Goal: Transaction & Acquisition: Purchase product/service

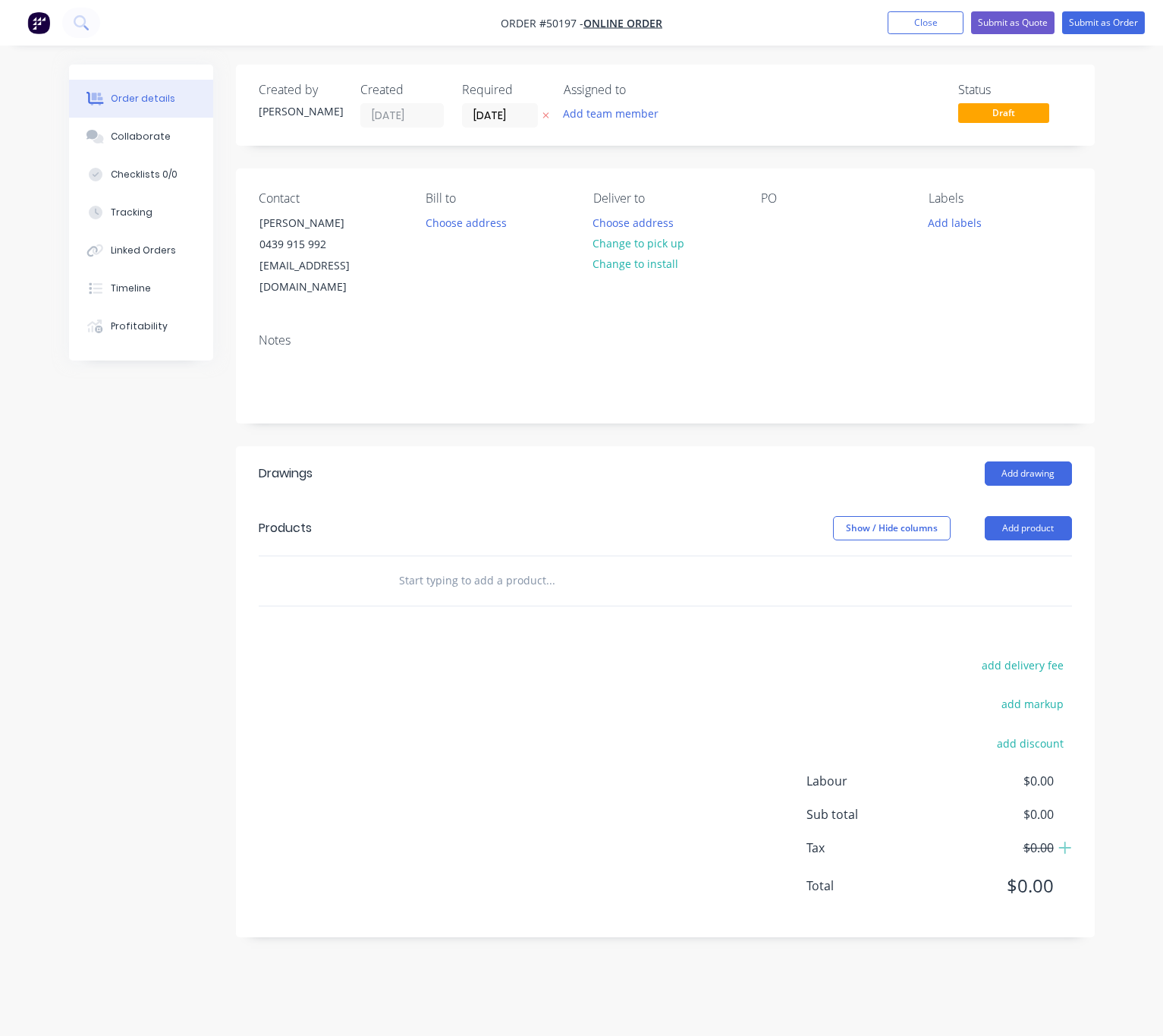
drag, startPoint x: 922, startPoint y: 31, endPoint x: 897, endPoint y: 41, distance: 26.9
click at [922, 31] on button "Close" at bounding box center [925, 22] width 75 height 22
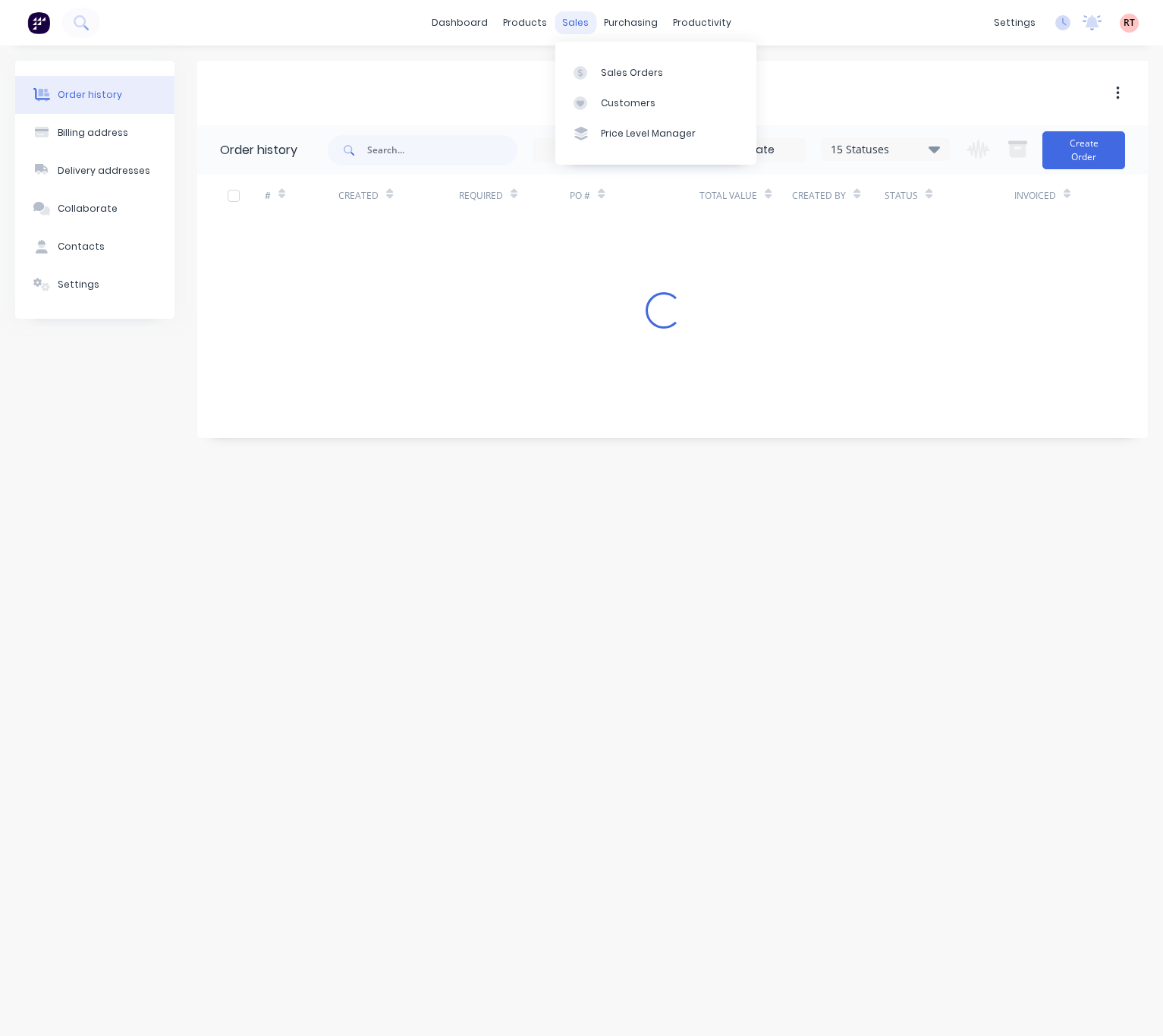
click at [581, 14] on div "sales" at bounding box center [576, 22] width 41 height 22
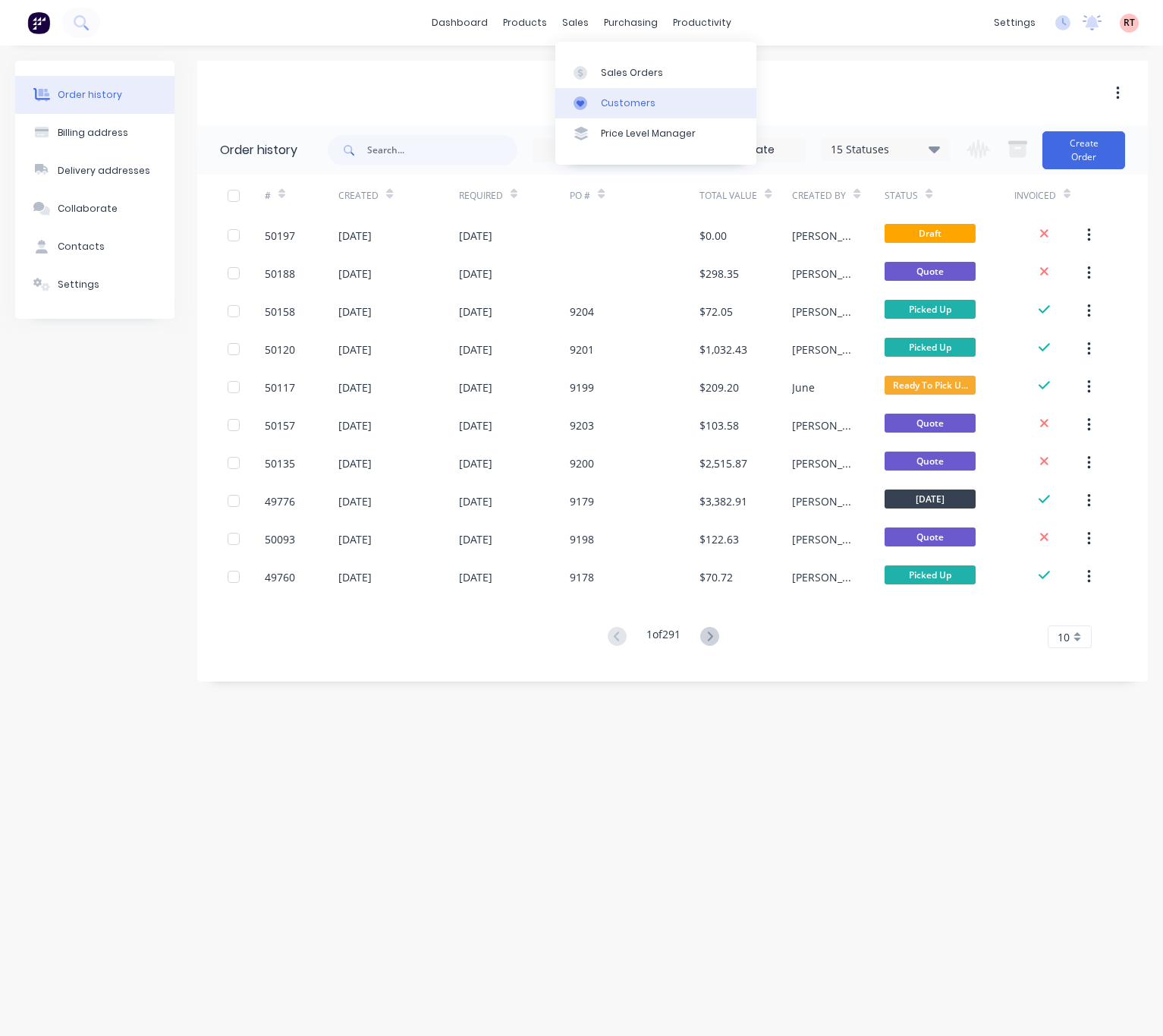
click at [625, 103] on div "Customers" at bounding box center [629, 103] width 55 height 13
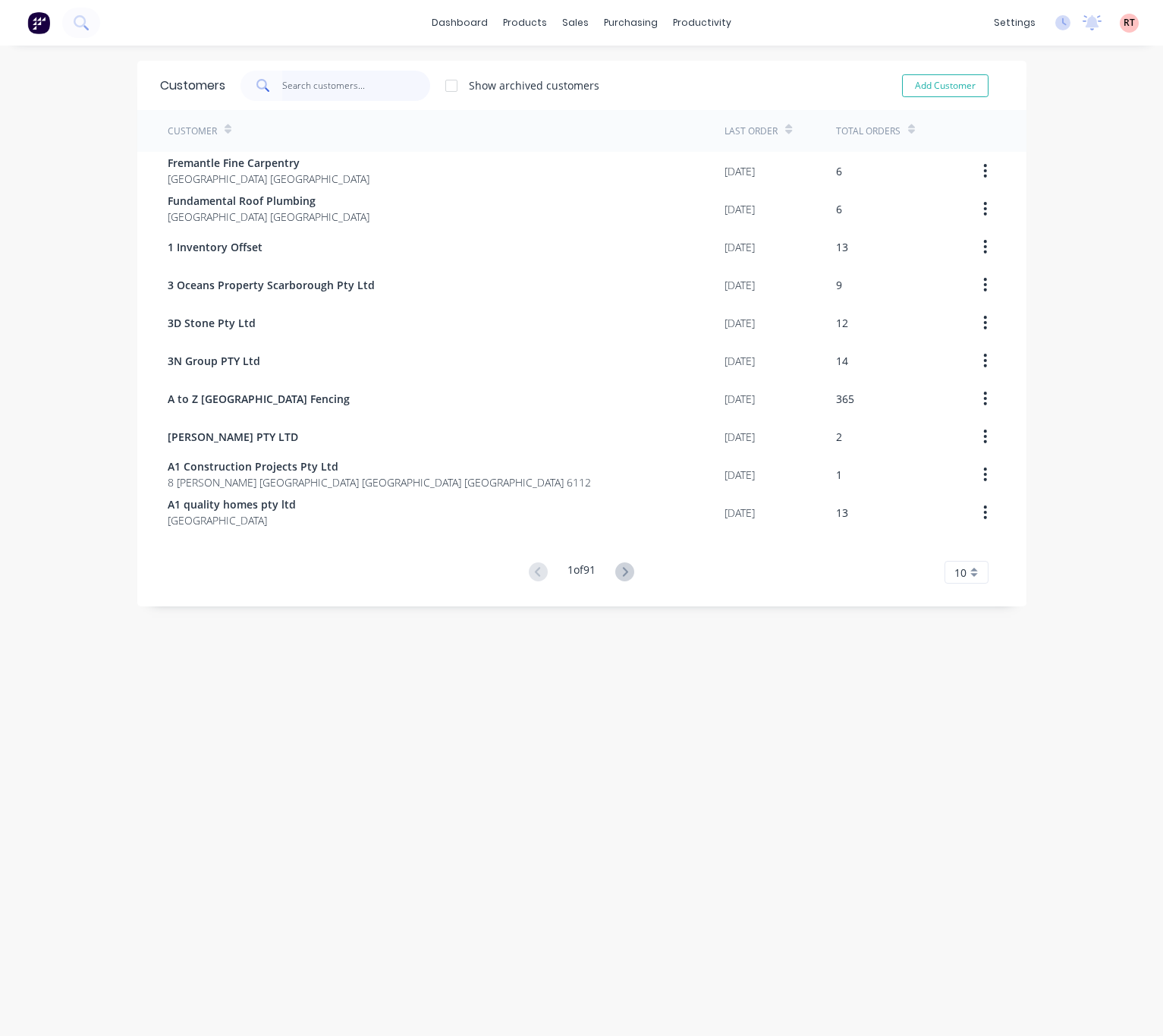
click at [317, 87] on input "text" at bounding box center [356, 85] width 148 height 31
click at [351, 95] on div "Customers Show archived customers Add Customer" at bounding box center [582, 85] width 889 height 49
click at [353, 99] on input "text" at bounding box center [356, 85] width 148 height 31
type input "8"
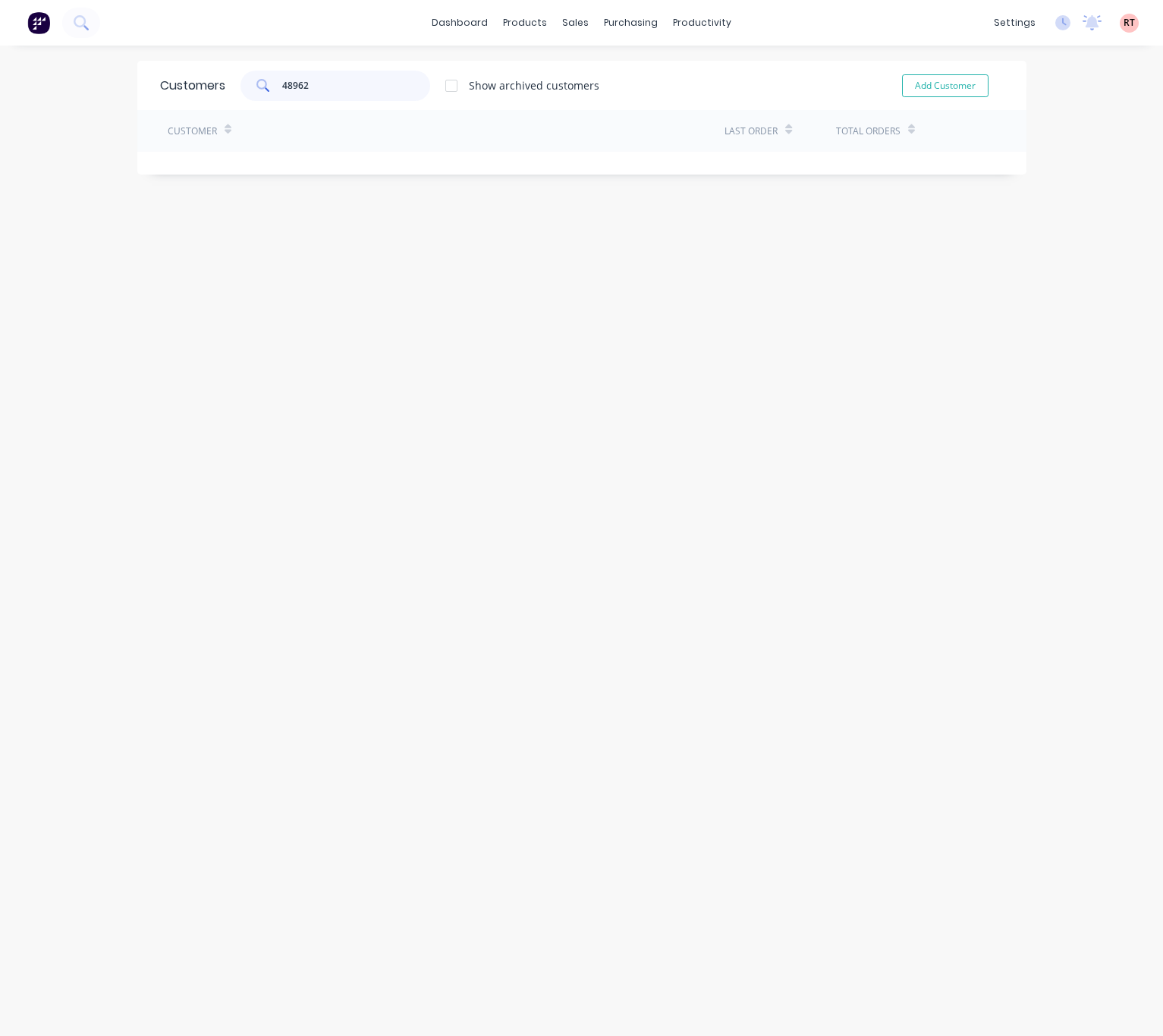
type input "48962"
click at [587, 74] on div at bounding box center [577, 73] width 22 height 13
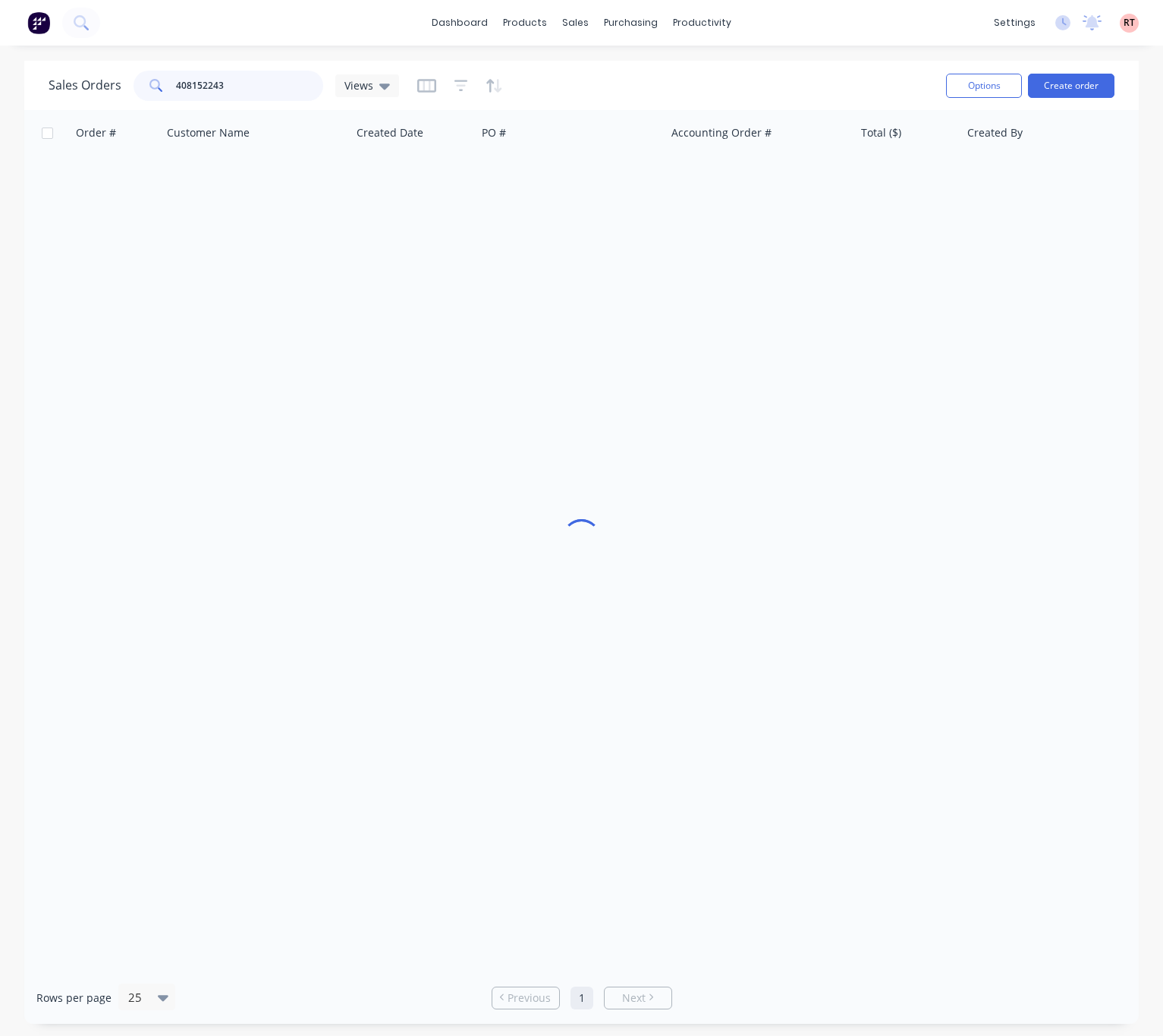
drag, startPoint x: 246, startPoint y: 85, endPoint x: 137, endPoint y: 103, distance: 110.5
click at [137, 103] on div "Sales Orders 408152243 Views" at bounding box center [492, 85] width 886 height 37
type input "48962"
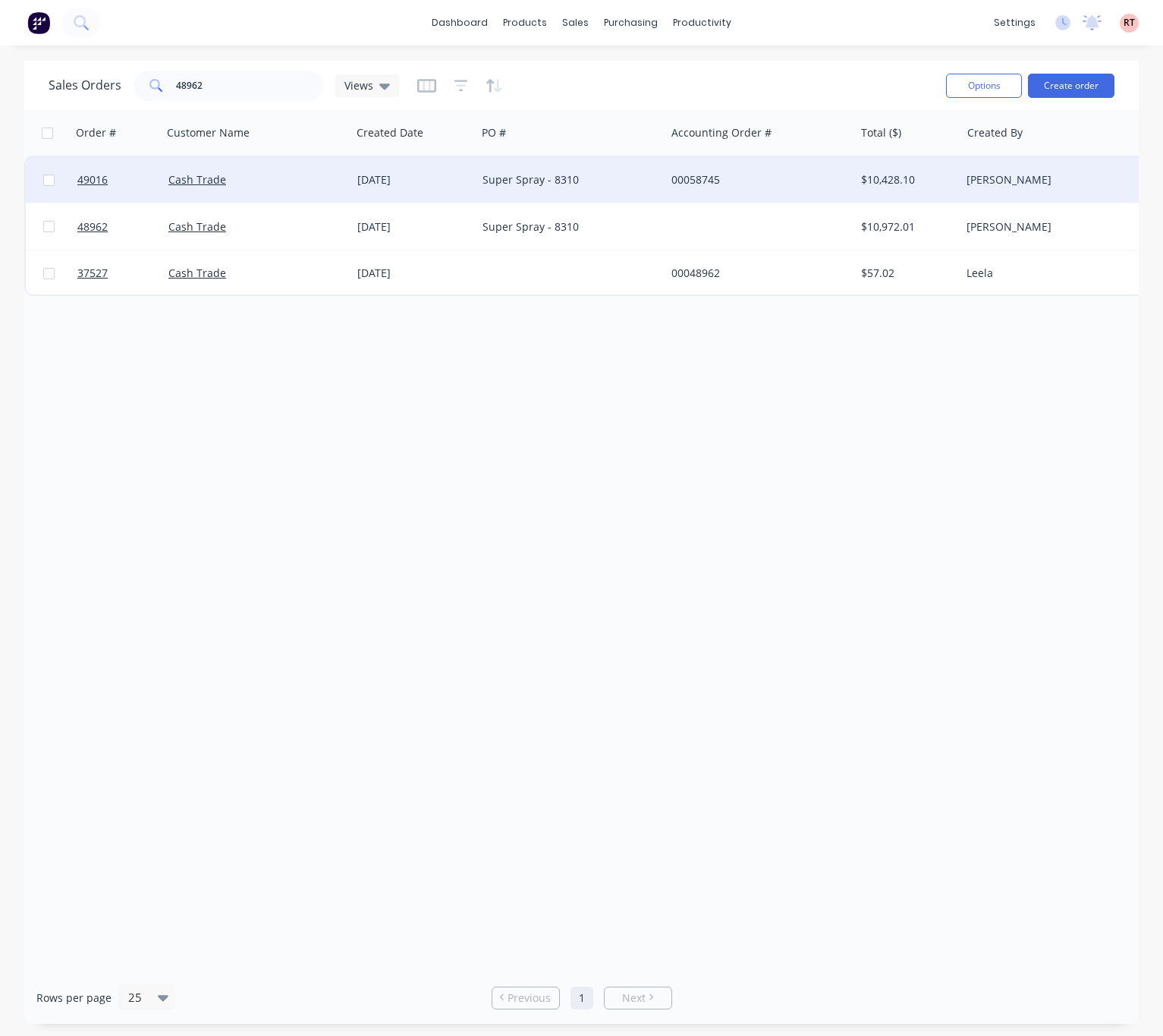
click at [308, 187] on div "Cash Trade" at bounding box center [257, 179] width 189 height 46
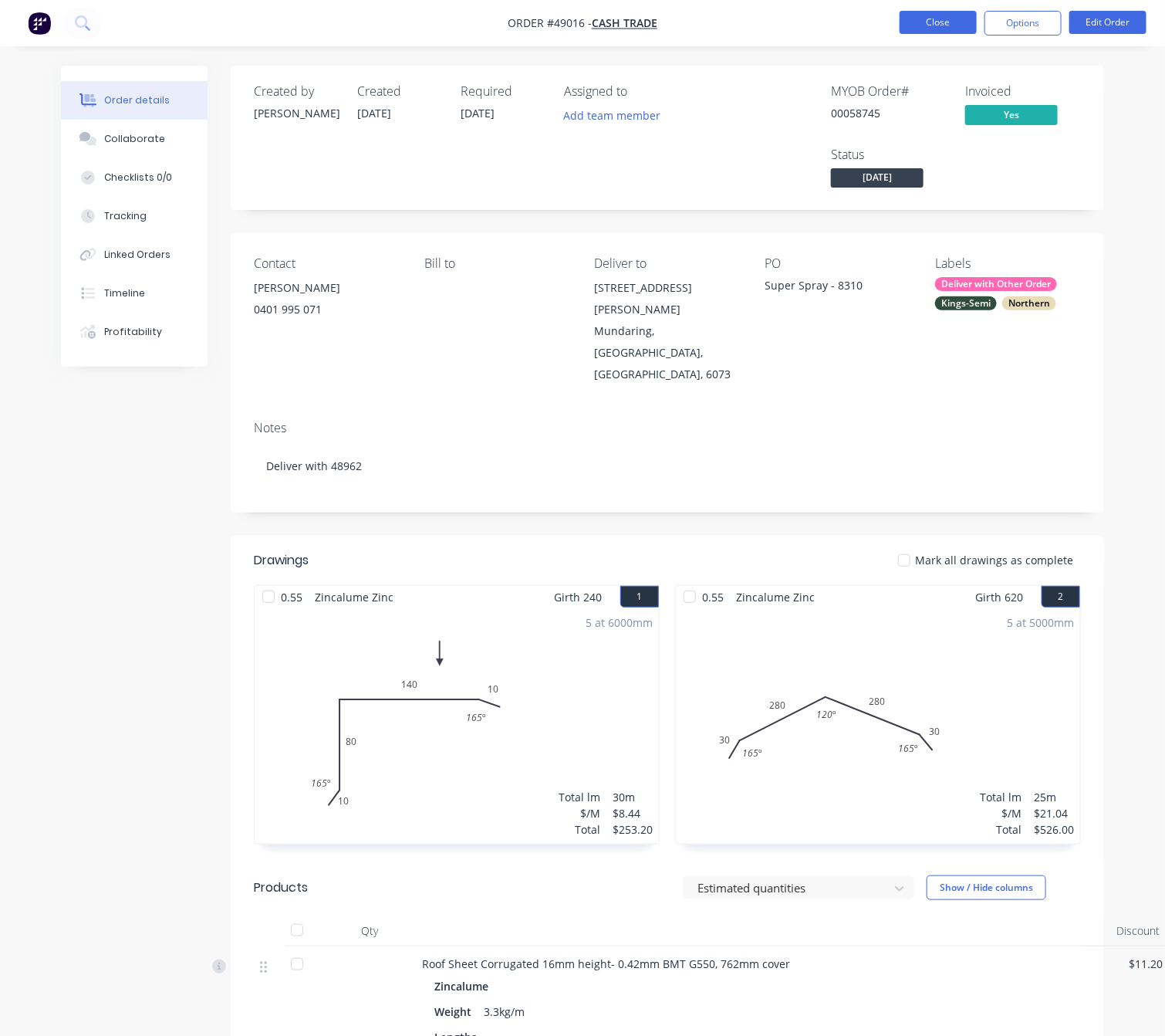
click at [947, 21] on button "Close" at bounding box center [938, 22] width 77 height 23
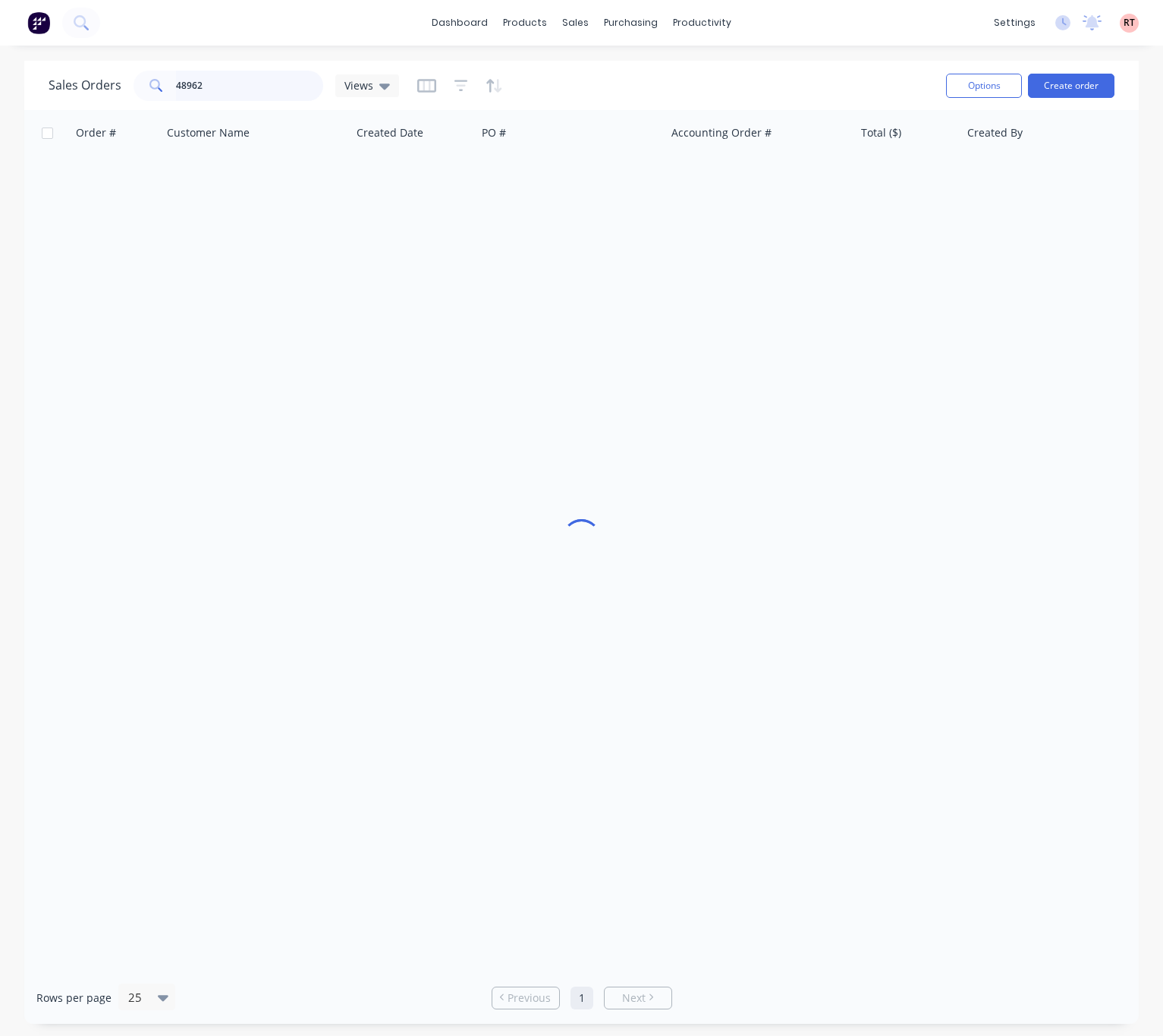
click at [246, 96] on input "48962" at bounding box center [250, 85] width 148 height 31
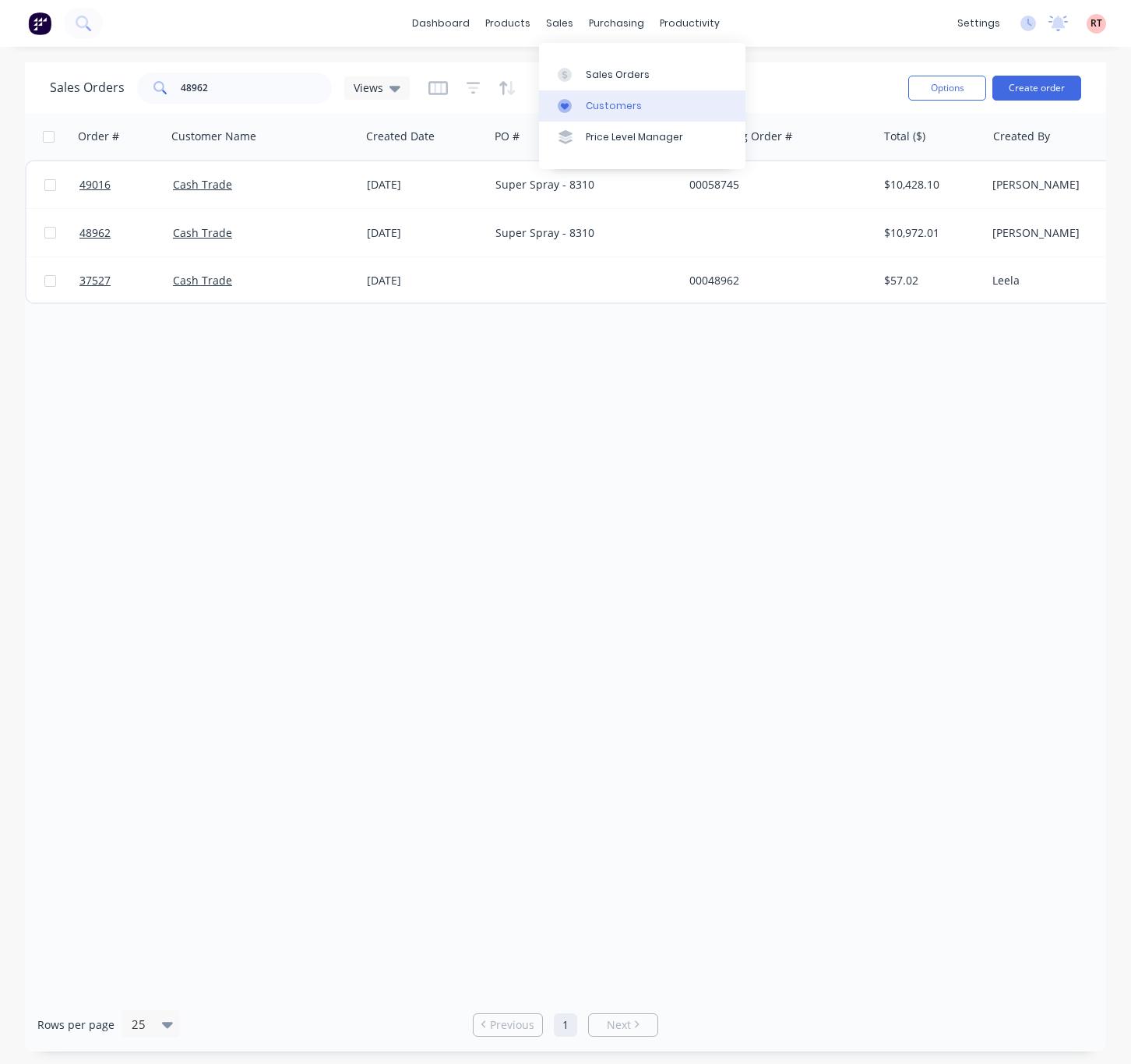
click at [594, 103] on div "Customers" at bounding box center [614, 106] width 56 height 14
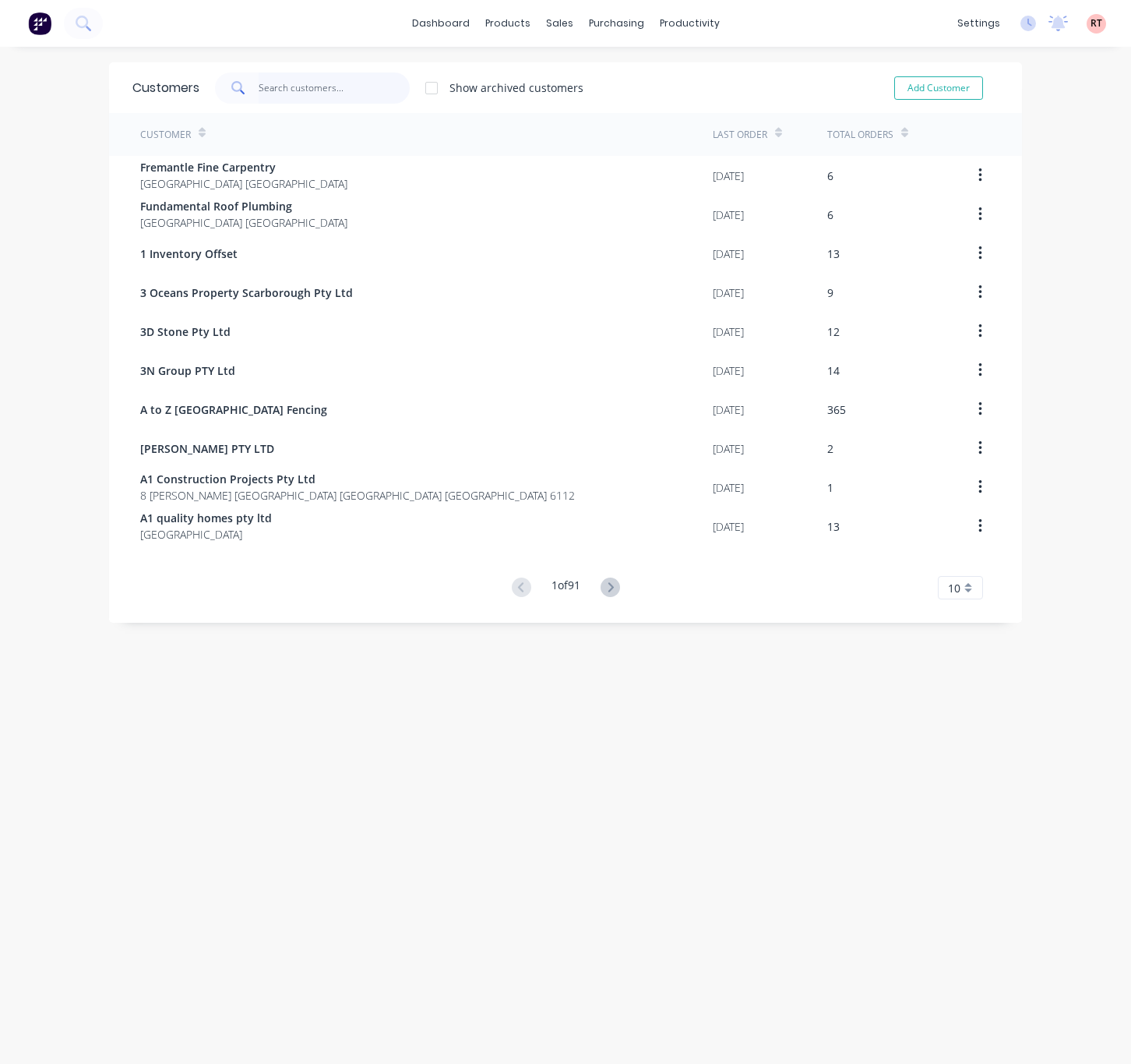
click at [319, 99] on input "text" at bounding box center [335, 88] width 152 height 32
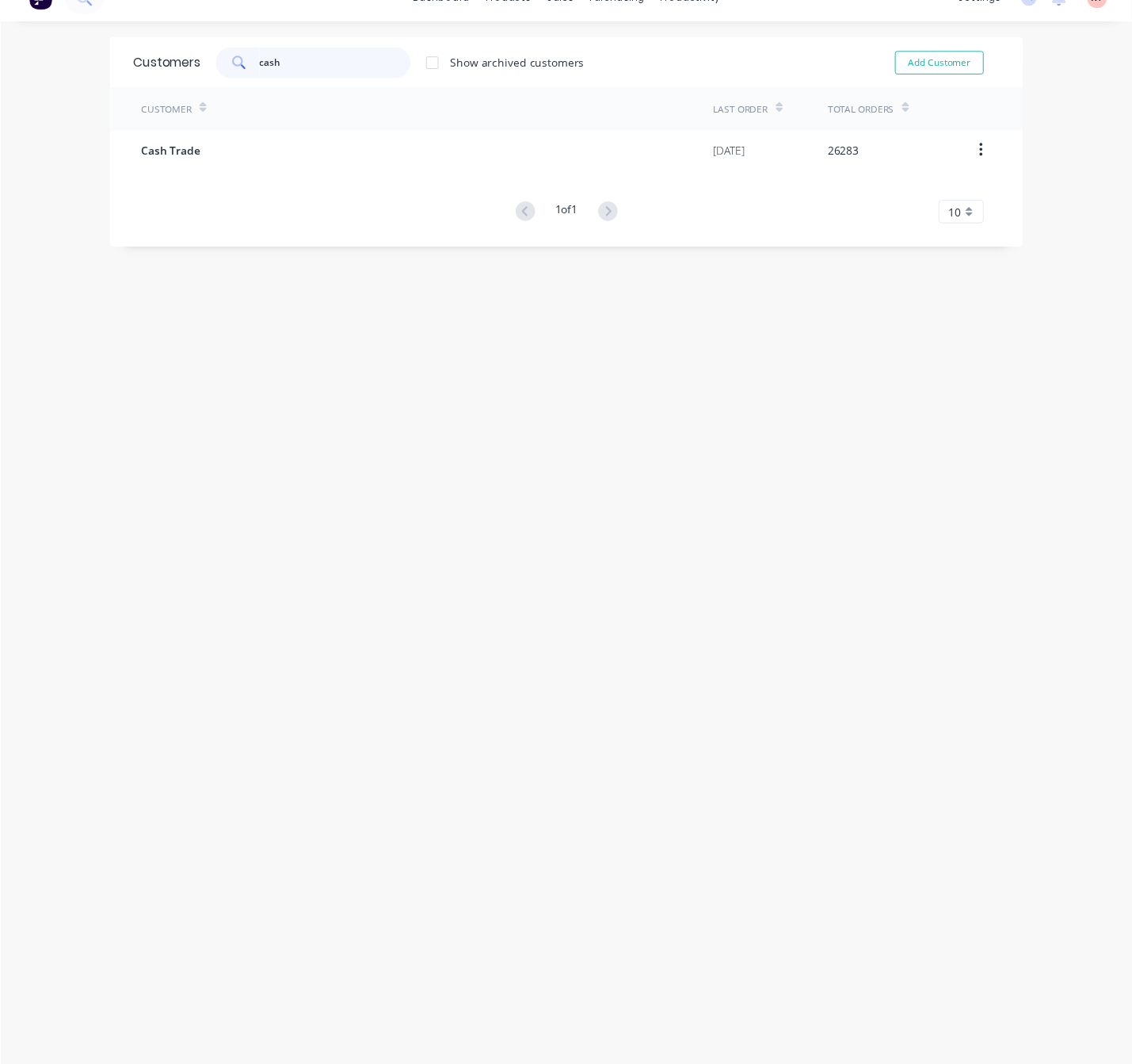
scroll to position [32, 0]
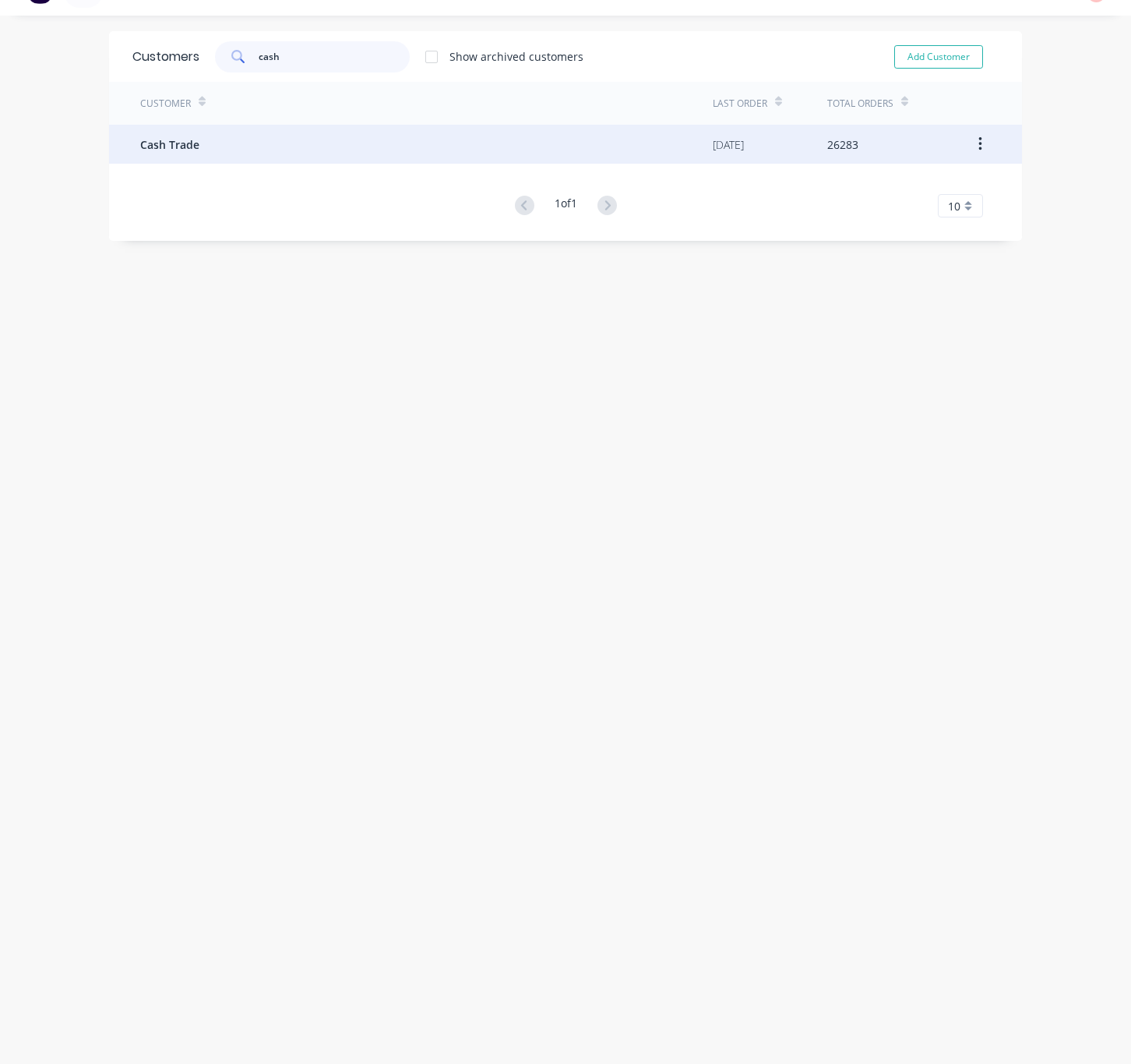
type input "cash"
click at [339, 138] on div "Cash Trade" at bounding box center [427, 144] width 572 height 39
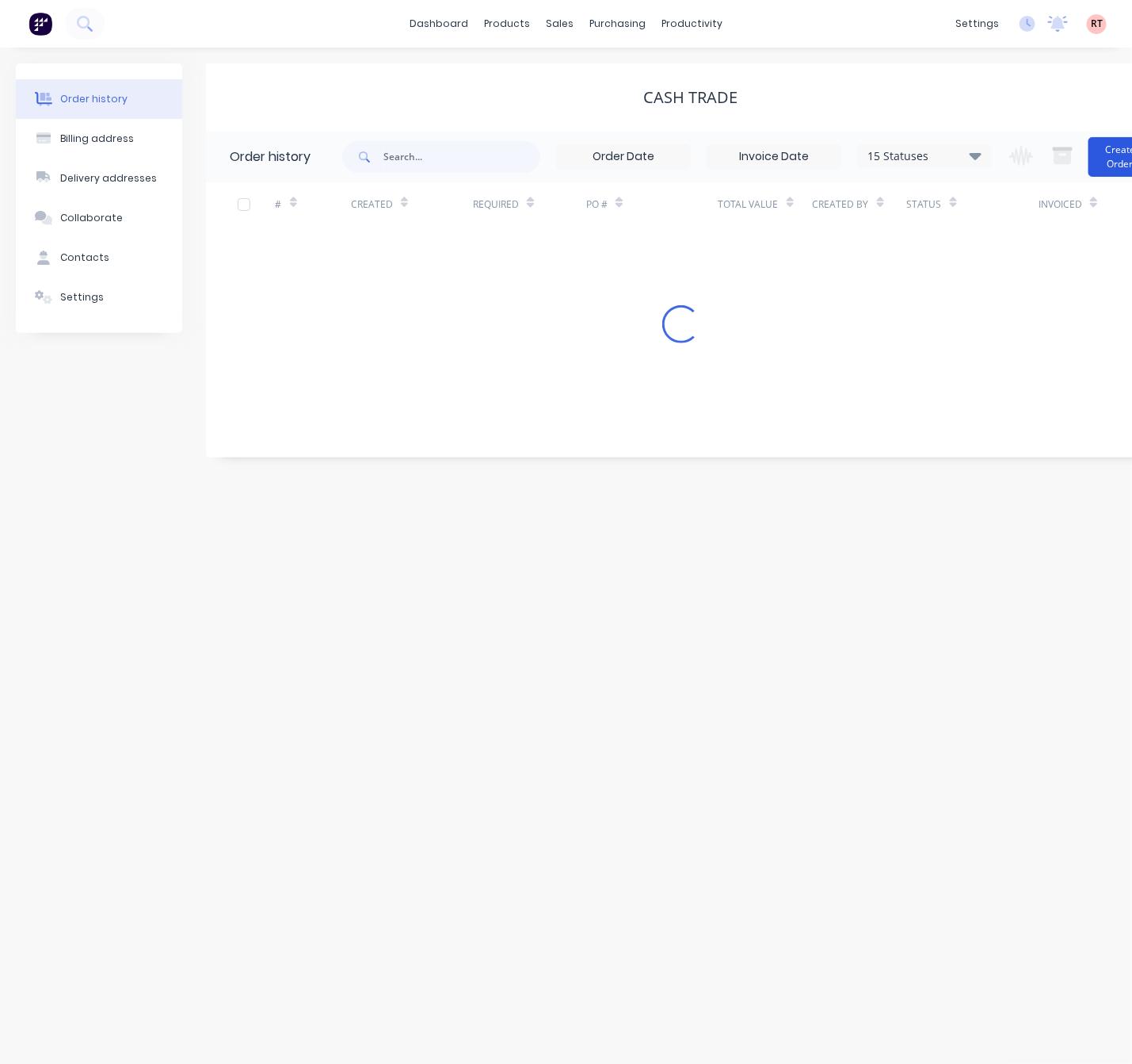
click at [1117, 159] on button "Create Order" at bounding box center [1120, 157] width 63 height 40
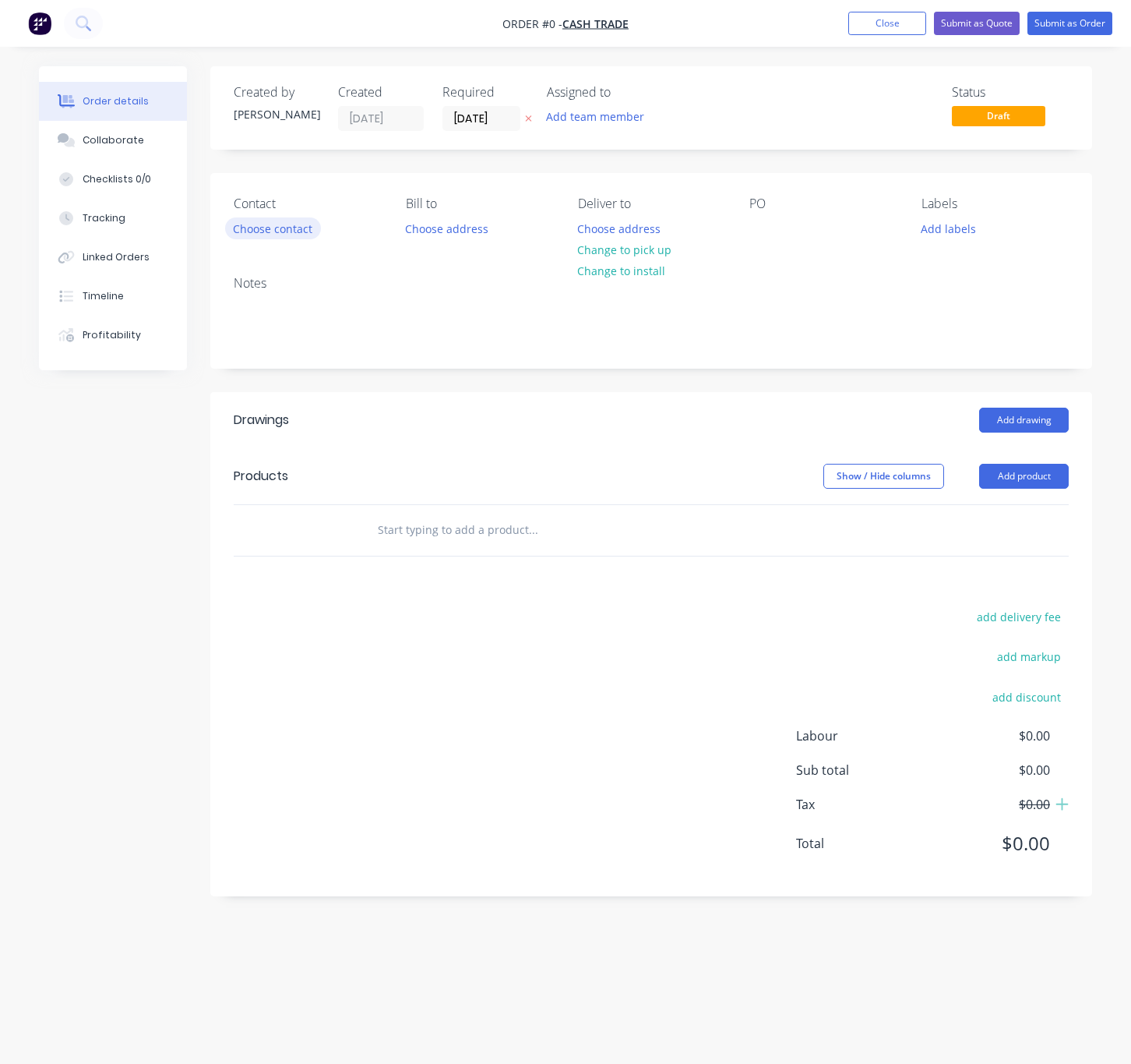
click at [273, 233] on button "Choose contact" at bounding box center [273, 227] width 96 height 21
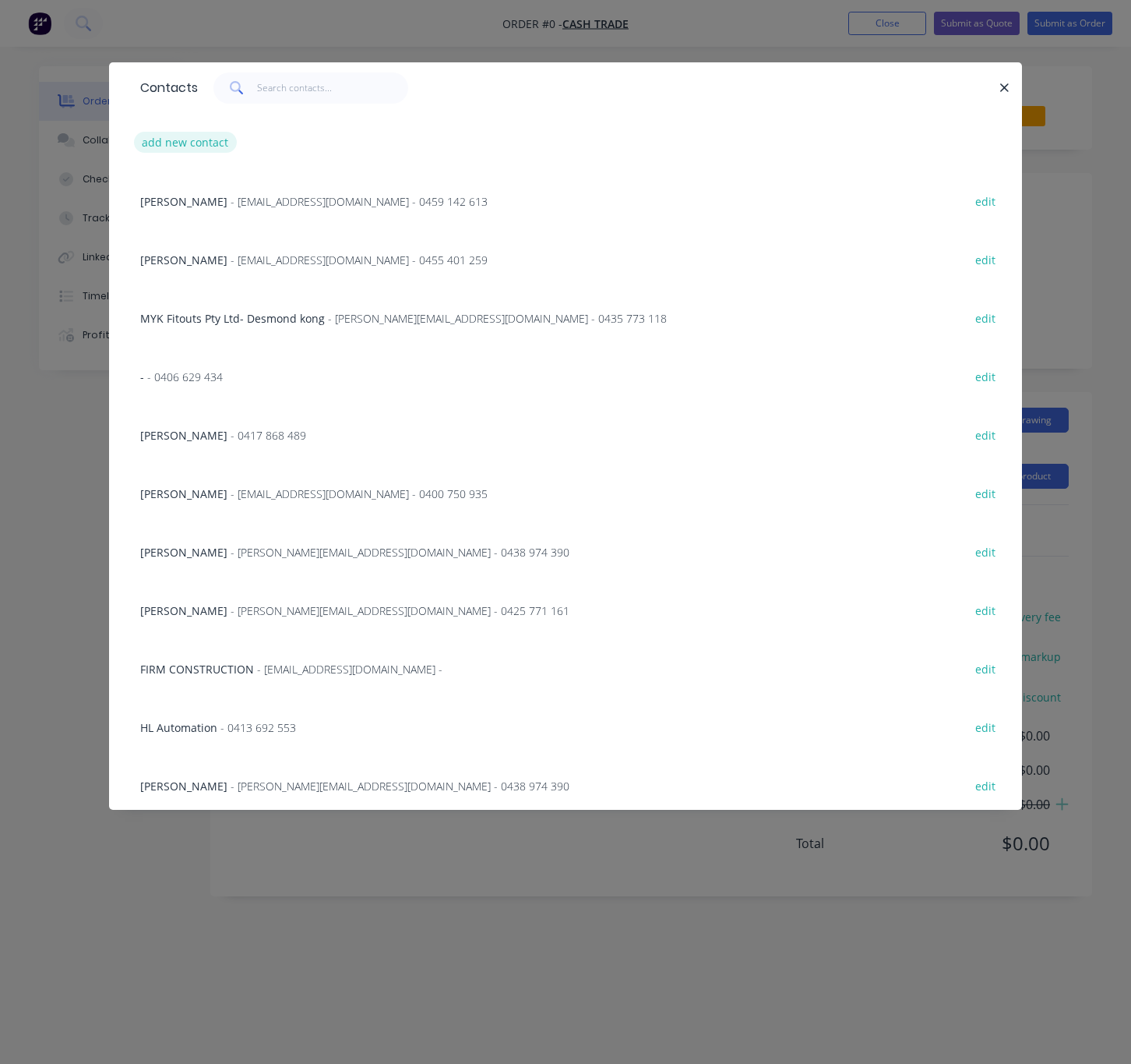
click at [186, 141] on button "add new contact" at bounding box center [185, 142] width 103 height 21
select select "AU"
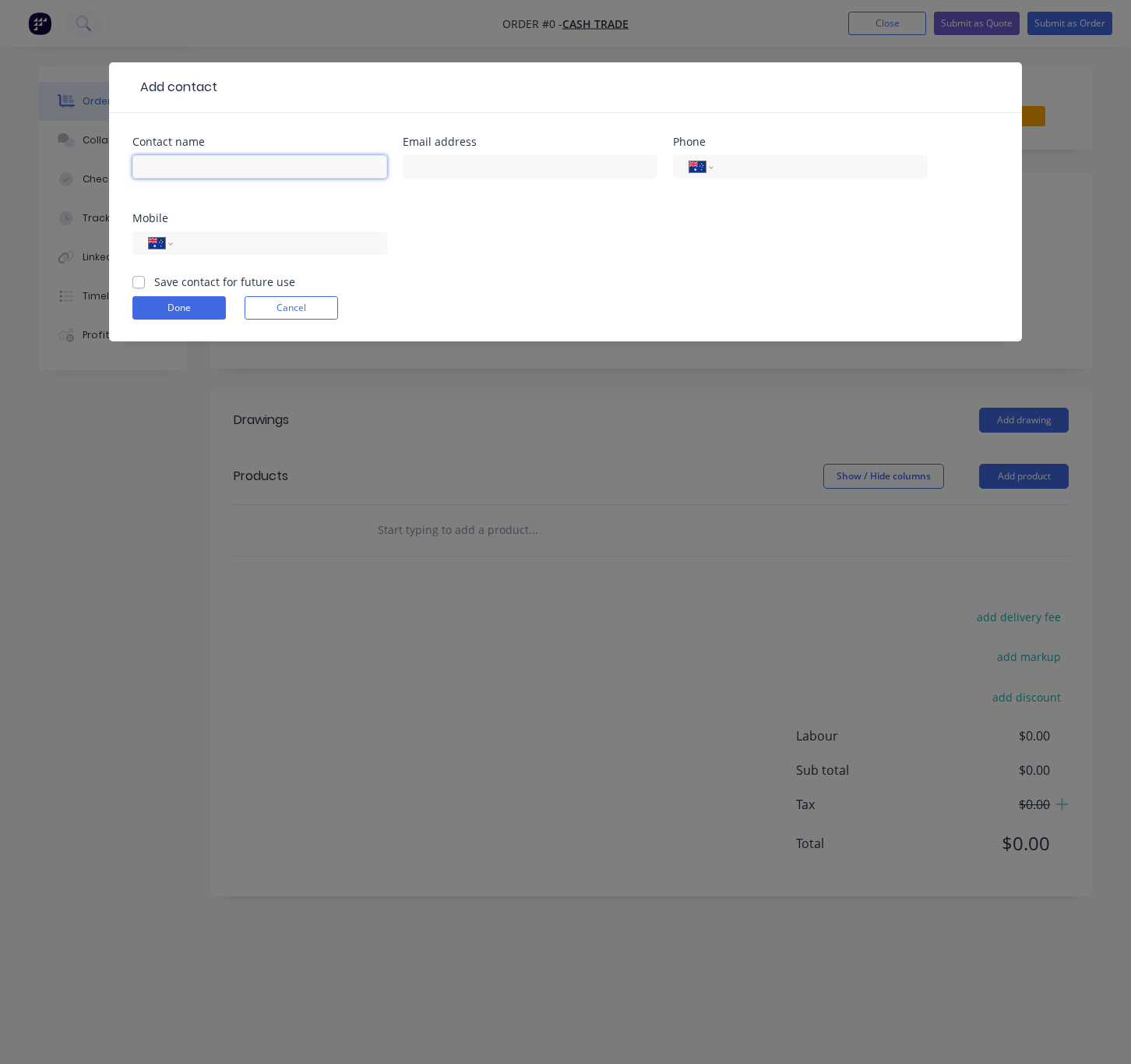
click at [204, 173] on input "text" at bounding box center [260, 166] width 255 height 23
type input "Bianchie Duero"
click at [568, 166] on input "text" at bounding box center [530, 166] width 255 height 23
click at [456, 169] on input "text" at bounding box center [530, 166] width 255 height 23
paste input "bianchie.duero@flexem.com.au"
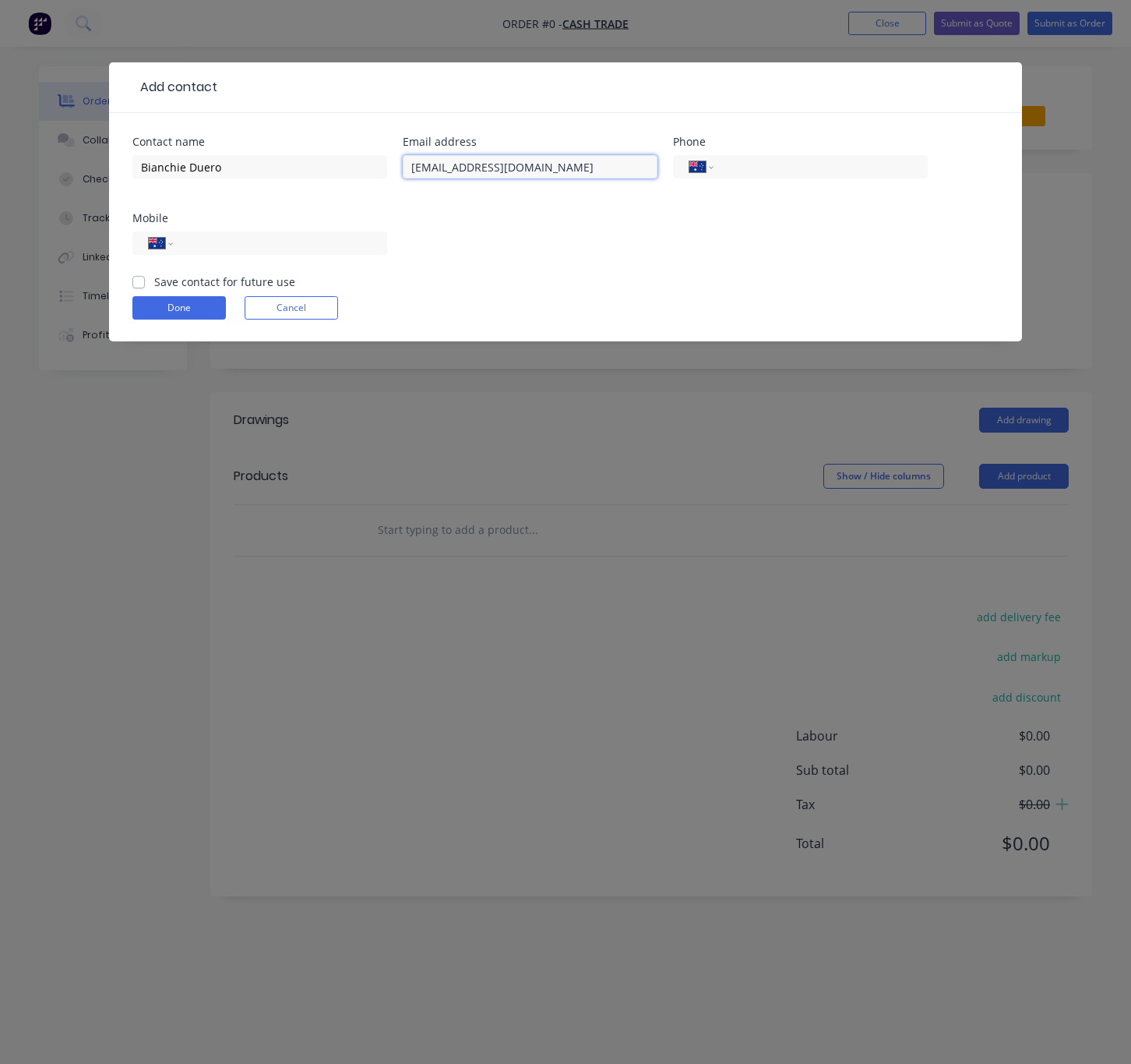
type input "bianchie.duero@flexem.com.au"
click at [486, 214] on div "Contact name Bianchie Duero Email address bianchie.duero@flexem.com.au Phone In…" at bounding box center [566, 204] width 866 height 137
drag, startPoint x: 261, startPoint y: 251, endPoint x: 220, endPoint y: 249, distance: 41.0
click at [261, 251] on input "tel" at bounding box center [278, 243] width 187 height 18
click at [249, 250] on input "tel" at bounding box center [278, 243] width 187 height 18
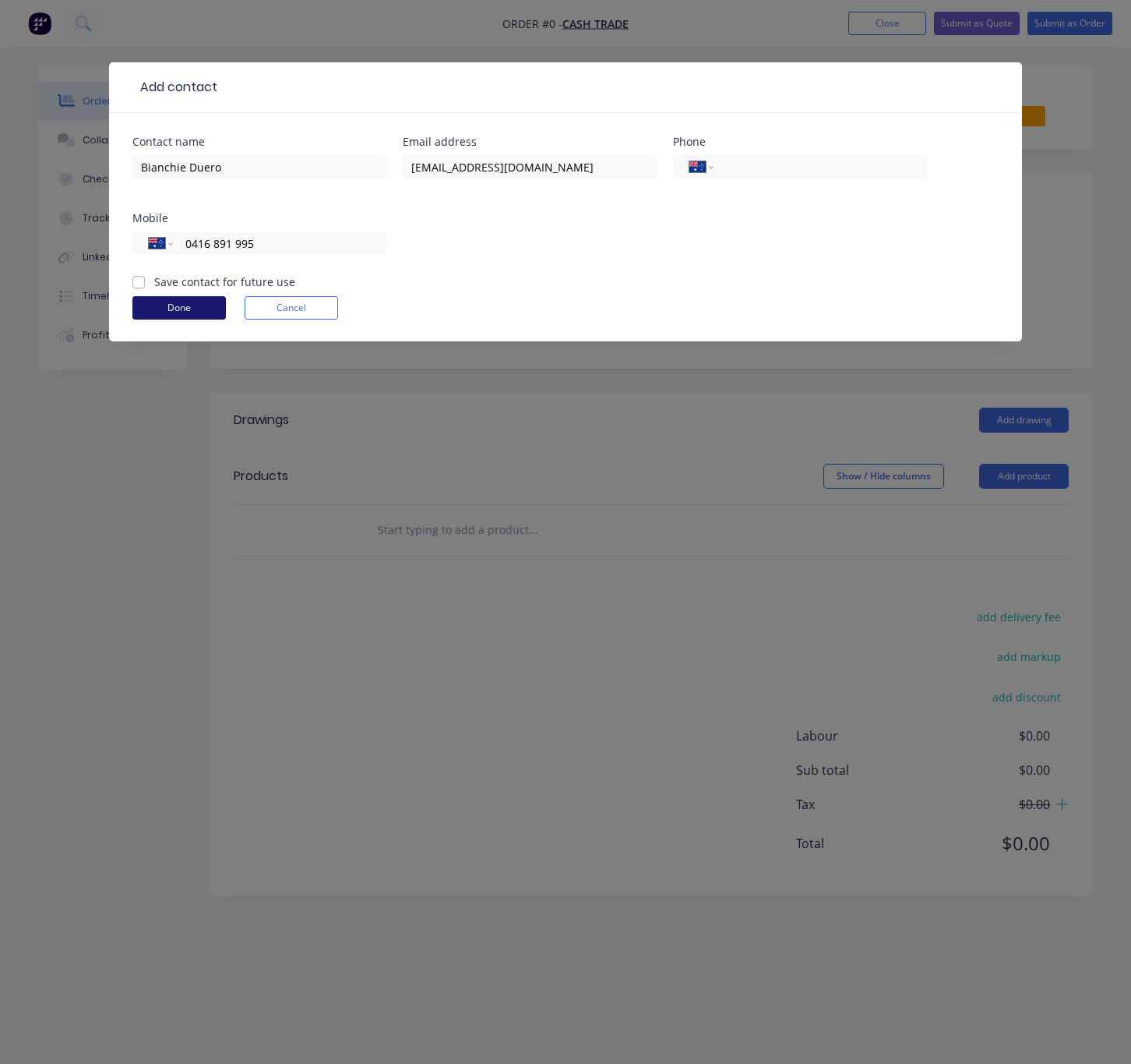
type input "0416 891 995"
click at [169, 297] on button "Done" at bounding box center [180, 308] width 94 height 23
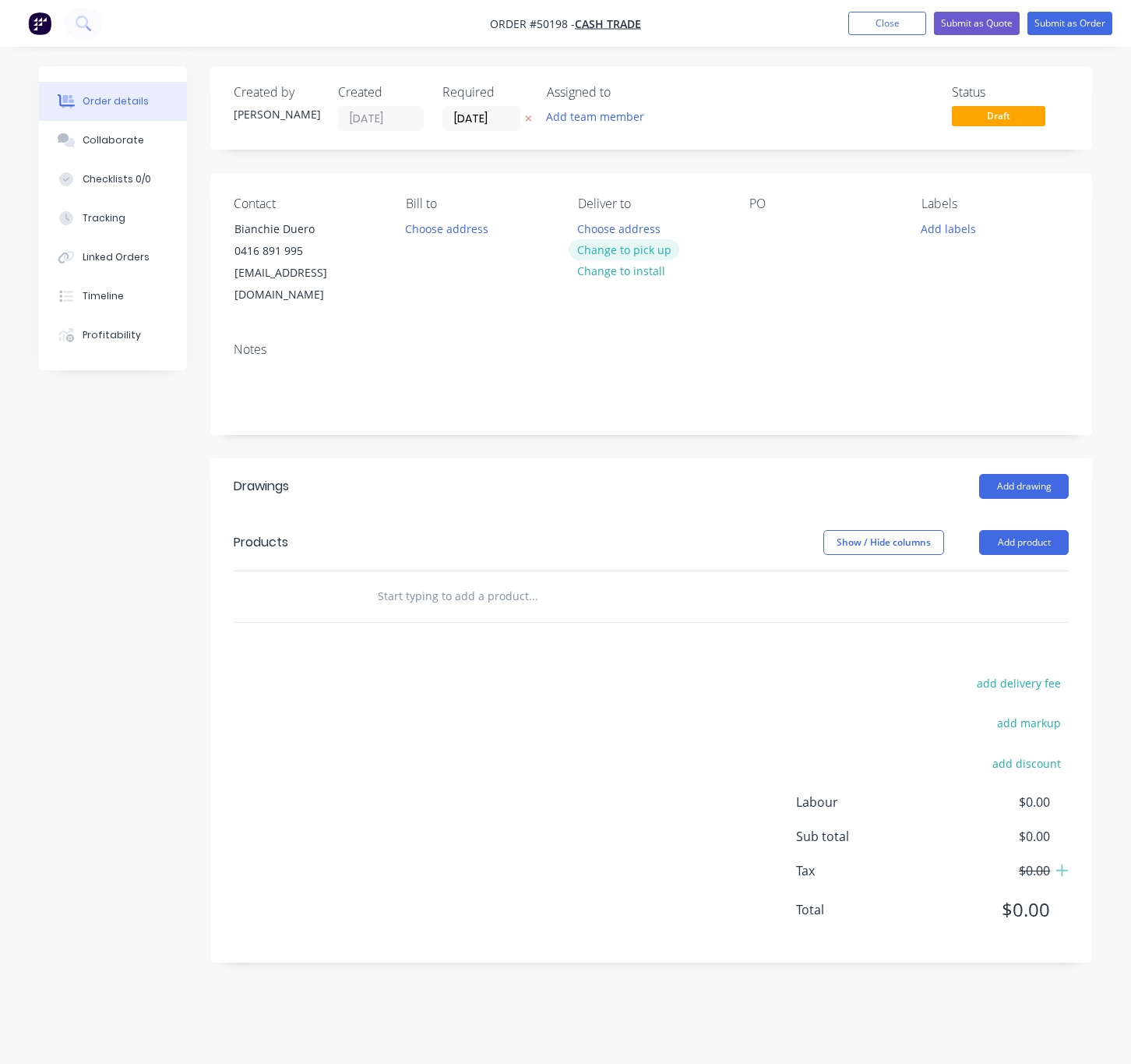
click at [599, 250] on button "Change to pick up" at bounding box center [624, 250] width 111 height 21
click at [1025, 544] on header "Products Show / Hide columns Add product" at bounding box center [652, 543] width 882 height 56
click at [1020, 530] on button "Add product" at bounding box center [1024, 542] width 89 height 25
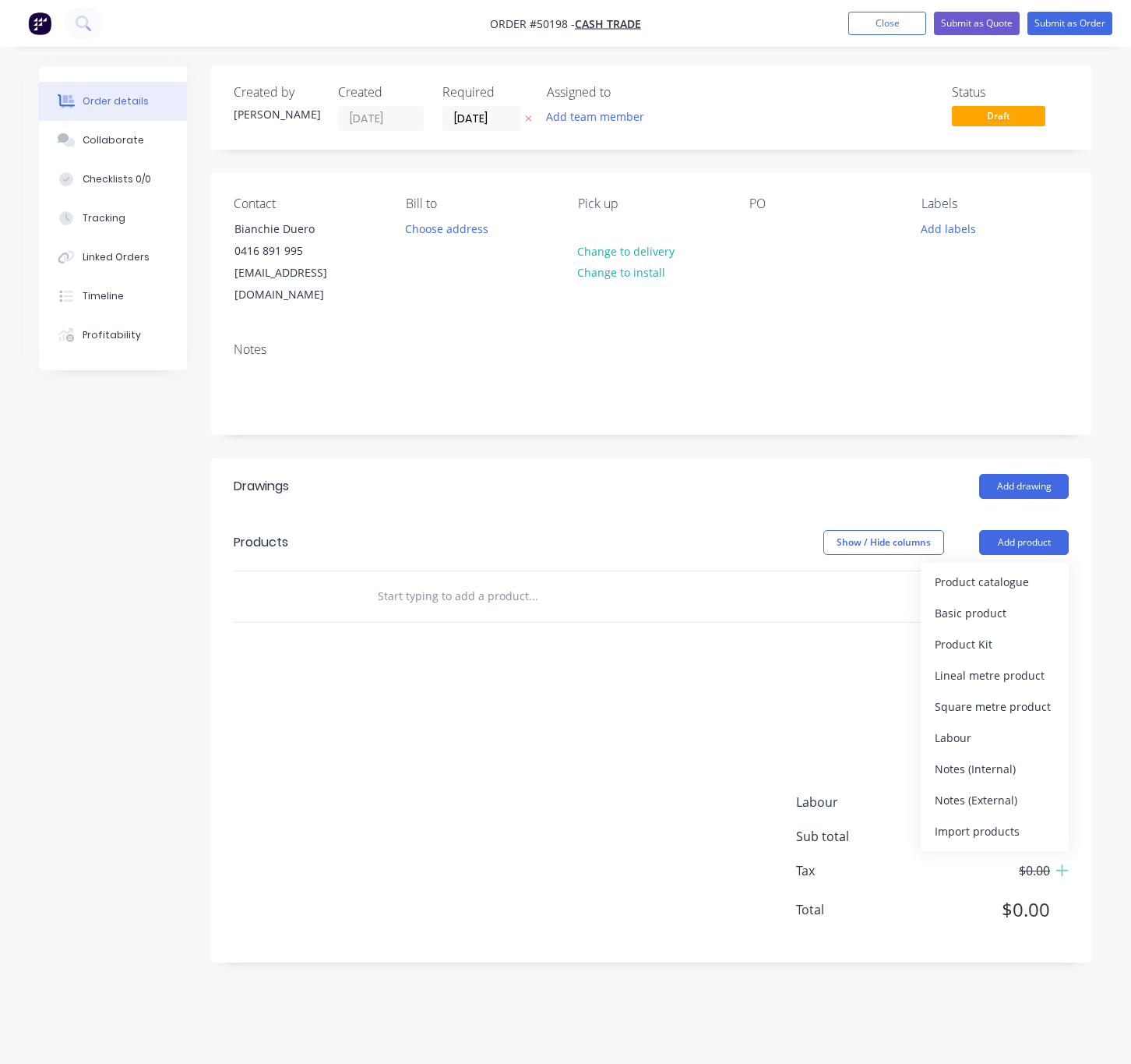
click at [1013, 575] on button "Product catalogue" at bounding box center [995, 582] width 148 height 32
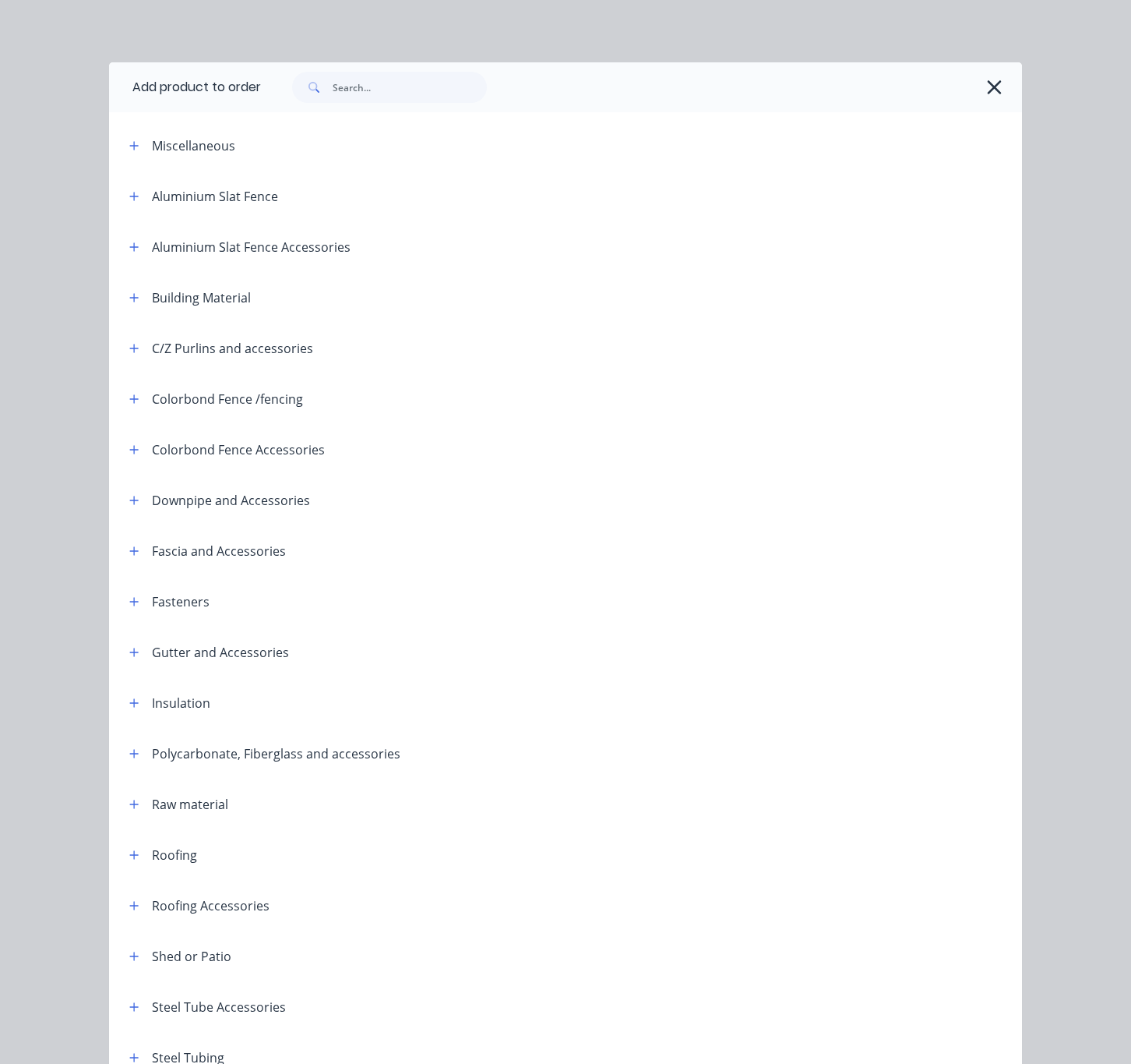
drag, startPoint x: 407, startPoint y: 106, endPoint x: 403, endPoint y: 85, distance: 21.4
click at [407, 106] on div at bounding box center [641, 87] width 761 height 50
click at [403, 85] on input "text" at bounding box center [410, 87] width 154 height 32
type input "rhs"
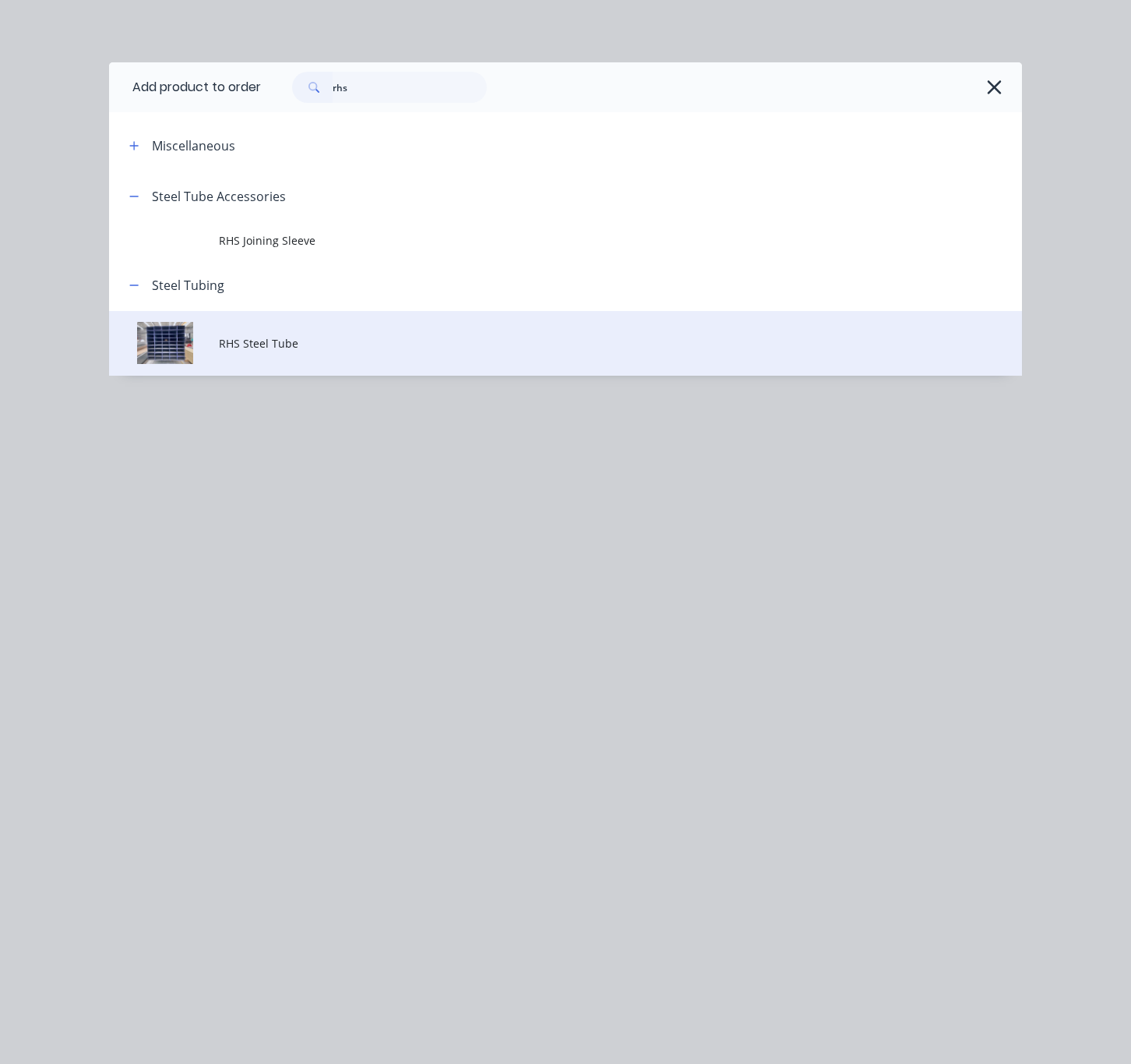
click at [402, 355] on td "RHS Steel Tube" at bounding box center [620, 343] width 803 height 65
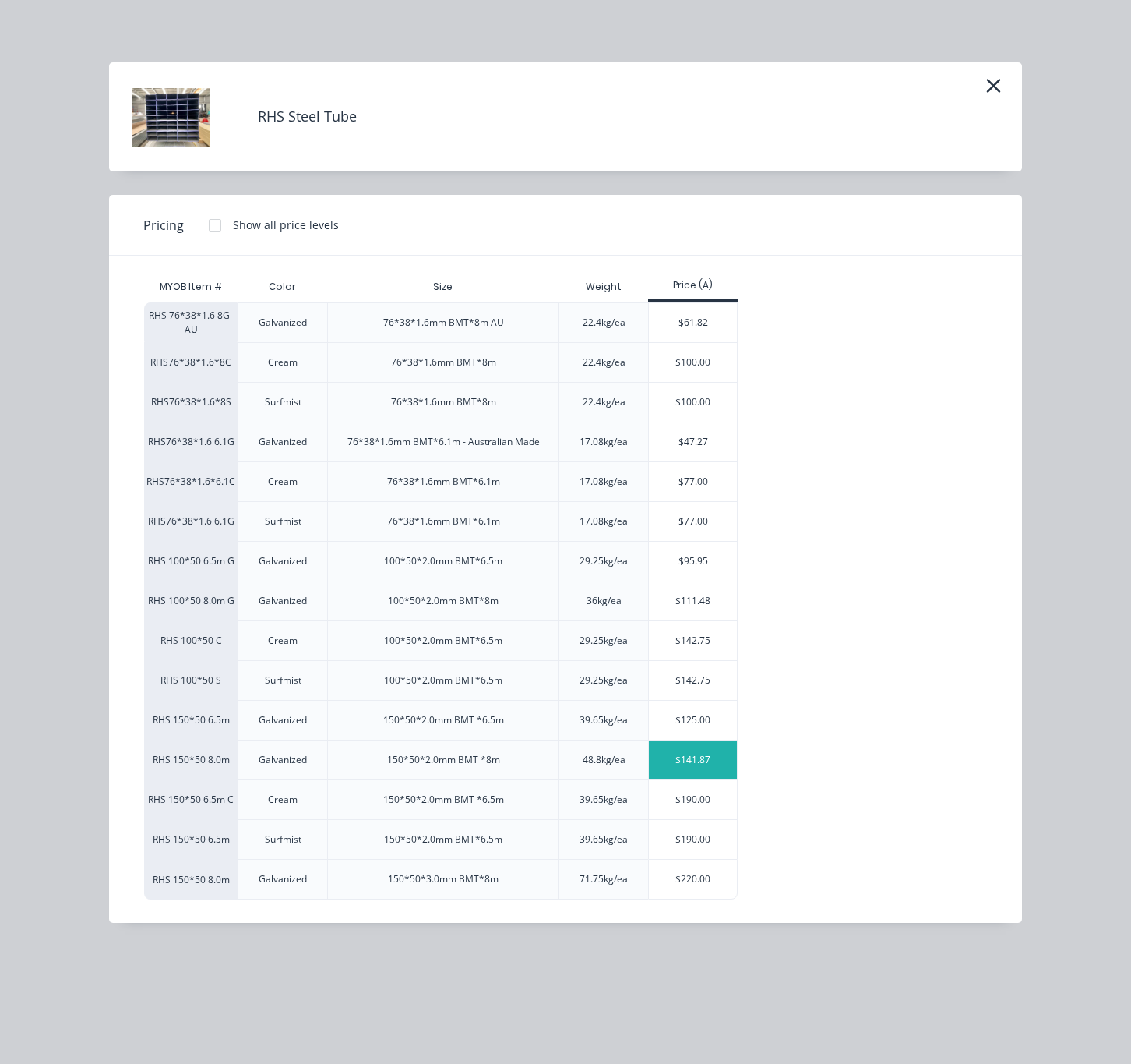
click at [725, 760] on div "$141.87" at bounding box center [692, 760] width 88 height 39
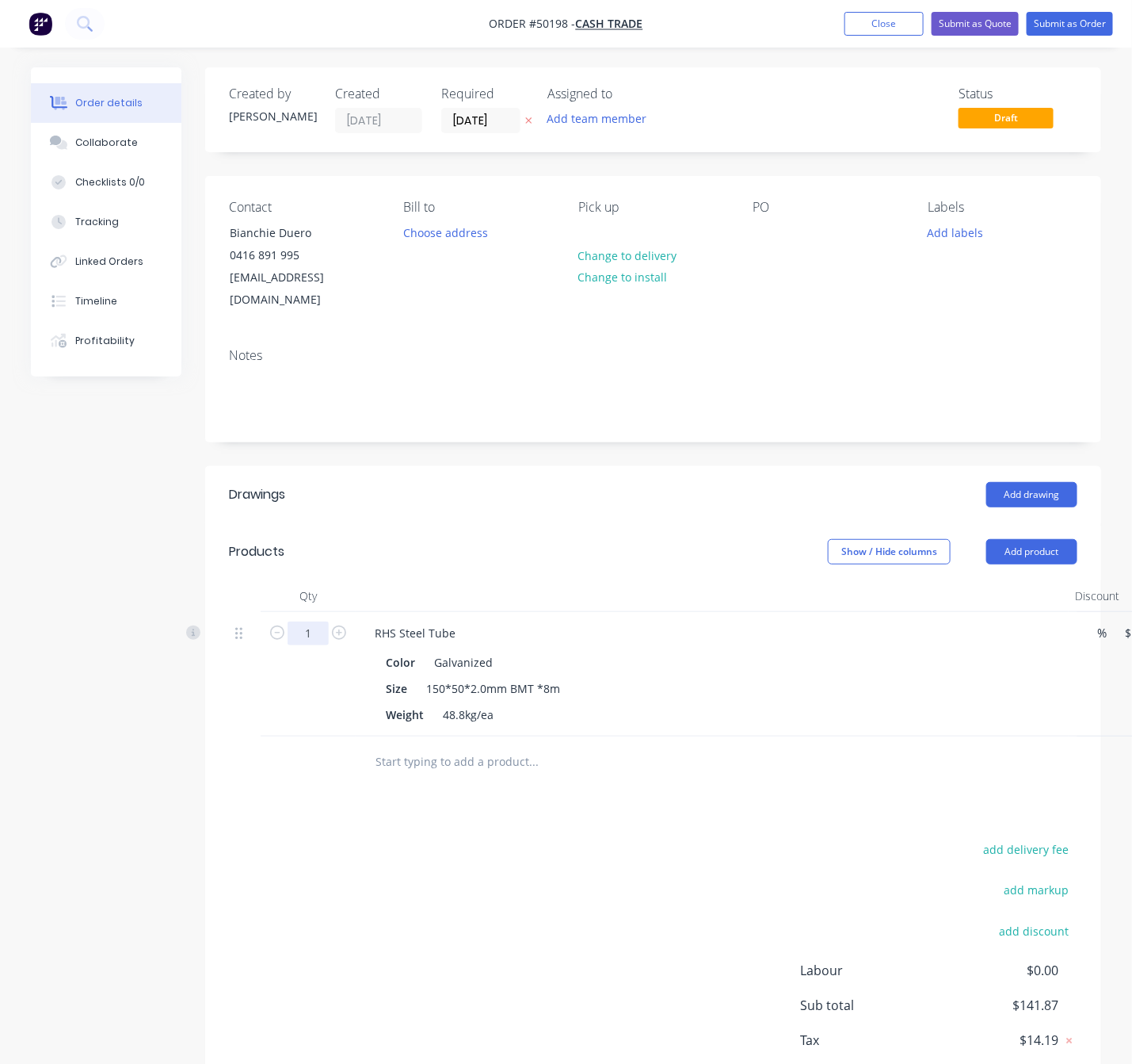
click at [320, 621] on input "1" at bounding box center [308, 633] width 42 height 23
type input "5"
type input "$709.35"
click at [604, 795] on div "Drawings Add drawing Products Show / Hide columns Add product Qty Discount Pric…" at bounding box center [653, 800] width 896 height 667
click at [1046, 539] on button "Add product" at bounding box center [1032, 551] width 91 height 25
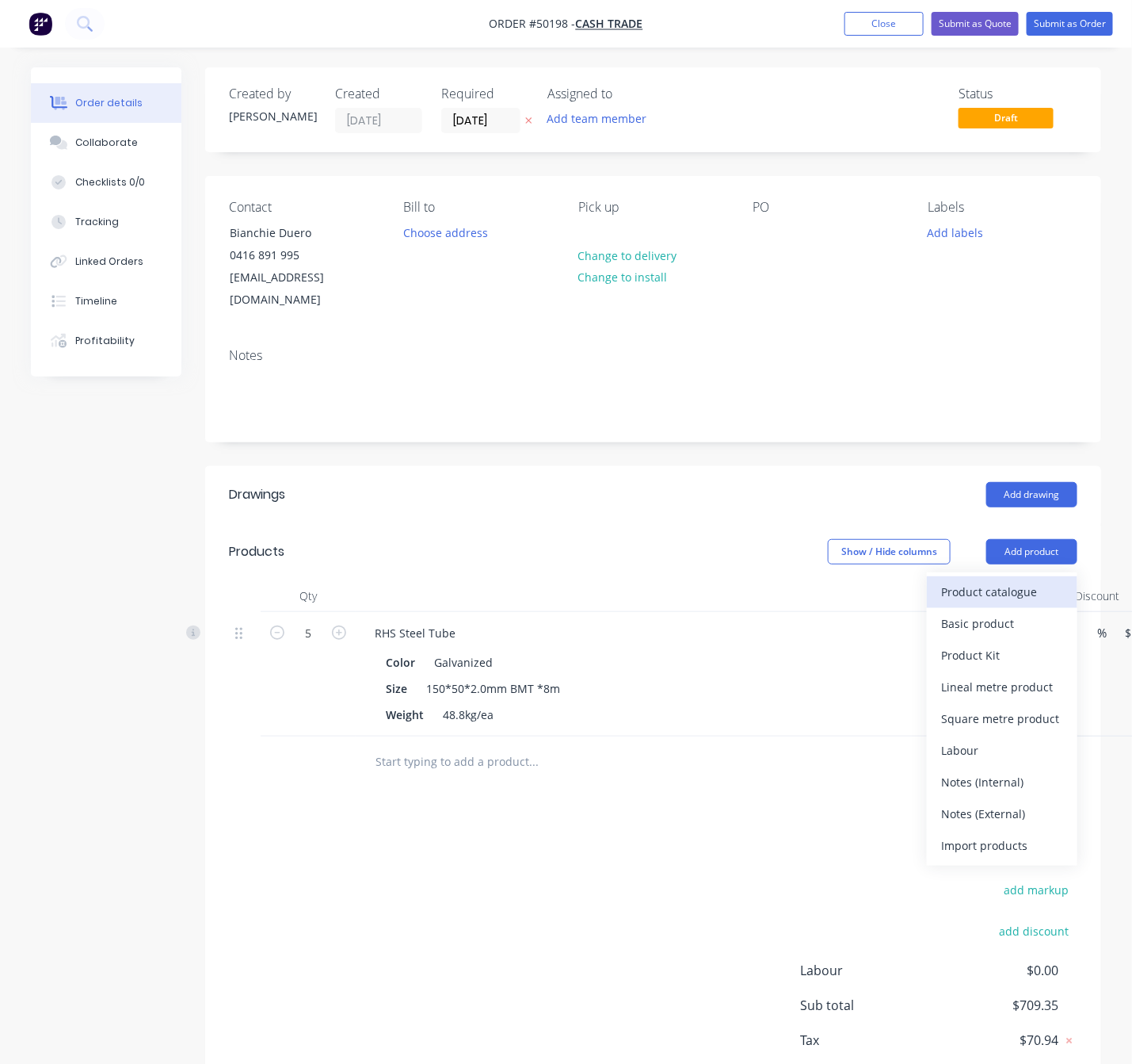
click at [1027, 581] on div "Product catalogue" at bounding box center [1002, 592] width 122 height 23
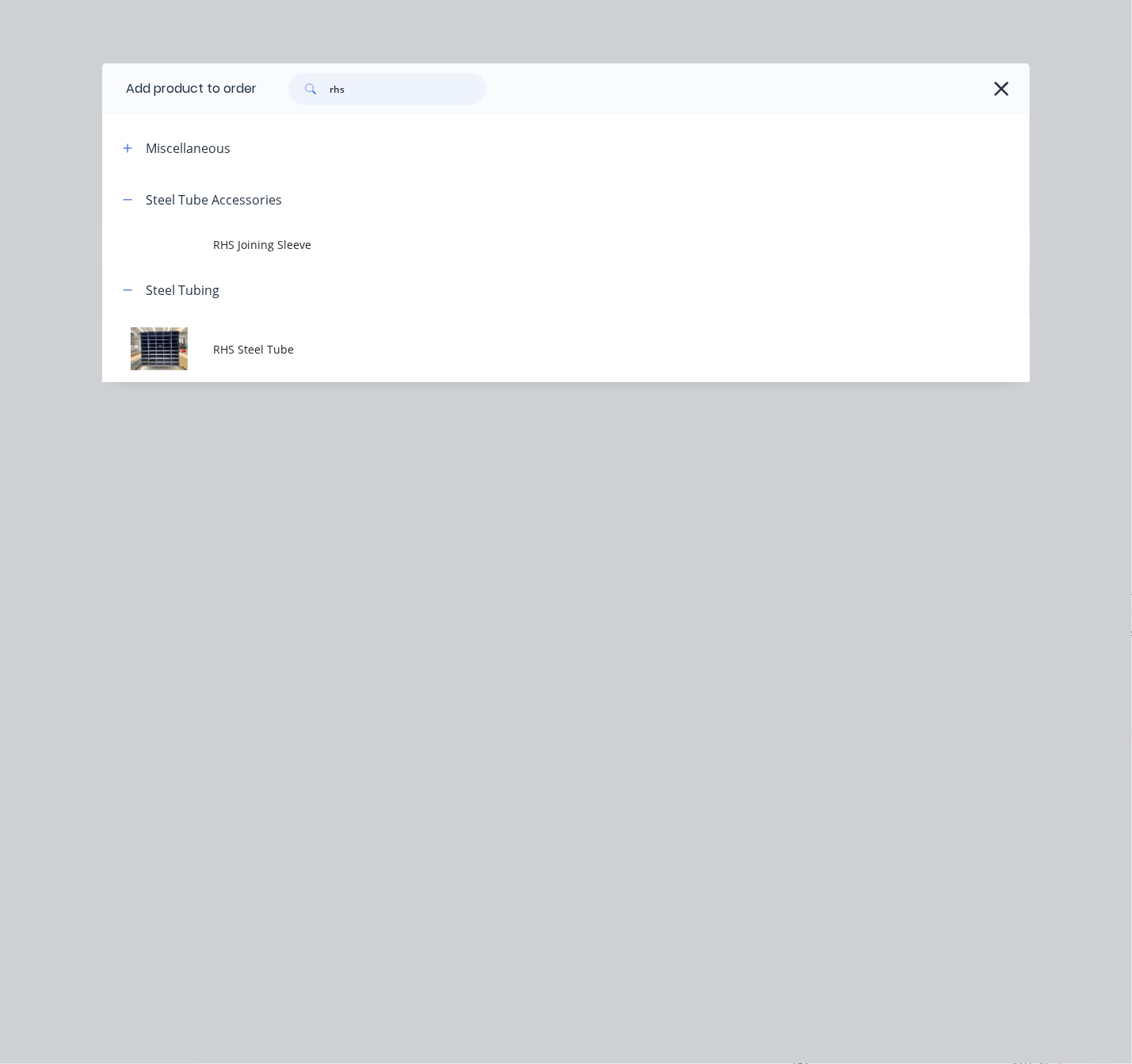
drag, startPoint x: 359, startPoint y: 90, endPoint x: 173, endPoint y: 107, distance: 186.8
click at [173, 107] on header "Add product to order rhs" at bounding box center [566, 88] width 928 height 51
type input "plastic"
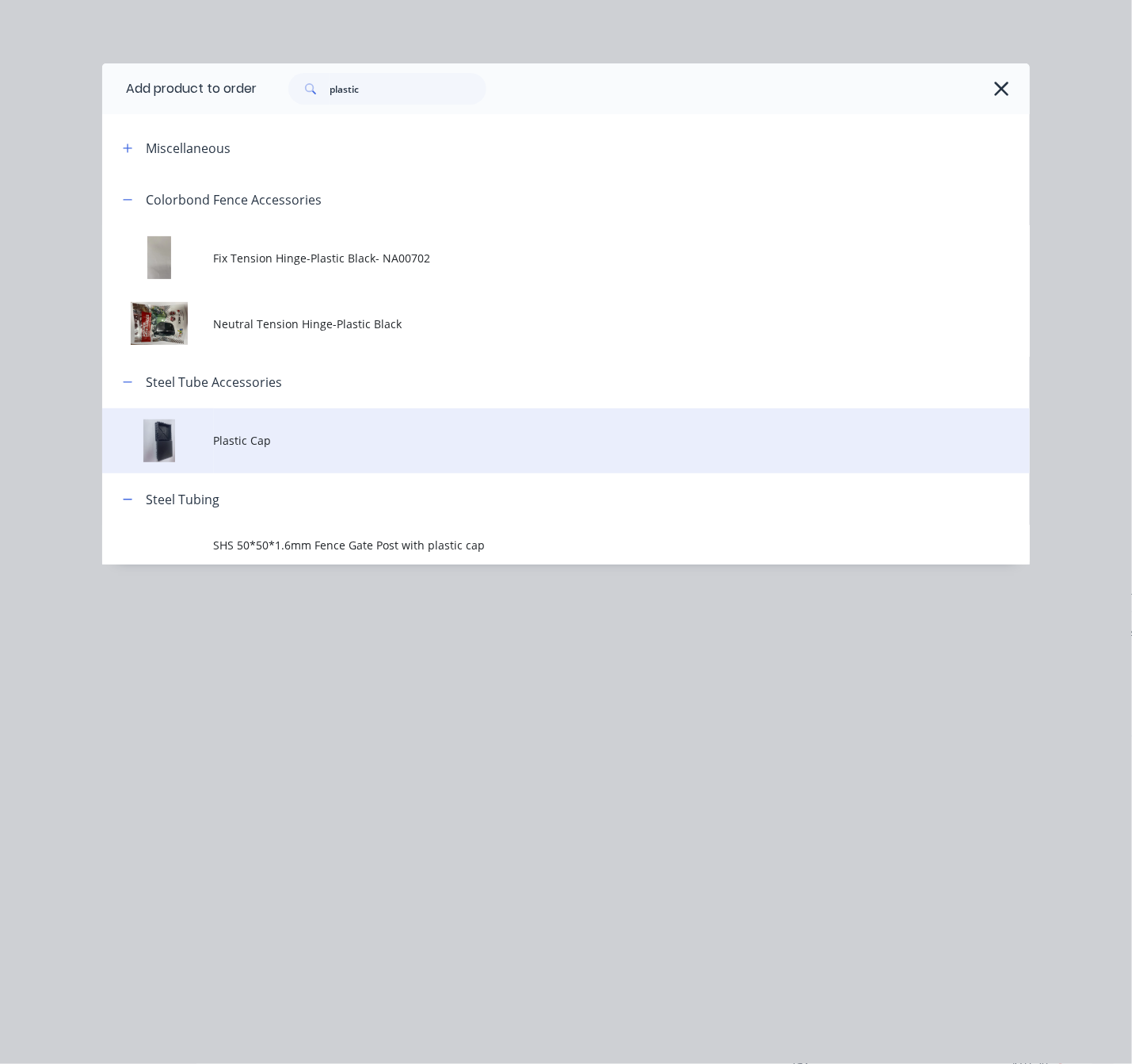
click at [367, 450] on td "Plastic Cap" at bounding box center [622, 441] width 816 height 66
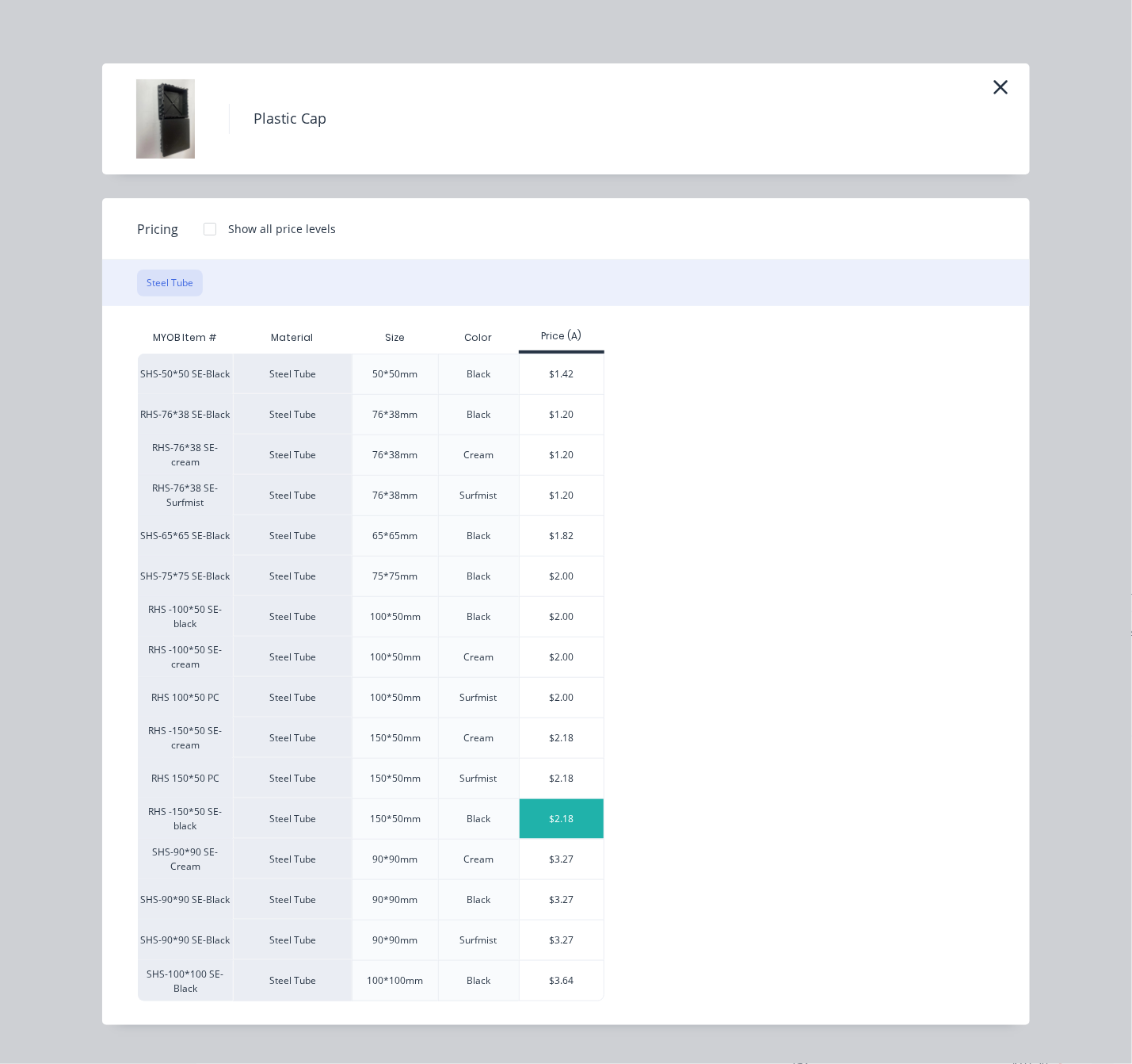
click at [571, 827] on div "$2.18" at bounding box center [562, 819] width 85 height 40
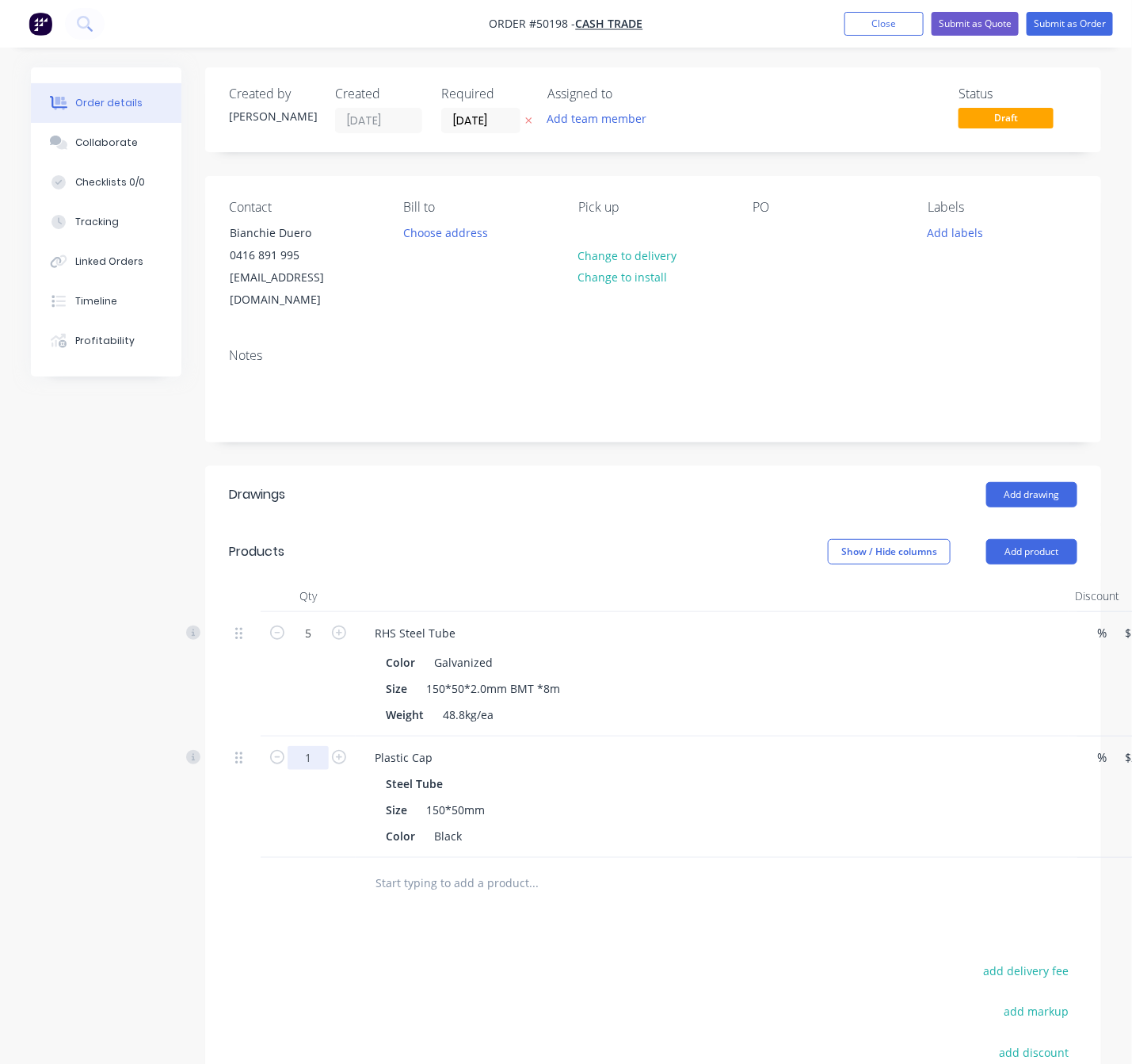
click at [307, 746] on input "1" at bounding box center [308, 757] width 42 height 23
type input "10"
type input "$21.80"
click at [572, 925] on div "Drawings Add drawing Products Show / Hide columns Add product Qty Discount Pric…" at bounding box center [653, 860] width 896 height 788
click at [654, 250] on button "Change to delivery" at bounding box center [628, 255] width 116 height 22
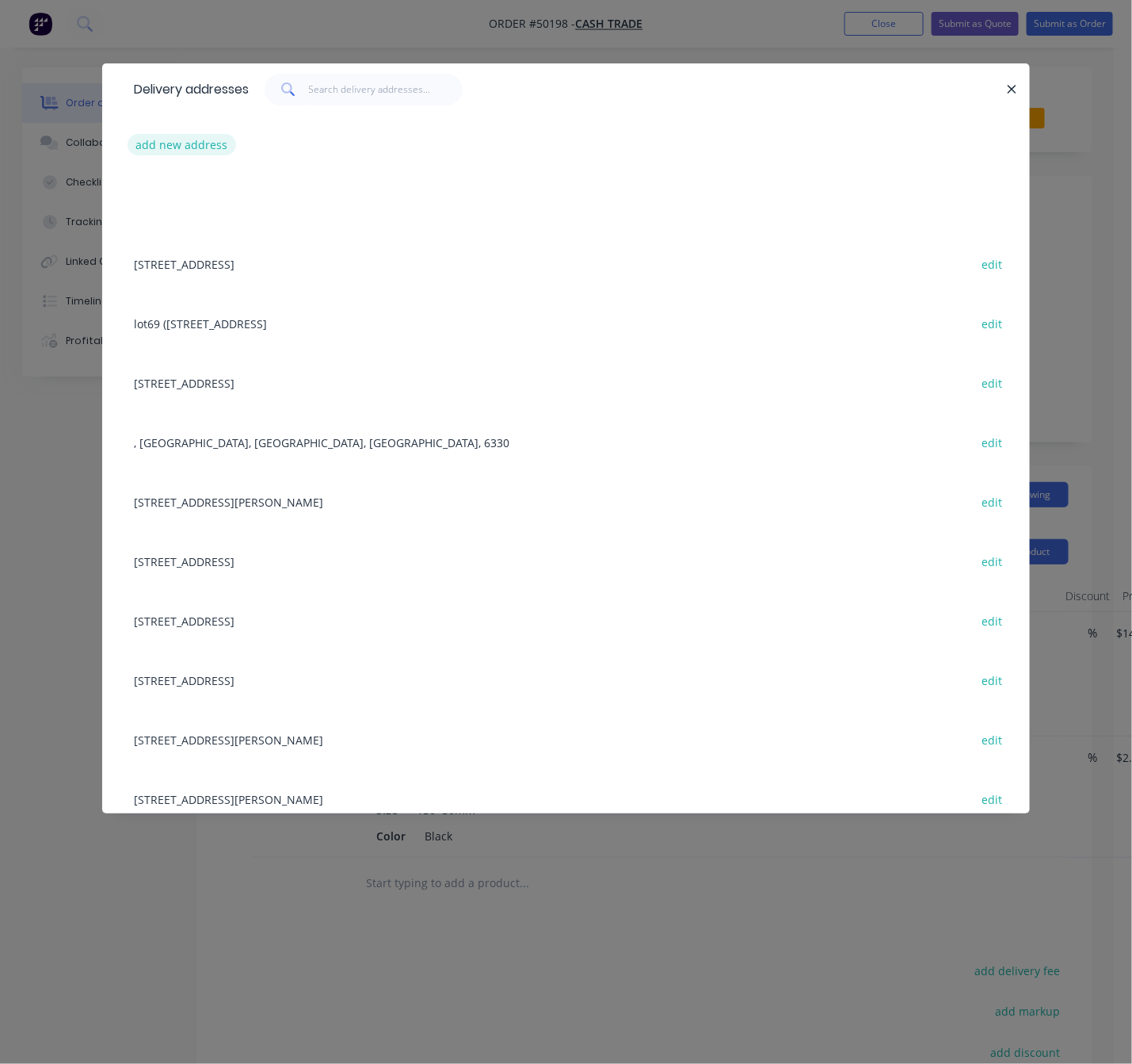
click at [186, 150] on button "add new address" at bounding box center [181, 145] width 108 height 22
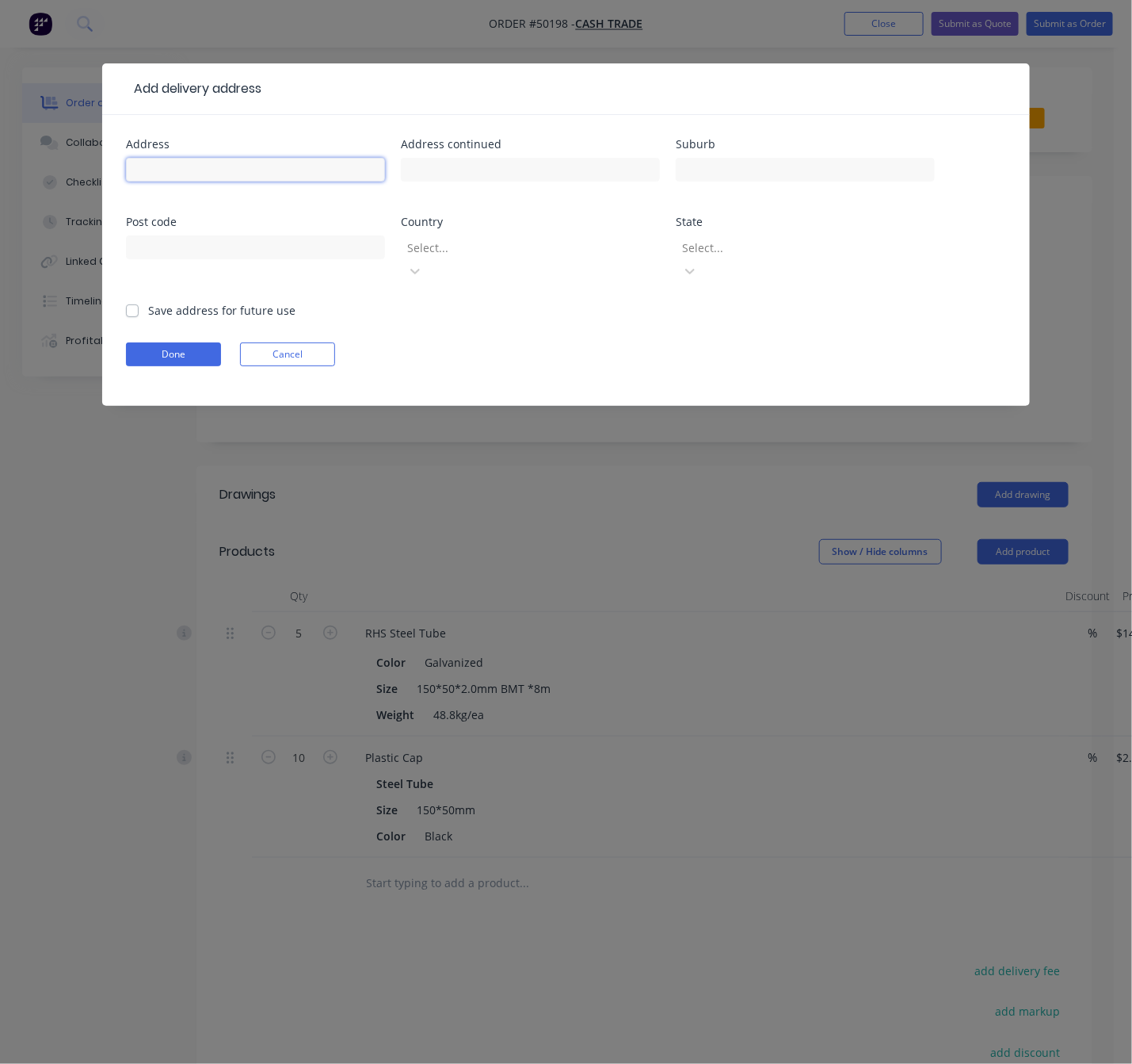
click at [169, 162] on input "text" at bounding box center [255, 169] width 259 height 23
click at [274, 164] on input "text" at bounding box center [255, 169] width 259 height 23
paste input "9 Furniss Rd"
type input "9 Furniss Rd"
click at [742, 174] on input "text" at bounding box center [805, 169] width 259 height 23
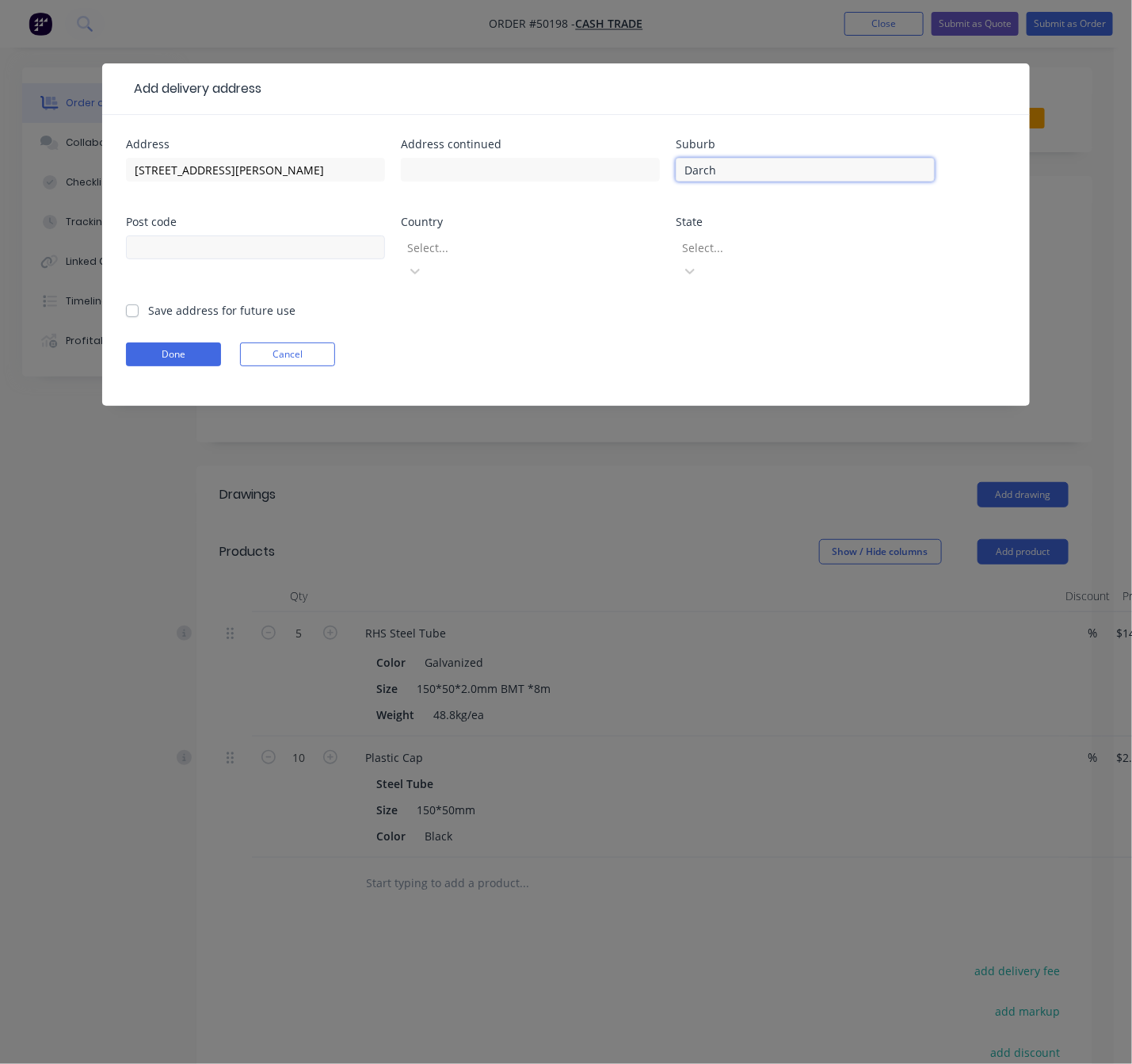
type input "Darch"
click at [314, 246] on input "text" at bounding box center [255, 247] width 259 height 23
type input "6065"
click at [443, 252] on div at bounding box center [519, 247] width 228 height 20
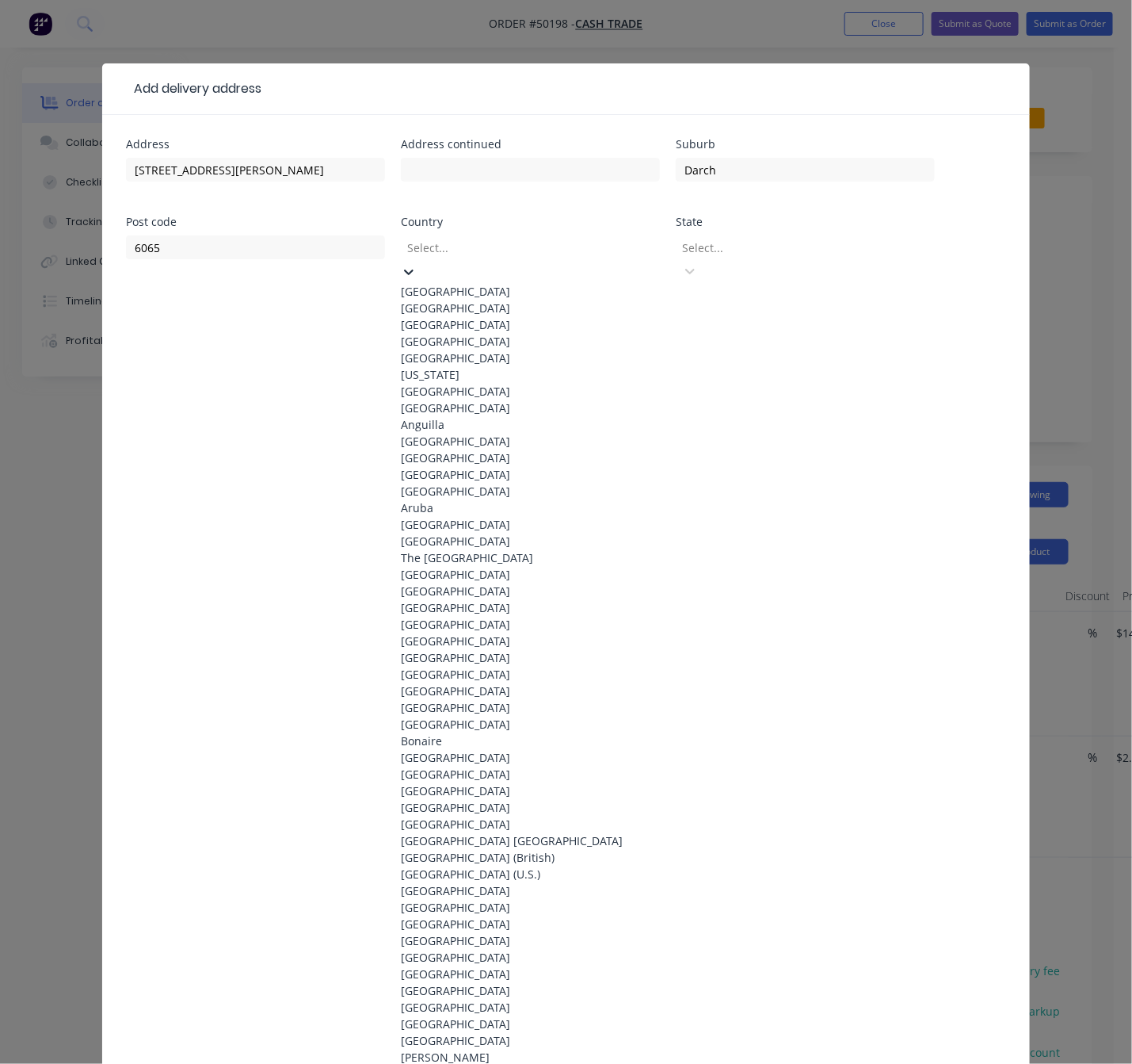
click at [443, 283] on div "[GEOGRAPHIC_DATA]" at bounding box center [530, 291] width 259 height 16
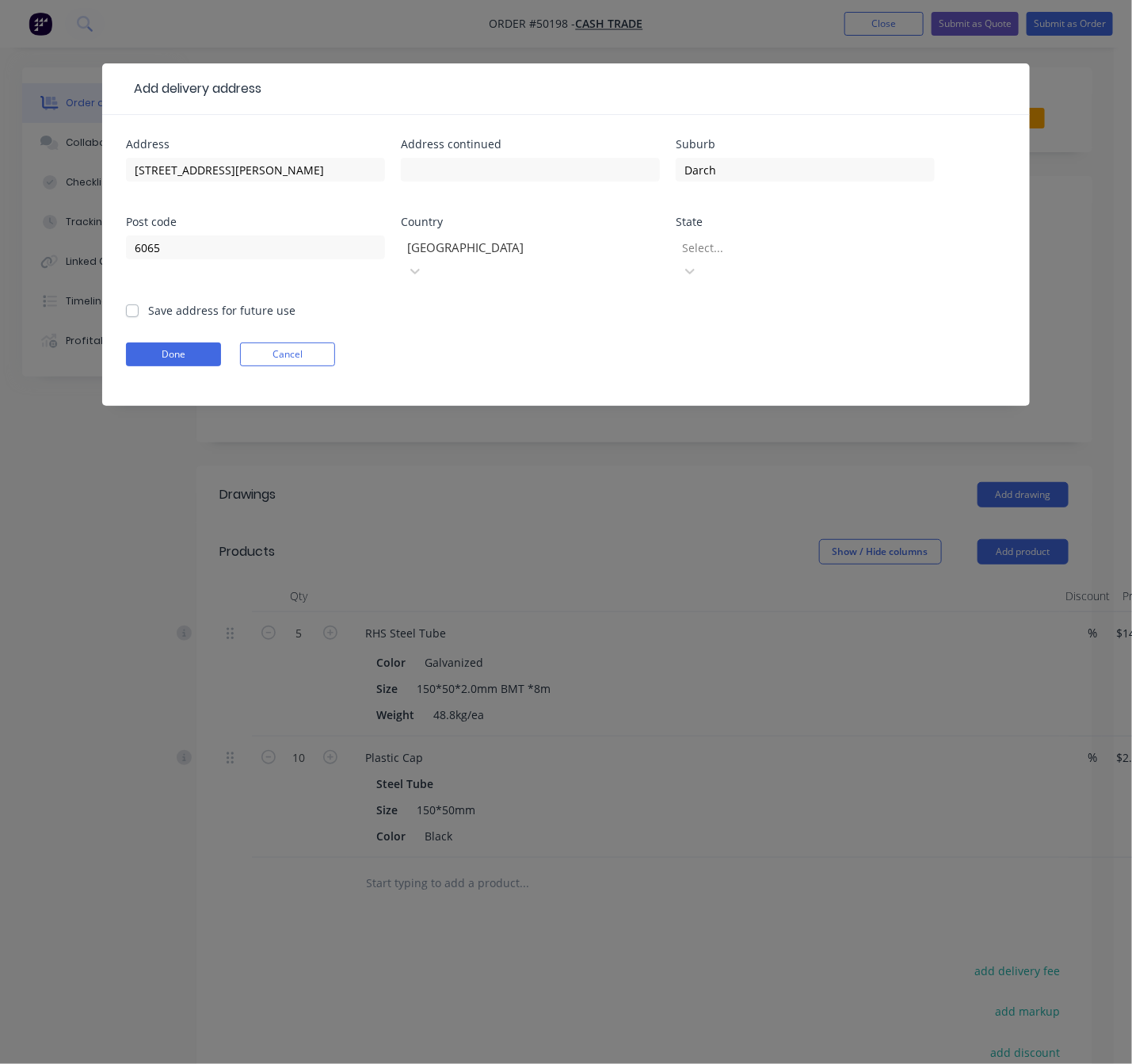
click at [785, 250] on div at bounding box center [794, 247] width 228 height 20
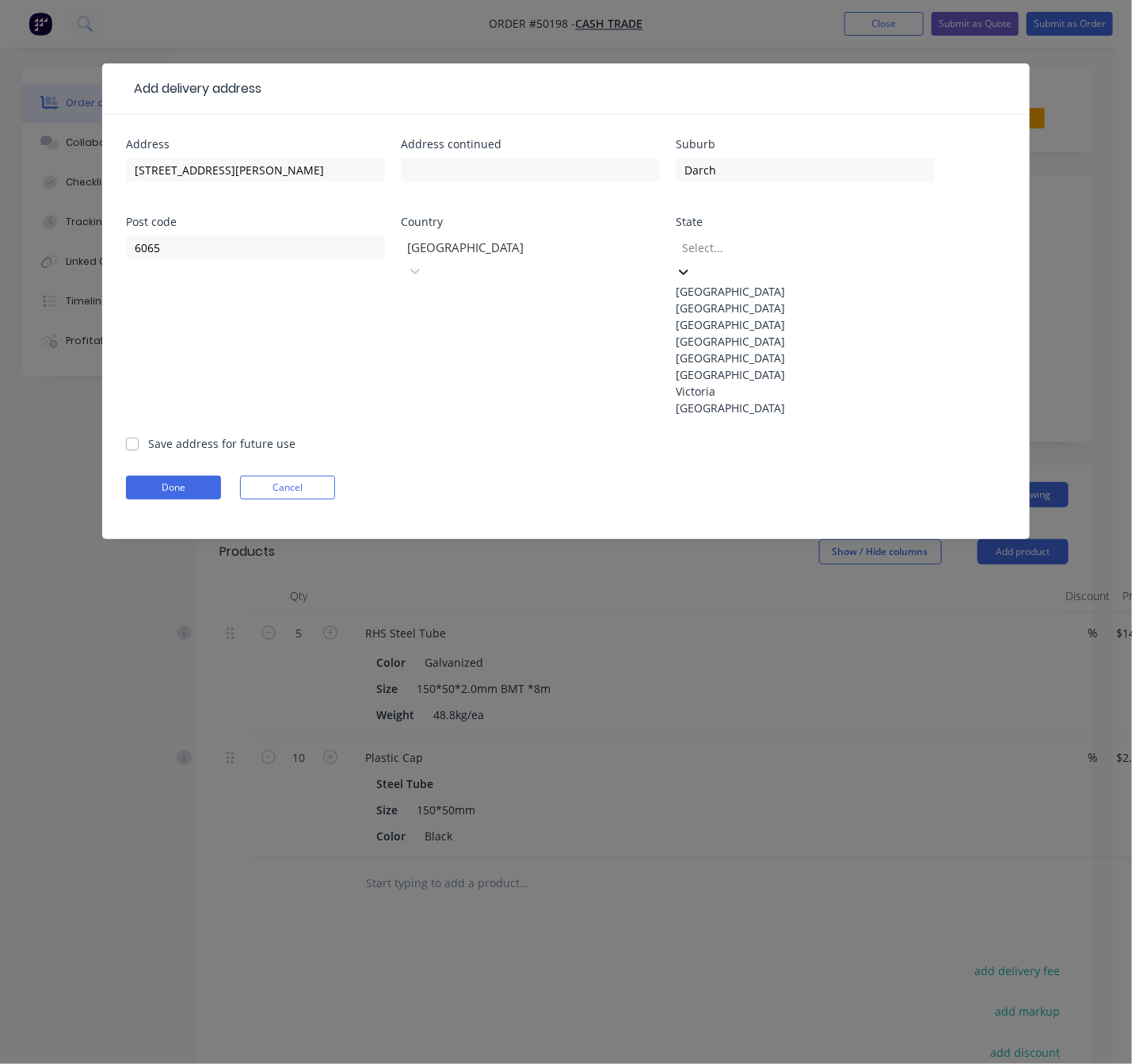
drag, startPoint x: 768, startPoint y: 489, endPoint x: 725, endPoint y: 493, distance: 43.2
click at [768, 416] on div "Western Australia" at bounding box center [805, 407] width 259 height 16
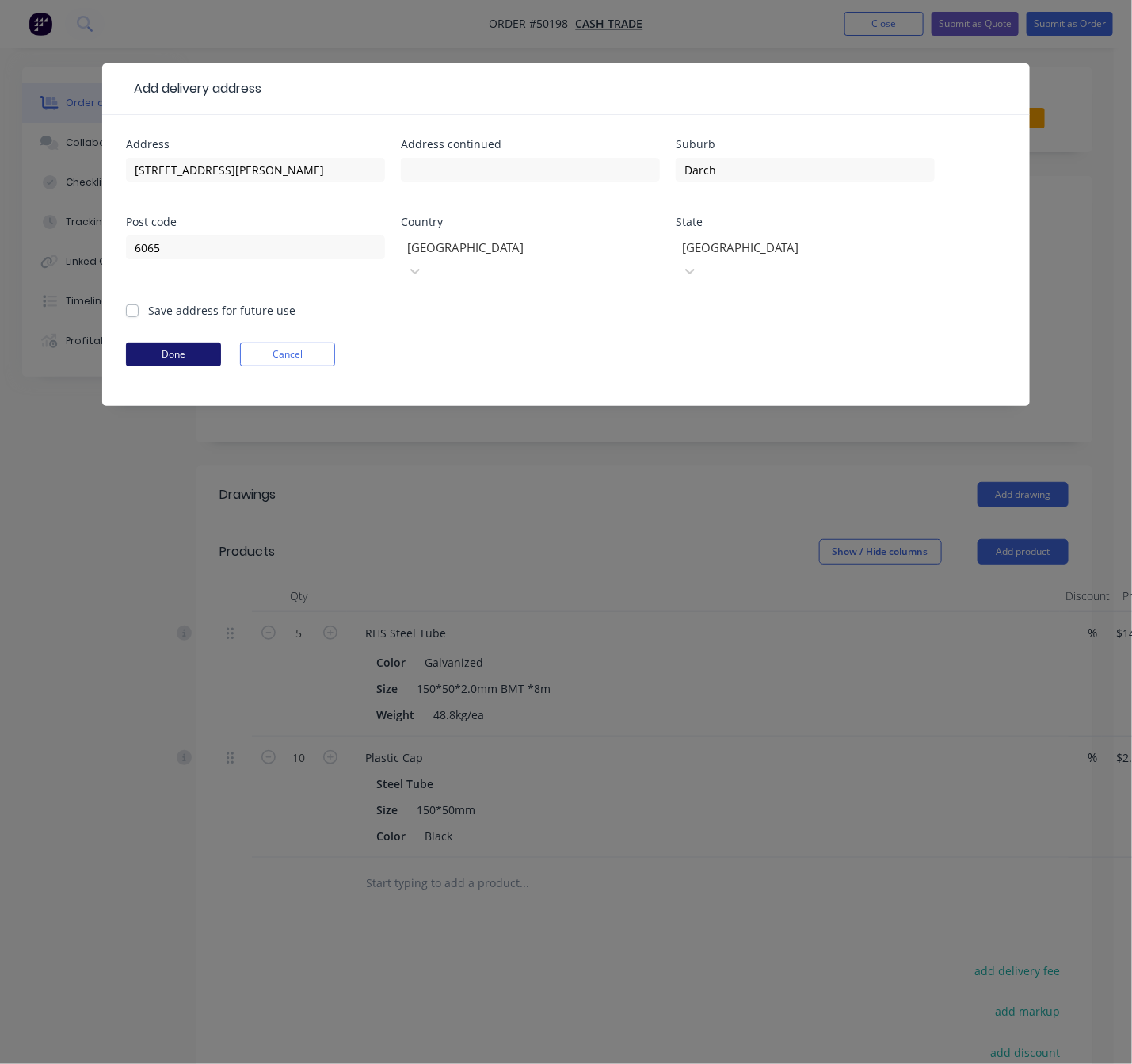
click at [181, 342] on button "Done" at bounding box center [173, 354] width 95 height 23
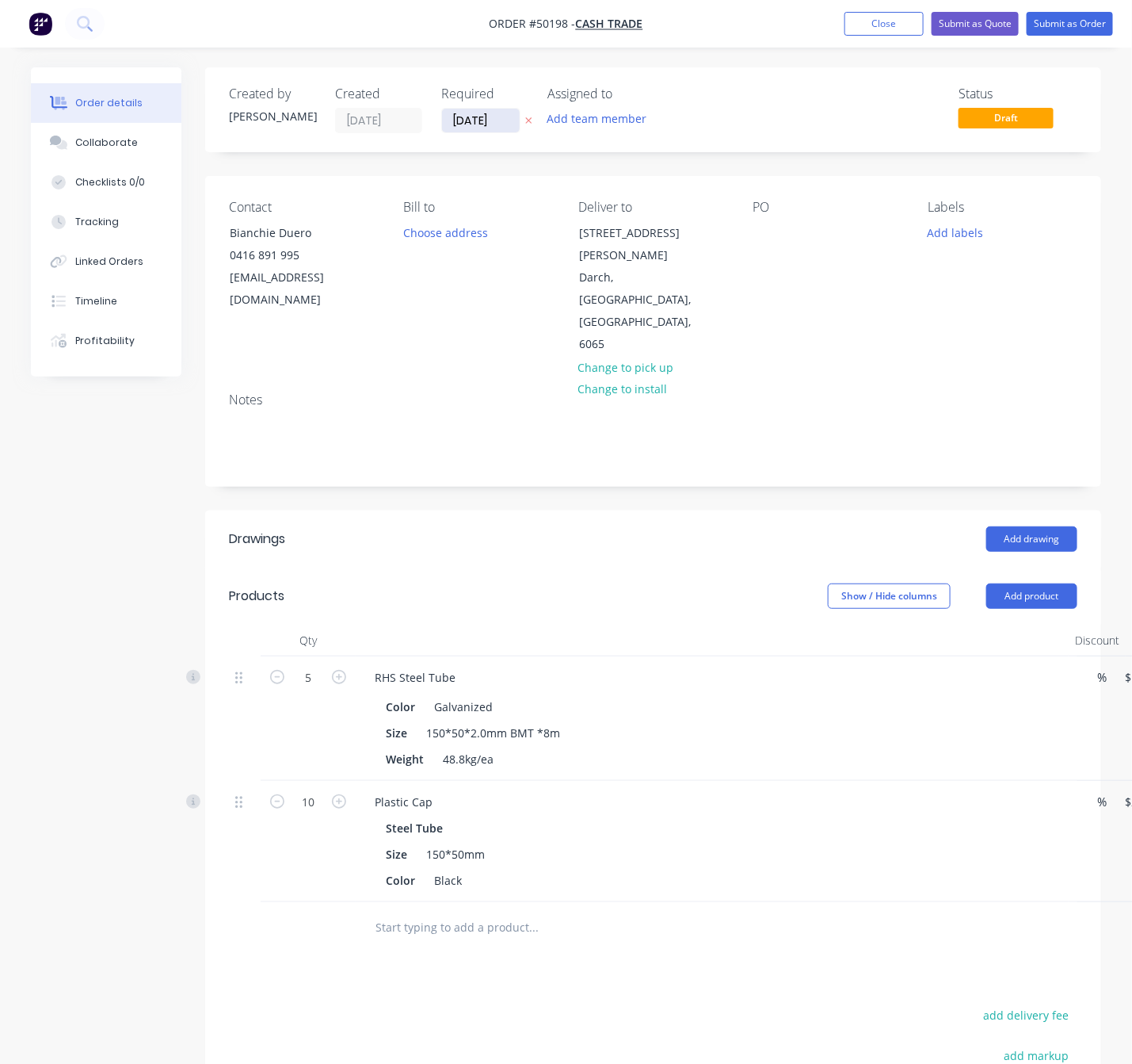
click at [469, 115] on input "[DATE]" at bounding box center [481, 120] width 78 height 23
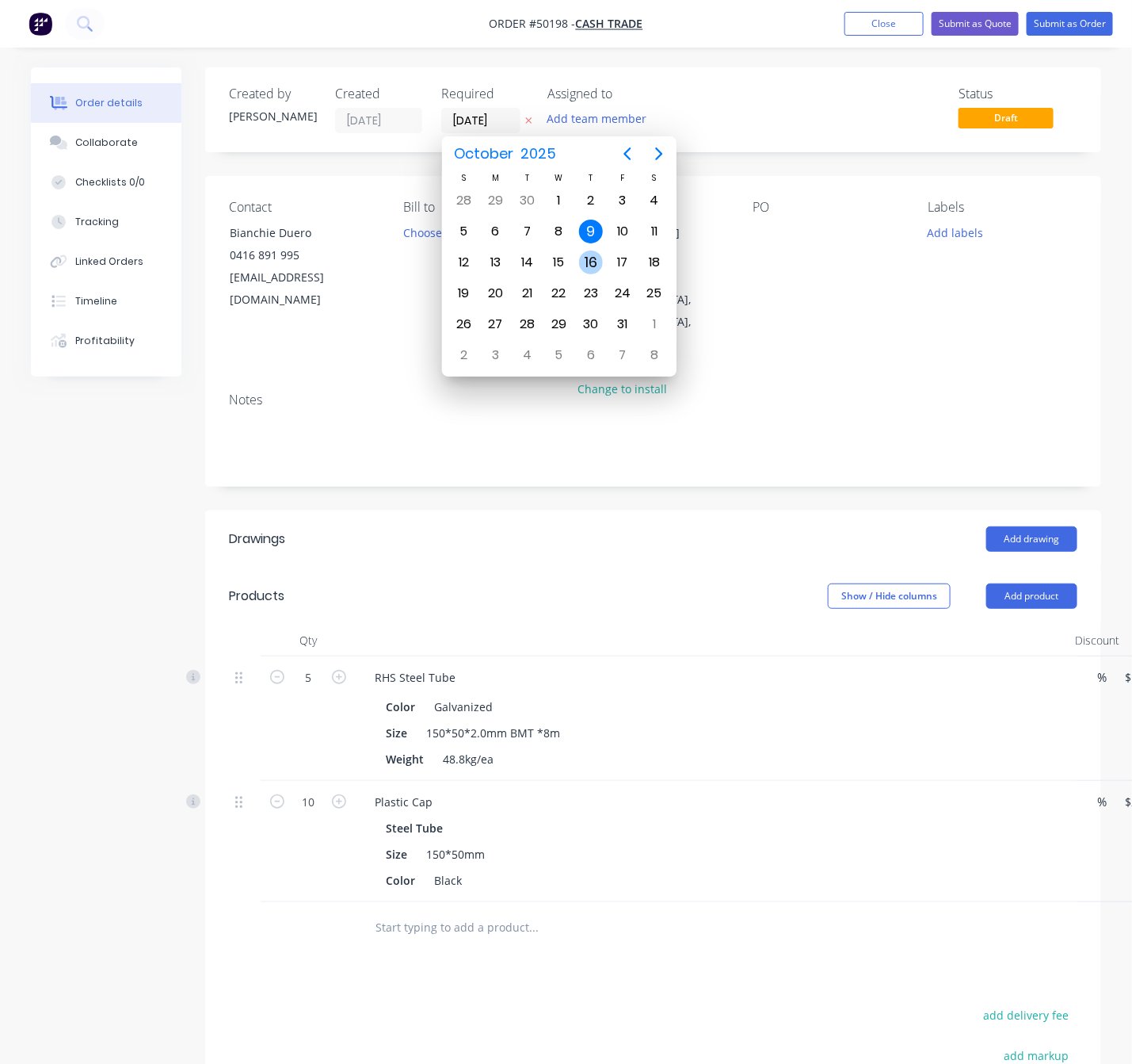
click at [592, 269] on div "16" at bounding box center [591, 262] width 23 height 23
type input "[DATE]"
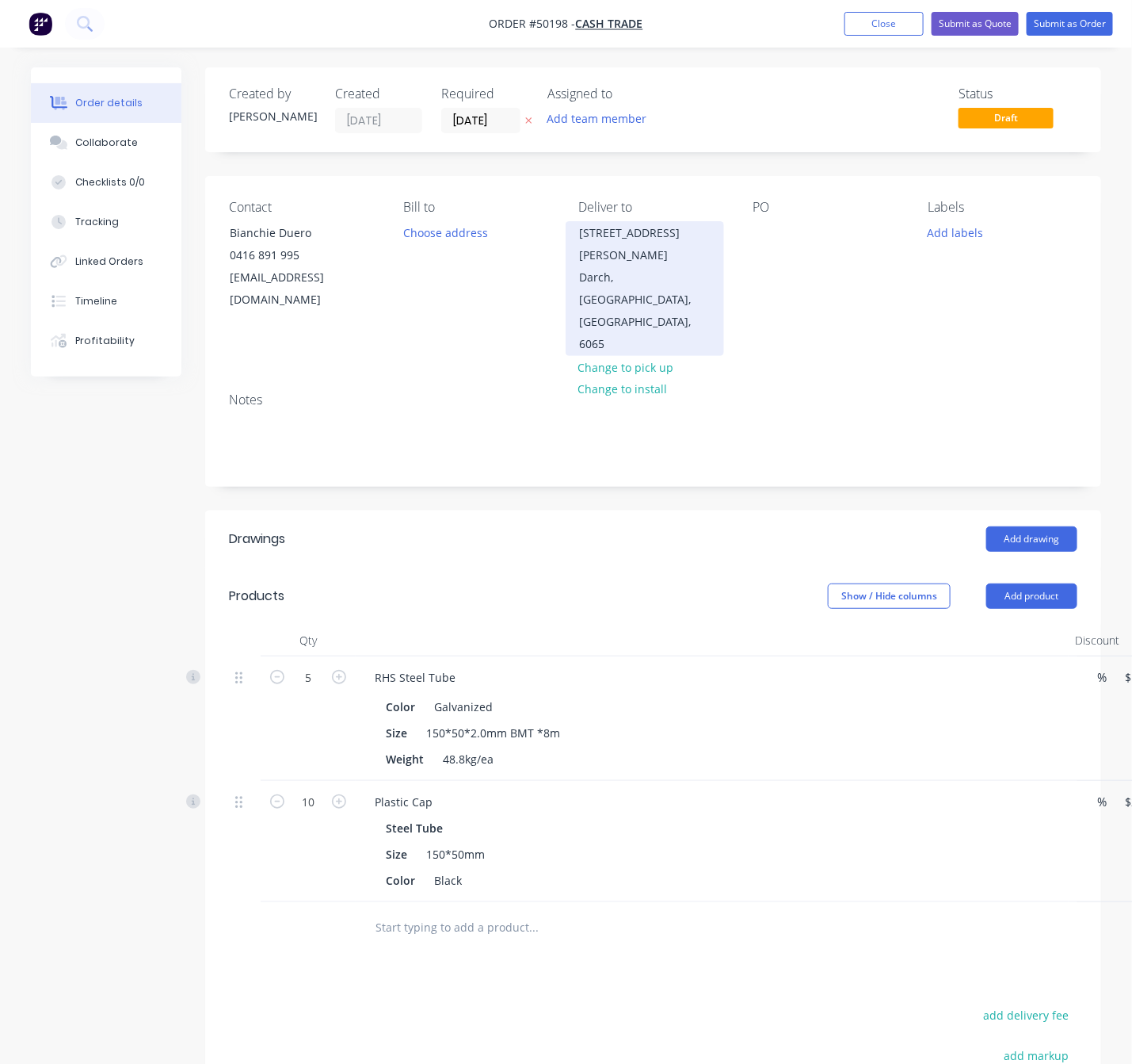
click at [624, 266] on div "Darch, Western Australia, Australia, 6065" at bounding box center [645, 310] width 132 height 88
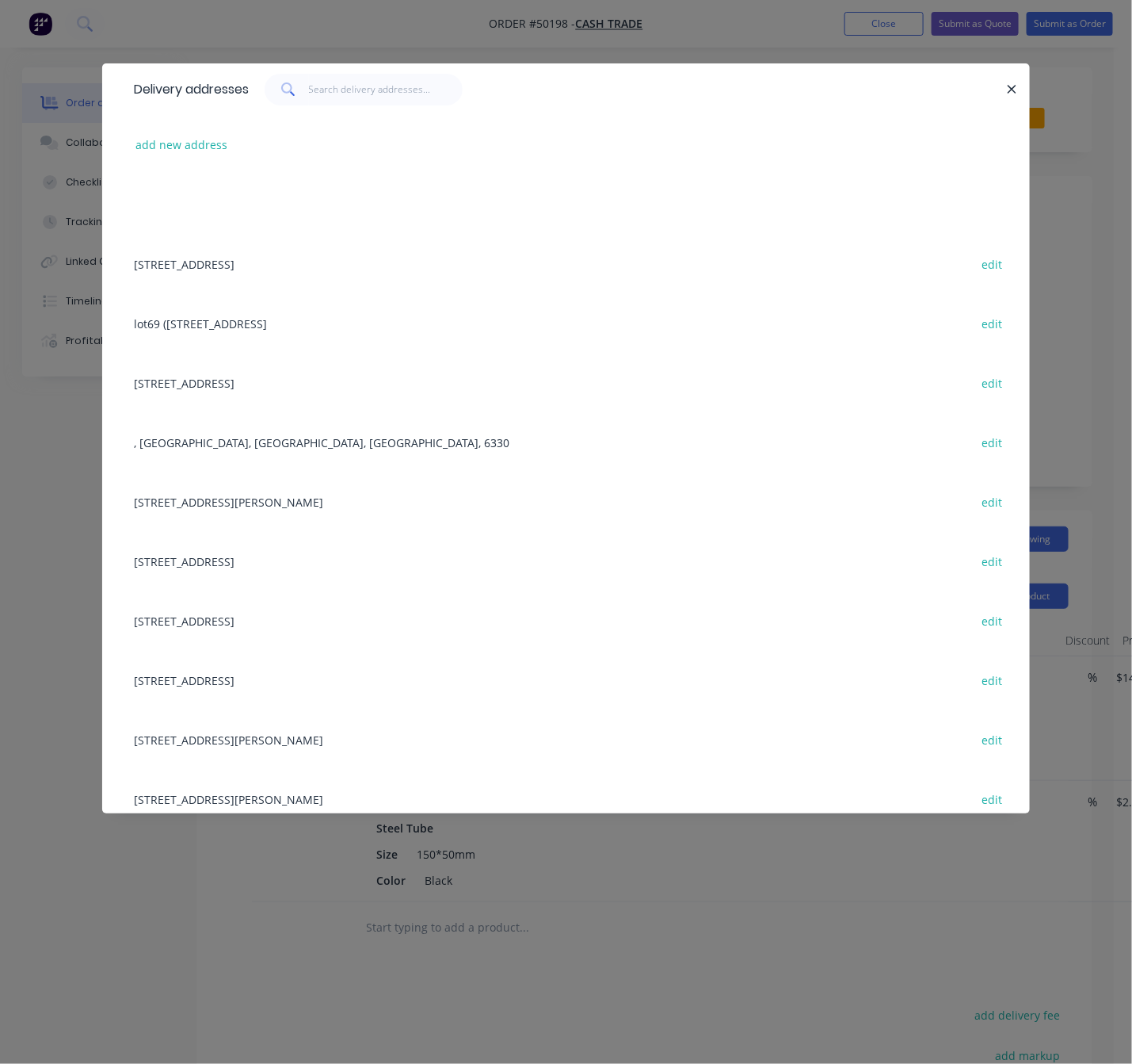
click at [1009, 83] on icon "button" at bounding box center [1012, 89] width 10 height 14
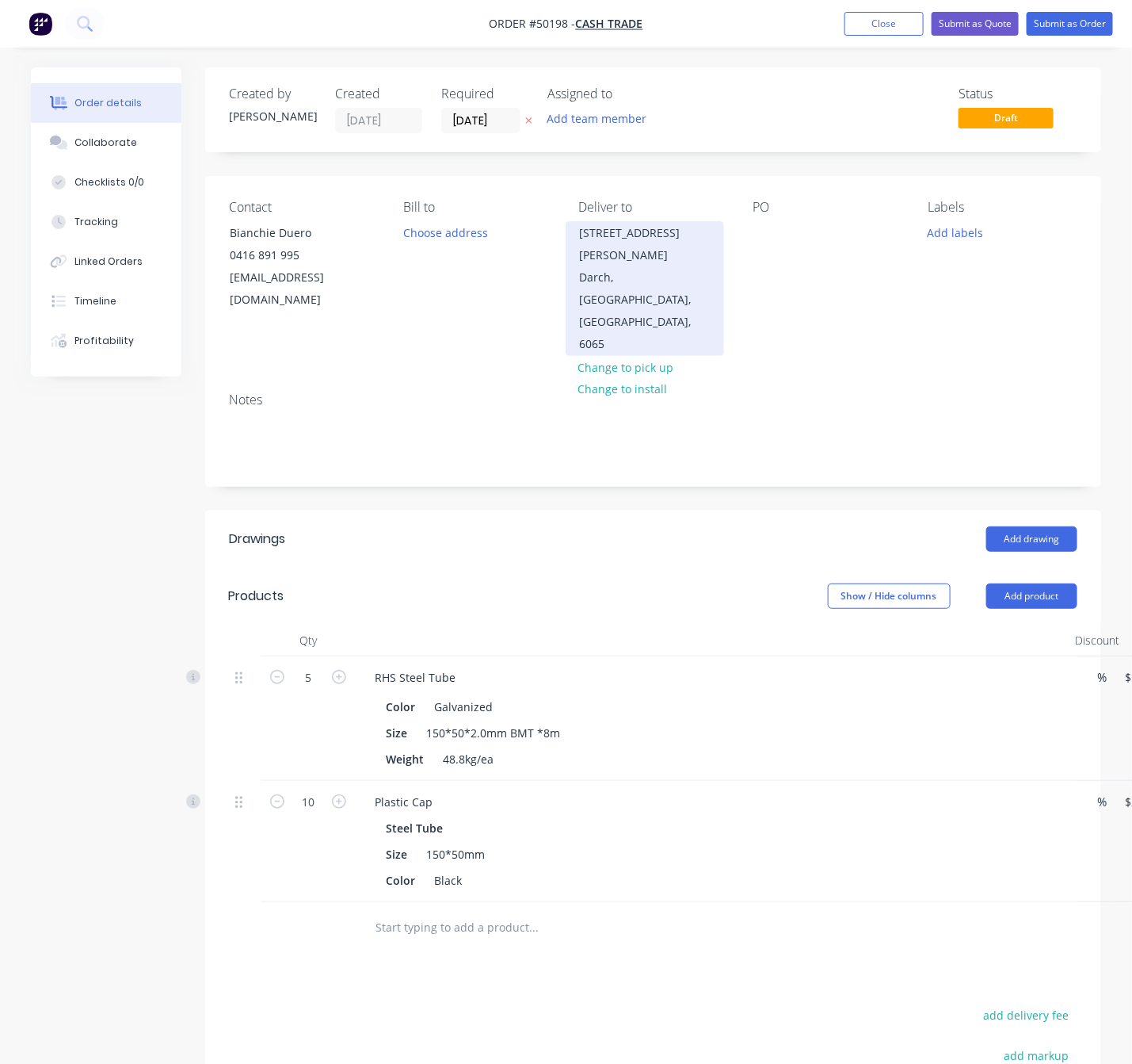
click at [606, 266] on div "Darch, Western Australia, Australia, 6065" at bounding box center [645, 310] width 132 height 88
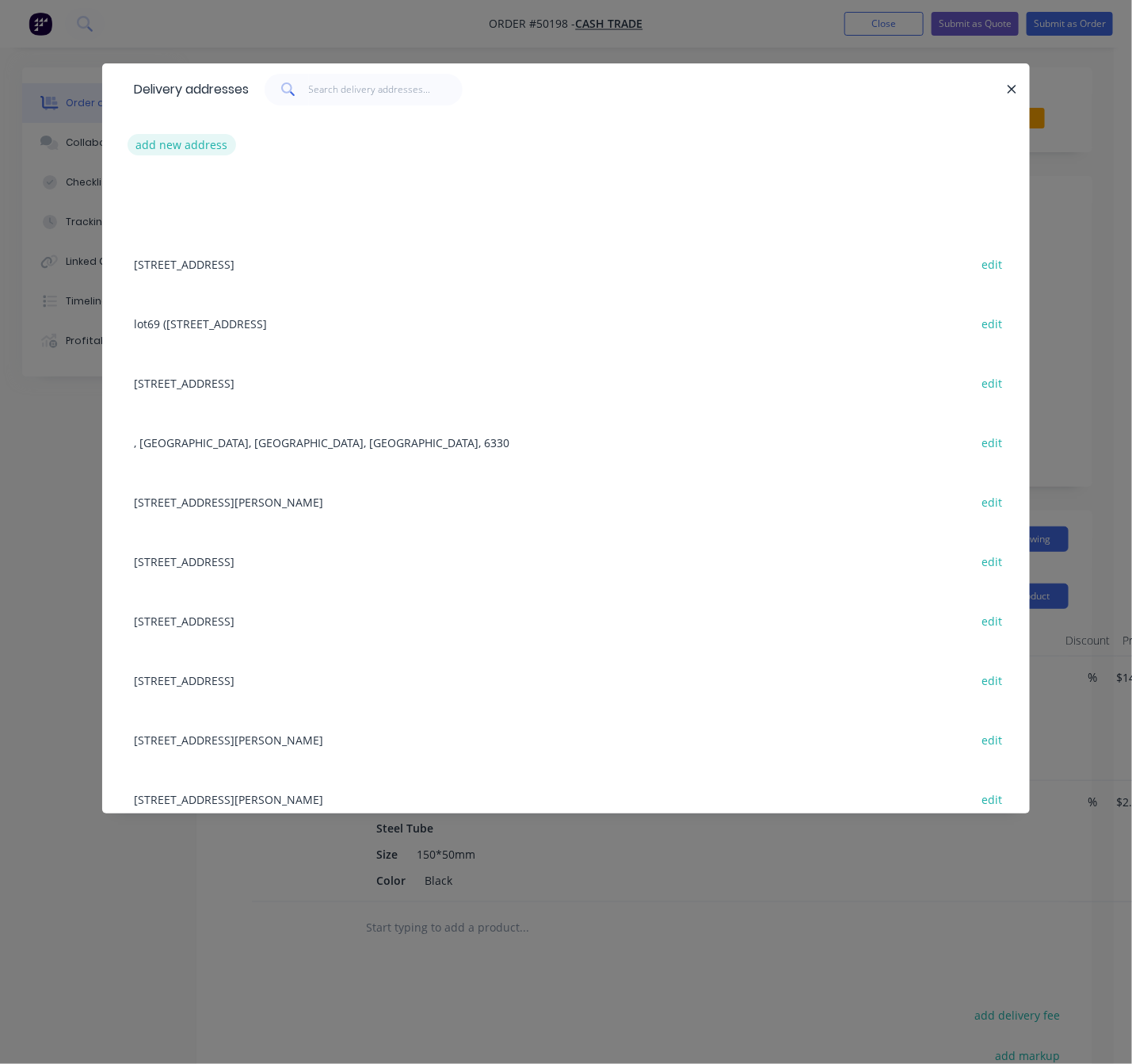
click at [181, 146] on button "add new address" at bounding box center [181, 145] width 108 height 22
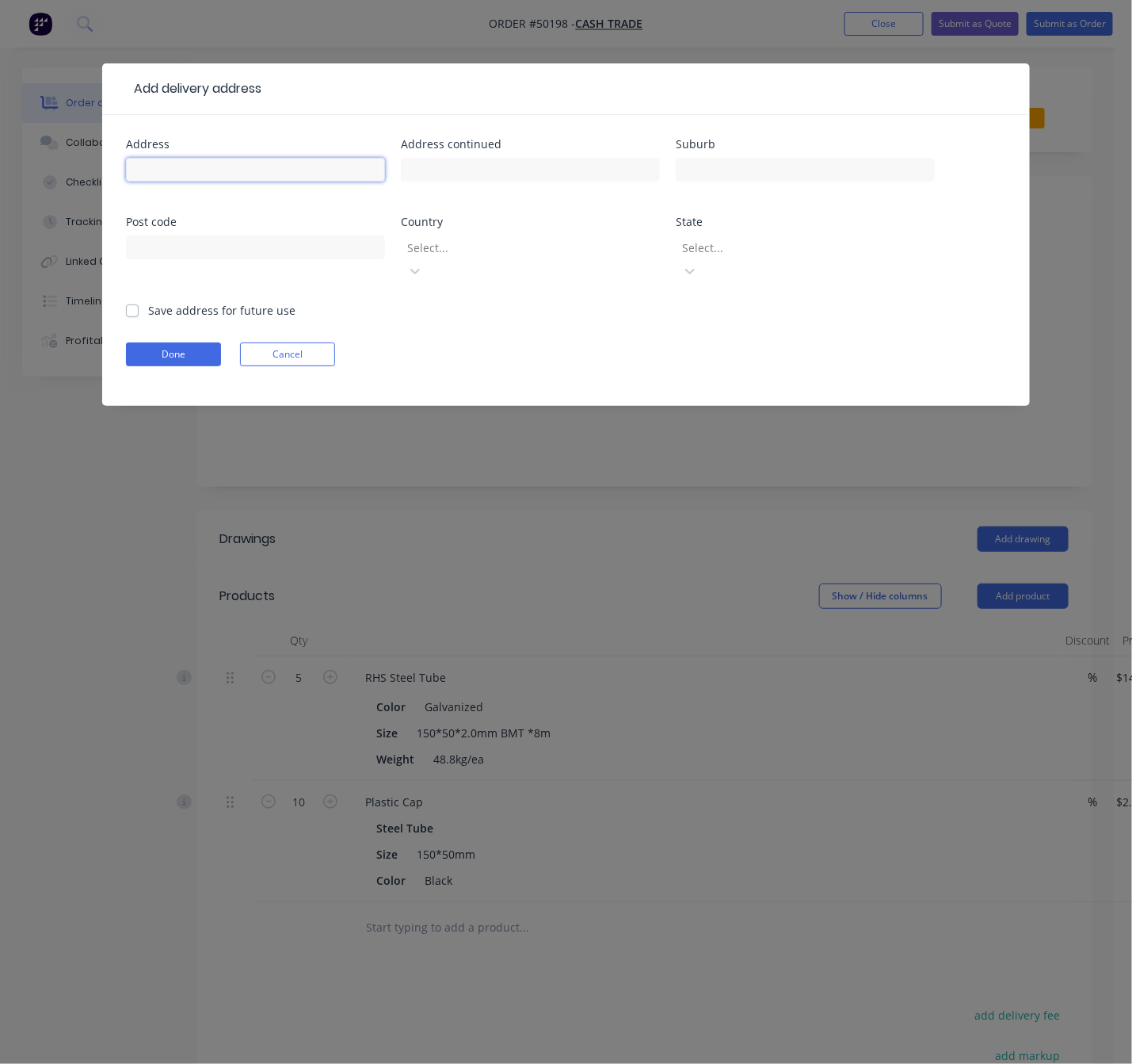
click at [264, 164] on input "text" at bounding box center [255, 169] width 259 height 23
type input "Unit2/9 Furniss Road"
drag, startPoint x: 712, startPoint y: 170, endPoint x: 714, endPoint y: 160, distance: 10.2
click at [712, 170] on input "text" at bounding box center [805, 169] width 259 height 23
type input "Darch"
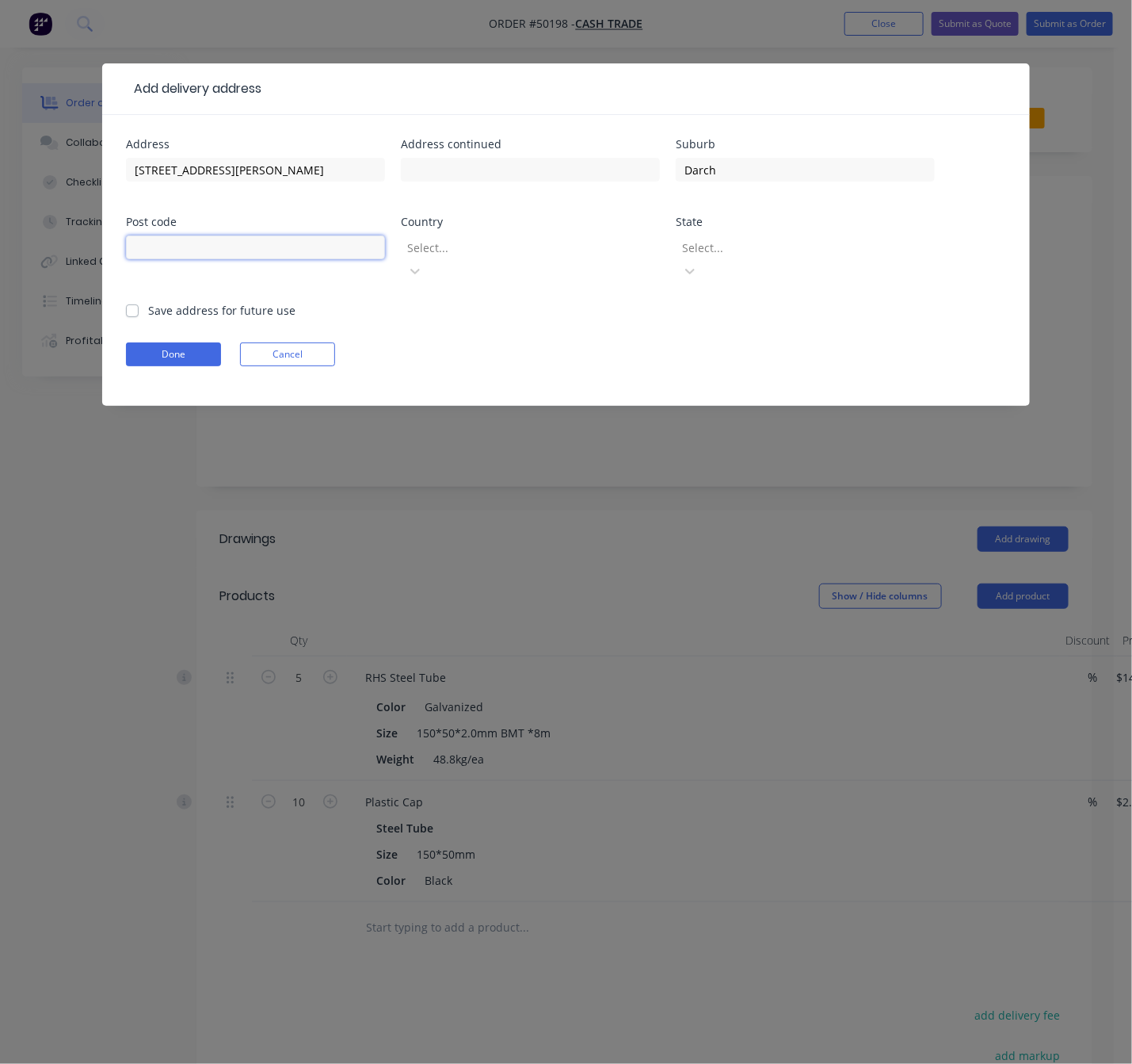
click at [212, 257] on input "text" at bounding box center [255, 247] width 259 height 23
type input "6065"
click at [445, 240] on div at bounding box center [519, 247] width 228 height 20
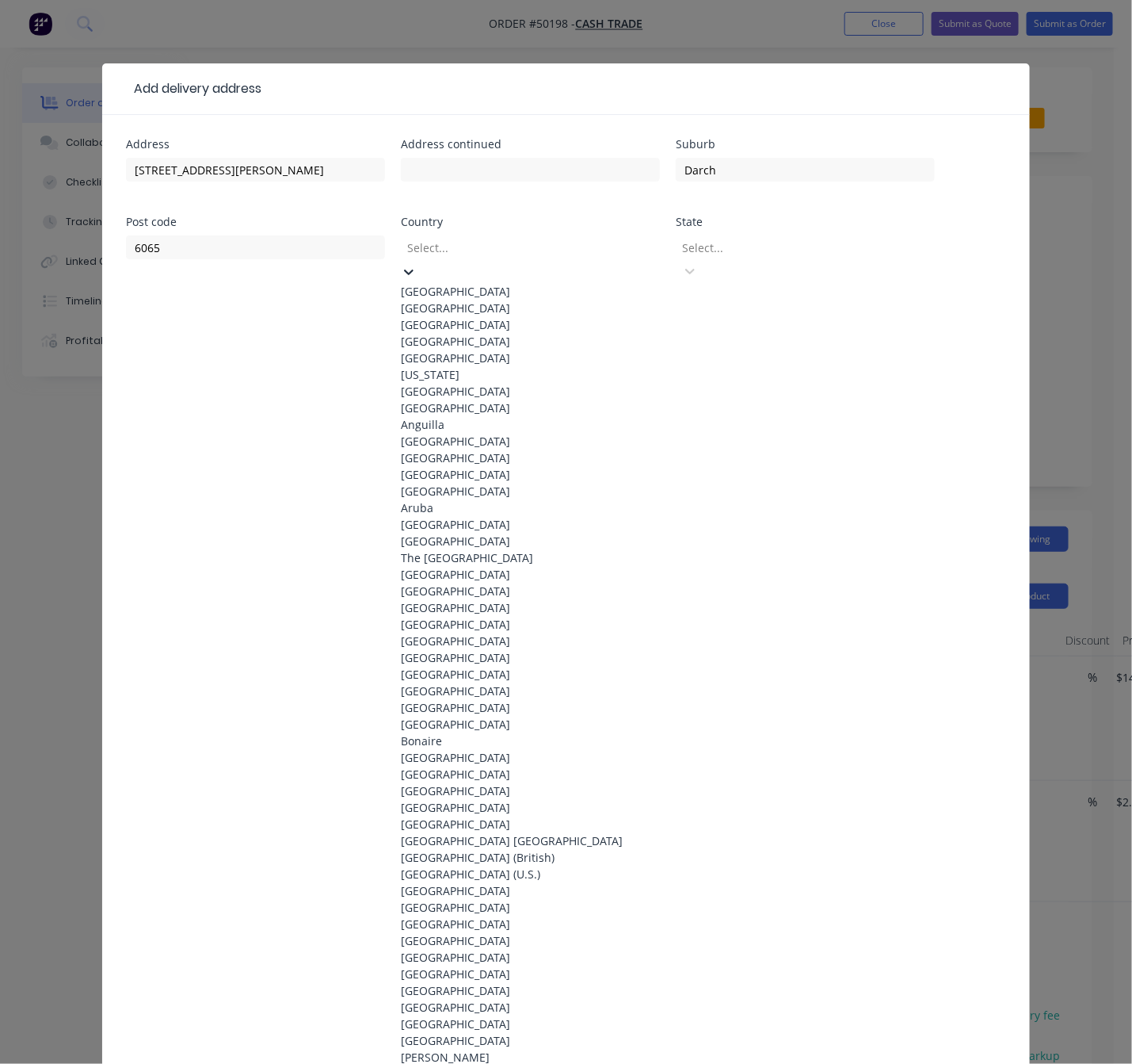
click at [479, 283] on div "[GEOGRAPHIC_DATA]" at bounding box center [530, 291] width 259 height 16
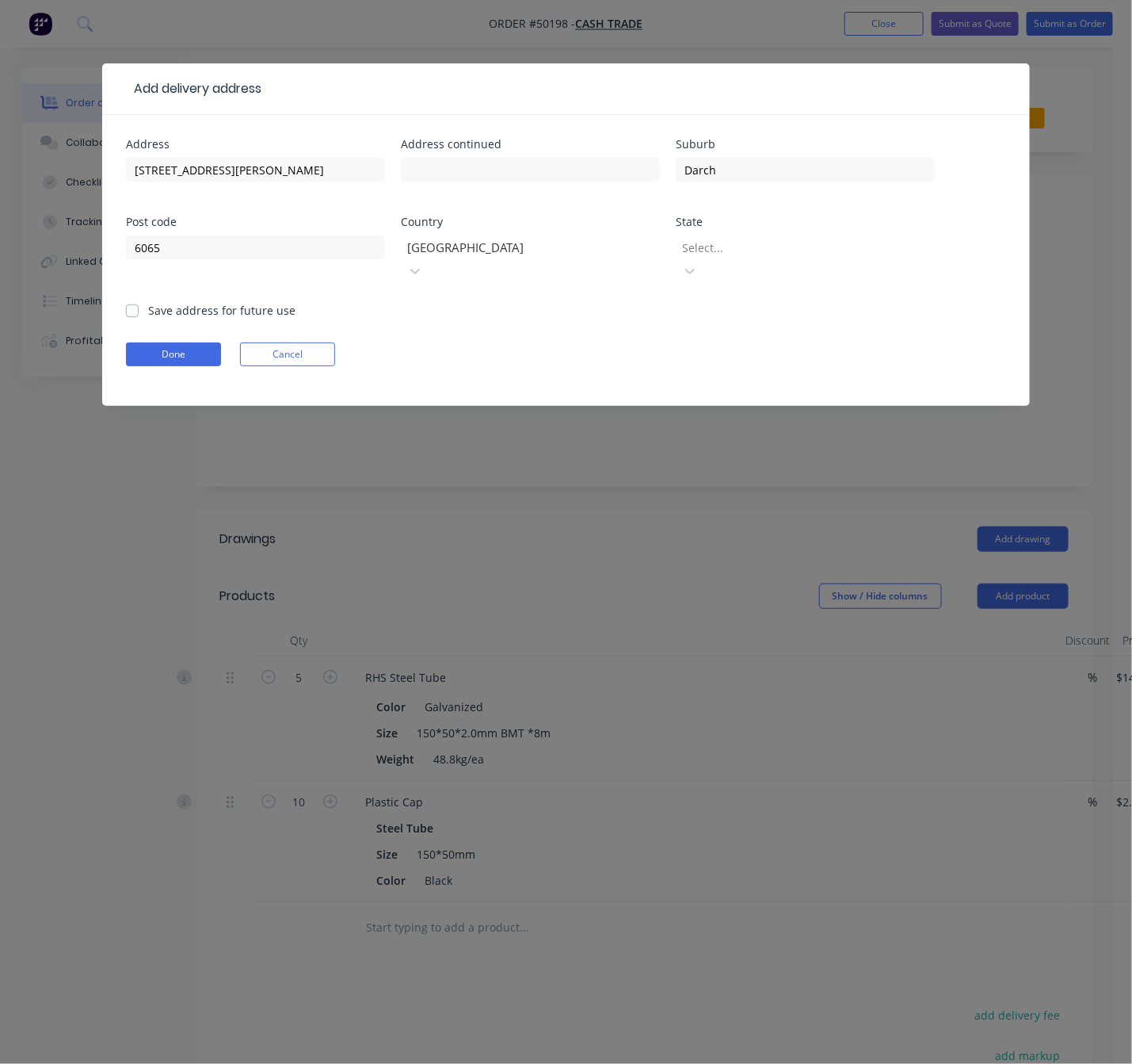
click at [730, 243] on div at bounding box center [794, 247] width 228 height 20
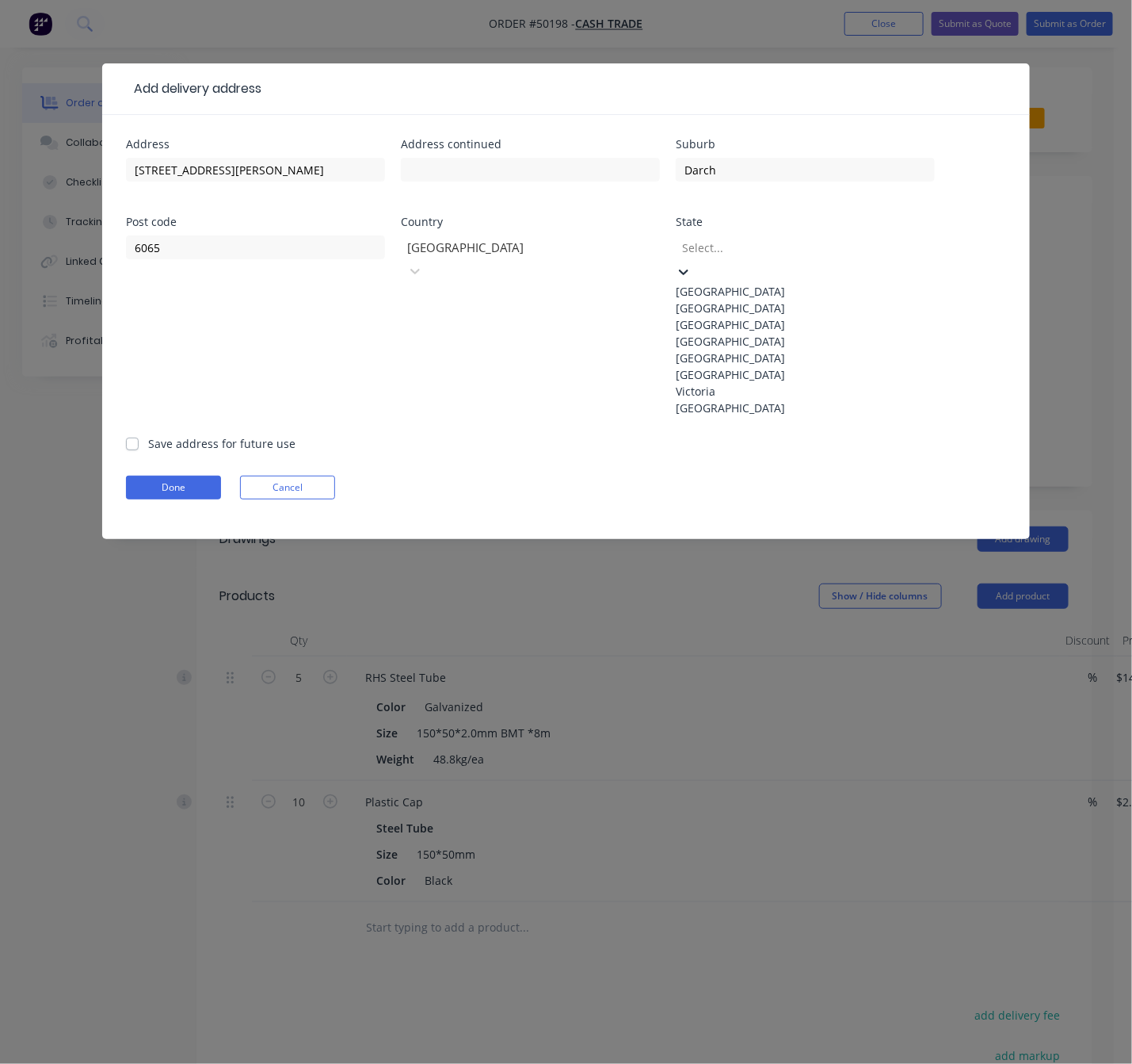
drag, startPoint x: 773, startPoint y: 496, endPoint x: 747, endPoint y: 498, distance: 26.1
click at [773, 416] on div "Western Australia" at bounding box center [805, 407] width 259 height 16
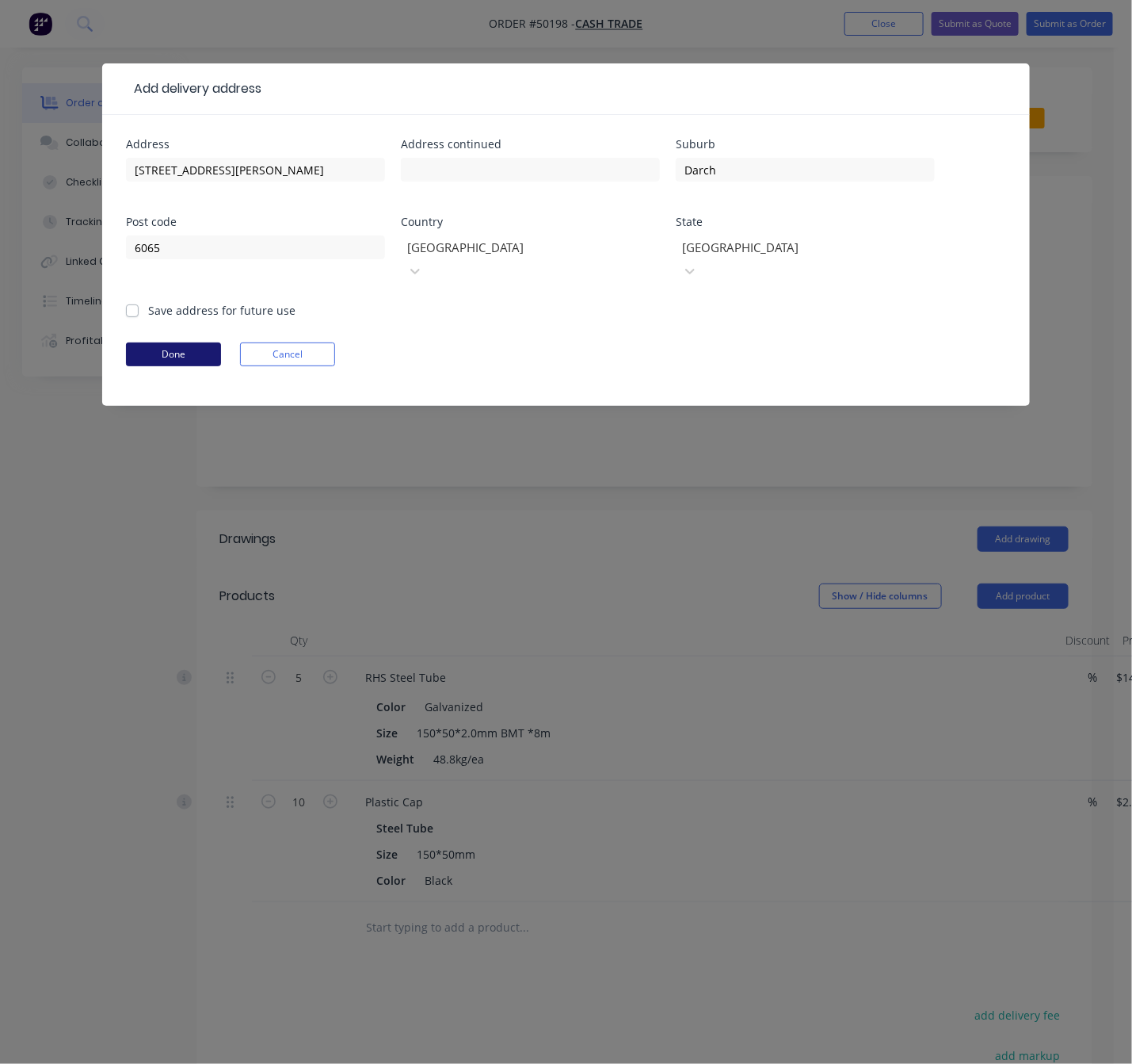
click at [178, 342] on button "Done" at bounding box center [173, 354] width 95 height 23
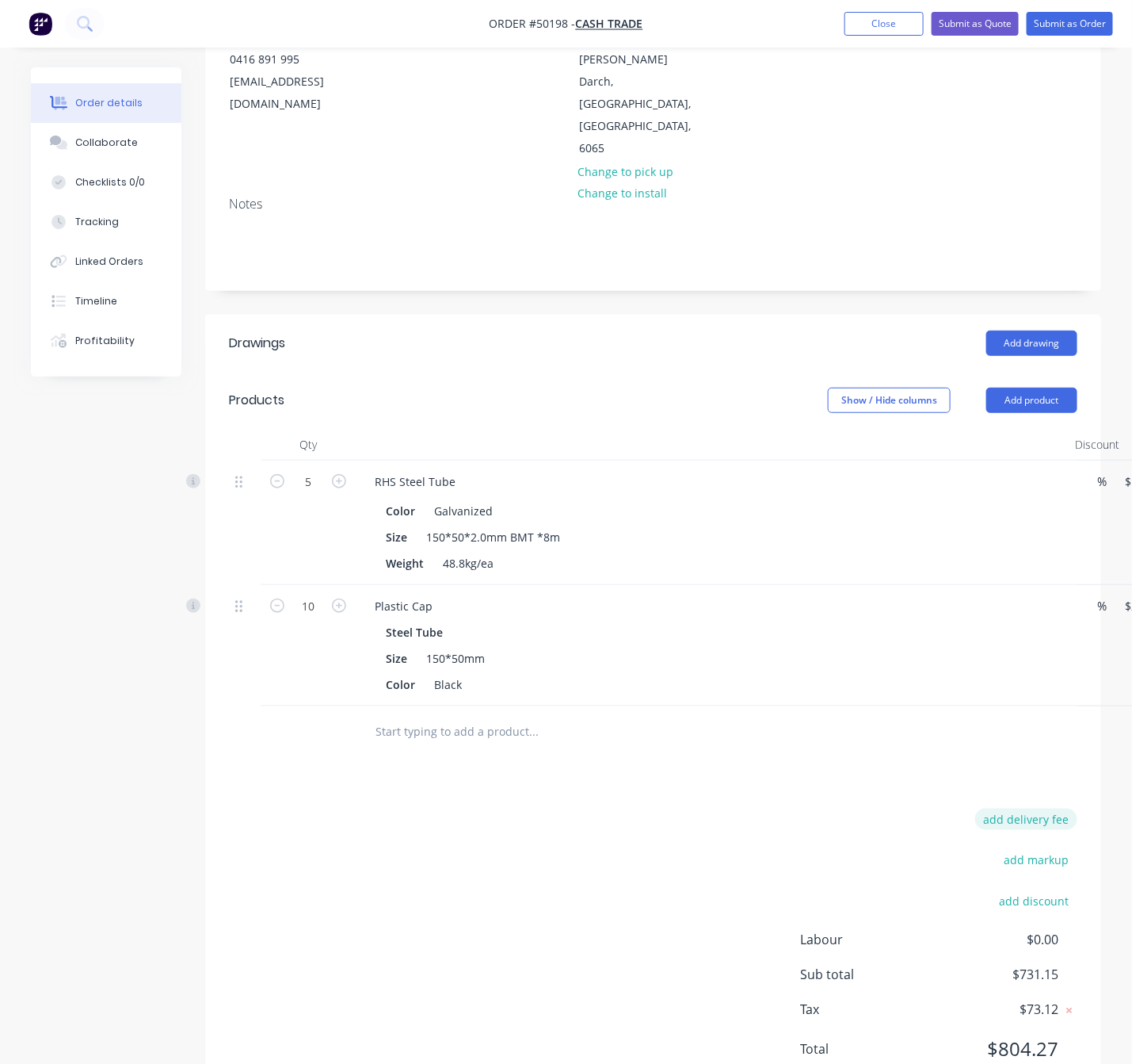
click at [1025, 808] on button "add delivery fee" at bounding box center [1026, 819] width 102 height 22
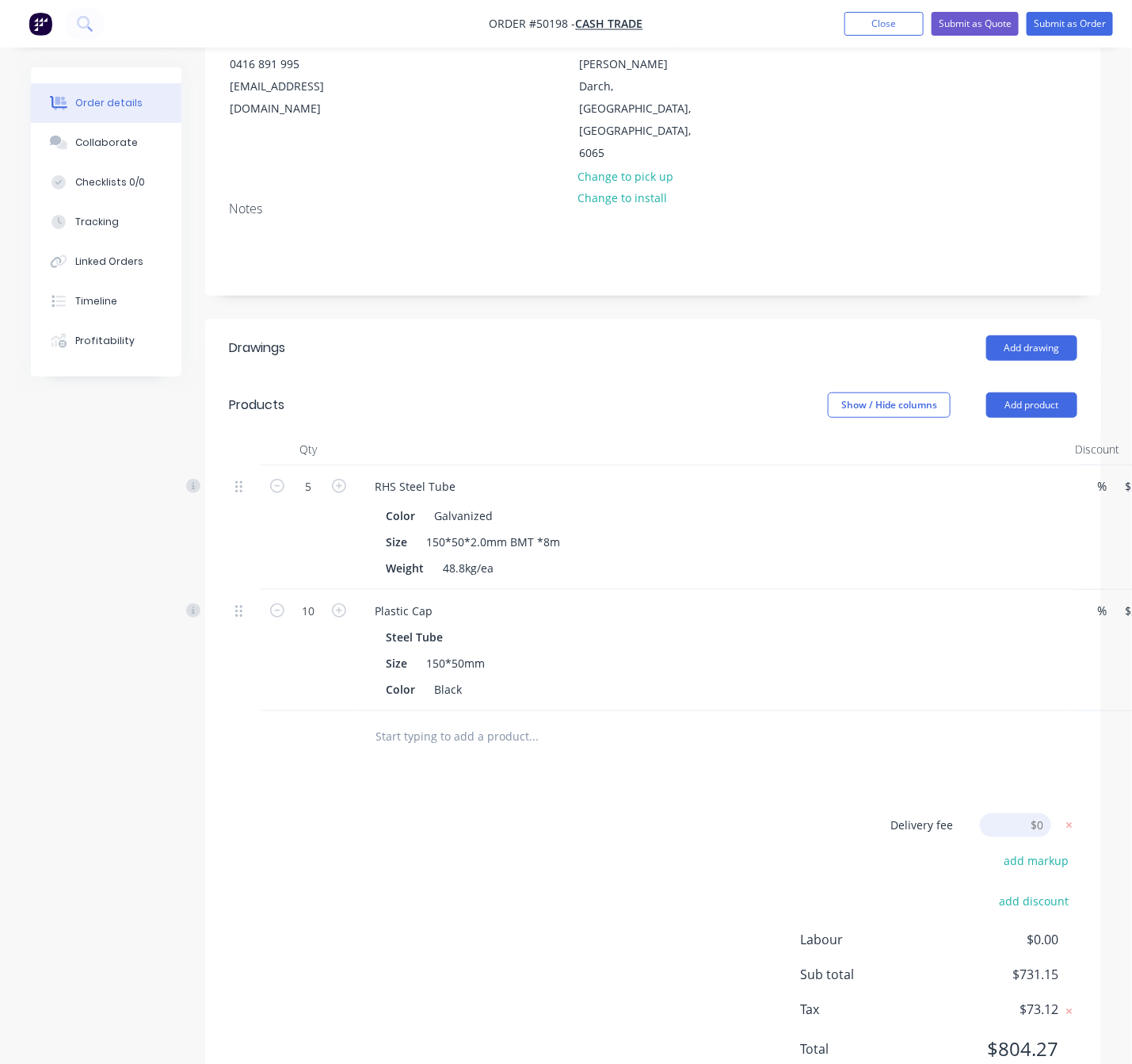
click at [1044, 814] on input at bounding box center [1016, 825] width 71 height 23
type input "320"
click input "submit" at bounding box center [0, 0] width 0 height 0
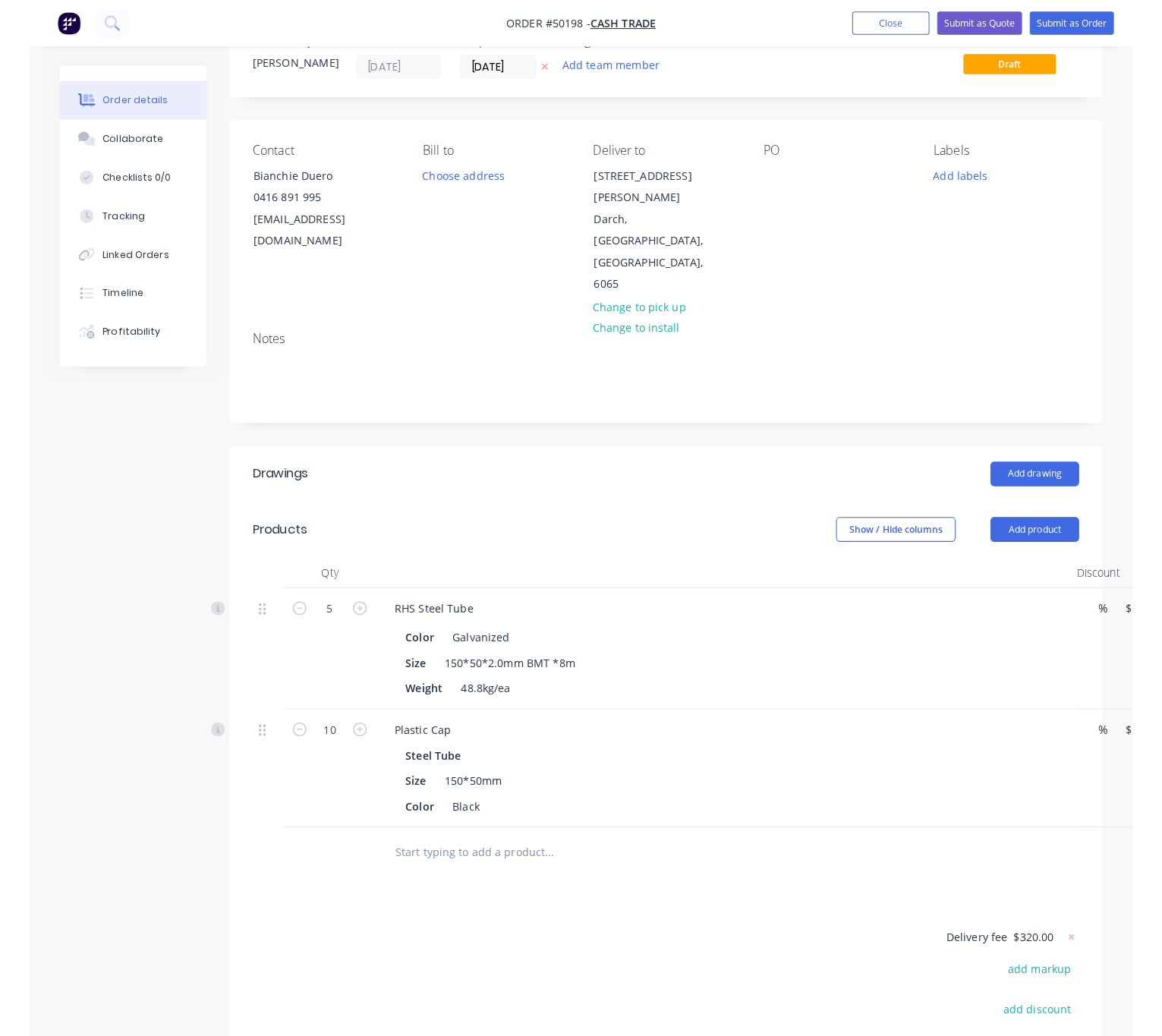
scroll to position [0, 0]
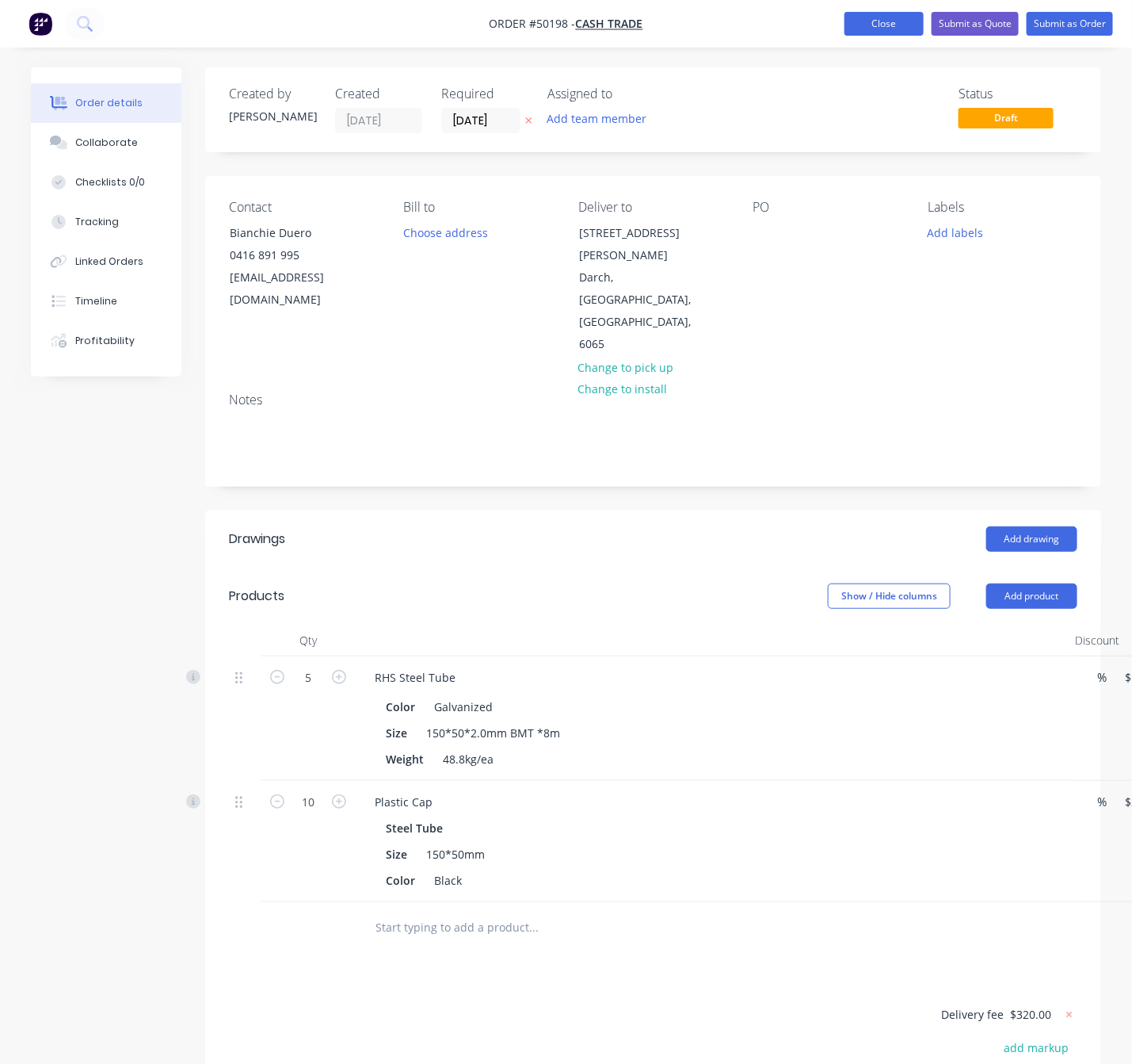
click at [911, 22] on button "Close" at bounding box center [883, 23] width 79 height 23
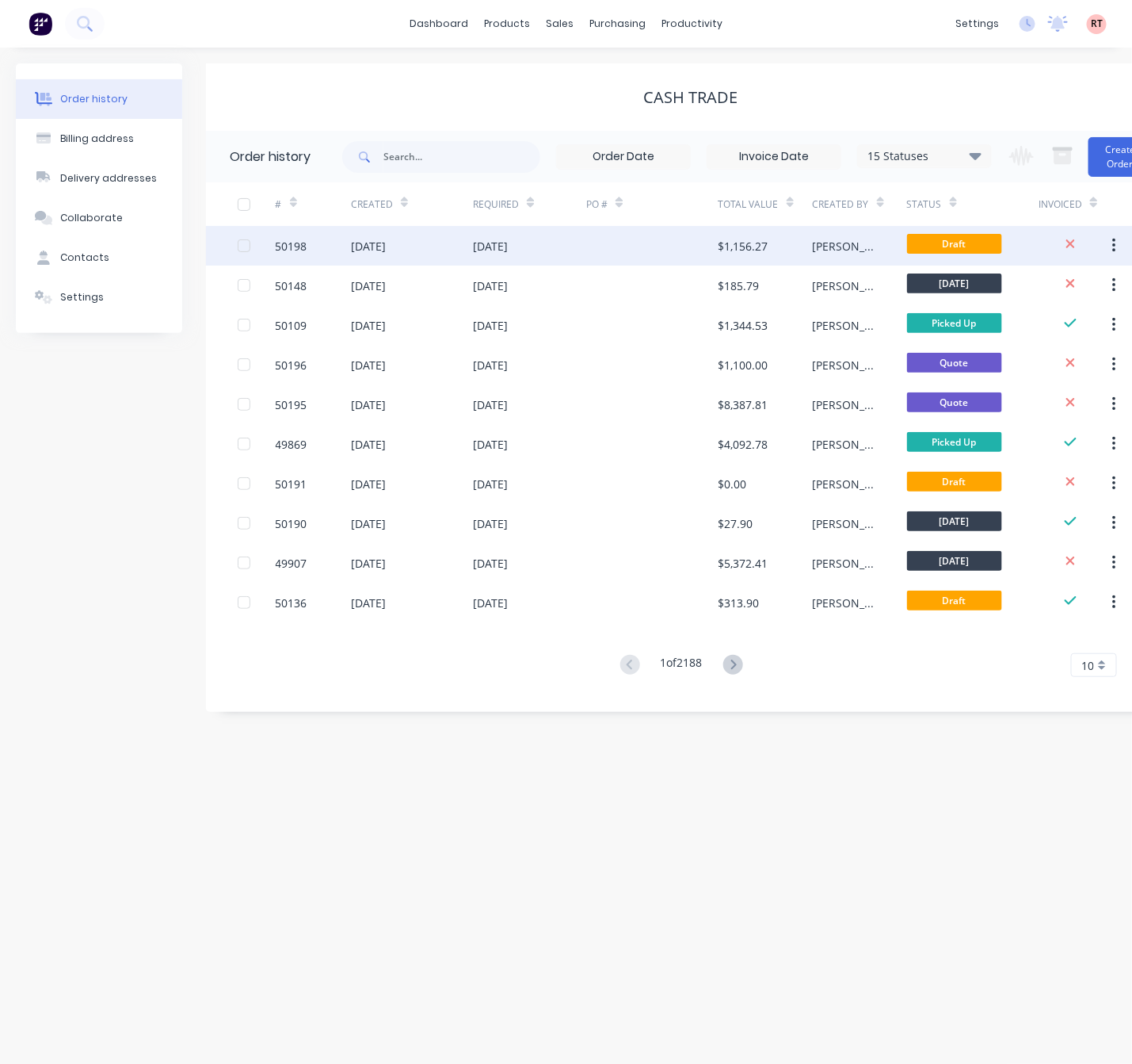
click at [652, 255] on div at bounding box center [652, 246] width 133 height 40
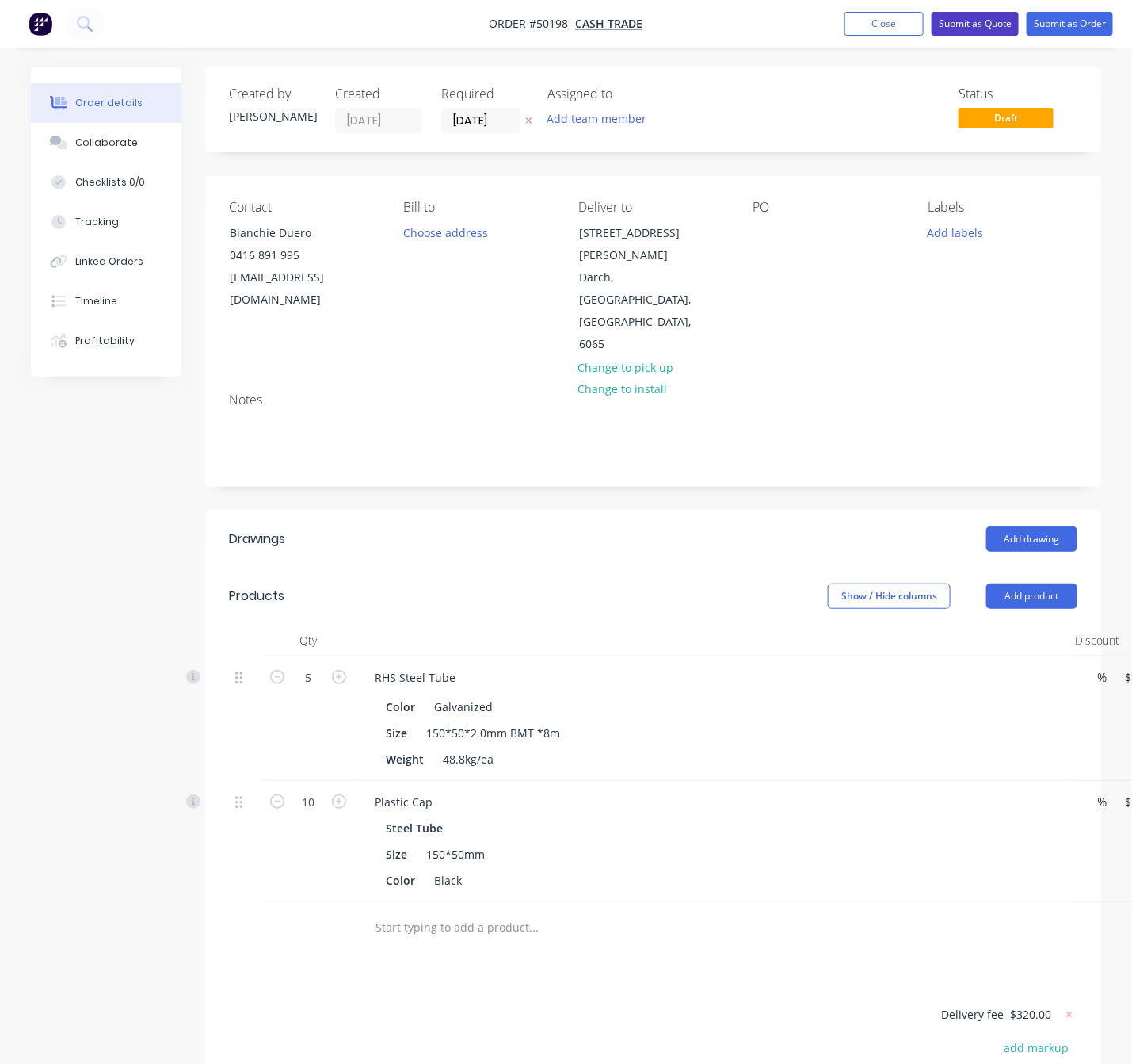
click at [980, 26] on button "Submit as Quote" at bounding box center [975, 23] width 87 height 23
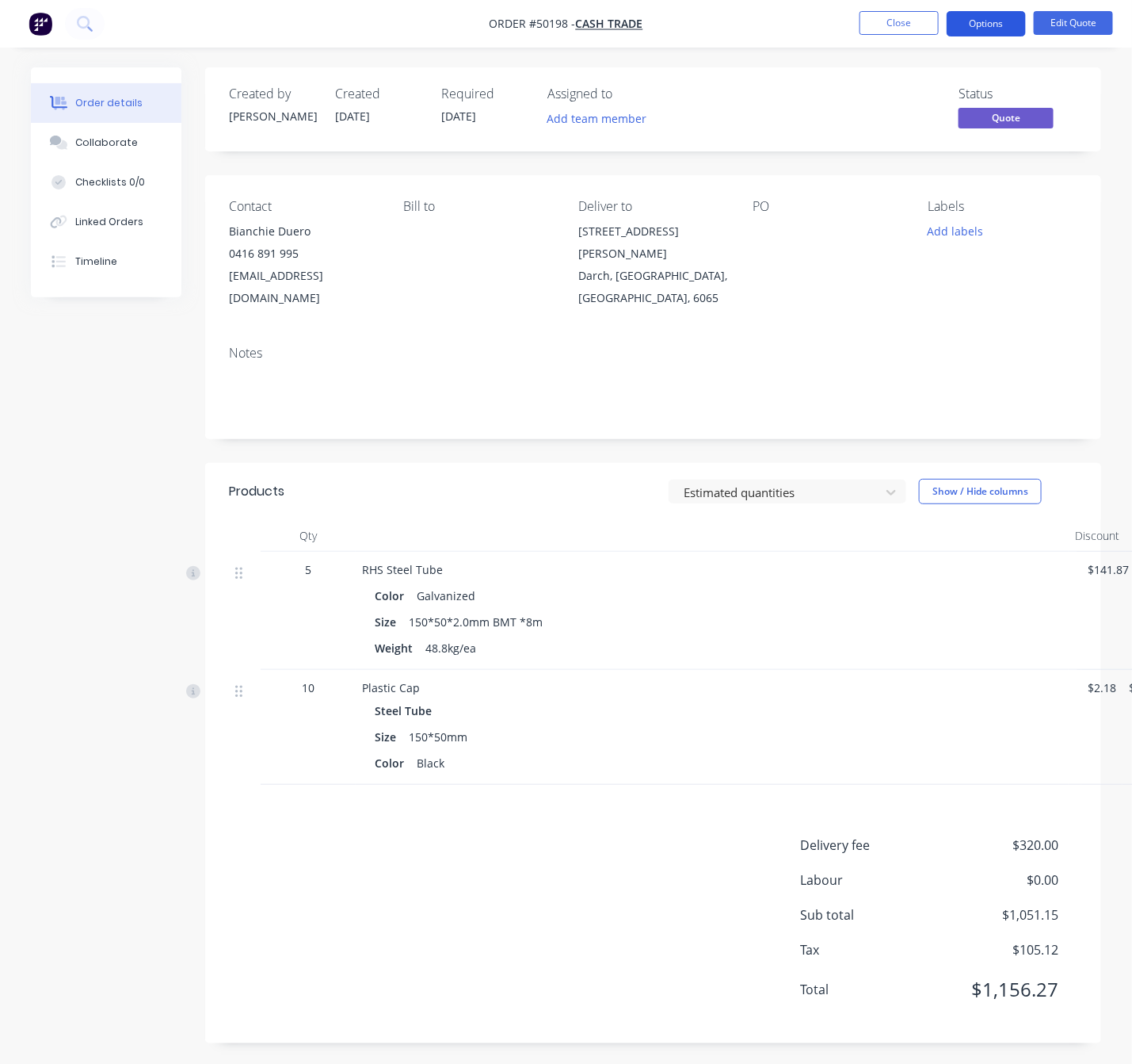
click at [991, 23] on button "Options" at bounding box center [986, 23] width 79 height 25
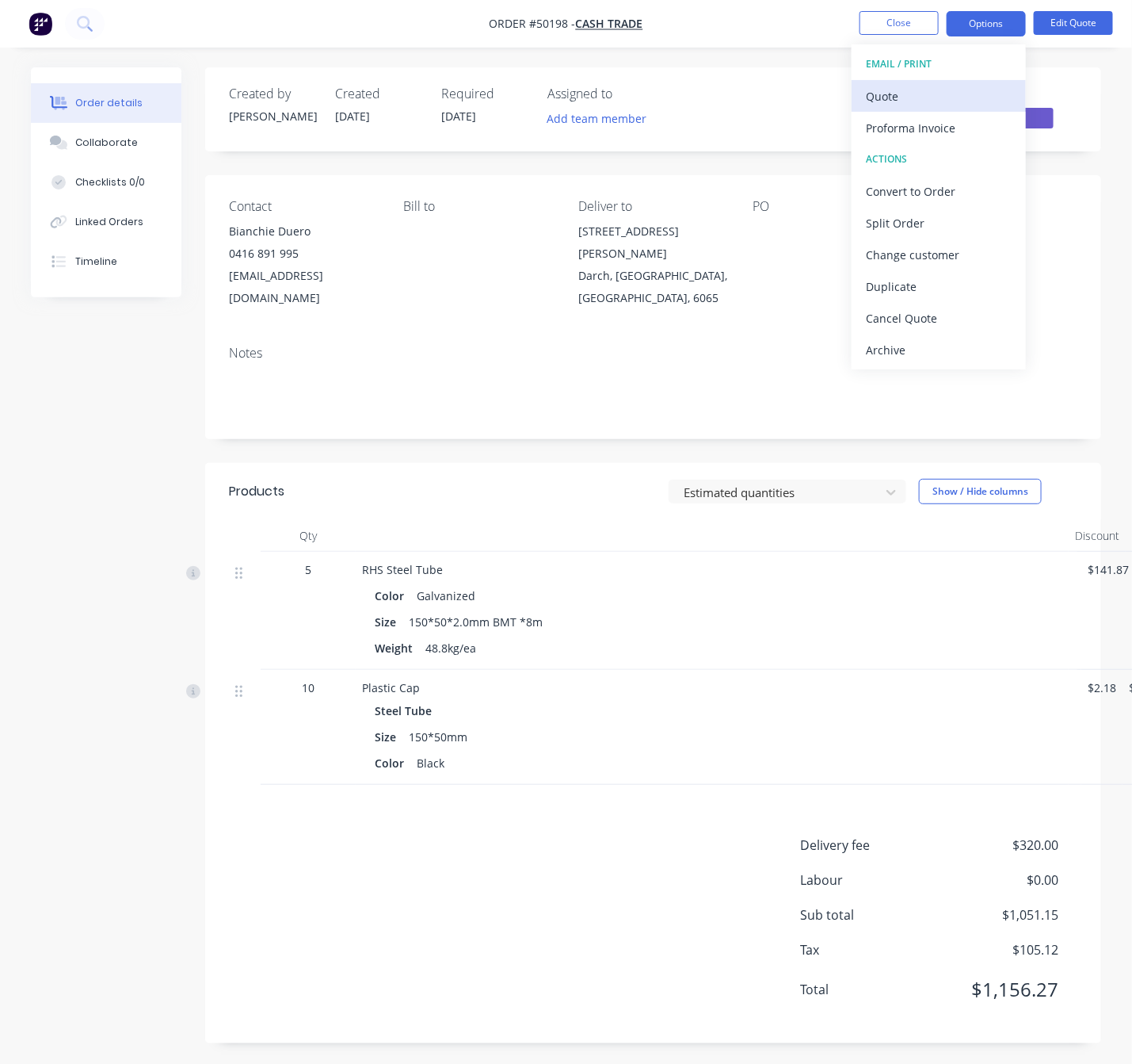
click at [958, 95] on div "Quote" at bounding box center [939, 96] width 146 height 23
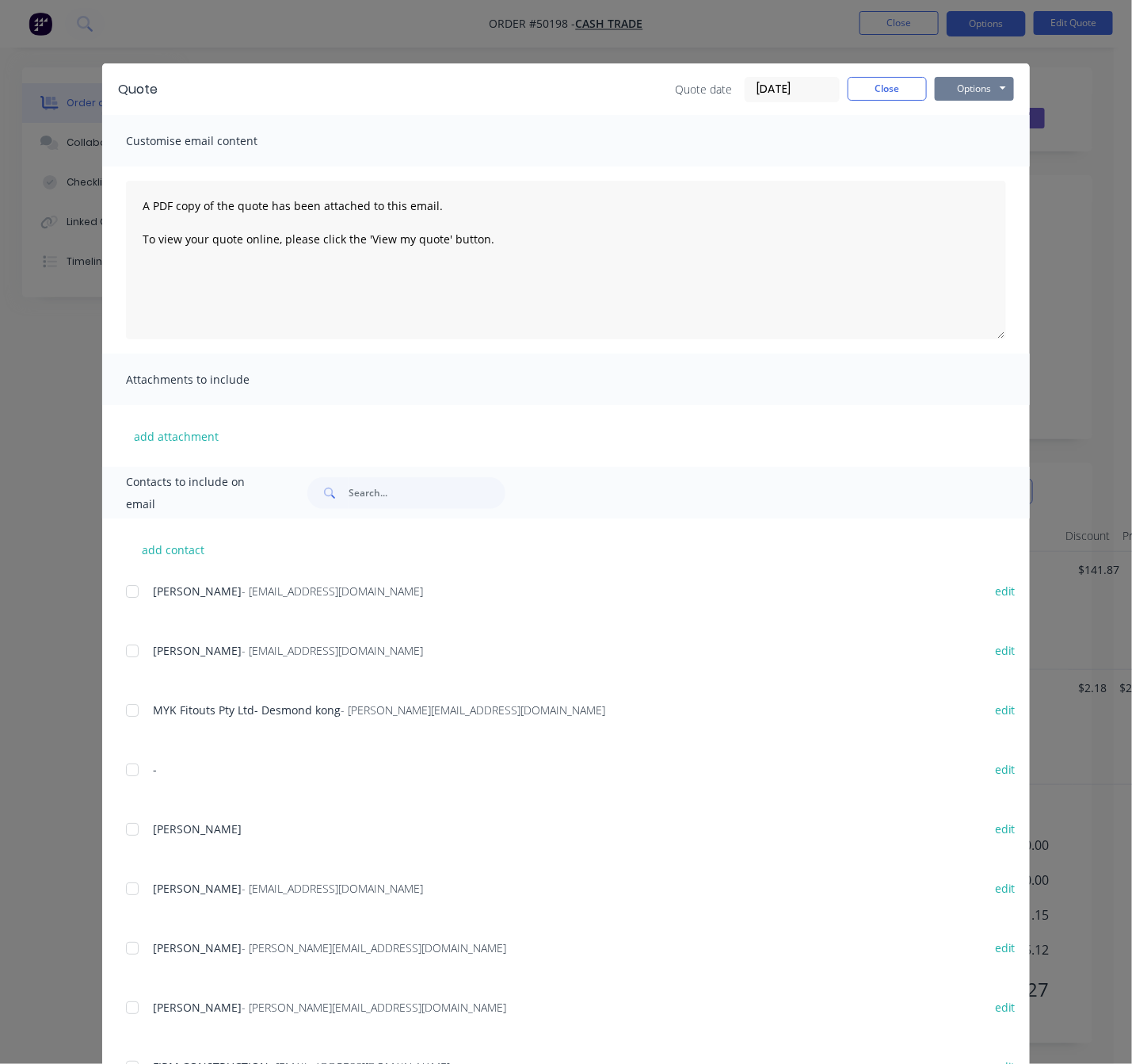
click at [968, 88] on button "Options" at bounding box center [974, 88] width 79 height 23
click at [981, 134] on button "Print" at bounding box center [985, 143] width 101 height 26
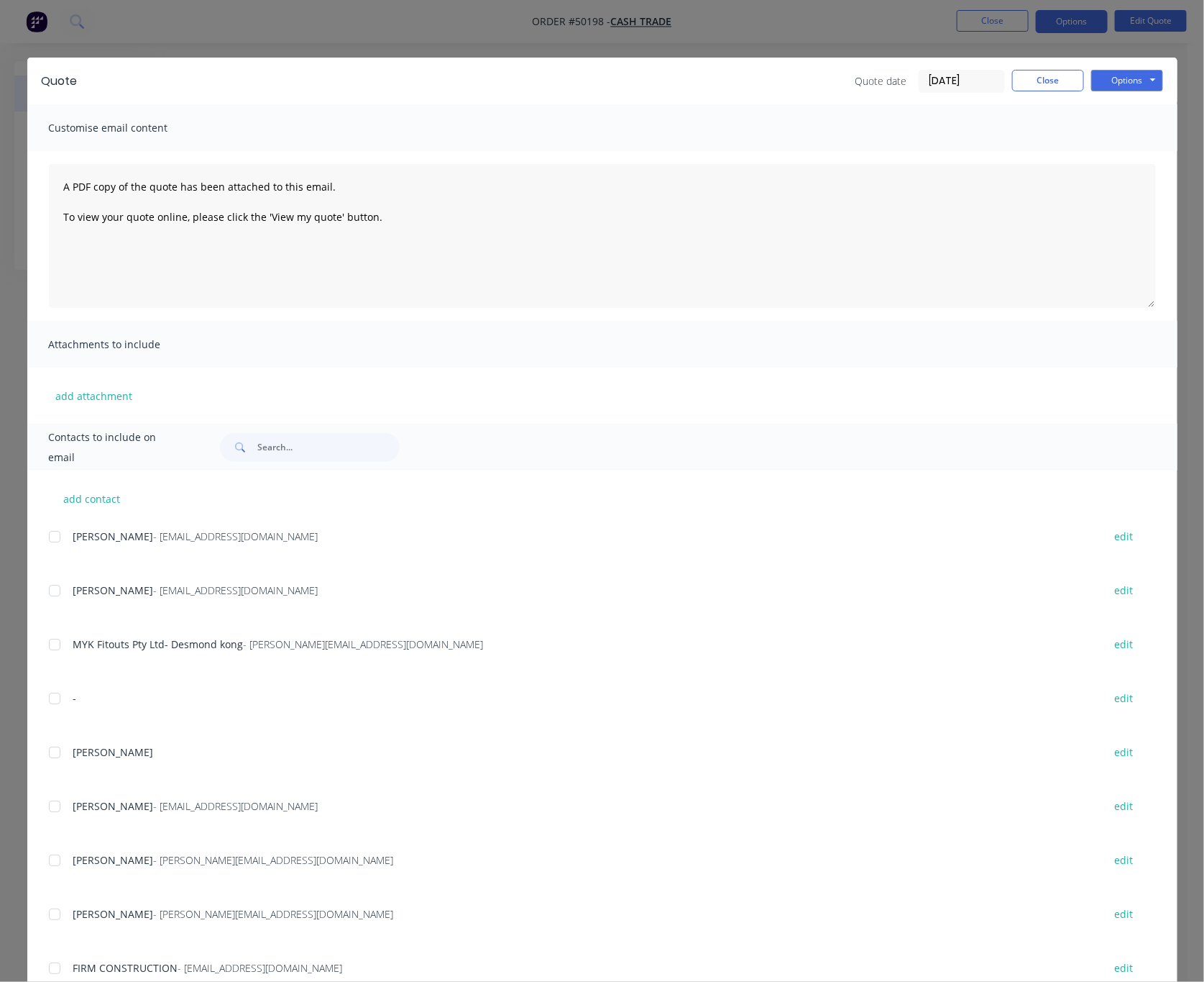
click at [391, 15] on div "Quote Quote date 09/10/25 Close Options Preview Print Email Customise email con…" at bounding box center [602, 491] width 1204 height 982
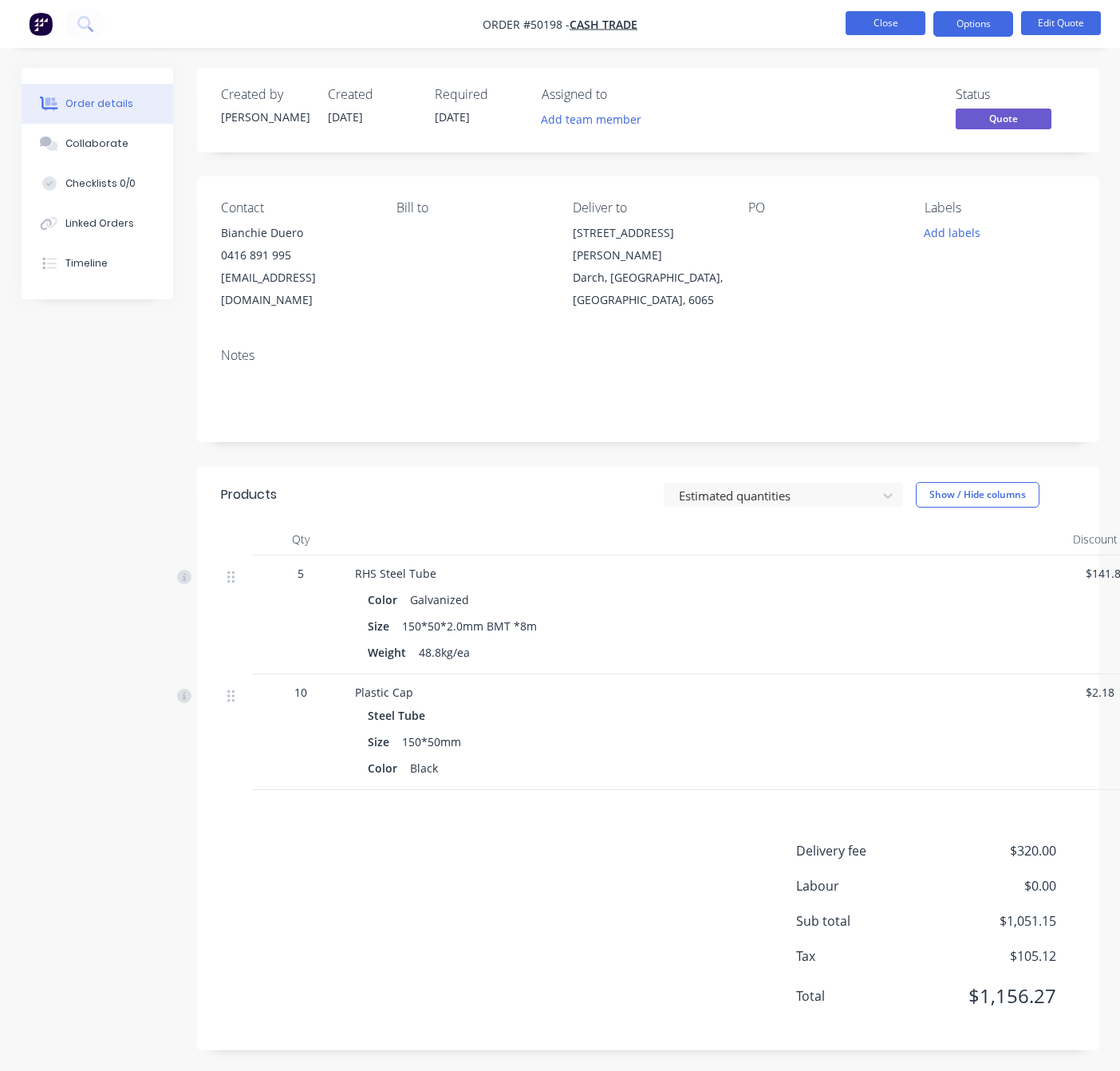
click at [875, 23] on button "Close" at bounding box center [885, 23] width 79 height 24
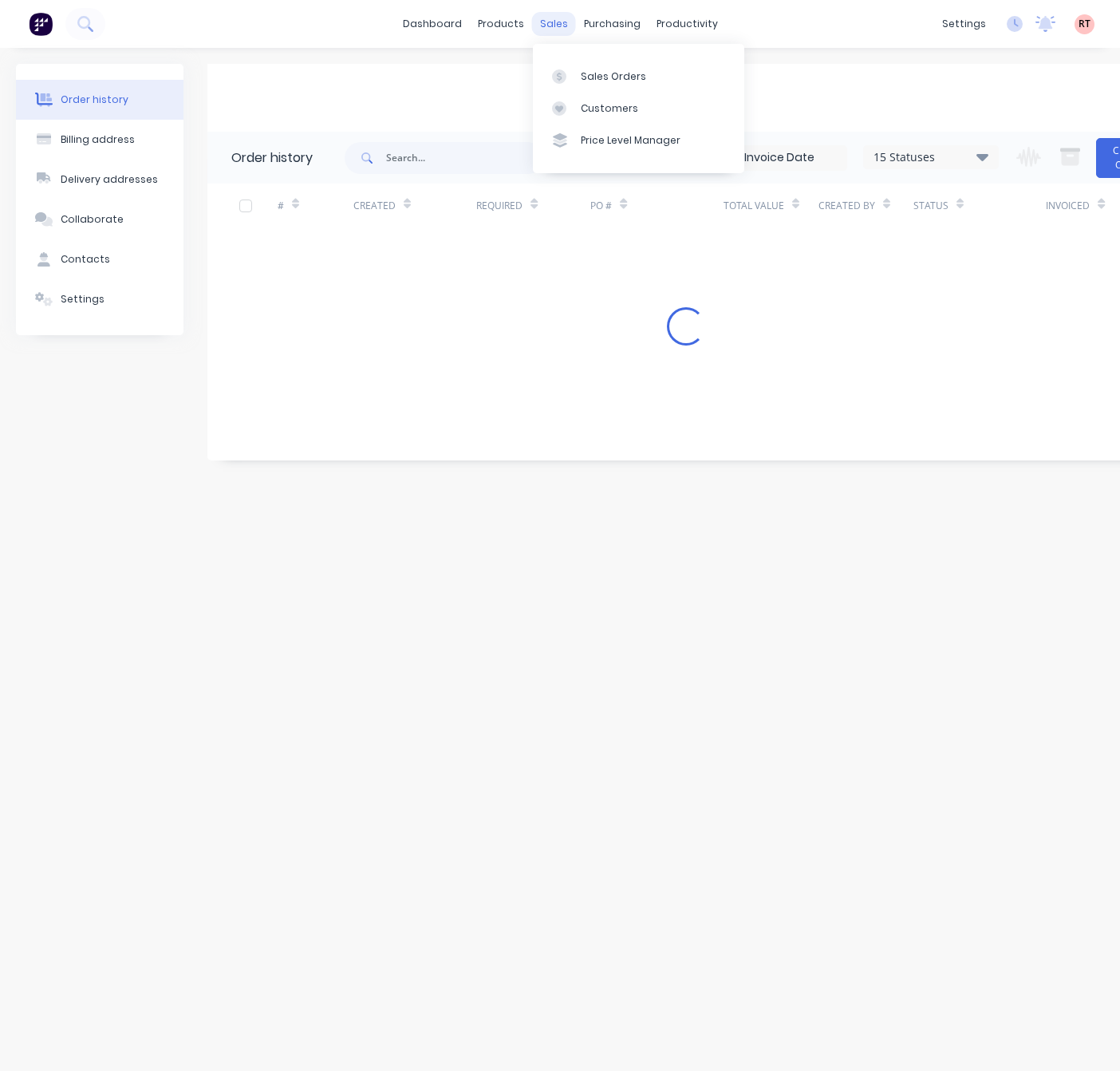
click at [557, 23] on div "sales" at bounding box center [554, 24] width 44 height 24
click at [598, 110] on div "Customers" at bounding box center [610, 108] width 58 height 14
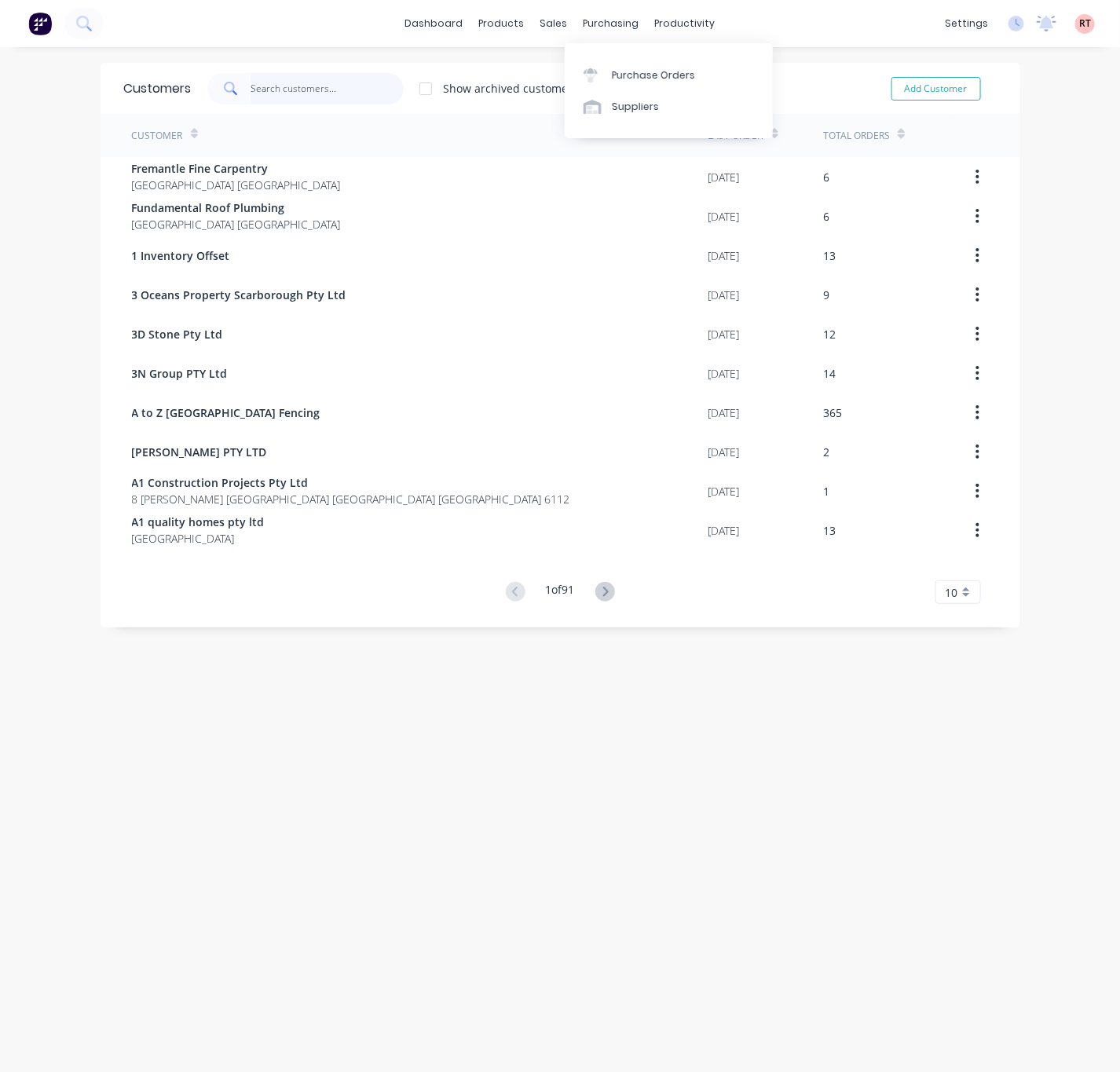
click at [292, 89] on input "text" at bounding box center [327, 88] width 153 height 32
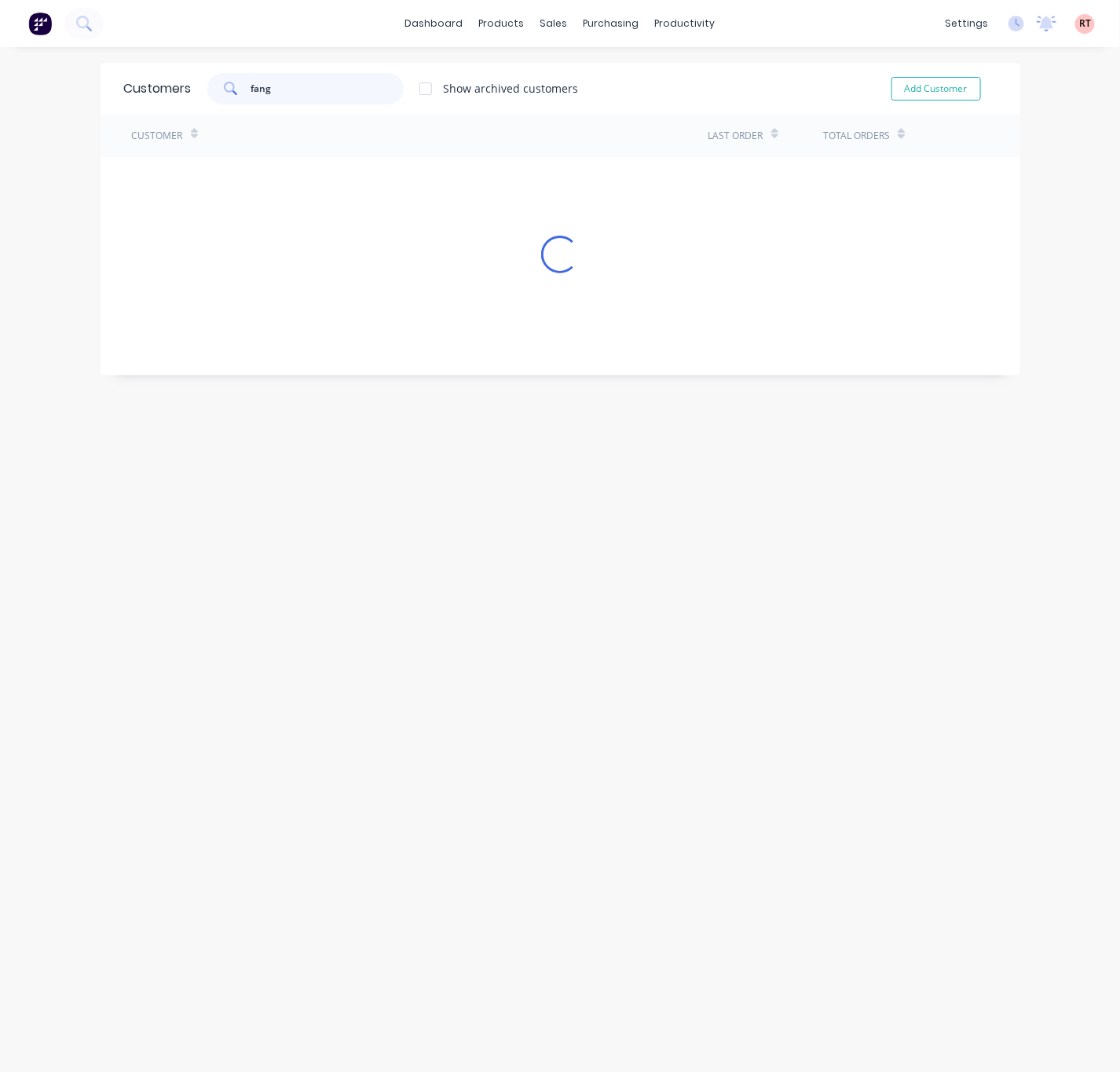
type input "fang"
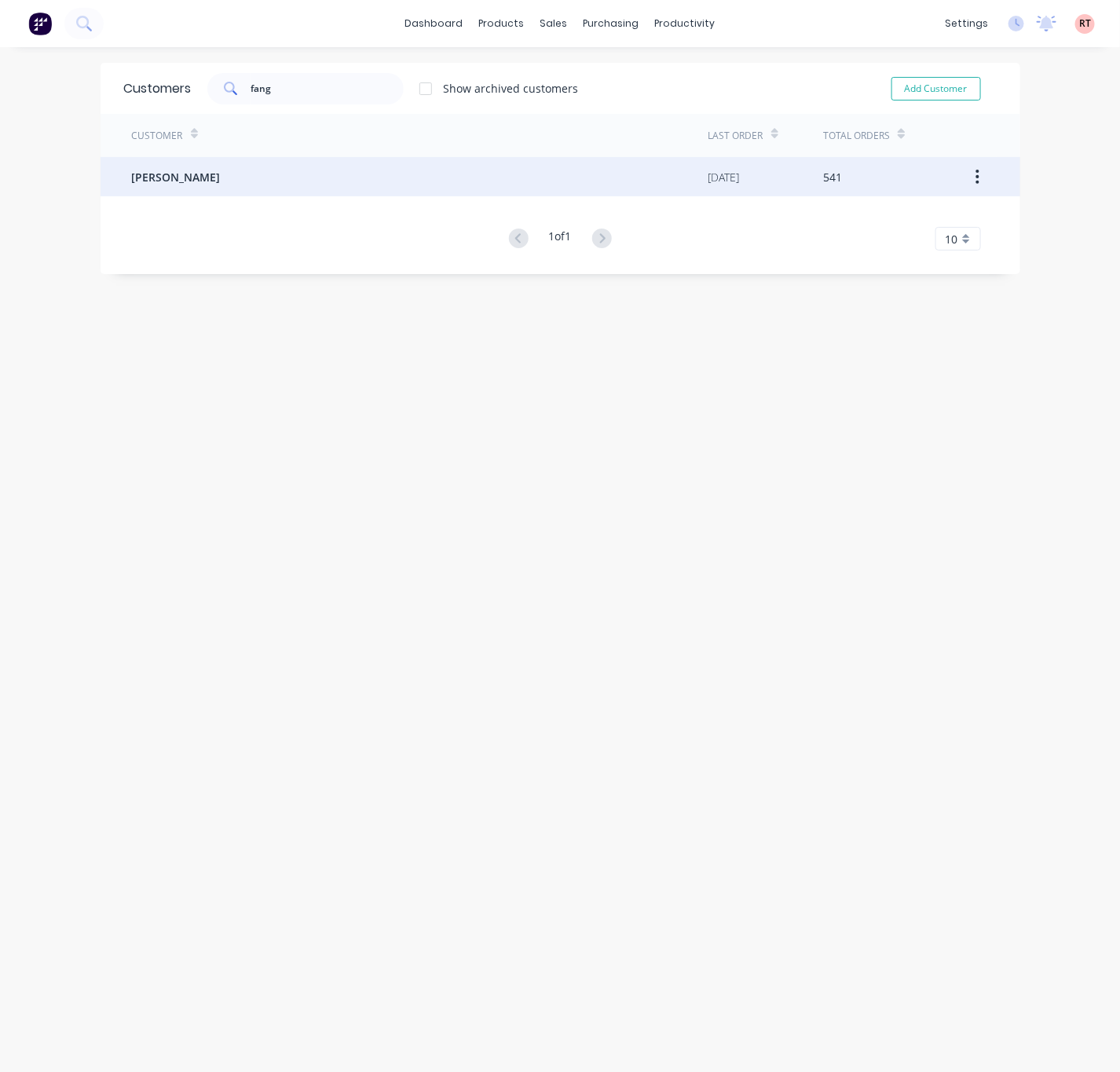
click at [336, 173] on div "Mr Fang" at bounding box center [420, 177] width 576 height 39
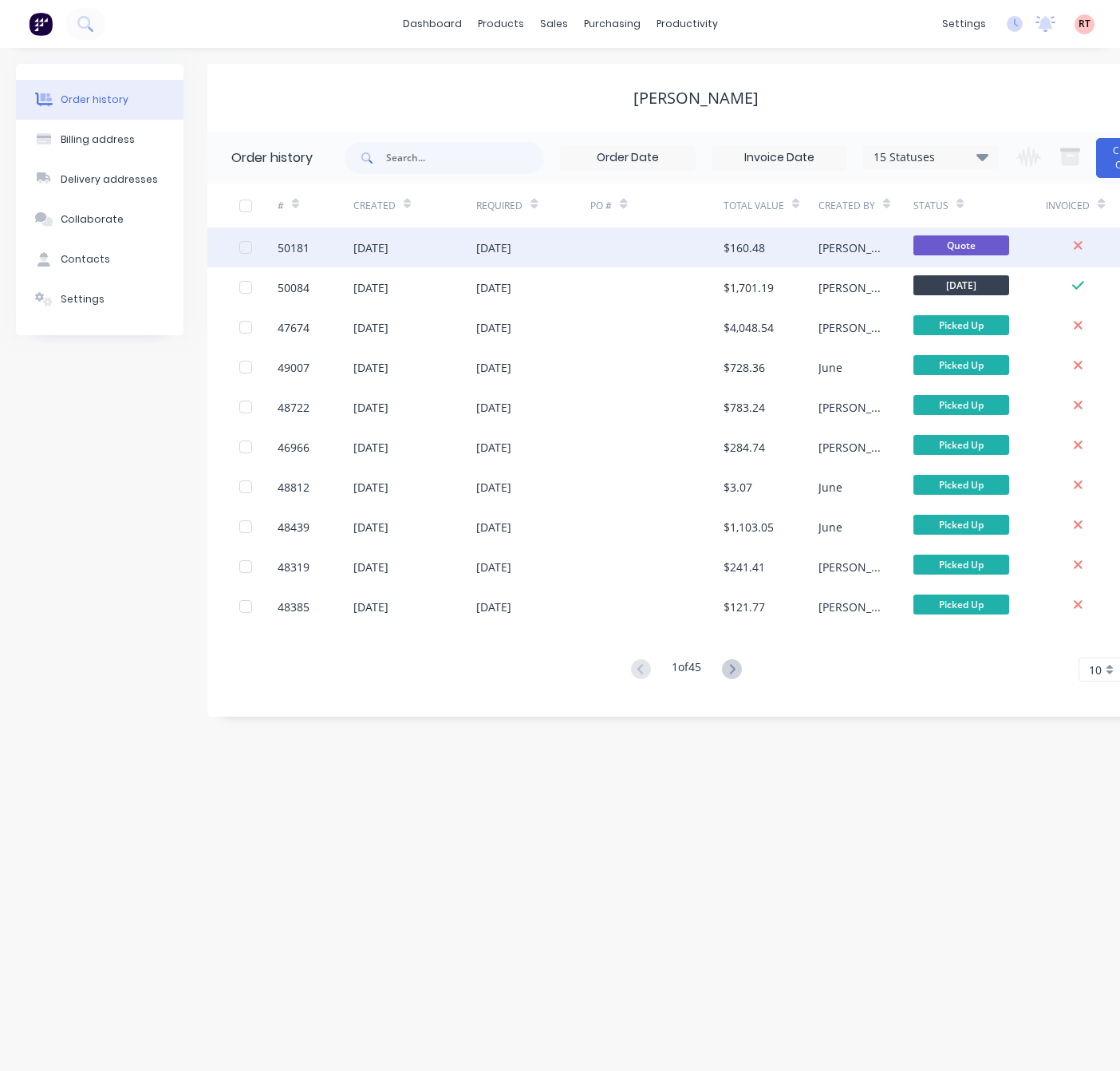
click at [620, 249] on div at bounding box center [657, 248] width 133 height 40
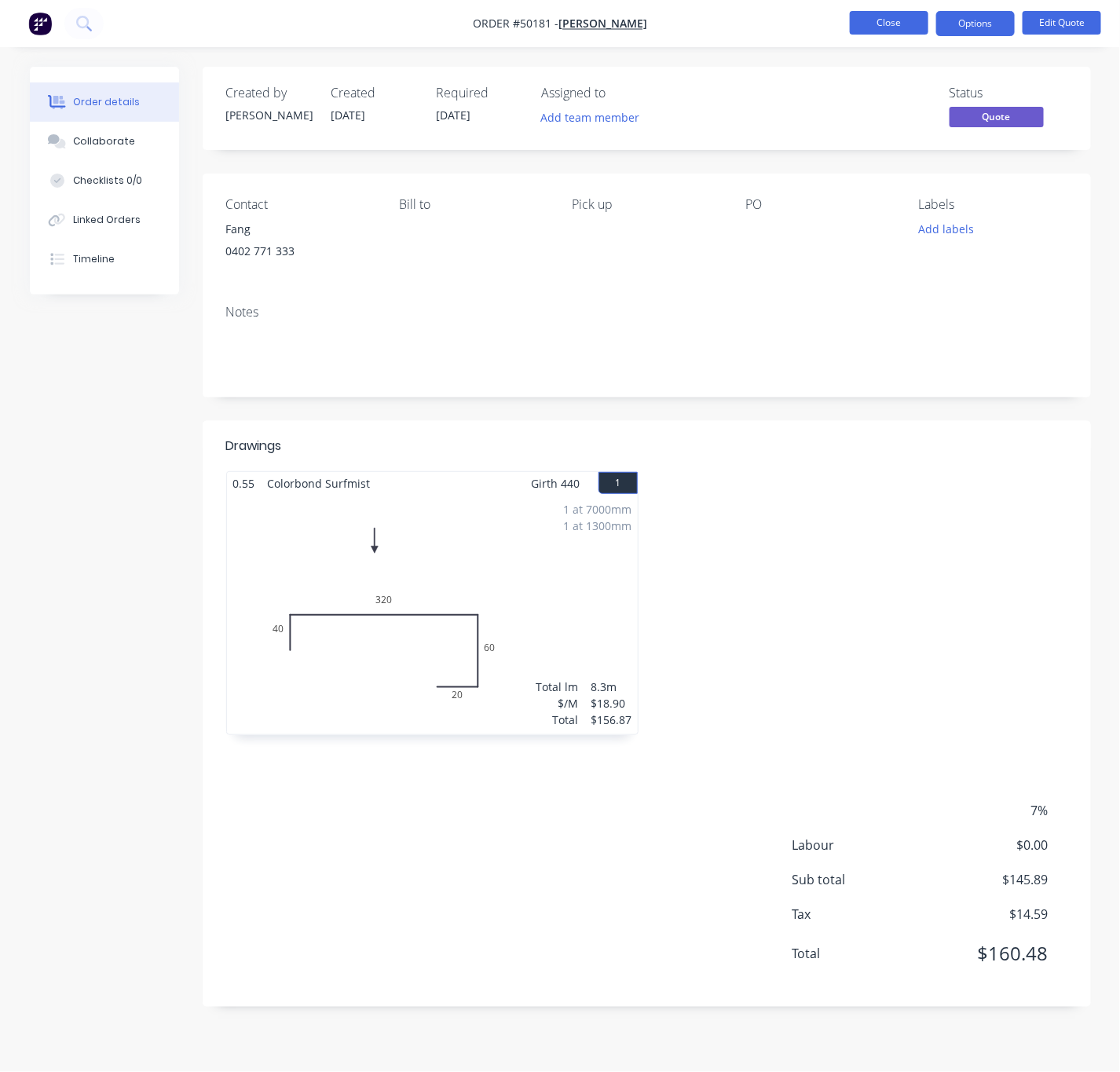
click at [903, 28] on button "Close" at bounding box center [888, 22] width 78 height 23
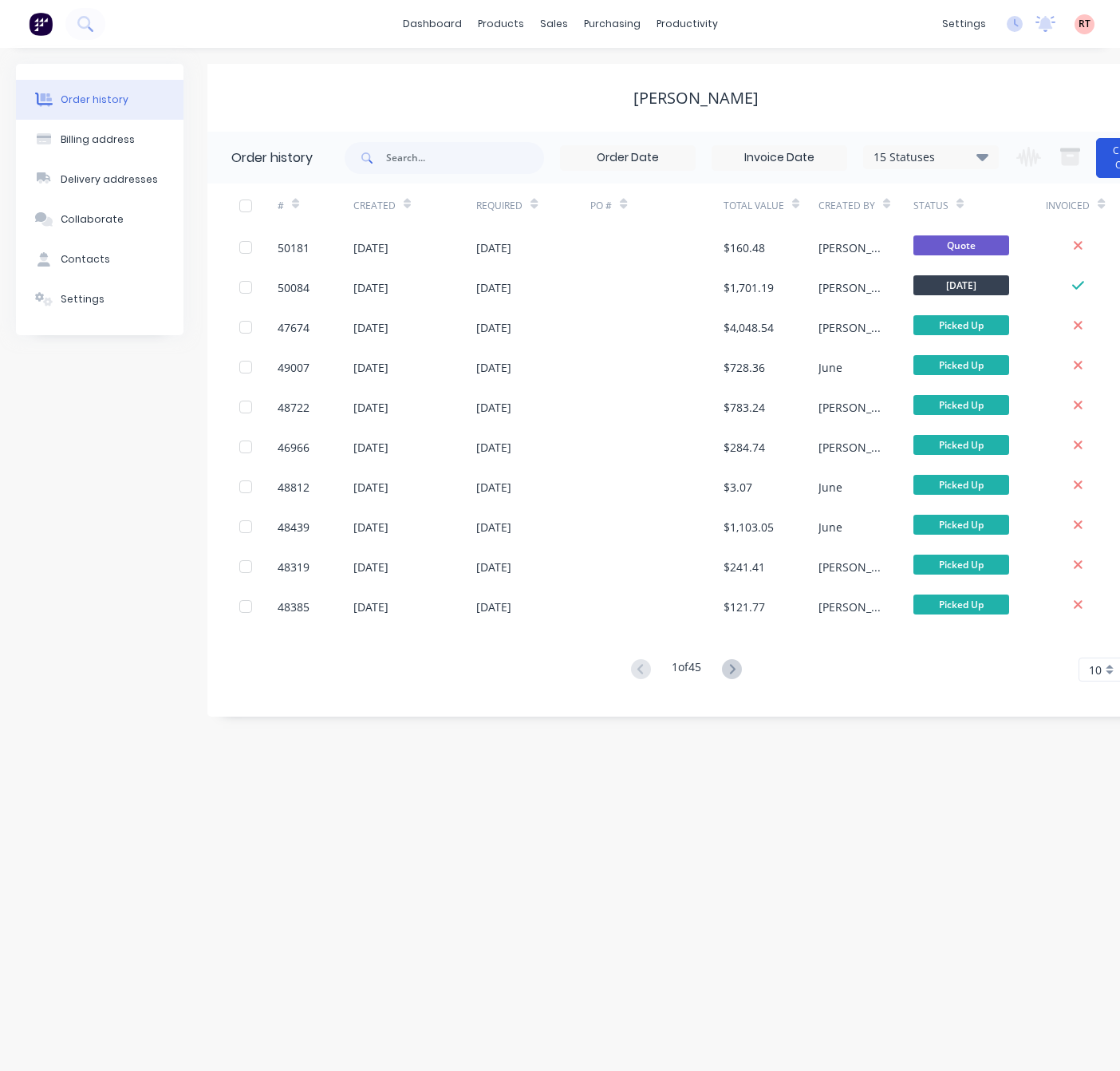
click at [1104, 166] on button "Create Order" at bounding box center [1128, 158] width 64 height 40
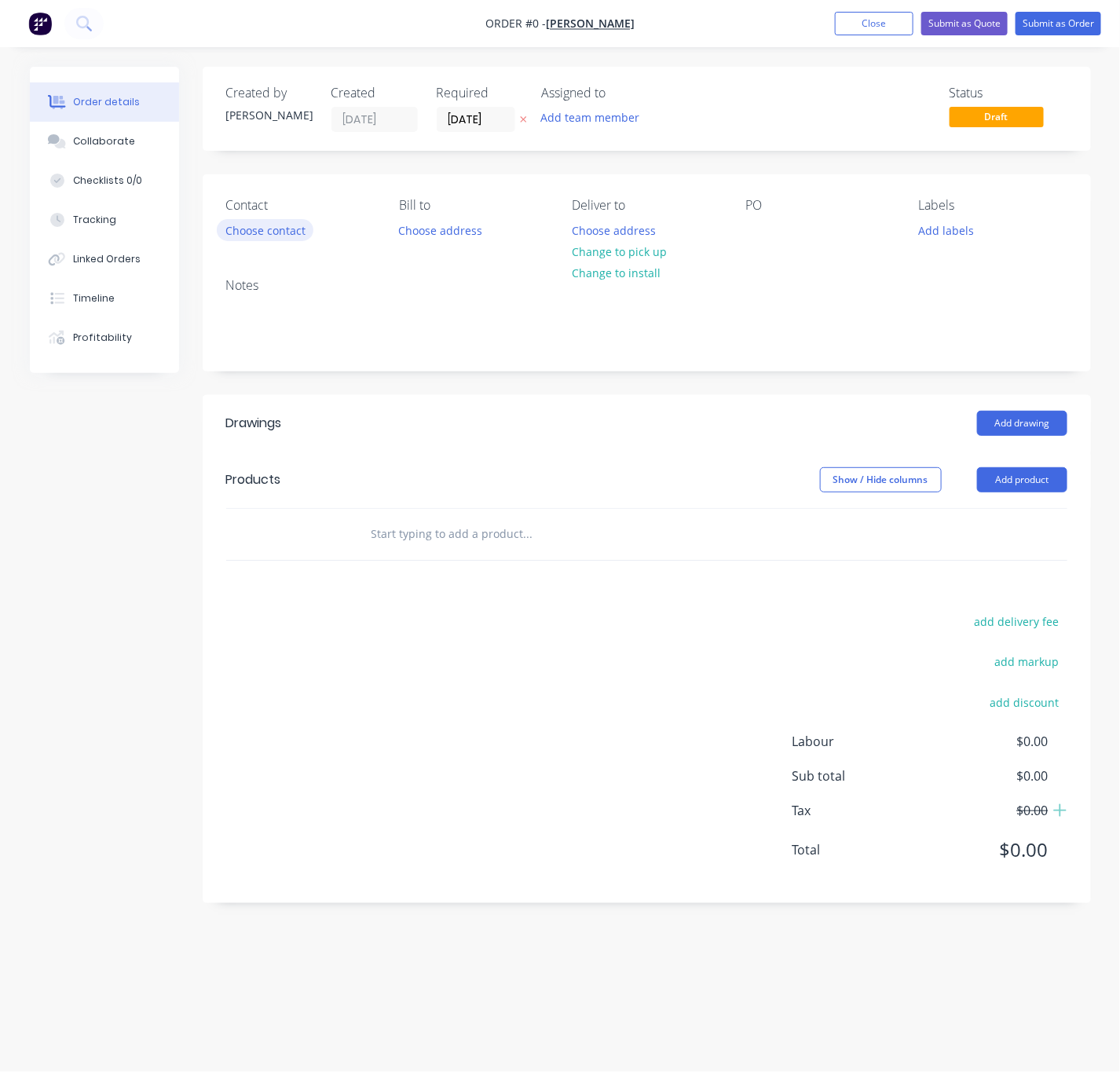
click at [266, 222] on button "Choose contact" at bounding box center [264, 229] width 97 height 21
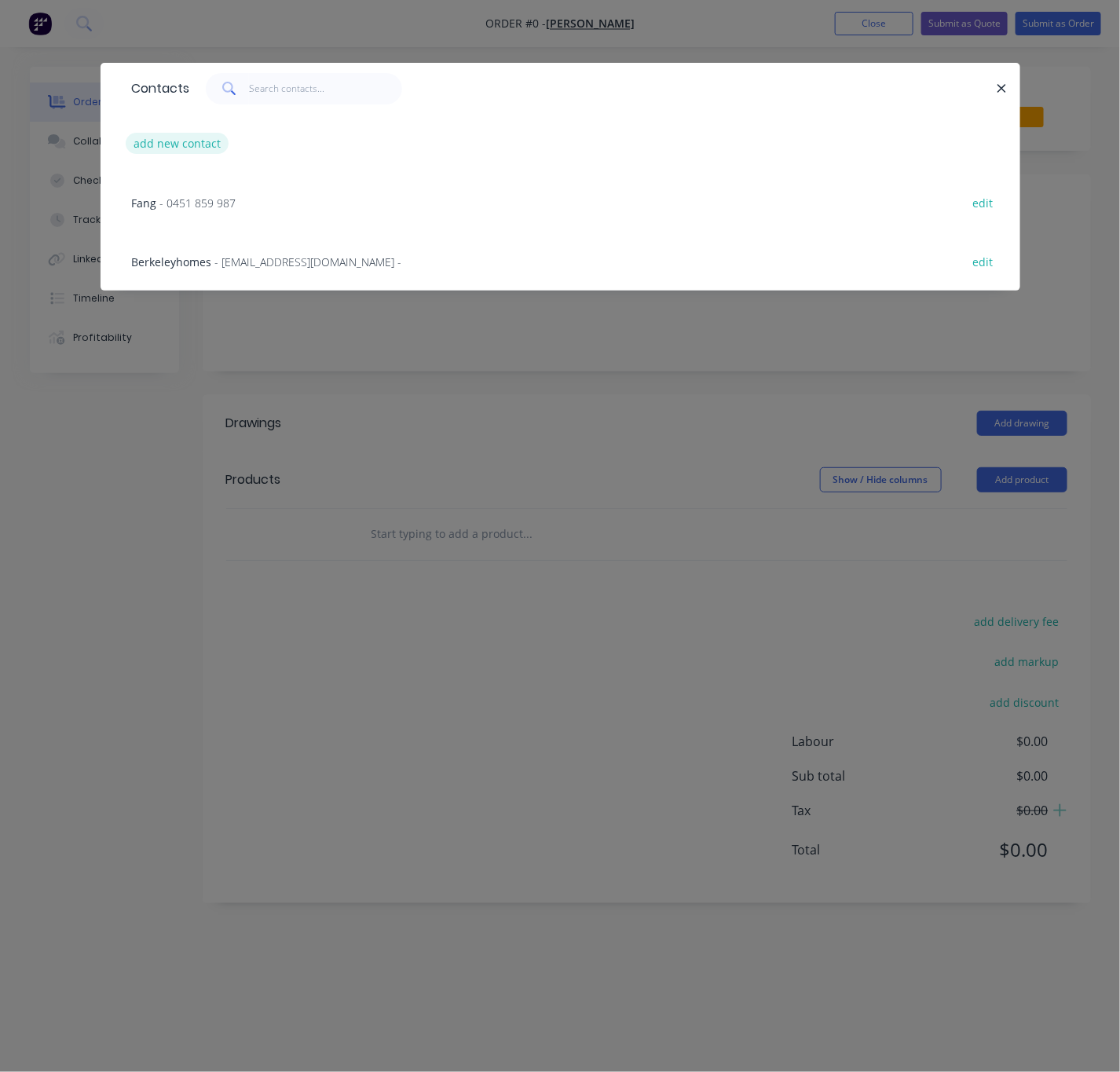
click at [198, 146] on button "add new contact" at bounding box center [177, 143] width 104 height 21
select select "AU"
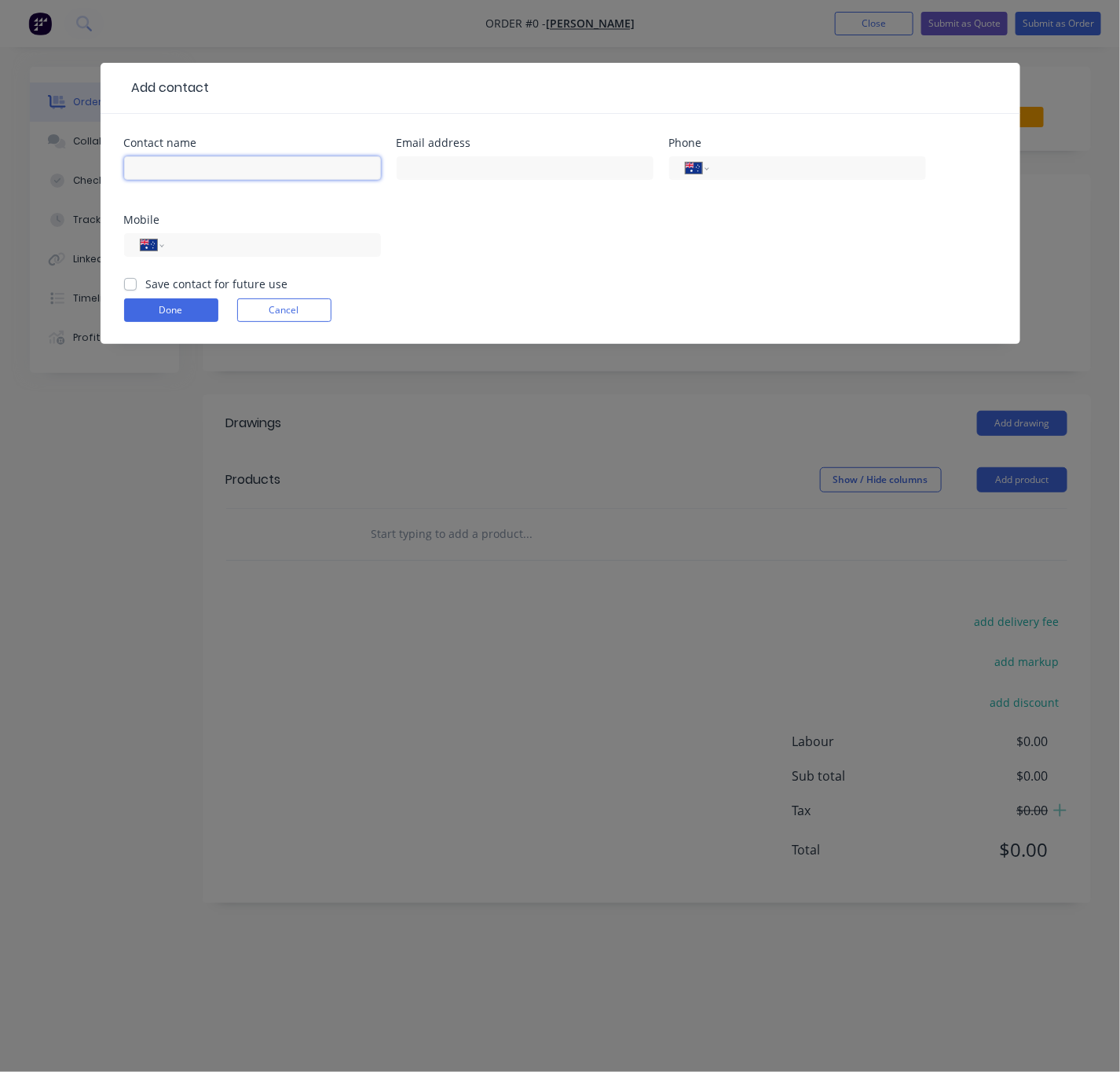
click at [240, 168] on input "text" at bounding box center [252, 167] width 257 height 23
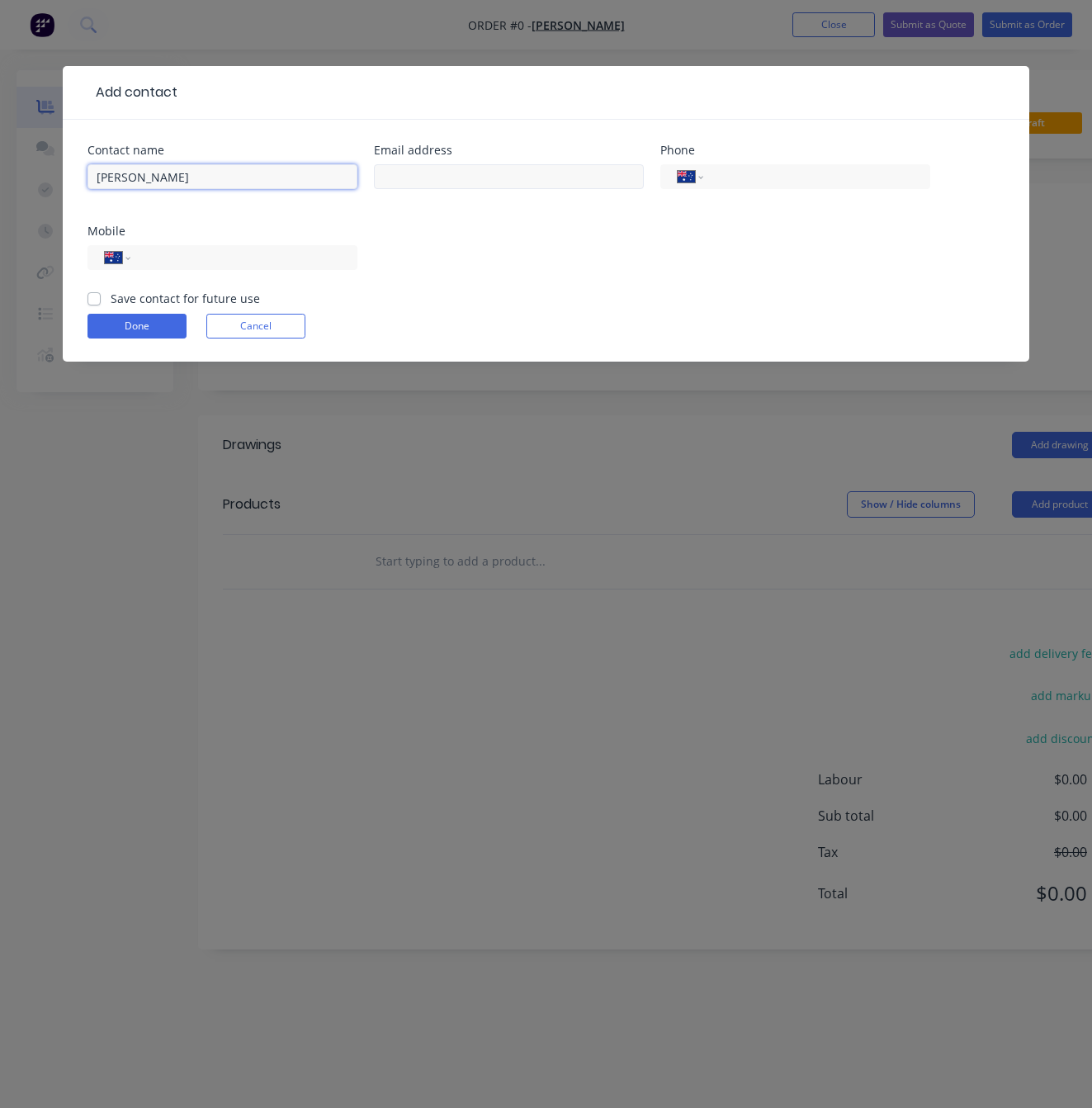
type input "David"
click at [509, 173] on input "text" at bounding box center [508, 176] width 270 height 24
click at [433, 180] on input "text" at bounding box center [508, 176] width 270 height 24
paste input "huigang992003@gmail.com"
type input "huigang992003@gmail.com"
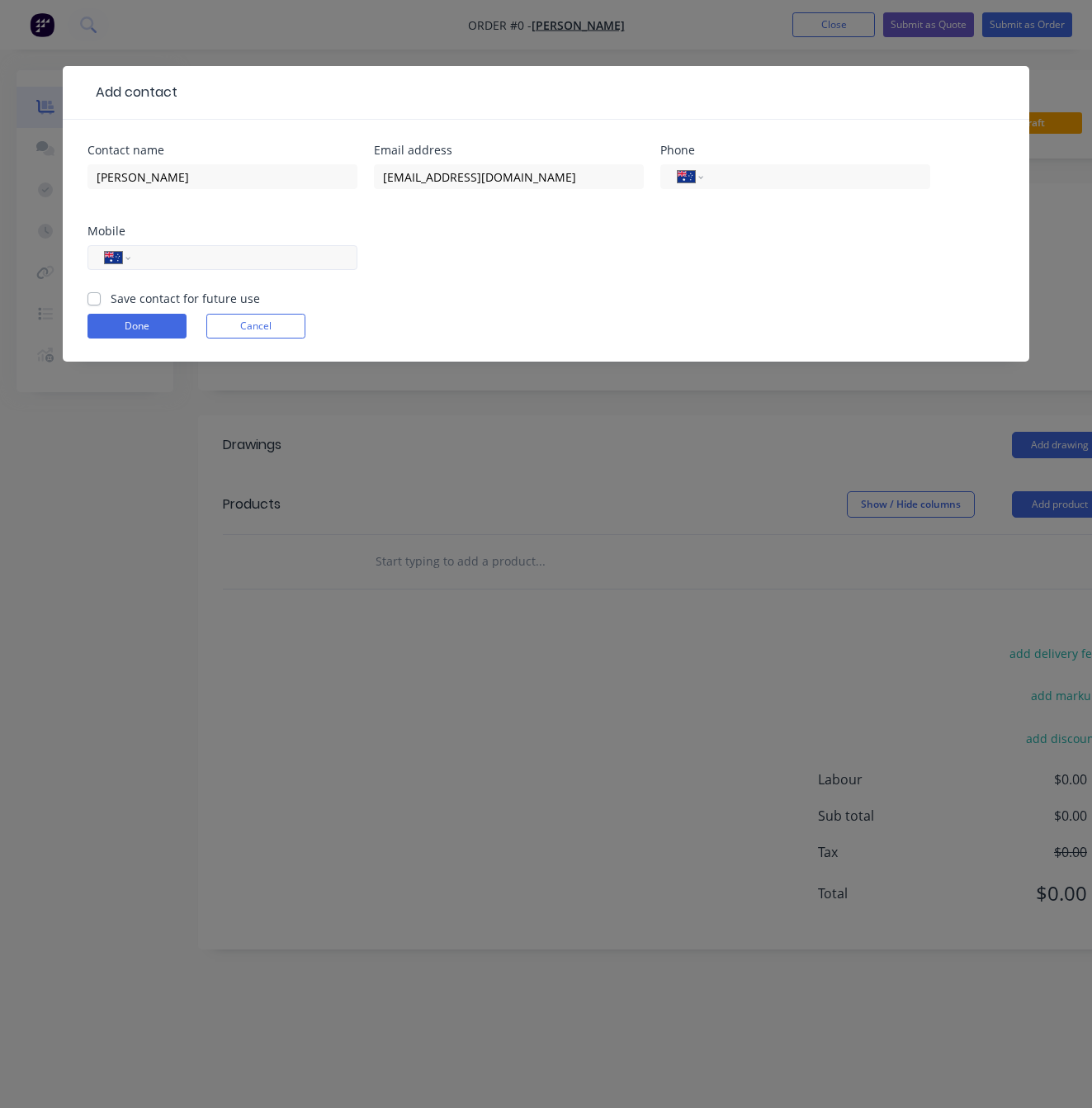
click at [211, 267] on div "International Afghanistan Åland Islands Albania Algeria American Samoa Andorra …" at bounding box center [222, 257] width 270 height 24
click at [211, 260] on input "tel" at bounding box center [241, 257] width 199 height 19
click at [224, 267] on div "International Afghanistan Åland Islands Albania Algeria American Samoa Andorra …" at bounding box center [222, 257] width 270 height 24
click at [221, 253] on input "tel" at bounding box center [241, 257] width 199 height 19
click at [196, 256] on input "tel" at bounding box center [241, 257] width 199 height 19
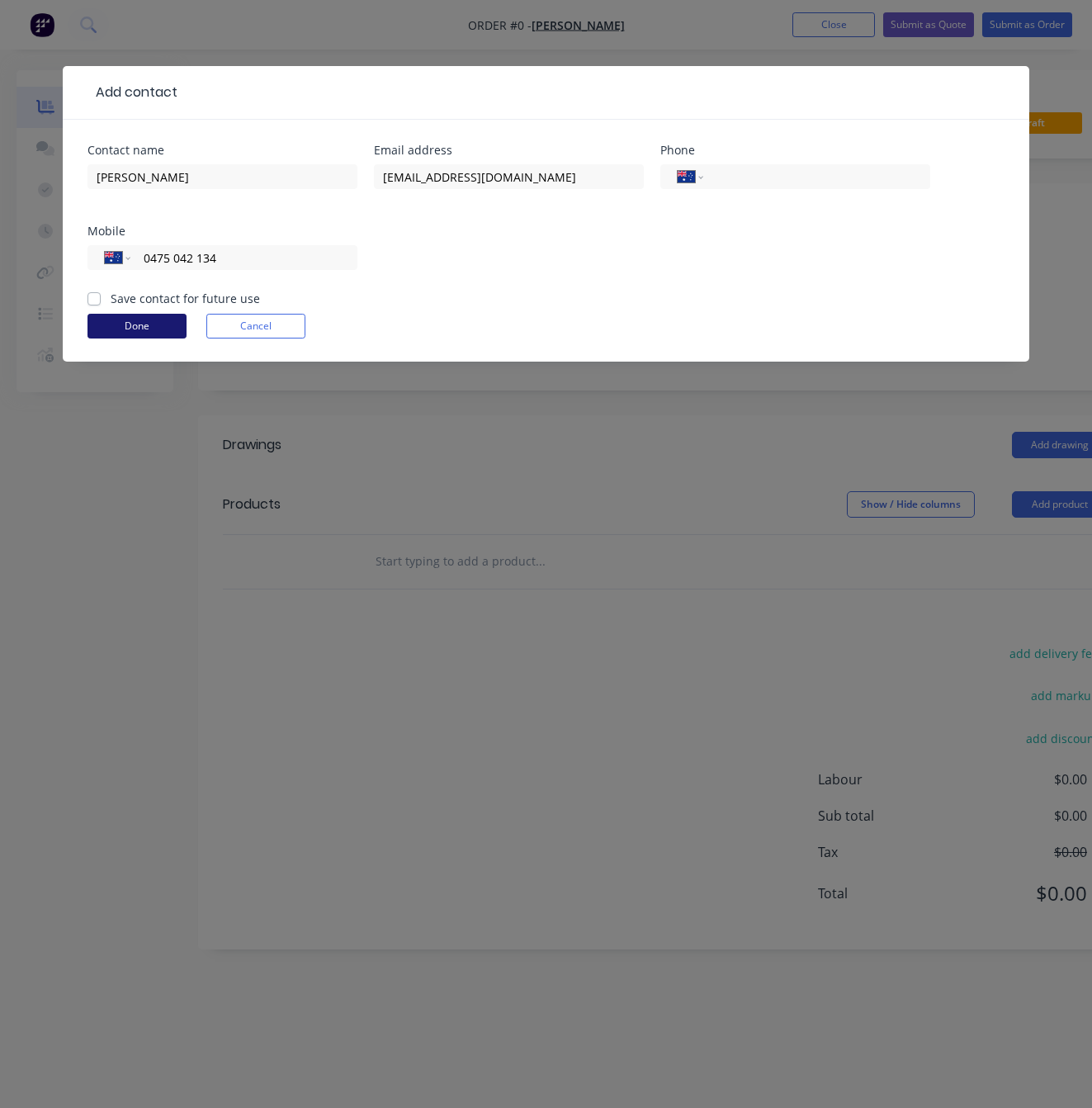
type input "0475 042 134"
click at [160, 320] on button "Done" at bounding box center [137, 326] width 99 height 24
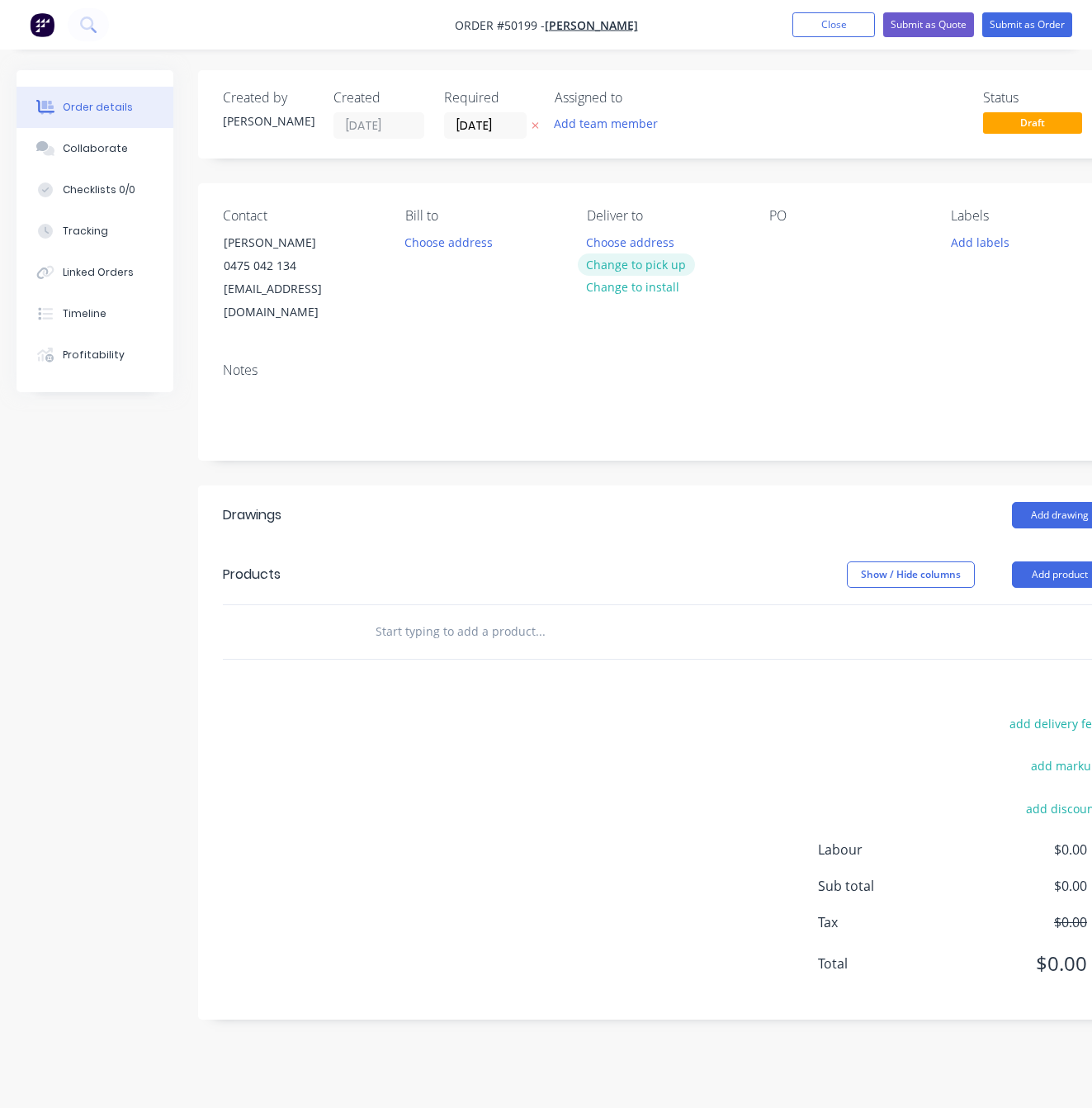
click at [617, 260] on button "Change to pick up" at bounding box center [636, 264] width 117 height 23
click at [1032, 561] on button "Add product" at bounding box center [1060, 574] width 95 height 26
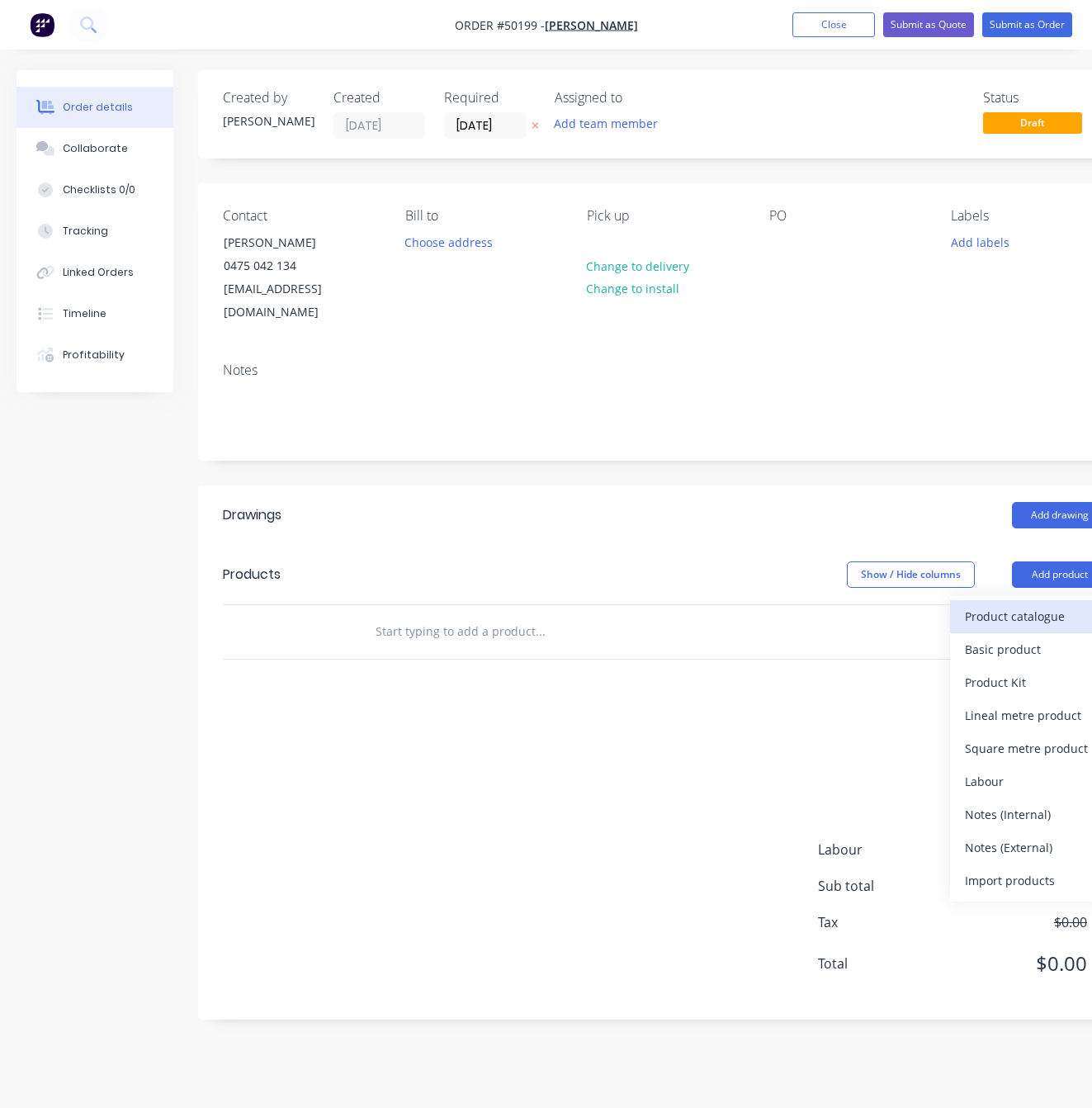
click at [1008, 605] on div "Product catalogue" at bounding box center [1028, 616] width 127 height 24
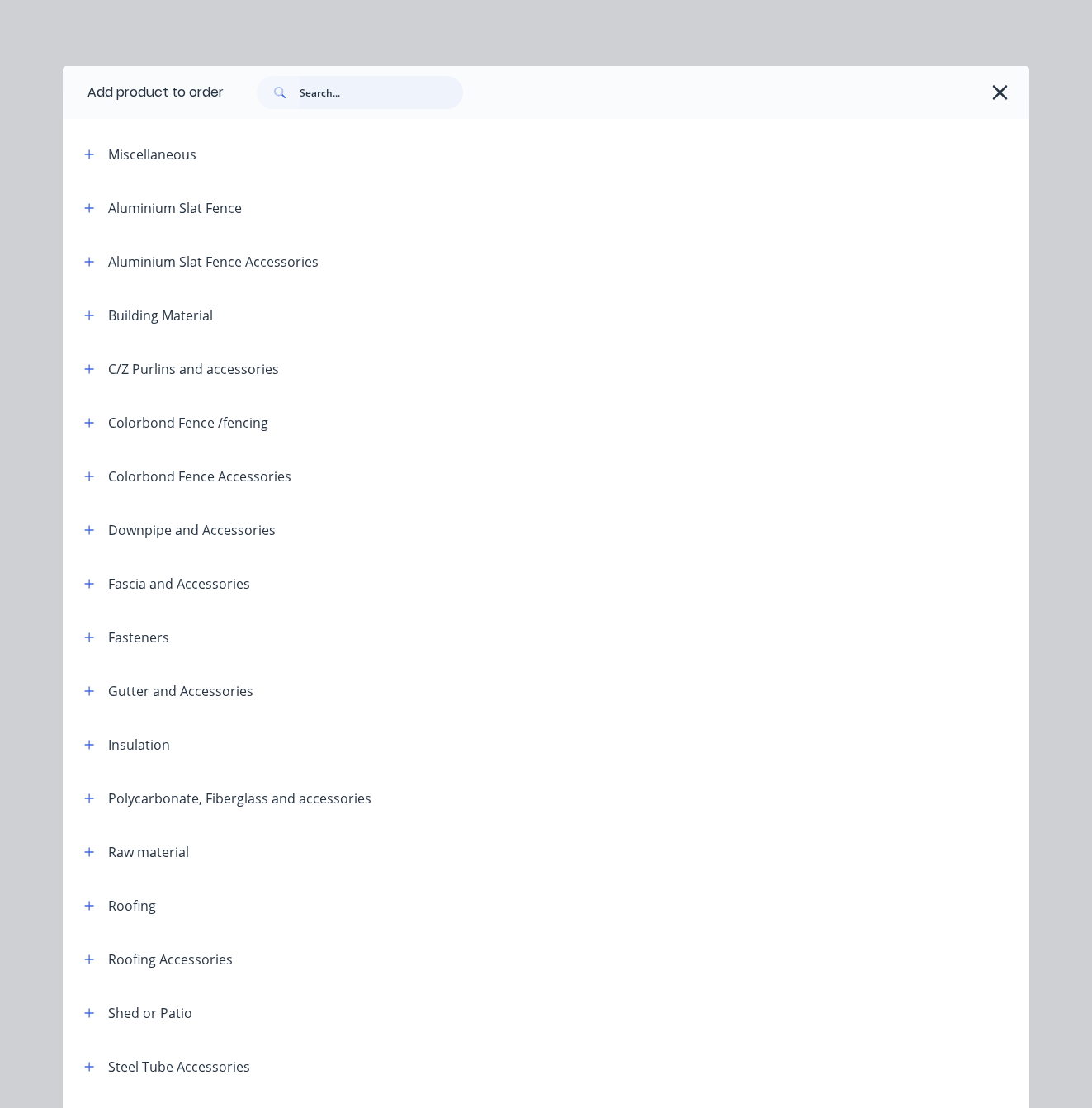
click at [315, 85] on input "text" at bounding box center [381, 92] width 163 height 33
click at [1004, 95] on button "button" at bounding box center [999, 92] width 26 height 26
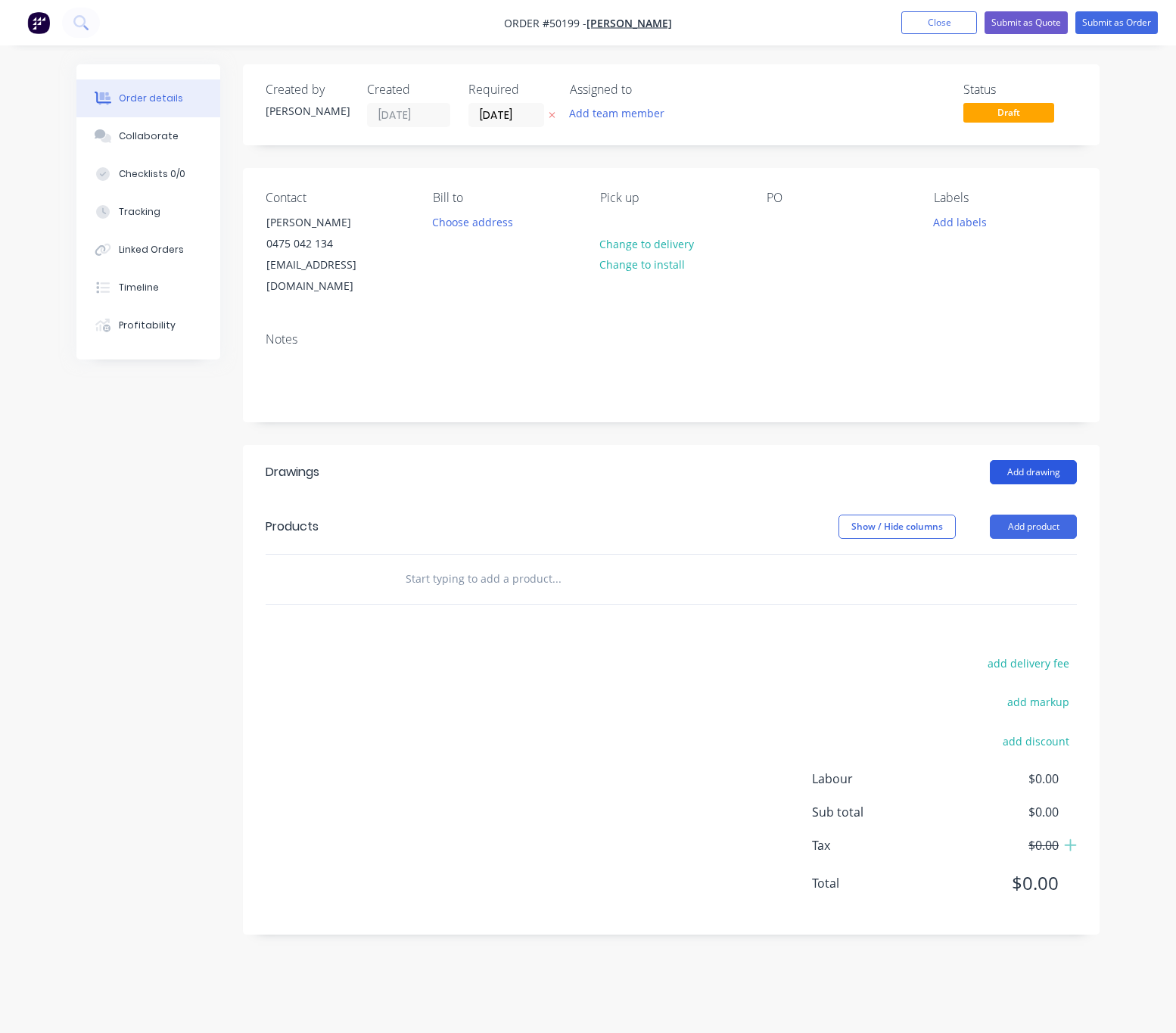
click at [999, 460] on button "Add drawing" at bounding box center [1033, 471] width 87 height 24
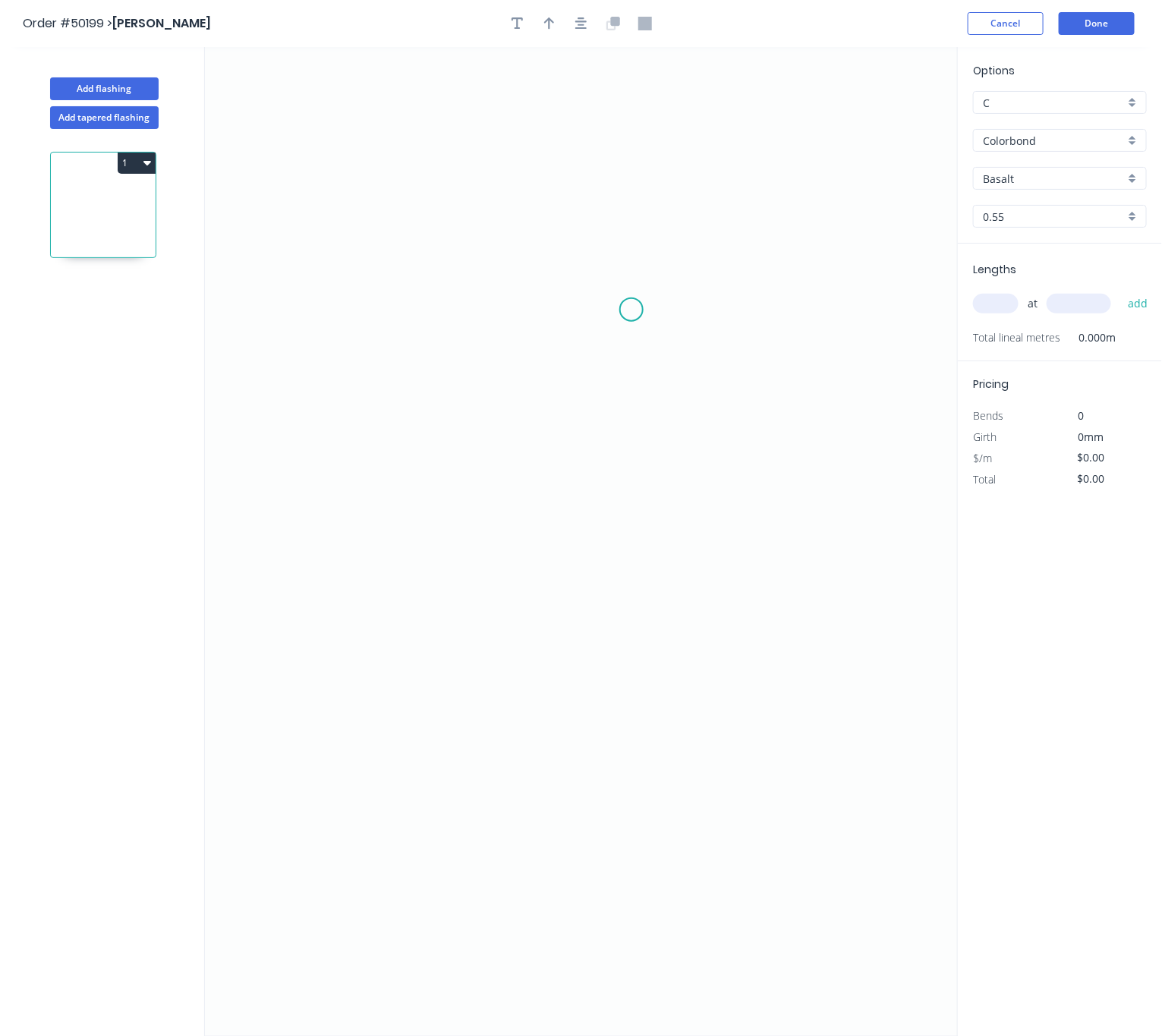
click at [594, 264] on icon "0" at bounding box center [581, 542] width 753 height 989
click at [584, 799] on icon "0" at bounding box center [581, 542] width 753 height 989
click at [499, 745] on icon at bounding box center [547, 771] width 97 height 54
click at [499, 744] on circle at bounding box center [498, 743] width 22 height 22
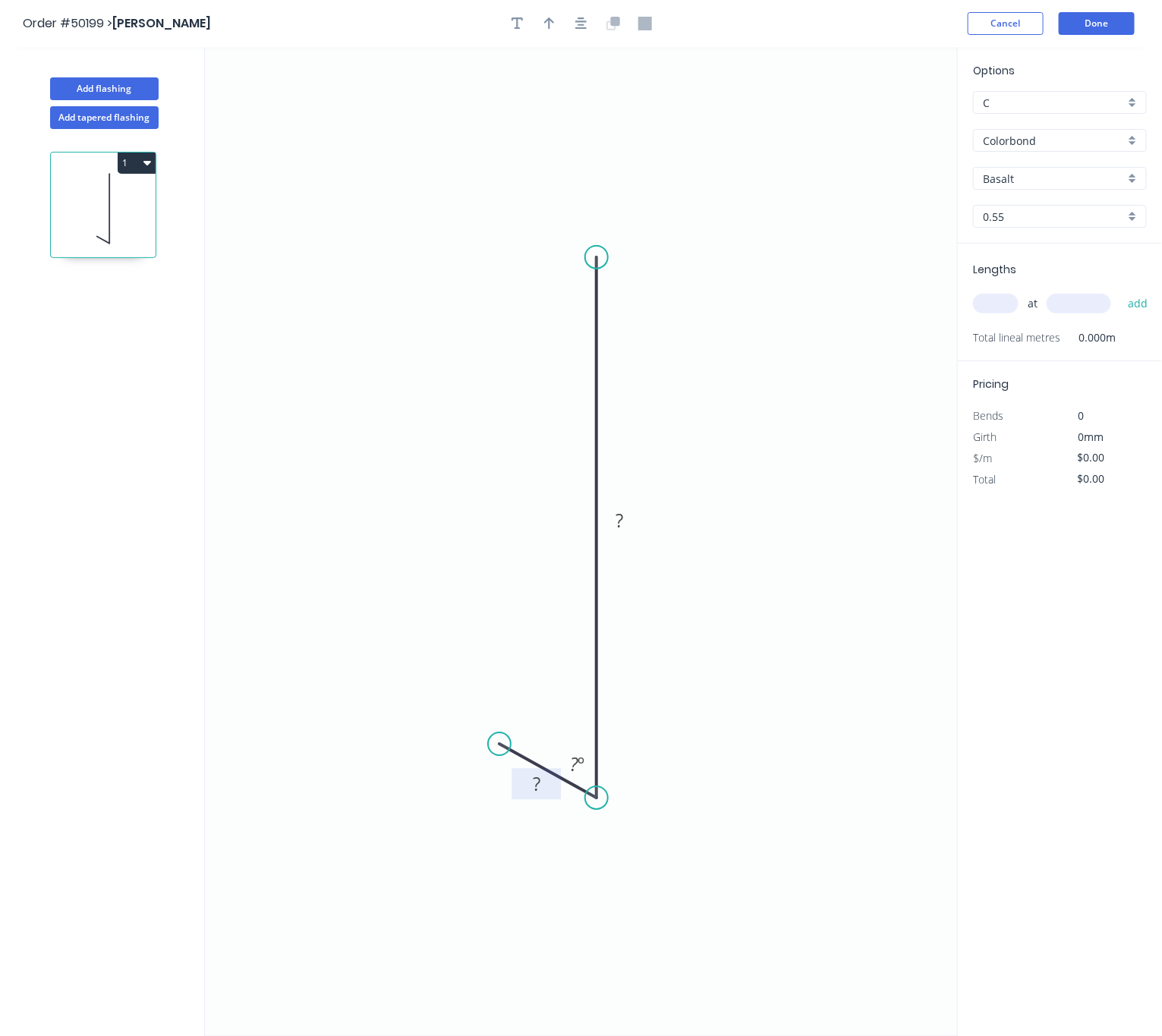
click at [544, 793] on rect at bounding box center [537, 785] width 31 height 22
click at [576, 763] on tspan "?" at bounding box center [574, 764] width 8 height 25
click at [620, 523] on tspan "?" at bounding box center [619, 520] width 7 height 25
click at [553, 25] on icon "button" at bounding box center [549, 23] width 11 height 13
type input "$10.16"
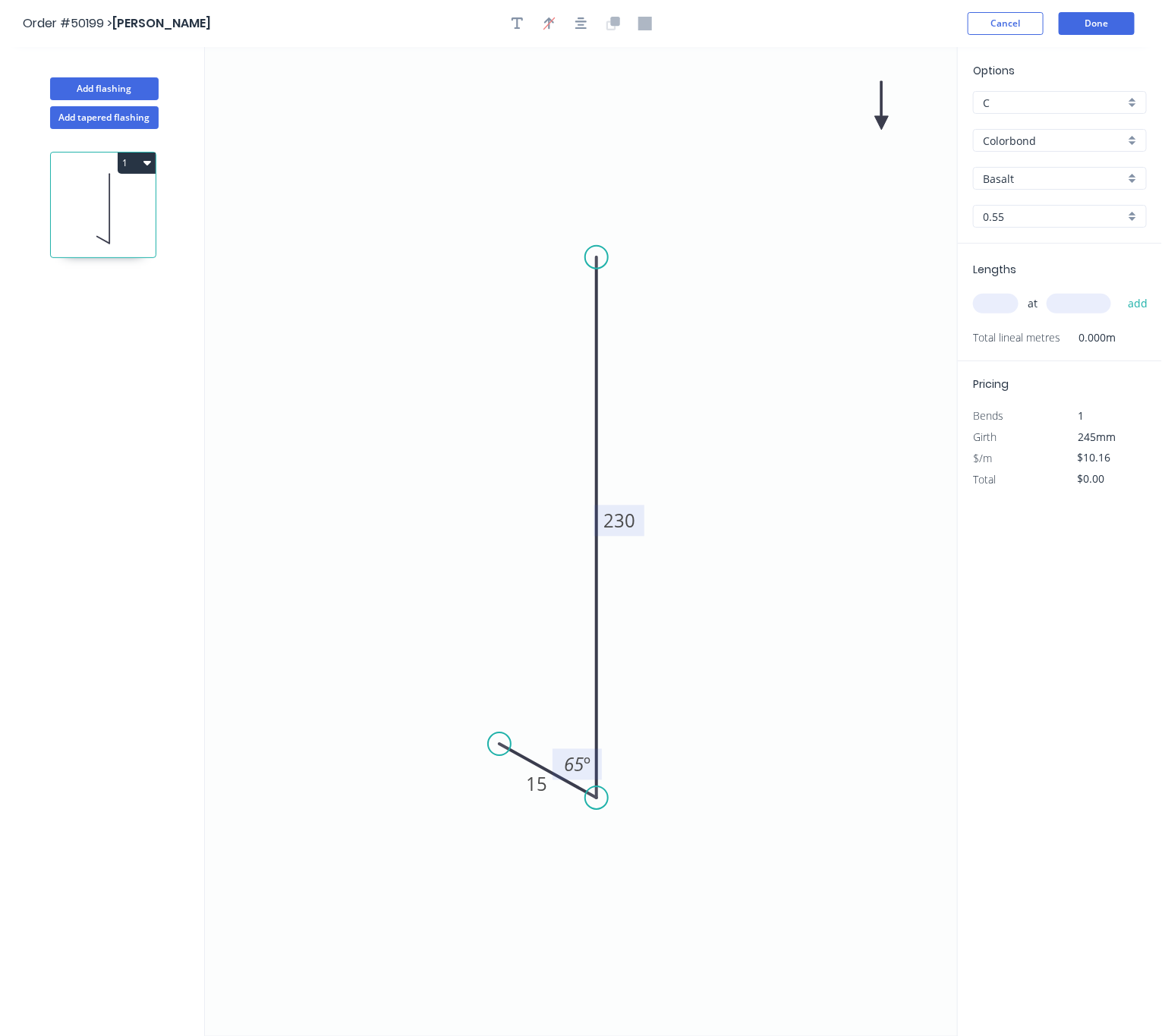
click at [878, 120] on icon at bounding box center [882, 105] width 13 height 49
click at [882, 120] on icon at bounding box center [893, 110] width 44 height 44
drag, startPoint x: 882, startPoint y: 121, endPoint x: 751, endPoint y: 410, distance: 317.3
click at [751, 412] on icon at bounding box center [769, 411] width 49 height 13
click at [801, 570] on icon "0 15 230 65 º" at bounding box center [581, 542] width 753 height 989
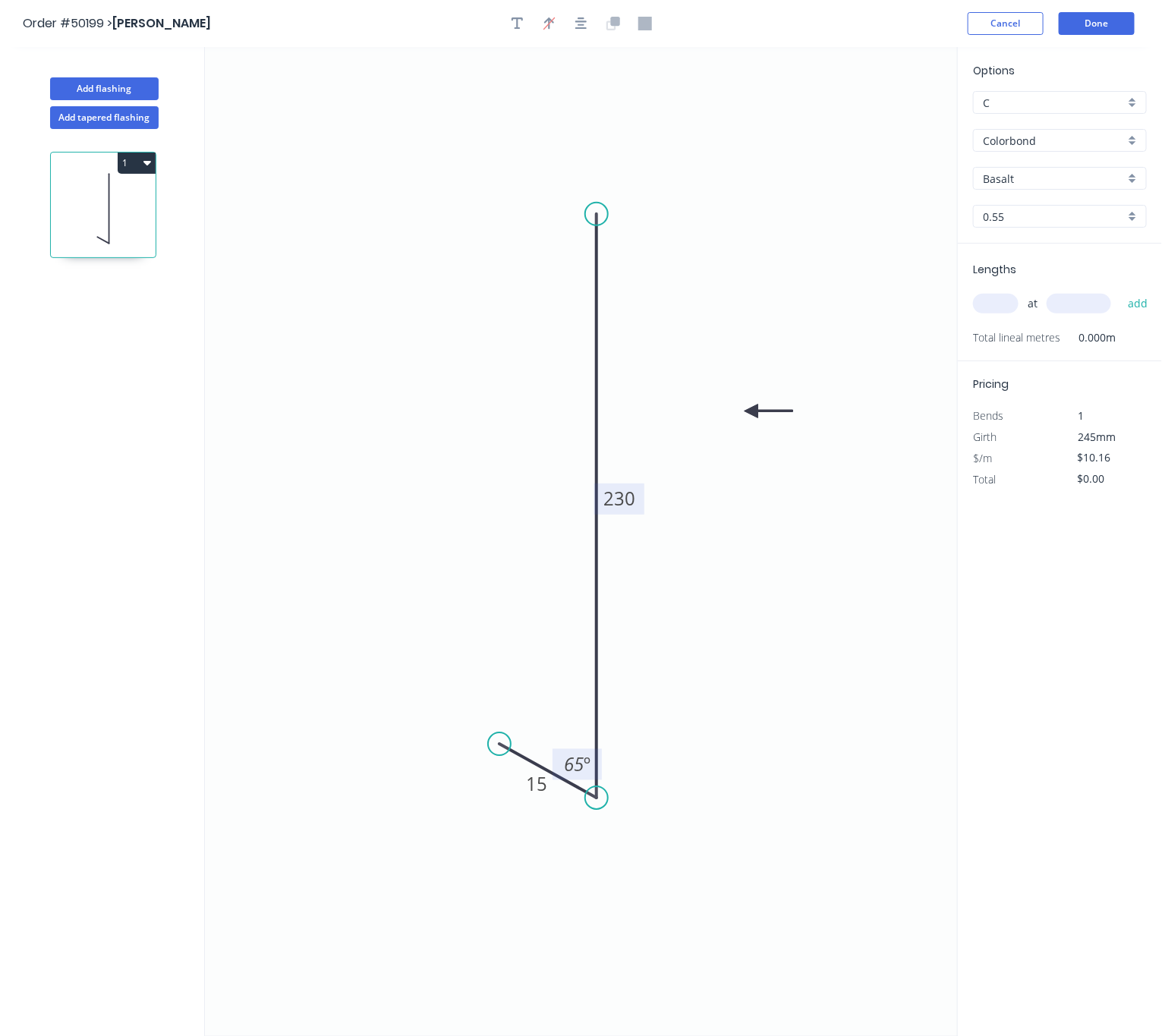
click at [601, 212] on circle at bounding box center [596, 213] width 22 height 22
click at [1019, 175] on input "Basalt" at bounding box center [1053, 178] width 142 height 16
click at [884, 203] on icon "0 15 230 65 º" at bounding box center [581, 542] width 753 height 989
click at [1048, 187] on div at bounding box center [1059, 178] width 173 height 22
click at [1077, 199] on div "Basalt" at bounding box center [1060, 207] width 173 height 27
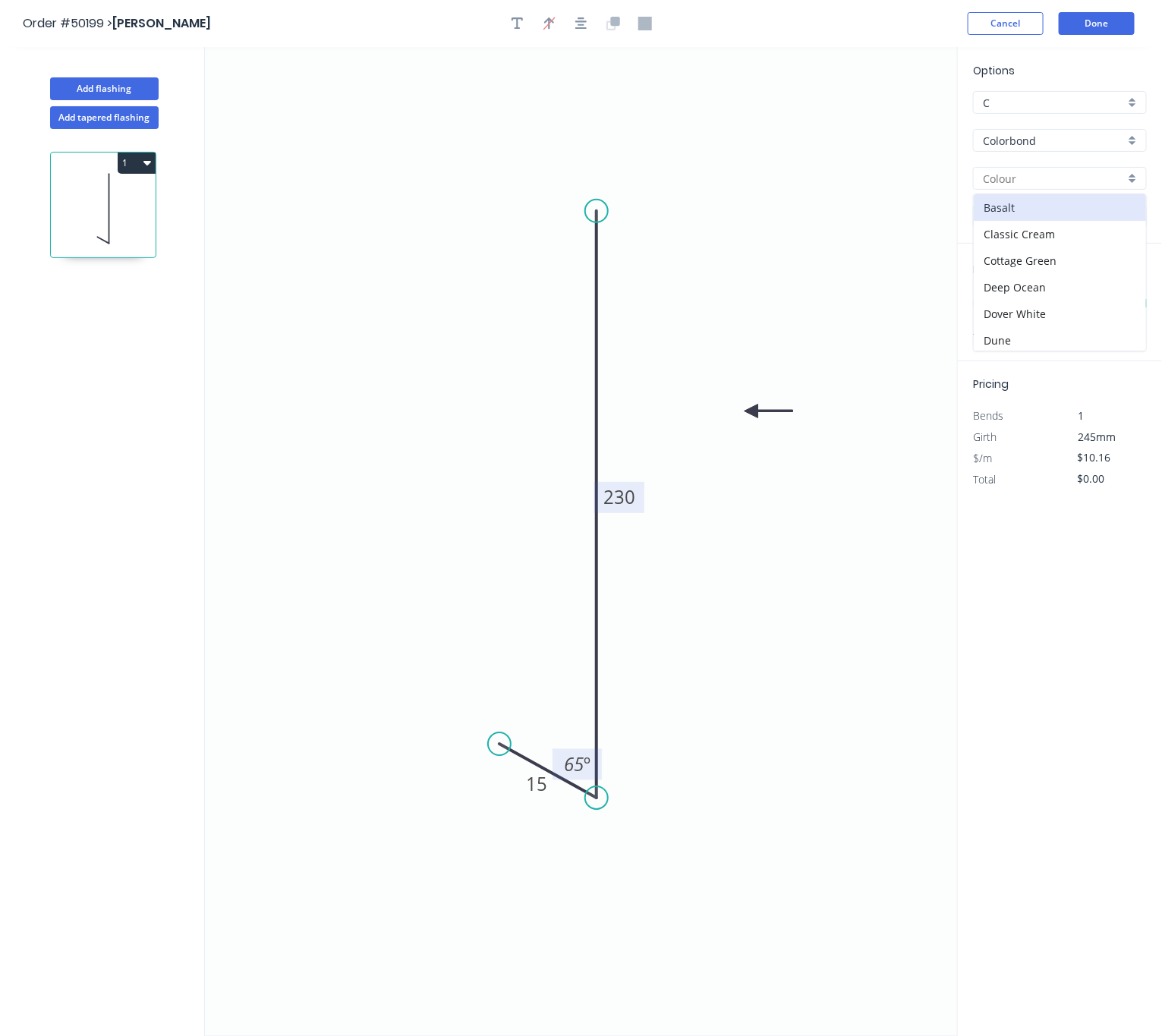
type input "Basalt"
click at [994, 308] on input "text" at bounding box center [995, 304] width 46 height 20
type input "9"
click at [1096, 308] on input "text" at bounding box center [1079, 304] width 65 height 20
type input "3000"
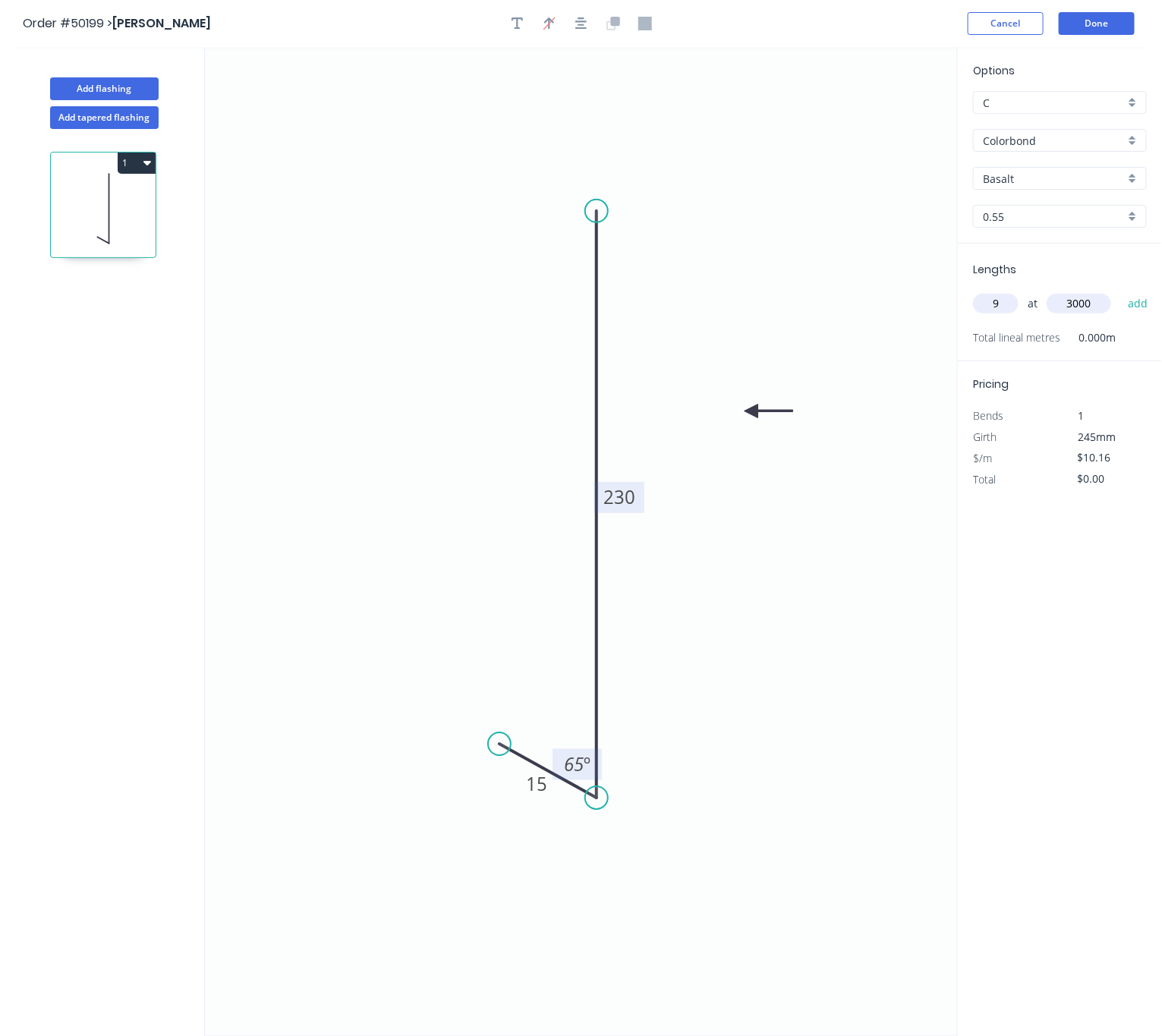
click at [1120, 290] on button "add" at bounding box center [1137, 303] width 36 height 26
type input "$274.32"
click at [1084, 22] on button "Done" at bounding box center [1096, 23] width 75 height 22
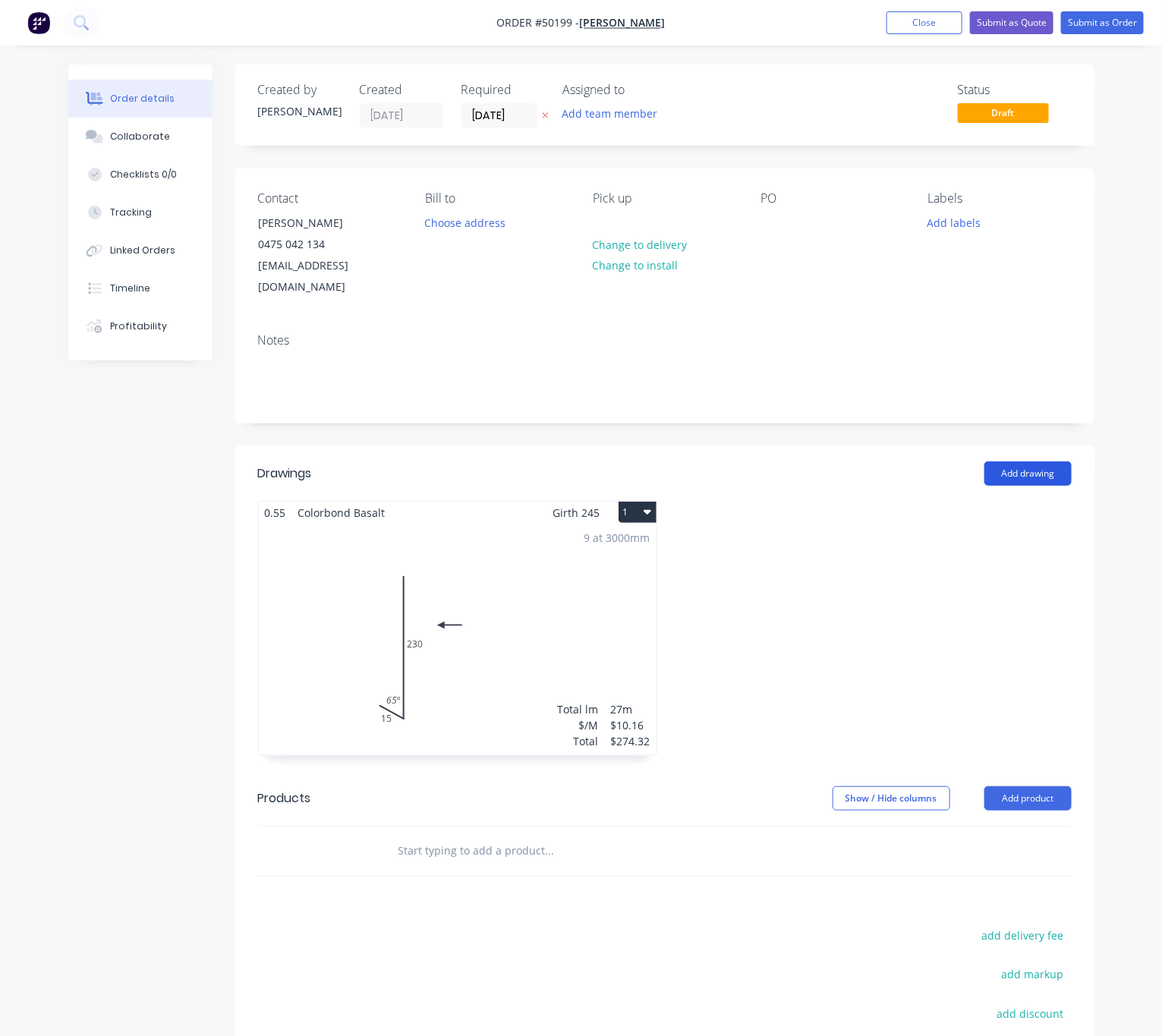
click at [1045, 461] on button "Add drawing" at bounding box center [1028, 473] width 87 height 24
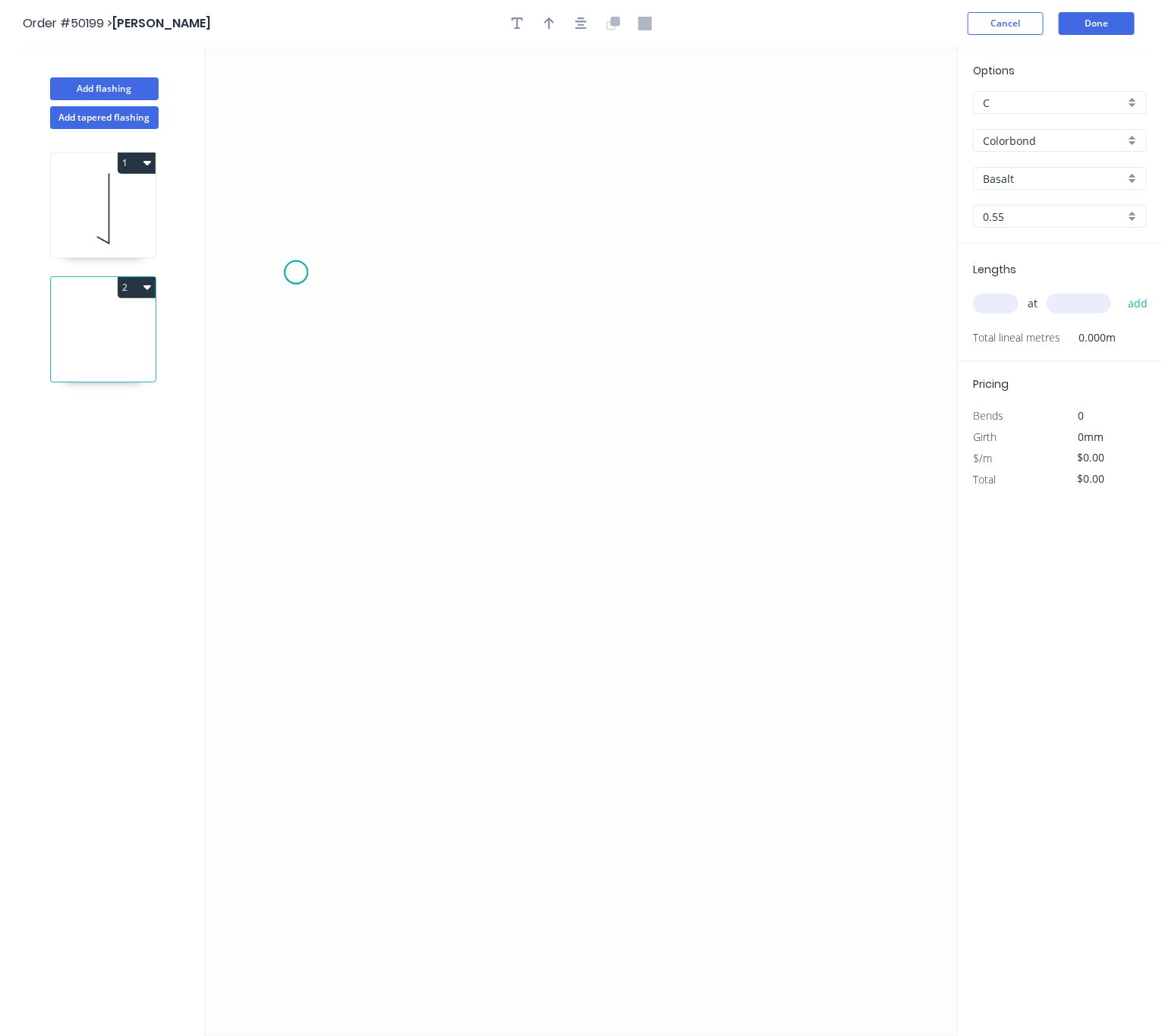
click at [296, 273] on icon "0" at bounding box center [581, 542] width 753 height 989
click at [858, 289] on icon "0" at bounding box center [581, 542] width 753 height 989
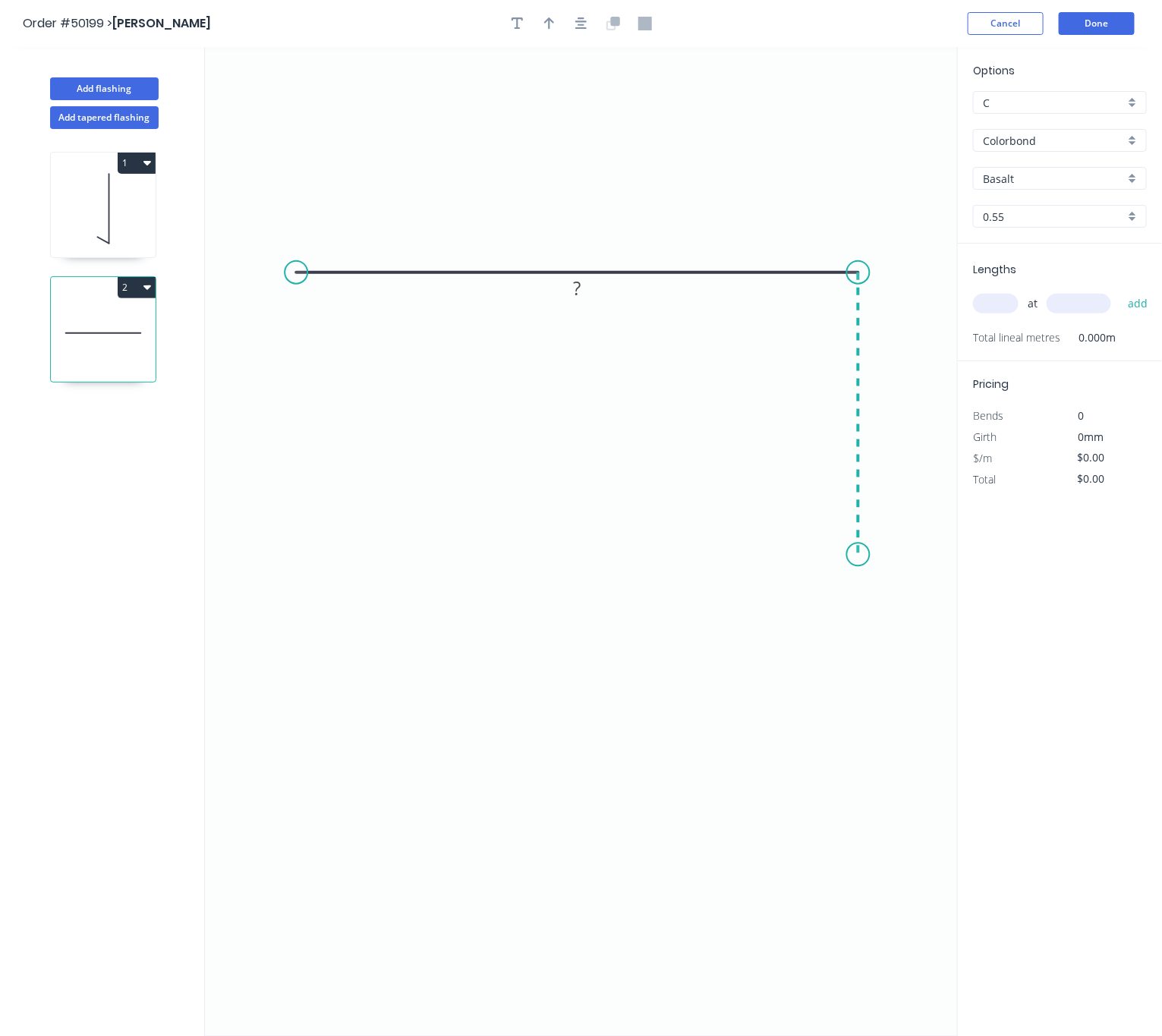
click at [872, 556] on icon "0 ?" at bounding box center [581, 542] width 753 height 989
click at [797, 513] on icon "0 ? ?" at bounding box center [581, 542] width 753 height 989
click at [797, 513] on circle at bounding box center [797, 511] width 22 height 22
drag, startPoint x: 858, startPoint y: 554, endPoint x: 861, endPoint y: 629, distance: 75.1
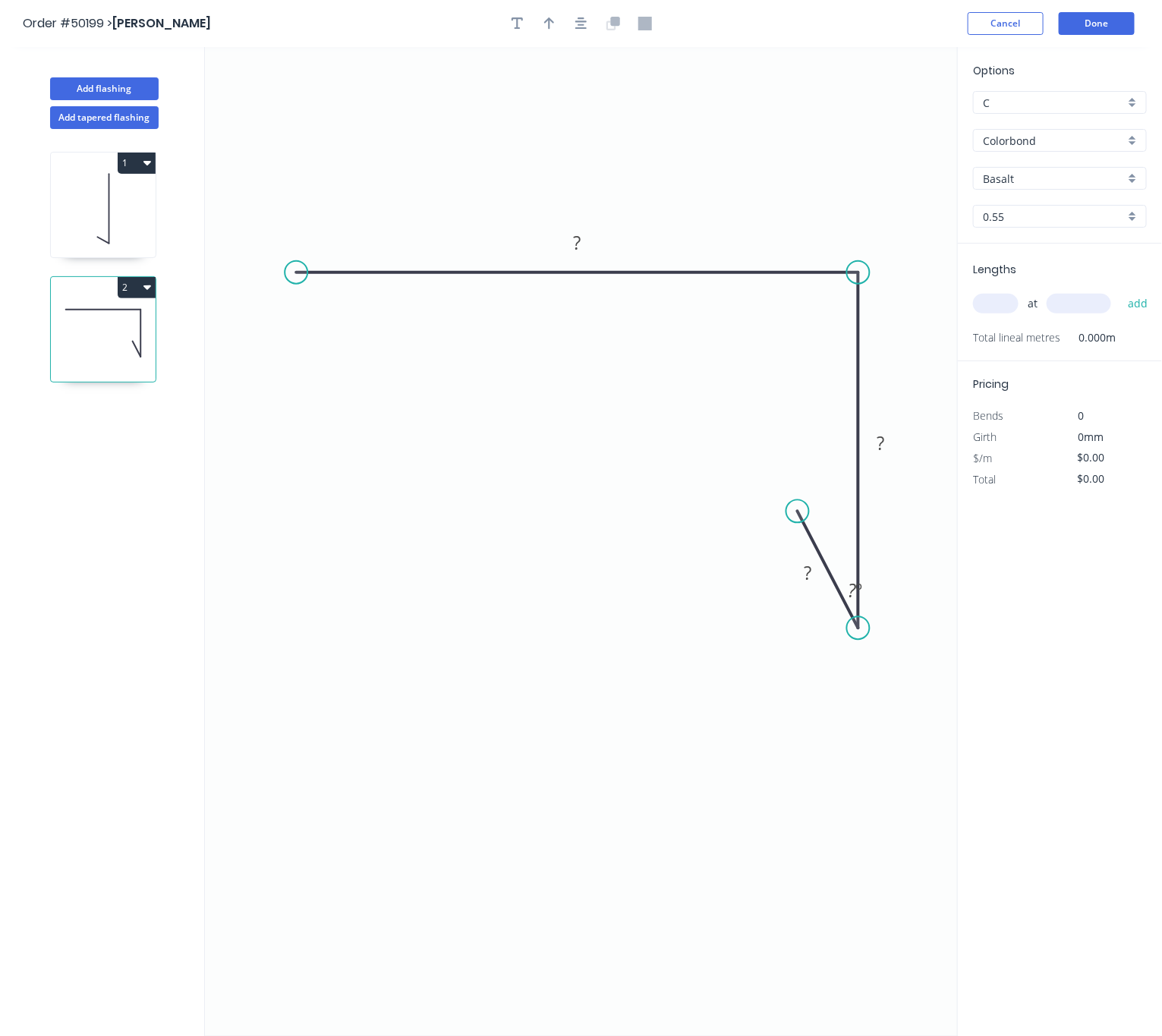
click at [861, 629] on circle at bounding box center [858, 627] width 22 height 22
drag, startPoint x: 790, startPoint y: 508, endPoint x: 799, endPoint y: 576, distance: 68.6
click at [799, 576] on circle at bounding box center [799, 568] width 22 height 22
drag, startPoint x: 799, startPoint y: 569, endPoint x: 795, endPoint y: 584, distance: 15.5
click at [795, 584] on circle at bounding box center [794, 582] width 22 height 22
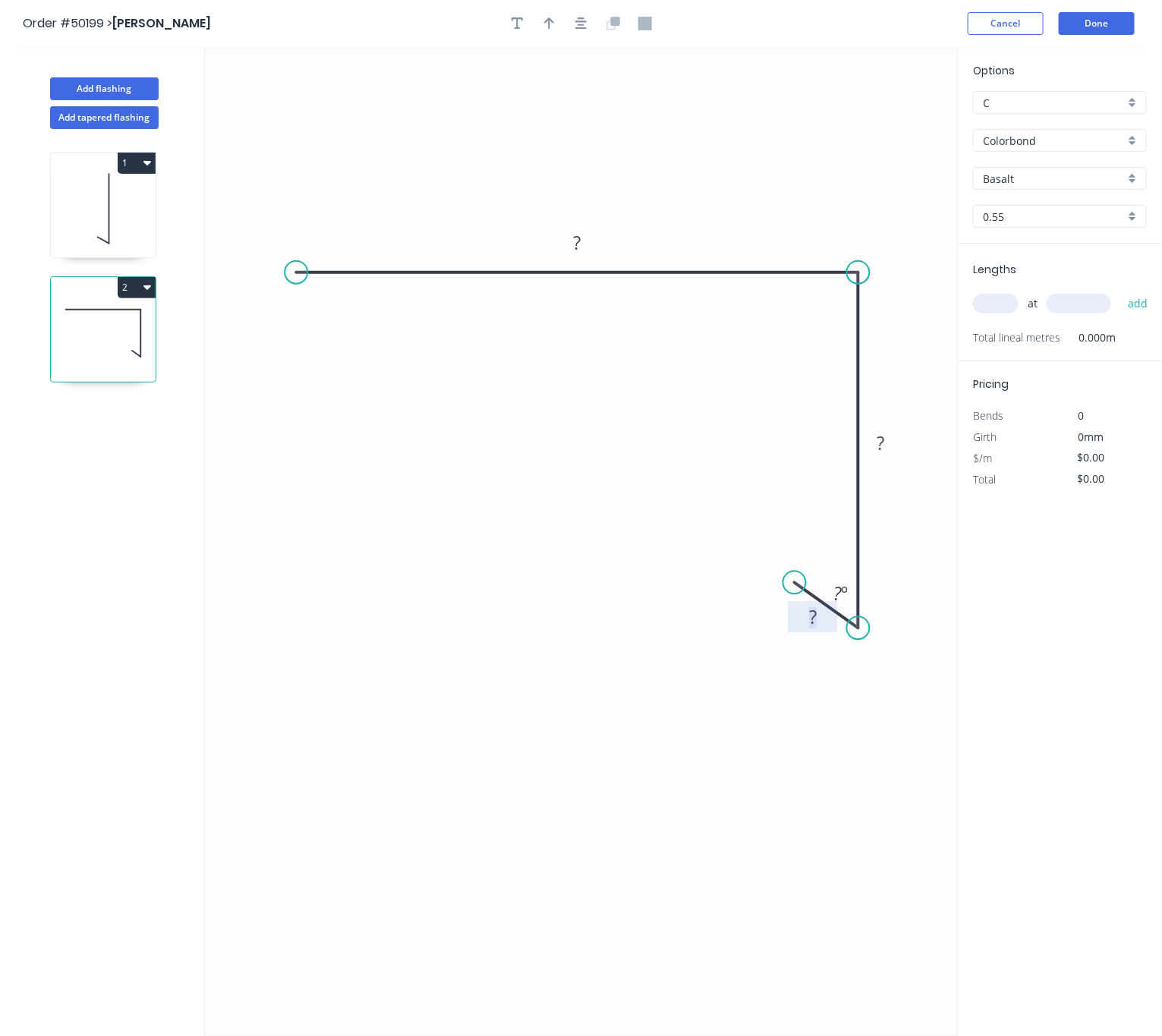
click at [817, 617] on rect at bounding box center [812, 618] width 31 height 22
click at [843, 591] on tspan "º" at bounding box center [844, 593] width 7 height 25
click at [838, 597] on tspan "?" at bounding box center [837, 593] width 8 height 25
click at [881, 444] on tspan "?" at bounding box center [881, 443] width 7 height 25
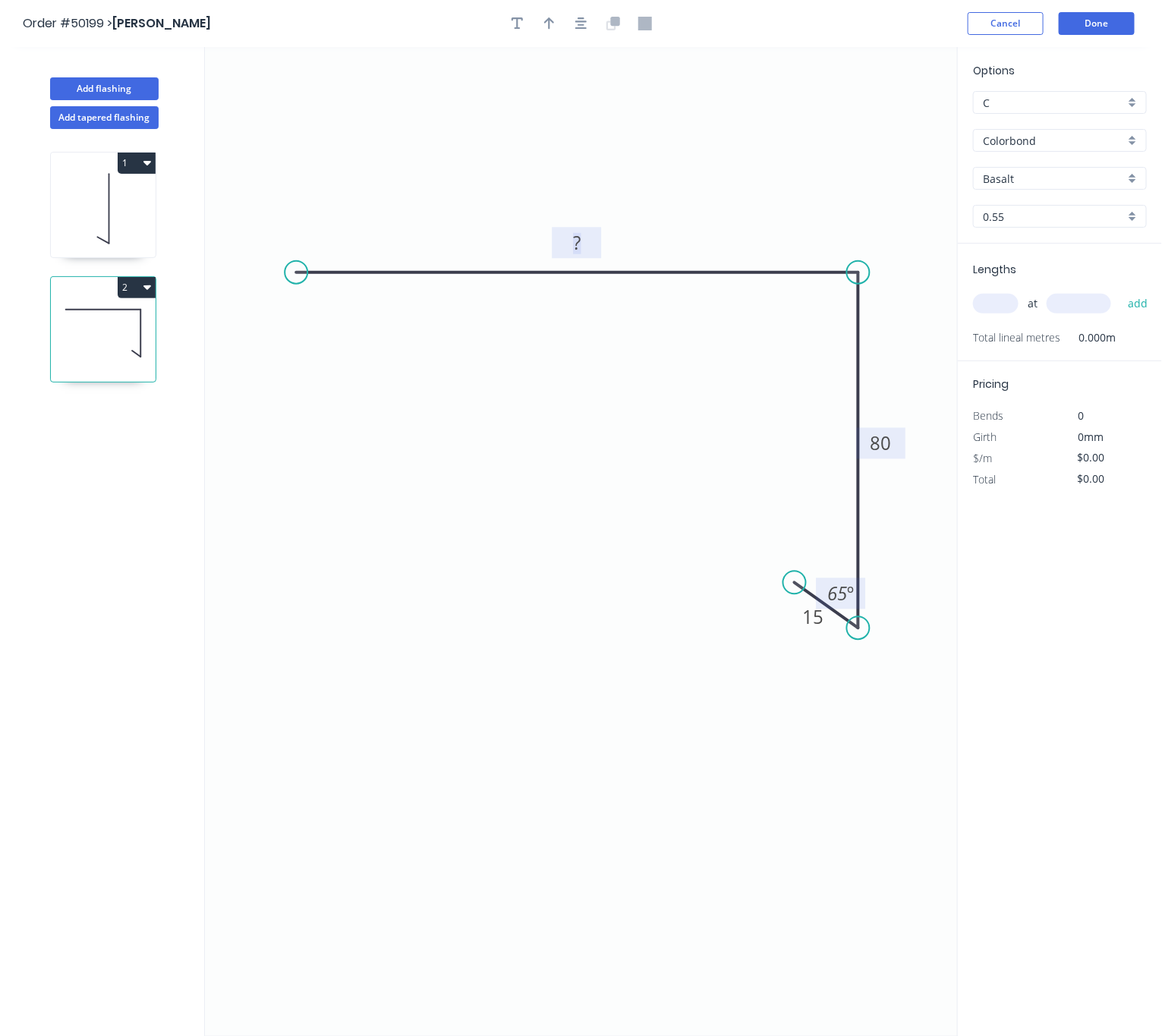
click at [588, 241] on rect at bounding box center [577, 244] width 31 height 22
drag, startPoint x: 860, startPoint y: 634, endPoint x: 886, endPoint y: 627, distance: 26.9
click at [886, 627] on circle at bounding box center [885, 625] width 22 height 22
type input "$9.63"
drag, startPoint x: 802, startPoint y: 584, endPoint x: 813, endPoint y: 590, distance: 12.5
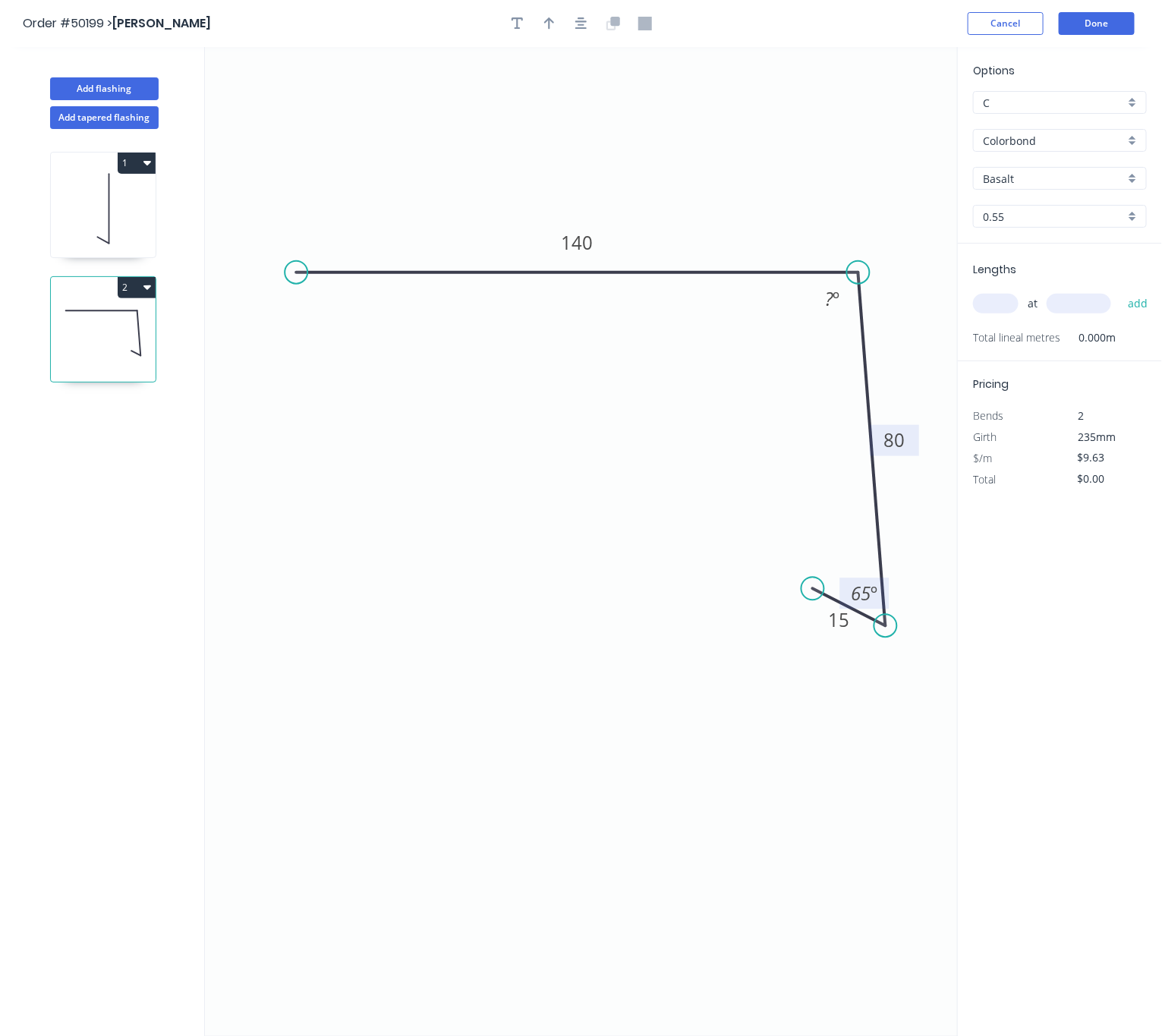
click at [813, 590] on circle at bounding box center [812, 588] width 22 height 22
click at [829, 296] on tspan "?" at bounding box center [829, 299] width 8 height 25
click at [1004, 313] on input "text" at bounding box center [995, 304] width 46 height 20
type input "9"
click at [1083, 313] on input "text" at bounding box center [1079, 304] width 65 height 20
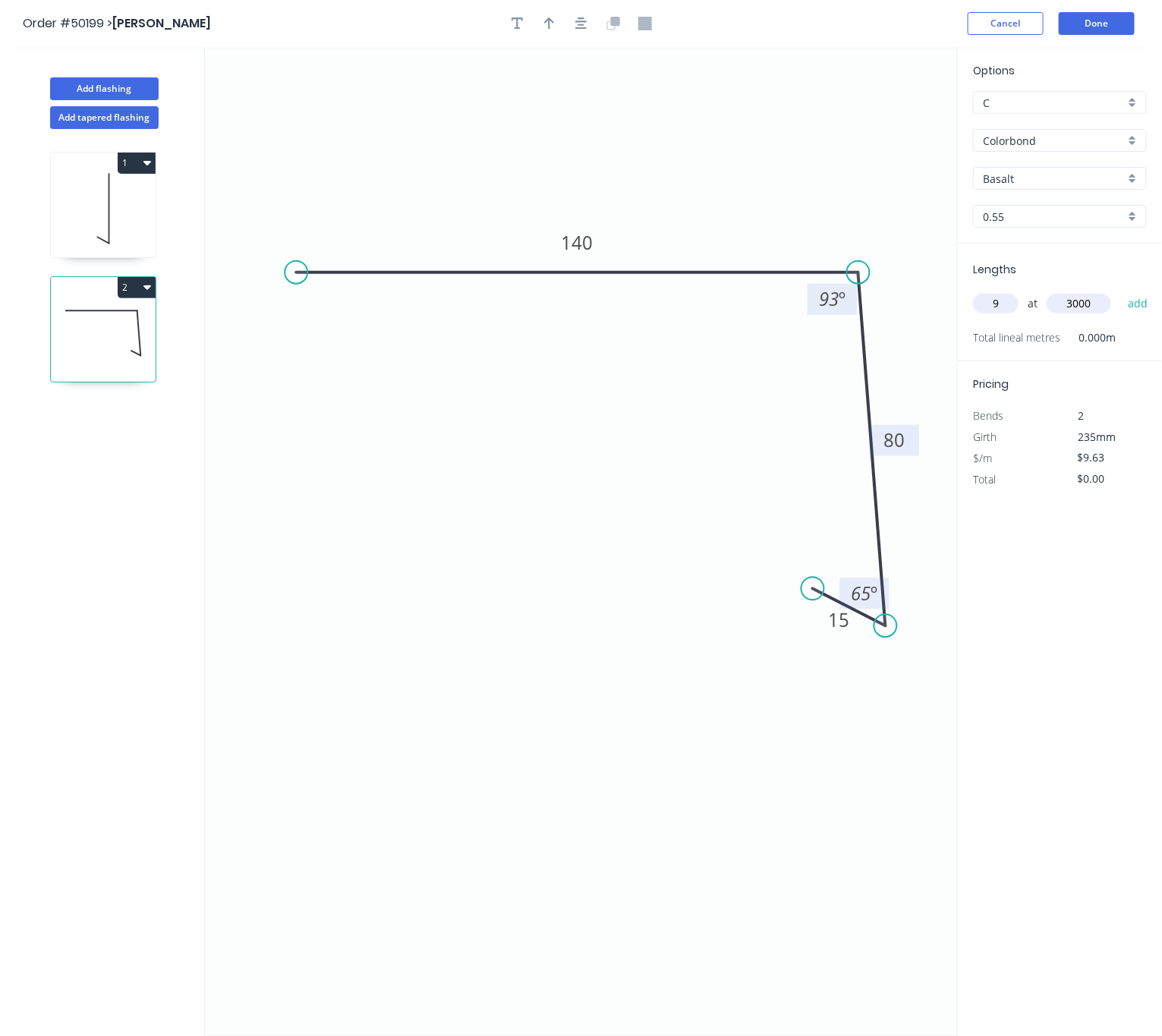
type input "3000"
click at [1120, 290] on button "add" at bounding box center [1137, 303] width 36 height 26
type input "$260.01"
click at [1093, 22] on button "Done" at bounding box center [1096, 23] width 75 height 22
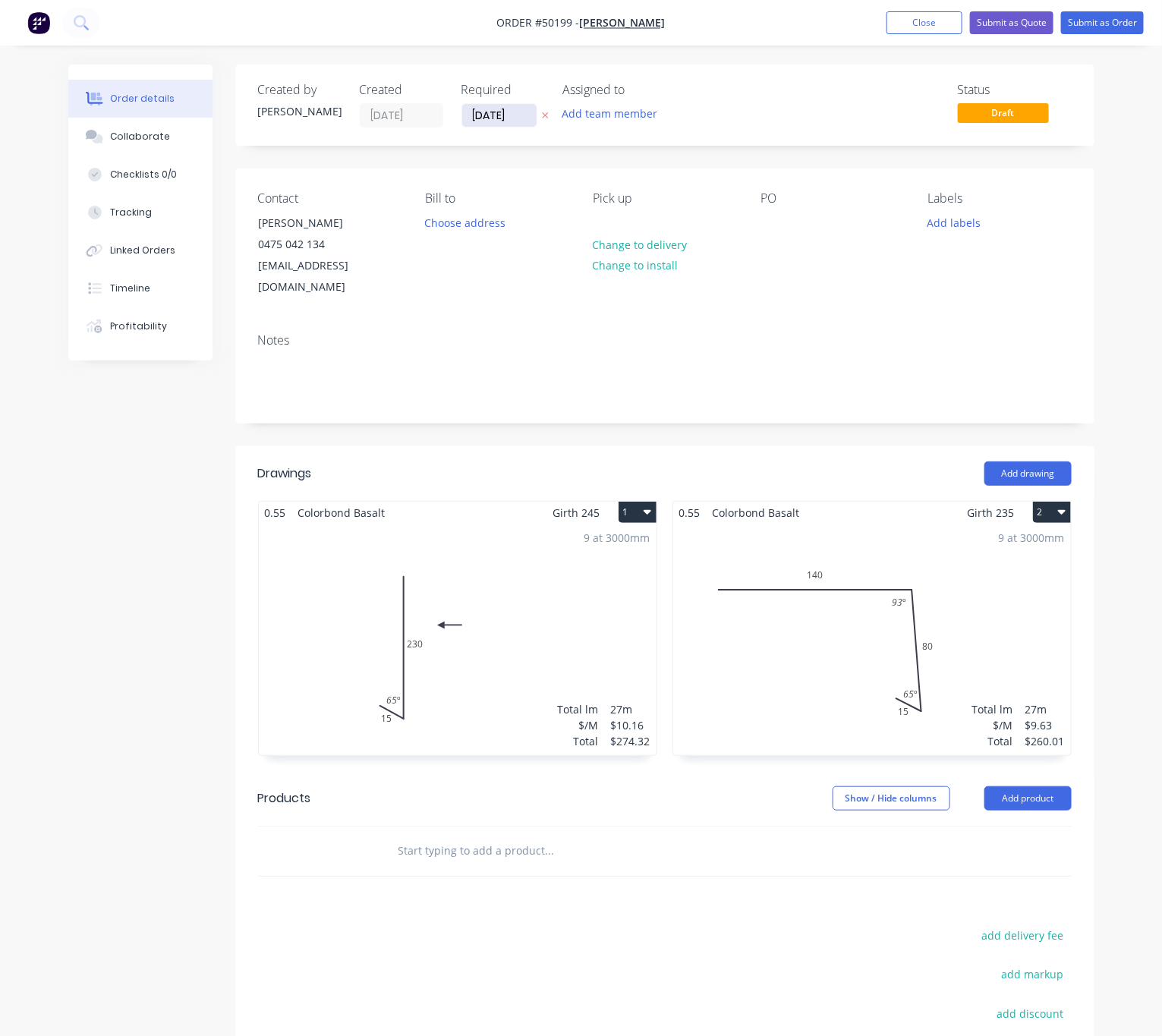
click at [502, 114] on input "[DATE]" at bounding box center [499, 114] width 75 height 22
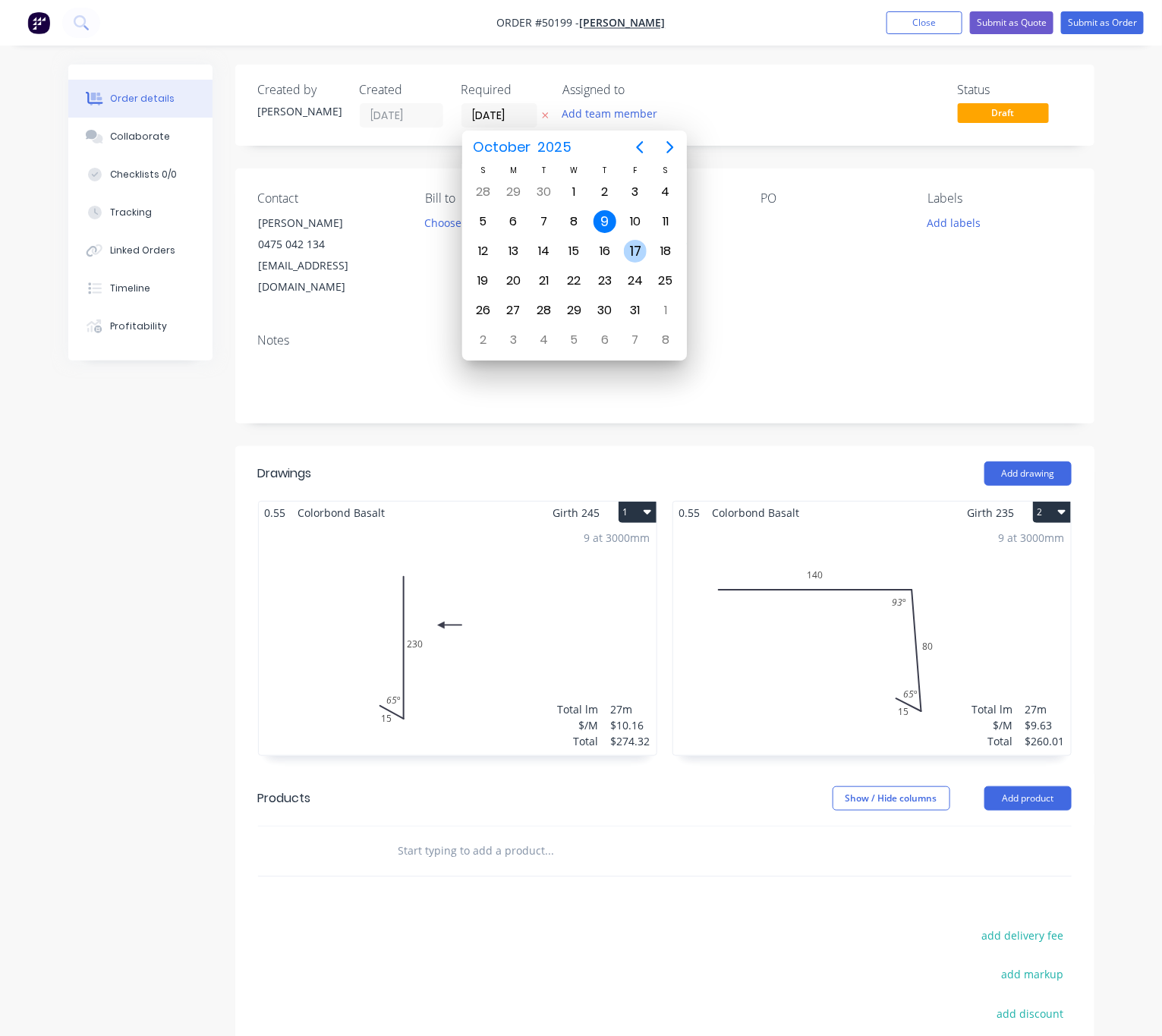
click at [634, 248] on div "17" at bounding box center [634, 250] width 22 height 22
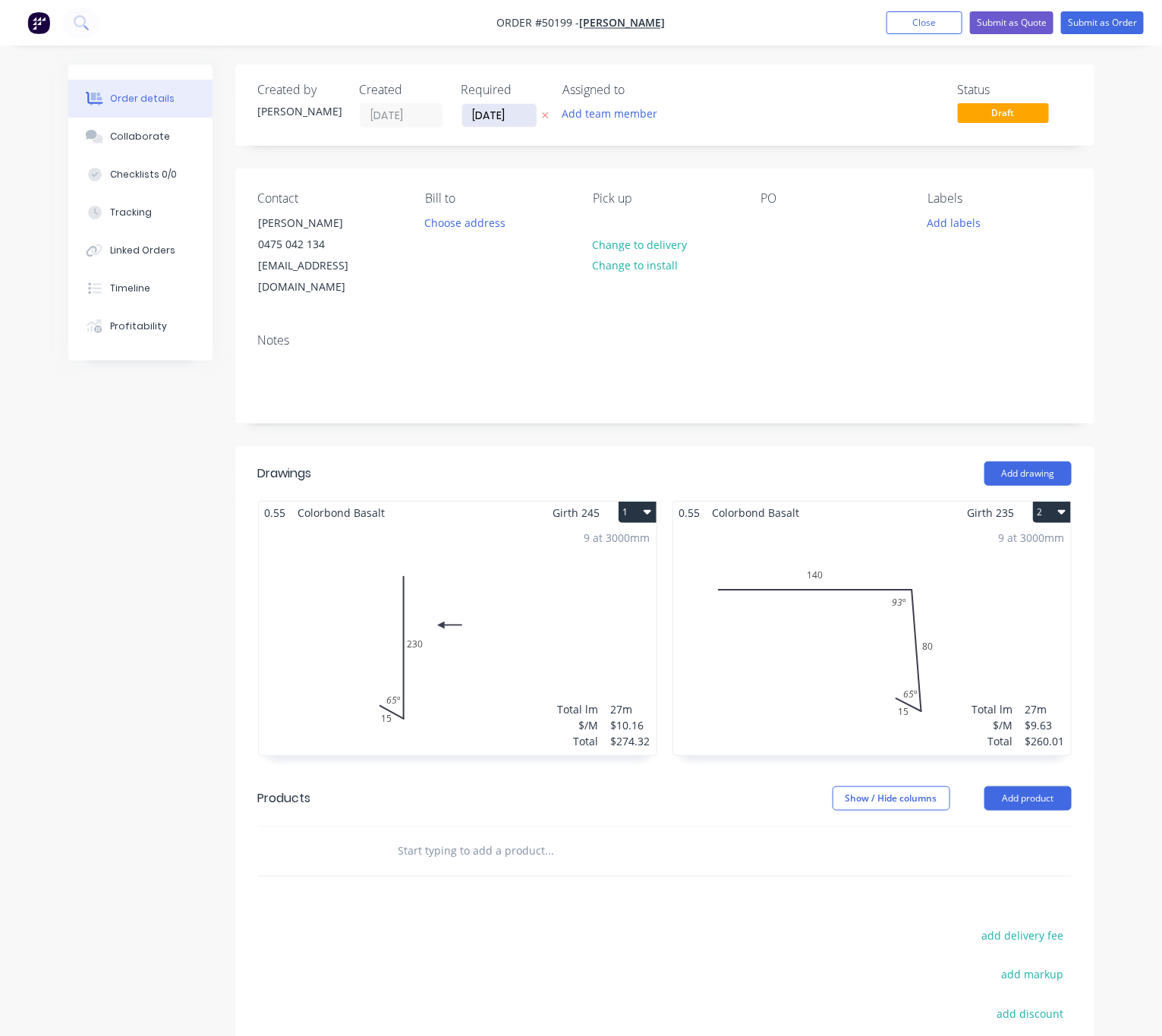
click at [517, 114] on input "17/10/25" at bounding box center [499, 114] width 75 height 22
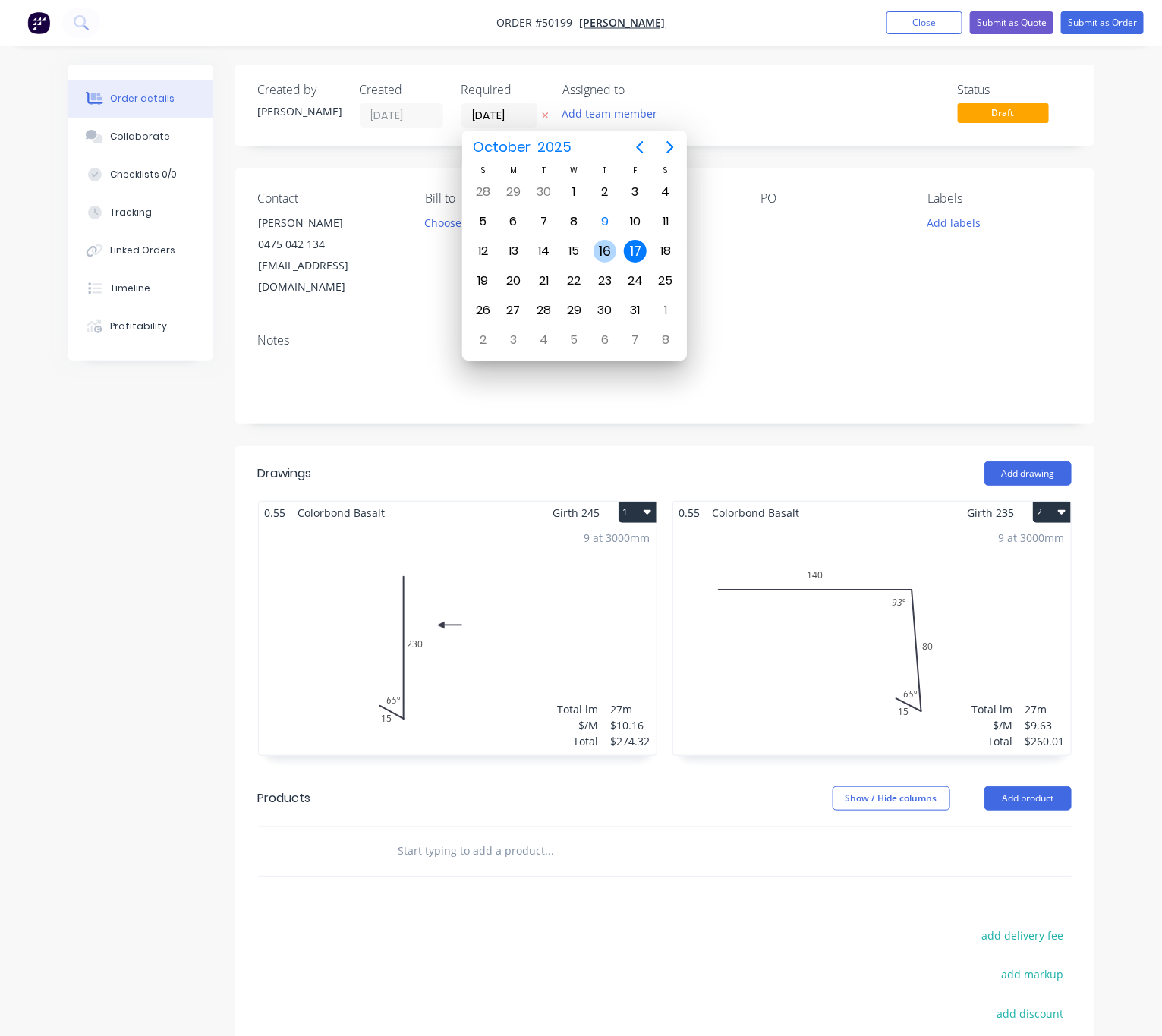
click at [609, 250] on div "16" at bounding box center [604, 250] width 22 height 22
type input "[DATE]"
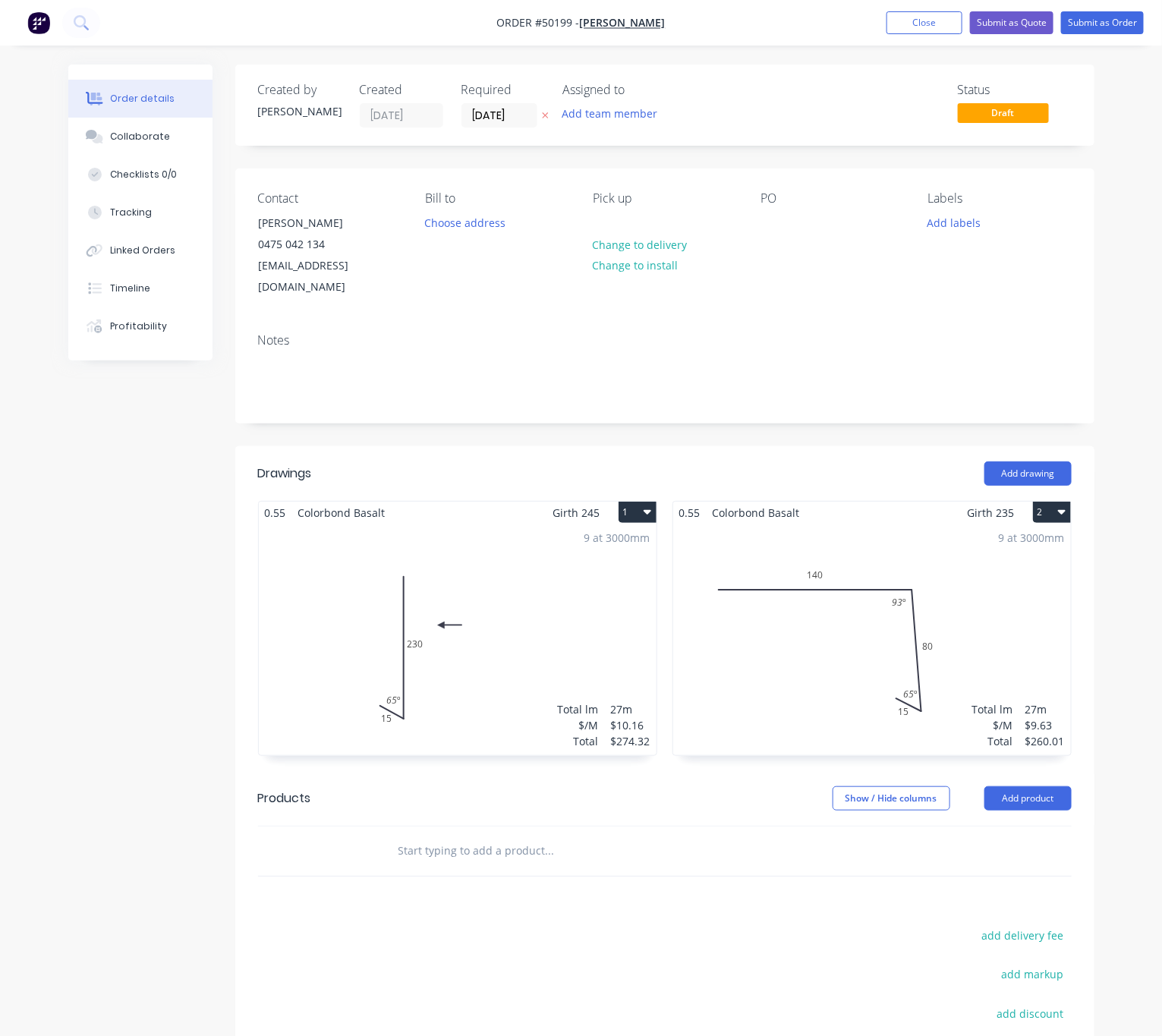
click at [777, 98] on div "Status Draft" at bounding box center [893, 105] width 357 height 45
click at [1034, 32] on button "Submit as Quote" at bounding box center [1011, 22] width 84 height 22
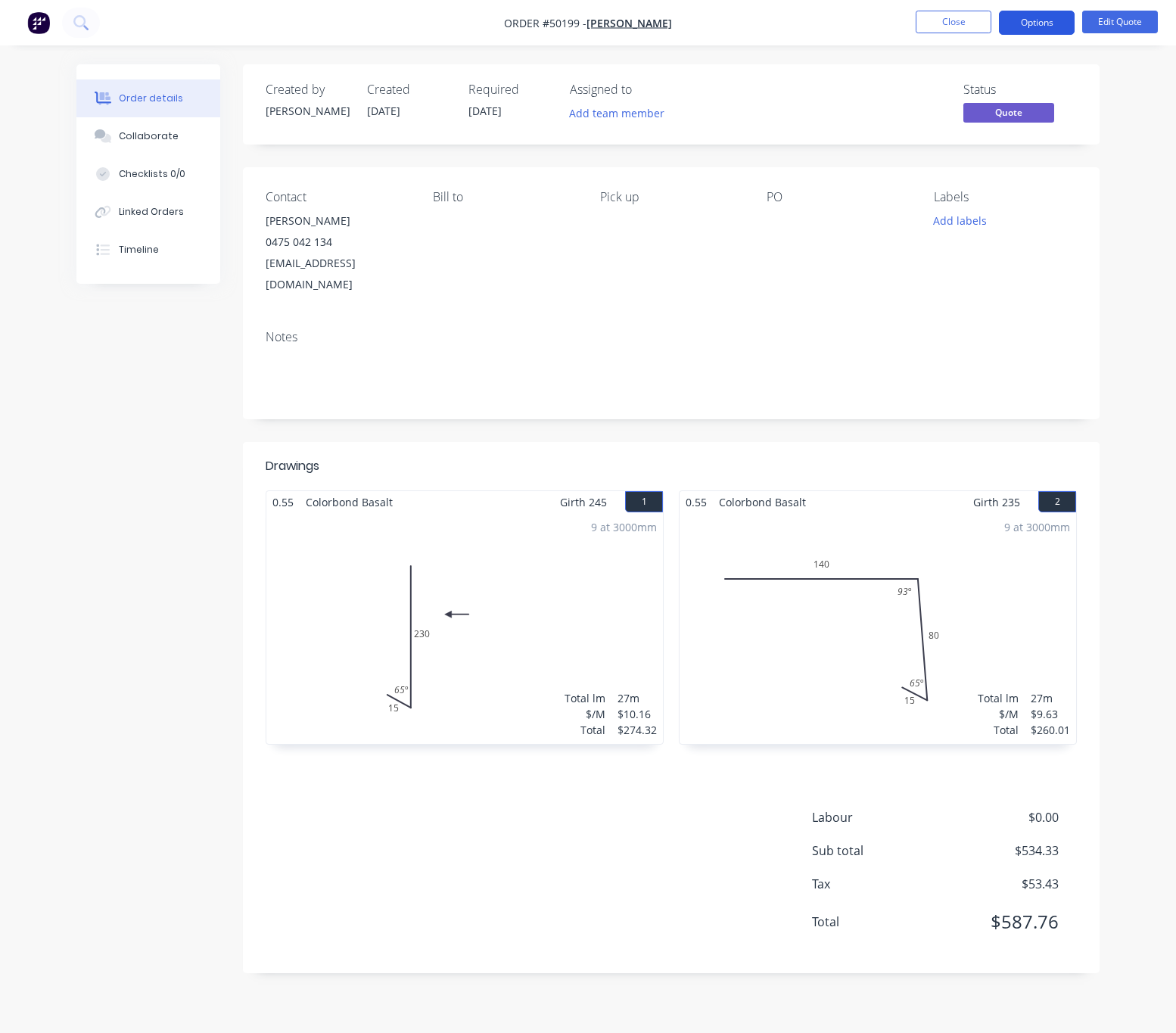
click at [1040, 22] on button "Options" at bounding box center [1036, 22] width 75 height 24
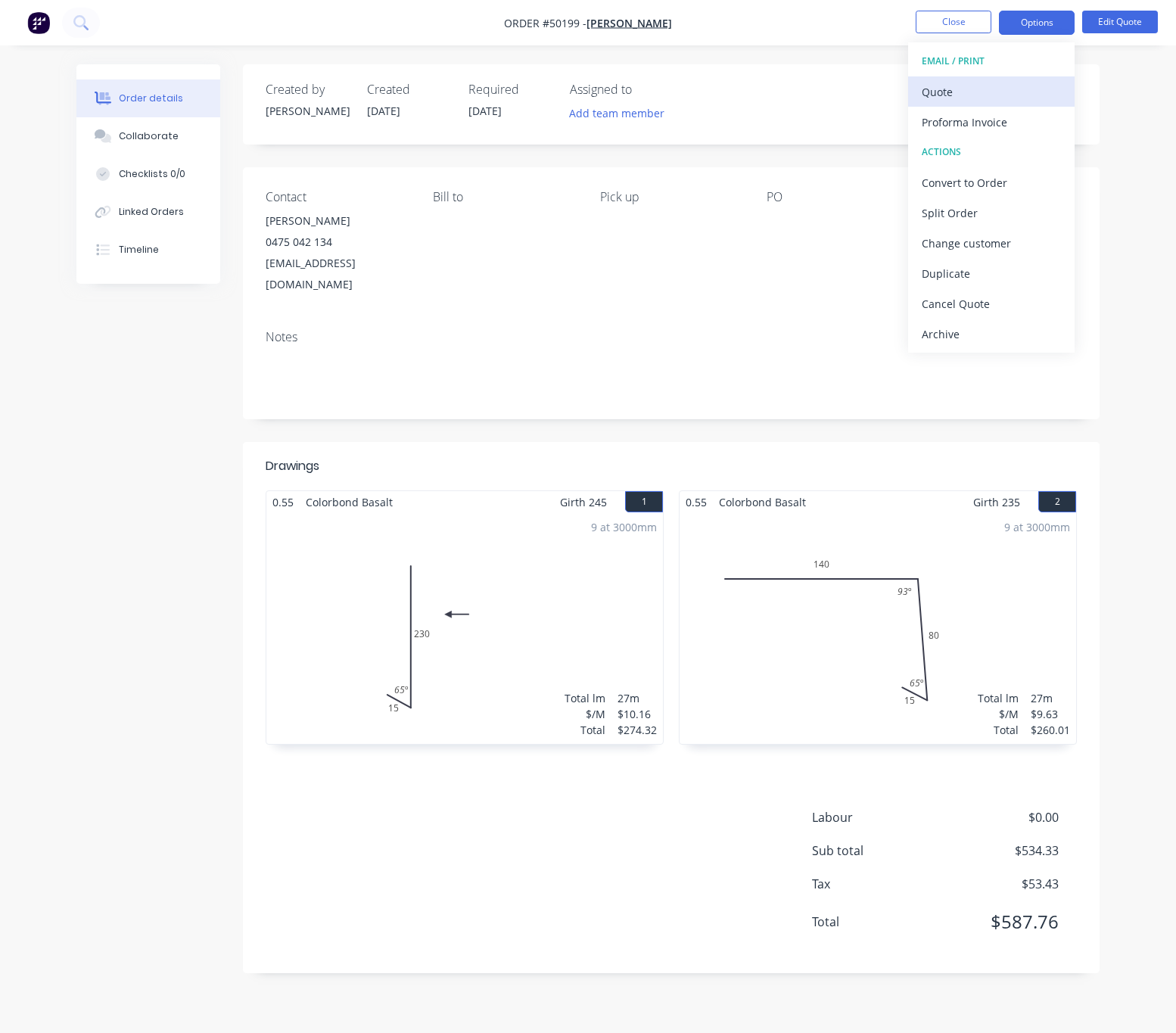
click at [1008, 95] on div "Quote" at bounding box center [991, 92] width 139 height 22
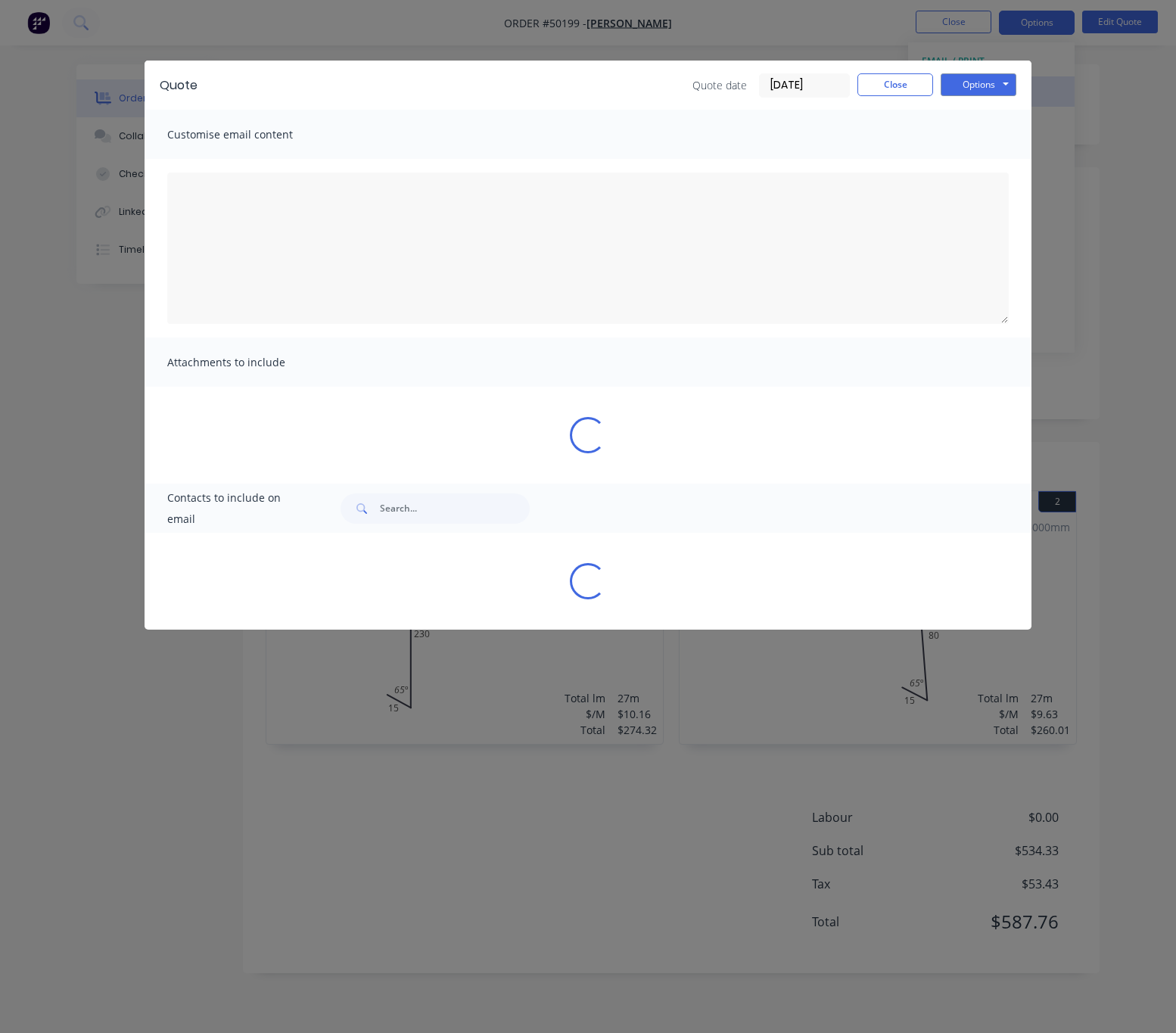
type textarea "A PDF copy of the quote has been attached to this email. To view your quote onl…"
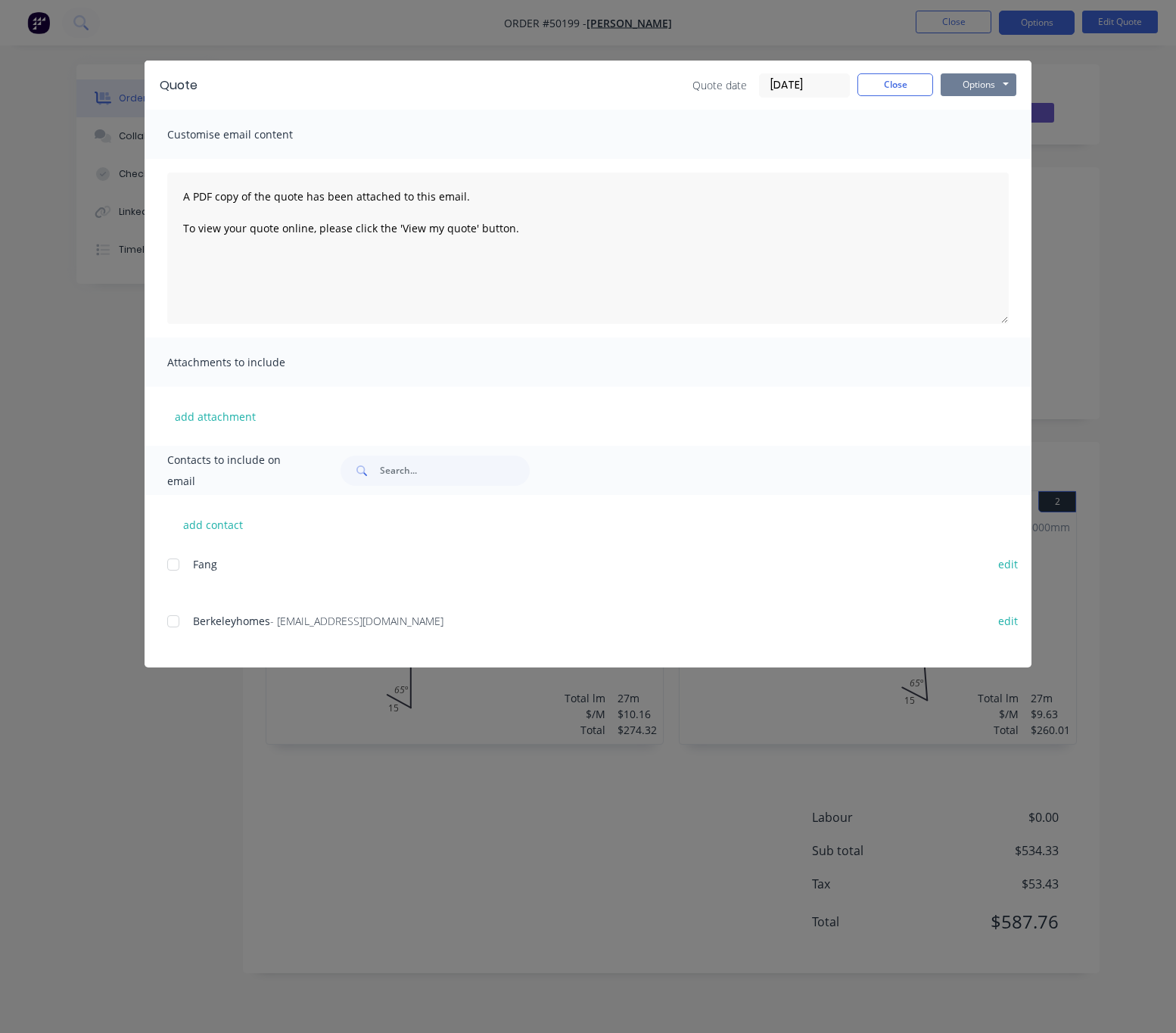
click at [977, 77] on button "Options" at bounding box center [978, 84] width 75 height 22
click at [991, 135] on button "Print" at bounding box center [988, 136] width 97 height 25
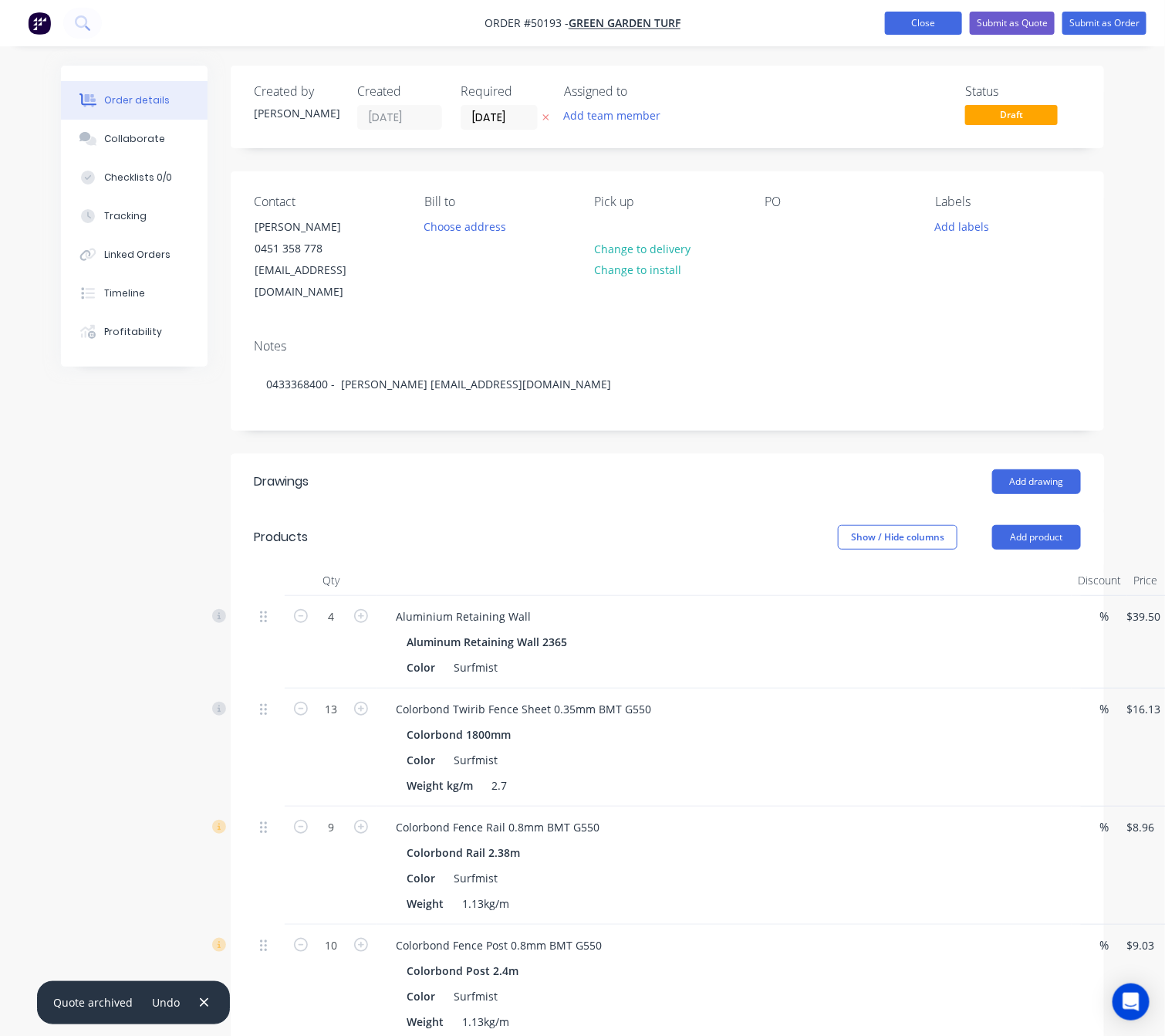
click at [908, 17] on button "Close" at bounding box center [923, 23] width 77 height 23
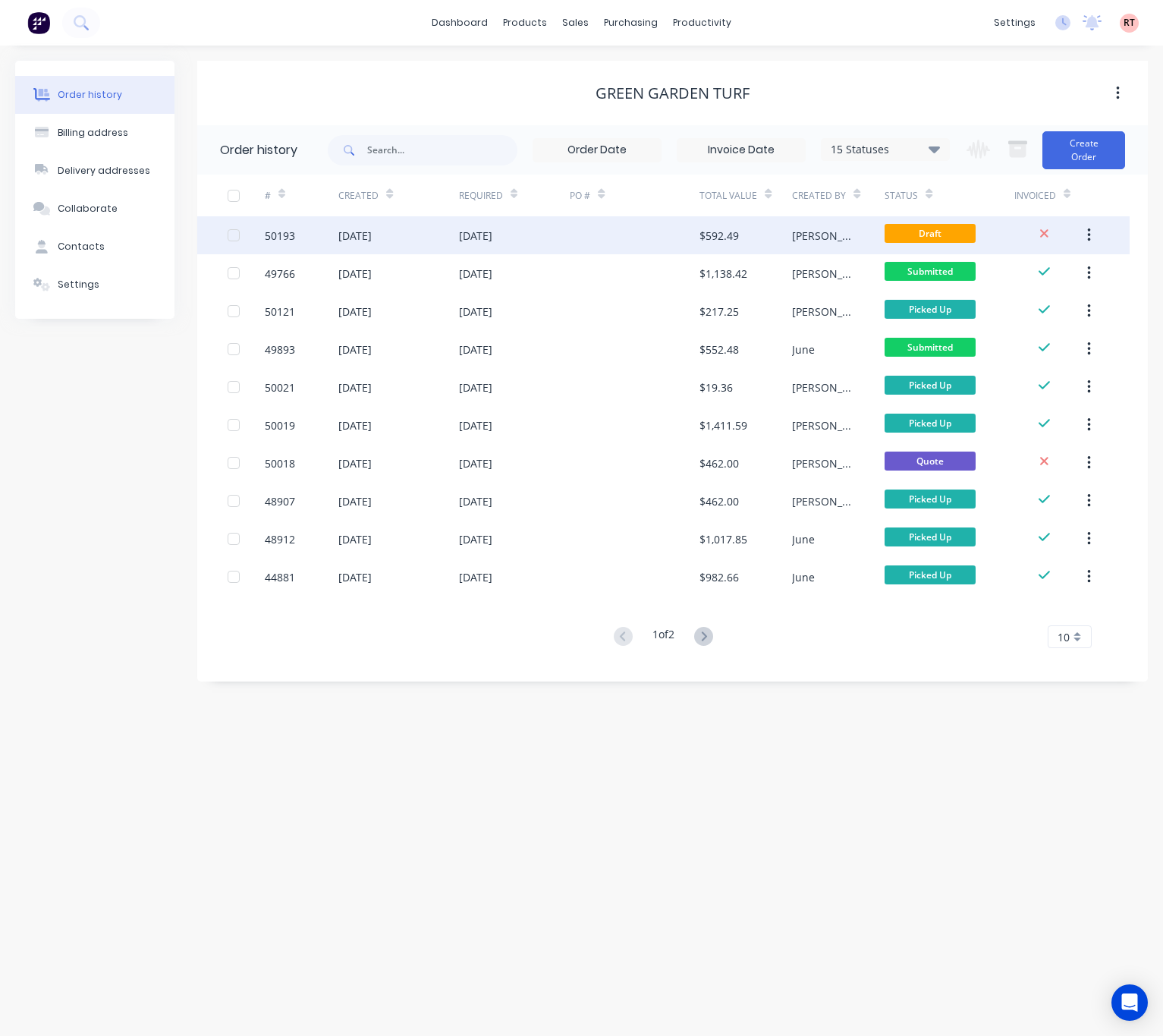
click at [608, 241] on div at bounding box center [635, 236] width 129 height 38
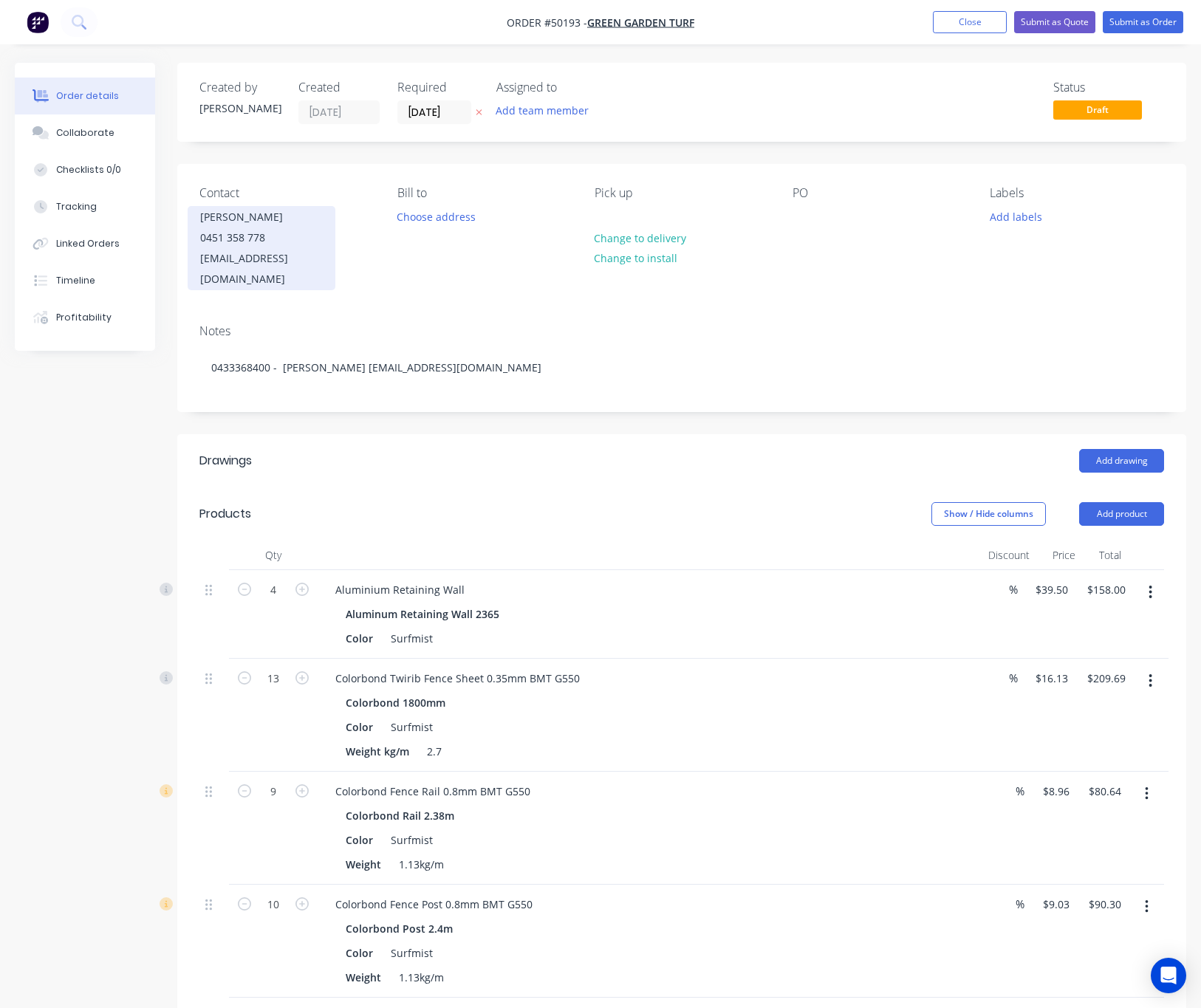
click at [307, 235] on div "0451 358 778" at bounding box center [262, 238] width 123 height 21
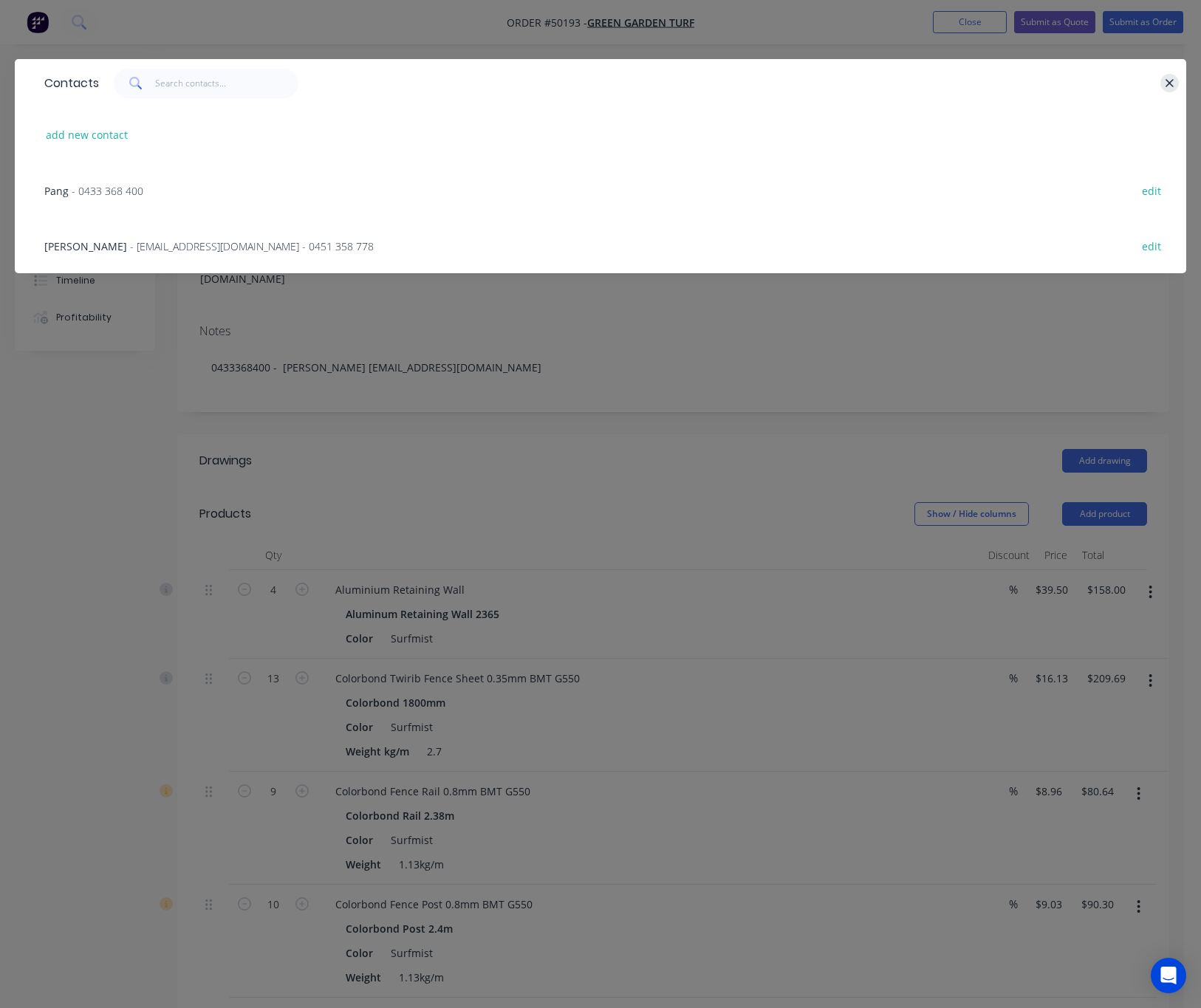
click at [1114, 75] on button "button" at bounding box center [1169, 82] width 19 height 19
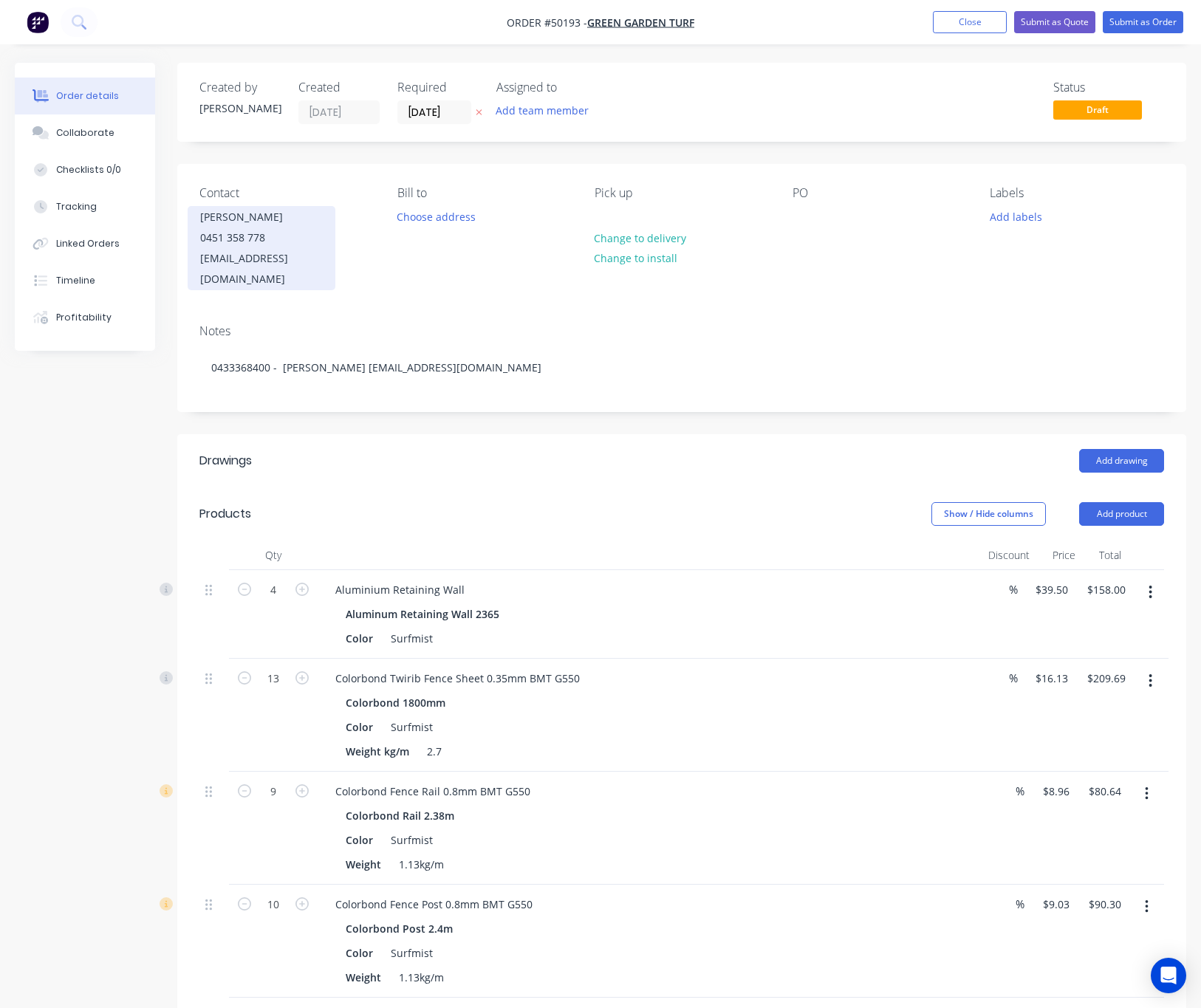
click at [270, 246] on div "0451 358 778" at bounding box center [262, 238] width 123 height 21
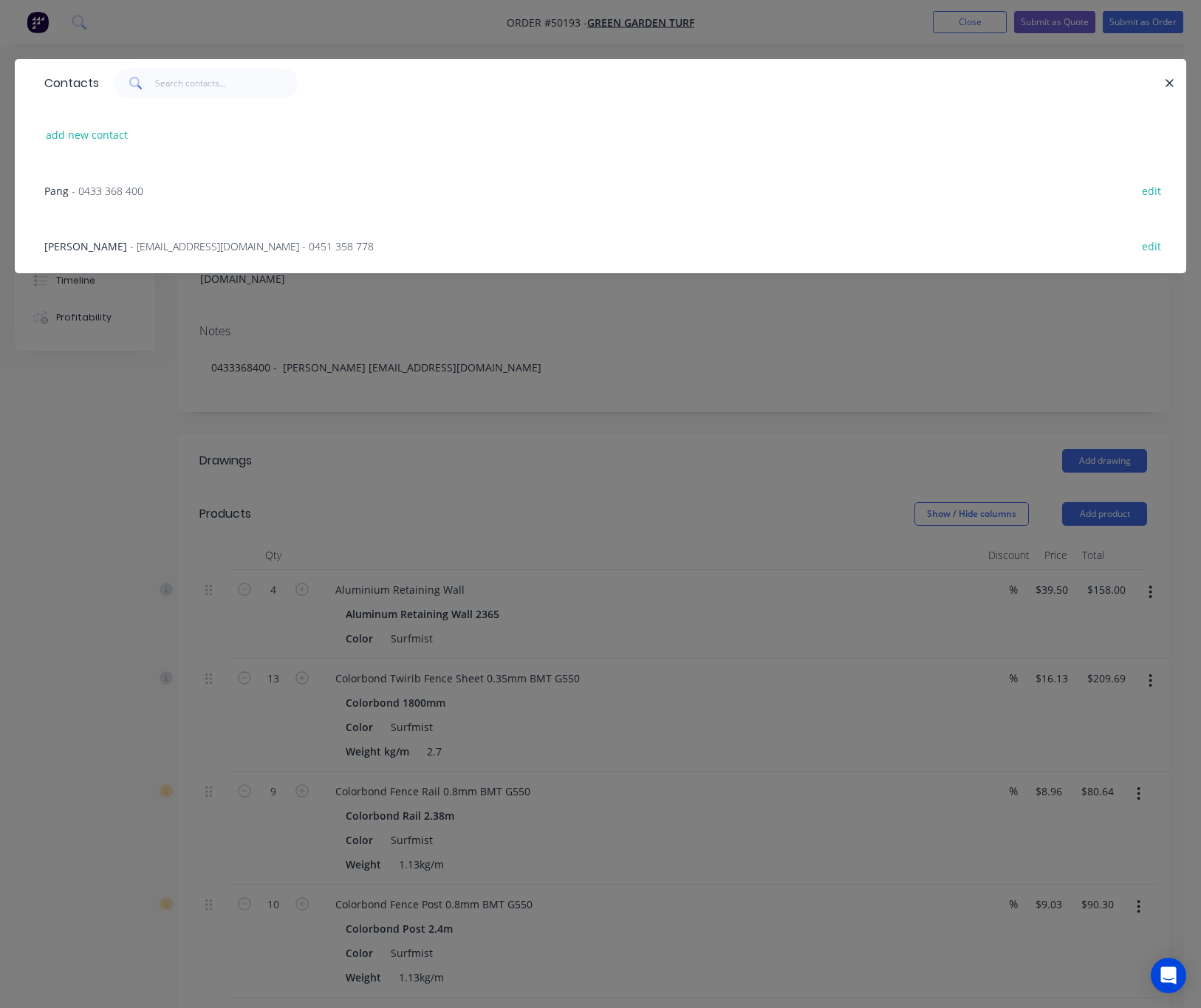
click at [659, 340] on div "Contacts add new contact Pang - 0433 368 400 edit Vivian - 494736661@qq.com - 0…" at bounding box center [600, 504] width 1201 height 1008
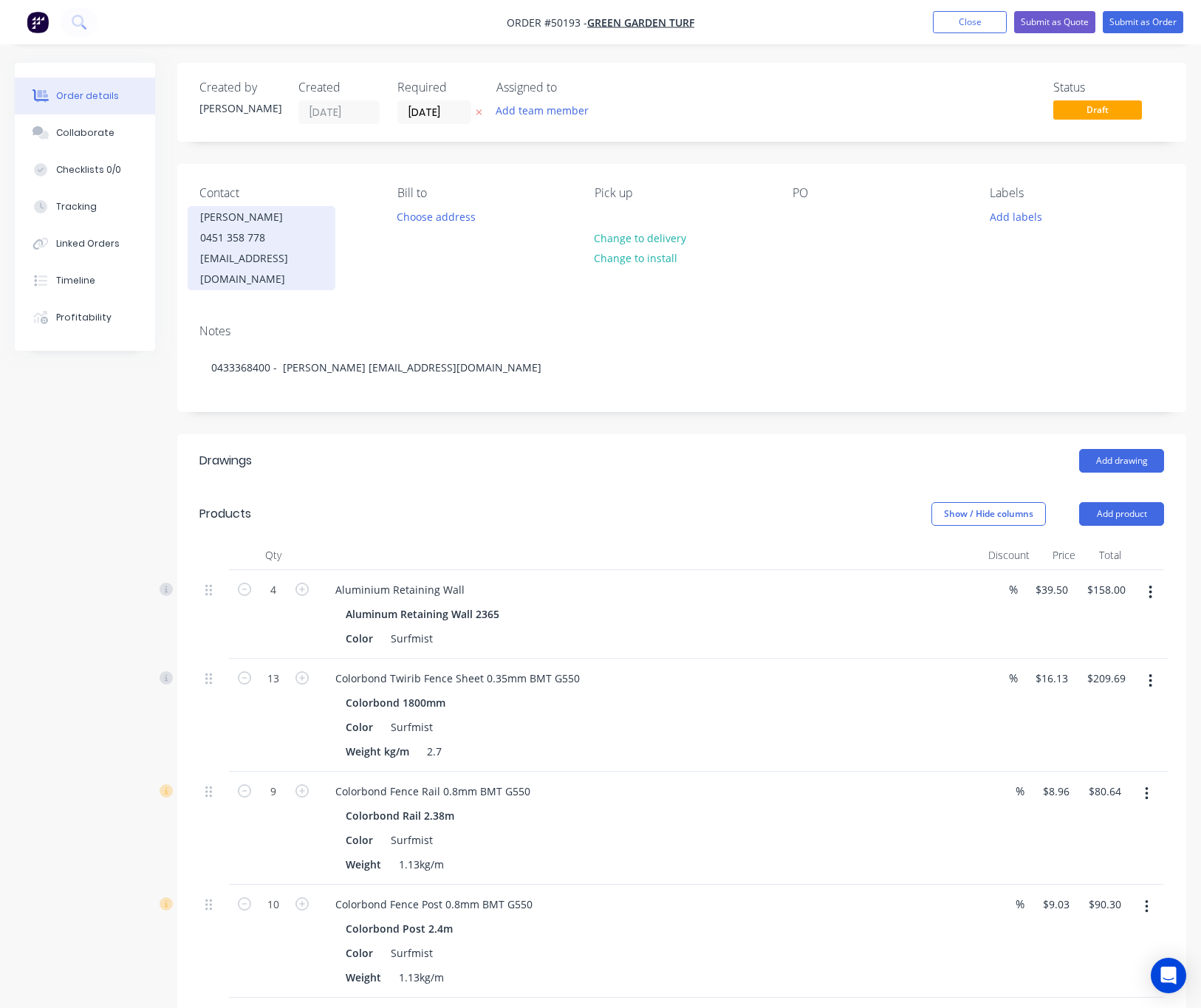
click at [306, 250] on div "494736661@qq.com" at bounding box center [262, 268] width 123 height 41
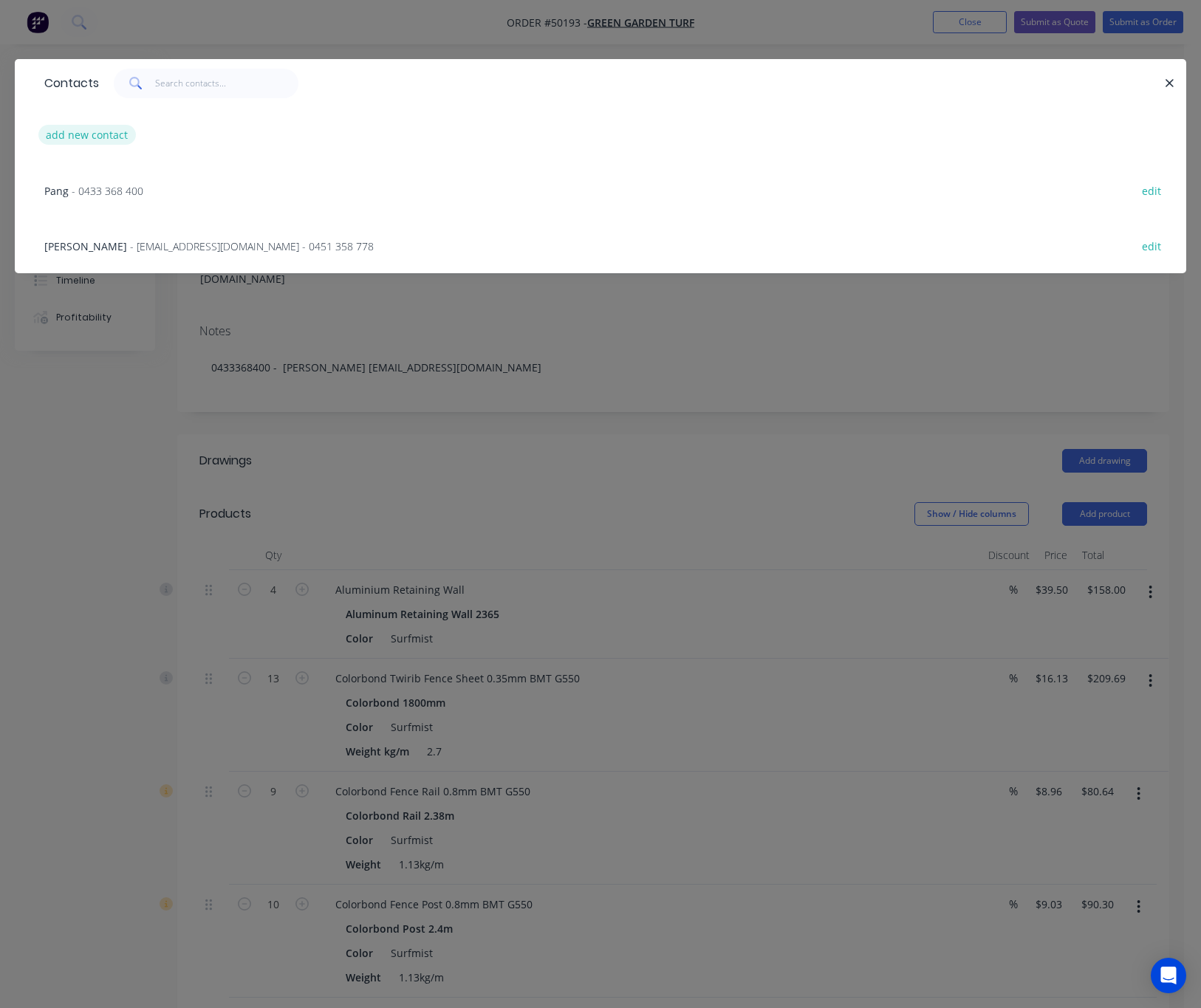
click at [100, 129] on button "add new contact" at bounding box center [87, 135] width 98 height 20
select select "AU"
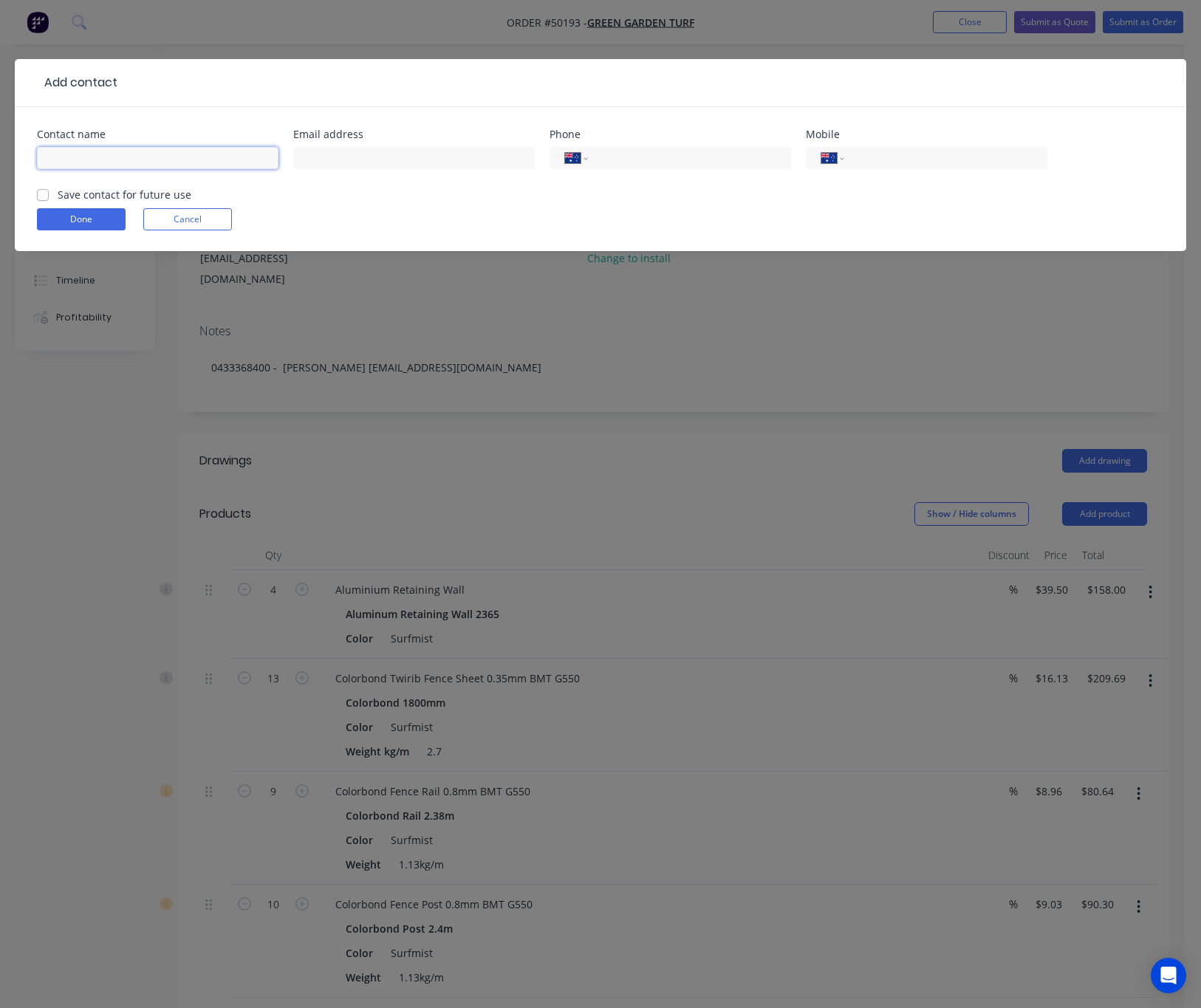
click at [108, 161] on input "text" at bounding box center [157, 157] width 241 height 22
type input "o"
type input "O"
type input "Pang"
click at [355, 161] on input "text" at bounding box center [413, 157] width 241 height 22
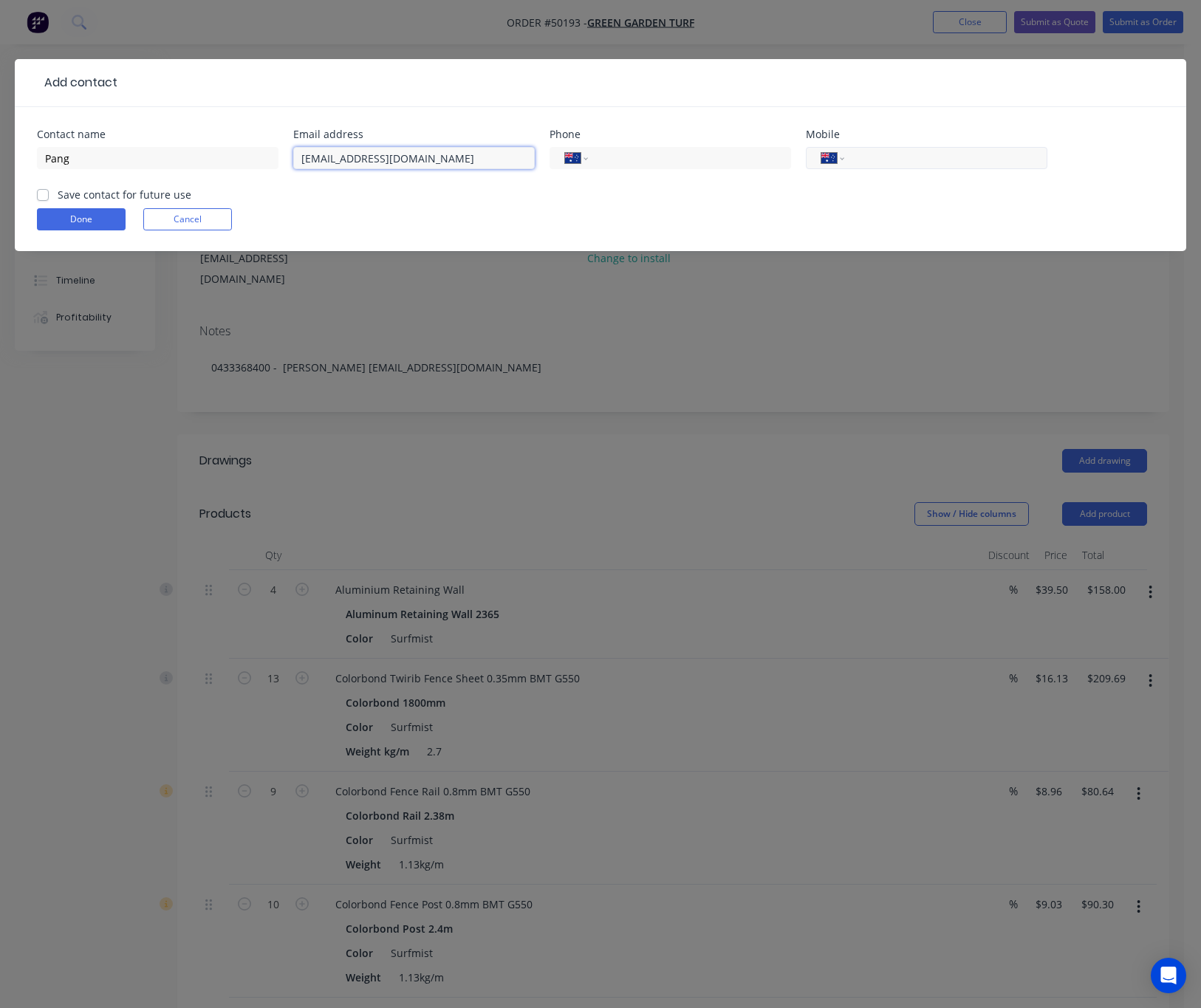
type input "greengardenturf@163.com"
click at [856, 151] on input "tel" at bounding box center [943, 158] width 178 height 17
type input "0433 368 400"
click at [65, 224] on button "Done" at bounding box center [82, 219] width 89 height 22
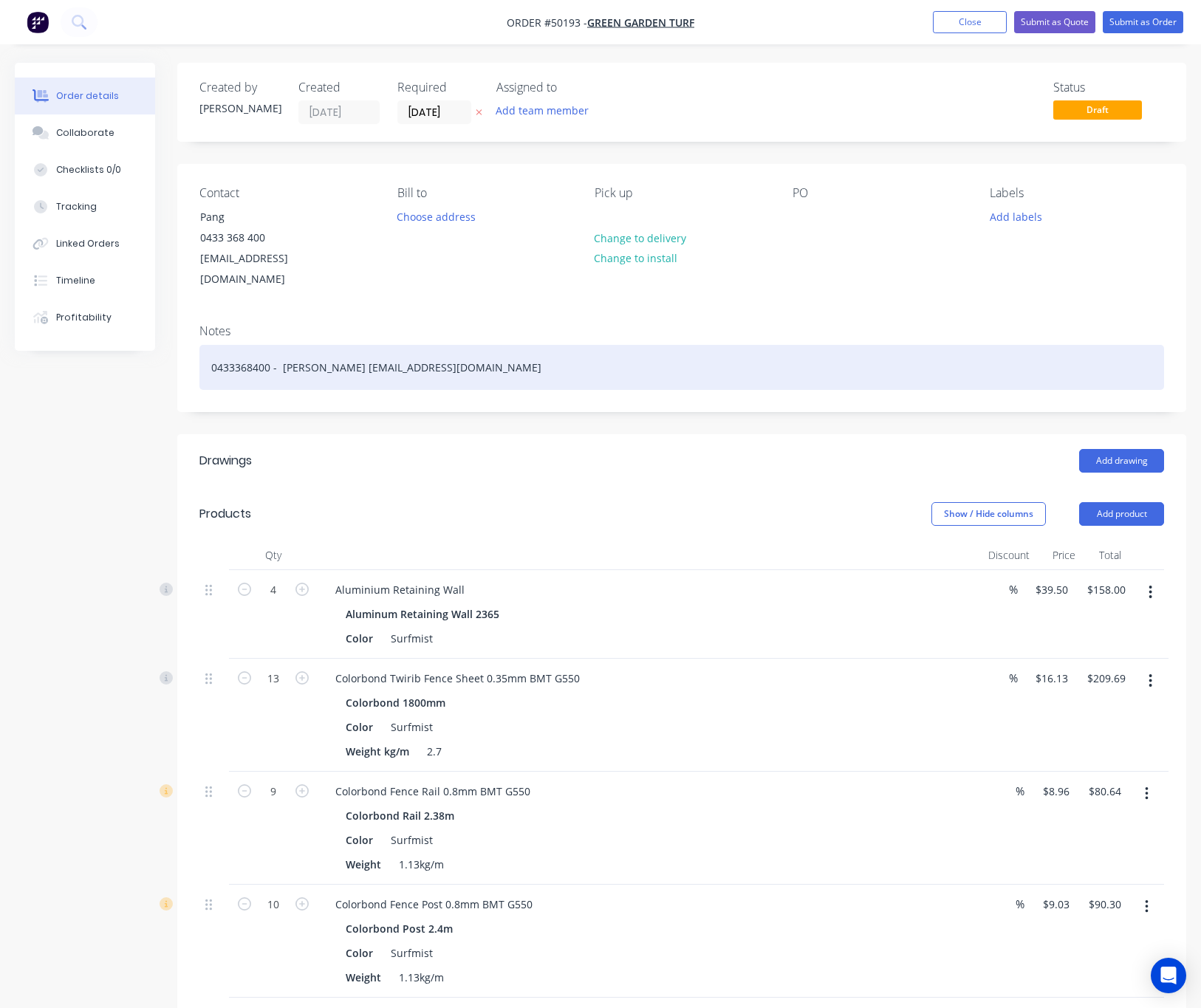
click at [554, 349] on div "0433368400 - Pang - green gardenturf@163.com" at bounding box center [681, 367] width 965 height 45
drag, startPoint x: 554, startPoint y: 348, endPoint x: 200, endPoint y: 353, distance: 354.0
click at [200, 353] on div "0433368400 - Pang - green gardenturf@163.com" at bounding box center [681, 367] width 965 height 45
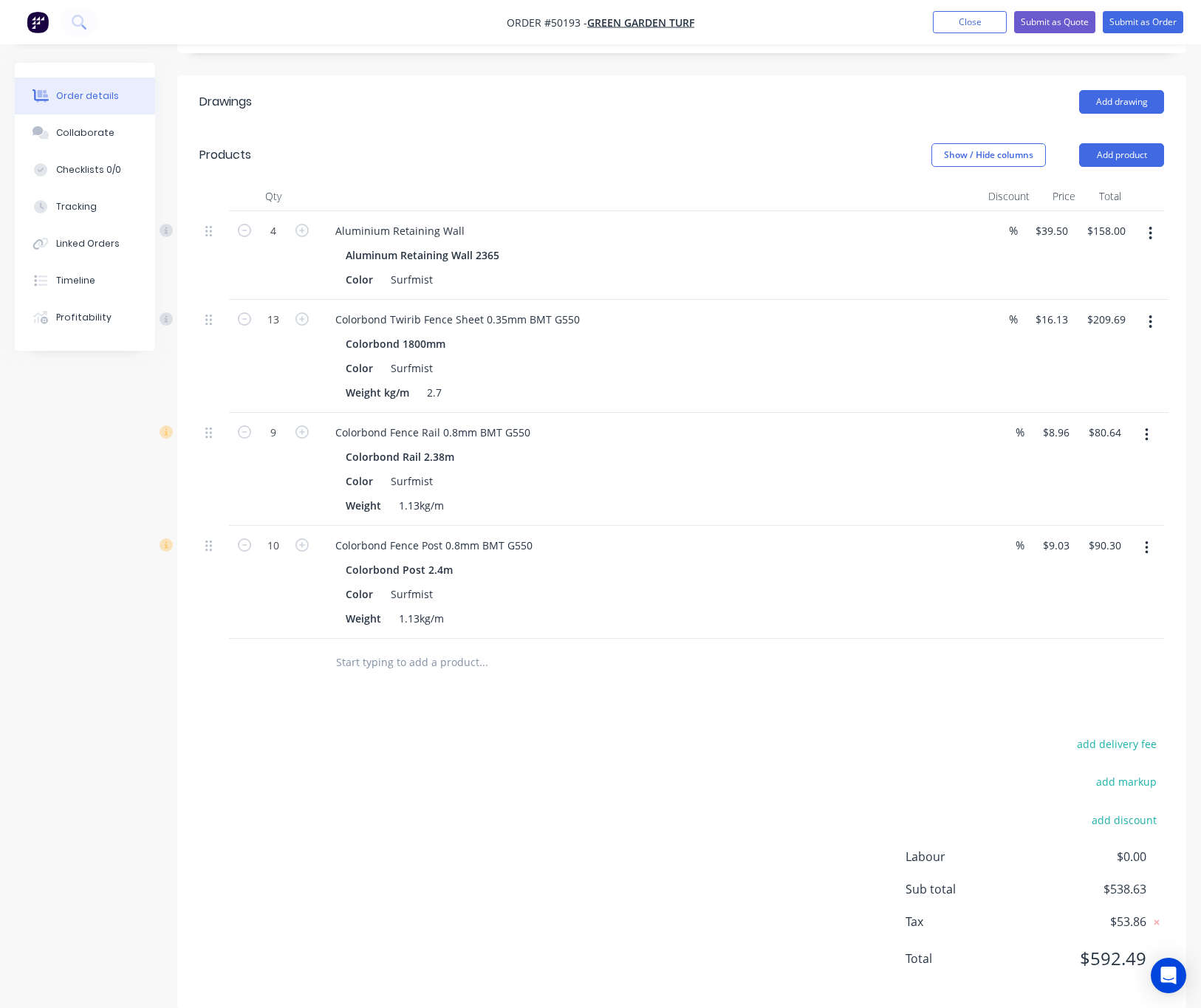
scroll to position [364, 0]
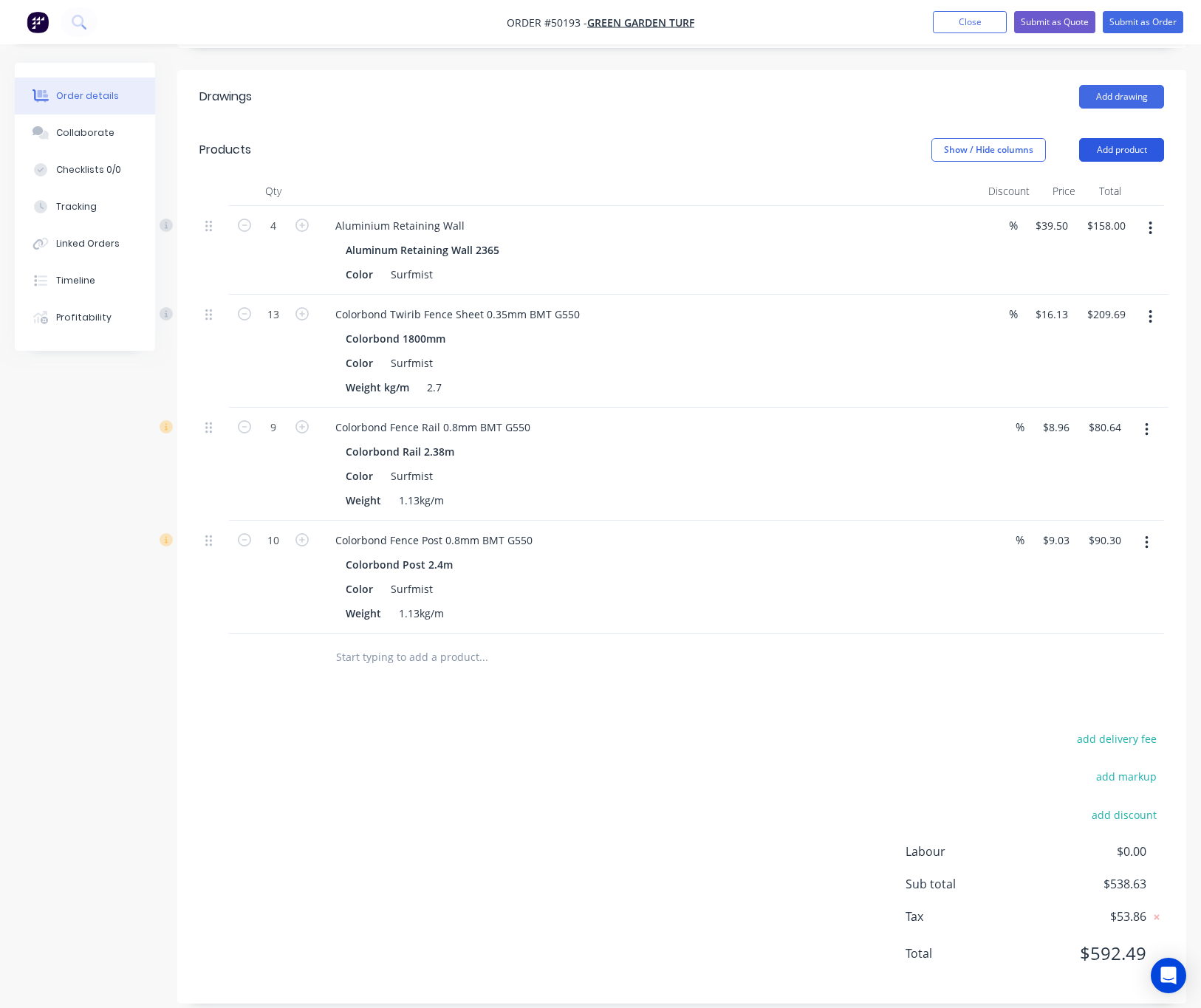
click at [1114, 138] on button "Add product" at bounding box center [1121, 149] width 85 height 23
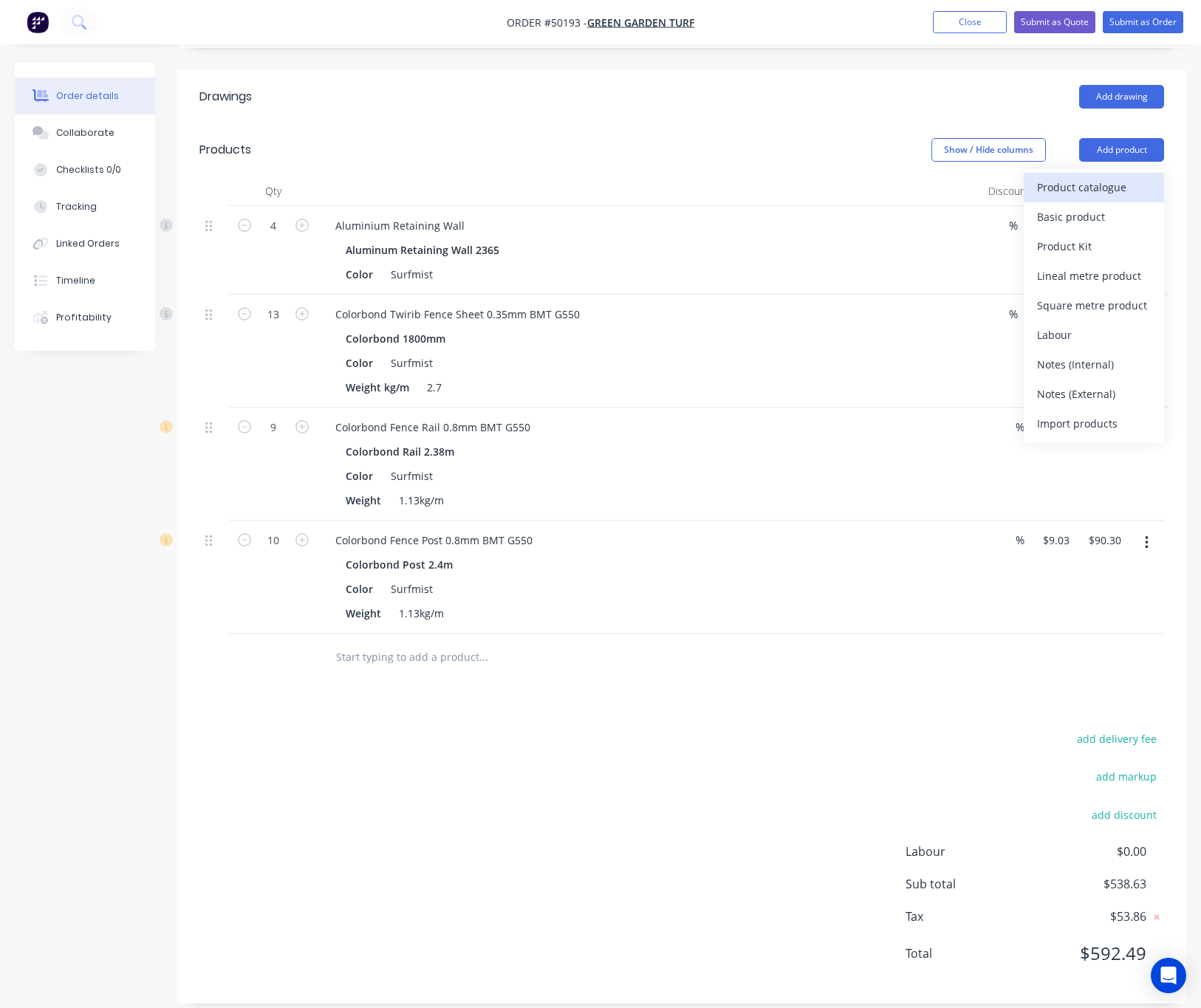
click at [1101, 177] on div "Product catalogue" at bounding box center [1093, 187] width 114 height 22
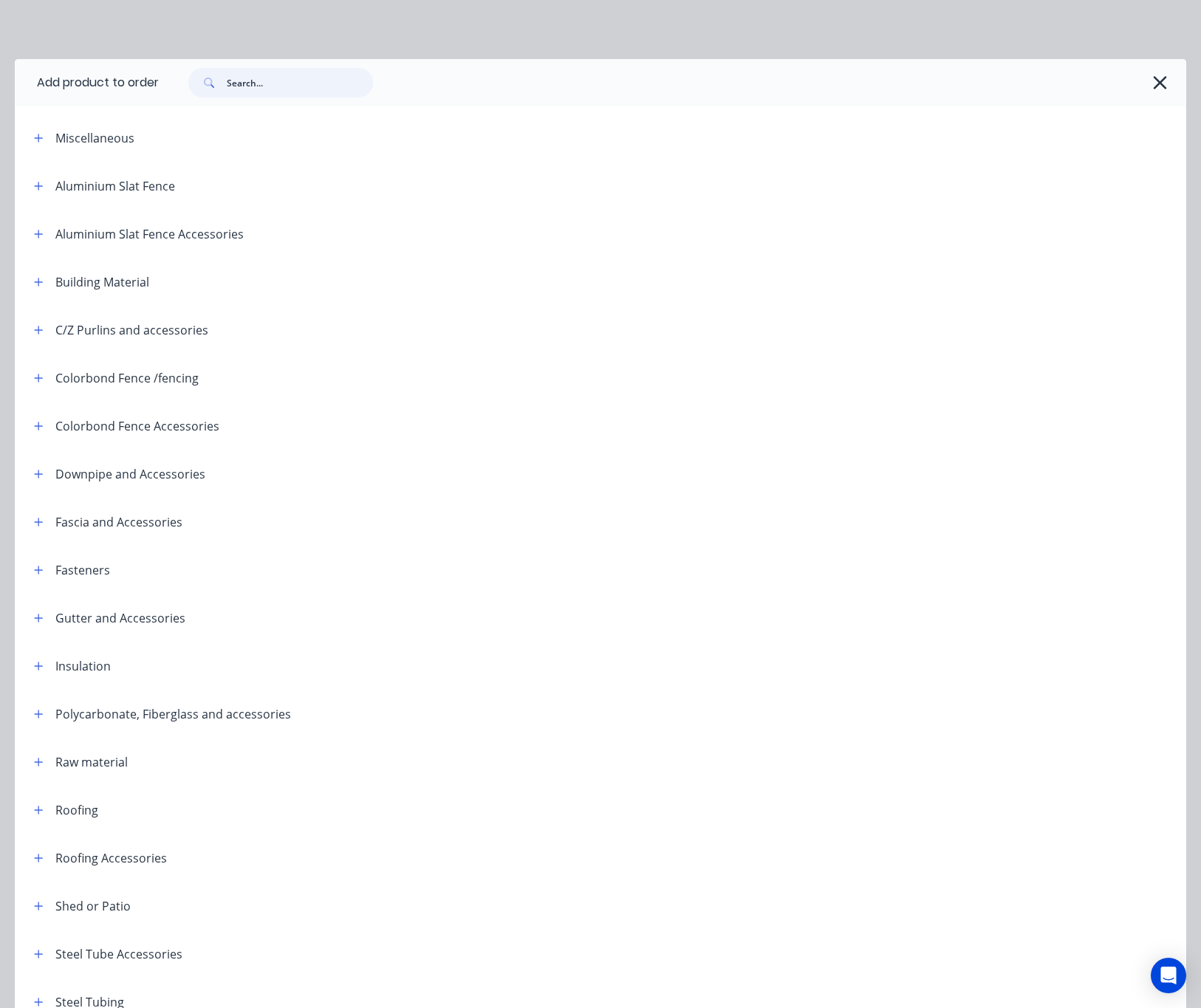
click at [260, 81] on input "text" at bounding box center [299, 82] width 146 height 30
type input "16"
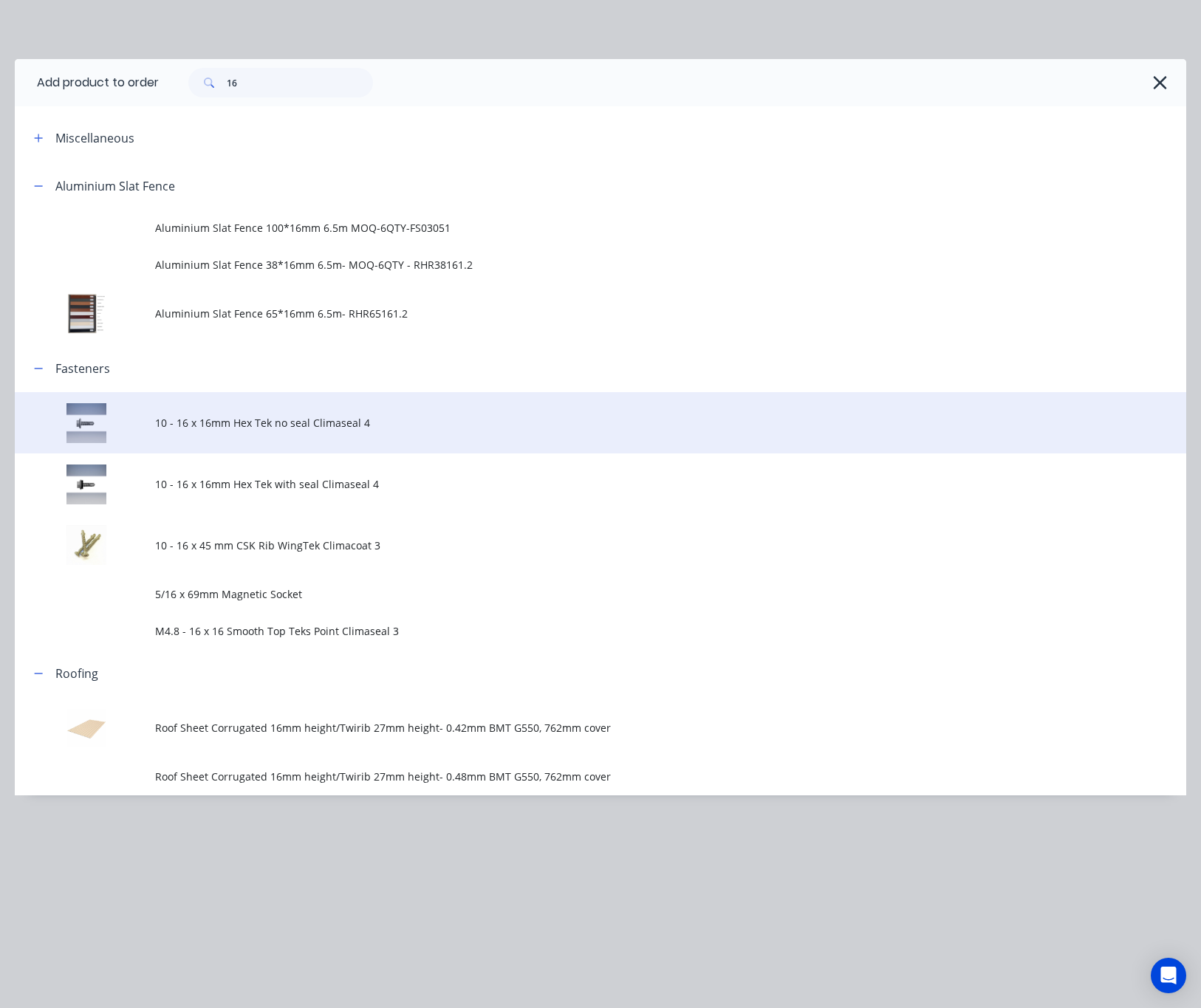
click at [446, 404] on td "10 - 16 x 16mm Hex Tek no seal Climaseal 4" at bounding box center [670, 423] width 1031 height 61
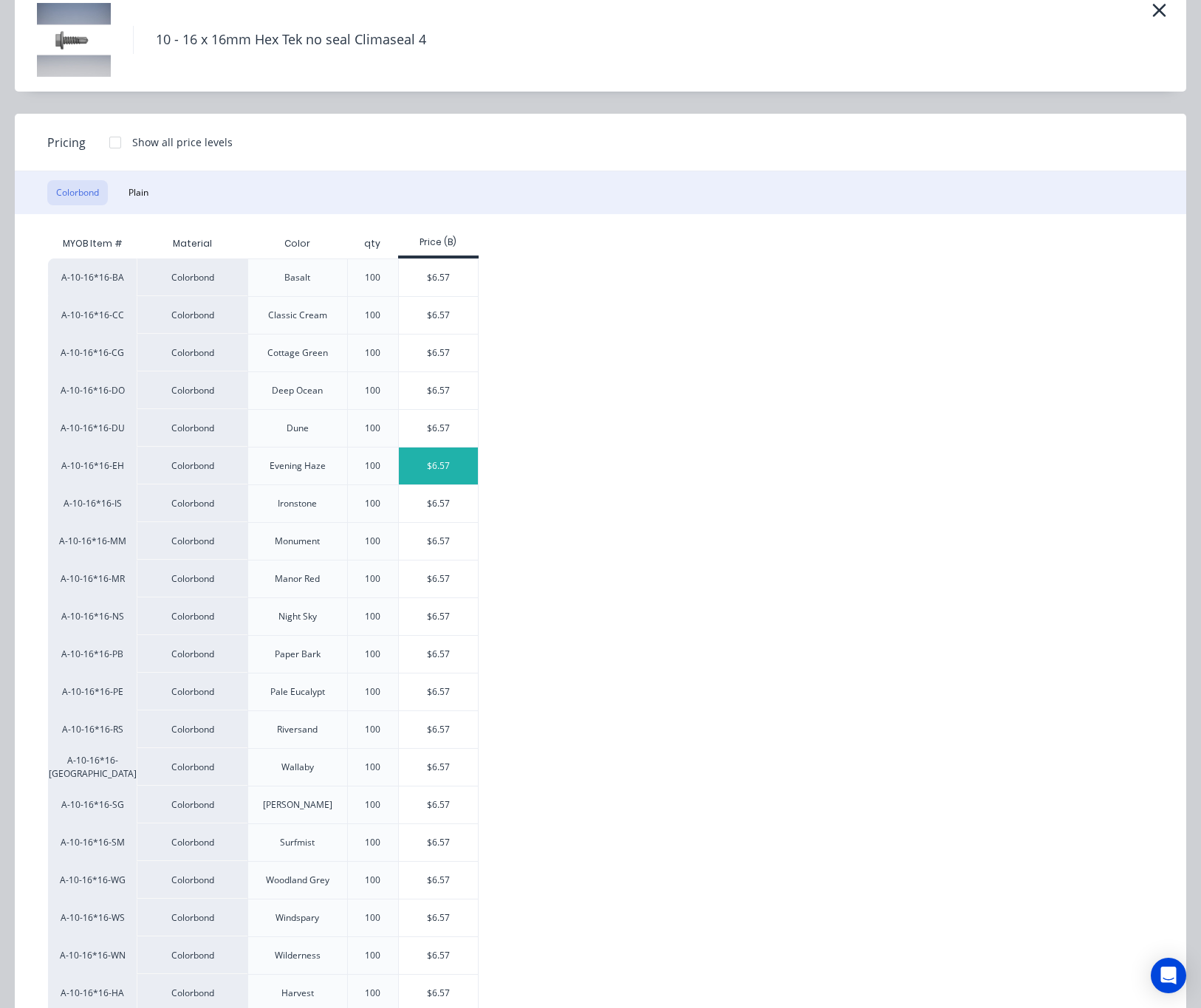
scroll to position [0, 0]
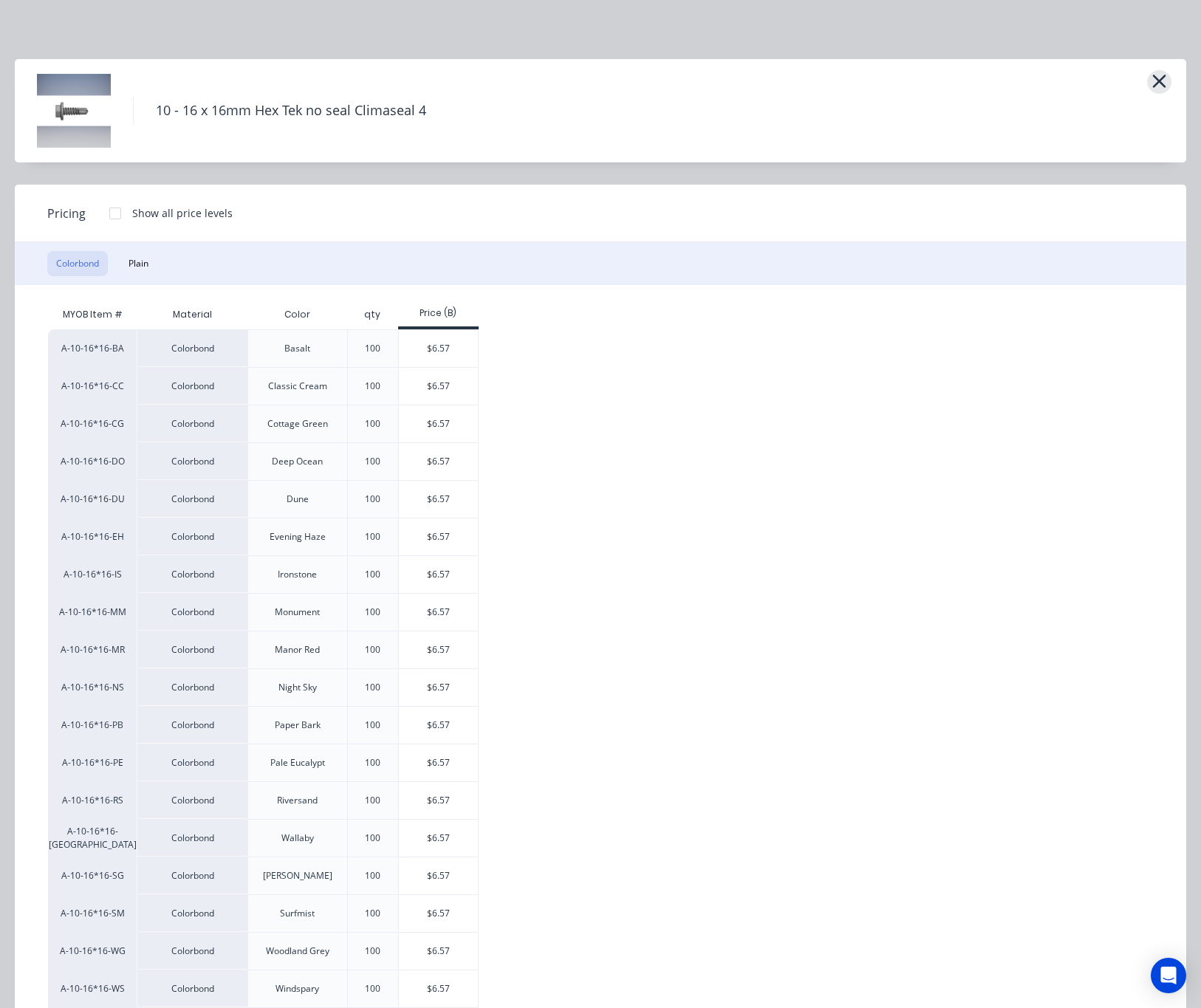
click at [1114, 75] on button "button" at bounding box center [1159, 82] width 24 height 23
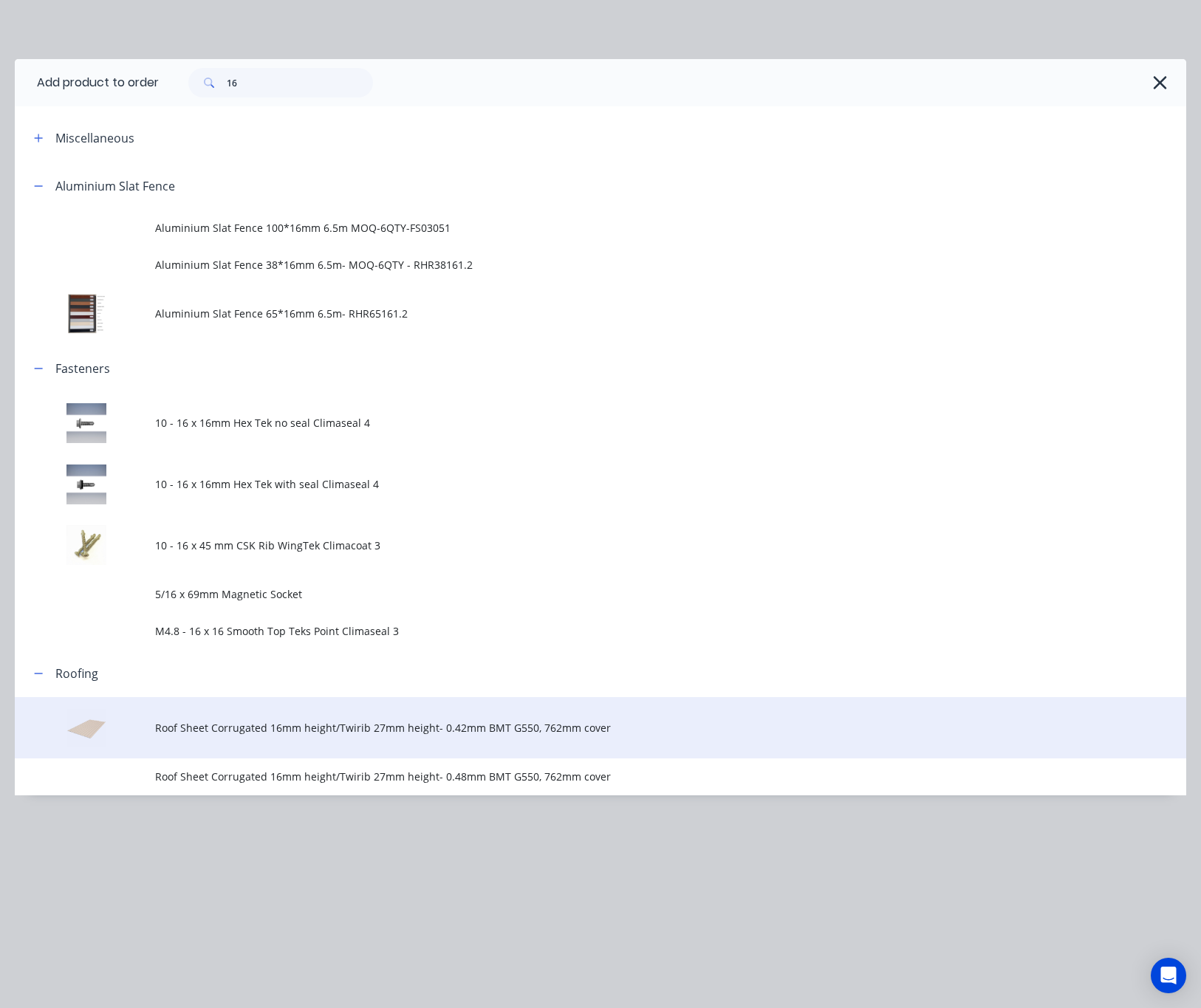
click at [468, 730] on span "Roof Sheet Corrugated 16mm height/Twirib 27mm height- 0.42mm BMT G550, 762mm co…" at bounding box center [567, 727] width 825 height 15
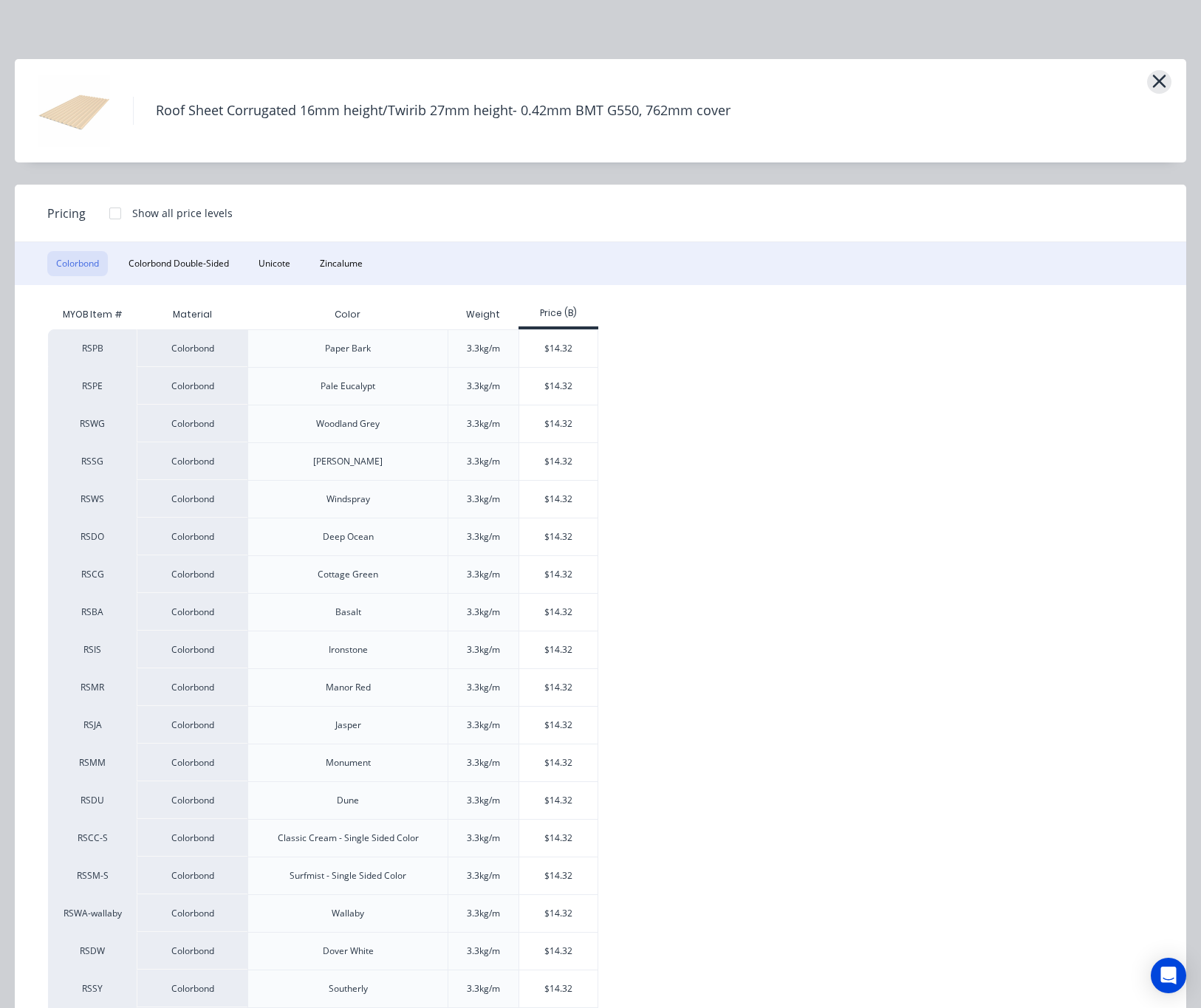
click at [1114, 73] on icon "button" at bounding box center [1158, 82] width 15 height 21
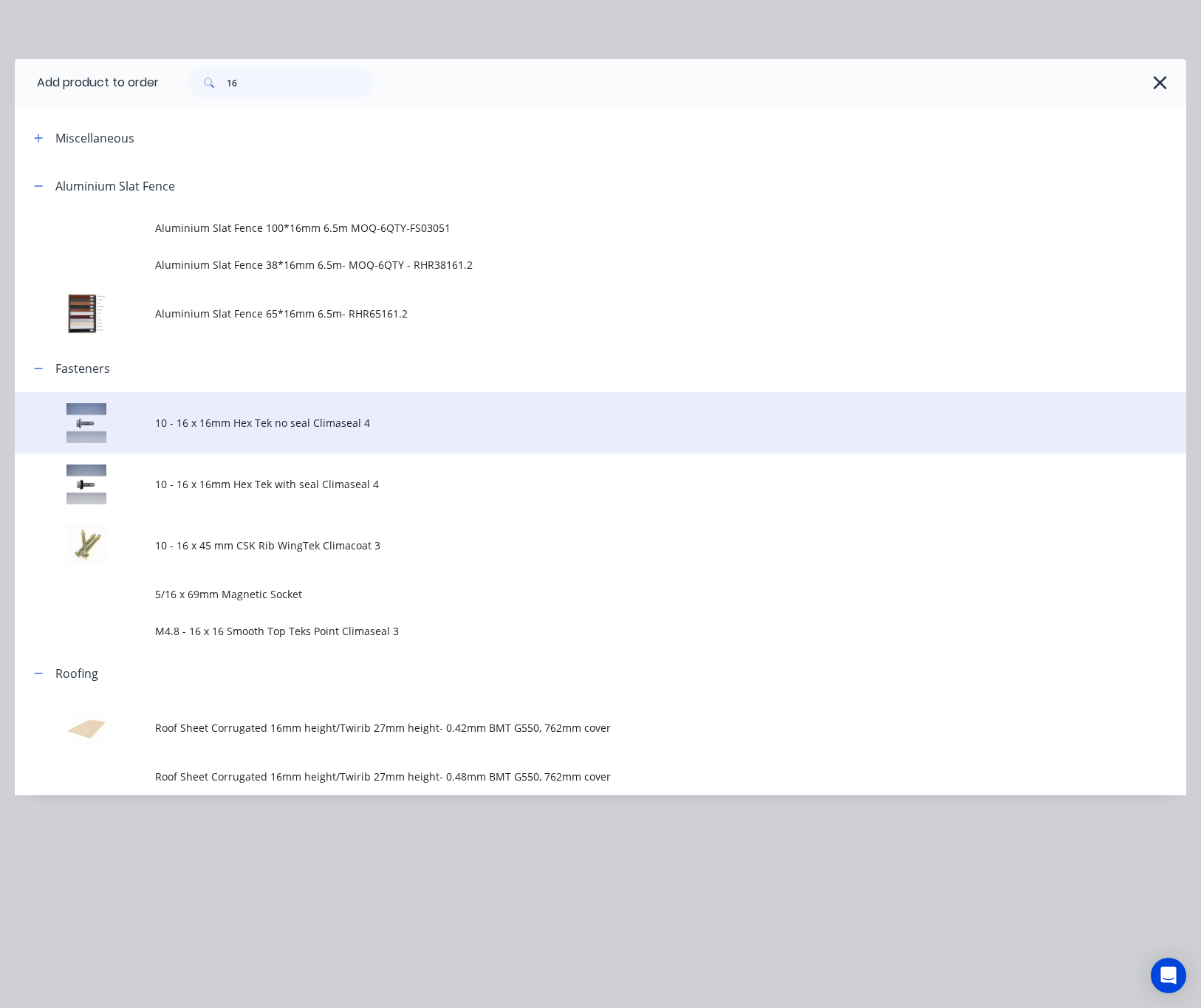
click at [423, 417] on span "10 - 16 x 16mm Hex Tek no seal Climaseal 4" at bounding box center [567, 422] width 825 height 15
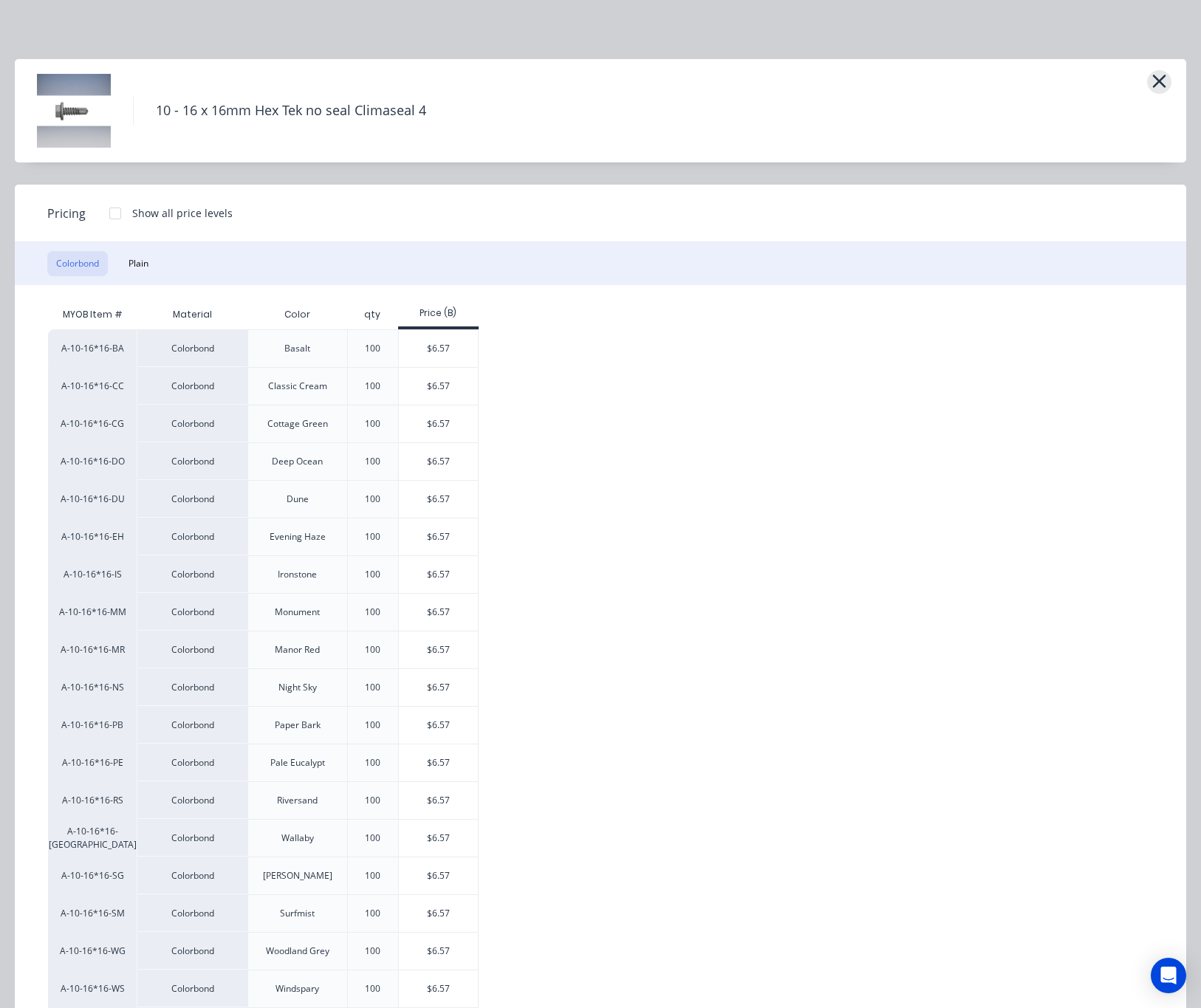
click at [1114, 80] on icon "button" at bounding box center [1158, 82] width 15 height 21
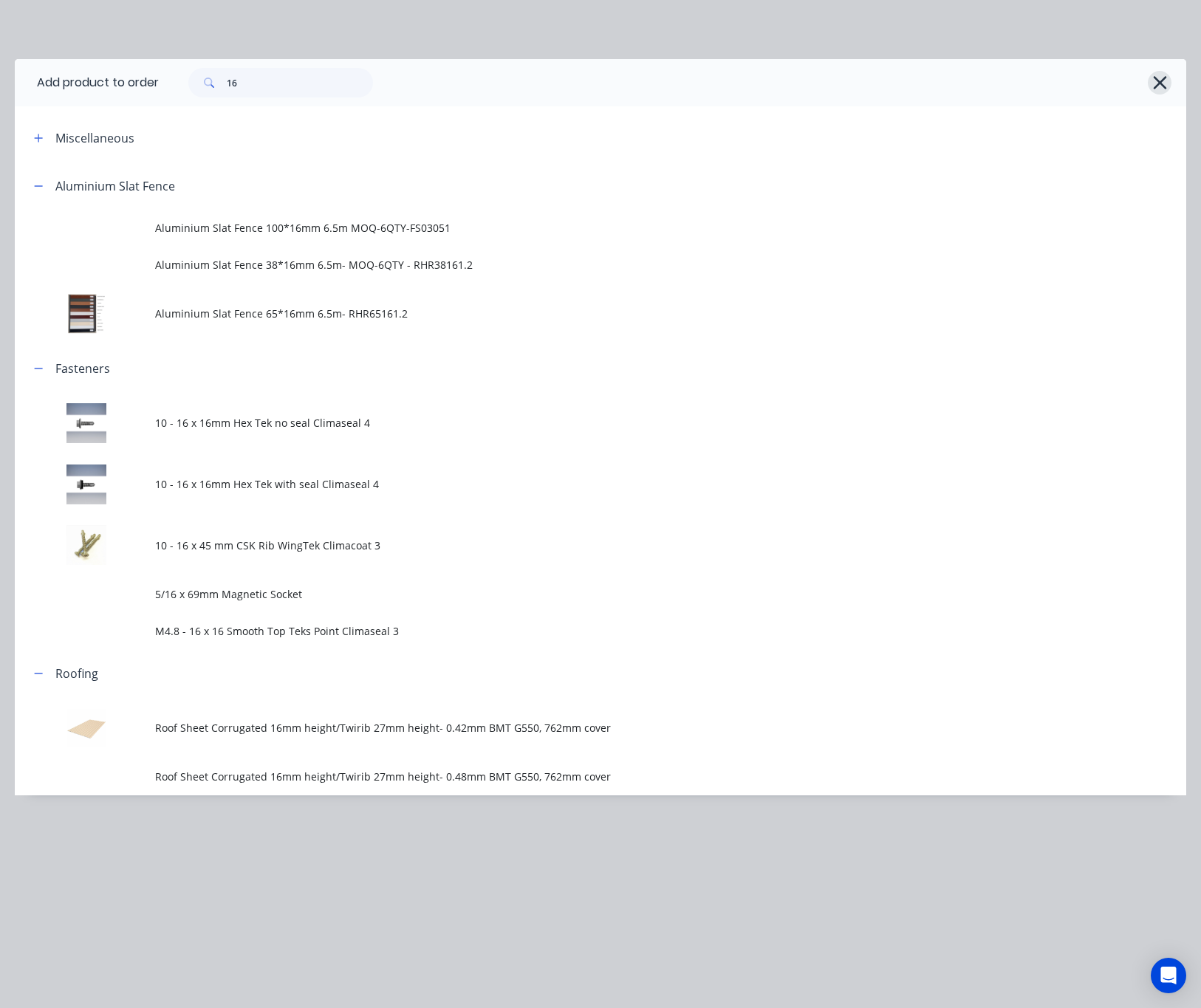
drag, startPoint x: 1150, startPoint y: 80, endPoint x: 1165, endPoint y: 75, distance: 15.8
click at [1114, 75] on div "16" at bounding box center [665, 82] width 1012 height 30
click at [1114, 75] on icon "button" at bounding box center [1159, 83] width 15 height 21
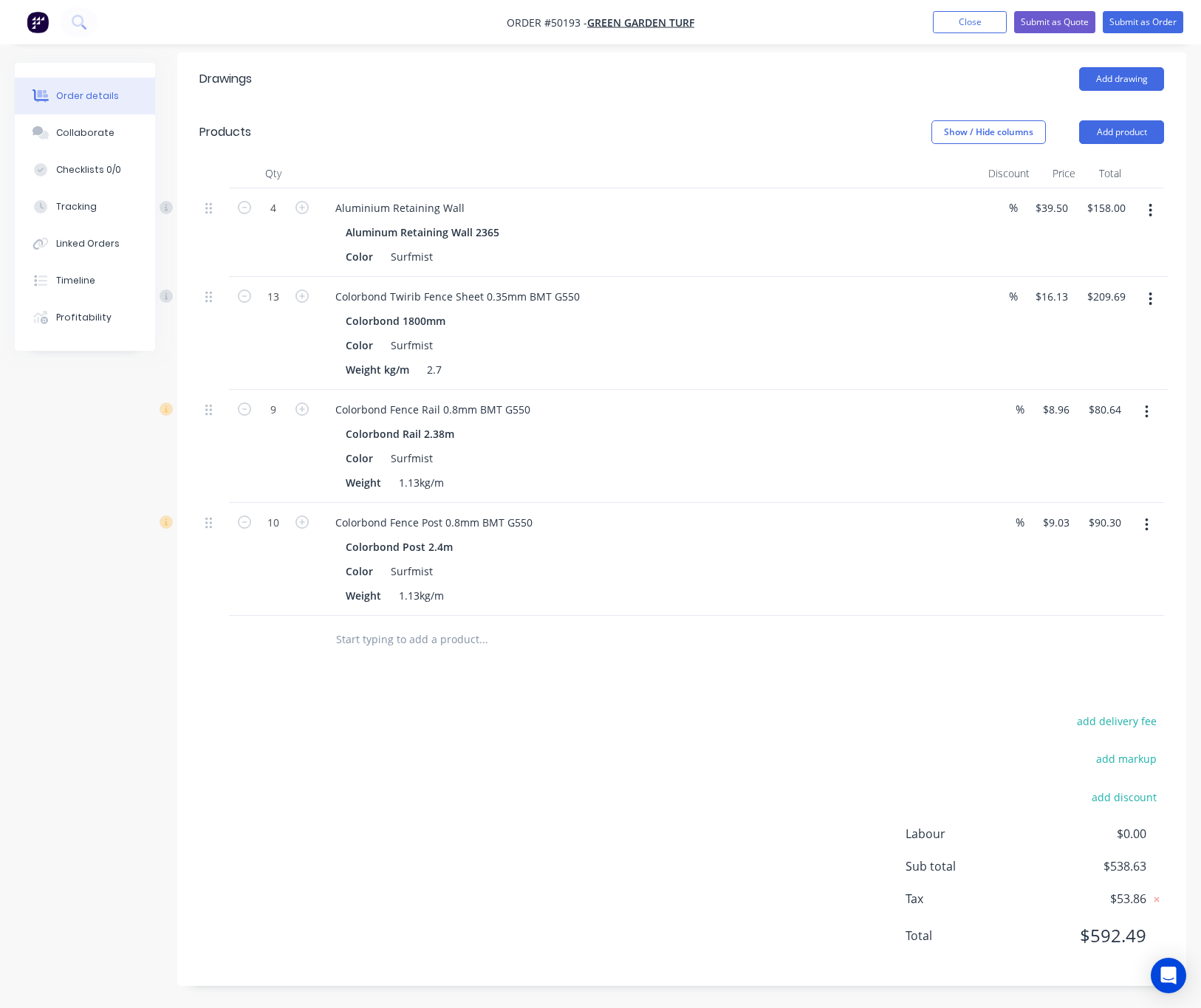
scroll to position [364, 0]
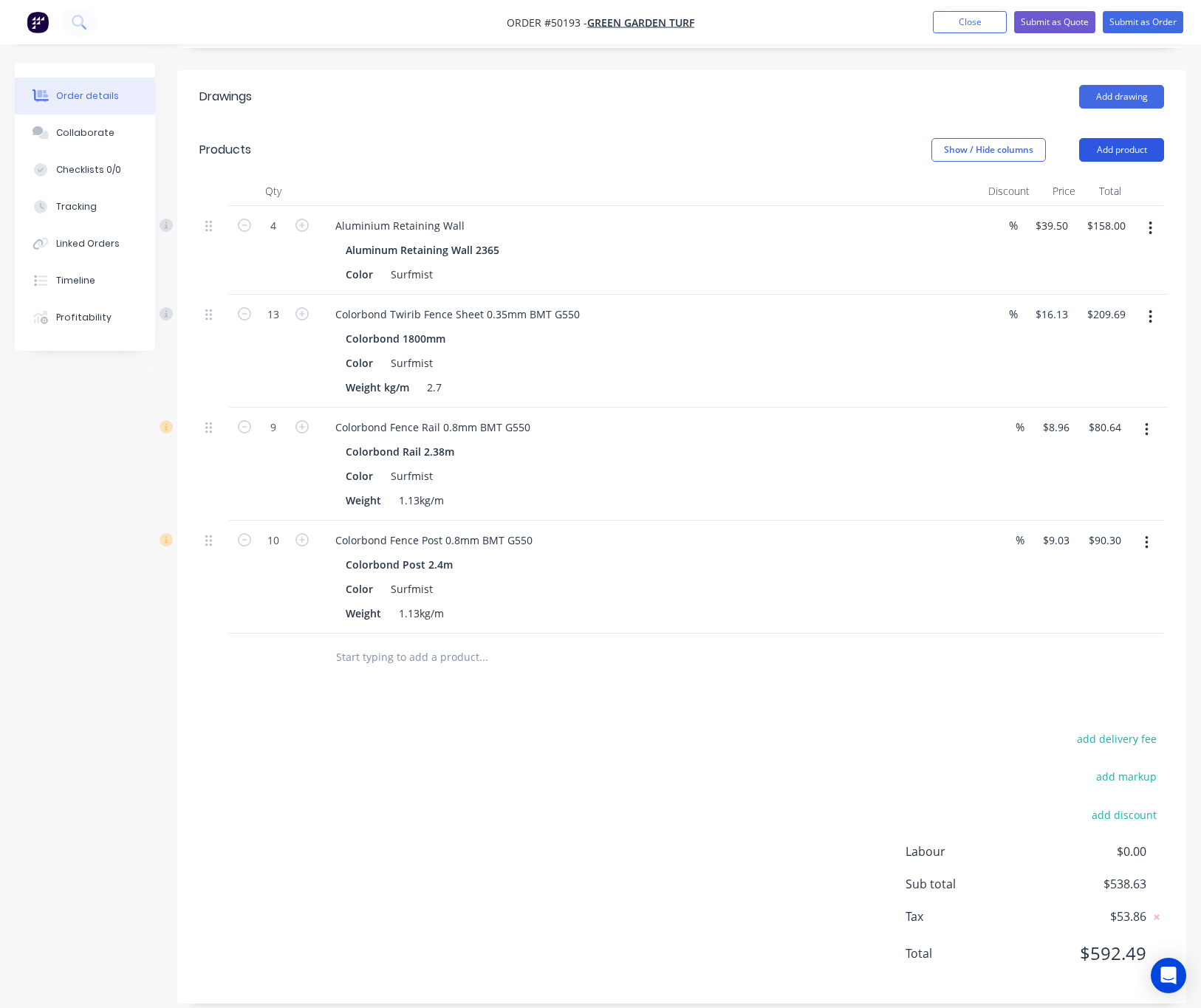
click at [1110, 138] on button "Add product" at bounding box center [1121, 149] width 85 height 23
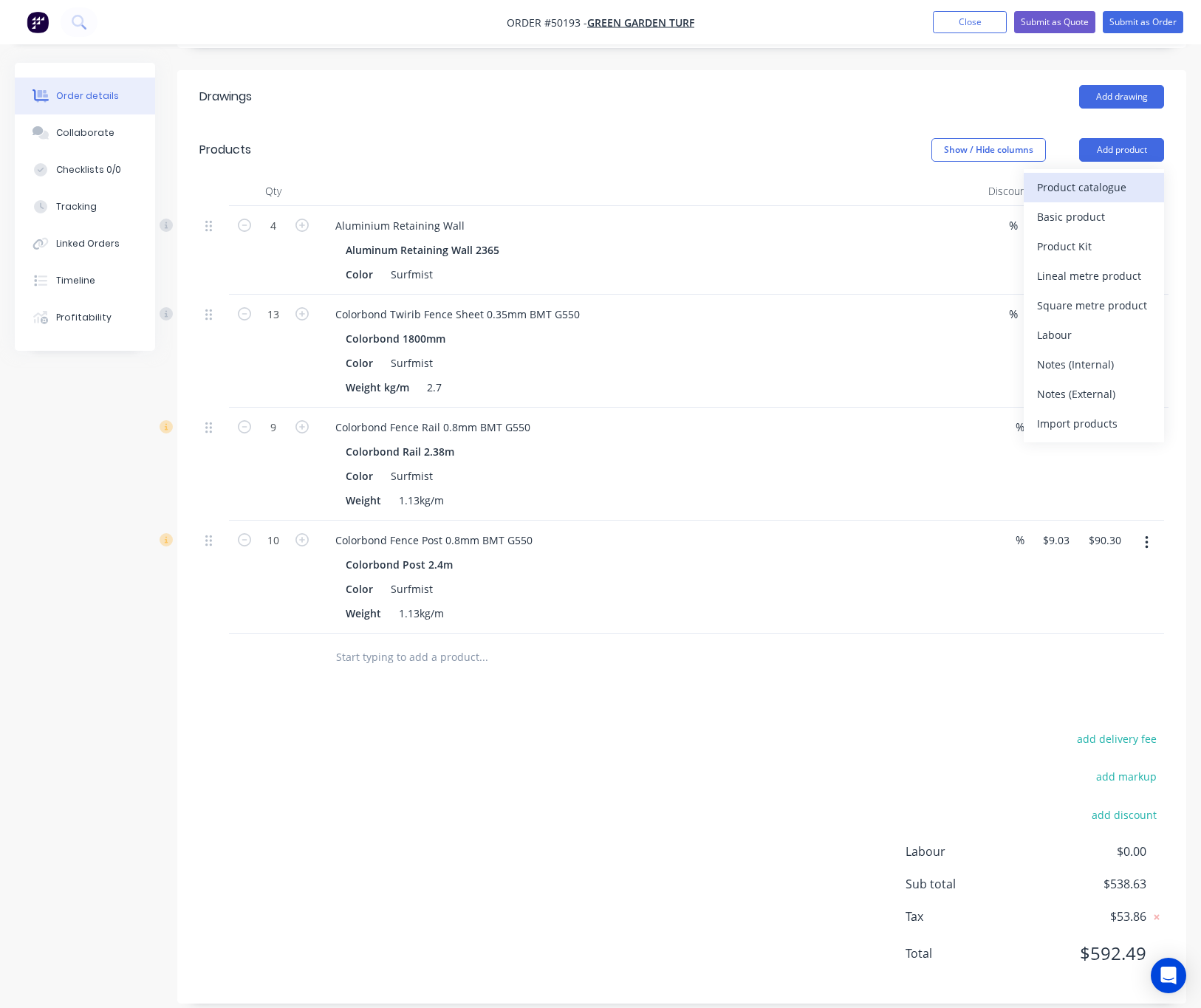
click at [1099, 177] on div "Product catalogue" at bounding box center [1093, 187] width 114 height 22
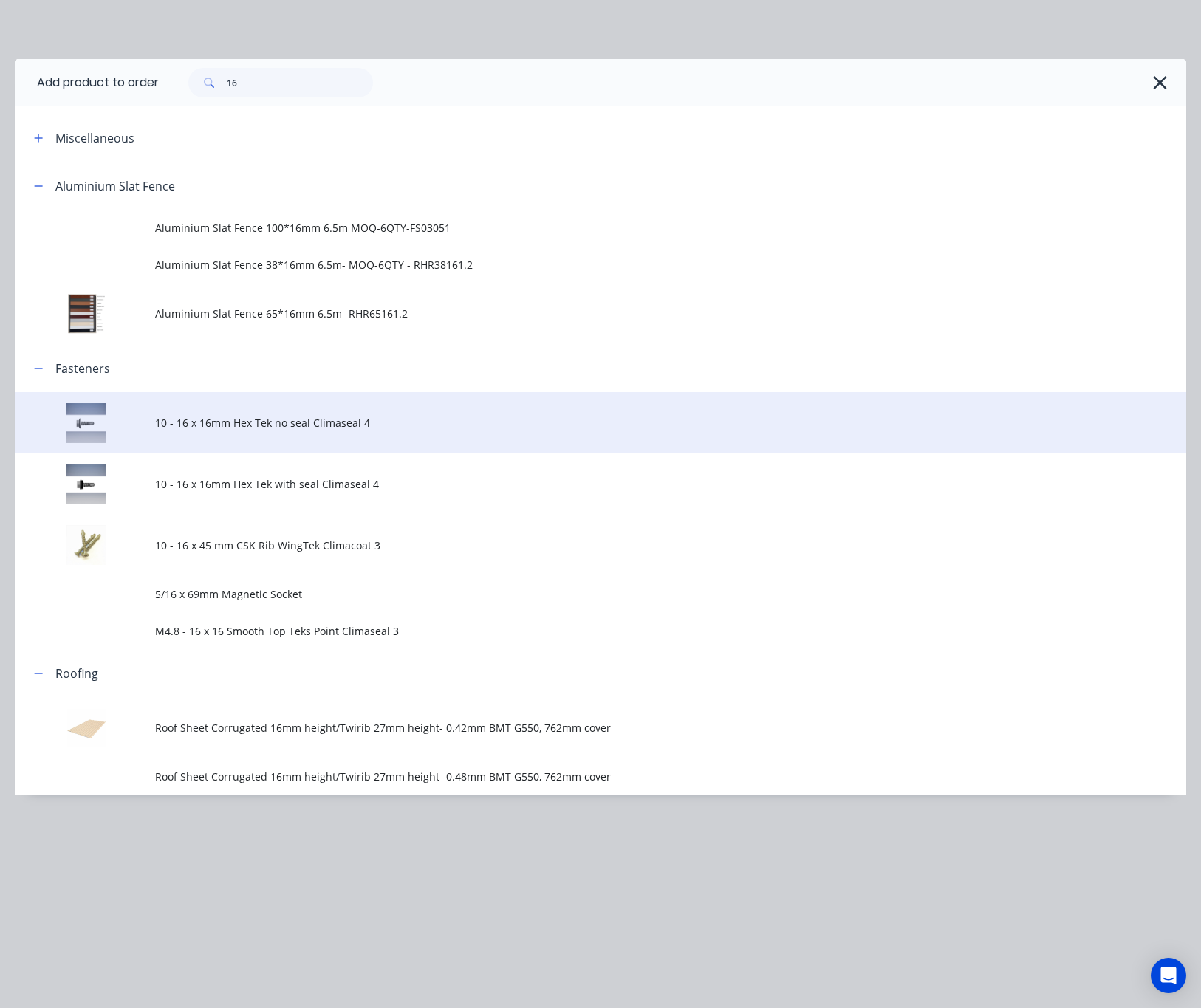
click at [362, 423] on span "10 - 16 x 16mm Hex Tek no seal Climaseal 4" at bounding box center [567, 422] width 825 height 15
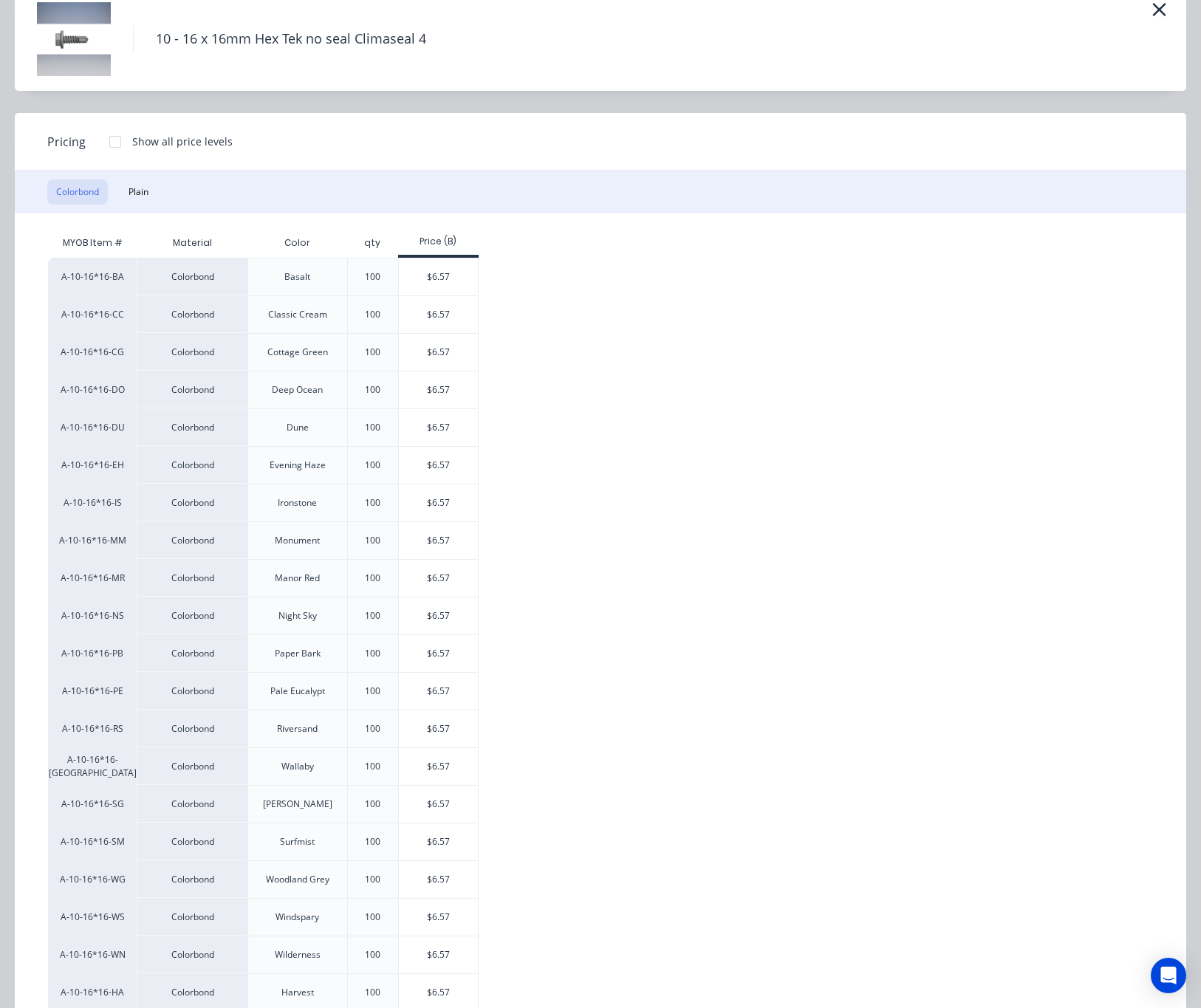
scroll to position [111, 0]
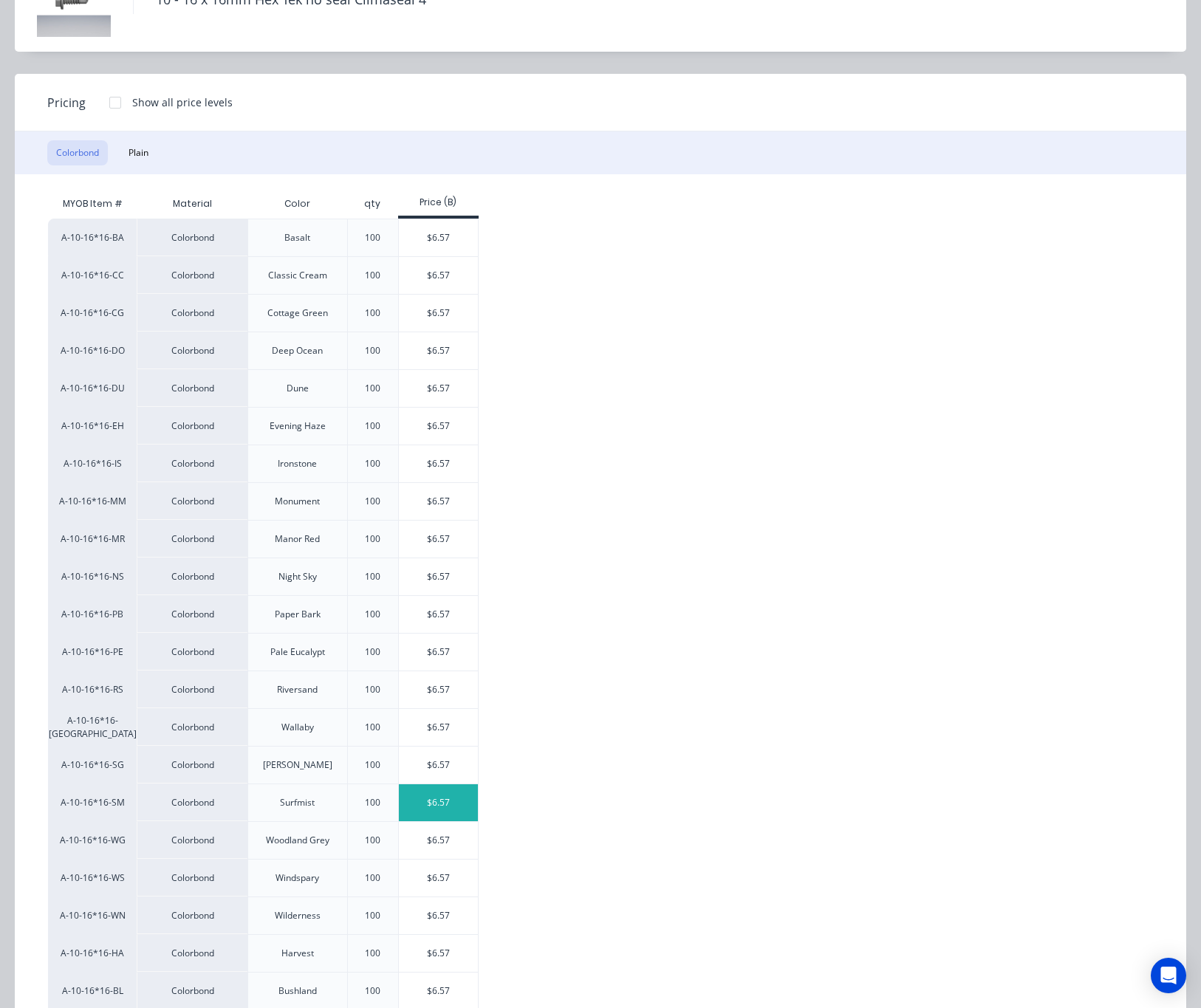
click at [447, 806] on div "$6.57" at bounding box center [438, 803] width 79 height 37
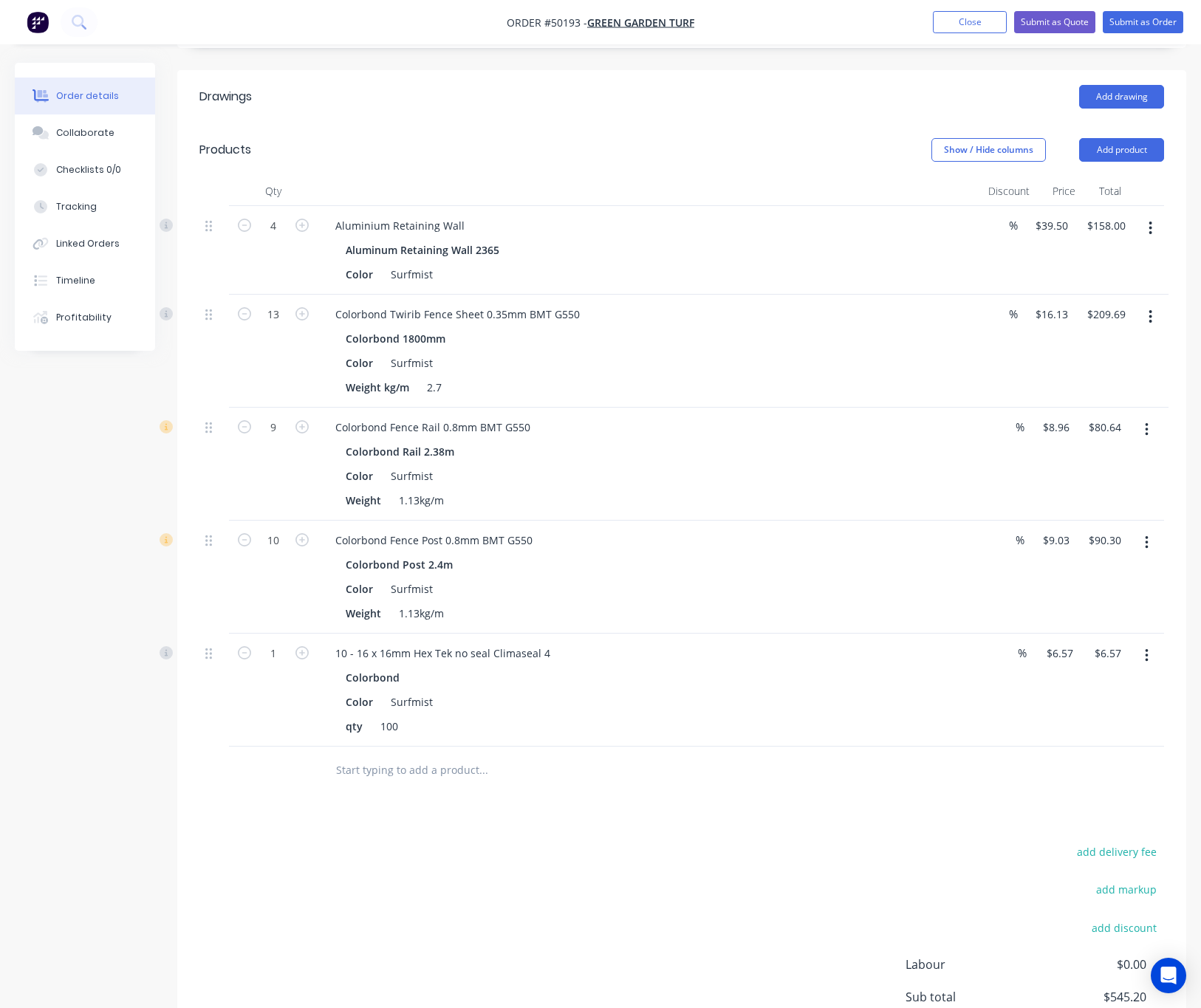
click at [308, 634] on div "1" at bounding box center [274, 690] width 89 height 113
click at [275, 642] on input "1" at bounding box center [274, 653] width 39 height 22
type input "0.92"
type input "$6.04"
click at [643, 842] on div "add delivery fee add markup add discount Labour $0.00 Sub total $545.20 Tax $54…" at bounding box center [681, 968] width 965 height 253
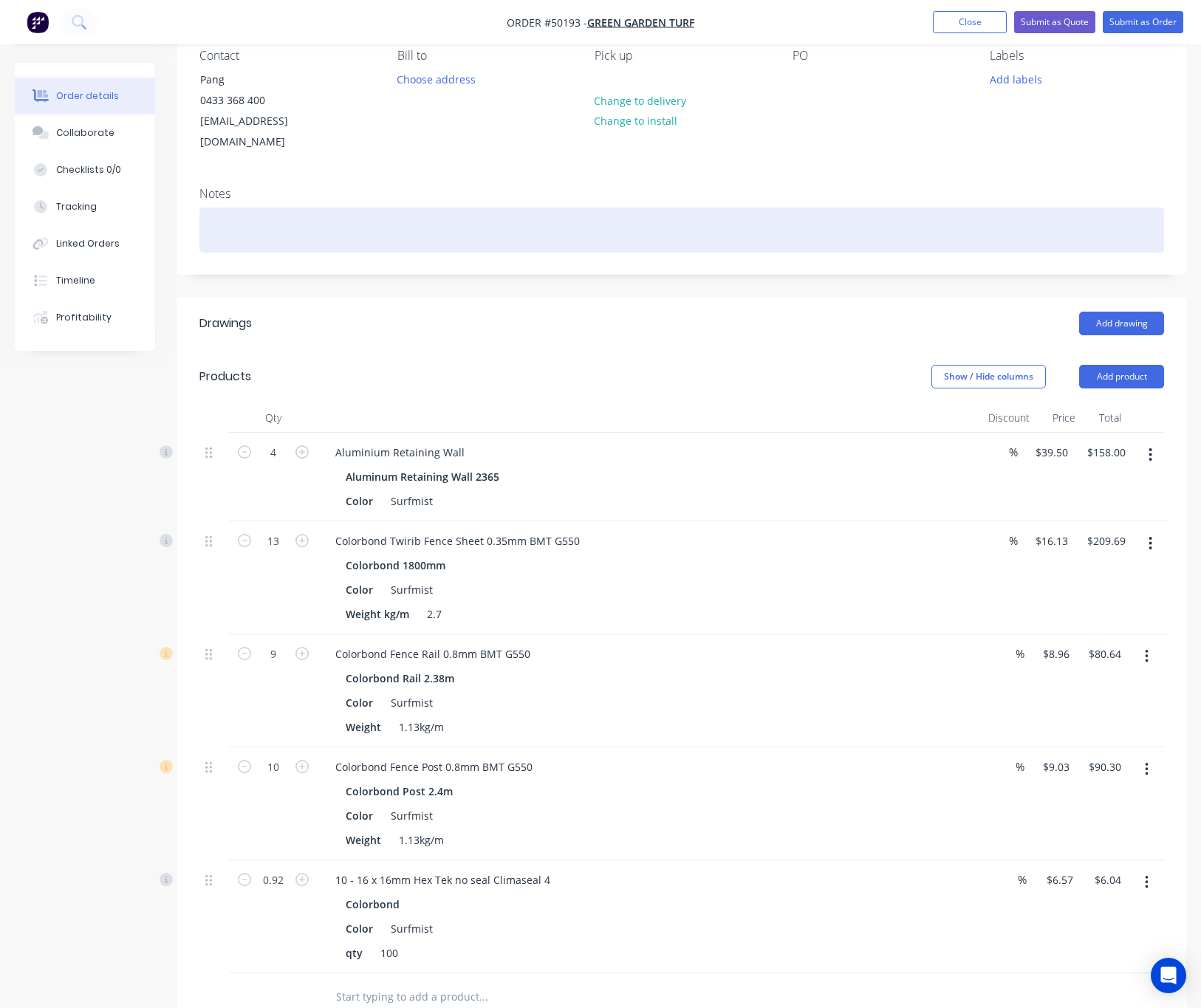
scroll to position [0, 0]
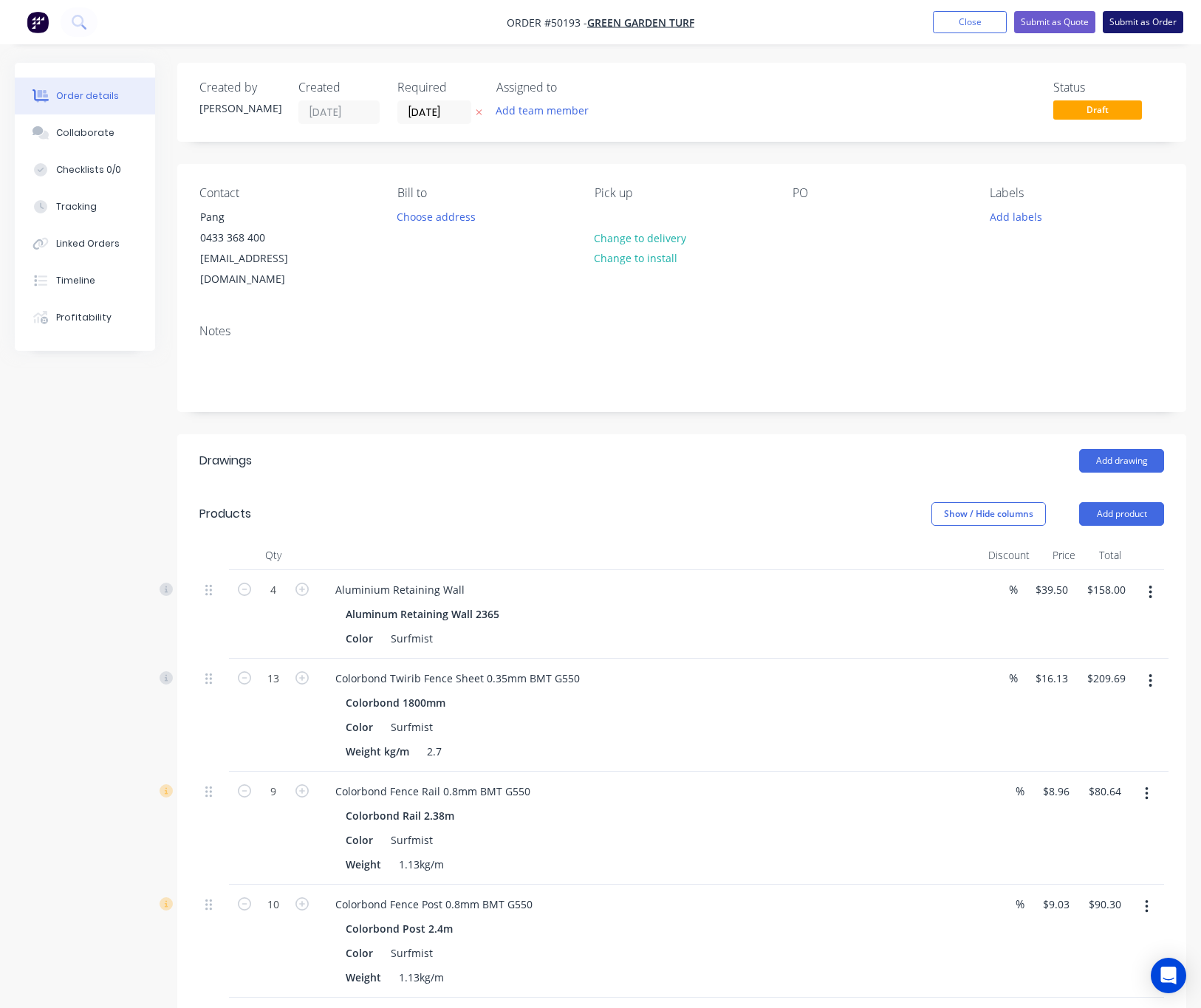
click at [1114, 21] on button "Submit as Order" at bounding box center [1143, 22] width 81 height 22
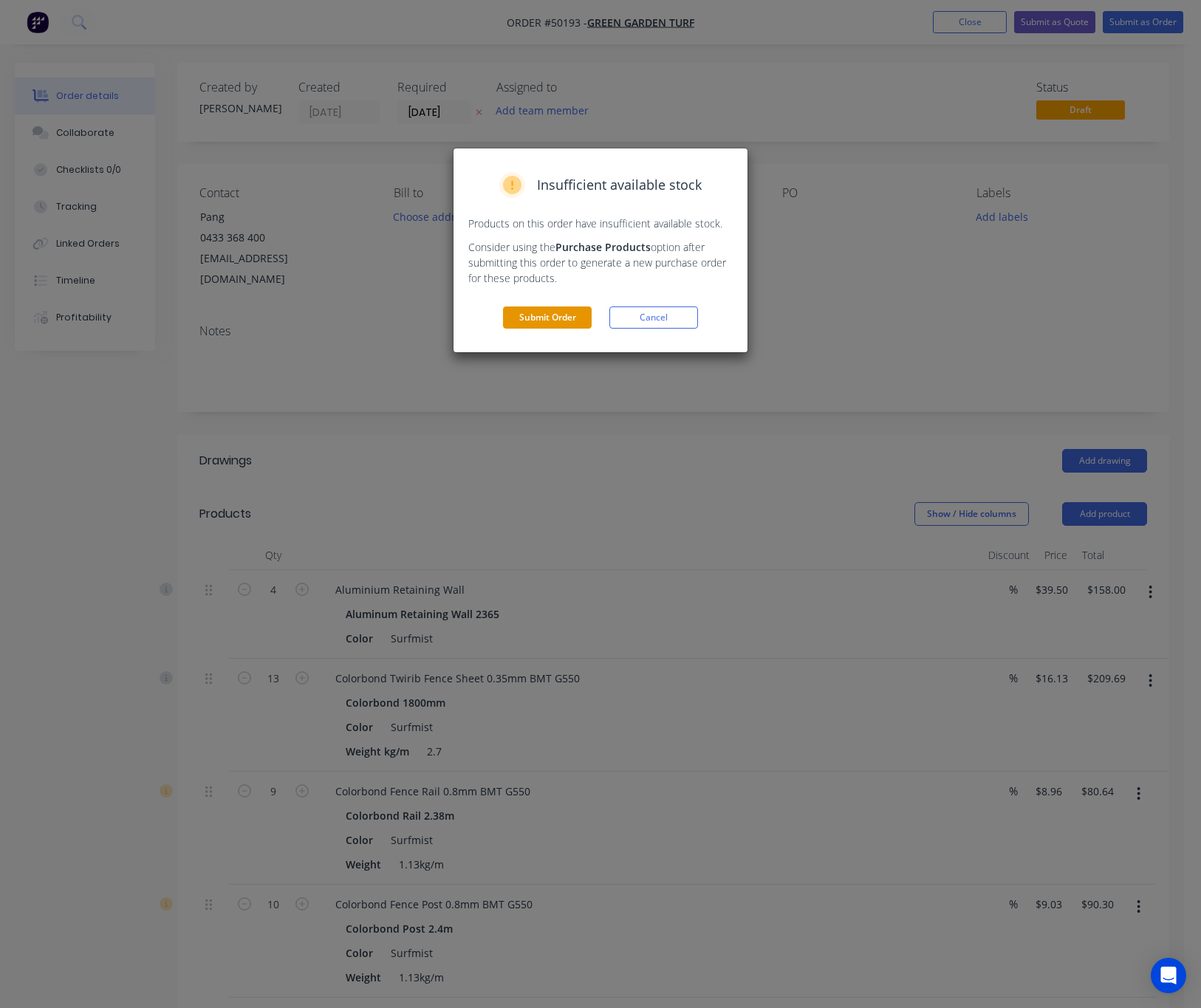
click at [572, 316] on button "Submit Order" at bounding box center [547, 317] width 89 height 22
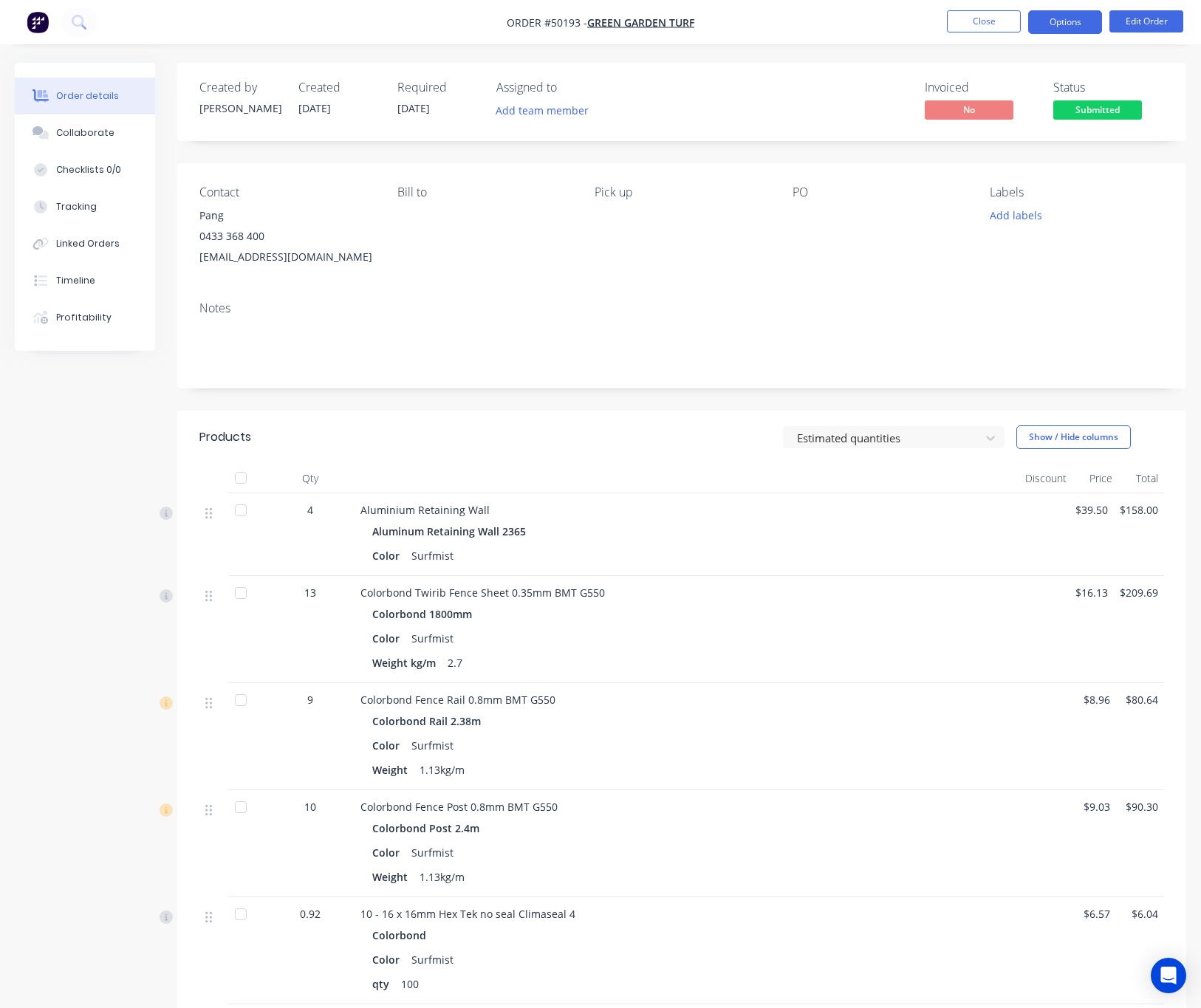
click at [1057, 16] on button "Options" at bounding box center [1064, 22] width 73 height 23
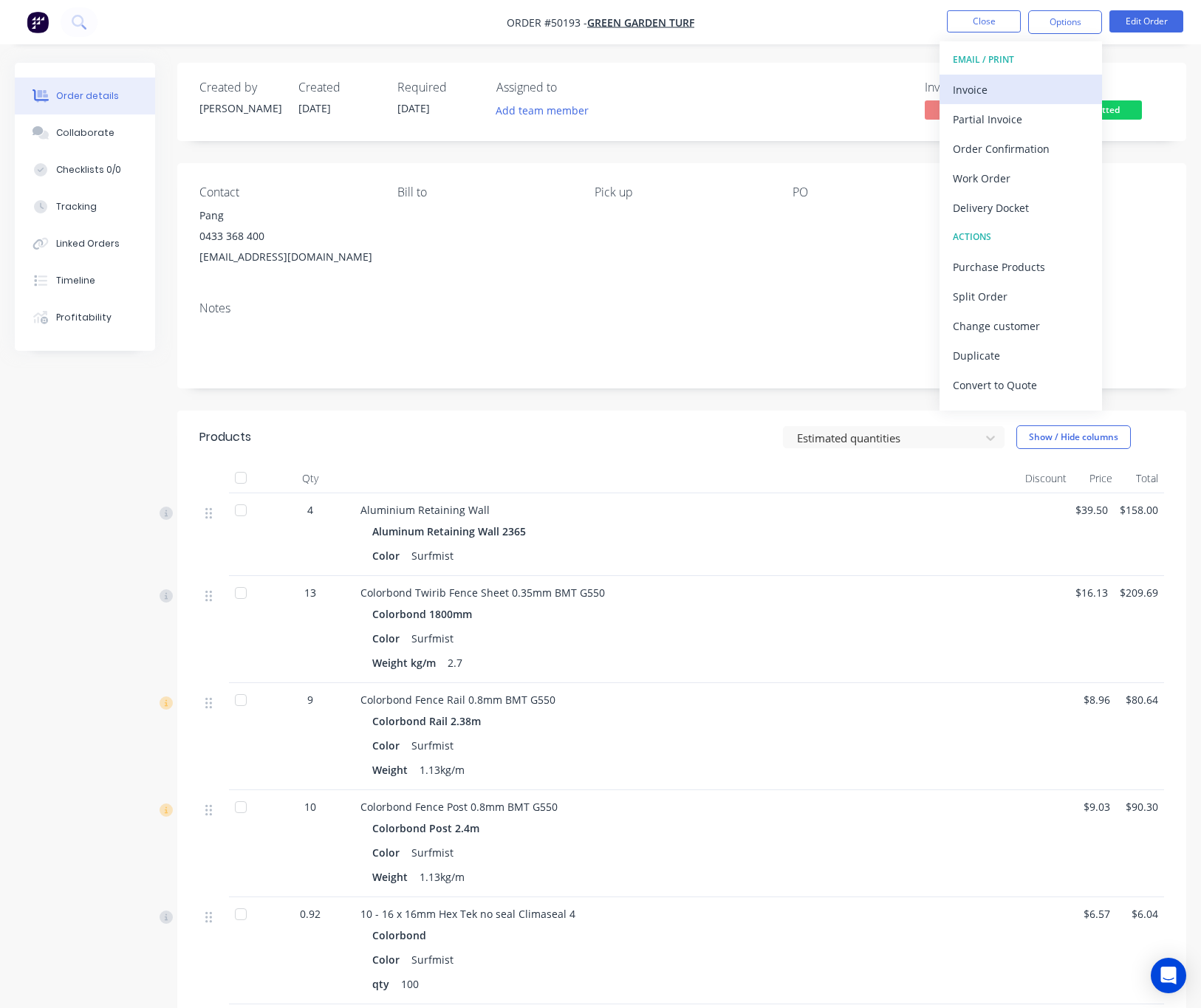
click at [994, 85] on div "Invoice" at bounding box center [1020, 90] width 136 height 22
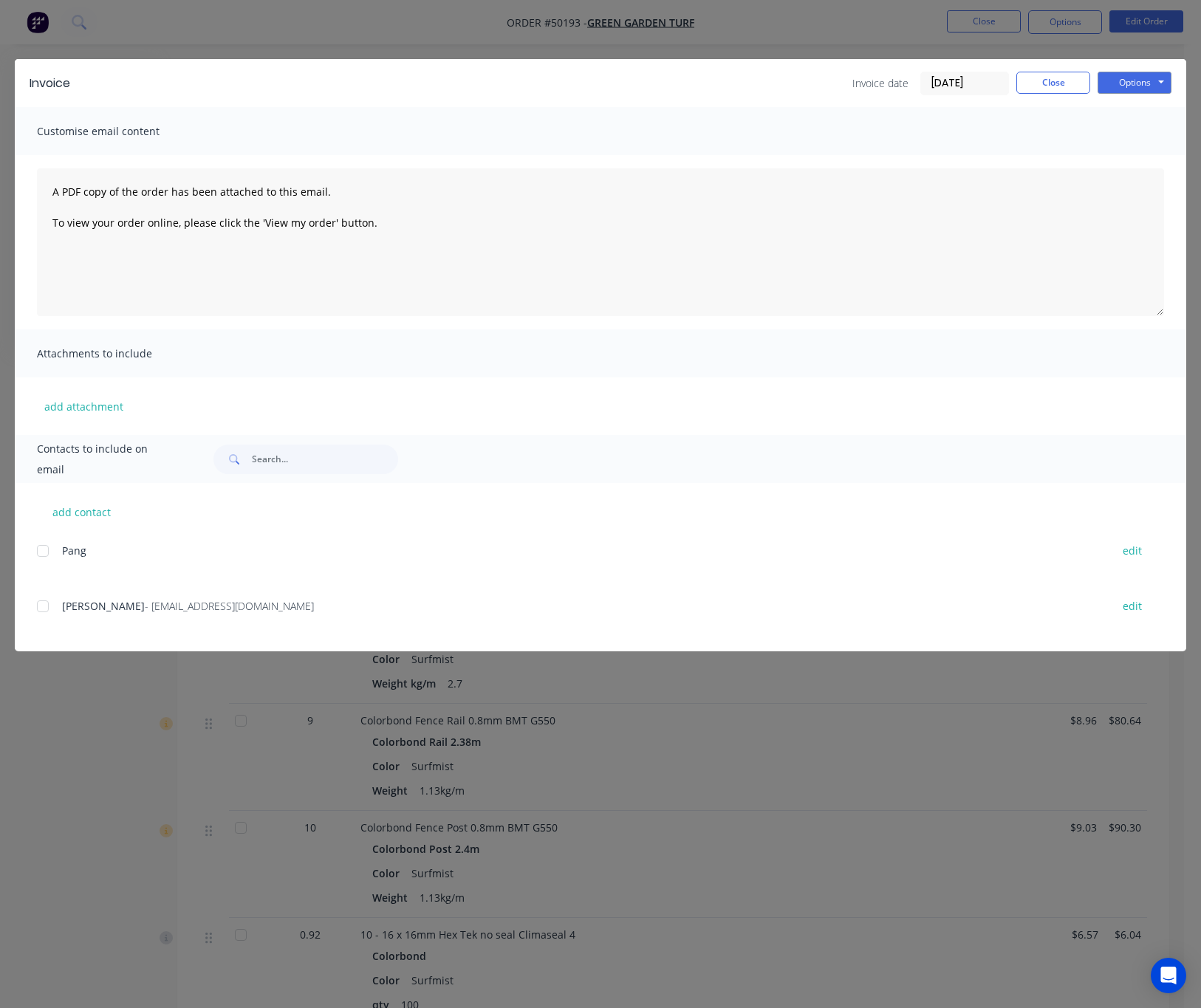
click at [1051, 56] on div "Invoice Invoice date 09/10/25 Close Options Preview Print Email Customise email…" at bounding box center [600, 504] width 1201 height 1008
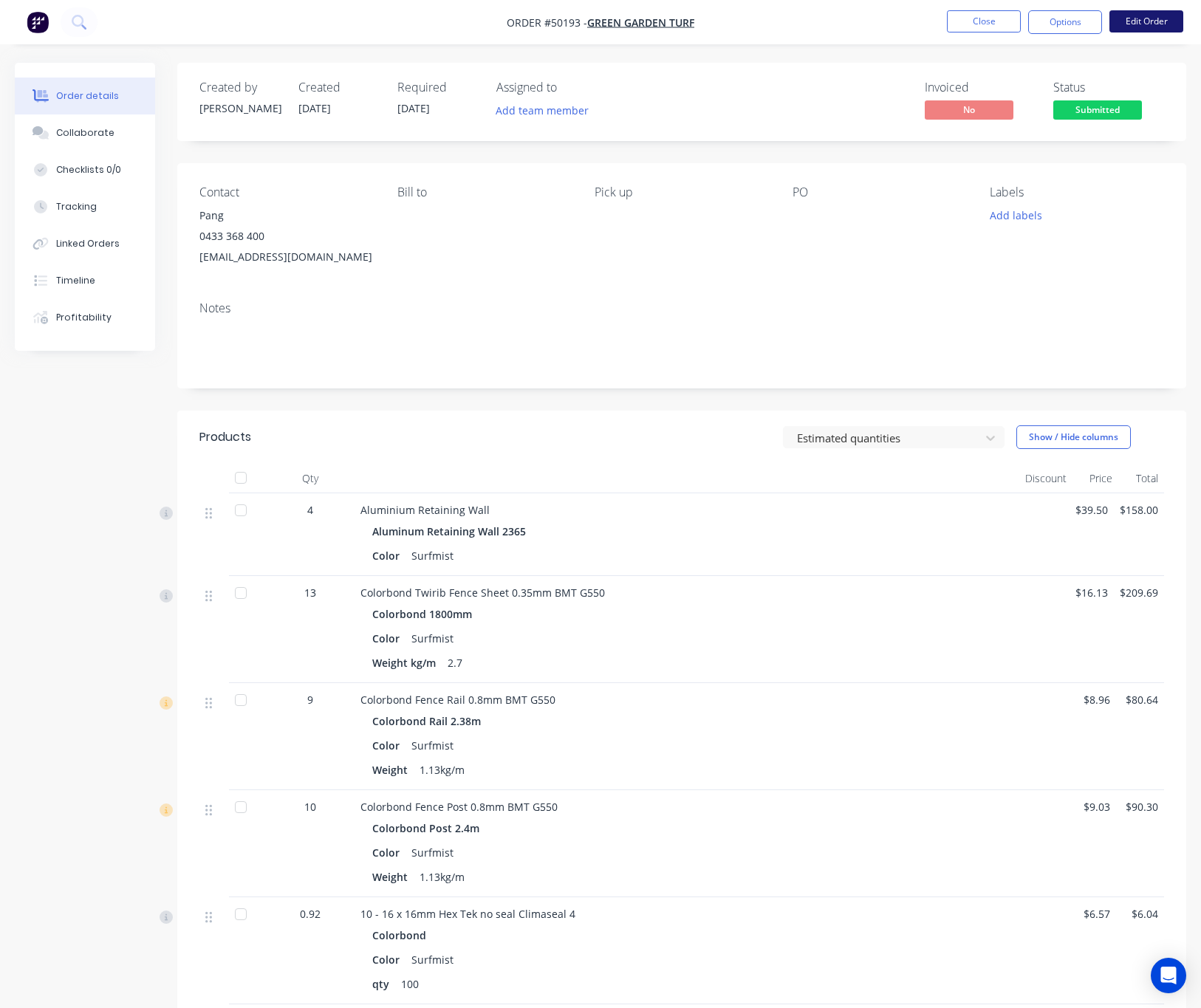
click at [1114, 12] on button "Edit Order" at bounding box center [1145, 21] width 73 height 22
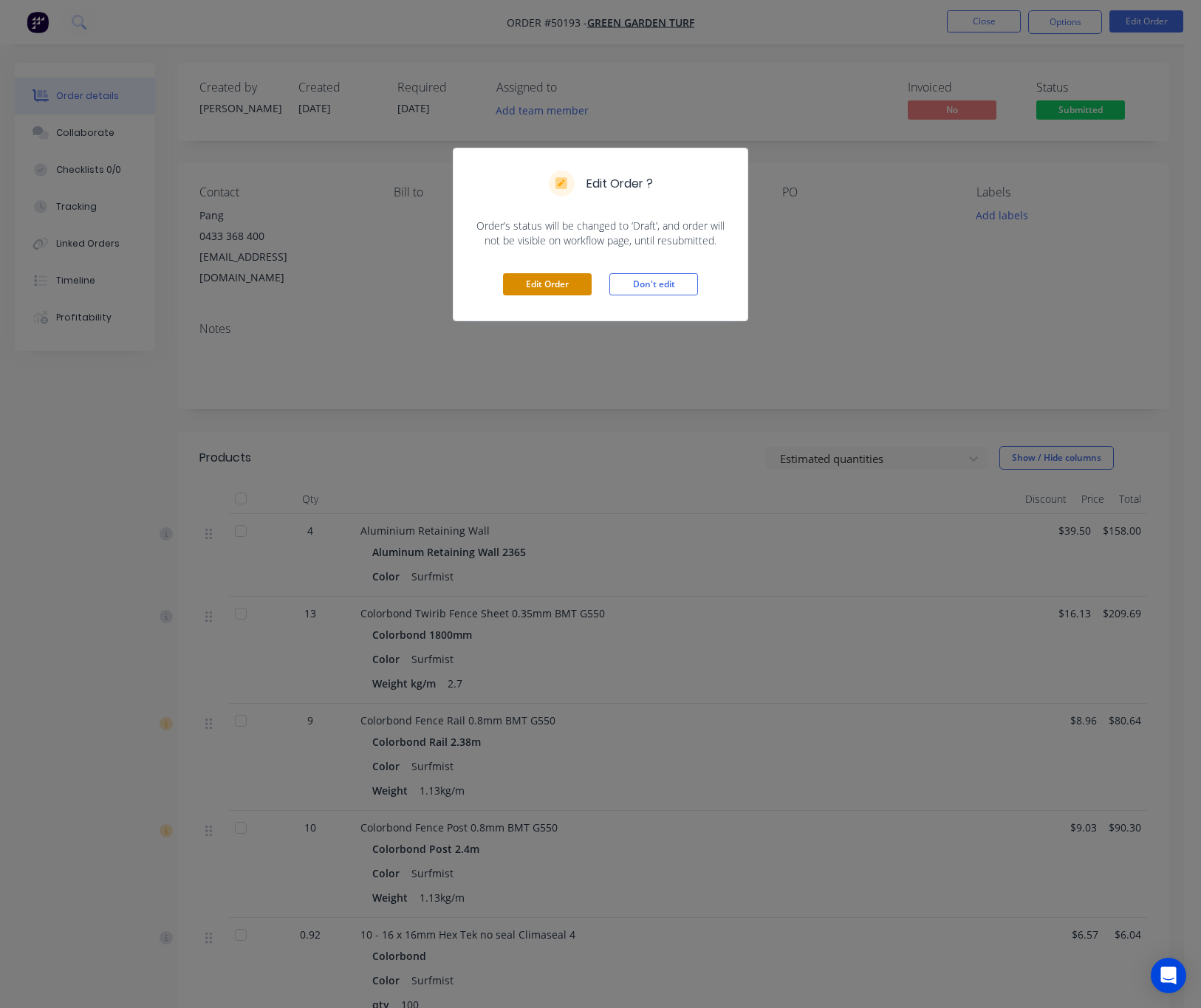
click at [569, 280] on button "Edit Order" at bounding box center [547, 283] width 89 height 22
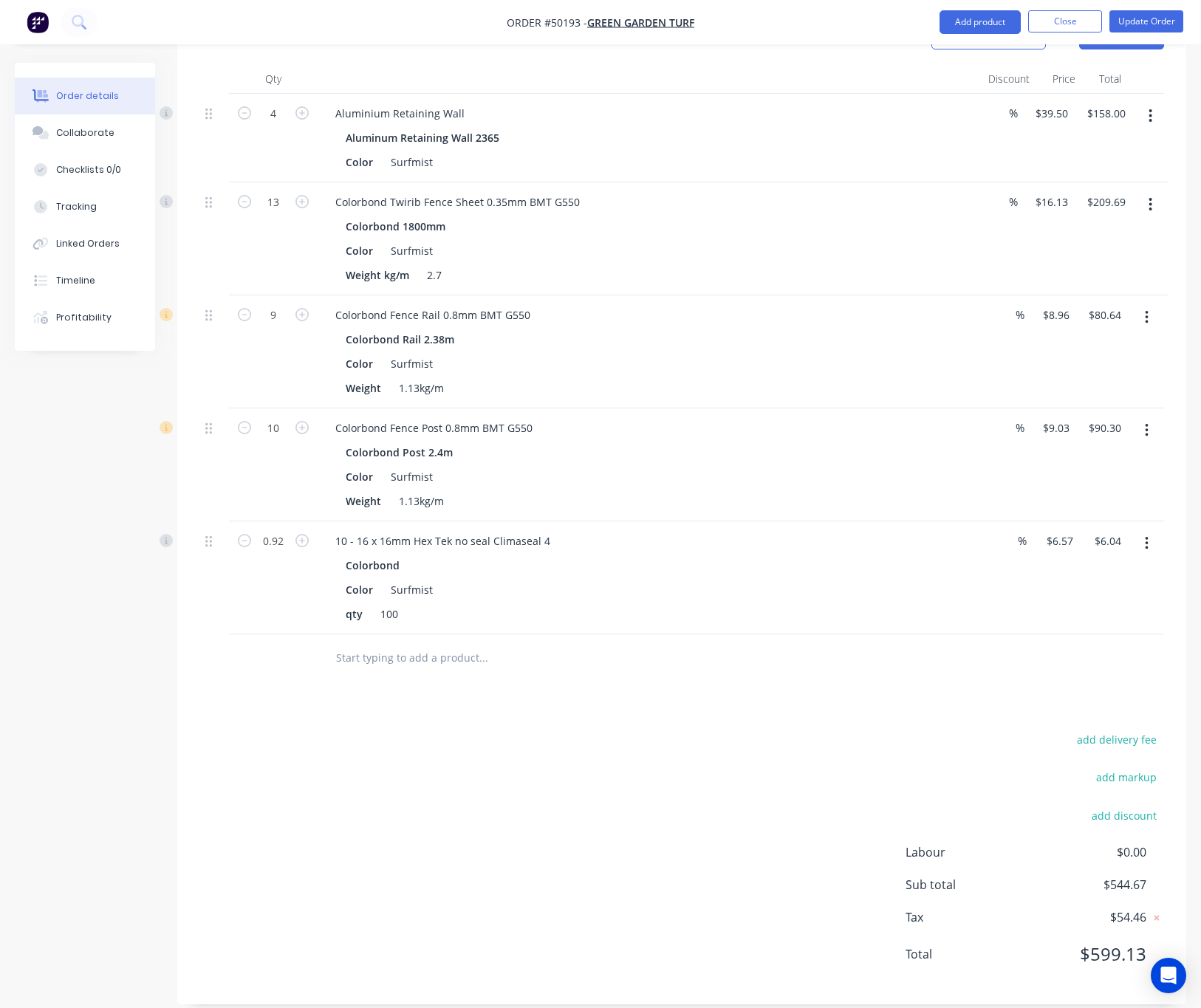
scroll to position [477, 0]
click at [1057, 533] on div "6.57 $6.57" at bounding box center [1061, 540] width 34 height 22
type input "$0.00"
click at [931, 634] on div at bounding box center [681, 657] width 965 height 48
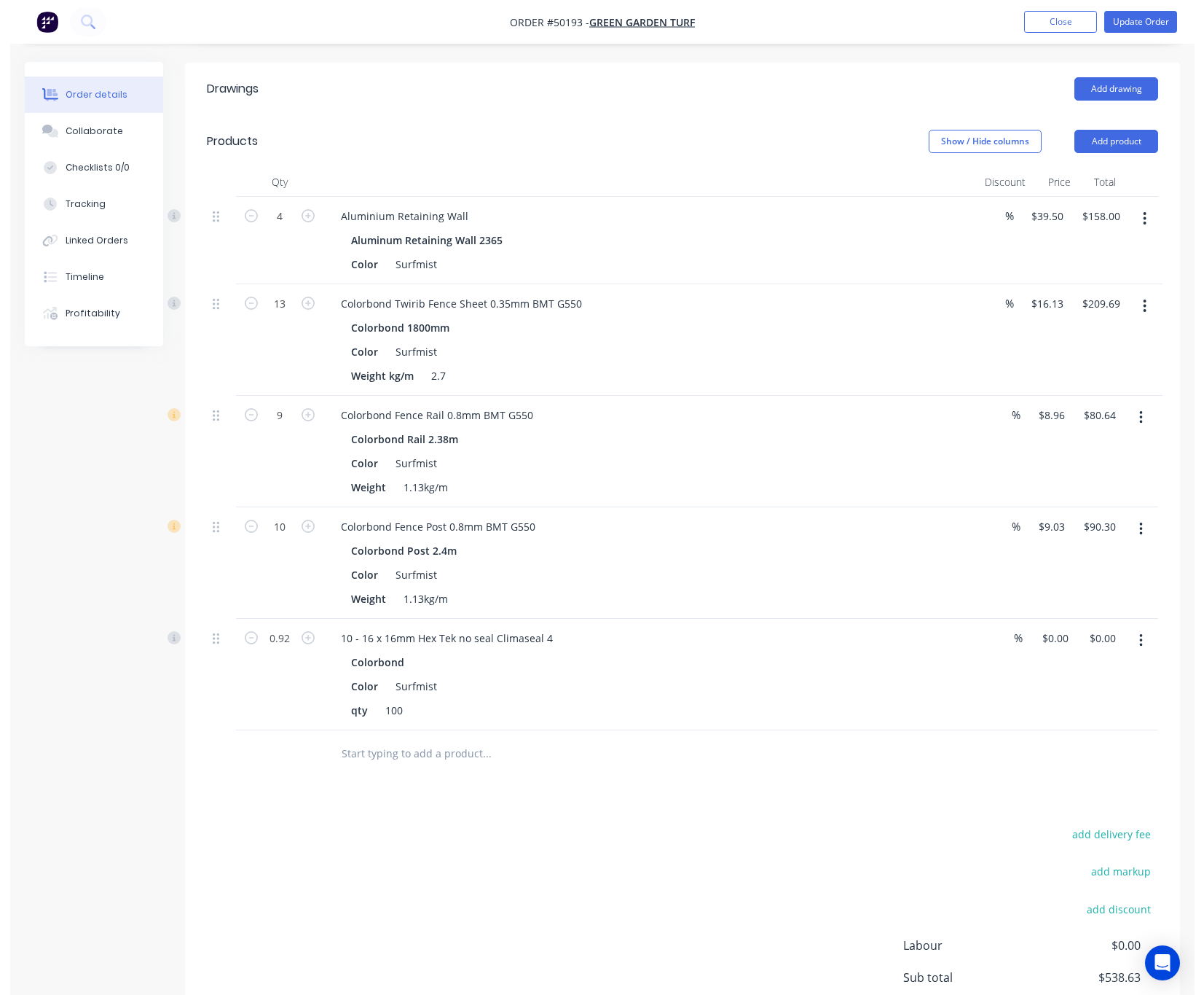
scroll to position [0, 0]
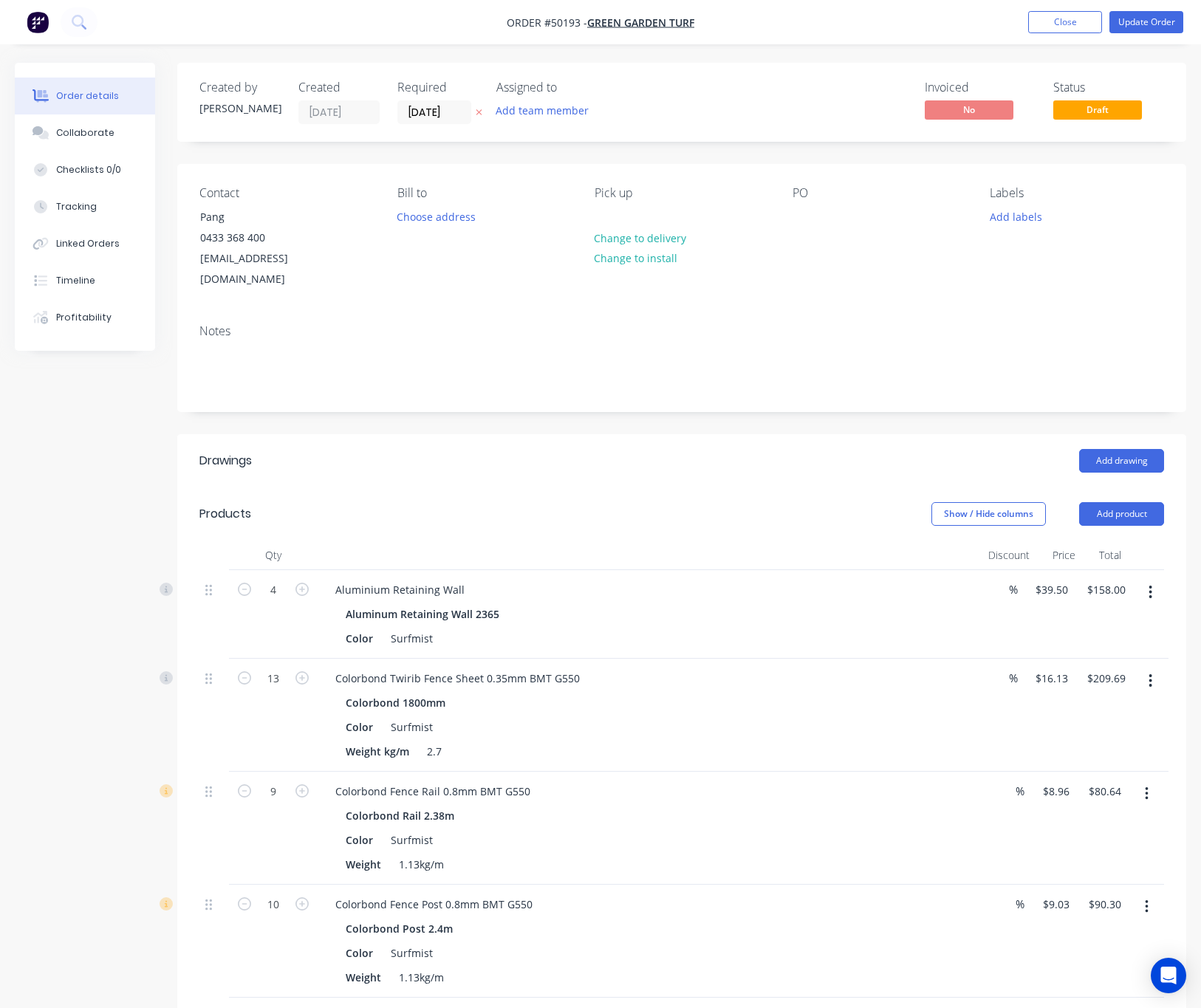
click at [340, 324] on div "Notes" at bounding box center [681, 331] width 965 height 14
click at [1114, 27] on button "Update Order" at bounding box center [1145, 22] width 73 height 22
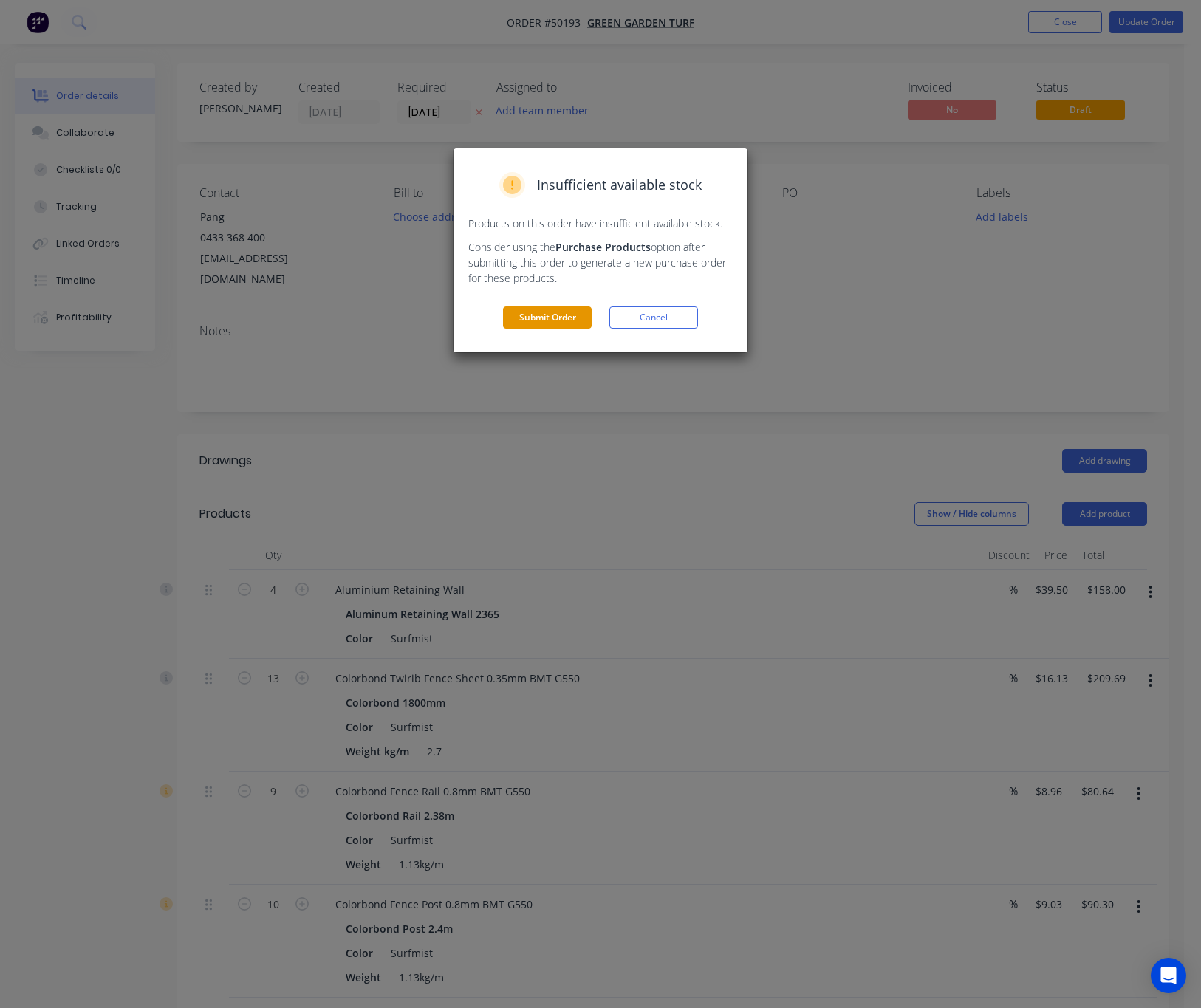
click at [534, 321] on button "Submit Order" at bounding box center [547, 317] width 89 height 22
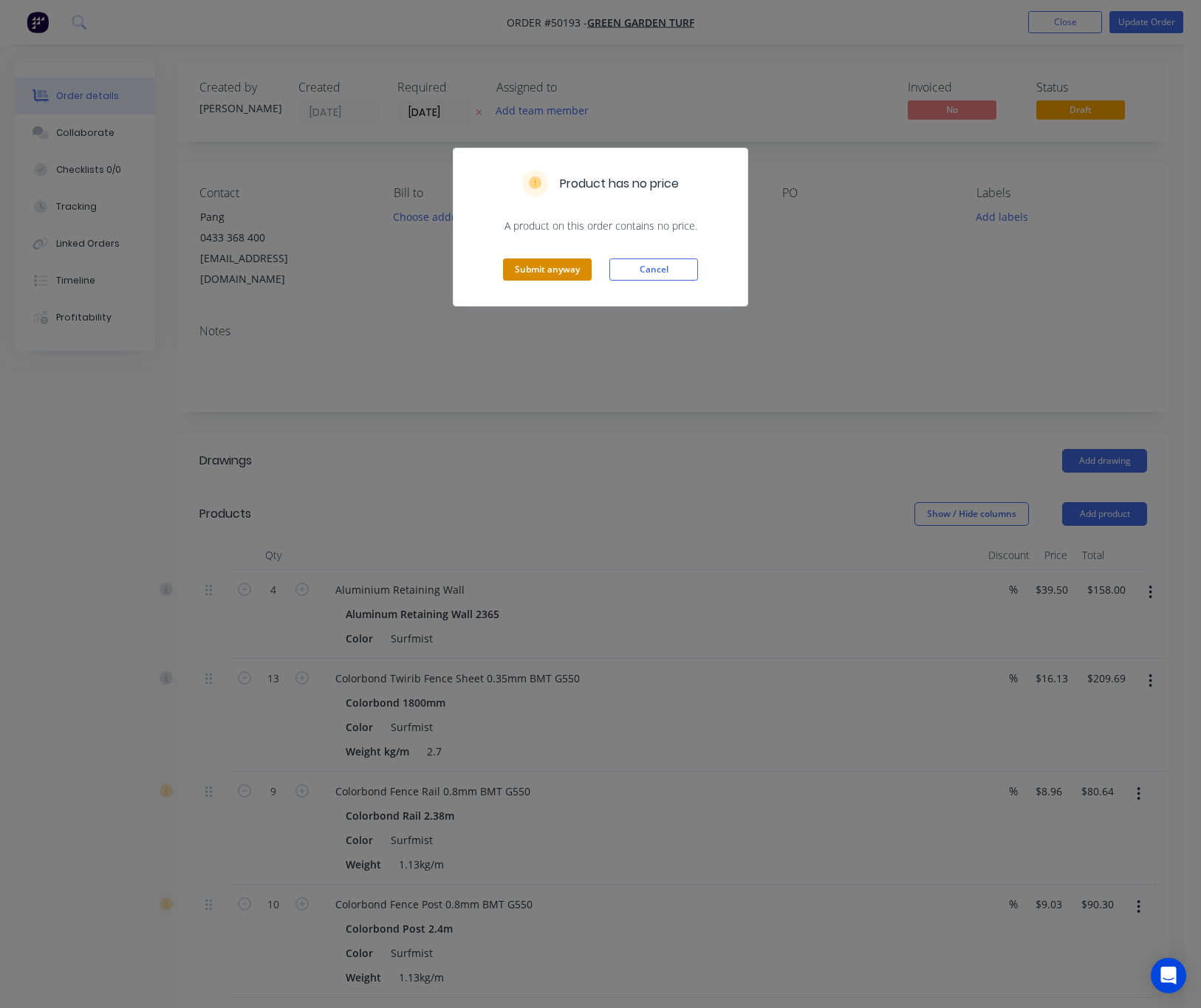
click at [521, 271] on button "Submit anyway" at bounding box center [547, 269] width 89 height 22
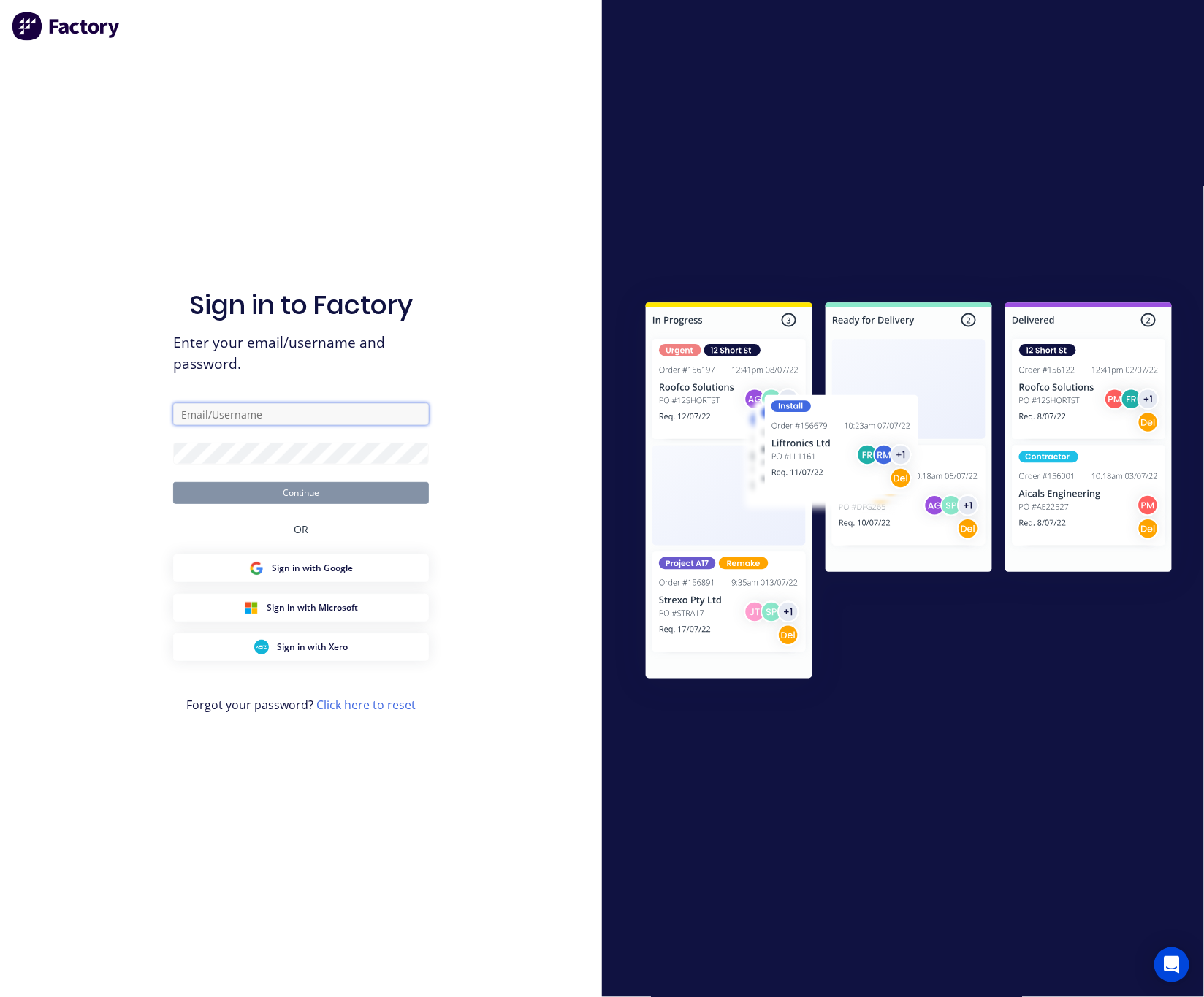
type input "Rachel@dynamicsteelform.com.au"
click at [283, 495] on button "Continue" at bounding box center [301, 493] width 255 height 22
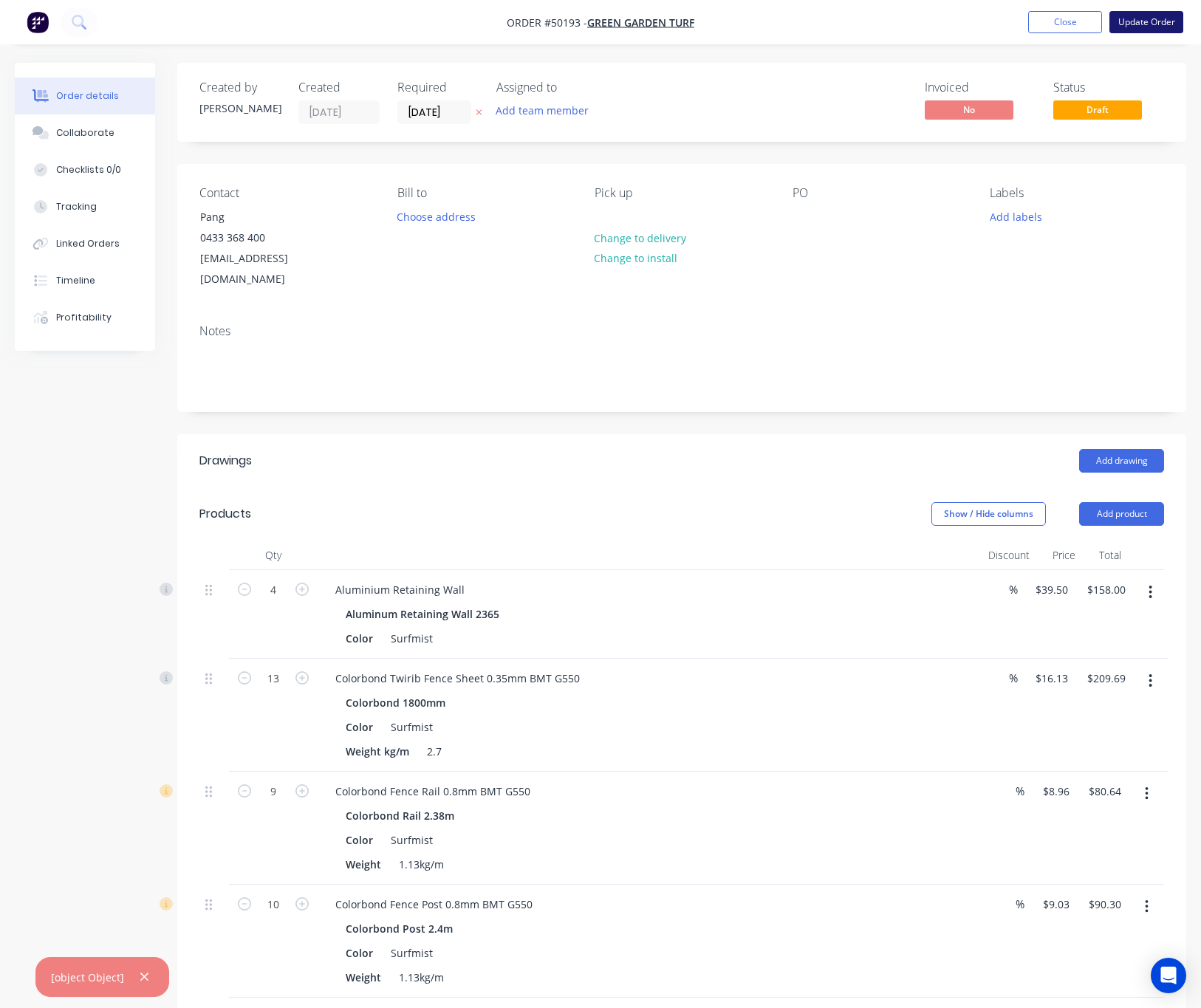
click at [1114, 23] on button "Update Order" at bounding box center [1145, 22] width 73 height 22
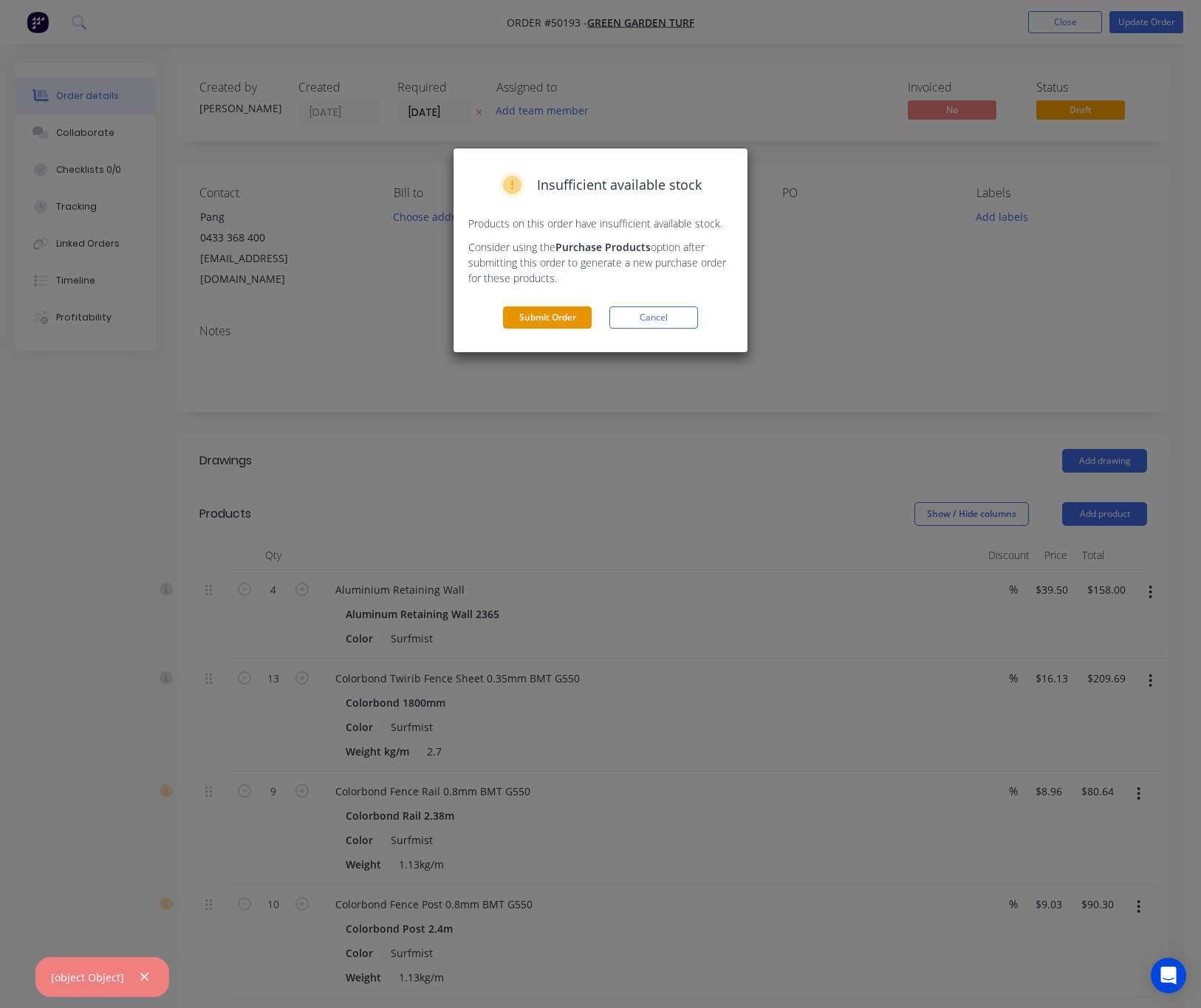
click at [552, 316] on button "Submit Order" at bounding box center [547, 317] width 89 height 22
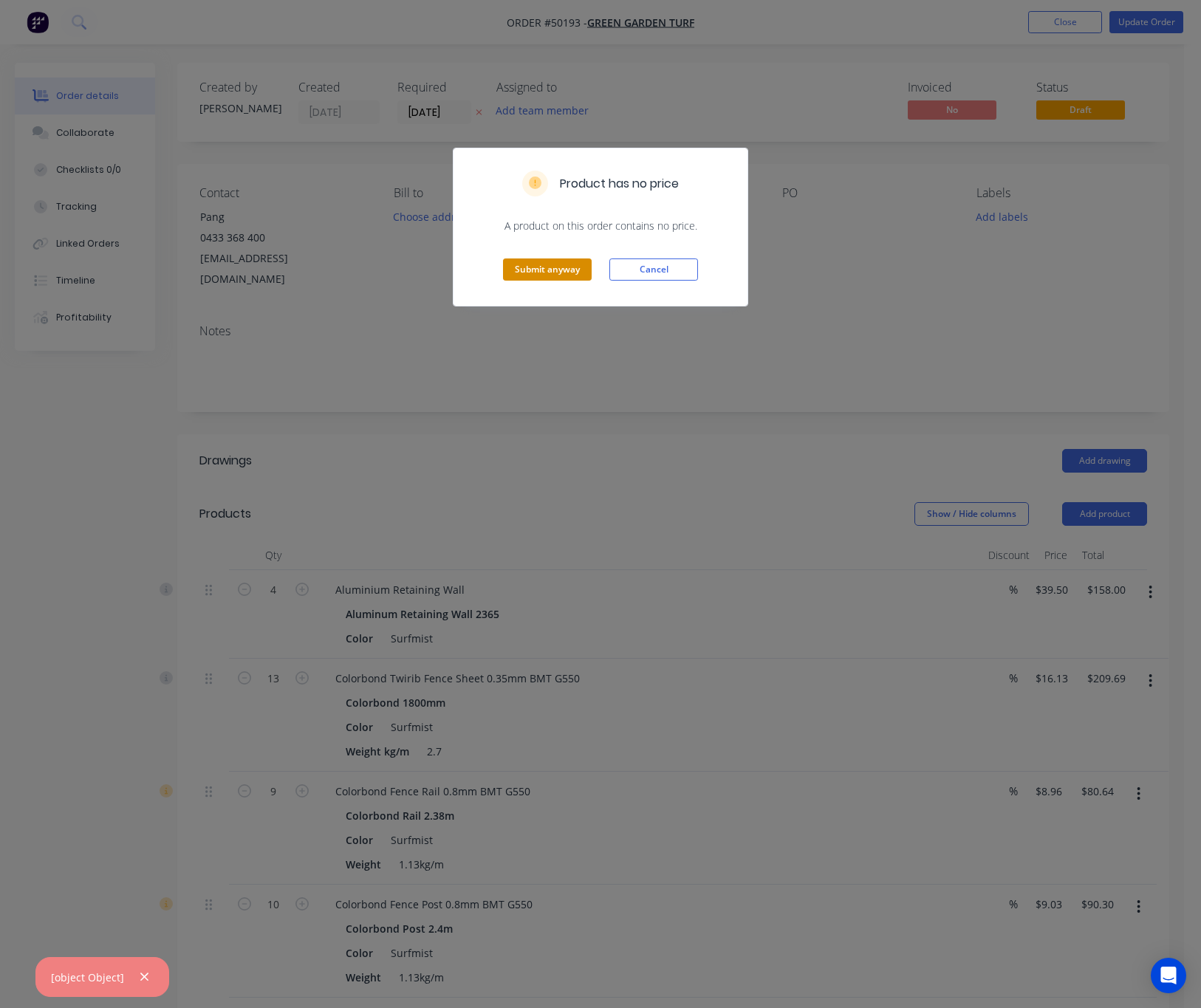
click at [563, 260] on button "Submit anyway" at bounding box center [547, 269] width 89 height 22
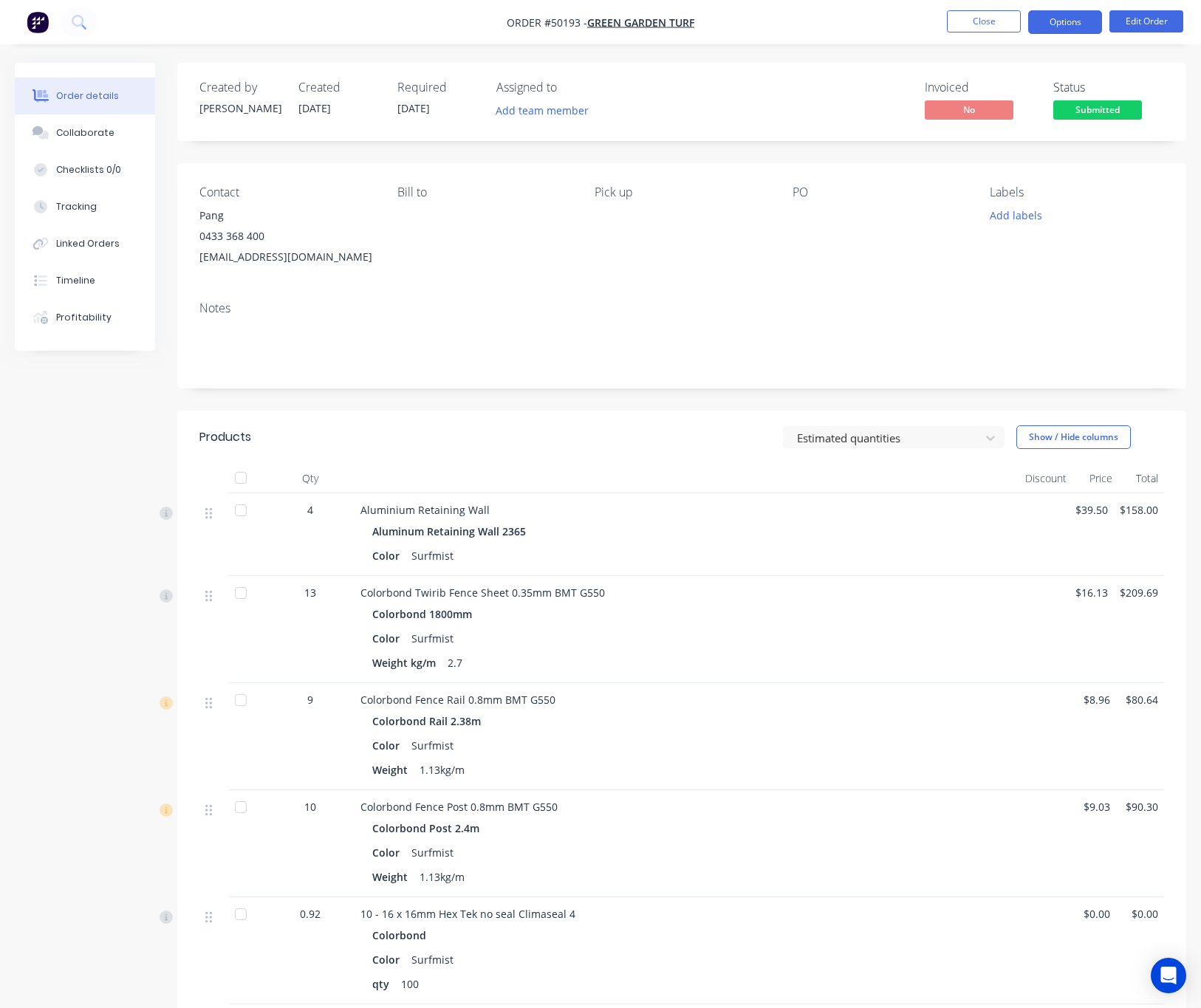
click at [1070, 23] on button "Options" at bounding box center [1064, 22] width 73 height 23
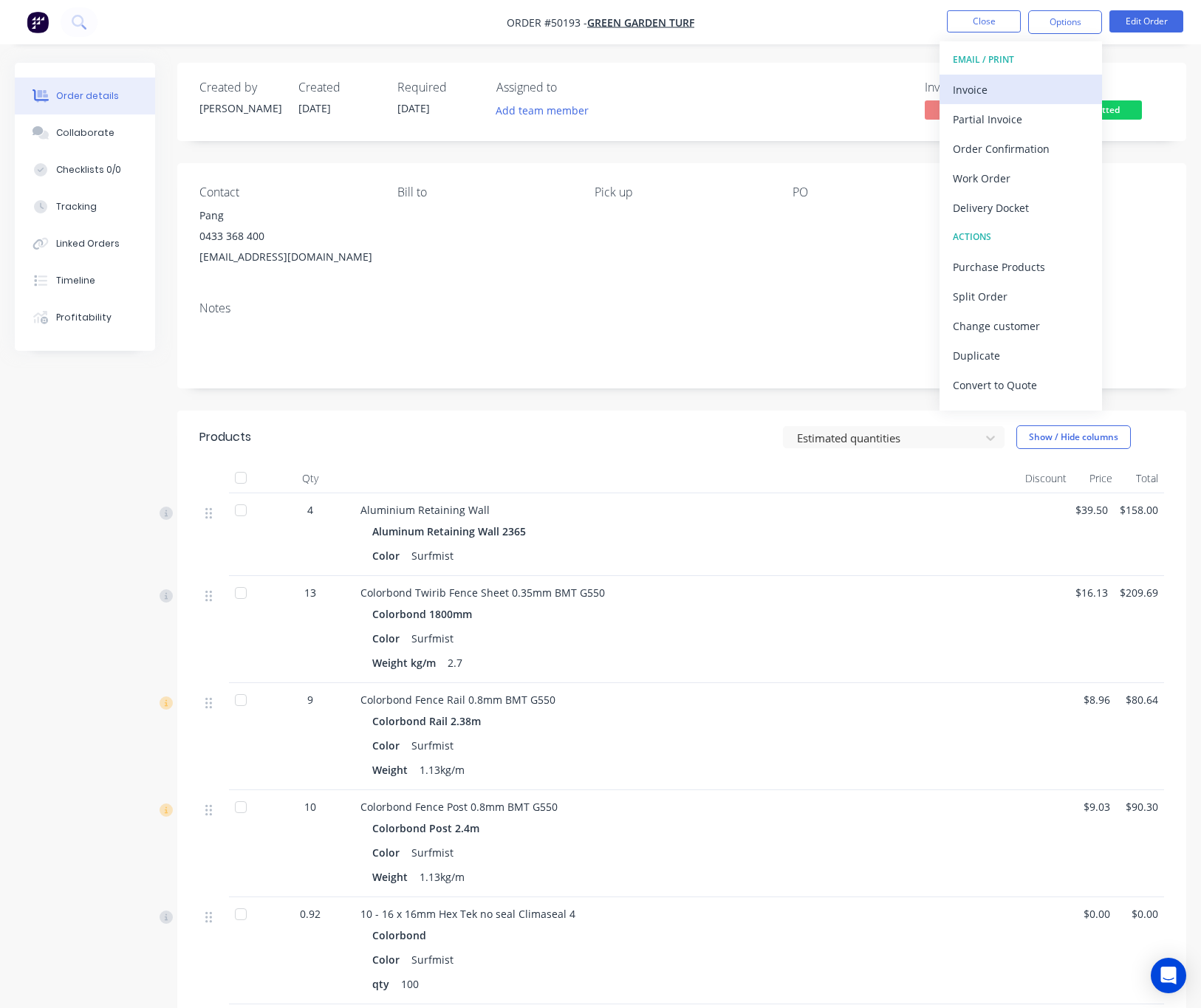
click at [1011, 87] on div "Invoice" at bounding box center [1020, 90] width 136 height 22
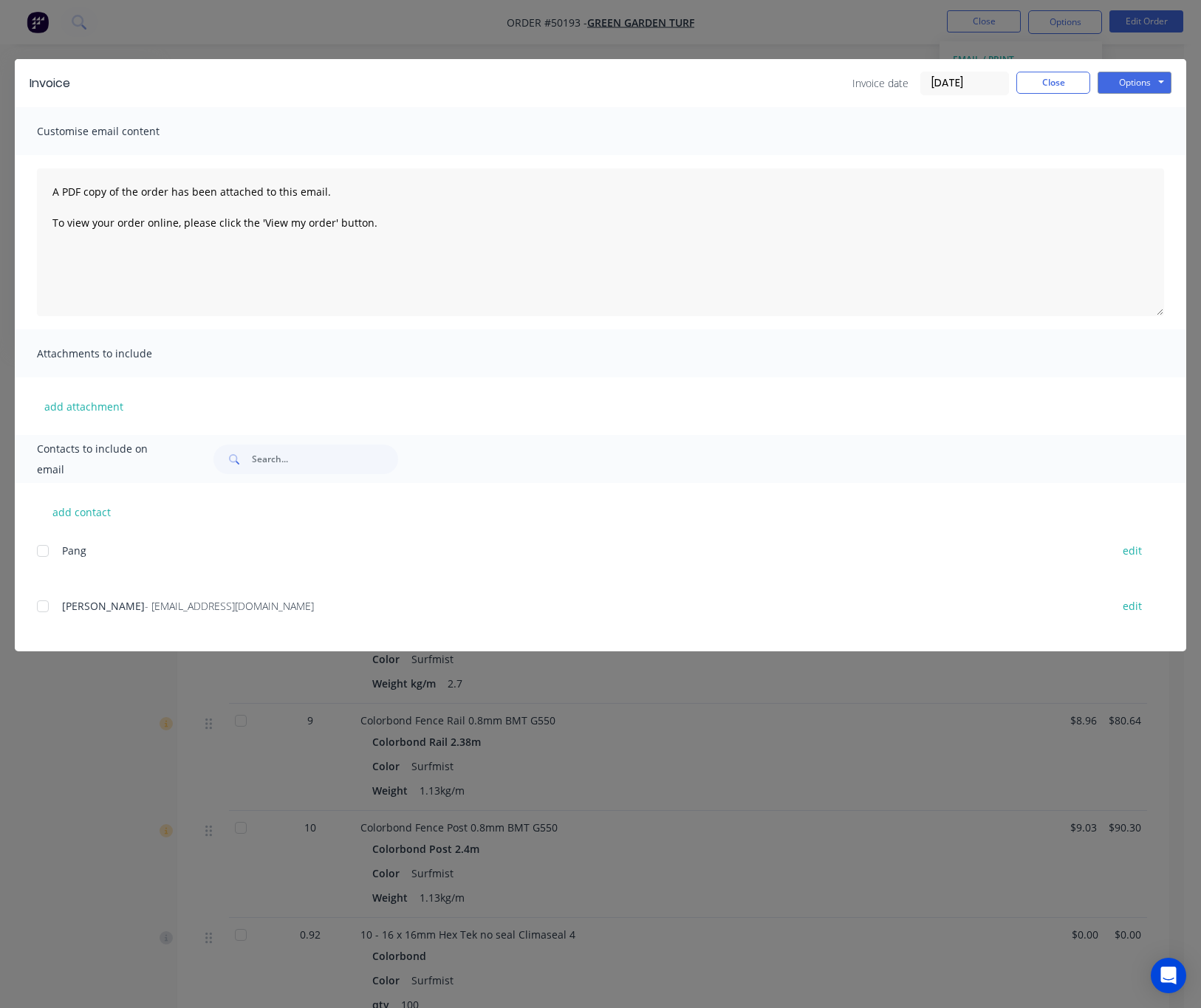
click at [822, 22] on div "Invoice Invoice date 09/10/25 Close Options Preview Print Email Customise email…" at bounding box center [600, 504] width 1201 height 1008
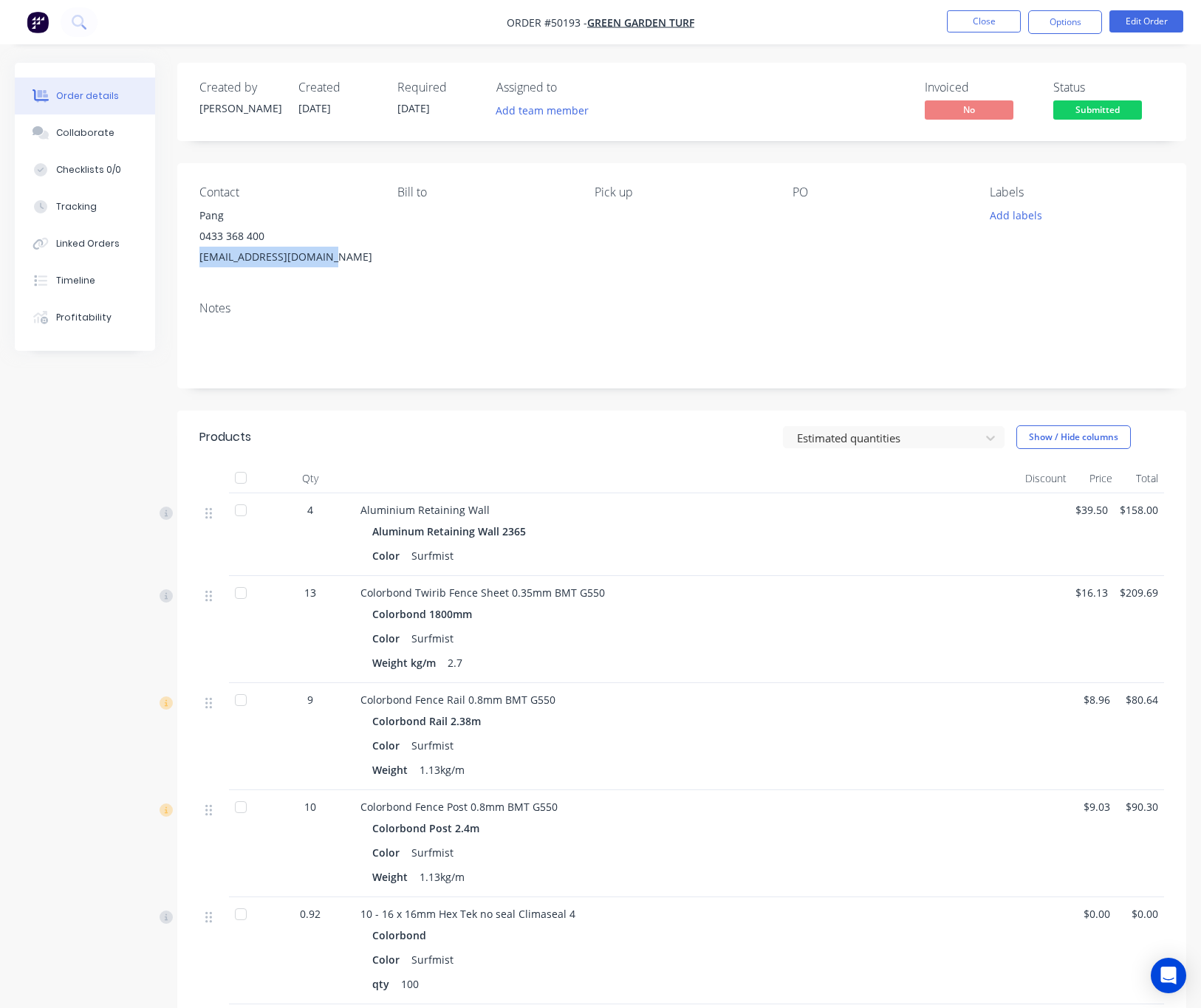
drag, startPoint x: 337, startPoint y: 250, endPoint x: 199, endPoint y: 260, distance: 138.4
click at [199, 260] on div "greengardenturf@163.com" at bounding box center [287, 257] width 174 height 21
copy div "greengardenturf@163.com"
click at [1048, 29] on button "Options" at bounding box center [1064, 22] width 73 height 23
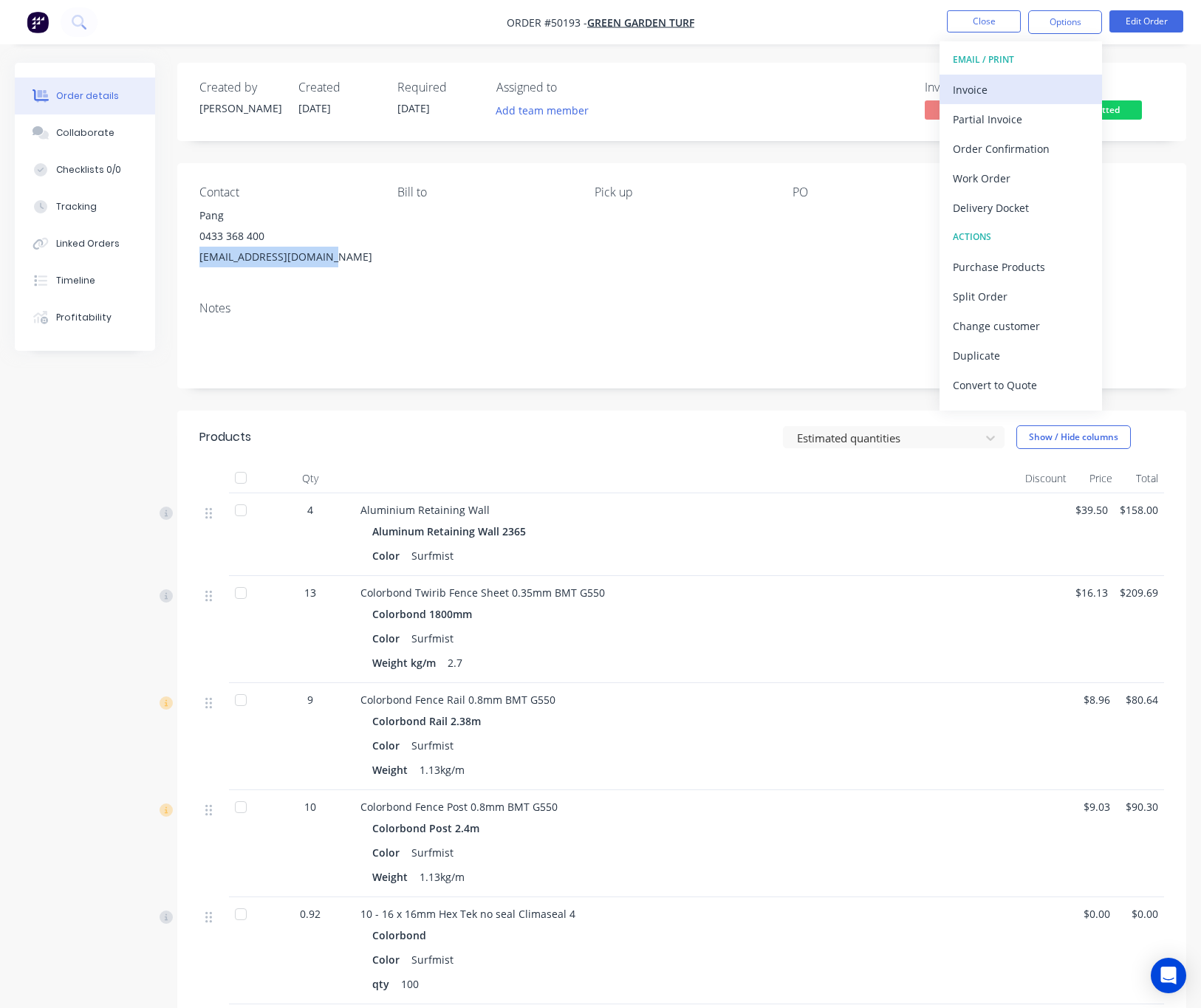
click at [1039, 84] on div "Invoice" at bounding box center [1020, 90] width 136 height 22
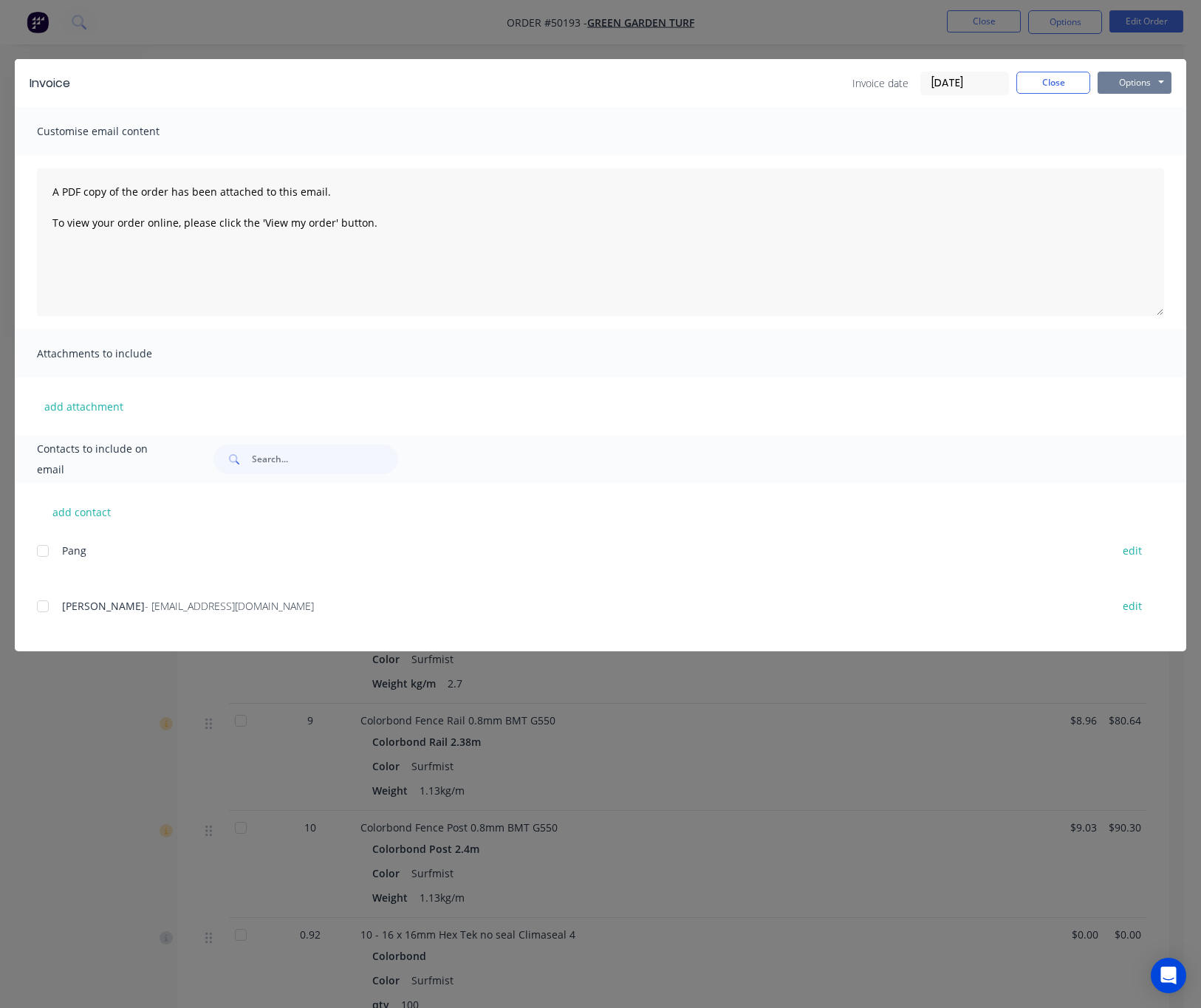
click at [1114, 81] on button "Options" at bounding box center [1133, 82] width 73 height 22
click at [1114, 127] on button "Print" at bounding box center [1144, 133] width 94 height 24
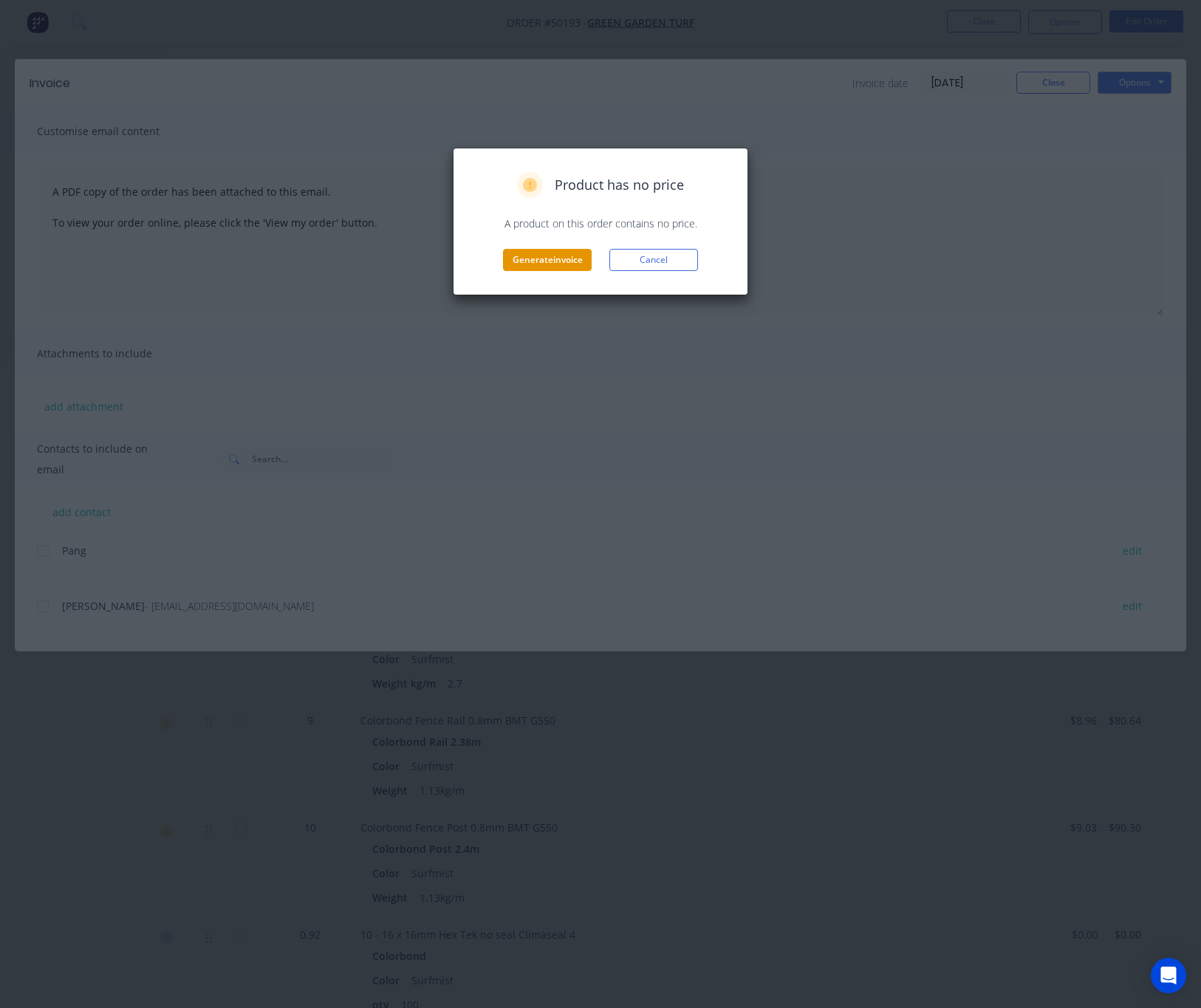
click at [542, 259] on button "Generate invoice" at bounding box center [547, 259] width 89 height 22
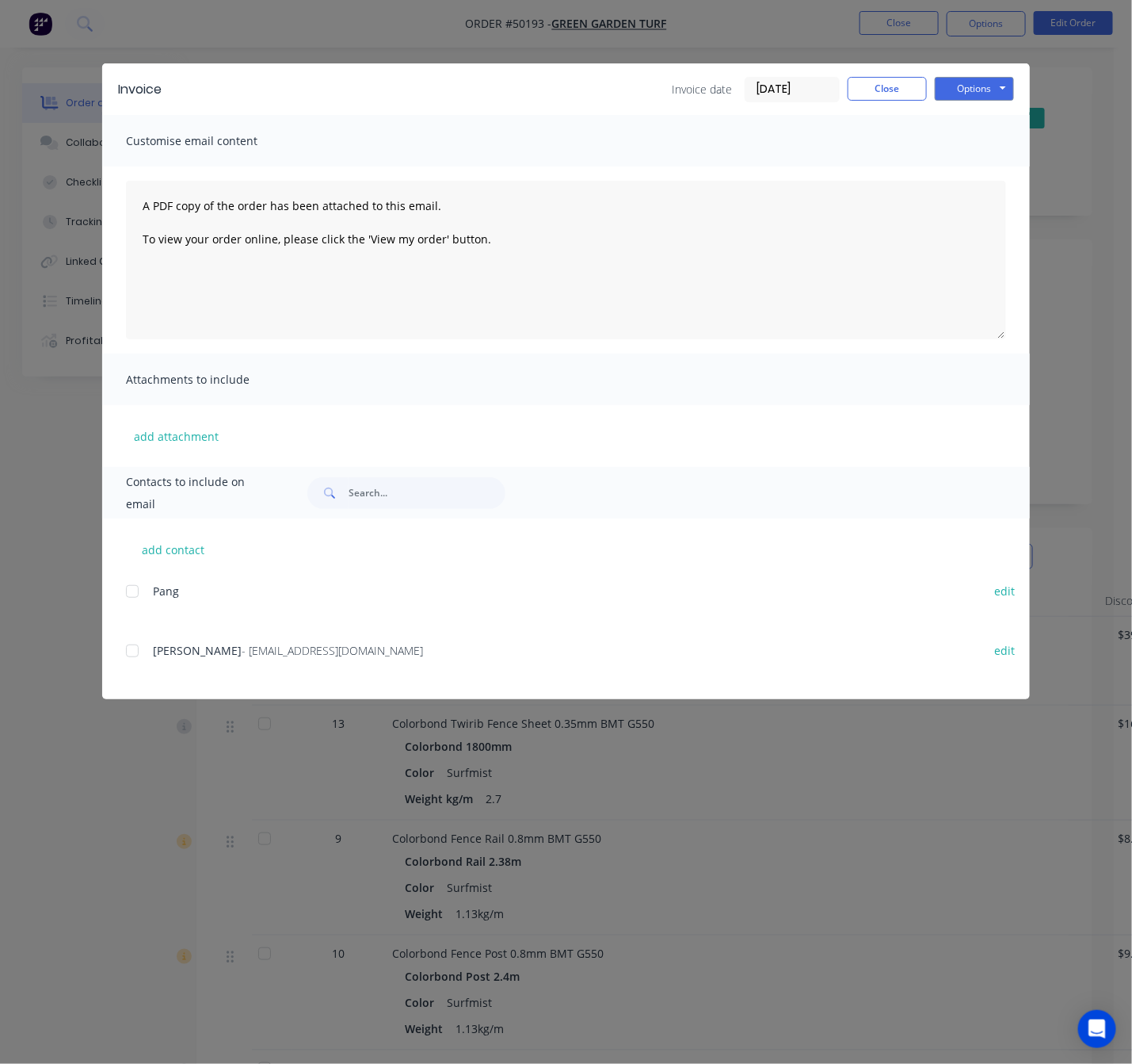
click at [1048, 107] on div "Invoice Invoice date 09/10/25 Close Options Preview Print Email Customise email…" at bounding box center [566, 532] width 1132 height 1064
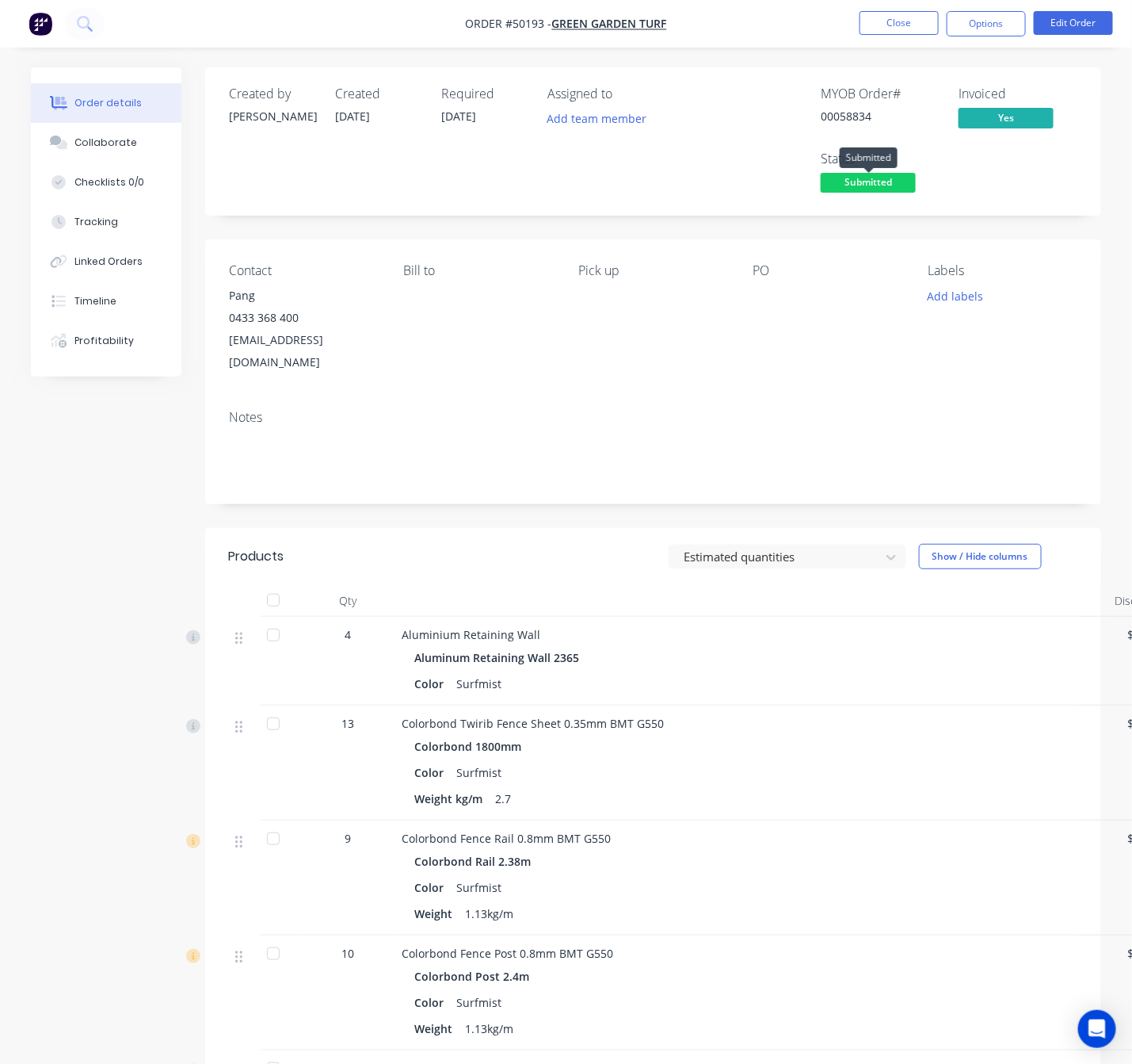
click at [888, 191] on span "Submitted" at bounding box center [869, 182] width 95 height 20
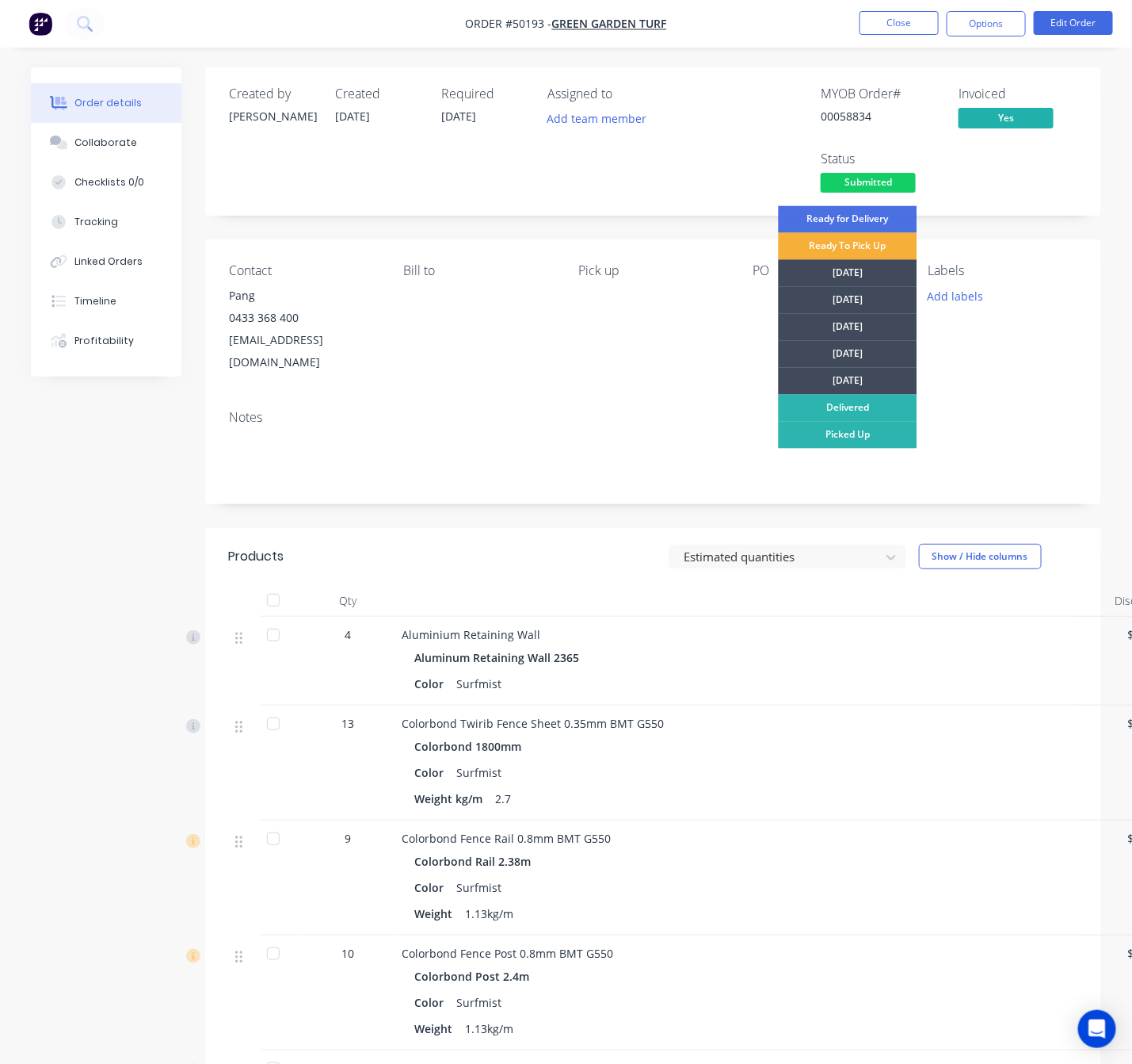
drag, startPoint x: 865, startPoint y: 243, endPoint x: 991, endPoint y: 224, distance: 127.4
click at [865, 243] on div "Ready To Pick Up" at bounding box center [848, 246] width 139 height 27
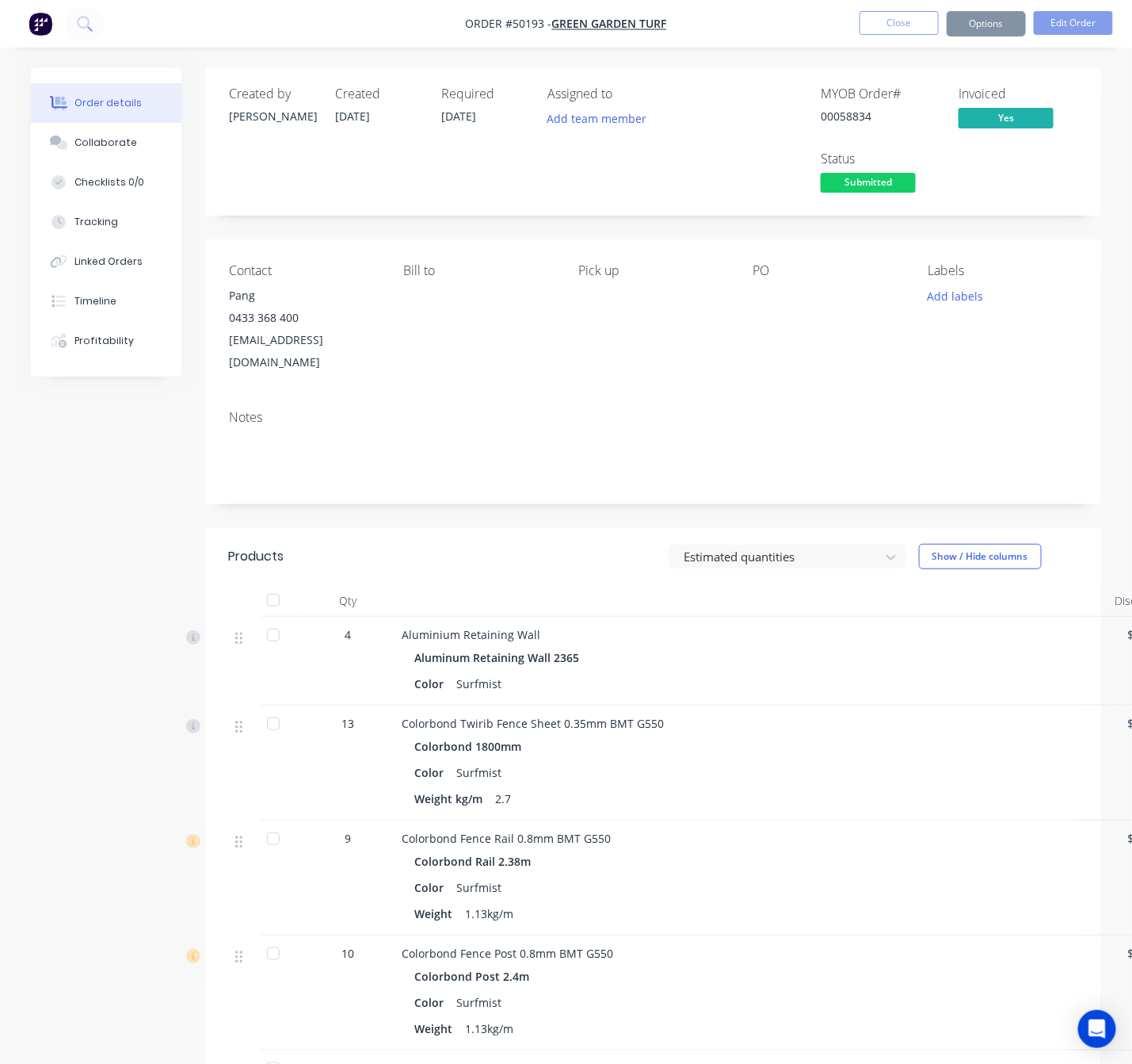
click at [1058, 198] on div "Created by Rachel Created 09/10/25 Required 09/10/25 Assigned to Add team membe…" at bounding box center [653, 141] width 896 height 148
click at [915, 27] on button "Close" at bounding box center [899, 23] width 79 height 23
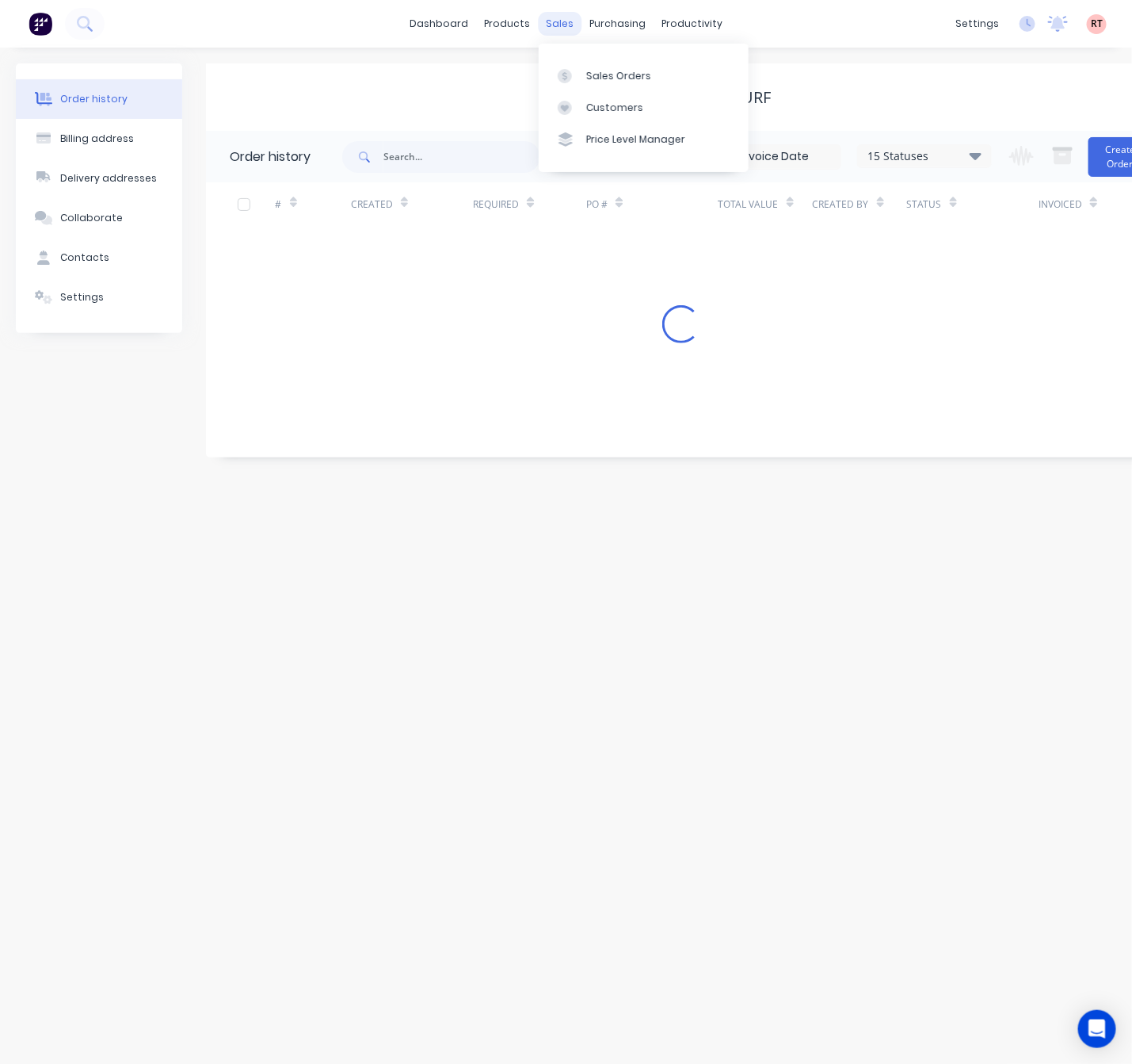
click at [553, 22] on div "sales" at bounding box center [560, 23] width 43 height 23
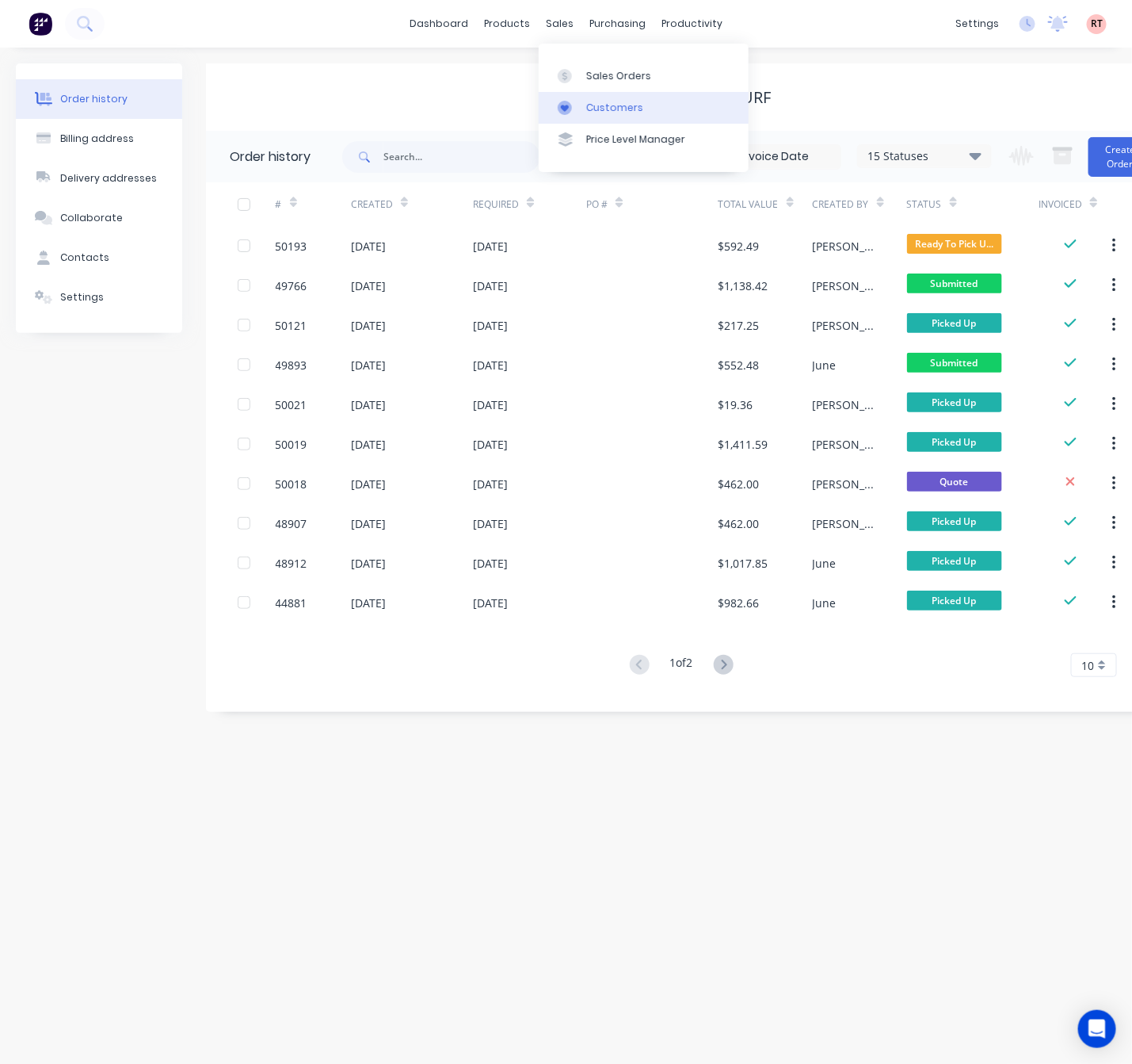
click at [595, 94] on link "Customers" at bounding box center [644, 107] width 210 height 32
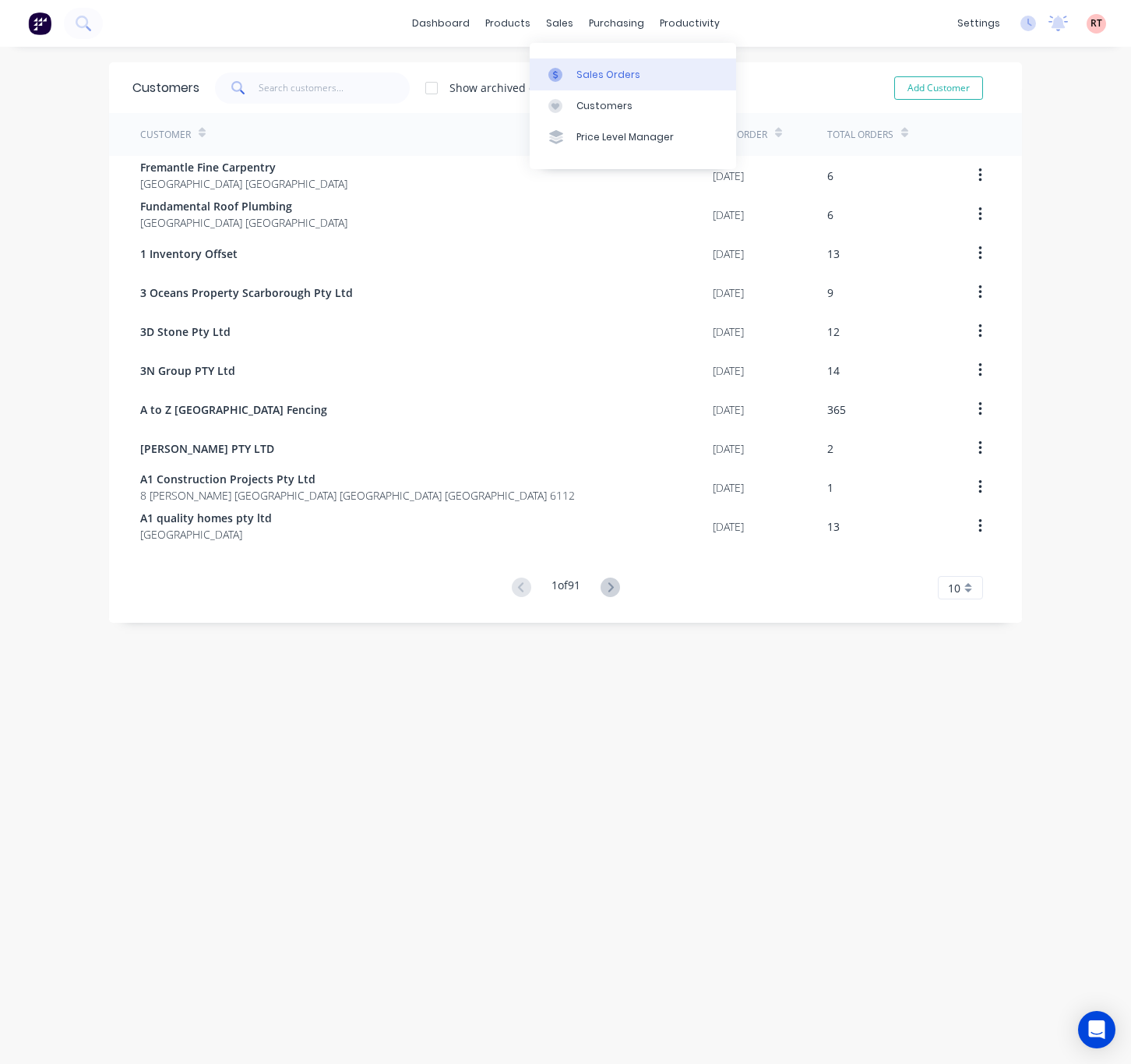
click at [584, 73] on div "Sales Orders" at bounding box center [608, 75] width 64 height 14
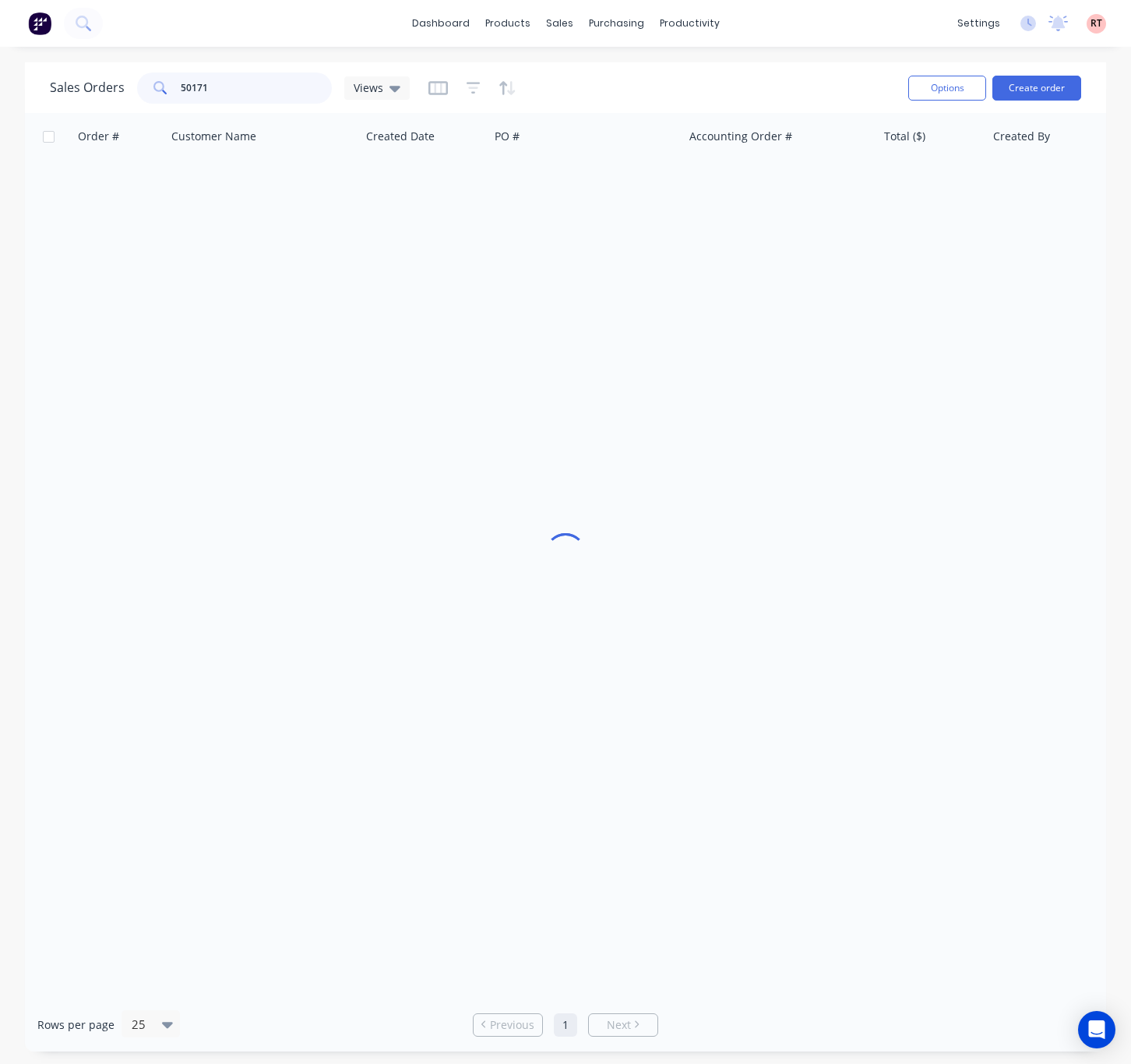
drag, startPoint x: 284, startPoint y: 91, endPoint x: 96, endPoint y: 94, distance: 188.0
click at [106, 96] on div "Sales Orders 50171 Views" at bounding box center [230, 88] width 360 height 32
type input "49015"
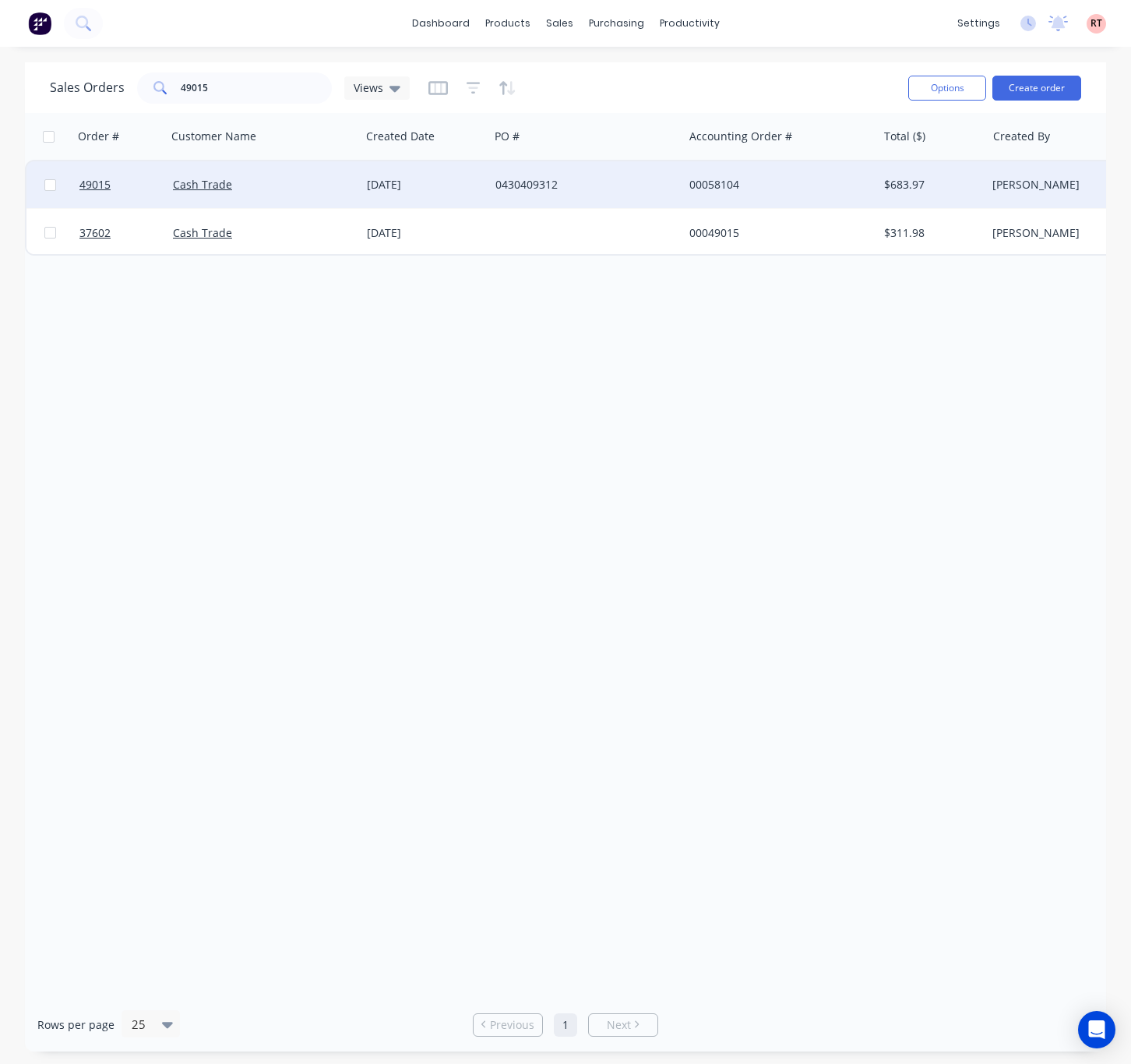
click at [615, 180] on div "0430409312" at bounding box center [582, 185] width 173 height 15
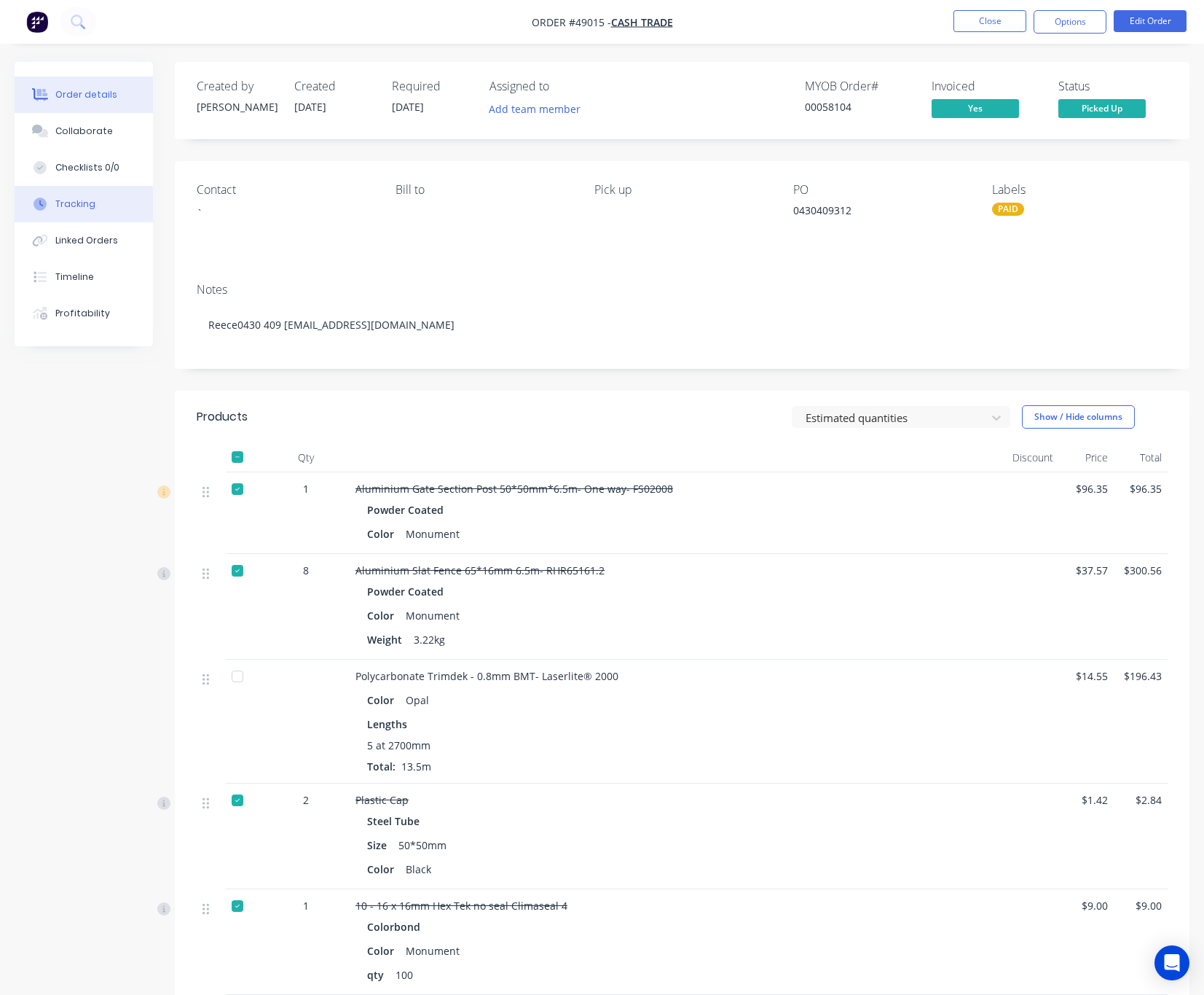
click at [81, 214] on button "Tracking" at bounding box center [84, 204] width 139 height 37
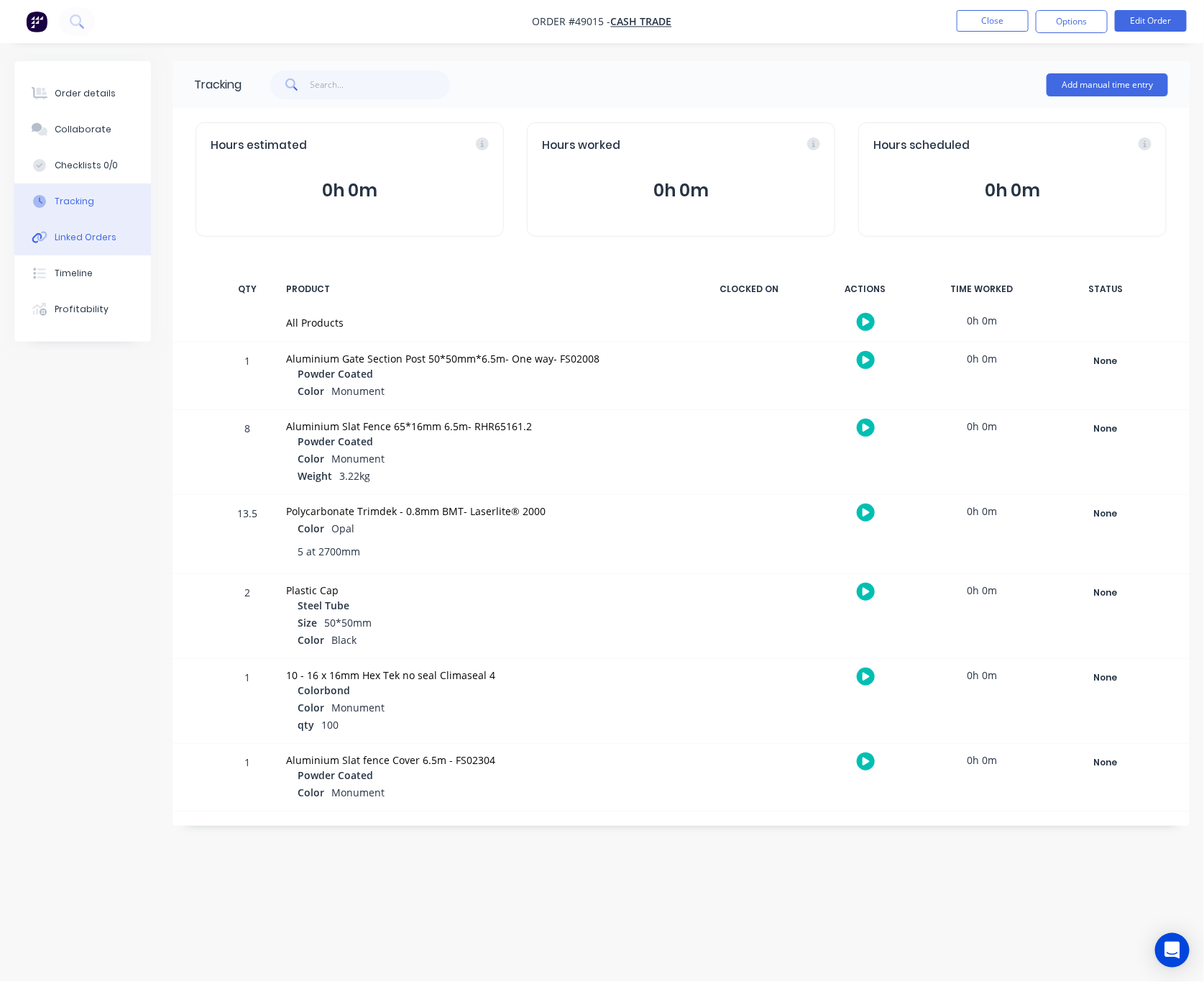
click at [87, 235] on div "Linked Orders" at bounding box center [86, 237] width 62 height 13
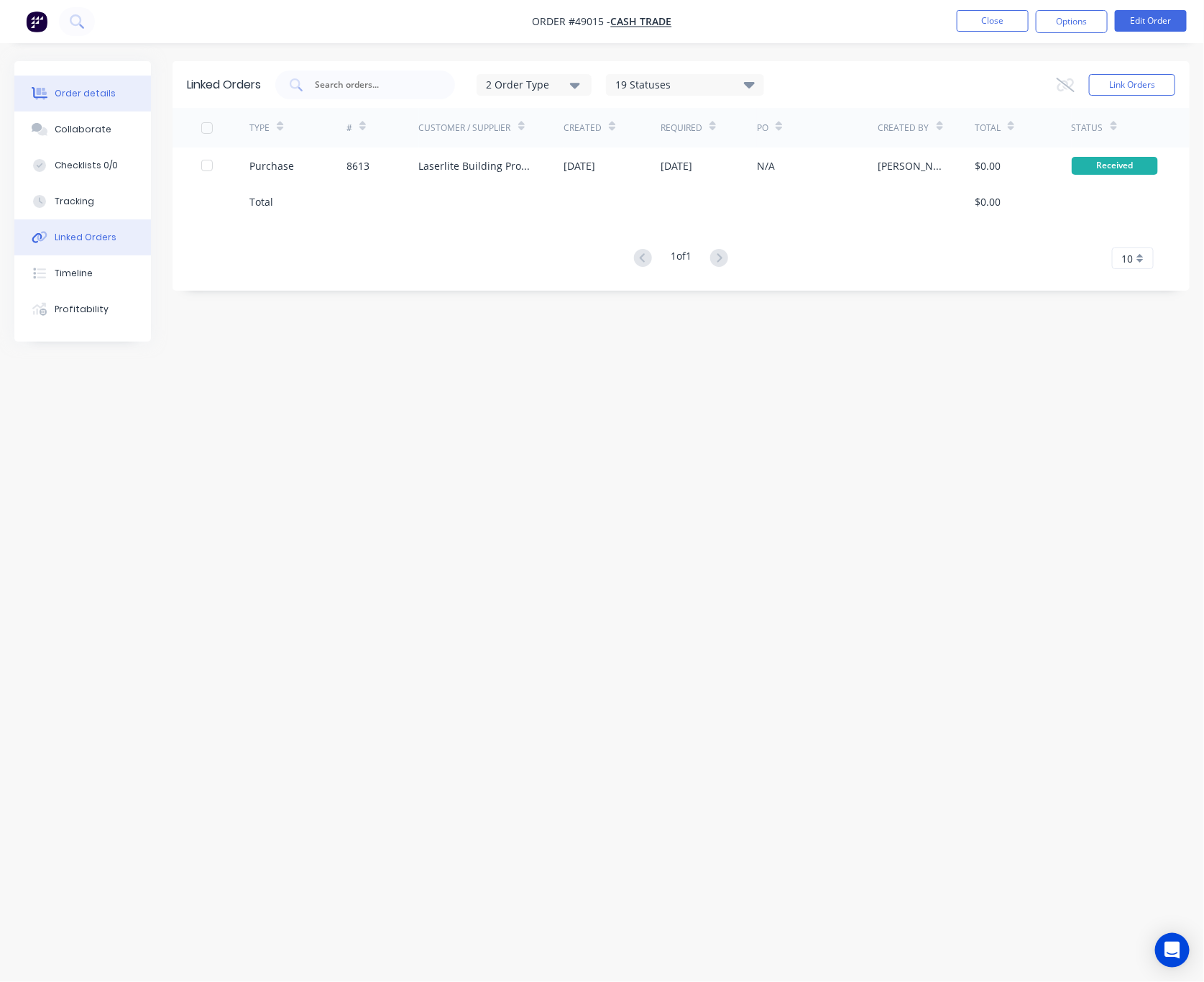
click at [93, 97] on div "Order details" at bounding box center [86, 94] width 61 height 13
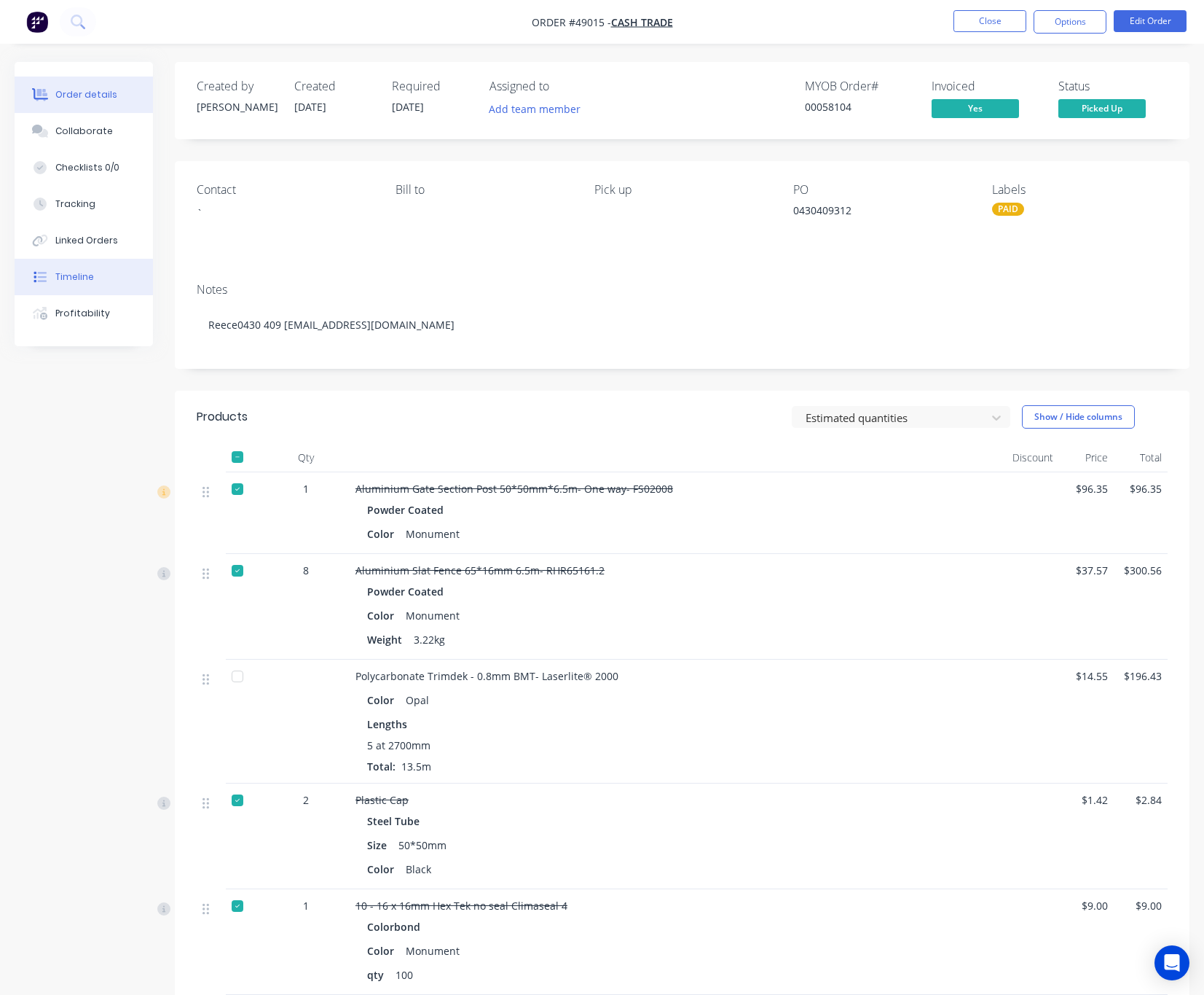
click at [120, 278] on button "Timeline" at bounding box center [84, 277] width 139 height 37
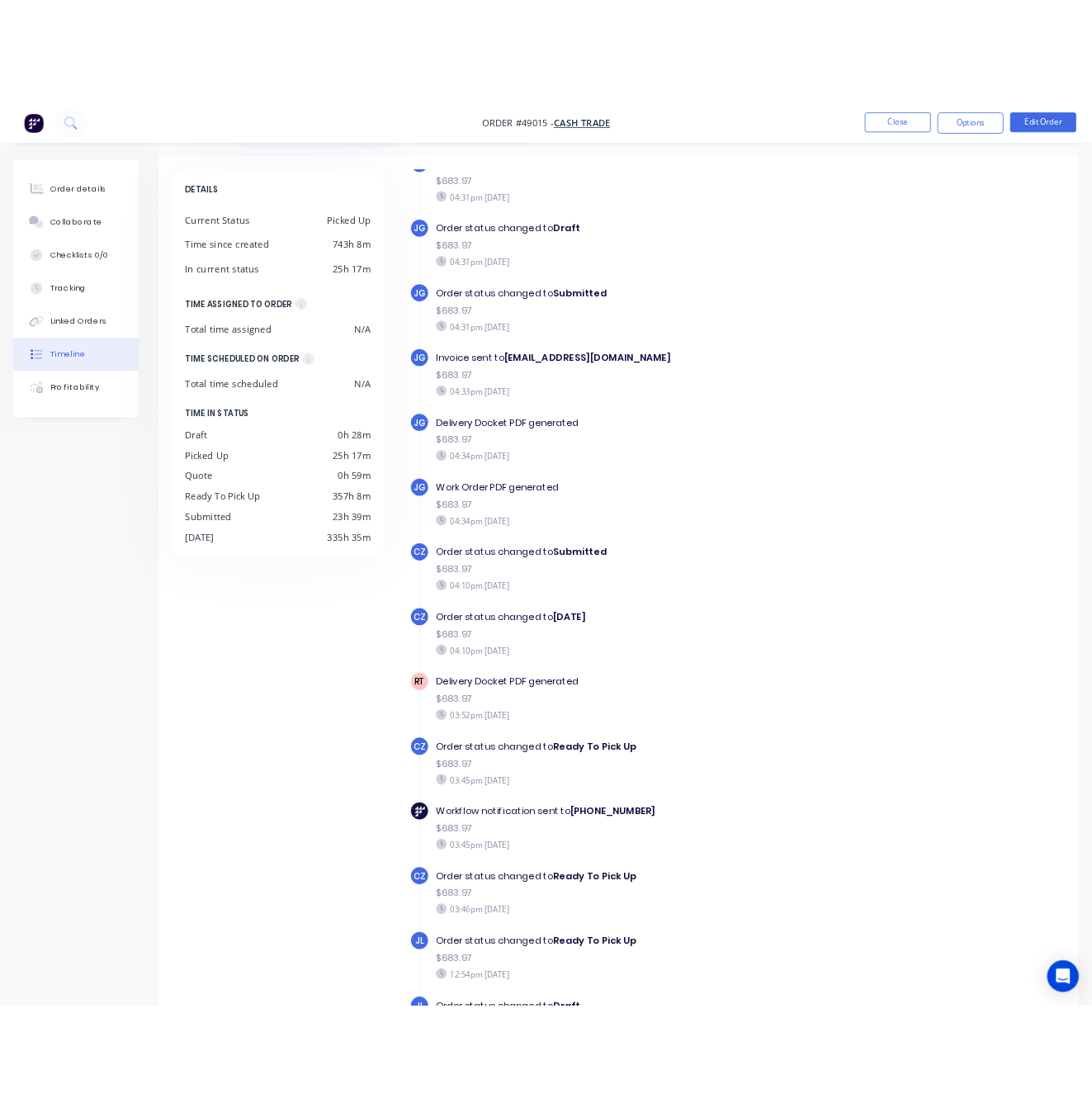
scroll to position [109, 0]
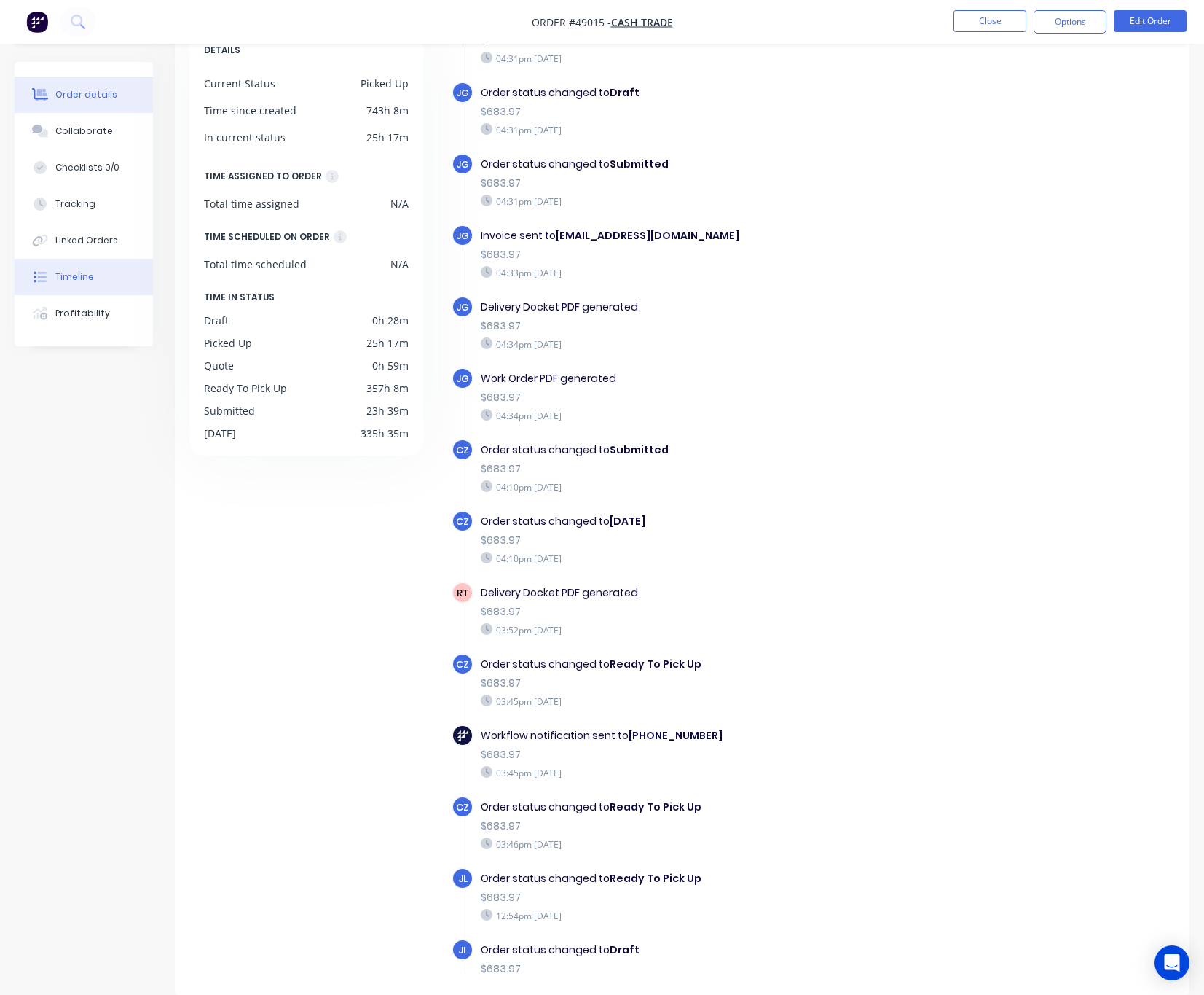
click at [90, 94] on div "Order details" at bounding box center [87, 95] width 62 height 13
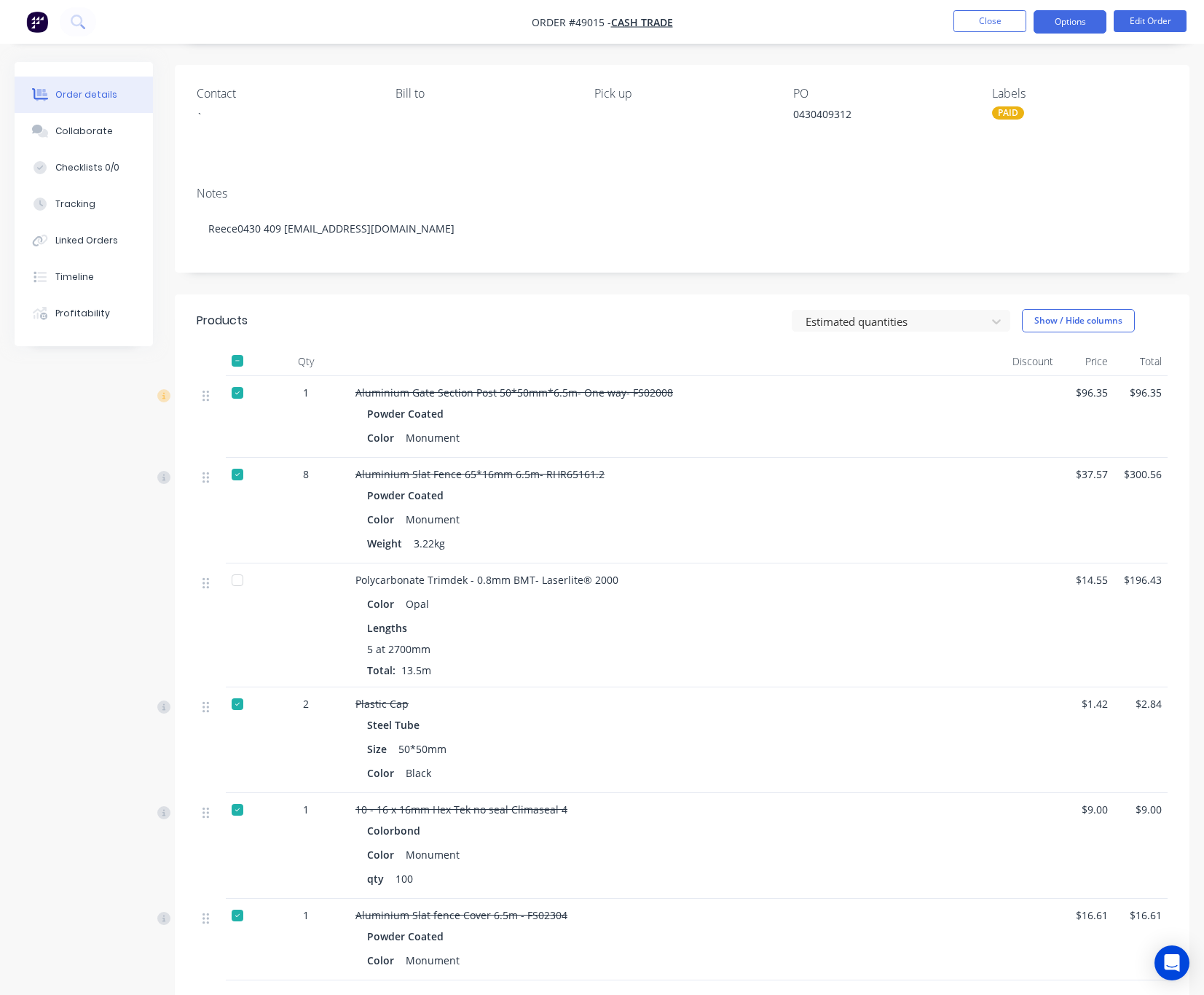
click at [1085, 25] on button "Options" at bounding box center [1069, 22] width 72 height 23
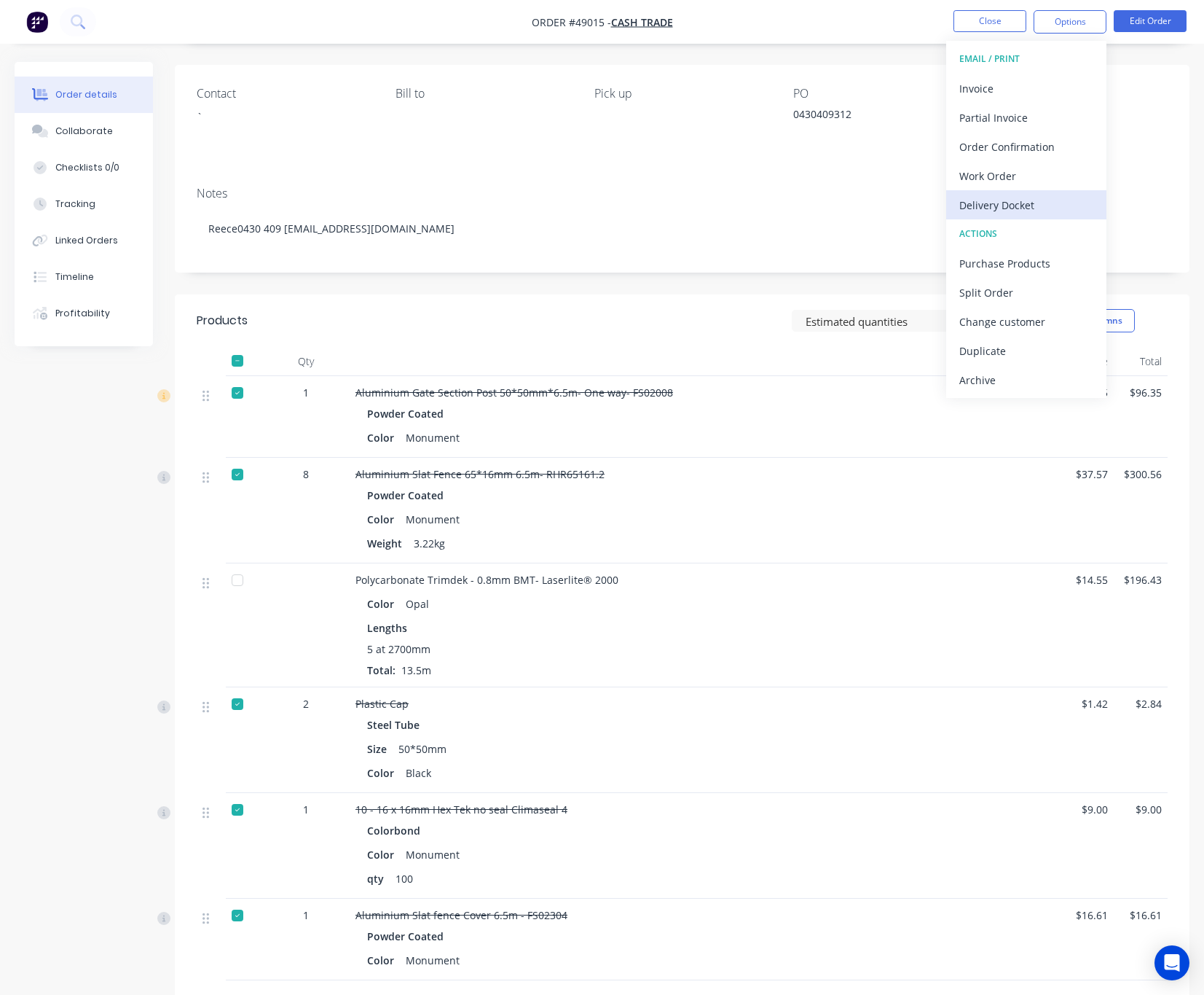
click at [1037, 202] on div "Delivery Docket" at bounding box center [1026, 205] width 134 height 22
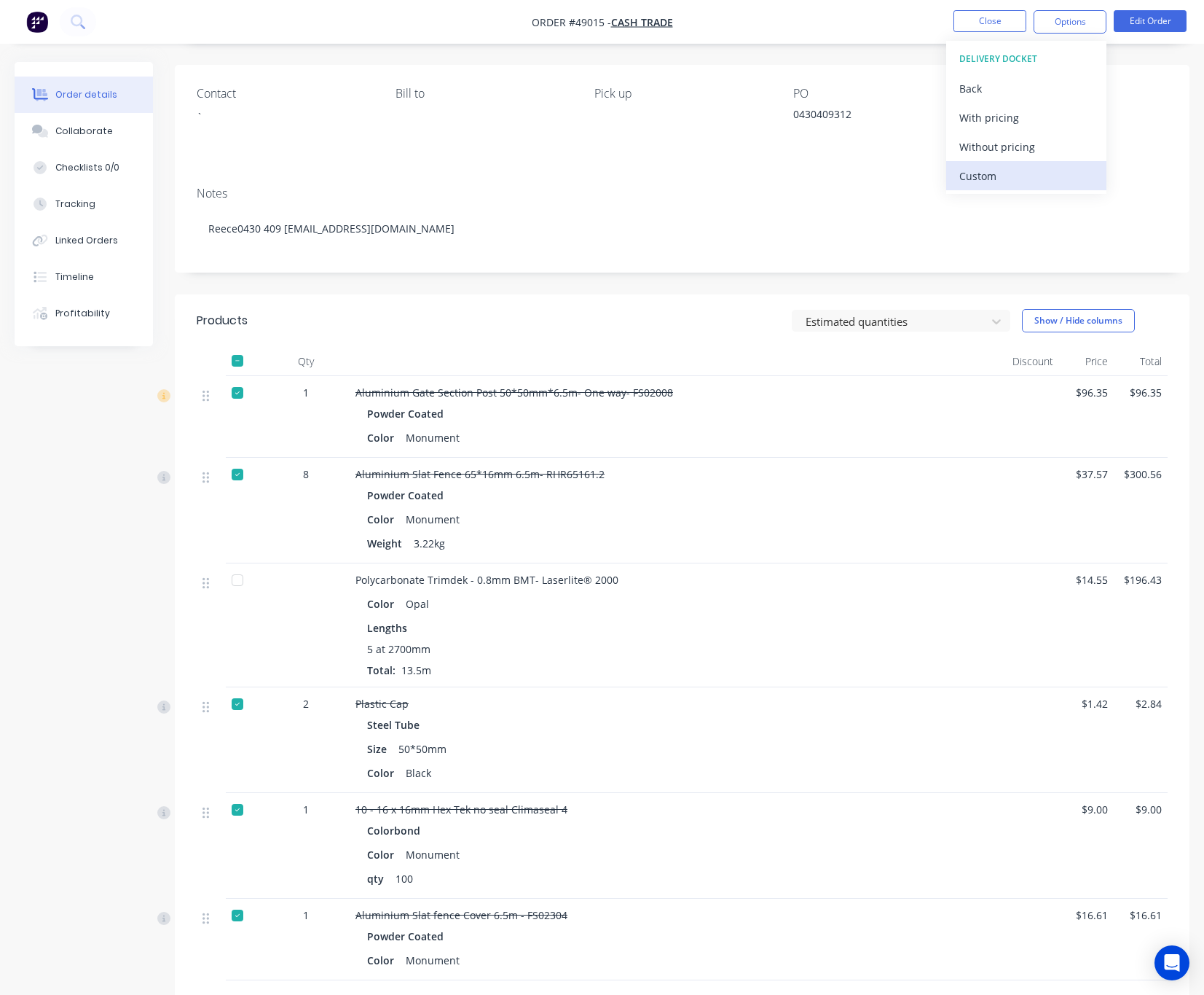
click at [1018, 179] on div "Custom" at bounding box center [1026, 176] width 134 height 22
click at [1018, 158] on button "Without pricing" at bounding box center [1026, 147] width 160 height 29
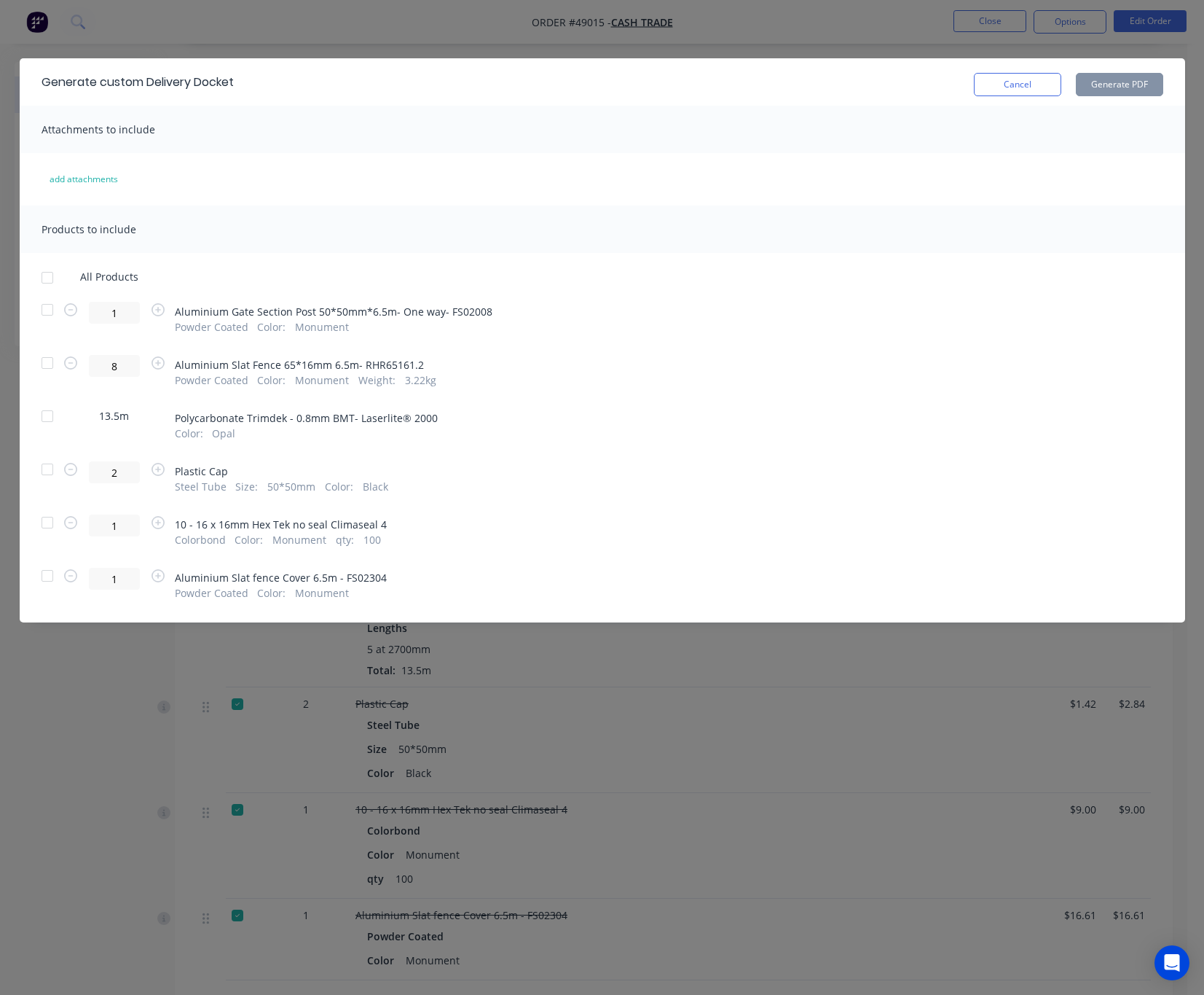
click at [50, 417] on div at bounding box center [47, 416] width 29 height 29
click at [1099, 81] on button "Generate PDF" at bounding box center [1120, 84] width 88 height 23
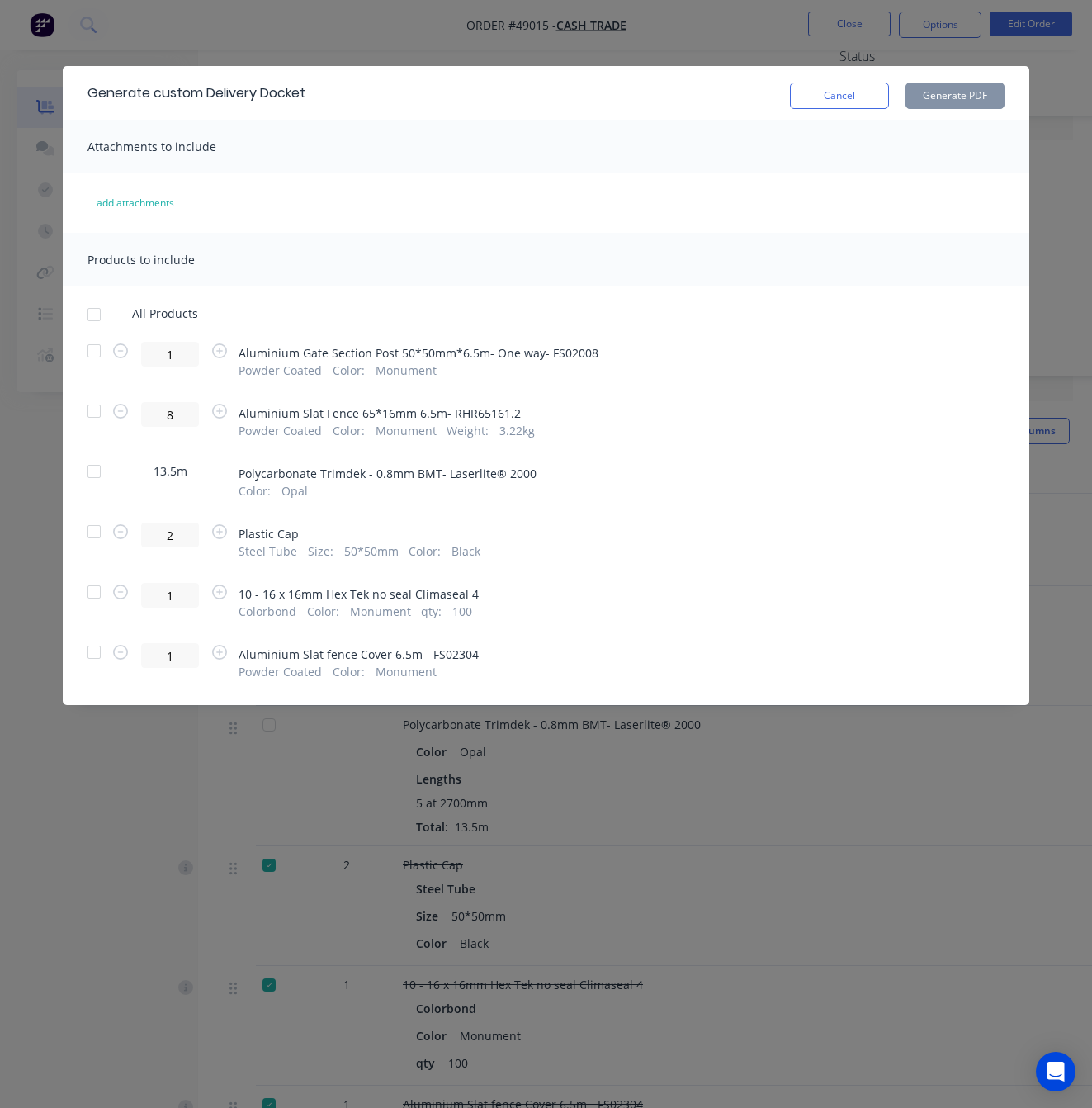
click at [679, 31] on div "Generate custom Delivery Docket Cancel Generate PDF Attachments to include add …" at bounding box center [546, 554] width 1092 height 1108
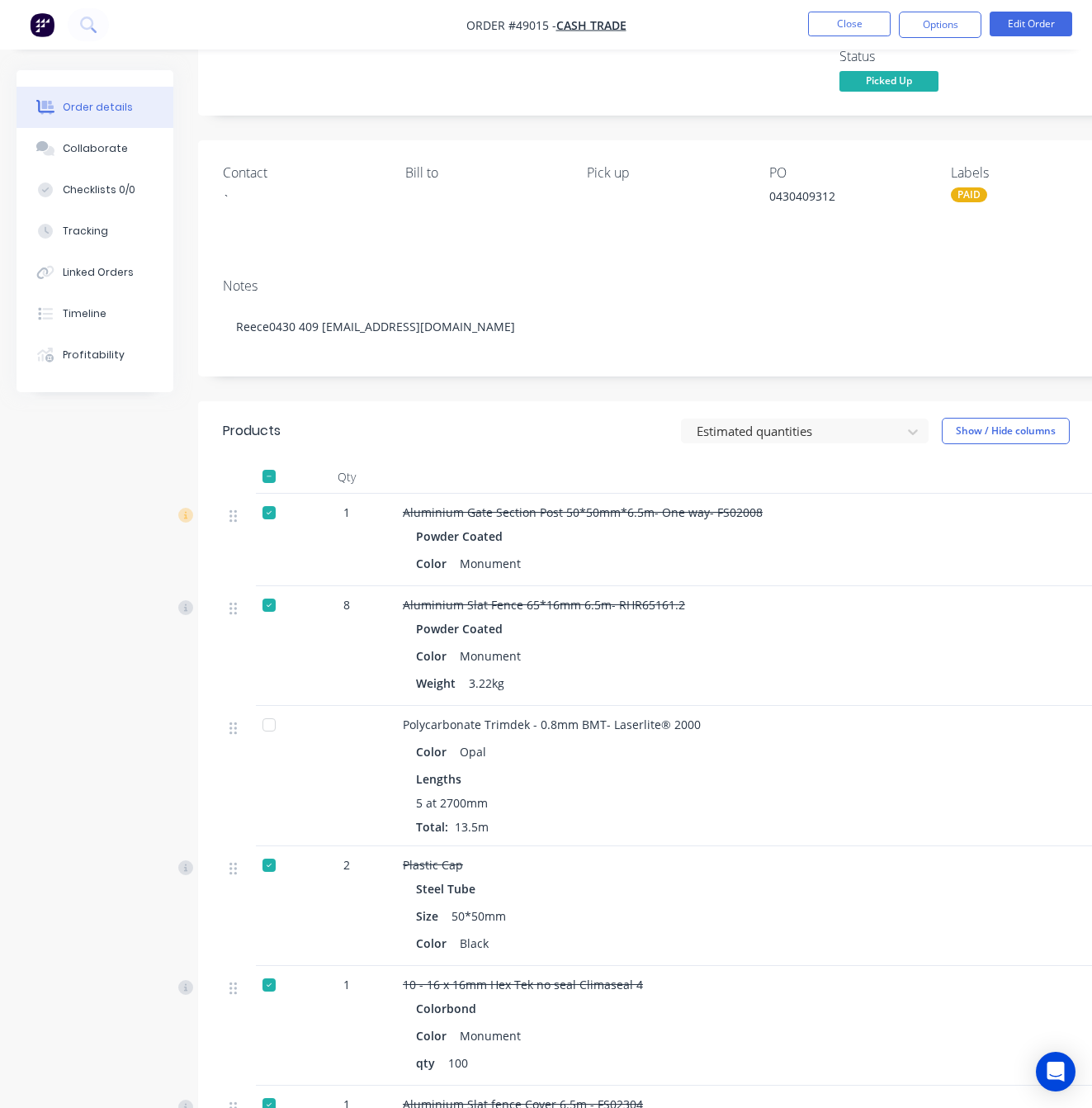
scroll to position [439, 0]
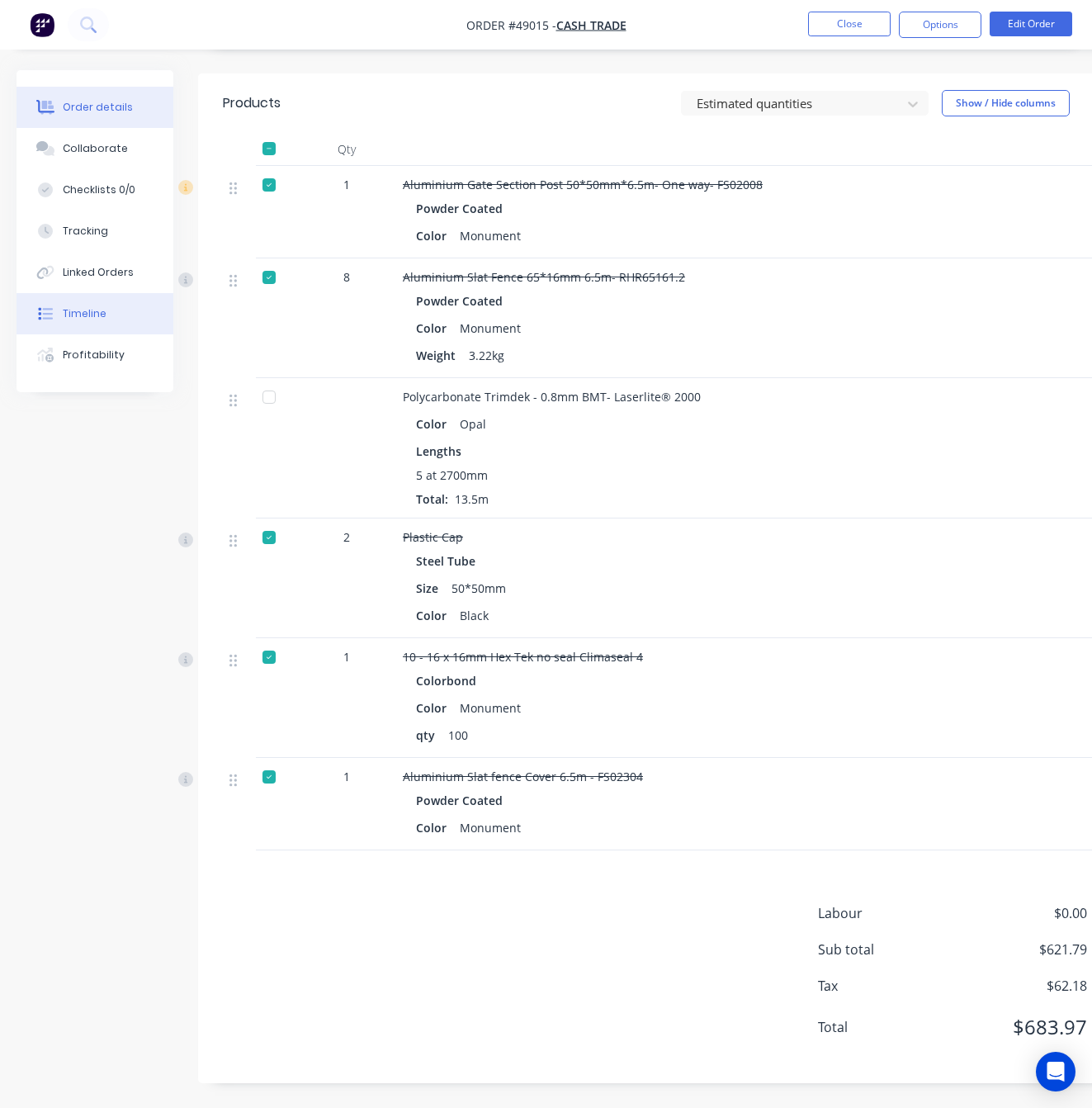
click at [102, 312] on div "Timeline" at bounding box center [85, 313] width 43 height 14
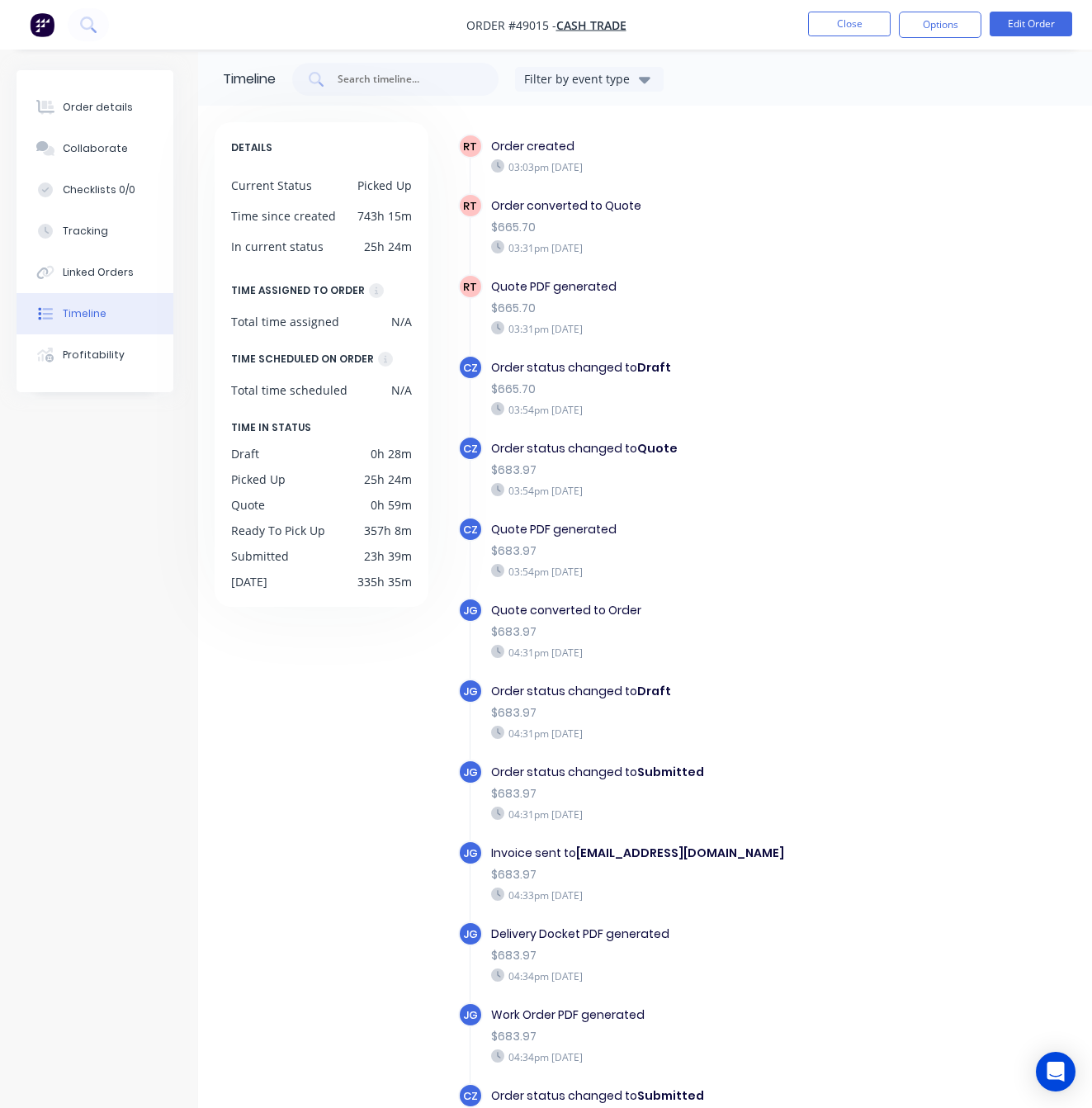
scroll to position [127, 0]
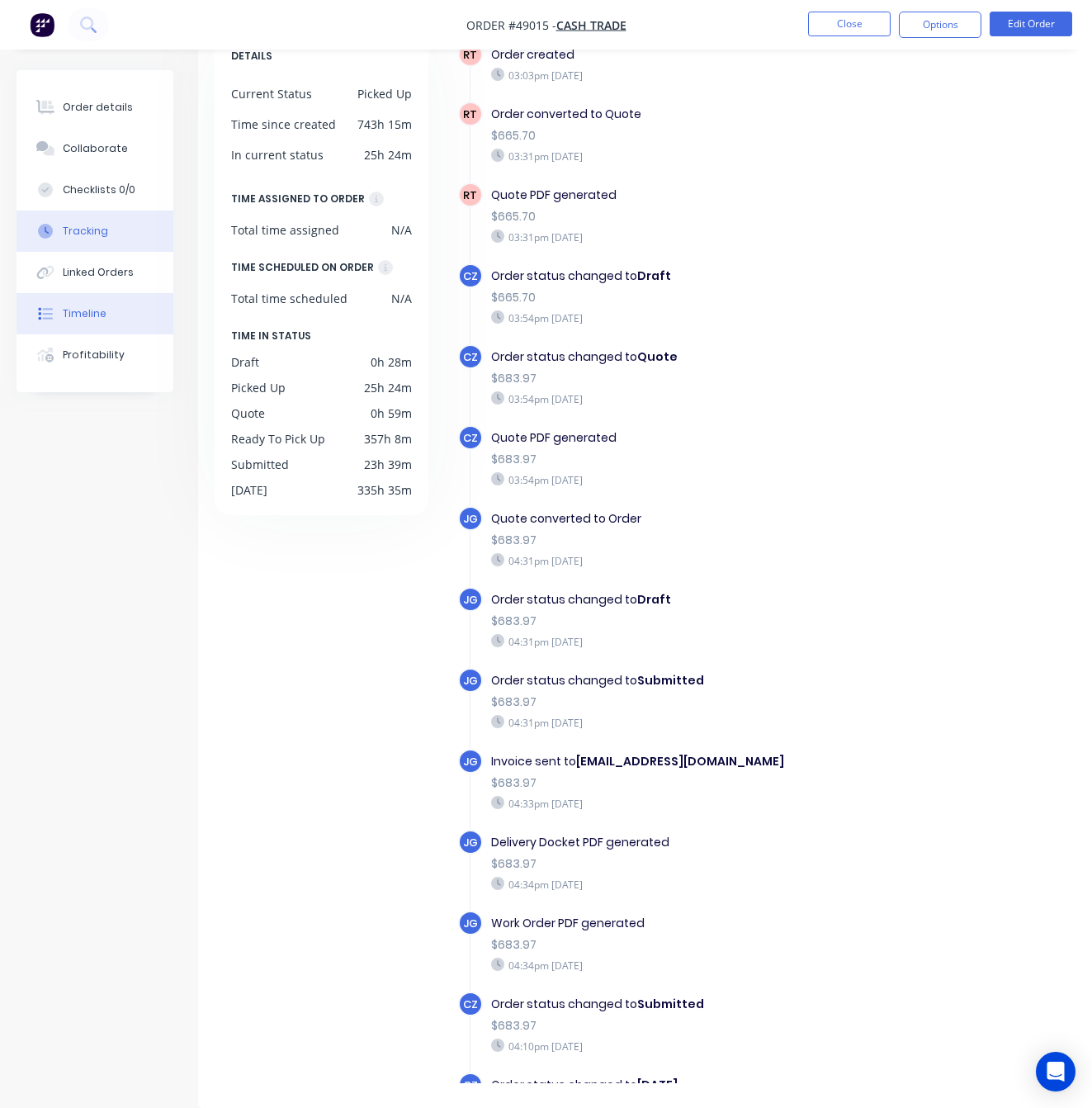
click at [89, 228] on div "Tracking" at bounding box center [86, 231] width 45 height 14
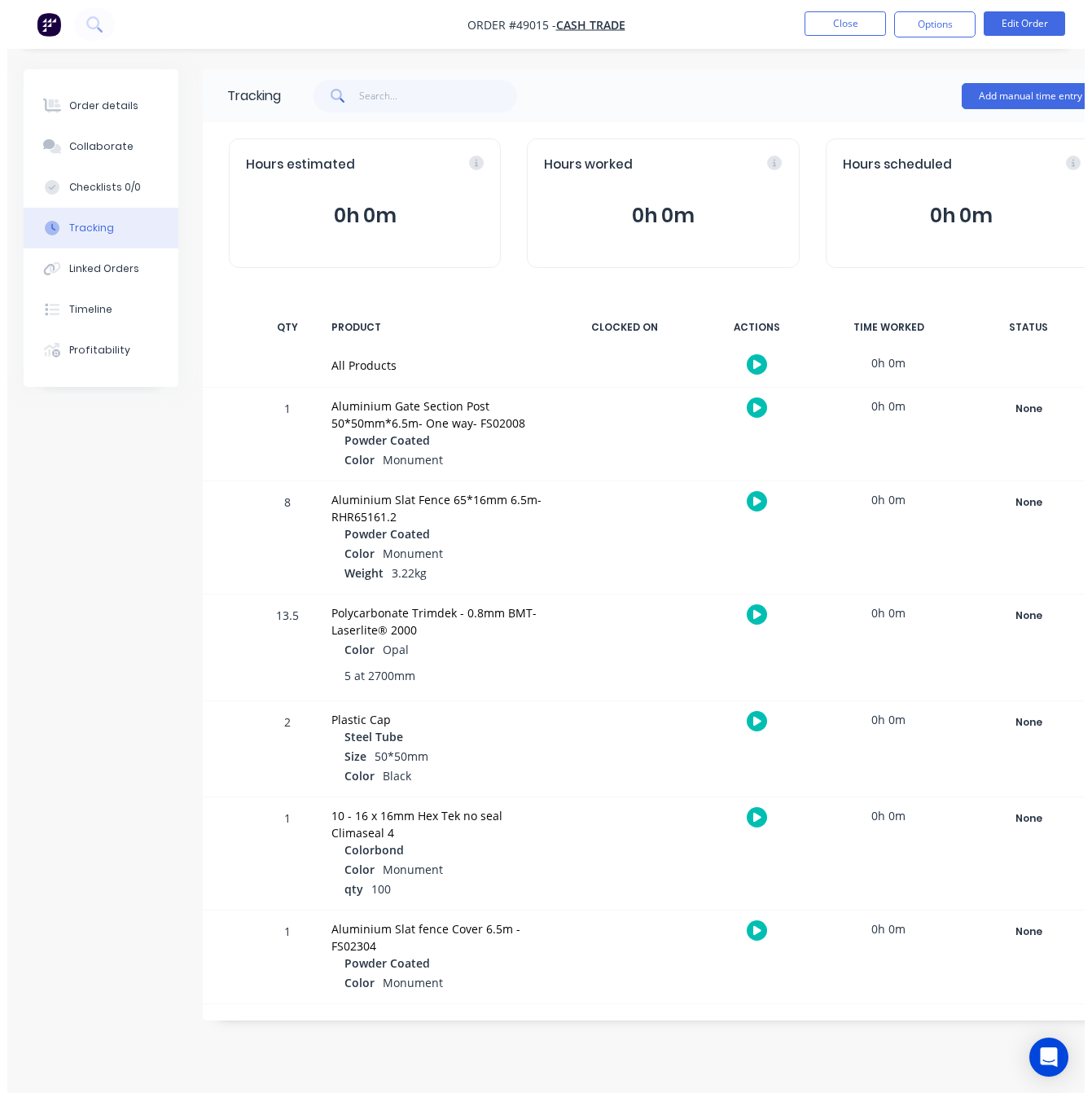
scroll to position [18, 0]
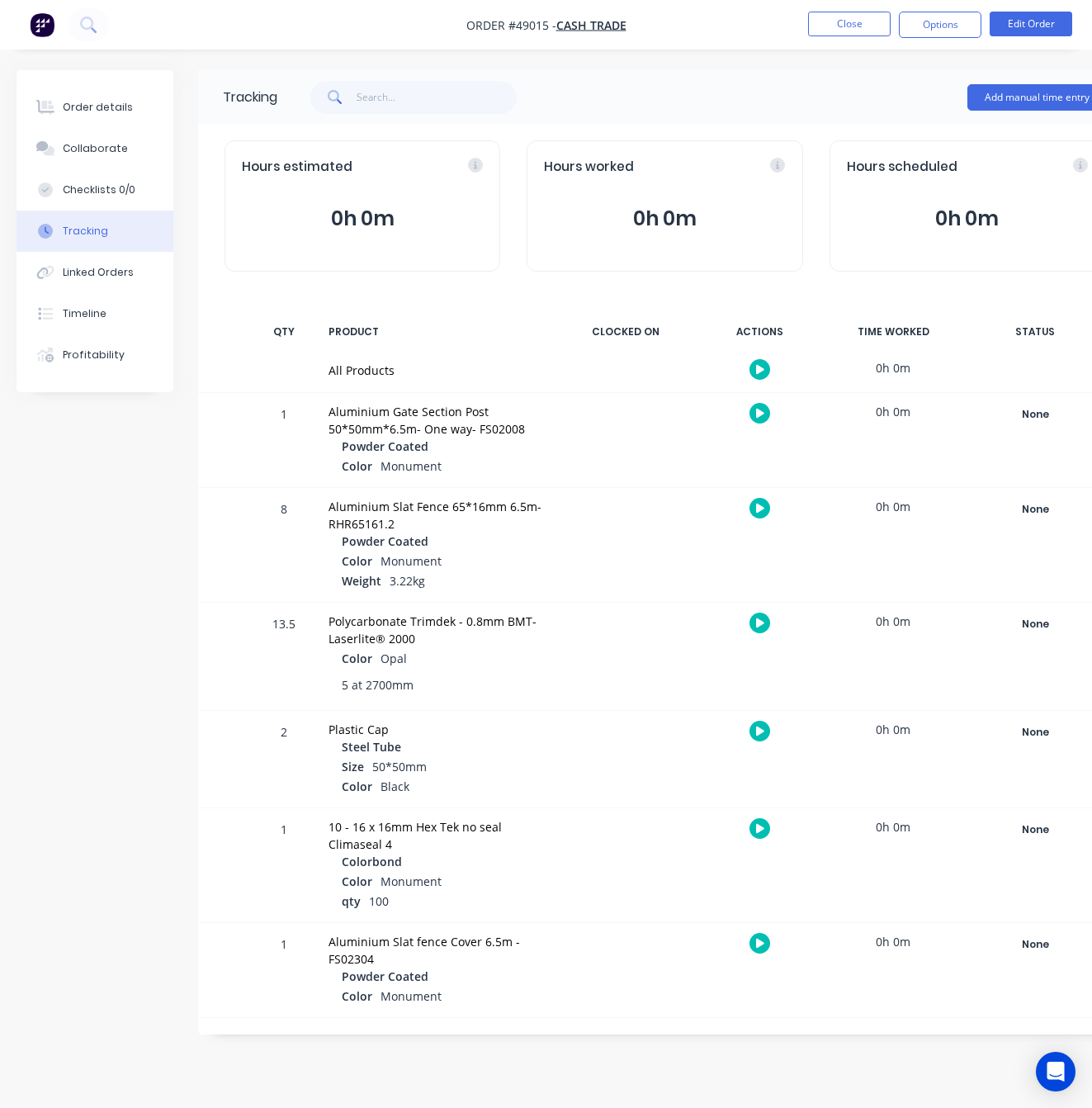
click at [95, 248] on button "Tracking" at bounding box center [95, 231] width 157 height 42
click at [106, 270] on div "Linked Orders" at bounding box center [98, 272] width 71 height 14
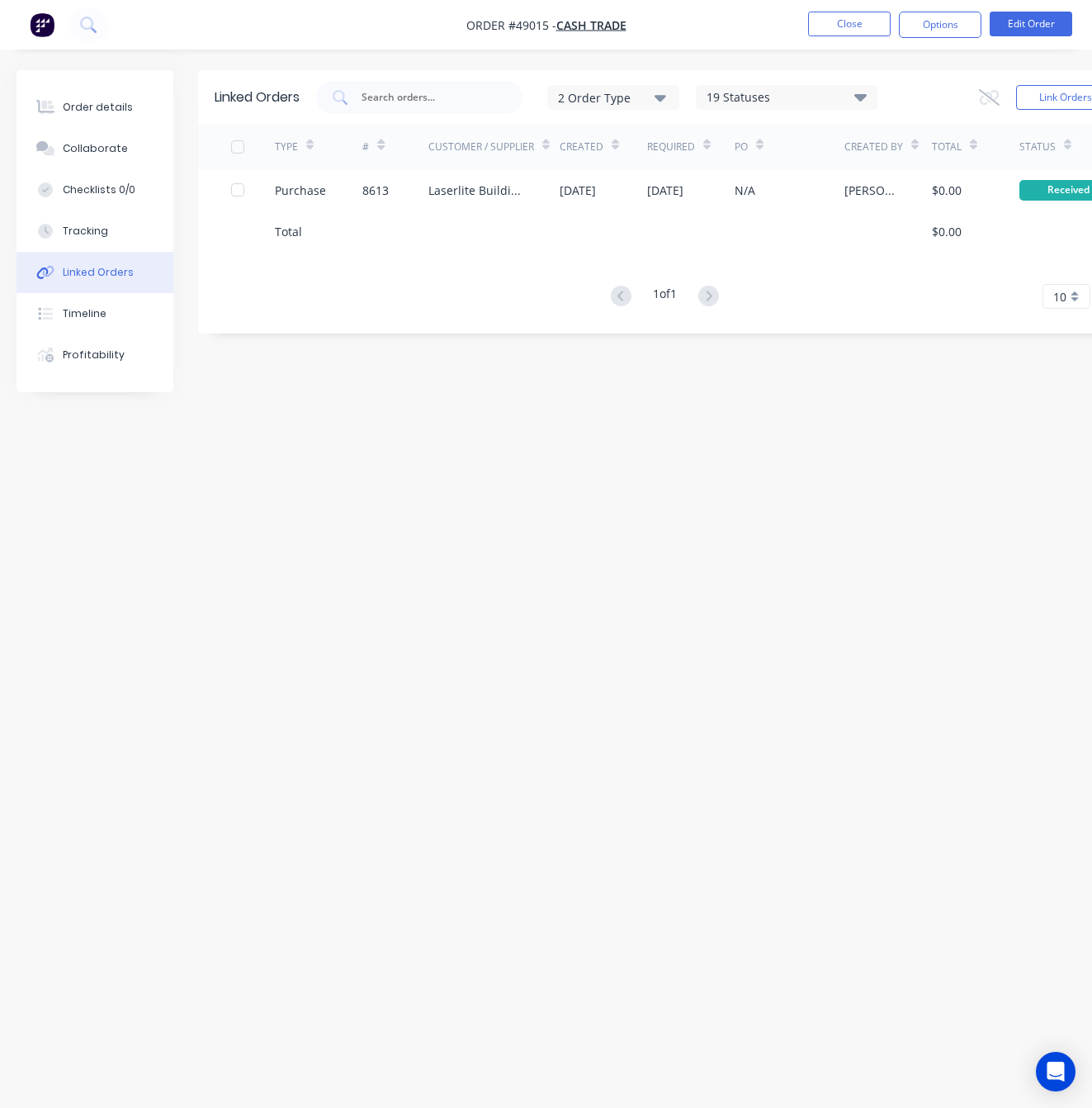
click at [755, 568] on div "Linked Orders 2 Order Type 19 Statuses Sales Order Status All Archived Draft Qu…" at bounding box center [574, 522] width 1115 height 905
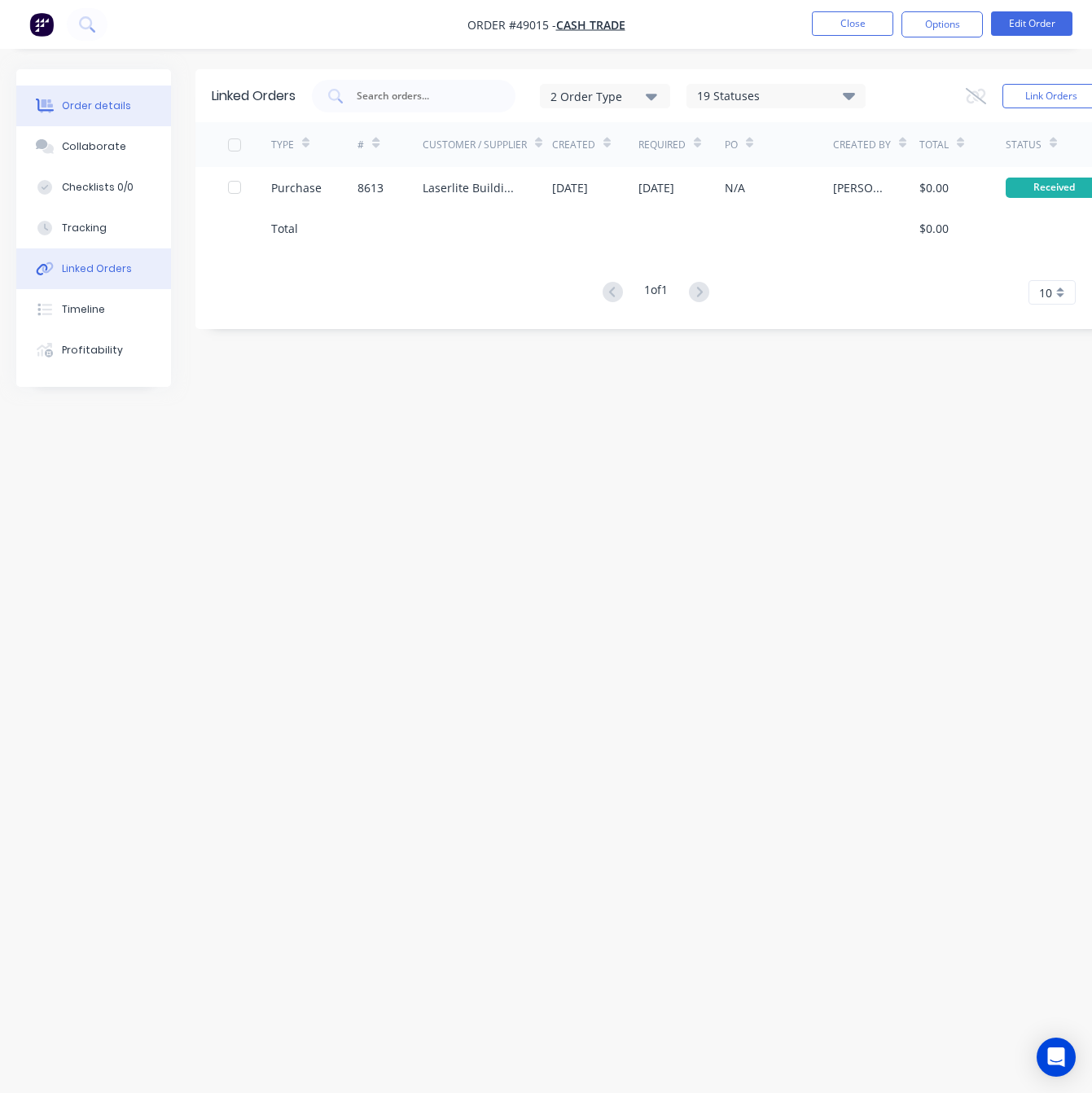
click at [103, 110] on div "Order details" at bounding box center [97, 106] width 69 height 14
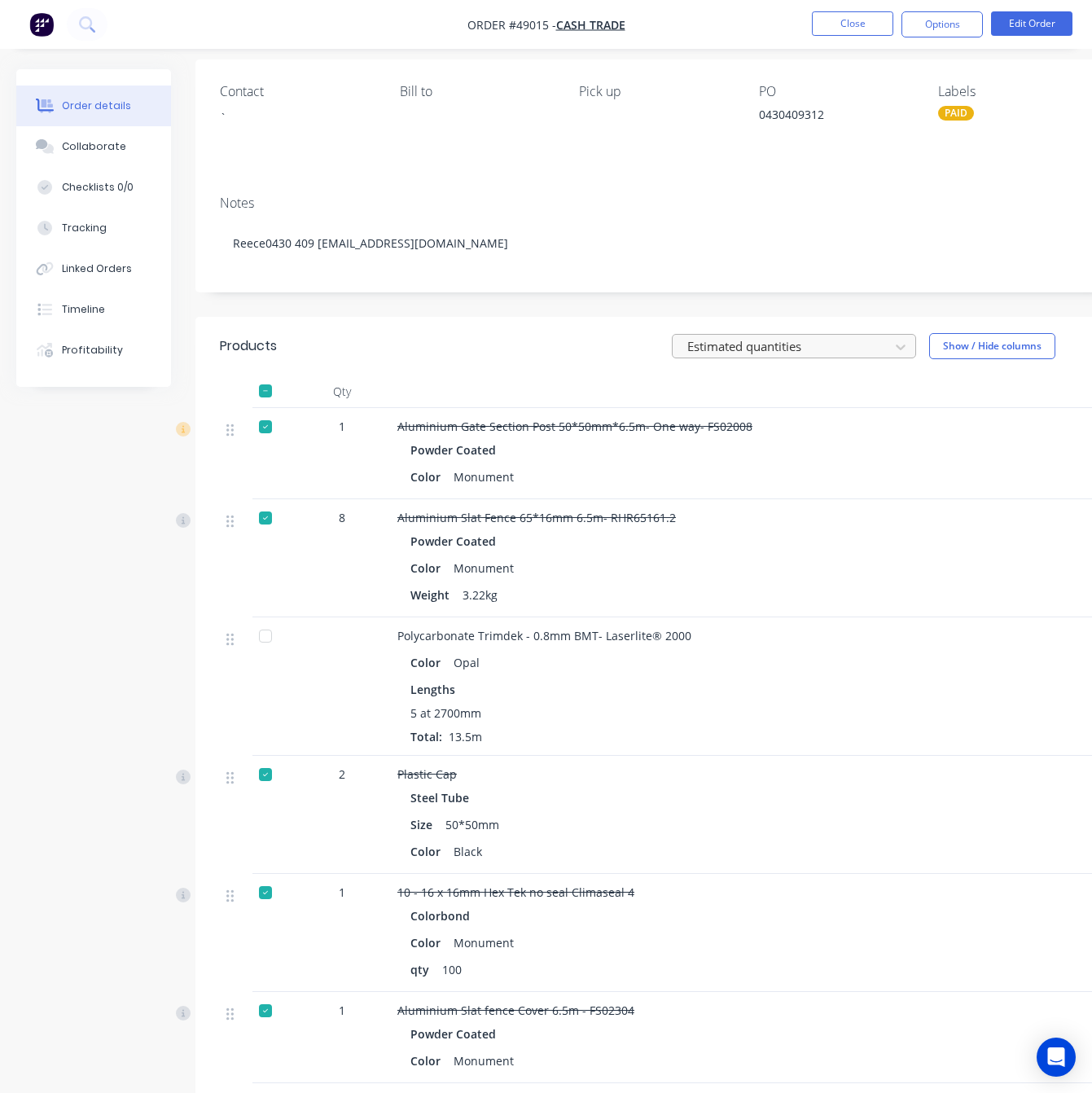
scroll to position [433, 0]
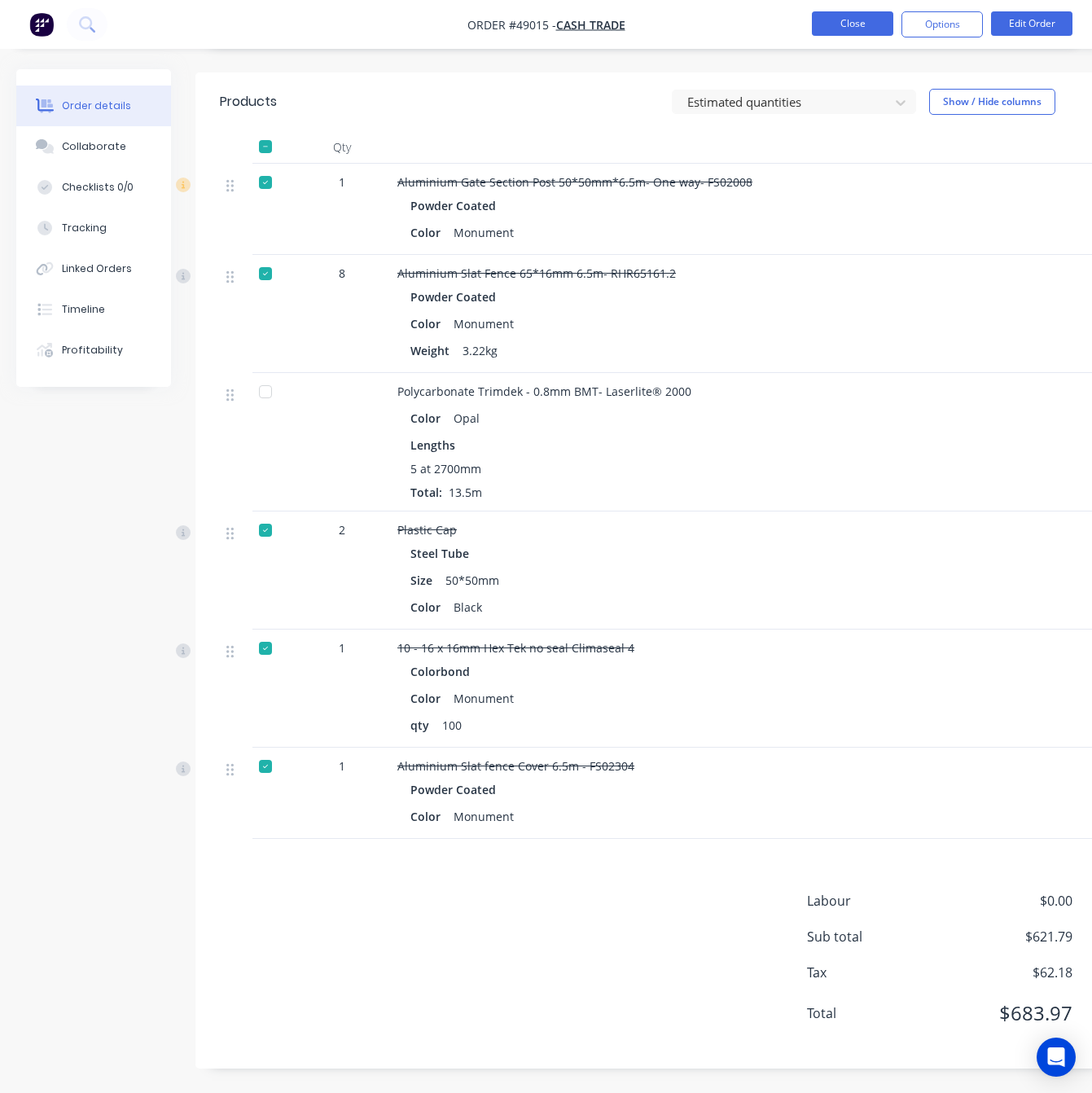
click at [846, 28] on button "Close" at bounding box center [852, 23] width 81 height 24
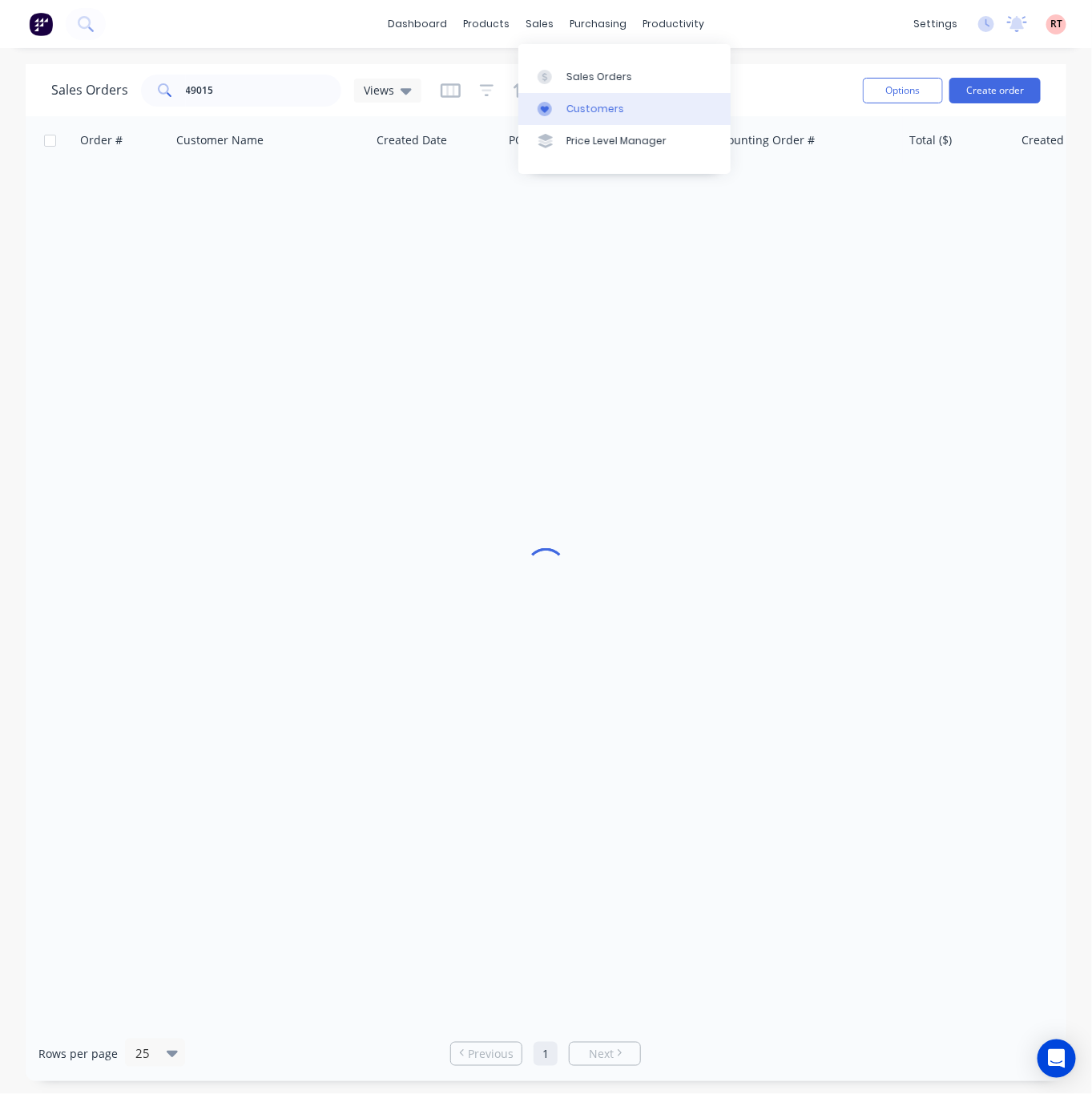
click at [572, 93] on link "Customers" at bounding box center [624, 109] width 212 height 32
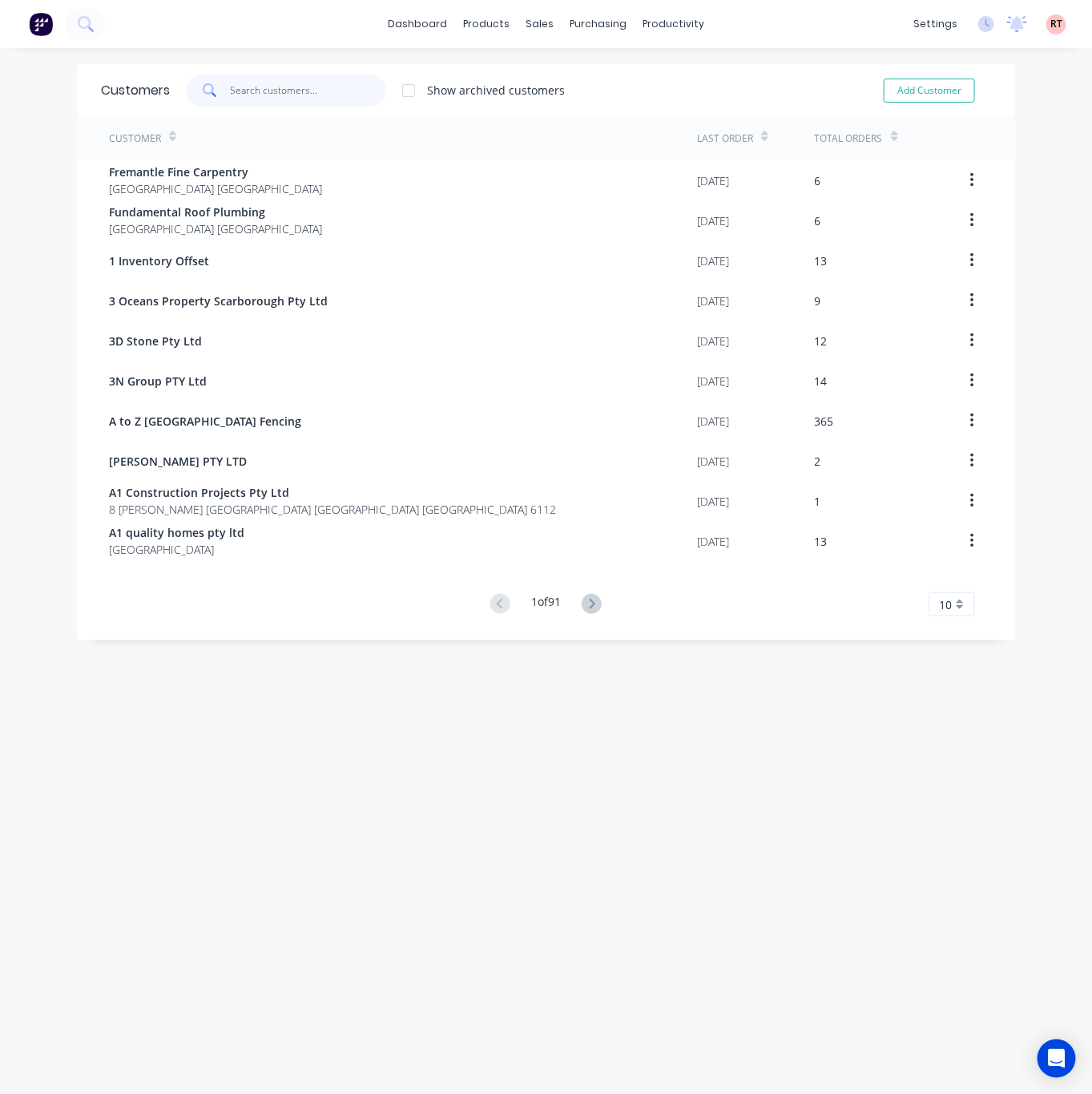
drag, startPoint x: 315, startPoint y: 89, endPoint x: 323, endPoint y: 84, distance: 9.4
click at [315, 88] on input "text" at bounding box center [308, 90] width 156 height 32
click at [533, 24] on div "sales" at bounding box center [539, 24] width 44 height 24
click at [573, 111] on div "Customers" at bounding box center [587, 109] width 58 height 14
click at [553, 111] on link "Customers" at bounding box center [616, 109] width 212 height 32
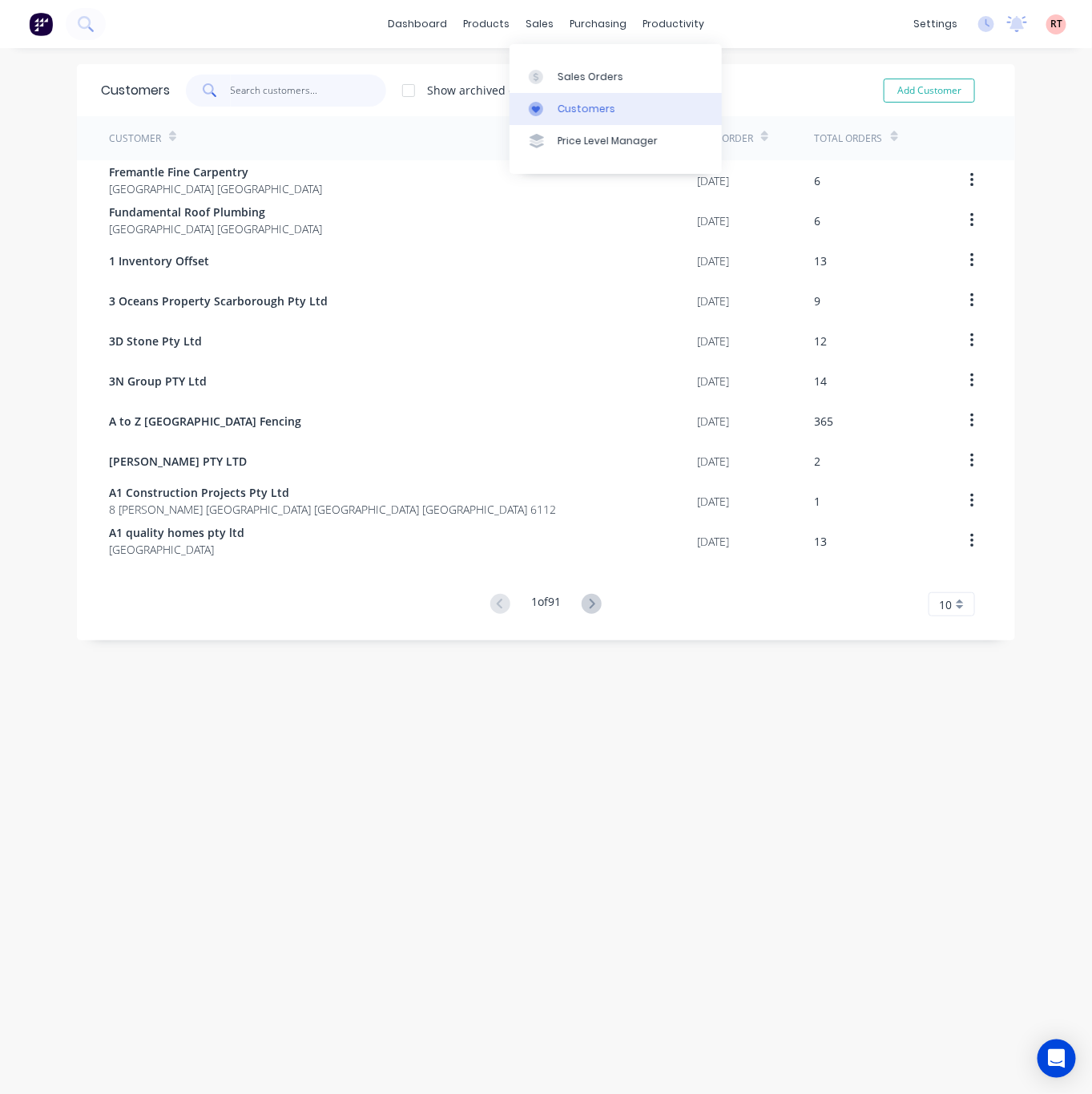
click at [294, 81] on input "text" at bounding box center [308, 90] width 156 height 32
click at [277, 87] on input "text" at bounding box center [308, 90] width 156 height 32
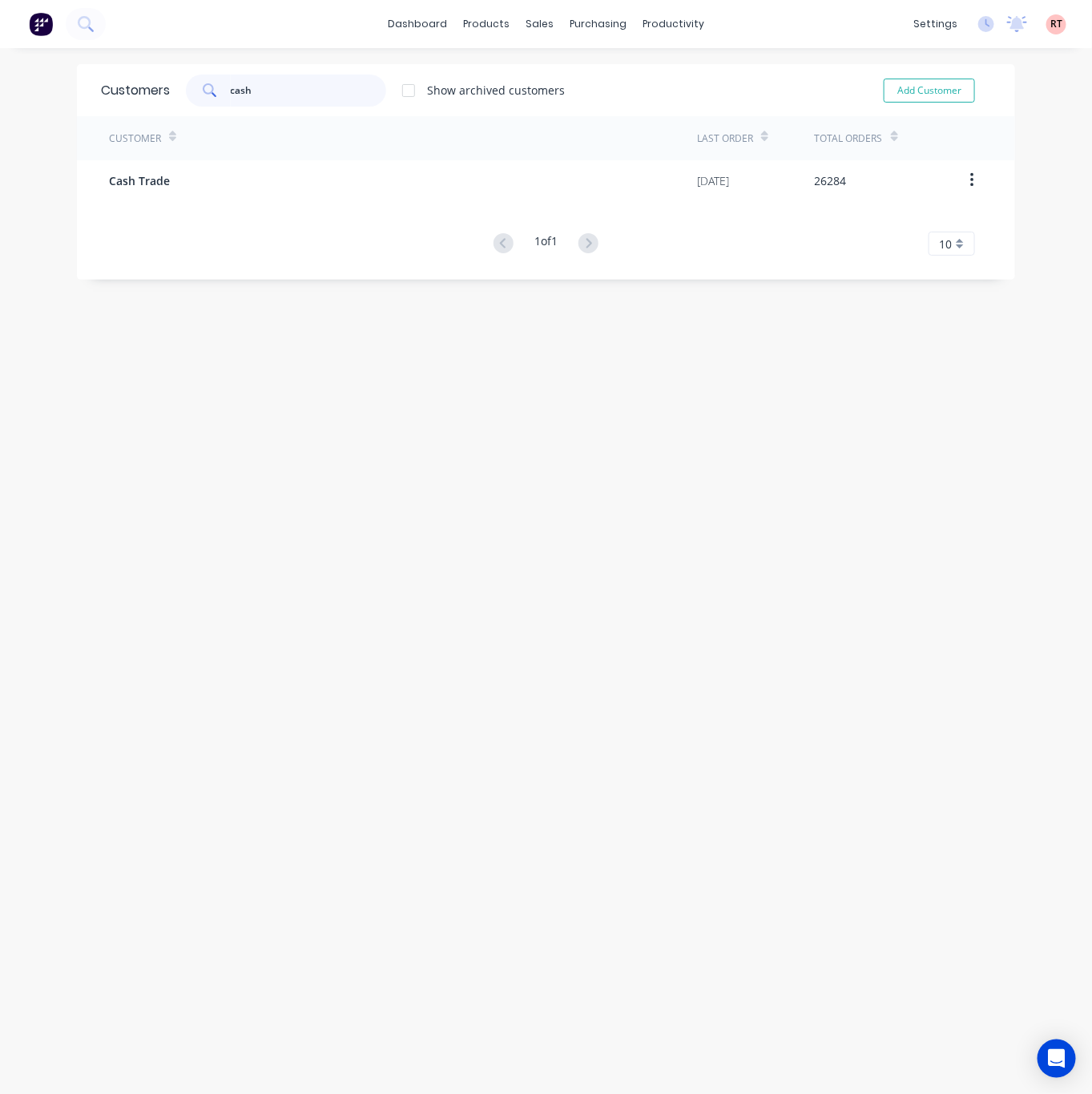
type input "cash"
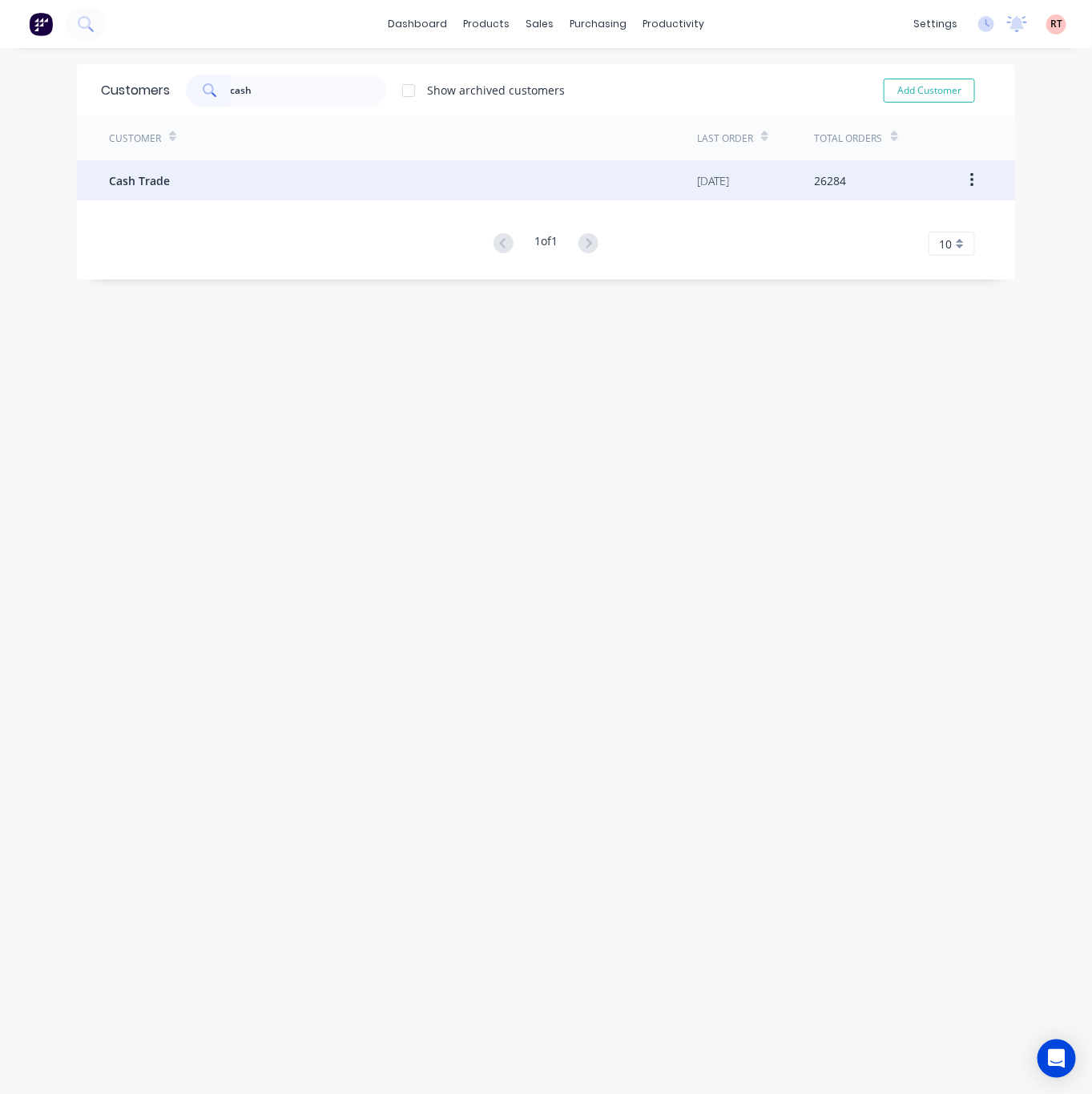
click at [333, 169] on div "Cash Trade" at bounding box center [402, 180] width 588 height 40
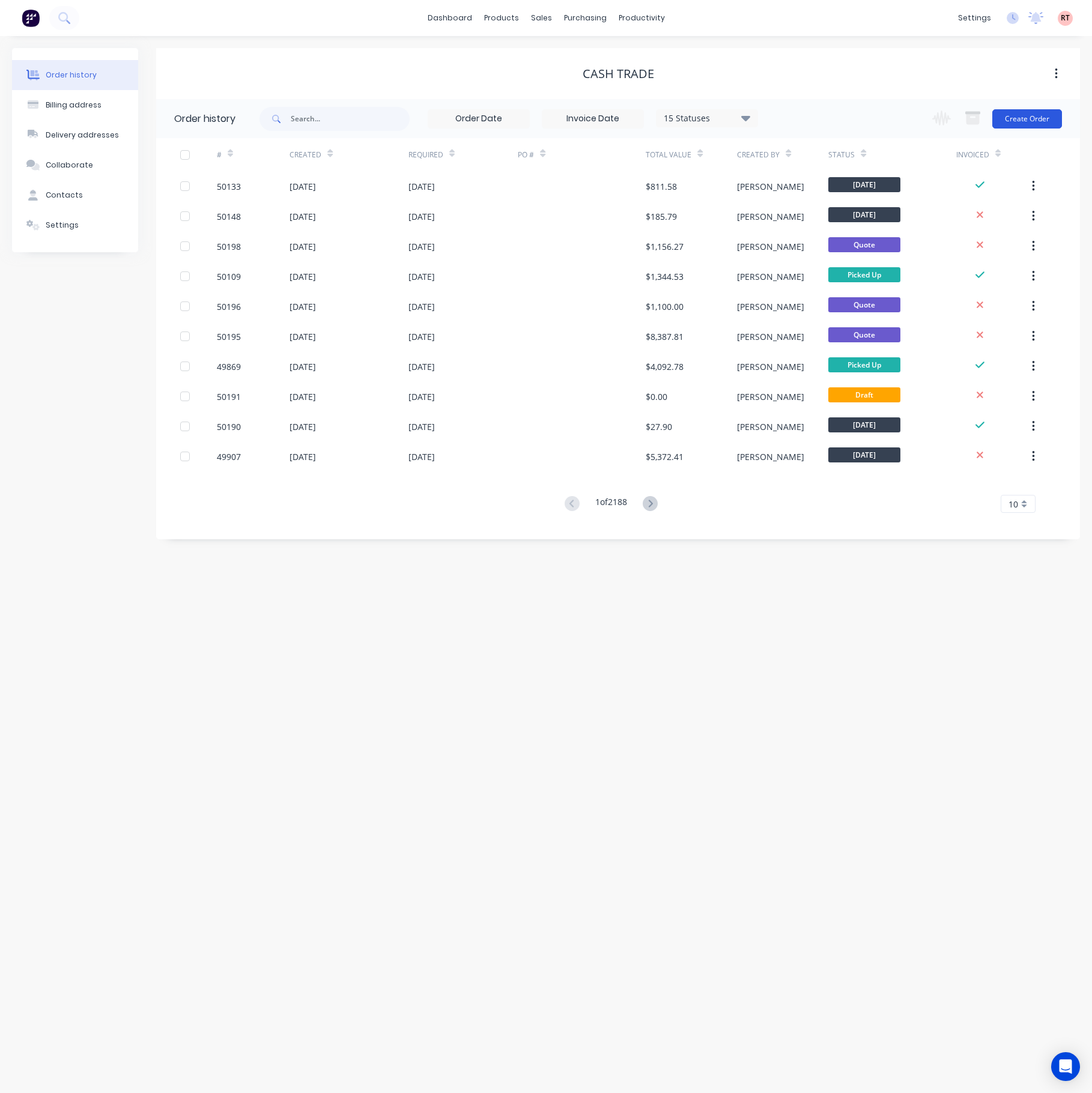
click at [906, 113] on button "Create Order" at bounding box center [1027, 118] width 70 height 19
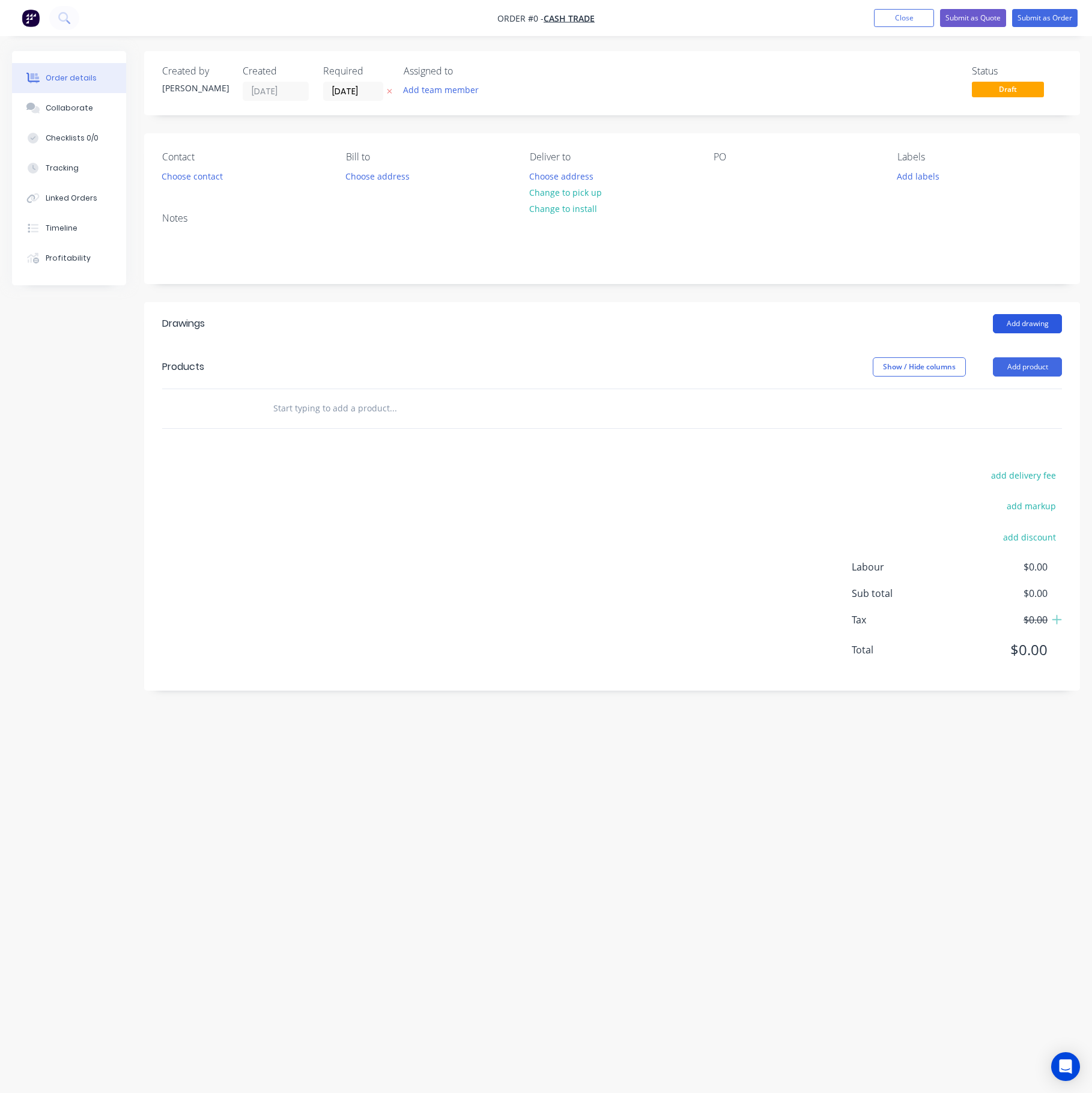
click at [906, 329] on button "Add drawing" at bounding box center [1027, 323] width 69 height 19
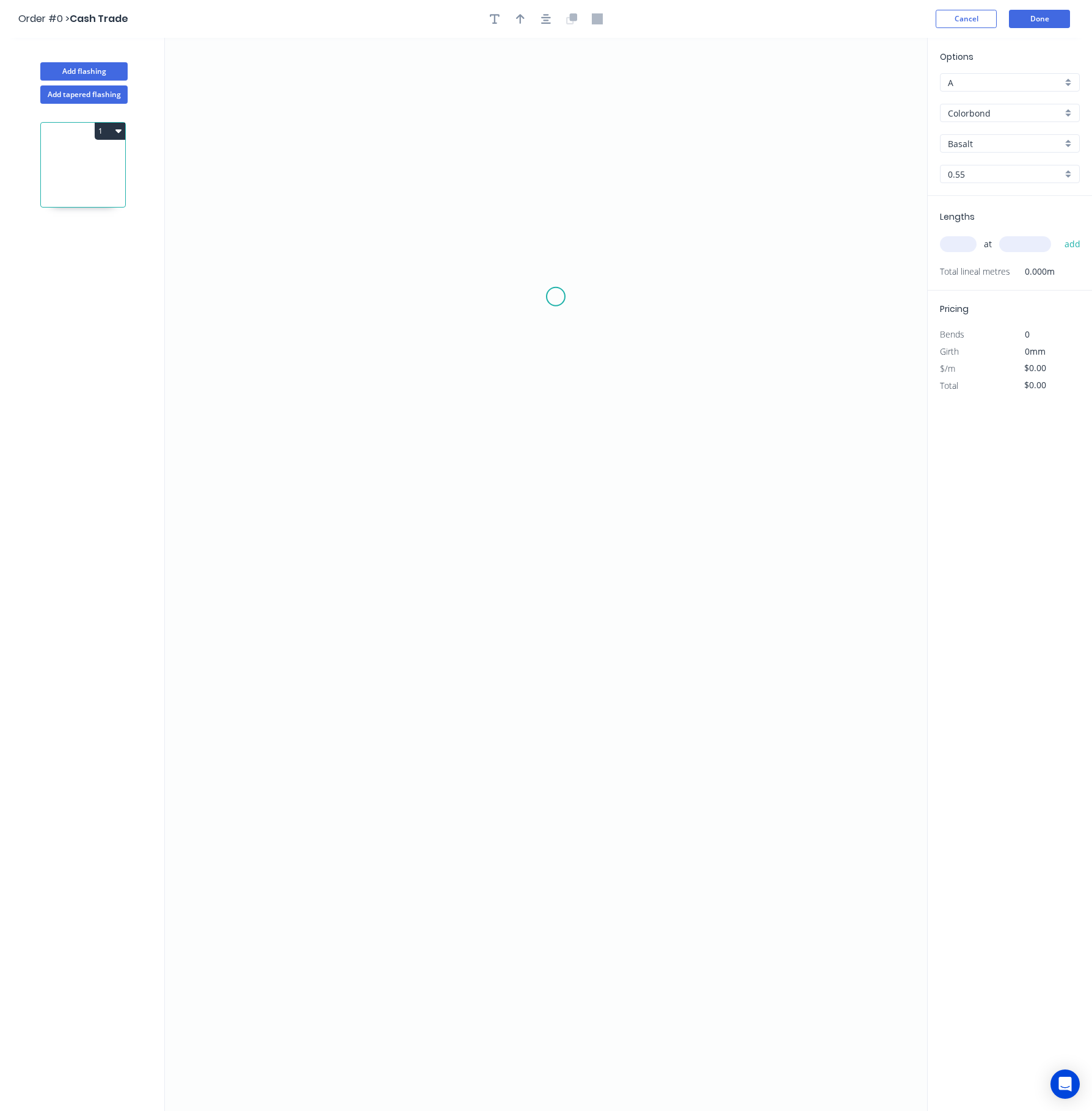
click at [555, 298] on icon "0" at bounding box center [546, 575] width 762 height 1073
click at [570, 819] on icon "0" at bounding box center [546, 575] width 762 height 1073
click at [459, 759] on icon "0 ?" at bounding box center [546, 575] width 762 height 1073
click at [459, 759] on circle at bounding box center [459, 757] width 18 height 18
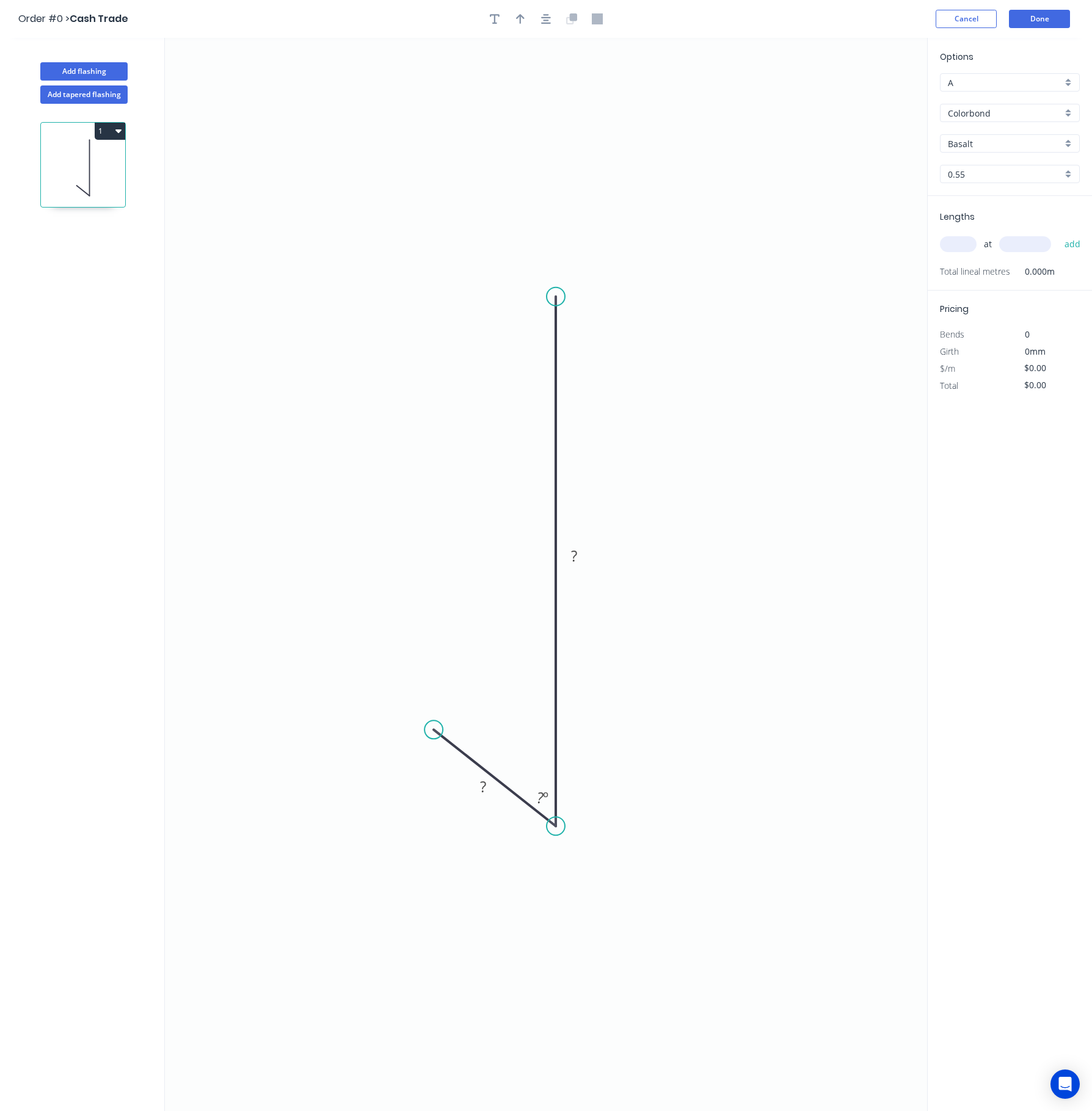
drag, startPoint x: 459, startPoint y: 759, endPoint x: 434, endPoint y: 731, distance: 37.5
click at [434, 731] on circle at bounding box center [433, 729] width 18 height 18
click at [537, 793] on tspan "?" at bounding box center [540, 797] width 7 height 20
drag, startPoint x: 440, startPoint y: 727, endPoint x: 420, endPoint y: 727, distance: 20.0
click at [420, 727] on circle at bounding box center [420, 724] width 18 height 18
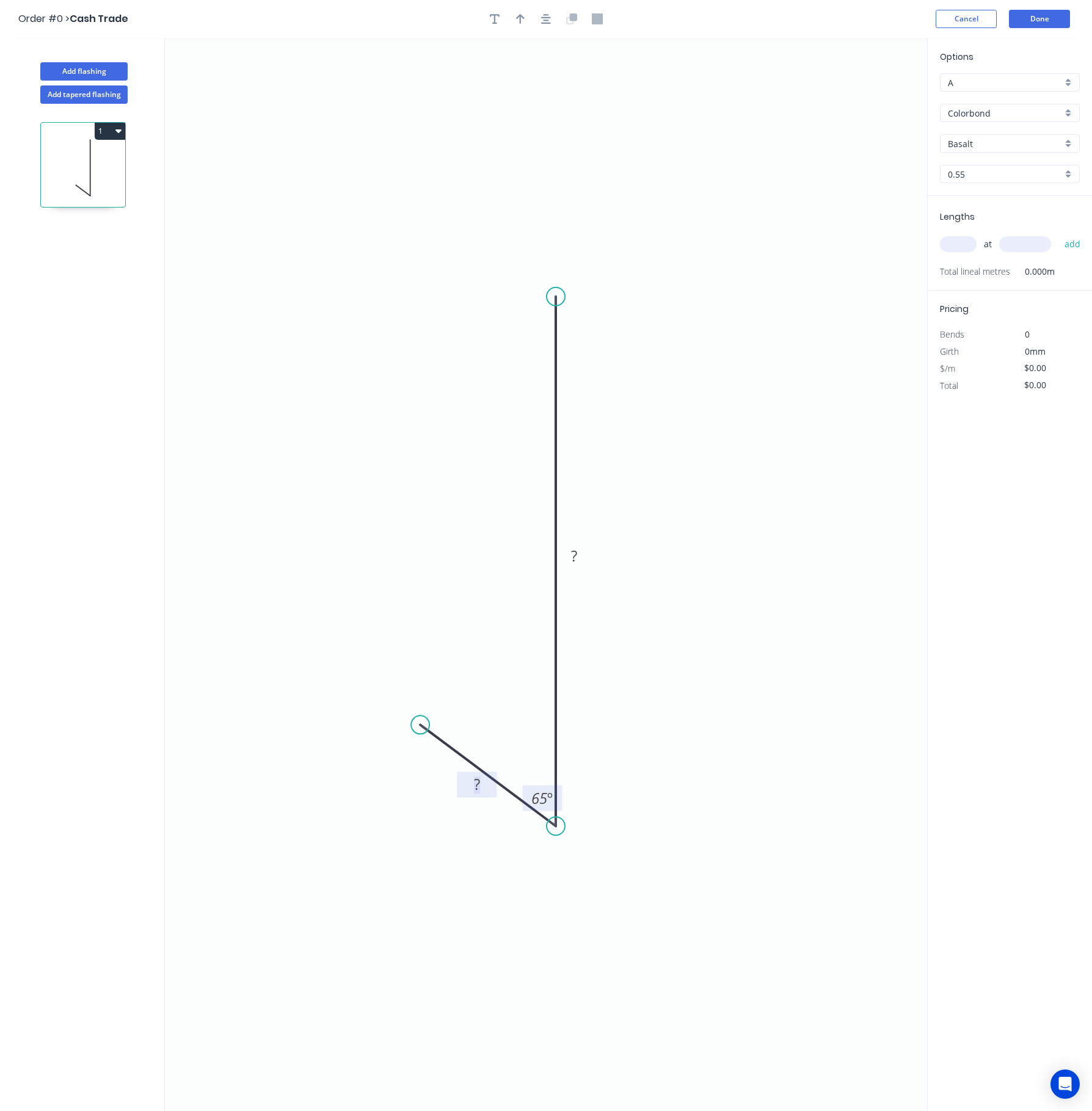
click at [484, 792] on rect at bounding box center [477, 785] width 25 height 17
drag, startPoint x: 421, startPoint y: 720, endPoint x: 473, endPoint y: 774, distance: 75.0
click at [473, 774] on circle at bounding box center [472, 772] width 18 height 18
click at [503, 812] on tspan "?" at bounding box center [504, 809] width 6 height 20
click at [580, 561] on rect at bounding box center [574, 557] width 25 height 17
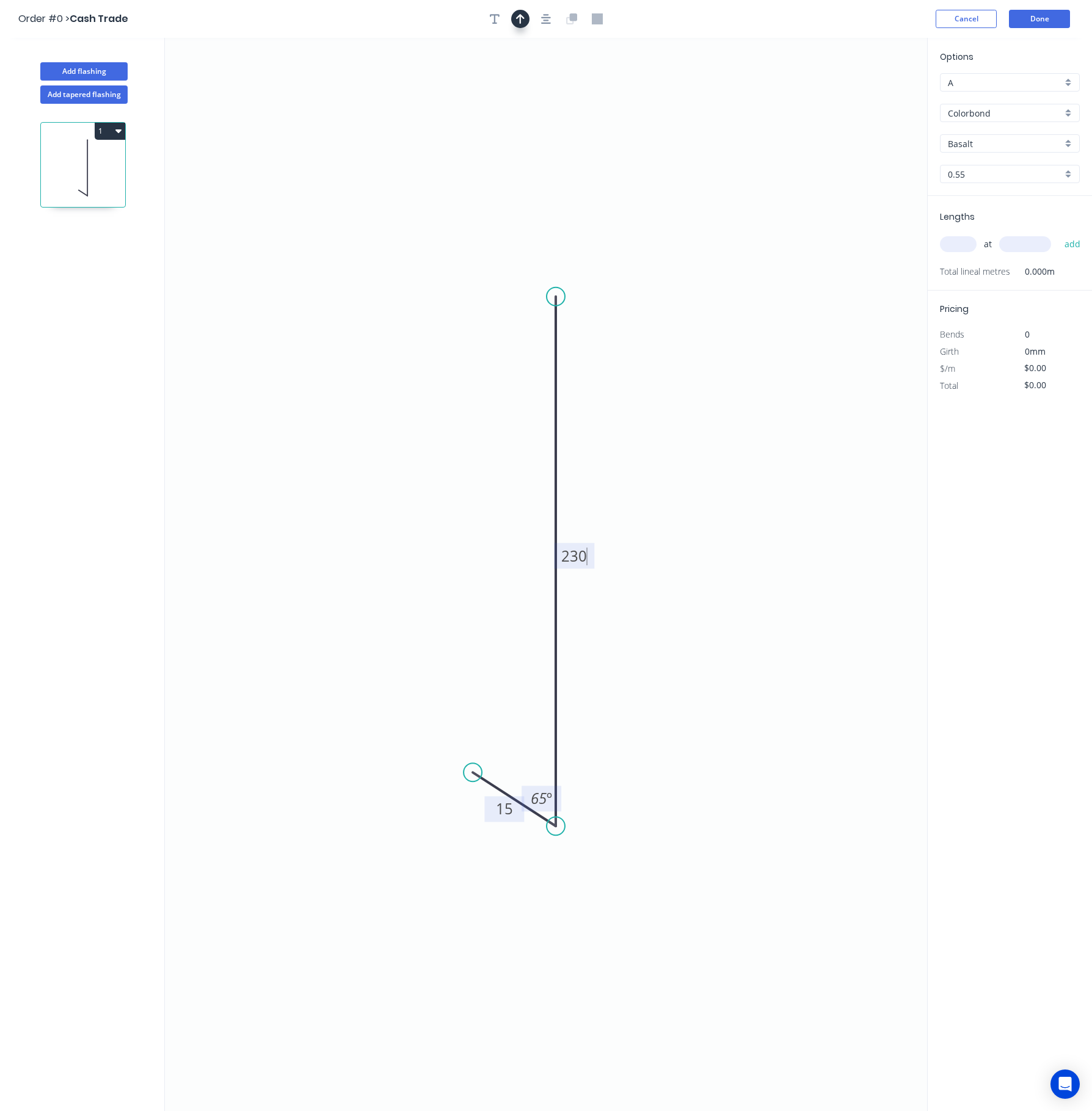
click at [513, 25] on button "button" at bounding box center [520, 19] width 18 height 18
type input "$10.70"
click at [921, 144] on input "Basalt" at bounding box center [1005, 143] width 114 height 13
click at [921, 165] on div "Basalt" at bounding box center [1010, 167] width 139 height 21
type input "Basalt"
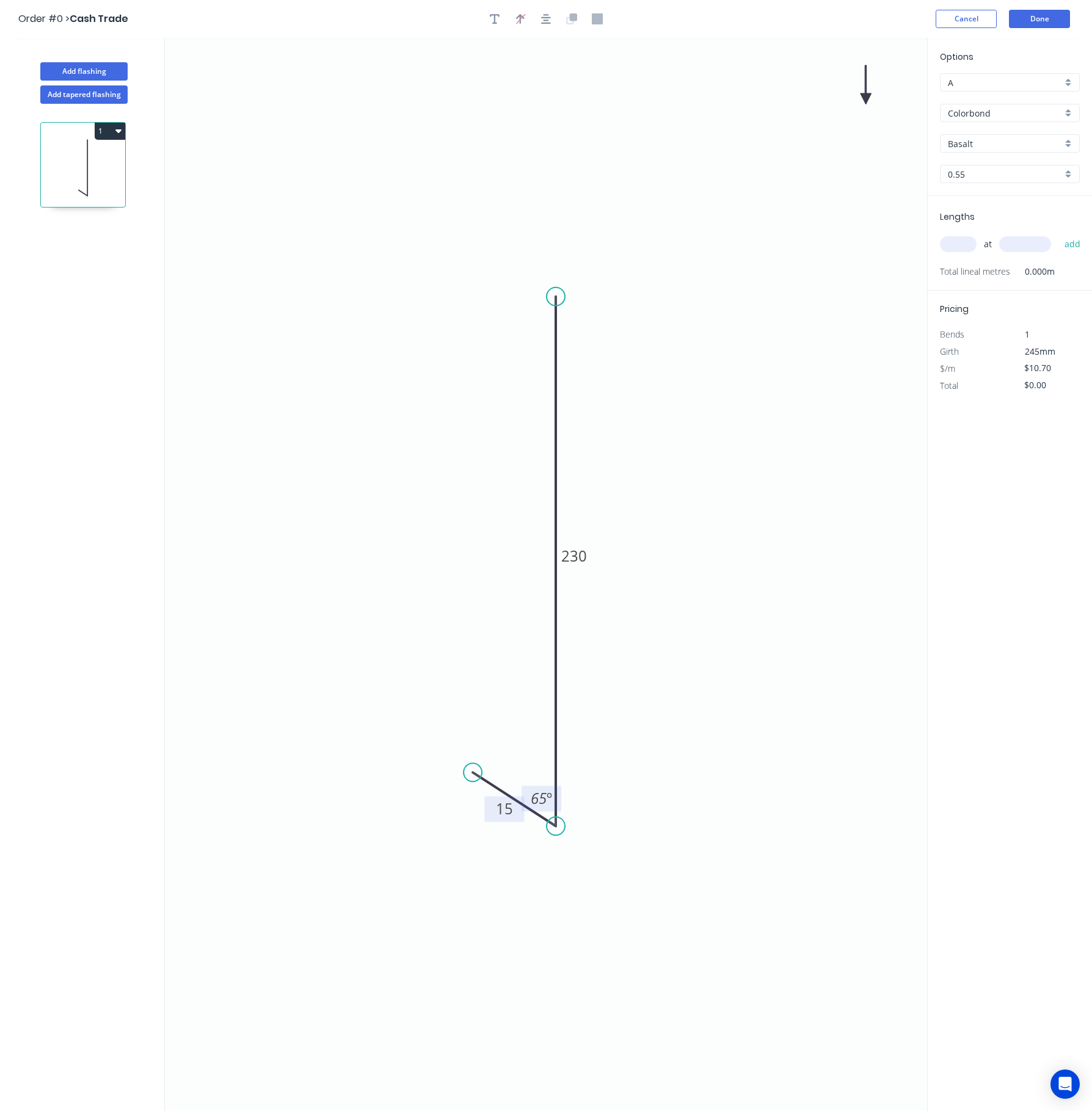
click at [921, 252] on input "text" at bounding box center [958, 244] width 37 height 16
type input "9"
click at [921, 249] on input "text" at bounding box center [1025, 244] width 52 height 16
type input "3000"
click at [921, 234] on button "add" at bounding box center [1072, 244] width 29 height 21
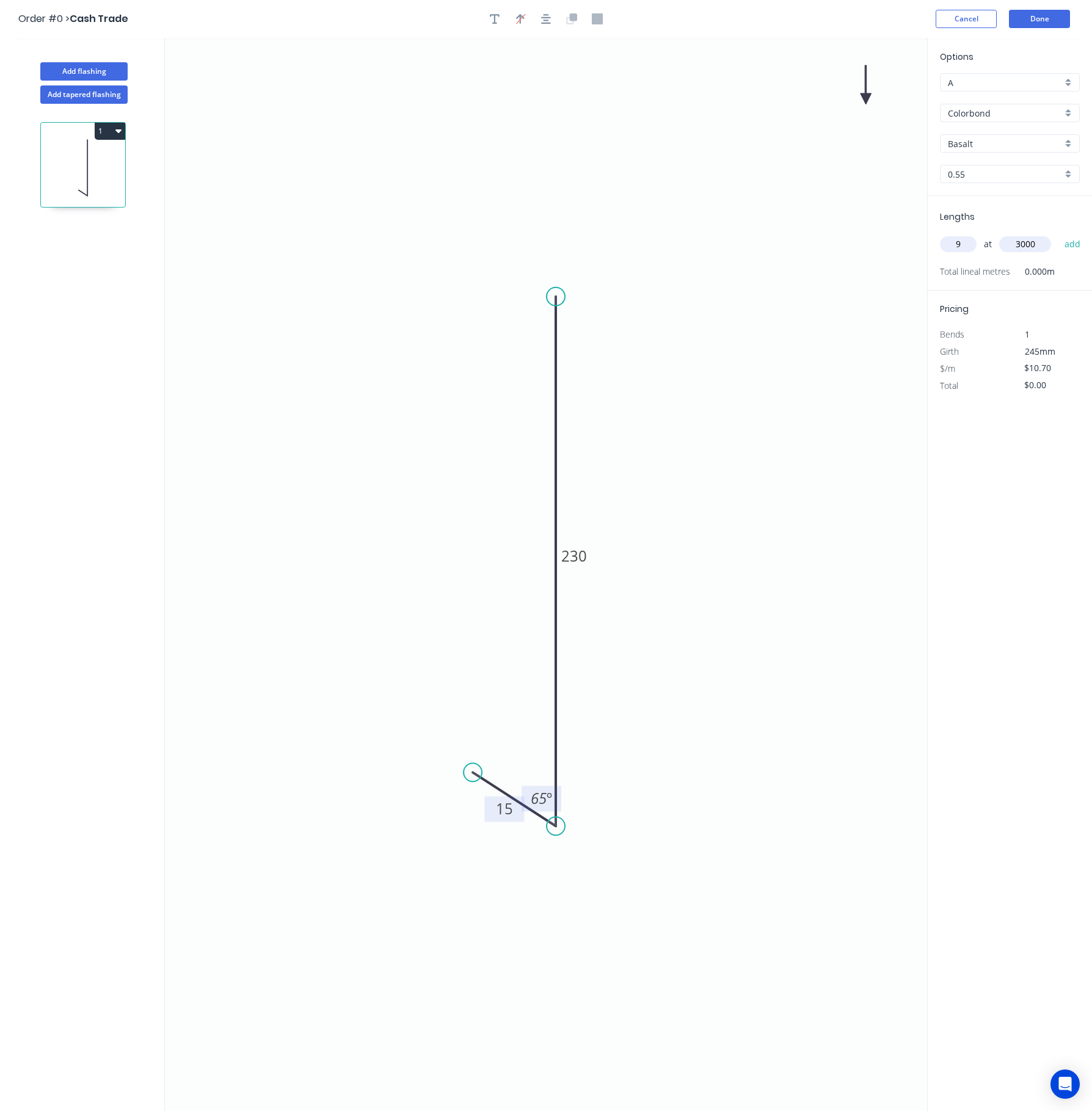
type input "$288.90"
click at [864, 97] on icon at bounding box center [866, 85] width 11 height 39
click at [864, 100] on icon at bounding box center [875, 89] width 35 height 35
drag, startPoint x: 864, startPoint y: 94, endPoint x: 882, endPoint y: 128, distance: 38.5
click at [872, 215] on icon "0 15 230 65 º" at bounding box center [546, 575] width 762 height 1073
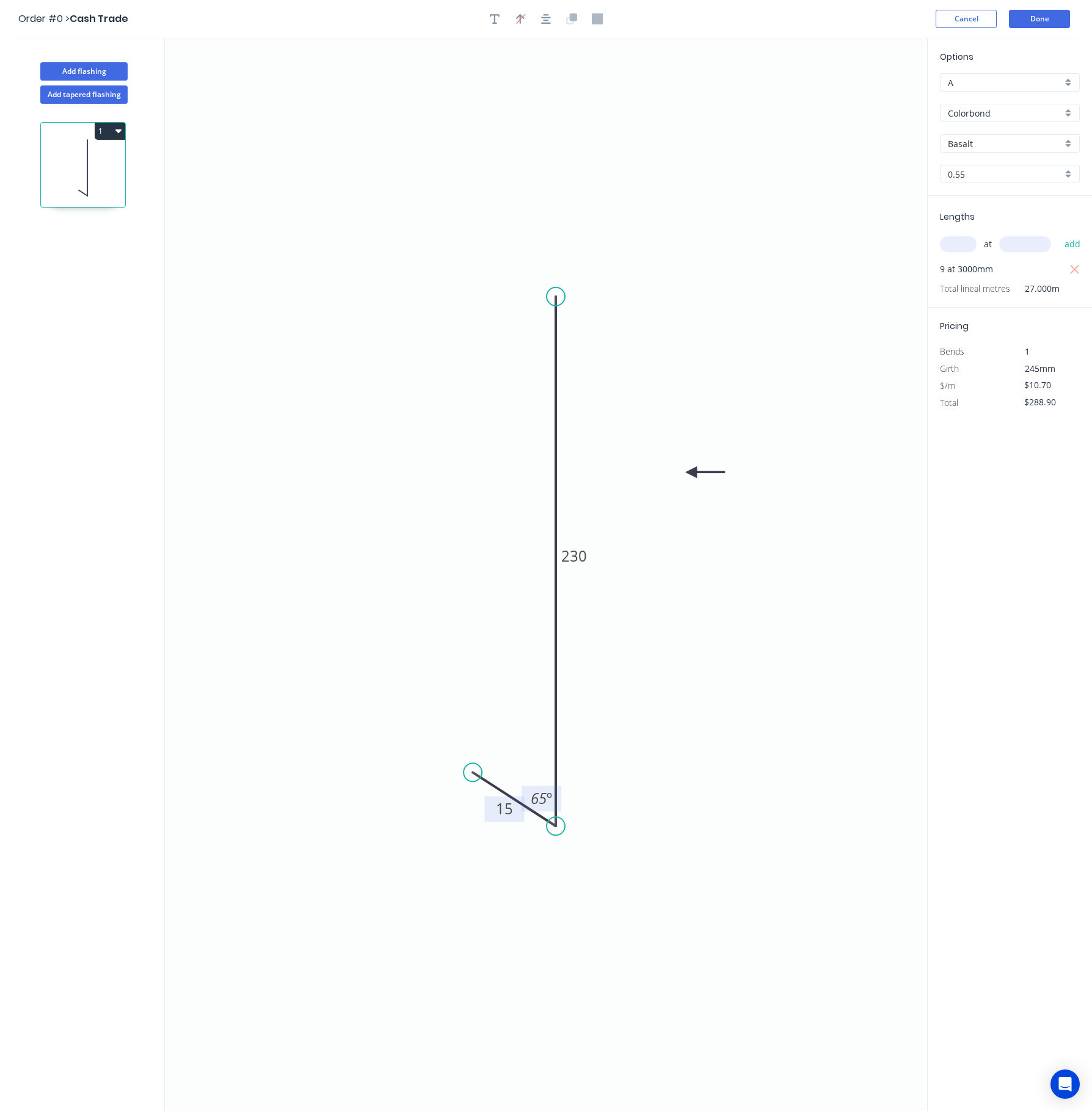
drag, startPoint x: 886, startPoint y: 100, endPoint x: 692, endPoint y: 466, distance: 414.2
click at [690, 468] on icon at bounding box center [705, 472] width 39 height 11
click at [762, 325] on icon "0 15 230 65 º" at bounding box center [546, 575] width 762 height 1073
click at [921, 16] on button "Done" at bounding box center [1039, 19] width 61 height 18
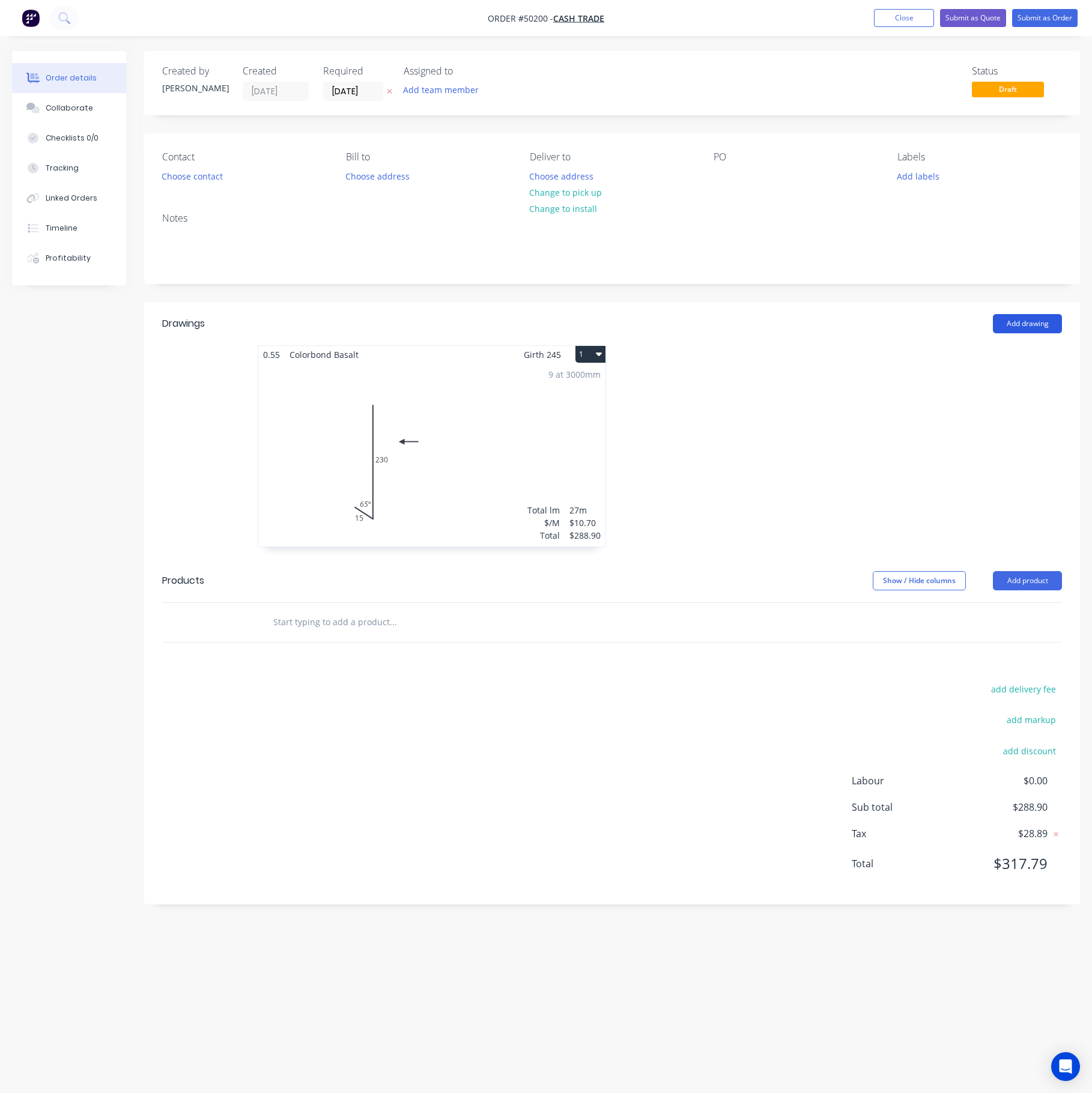
click at [906, 324] on button "Add drawing" at bounding box center [1027, 323] width 69 height 19
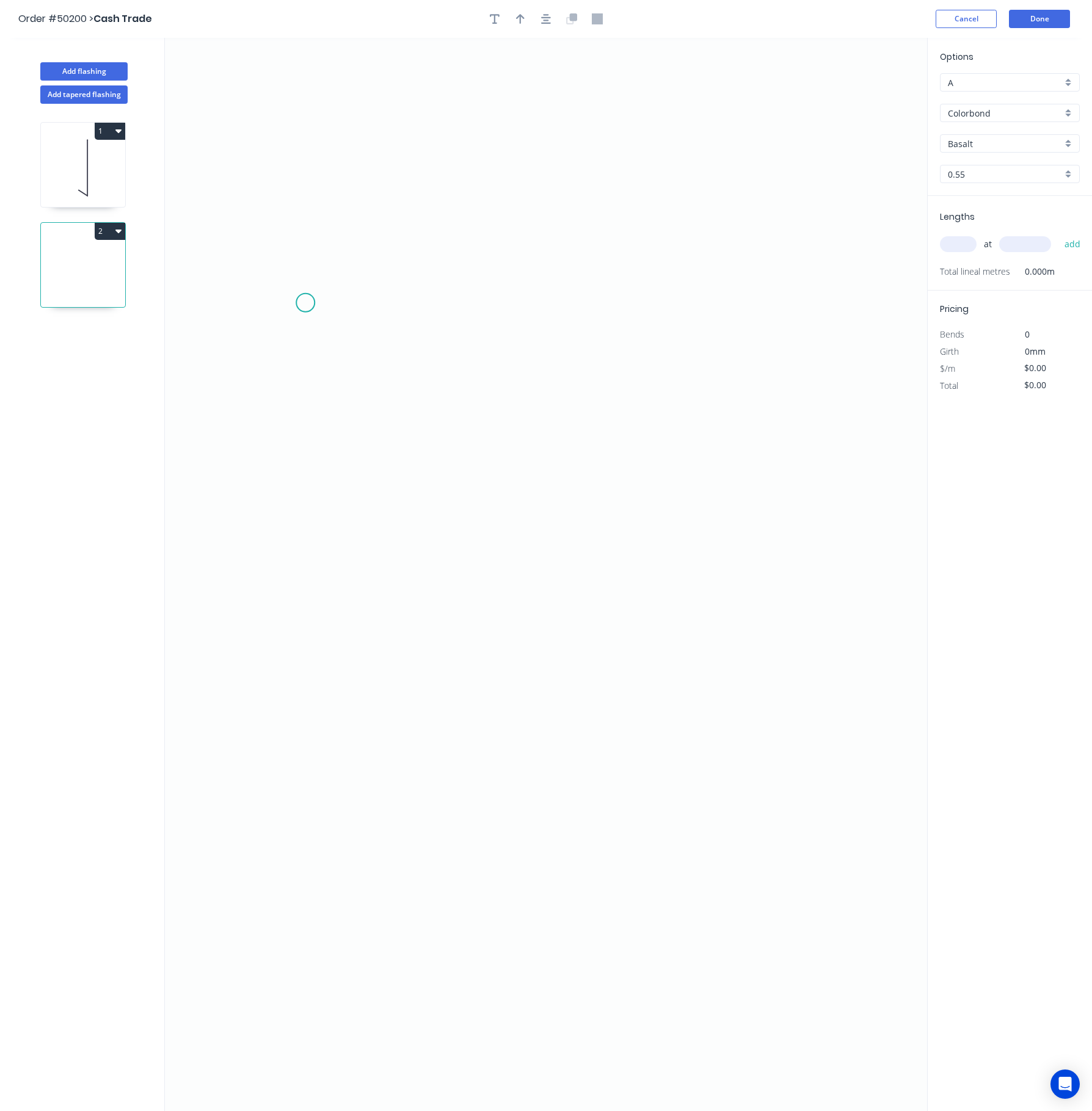
click at [299, 304] on icon "0" at bounding box center [546, 575] width 762 height 1073
click at [849, 309] on icon "0" at bounding box center [546, 575] width 762 height 1073
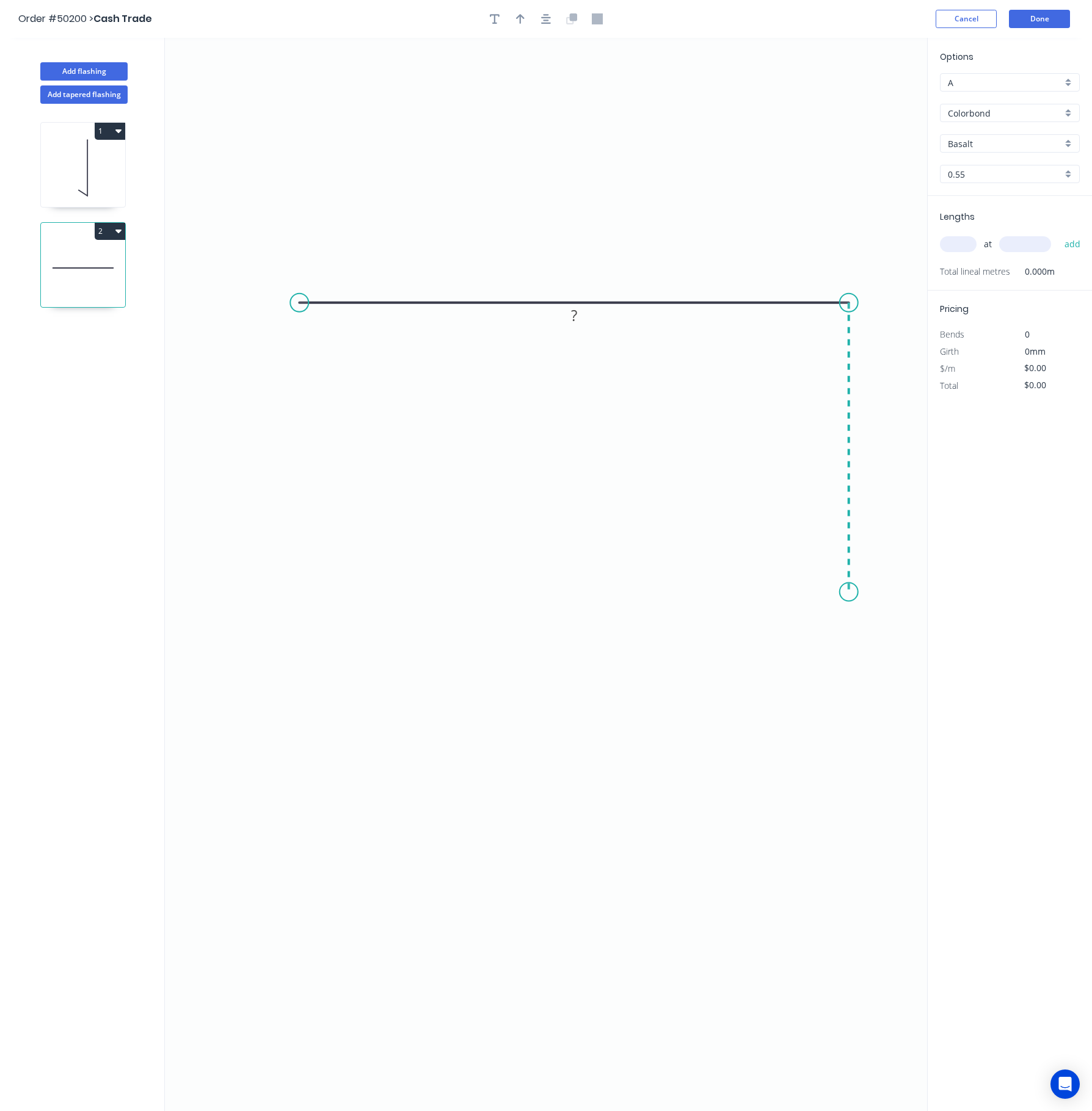
click at [852, 593] on icon "0 ?" at bounding box center [546, 575] width 762 height 1073
click at [790, 547] on icon at bounding box center [820, 569] width 59 height 47
click at [790, 547] on circle at bounding box center [790, 545] width 18 height 18
click at [812, 586] on rect at bounding box center [808, 579] width 25 height 17
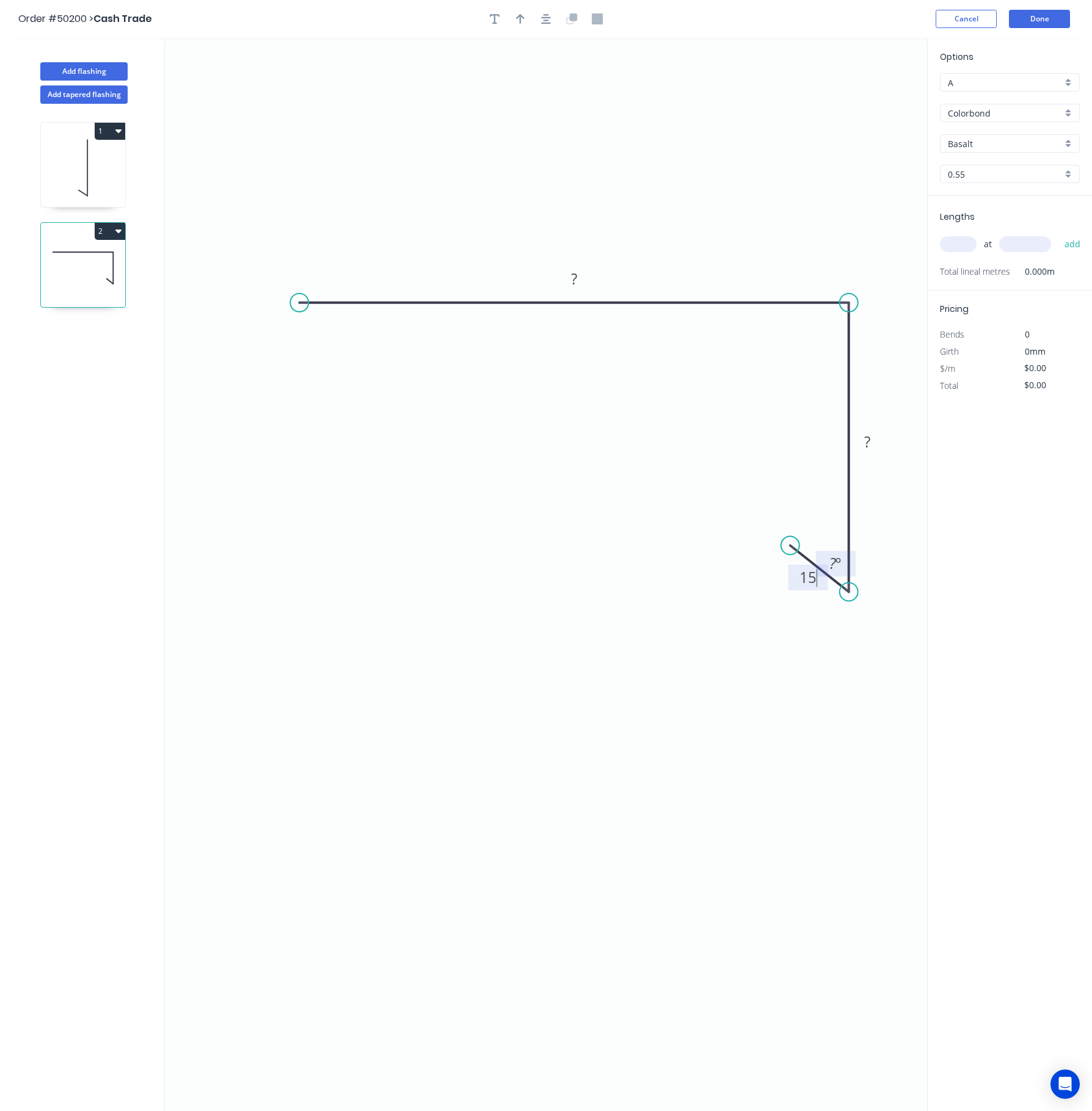
click at [834, 561] on tspan "?" at bounding box center [832, 563] width 7 height 20
drag, startPoint x: 854, startPoint y: 597, endPoint x: 877, endPoint y: 592, distance: 23.5
click at [858, 592] on circle at bounding box center [848, 591] width 18 height 18
click at [874, 593] on circle at bounding box center [876, 590] width 18 height 18
click at [854, 564] on tspan "?" at bounding box center [855, 565] width 7 height 20
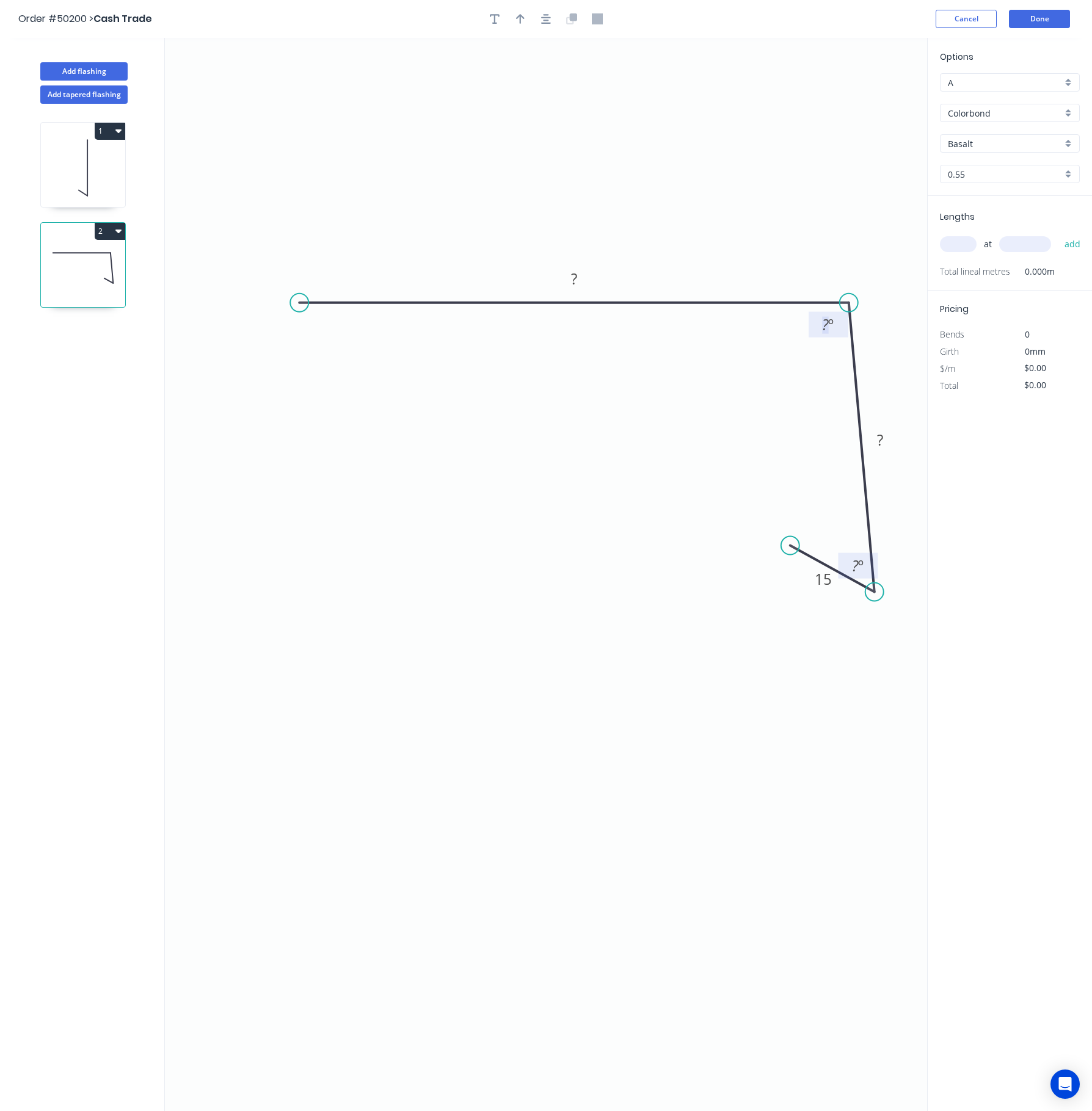
click at [826, 322] on tspan "?" at bounding box center [825, 324] width 7 height 20
click at [580, 283] on rect at bounding box center [574, 280] width 25 height 17
drag, startPoint x: 888, startPoint y: 440, endPoint x: 886, endPoint y: 434, distance: 6.3
click at [886, 434] on rect at bounding box center [880, 441] width 25 height 17
type input "$10.12"
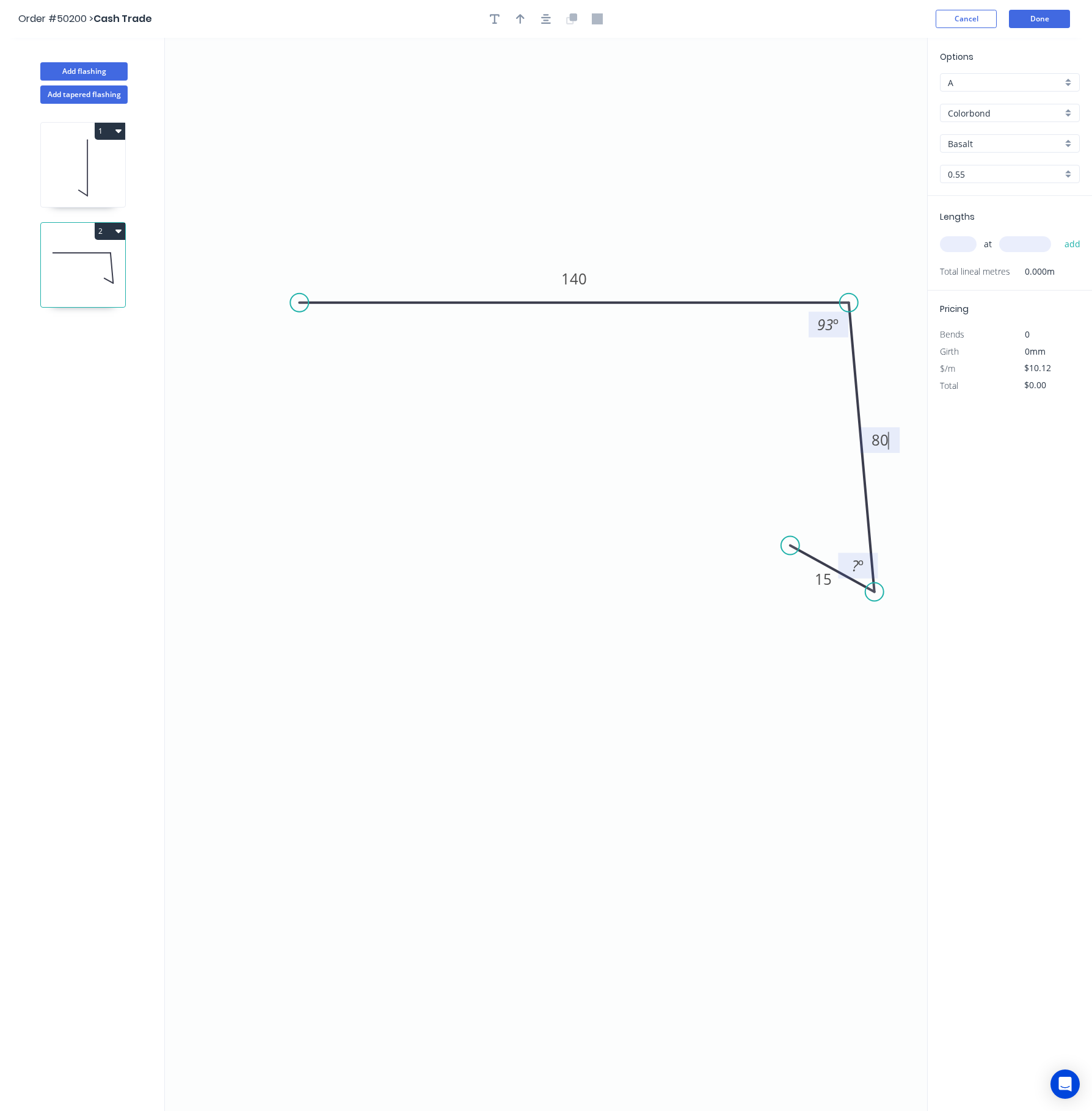
click at [852, 563] on tspan "?" at bounding box center [855, 565] width 7 height 20
click at [921, 242] on input "text" at bounding box center [958, 244] width 37 height 16
type input "9"
click at [921, 225] on div "Lengths 9 at add Total lineal metres 0.000m" at bounding box center [1010, 244] width 164 height 95
click at [921, 240] on input "text" at bounding box center [1025, 244] width 52 height 16
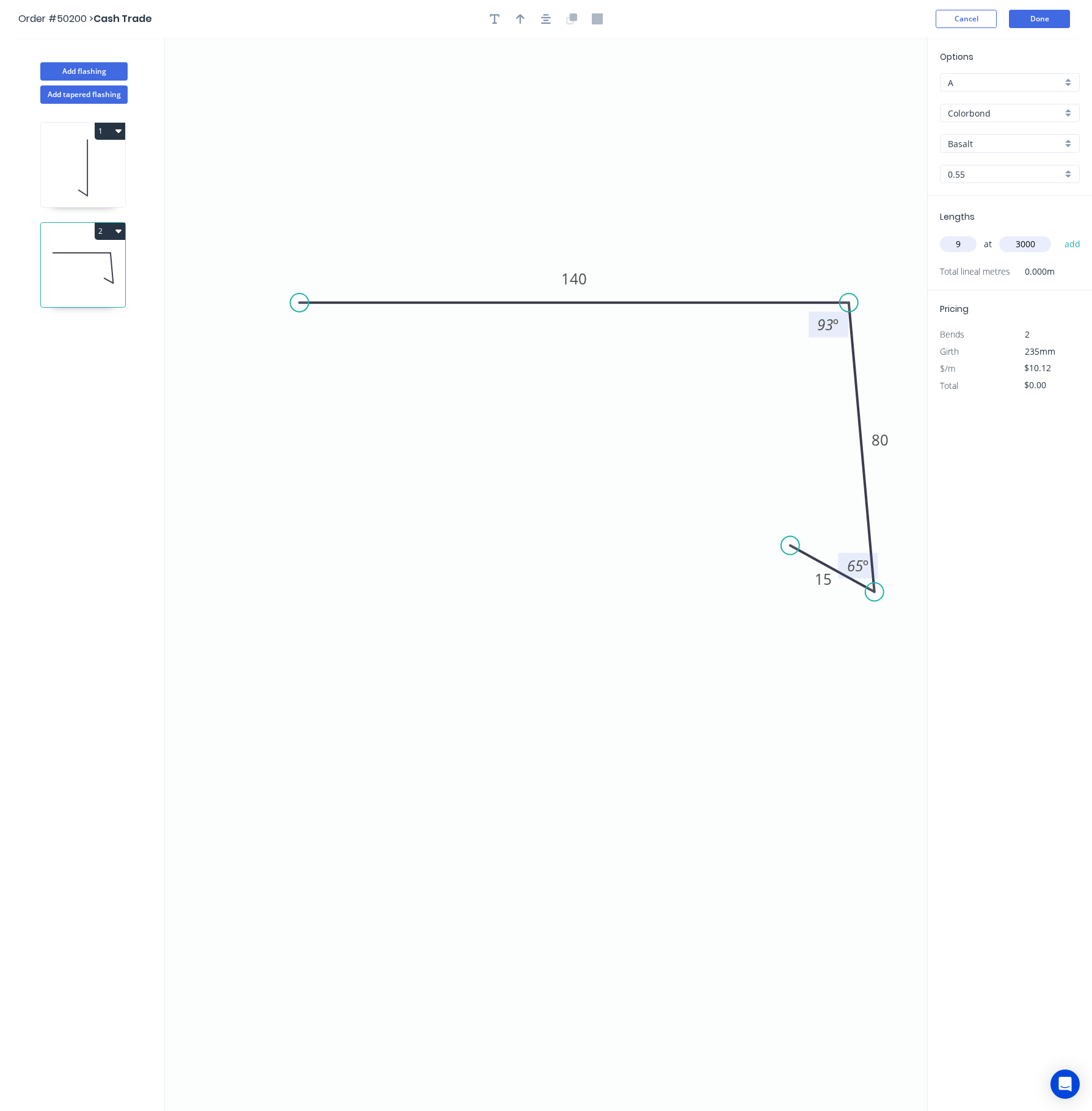
type input "3000"
click at [921, 234] on button "add" at bounding box center [1072, 244] width 29 height 21
type input "$273.24"
click at [921, 19] on button "Done" at bounding box center [1039, 19] width 61 height 18
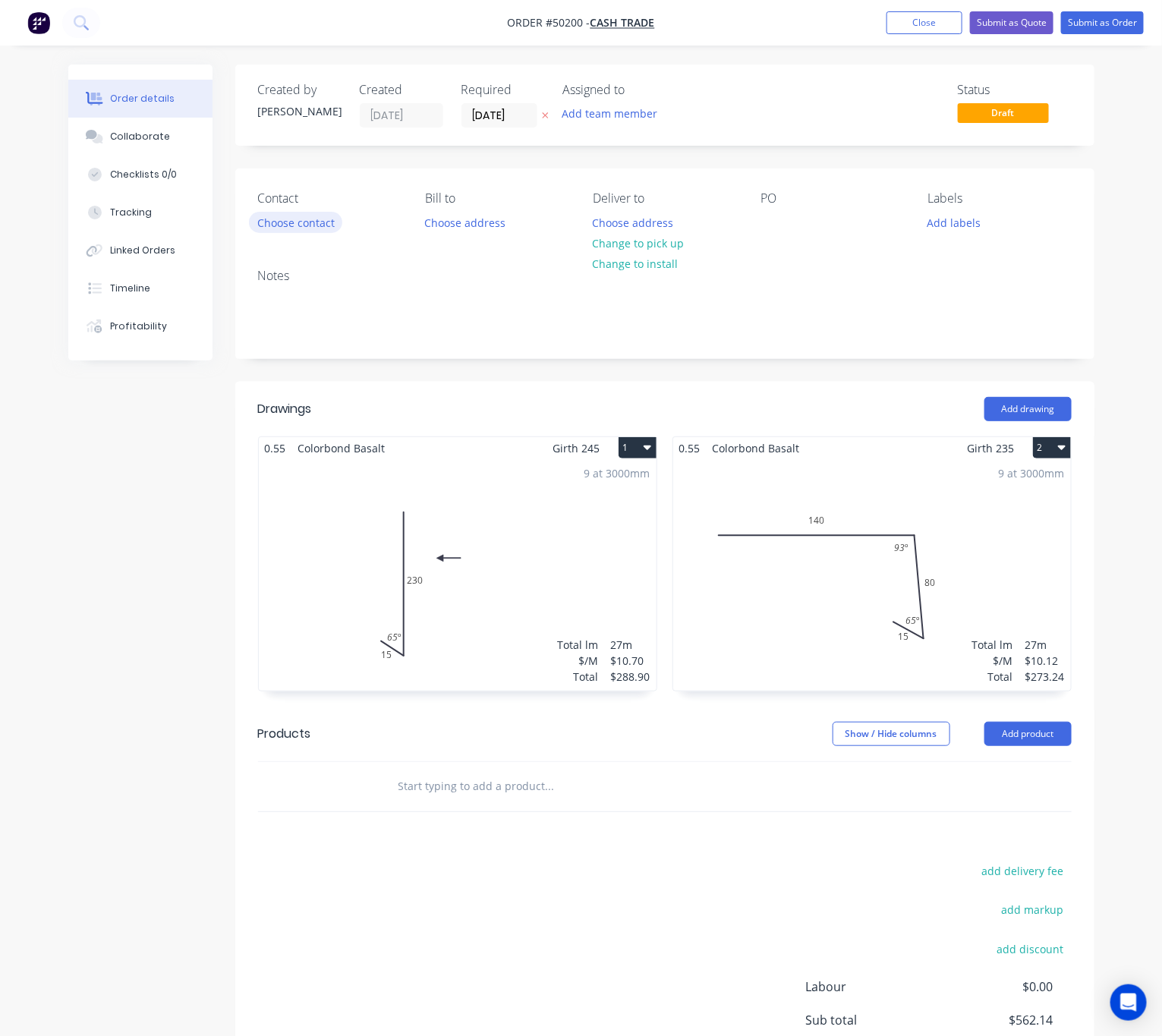
click at [310, 217] on button "Choose contact" at bounding box center [295, 221] width 94 height 21
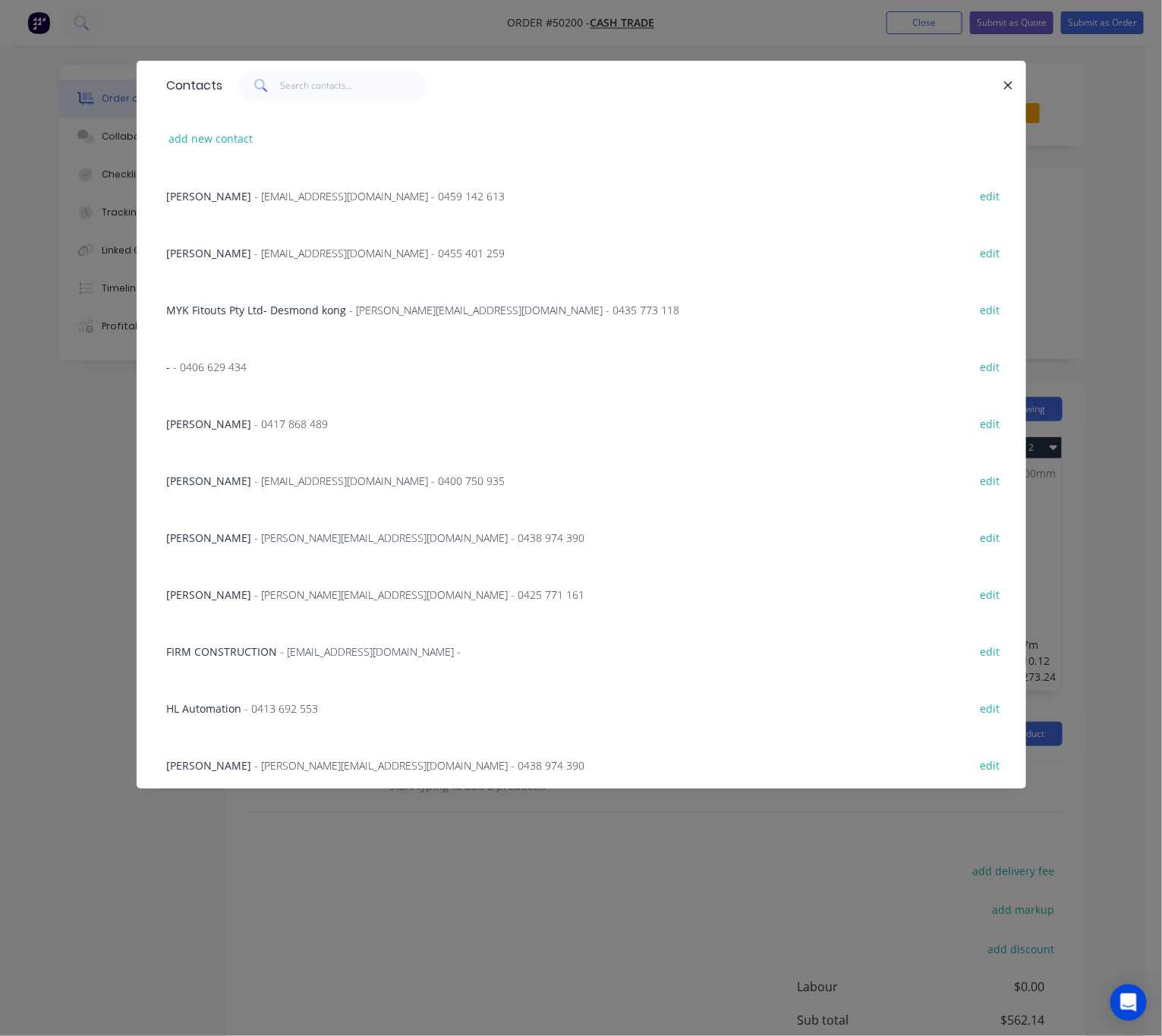
click at [357, 41] on div "Contacts add new contact Adrain - amcshedswa@gmail.com - 0459 142 613 edit Mich…" at bounding box center [581, 518] width 1162 height 1036
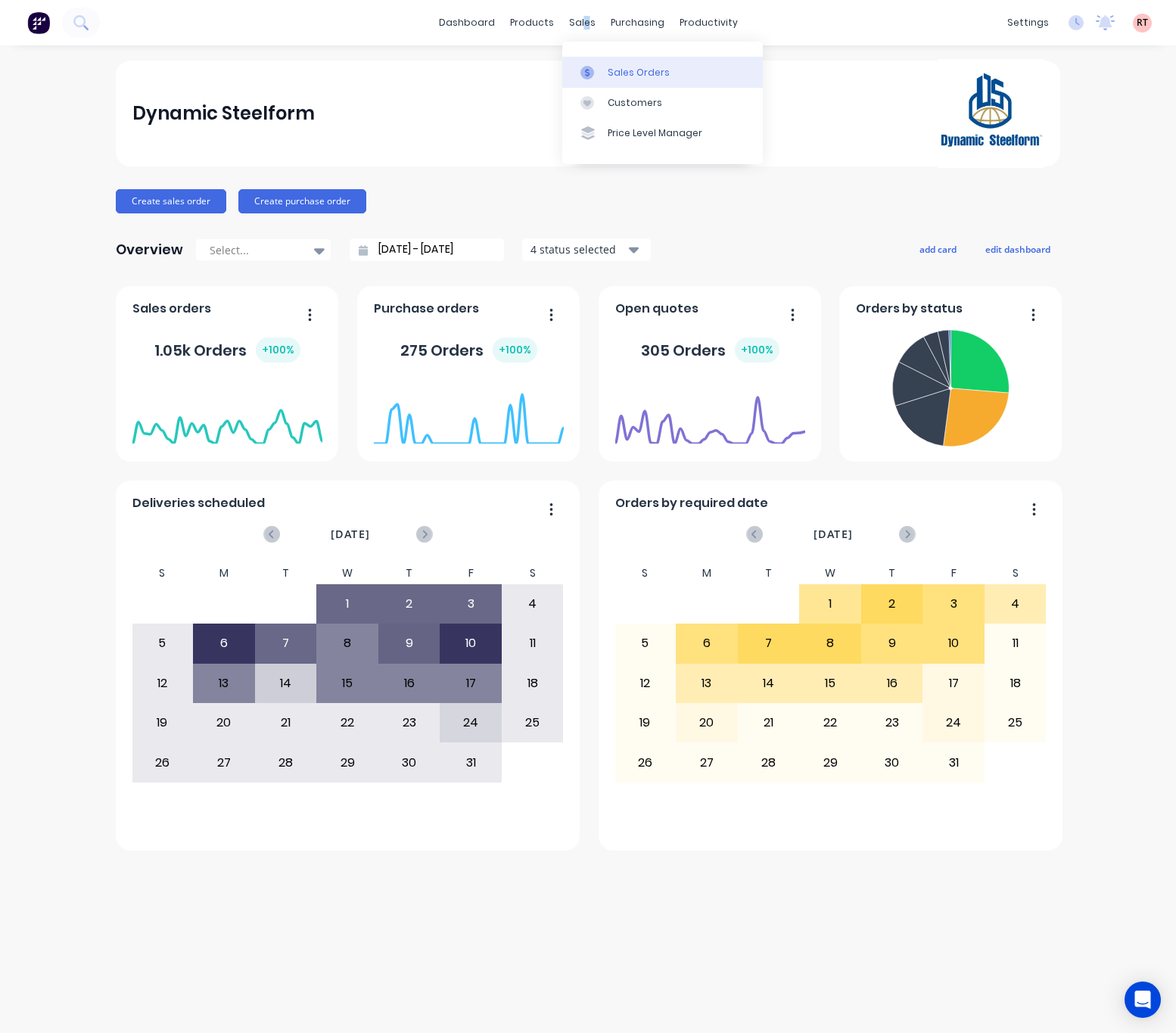
click at [614, 67] on div "Sales Orders" at bounding box center [638, 73] width 62 height 13
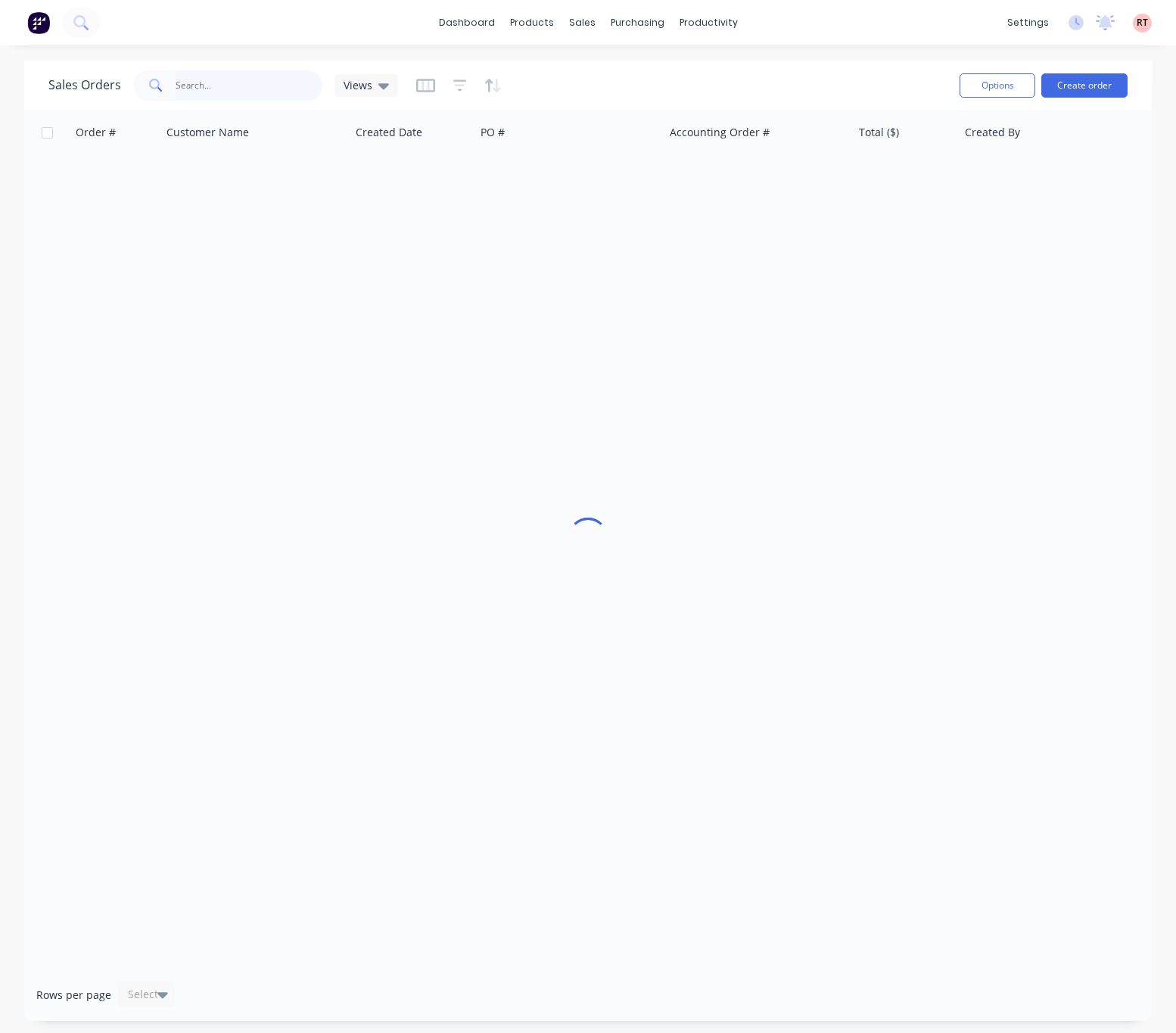
click at [211, 89] on input "text" at bounding box center [249, 85] width 147 height 31
type input "96706"
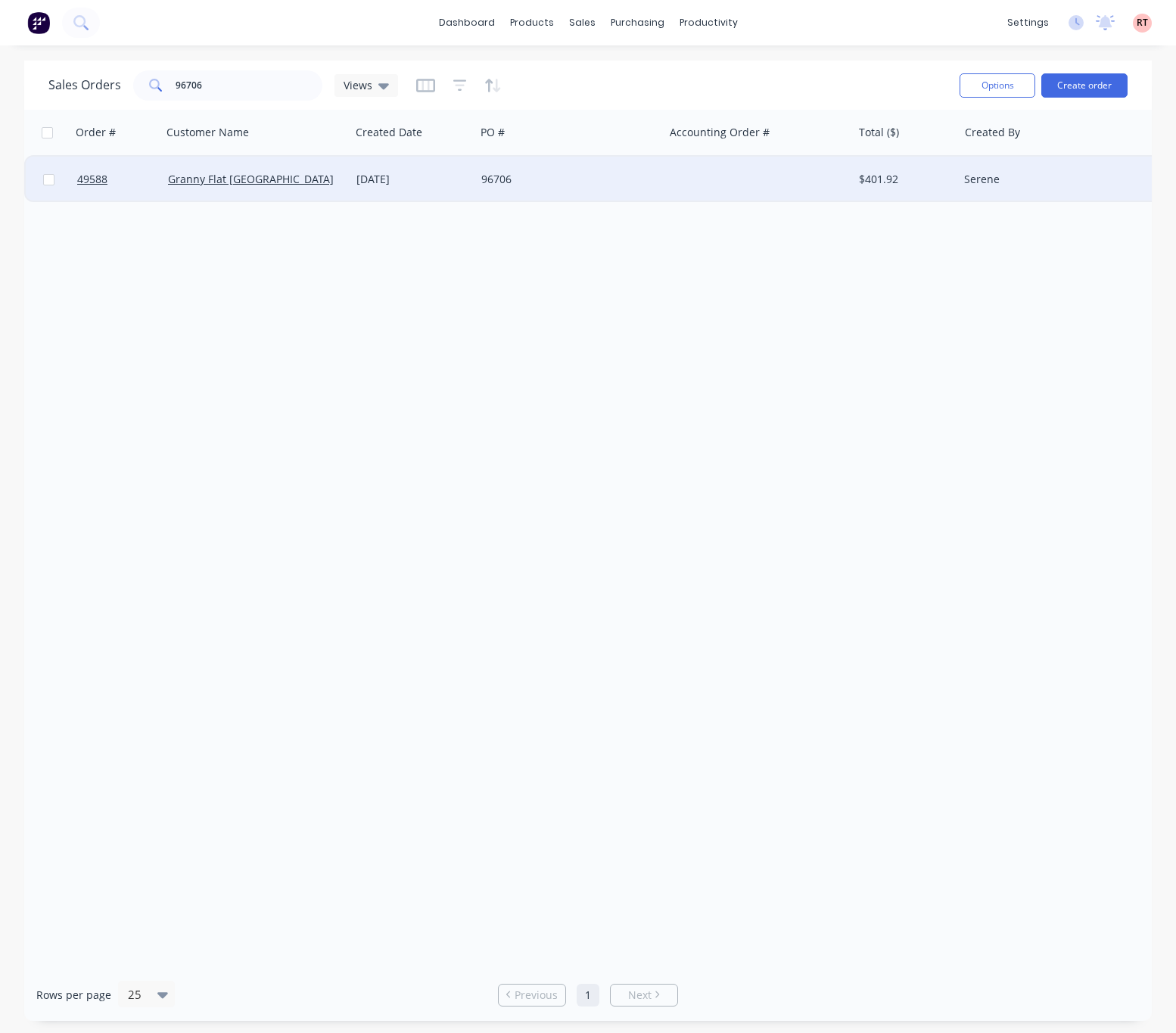
click at [299, 178] on div "Granny Flat [GEOGRAPHIC_DATA]" at bounding box center [251, 179] width 168 height 15
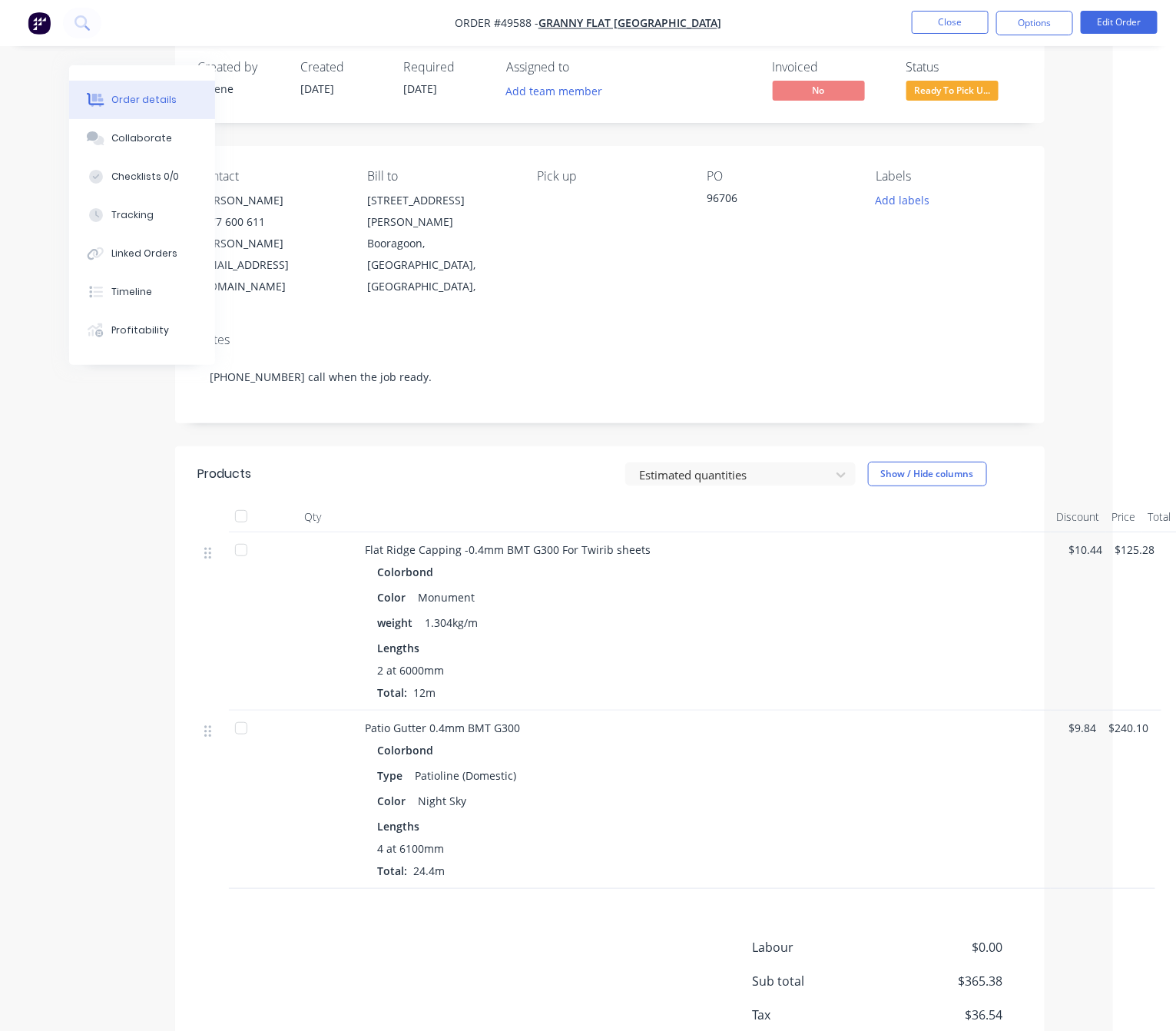
scroll to position [0, 63]
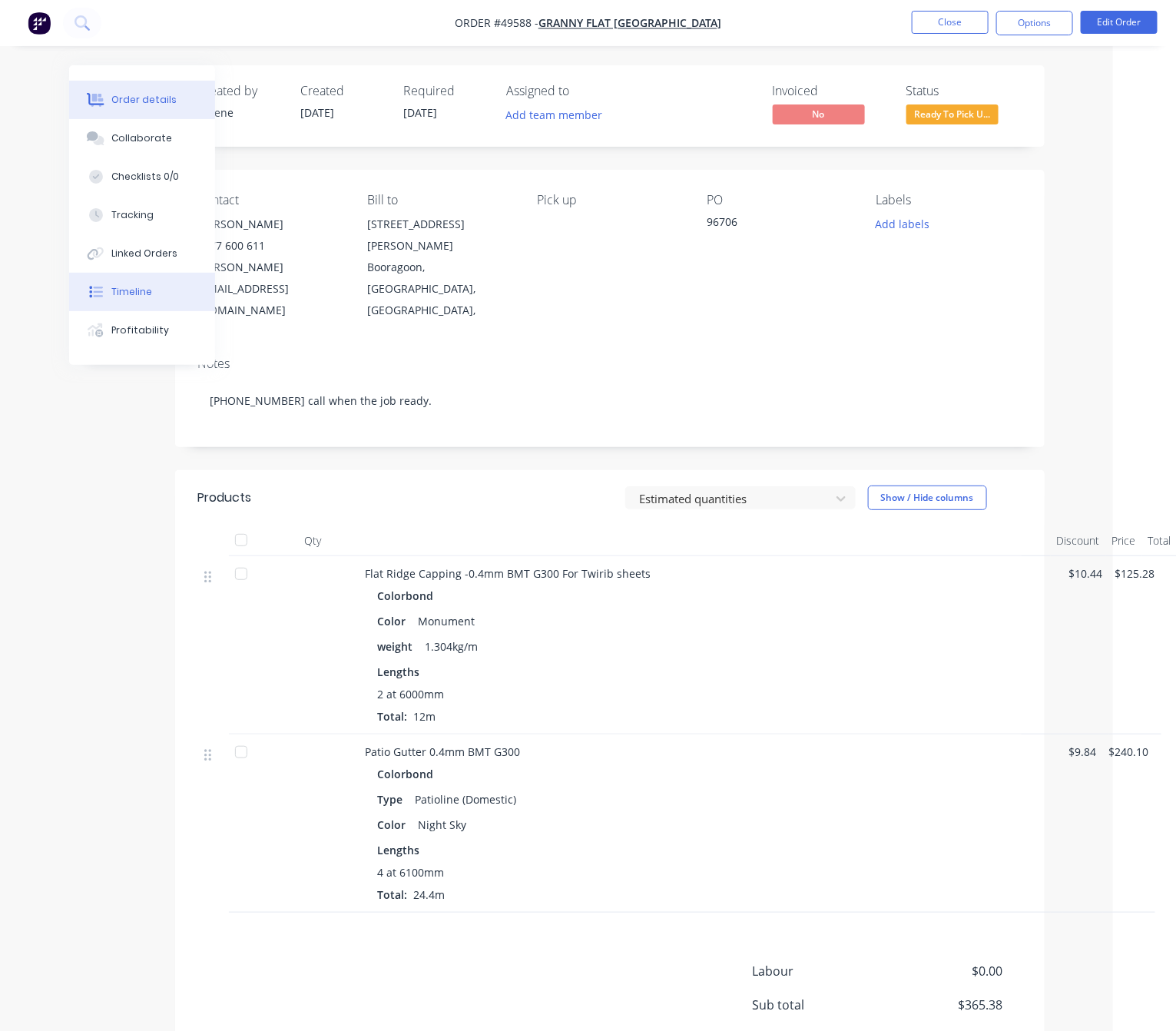
click at [141, 293] on div "Timeline" at bounding box center [132, 291] width 40 height 13
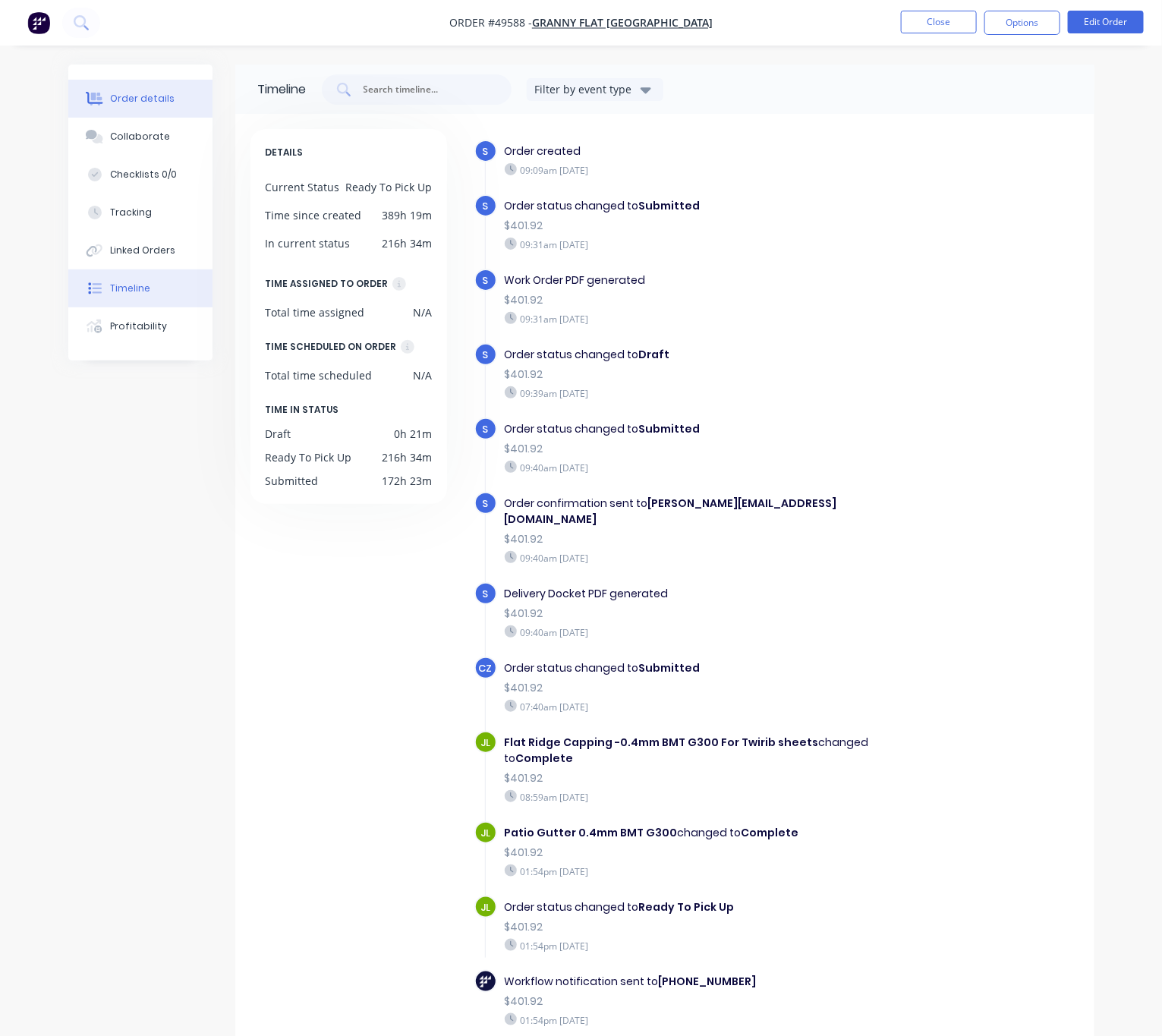
click at [147, 101] on div "Order details" at bounding box center [143, 99] width 65 height 13
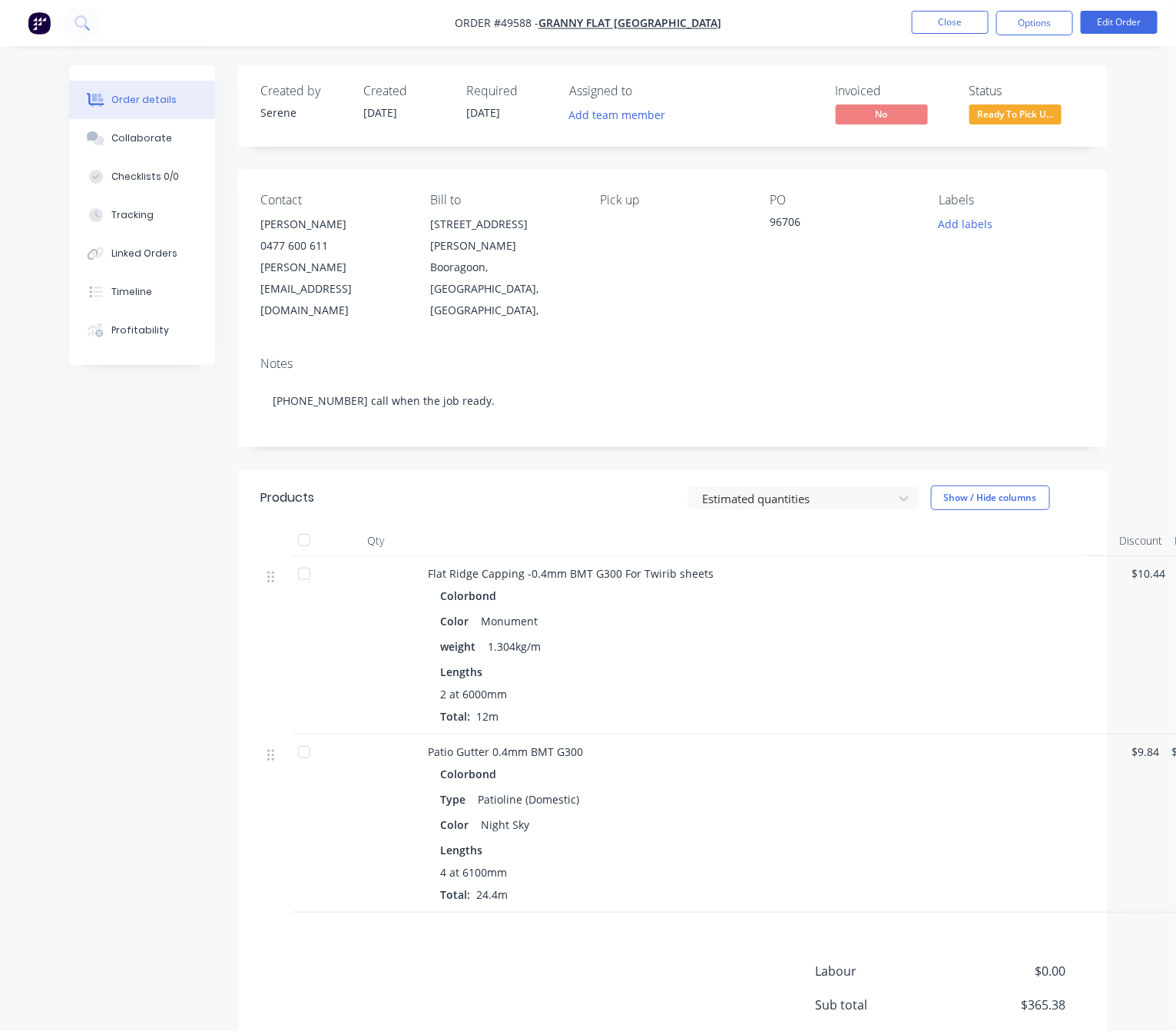
drag, startPoint x: 1037, startPoint y: 115, endPoint x: 1037, endPoint y: 130, distance: 15.0
click at [1037, 130] on div "Created by [PERSON_NAME] Created [DATE] Required [DATE] Assigned to Add team me…" at bounding box center [673, 106] width 870 height 81
click at [1040, 118] on span "Ready To Pick U..." at bounding box center [1016, 113] width 92 height 19
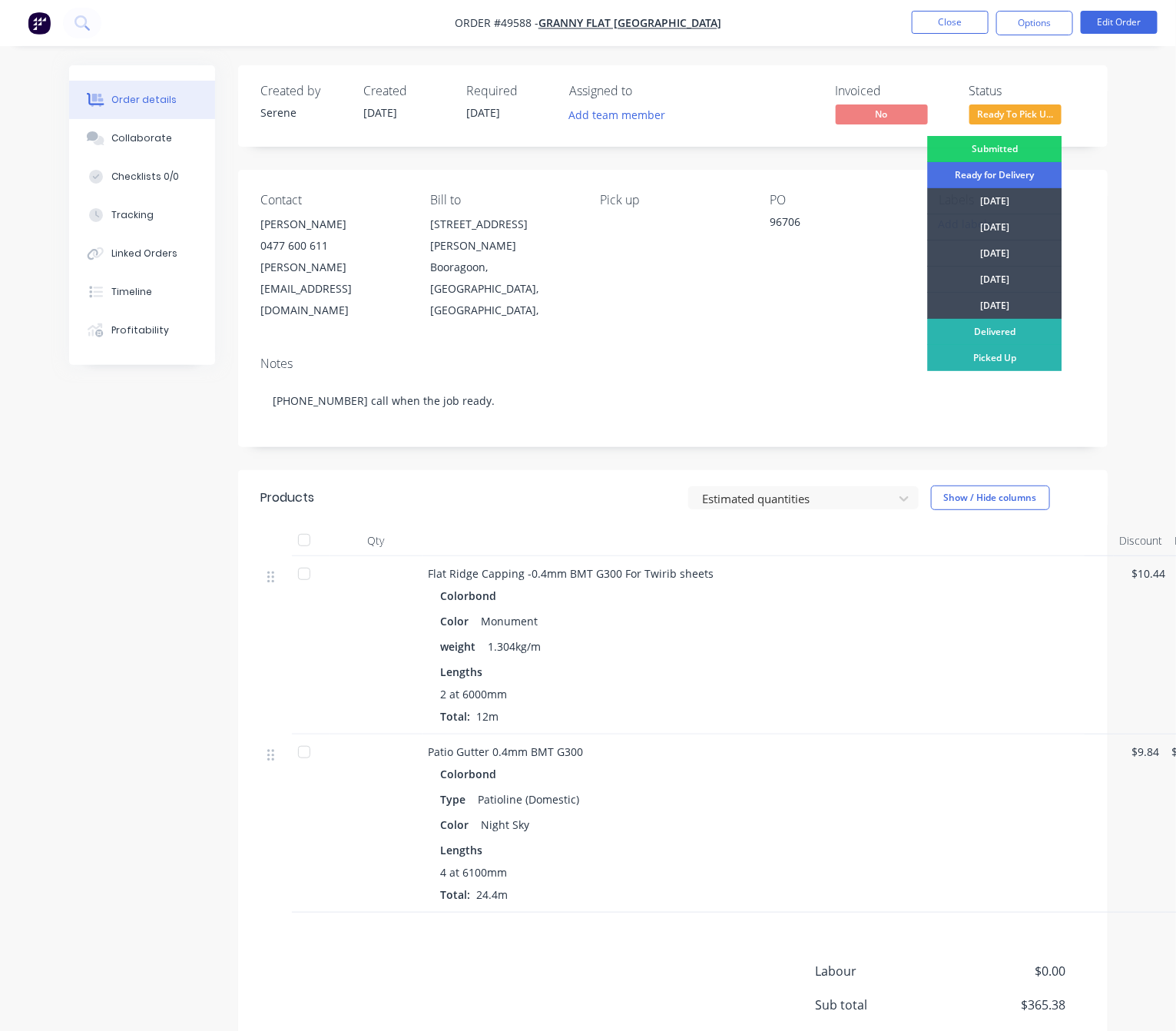
click at [1014, 371] on div "Submitted Ready for Delivery [DATE] [DATE] [DATE] [DATE] [DATE] Delivered Picke…" at bounding box center [995, 327] width 134 height 384
click at [1012, 358] on div "Picked Up" at bounding box center [995, 358] width 134 height 26
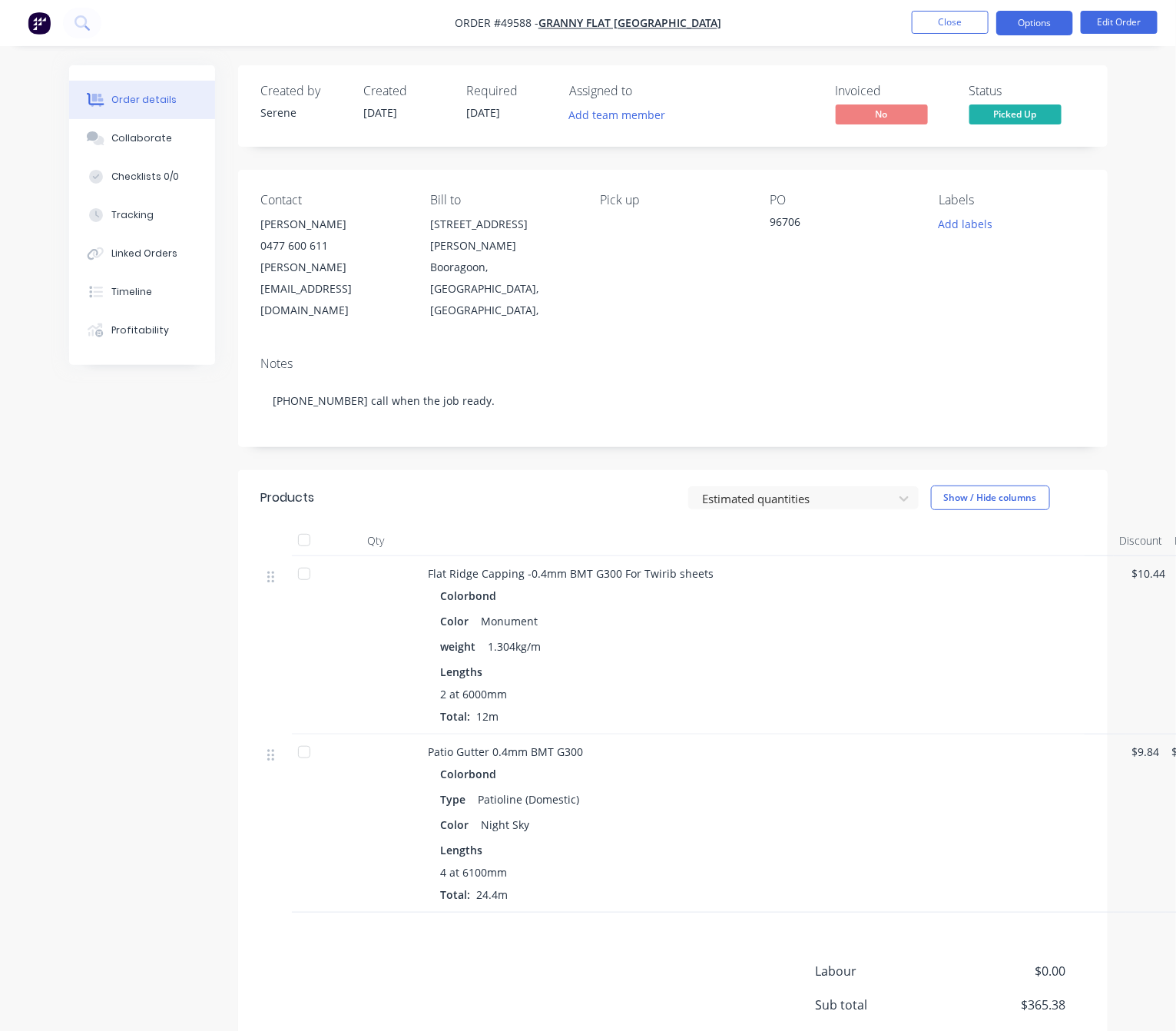
click at [1043, 16] on button "Options" at bounding box center [1034, 23] width 76 height 24
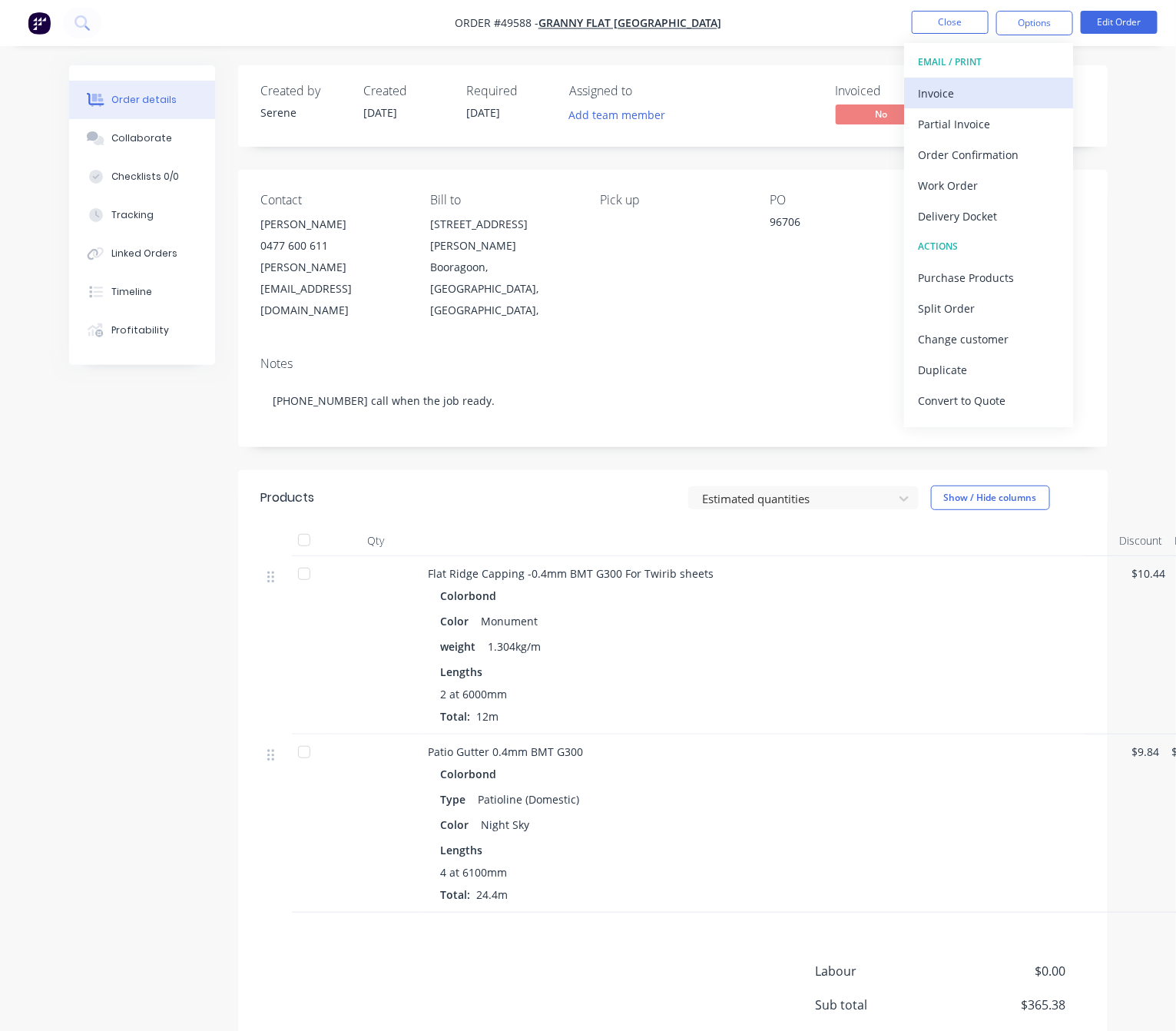
click at [985, 95] on div "Invoice" at bounding box center [988, 93] width 141 height 23
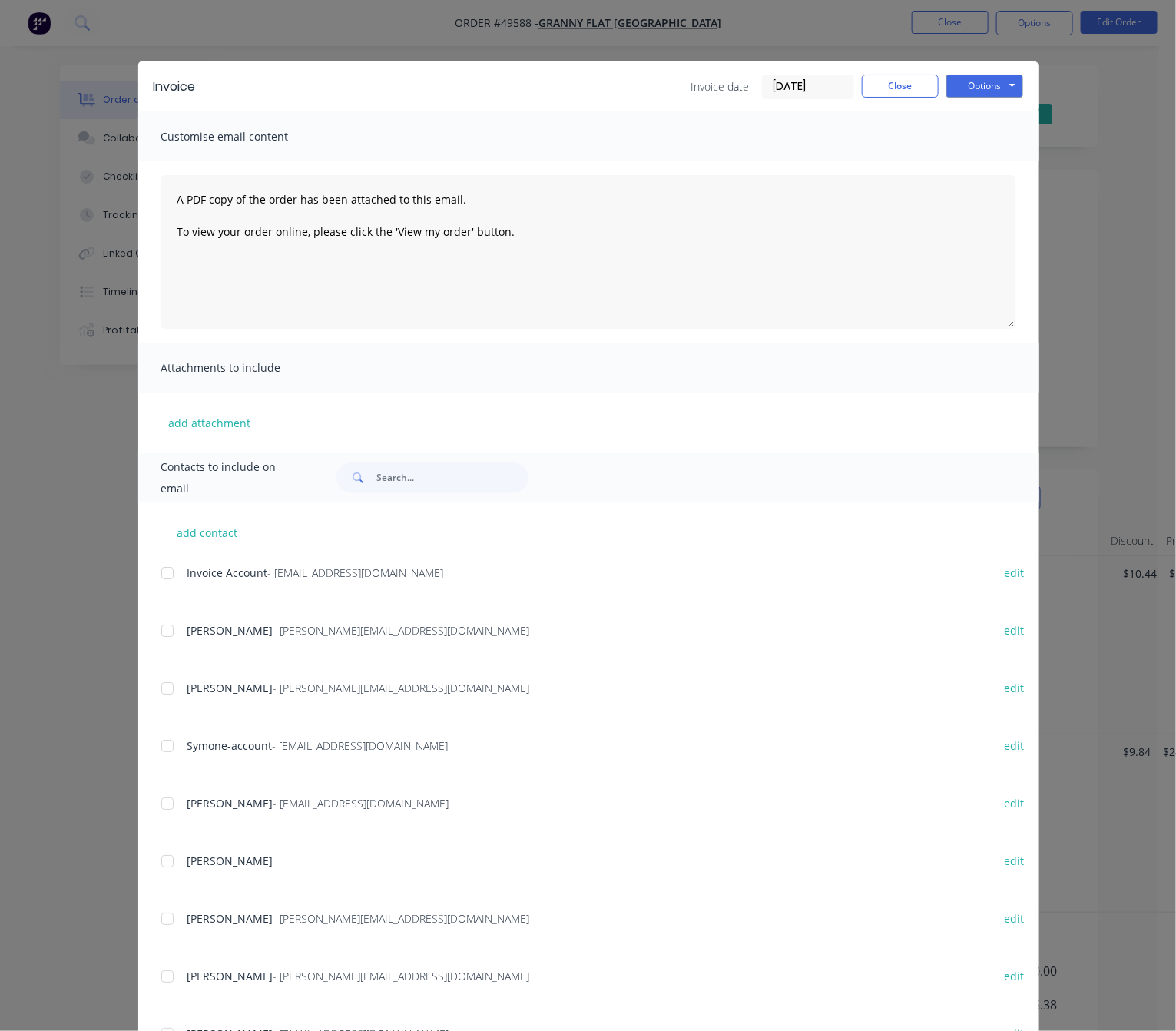
click at [164, 570] on div at bounding box center [167, 573] width 31 height 31
click at [978, 84] on button "Options" at bounding box center [984, 86] width 76 height 23
click at [1018, 154] on button "Email" at bounding box center [995, 164] width 98 height 25
click at [1109, 264] on div "Invoice Invoice date [DATE] Close Options Preview Print Email Customise email c…" at bounding box center [588, 516] width 1176 height 1031
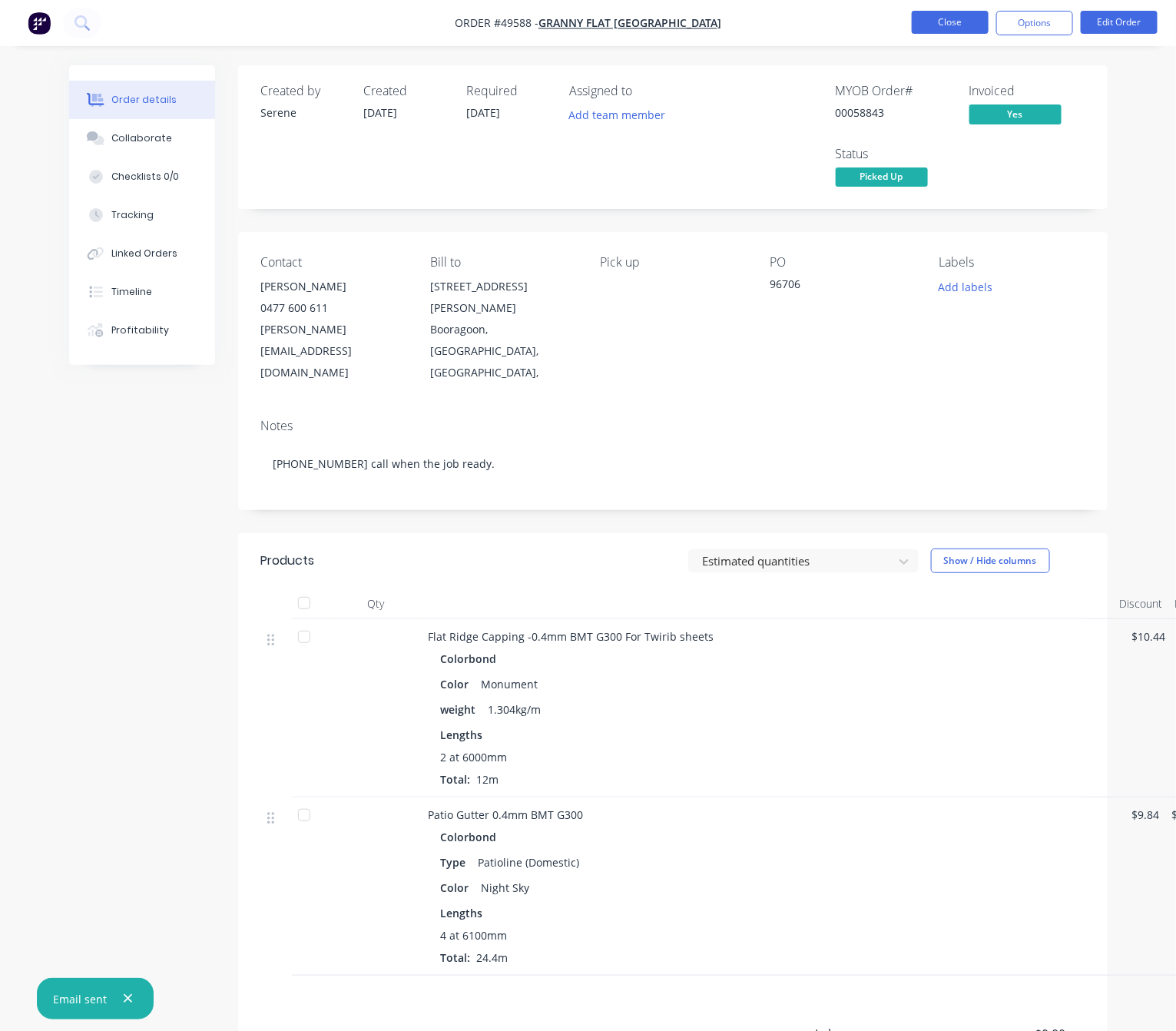
click at [948, 19] on button "Close" at bounding box center [949, 22] width 76 height 23
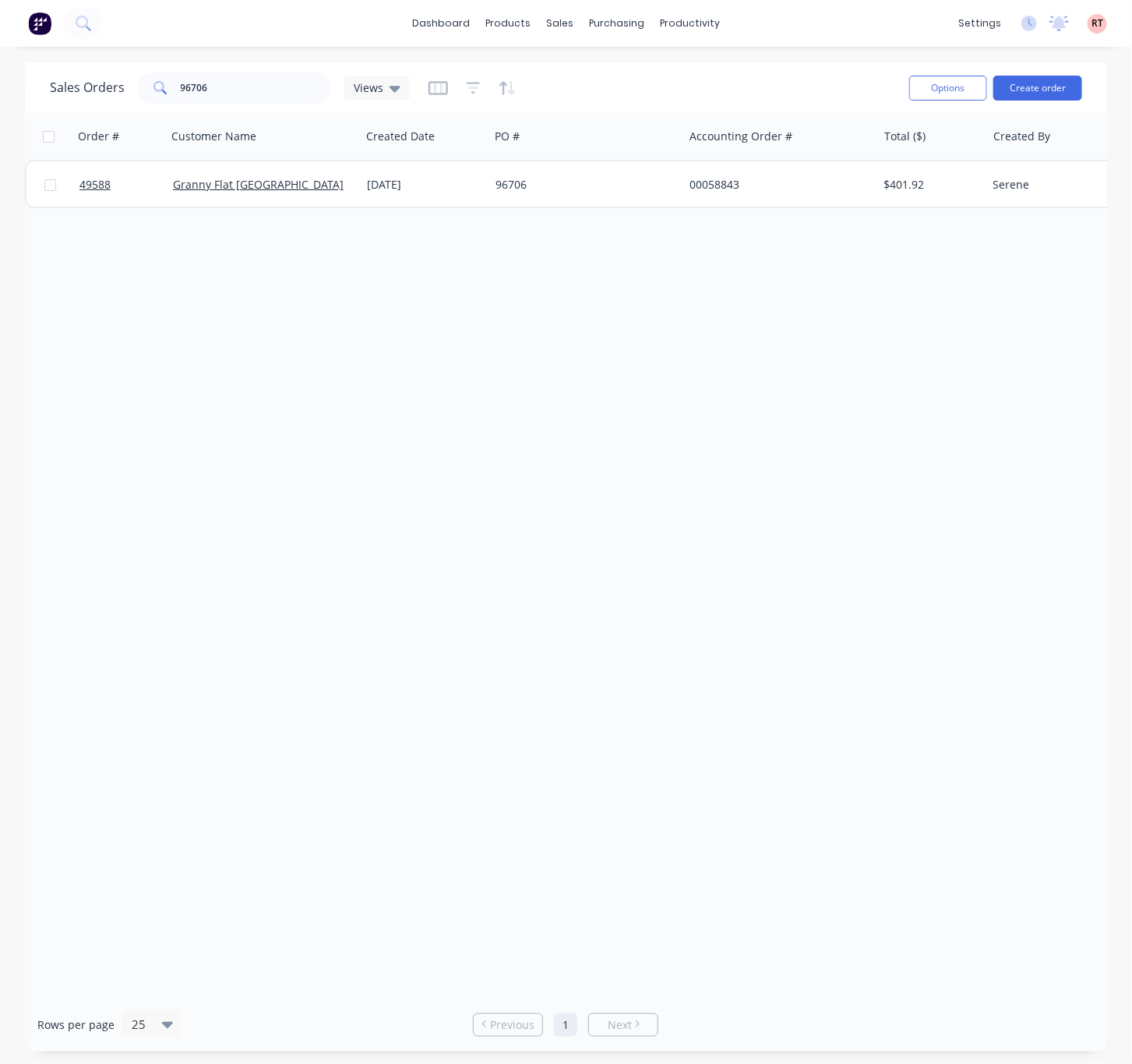
click at [706, 442] on div "Order # Customer Name Created Date PO # Accounting Order # Total ($) Created By…" at bounding box center [566, 555] width 1083 height 884
drag, startPoint x: 214, startPoint y: 73, endPoint x: 124, endPoint y: 80, distance: 90.3
click at [133, 80] on div "Sales Orders 96706 Views" at bounding box center [230, 88] width 360 height 32
type input "50109"
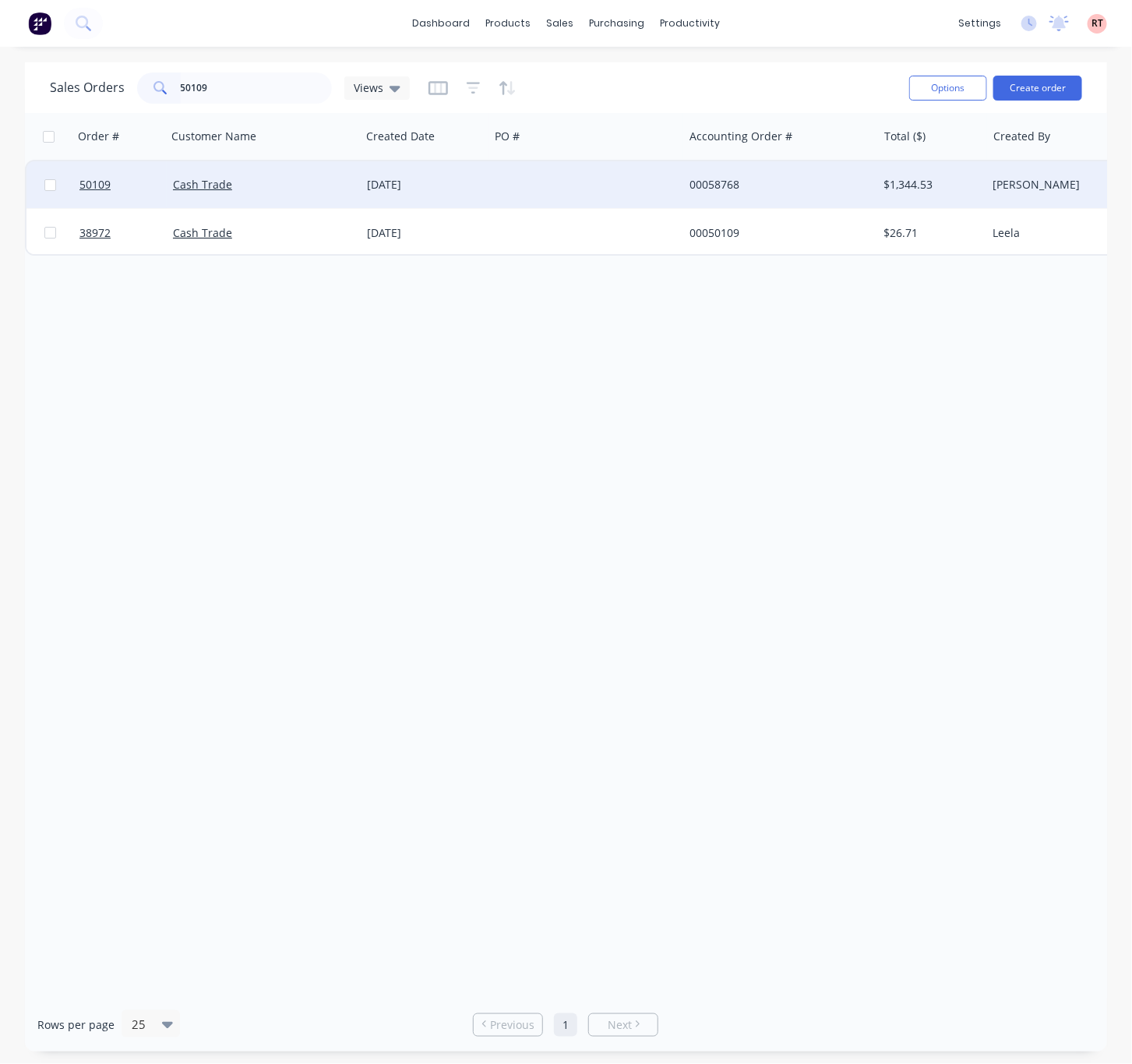
click at [572, 192] on div at bounding box center [587, 184] width 194 height 47
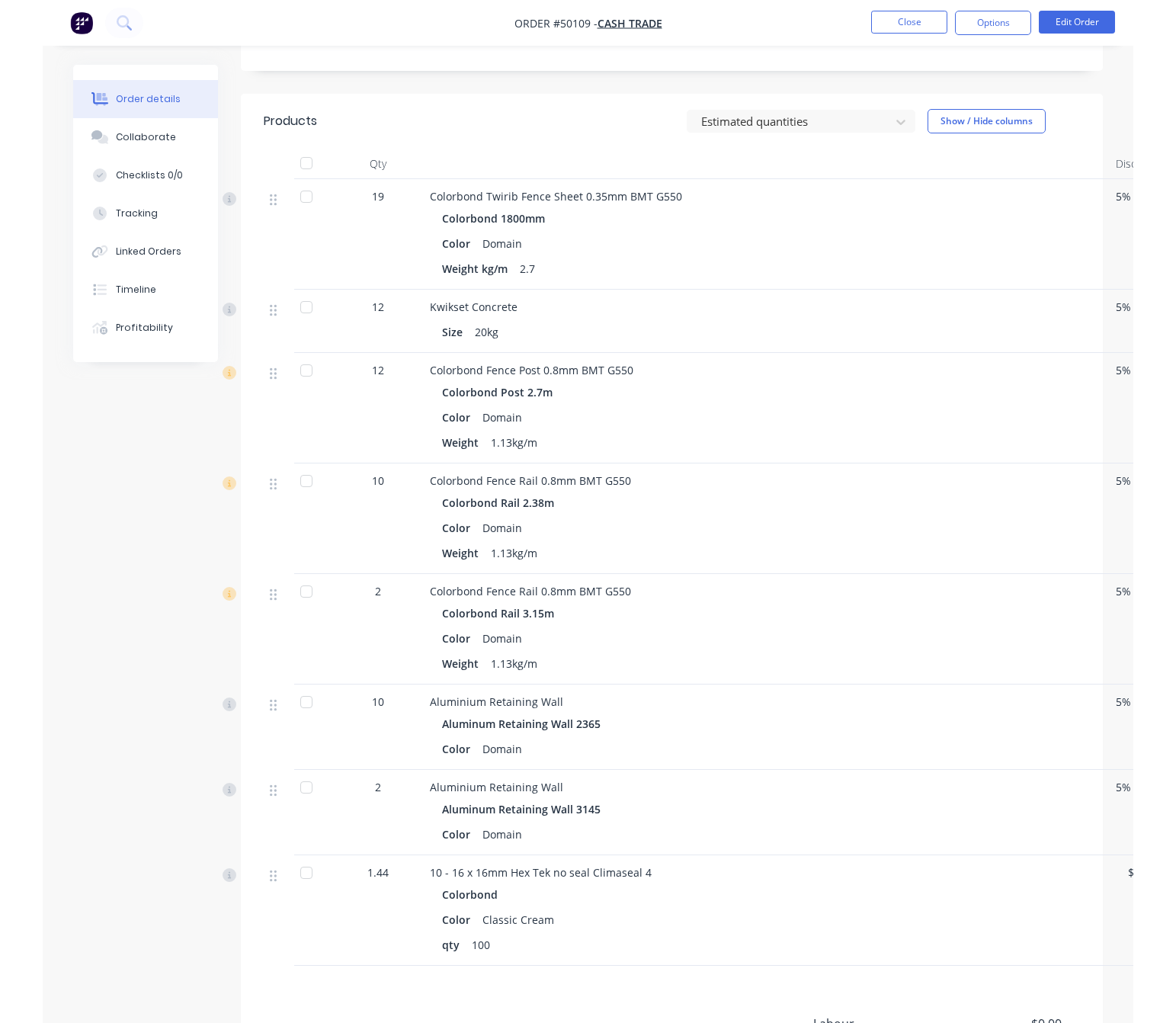
scroll to position [560, 0]
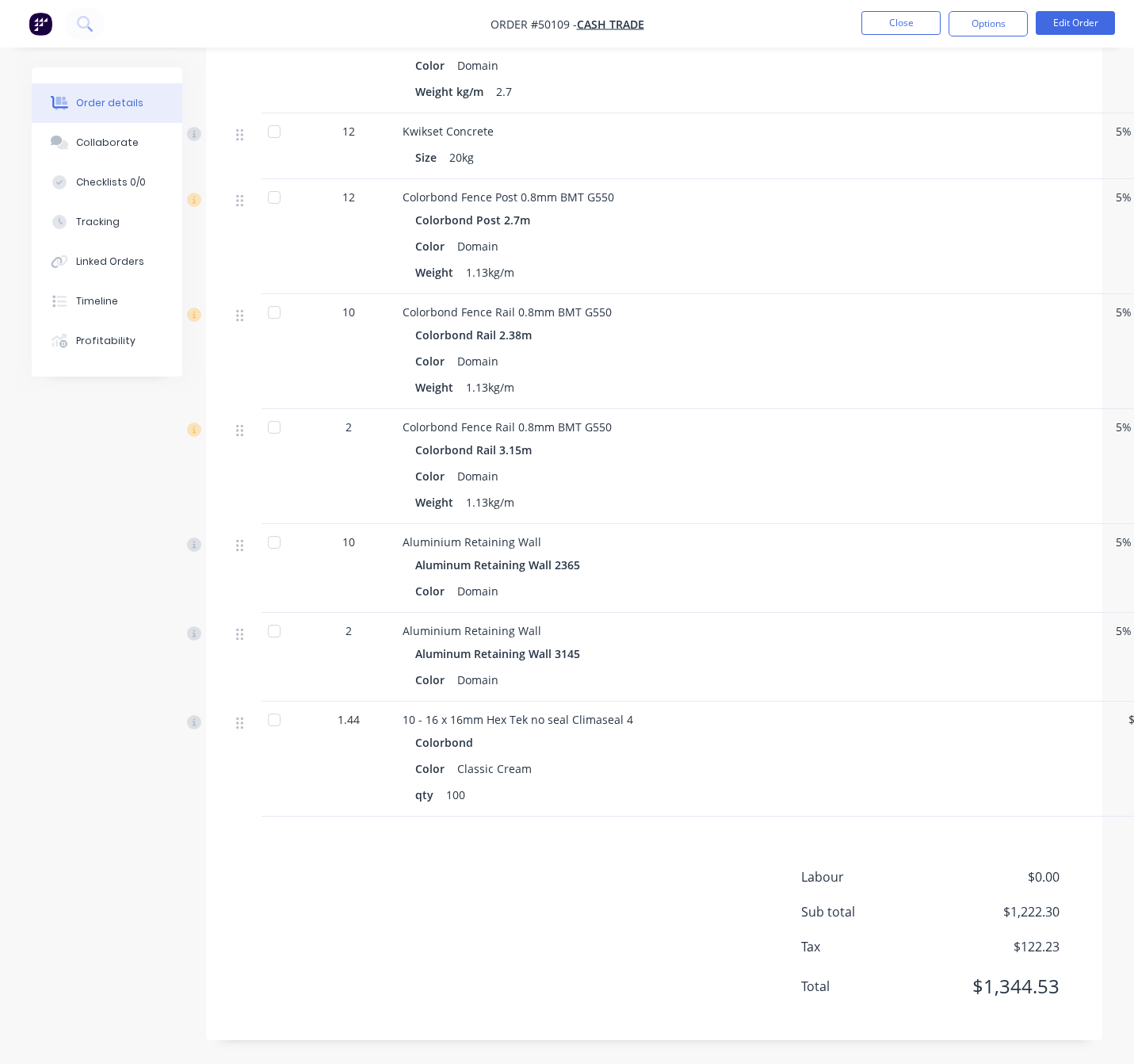
click at [3, 726] on div "Order details Collaborate Checklists 0/0 Tracking Linked Orders Timeline Profit…" at bounding box center [567, 241] width 1134 height 1644
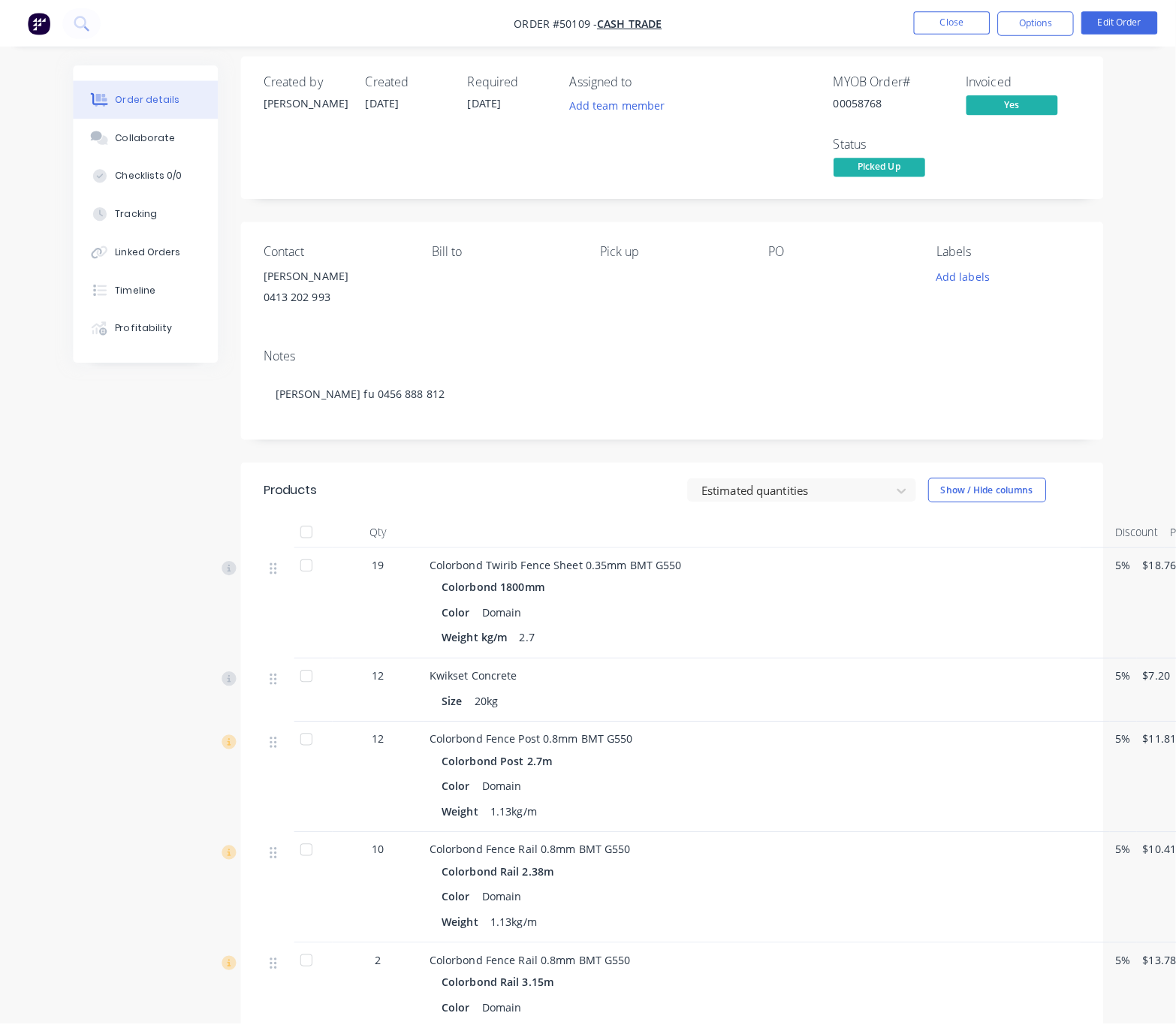
scroll to position [0, 0]
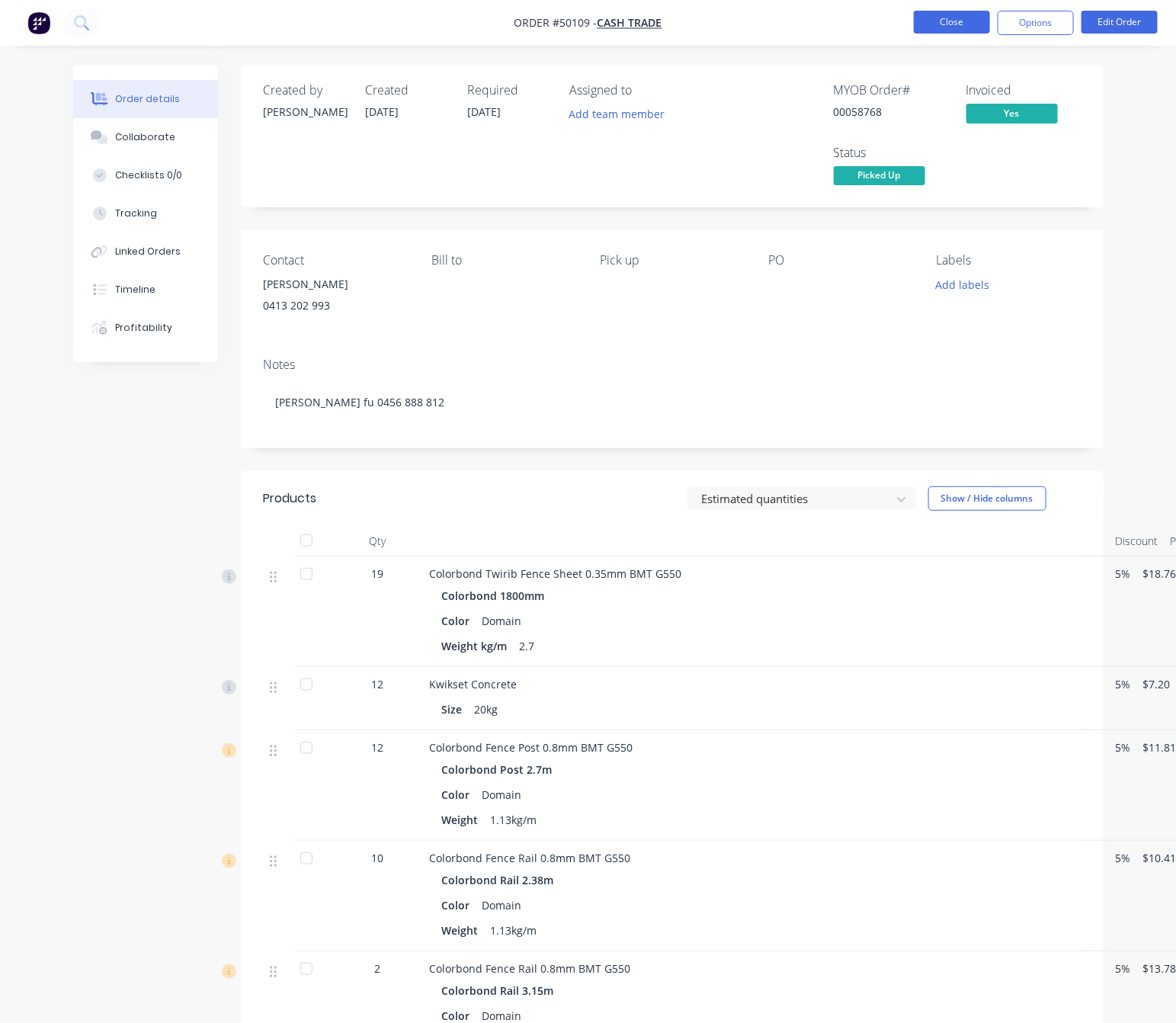
click at [943, 31] on button "Close" at bounding box center [951, 22] width 76 height 22
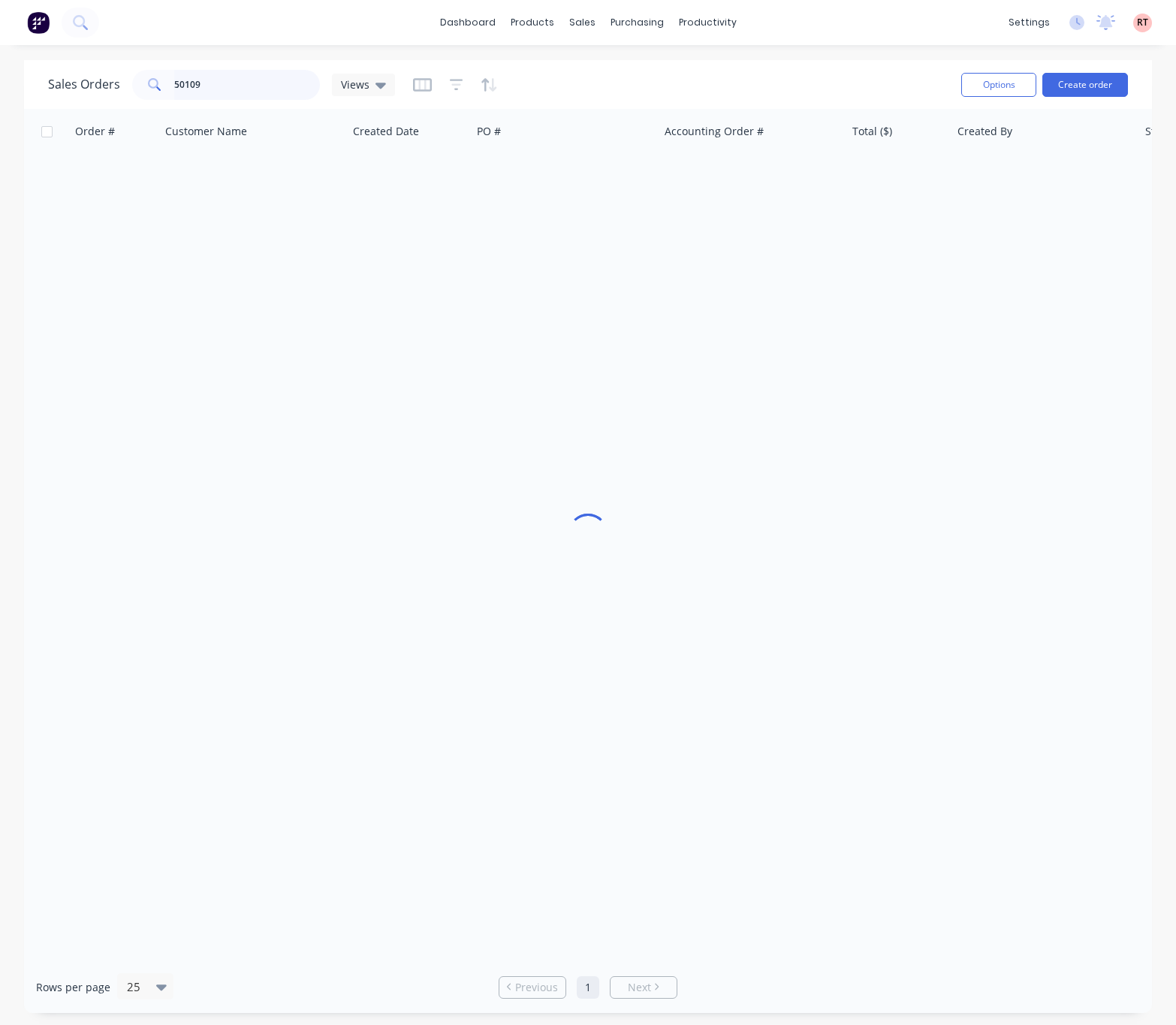
drag, startPoint x: 233, startPoint y: 88, endPoint x: 109, endPoint y: 94, distance: 124.1
click at [109, 94] on div "Sales Orders 50109 Views" at bounding box center [222, 85] width 347 height 30
type input "48962"
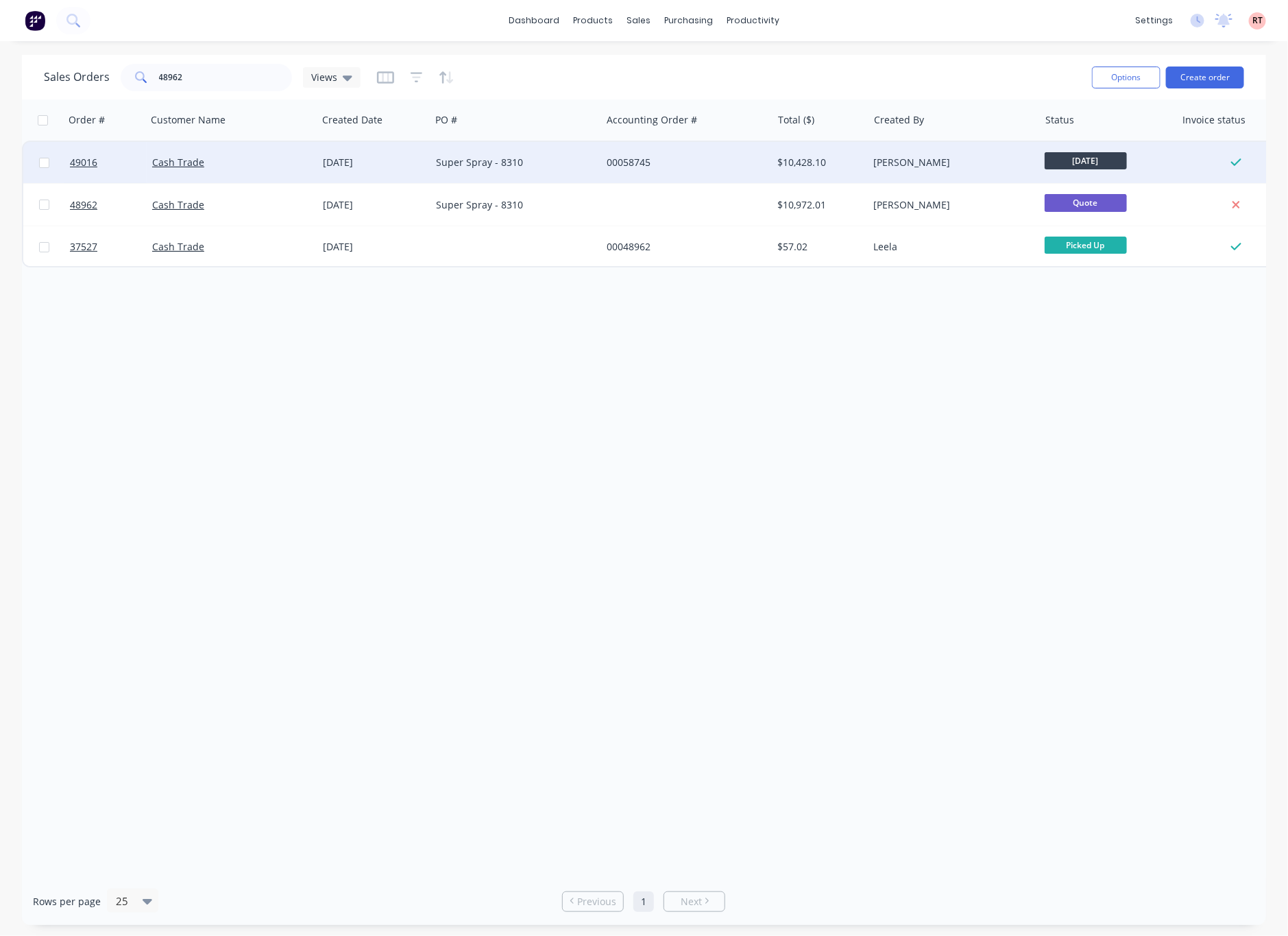
click at [634, 171] on div "00058745" at bounding box center [686, 162] width 171 height 41
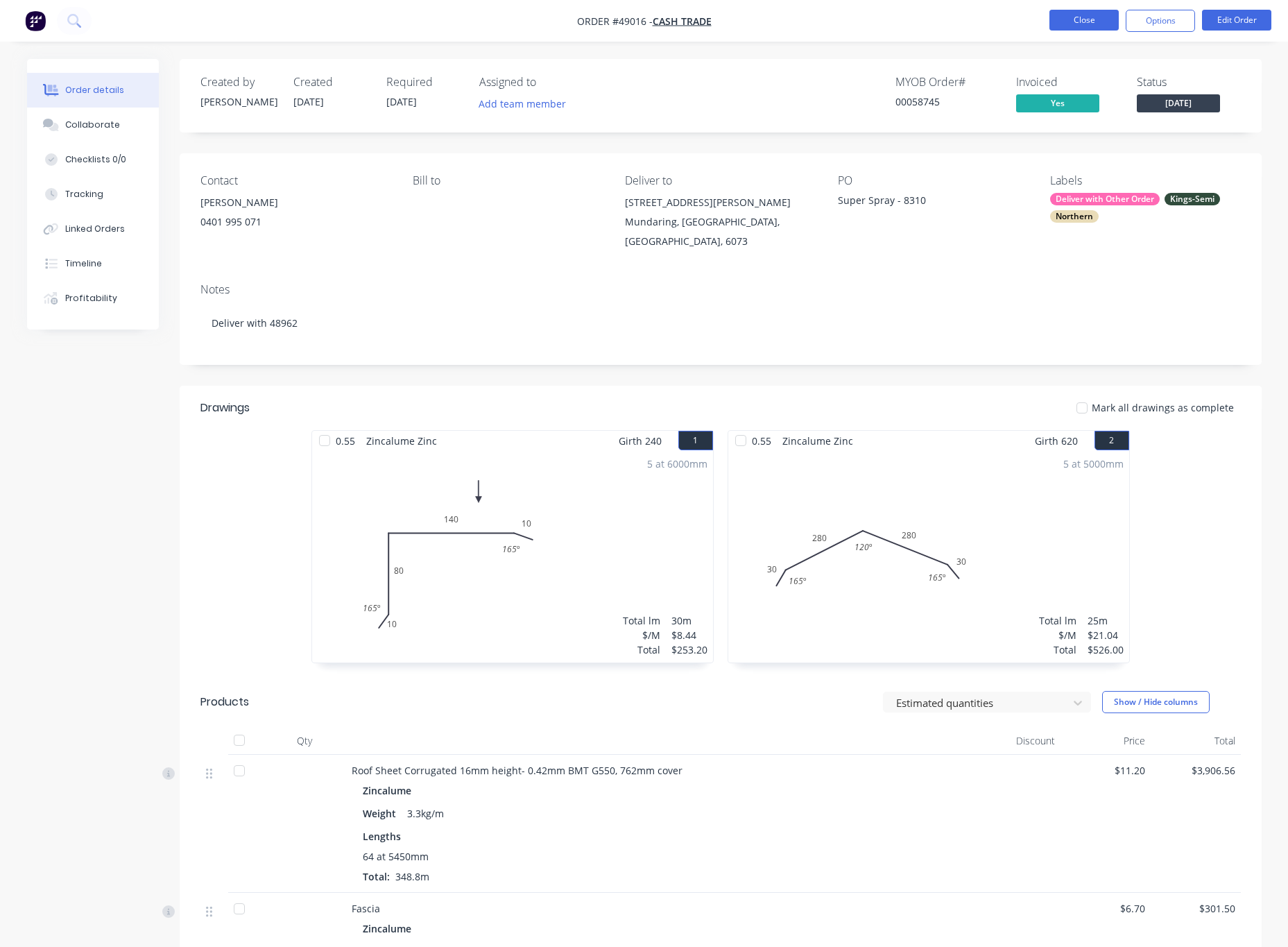
click at [1070, 19] on button "Close" at bounding box center [1083, 20] width 69 height 20
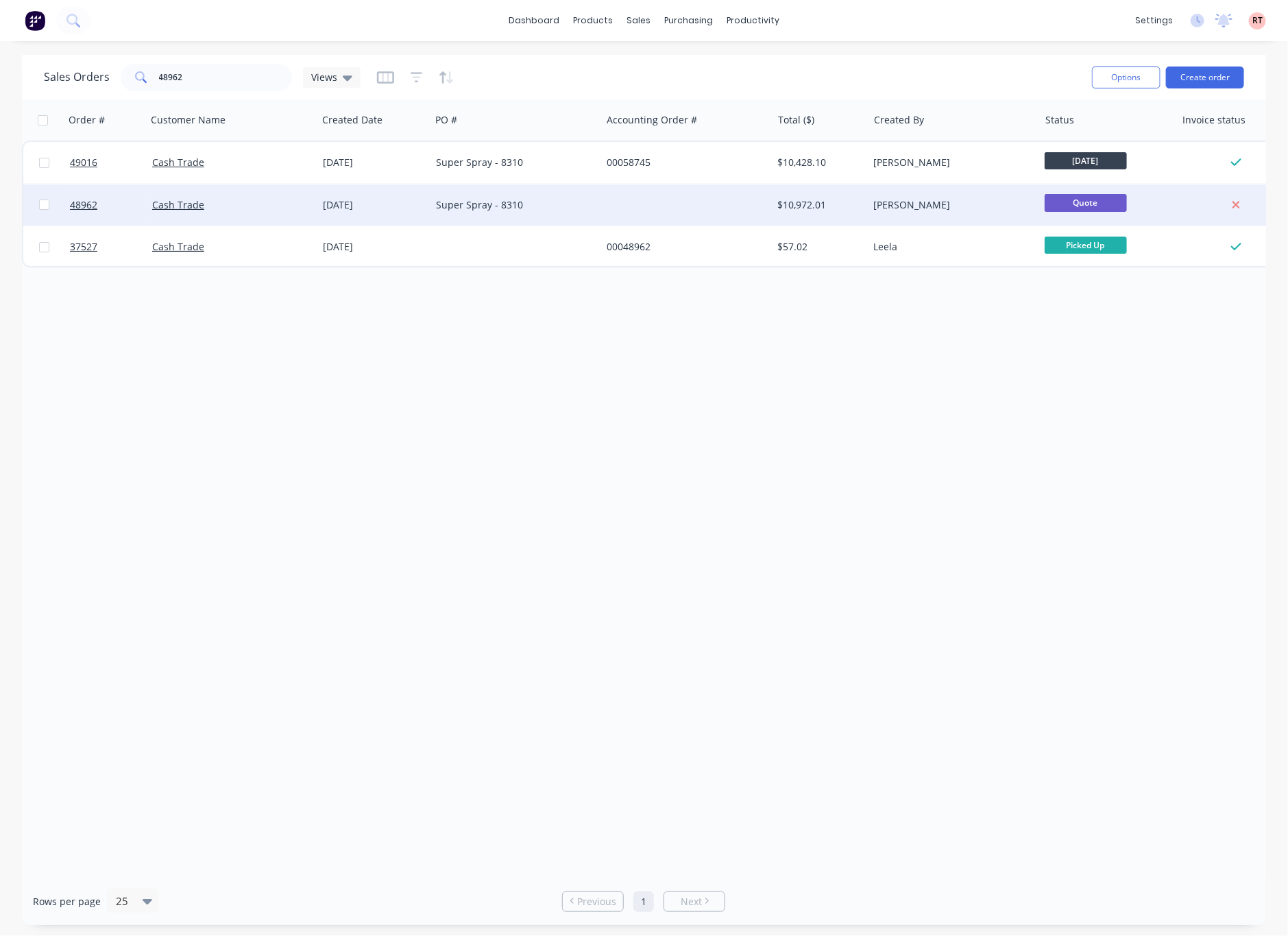
click at [257, 214] on div "Cash Trade" at bounding box center [232, 205] width 171 height 41
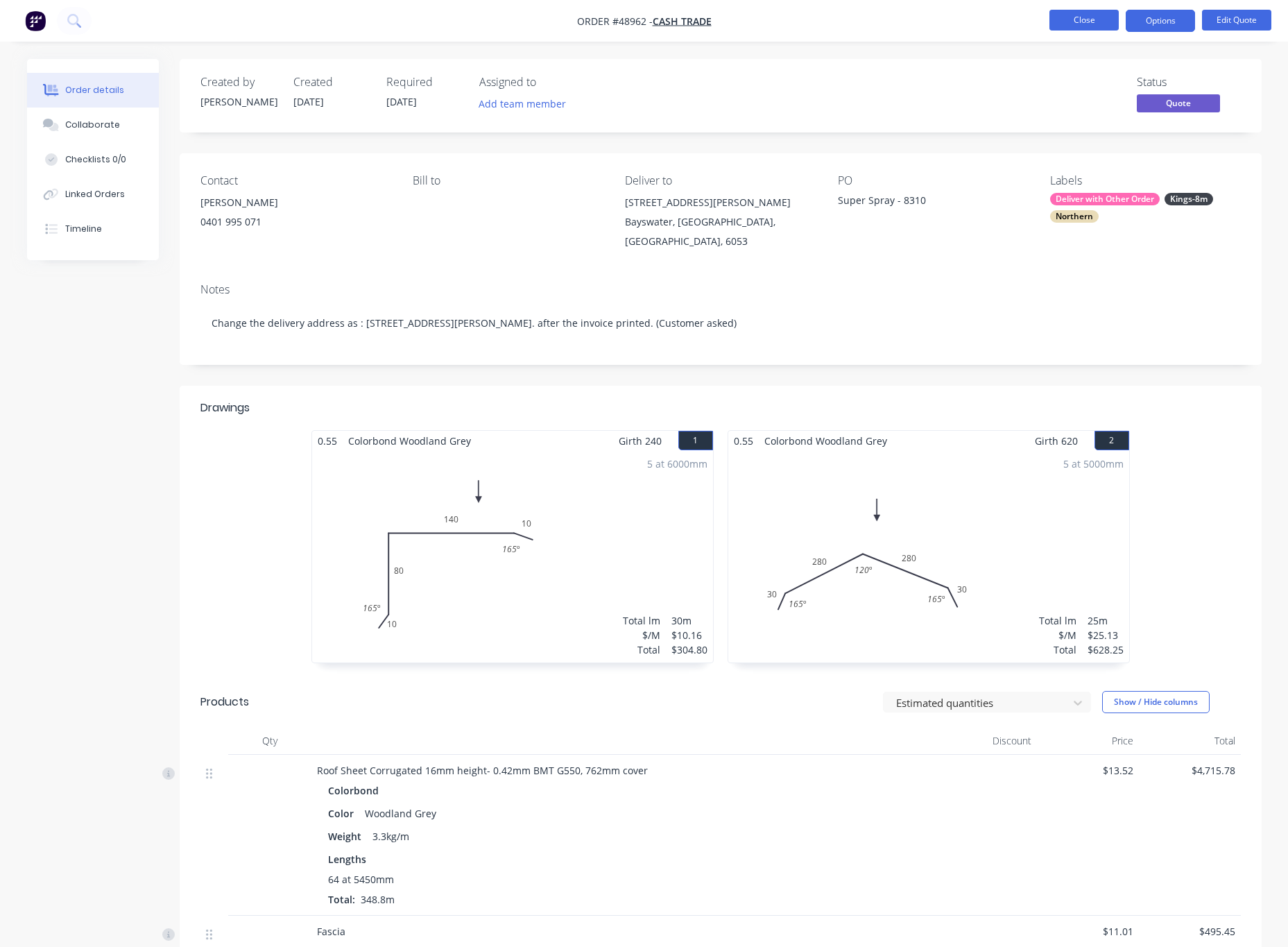
click at [1076, 27] on button "Close" at bounding box center [1083, 20] width 69 height 20
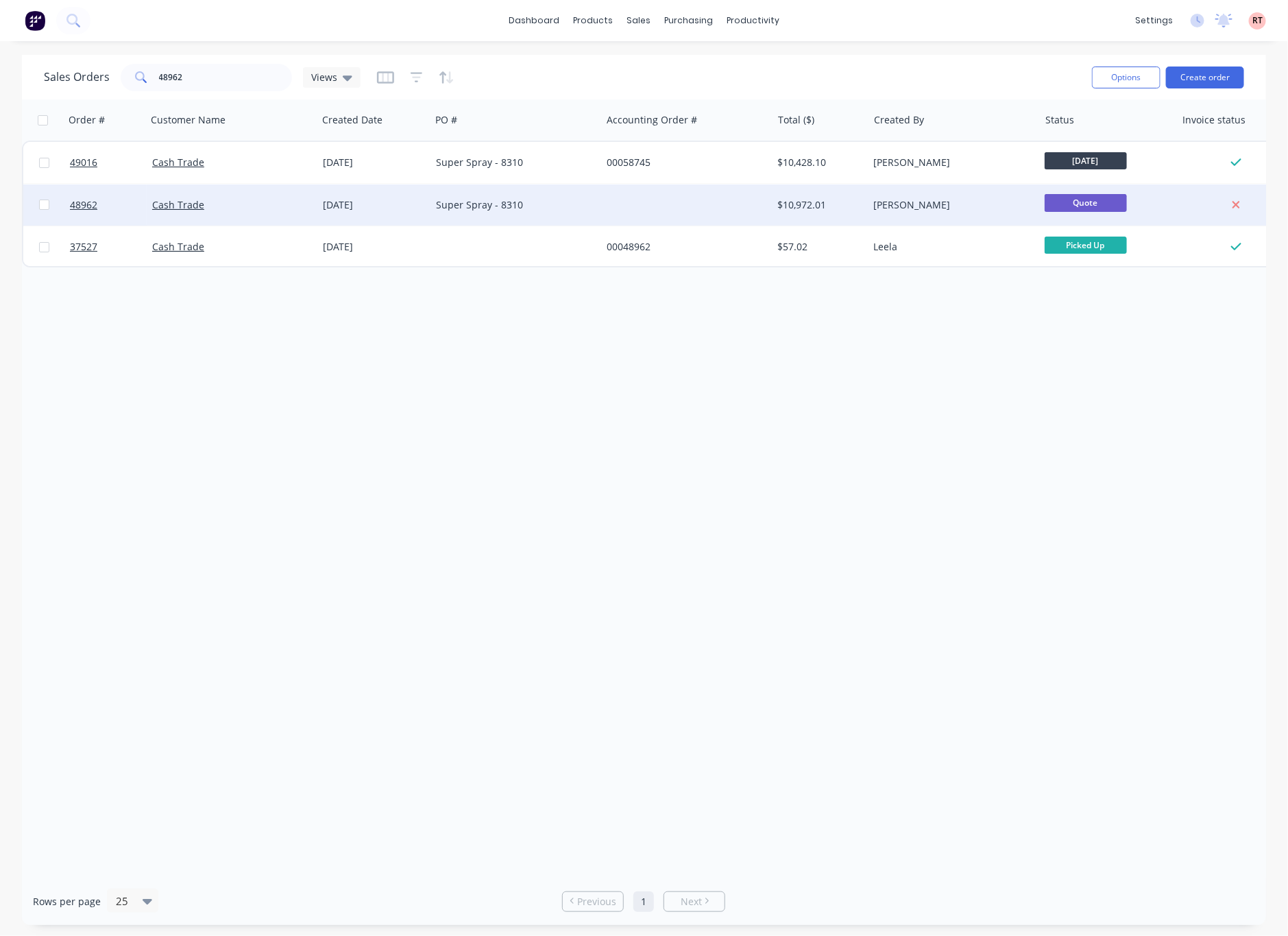
click at [556, 205] on div "Super Spray - 8310" at bounding box center [512, 205] width 152 height 13
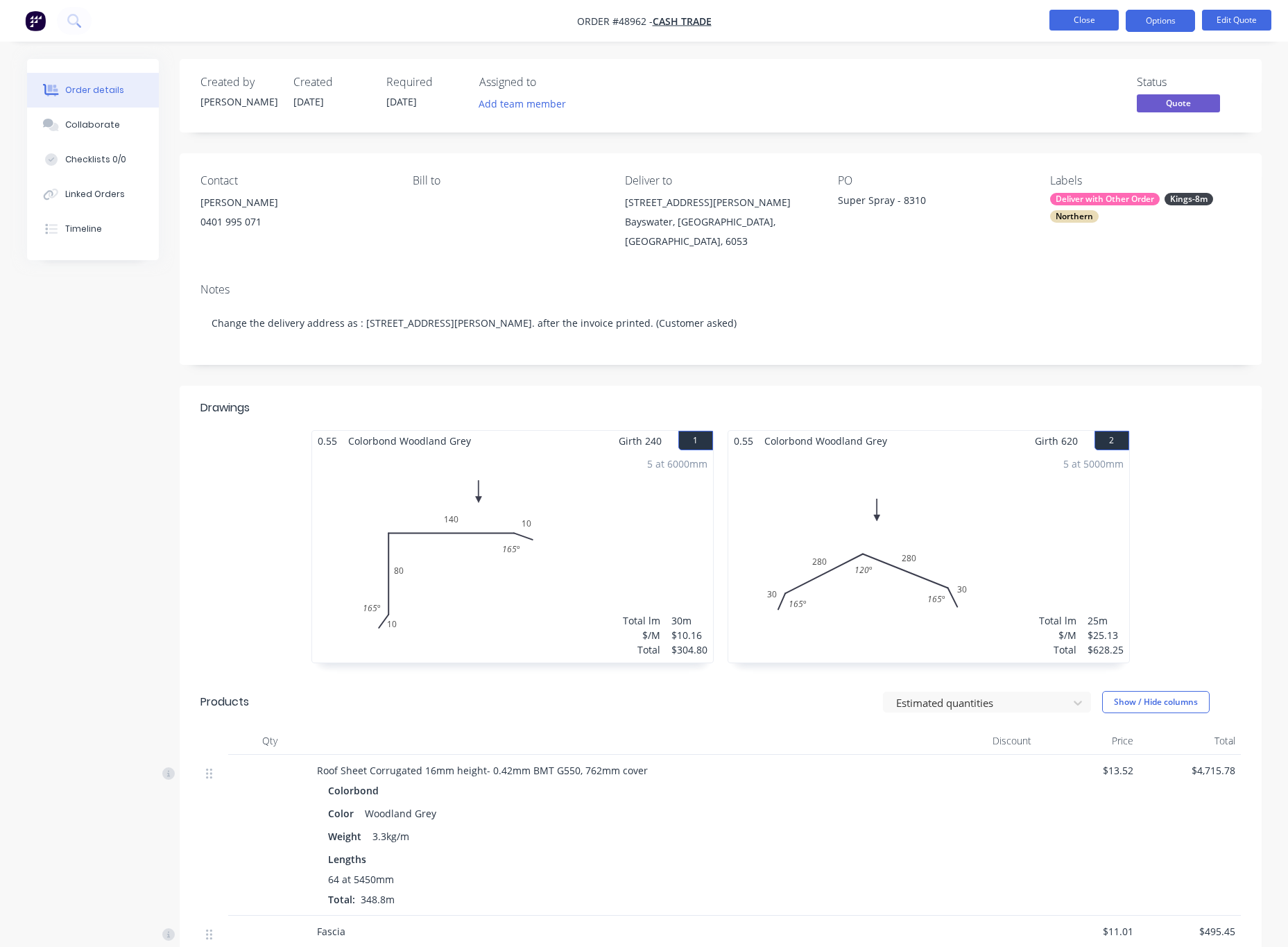
click at [1077, 14] on button "Close" at bounding box center [1083, 20] width 69 height 20
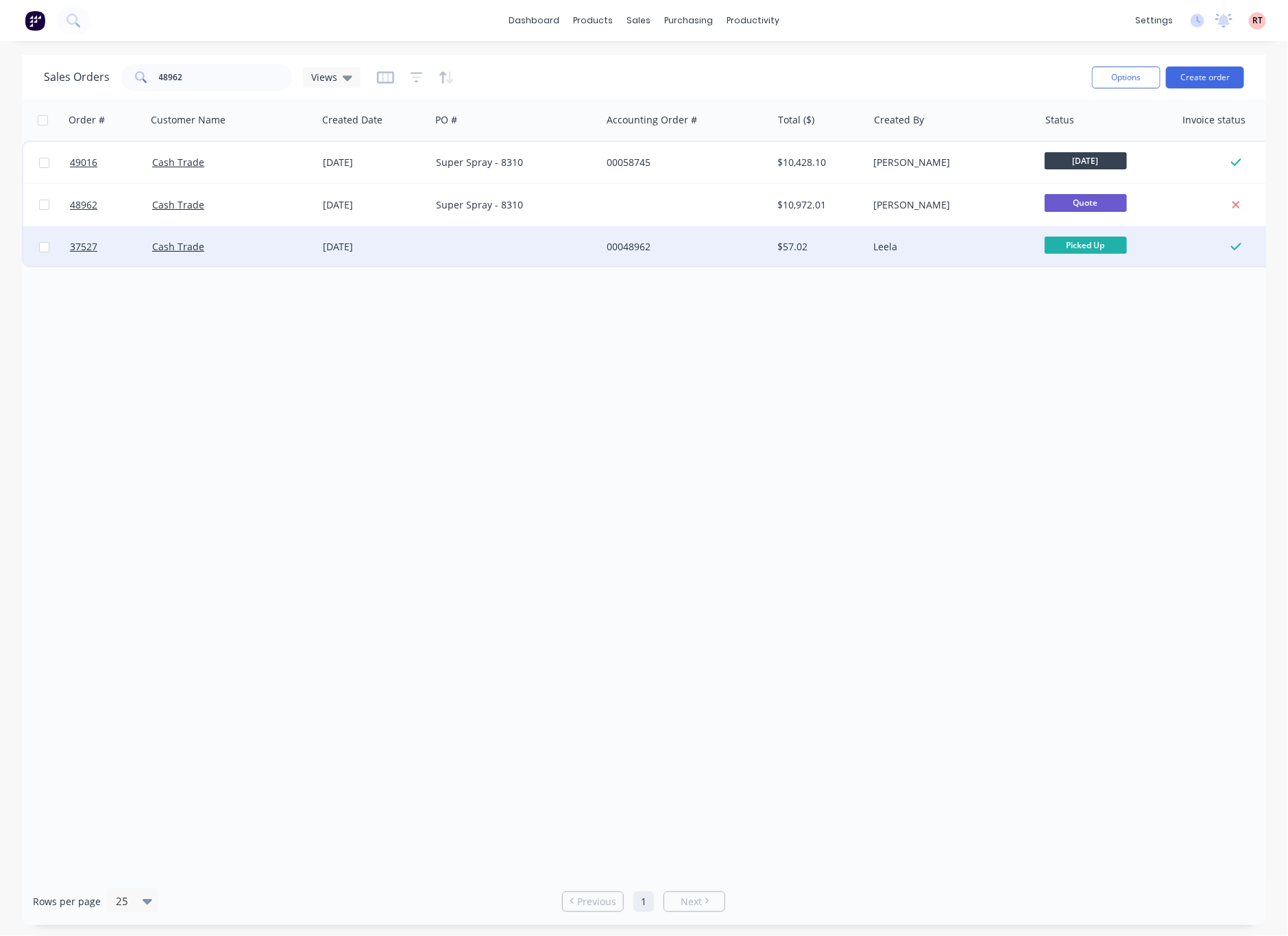
drag, startPoint x: 595, startPoint y: 206, endPoint x: 597, endPoint y: 238, distance: 32.1
click at [597, 238] on div "49016 Cash Trade 06 Oct 2025 Super Spray - 8310 00058745 $10,428.10 Cathy Zhou …" at bounding box center [662, 204] width 1282 height 127
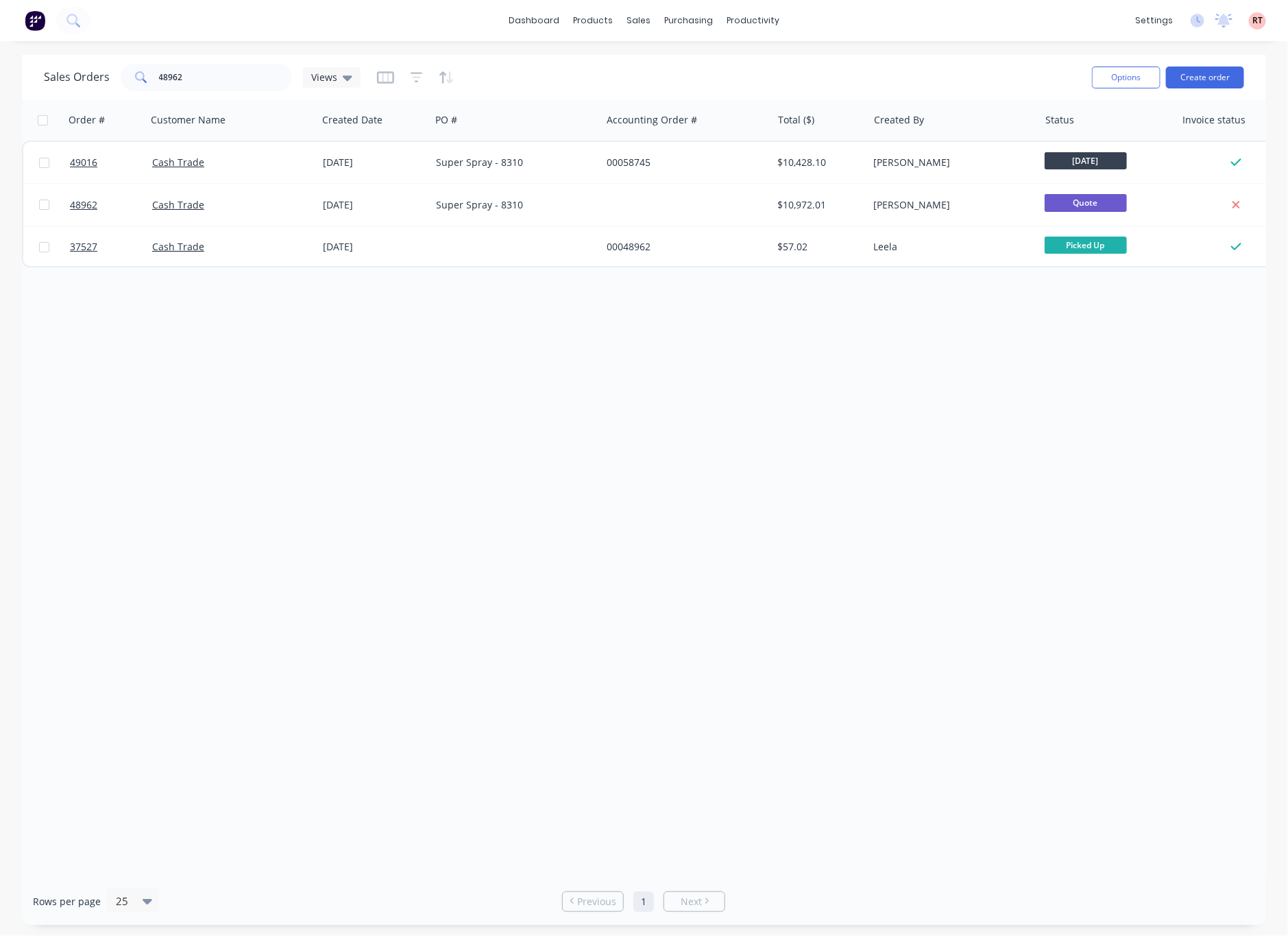
click at [691, 415] on div "Order # Customer Name Created Date PO # Accounting Order # Total ($) Created By…" at bounding box center [644, 489] width 1244 height 778
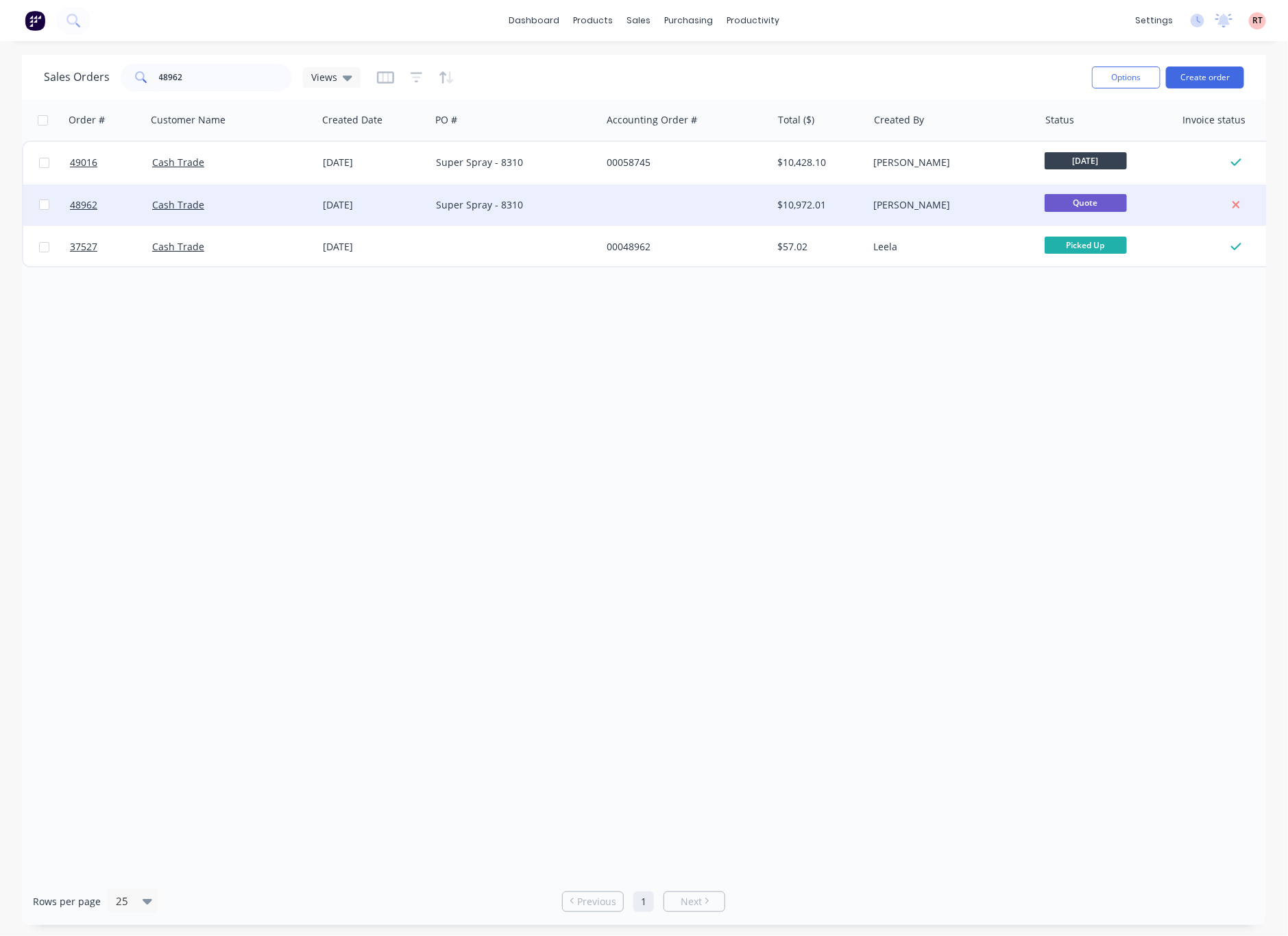
click at [633, 198] on div at bounding box center [686, 205] width 171 height 41
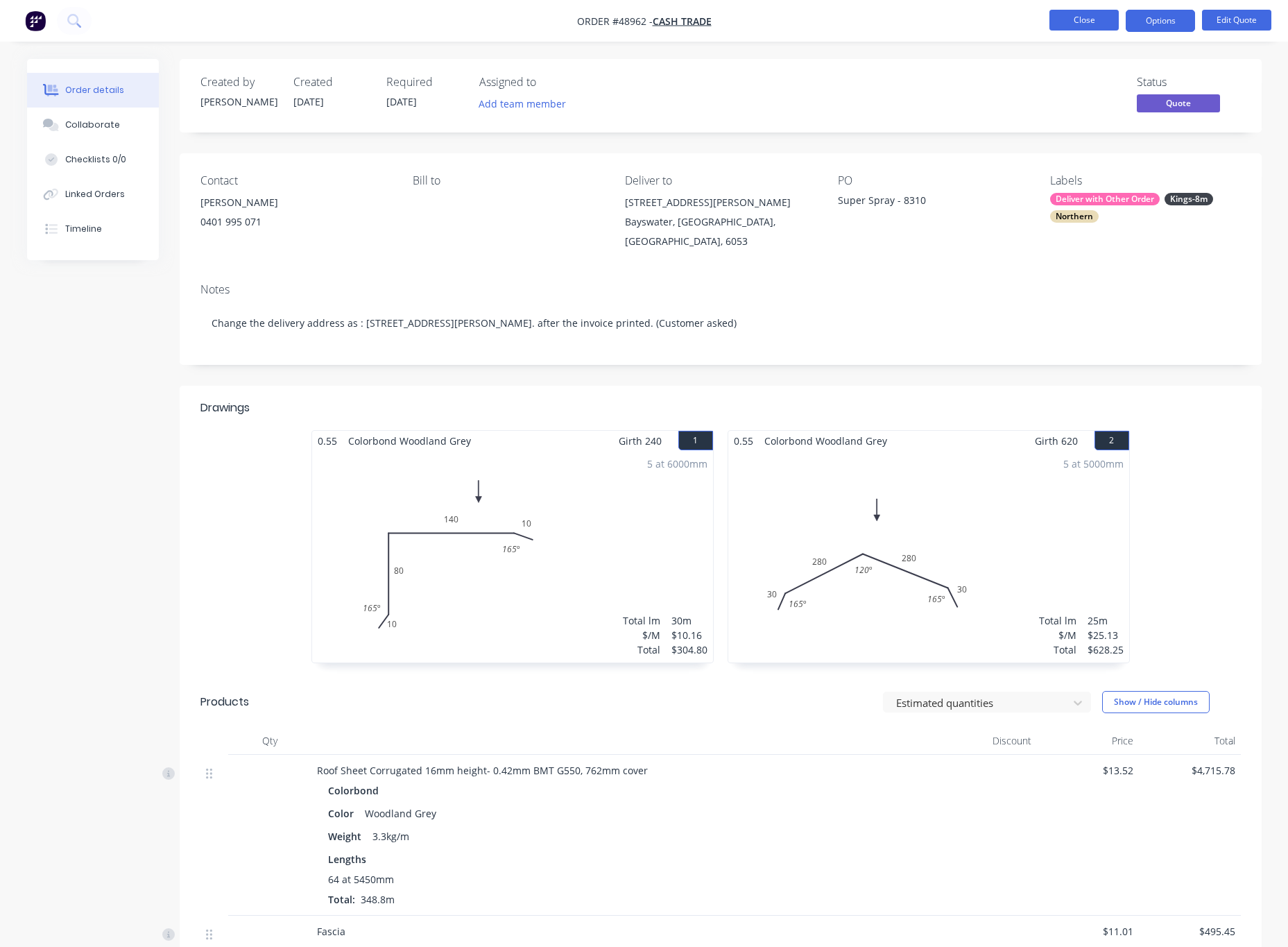
click at [1071, 20] on button "Close" at bounding box center [1083, 20] width 69 height 20
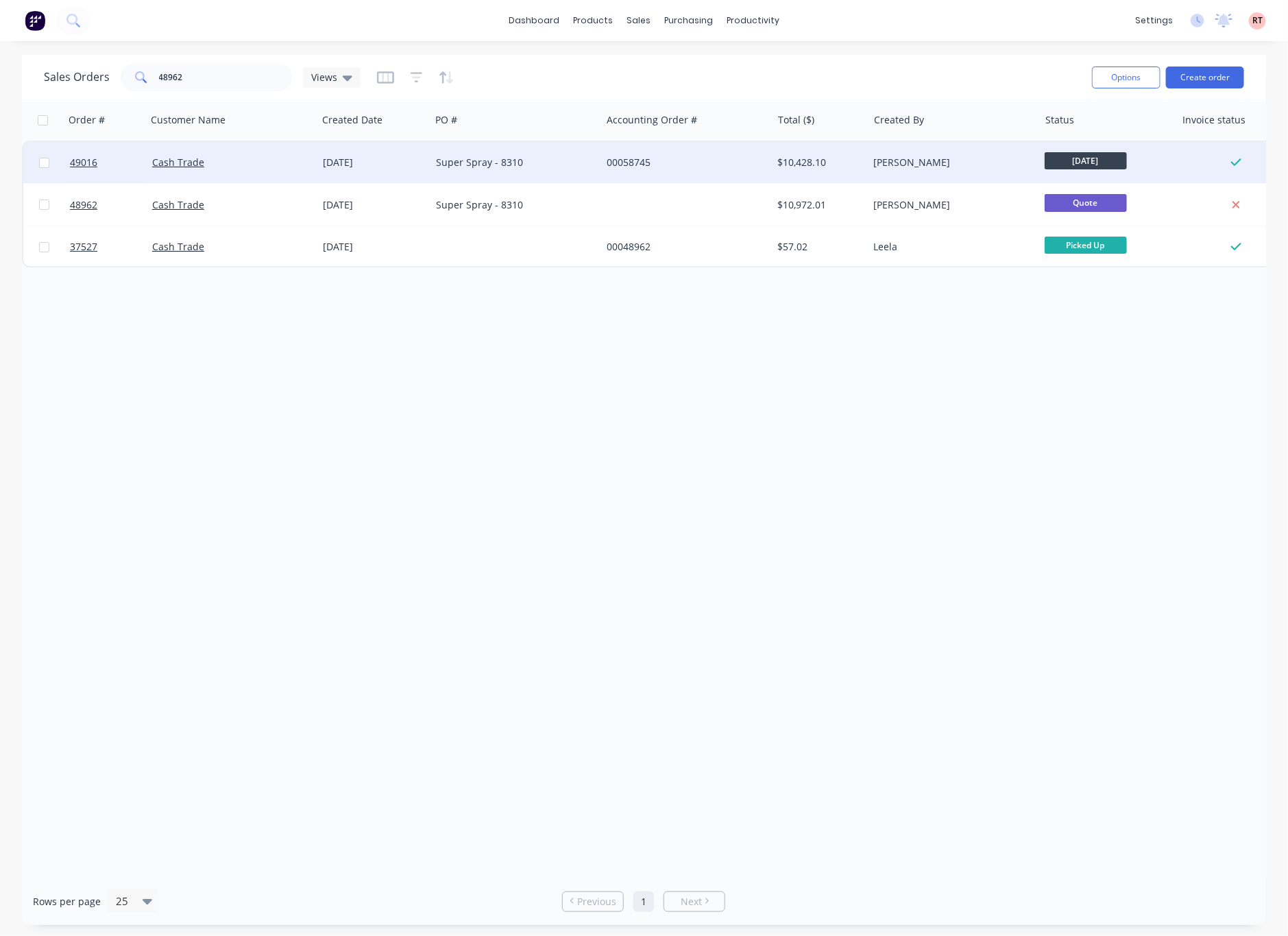
click at [696, 169] on div "00058745" at bounding box center [683, 163] width 152 height 13
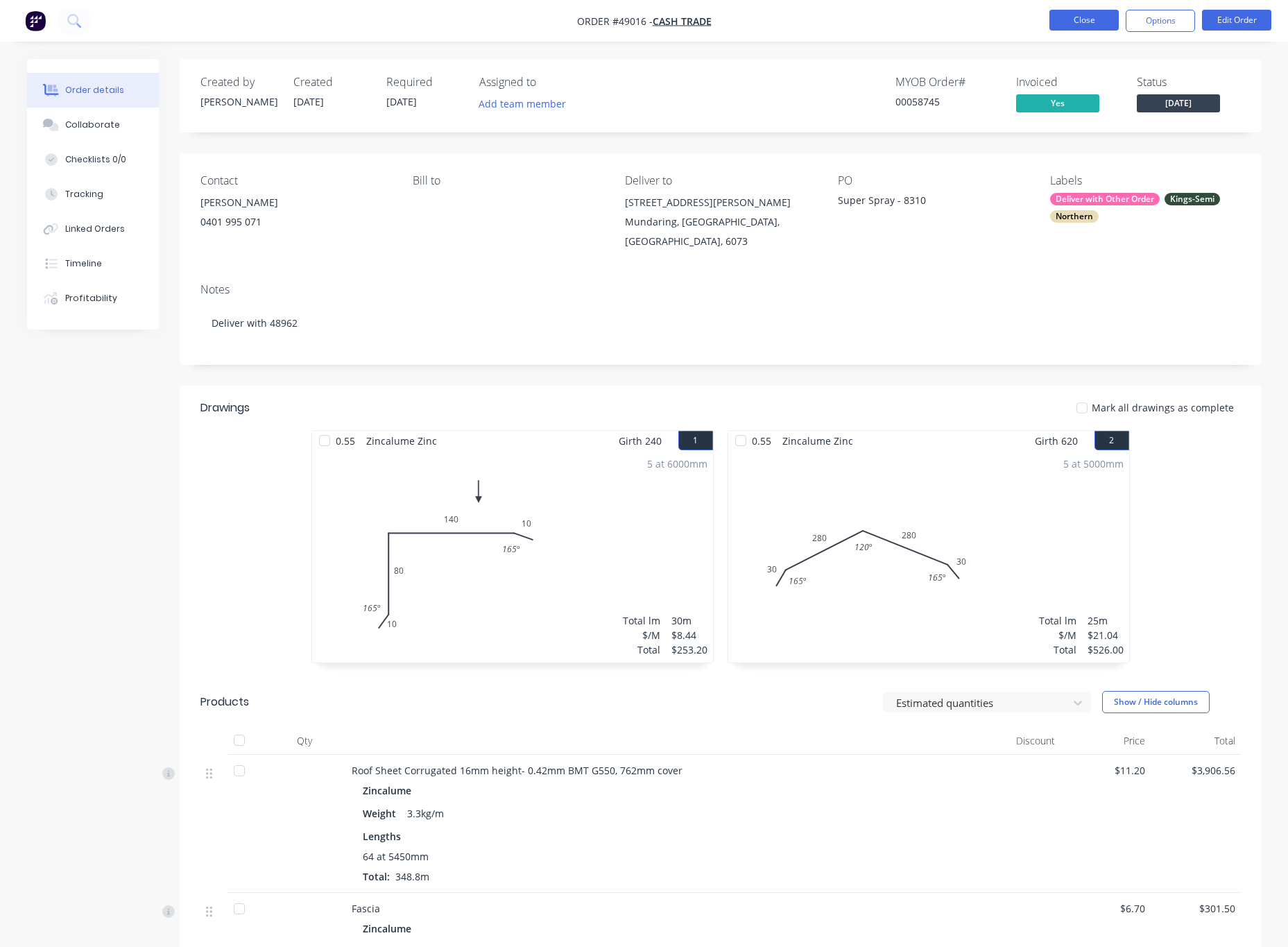
click at [1076, 21] on button "Close" at bounding box center [1083, 20] width 69 height 20
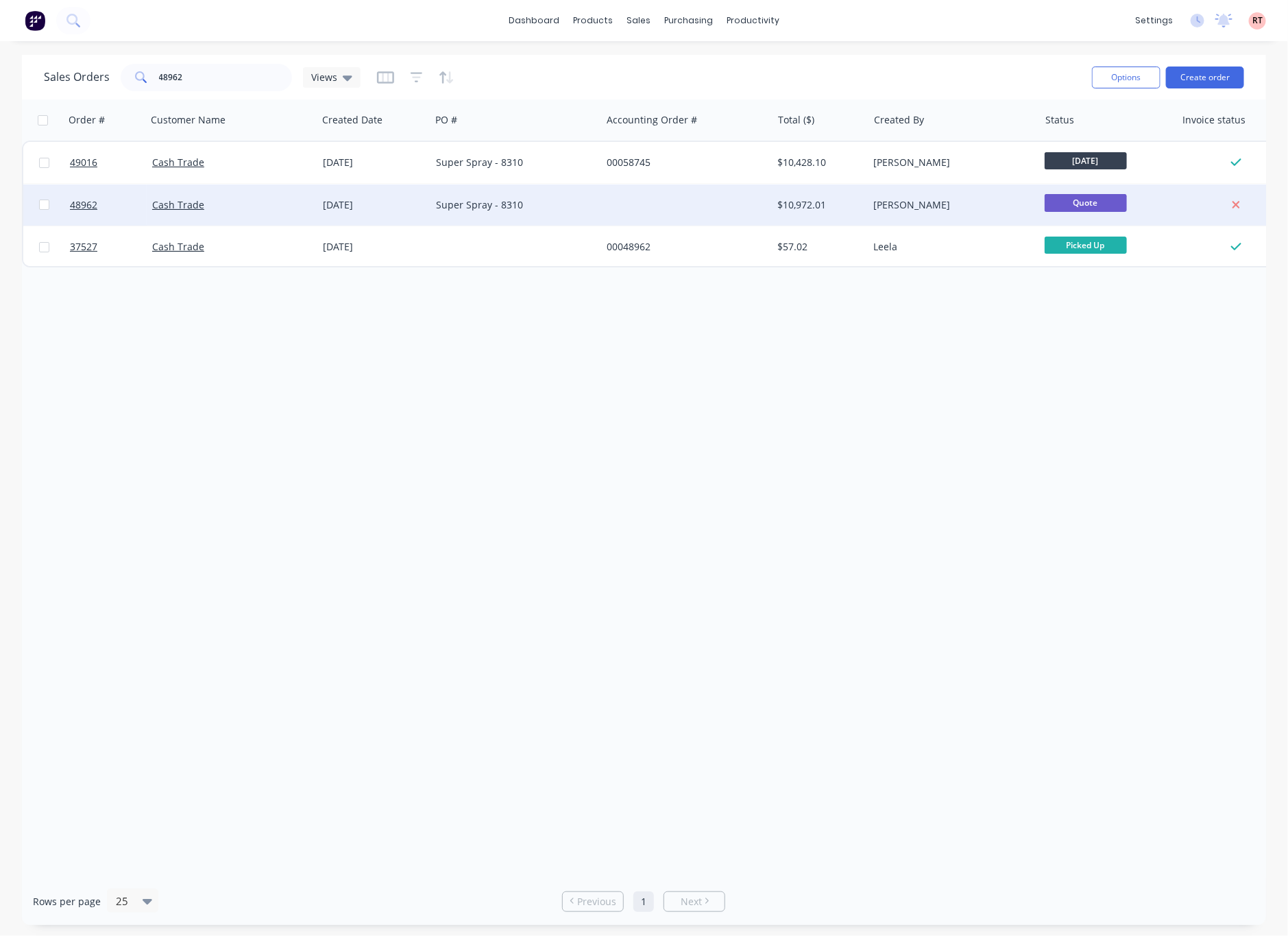
click at [668, 220] on div at bounding box center [686, 205] width 171 height 41
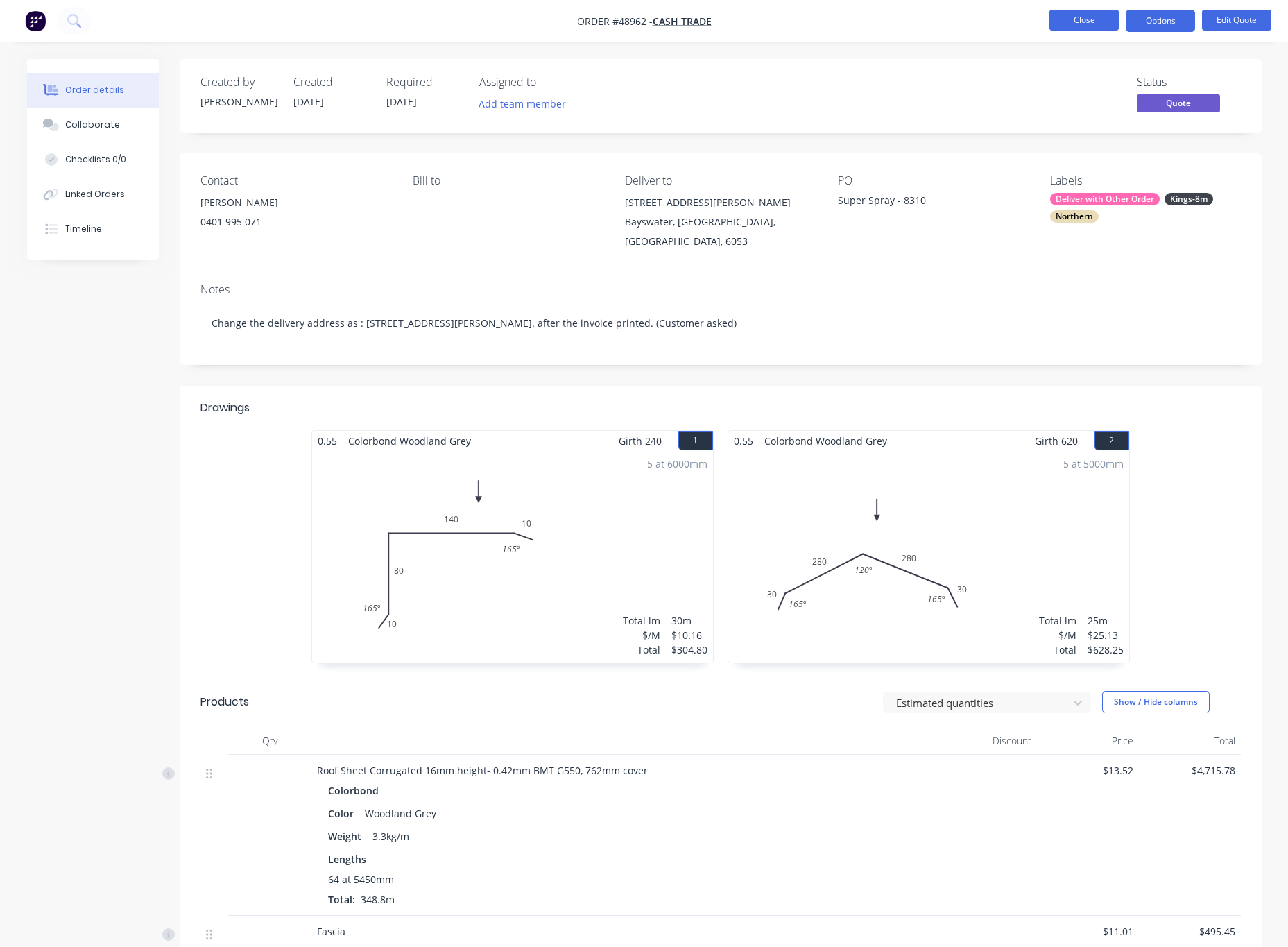
click at [1074, 15] on button "Close" at bounding box center [1083, 20] width 69 height 20
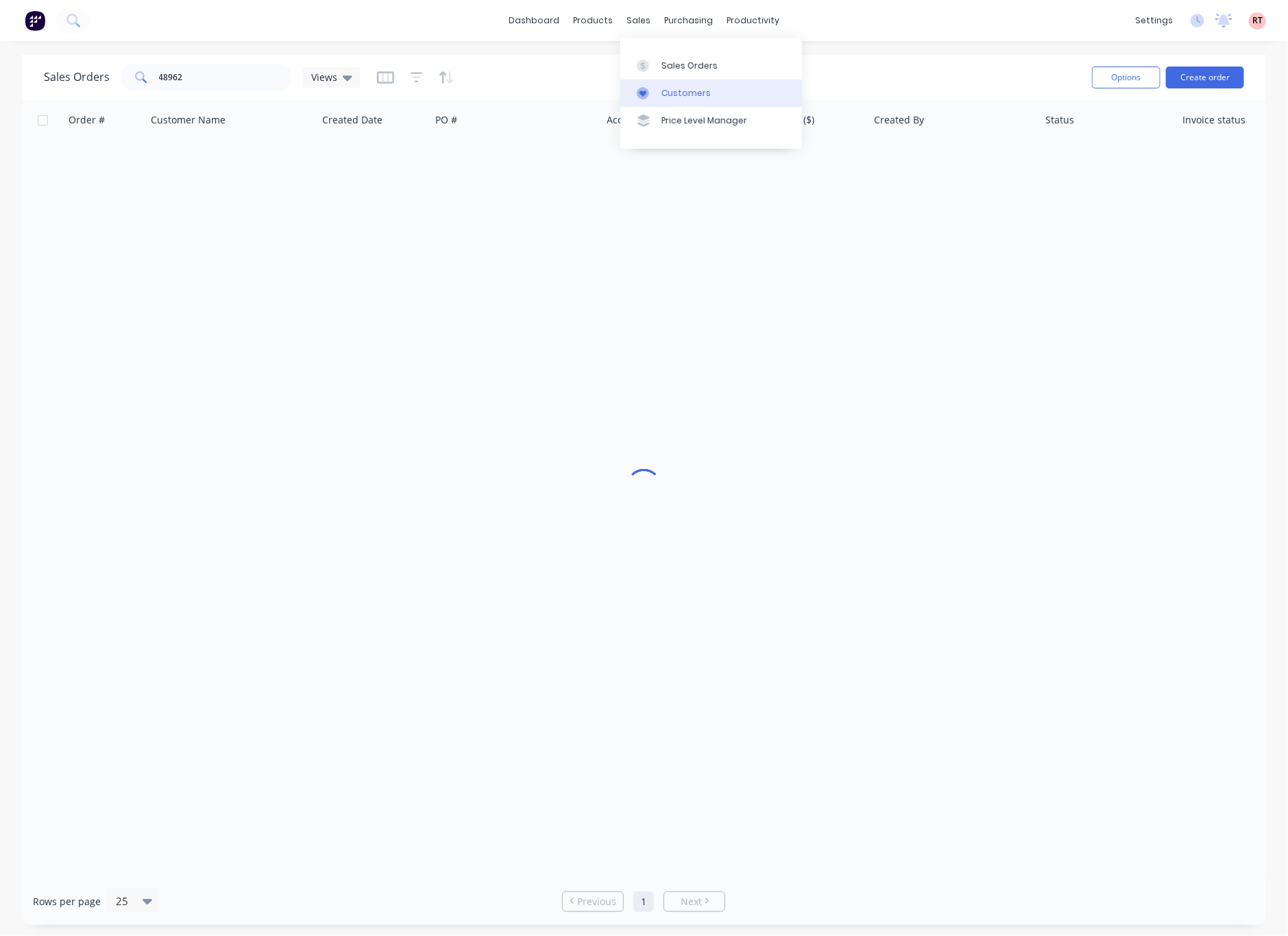
click at [674, 91] on div "Customers" at bounding box center [686, 93] width 49 height 12
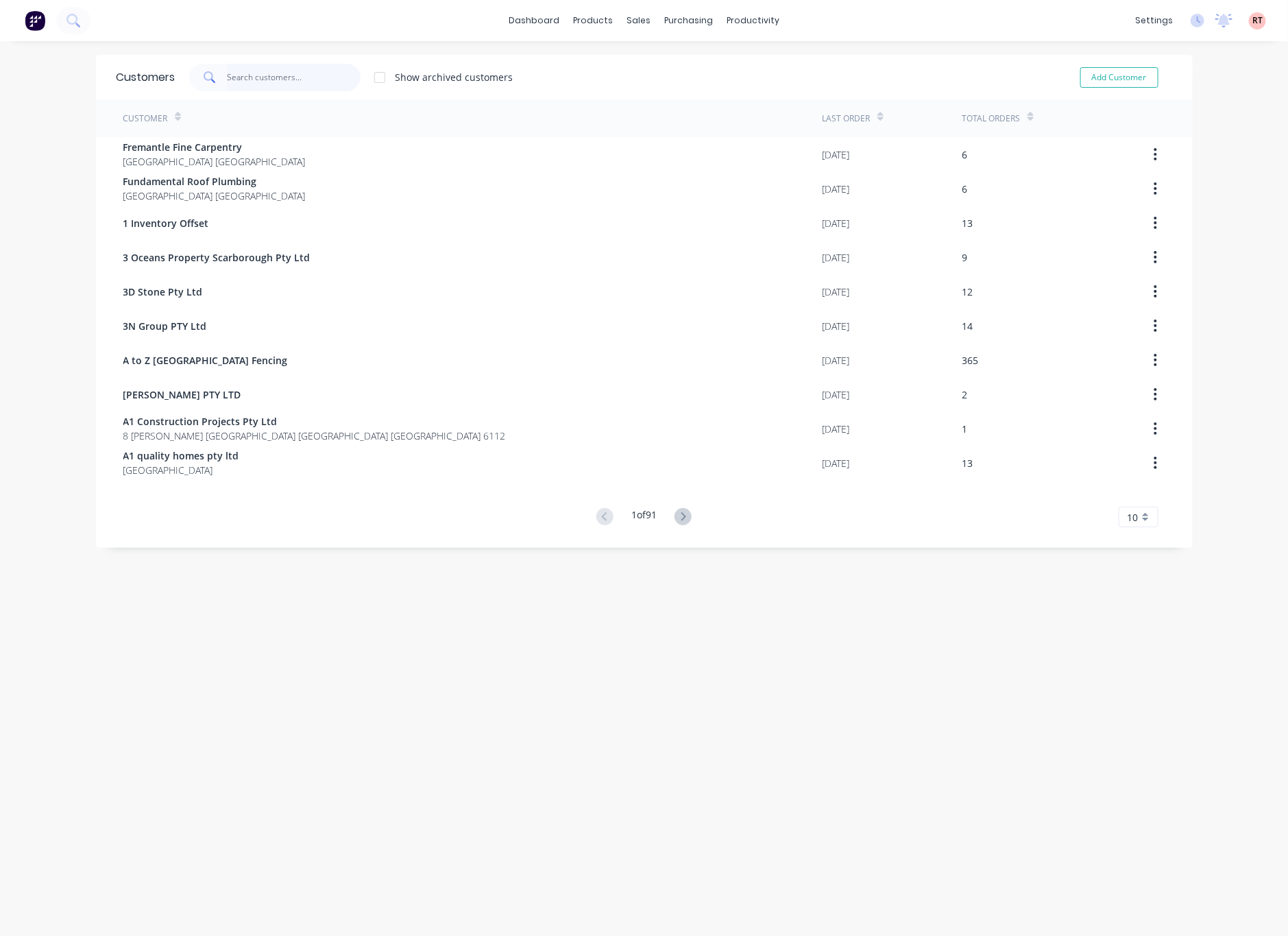
click at [309, 83] on input "text" at bounding box center [294, 77] width 133 height 28
click at [255, 76] on input "text" at bounding box center [294, 77] width 133 height 28
click at [282, 61] on div "Customers Show archived customers Add Customer" at bounding box center [644, 76] width 1097 height 44
click at [285, 82] on input "text" at bounding box center [294, 77] width 133 height 28
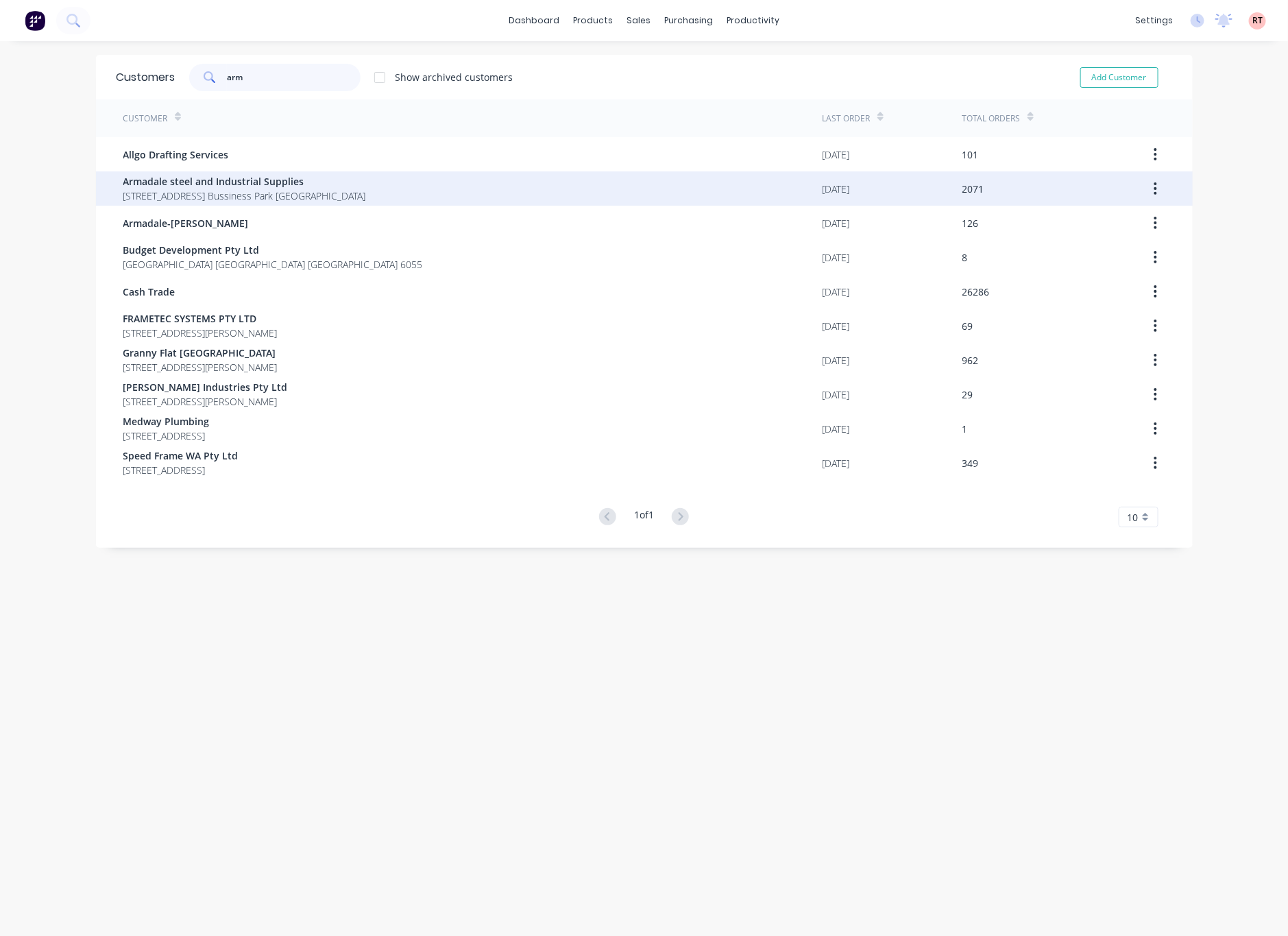
type input "arm"
click at [383, 175] on div "Armadale steel and Industrial Supplies 4 Bessemer Road Forrestdale Bussiness Pa…" at bounding box center [473, 189] width 699 height 34
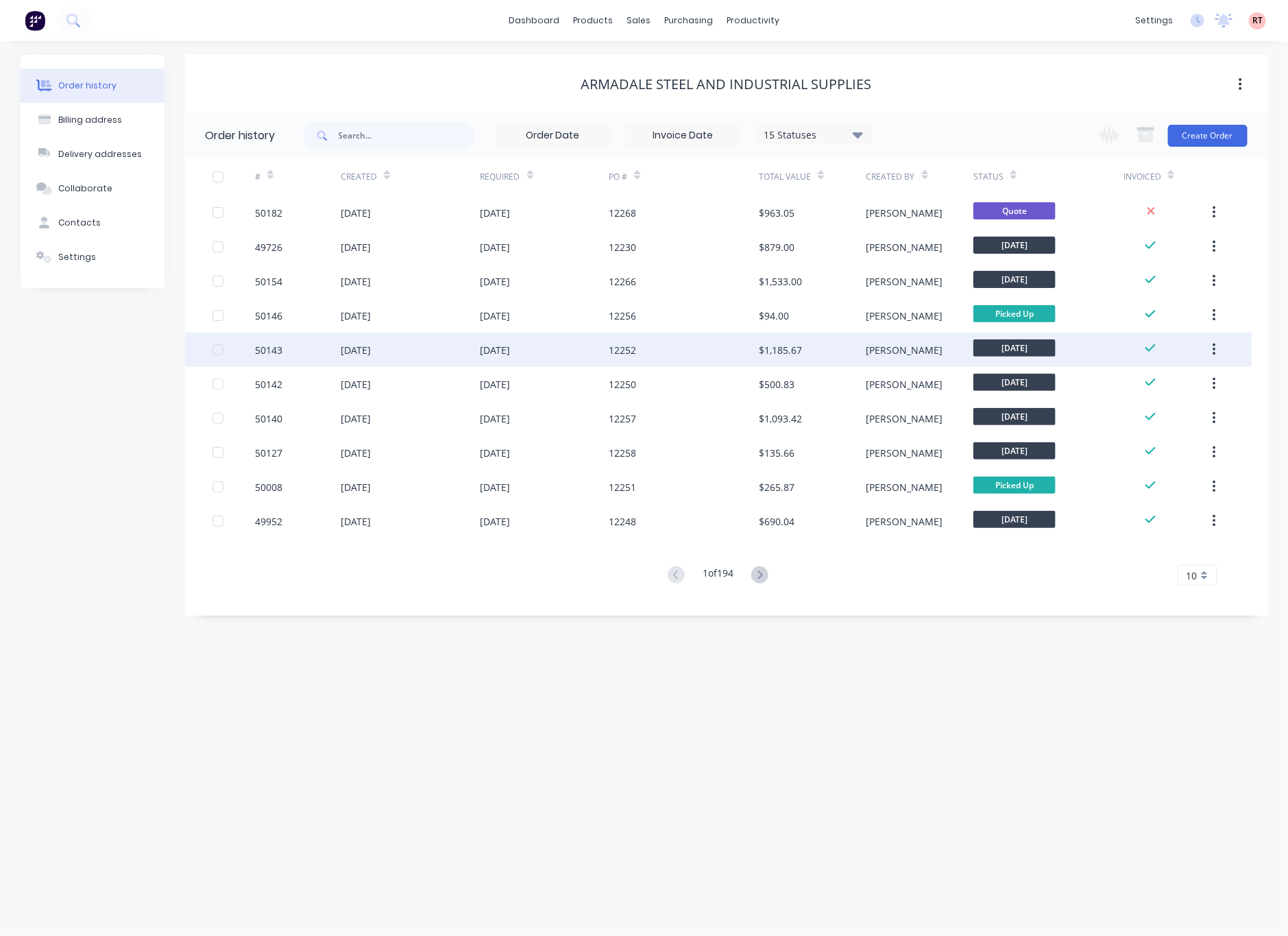
click at [671, 350] on div "12252" at bounding box center [683, 350] width 150 height 34
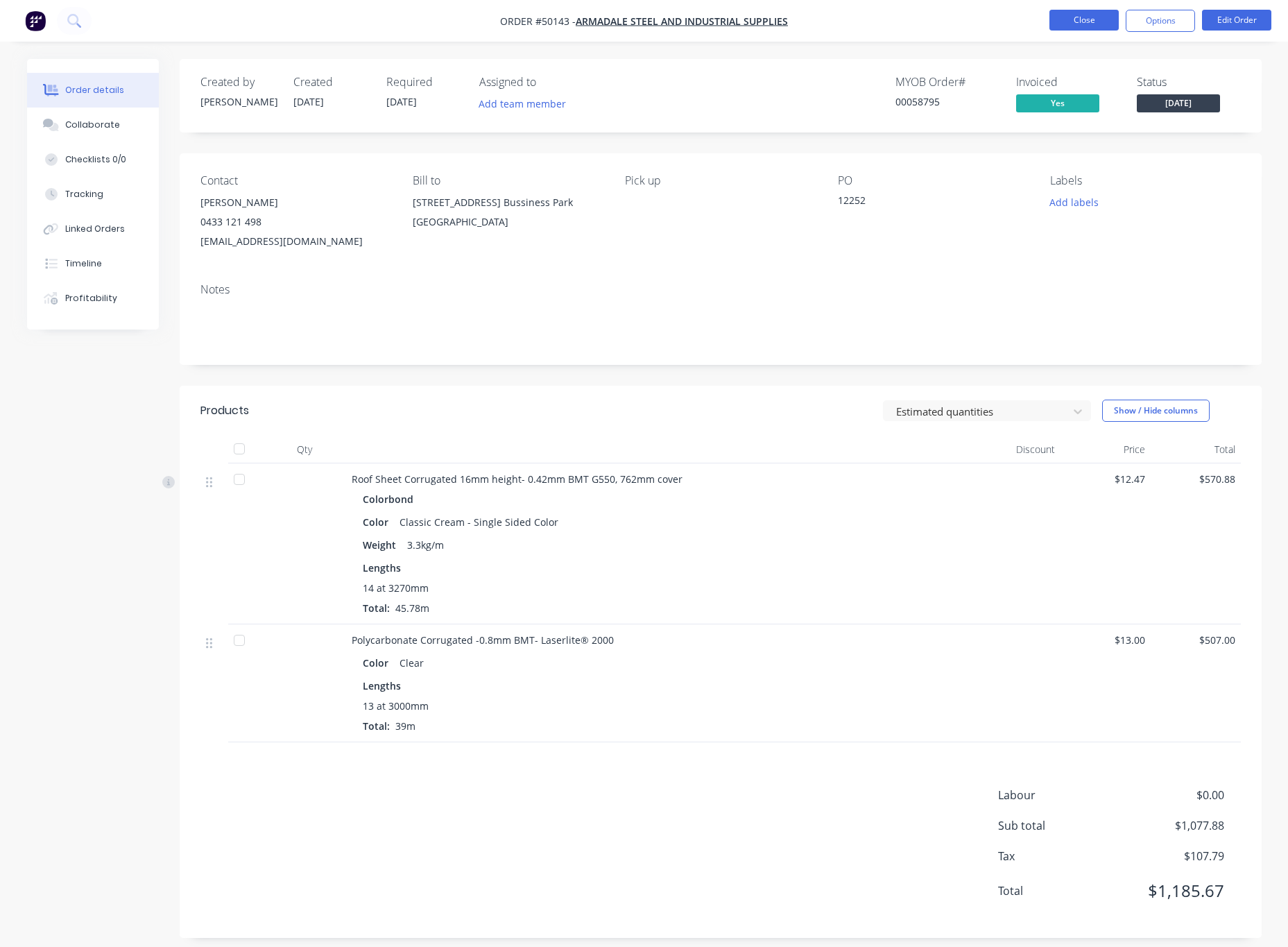
click at [1076, 17] on button "Close" at bounding box center [1083, 20] width 69 height 20
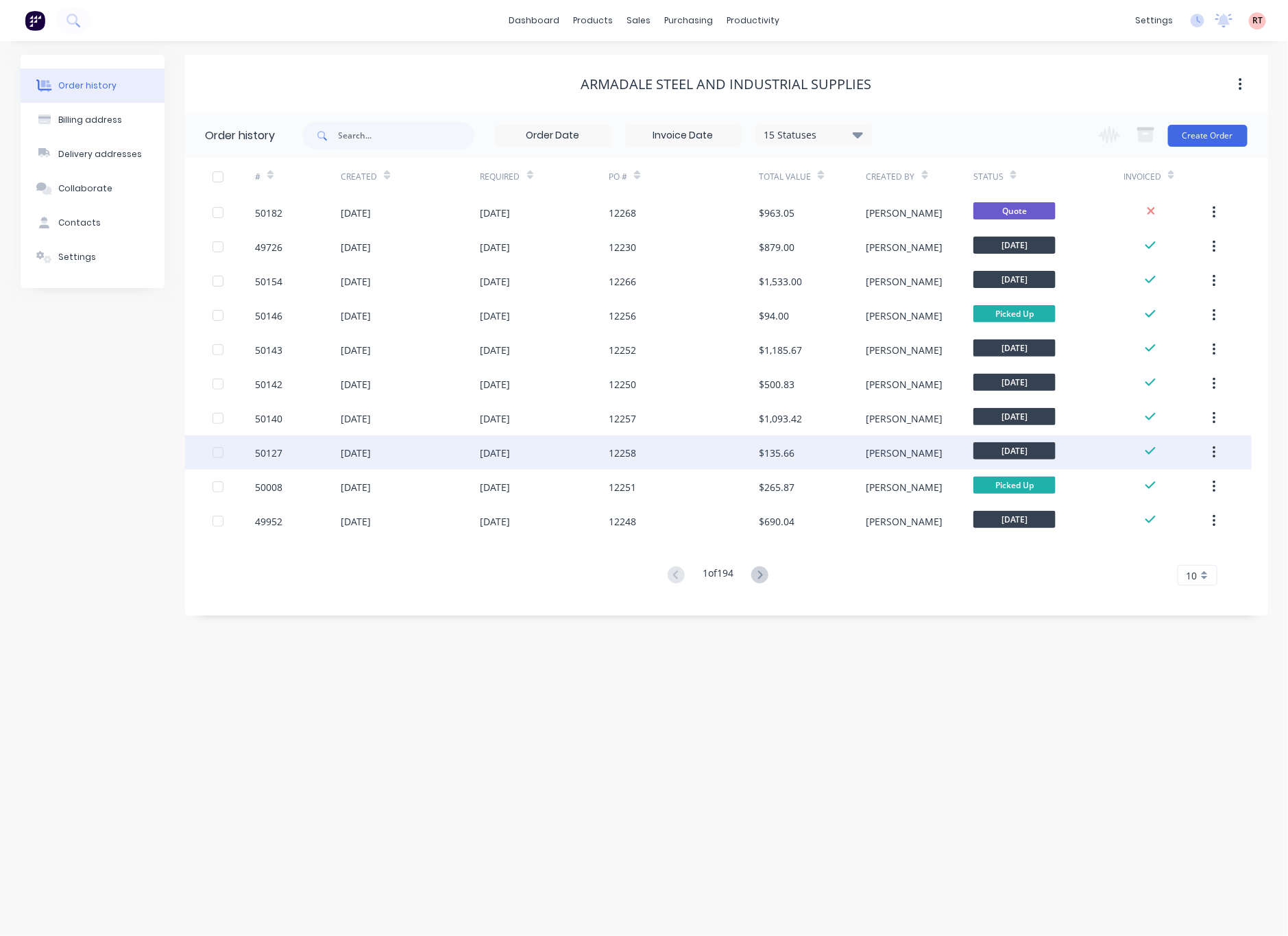
click at [687, 449] on div "12258" at bounding box center [683, 453] width 150 height 34
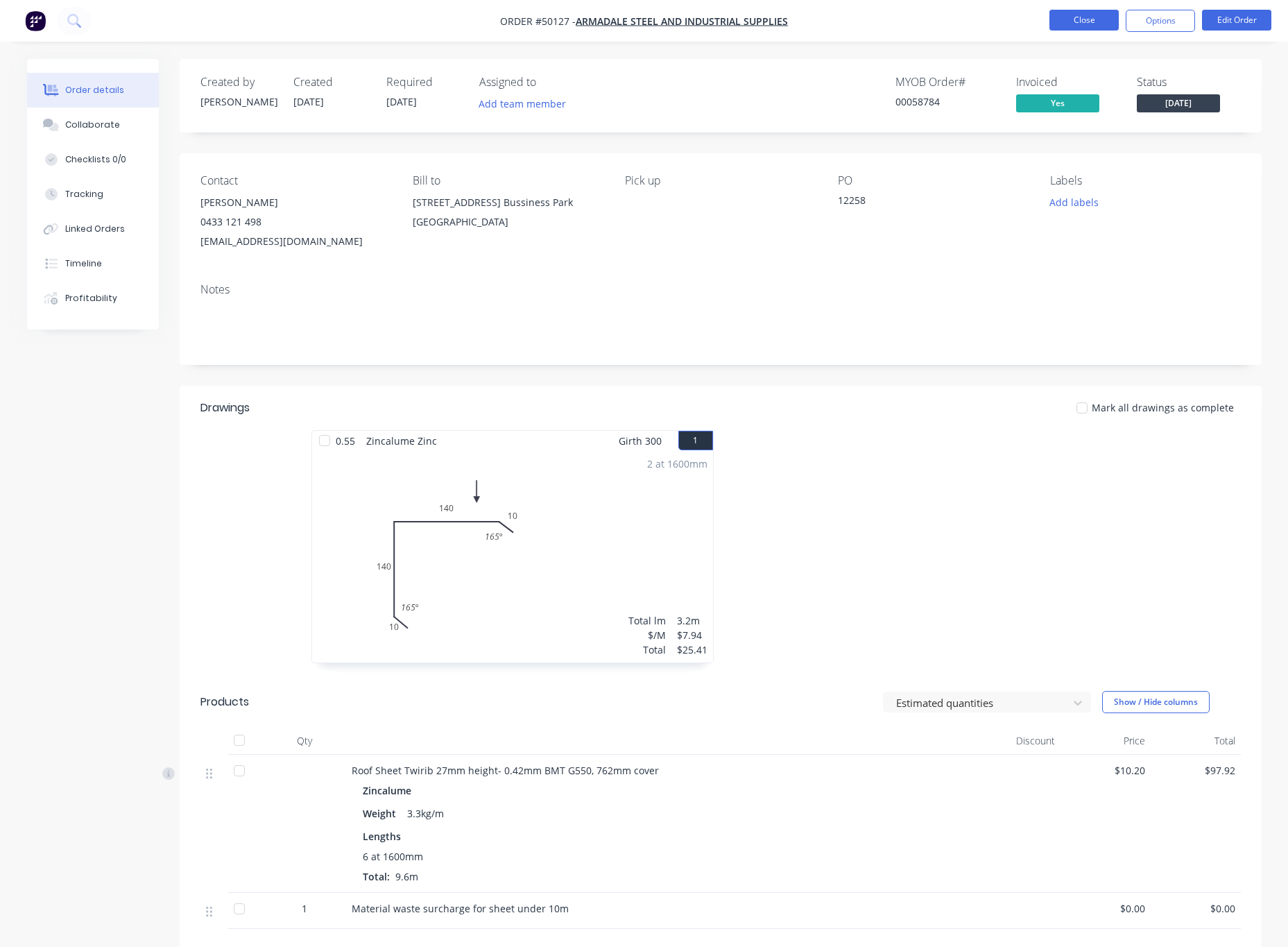
click at [1077, 21] on button "Close" at bounding box center [1083, 20] width 69 height 20
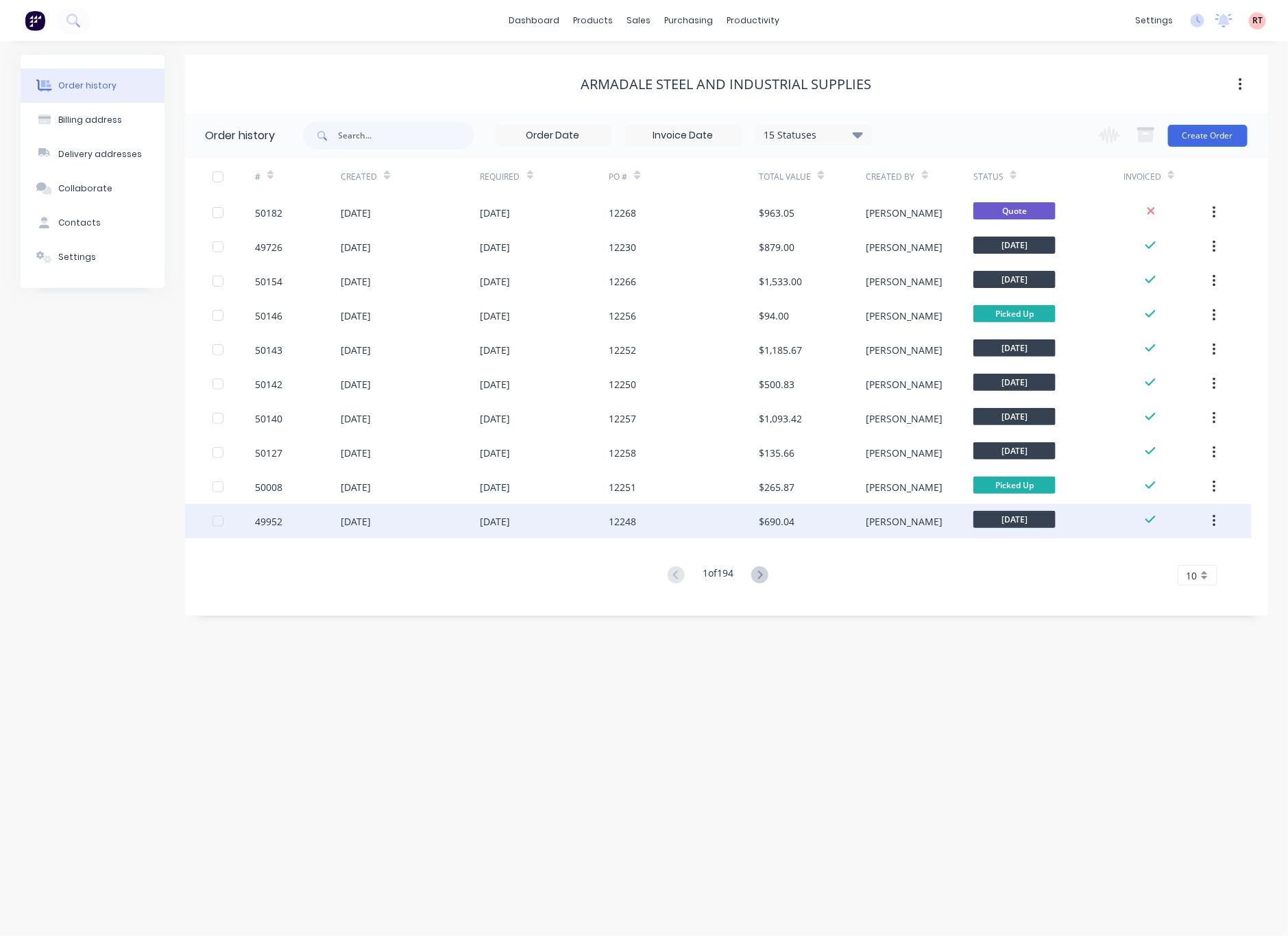
click at [702, 528] on div "12248" at bounding box center [683, 521] width 150 height 34
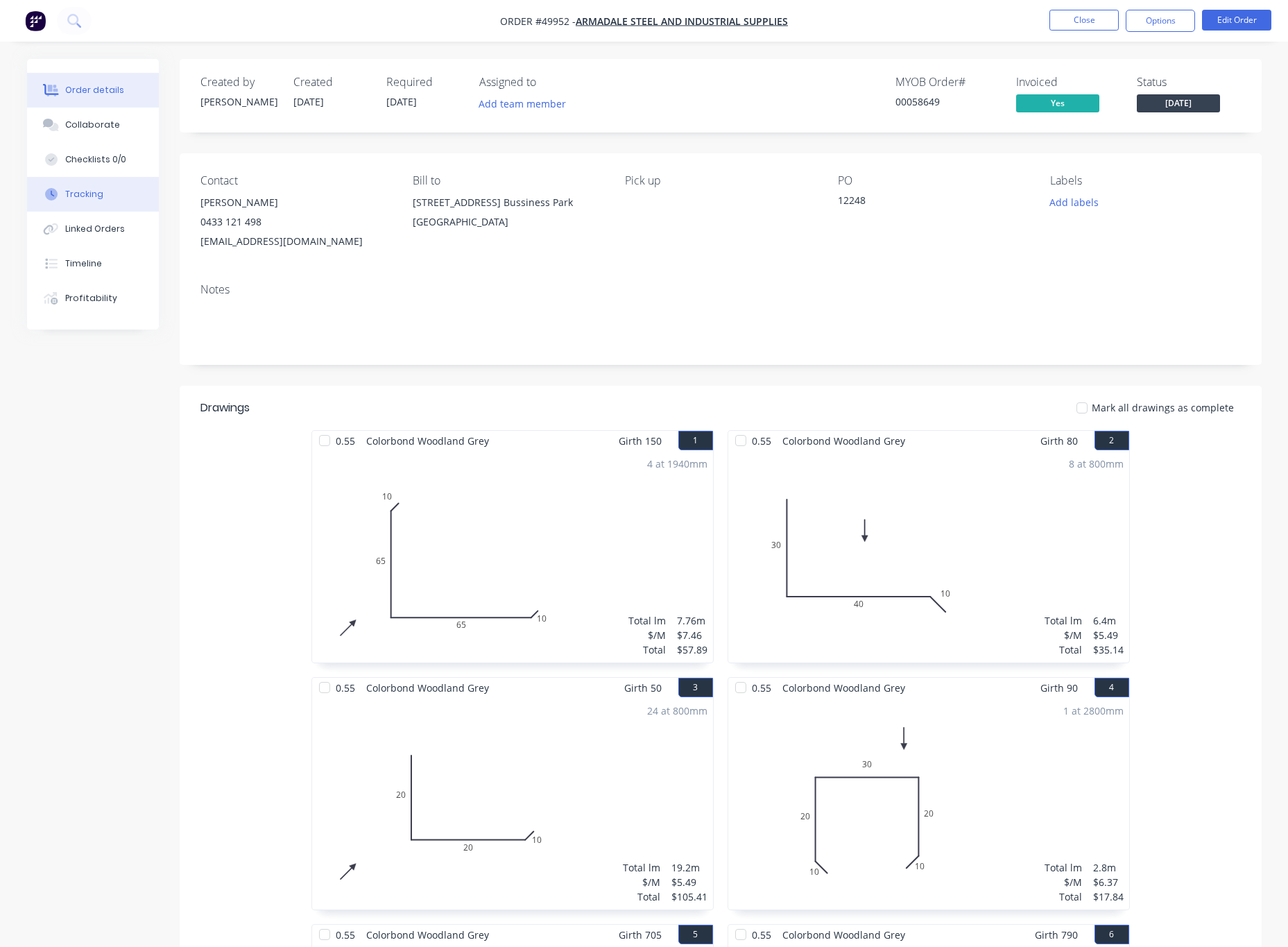
click at [87, 198] on div "Tracking" at bounding box center [84, 194] width 38 height 12
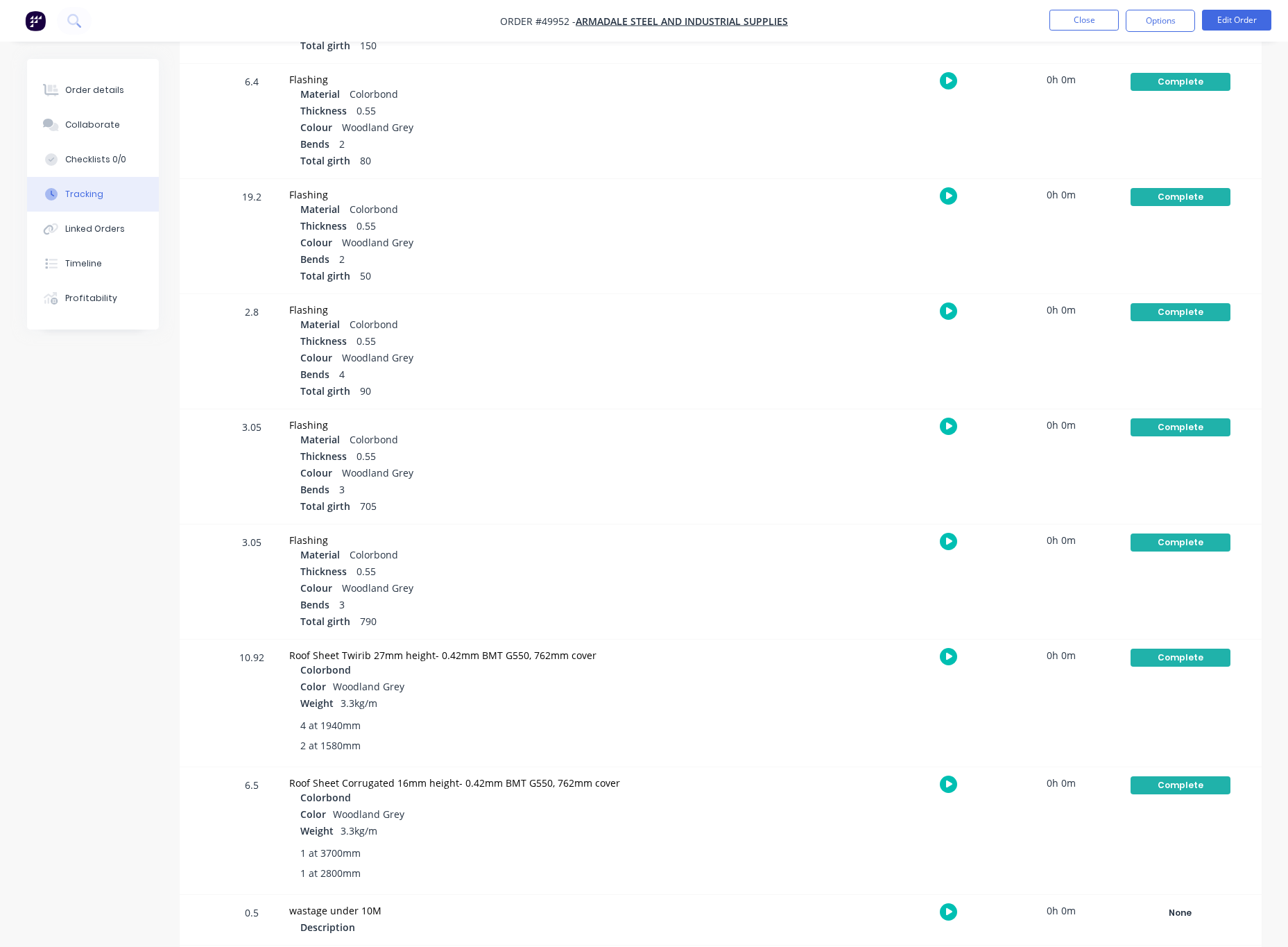
scroll to position [500, 0]
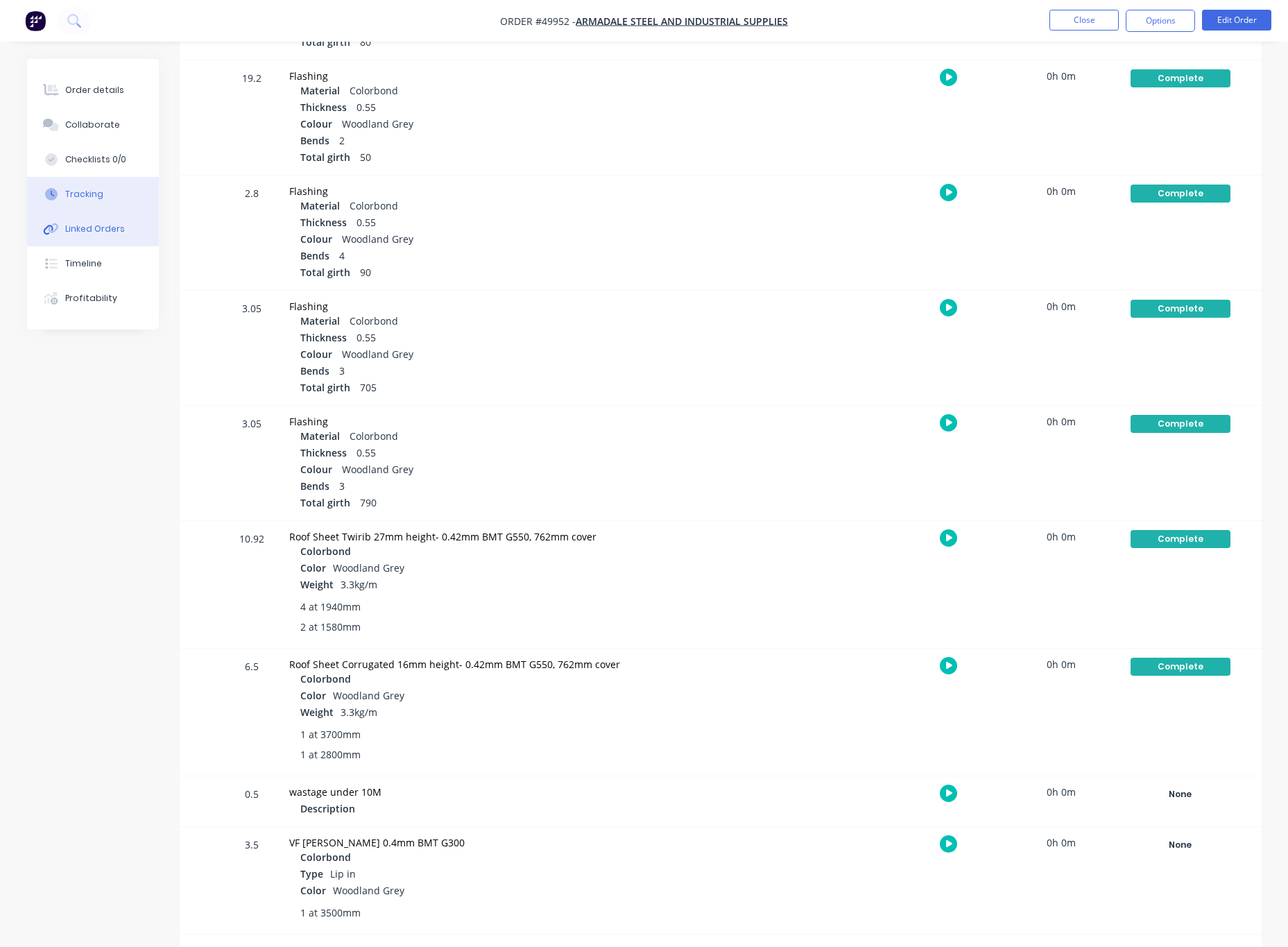
click at [114, 236] on button "Linked Orders" at bounding box center [93, 229] width 132 height 35
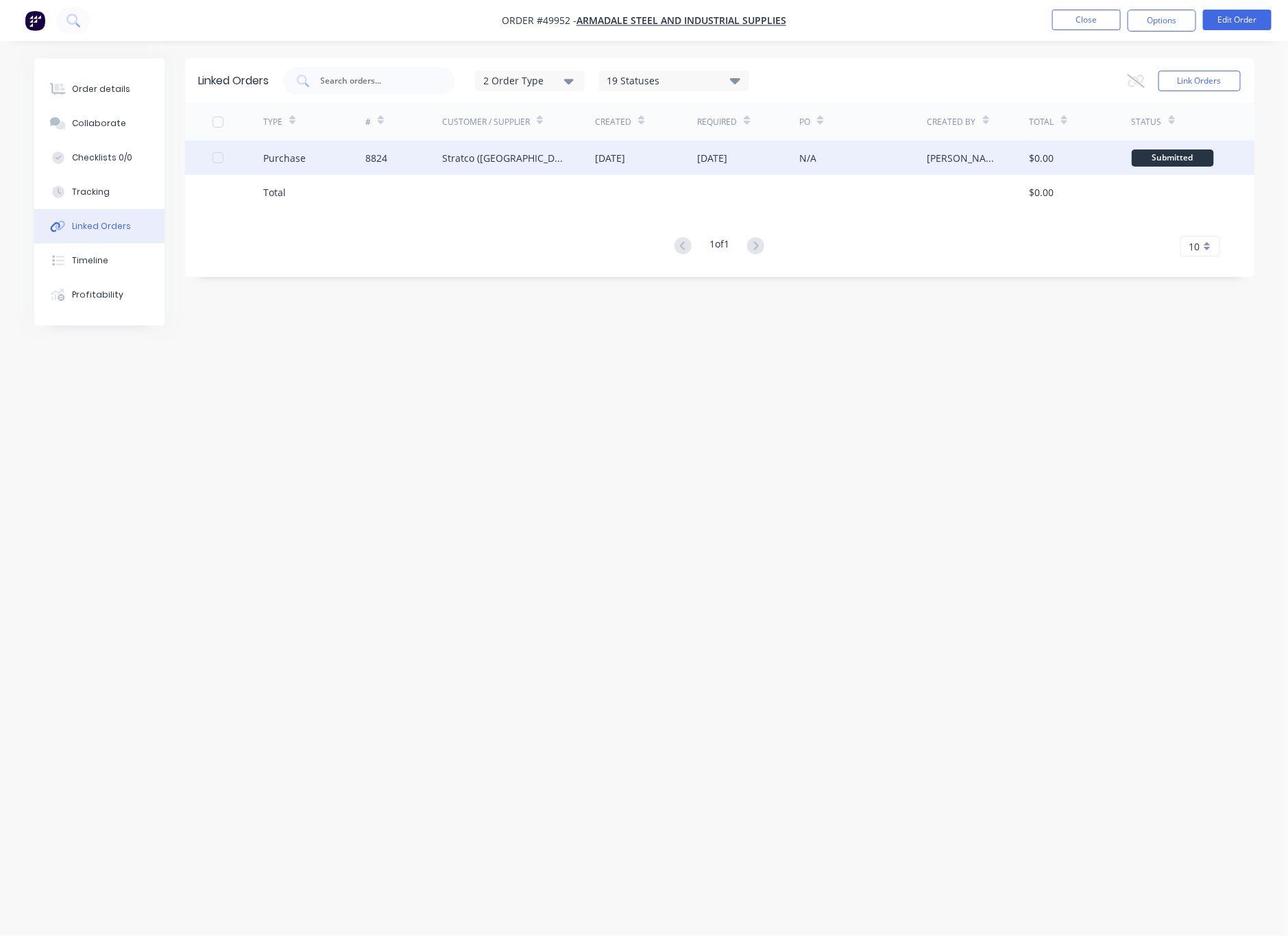
click at [597, 163] on div "[DATE]" at bounding box center [610, 157] width 30 height 14
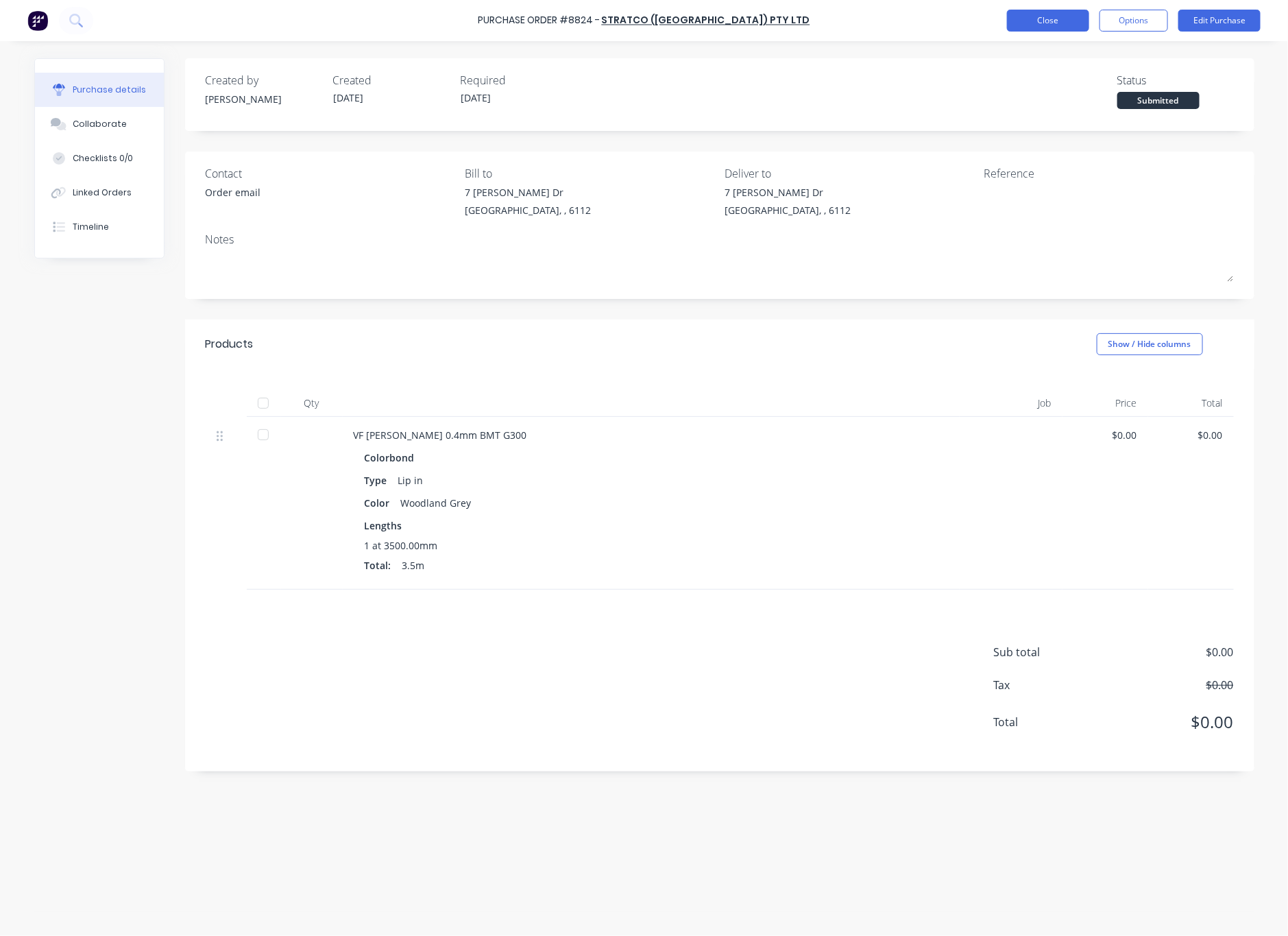
click at [1045, 17] on button "Close" at bounding box center [1048, 20] width 82 height 22
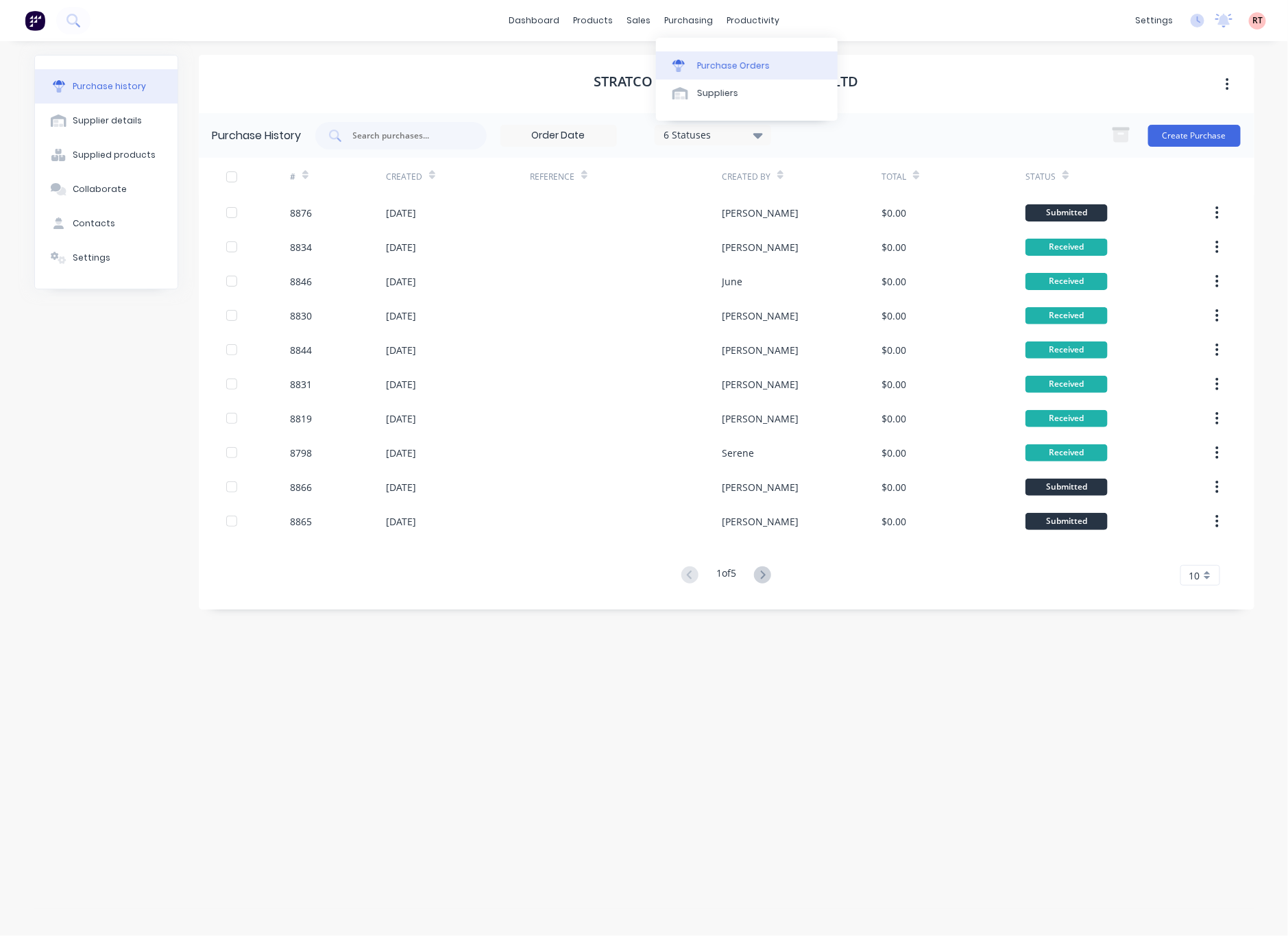
click at [713, 64] on div "Purchase Orders" at bounding box center [733, 66] width 73 height 12
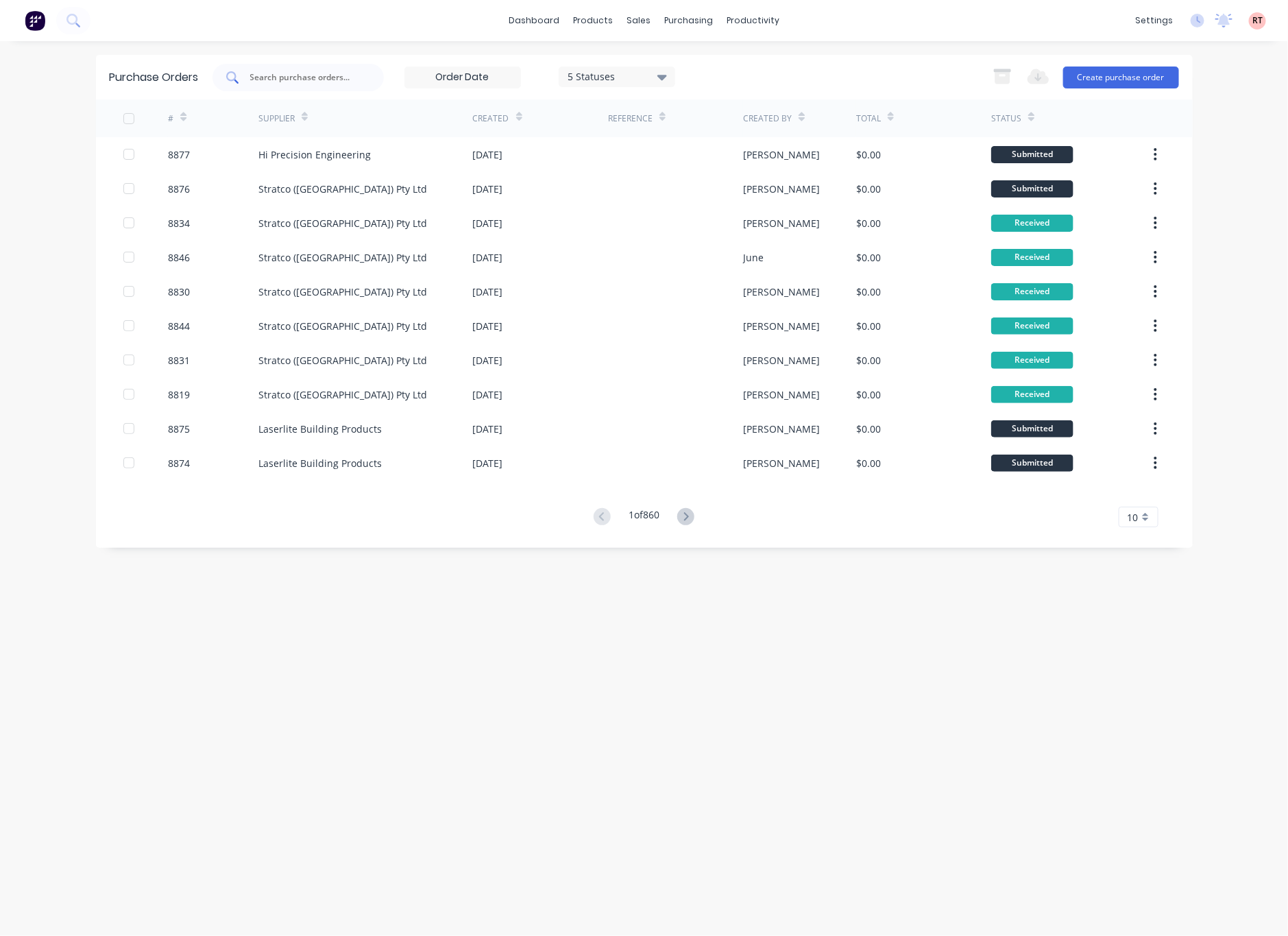
click at [329, 78] on input "text" at bounding box center [306, 77] width 114 height 13
type input "8819"
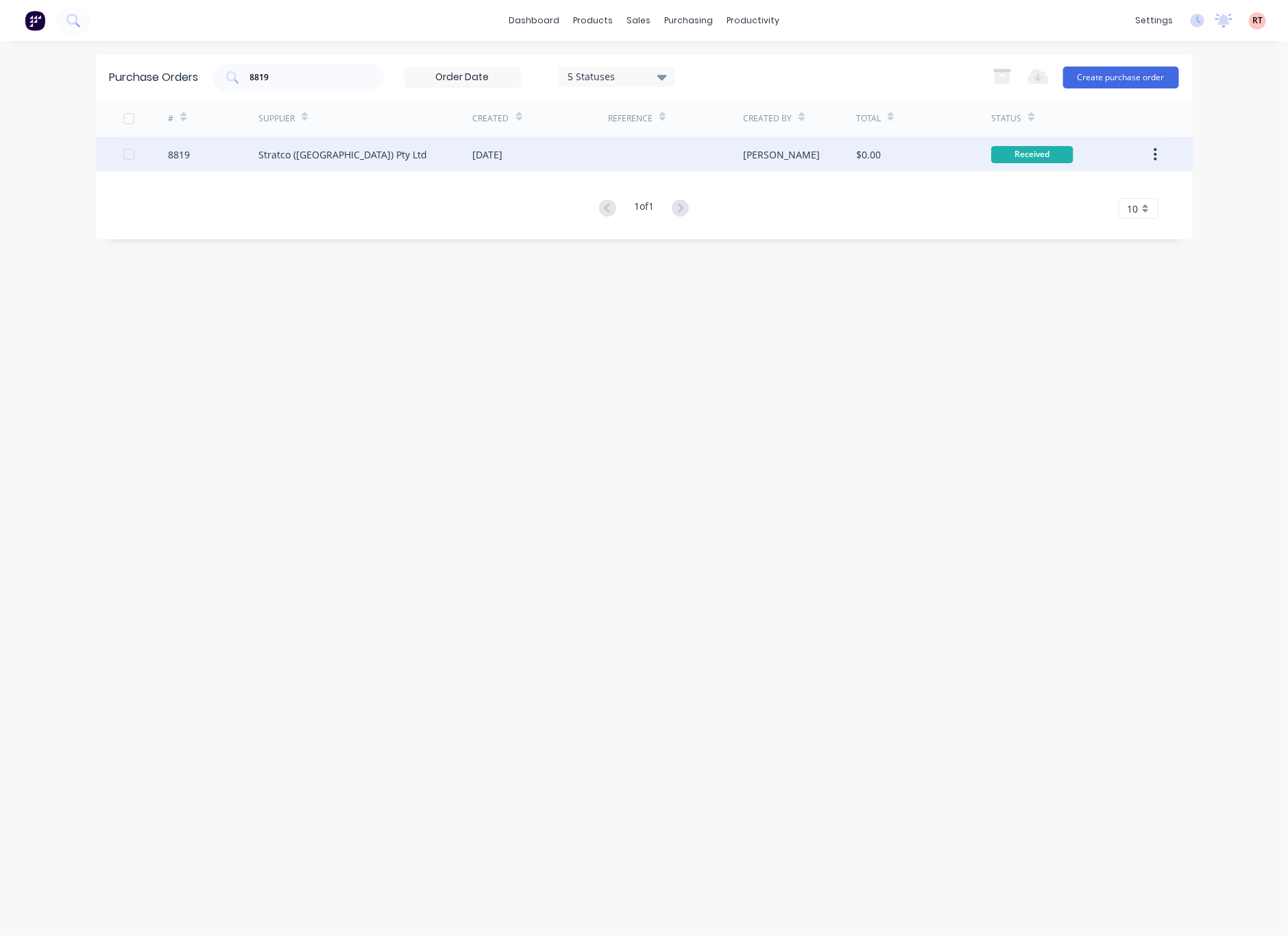
click at [638, 157] on div at bounding box center [675, 154] width 135 height 34
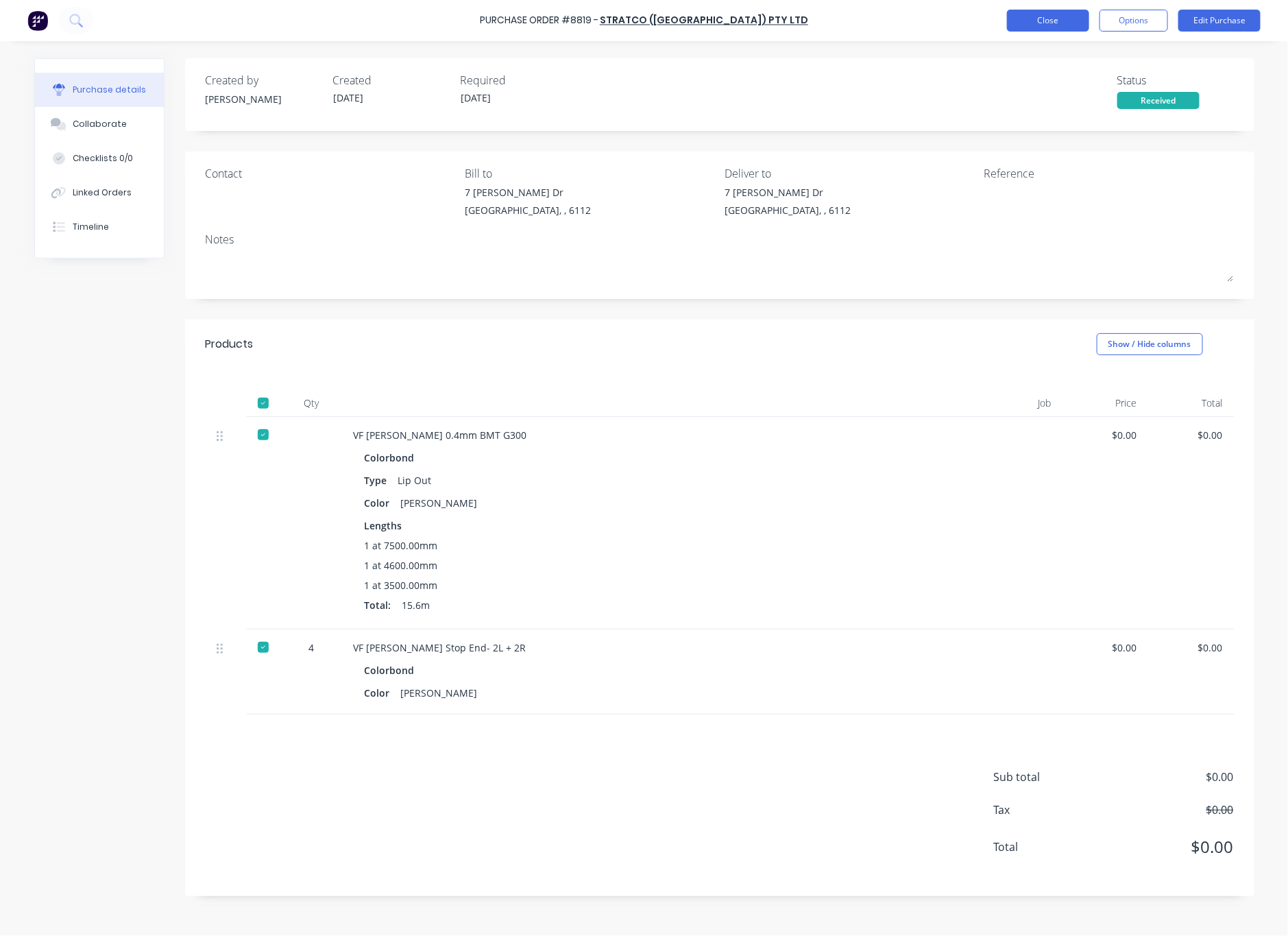
click at [1050, 13] on button "Close" at bounding box center [1048, 20] width 82 height 22
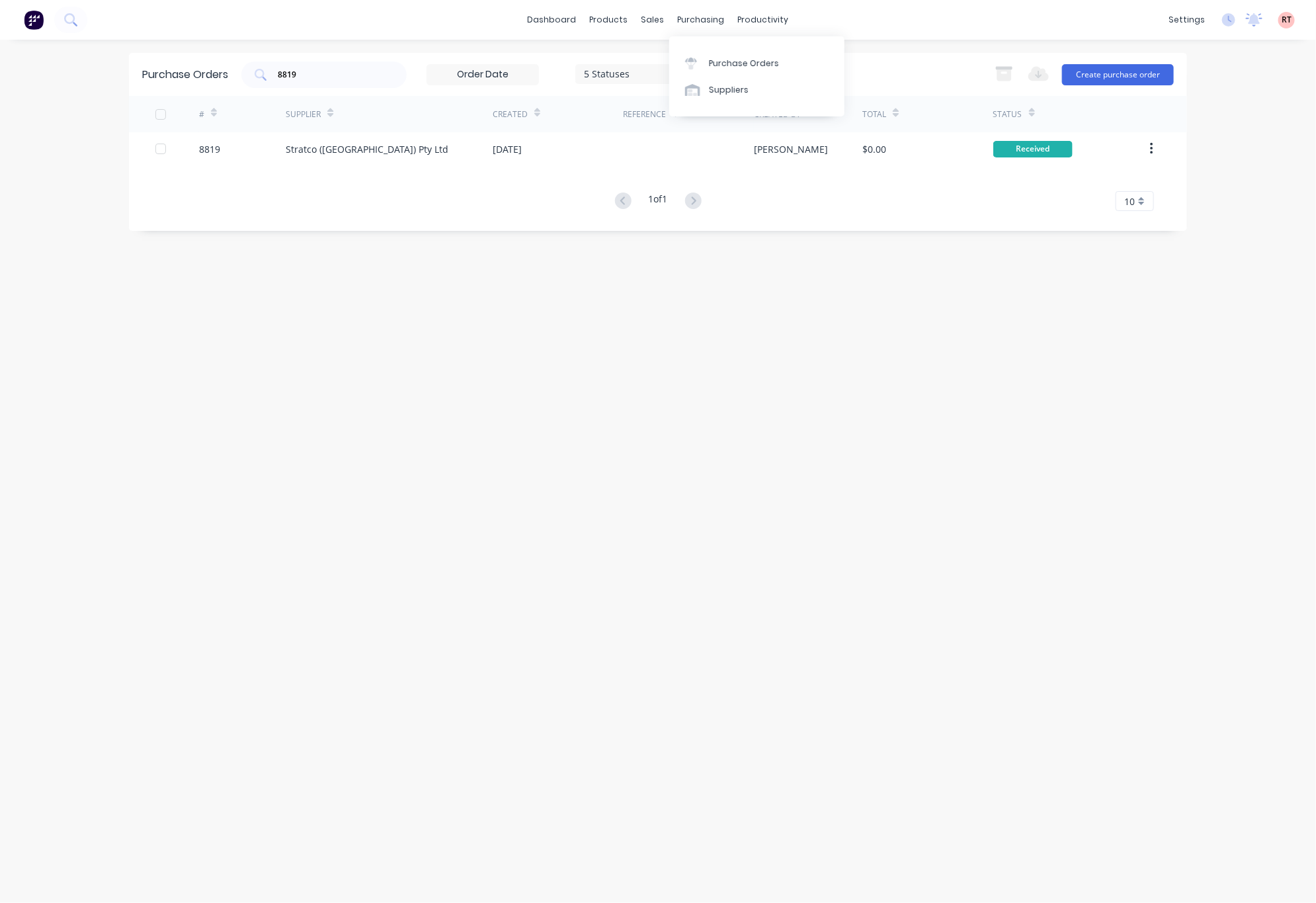
drag, startPoint x: 704, startPoint y: 357, endPoint x: 760, endPoint y: 257, distance: 114.6
click at [704, 357] on div "Purchase Orders 8819 5 Statuses 5 Statuses Export to Excel (XLSX) Create purcha…" at bounding box center [658, 471] width 1058 height 836
click at [478, 314] on div "Purchase Orders 8819 5 Statuses 5 Statuses Export to Excel (XLSX) Create purcha…" at bounding box center [658, 471] width 1058 height 836
click at [369, 197] on div "1 of 1 10 5 10 15 20 25 30 35" at bounding box center [658, 201] width 1058 height 20
drag, startPoint x: 302, startPoint y: 67, endPoint x: 177, endPoint y: 72, distance: 125.1
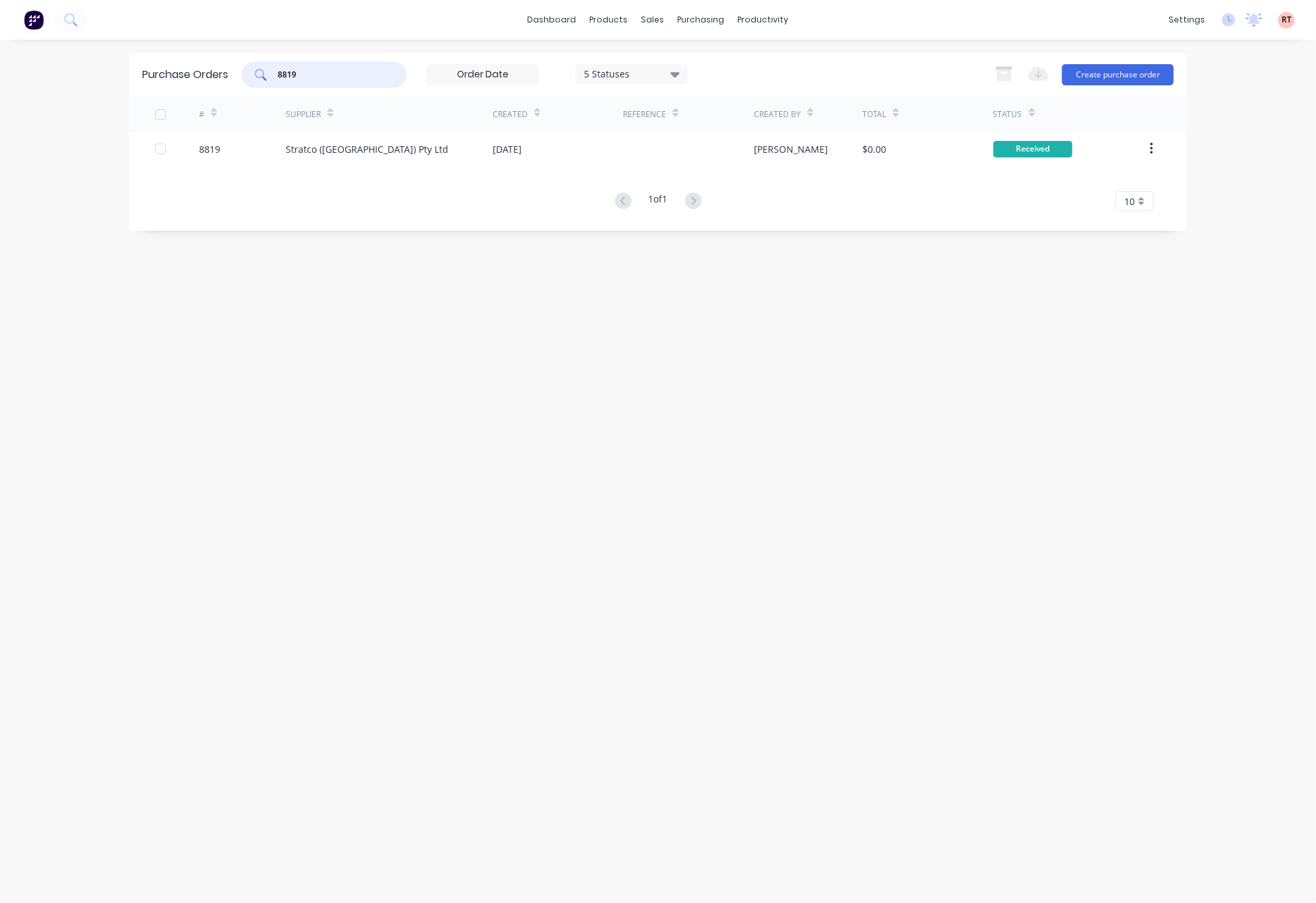
click at [265, 66] on div "8819" at bounding box center [324, 74] width 165 height 27
click at [291, 288] on div "Purchase Orders 8819 5 Statuses 5 Statuses Export to Excel (XLSX) Create purcha…" at bounding box center [658, 471] width 1058 height 836
drag, startPoint x: 340, startPoint y: 64, endPoint x: 211, endPoint y: 85, distance: 130.7
click at [212, 82] on div "Purchase Orders 8819 5 Statuses 5 Statuses Export to Excel (XLSX) Create purcha…" at bounding box center [658, 74] width 1058 height 43
click at [659, 24] on div "sales" at bounding box center [653, 20] width 36 height 20
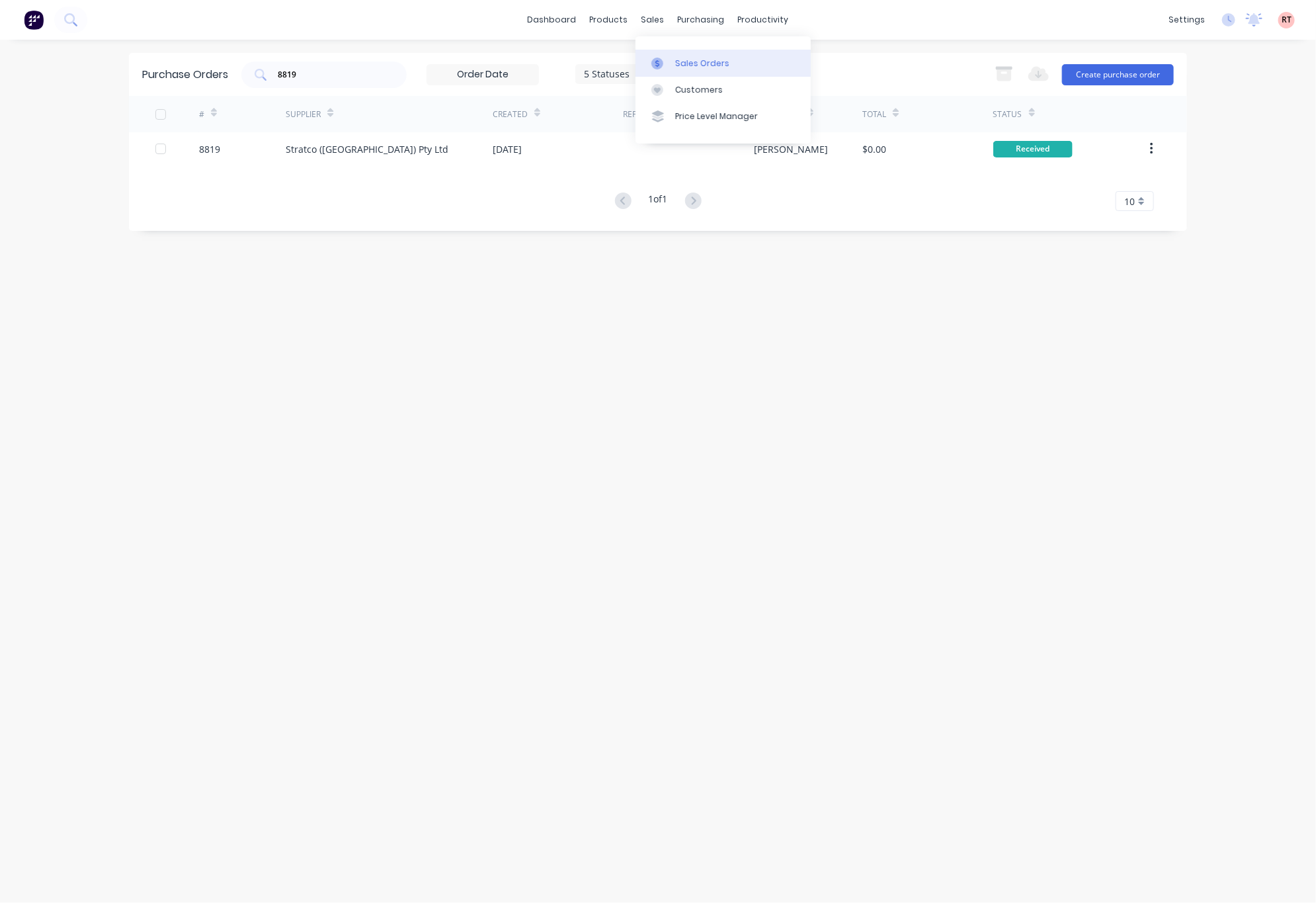
click at [687, 59] on div "Sales Orders" at bounding box center [702, 64] width 54 height 12
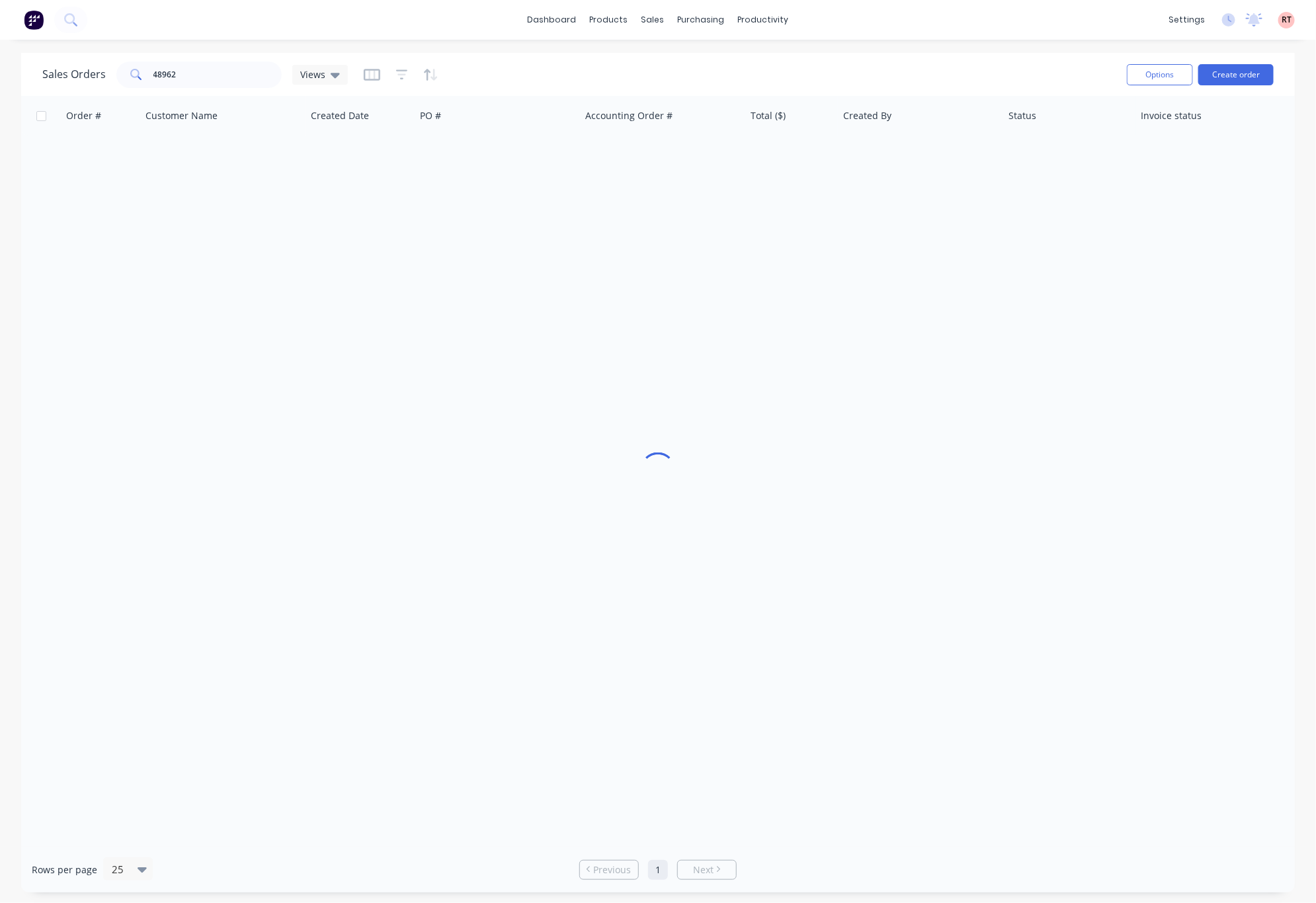
drag, startPoint x: 259, startPoint y: 90, endPoint x: 248, endPoint y: 82, distance: 13.6
click at [252, 90] on div "Sales Orders 48962 Views" at bounding box center [580, 74] width 1074 height 33
drag, startPoint x: 248, startPoint y: 82, endPoint x: 233, endPoint y: 80, distance: 15.1
click at [237, 80] on input "48962" at bounding box center [218, 74] width 129 height 27
drag, startPoint x: 225, startPoint y: 77, endPoint x: 24, endPoint y: 118, distance: 205.1
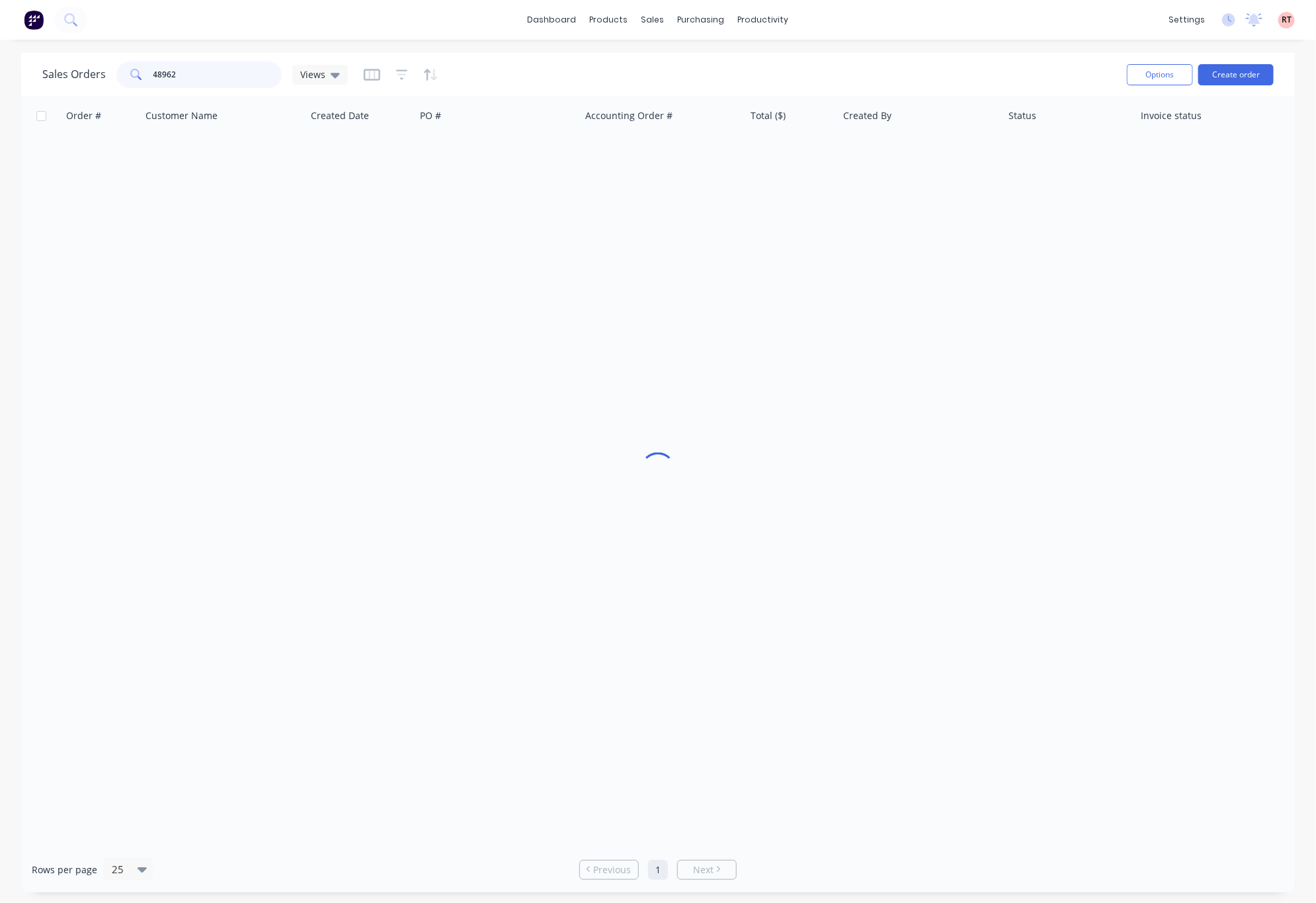
click at [24, 118] on div "Sales Orders 48962 Views Options Create order Order # Customer Name Created Dat…" at bounding box center [658, 472] width 1273 height 839
type input "49907"
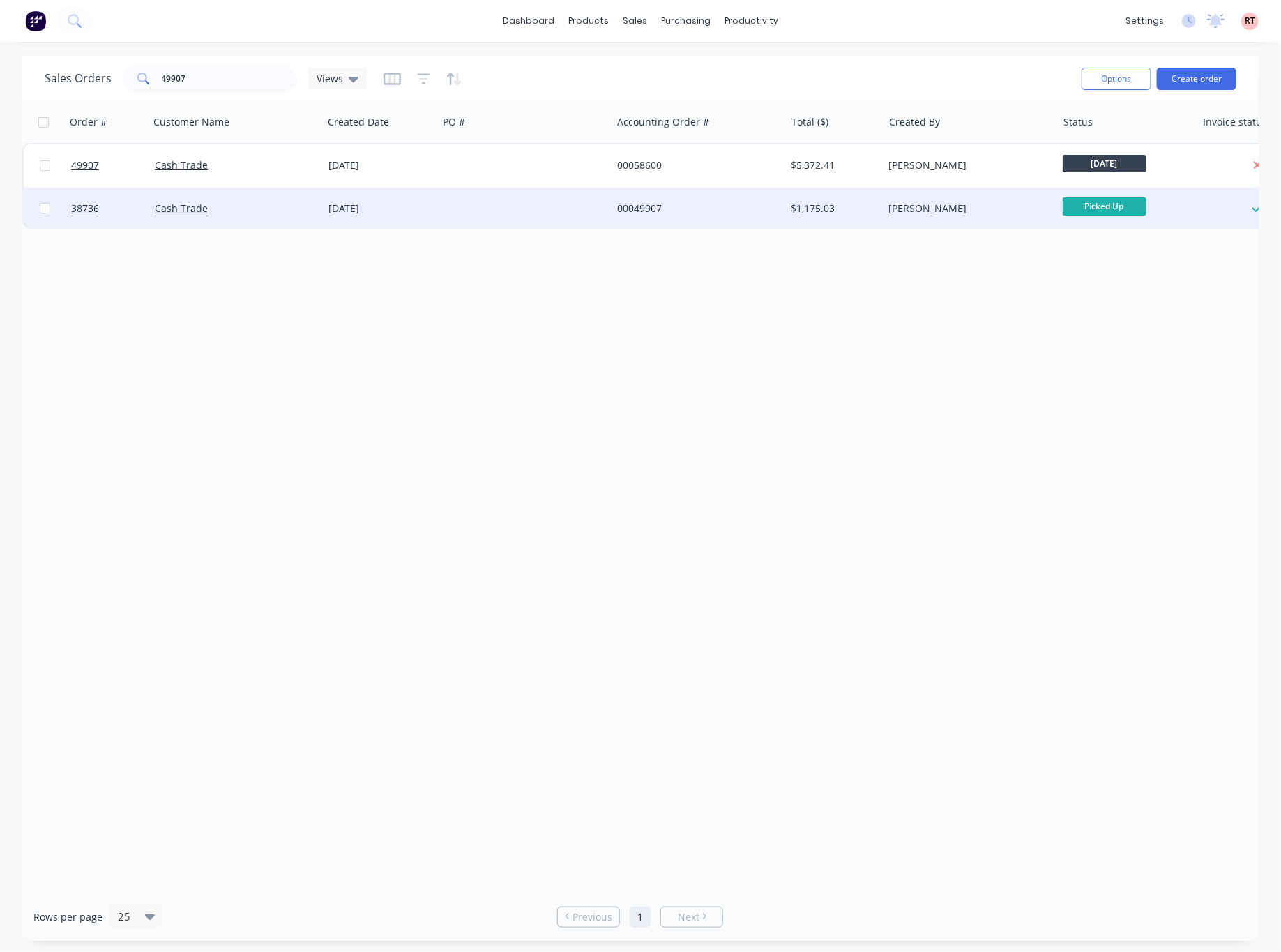
click at [594, 192] on div at bounding box center [525, 208] width 174 height 42
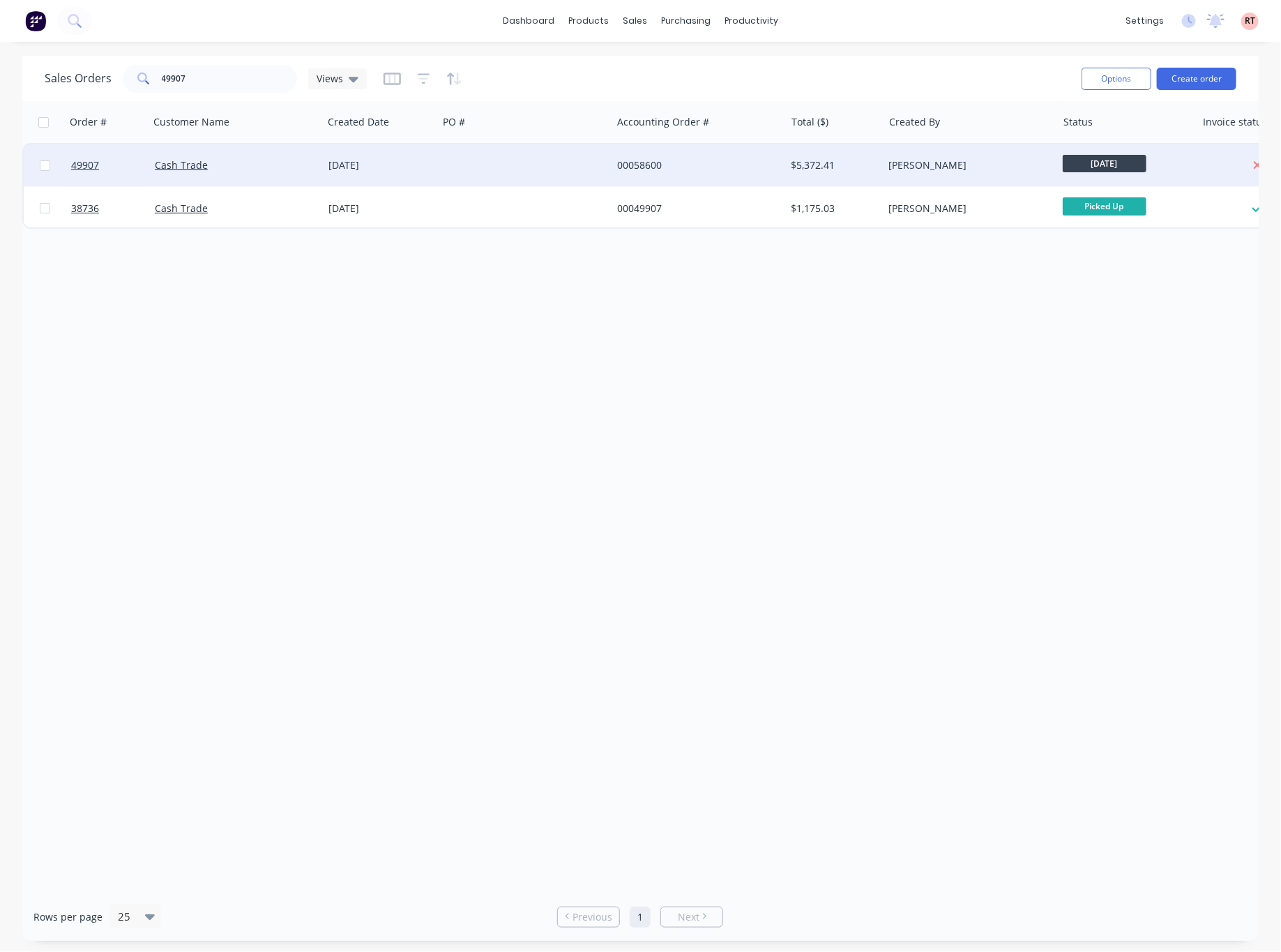
click at [517, 157] on div at bounding box center [525, 165] width 174 height 42
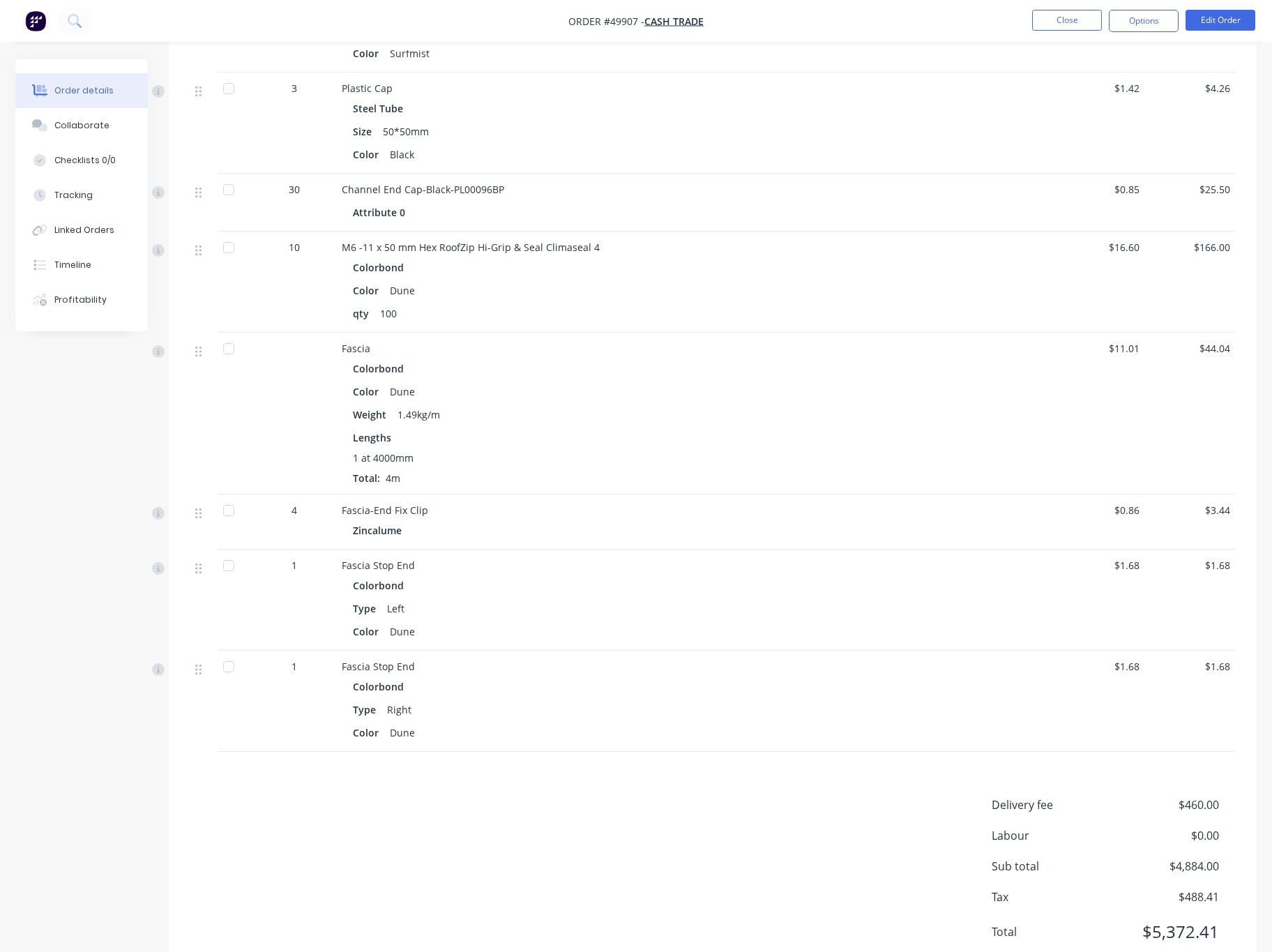
scroll to position [1563, 0]
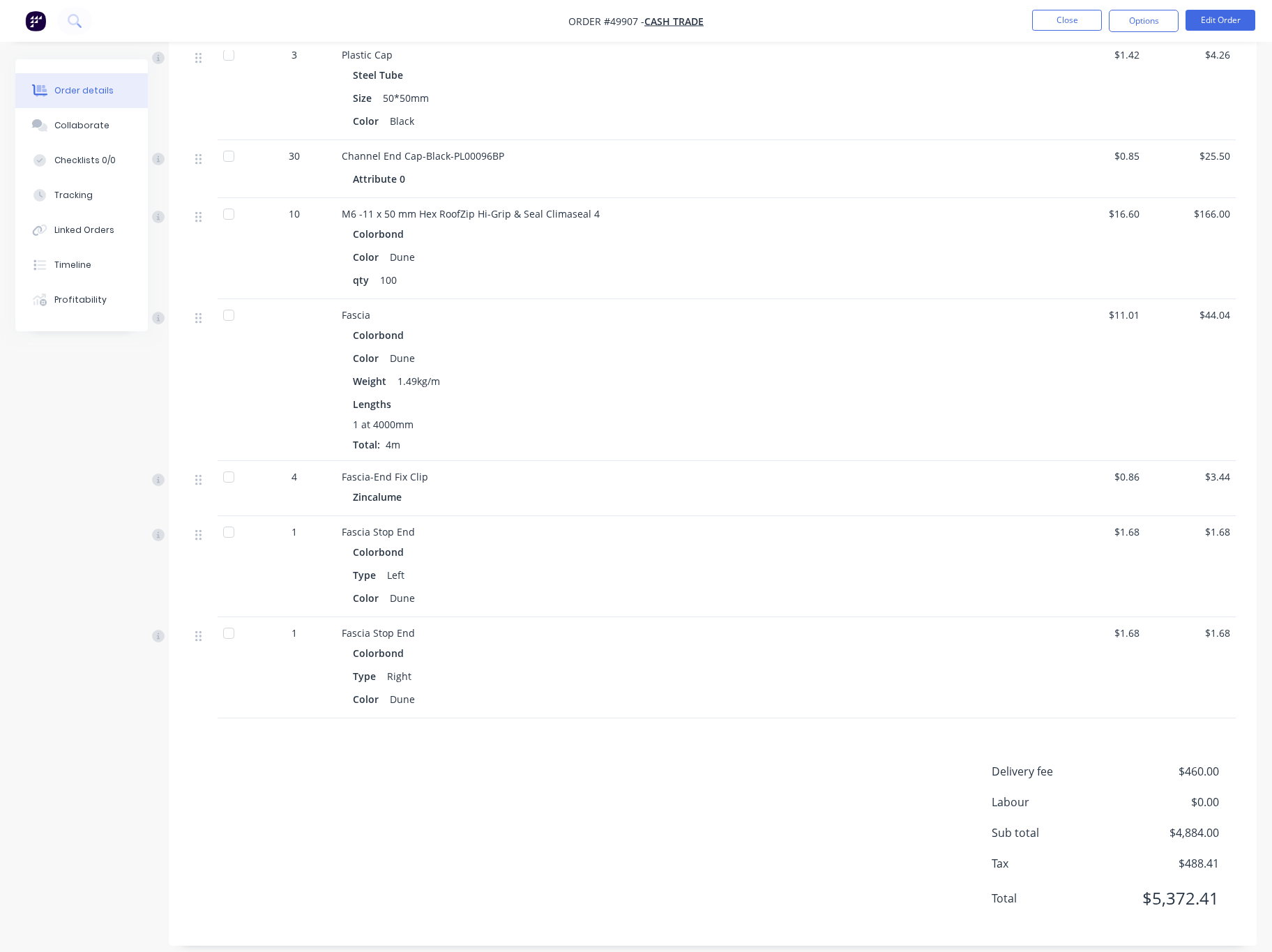
click at [1083, 886] on span "$5,372.41" at bounding box center [1167, 898] width 103 height 25
click at [841, 877] on div "Delivery fee $460.00 Labour $0.00 Sub total $4,884.00 Tax $488.41 Total $5,372.…" at bounding box center [713, 844] width 1046 height 162
drag, startPoint x: 1184, startPoint y: 752, endPoint x: 1203, endPoint y: 752, distance: 19.0
click at [1083, 763] on span "$460.00" at bounding box center [1167, 771] width 103 height 17
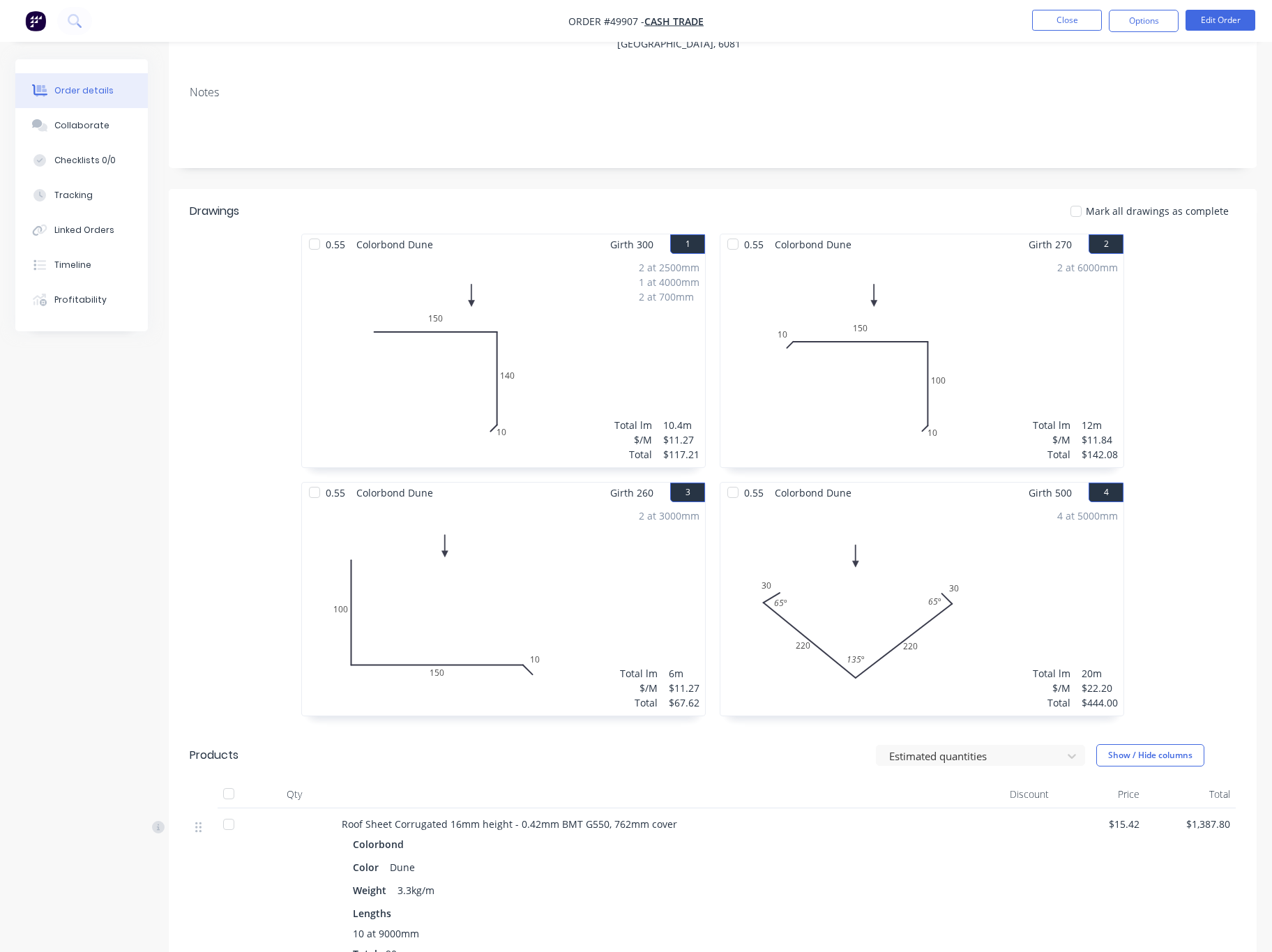
scroll to position [732, 0]
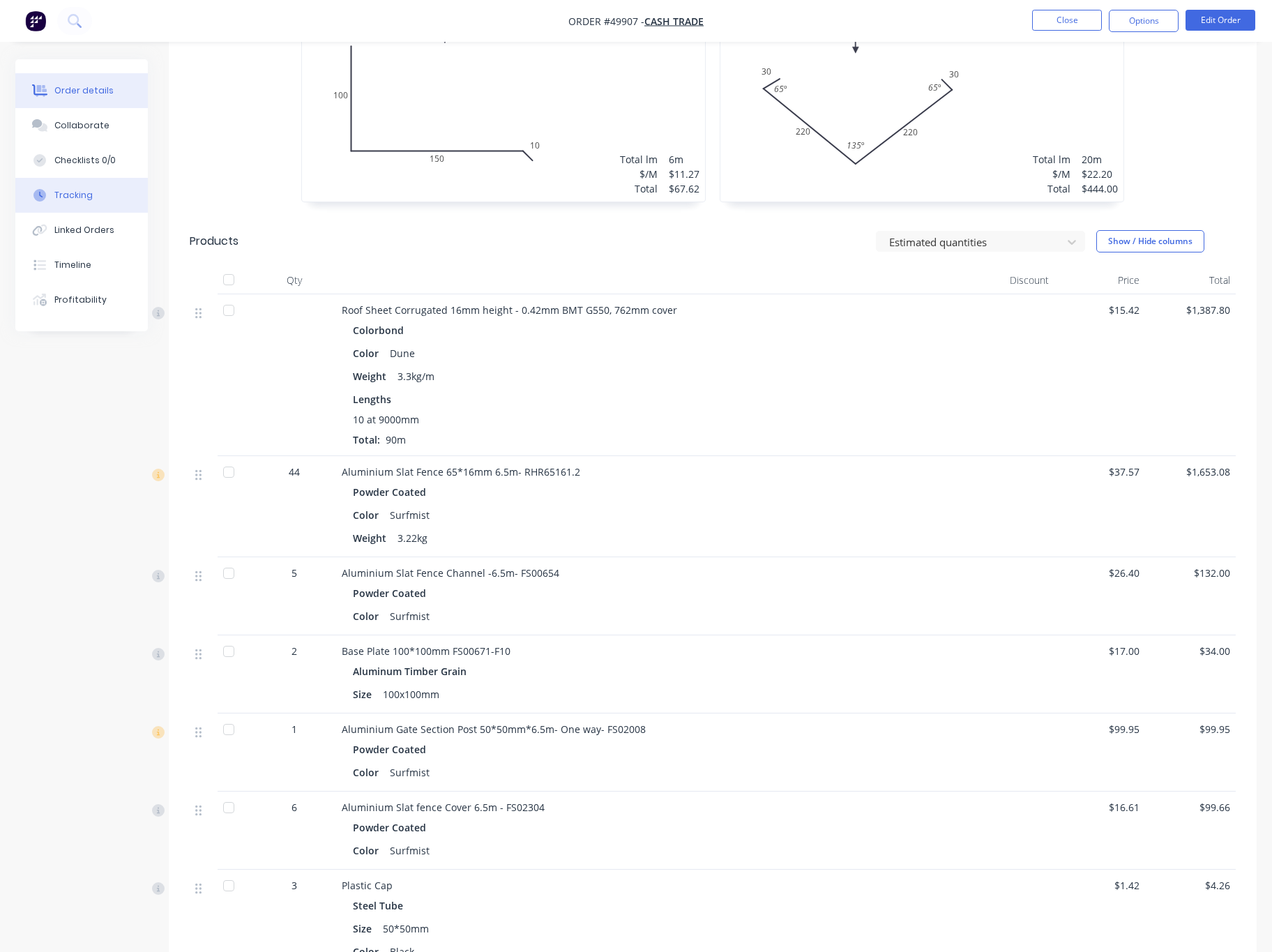
click at [91, 200] on button "Tracking" at bounding box center [82, 195] width 133 height 35
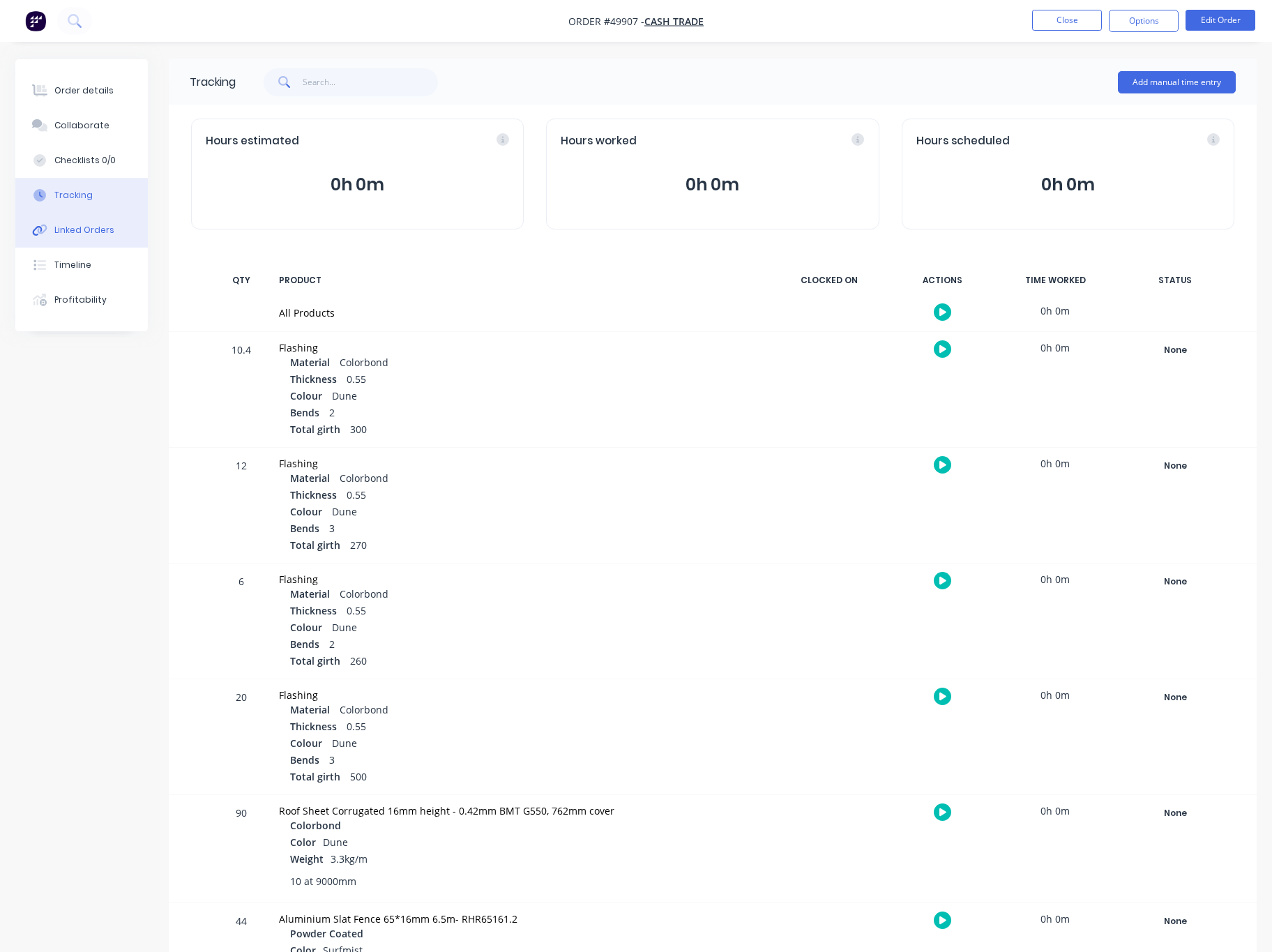
click at [96, 232] on div "Linked Orders" at bounding box center [84, 230] width 60 height 12
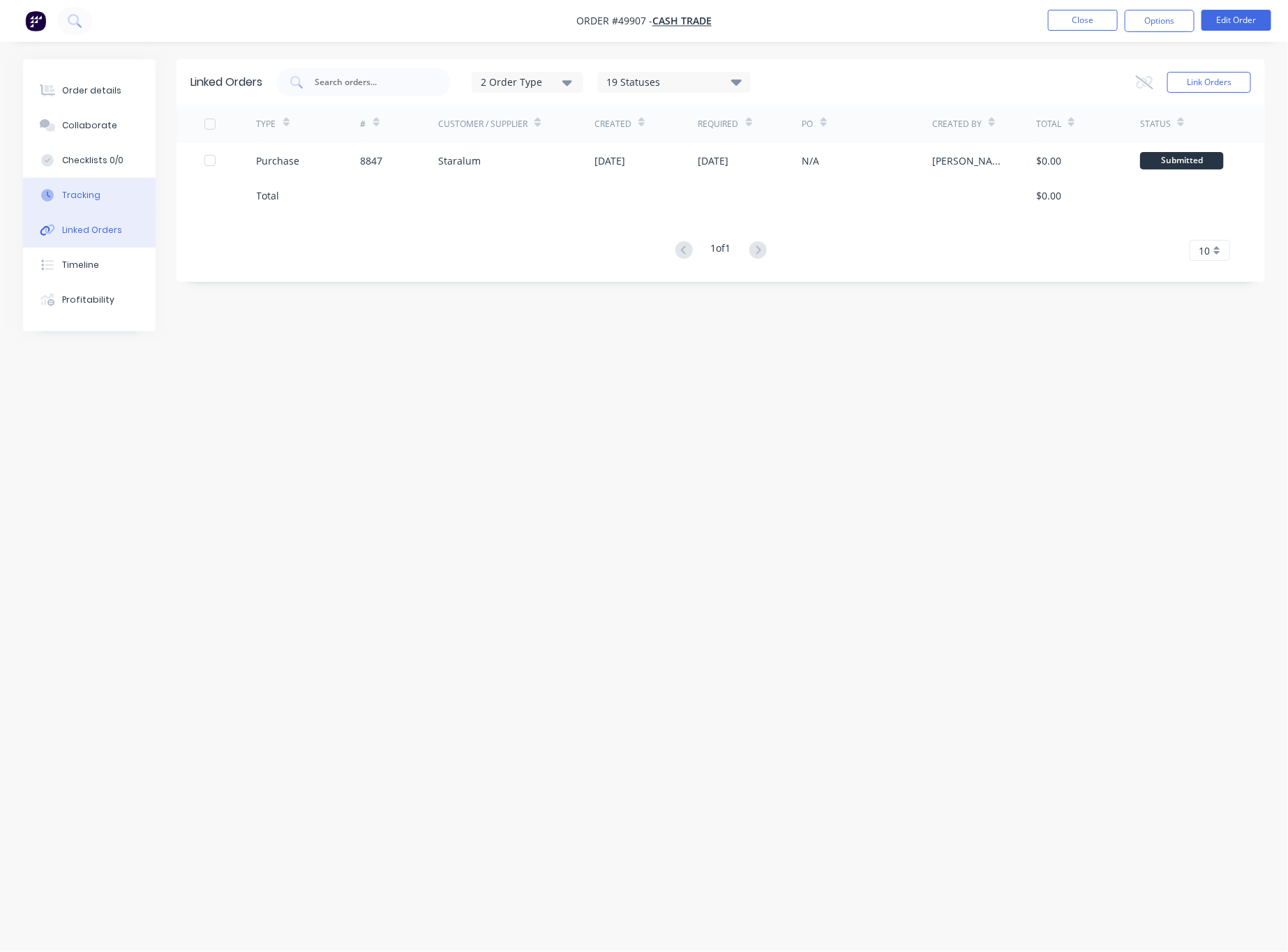
click at [95, 194] on div "Tracking" at bounding box center [81, 195] width 38 height 12
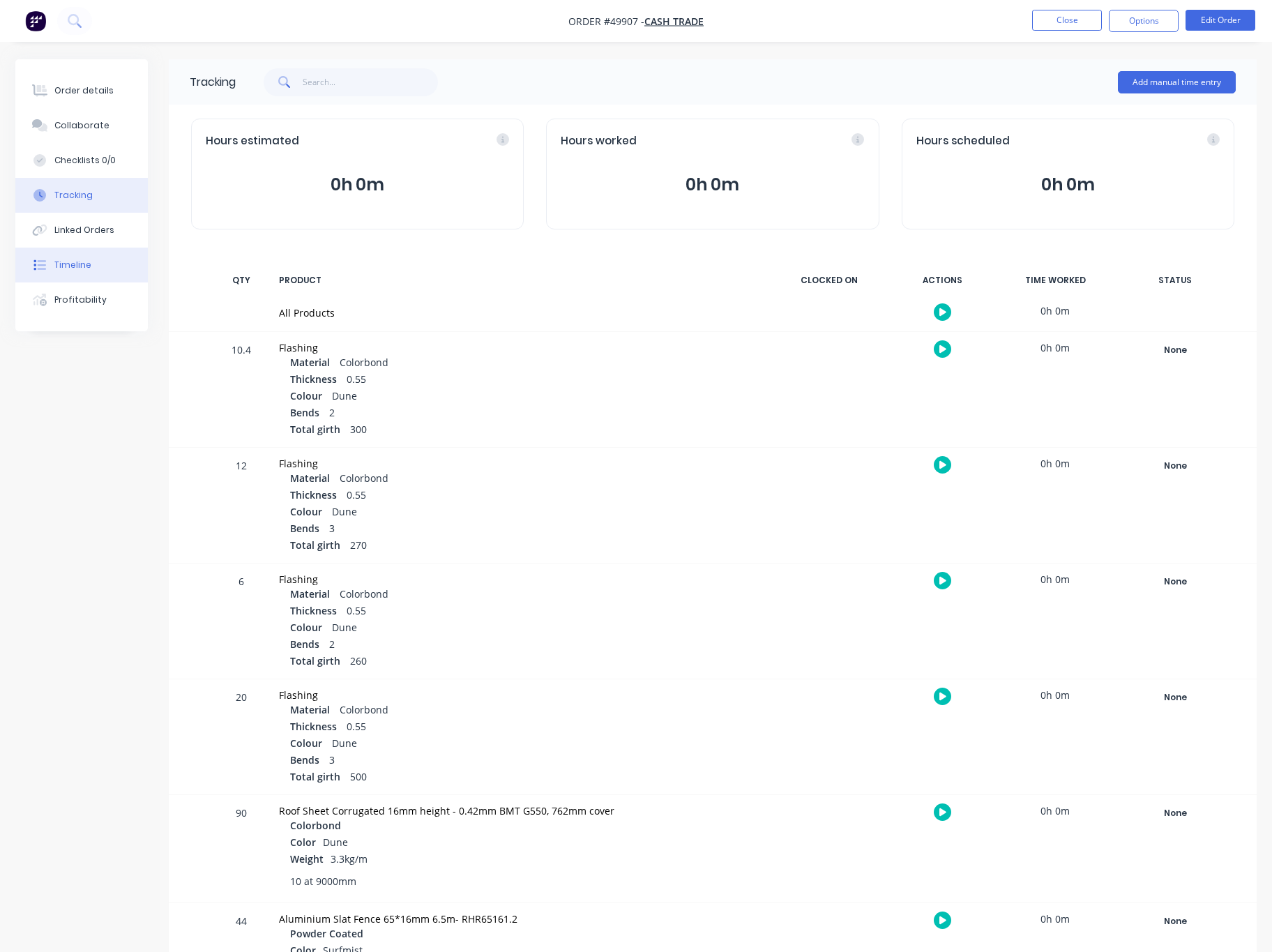
click at [92, 253] on button "Timeline" at bounding box center [82, 265] width 133 height 35
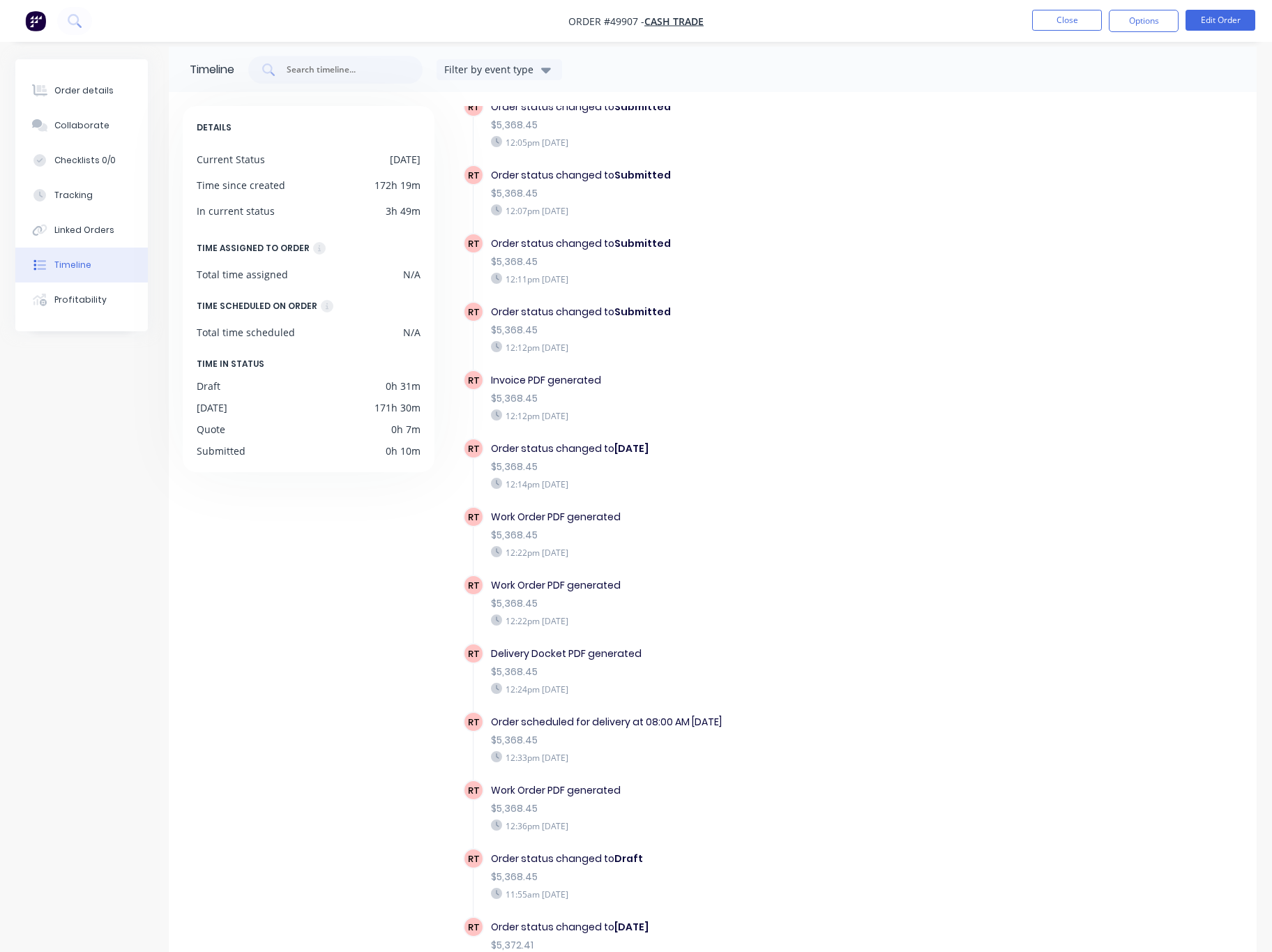
scroll to position [92, 0]
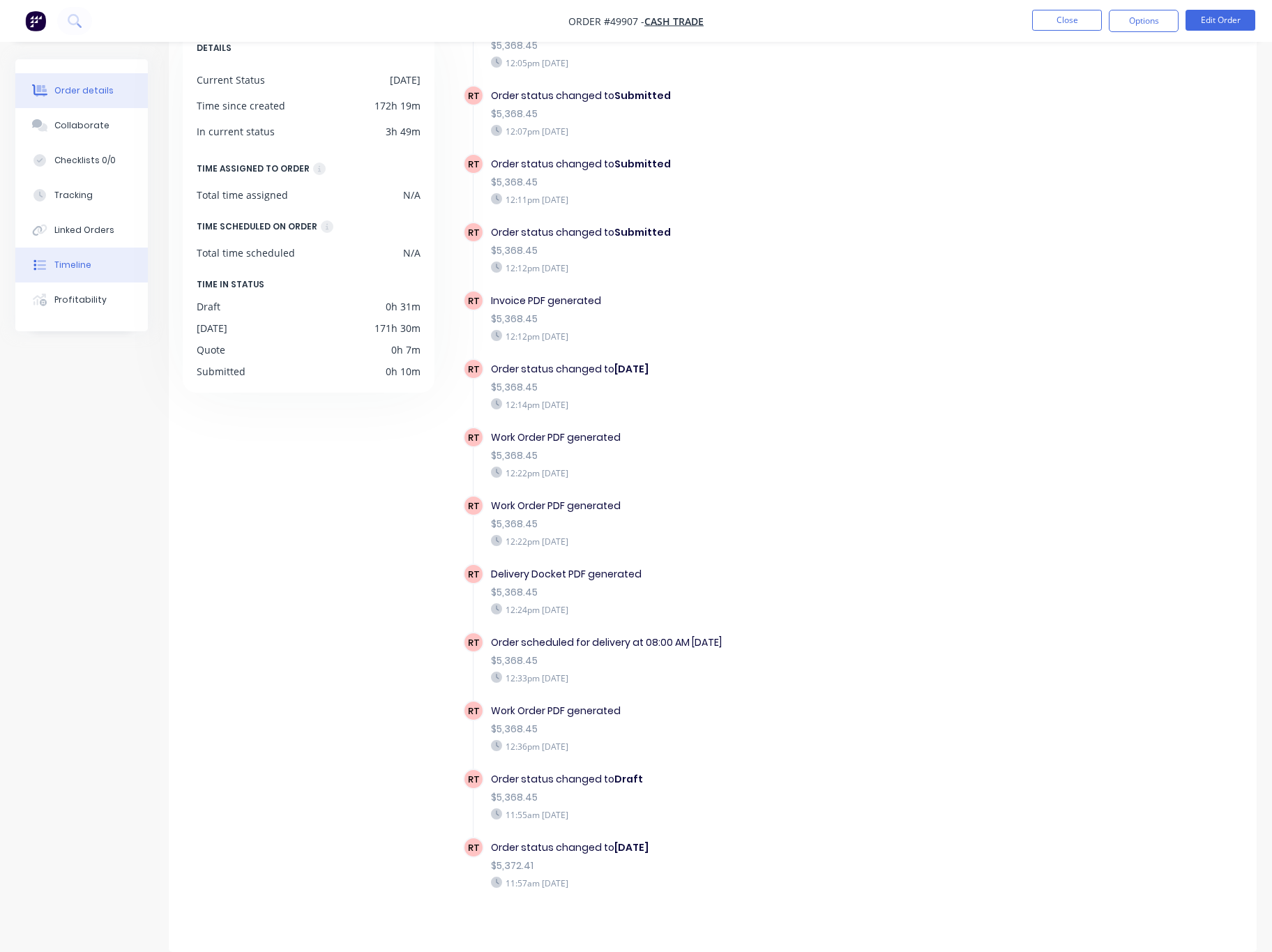
click at [98, 96] on div "Order details" at bounding box center [84, 91] width 59 height 12
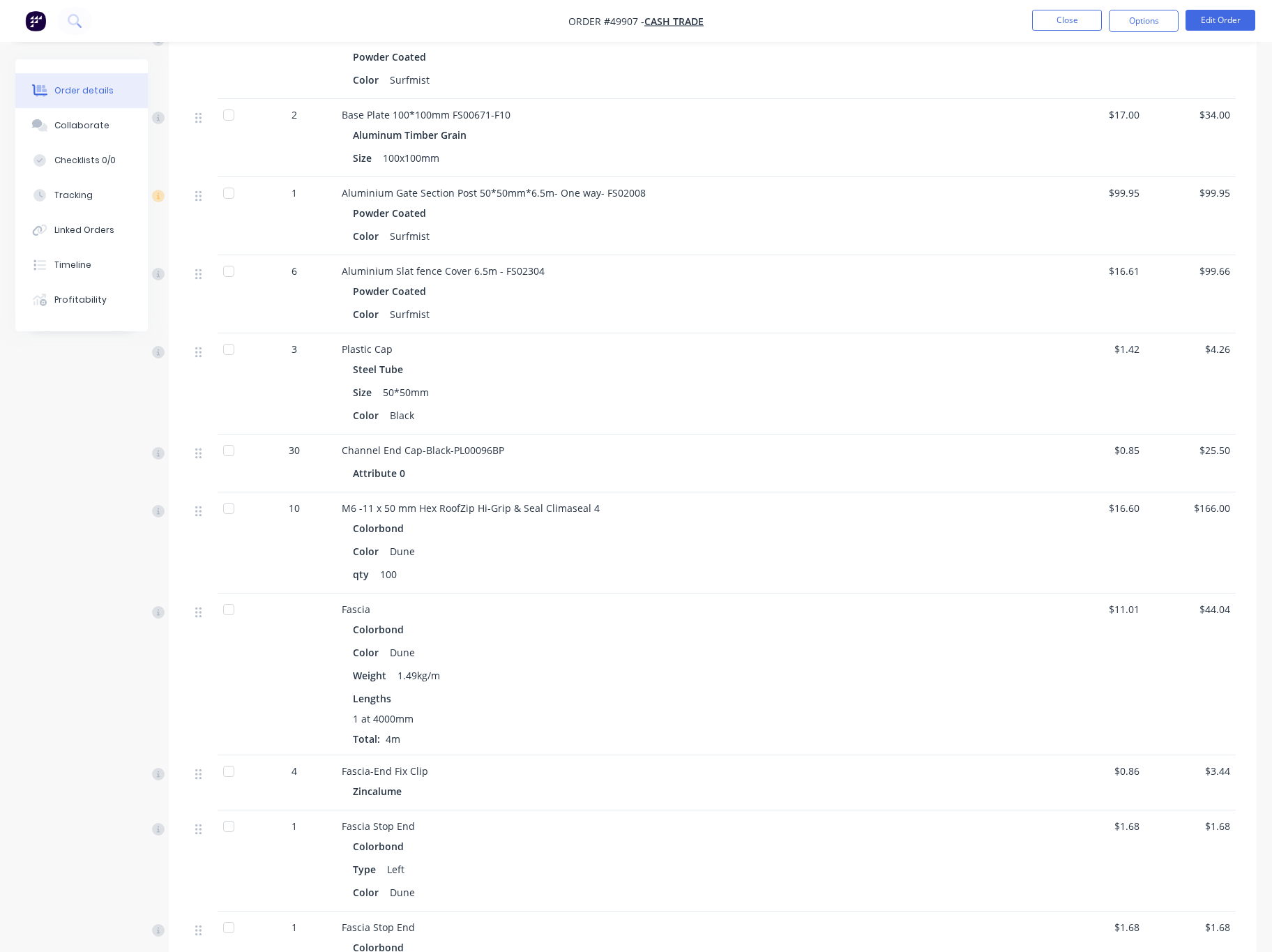
scroll to position [1347, 0]
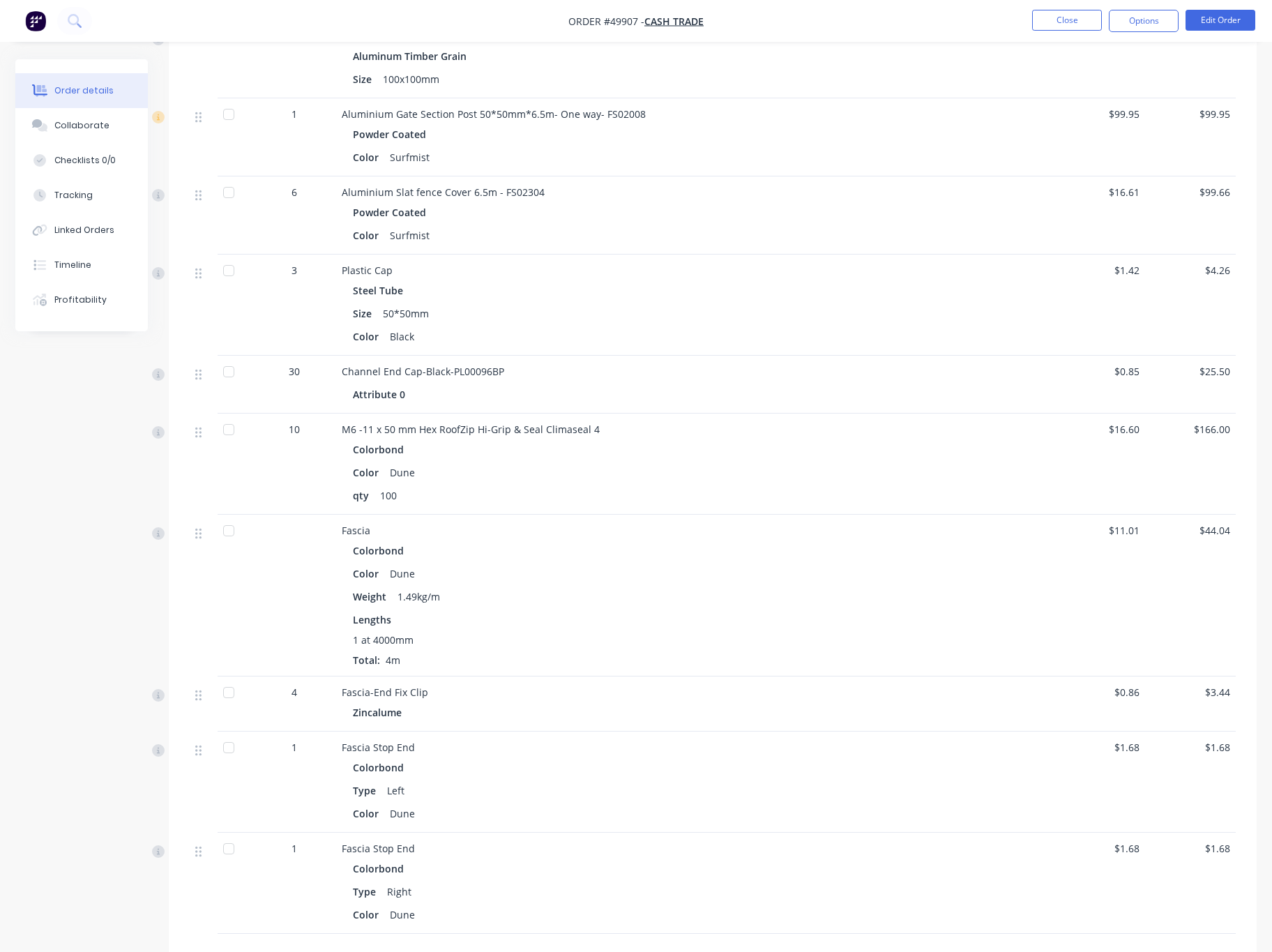
click at [293, 684] on span "4" at bounding box center [293, 691] width 5 height 14
click at [572, 702] on div "Zincalume" at bounding box center [649, 712] width 594 height 21
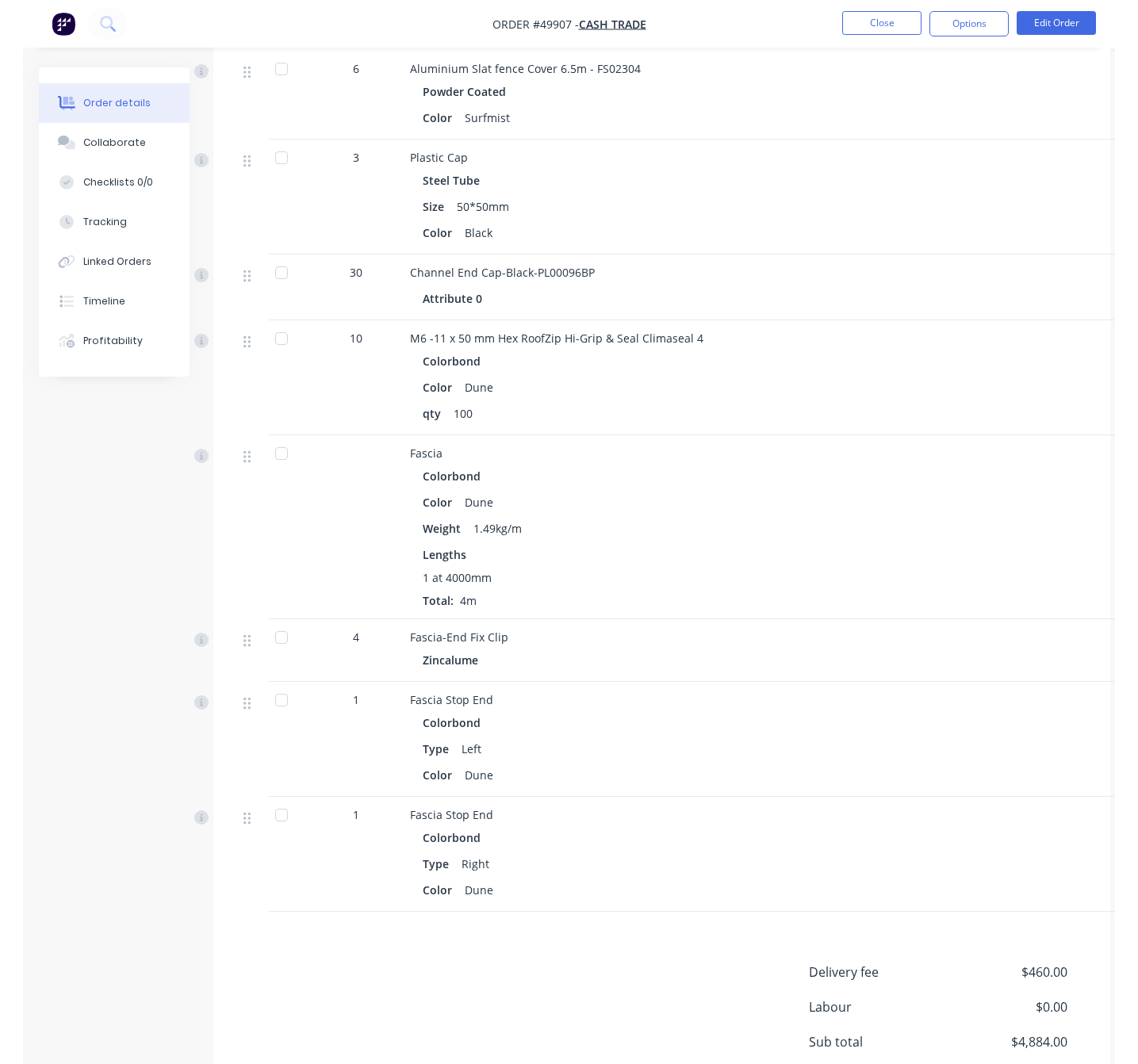
scroll to position [1859, 0]
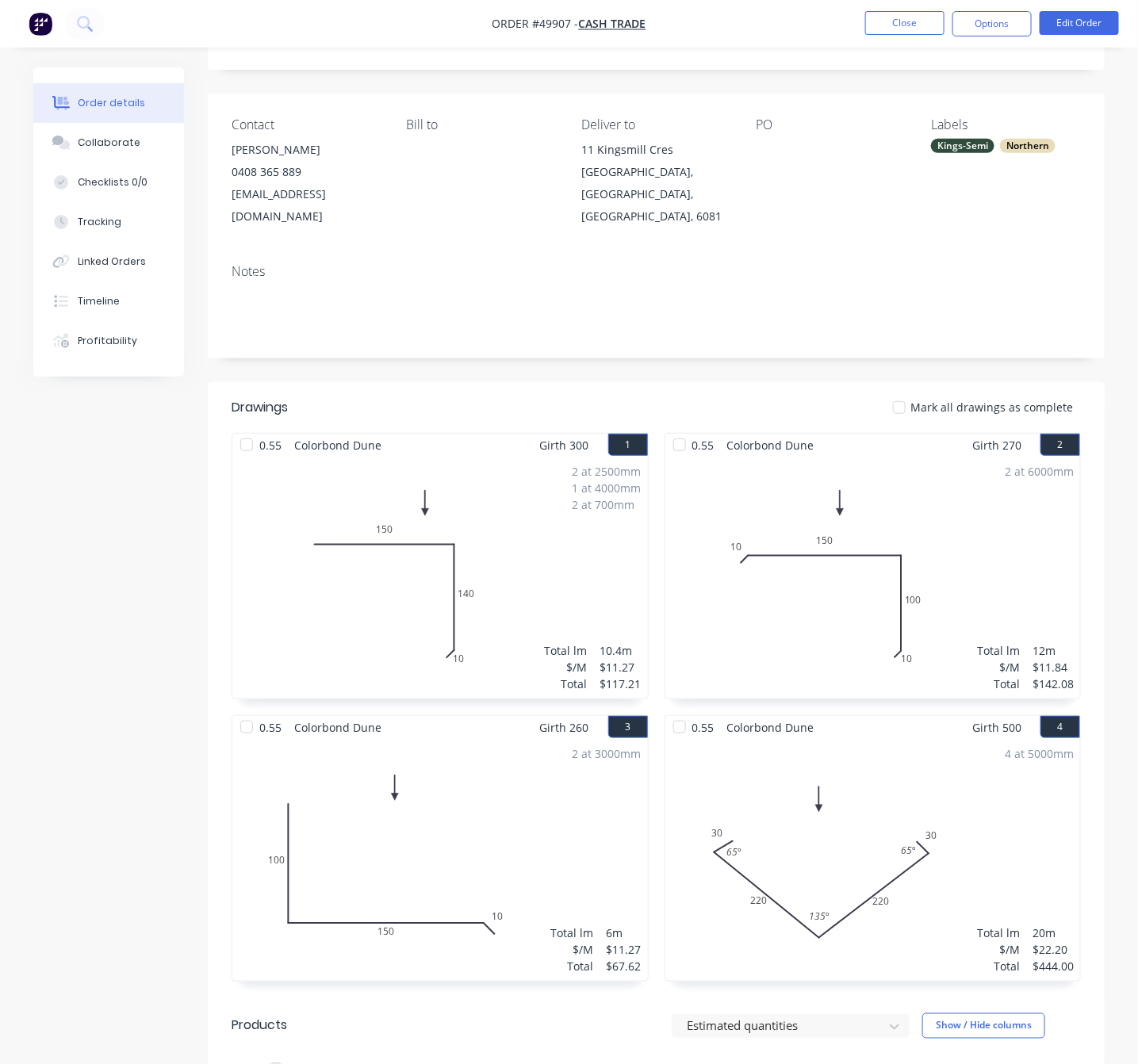
scroll to position [119, 0]
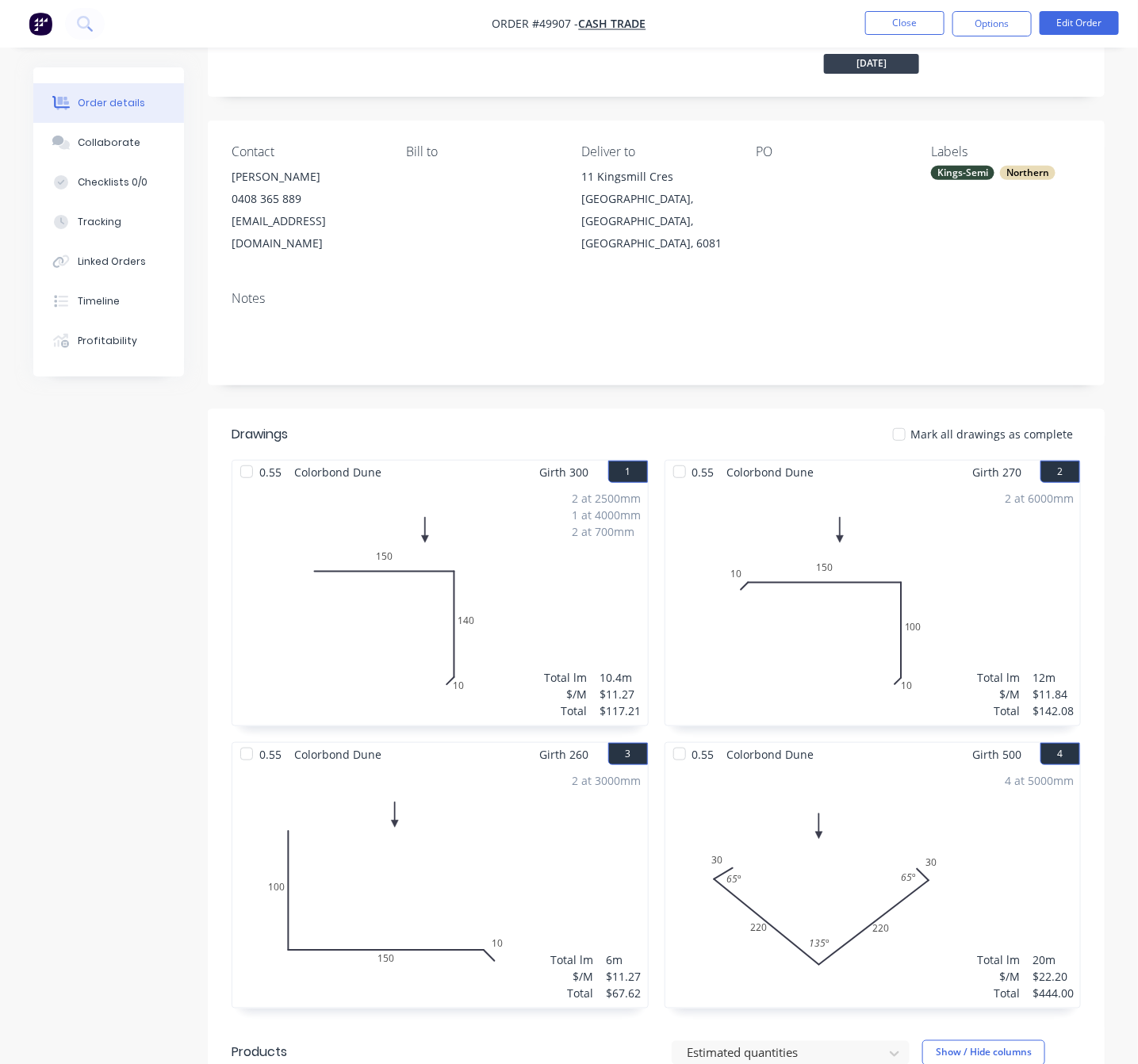
drag, startPoint x: 717, startPoint y: 229, endPoint x: 674, endPoint y: 257, distance: 51.3
click at [674, 278] on div "Notes" at bounding box center [656, 331] width 897 height 107
drag, startPoint x: 721, startPoint y: 224, endPoint x: 567, endPoint y: 174, distance: 161.9
click at [567, 174] on div "Contact Richard 0408 365 889 richo.ardley@gmail.com Bill to Deliver to 11 Kings…" at bounding box center [656, 199] width 897 height 158
click at [814, 291] on div "Notes" at bounding box center [656, 298] width 849 height 15
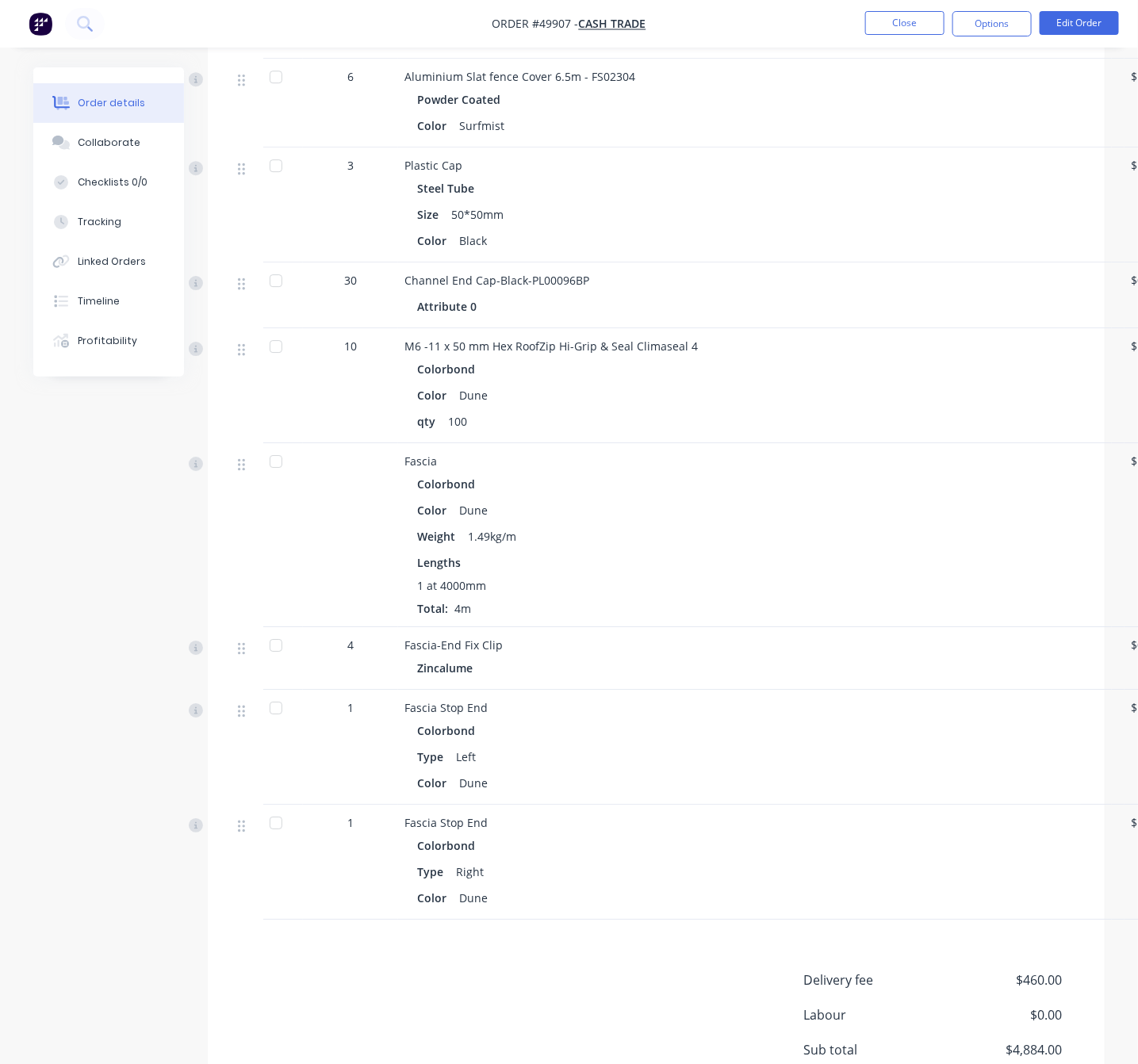
scroll to position [1859, 0]
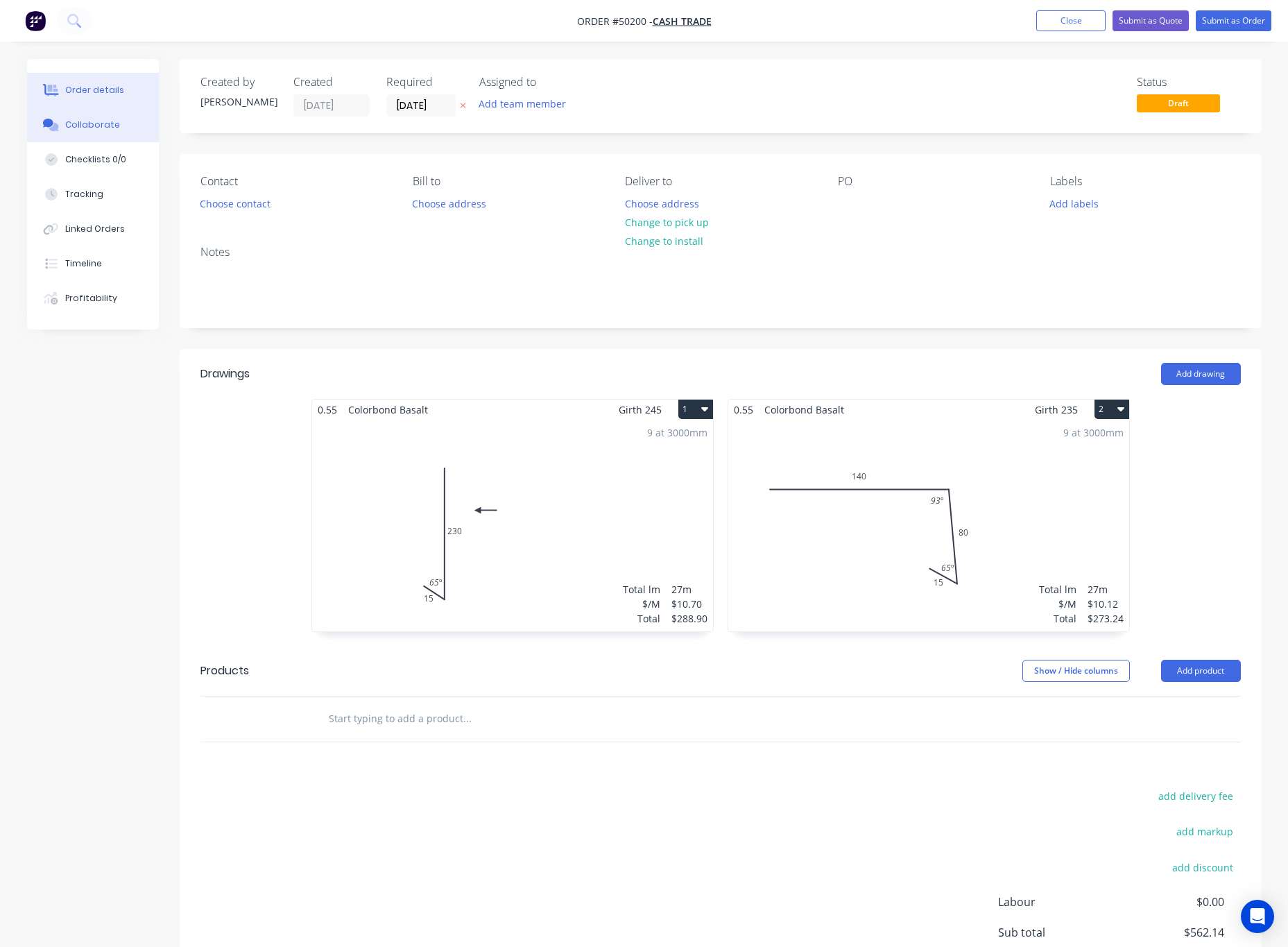
click at [110, 121] on div "Collaborate" at bounding box center [92, 124] width 55 height 12
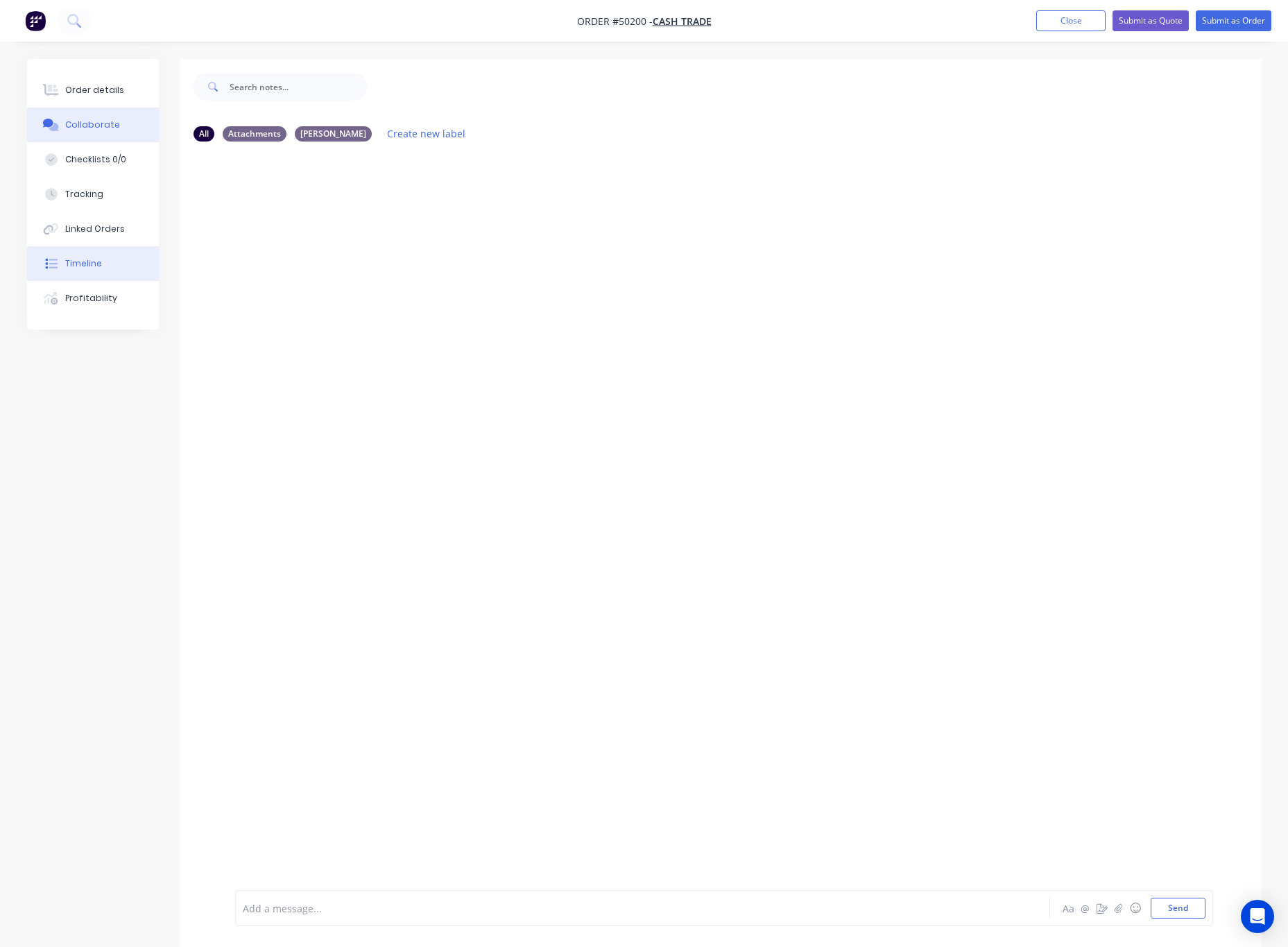
click at [127, 273] on button "Timeline" at bounding box center [93, 264] width 132 height 35
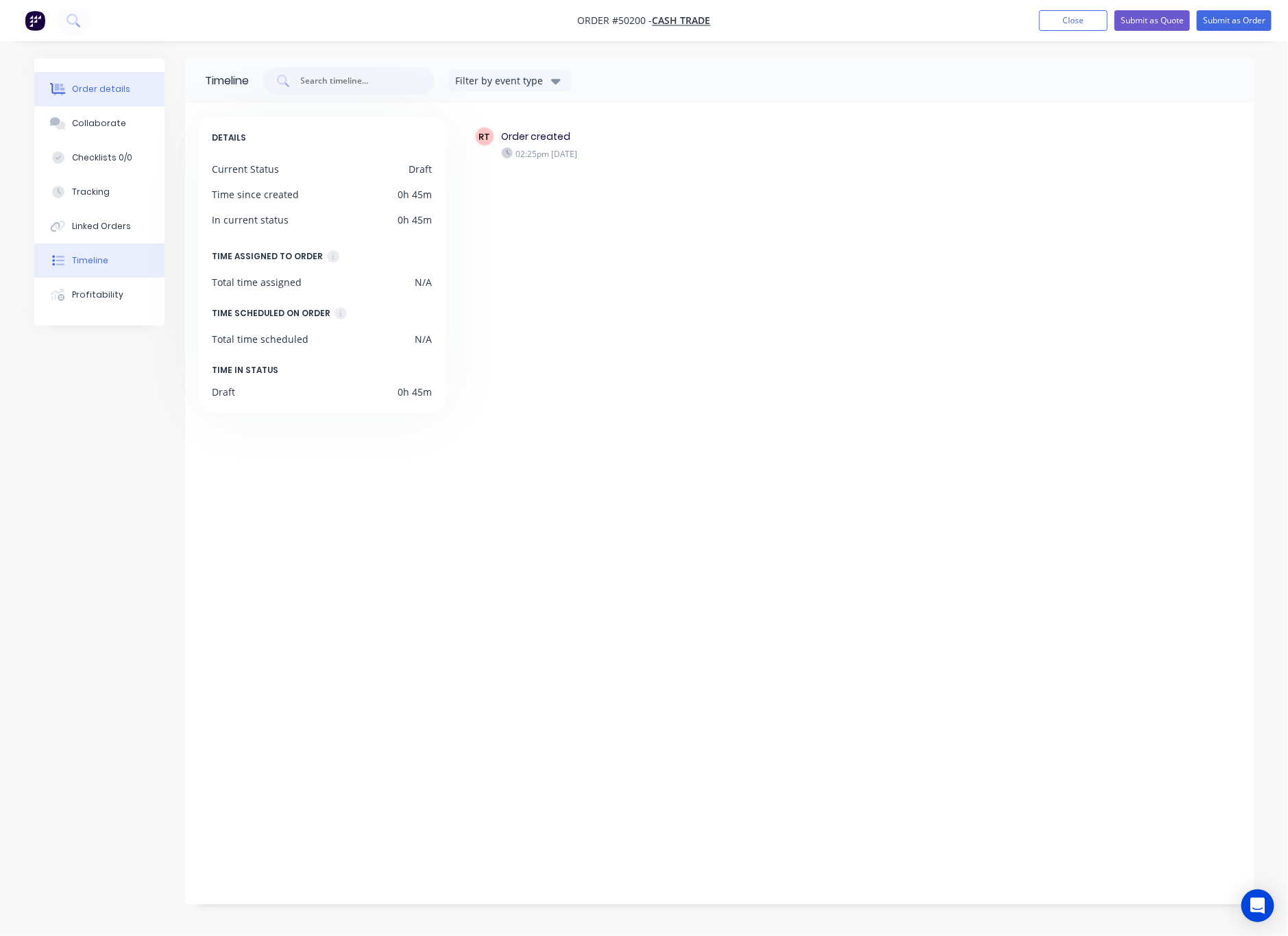
click at [100, 93] on div "Order details" at bounding box center [101, 89] width 58 height 12
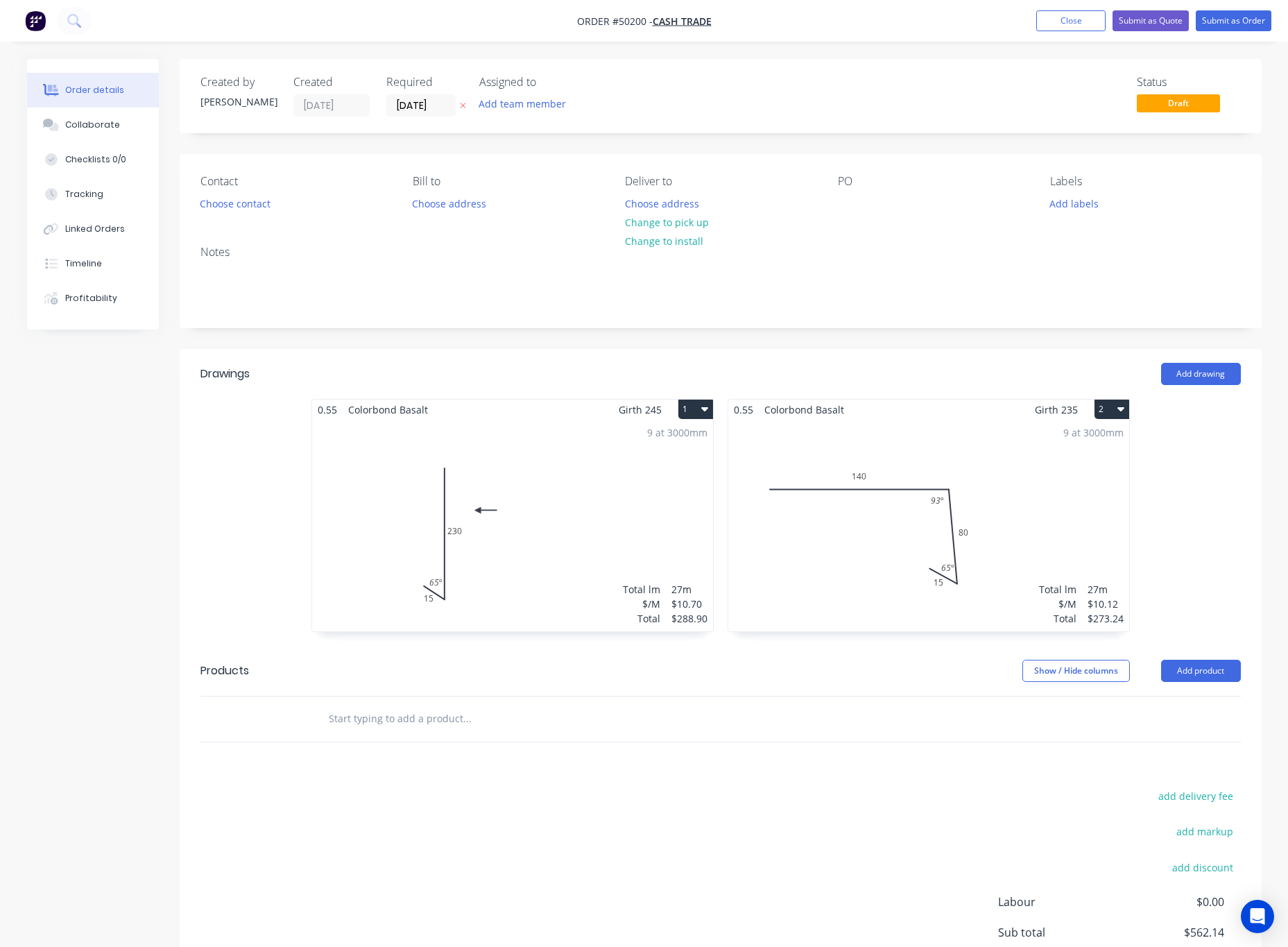
click at [1110, 408] on button "2" at bounding box center [1112, 409] width 35 height 20
click at [1110, 501] on div "Delete" at bounding box center [1063, 498] width 107 height 20
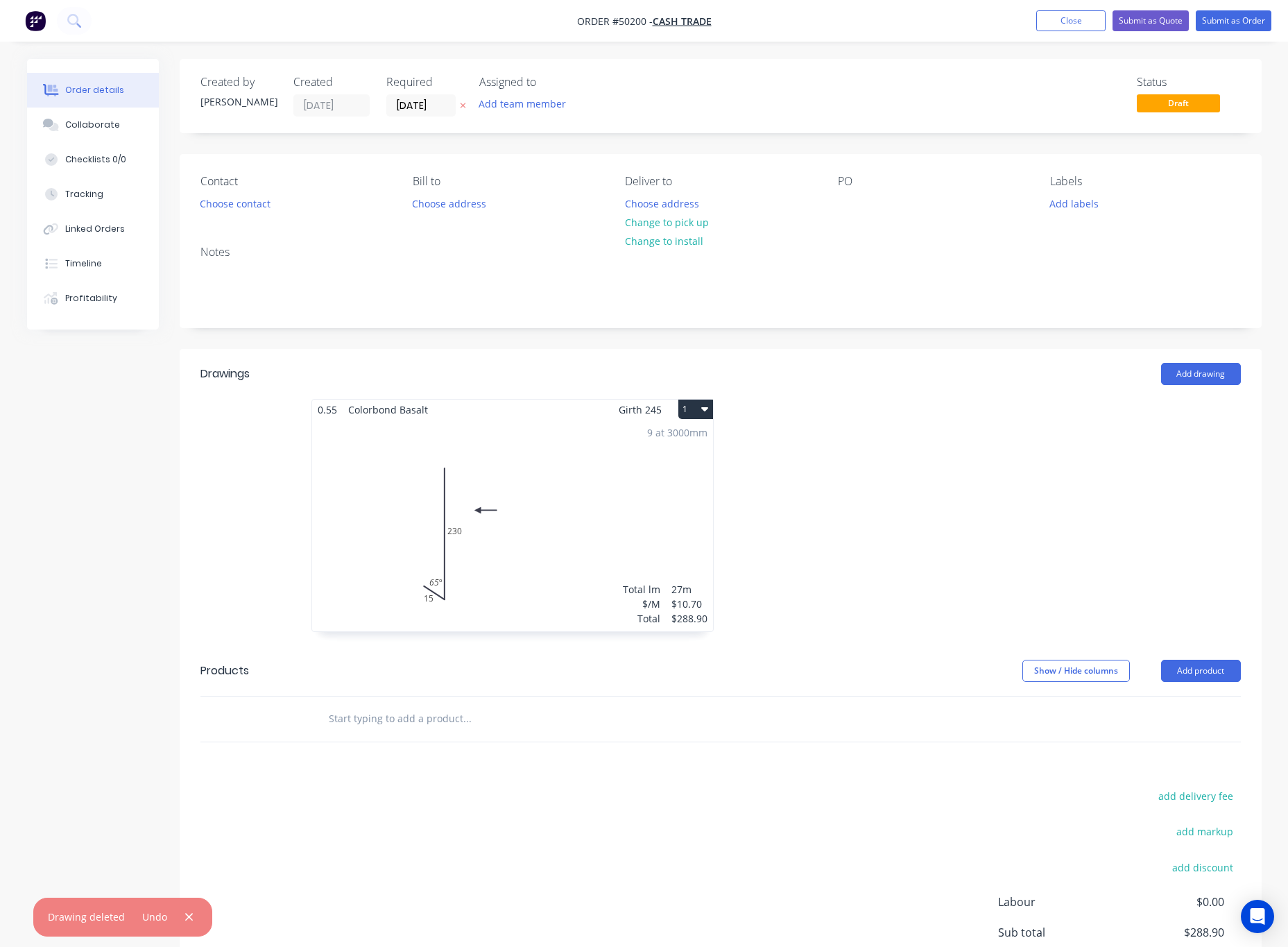
click at [693, 402] on button "1" at bounding box center [696, 409] width 35 height 20
click at [681, 494] on div "Delete" at bounding box center [647, 498] width 107 height 20
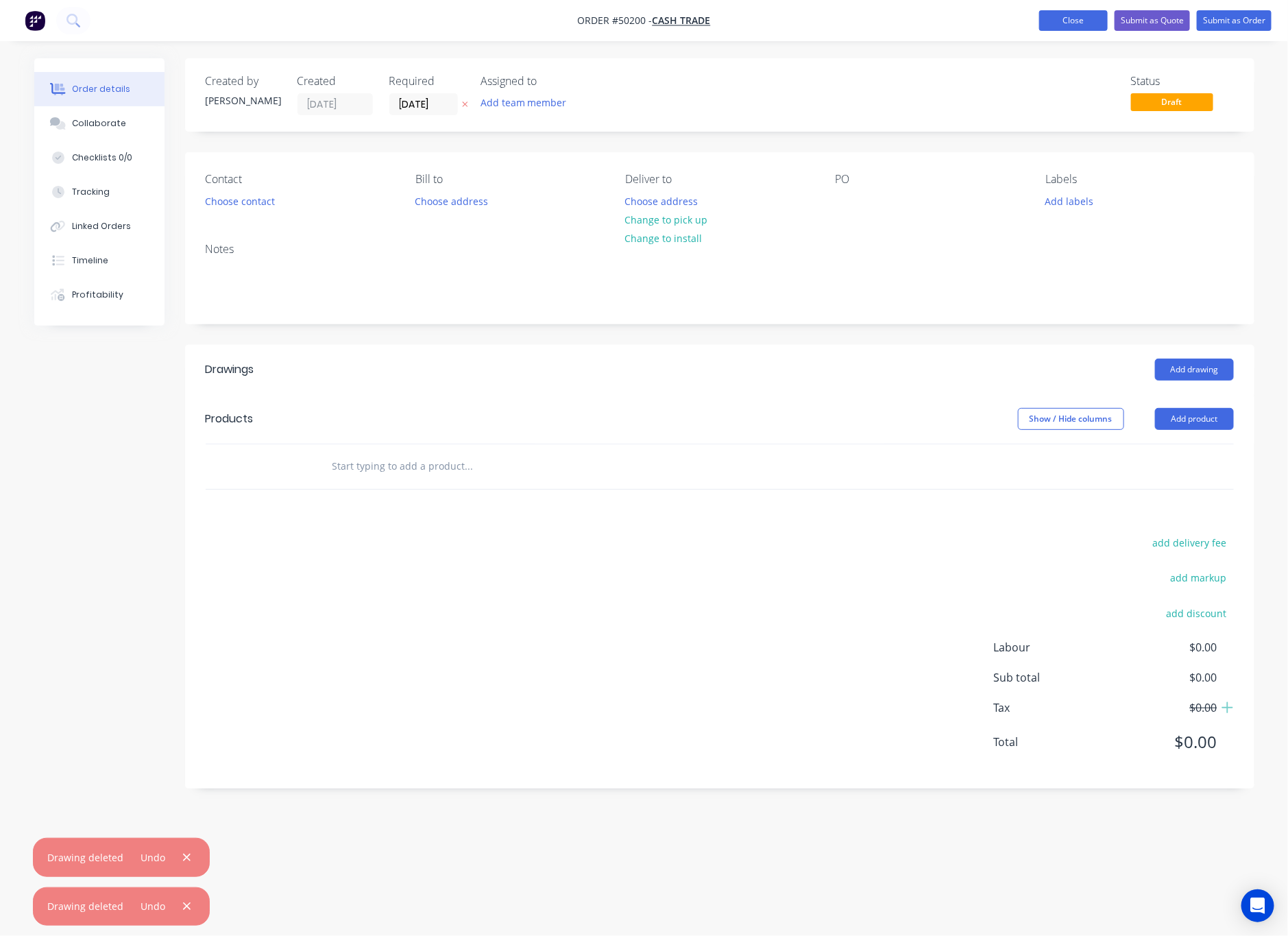
click at [1063, 21] on button "Close" at bounding box center [1073, 20] width 68 height 20
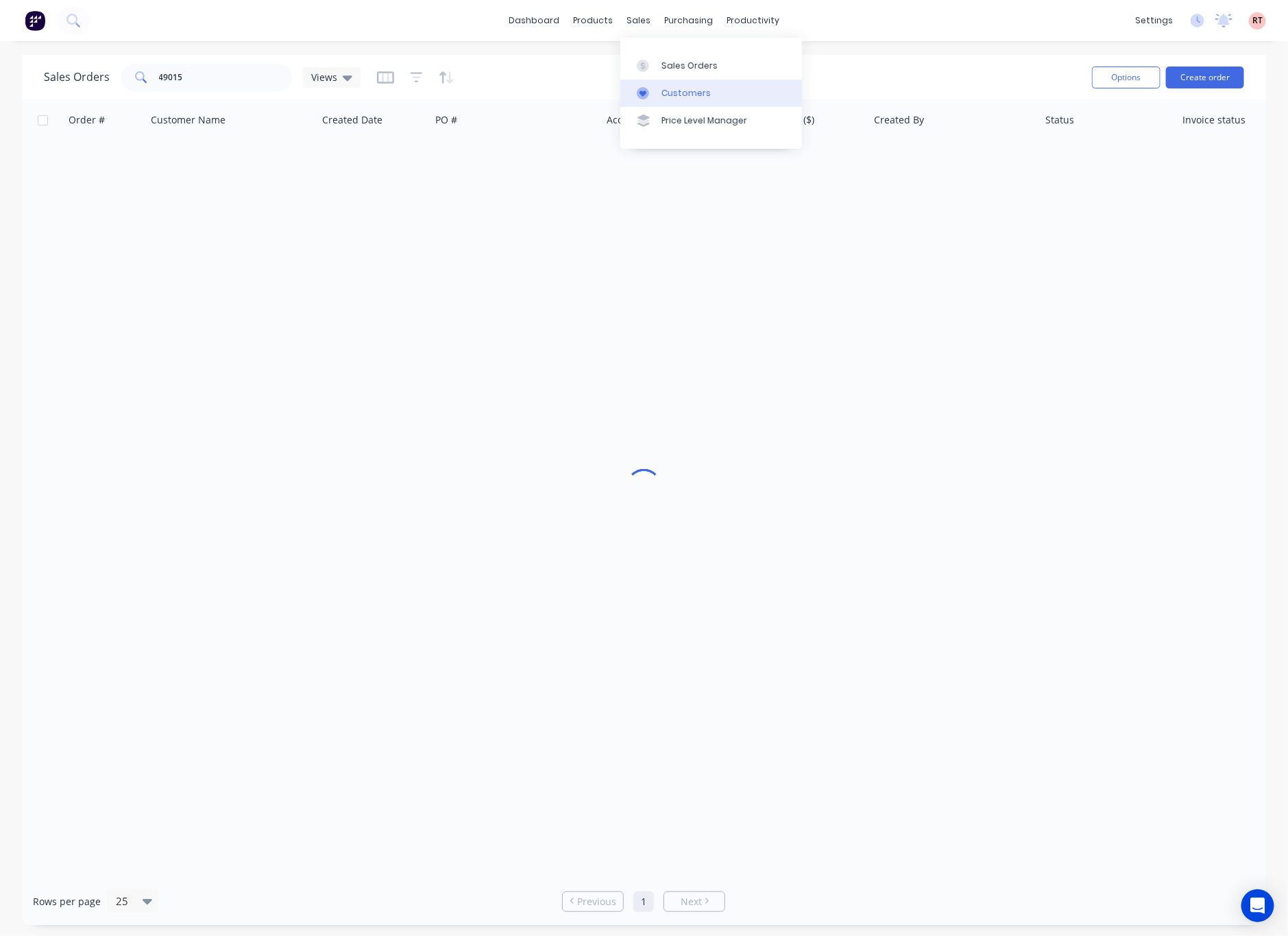
click at [686, 88] on div "Customers" at bounding box center [686, 93] width 49 height 12
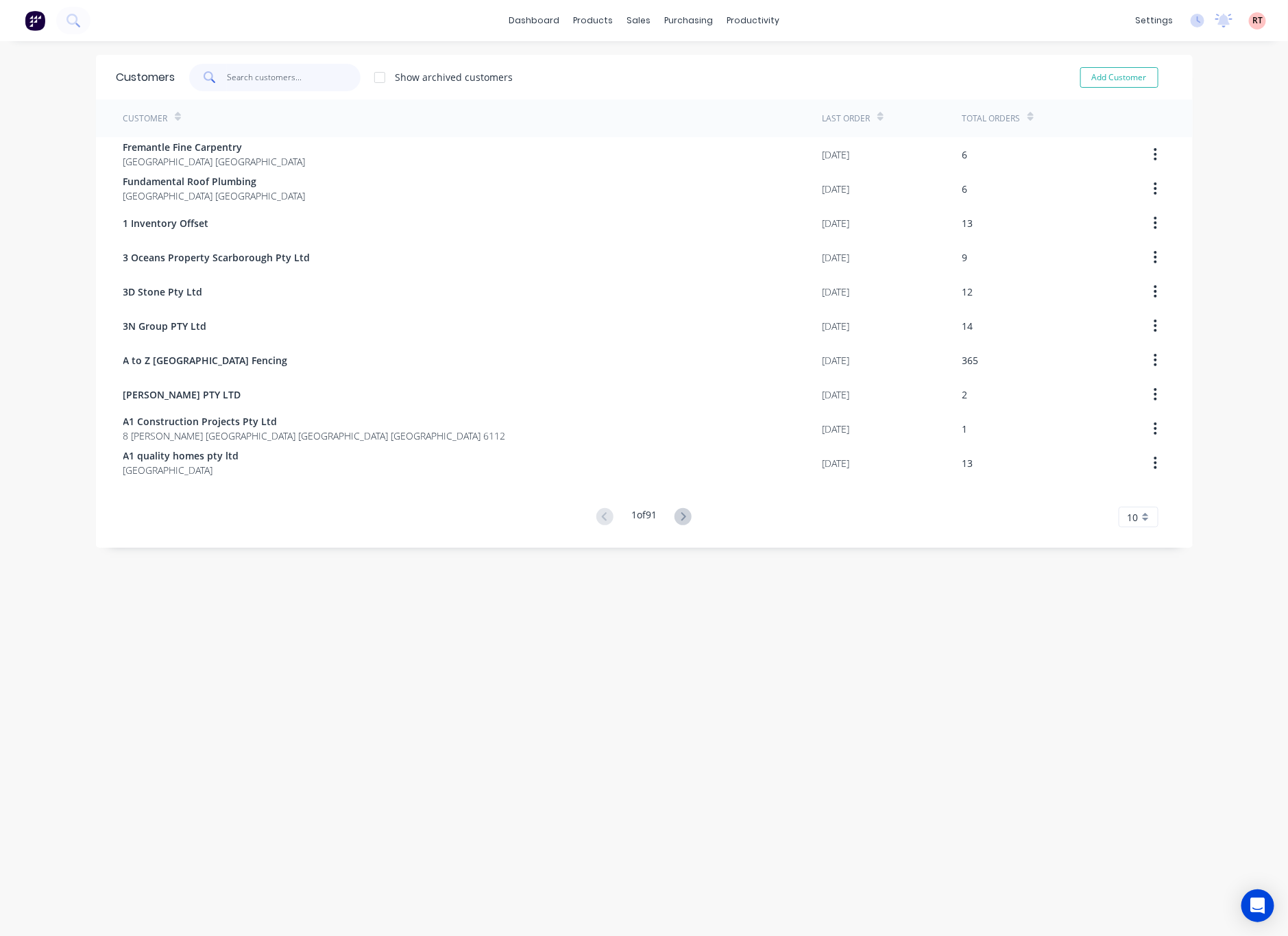
click at [258, 79] on input "text" at bounding box center [294, 77] width 133 height 28
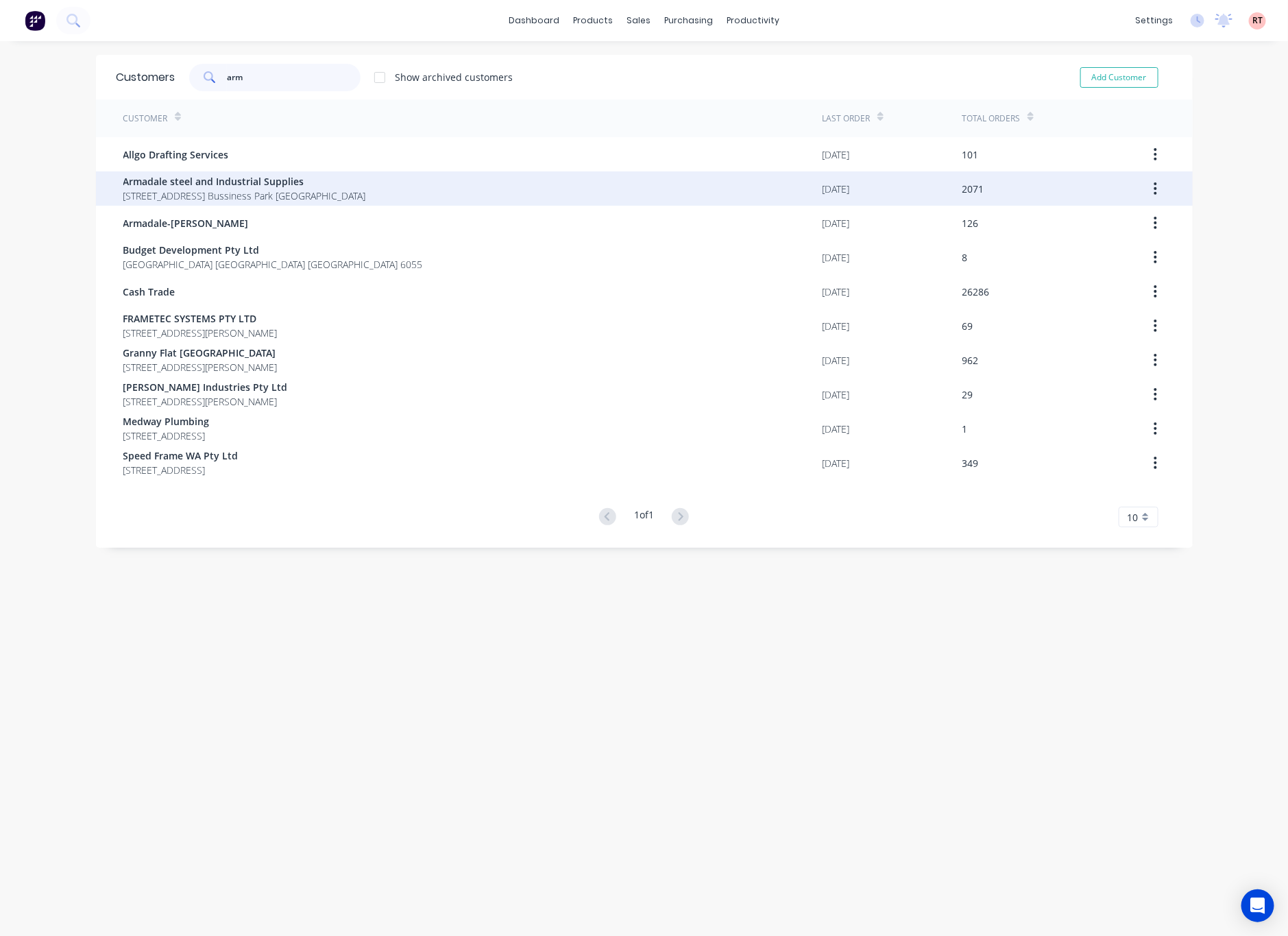
type input "arm"
click at [356, 189] on span "[STREET_ADDRESS] Bussiness Park [GEOGRAPHIC_DATA]" at bounding box center [245, 196] width 243 height 14
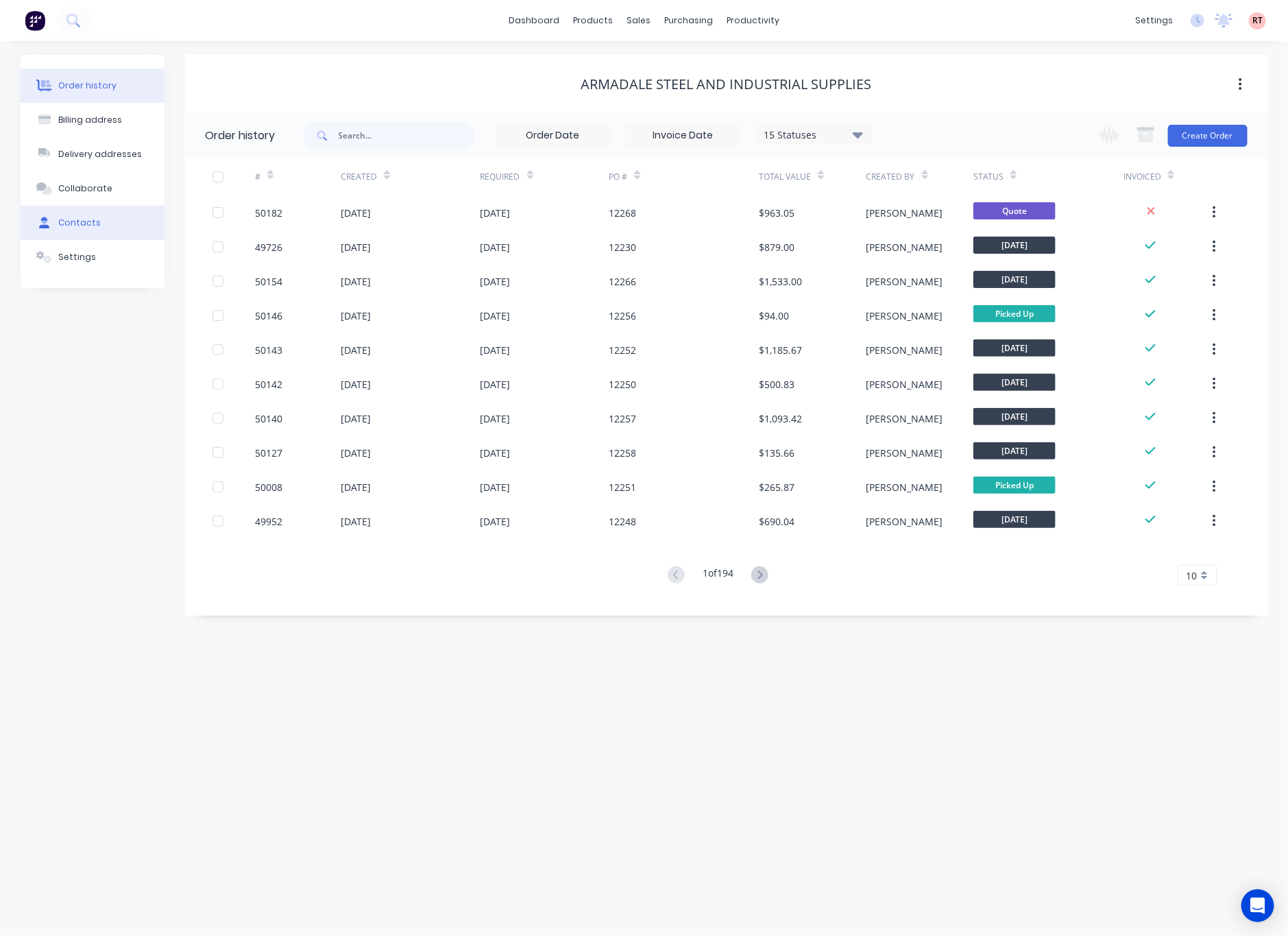
click at [109, 229] on button "Contacts" at bounding box center [92, 223] width 144 height 34
select select "AU"
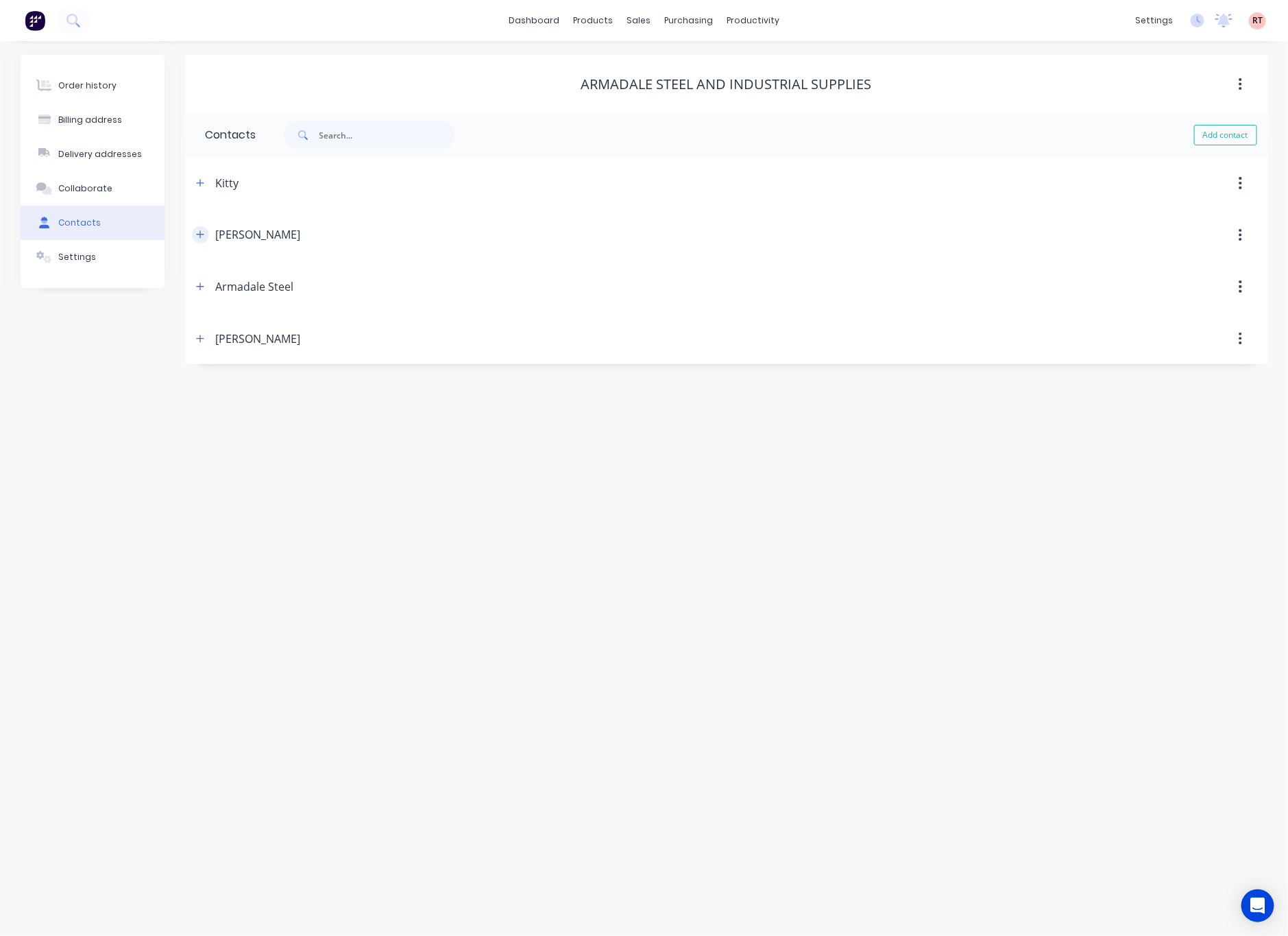
click at [196, 235] on icon "button" at bounding box center [200, 234] width 8 height 10
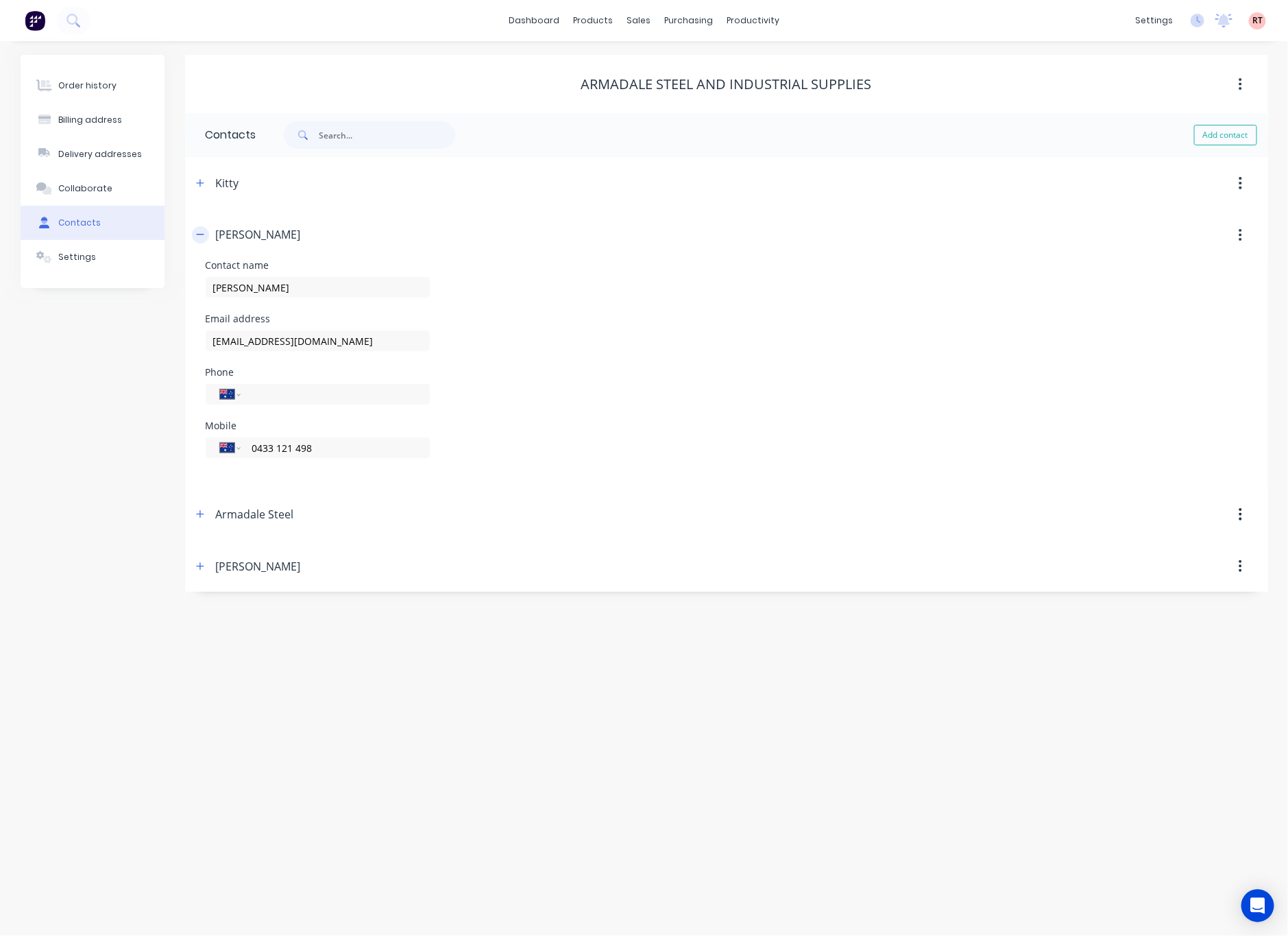
click at [198, 235] on icon "button" at bounding box center [200, 235] width 7 height 1
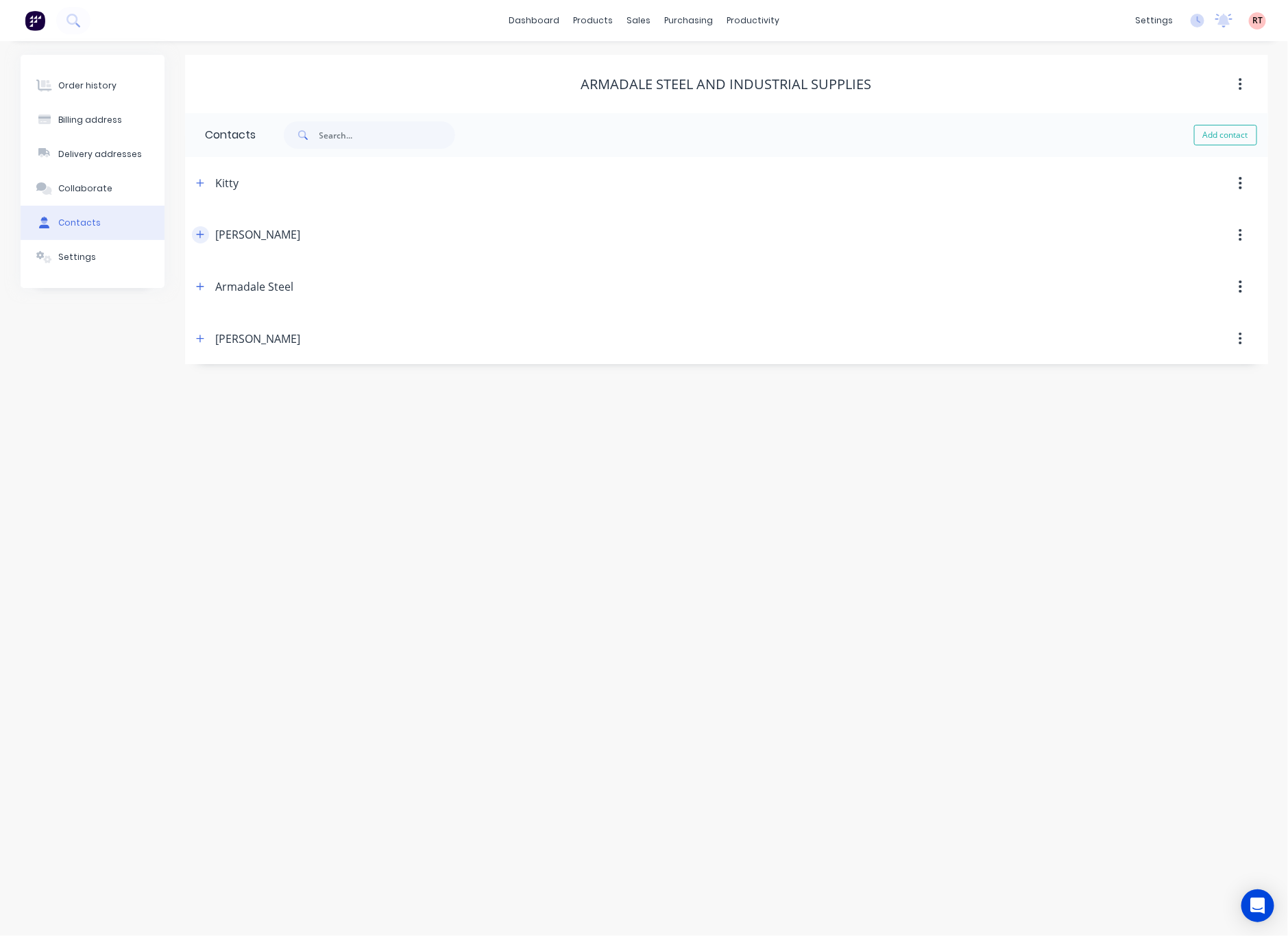
click at [202, 232] on icon "button" at bounding box center [200, 234] width 8 height 10
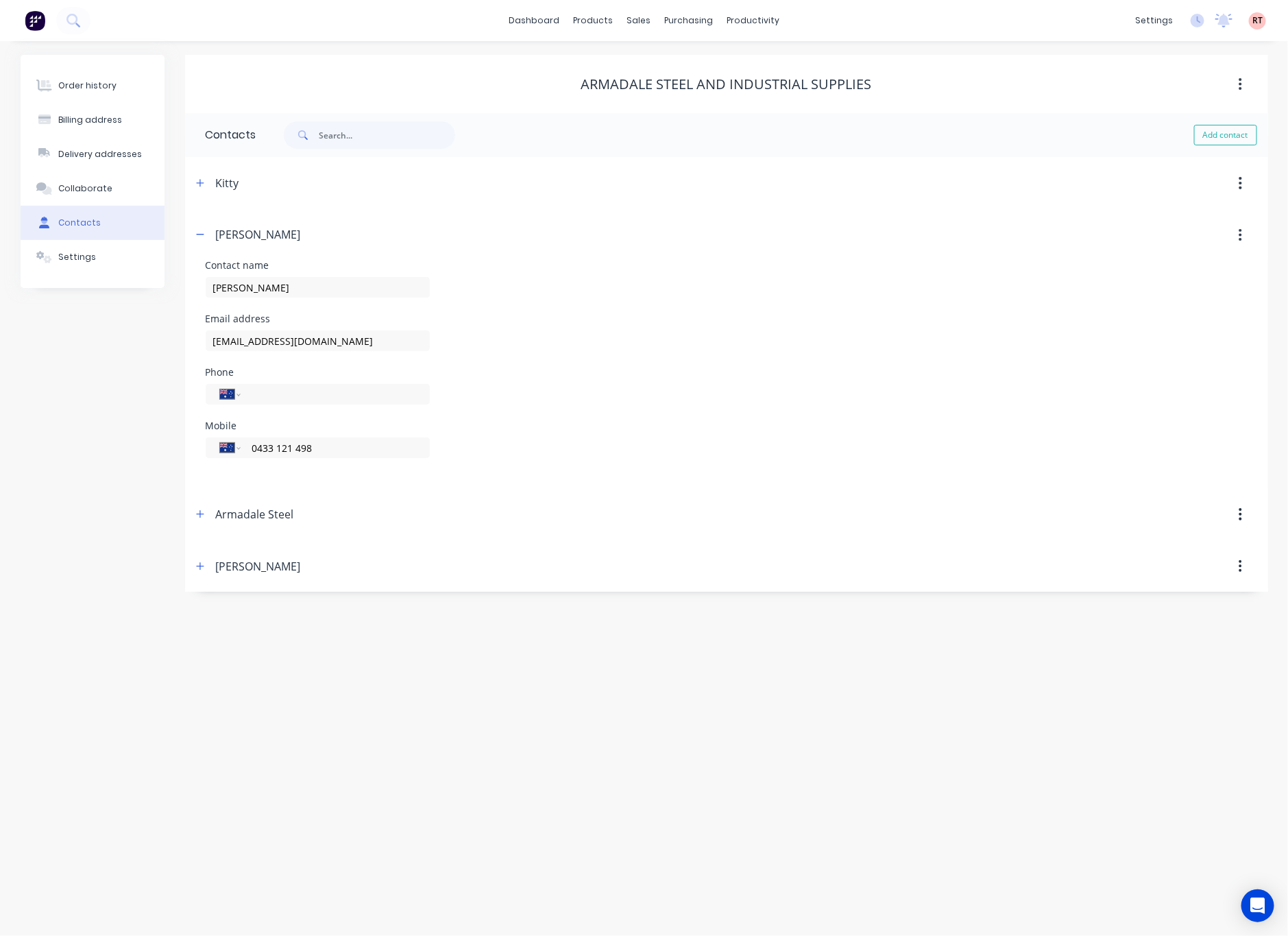
click at [7, 406] on div "Order history Billing address Delivery addresses Collaborate Contacts Settings …" at bounding box center [644, 489] width 1288 height 895
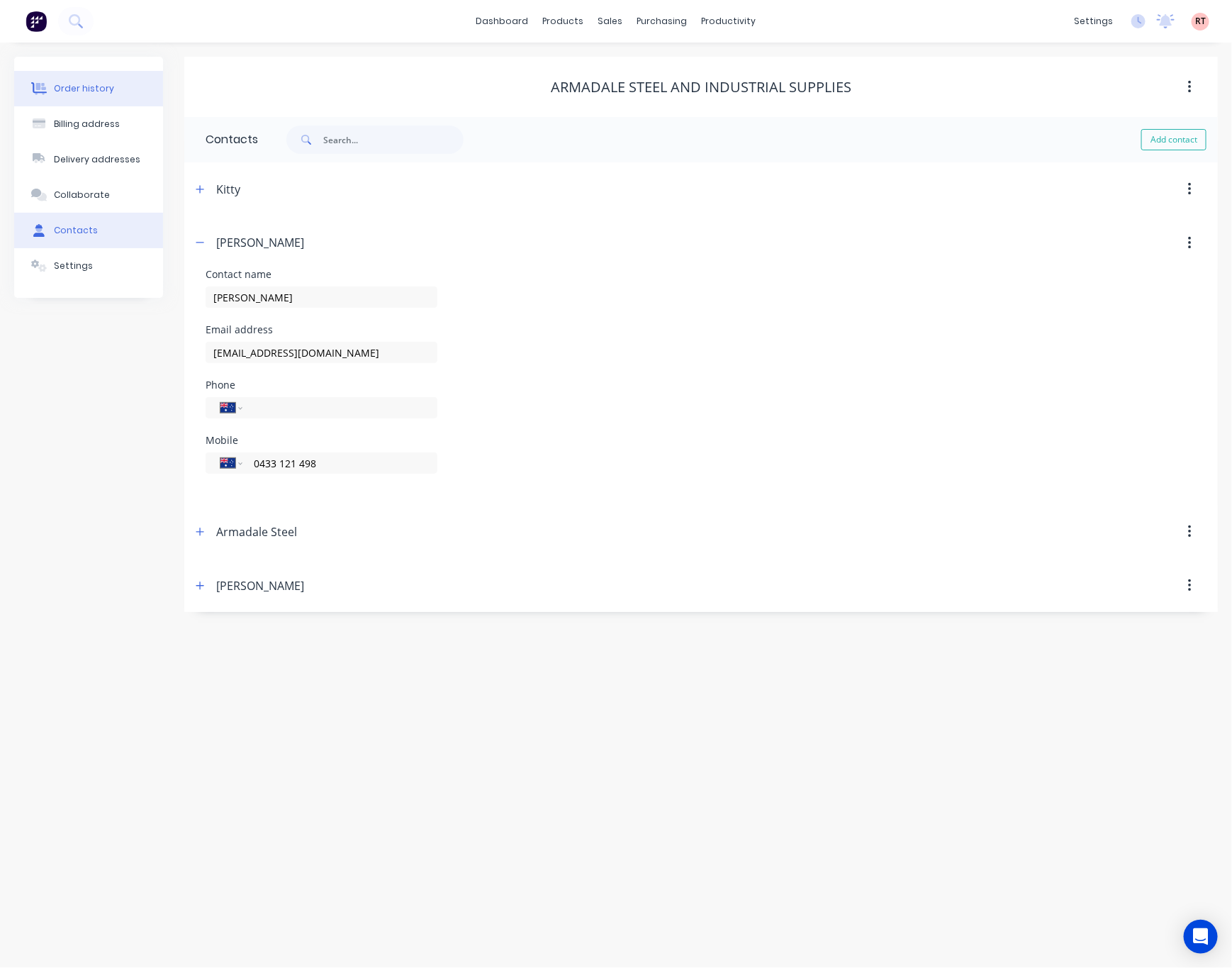
click at [107, 83] on div "Order history" at bounding box center [84, 88] width 60 height 12
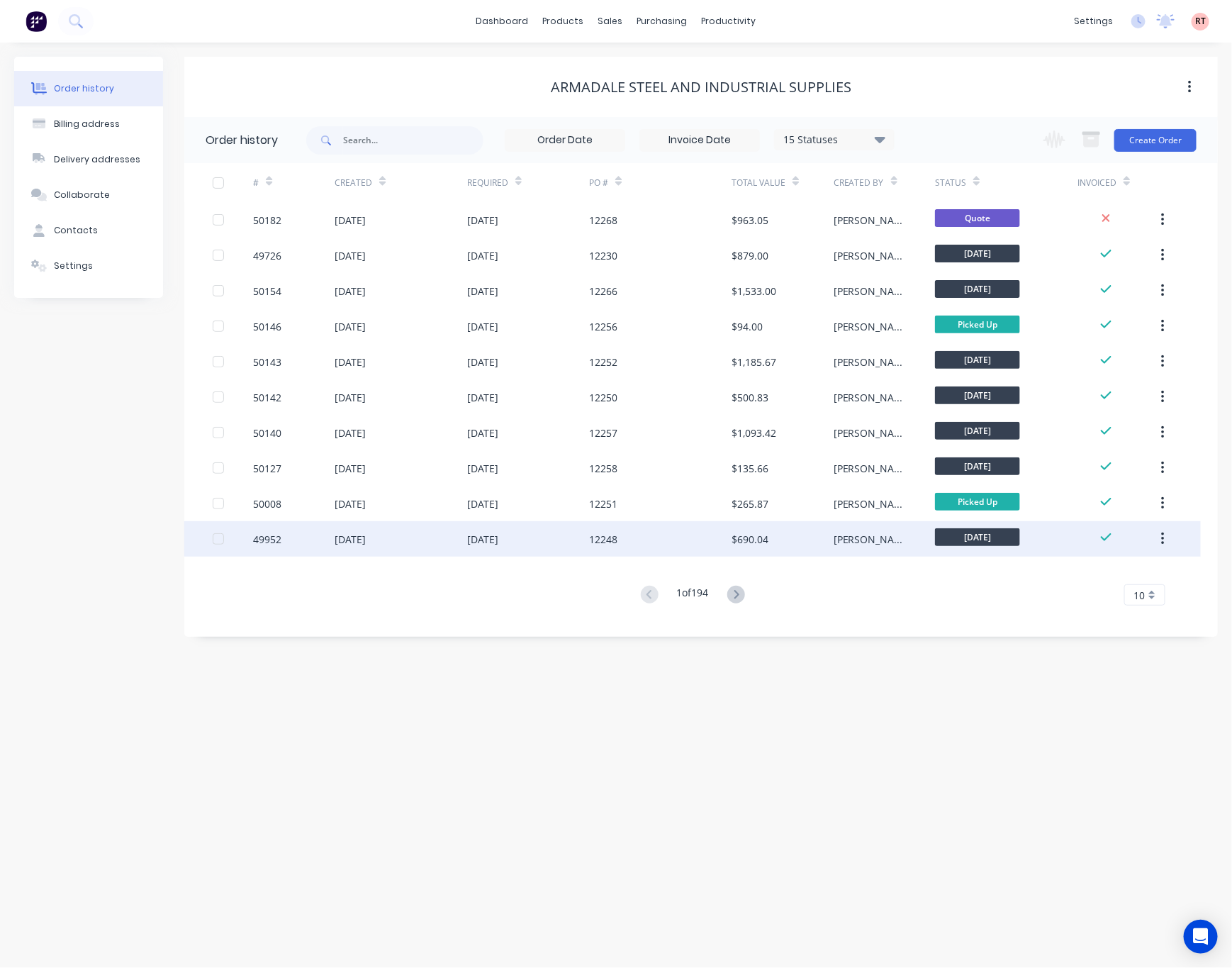
click at [670, 532] on div "12248" at bounding box center [660, 539] width 143 height 36
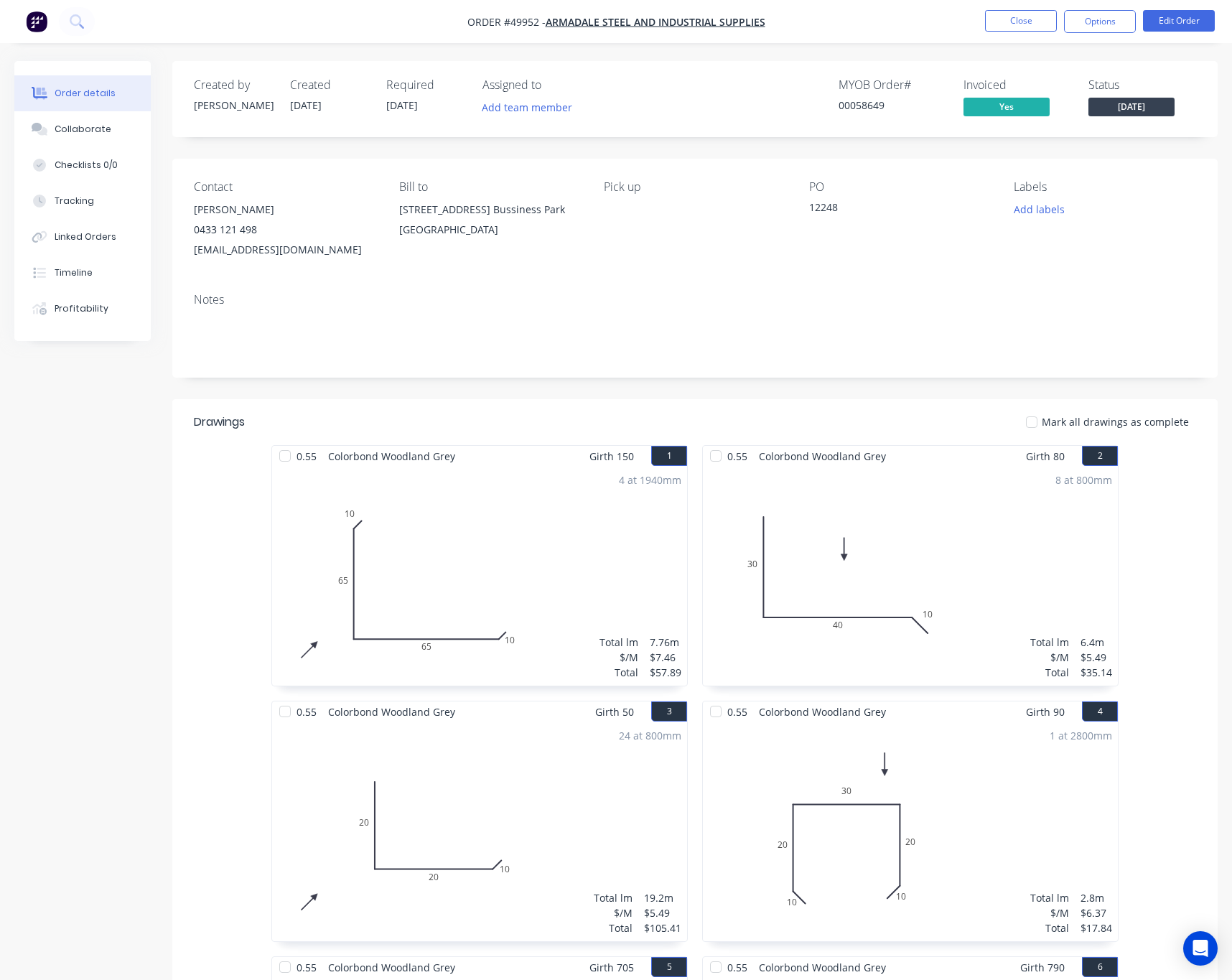
click at [64, 85] on button "Order details" at bounding box center [82, 93] width 137 height 36
click at [1013, 20] on button "Close" at bounding box center [1020, 20] width 71 height 21
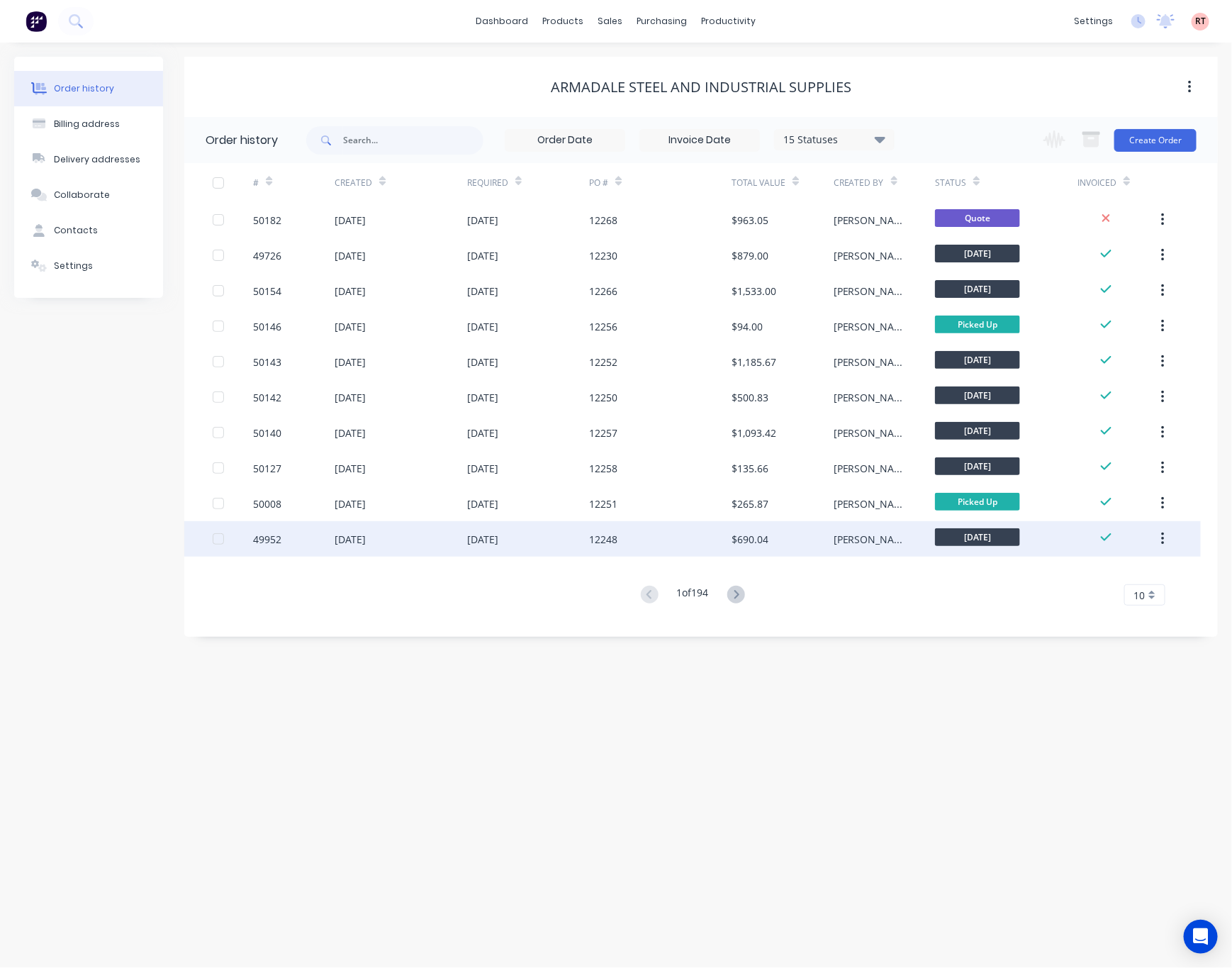
click at [683, 545] on div "12248" at bounding box center [660, 539] width 143 height 36
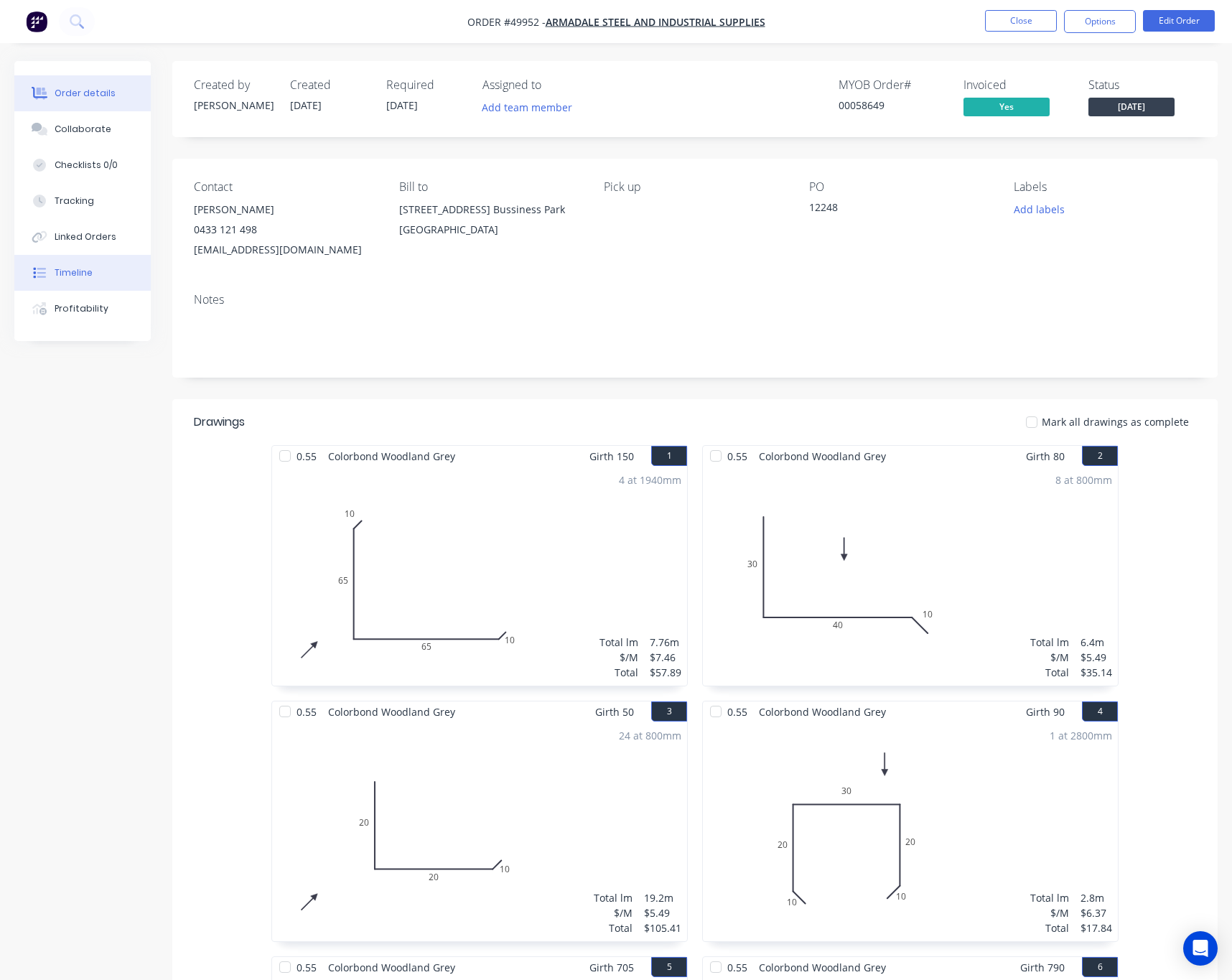
click at [90, 276] on button "Timeline" at bounding box center [82, 273] width 137 height 36
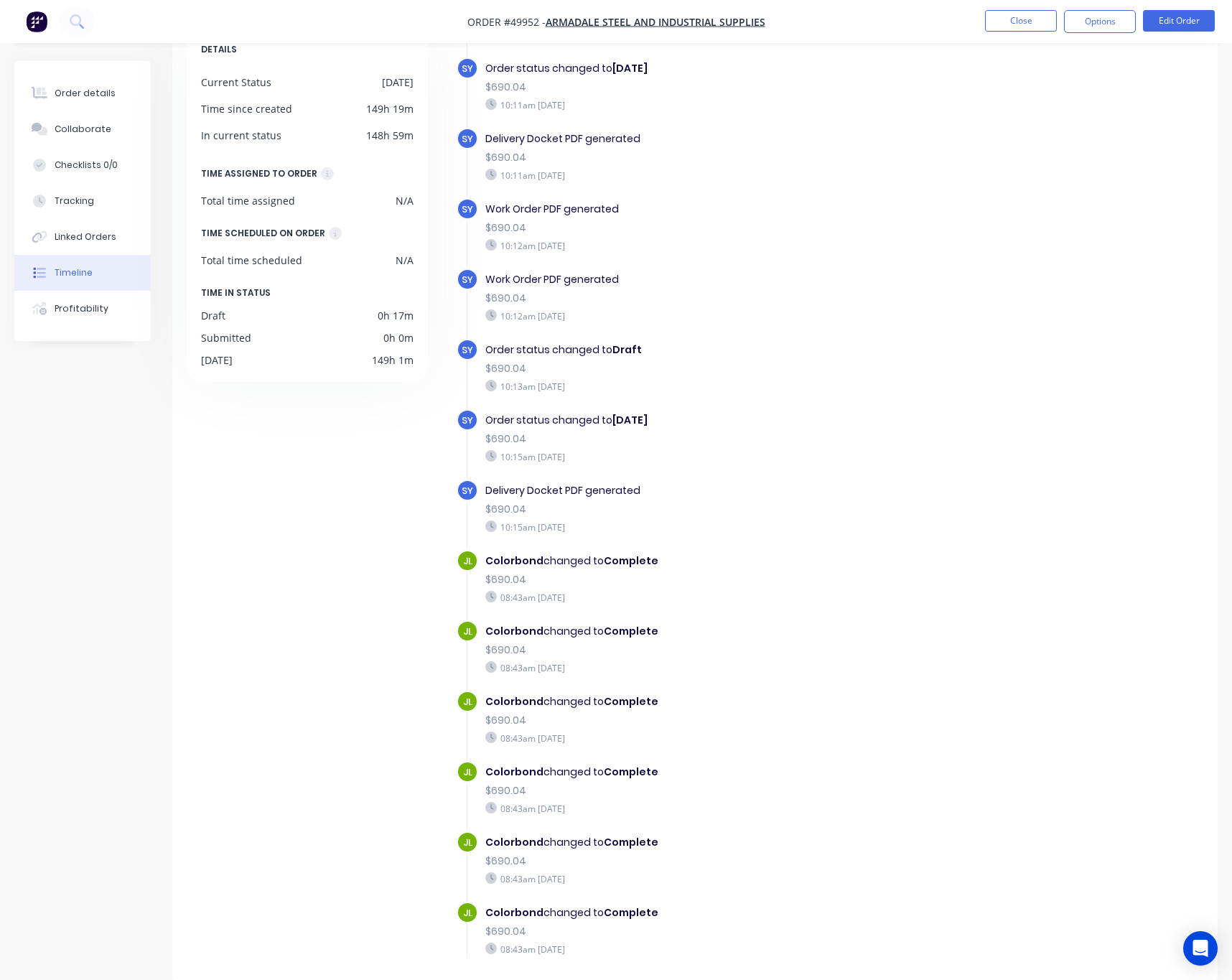
scroll to position [368, 0]
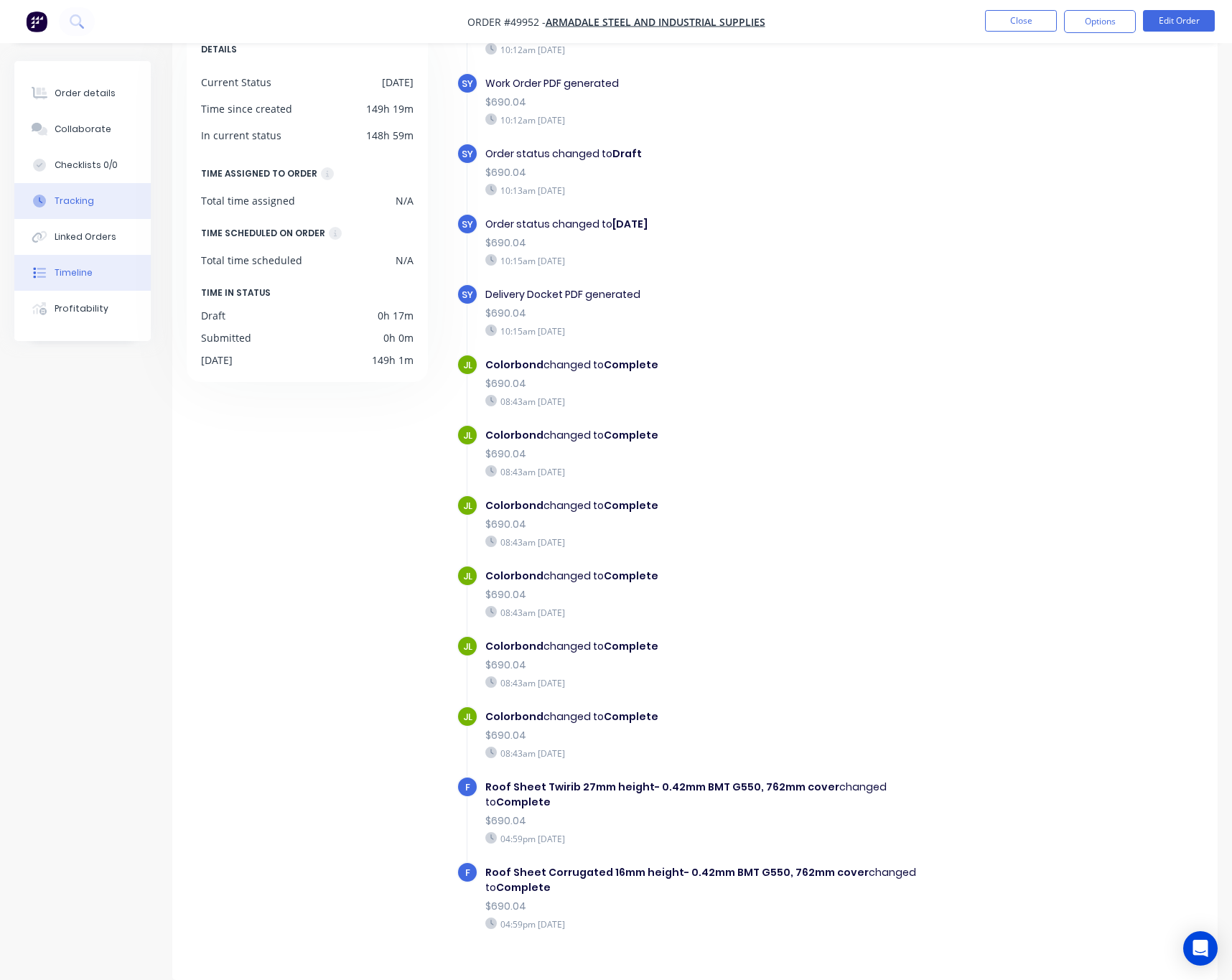
click at [87, 190] on button "Tracking" at bounding box center [82, 201] width 137 height 36
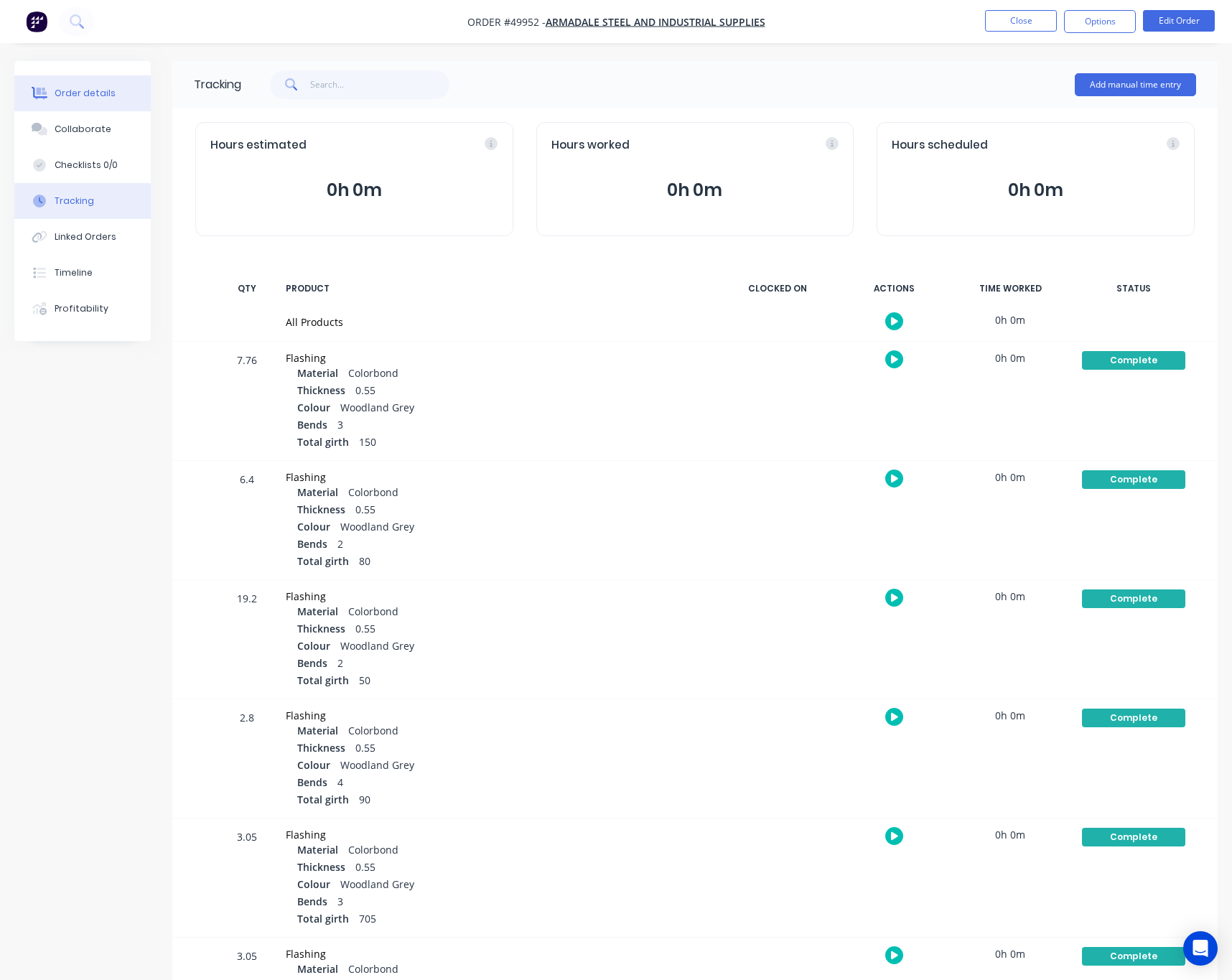
click at [91, 96] on div "Order details" at bounding box center [86, 93] width 61 height 13
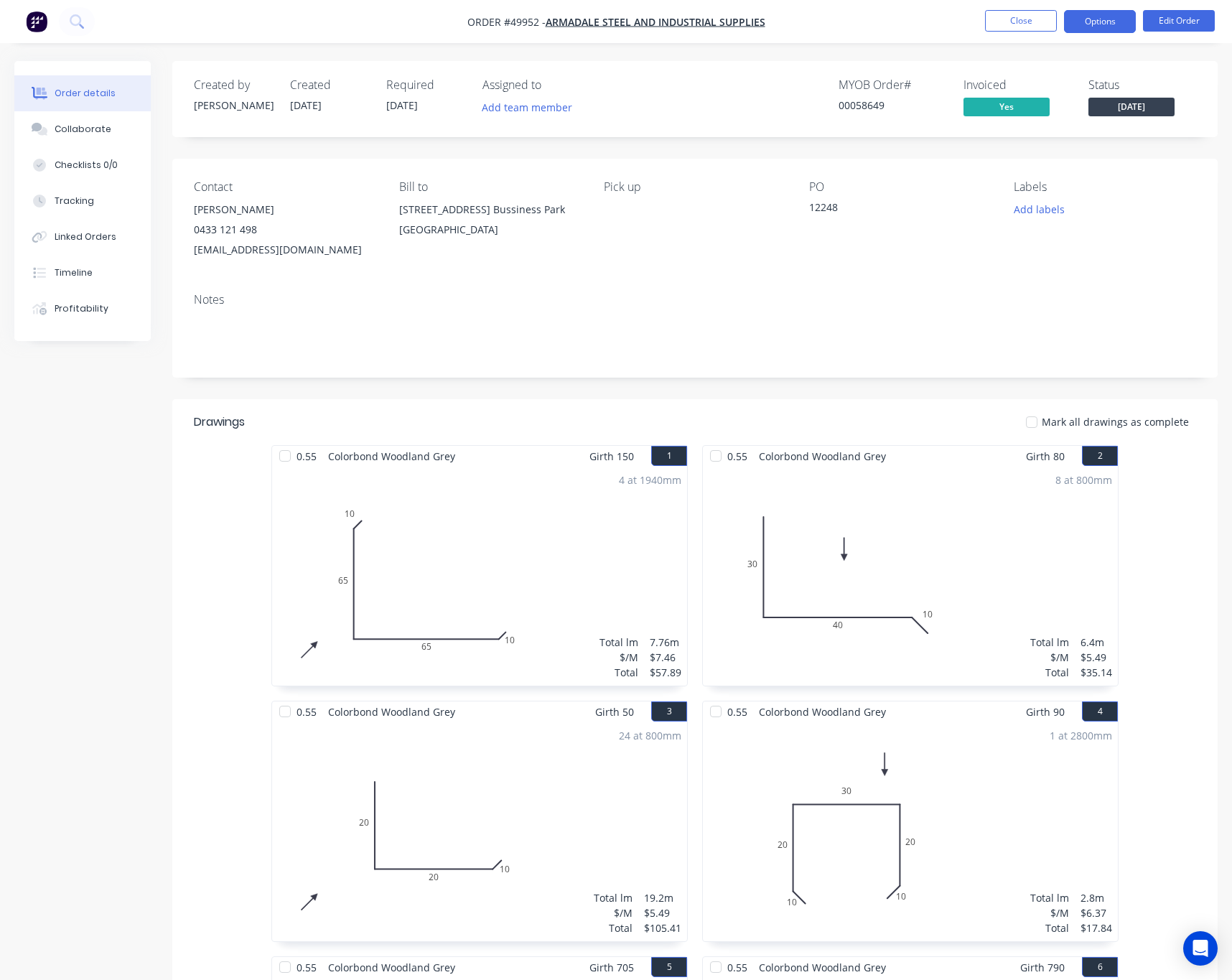
click at [1103, 13] on button "Options" at bounding box center [1099, 21] width 71 height 23
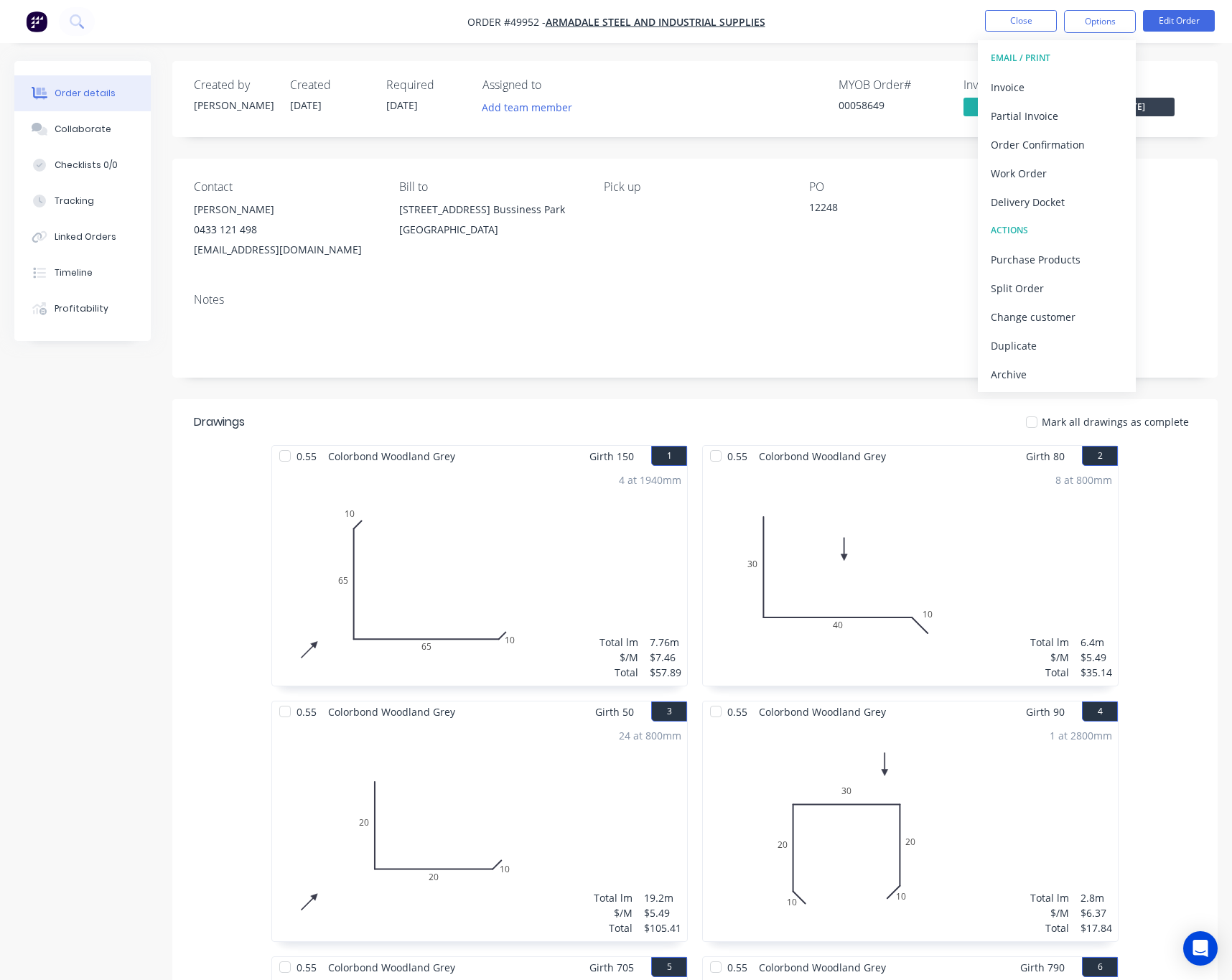
click at [1201, 190] on div "Contact Sue Yap 0433 121 498 sueyap@armadalesteel.com Bill to 4 Bessemer Road F…" at bounding box center [695, 220] width 1045 height 122
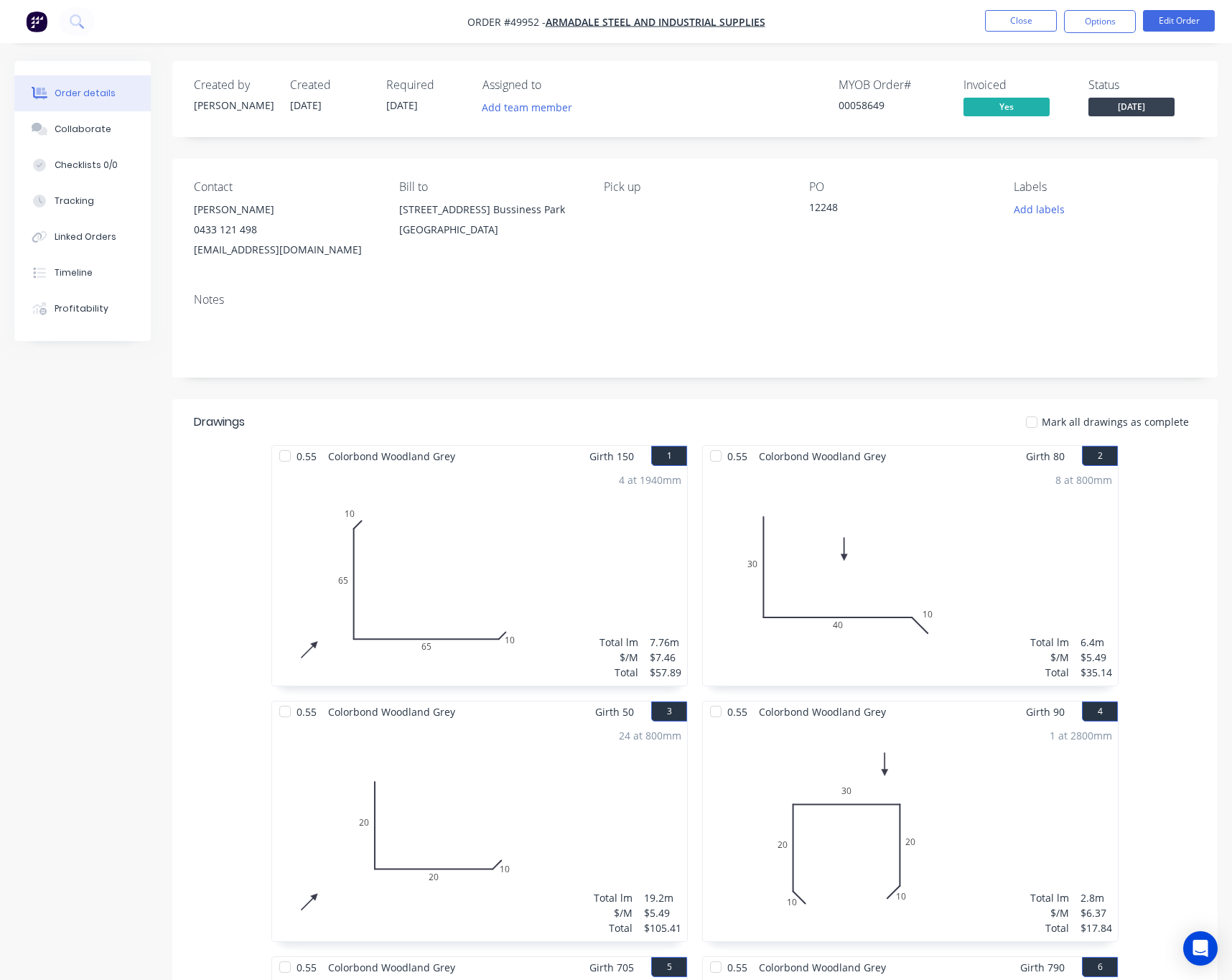
click at [285, 461] on div at bounding box center [285, 456] width 29 height 29
click at [293, 457] on div at bounding box center [285, 456] width 29 height 29
click at [1111, 16] on button "Options" at bounding box center [1099, 21] width 71 height 23
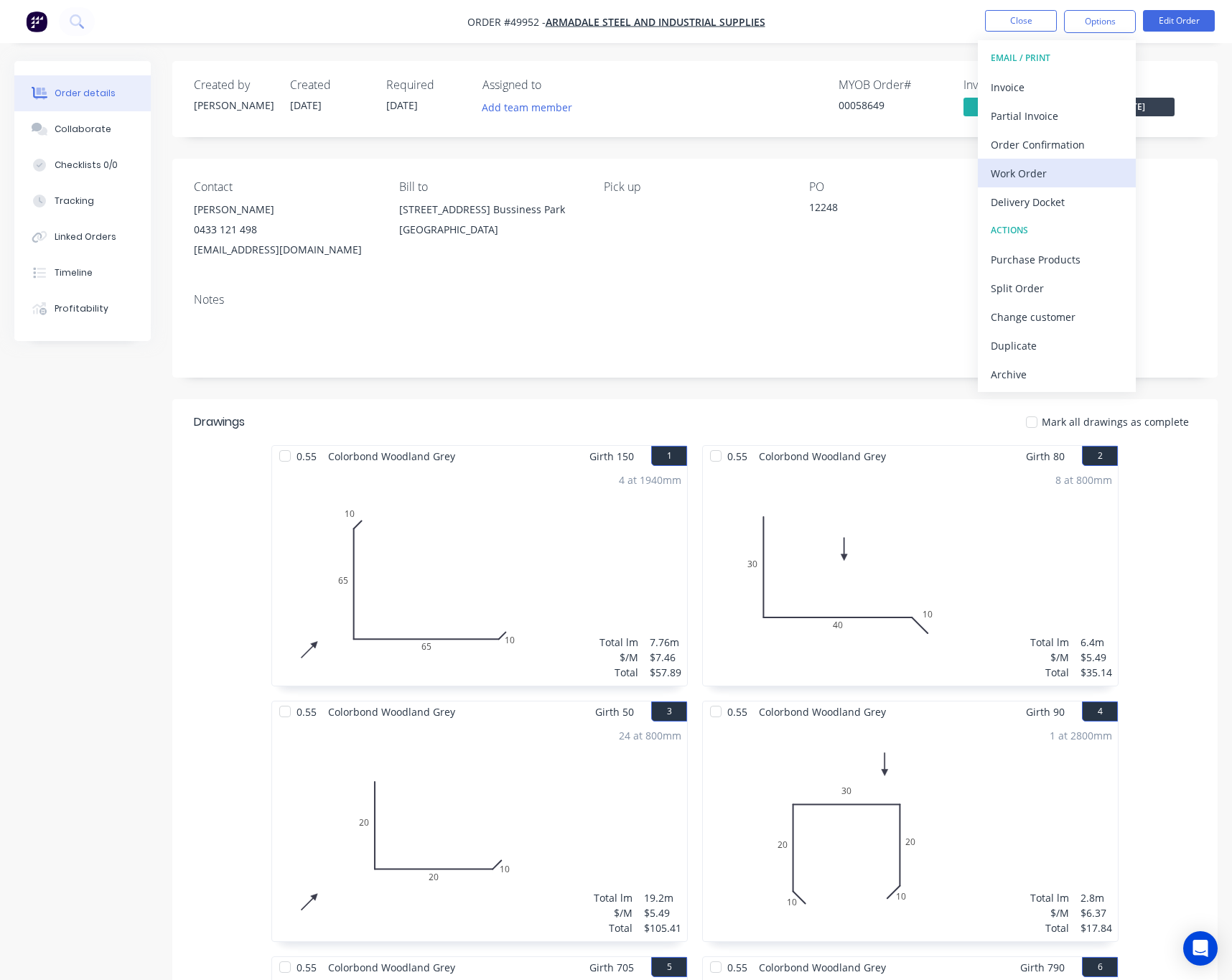
click at [1083, 171] on div "Work Order" at bounding box center [1056, 173] width 132 height 21
click at [1195, 216] on div "Add labels" at bounding box center [1105, 209] width 182 height 20
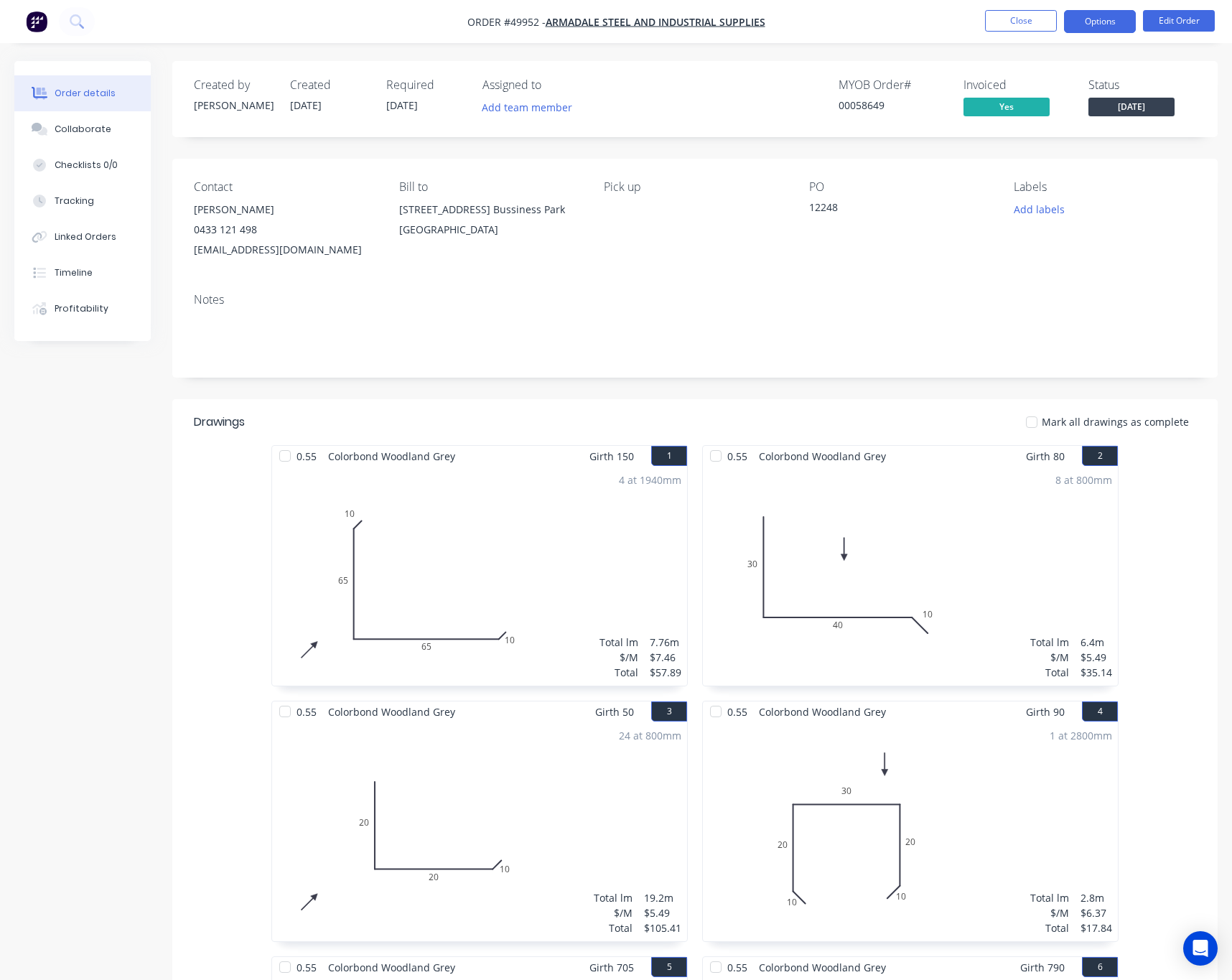
click at [1110, 13] on button "Options" at bounding box center [1099, 21] width 71 height 23
click at [1033, 73] on button "Back" at bounding box center [1056, 86] width 158 height 29
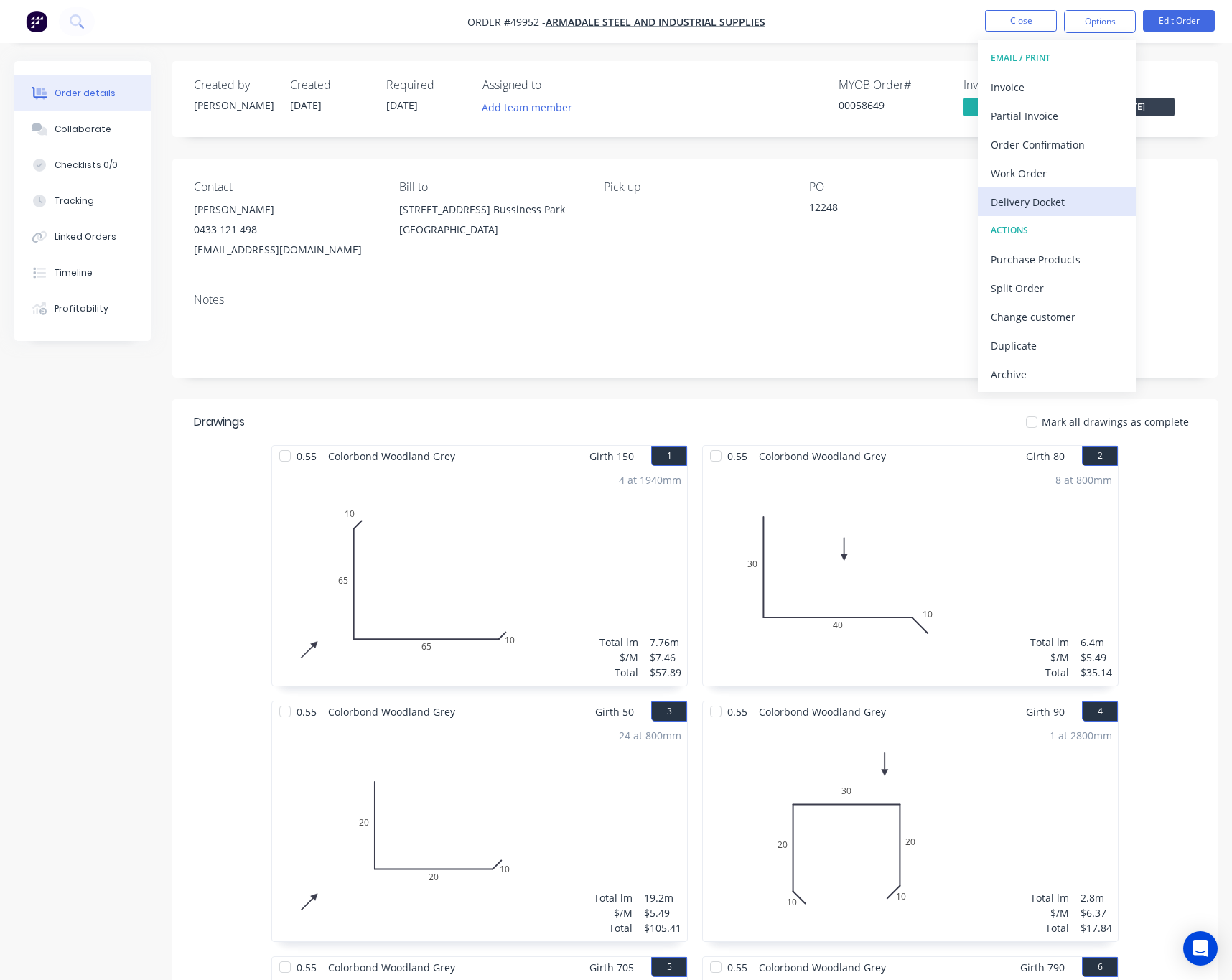
click at [1066, 201] on div "Delivery Docket" at bounding box center [1056, 202] width 132 height 21
drag, startPoint x: 1075, startPoint y: 174, endPoint x: 1073, endPoint y: 162, distance: 12.2
click at [1075, 175] on div "Custom" at bounding box center [1056, 173] width 132 height 21
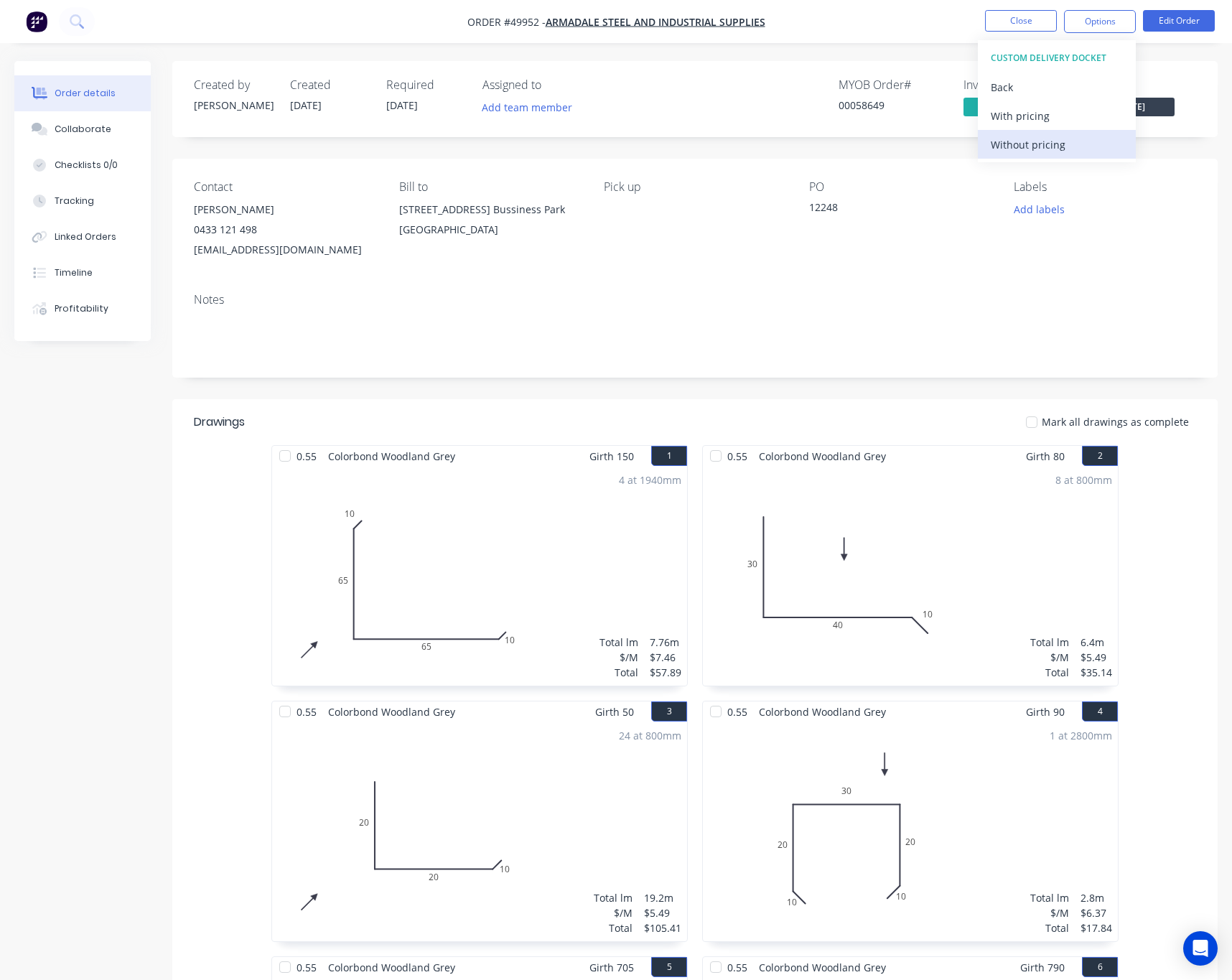
click at [1070, 148] on div "Without pricing" at bounding box center [1056, 144] width 132 height 21
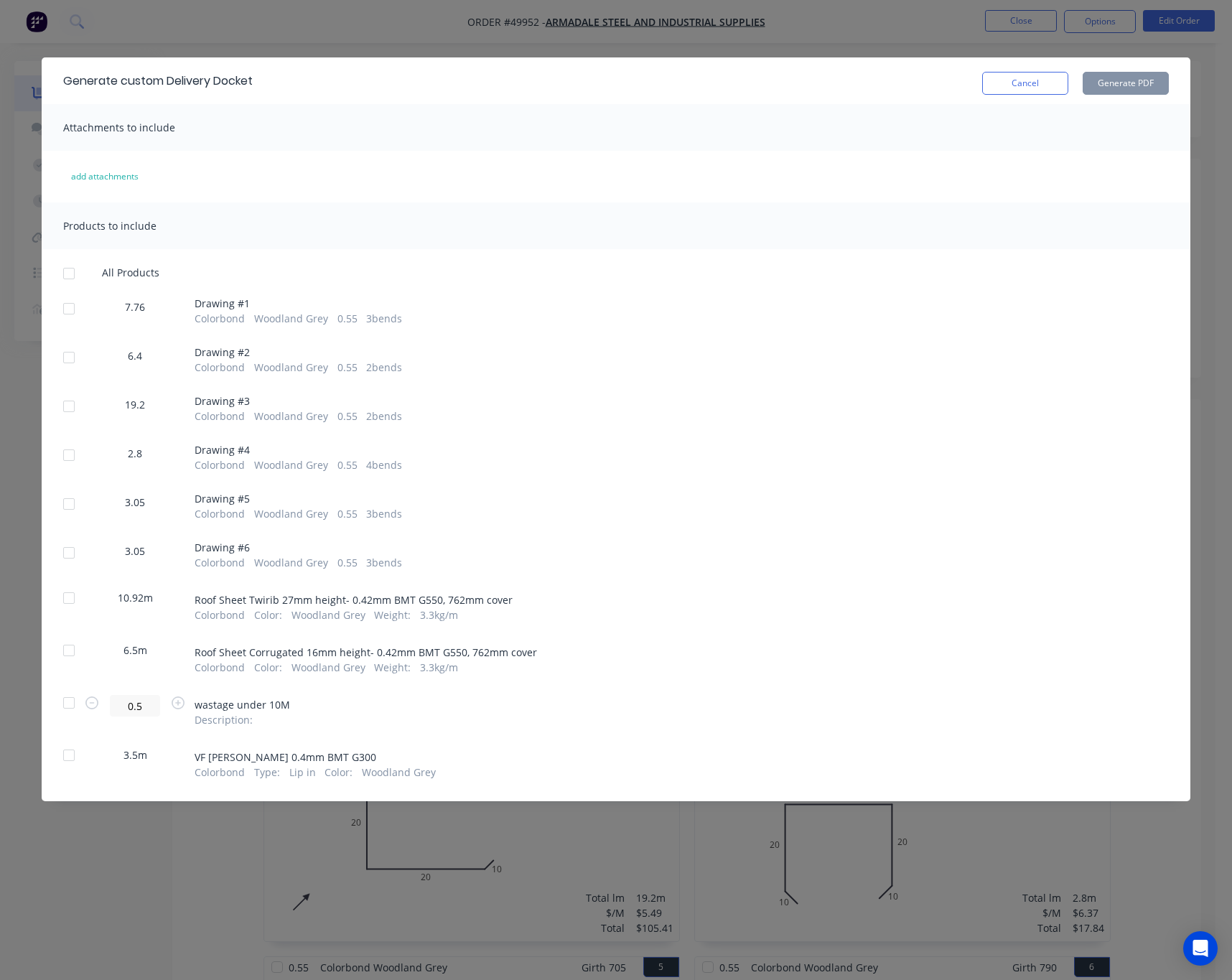
click at [76, 310] on div at bounding box center [69, 308] width 29 height 29
click at [78, 274] on div at bounding box center [69, 273] width 29 height 29
click at [76, 276] on div at bounding box center [69, 273] width 29 height 29
click at [64, 704] on div at bounding box center [69, 702] width 29 height 29
click at [71, 754] on div at bounding box center [69, 755] width 29 height 29
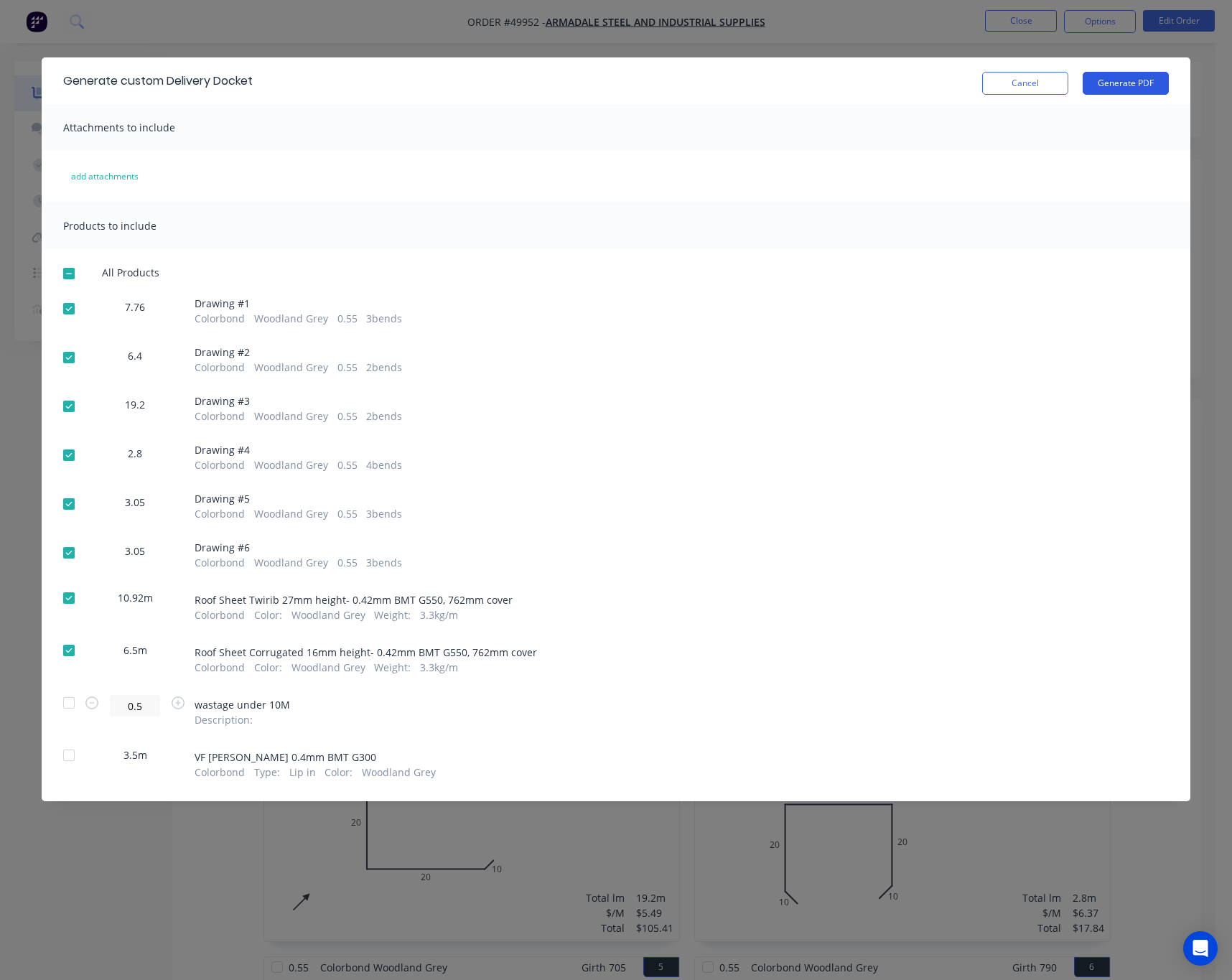
click at [1144, 80] on button "Generate PDF" at bounding box center [1126, 82] width 86 height 23
click at [838, 11] on div "Generate custom Delivery Docket Cancel Generate PDF Attachments to include add …" at bounding box center [616, 490] width 1232 height 980
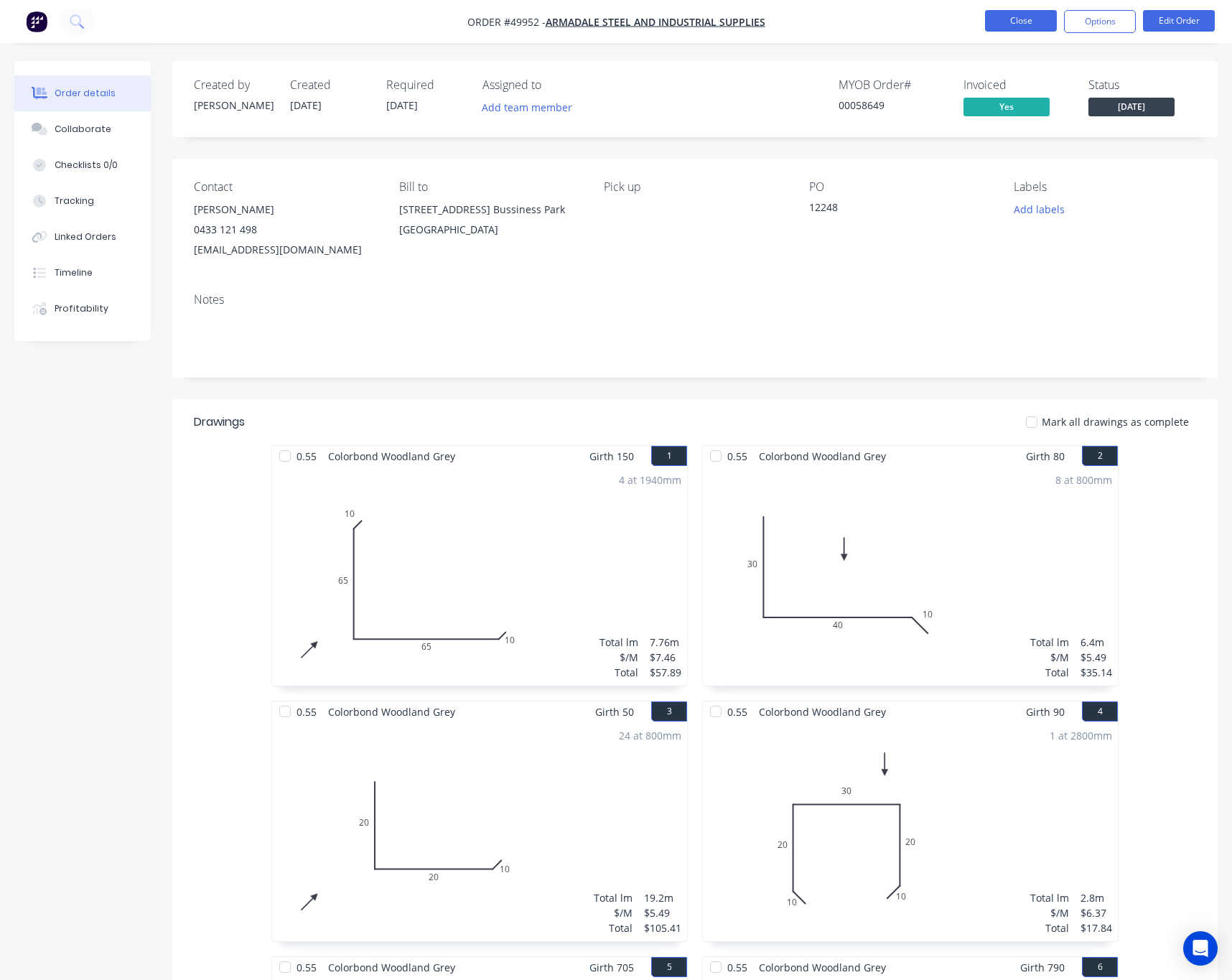
click at [1016, 20] on button "Close" at bounding box center [1020, 20] width 71 height 21
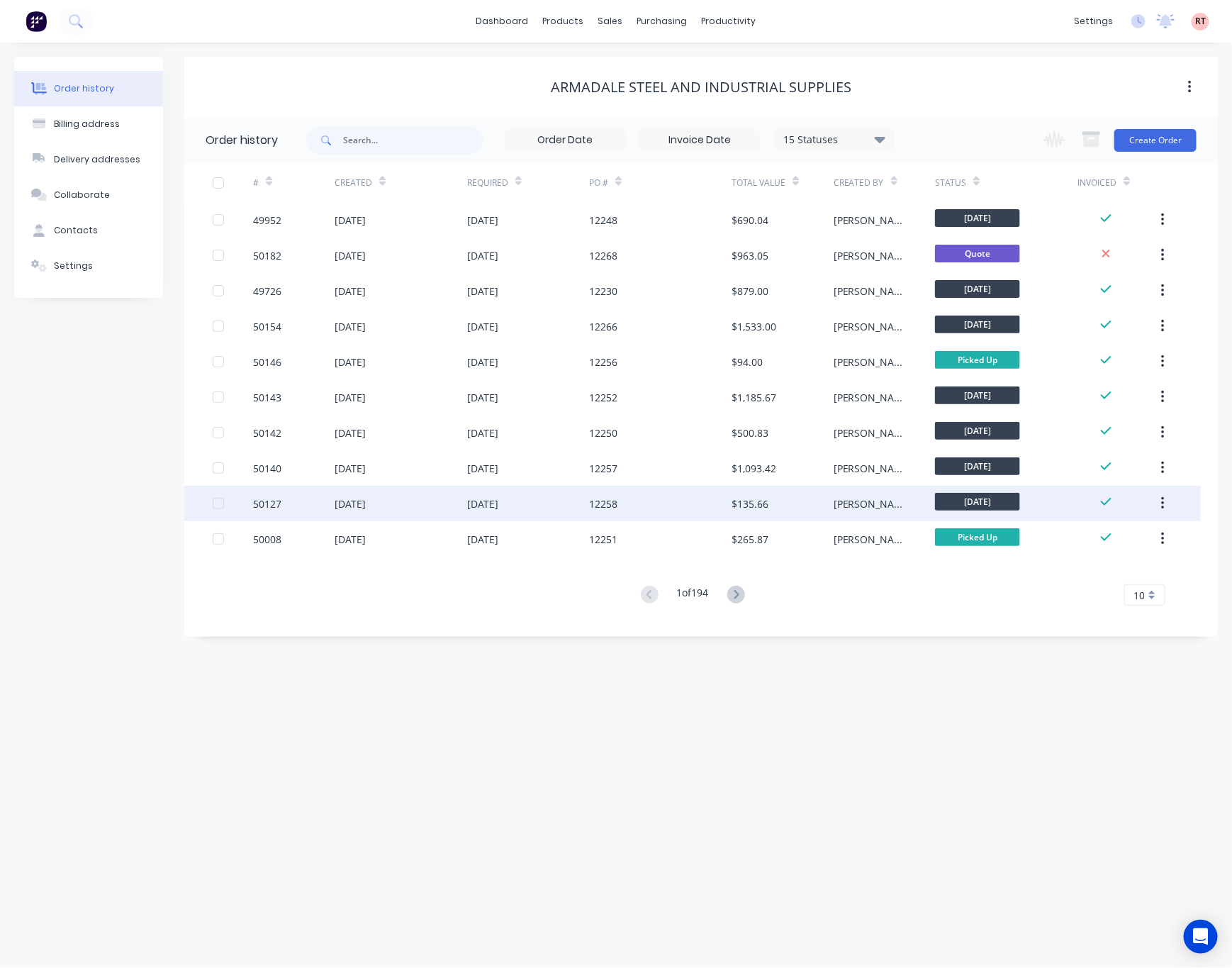
click at [662, 502] on div "12258" at bounding box center [660, 504] width 143 height 36
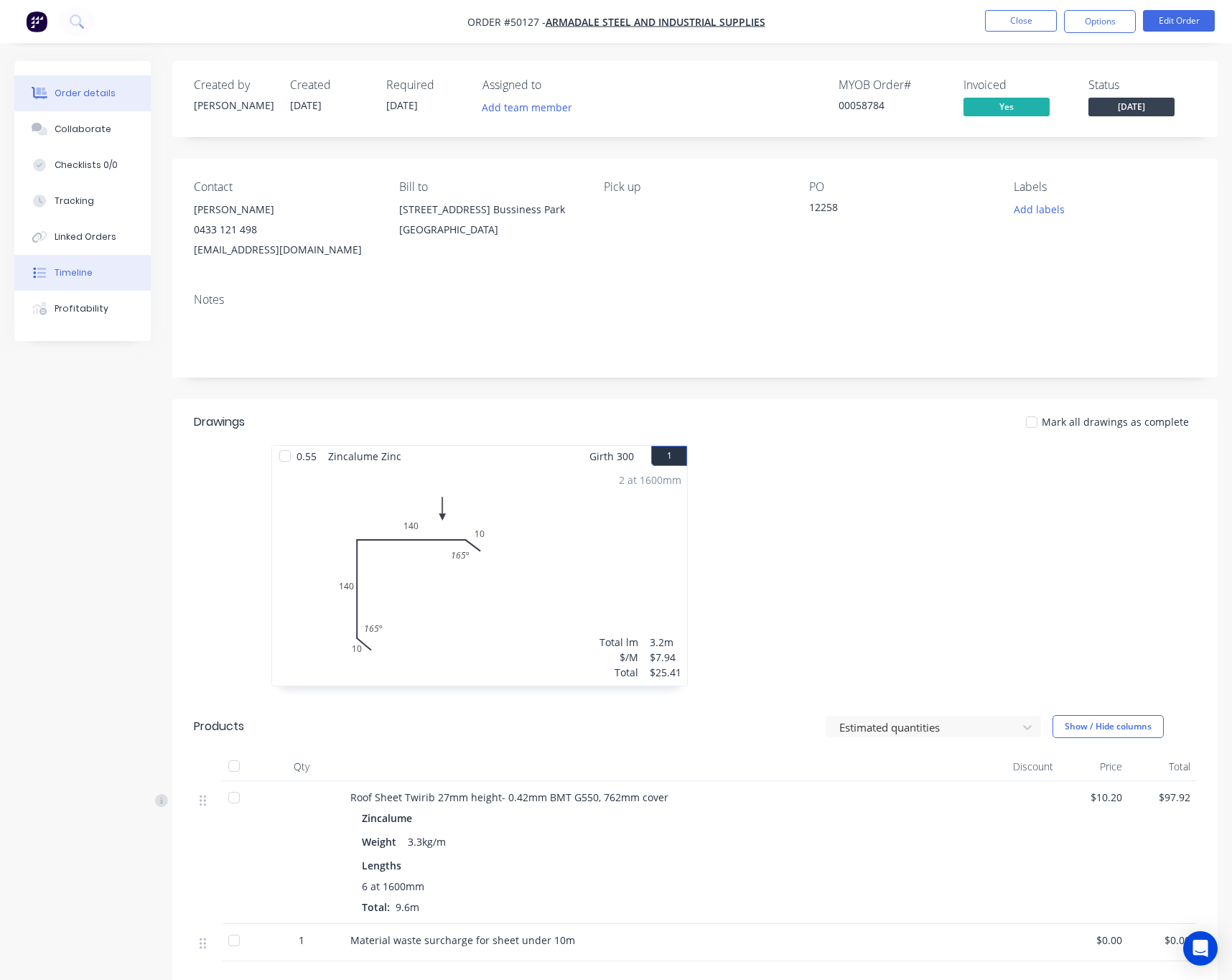
click at [71, 274] on div "Timeline" at bounding box center [74, 272] width 38 height 13
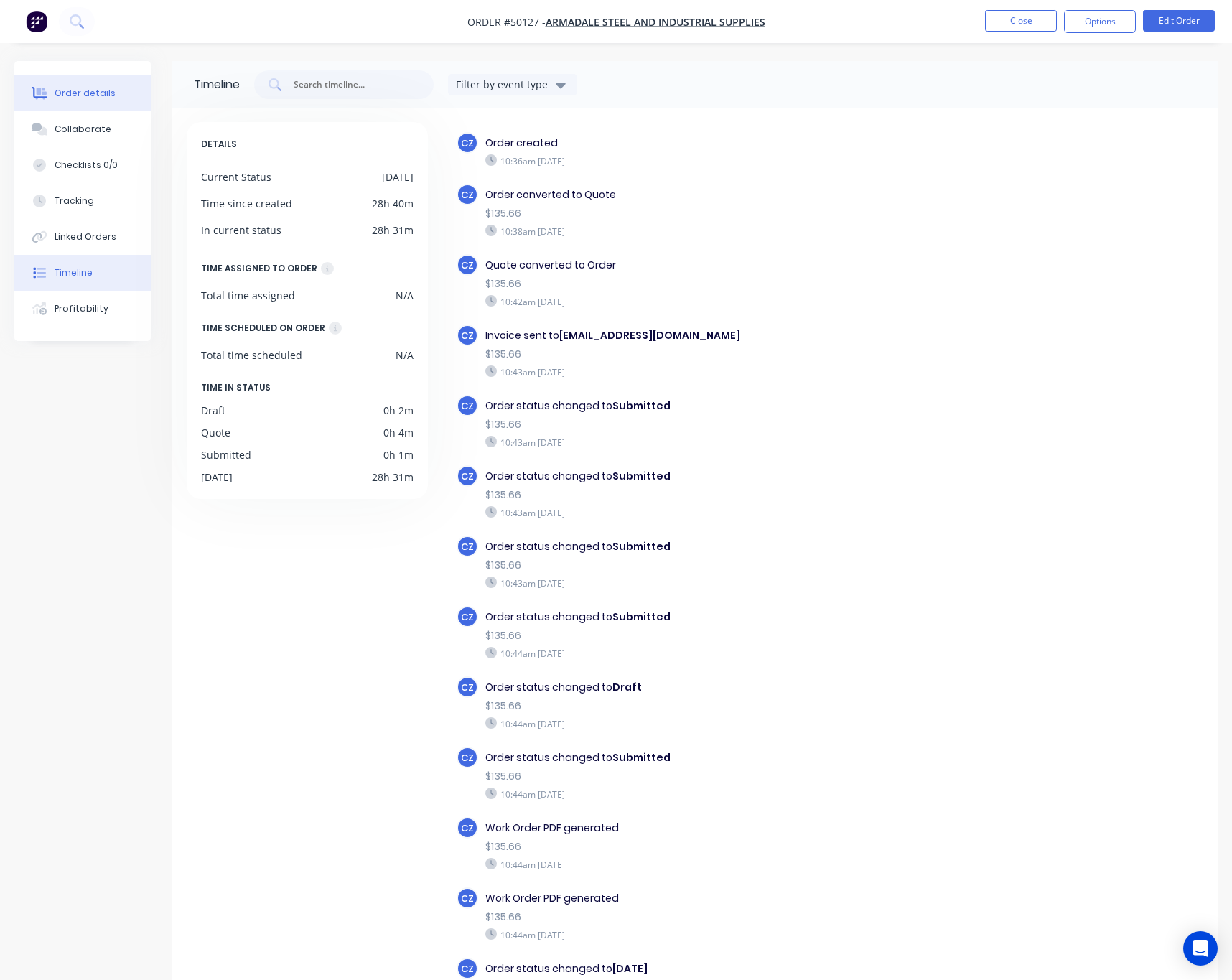
click at [82, 89] on div "Order details" at bounding box center [86, 93] width 61 height 13
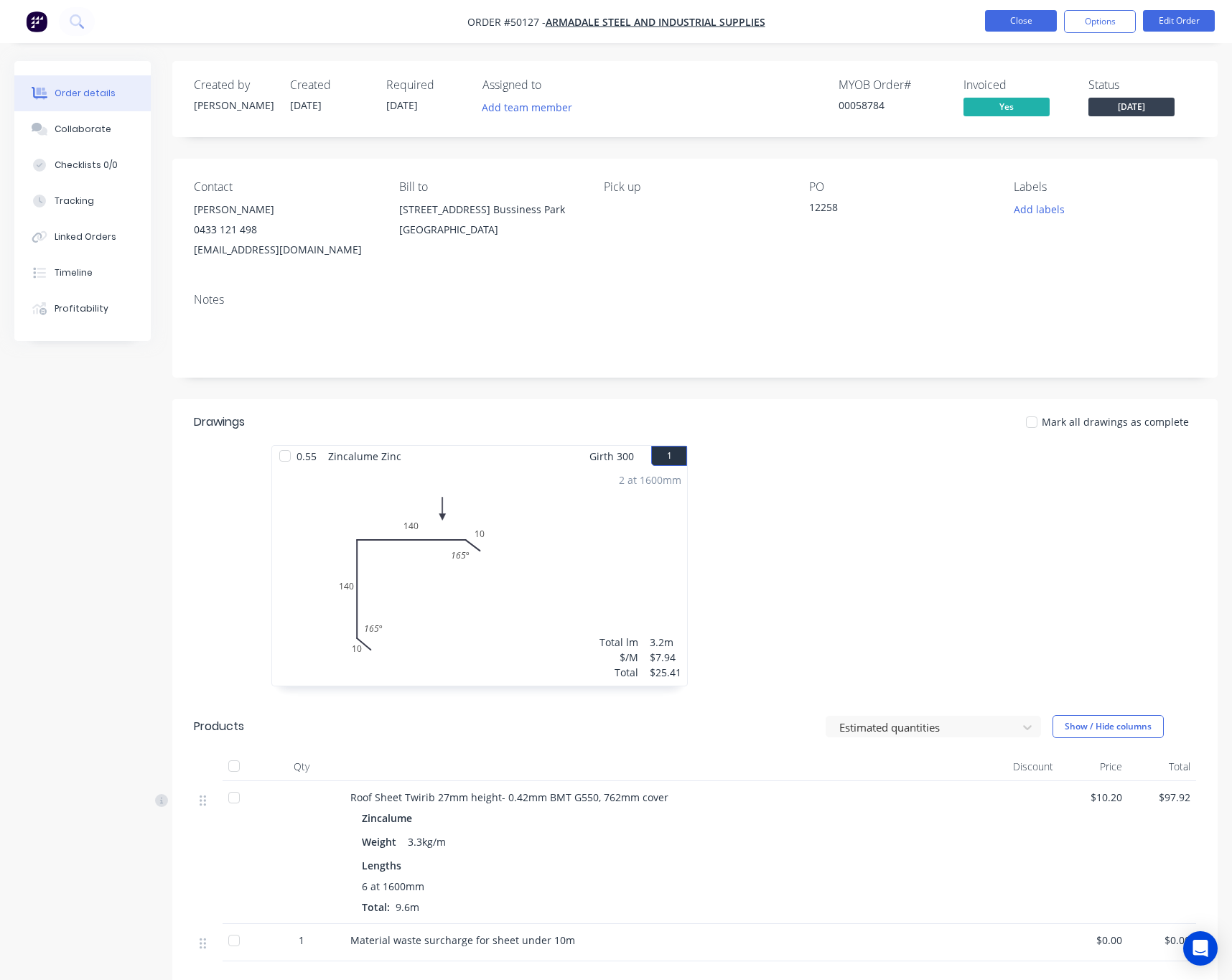
click at [996, 13] on button "Close" at bounding box center [1020, 20] width 71 height 21
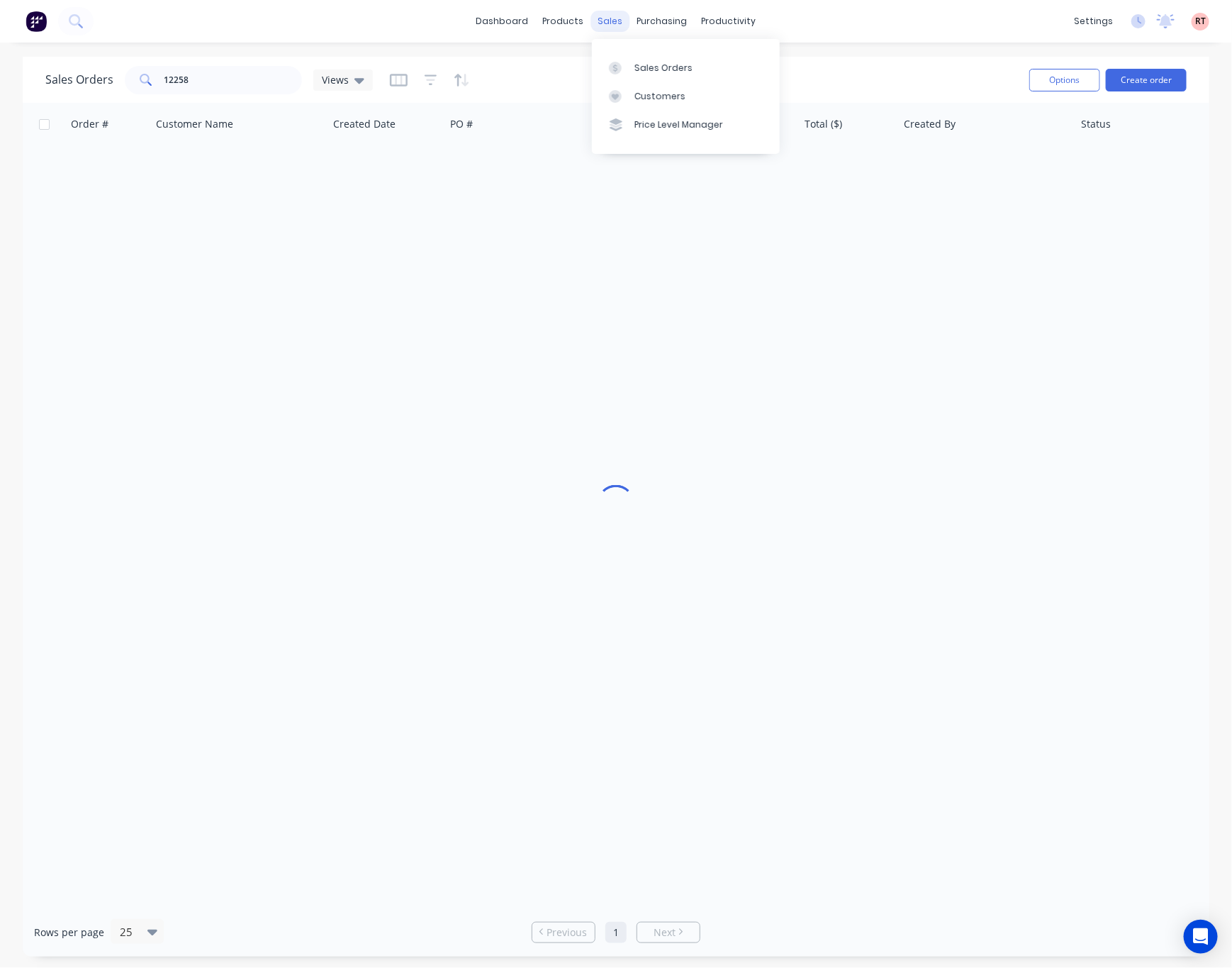
click at [598, 11] on div "sales" at bounding box center [611, 21] width 39 height 21
click at [660, 95] on div "Customers" at bounding box center [660, 96] width 51 height 12
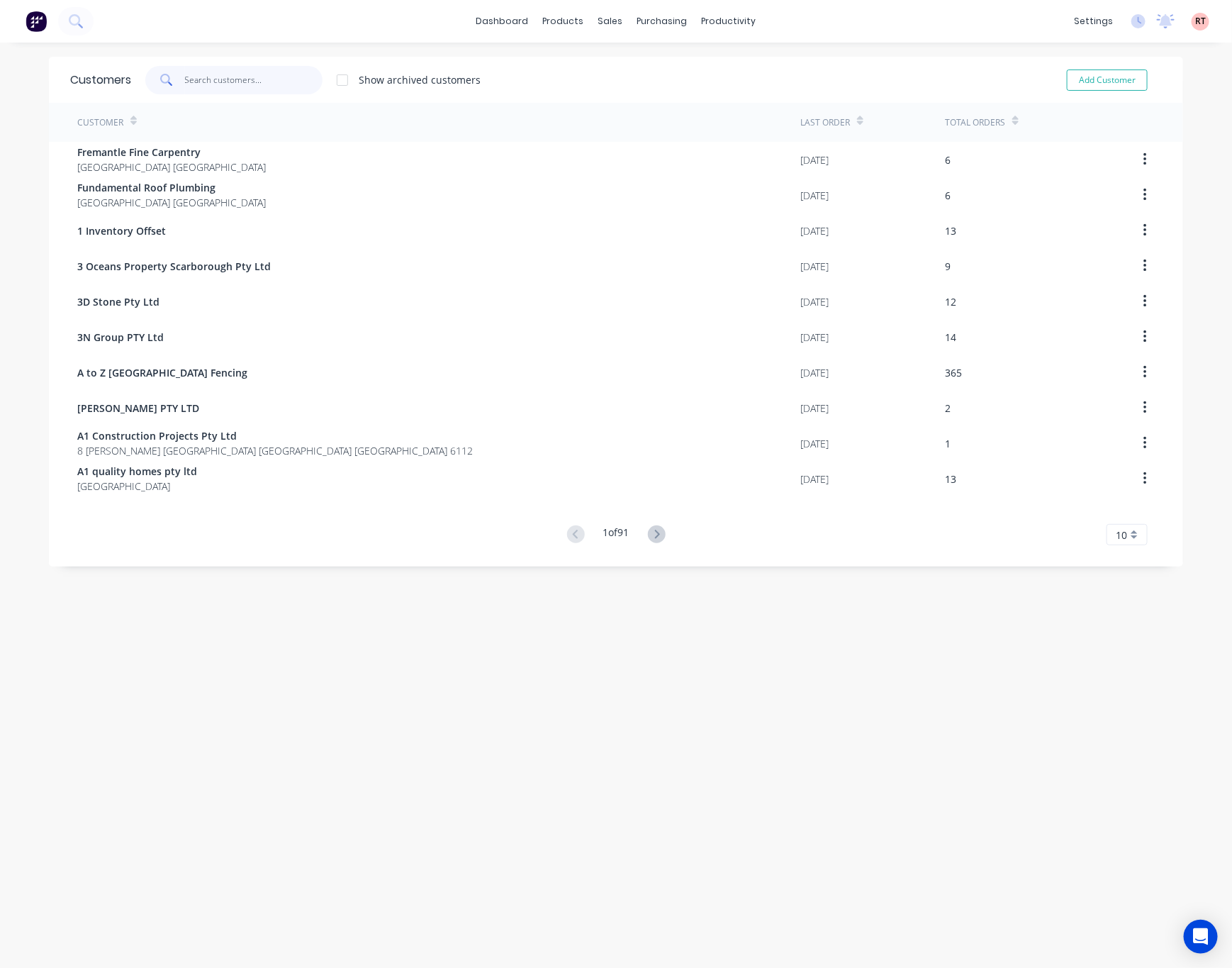
click at [212, 77] on input "text" at bounding box center [254, 80] width 138 height 29
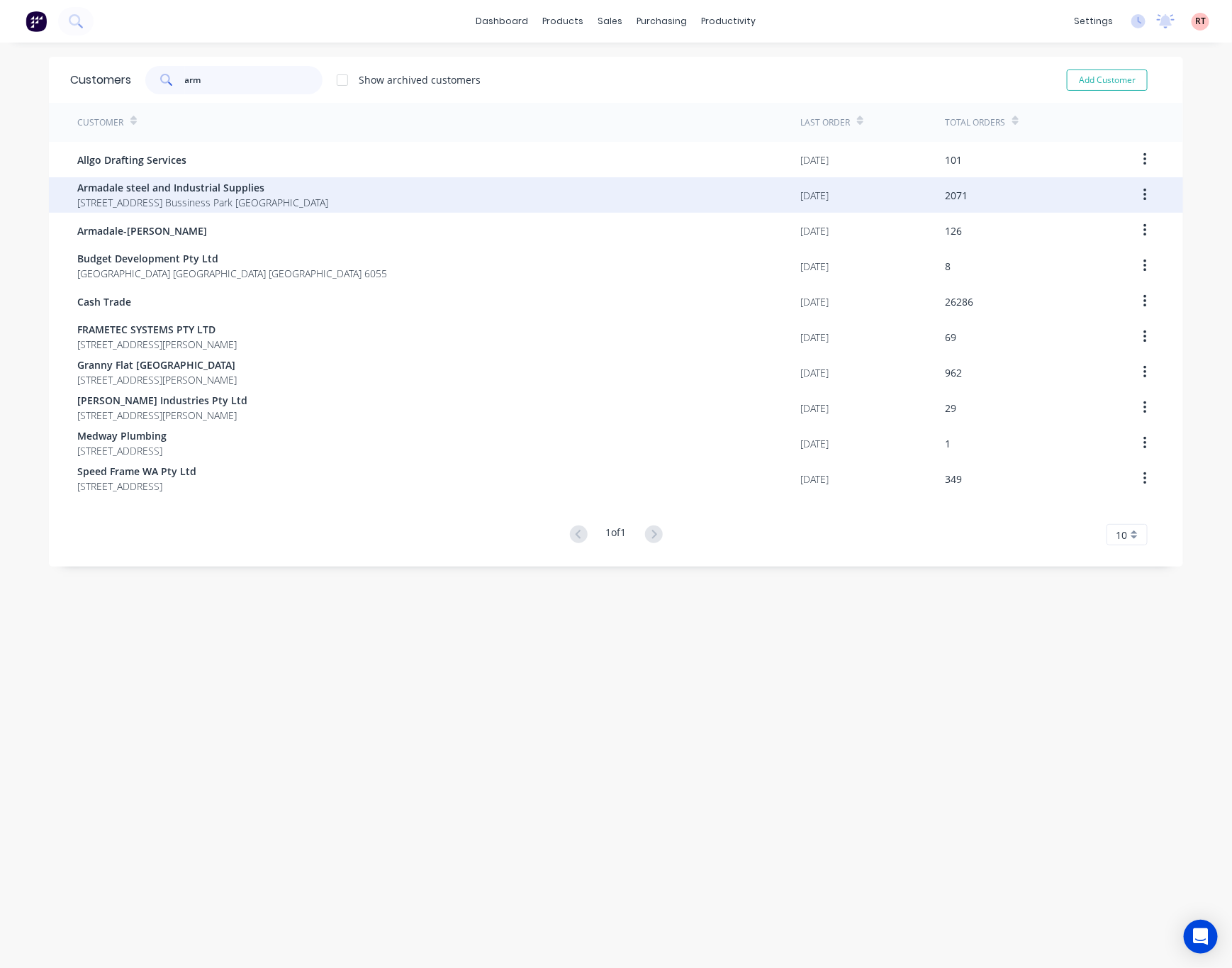
type input "arm"
click at [209, 189] on span "Armadale steel and Industrial Supplies" at bounding box center [203, 187] width 251 height 15
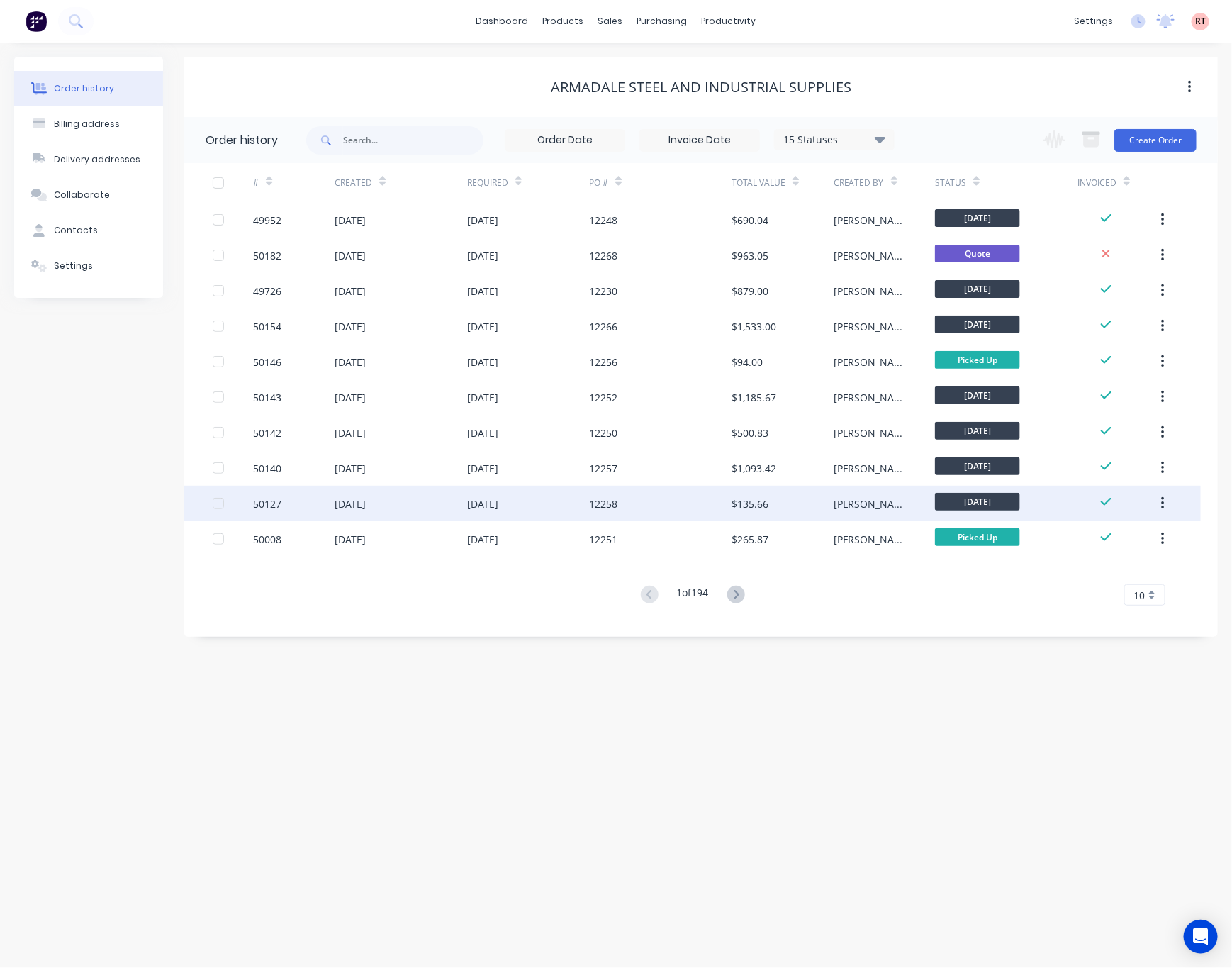
click at [645, 503] on div "12258" at bounding box center [660, 504] width 143 height 36
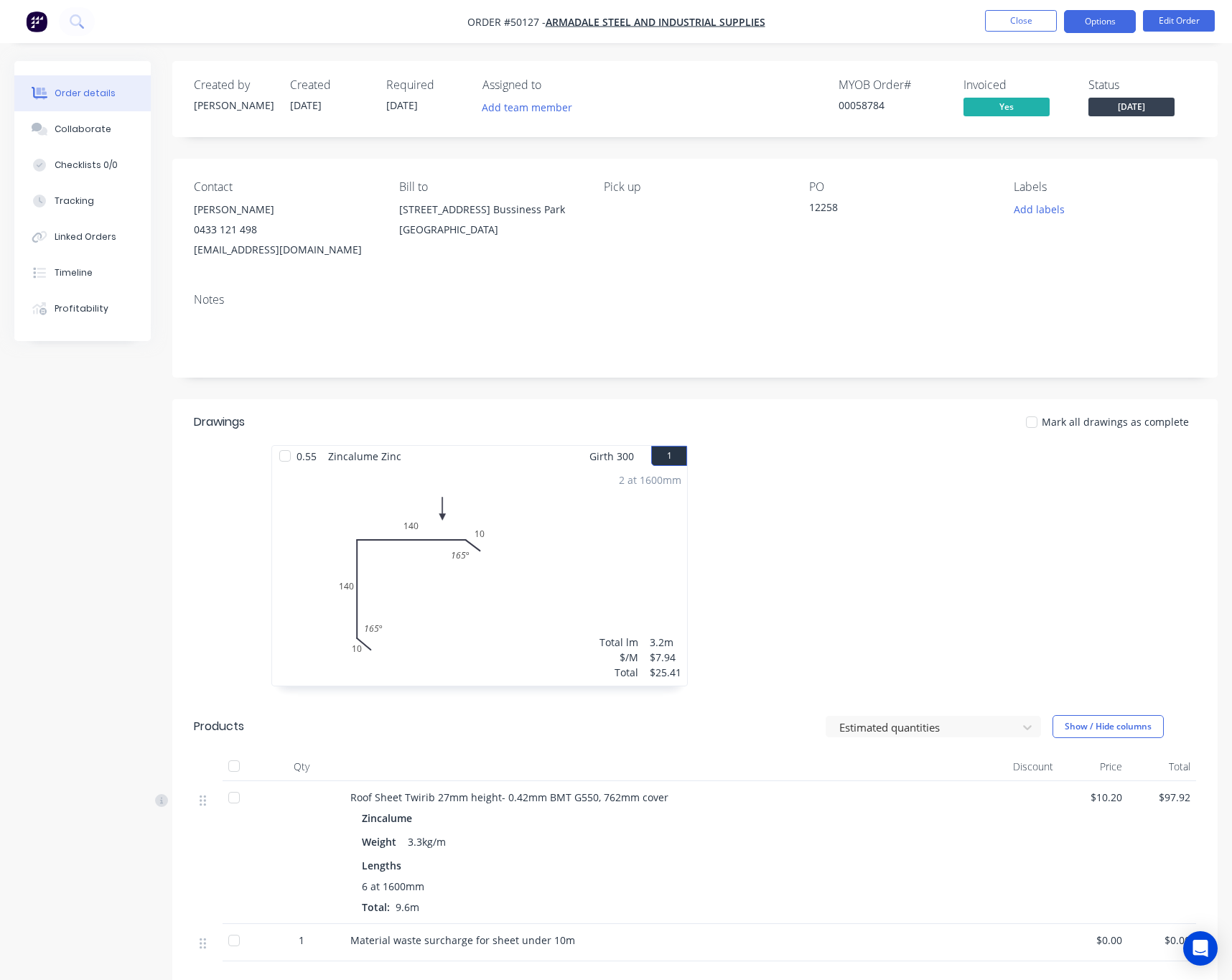
click at [1097, 20] on button "Options" at bounding box center [1099, 21] width 71 height 23
click at [716, 285] on div "Notes" at bounding box center [695, 330] width 1045 height 97
click at [1106, 20] on button "Options" at bounding box center [1099, 21] width 71 height 23
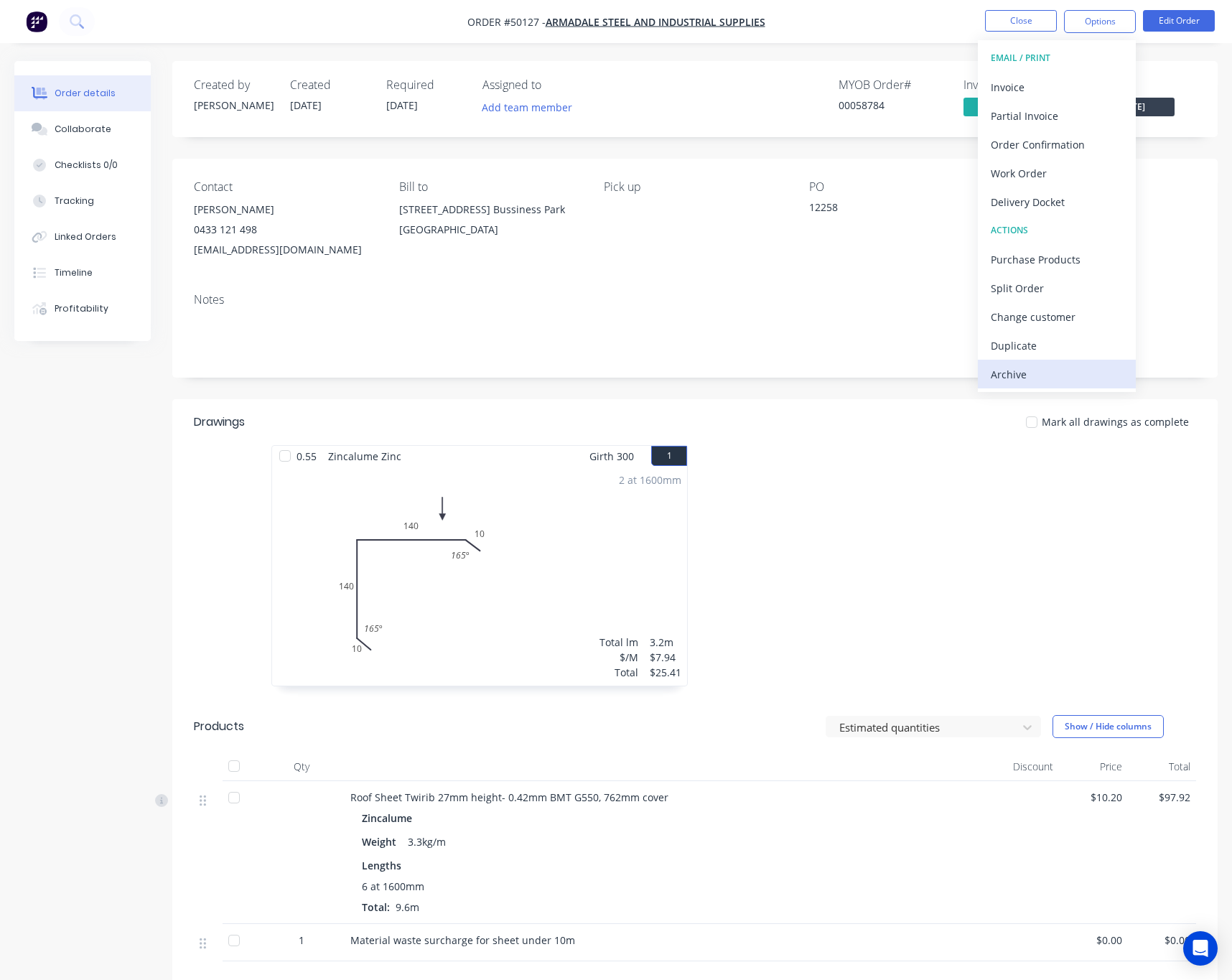
click at [1033, 371] on div "Archive" at bounding box center [1056, 374] width 132 height 21
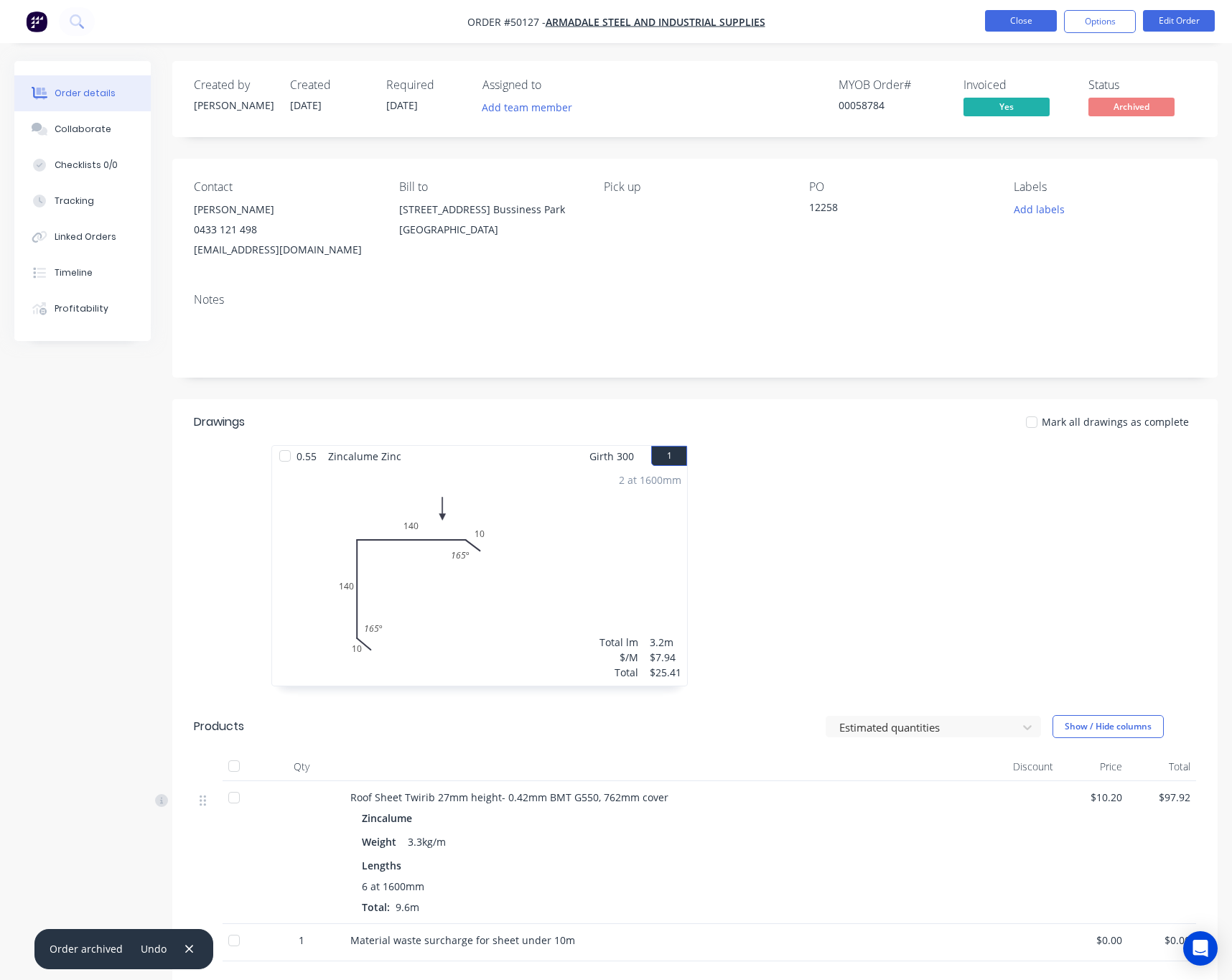
click at [998, 28] on button "Close" at bounding box center [1020, 20] width 71 height 21
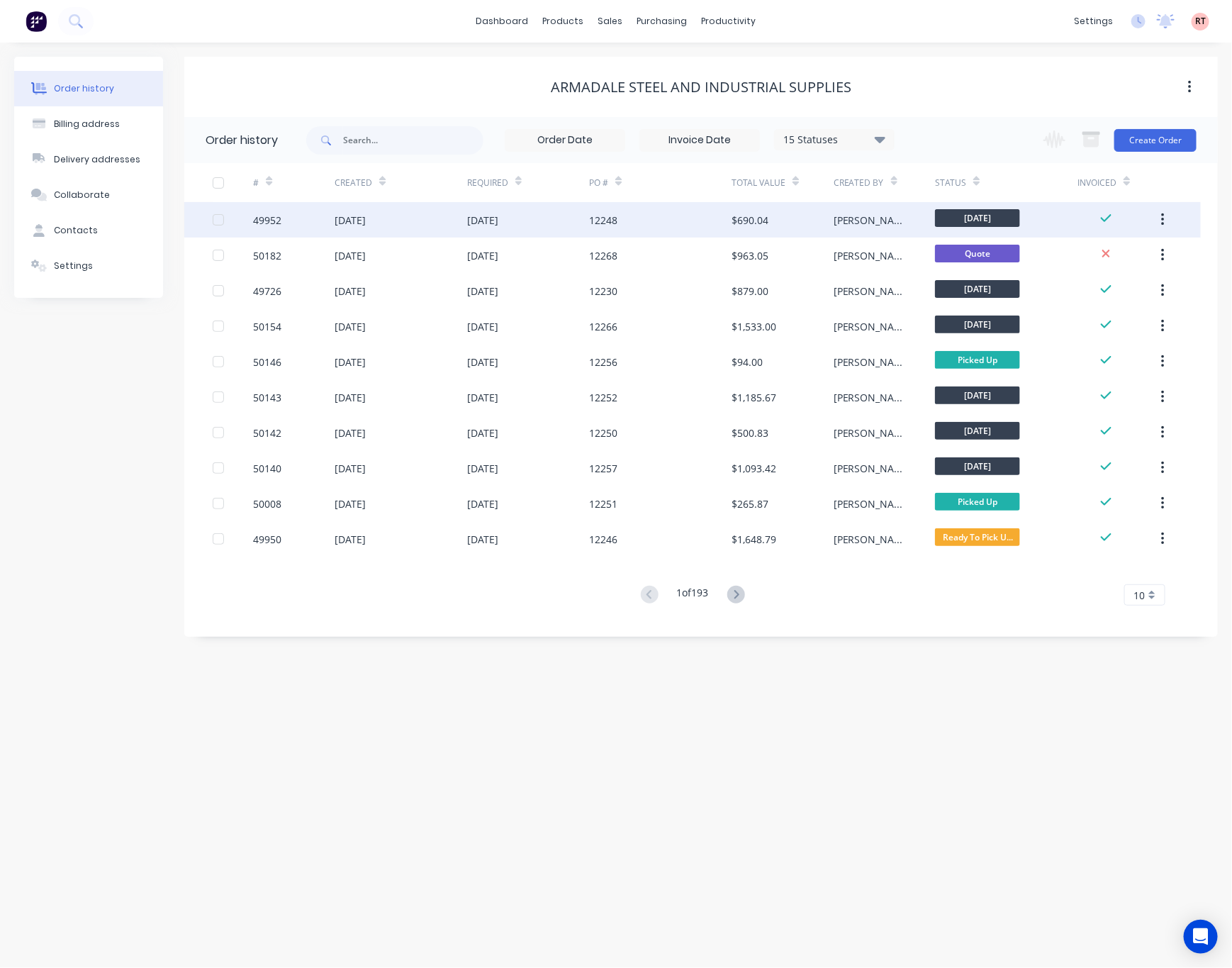
click at [570, 226] on div "[DATE]" at bounding box center [528, 220] width 122 height 36
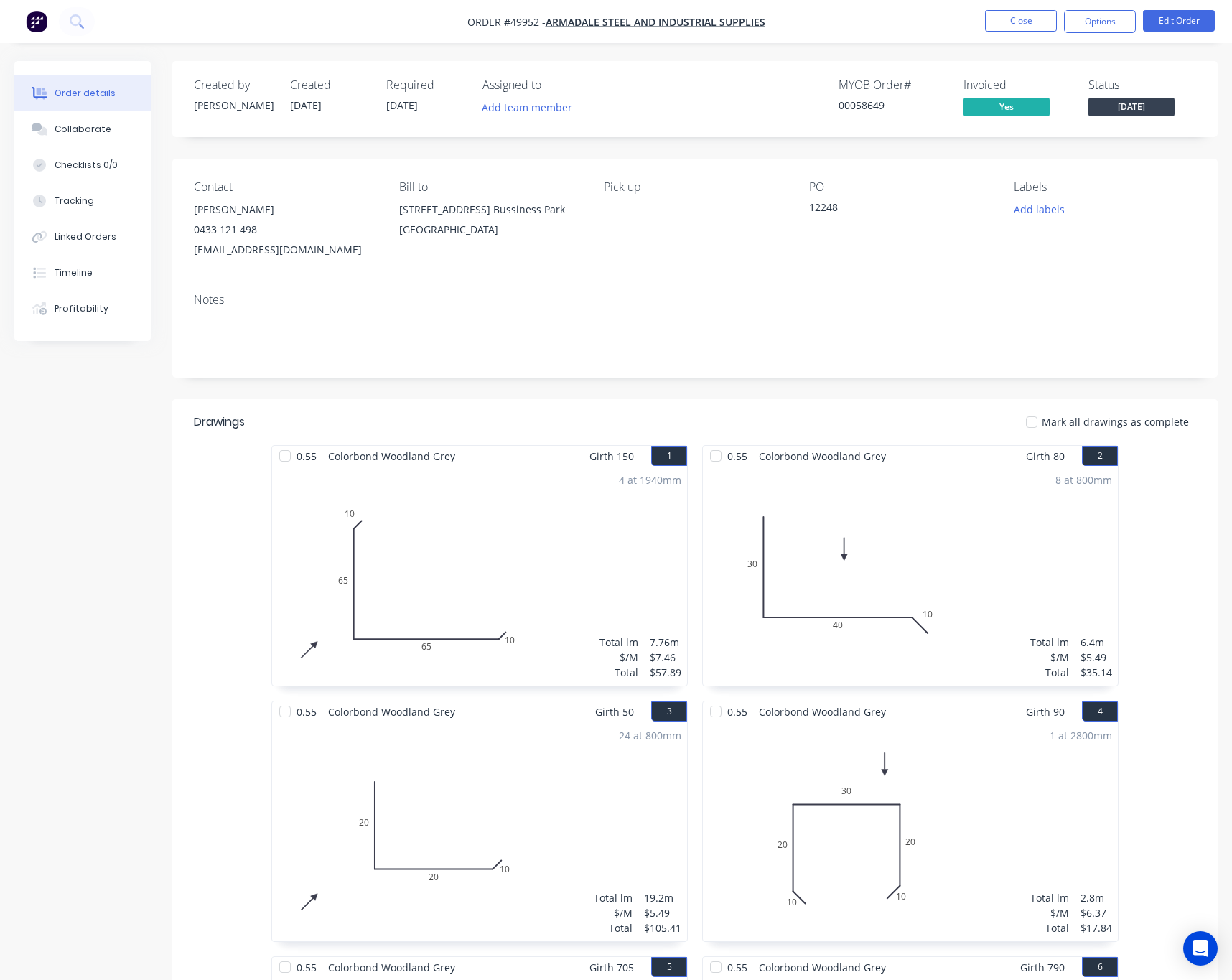
click at [282, 463] on div at bounding box center [285, 456] width 29 height 29
click at [721, 459] on div at bounding box center [716, 456] width 29 height 29
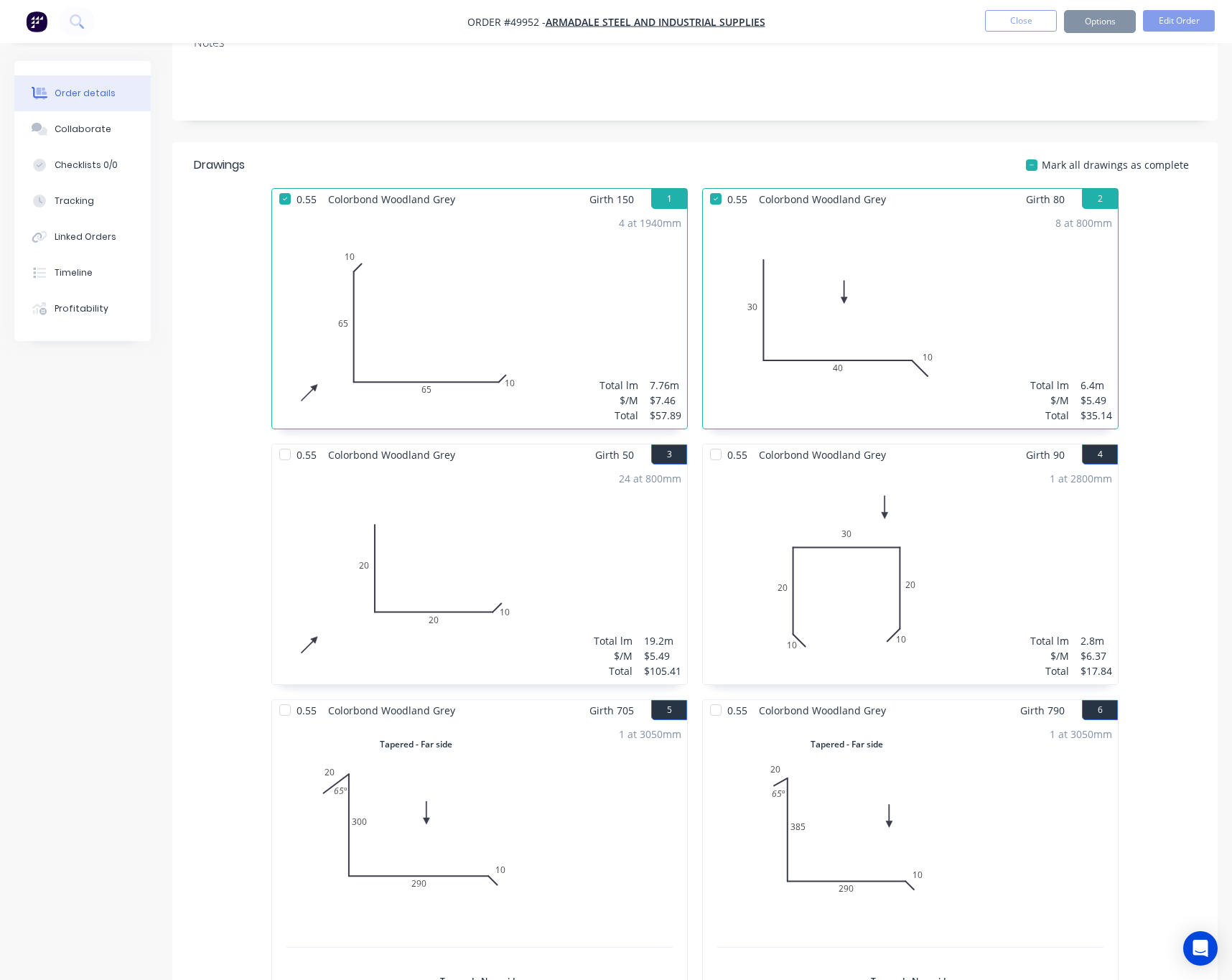
scroll to position [431, 0]
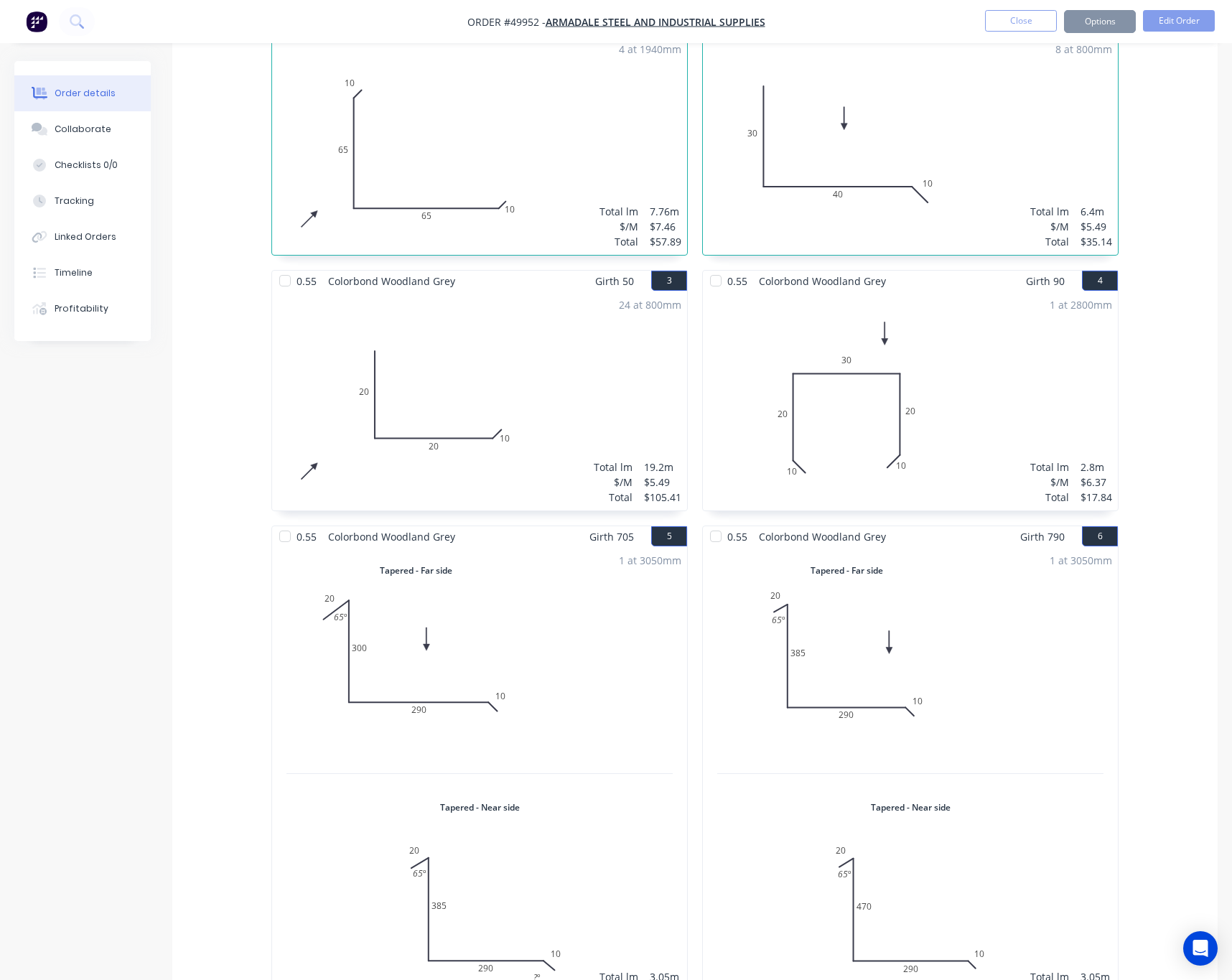
click at [284, 289] on div at bounding box center [285, 280] width 29 height 29
click at [729, 286] on div "0.55 Colorbond Woodland Grey" at bounding box center [797, 281] width 189 height 21
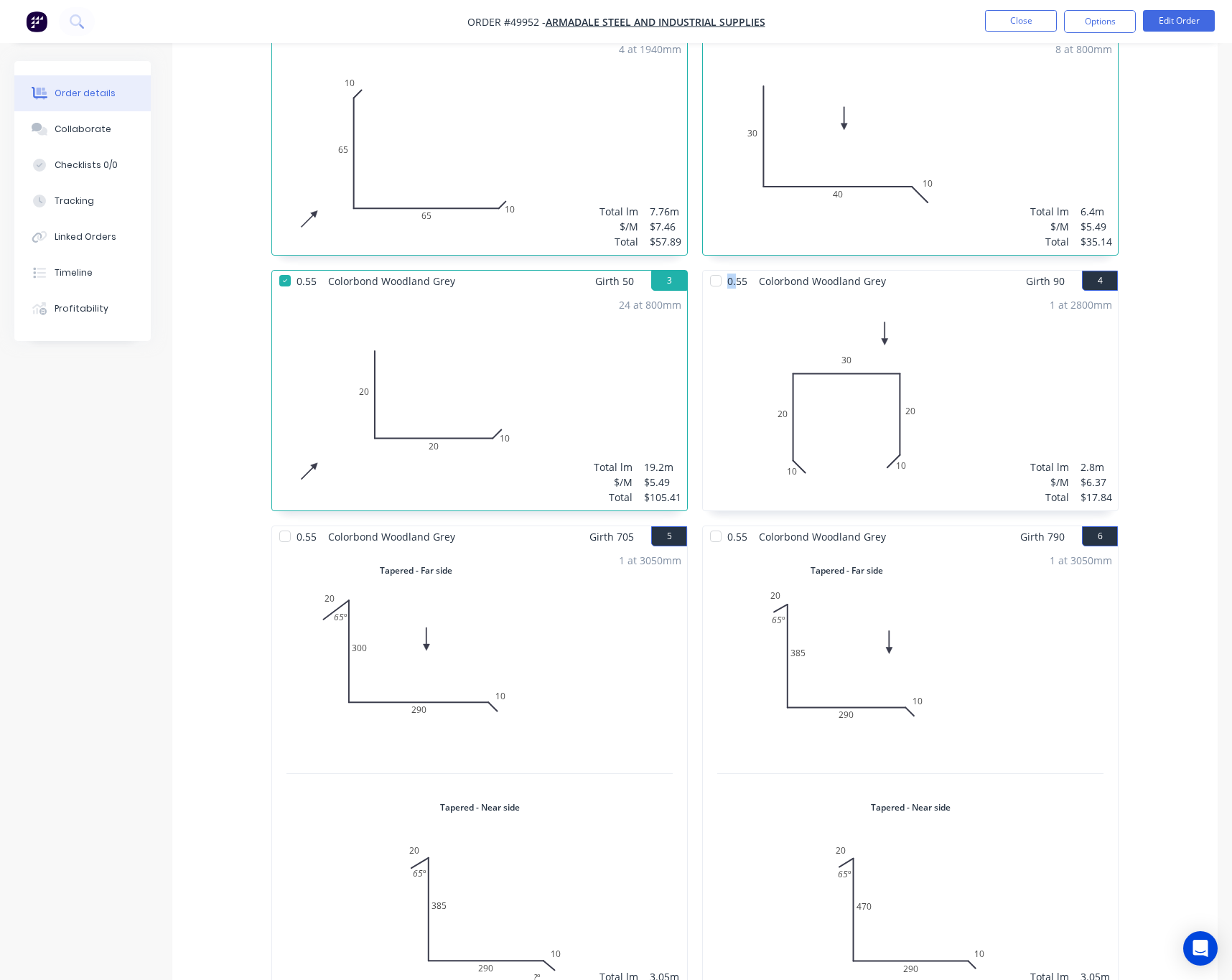
click at [709, 285] on div at bounding box center [716, 280] width 29 height 29
click at [287, 541] on div at bounding box center [285, 536] width 29 height 29
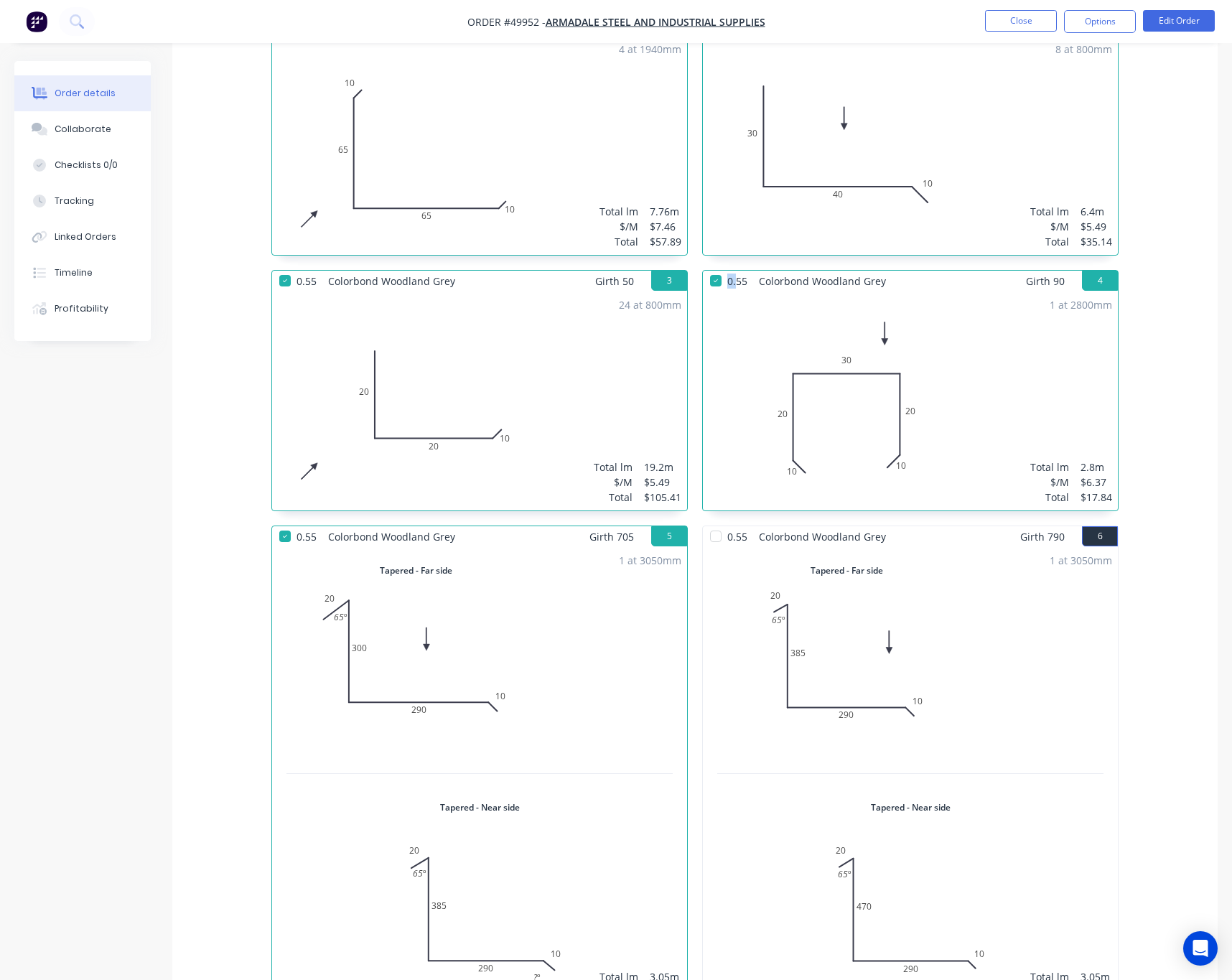
click at [720, 535] on div at bounding box center [716, 536] width 29 height 29
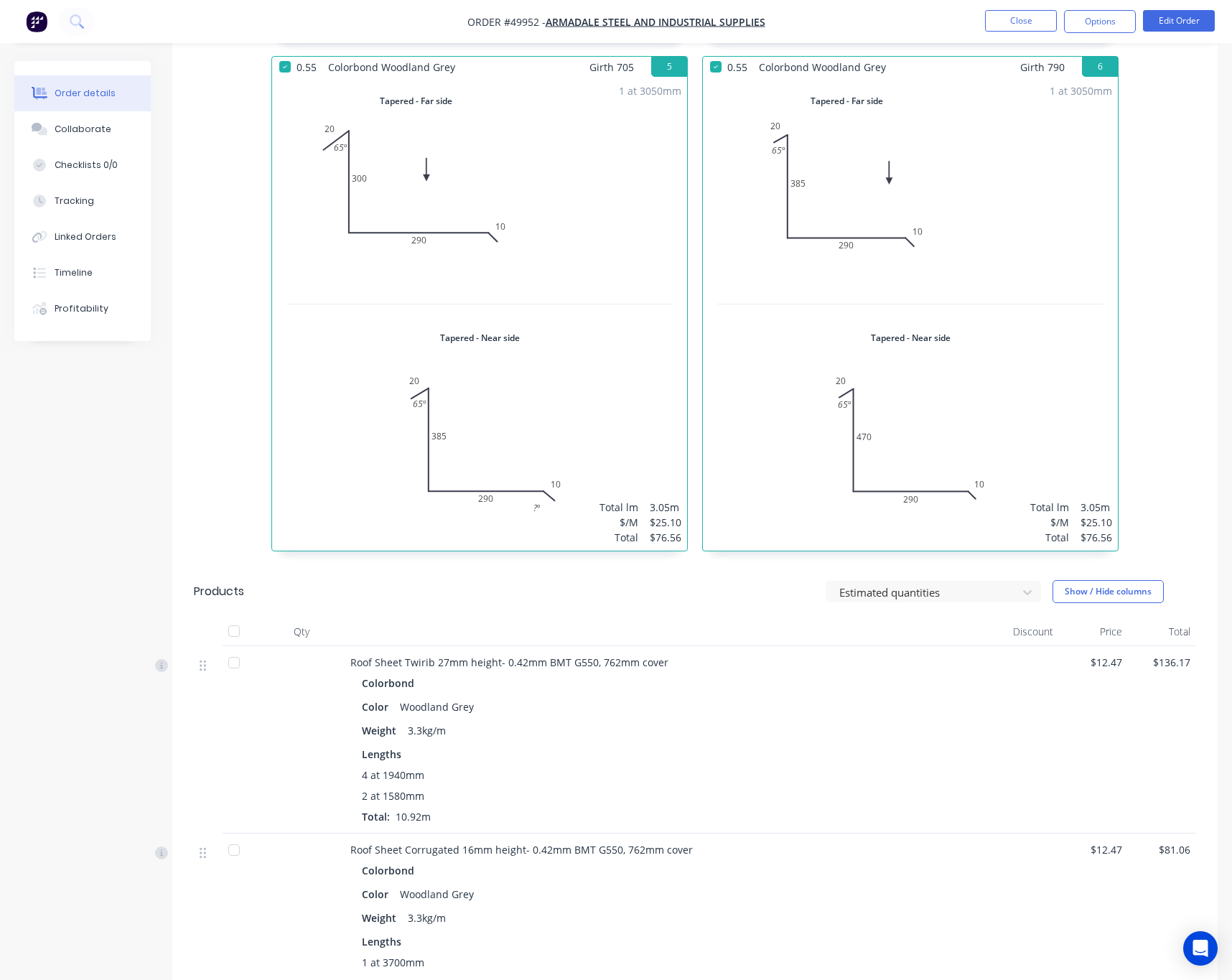
scroll to position [1077, 0]
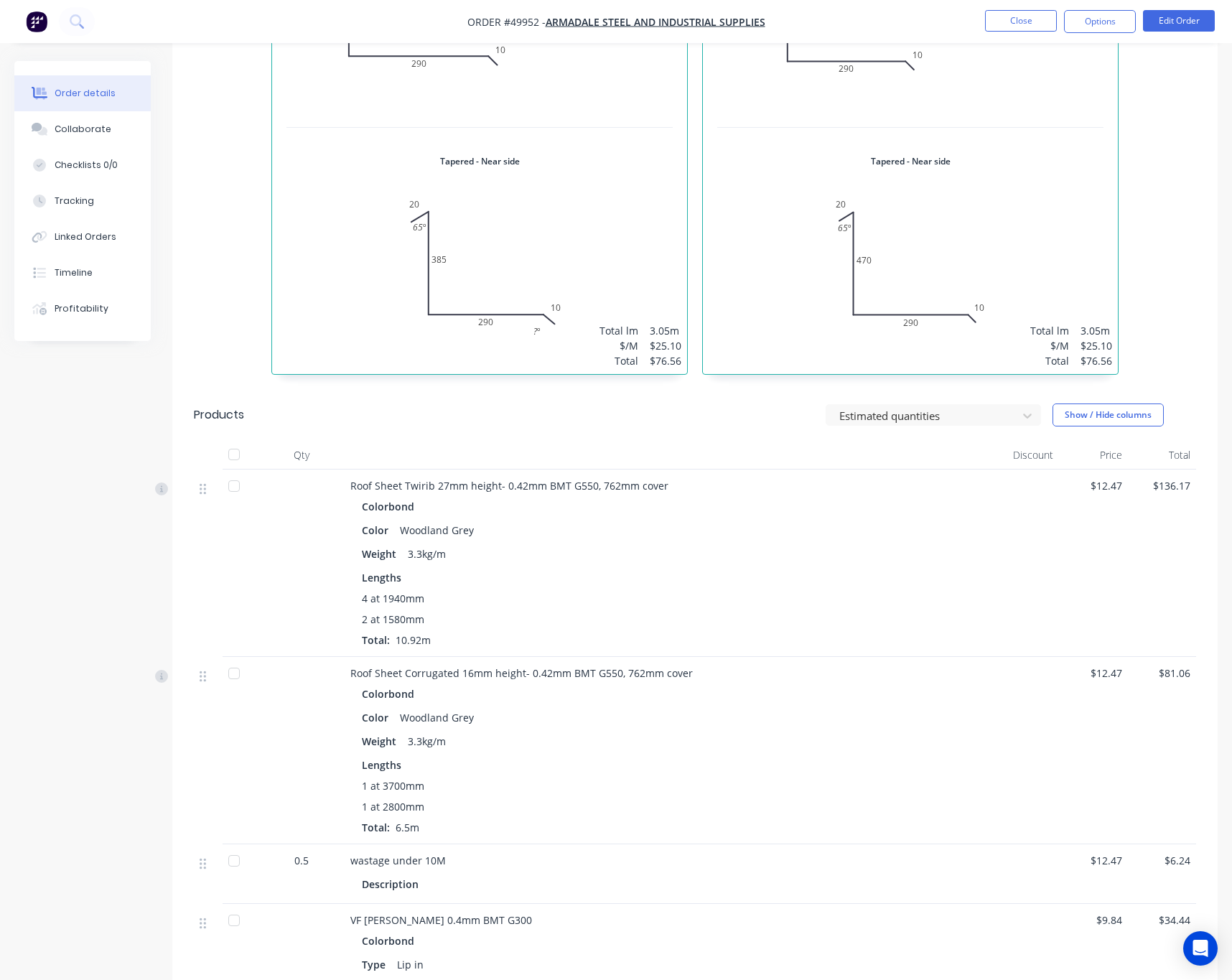
click at [231, 495] on div at bounding box center [234, 486] width 29 height 29
click at [250, 679] on div at bounding box center [241, 750] width 36 height 188
click at [235, 680] on div at bounding box center [234, 673] width 29 height 29
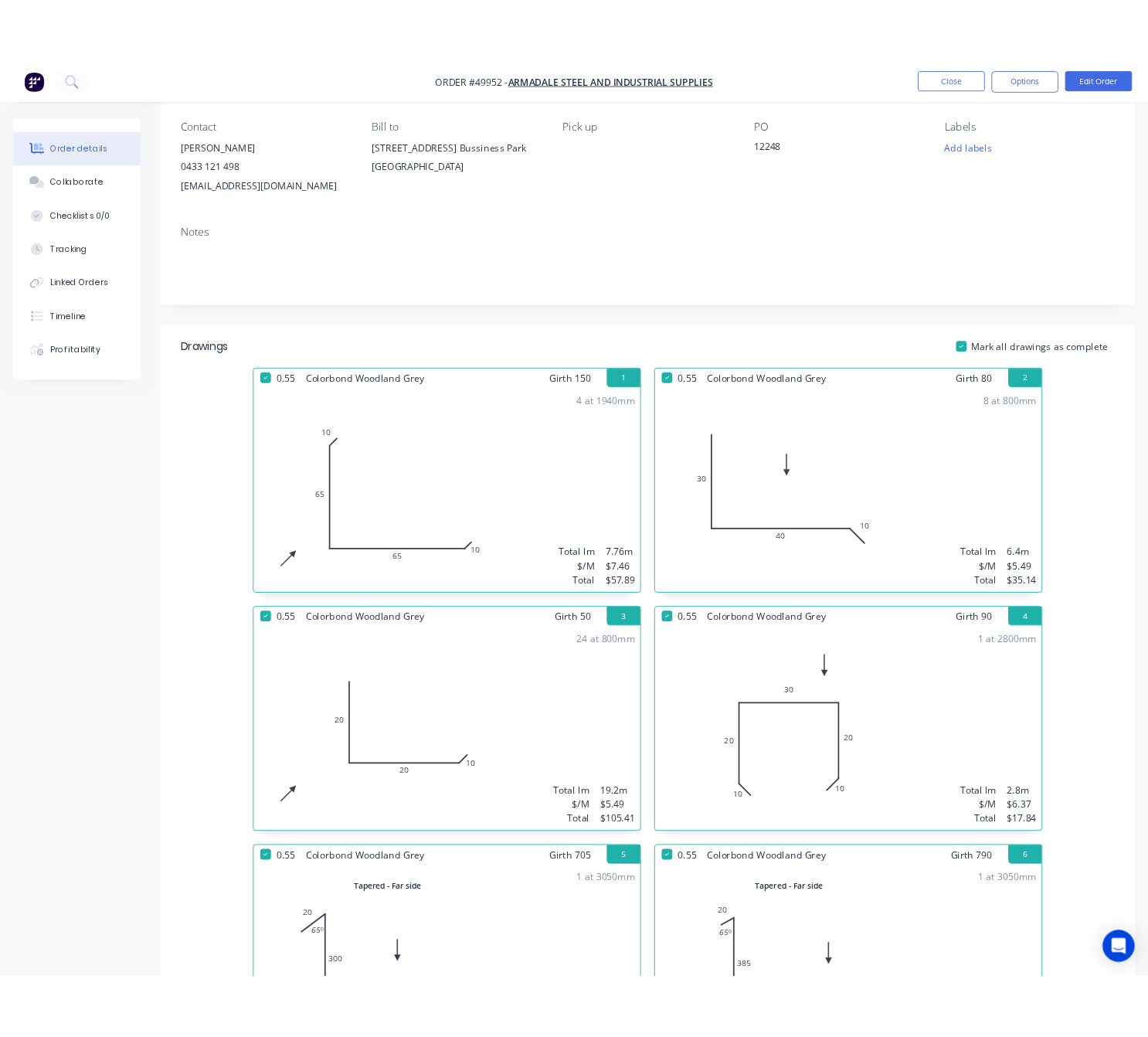
scroll to position [0, 0]
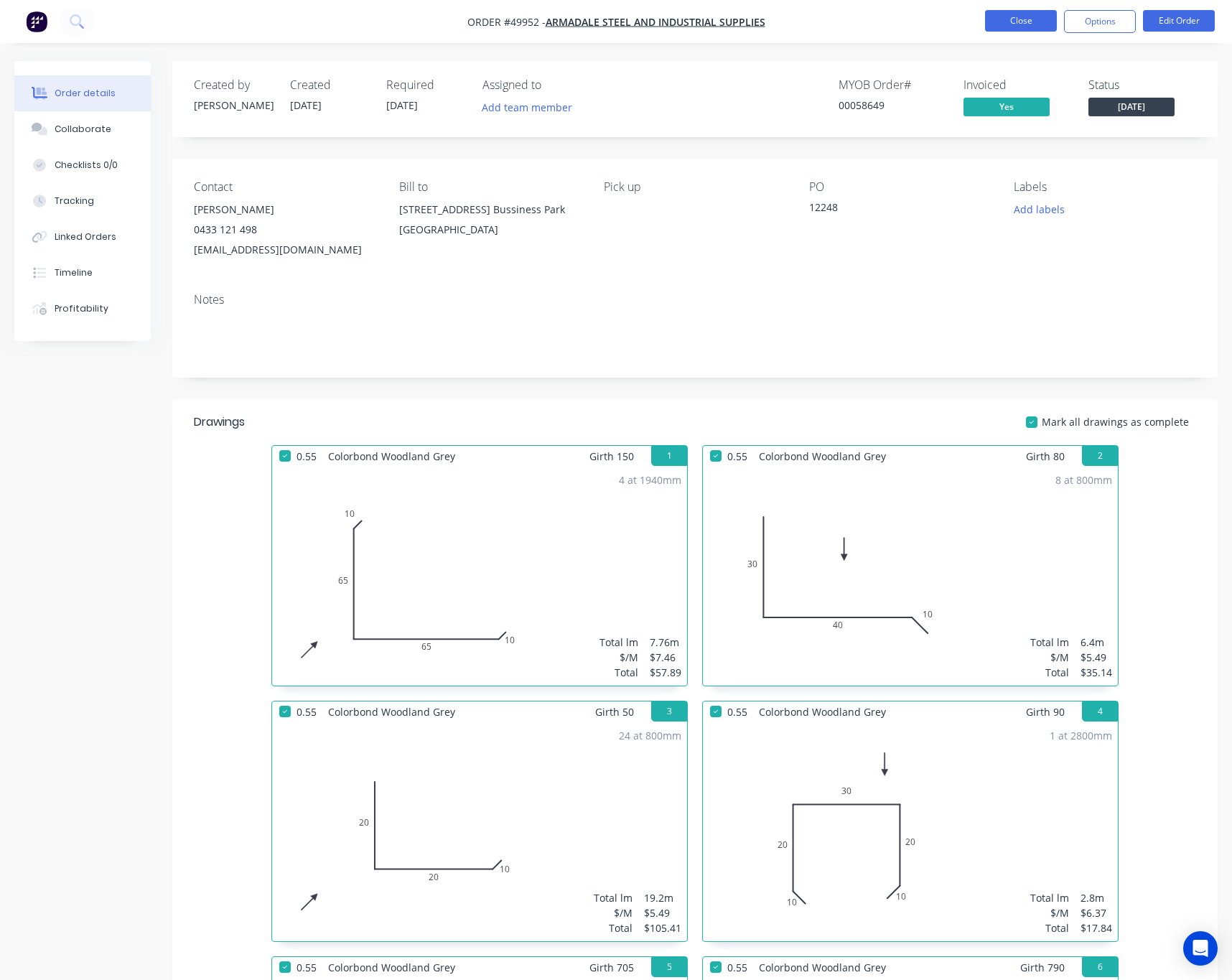
click at [1012, 21] on button "Close" at bounding box center [1020, 20] width 71 height 21
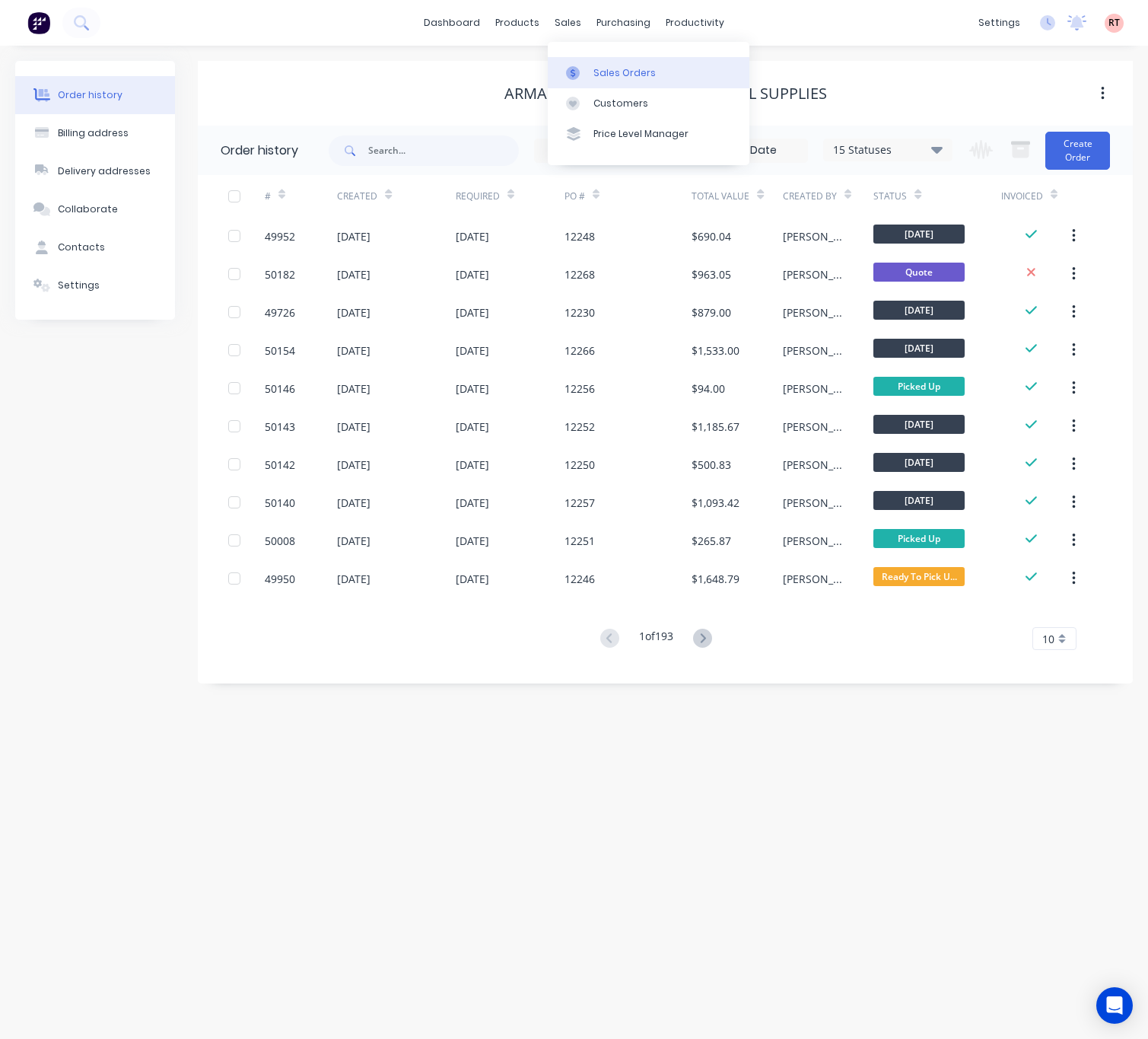
click at [586, 67] on div at bounding box center [577, 73] width 22 height 13
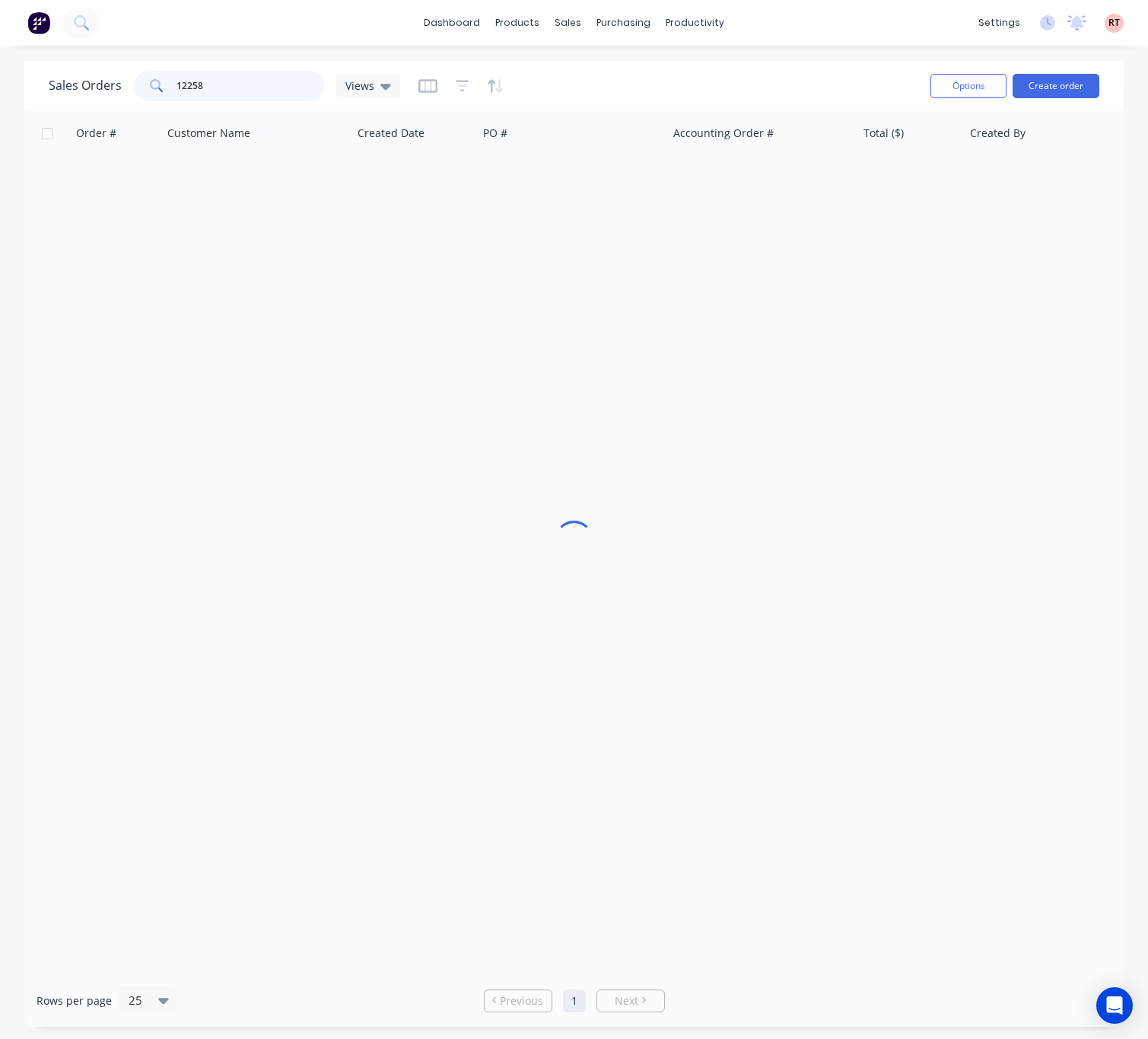
drag, startPoint x: 251, startPoint y: 89, endPoint x: 87, endPoint y: 96, distance: 164.1
click at [96, 96] on div "Sales Orders 12258 Views" at bounding box center [225, 86] width 352 height 31
type input "49907"
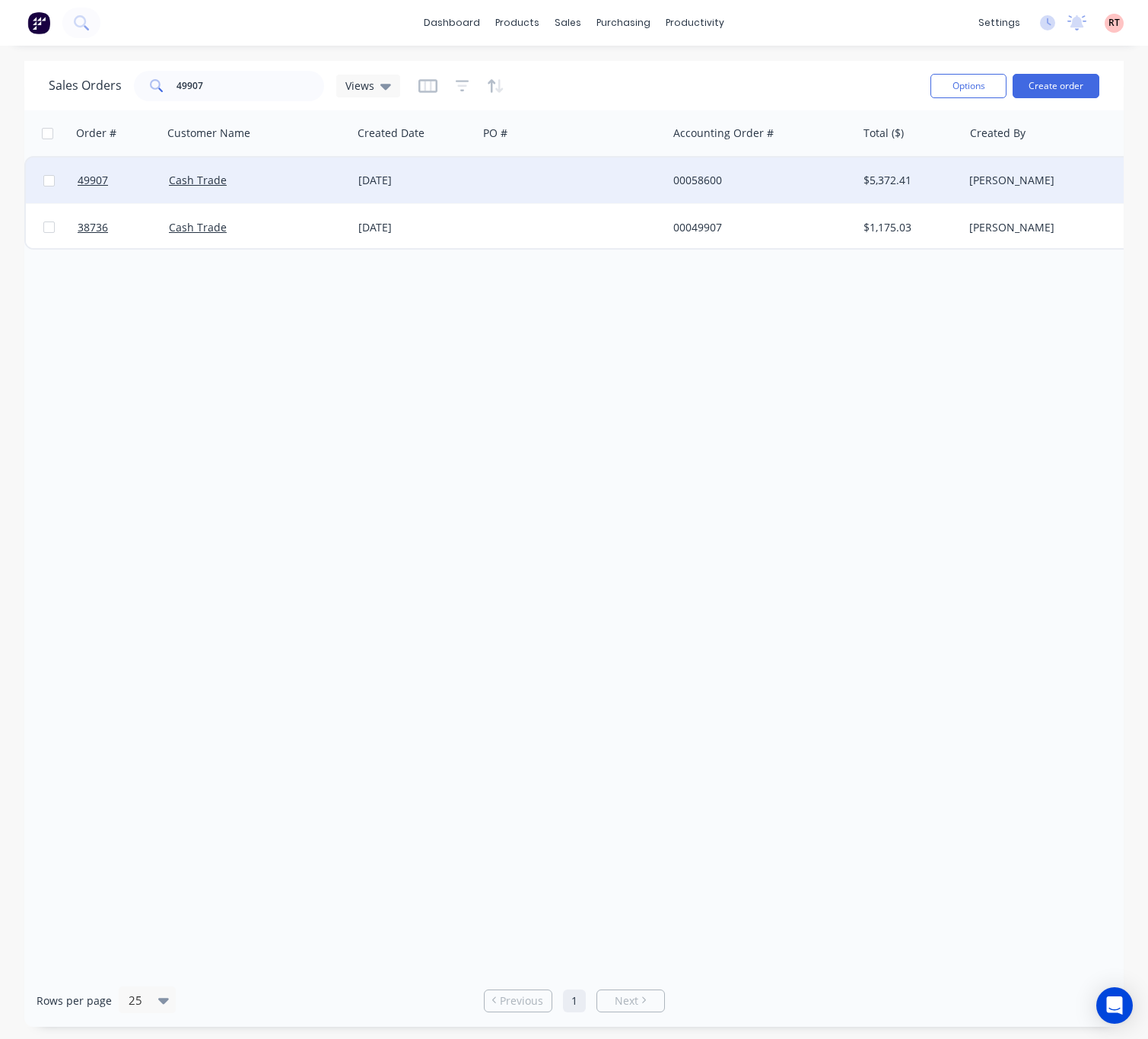
click at [560, 183] on div at bounding box center [573, 180] width 190 height 46
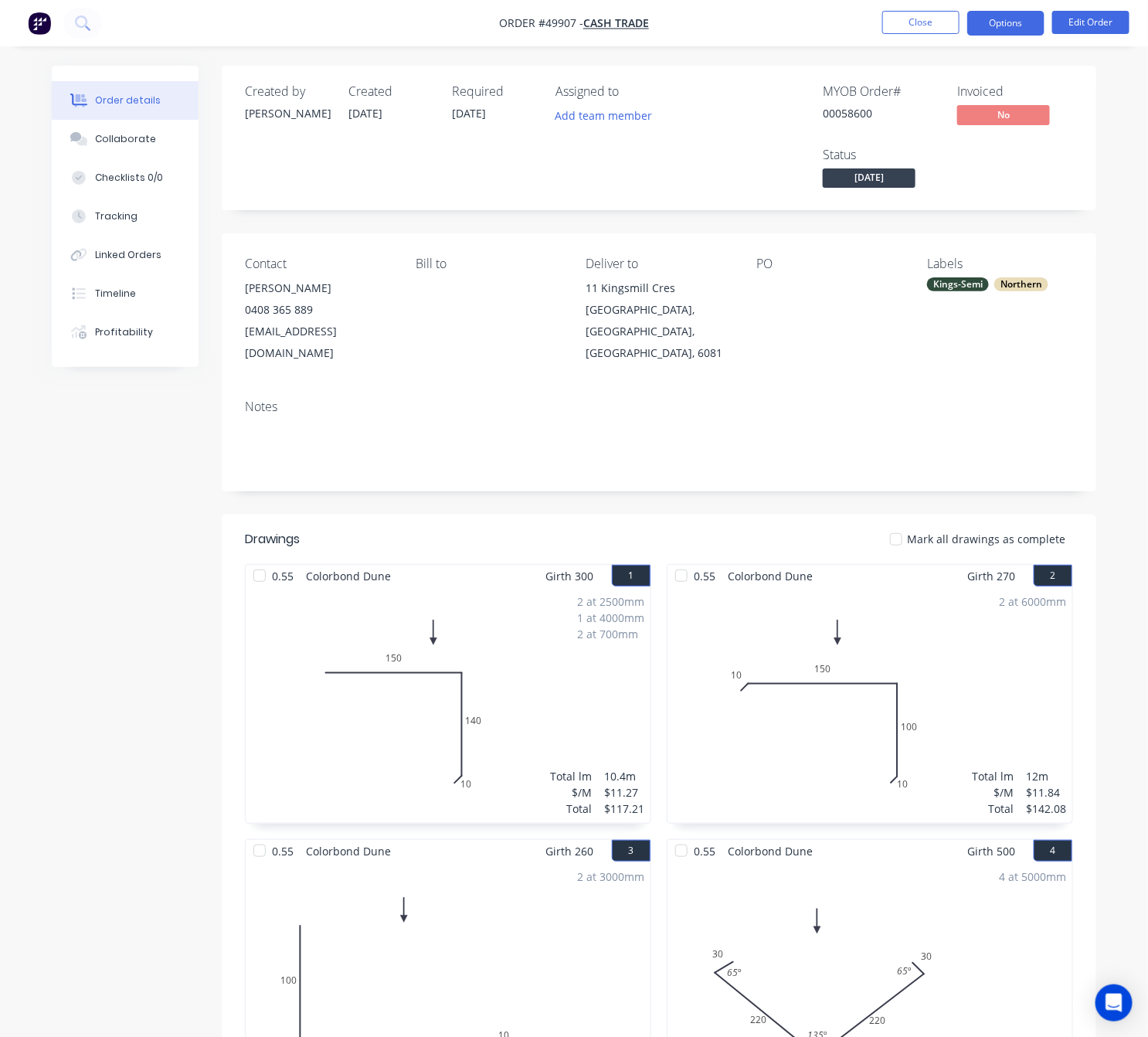
click at [1011, 32] on button "Options" at bounding box center [1005, 23] width 77 height 24
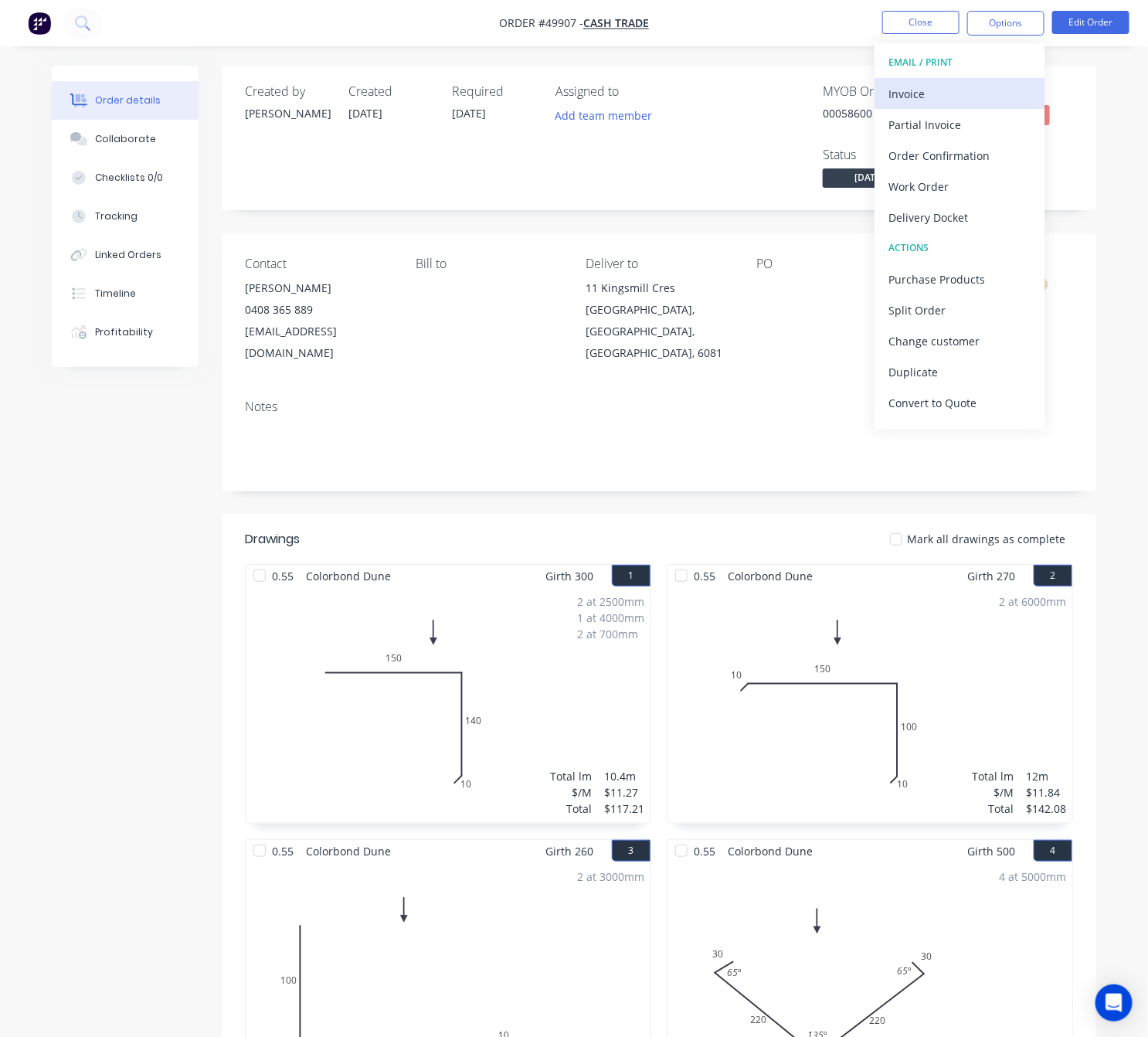
click at [974, 84] on div "Invoice" at bounding box center [960, 94] width 142 height 23
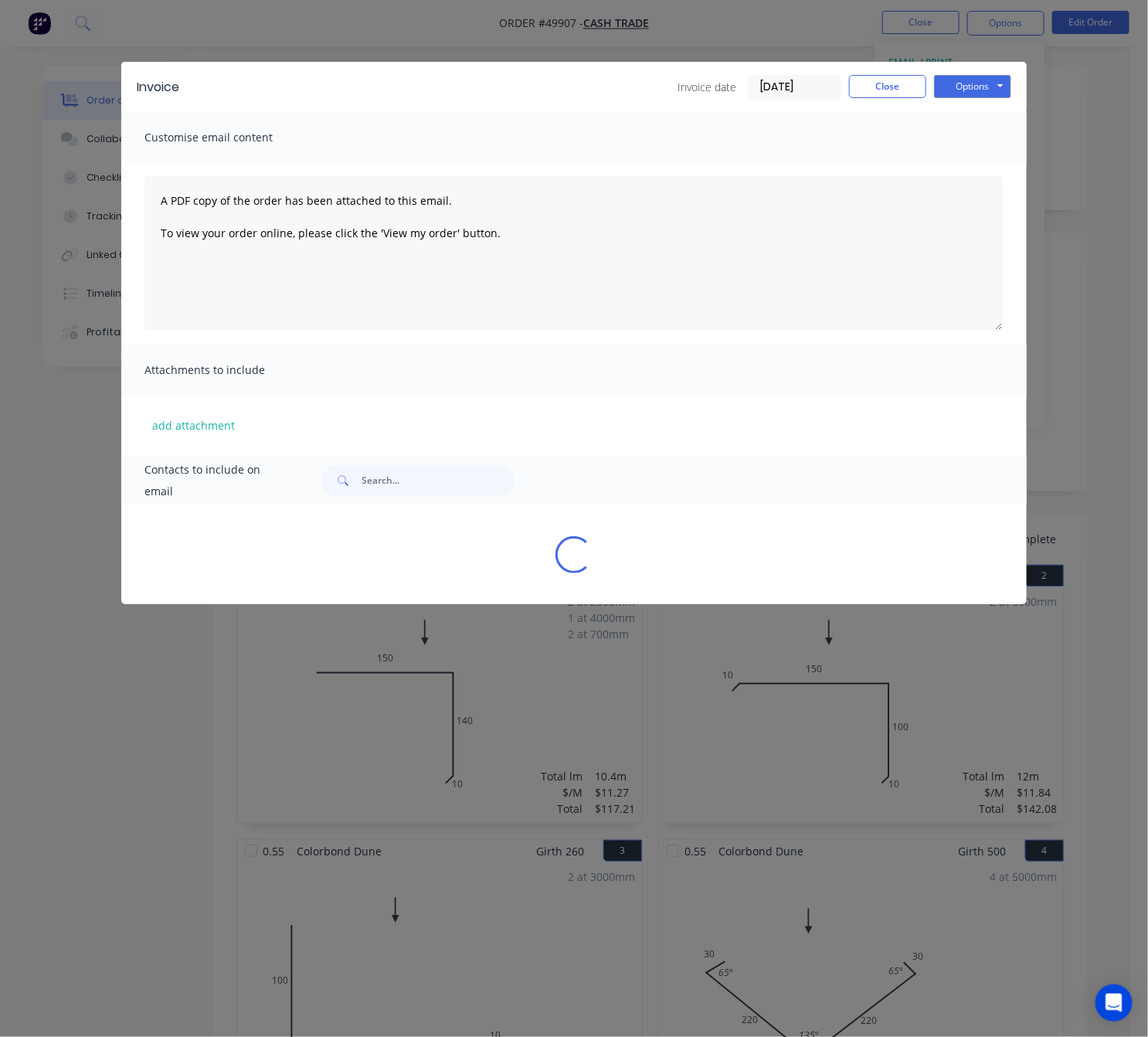
click at [1129, 191] on div "Invoice Invoice date 09/10/25 Close Options Preview Print Email Customise email…" at bounding box center [574, 518] width 1148 height 1037
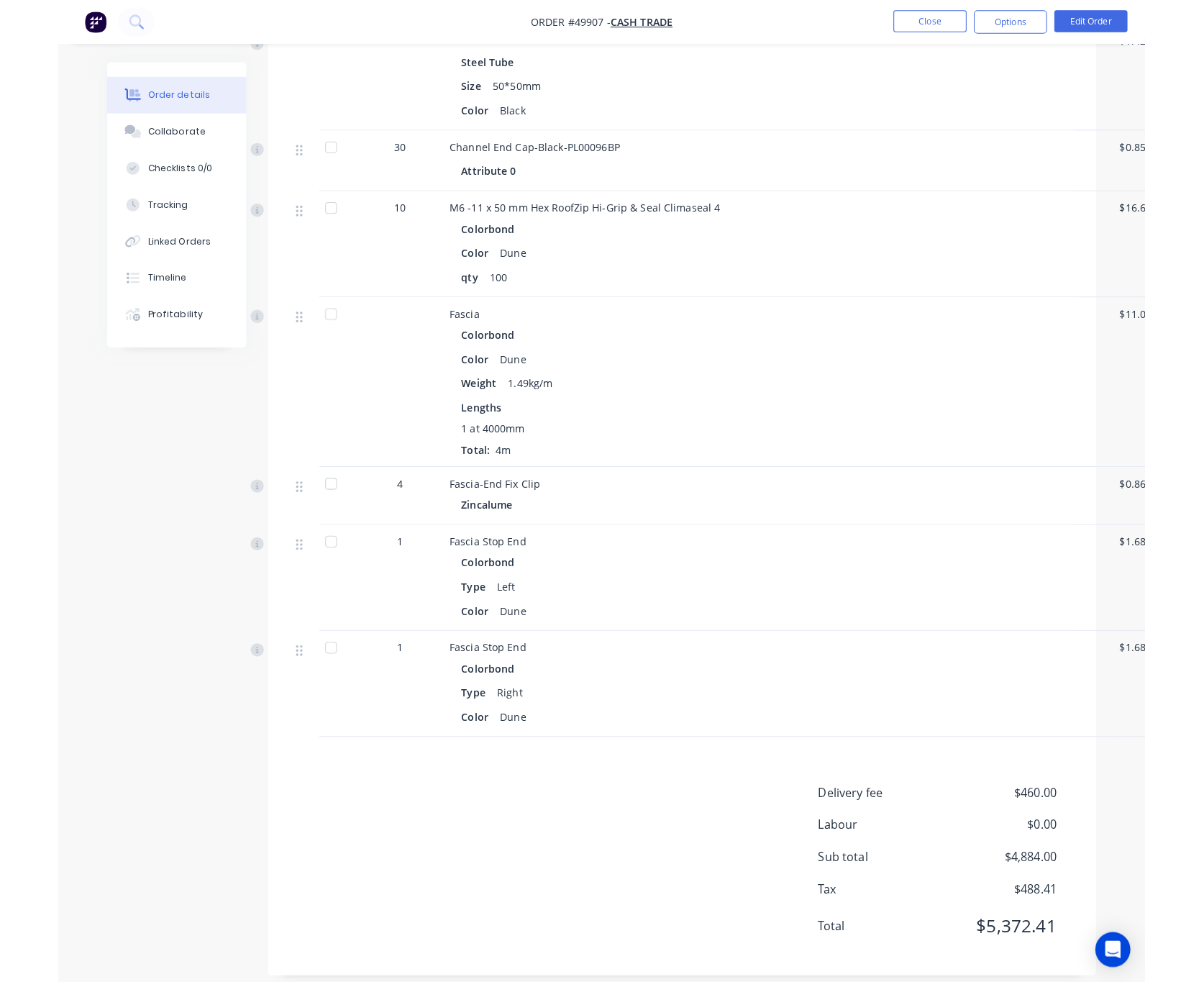
scroll to position [1612, 0]
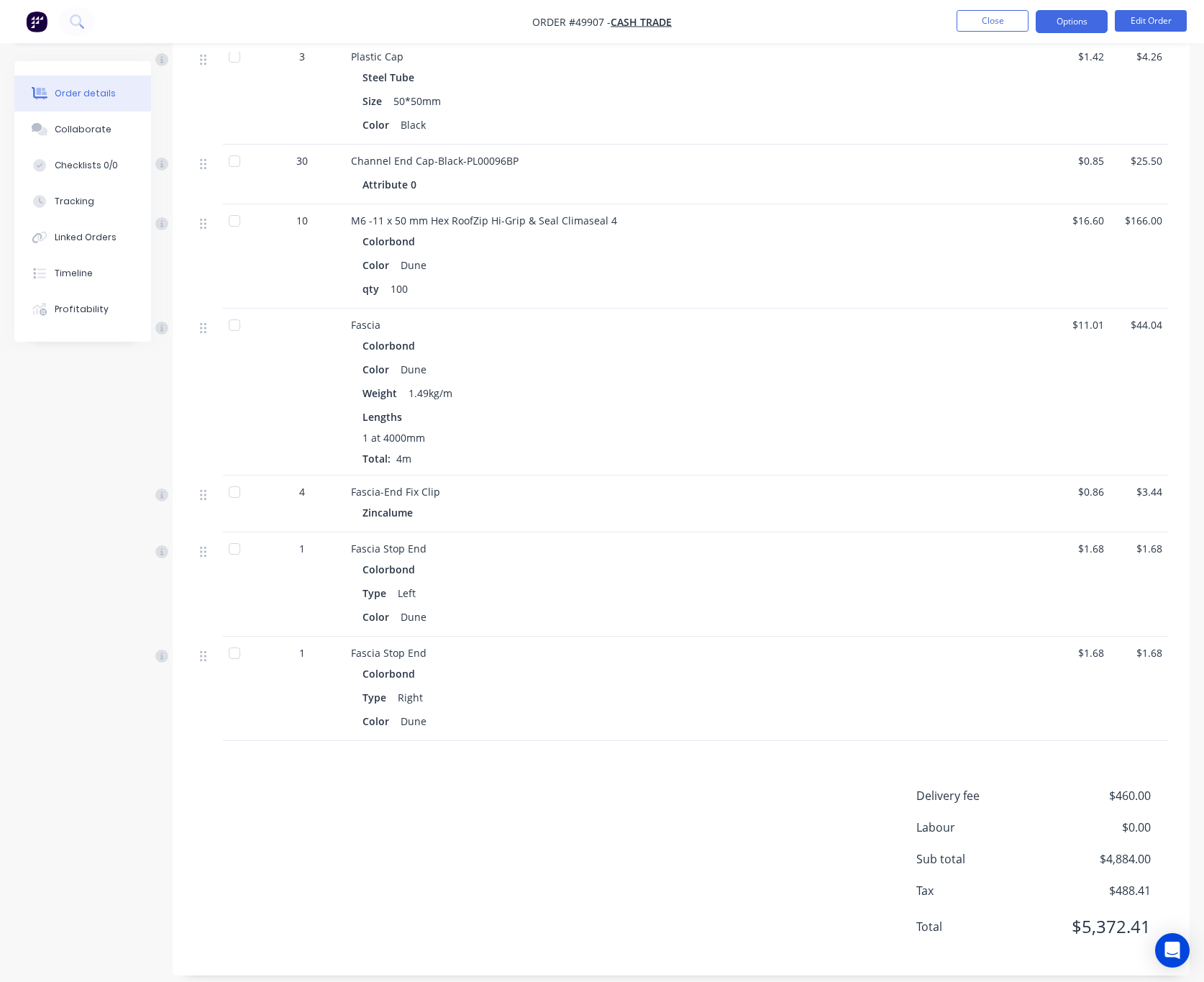
click at [1065, 29] on button "Options" at bounding box center [1071, 21] width 72 height 23
click at [1132, 64] on div "$4.26" at bounding box center [1140, 92] width 58 height 105
click at [83, 270] on div "Timeline" at bounding box center [74, 273] width 38 height 13
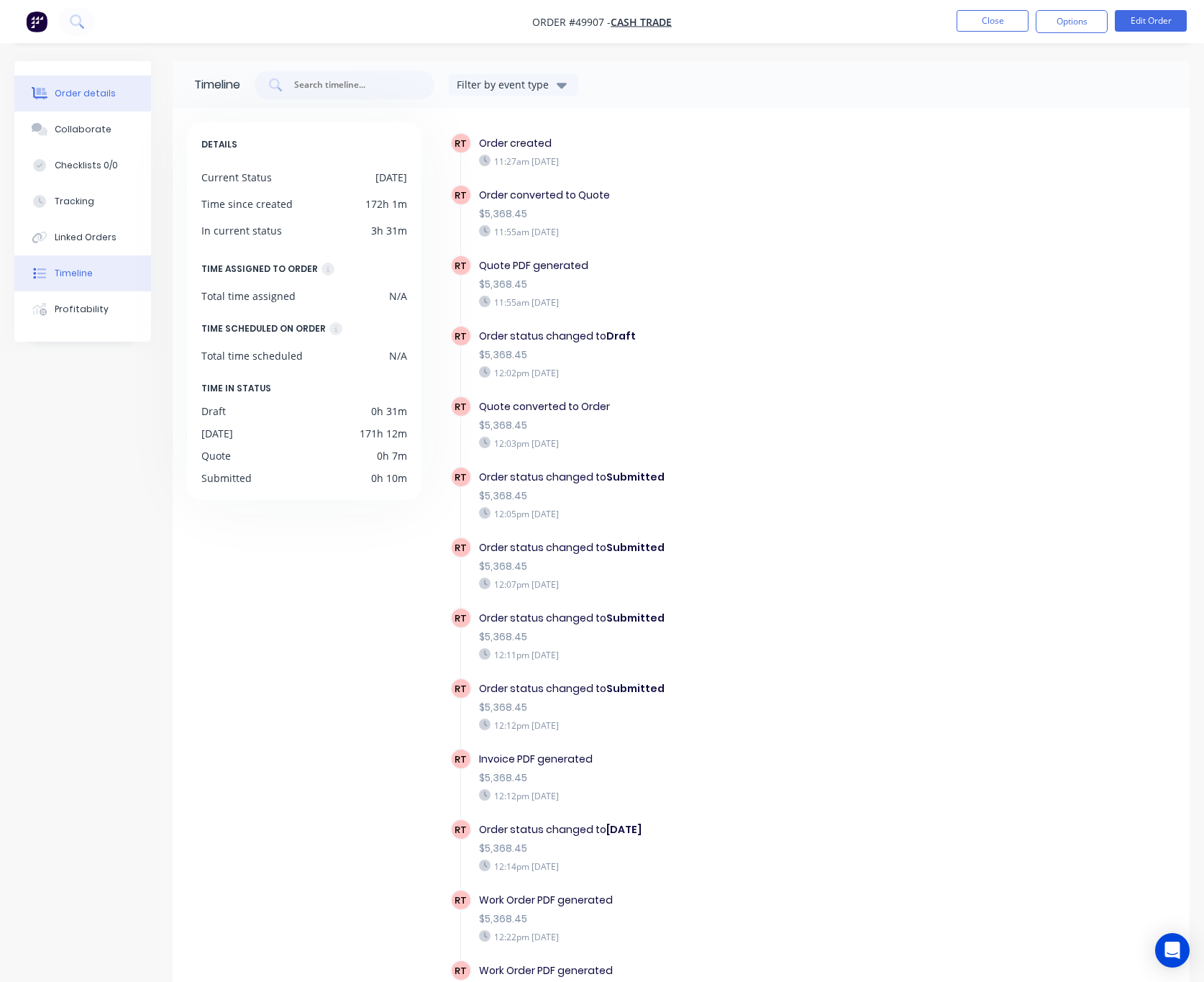
click at [89, 102] on button "Order details" at bounding box center [83, 94] width 137 height 36
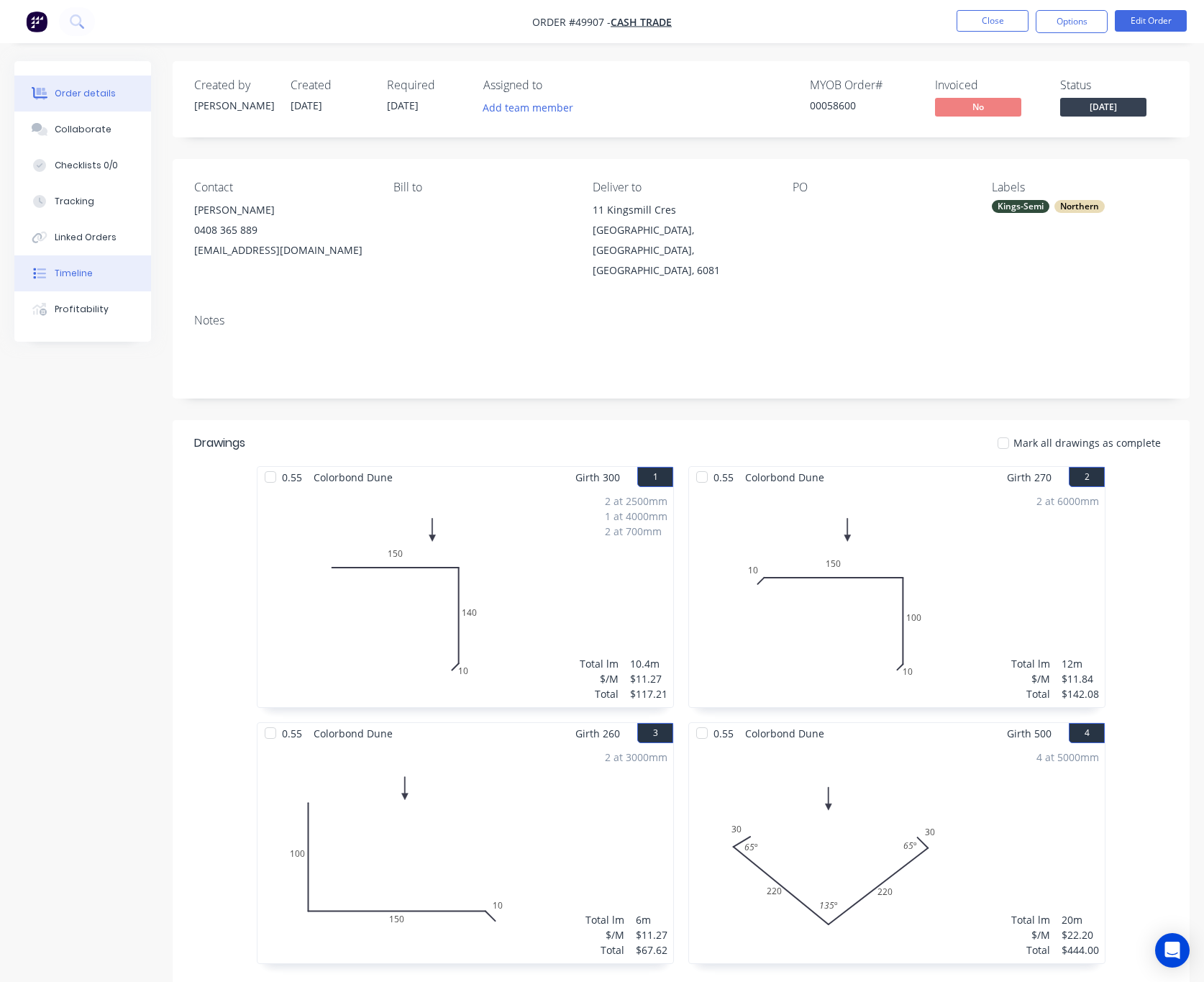
click at [87, 267] on div "Timeline" at bounding box center [74, 273] width 38 height 13
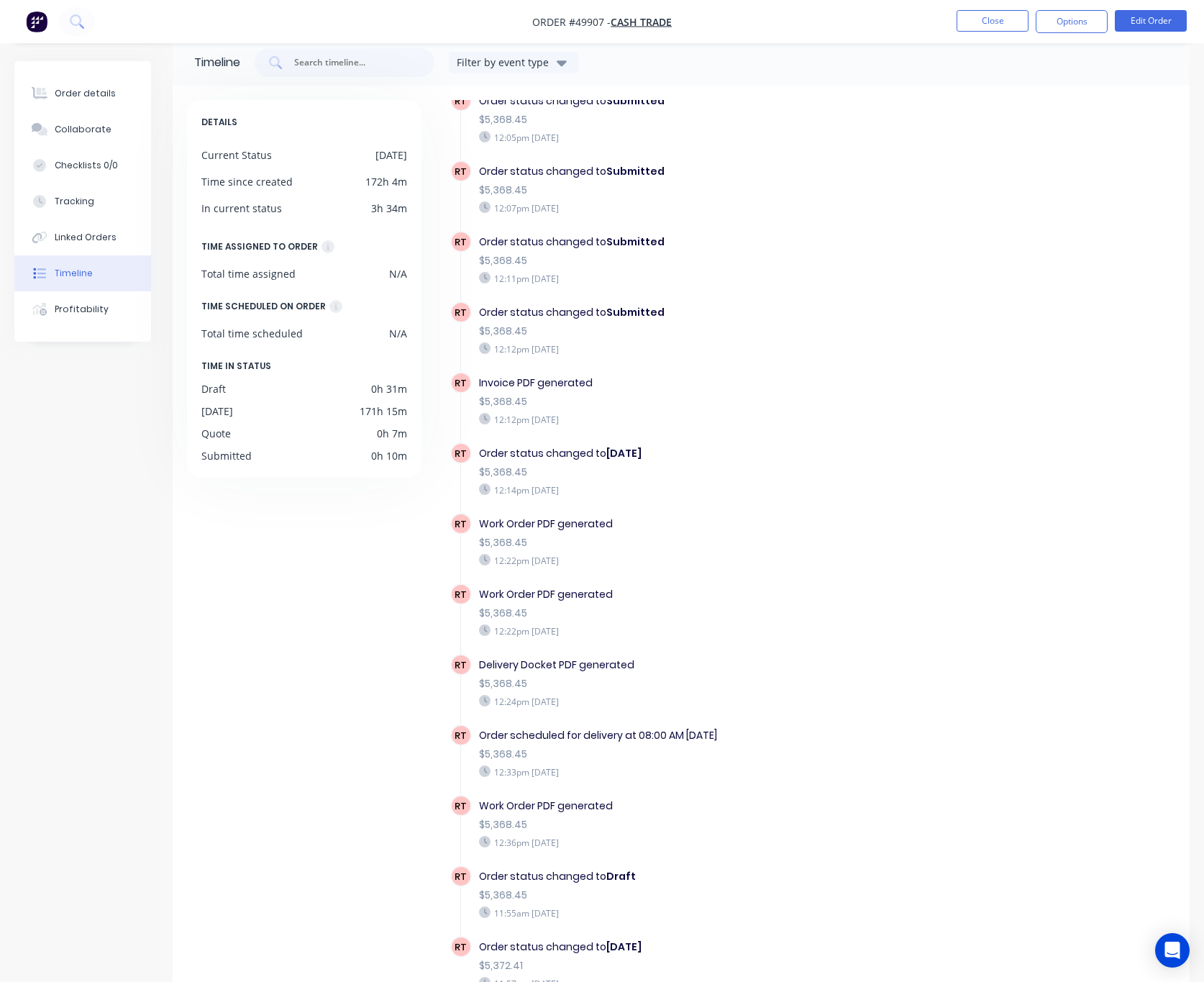
scroll to position [95, 0]
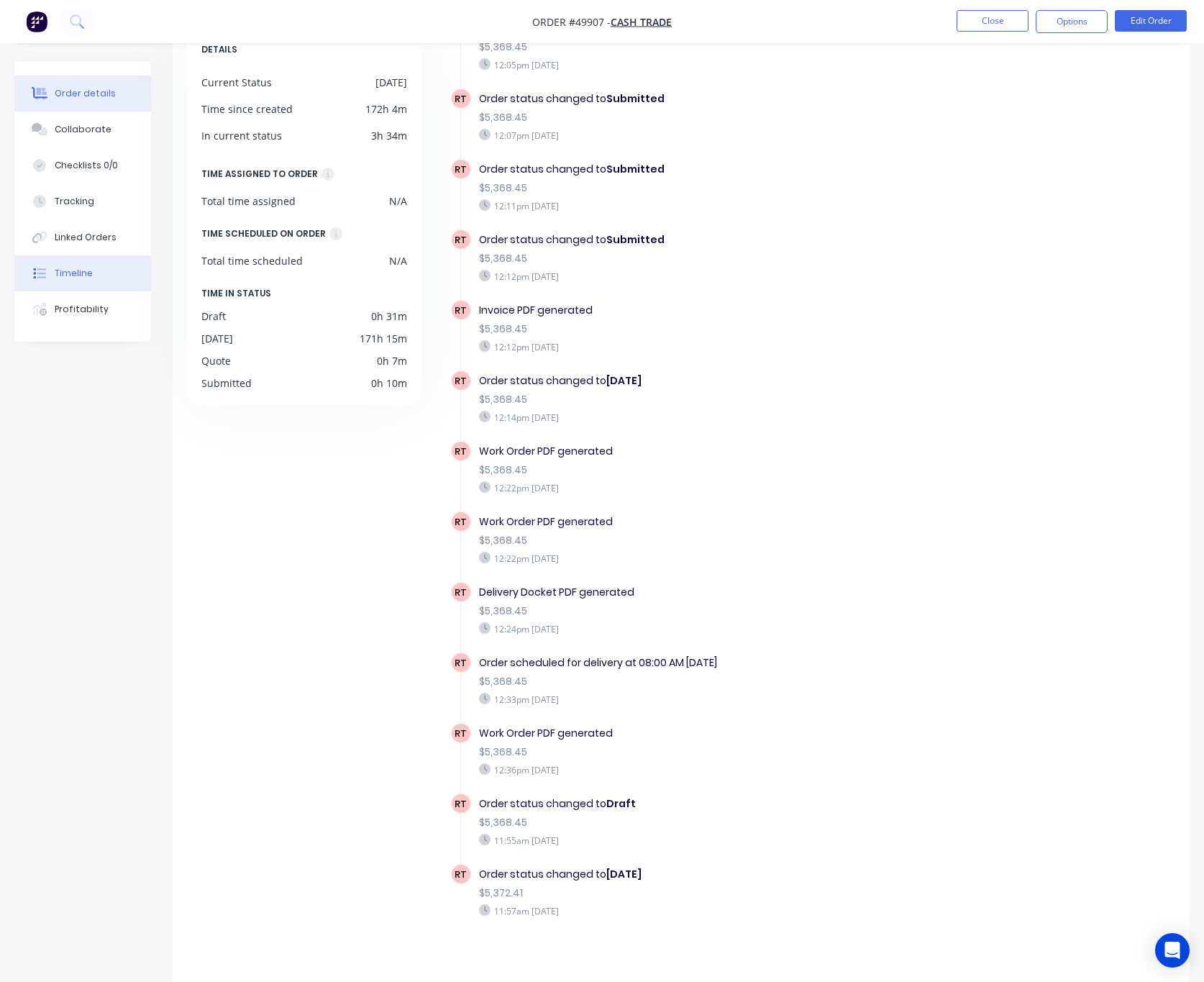
click at [132, 93] on button "Order details" at bounding box center [83, 94] width 137 height 36
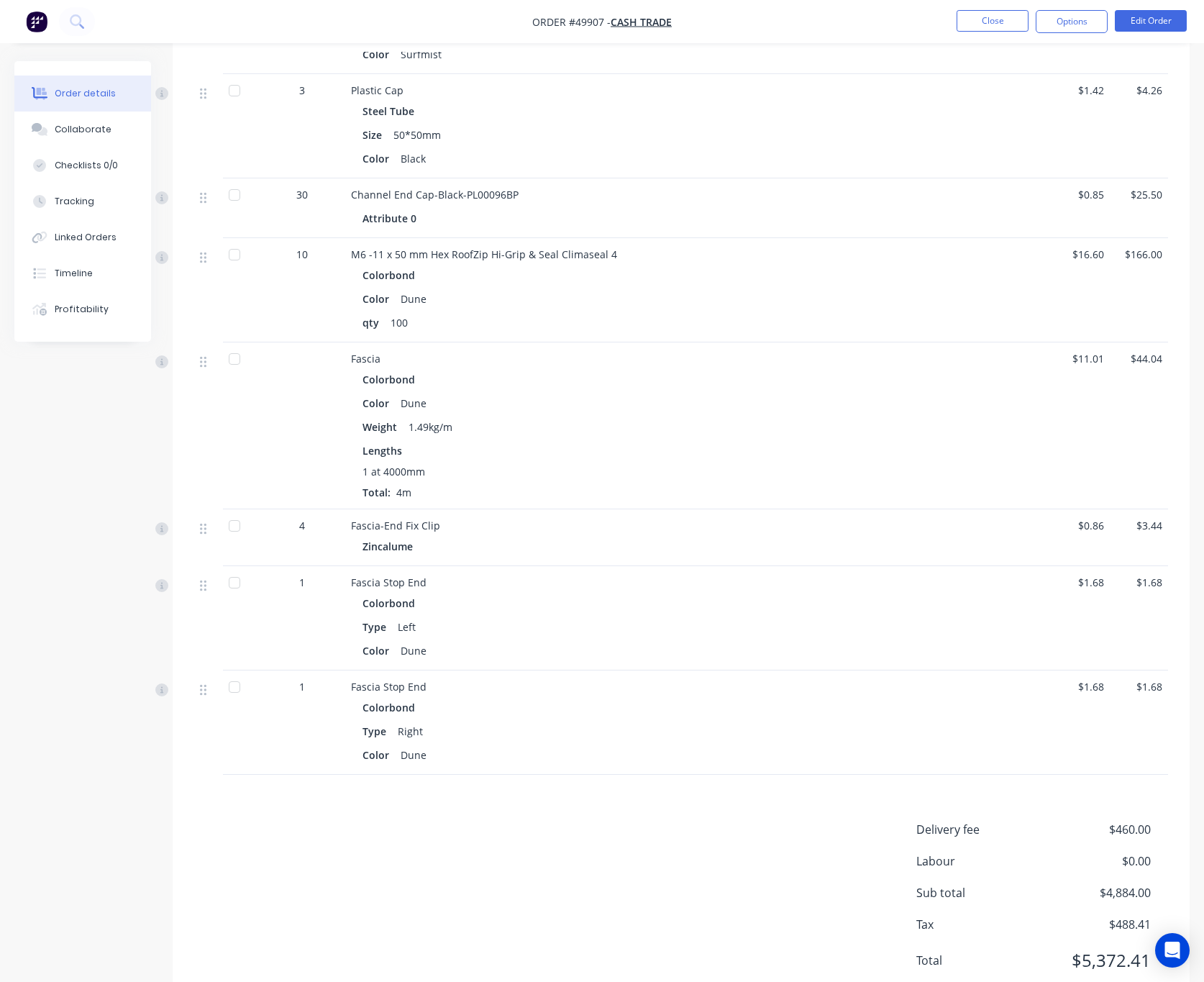
scroll to position [1612, 0]
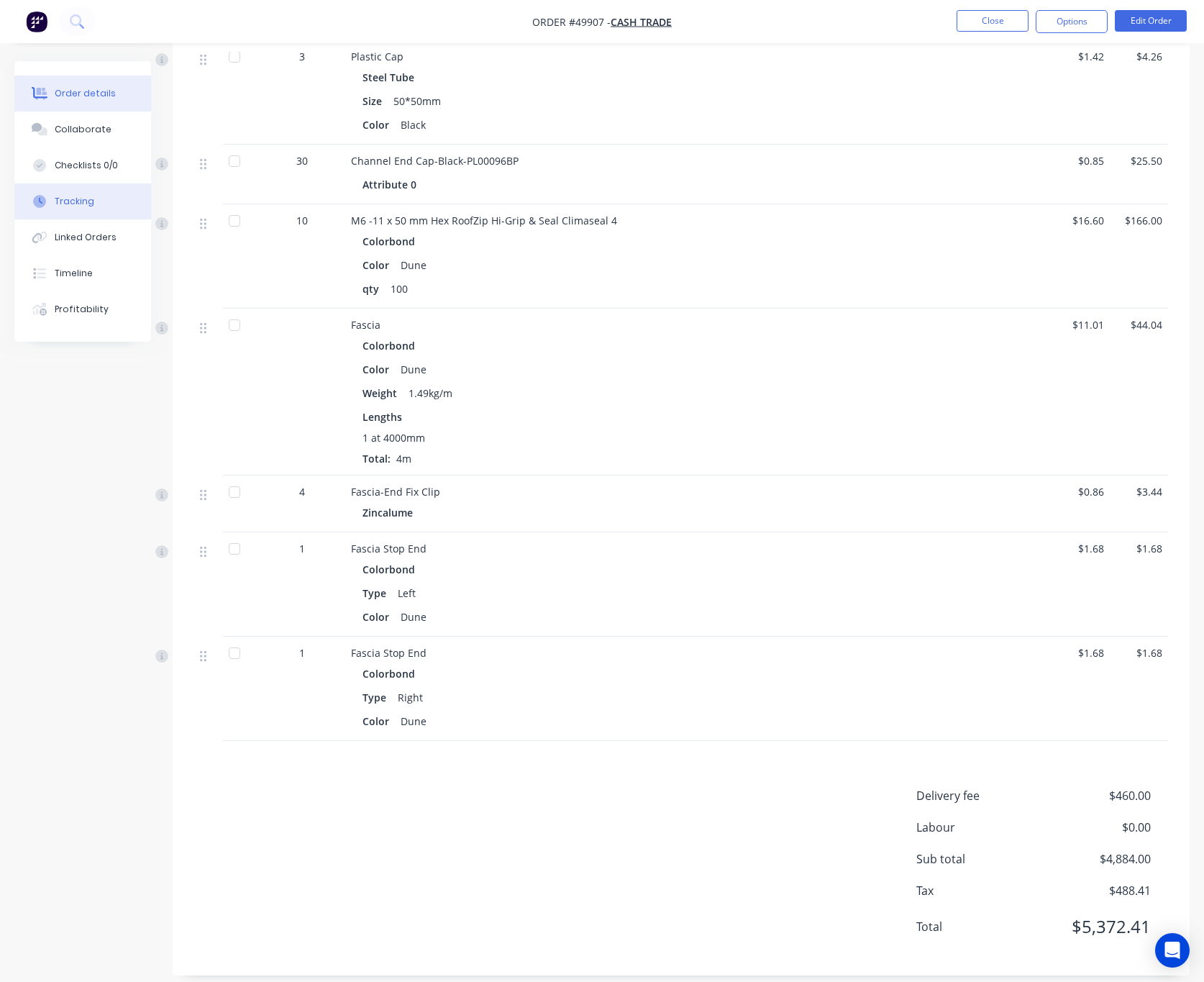
click at [78, 212] on button "Tracking" at bounding box center [83, 201] width 137 height 36
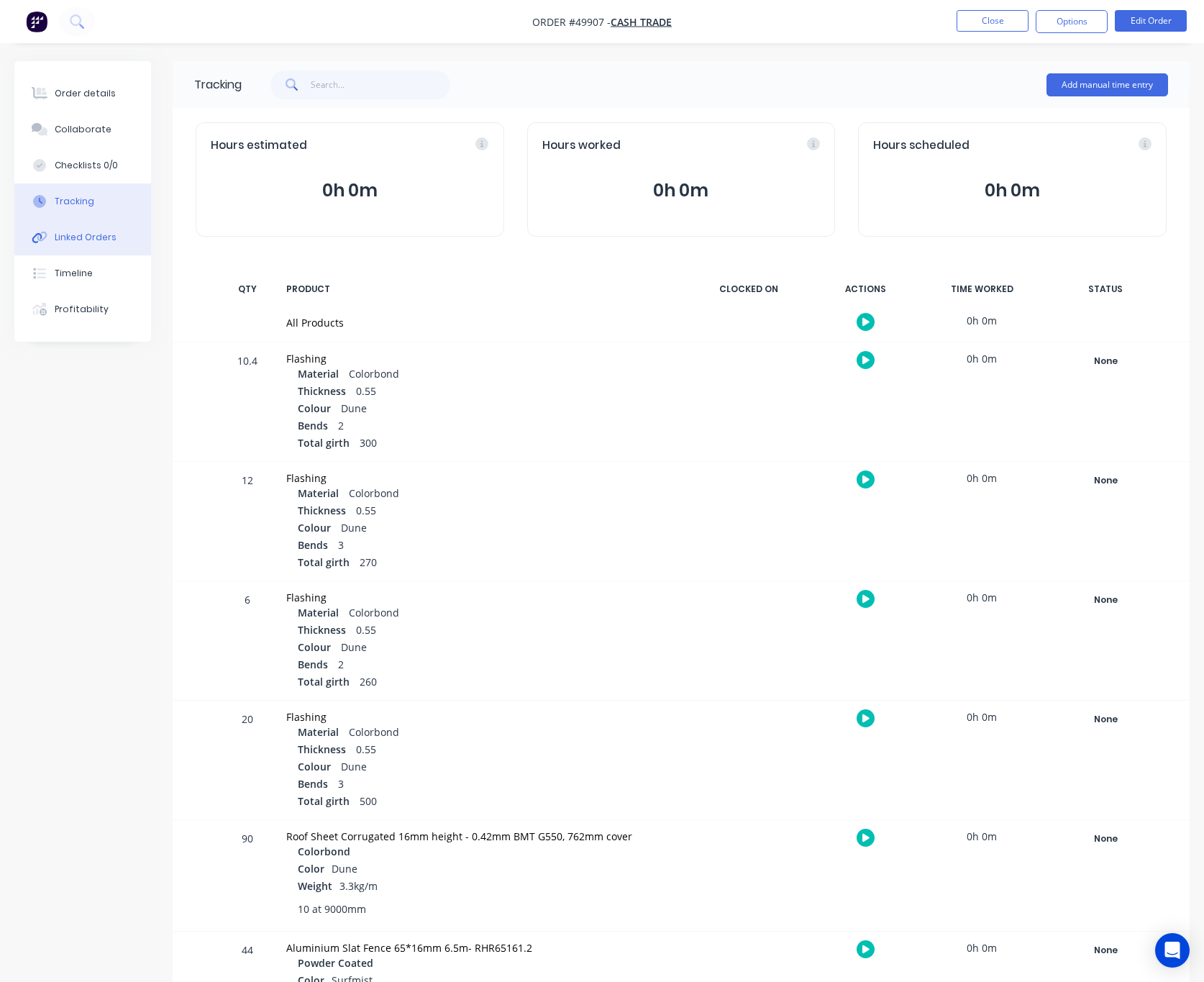
click at [78, 240] on div "Linked Orders" at bounding box center [86, 237] width 62 height 13
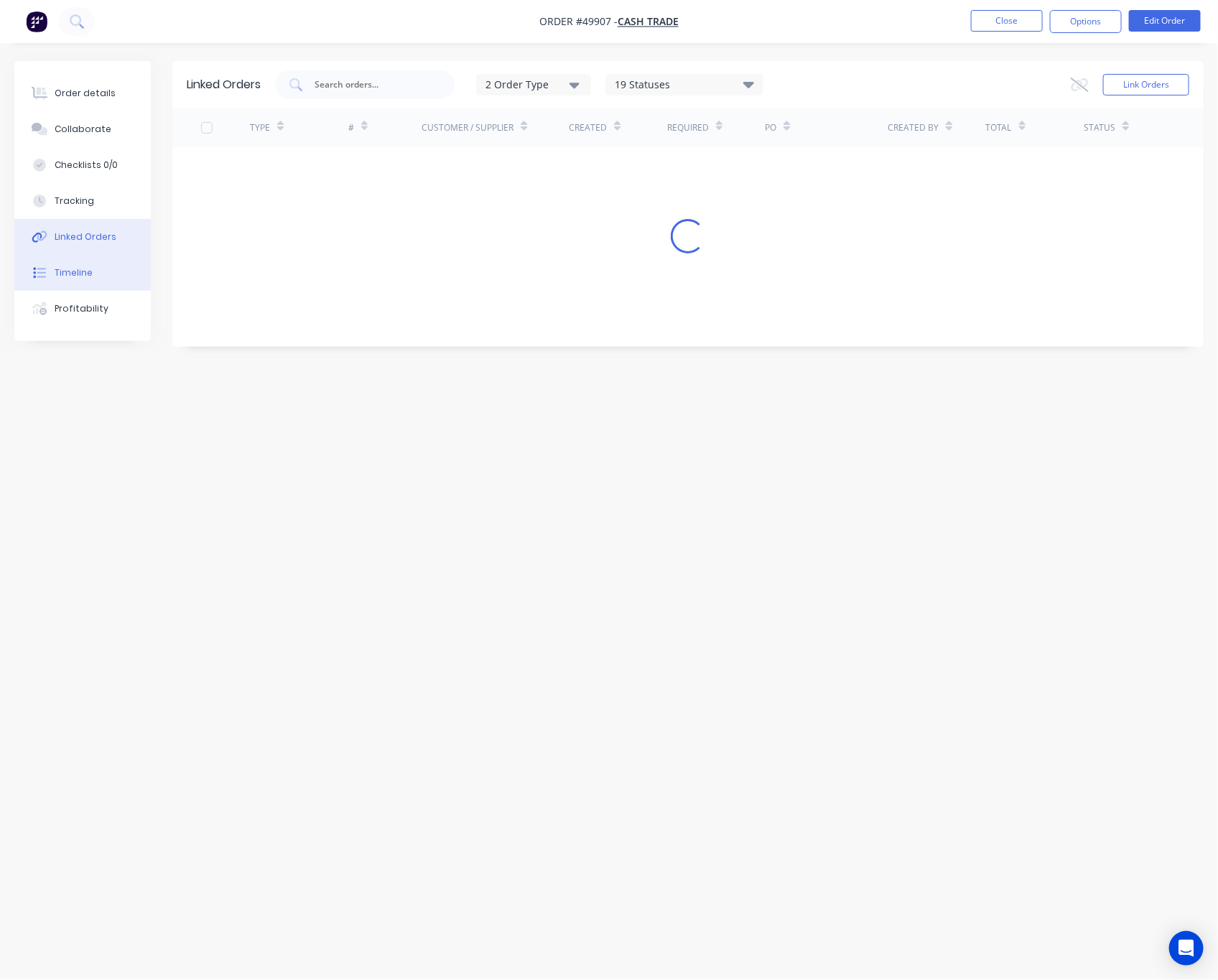
click at [89, 264] on button "Timeline" at bounding box center [82, 273] width 137 height 36
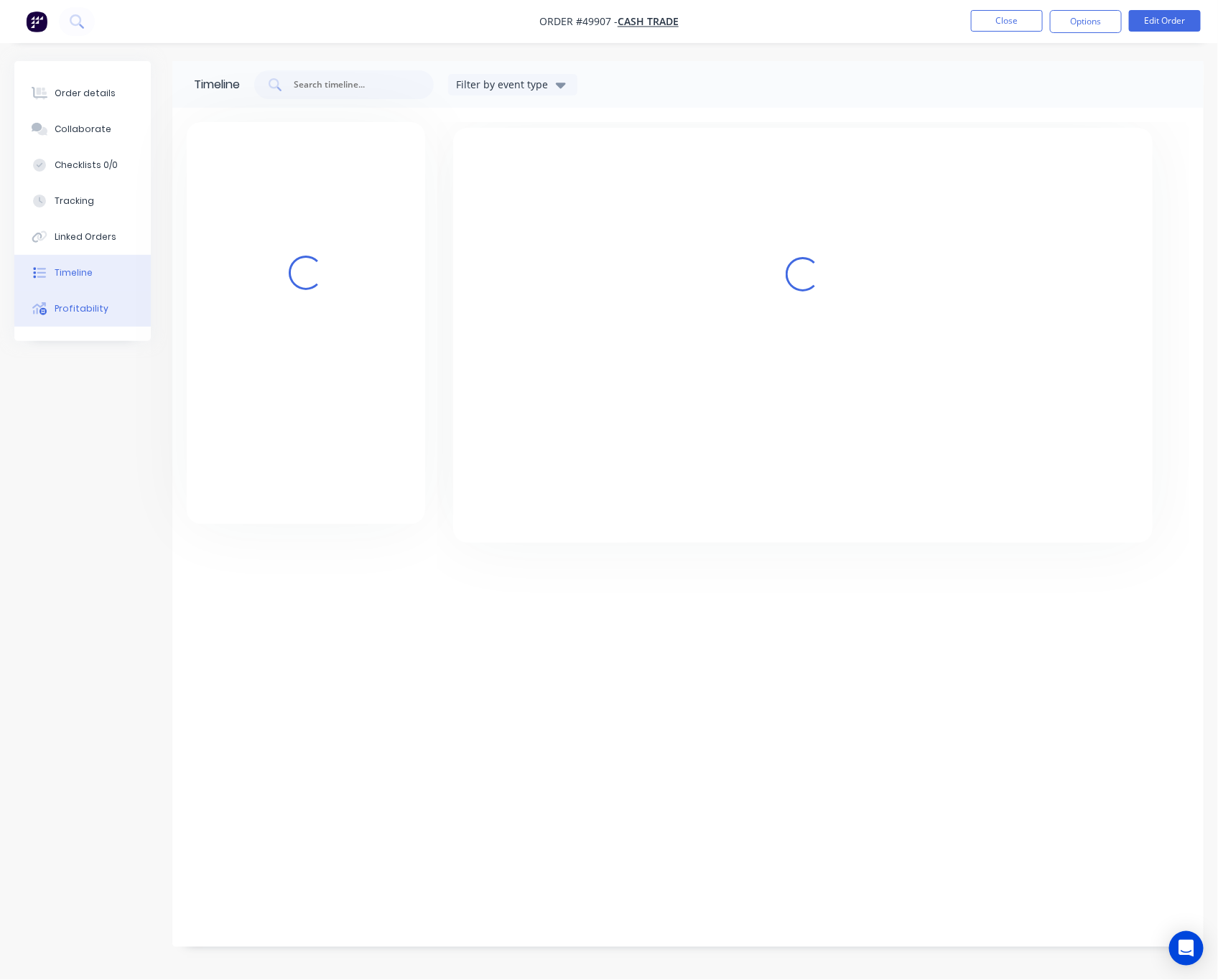
click at [119, 315] on button "Profitability" at bounding box center [82, 309] width 137 height 36
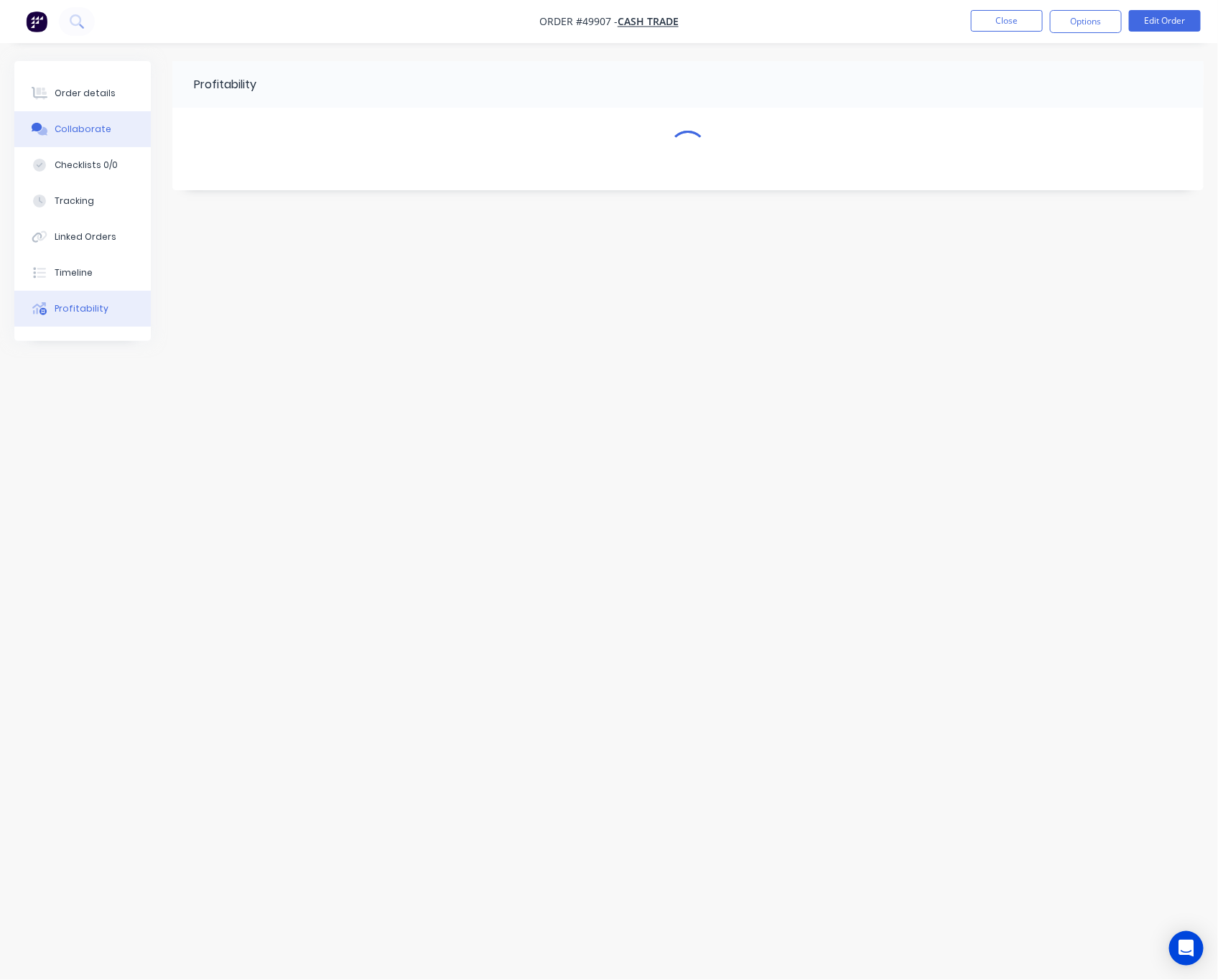
click at [96, 132] on div "Collaborate" at bounding box center [83, 129] width 57 height 13
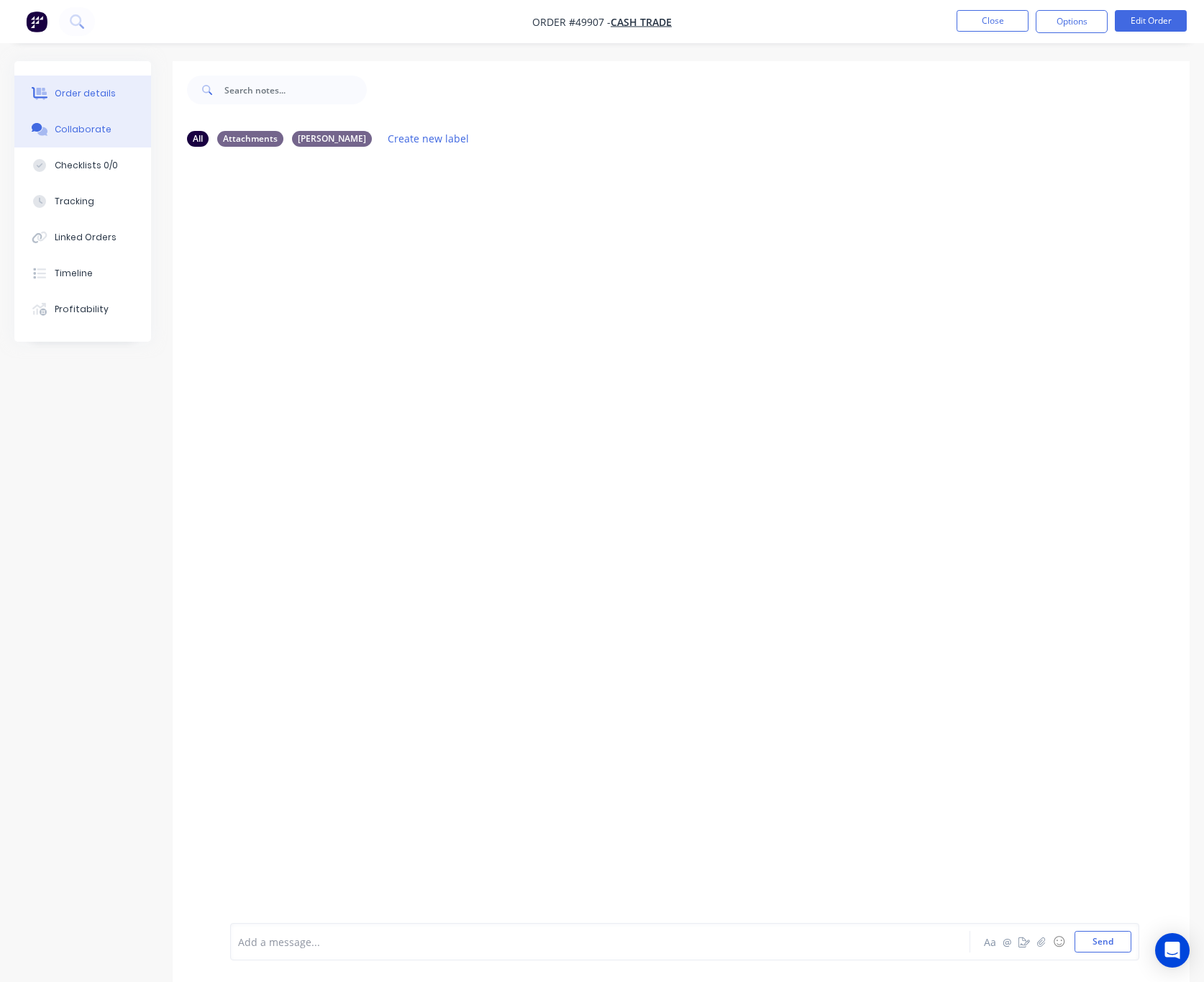
click at [87, 87] on div "Order details" at bounding box center [86, 94] width 61 height 13
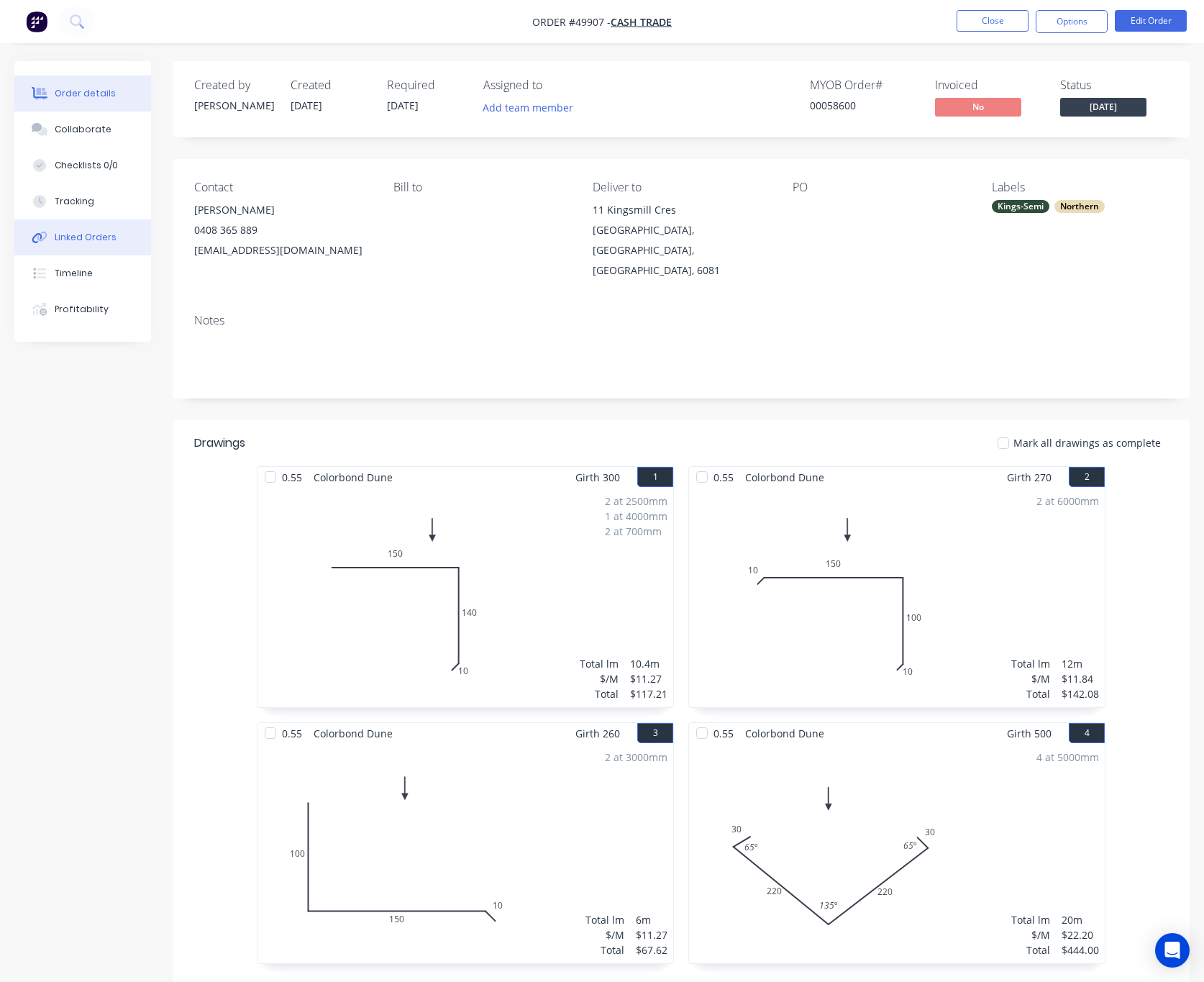
click at [84, 220] on button "Linked Orders" at bounding box center [83, 237] width 137 height 36
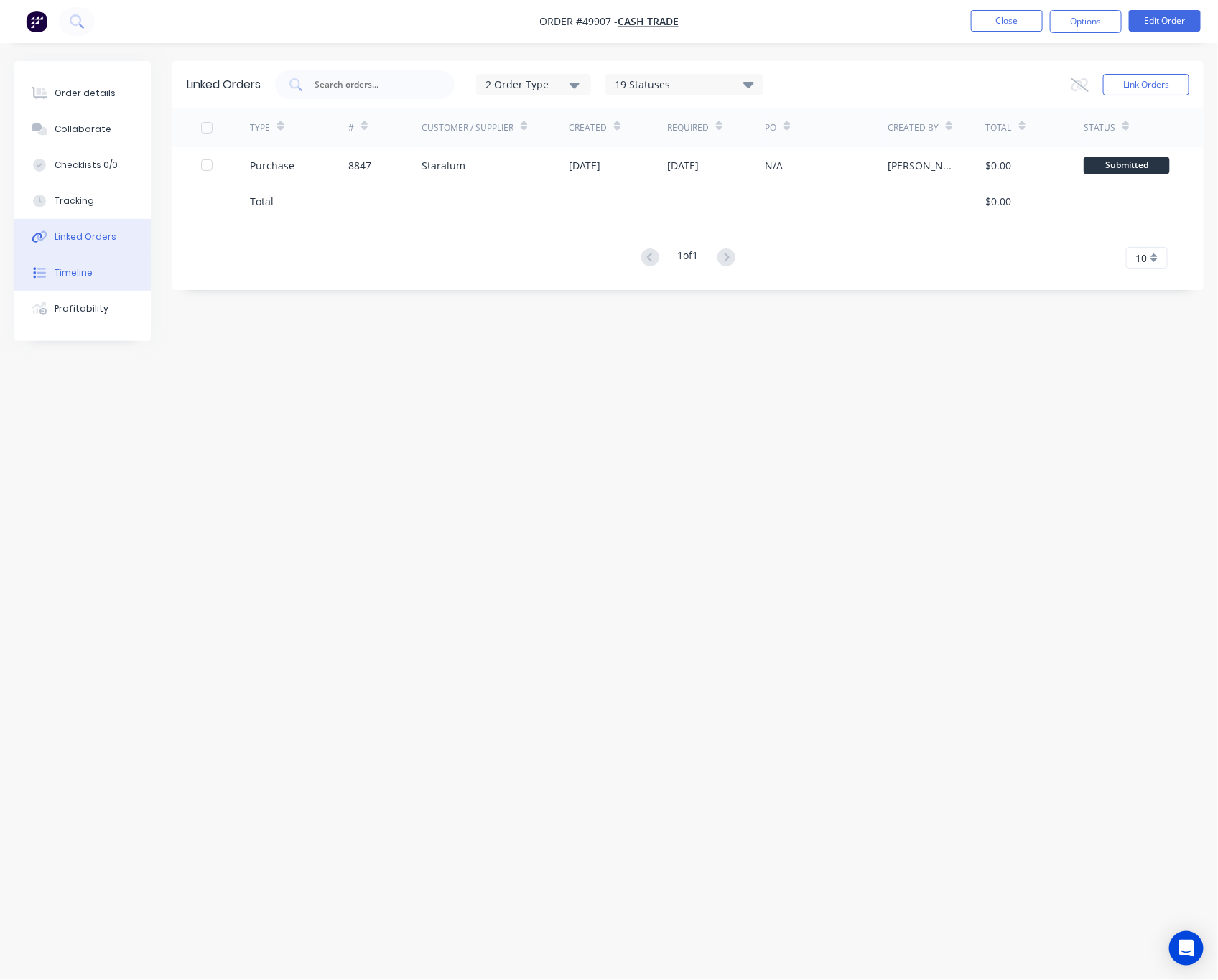
click at [102, 268] on button "Timeline" at bounding box center [82, 273] width 137 height 36
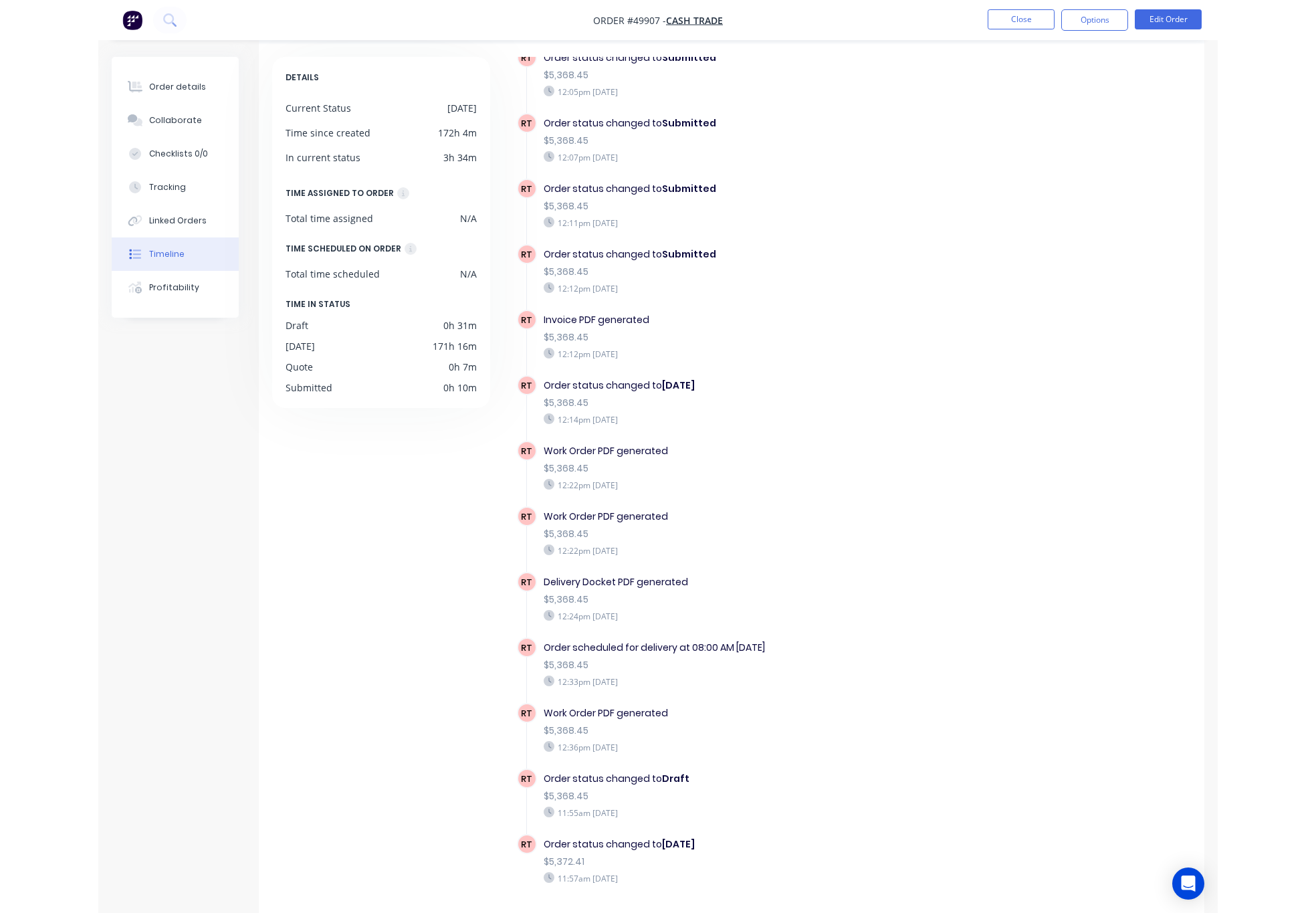
scroll to position [88, 0]
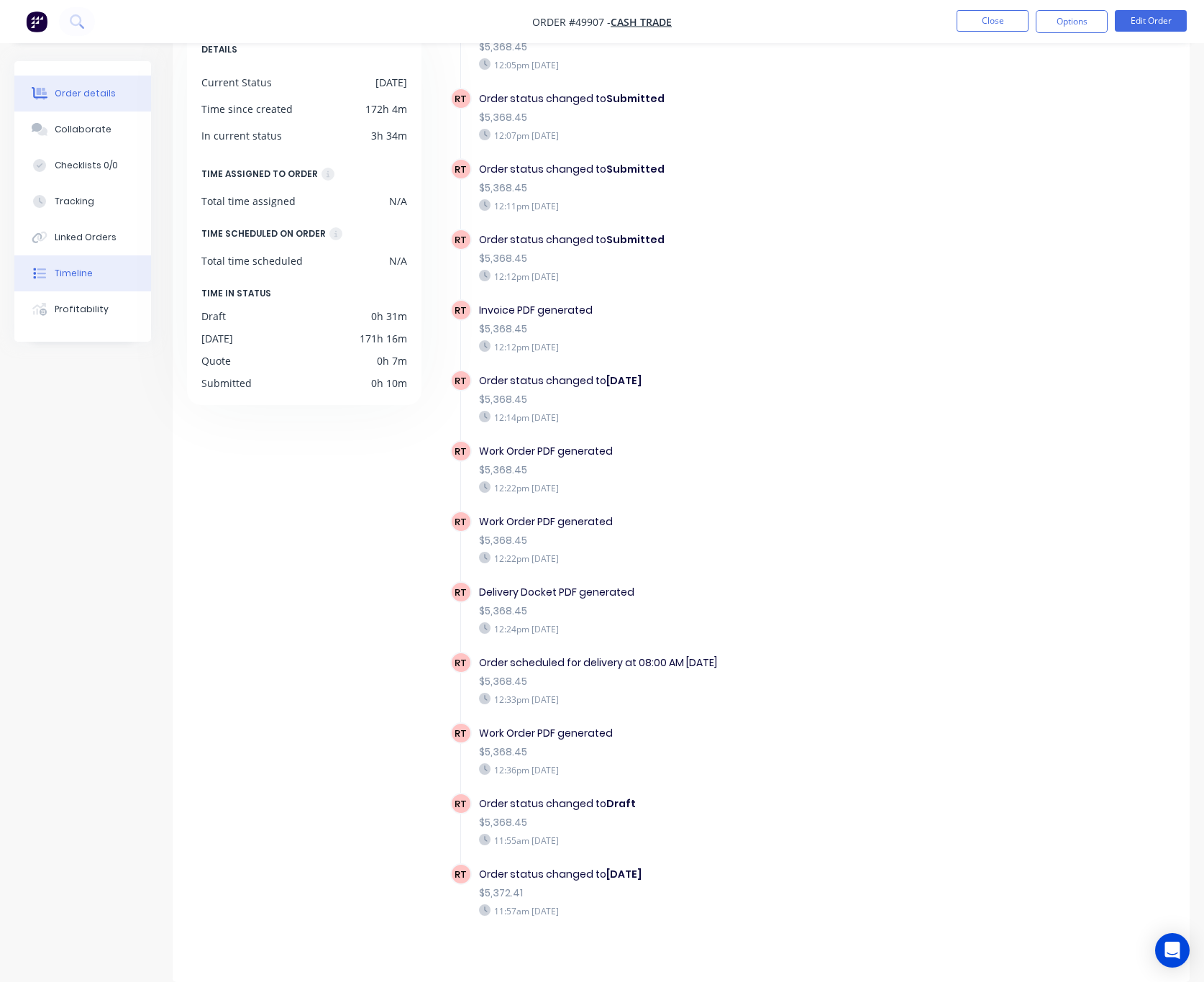
click at [93, 93] on div "Order details" at bounding box center [86, 94] width 61 height 13
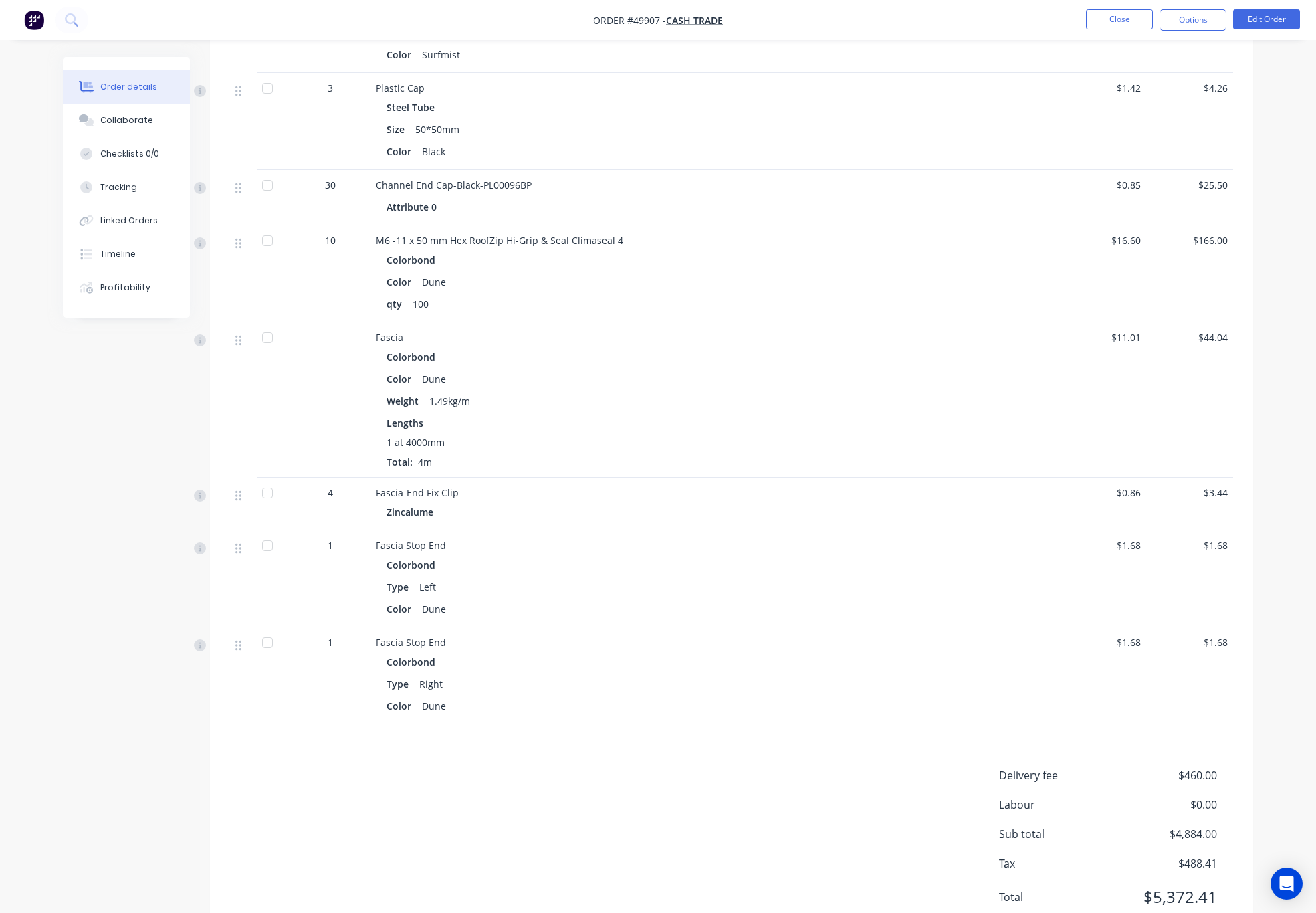
scroll to position [1499, 0]
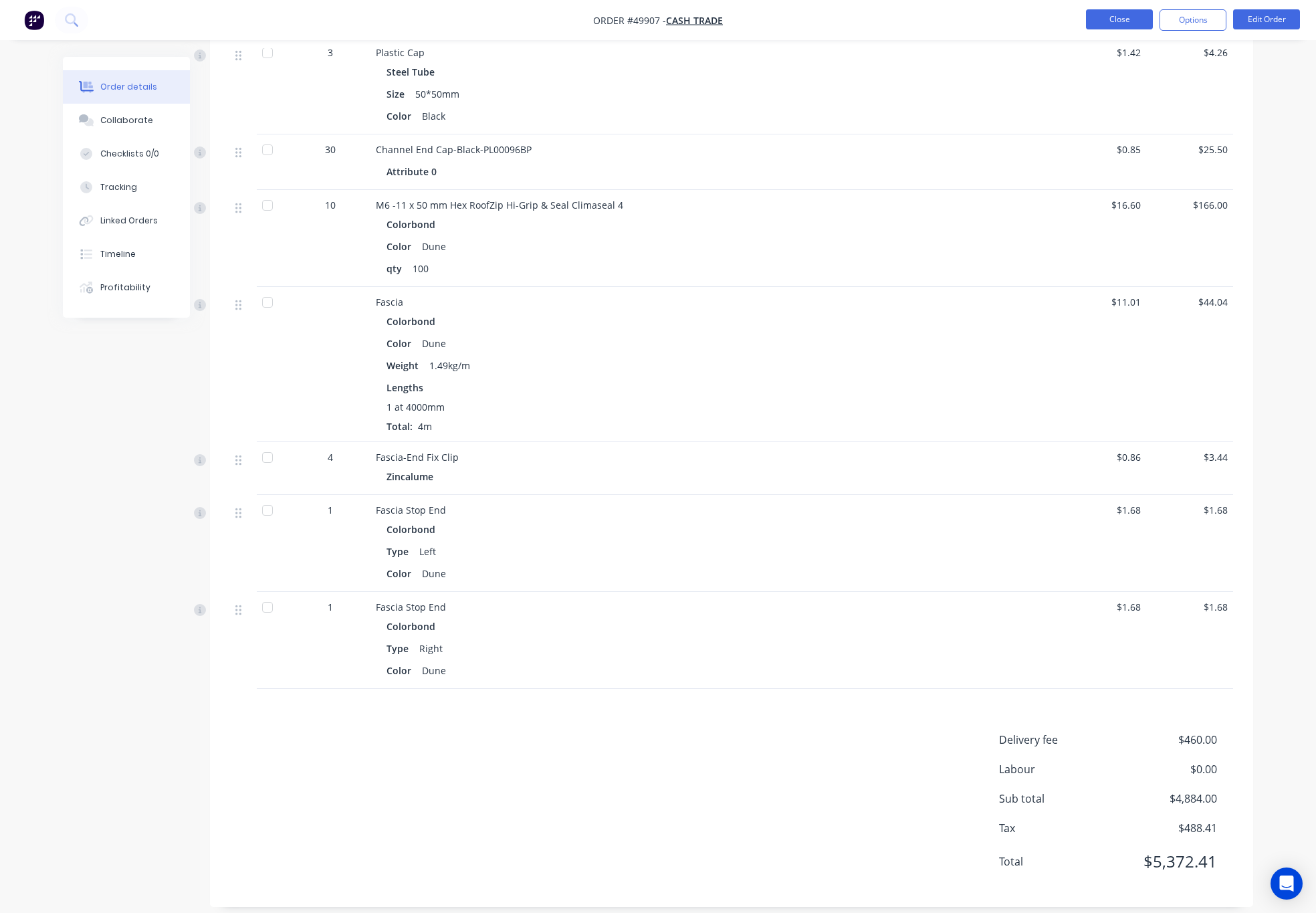
click at [1106, 14] on button "Close" at bounding box center [1119, 19] width 67 height 20
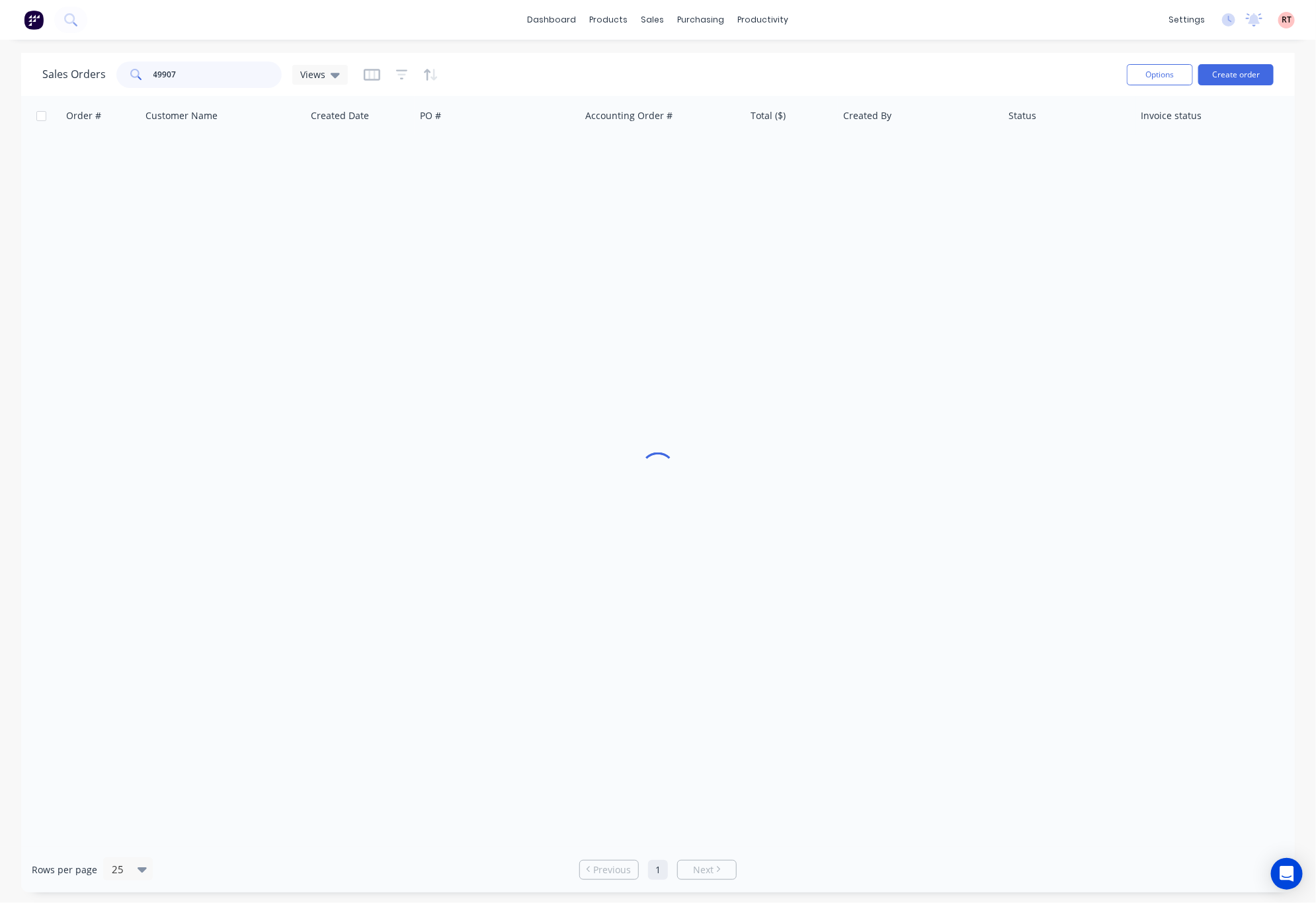
drag, startPoint x: 185, startPoint y: 69, endPoint x: 90, endPoint y: 75, distance: 95.2
click at [97, 75] on div "Sales Orders 49907 Views" at bounding box center [195, 74] width 306 height 27
drag, startPoint x: 159, startPoint y: 78, endPoint x: 151, endPoint y: 78, distance: 8.0
click at [153, 78] on input "0402483011" at bounding box center [218, 74] width 129 height 27
click at [181, 93] on div "Sales Orders 0402483011 Views Options Create order" at bounding box center [658, 74] width 1273 height 43
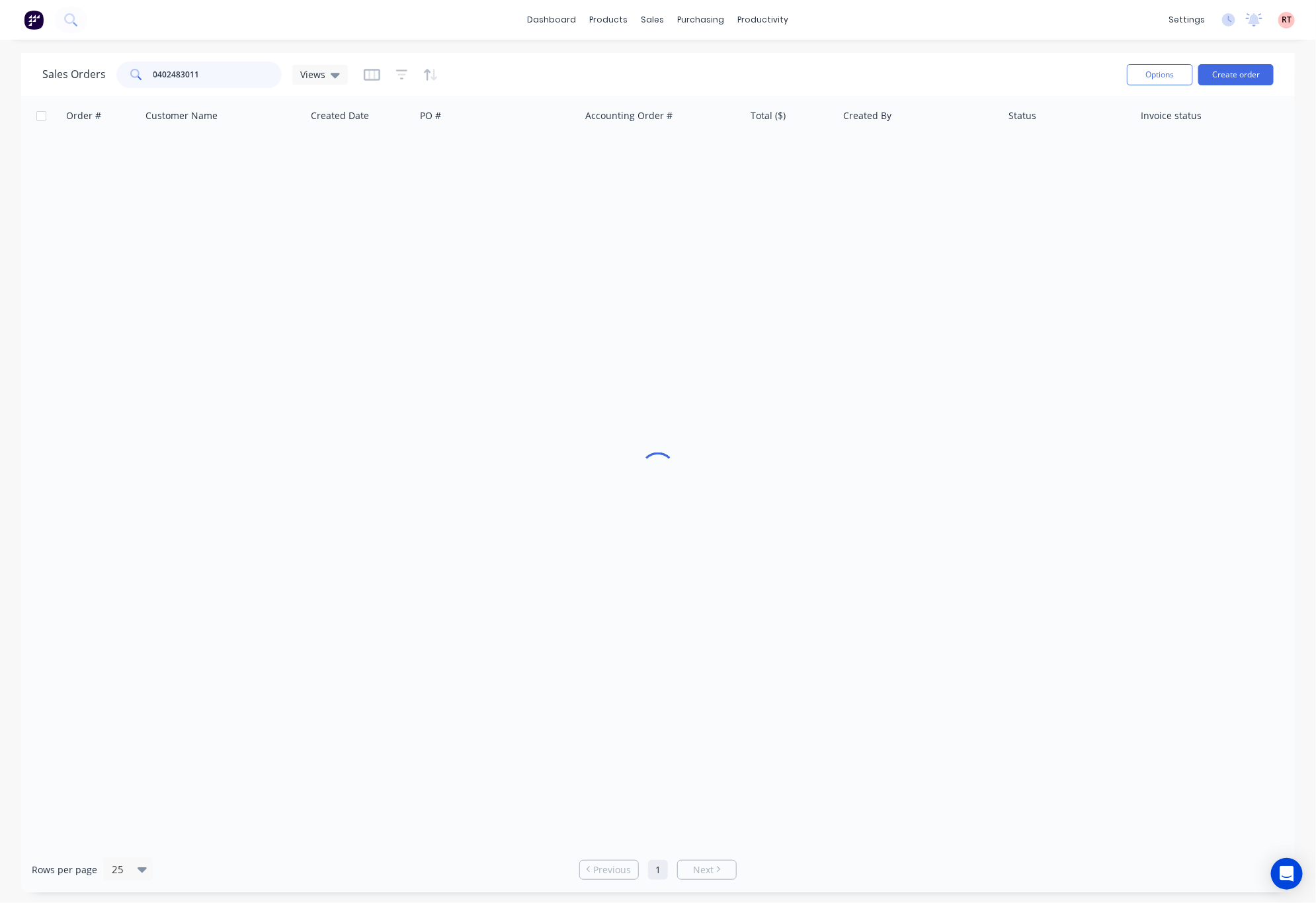
drag, startPoint x: 155, startPoint y: 77, endPoint x: 139, endPoint y: 74, distance: 16.3
click at [139, 74] on div "0402483011" at bounding box center [199, 74] width 165 height 27
type input "402483011"
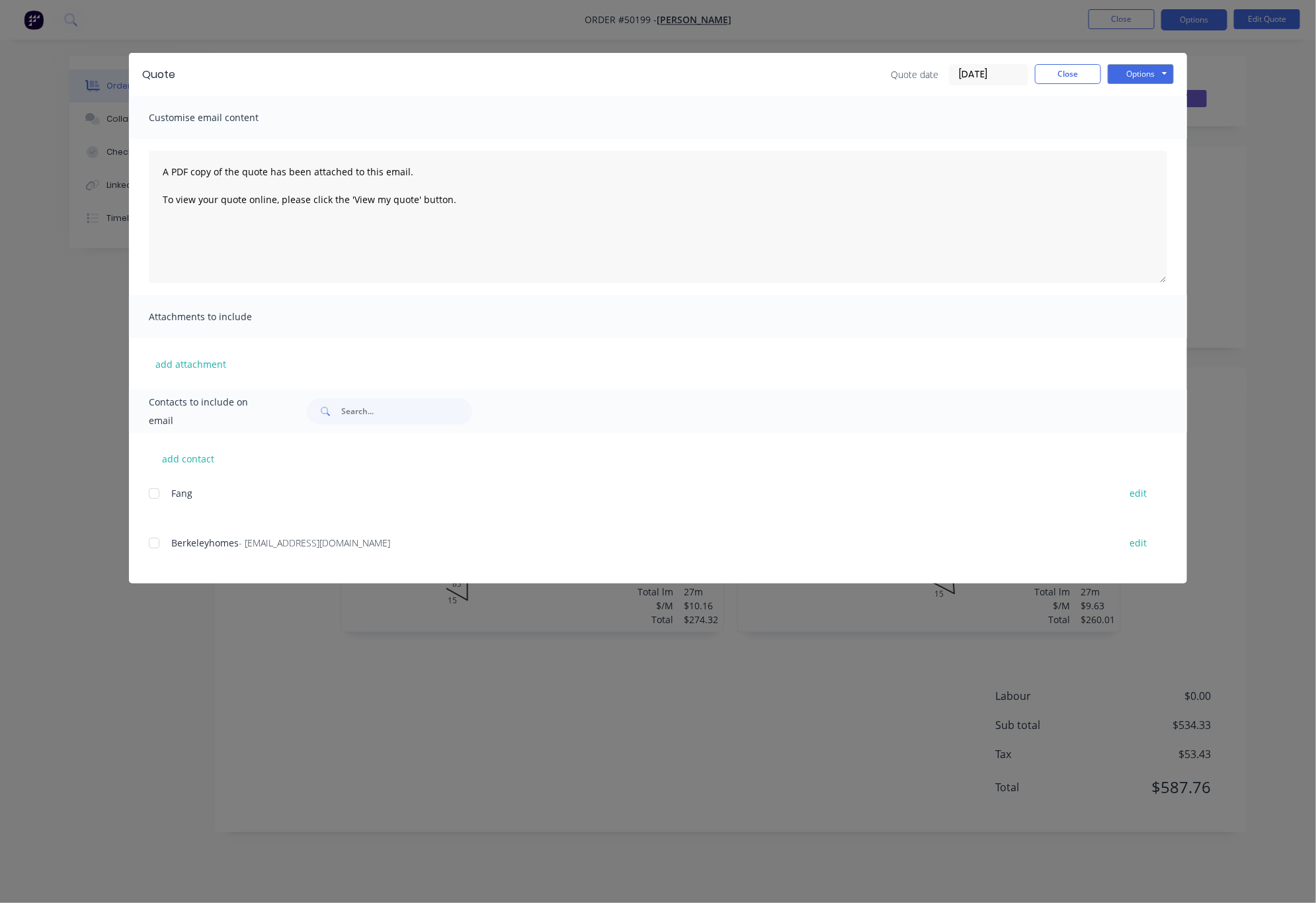
click at [573, 19] on div "Quote Quote date [DATE] Close Options Preview Print Email Customise email conte…" at bounding box center [658, 451] width 1316 height 903
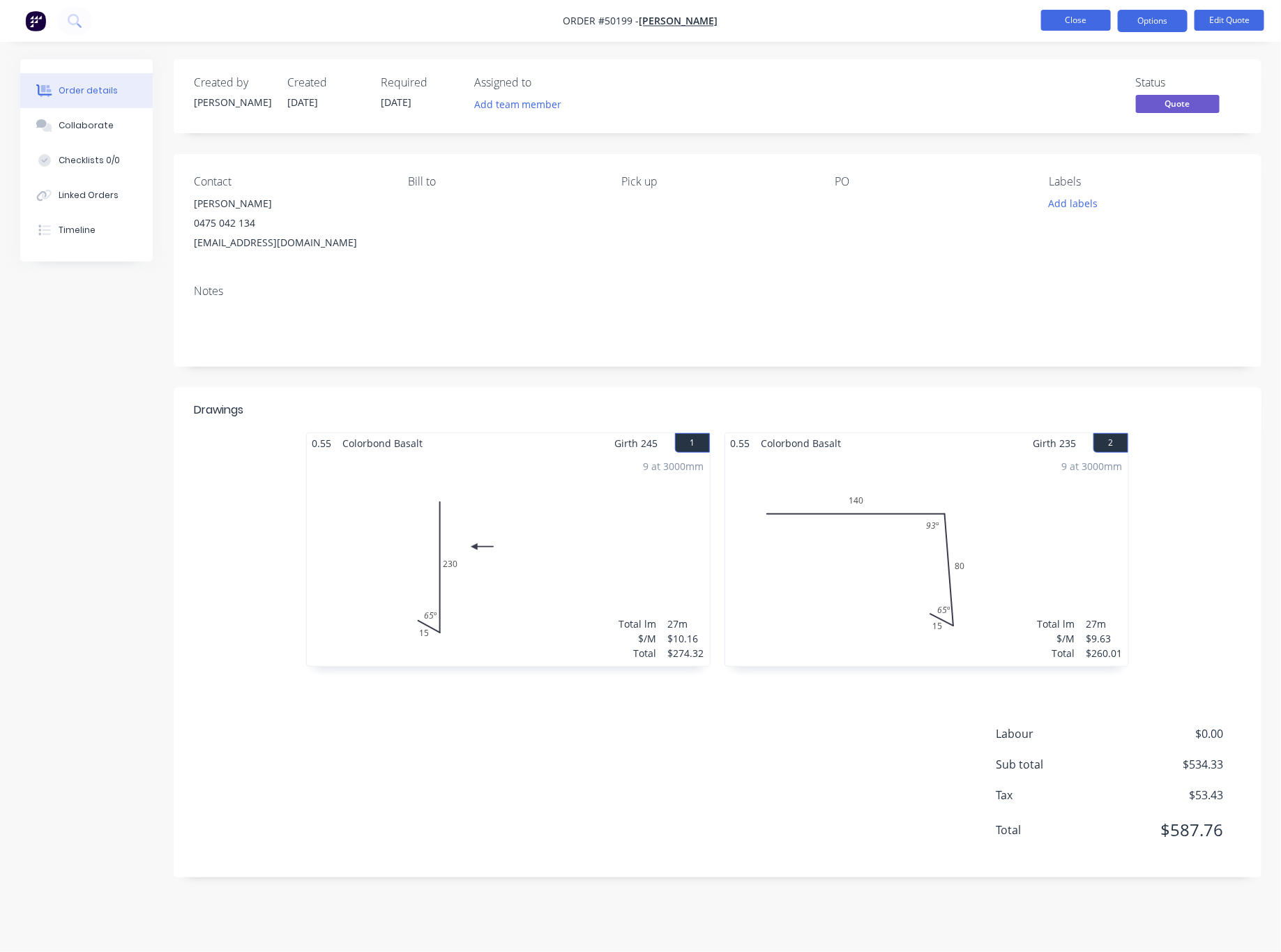
click at [1065, 19] on button "Close" at bounding box center [1075, 20] width 69 height 21
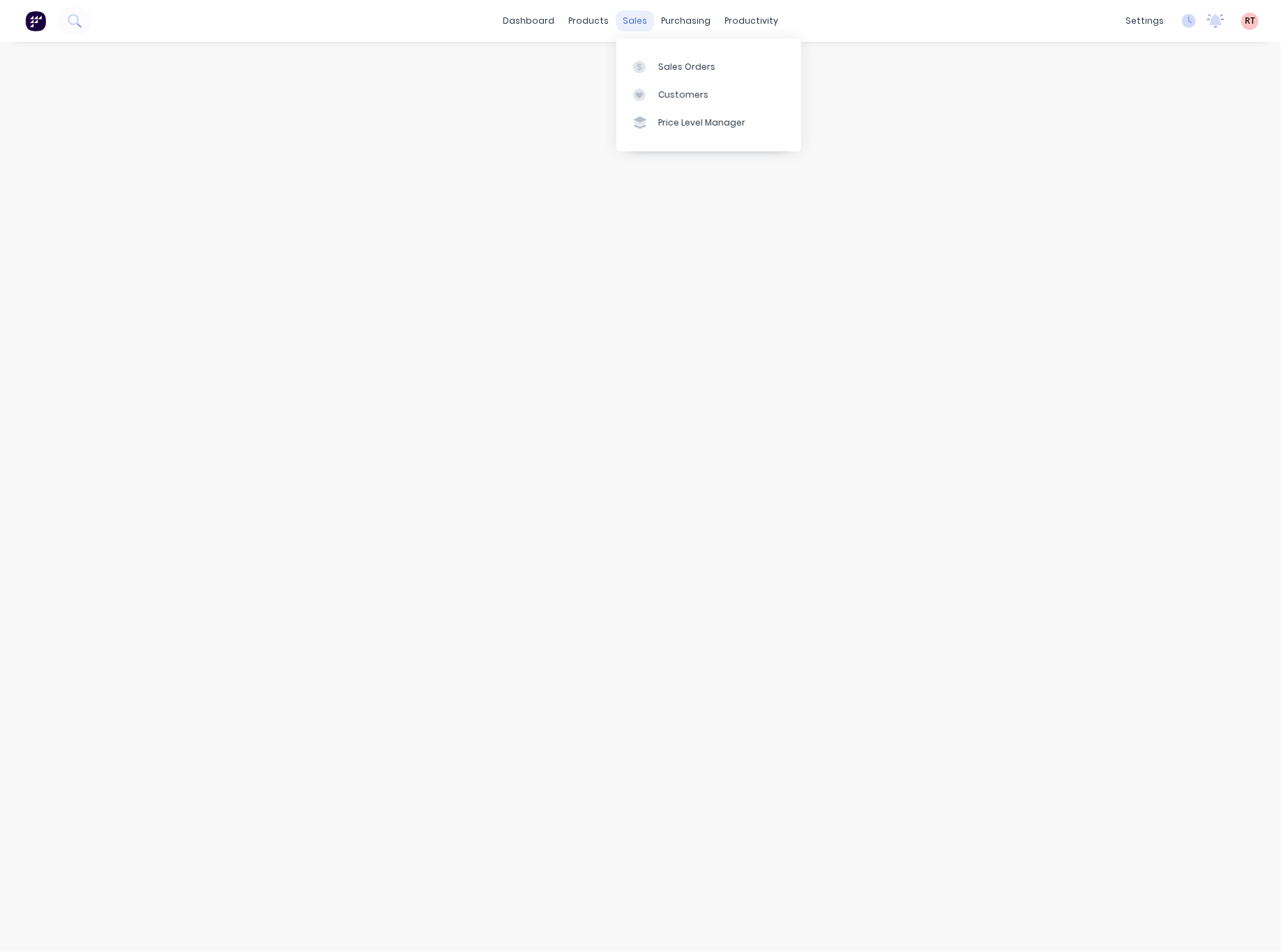
click at [630, 19] on div "sales" at bounding box center [635, 21] width 38 height 21
click at [670, 21] on div "purchasing" at bounding box center [685, 21] width 63 height 21
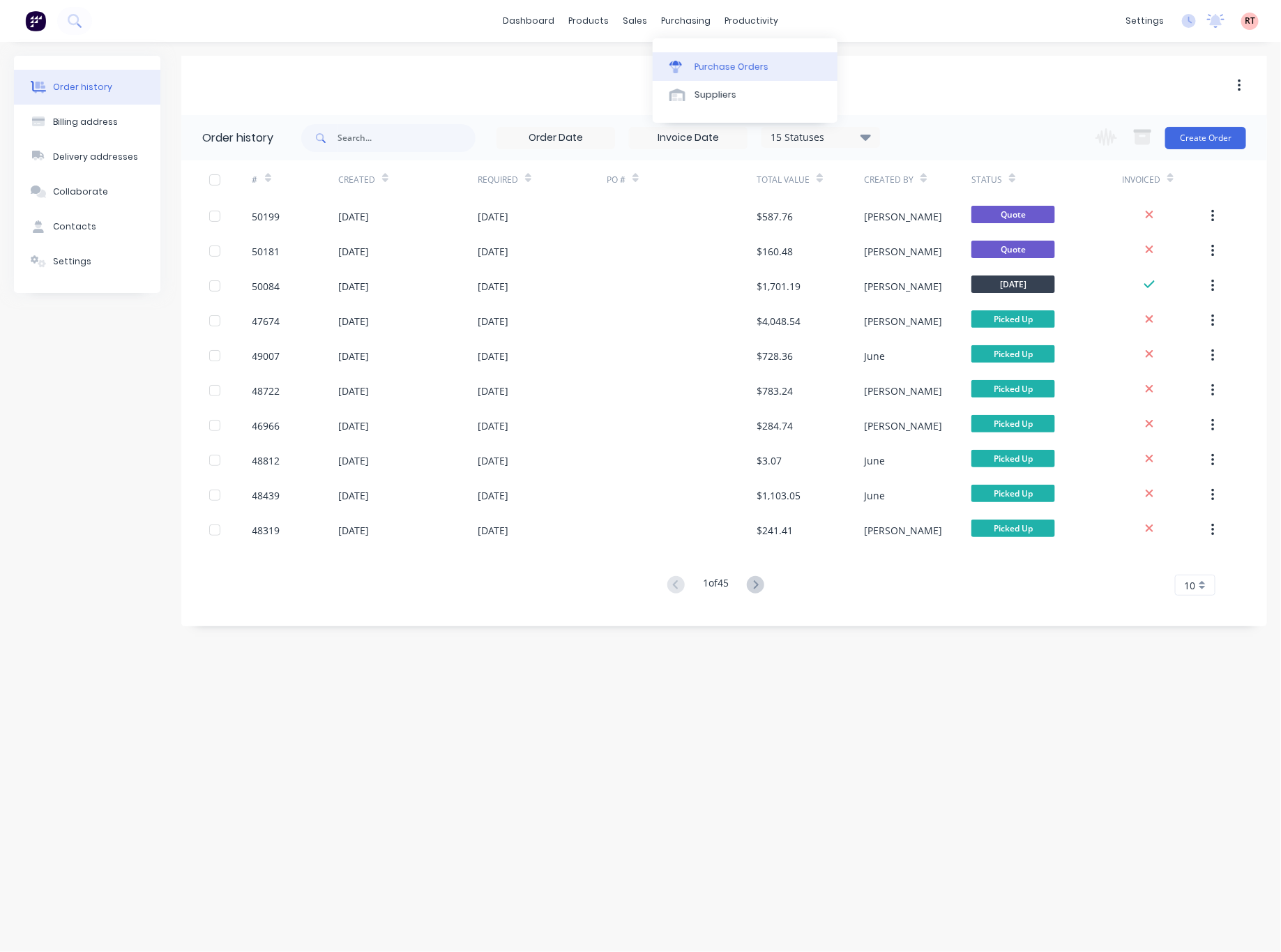
click at [709, 66] on div "Purchase Orders" at bounding box center [731, 67] width 74 height 12
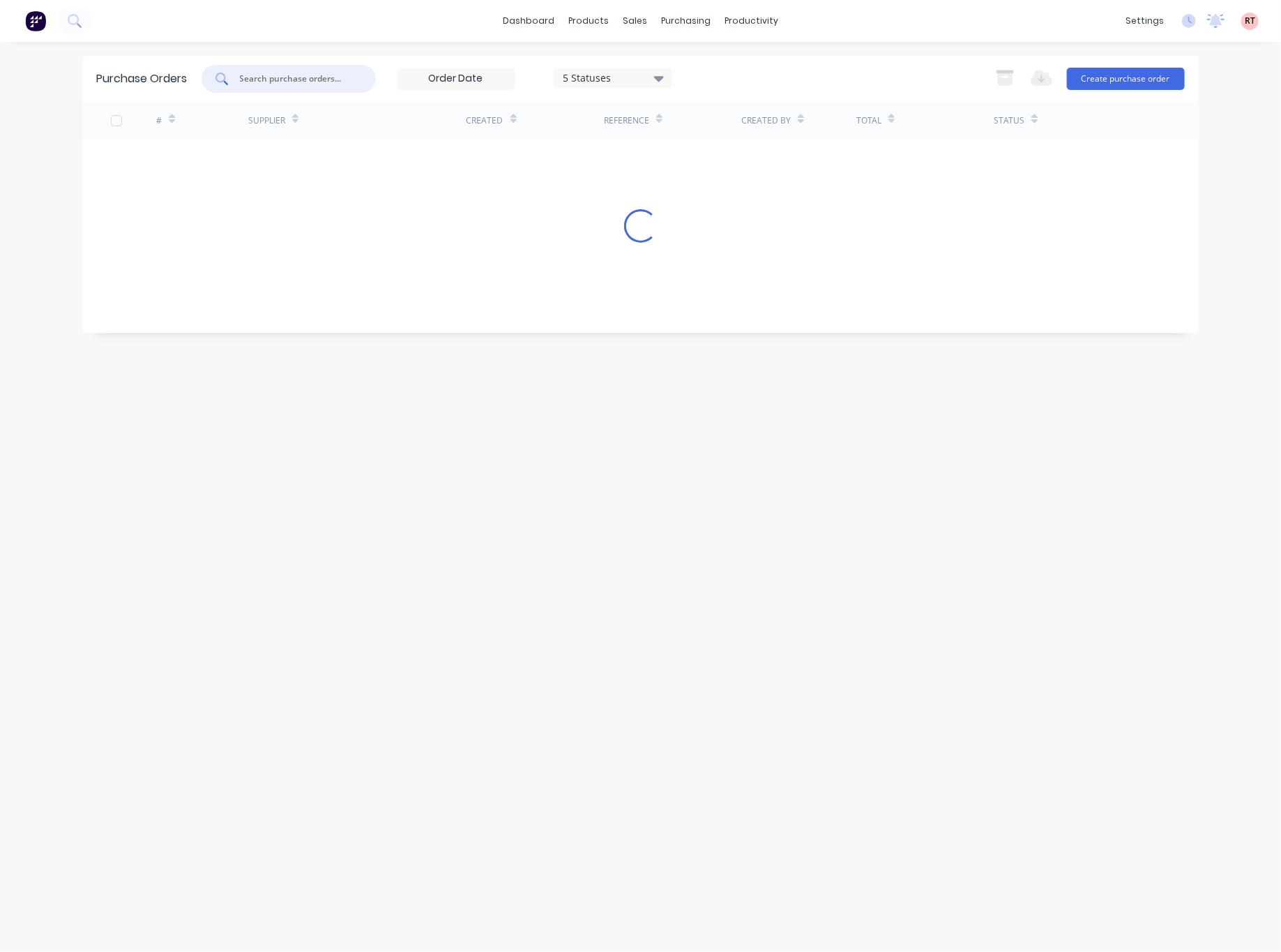
click at [264, 72] on input "text" at bounding box center [296, 79] width 116 height 14
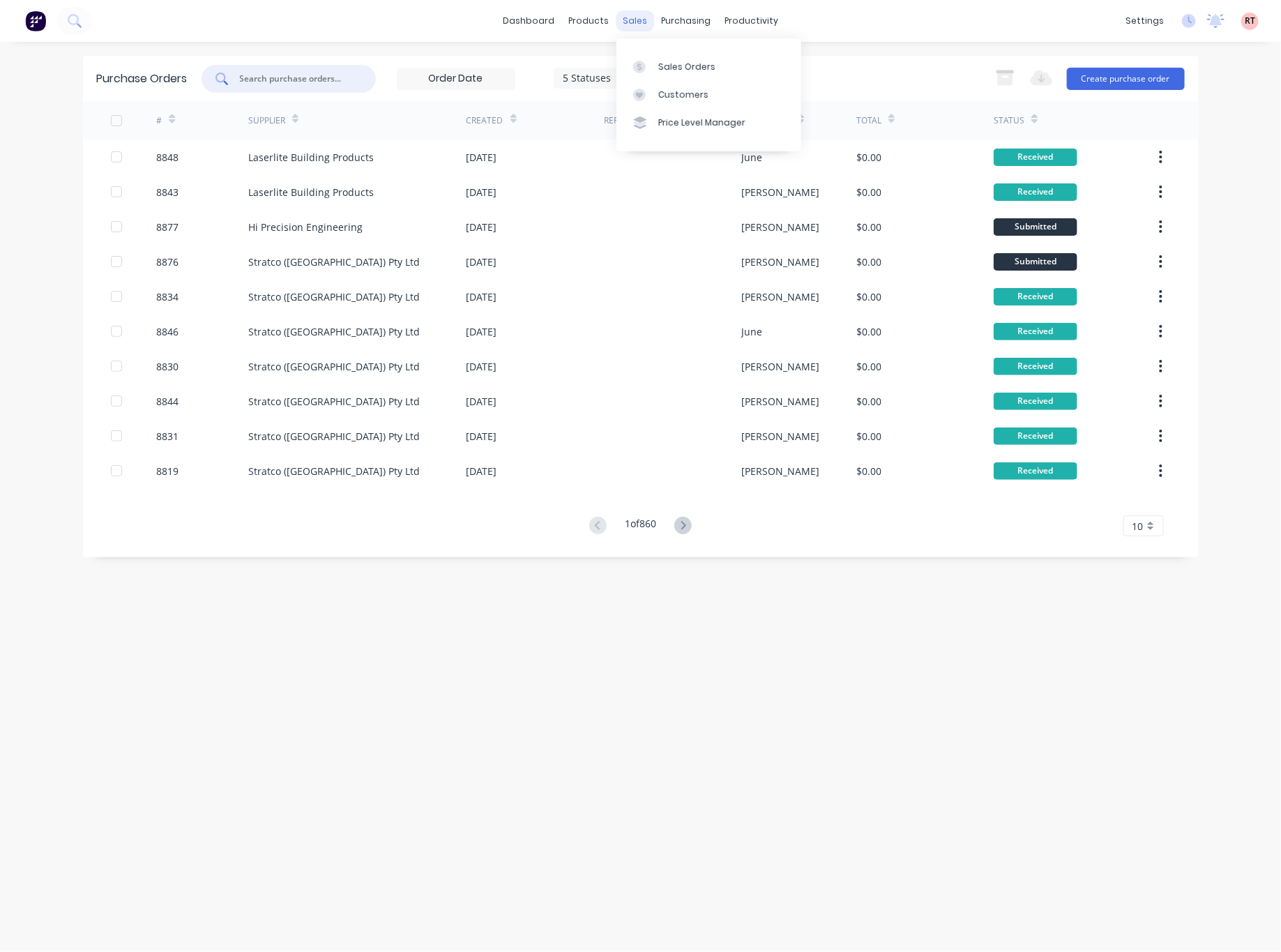
click at [626, 11] on div "sales" at bounding box center [635, 21] width 38 height 21
click at [664, 63] on div "Sales Orders" at bounding box center [687, 67] width 57 height 12
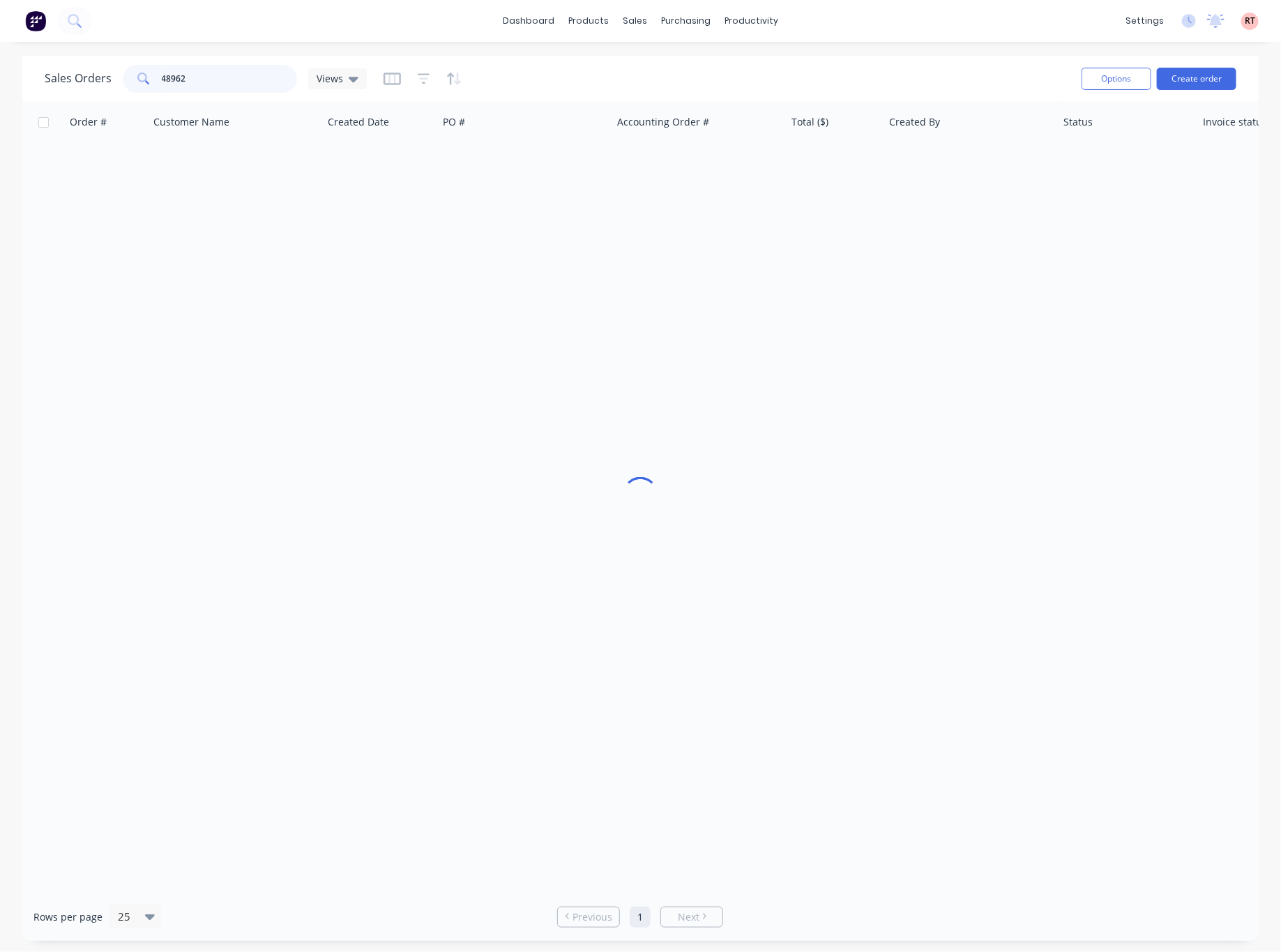
drag, startPoint x: 255, startPoint y: 75, endPoint x: 75, endPoint y: 79, distance: 180.0
click at [75, 79] on div "Sales Orders 48962 Views" at bounding box center [206, 79] width 322 height 28
type input "12266"
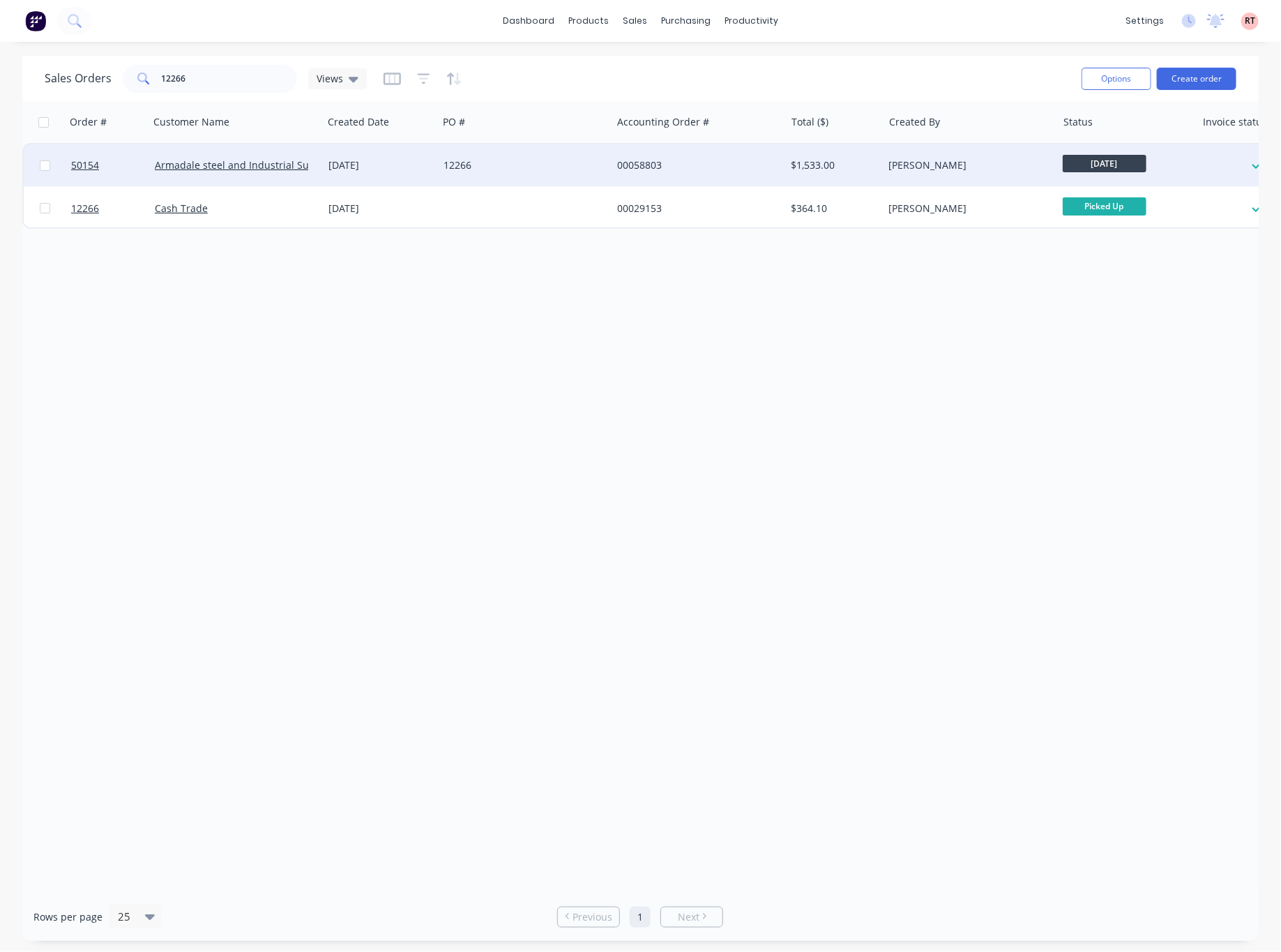
click at [543, 166] on div "12266" at bounding box center [520, 165] width 155 height 14
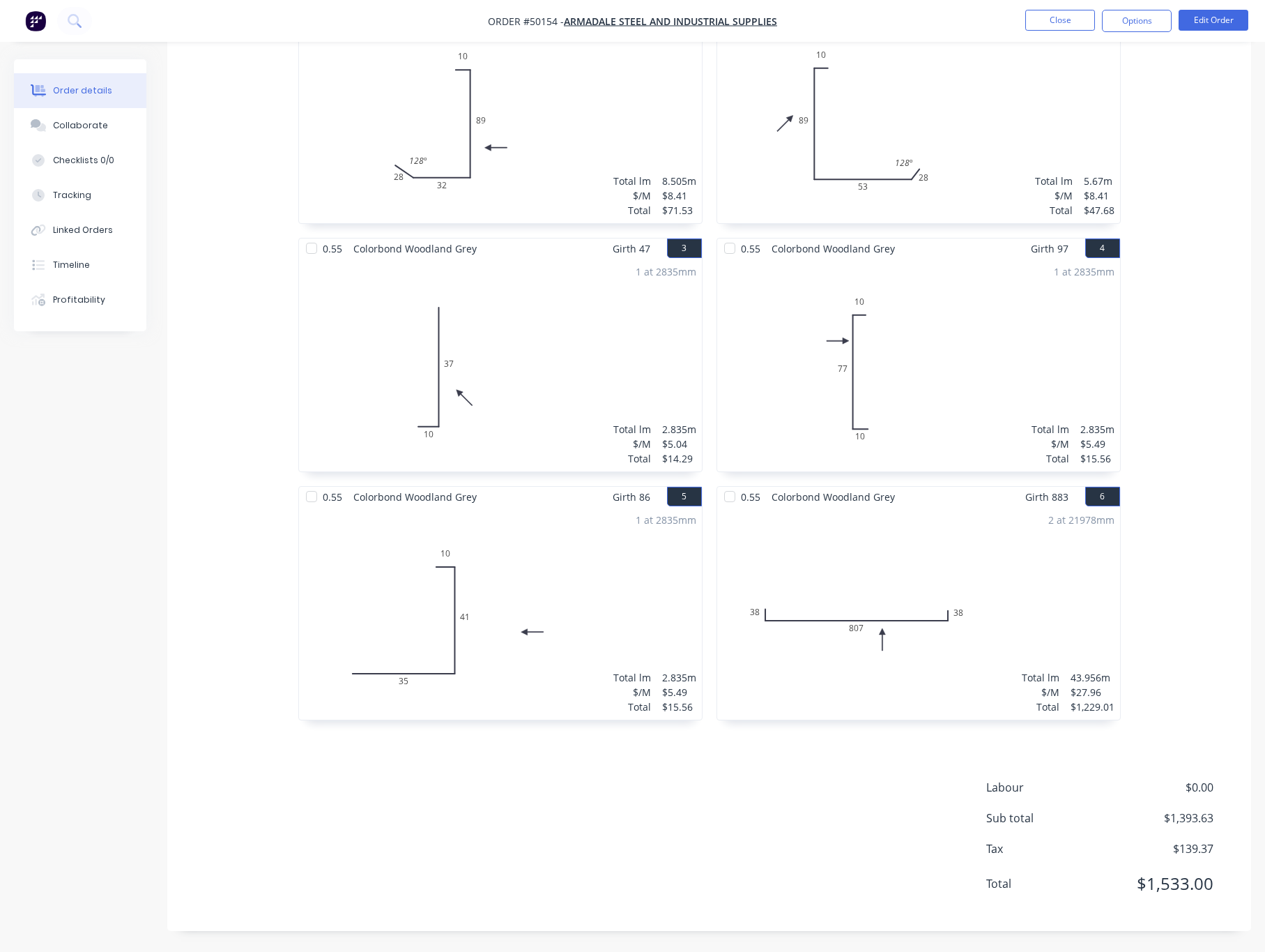
scroll to position [446, 0]
click at [1219, 20] on button "Edit Order" at bounding box center [1213, 20] width 69 height 21
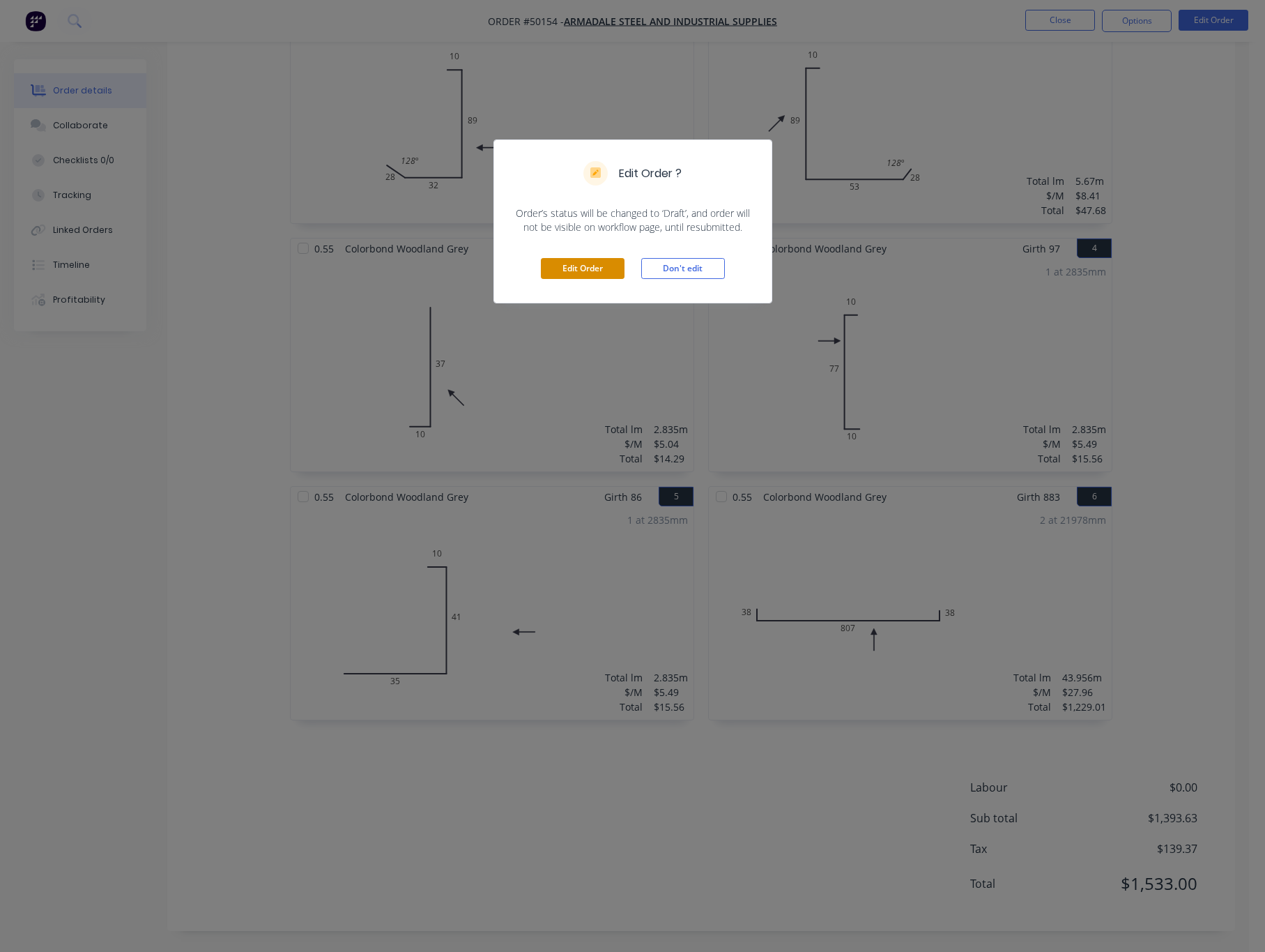
click at [586, 266] on button "Edit Order" at bounding box center [583, 268] width 84 height 21
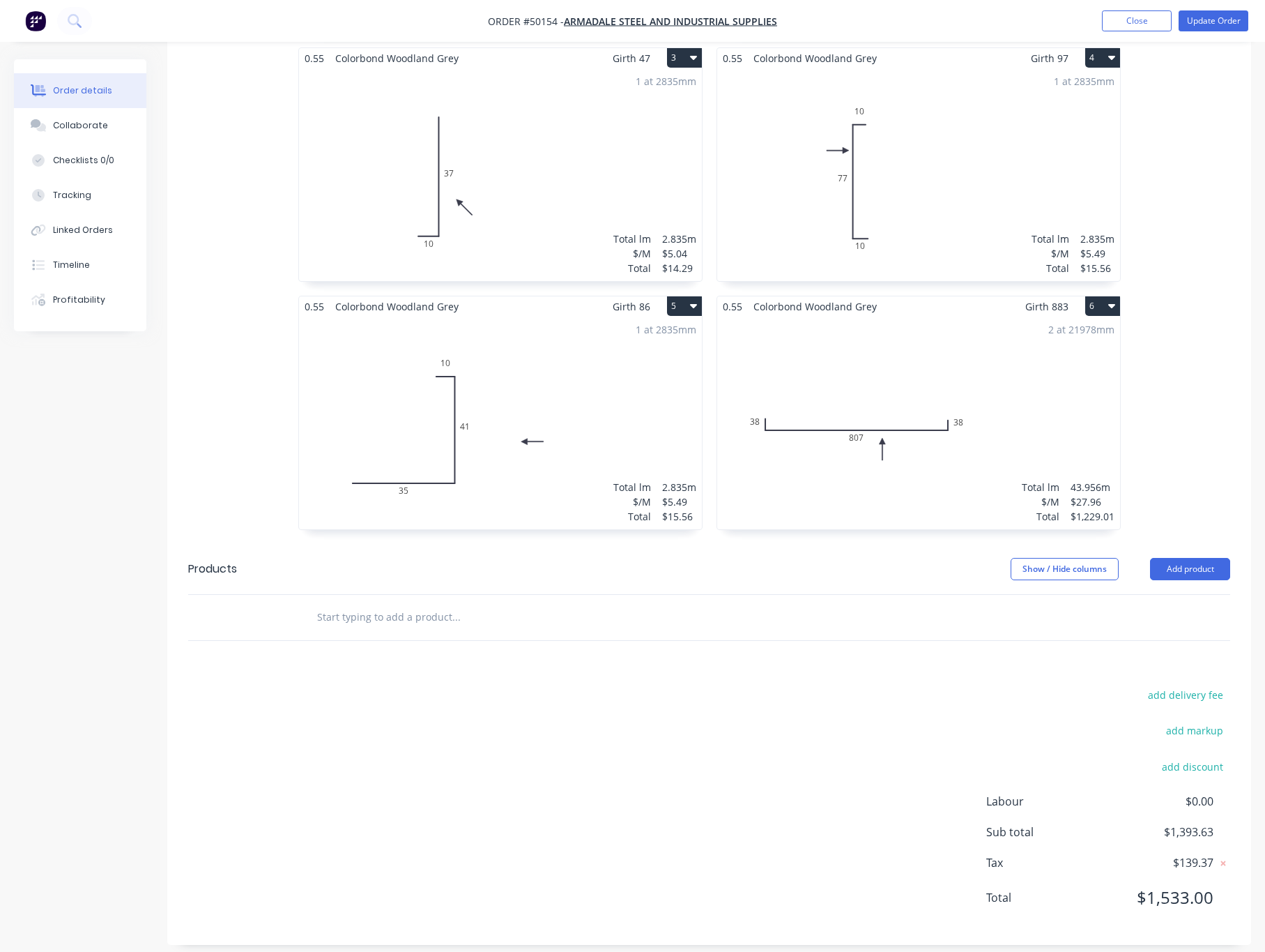
click at [1033, 377] on div "2 at 21978mm Total lm $/M Total 43.956m $27.96 $1,229.01" at bounding box center [918, 422] width 403 height 213
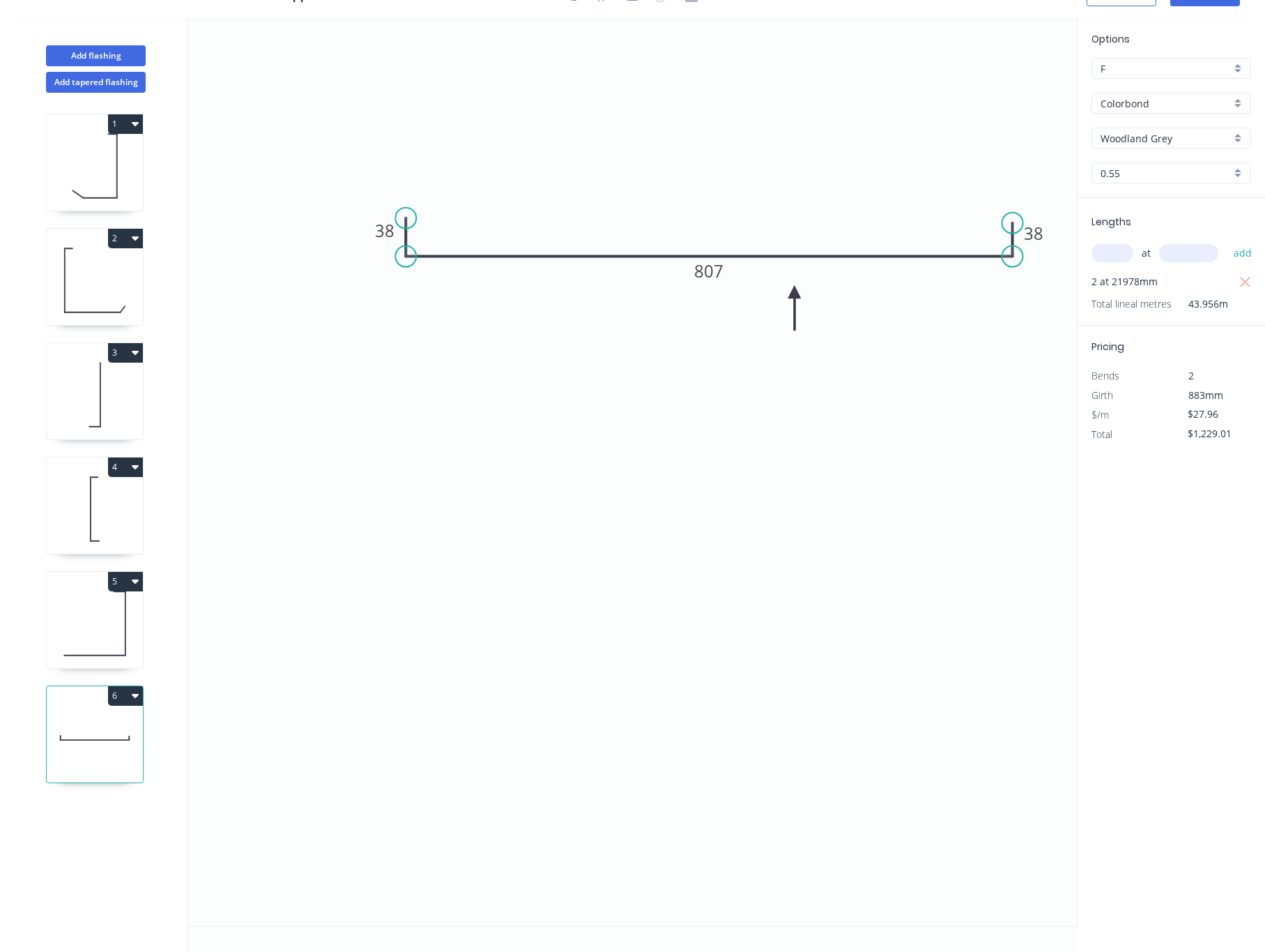
click at [1109, 251] on input "text" at bounding box center [1113, 253] width 42 height 18
type input "2"
click at [1180, 252] on input "text" at bounding box center [1189, 253] width 59 height 18
type input "2197"
click at [1242, 277] on icon "button" at bounding box center [1245, 282] width 11 height 11
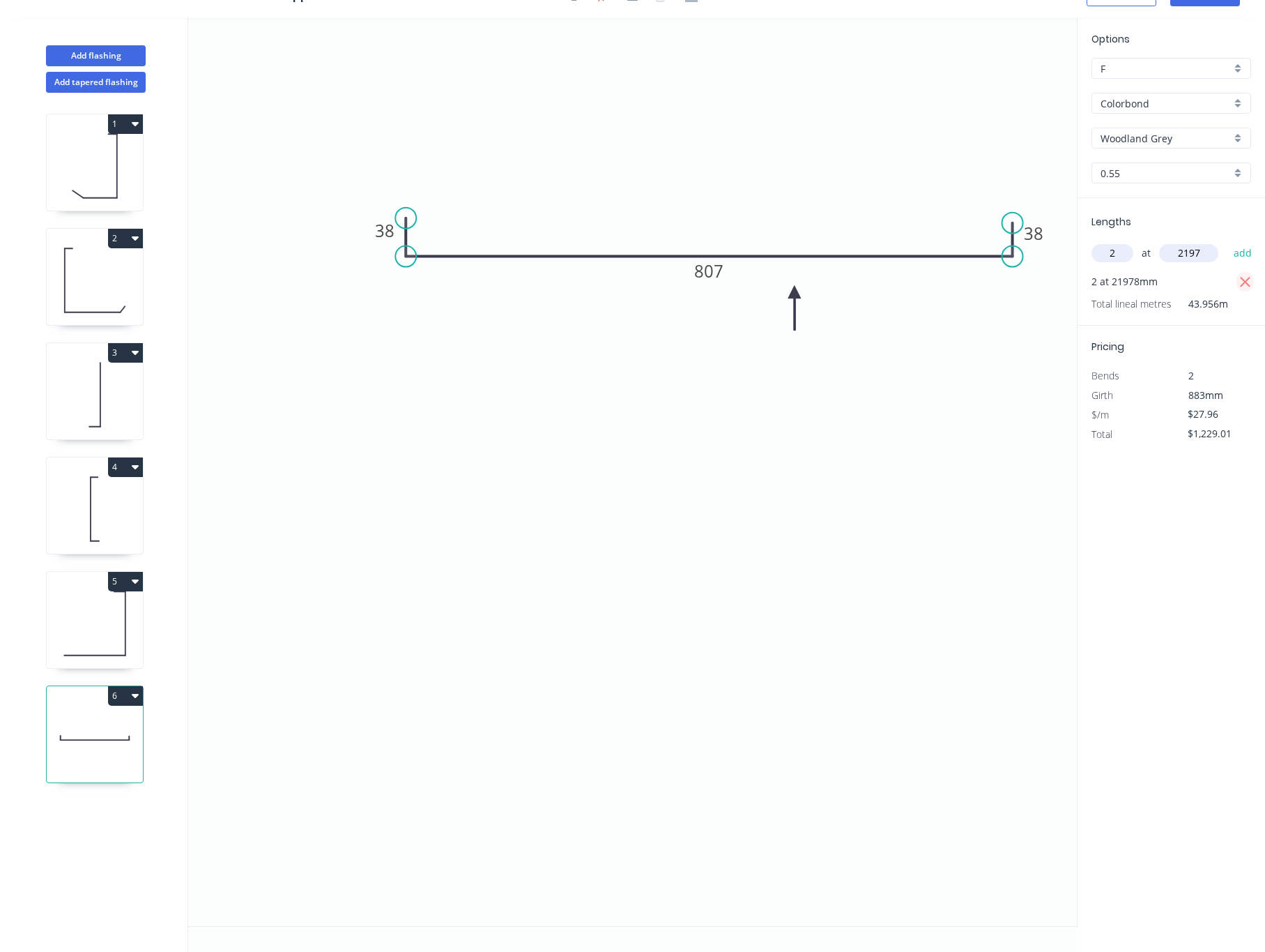
type input "$0.00"
click at [1235, 256] on button "add" at bounding box center [1243, 253] width 33 height 24
type input "$122.86"
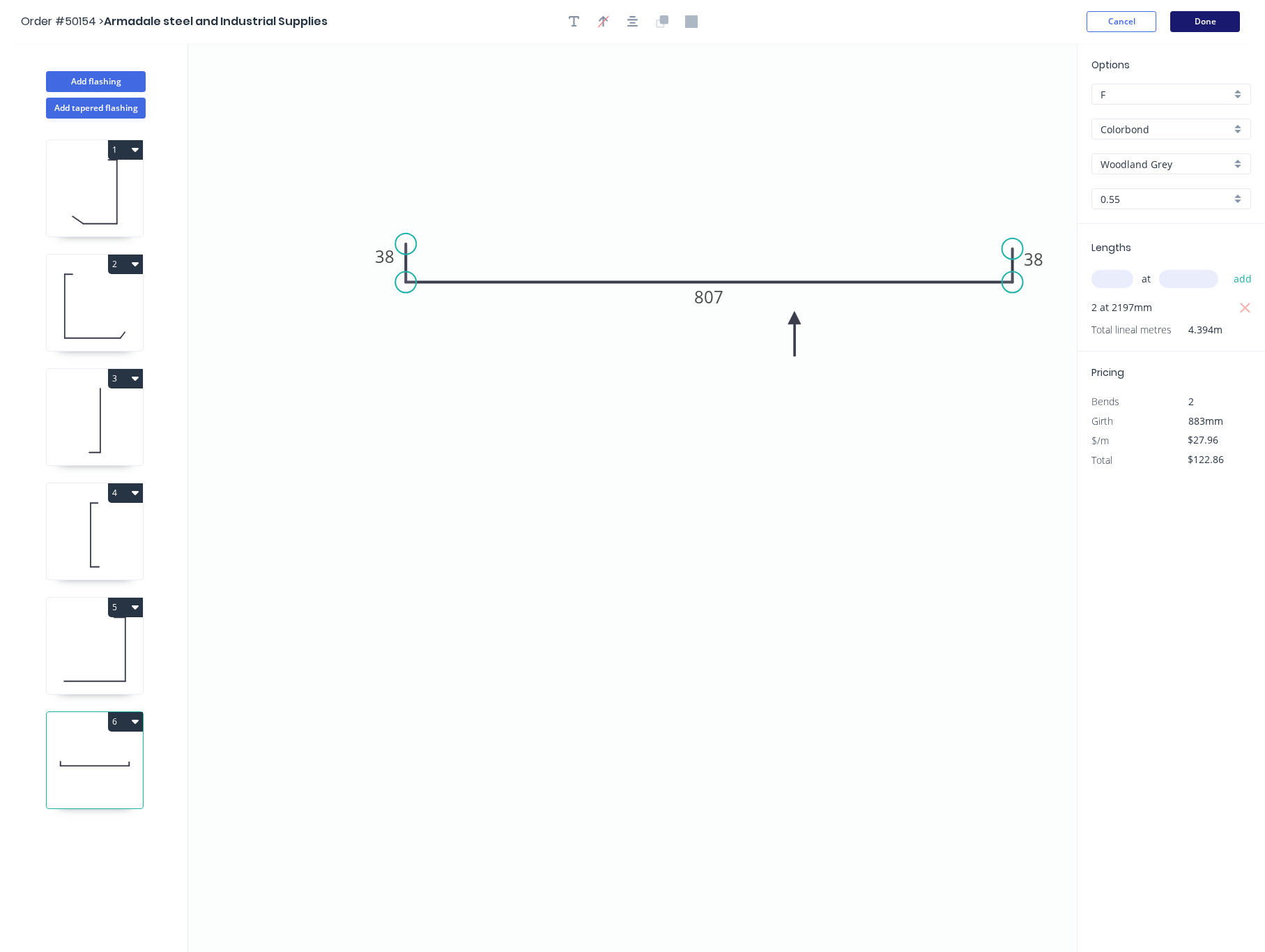
click at [1207, 21] on button "Done" at bounding box center [1205, 21] width 69 height 21
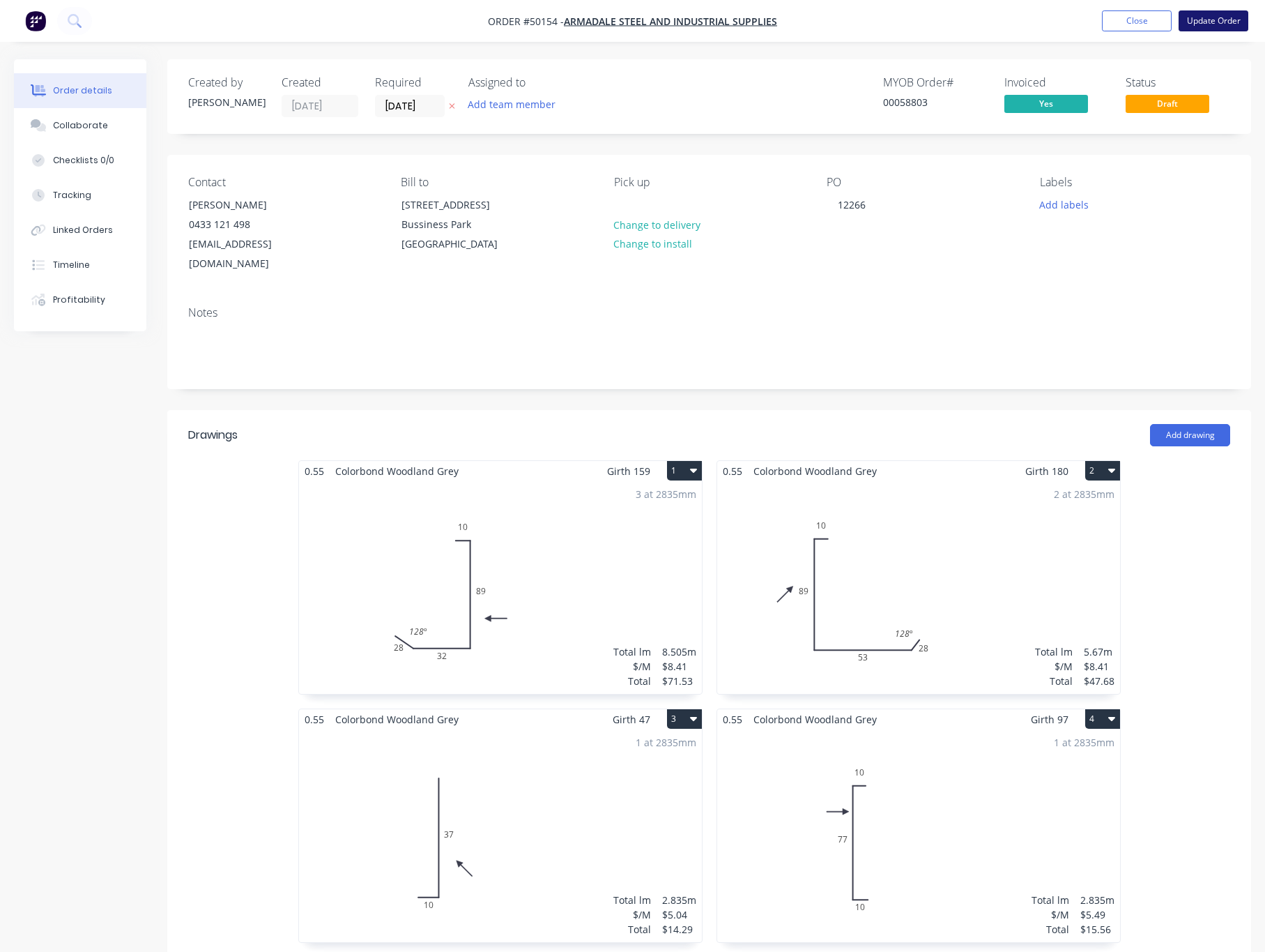
click at [1205, 11] on button "Update Order" at bounding box center [1213, 21] width 69 height 21
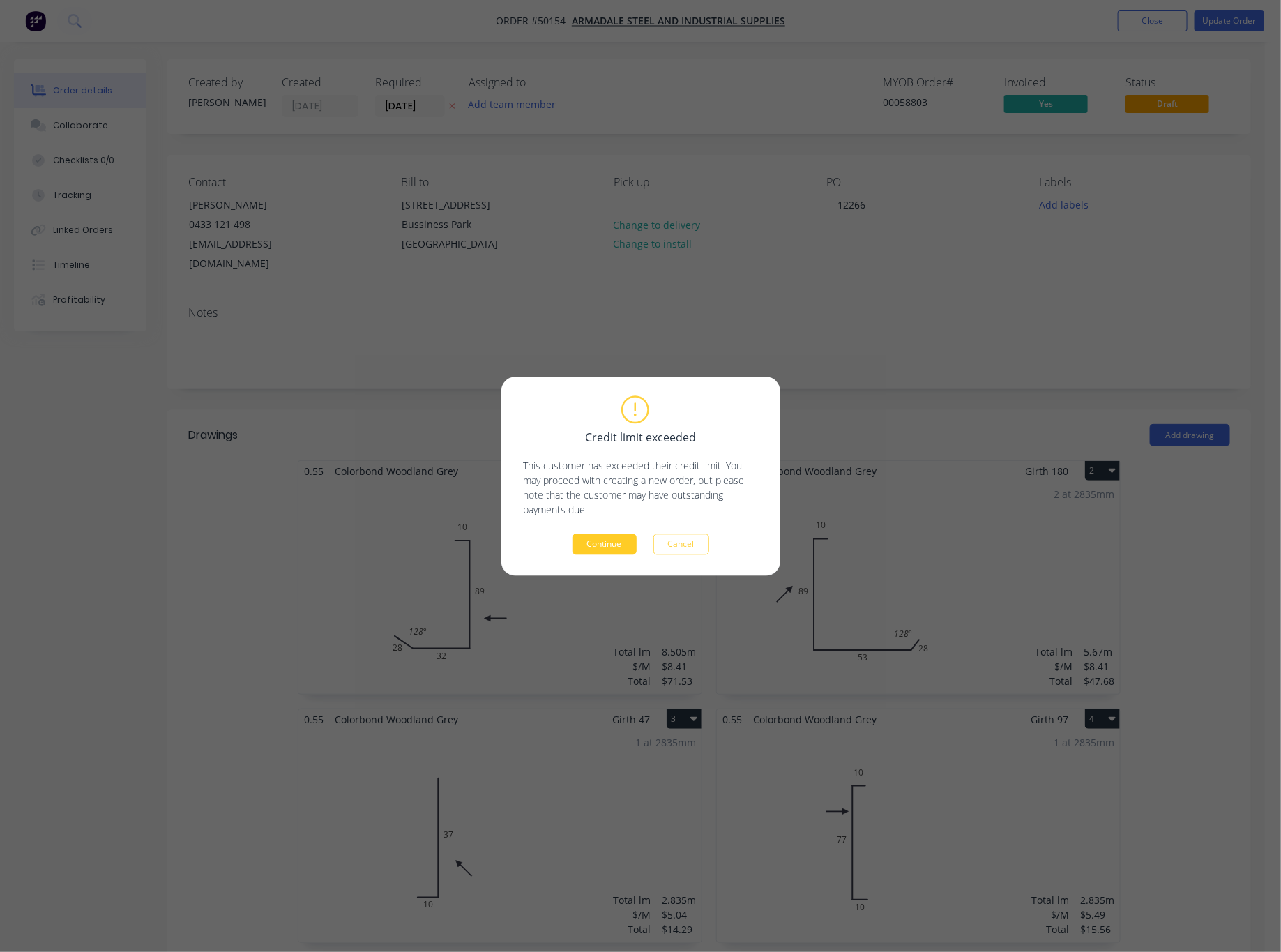
click at [613, 543] on button "Continue" at bounding box center [604, 543] width 64 height 21
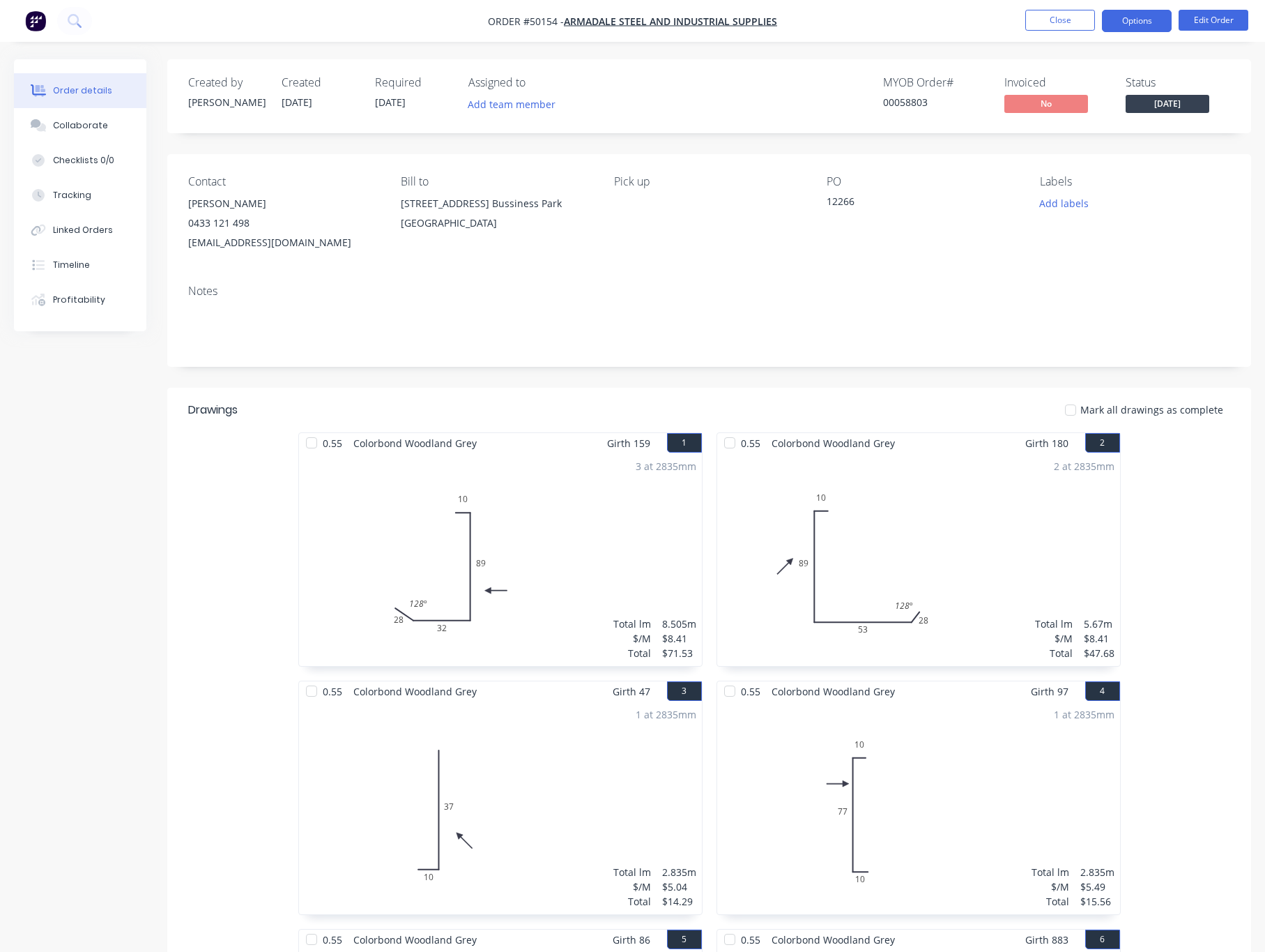
click at [1145, 25] on button "Options" at bounding box center [1136, 21] width 69 height 22
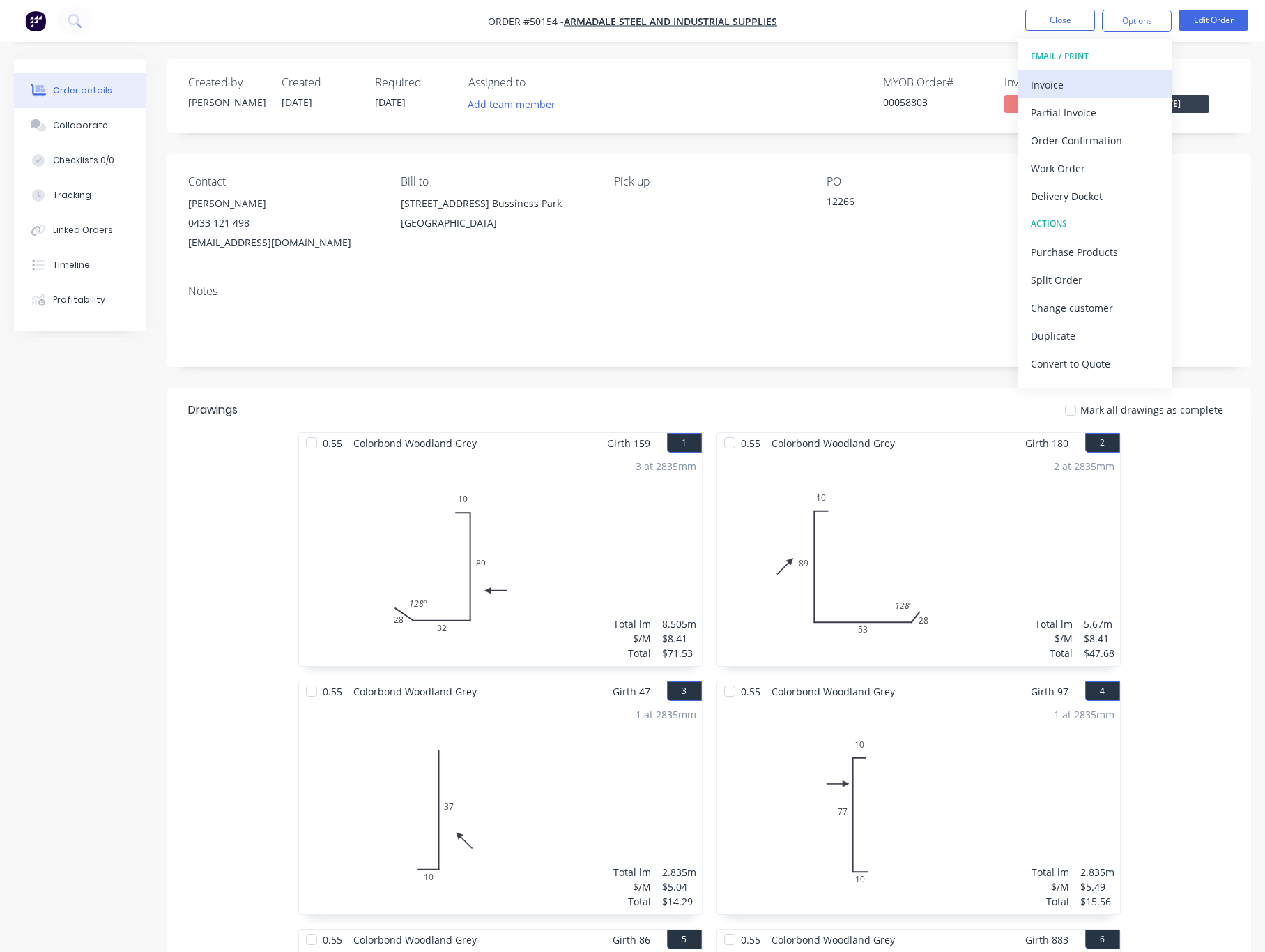
click at [1094, 76] on div "Invoice" at bounding box center [1095, 85] width 128 height 21
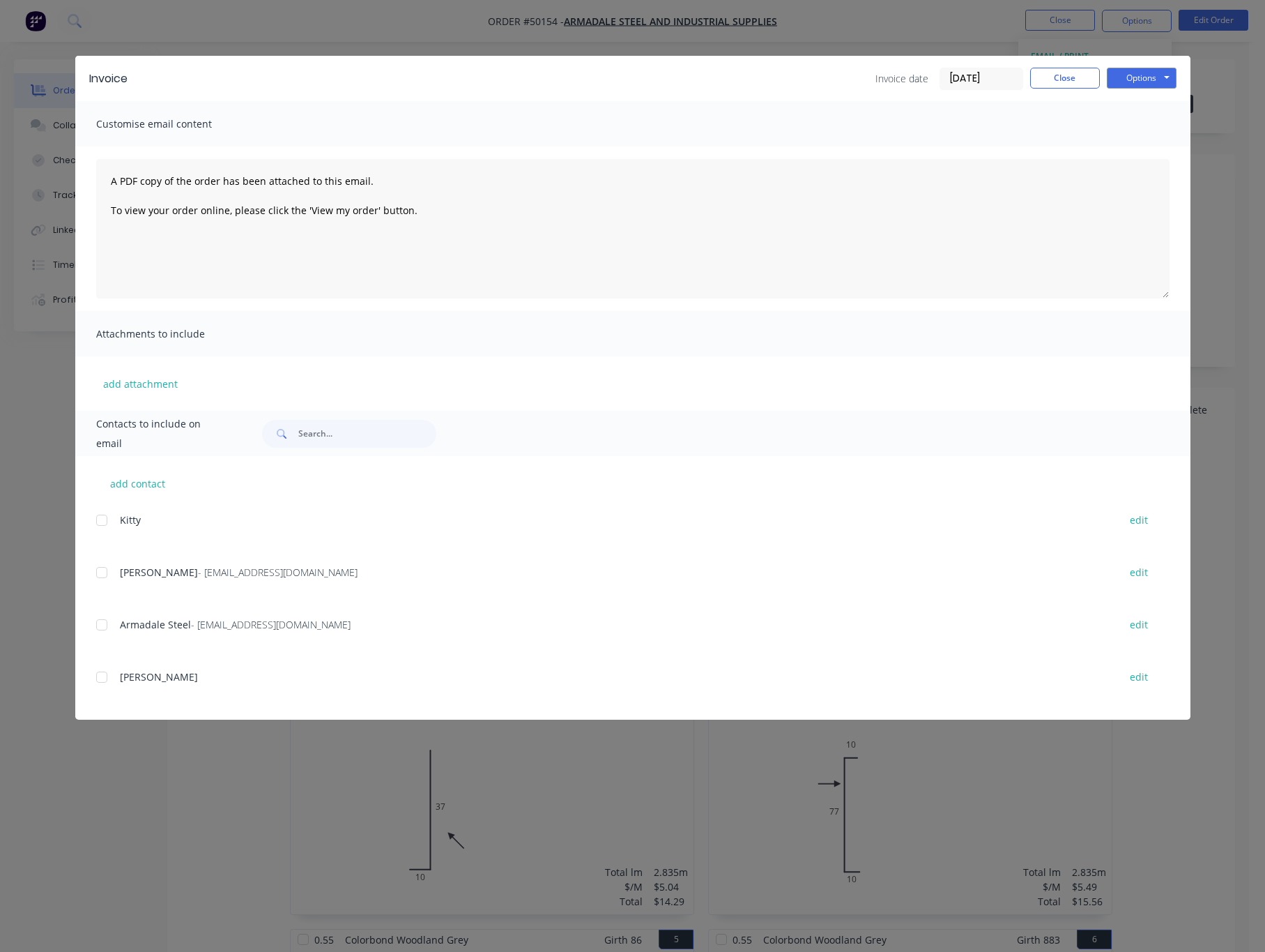
click at [107, 574] on div at bounding box center [101, 572] width 28 height 28
click at [1155, 68] on button "Options" at bounding box center [1142, 78] width 69 height 21
click at [1153, 143] on button "Email" at bounding box center [1151, 149] width 89 height 23
click at [200, 816] on div "Invoice Invoice date [DATE] Close Options Preview Print Email Customise email c…" at bounding box center [632, 476] width 1265 height 952
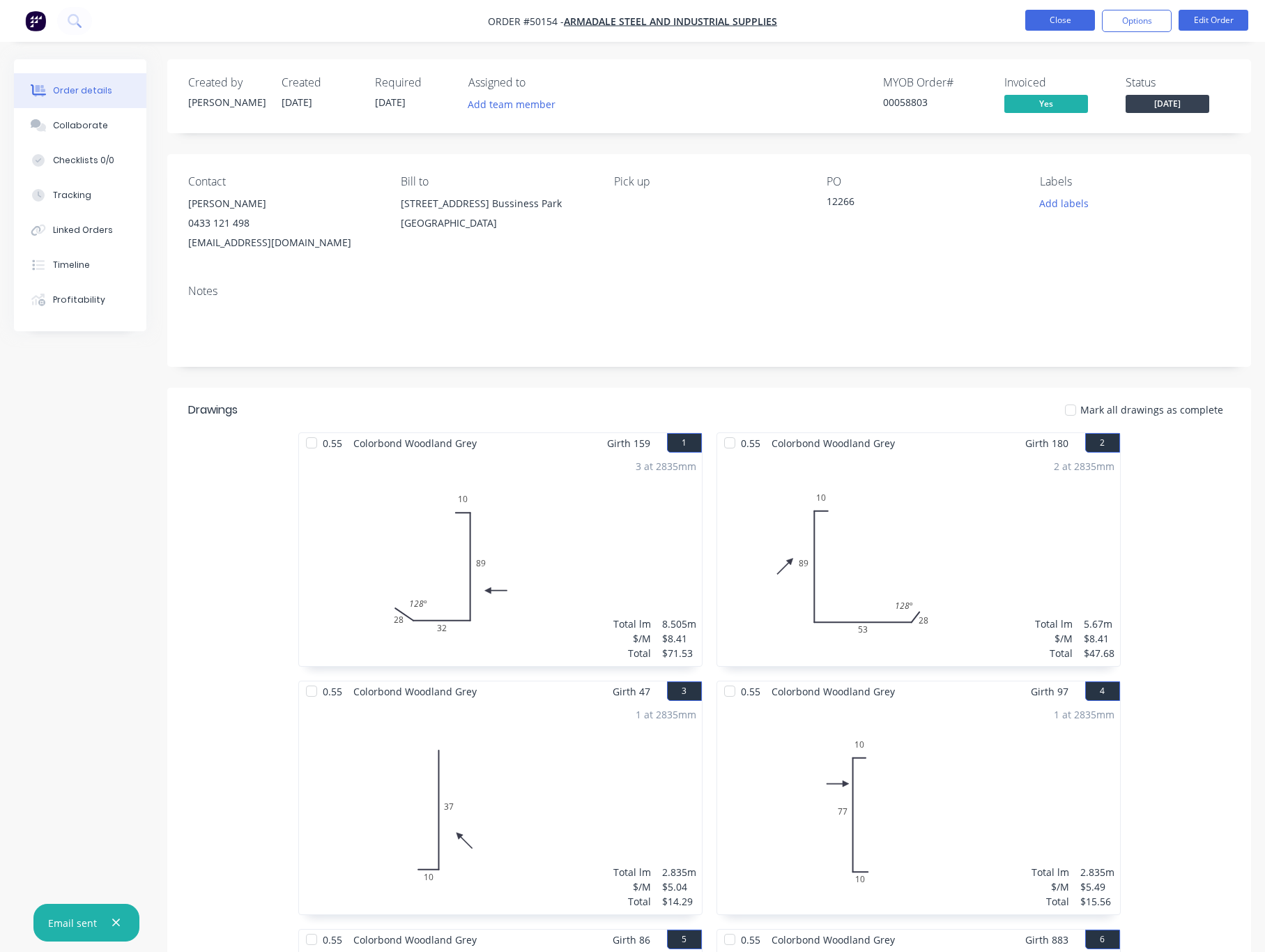
click at [1060, 17] on button "Close" at bounding box center [1060, 20] width 69 height 21
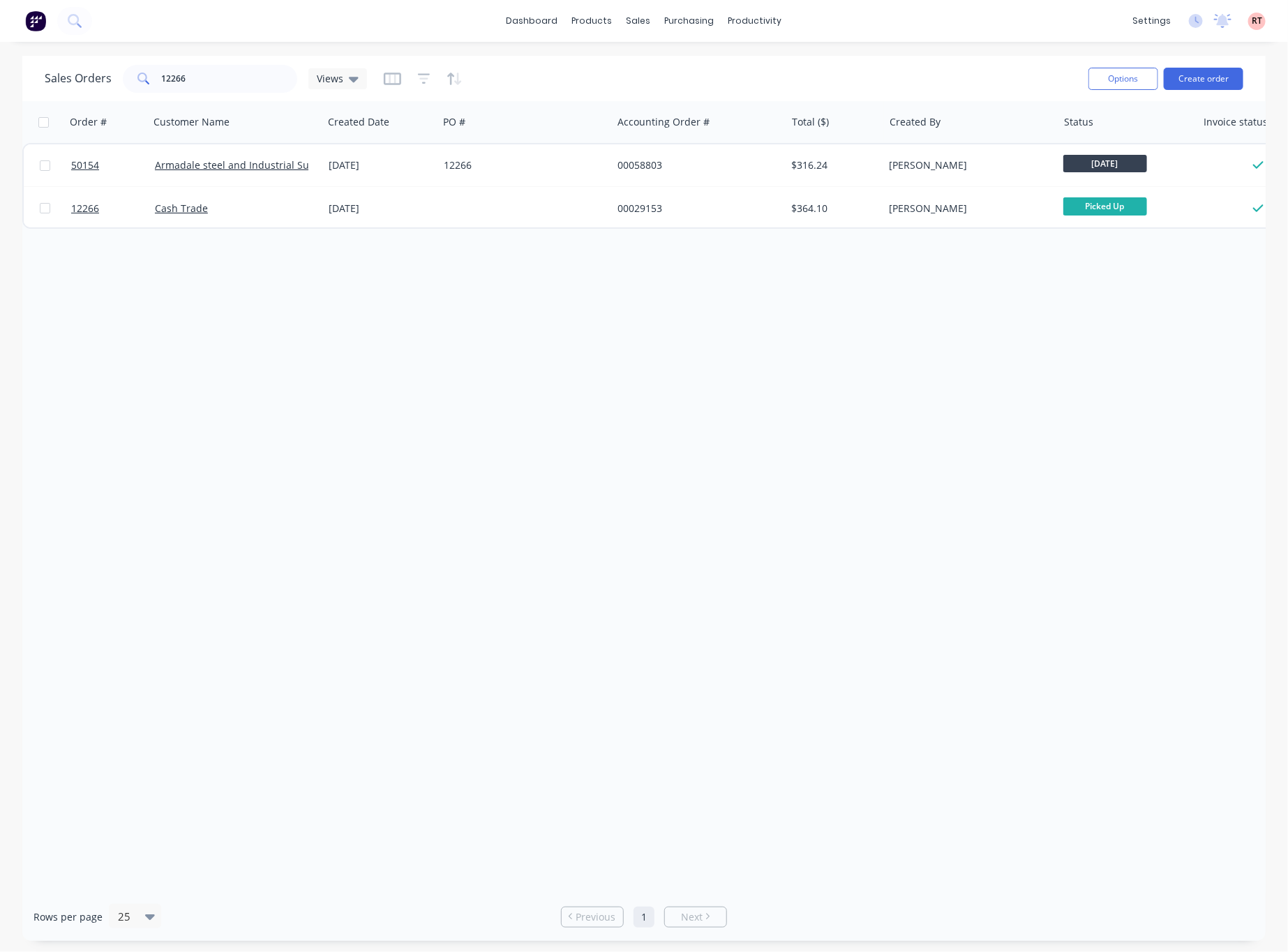
click at [589, 387] on div "Order # Customer Name Created Date PO # Accounting Order # Total ($) Created By…" at bounding box center [644, 497] width 1243 height 791
drag, startPoint x: 254, startPoint y: 76, endPoint x: 9, endPoint y: 72, distance: 245.0
click at [38, 74] on div "Sales Orders 12266 Views Options Create order" at bounding box center [644, 78] width 1243 height 45
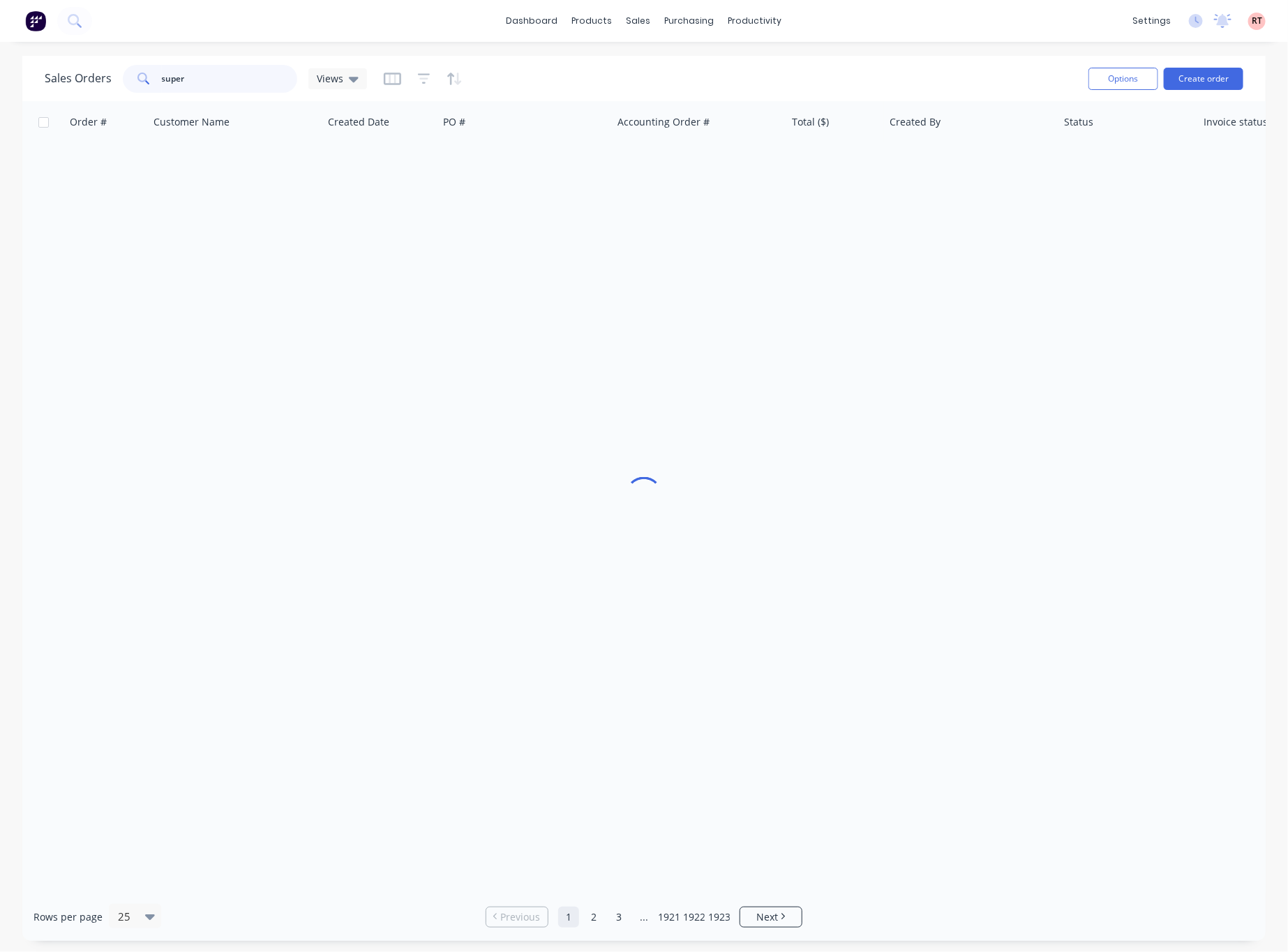
click at [187, 88] on input "super" at bounding box center [230, 79] width 136 height 28
type input "super spray"
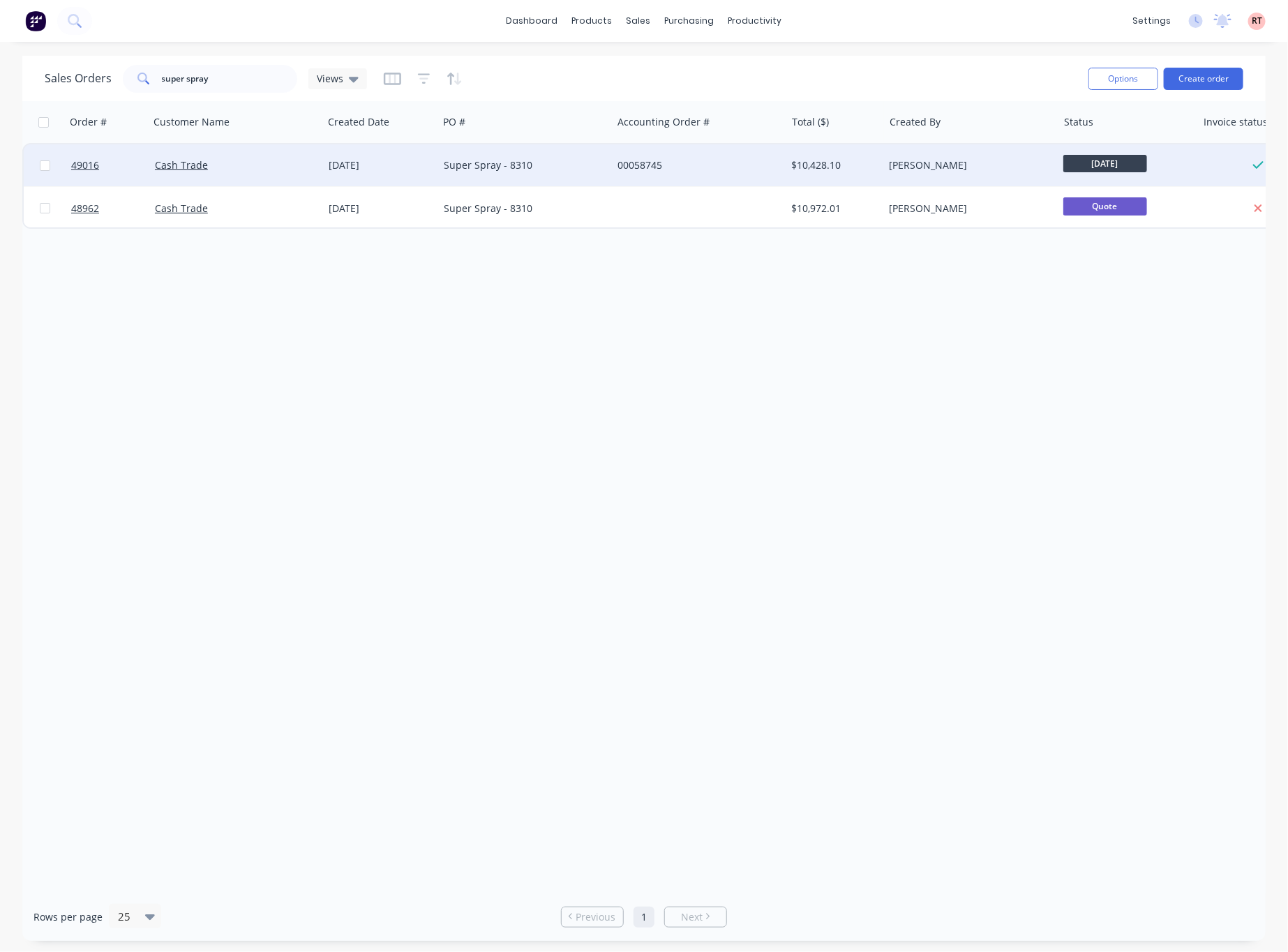
click at [275, 169] on div "Cash Trade" at bounding box center [232, 165] width 155 height 14
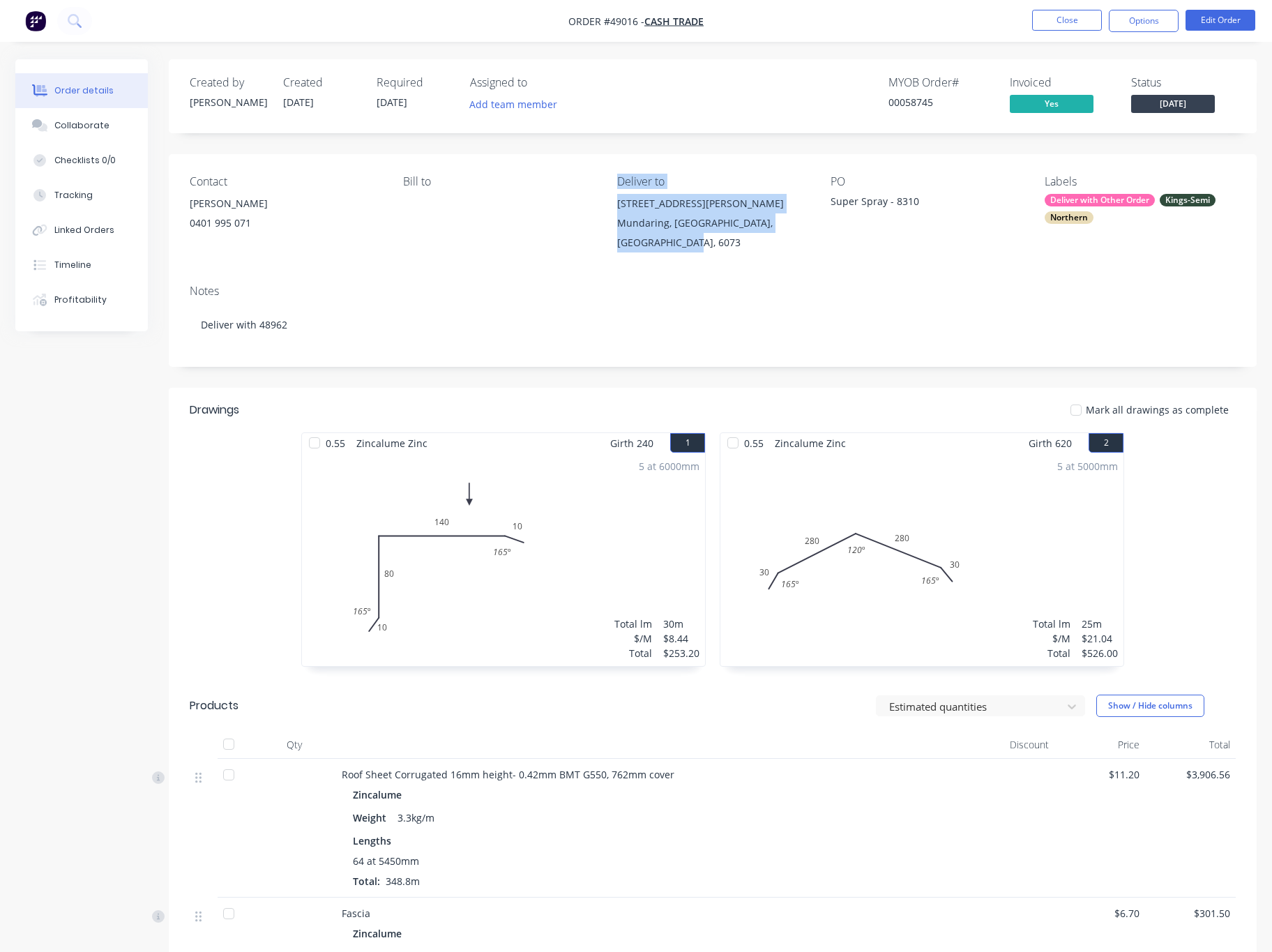
drag, startPoint x: 607, startPoint y: 199, endPoint x: 649, endPoint y: 248, distance: 64.5
click at [649, 248] on div "Contact [PERSON_NAME] [PHONE_NUMBER] Bill to Deliver to [STREET_ADDRESS][PERSON…" at bounding box center [712, 213] width 1088 height 119
click at [731, 274] on div "Notes Deliver with 48962" at bounding box center [712, 320] width 1088 height 94
drag, startPoint x: 626, startPoint y: 212, endPoint x: 647, endPoint y: 248, distance: 41.7
click at [647, 248] on div "[STREET_ADDRESS][PERSON_NAME]" at bounding box center [713, 223] width 191 height 59
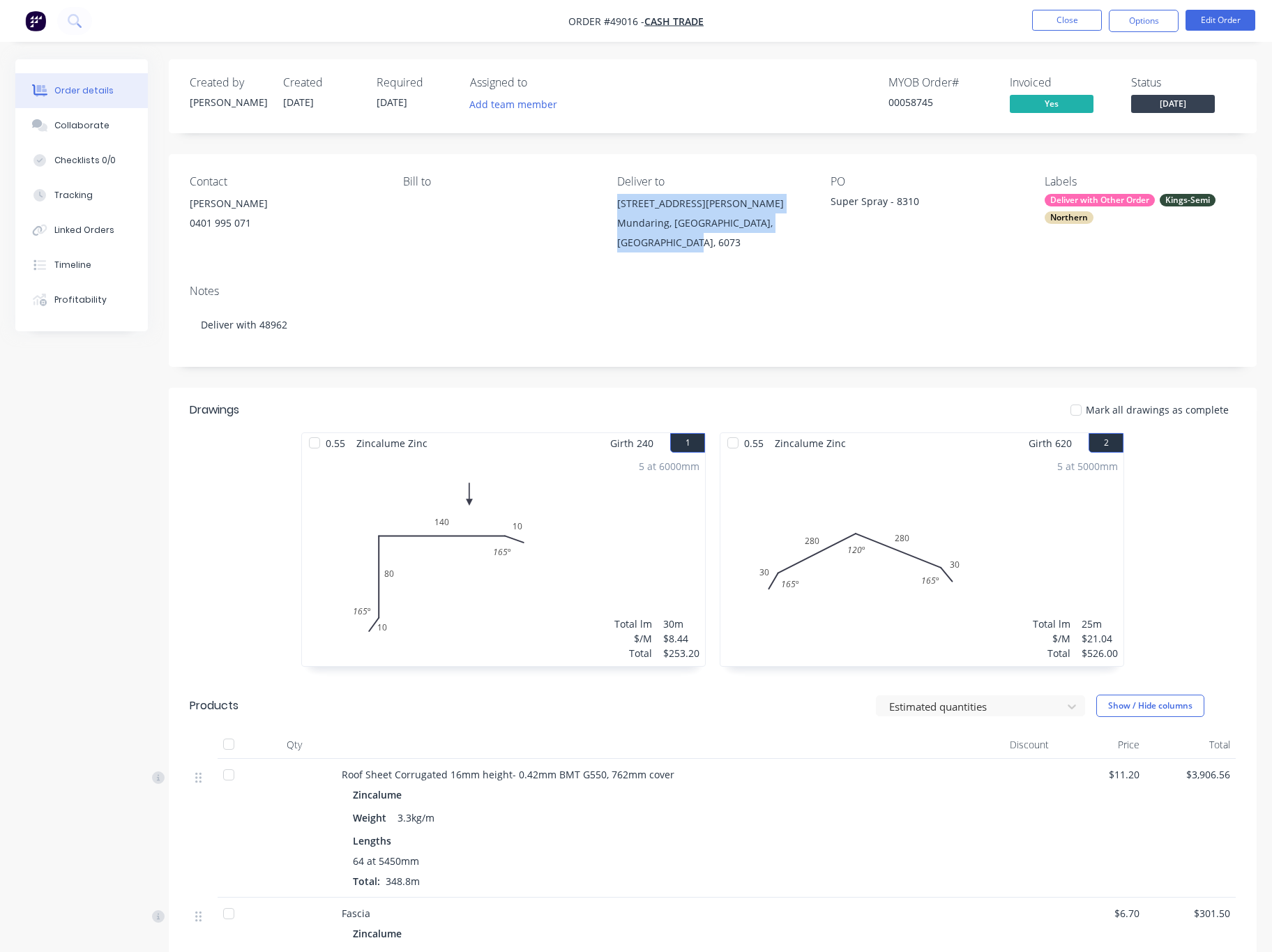
copy div "[STREET_ADDRESS][PERSON_NAME]"
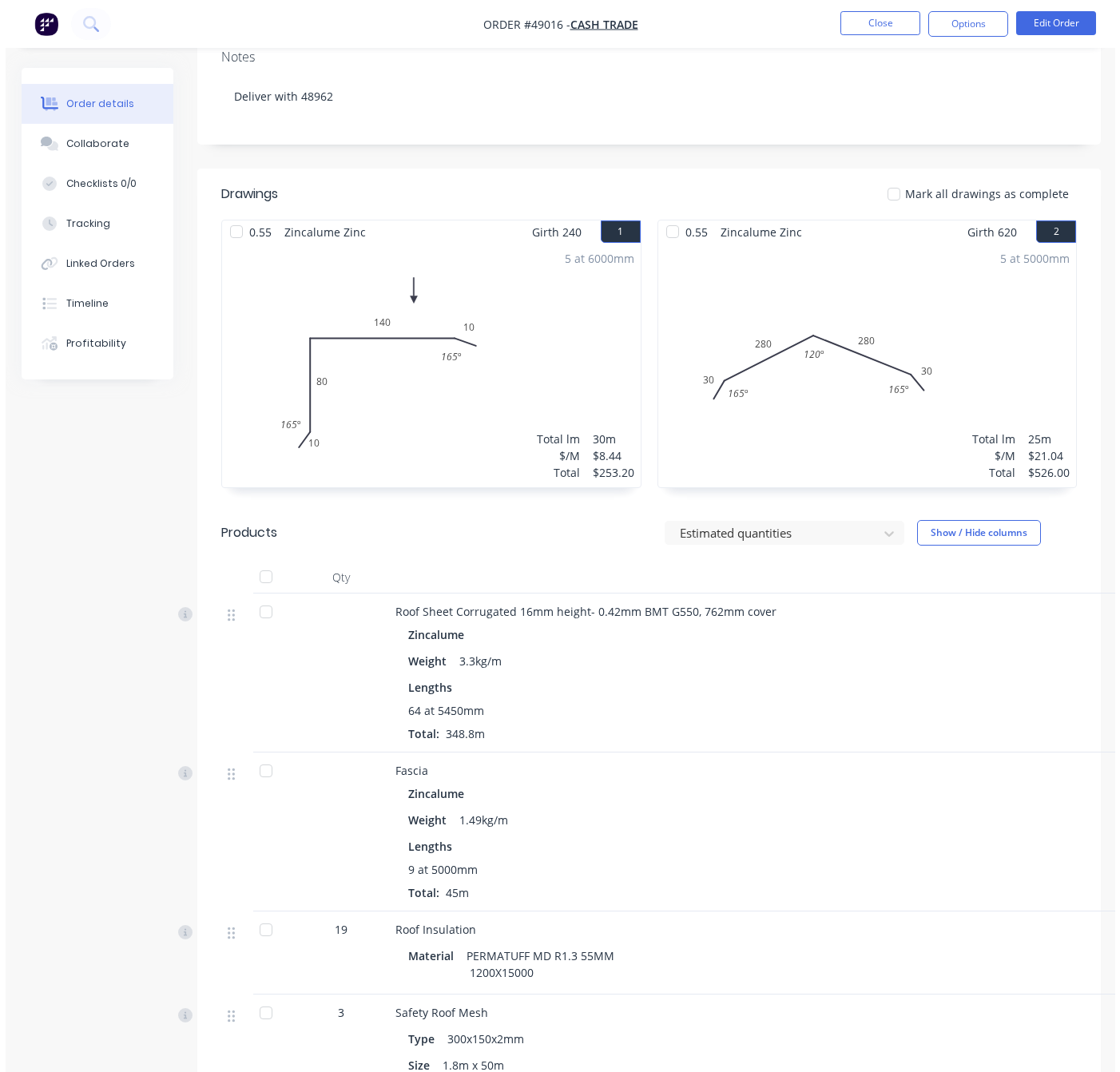
scroll to position [718, 0]
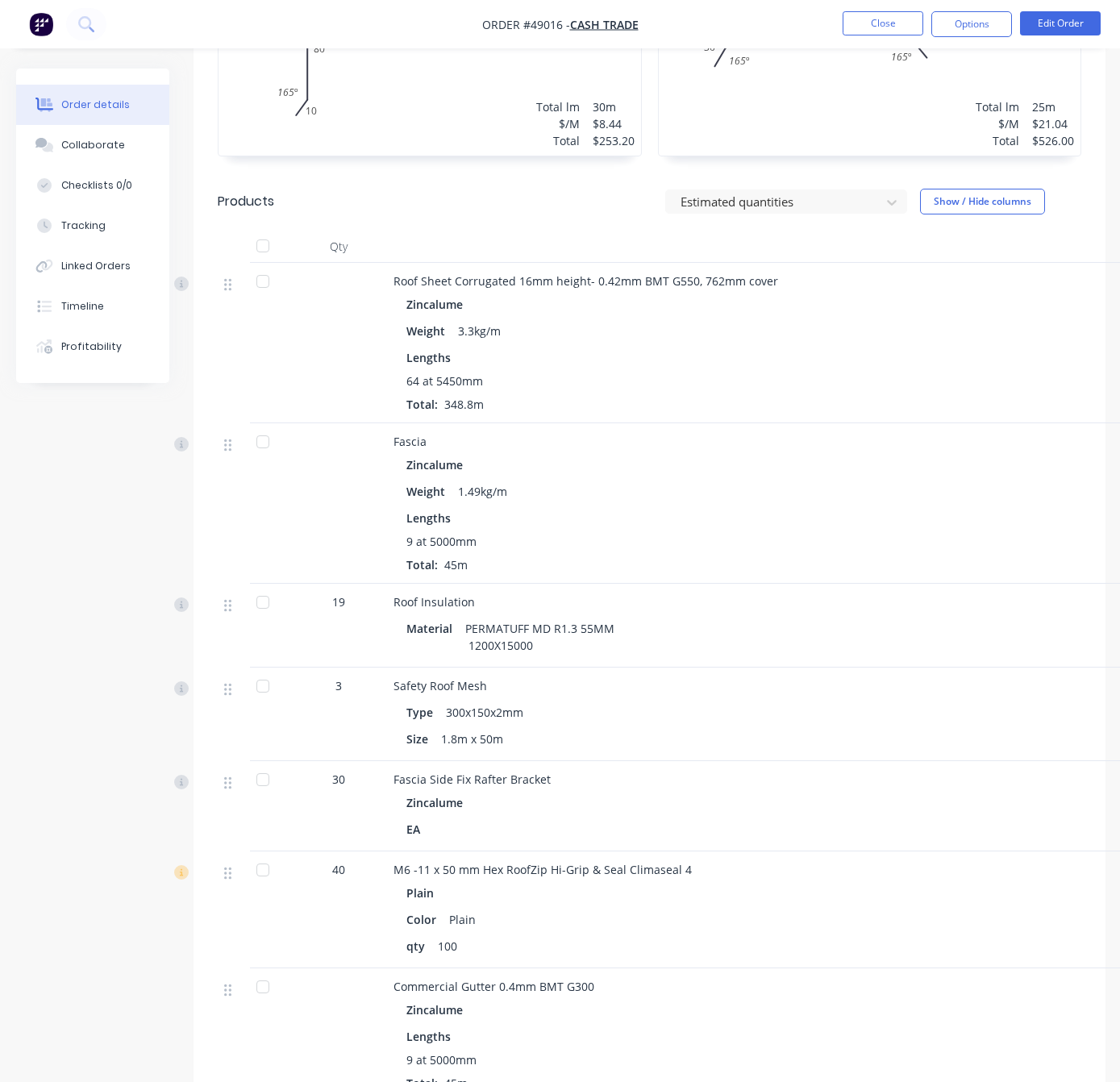
click at [7, 626] on div "Order details Collaborate Checklists 0/0 Tracking Linked Orders Timeline Profit…" at bounding box center [560, 489] width 1122 height 2294
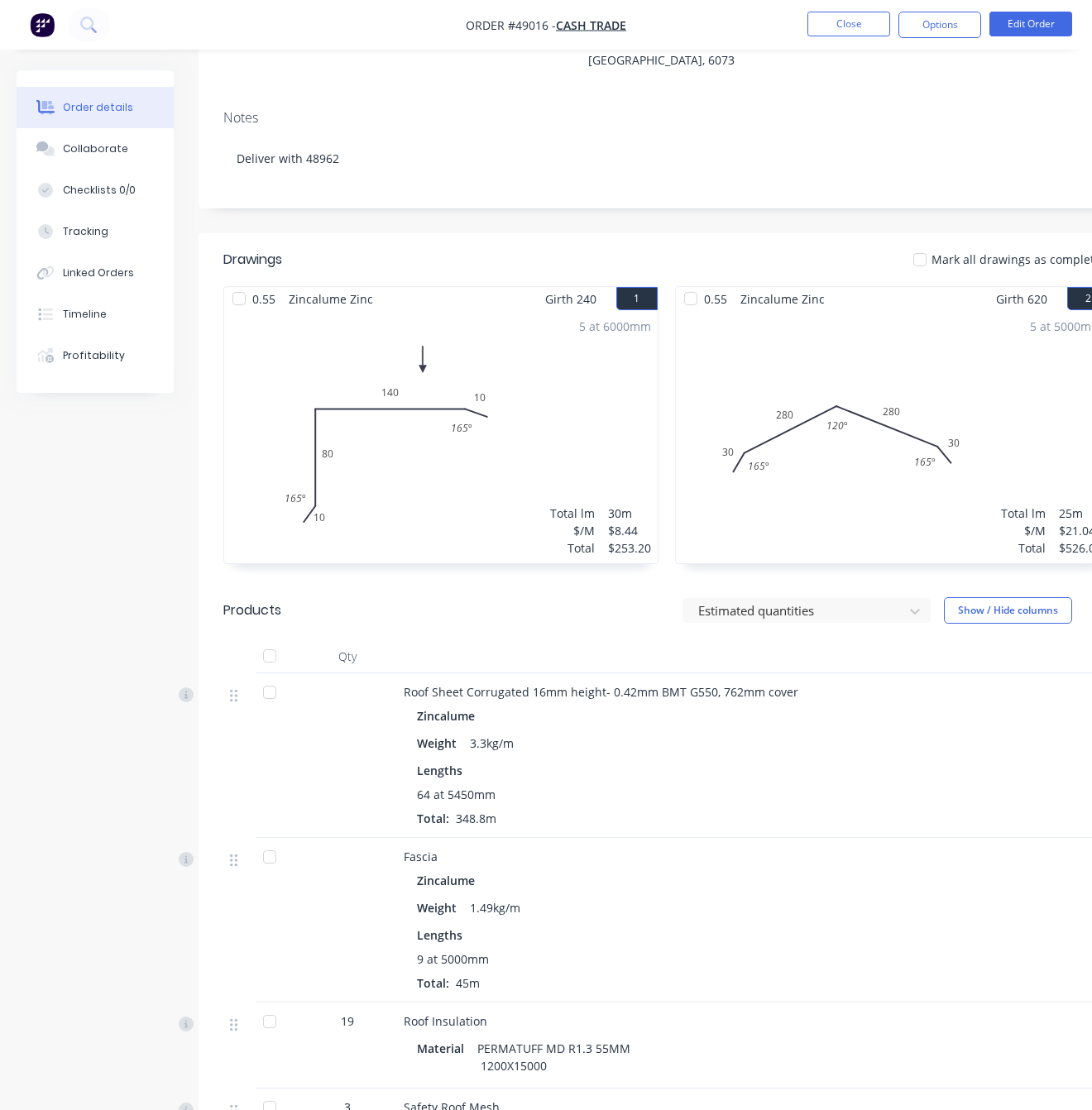
scroll to position [372, 0]
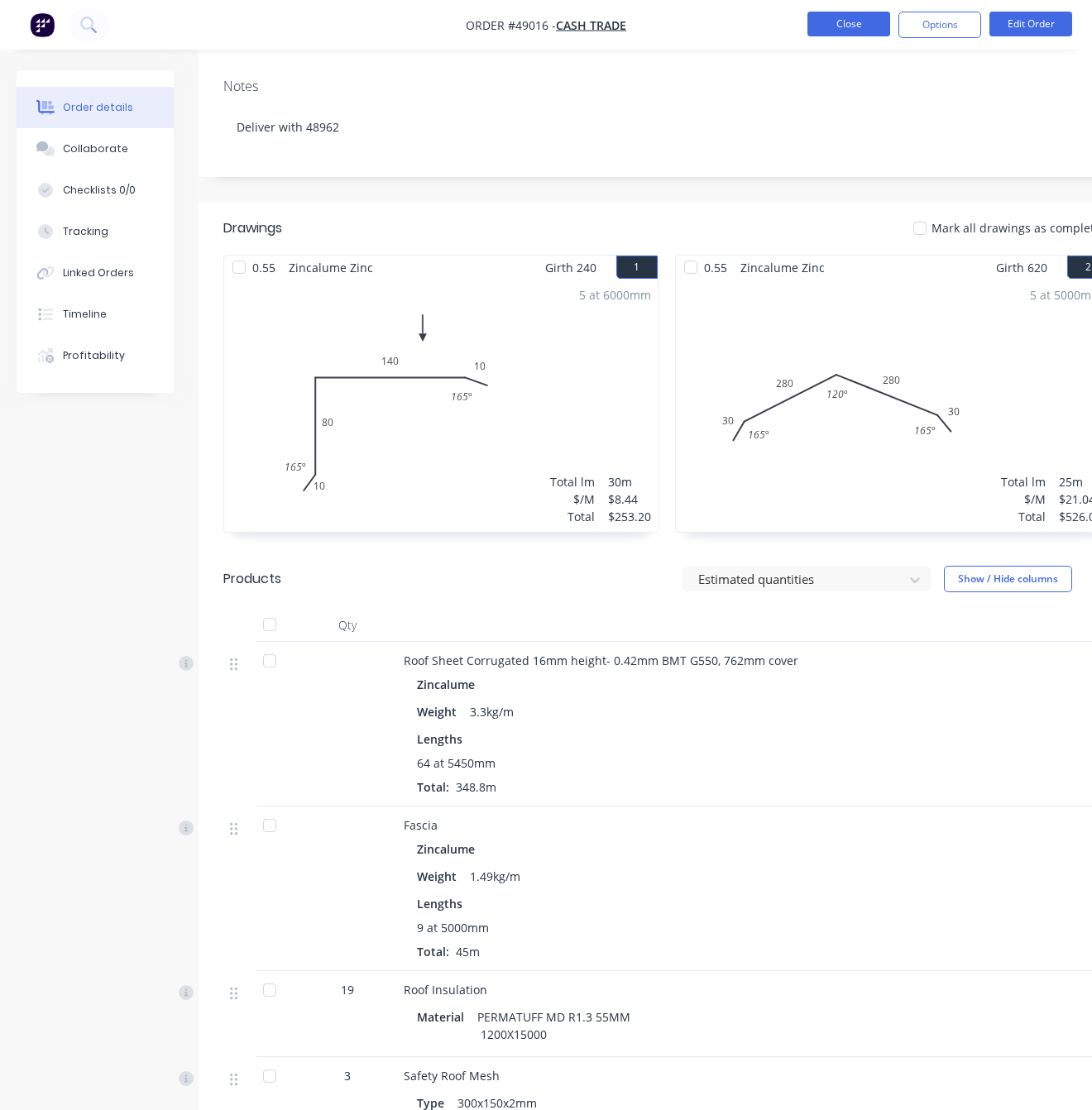
click at [861, 18] on button "Close" at bounding box center [848, 24] width 82 height 24
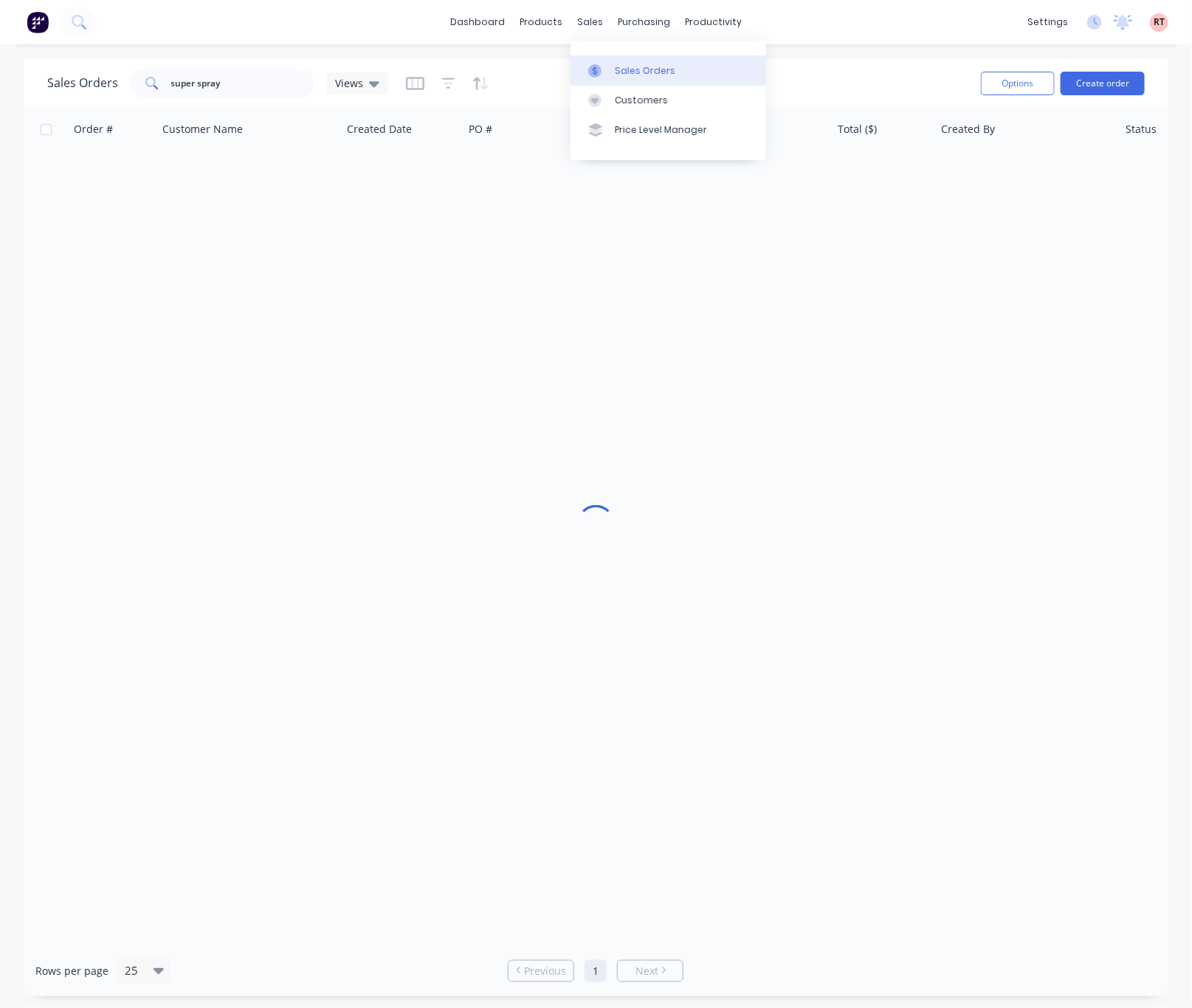
click at [611, 69] on link "Sales Orders" at bounding box center [668, 70] width 195 height 30
drag, startPoint x: 249, startPoint y: 78, endPoint x: 134, endPoint y: 100, distance: 117.1
click at [138, 98] on div "Sales Orders super spray Views" at bounding box center [508, 83] width 922 height 36
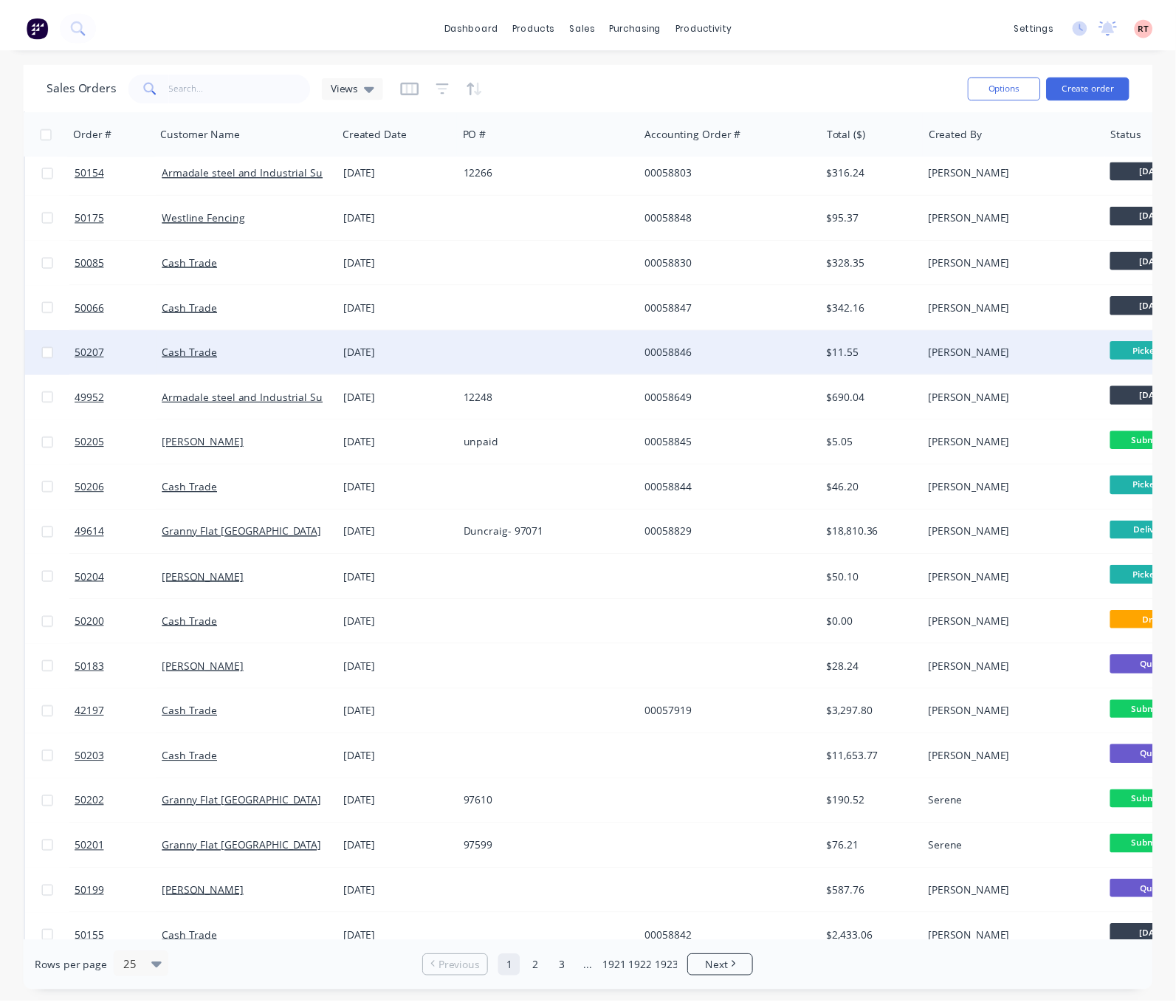
scroll to position [348, 0]
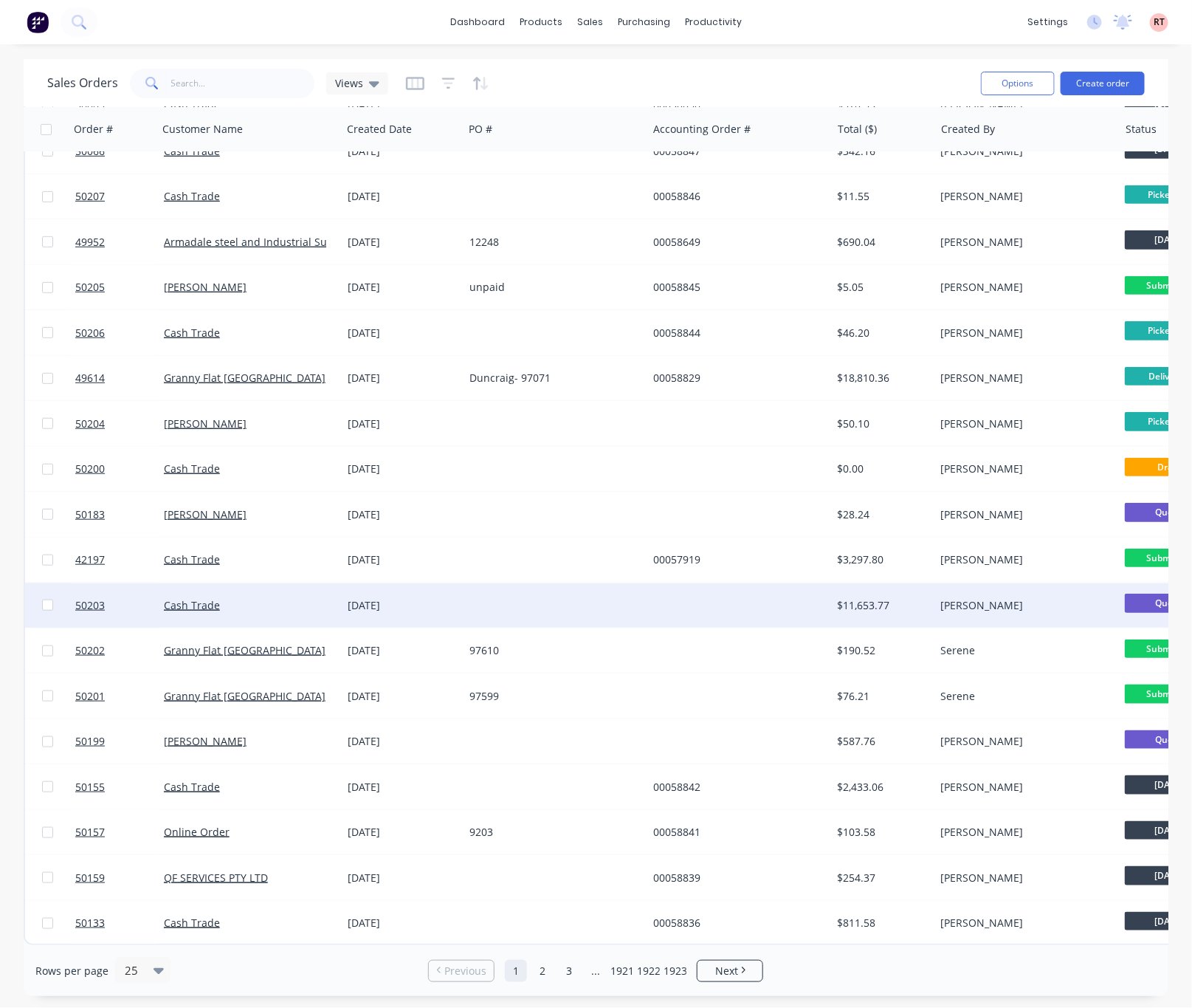
click at [439, 598] on div "[DATE]" at bounding box center [403, 605] width 110 height 15
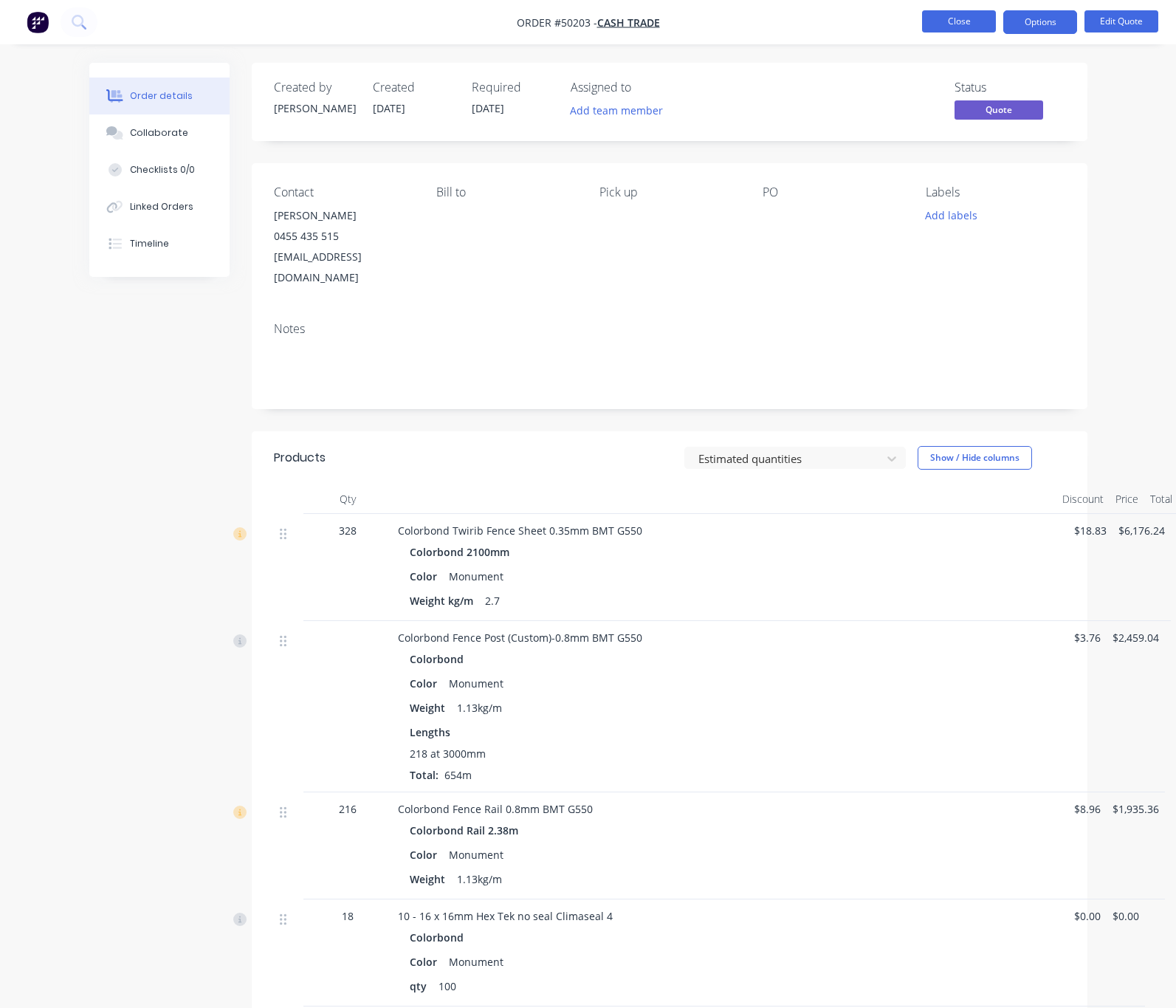
click at [958, 20] on button "Close" at bounding box center [959, 21] width 73 height 22
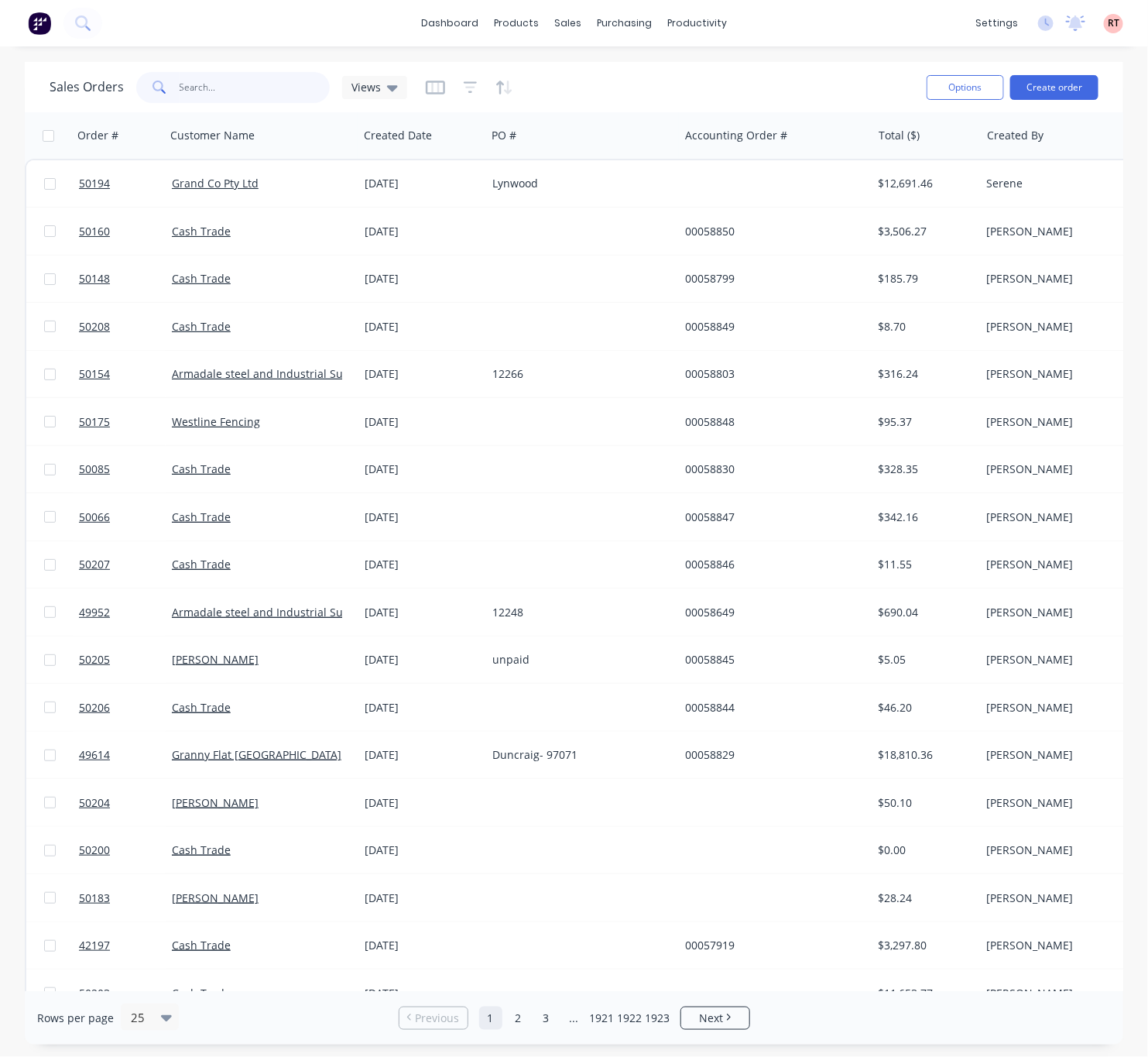
click at [256, 93] on input "text" at bounding box center [255, 87] width 151 height 31
drag, startPoint x: 467, startPoint y: 1, endPoint x: 507, endPoint y: 3, distance: 40.0
click at [468, 1] on div "dashboard products sales purchasing productivity dashboard products Product Cat…" at bounding box center [574, 23] width 1148 height 47
click at [568, 19] on div "sales" at bounding box center [568, 23] width 42 height 23
click at [584, 105] on div at bounding box center [577, 105] width 23 height 14
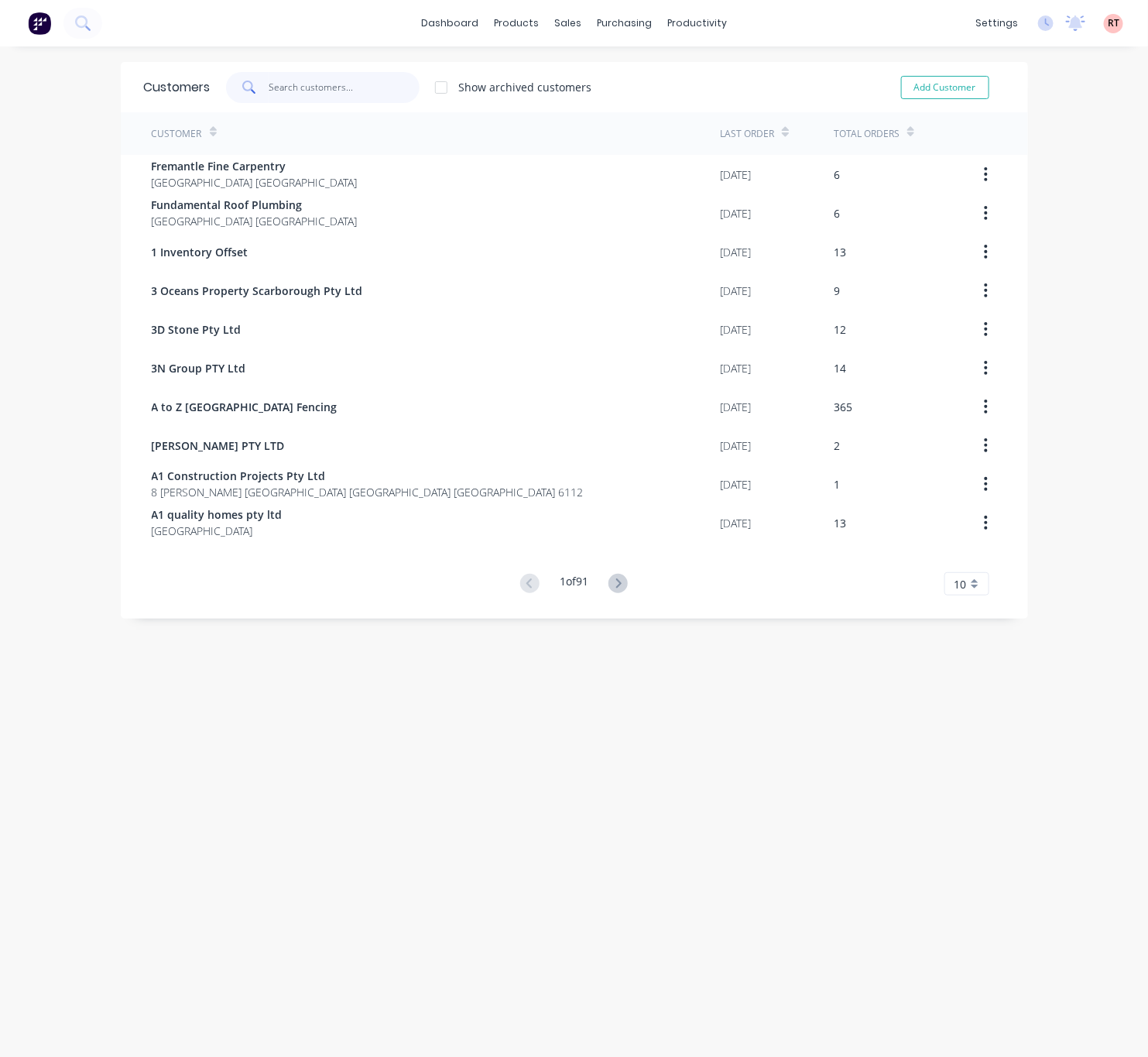
click at [326, 86] on input "text" at bounding box center [343, 87] width 151 height 31
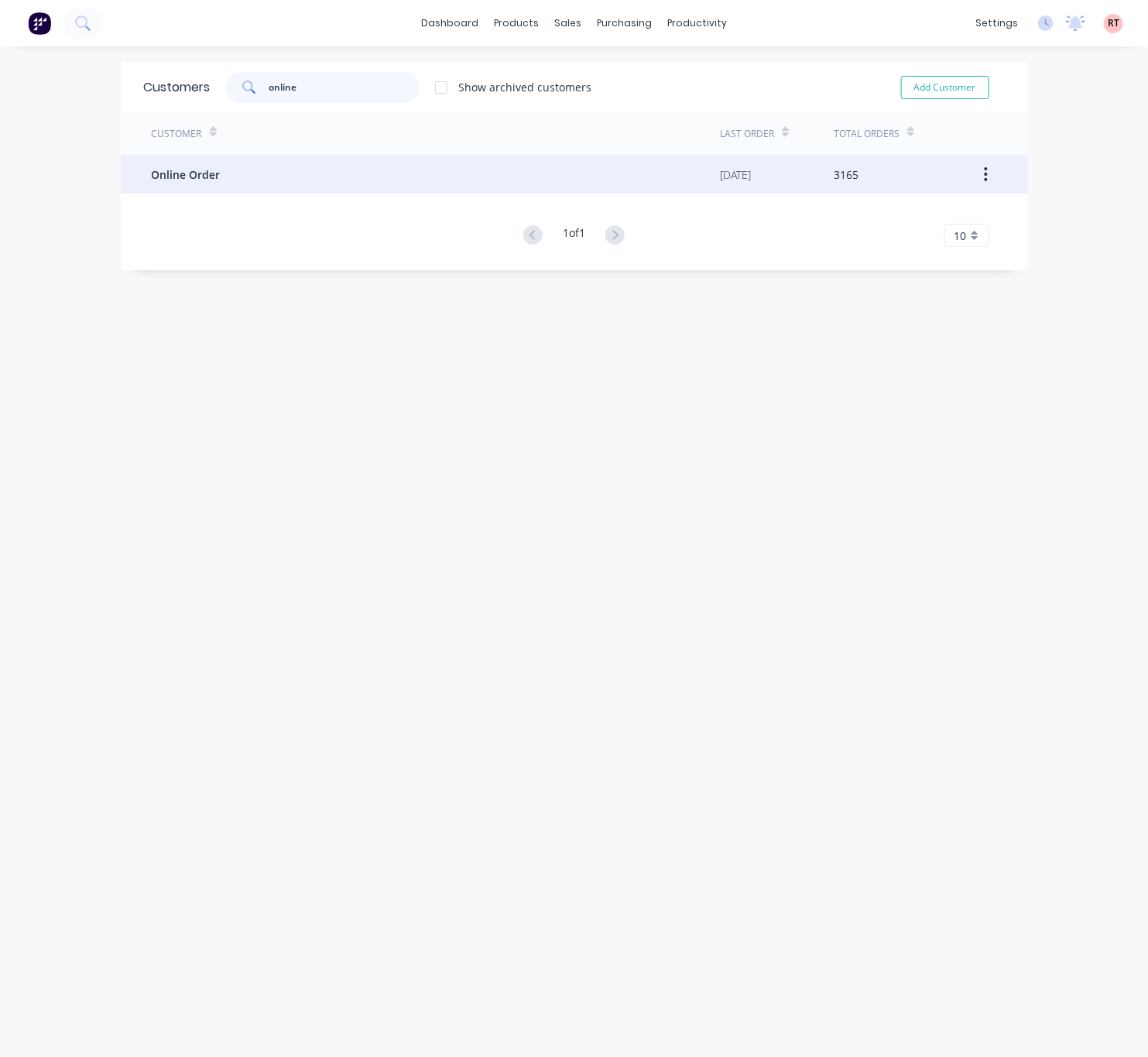
type input "online"
click at [362, 163] on div "Online Order" at bounding box center [436, 174] width 569 height 39
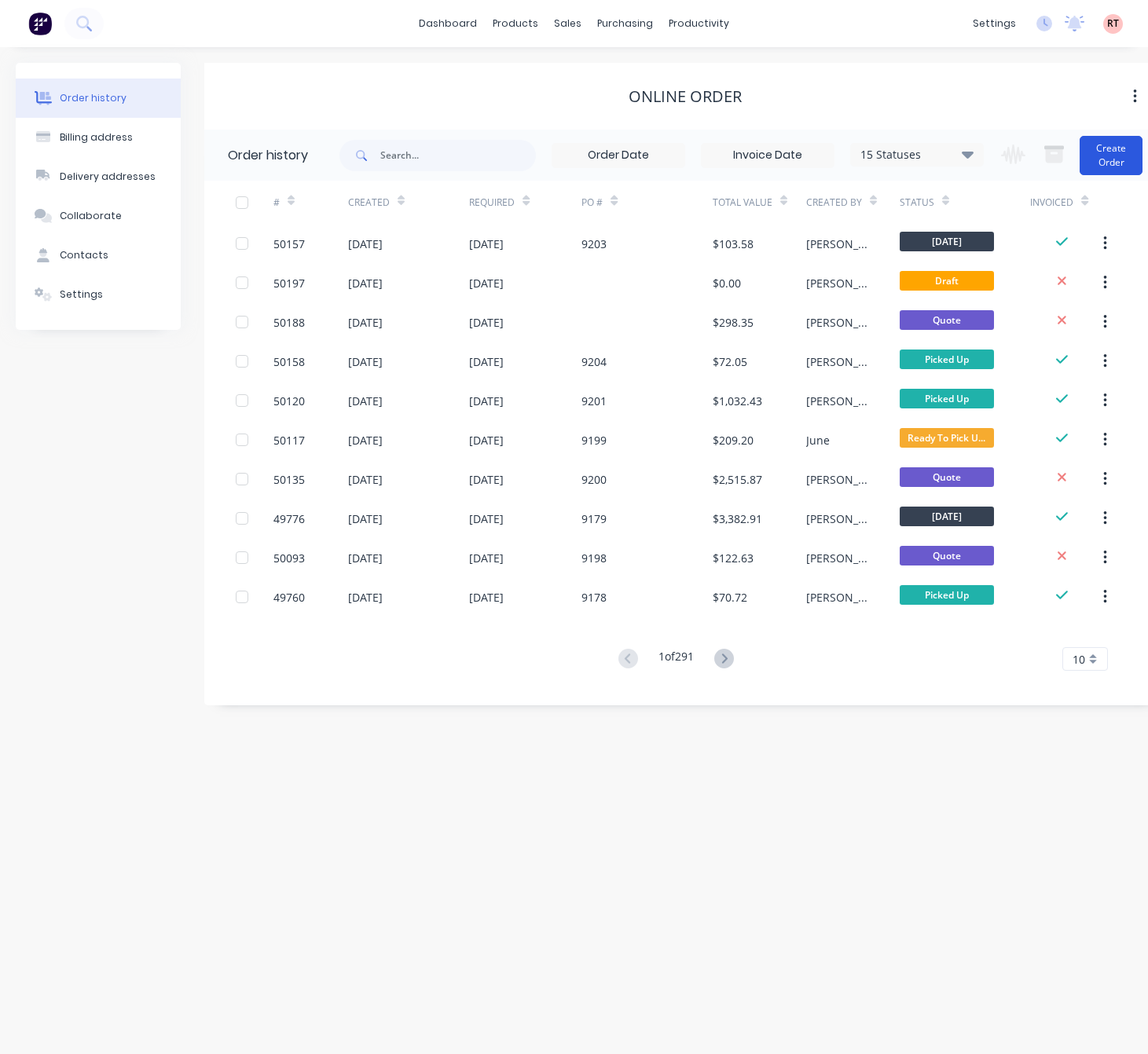
click at [1125, 153] on button "Create Order" at bounding box center [1110, 155] width 63 height 39
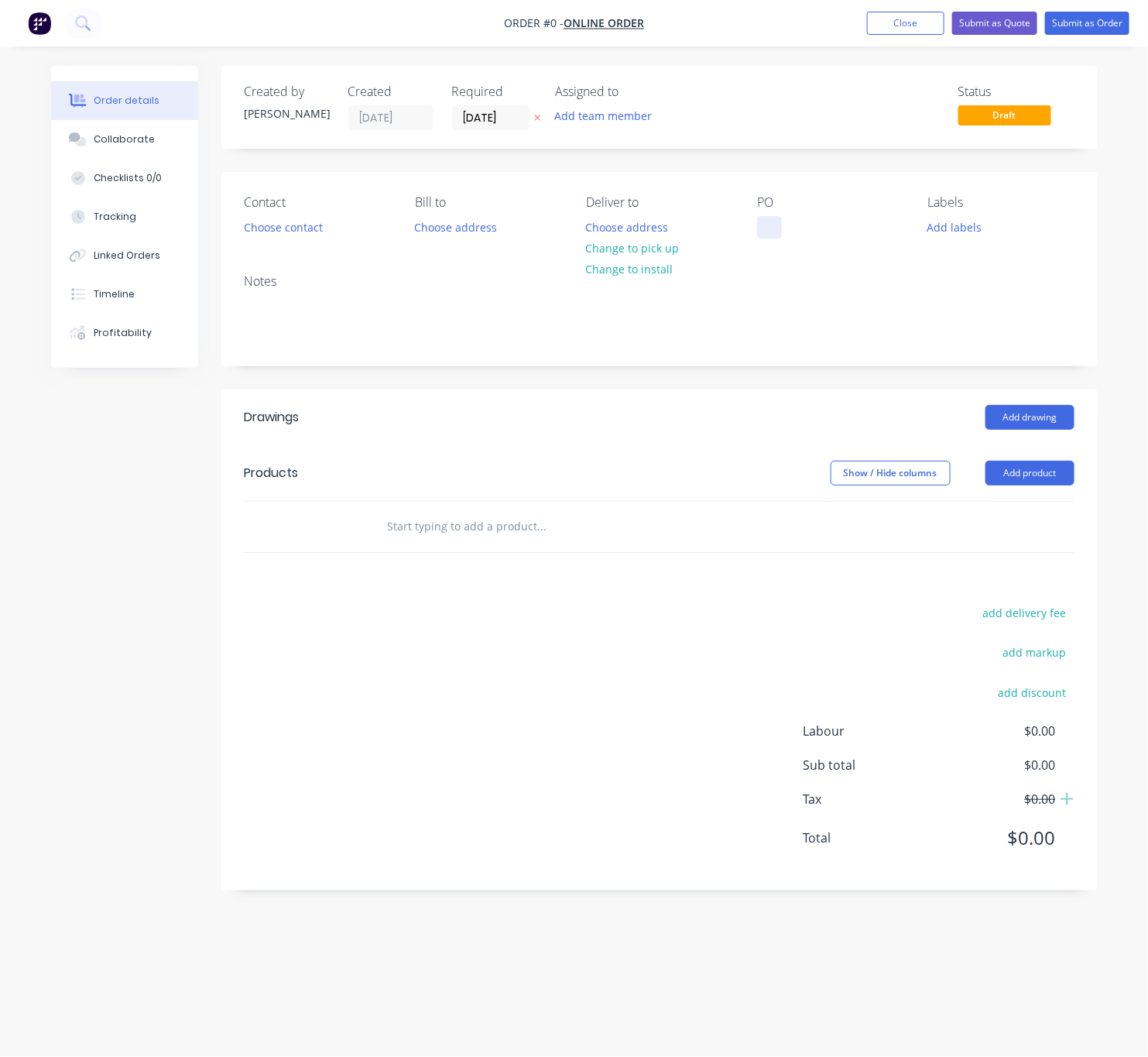
click at [768, 233] on div at bounding box center [769, 227] width 25 height 23
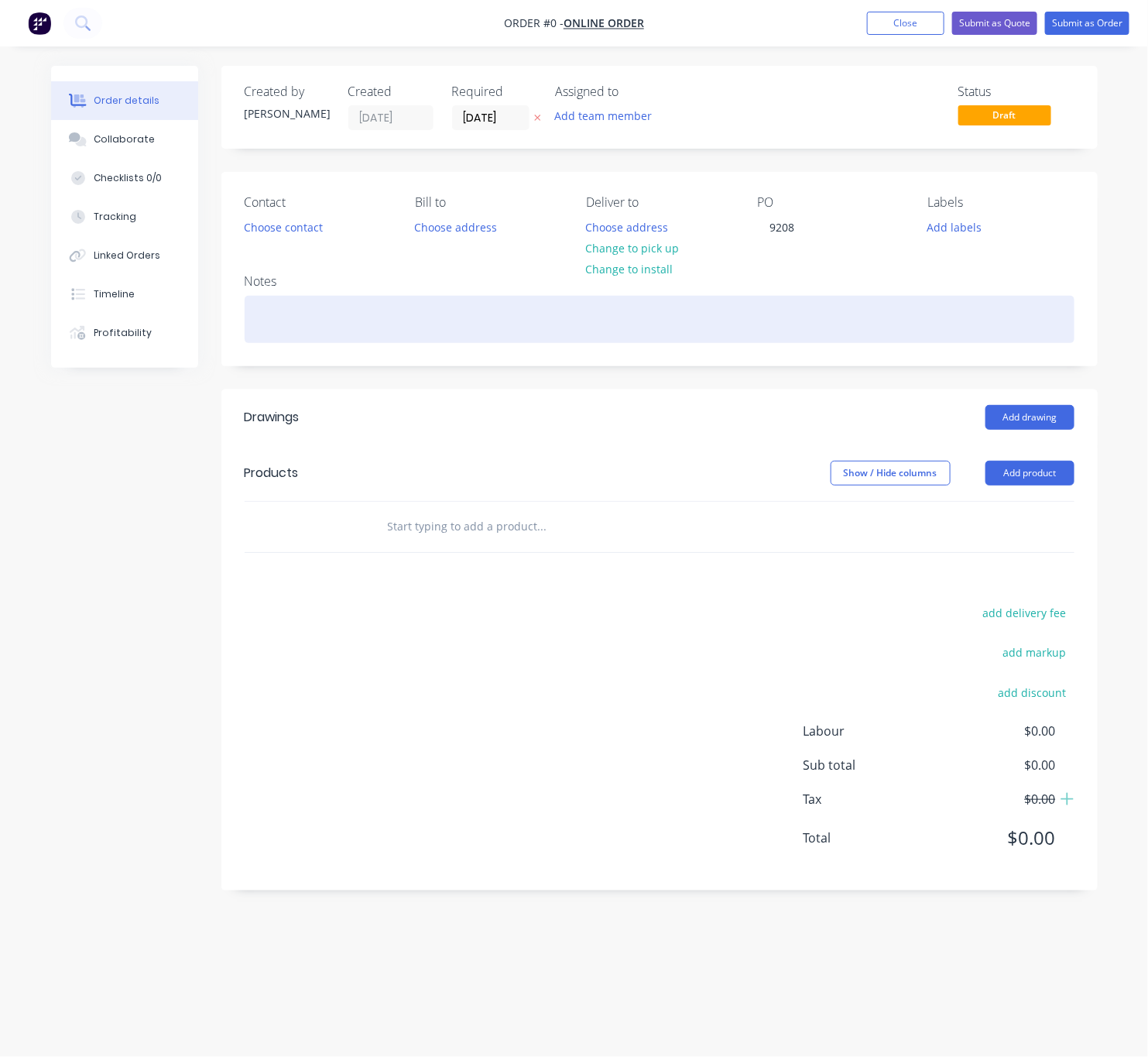
click at [422, 323] on div "Order details Collaborate Checklists 0/0 Tracking Linked Orders Timeline Profit…" at bounding box center [574, 499] width 1077 height 867
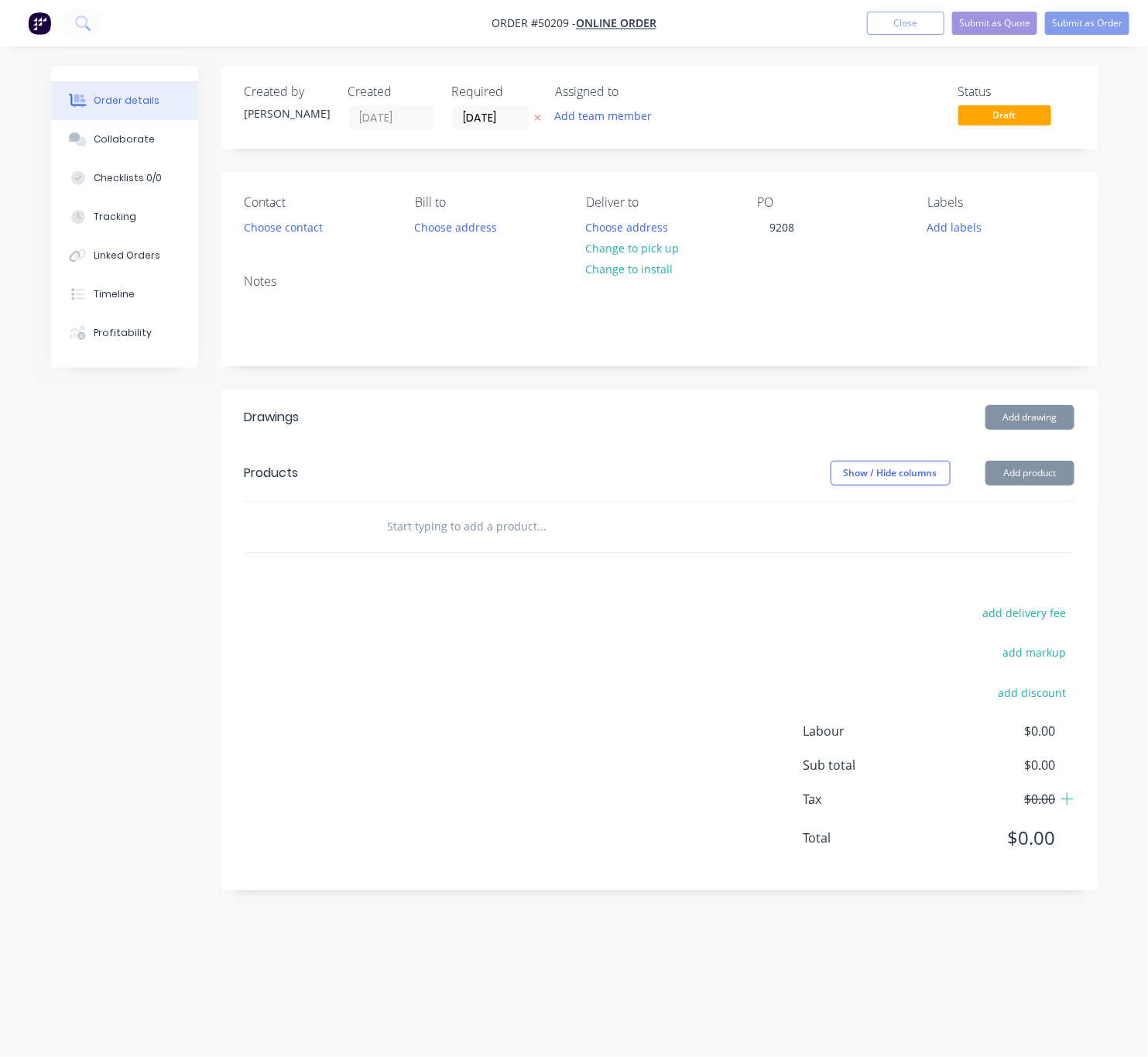
click at [307, 210] on div "Contact" at bounding box center [317, 202] width 146 height 14
click at [295, 232] on button "Choose contact" at bounding box center [283, 226] width 96 height 21
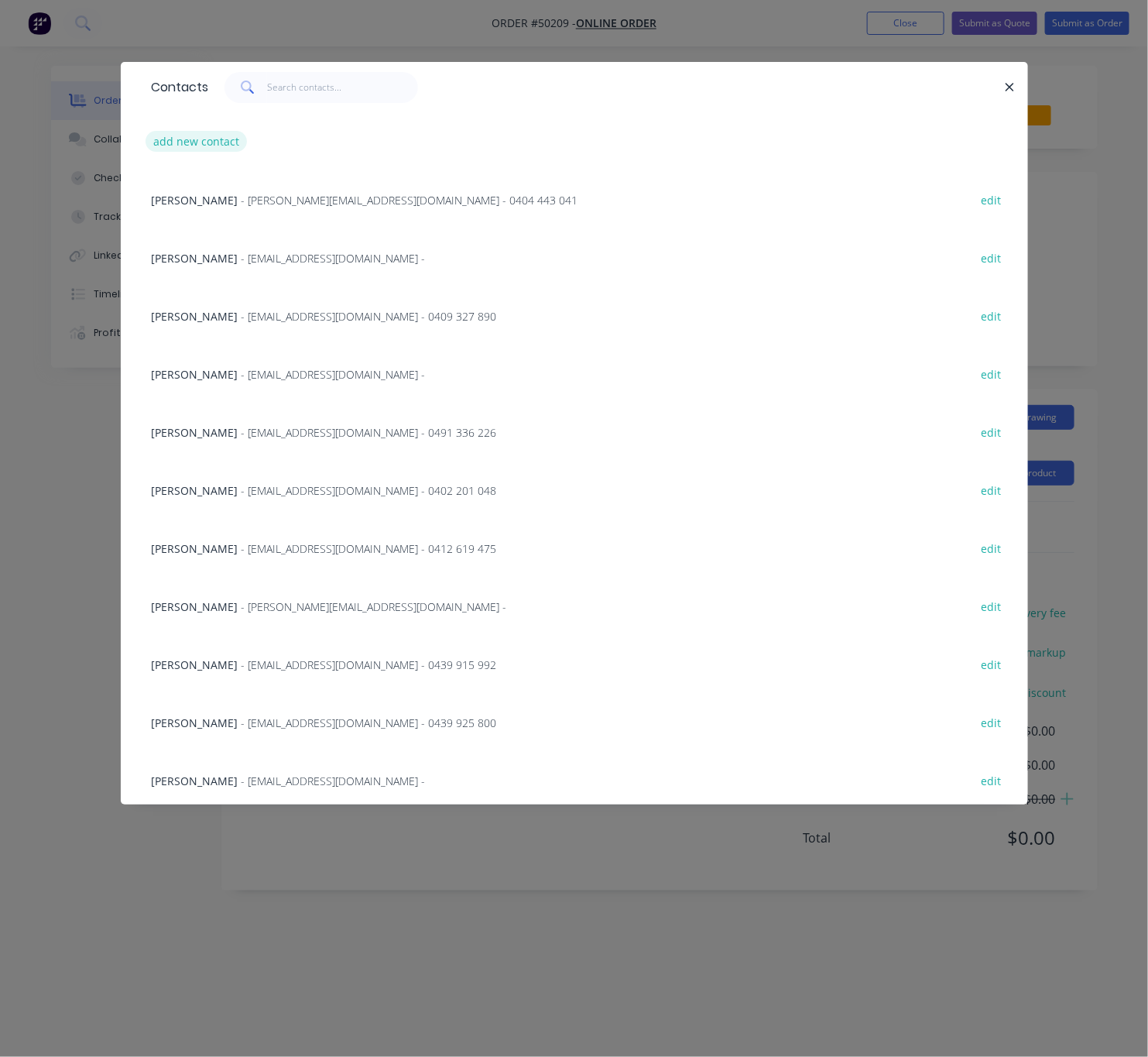
click at [211, 141] on button "add new contact" at bounding box center [196, 141] width 102 height 21
select select "AU"
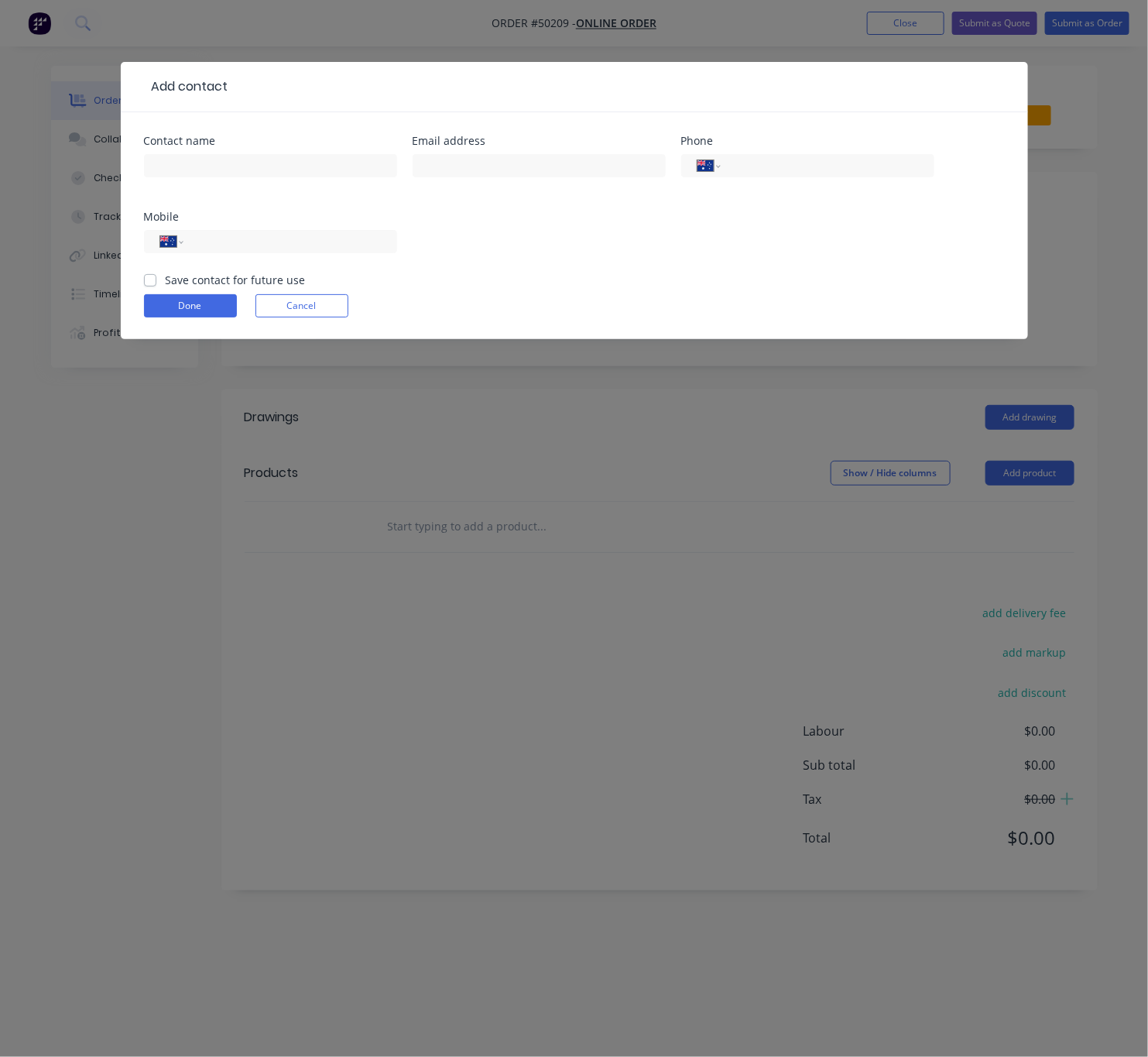
click at [314, 177] on div at bounding box center [270, 173] width 253 height 46
click at [311, 165] on input "text" at bounding box center [270, 165] width 253 height 23
paste input "Chuanfu Wang"
type input "Chuanfu Wang"
drag, startPoint x: 509, startPoint y: 162, endPoint x: 491, endPoint y: 198, distance: 40.2
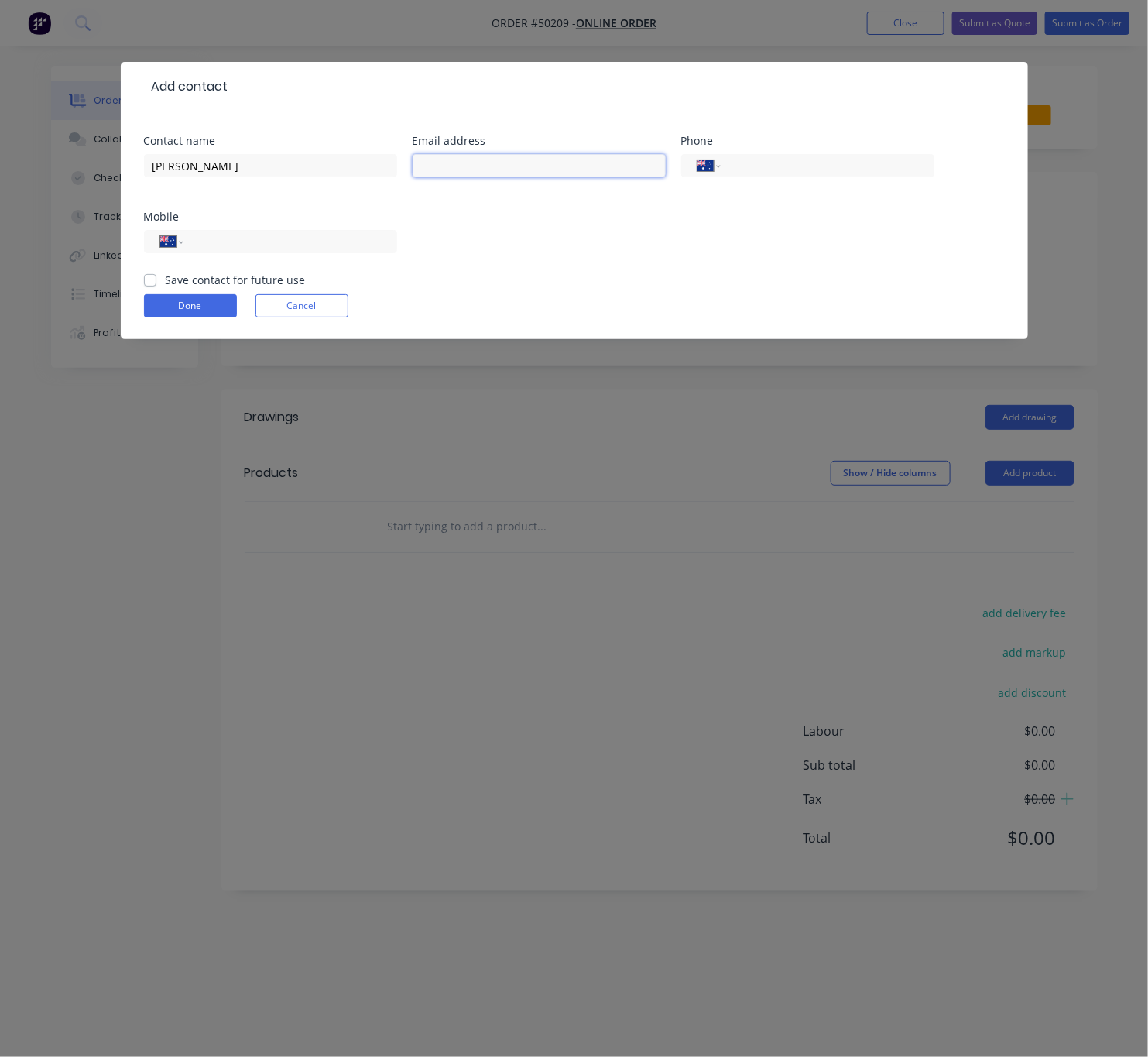
click at [509, 162] on input "text" at bounding box center [539, 165] width 253 height 23
click at [453, 173] on input "text" at bounding box center [539, 165] width 253 height 23
paste input "chfuwang@gmail.com"
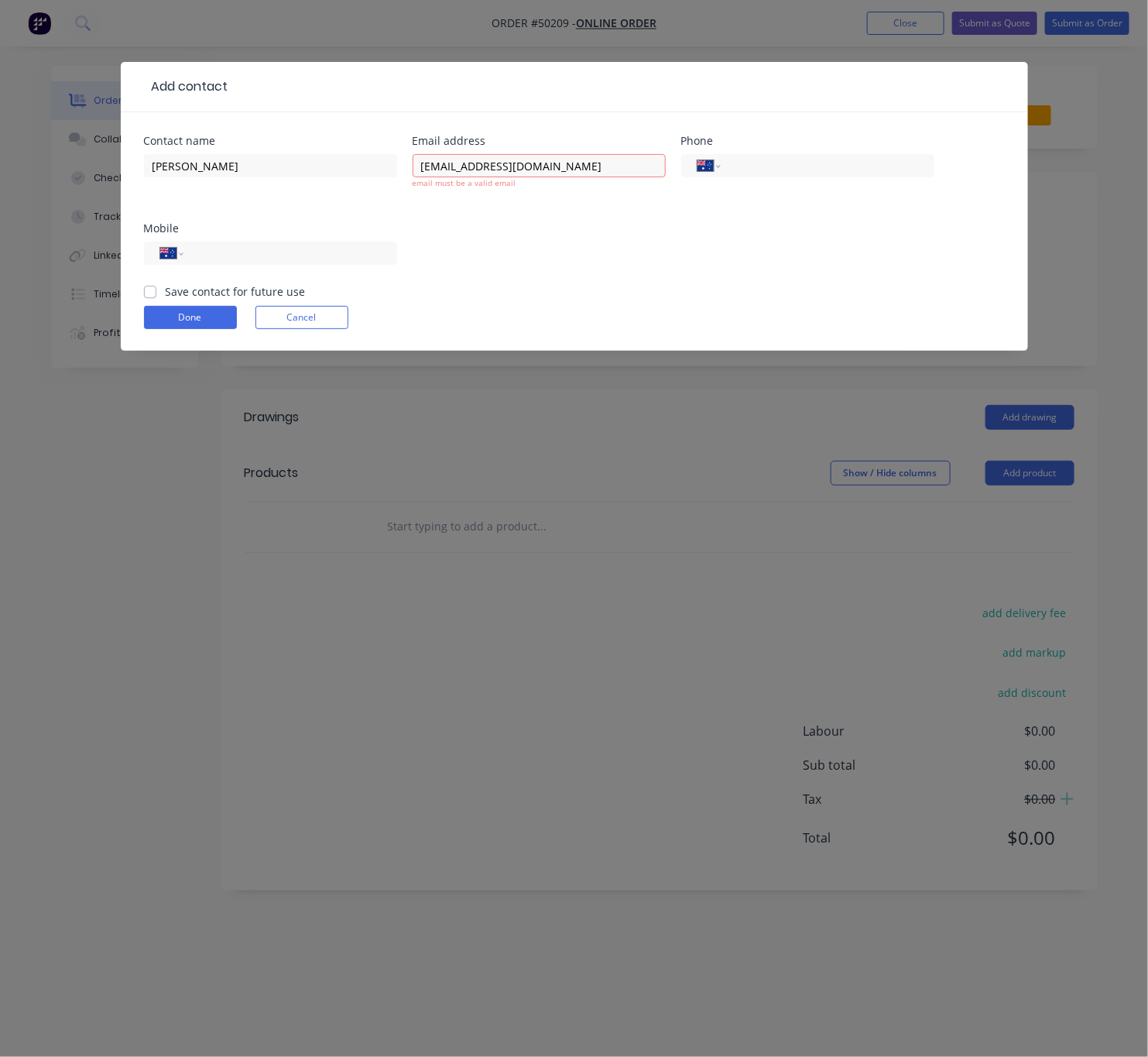
click at [300, 254] on div "International Afghanistan Åland Islands Albania Algeria American Samoa Andorra …" at bounding box center [270, 261] width 253 height 46
click at [423, 168] on input "chfuwang@gmail.com" at bounding box center [539, 165] width 253 height 23
type input "chfuwang@gmail.com"
click at [504, 207] on div "Contact name Chuanfu Wang Email address chfuwang@gmail.com email must be a vali…" at bounding box center [574, 209] width 860 height 148
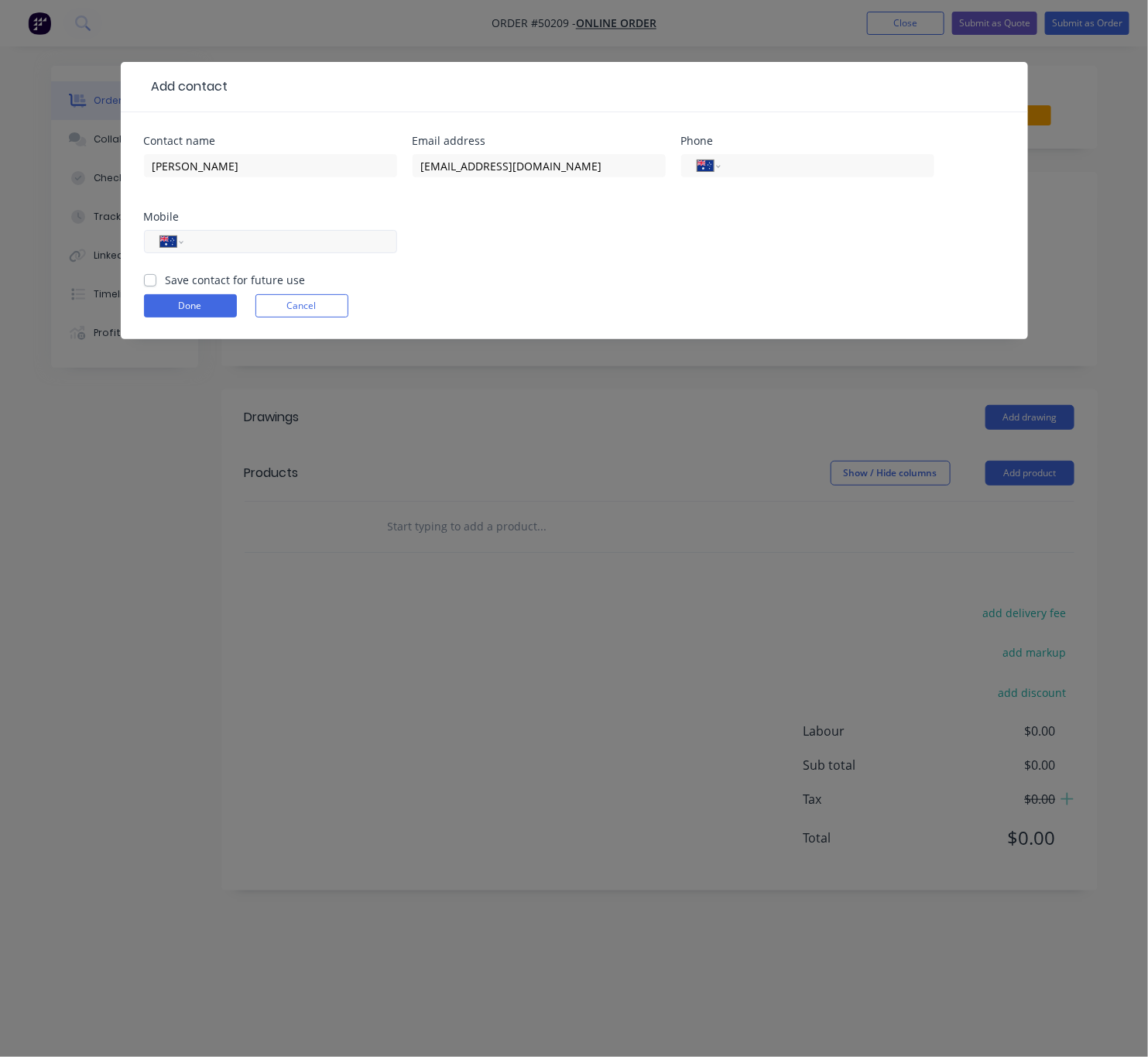
click at [237, 239] on input "tel" at bounding box center [288, 241] width 186 height 18
type input "0426 863 991"
click at [210, 306] on button "Done" at bounding box center [190, 306] width 93 height 23
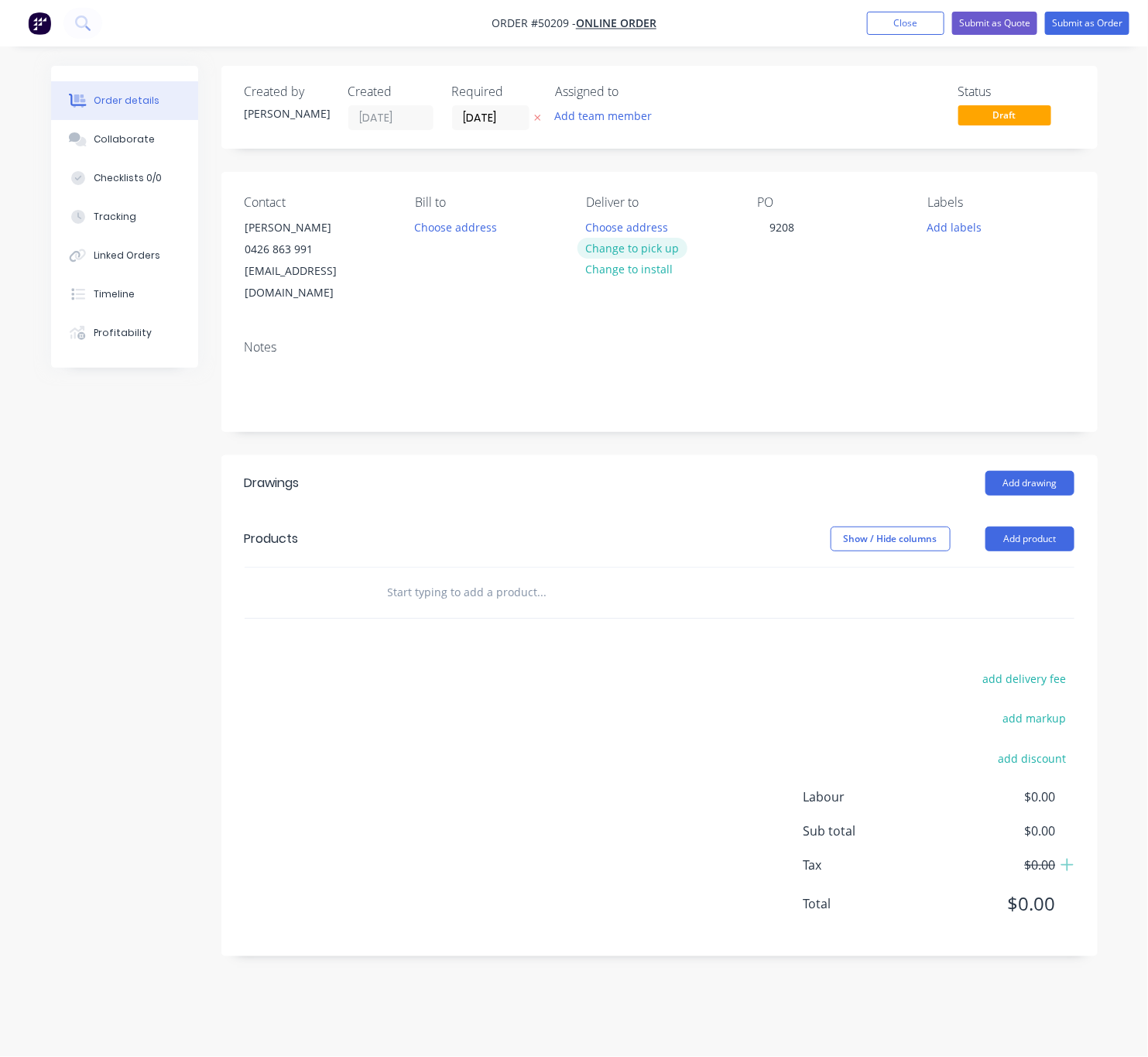
click at [627, 245] on button "Change to pick up" at bounding box center [632, 248] width 110 height 21
click at [997, 526] on button "Add product" at bounding box center [1030, 538] width 89 height 25
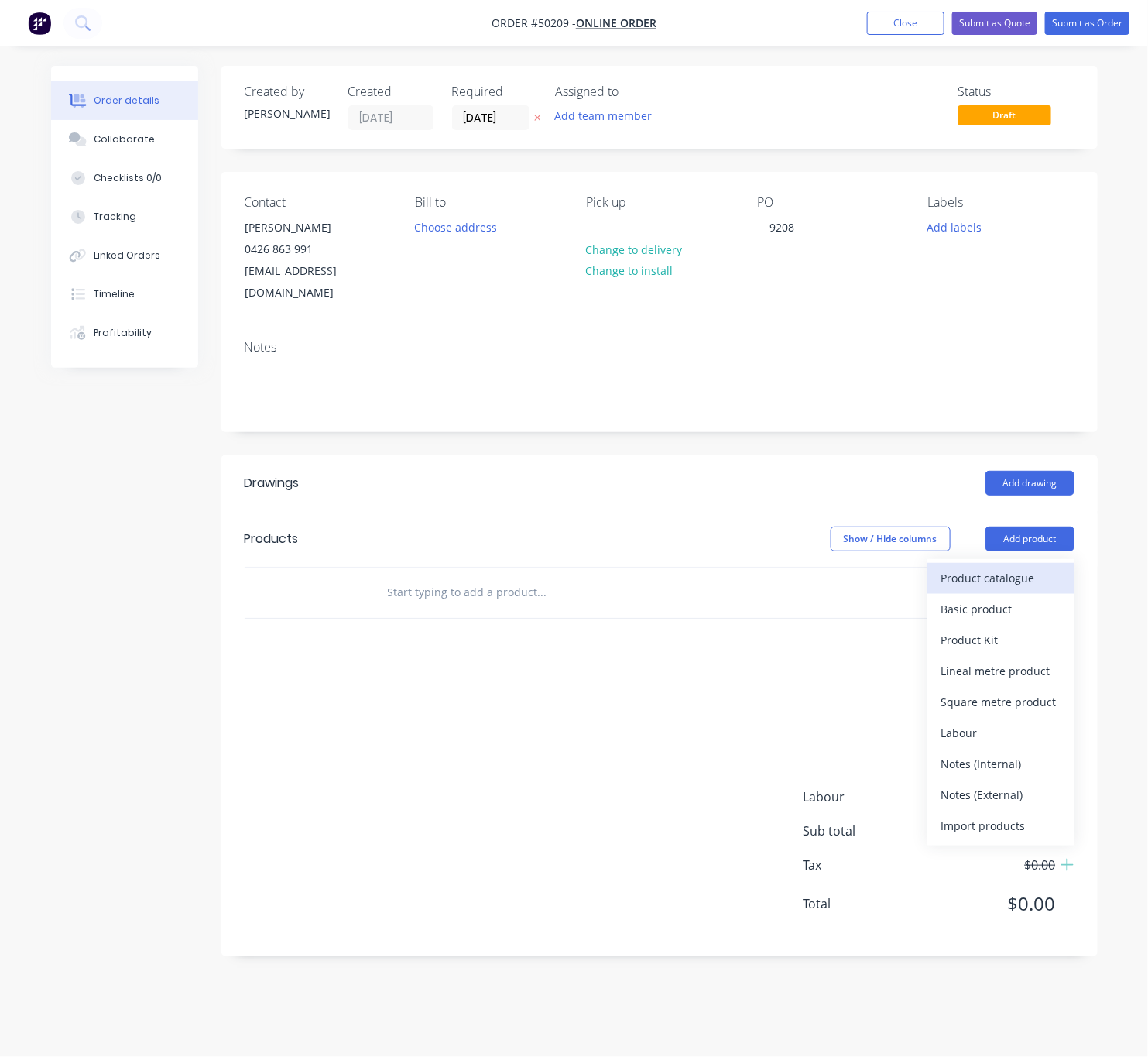
click at [996, 567] on div "Product catalogue" at bounding box center [1000, 578] width 119 height 23
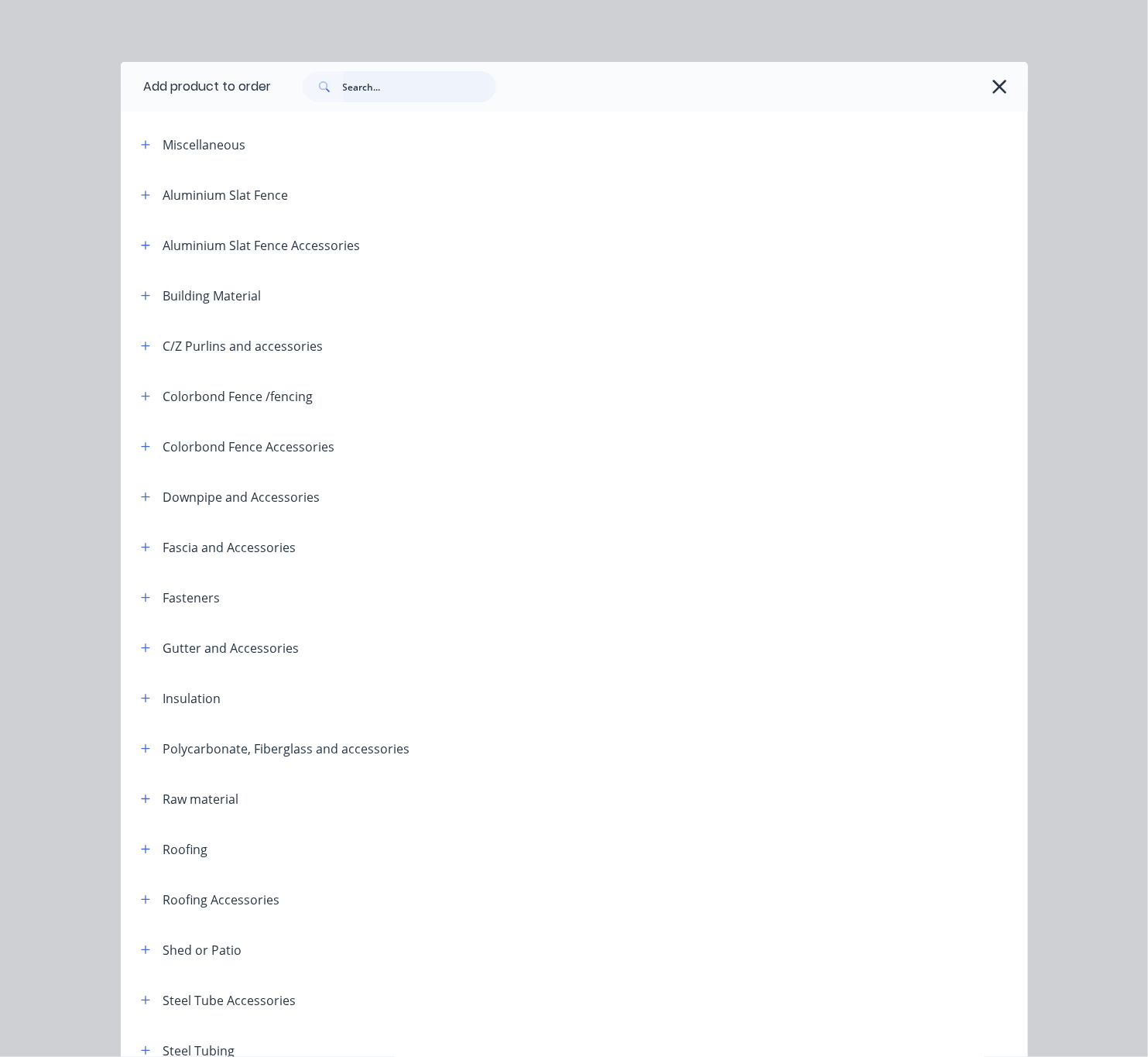
click at [393, 82] on input "text" at bounding box center [419, 86] width 153 height 31
type input "down"
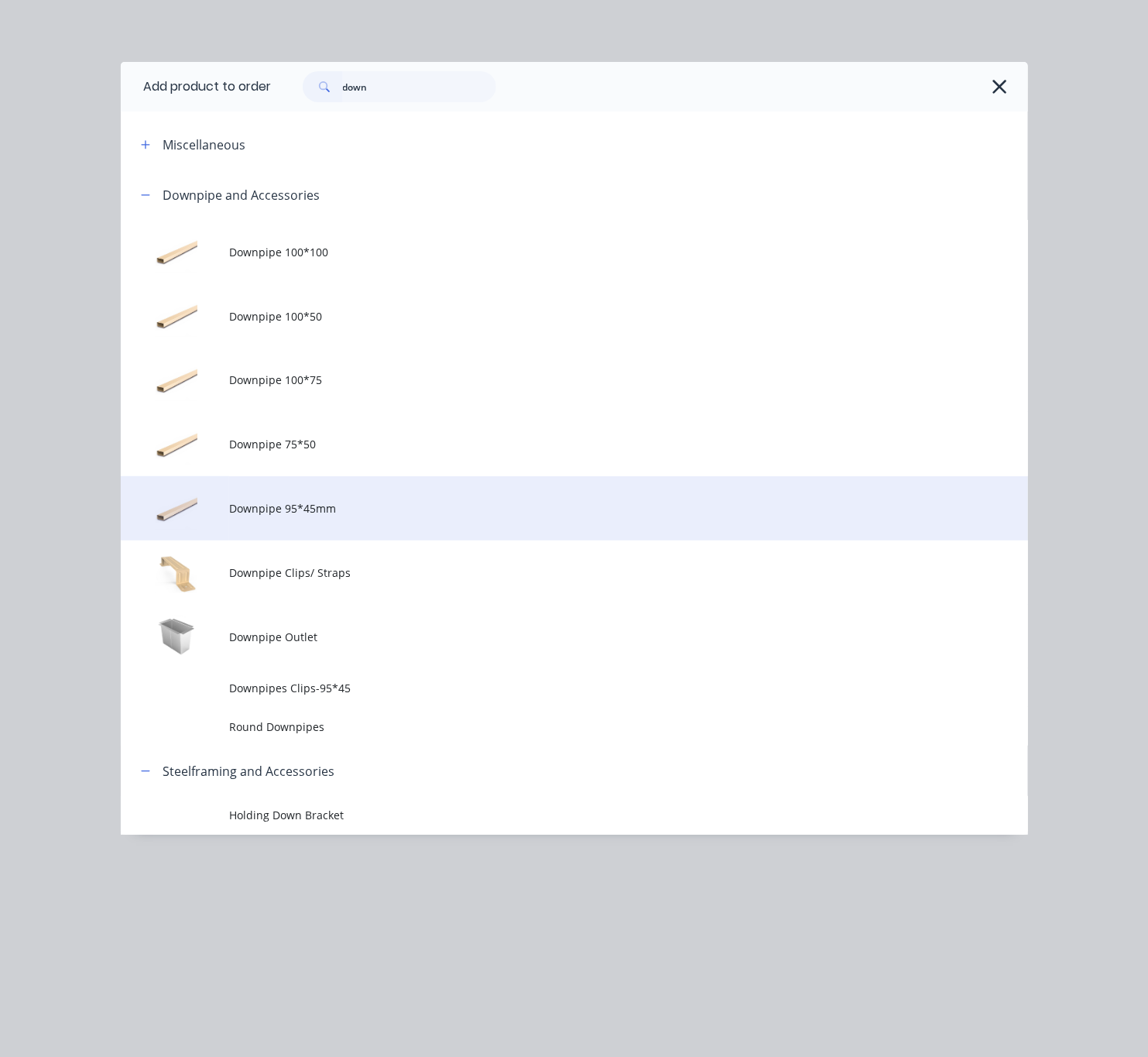
click at [442, 514] on span "Downpipe 95*45mm" at bounding box center [548, 508] width 639 height 16
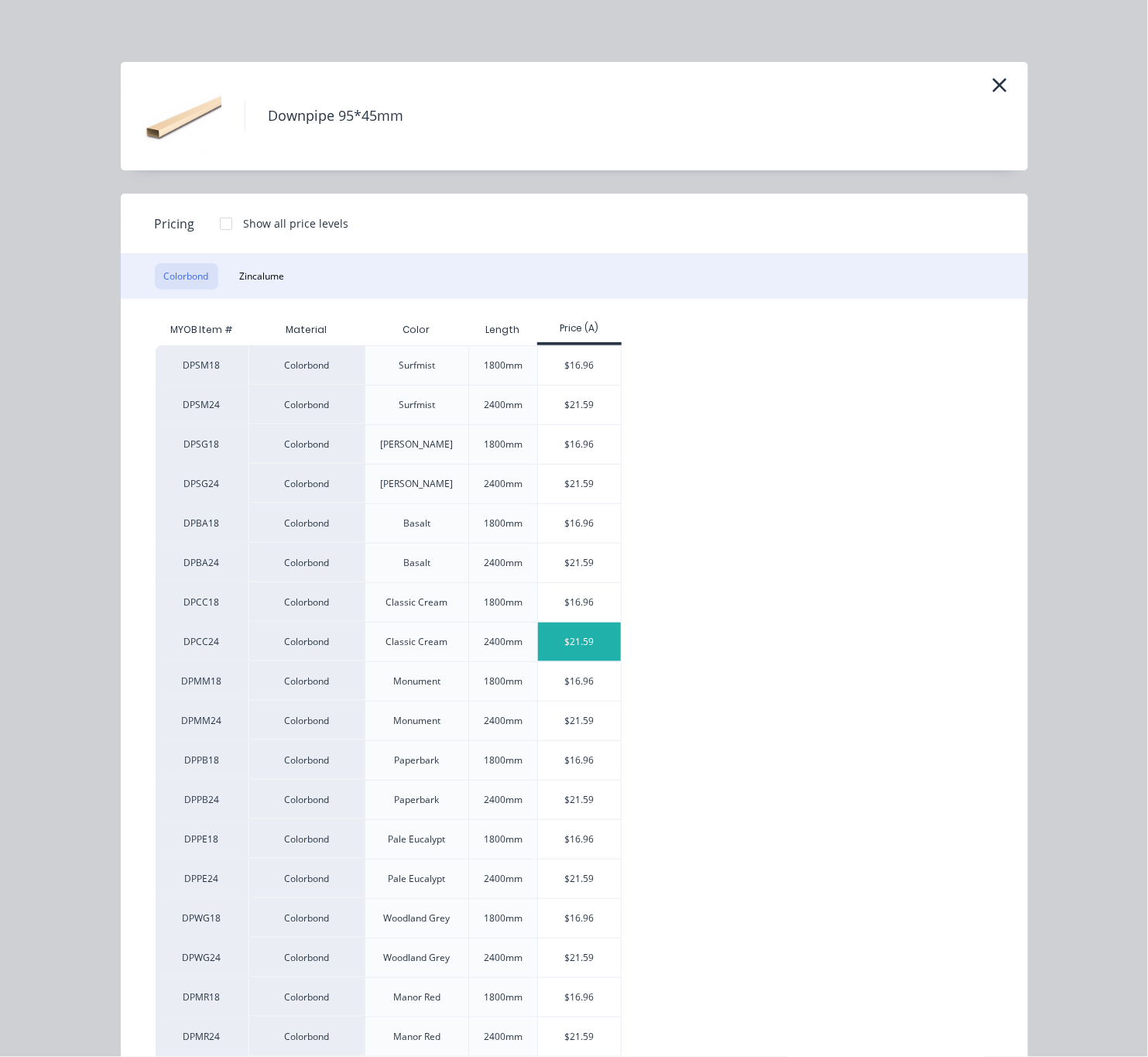
click at [590, 644] on div "$21.59" at bounding box center [579, 642] width 83 height 39
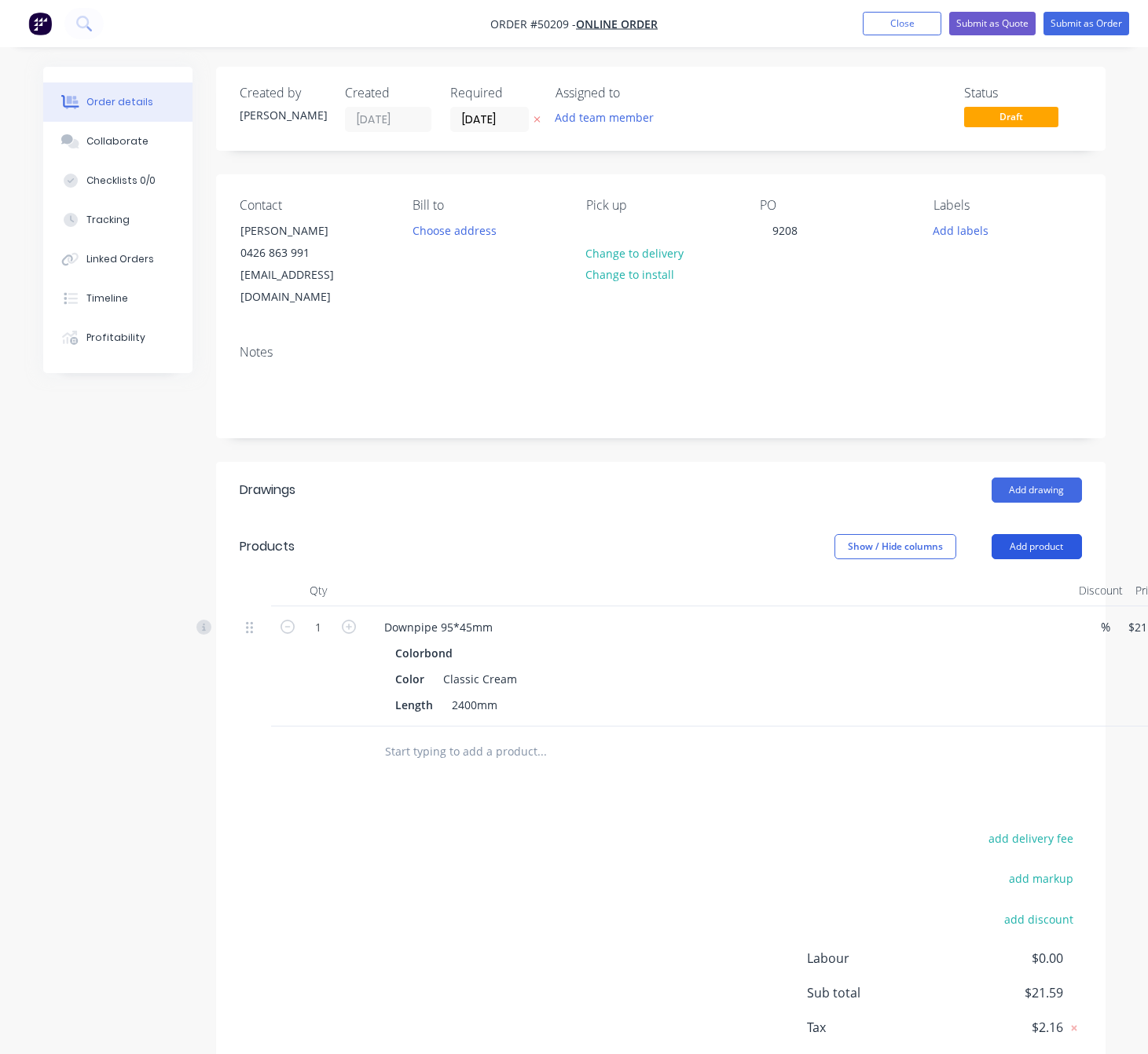
click at [1037, 534] on button "Add product" at bounding box center [1036, 546] width 90 height 25
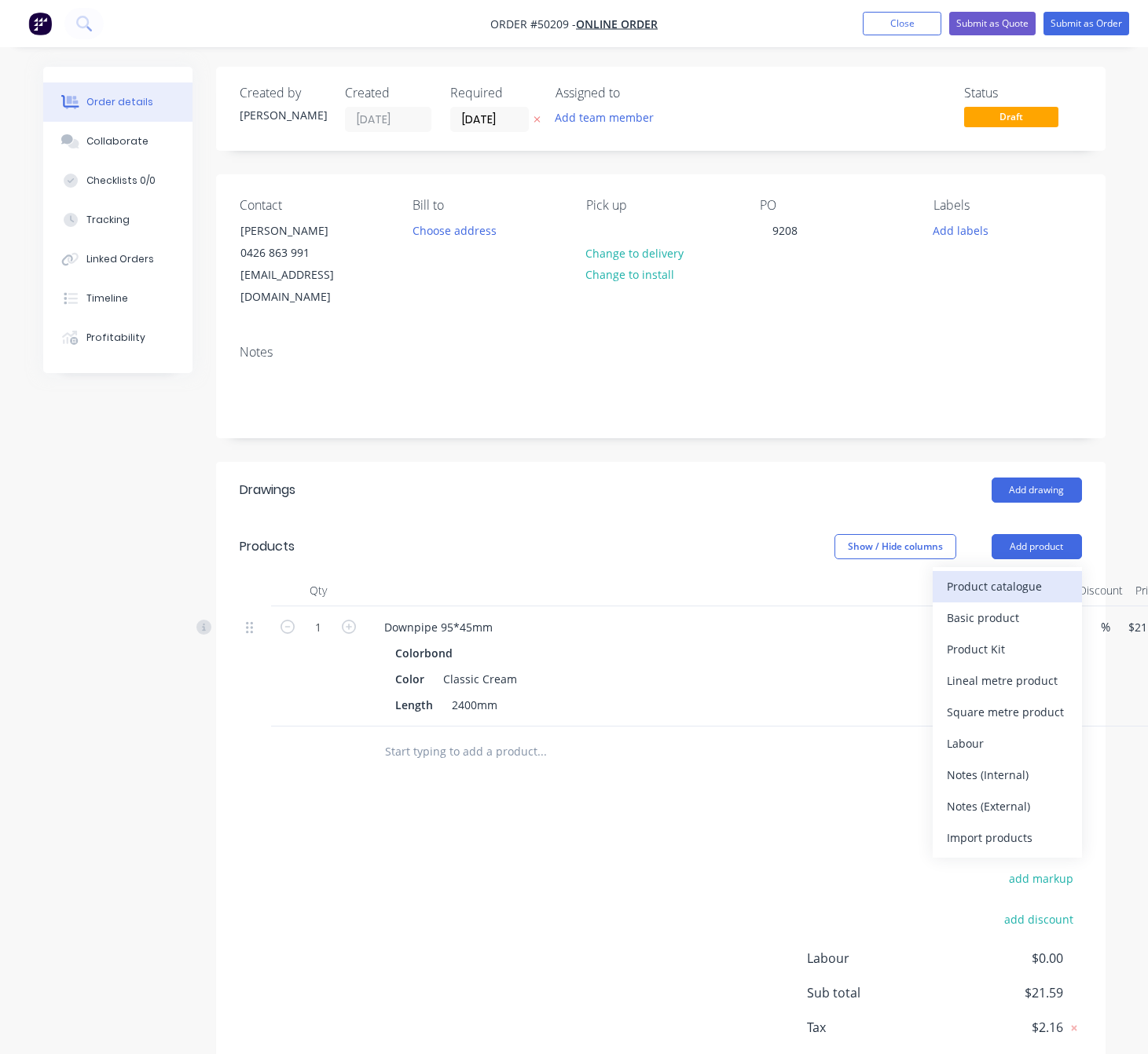
click at [1035, 575] on div "Product catalogue" at bounding box center [1006, 586] width 121 height 23
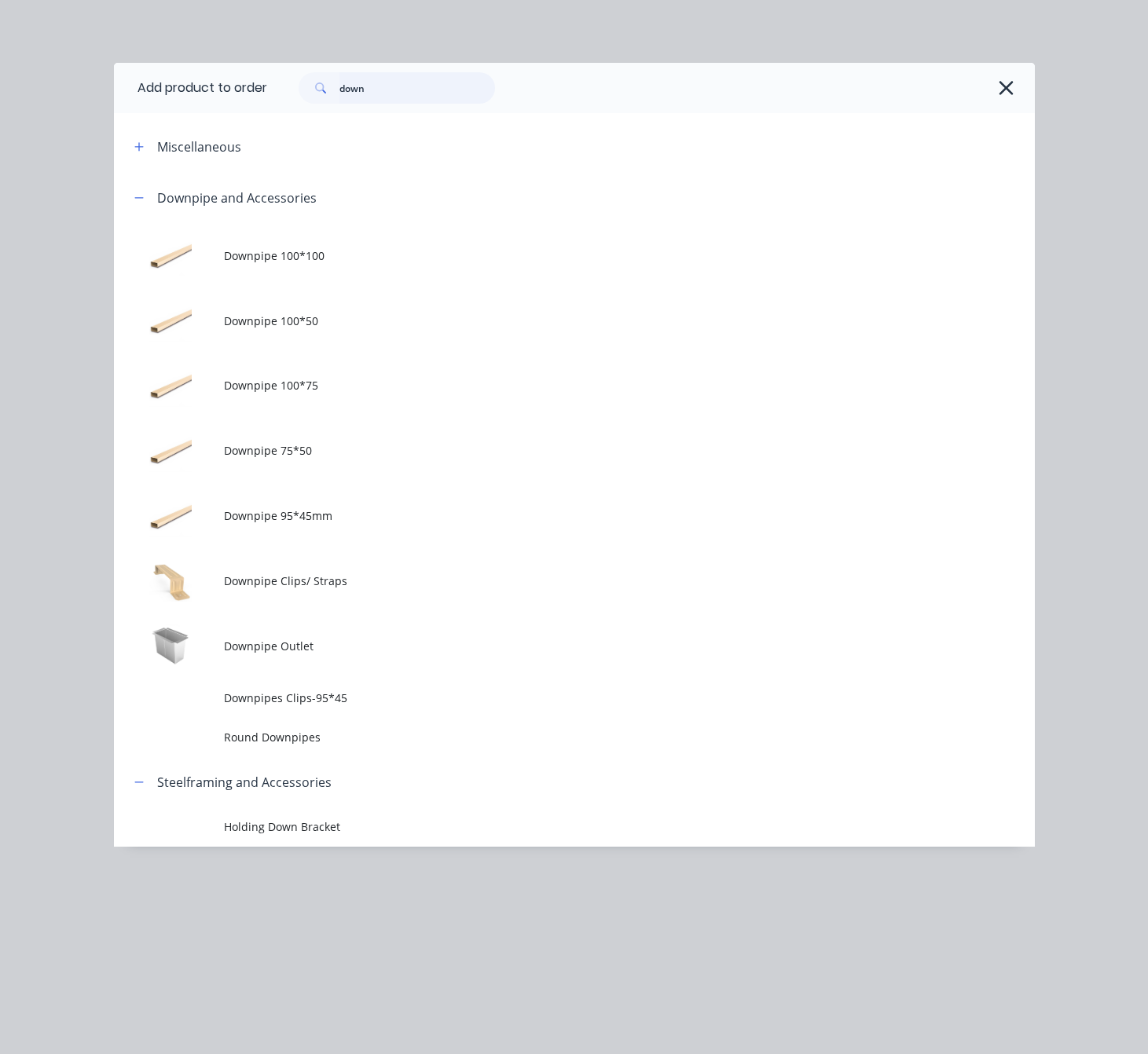
drag, startPoint x: 386, startPoint y: 89, endPoint x: 216, endPoint y: 105, distance: 170.8
click at [228, 104] on header "Add product to order down" at bounding box center [574, 88] width 920 height 51
type input "narrow"
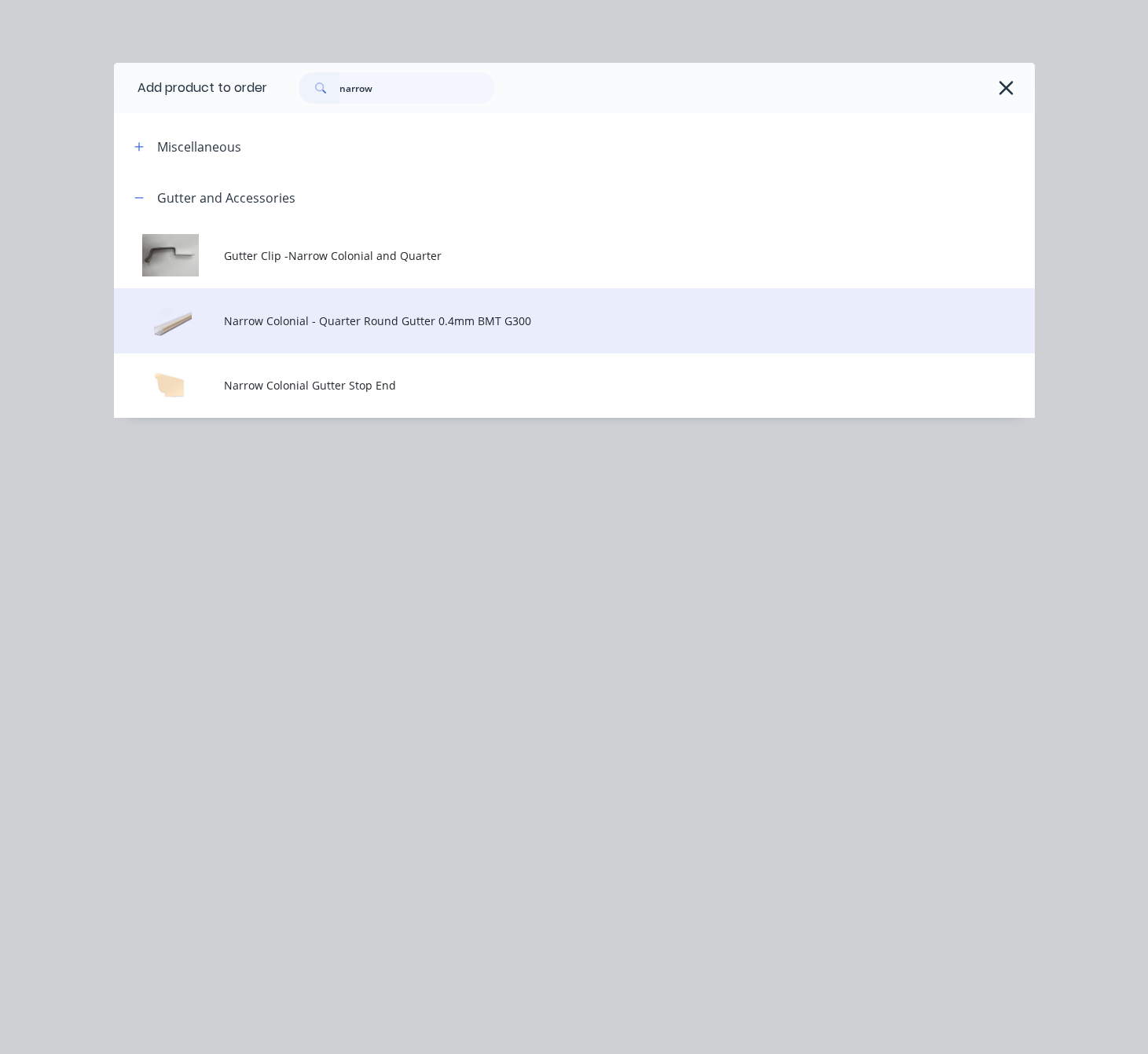
click at [437, 336] on td "Narrow Colonial - Quarter Round Gutter 0.4mm BMT G300" at bounding box center [629, 321] width 810 height 65
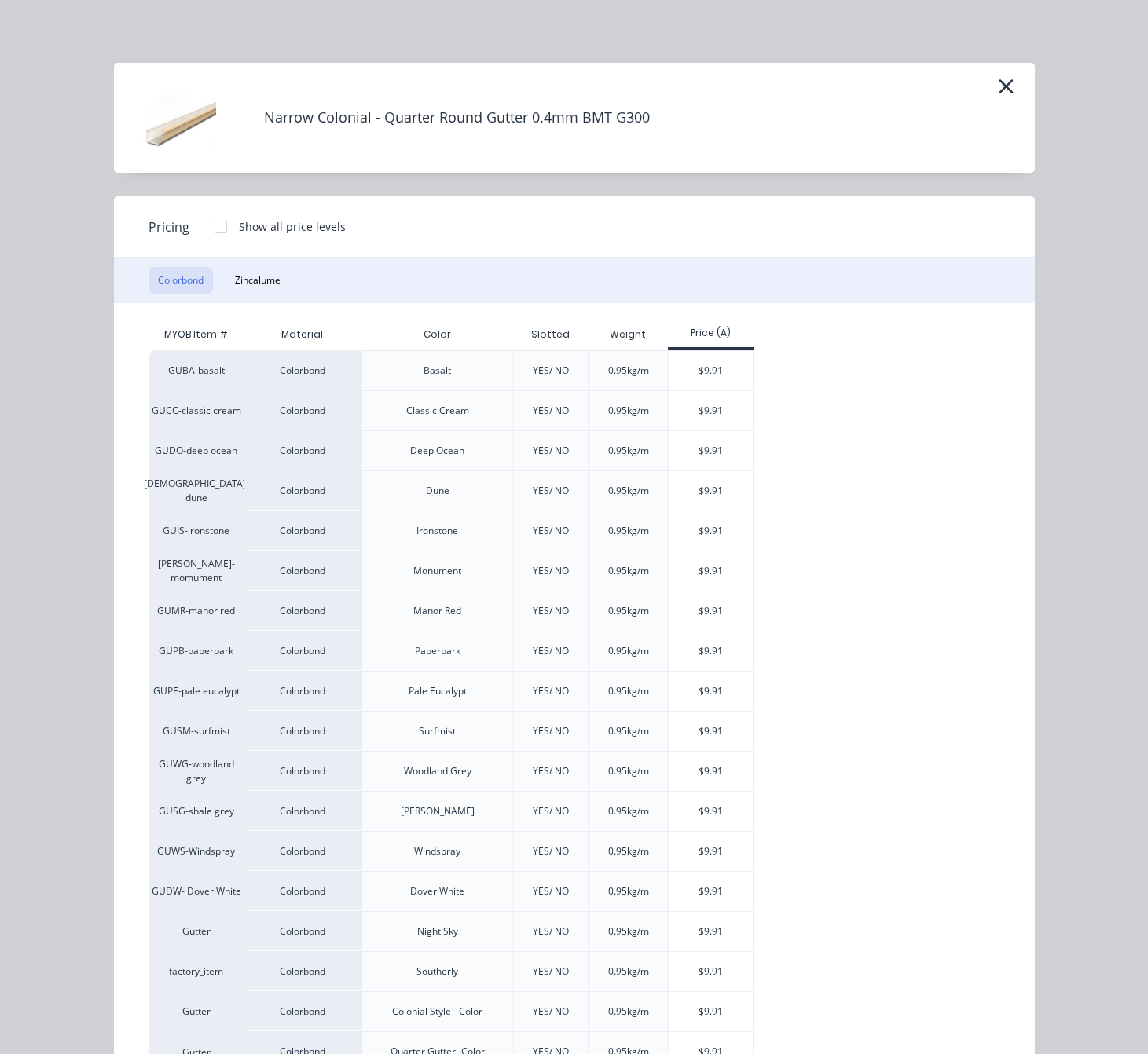
scroll to position [70, 0]
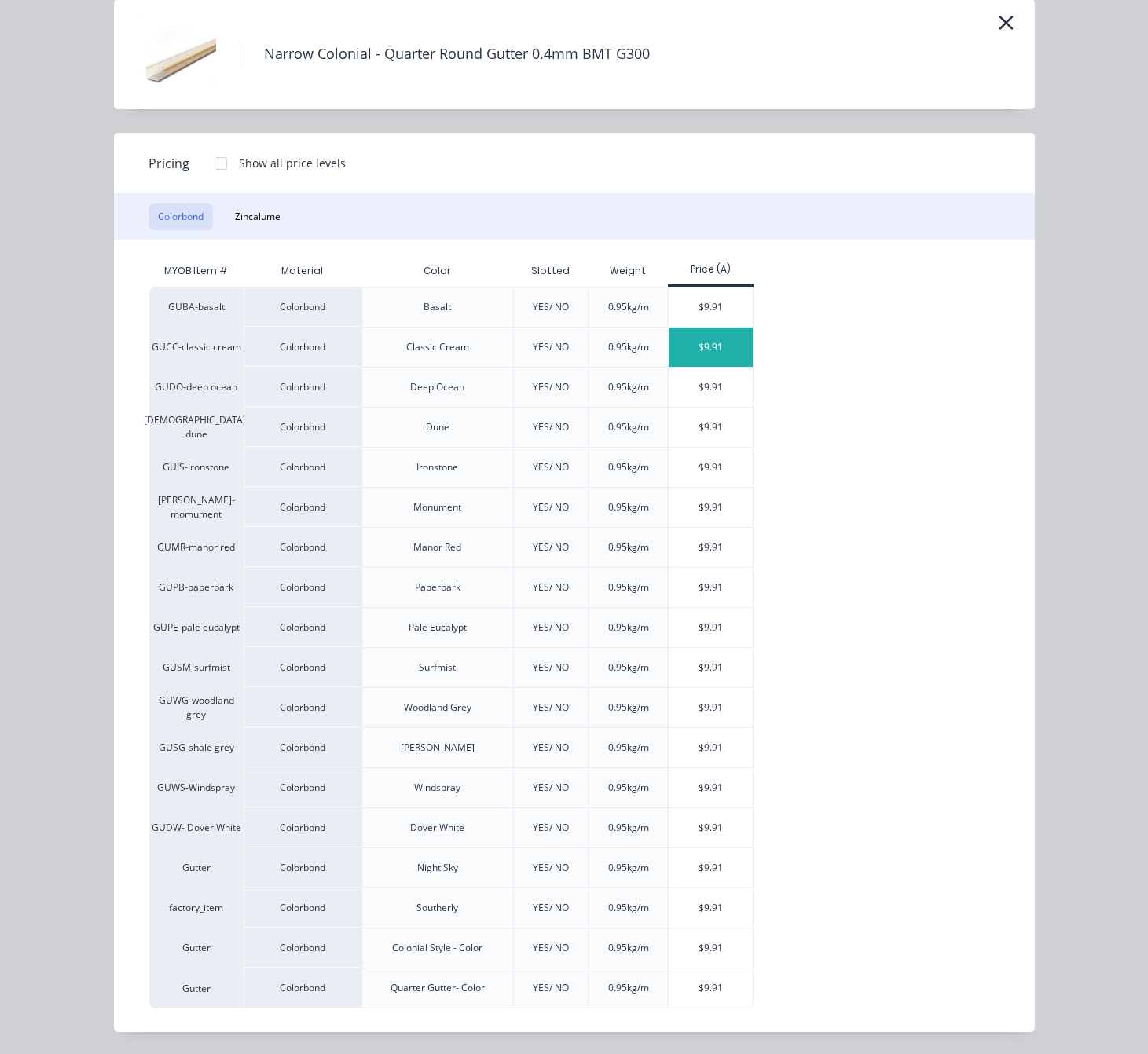
click at [698, 342] on div "$9.91" at bounding box center [711, 347] width 84 height 39
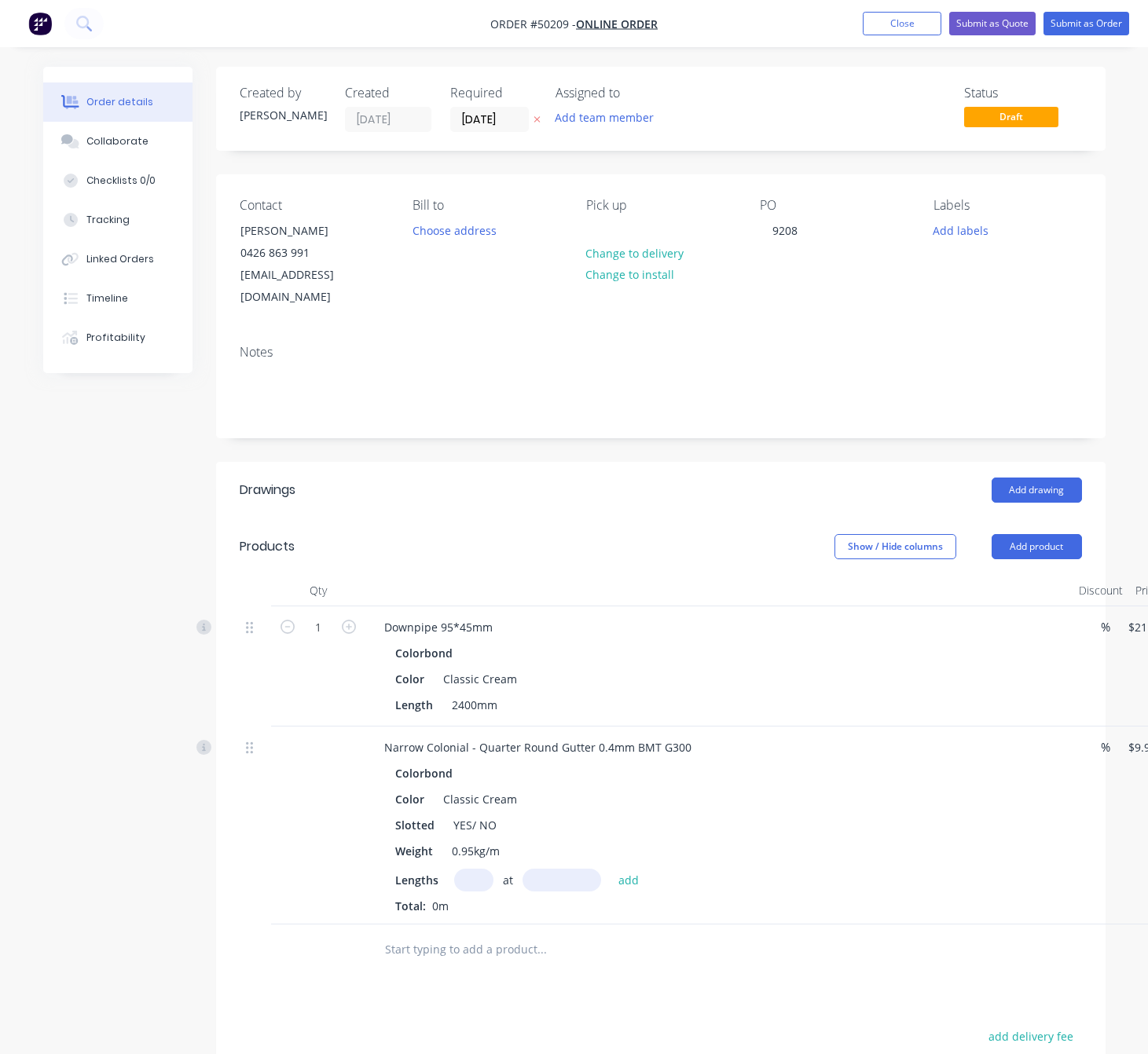
click at [472, 869] on input "text" at bounding box center [474, 880] width 39 height 23
type input "1"
drag, startPoint x: 474, startPoint y: 808, endPoint x: 392, endPoint y: 818, distance: 82.6
click at [392, 818] on div "Colorbond Color Classic Cream Slotted YES/ NO Weight 0.95kg/m Lengths 1 at add …" at bounding box center [719, 837] width 695 height 152
click at [582, 869] on input "text" at bounding box center [561, 880] width 78 height 23
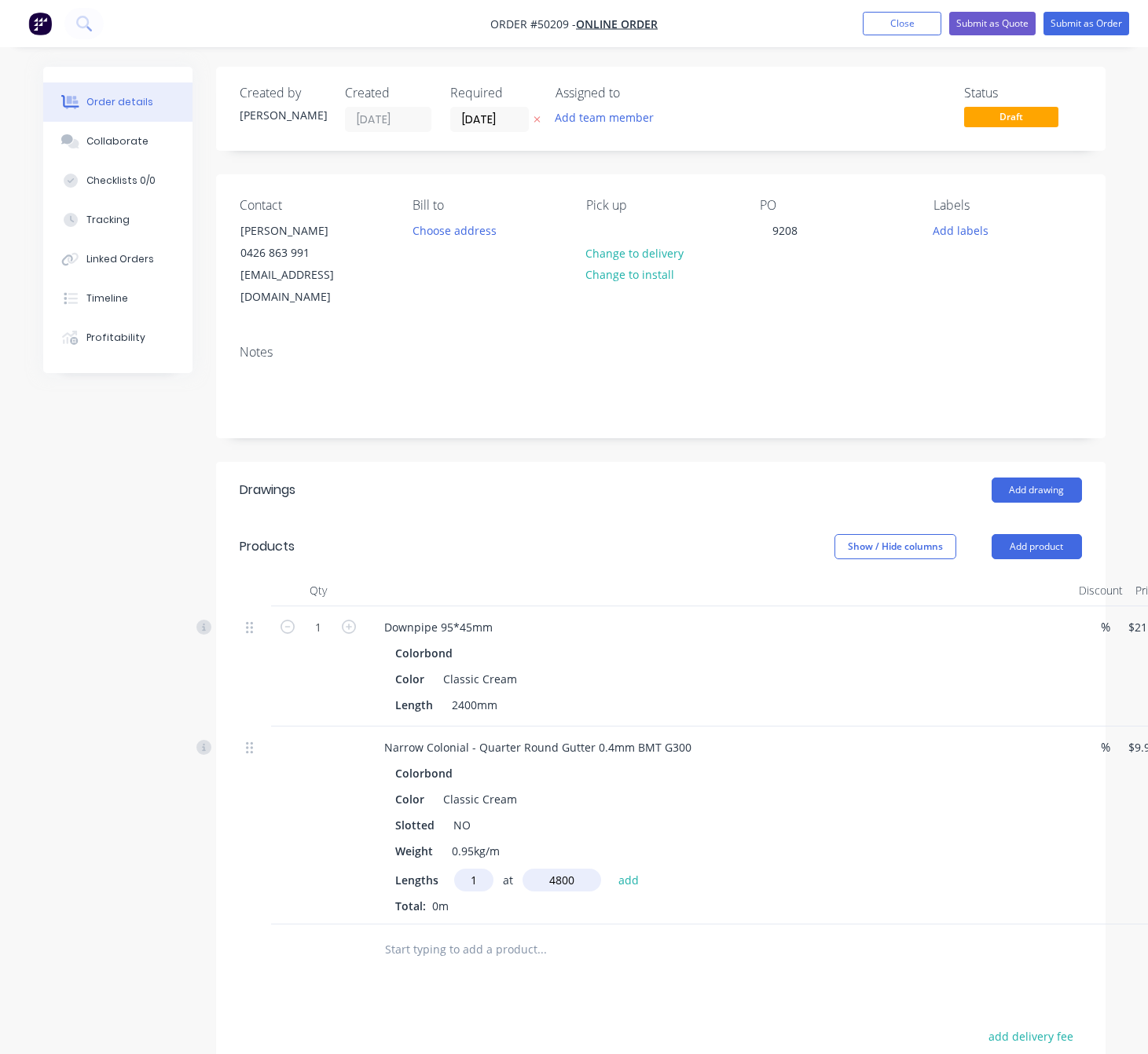
type input "4800"
click at [610, 869] on button "add" at bounding box center [629, 879] width 37 height 21
type input "$47.57"
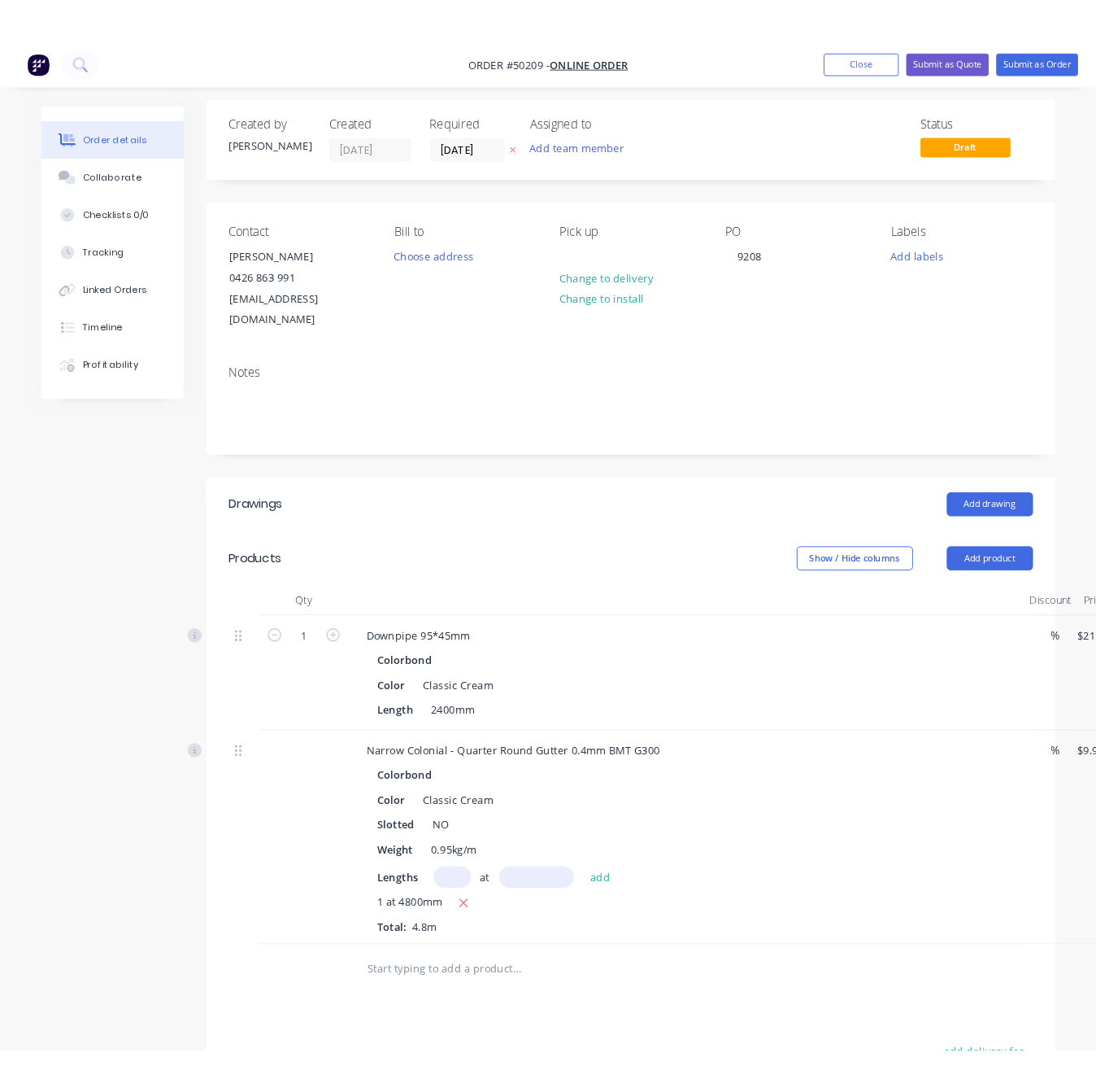
scroll to position [0, 0]
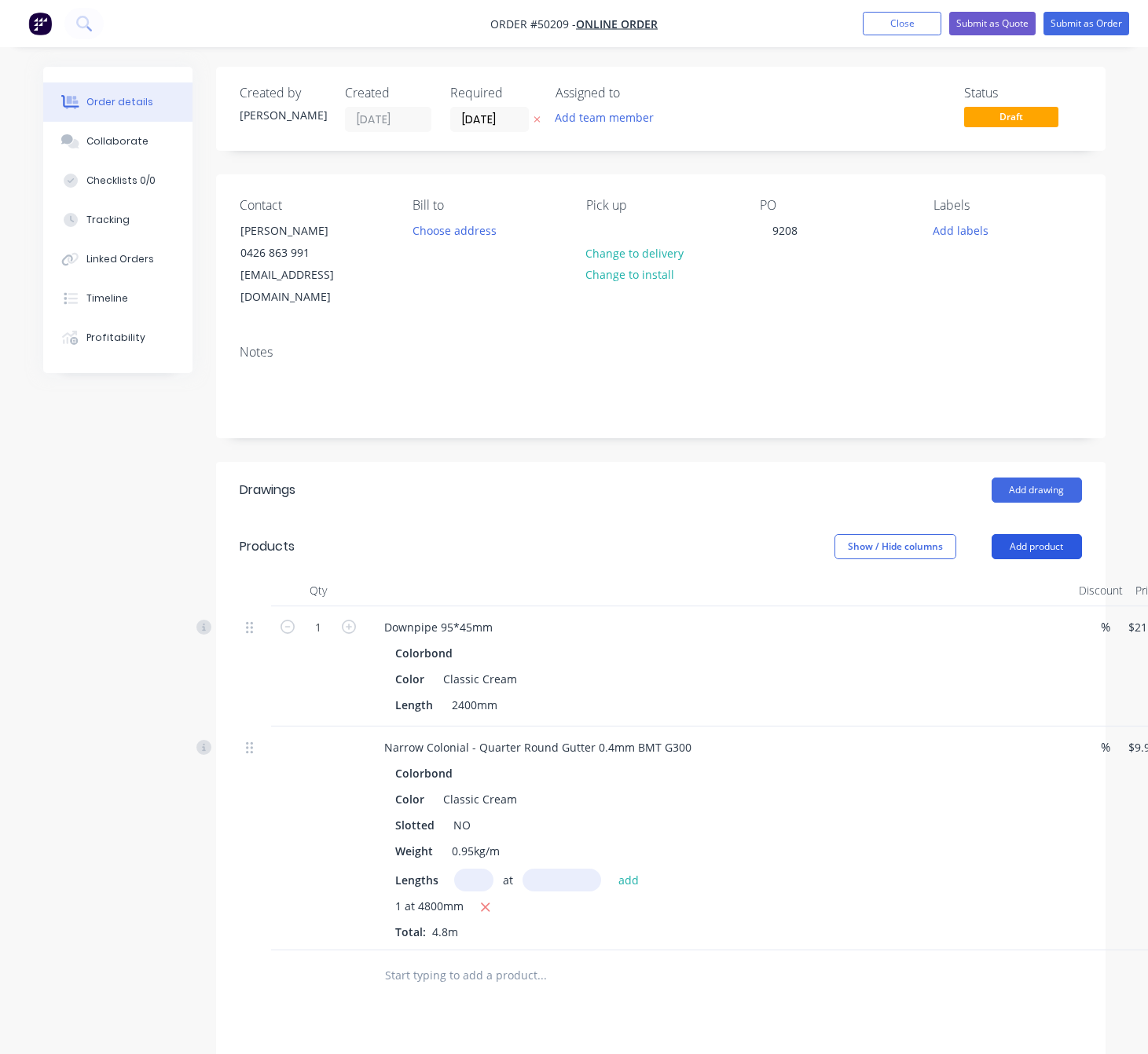
click at [1048, 534] on button "Add product" at bounding box center [1036, 546] width 90 height 25
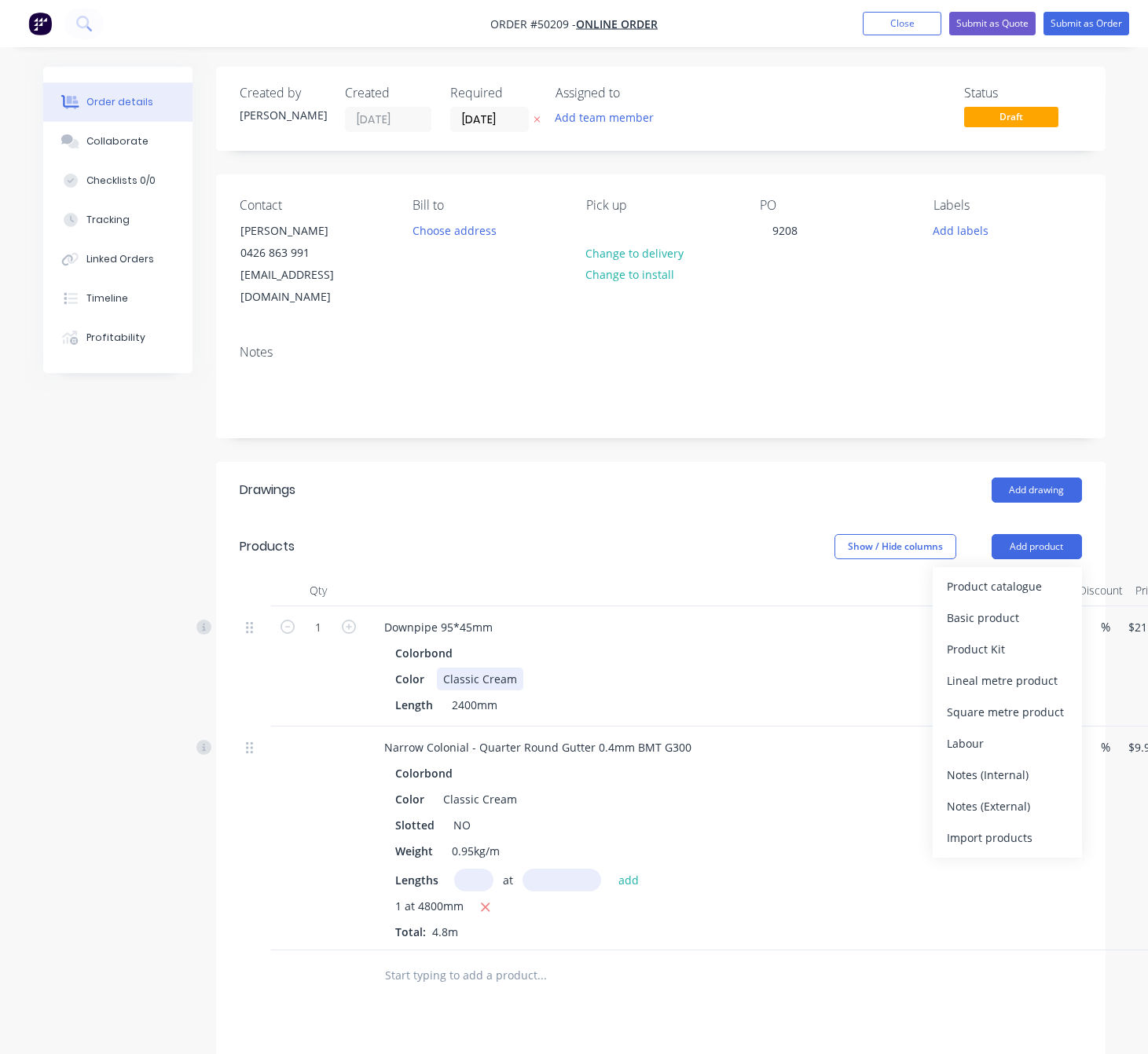
drag, startPoint x: 798, startPoint y: 656, endPoint x: 1039, endPoint y: 208, distance: 508.7
click at [799, 645] on div "Colorbond Color Classic Cream Length 2400mm" at bounding box center [719, 678] width 695 height 75
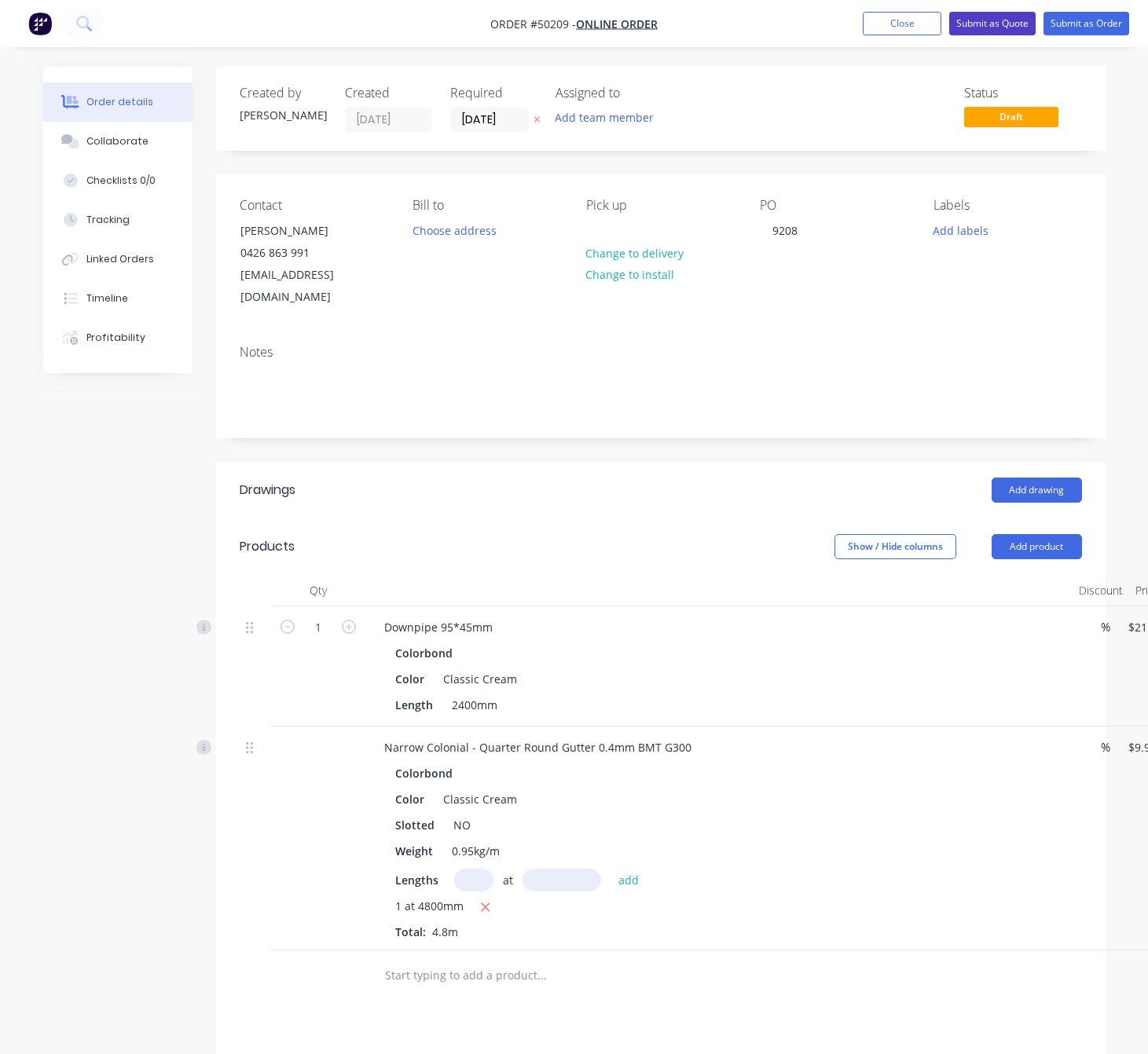
click at [997, 19] on button "Submit as Quote" at bounding box center [992, 23] width 87 height 23
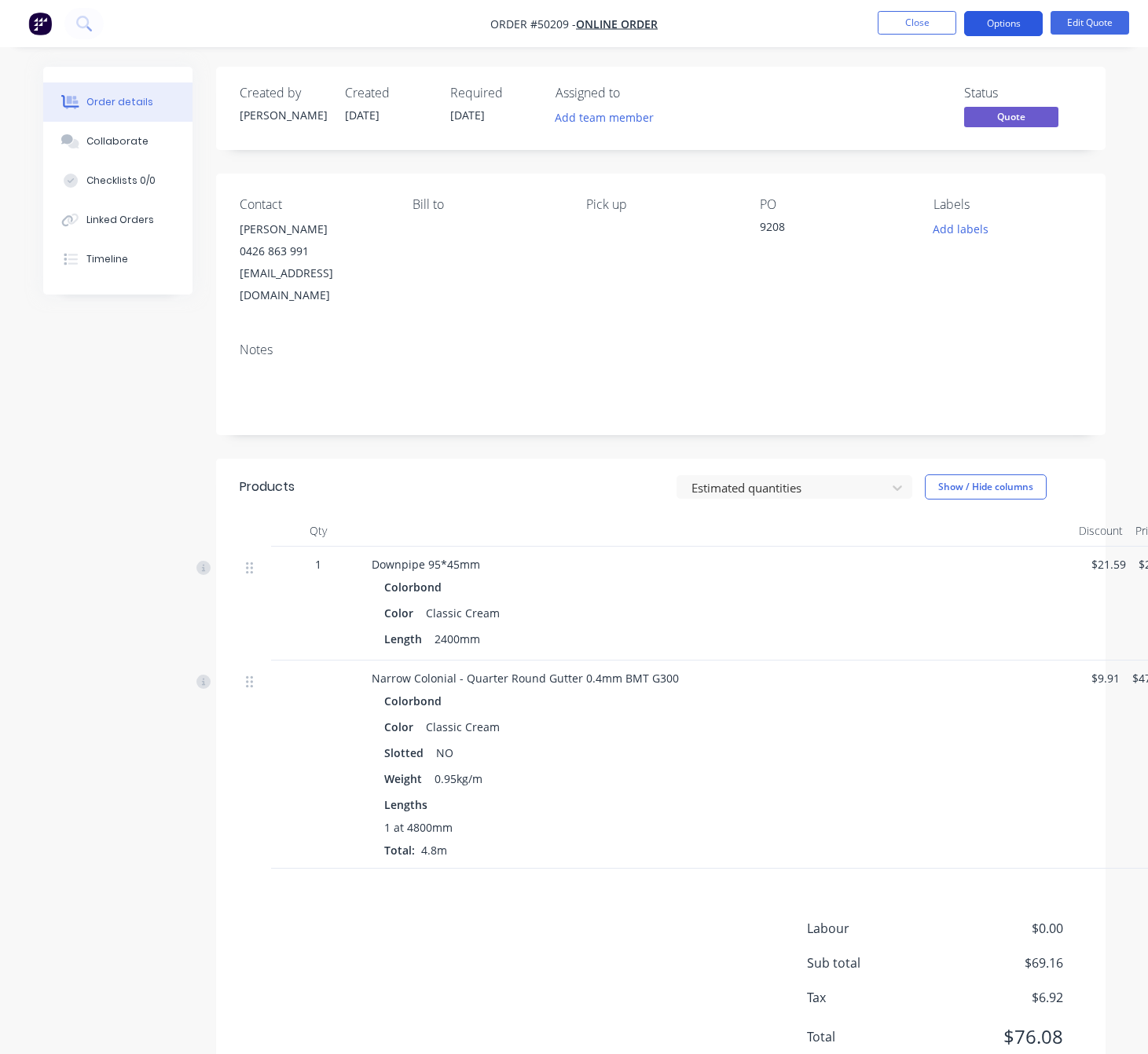
click at [1007, 22] on button "Options" at bounding box center [1002, 23] width 78 height 25
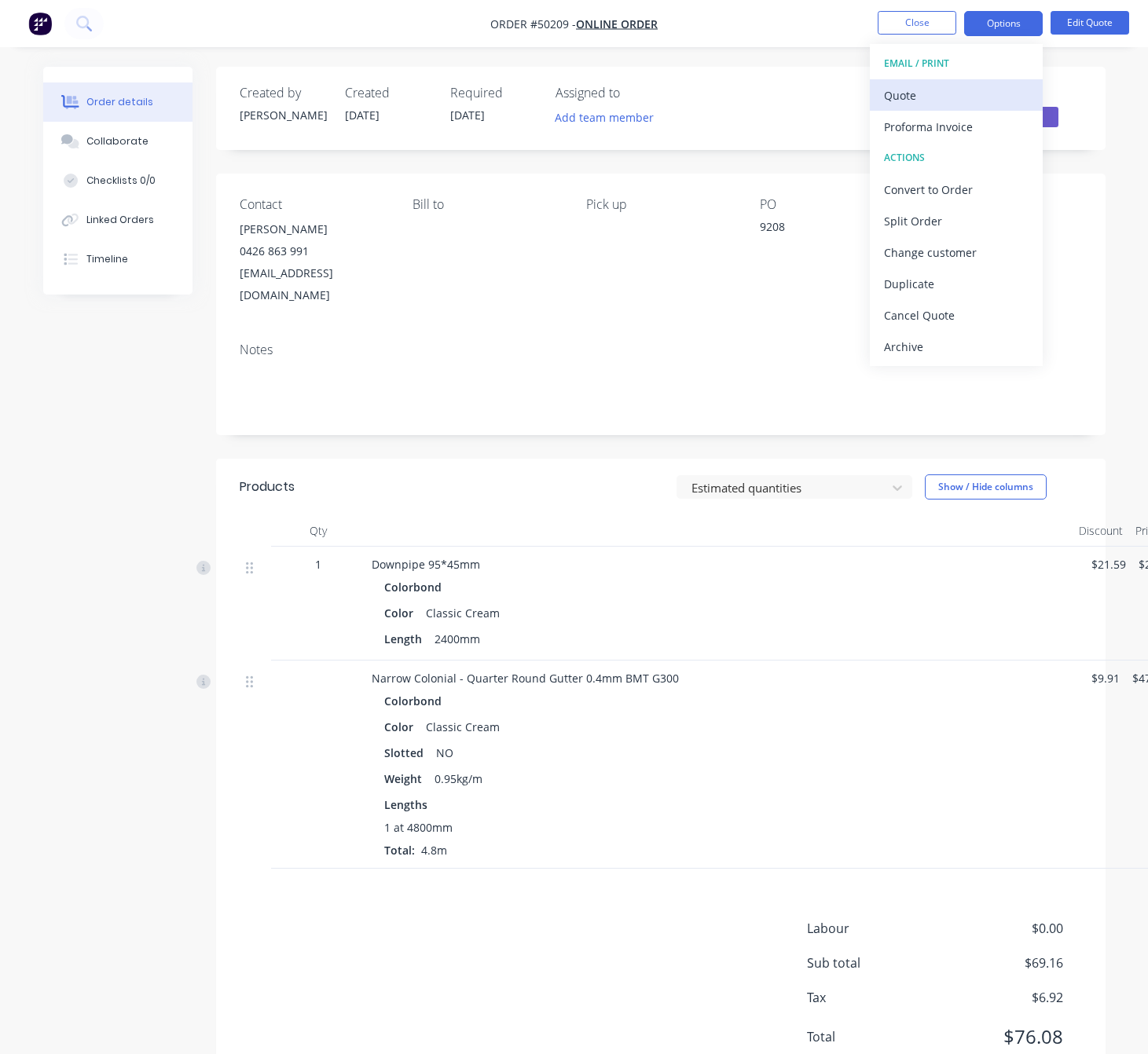
click at [981, 95] on div "Quote" at bounding box center [956, 95] width 144 height 23
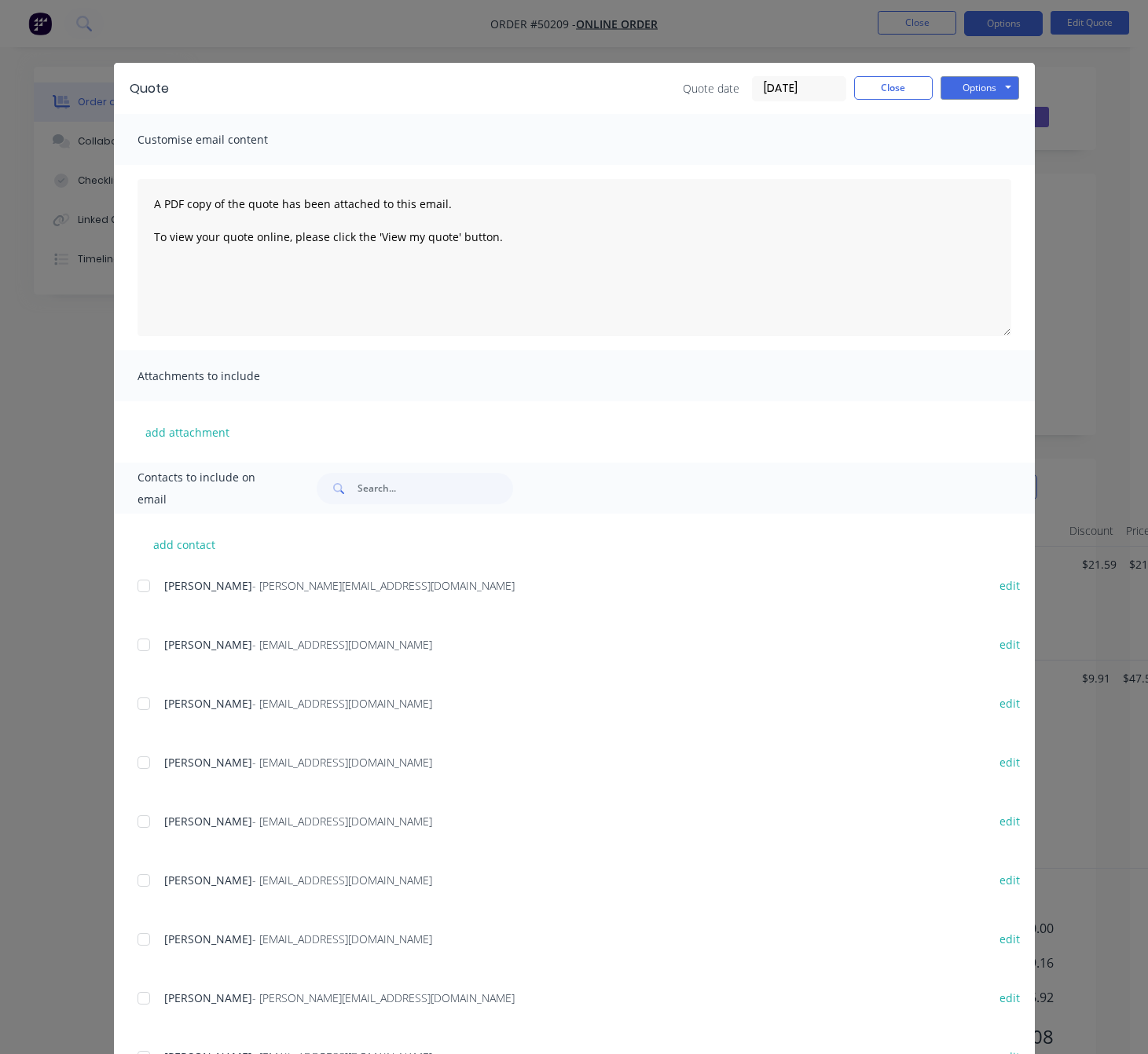
click at [762, 39] on div "Quote Quote date 09/10/25 Close Options Preview Print Email Customise email con…" at bounding box center [574, 527] width 1148 height 1054
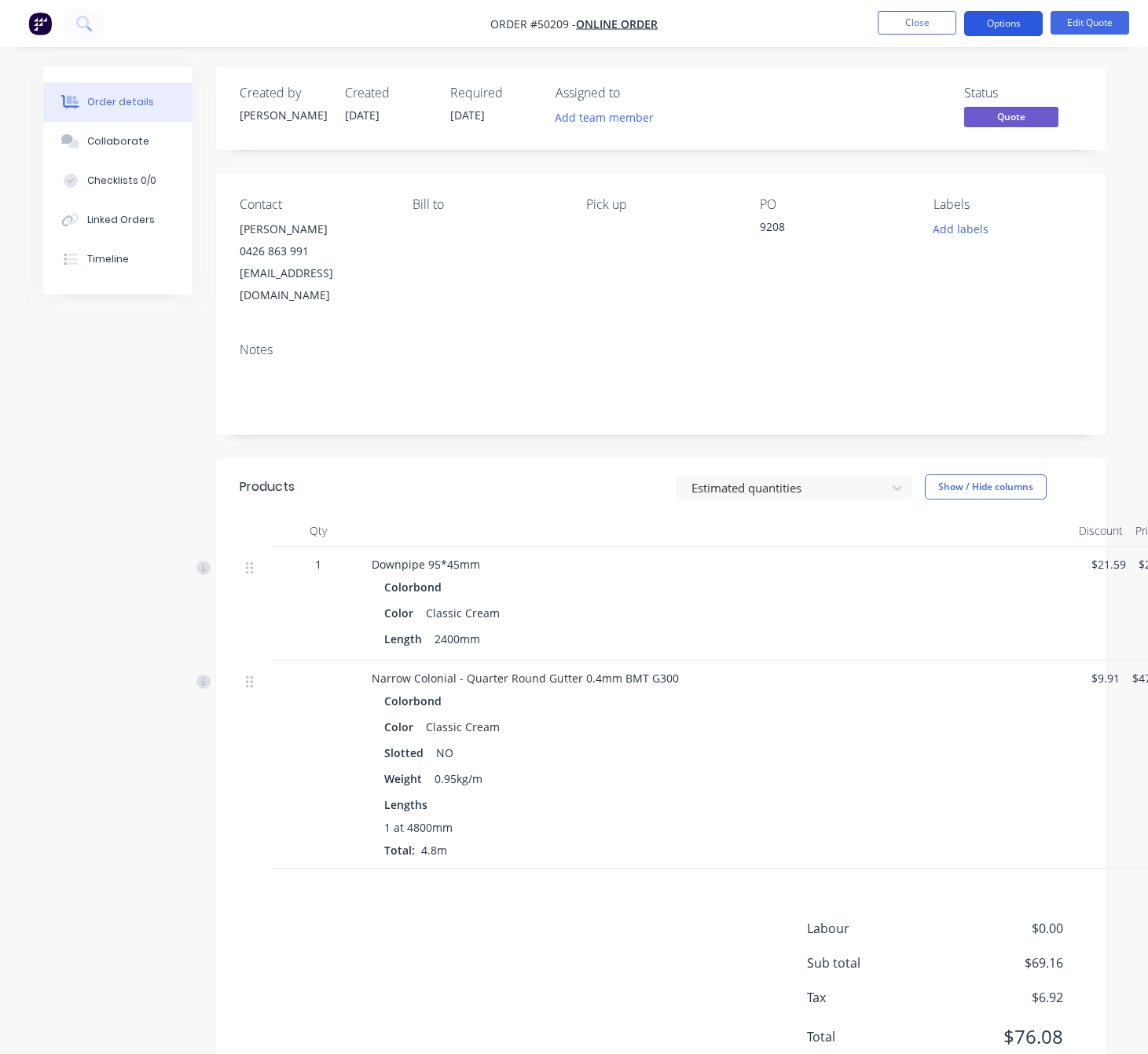
click at [997, 32] on button "Options" at bounding box center [1002, 23] width 78 height 25
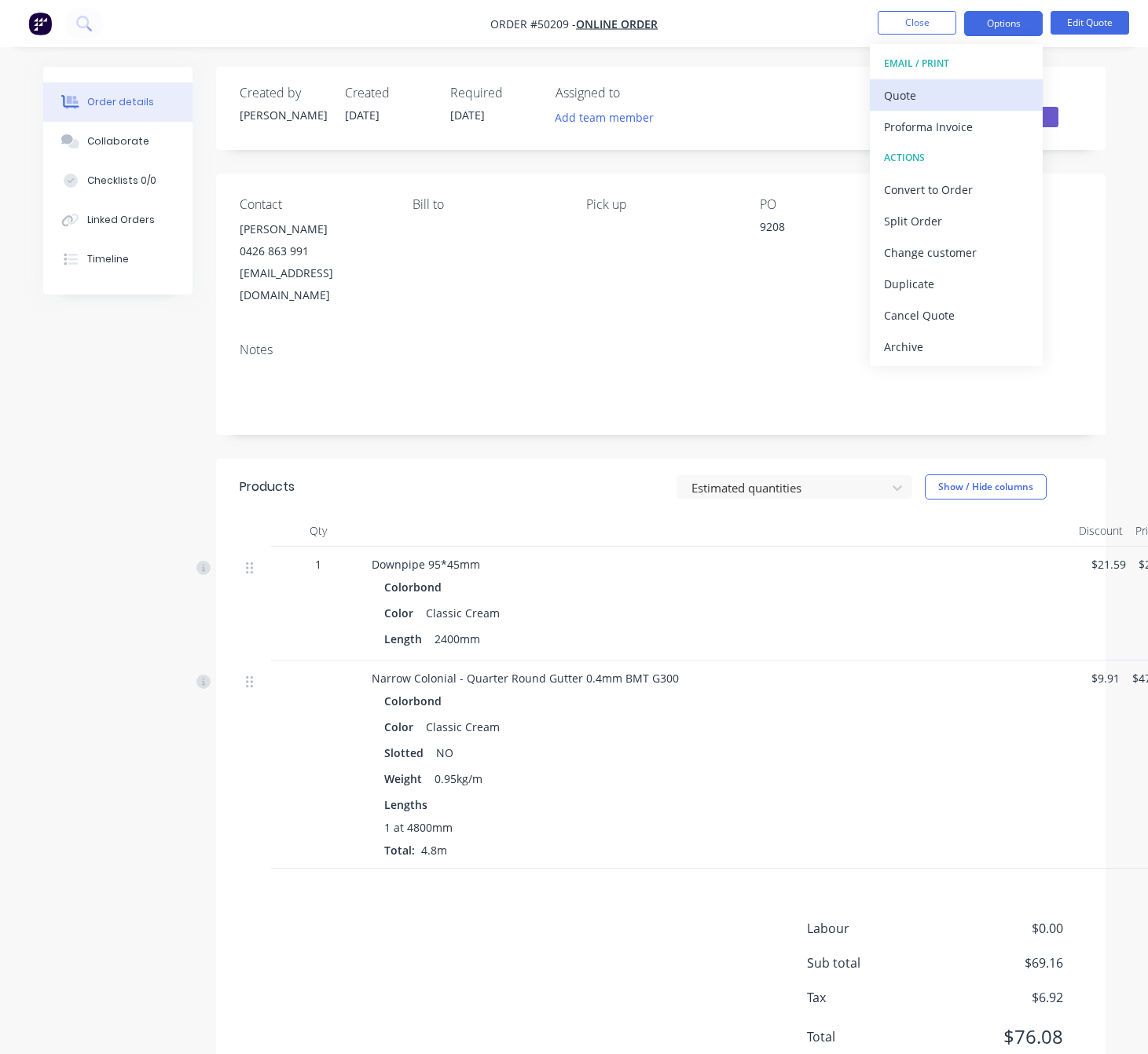
click at [976, 86] on button "Quote" at bounding box center [956, 94] width 173 height 32
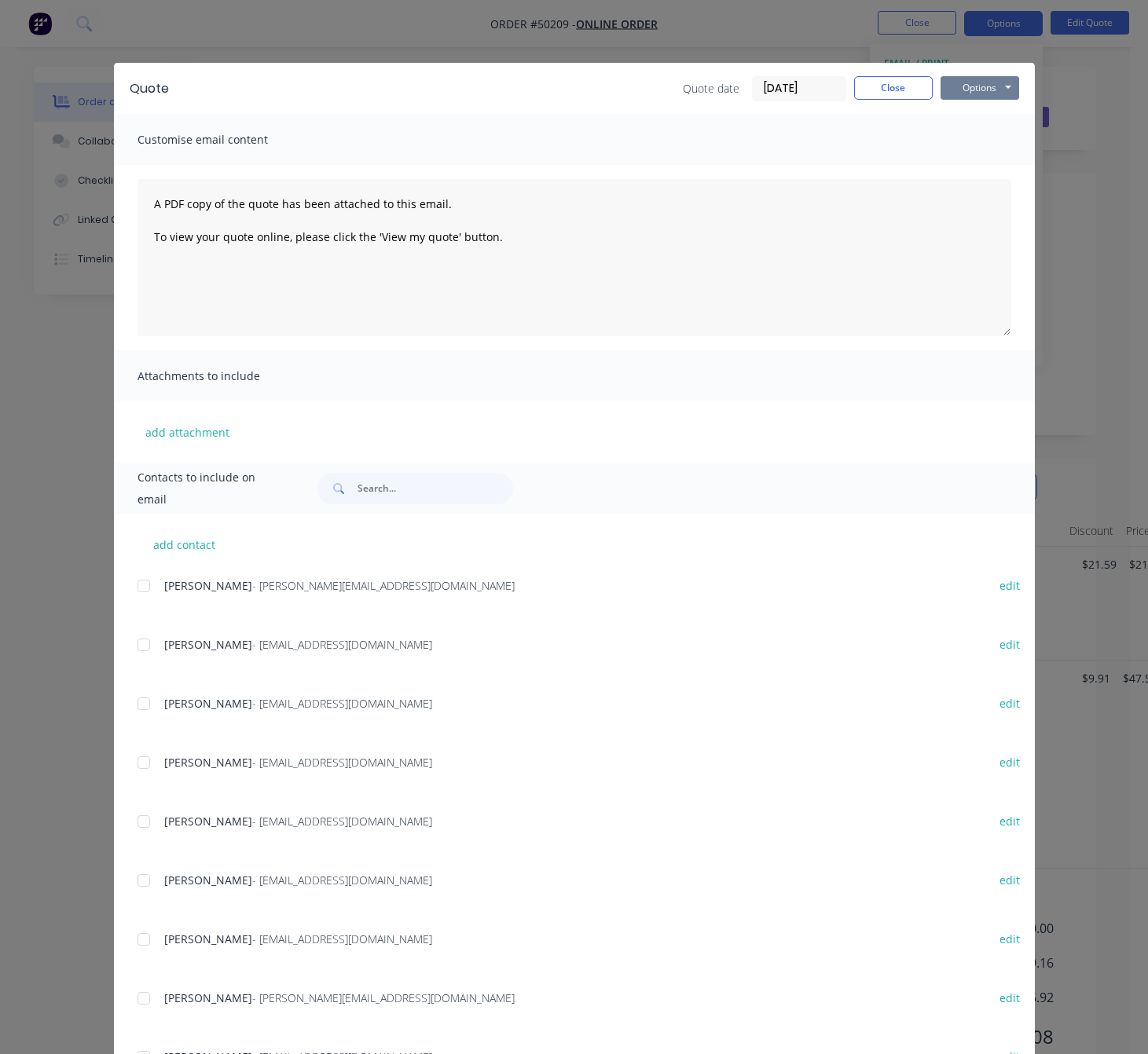
click at [982, 86] on button "Options" at bounding box center [979, 88] width 78 height 23
click at [999, 142] on button "Print" at bounding box center [990, 142] width 100 height 26
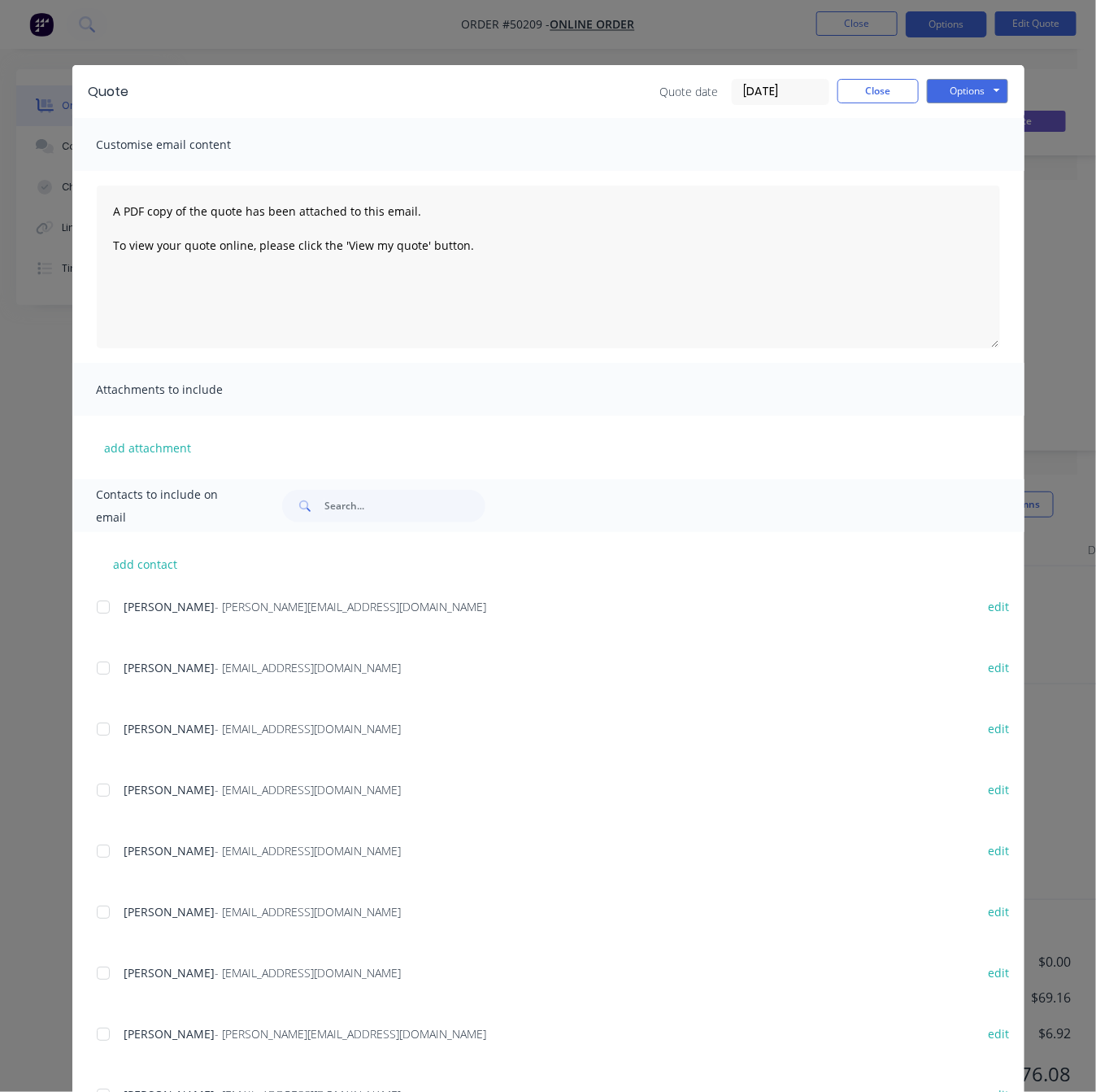
click at [384, 18] on div "Quote Quote date 09/10/25 Close Options Preview Print Email Customise email con…" at bounding box center [548, 546] width 1096 height 1092
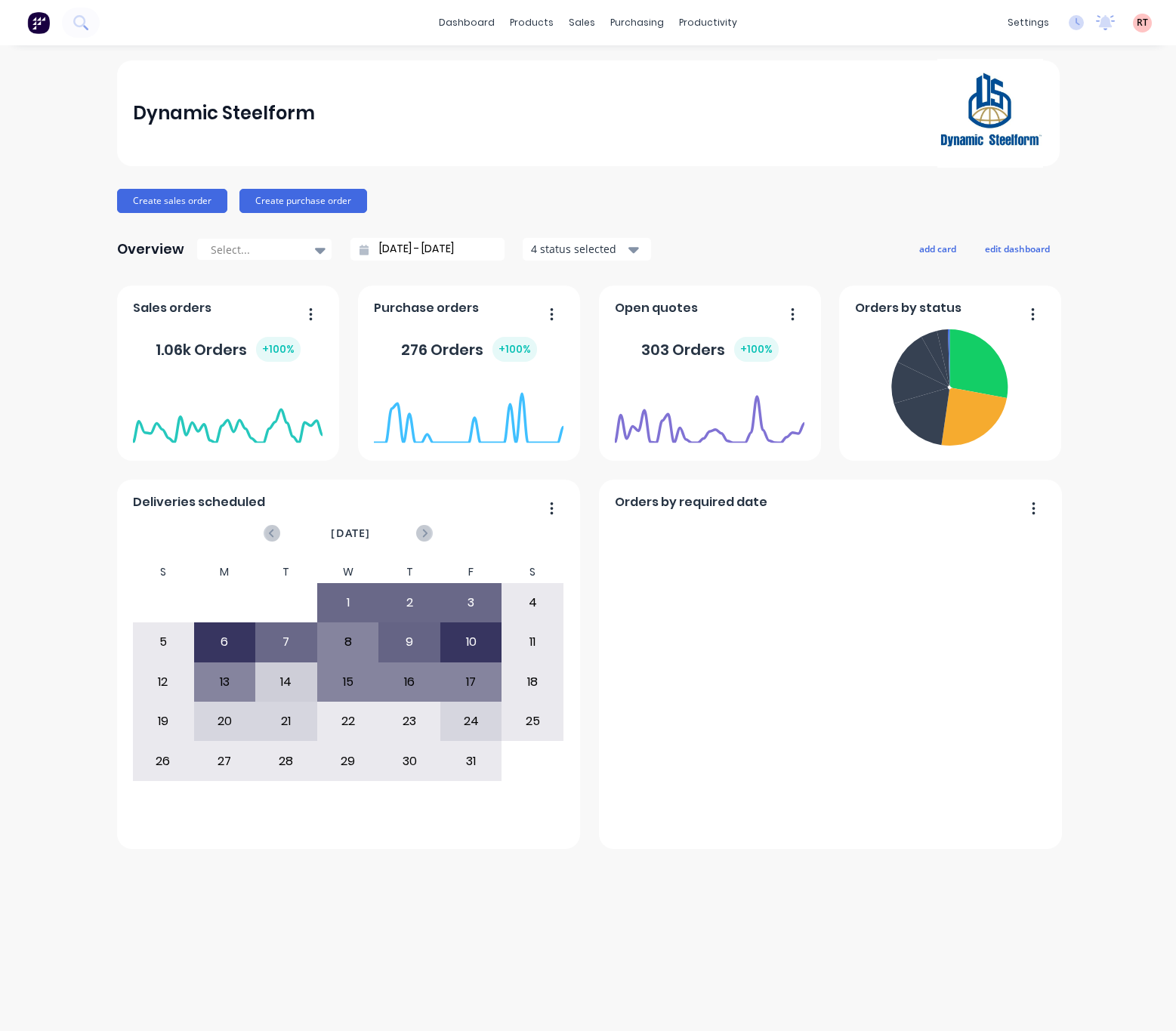
click at [501, 12] on div "dashboard" at bounding box center [467, 22] width 71 height 22
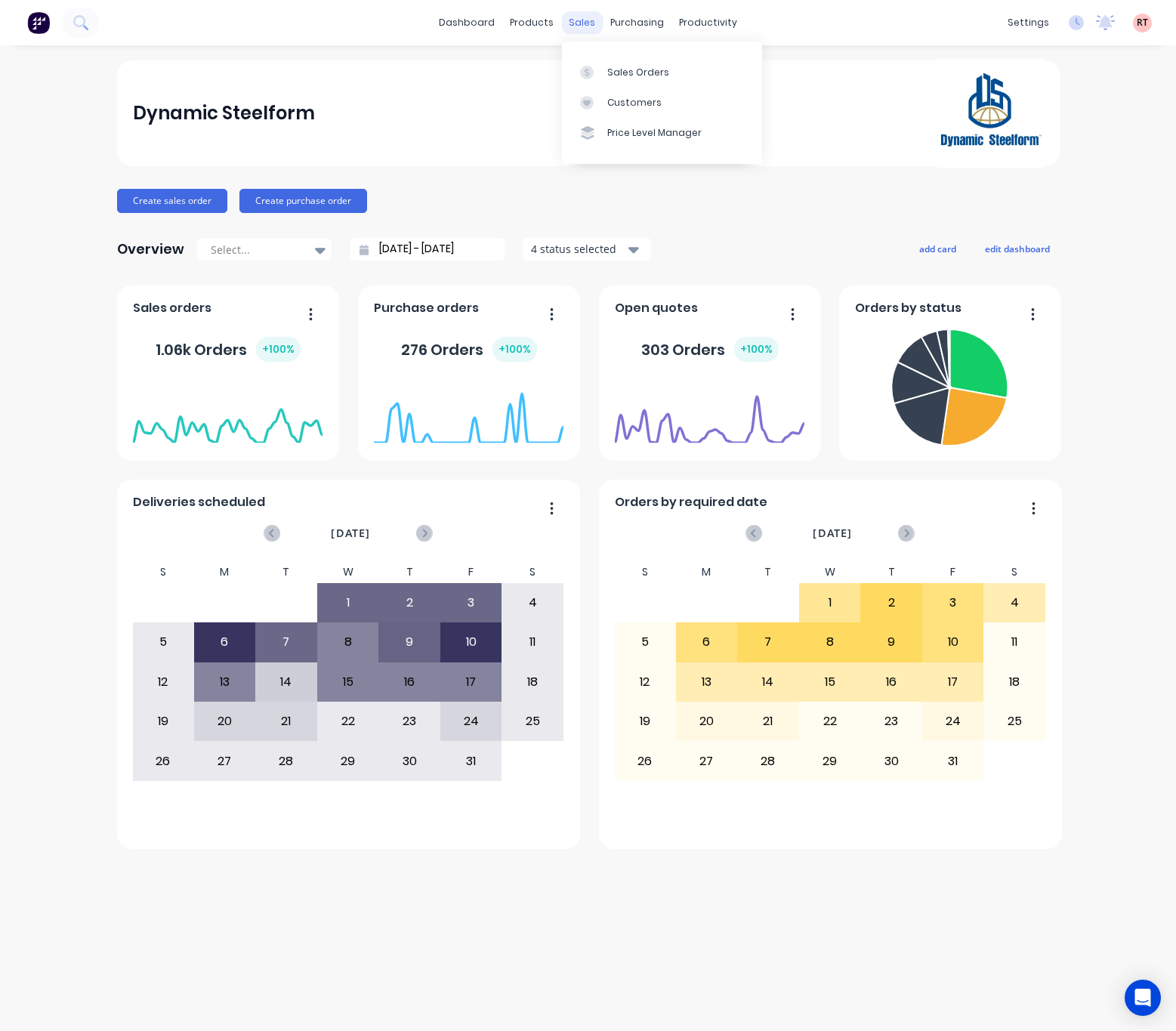
click at [576, 16] on div "sales" at bounding box center [582, 22] width 41 height 22
click at [617, 64] on link "Sales Orders" at bounding box center [662, 72] width 200 height 31
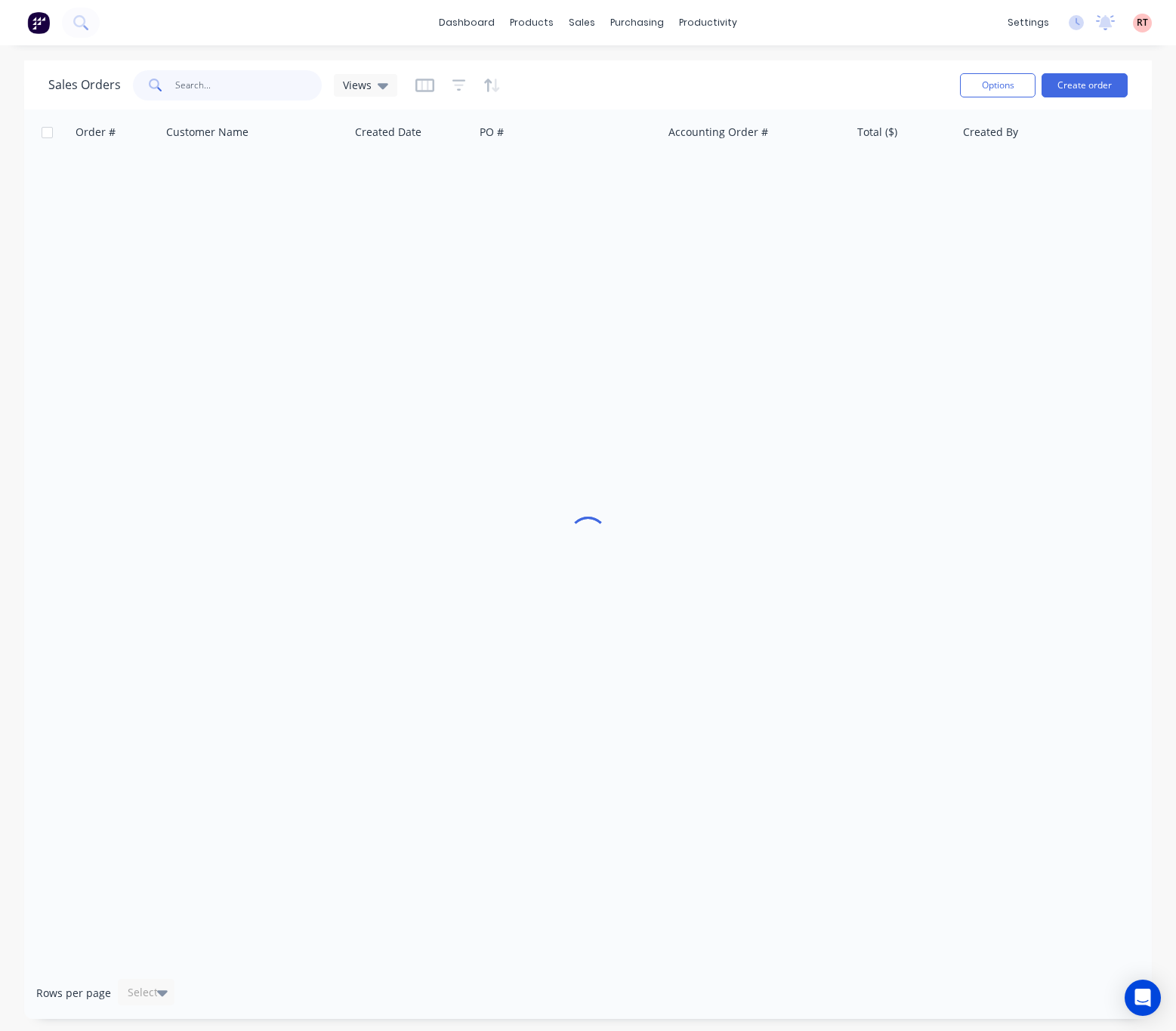
drag, startPoint x: 202, startPoint y: 84, endPoint x: 231, endPoint y: 80, distance: 29.3
click at [202, 84] on input "text" at bounding box center [249, 85] width 147 height 31
type input "super spray"
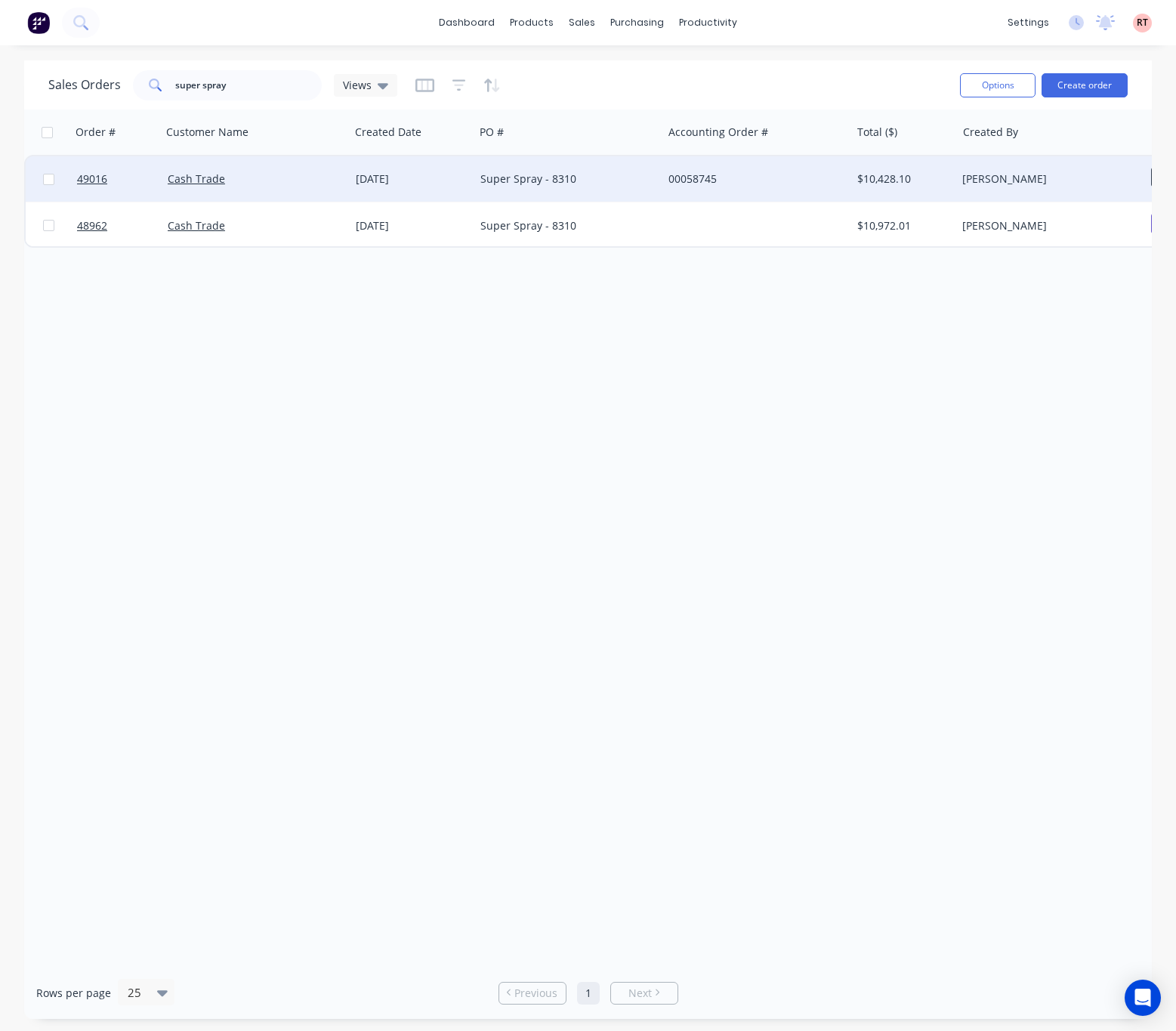
click at [596, 191] on div "Super Spray - 8310" at bounding box center [569, 178] width 188 height 45
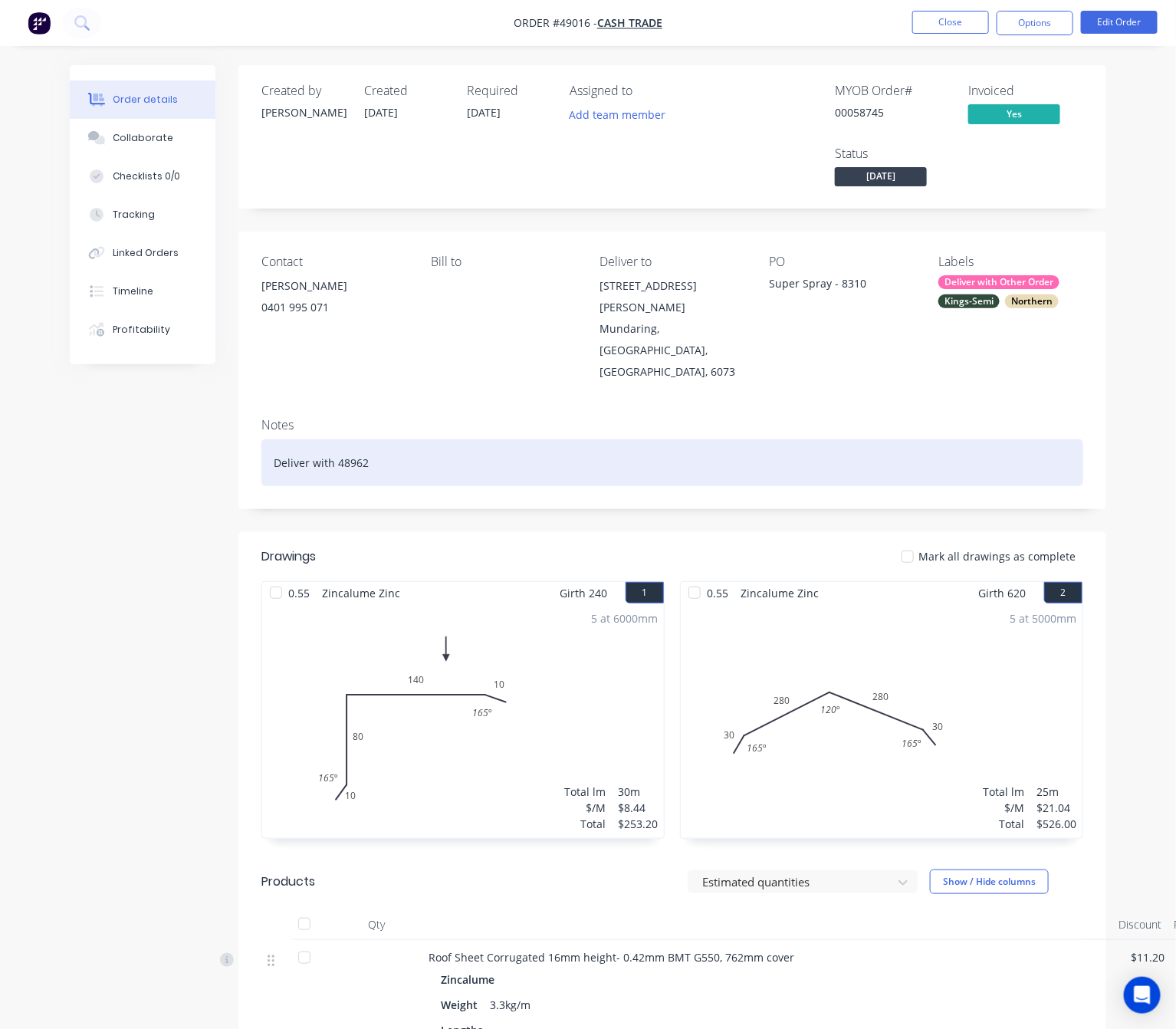
click at [433, 439] on div "Deliver with 48962" at bounding box center [672, 463] width 822 height 47
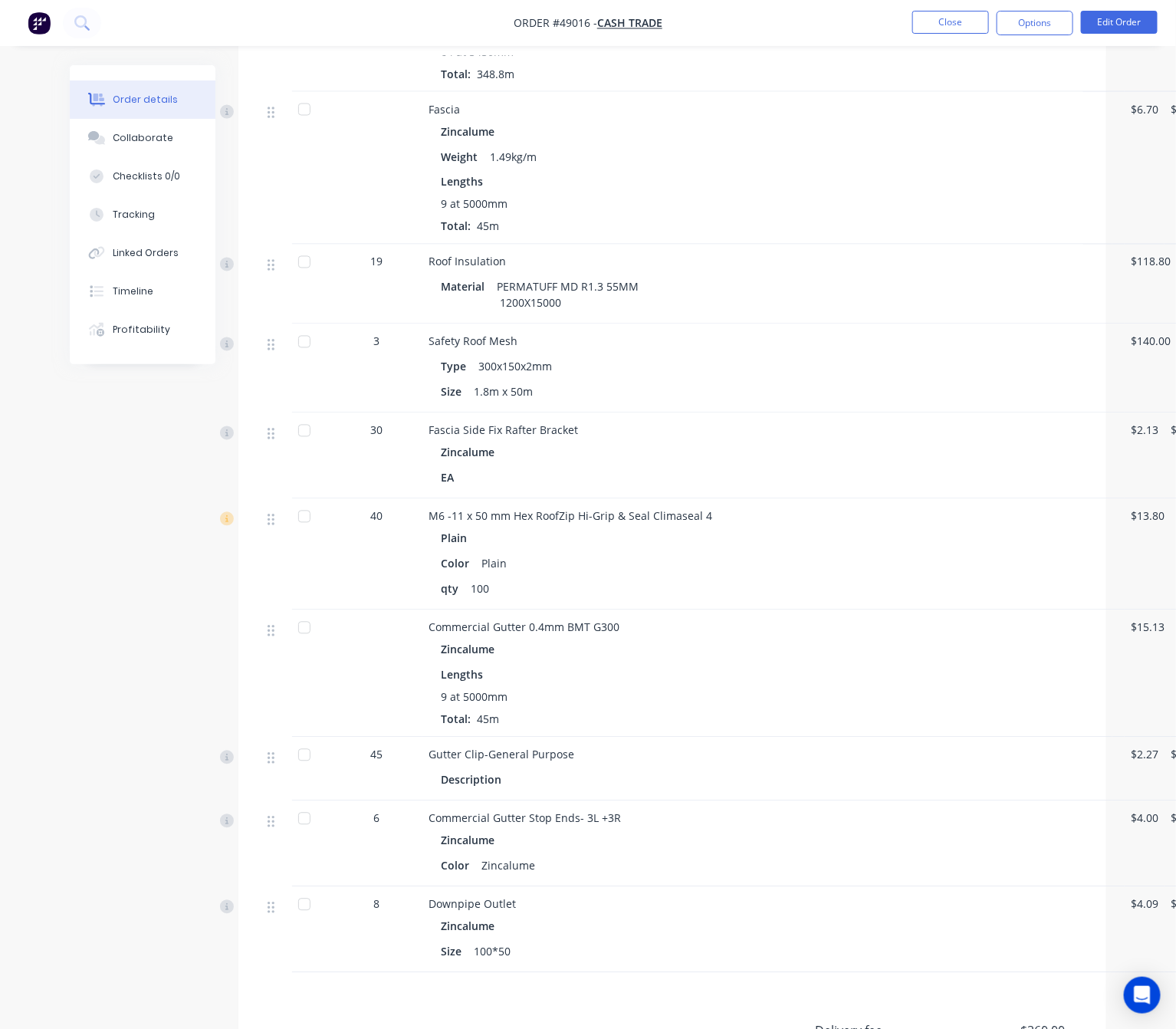
scroll to position [1178, 0]
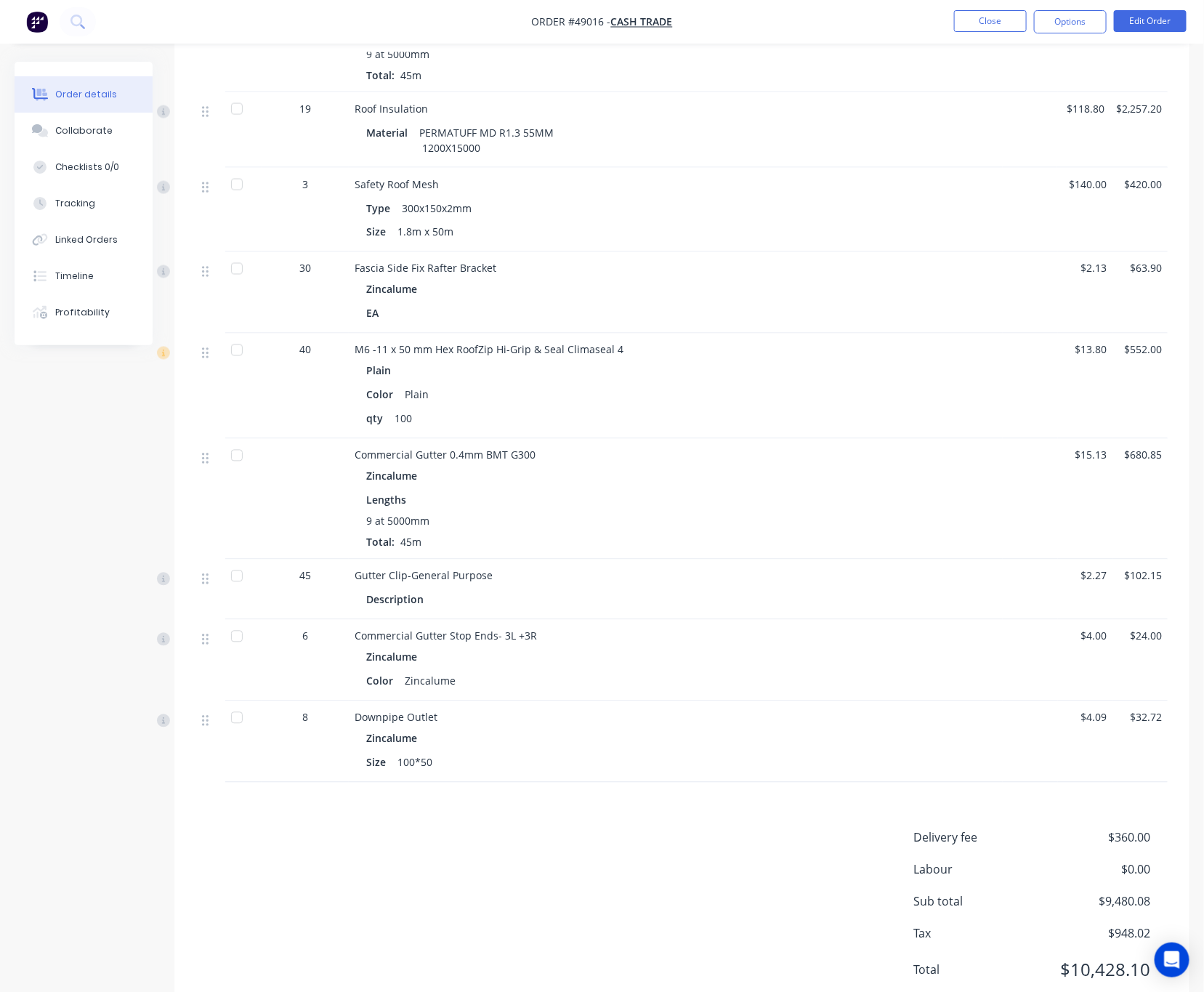
scroll to position [1040, 0]
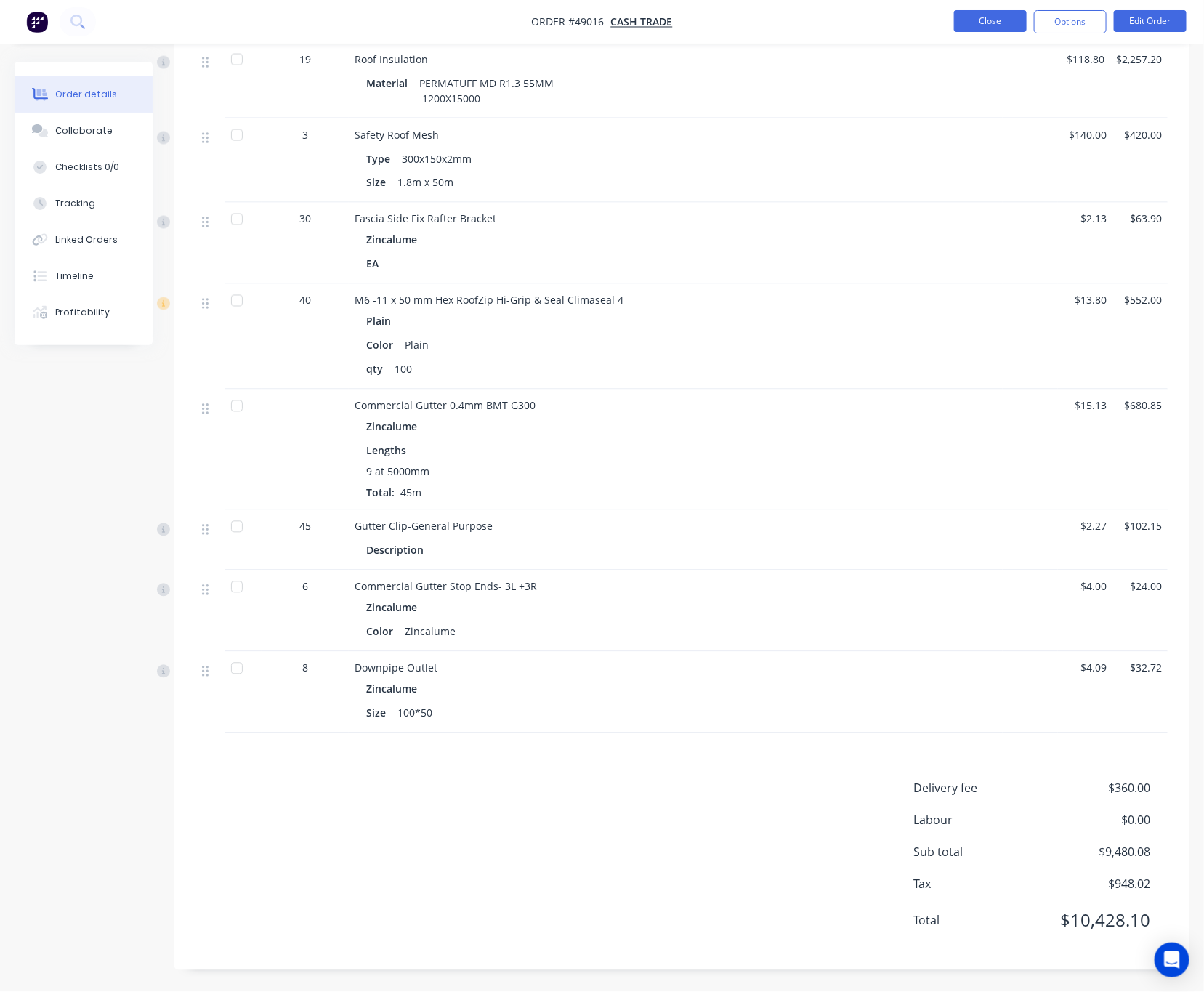
click at [988, 25] on button "Close" at bounding box center [990, 21] width 72 height 21
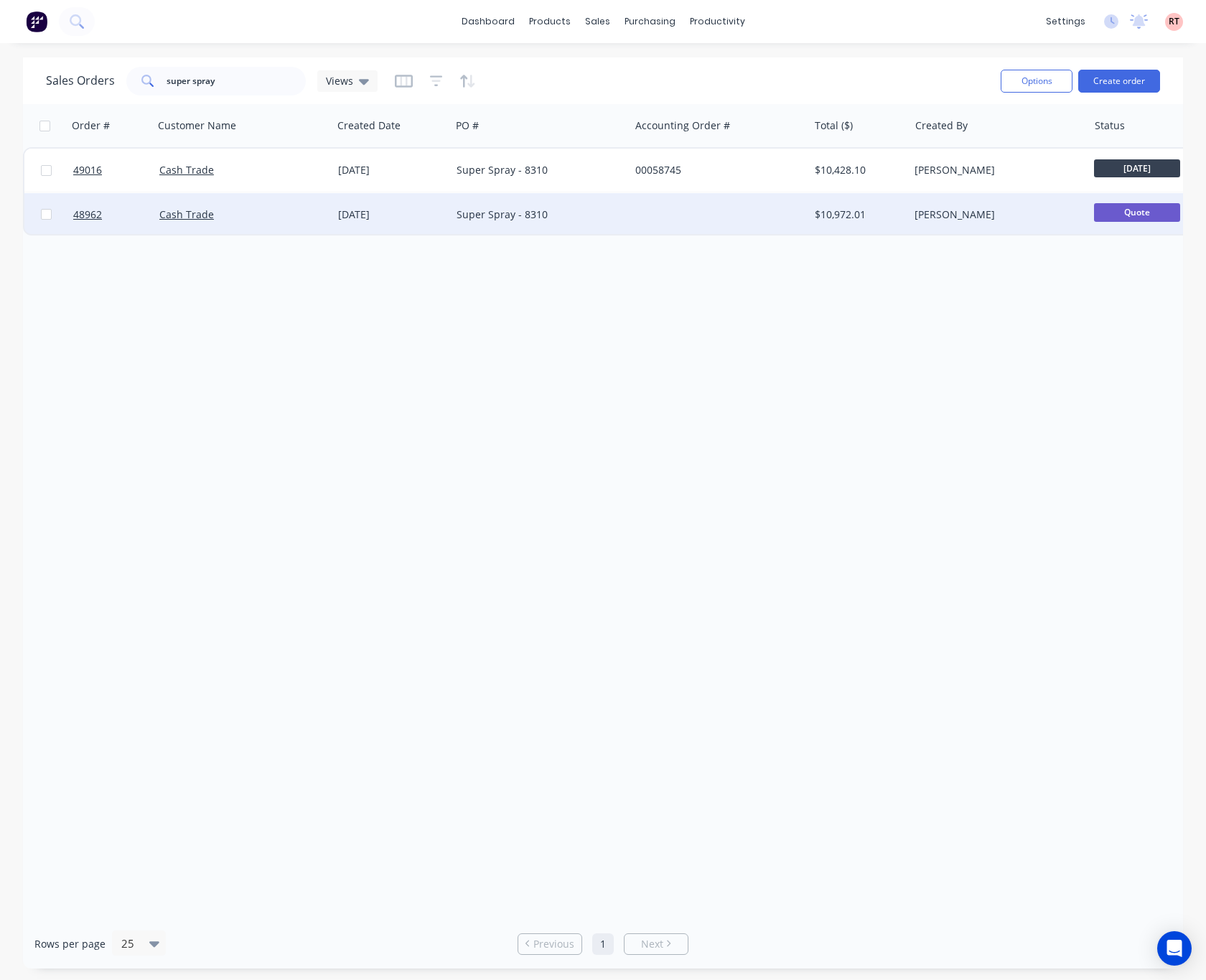
click at [670, 217] on div at bounding box center [719, 214] width 179 height 43
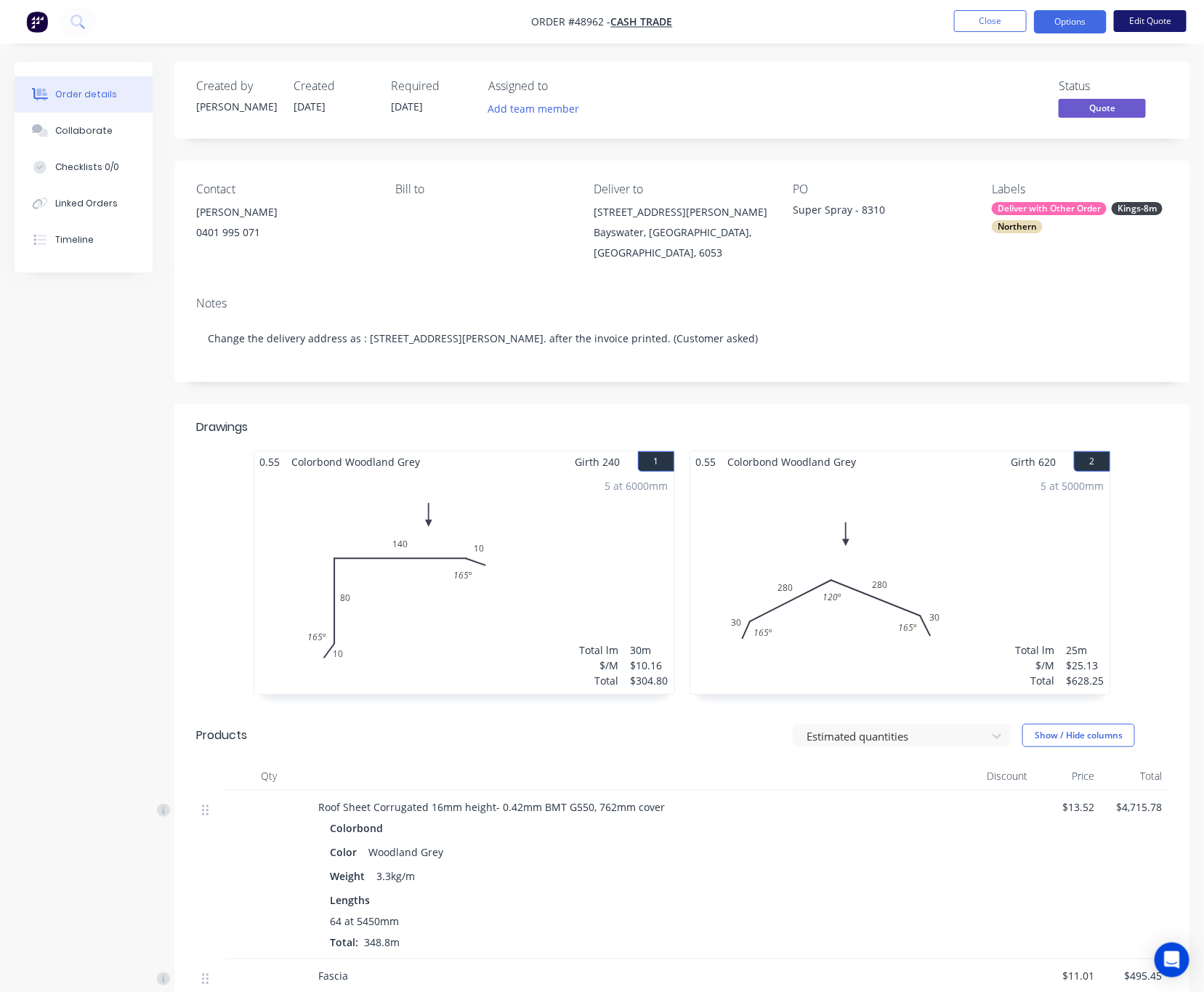
click at [995, 24] on button "Edit Quote" at bounding box center [1149, 21] width 72 height 21
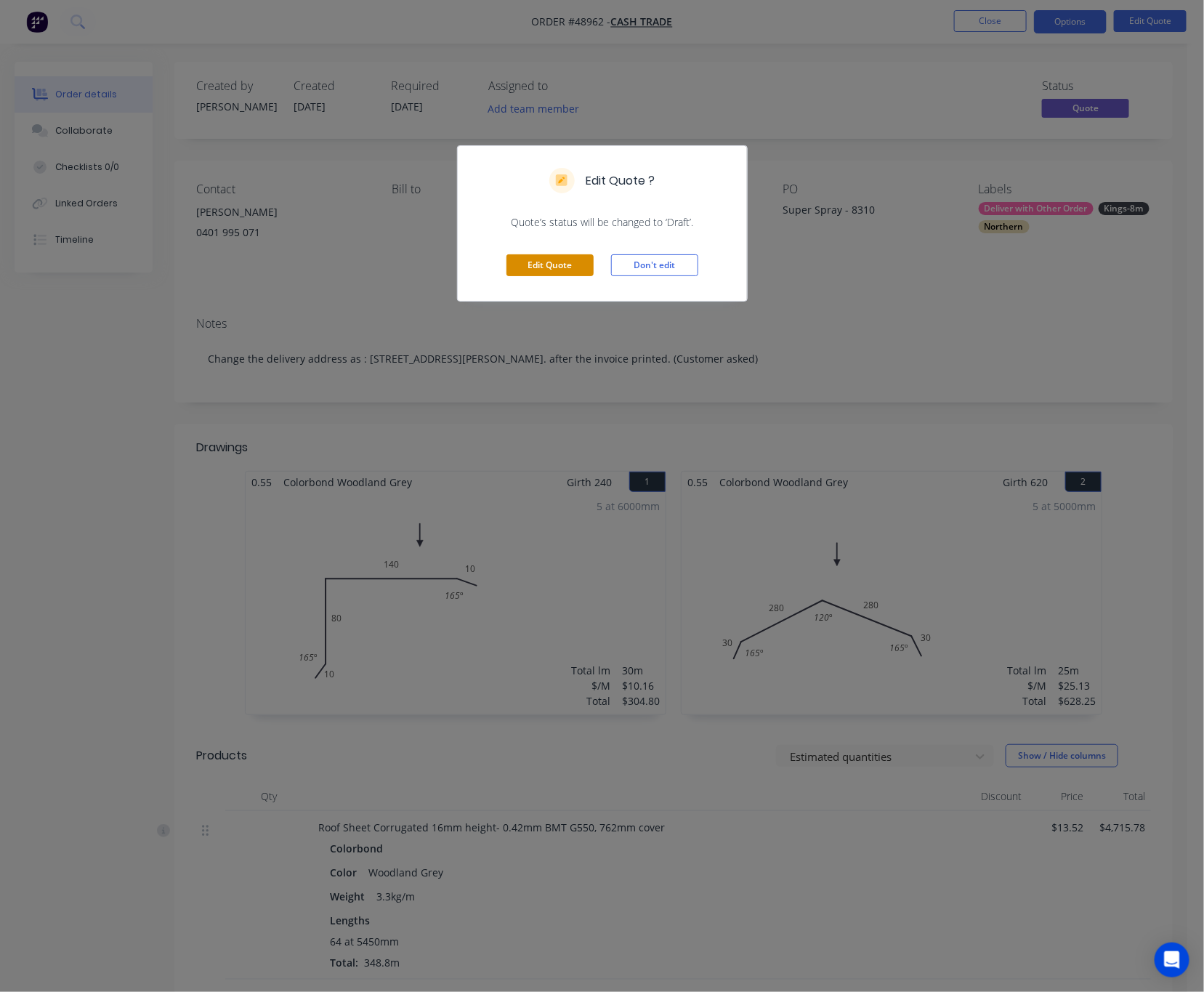
click at [538, 266] on button "Edit Quote" at bounding box center [550, 264] width 87 height 21
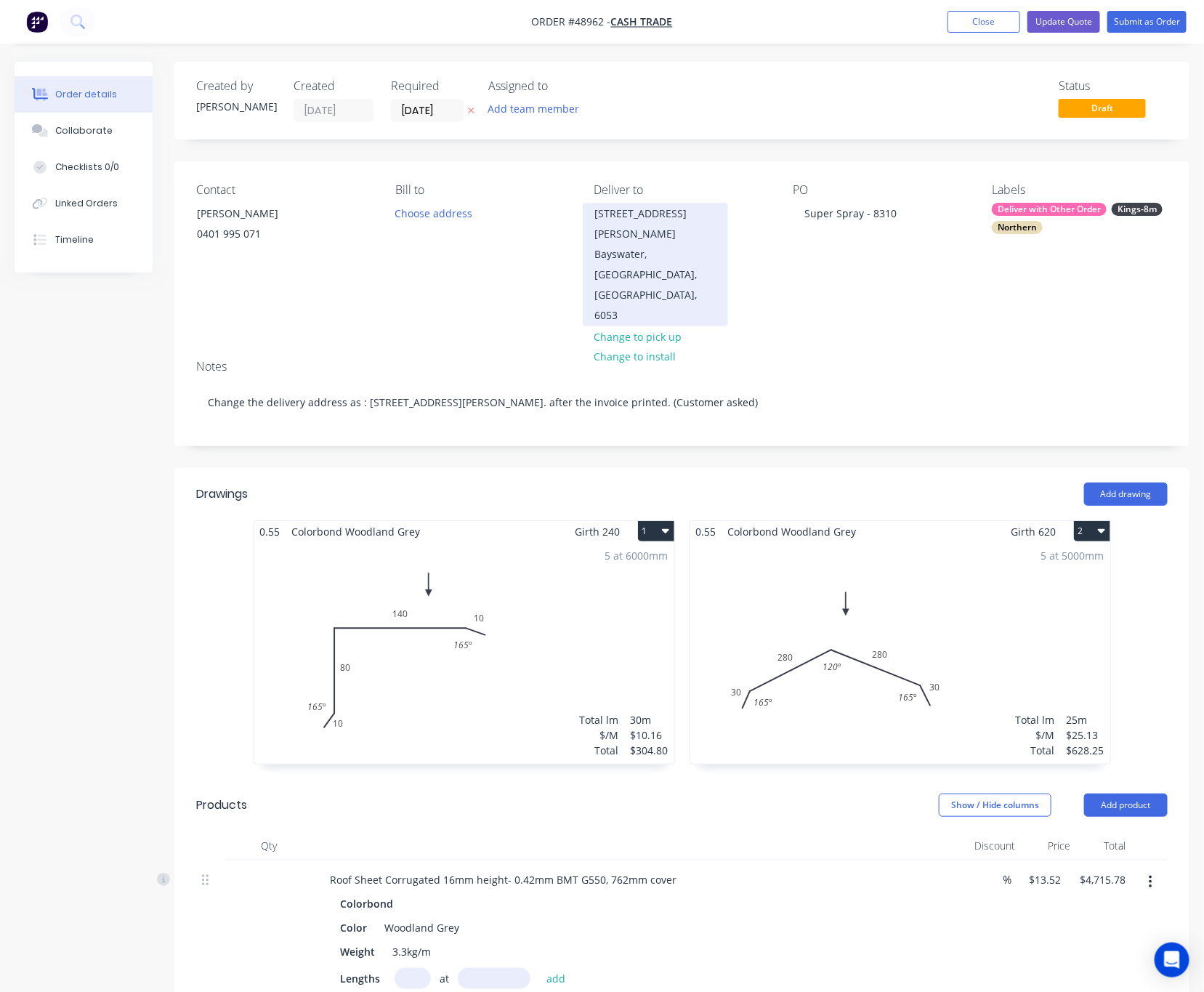
click at [650, 257] on div "Bayswater, Western Australia, Australia, 6053" at bounding box center [655, 284] width 121 height 81
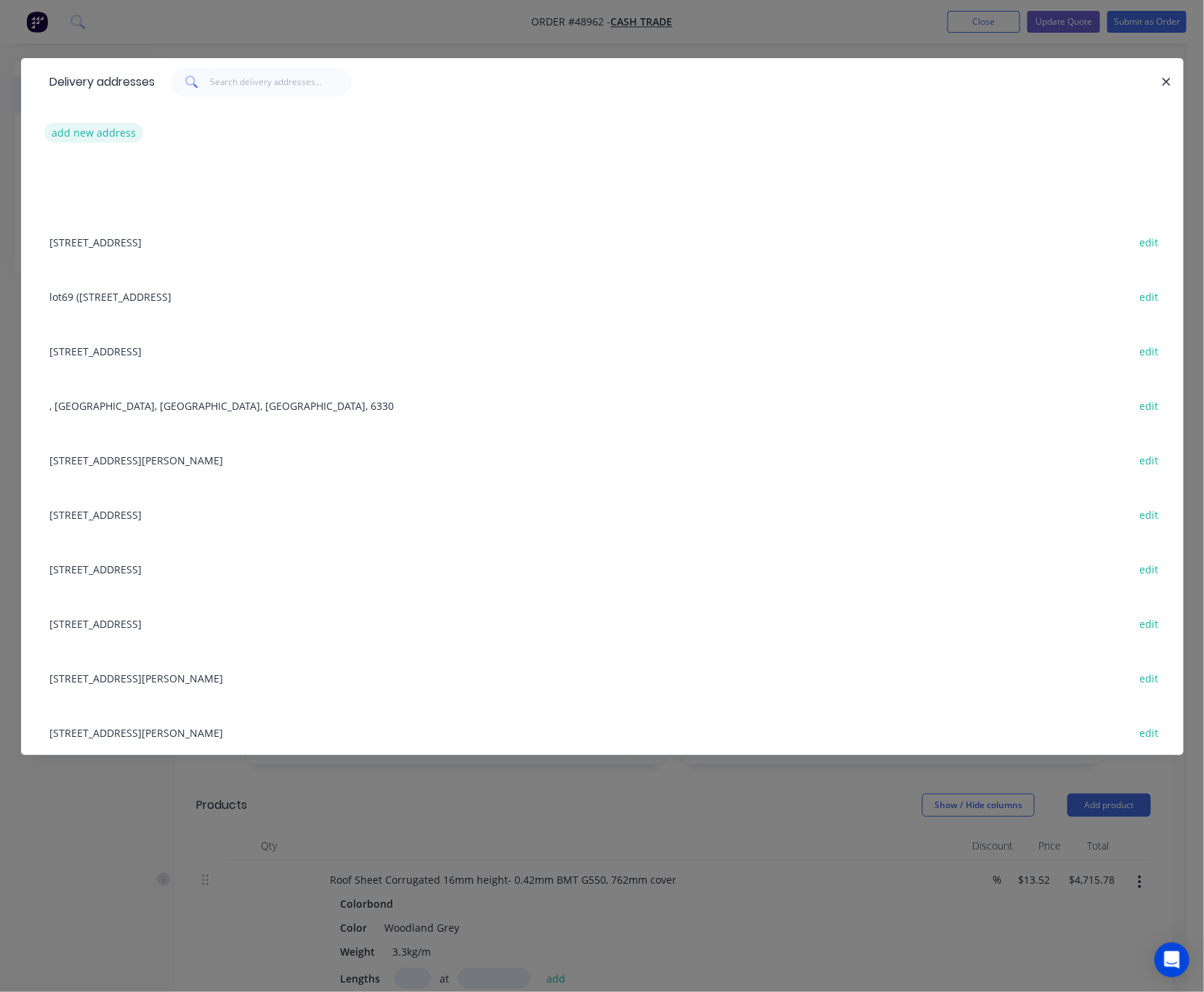
click at [118, 129] on button "add new address" at bounding box center [94, 133] width 99 height 20
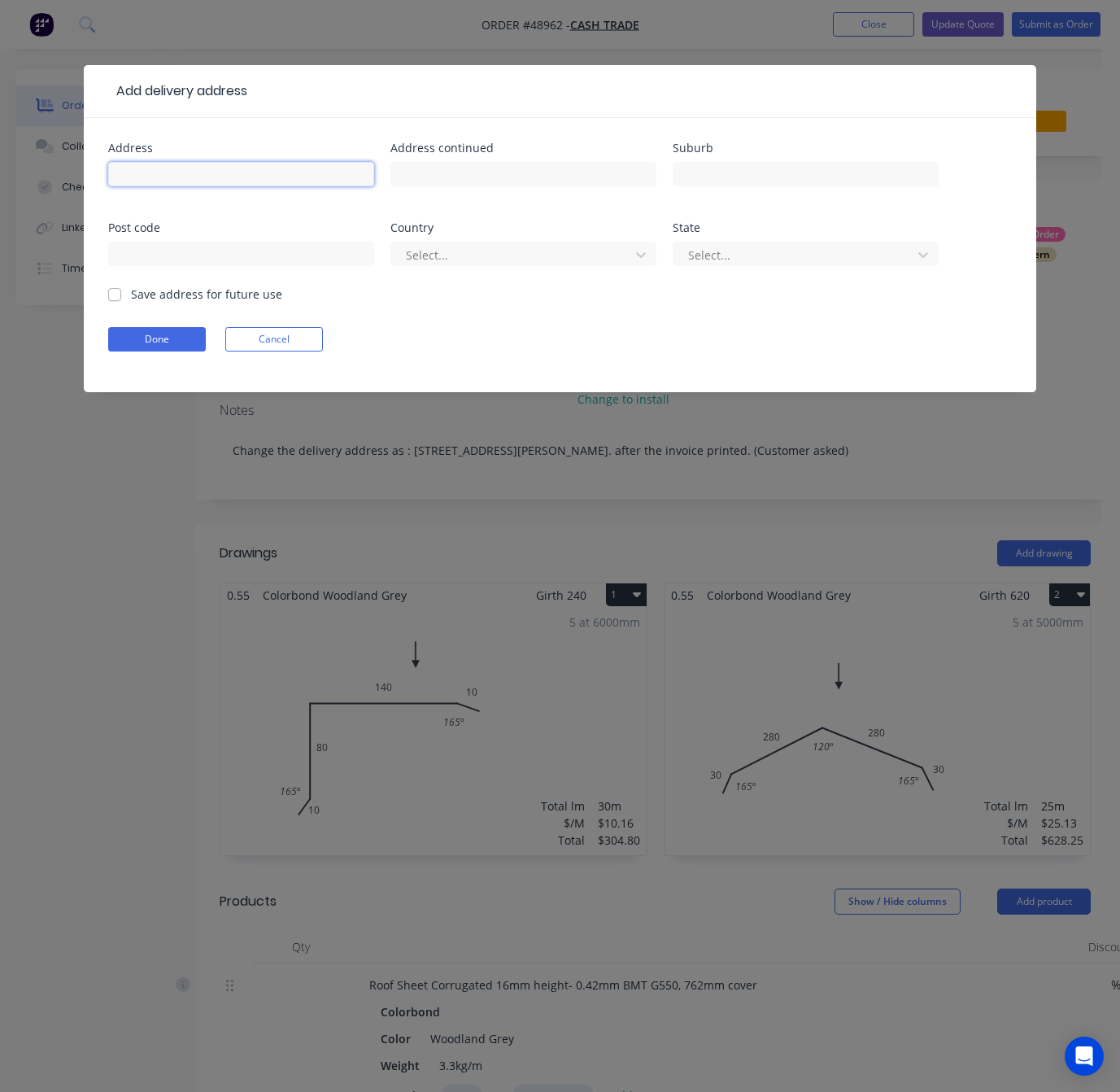
click at [162, 171] on input "text" at bounding box center [241, 173] width 266 height 24
click at [125, 463] on div "Add delivery address Address Address continued Suburb Post code Country Select.…" at bounding box center [560, 546] width 1120 height 1092
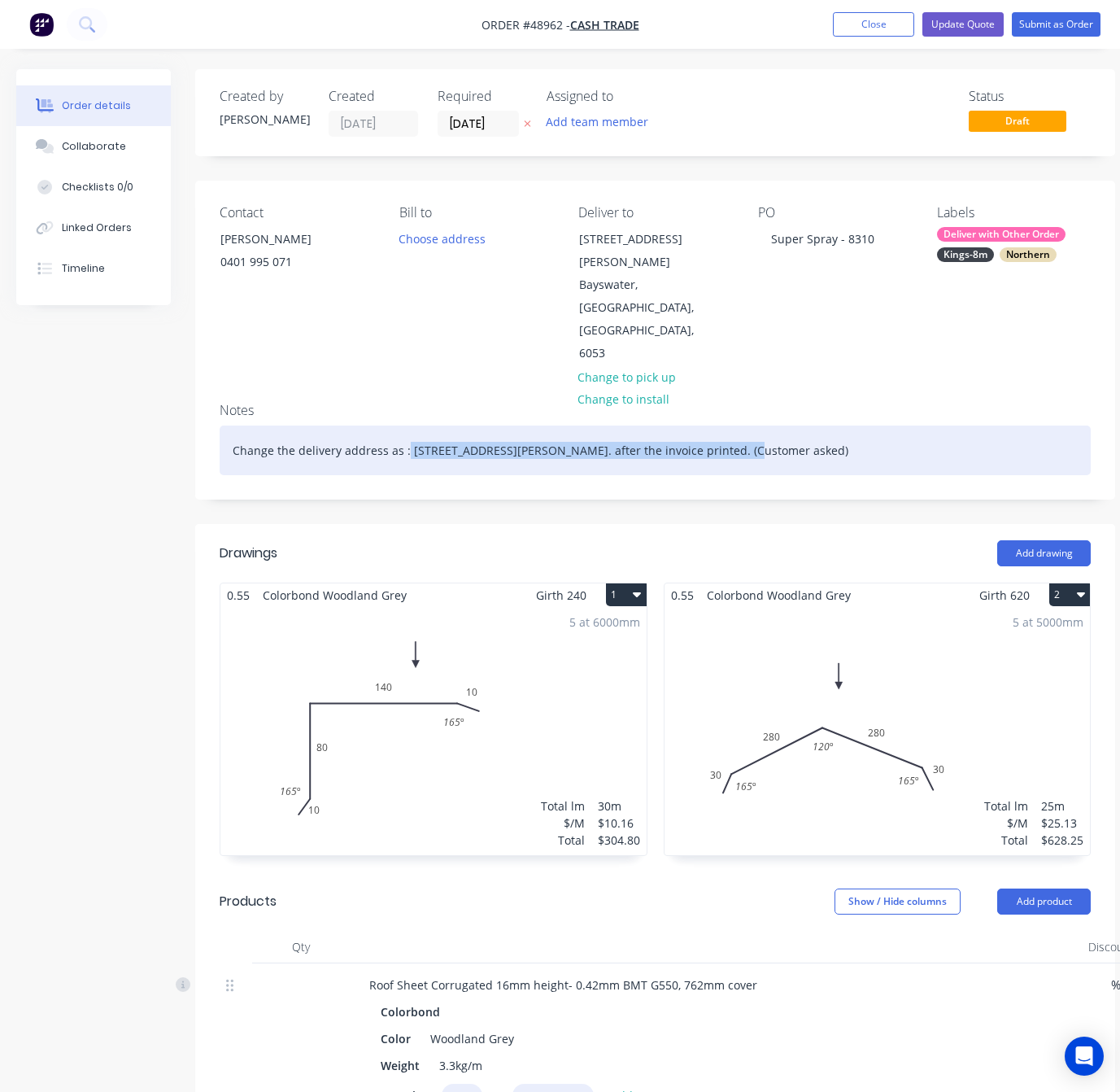
drag, startPoint x: 403, startPoint y: 383, endPoint x: 728, endPoint y: 423, distance: 327.5
click at [728, 423] on div "Notes Change the delivery address as : 2295 Jacoby St Mundaring, Western Austra…" at bounding box center [655, 444] width 920 height 109
copy div "2295 Jacoby St Mundaring, Western Australia, Australia, 6073"
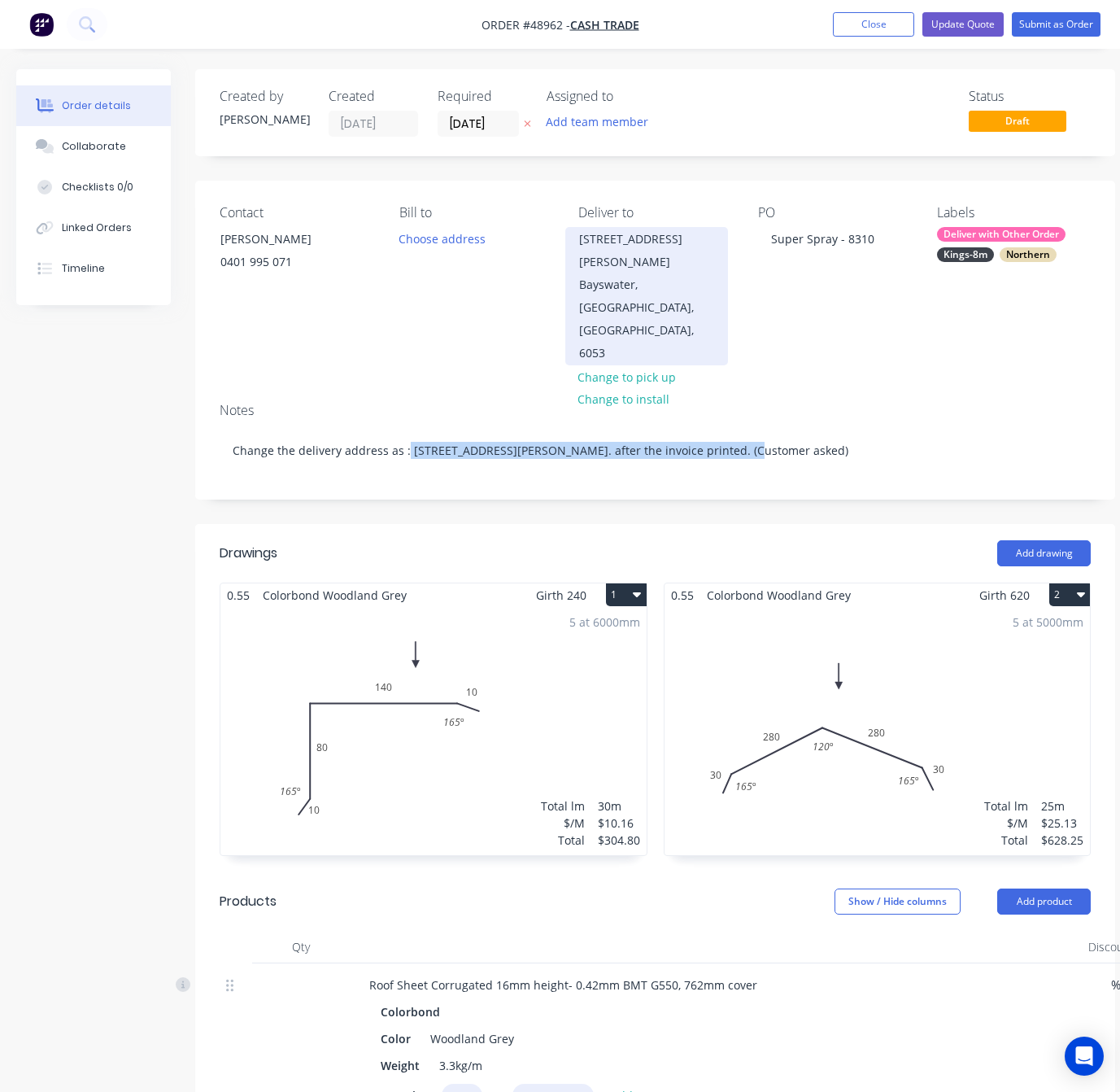
click at [626, 273] on div "Bayswater, Western Australia, Australia, 6053" at bounding box center [646, 318] width 135 height 91
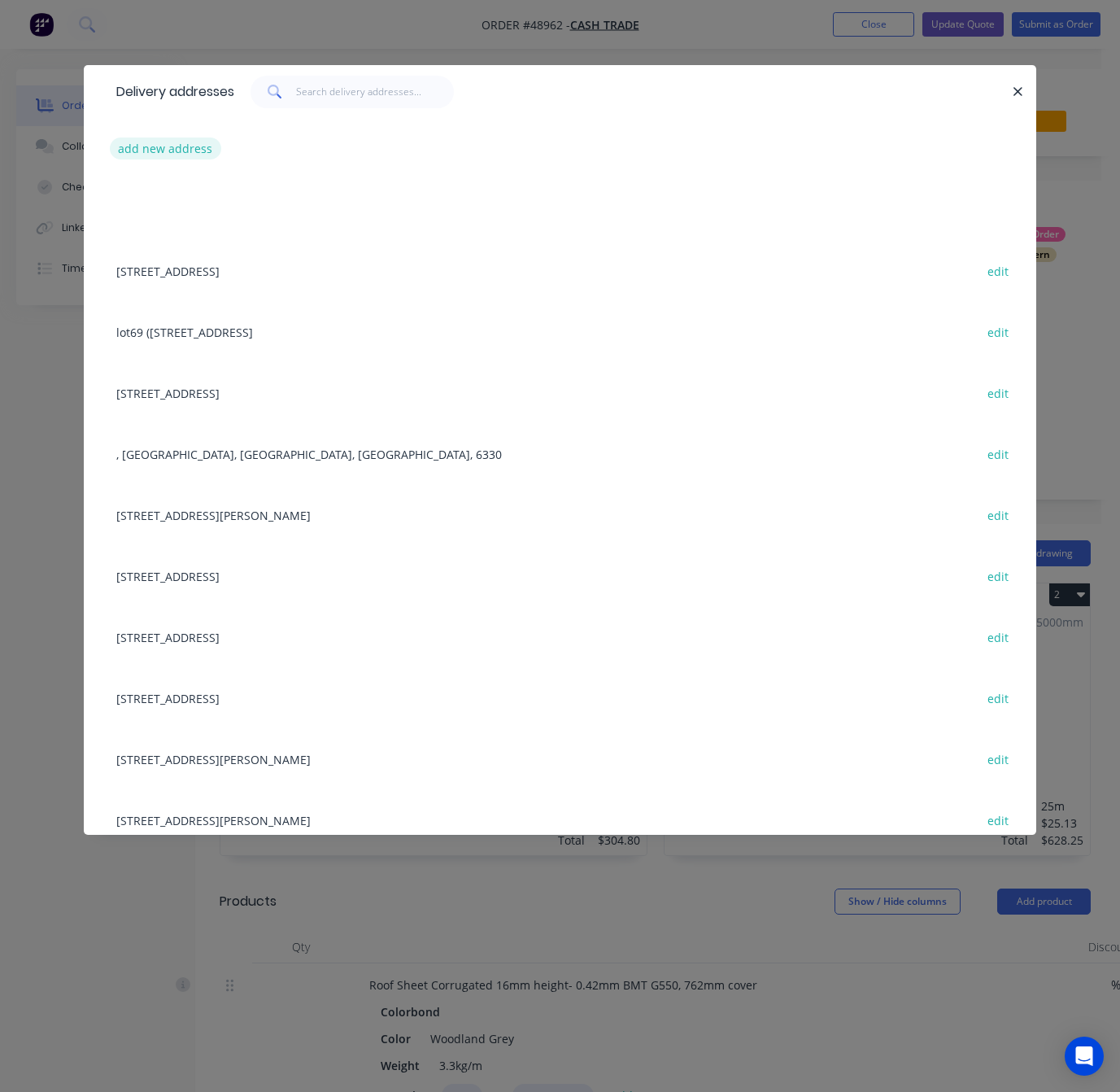
click at [144, 147] on button "add new address" at bounding box center [165, 149] width 111 height 22
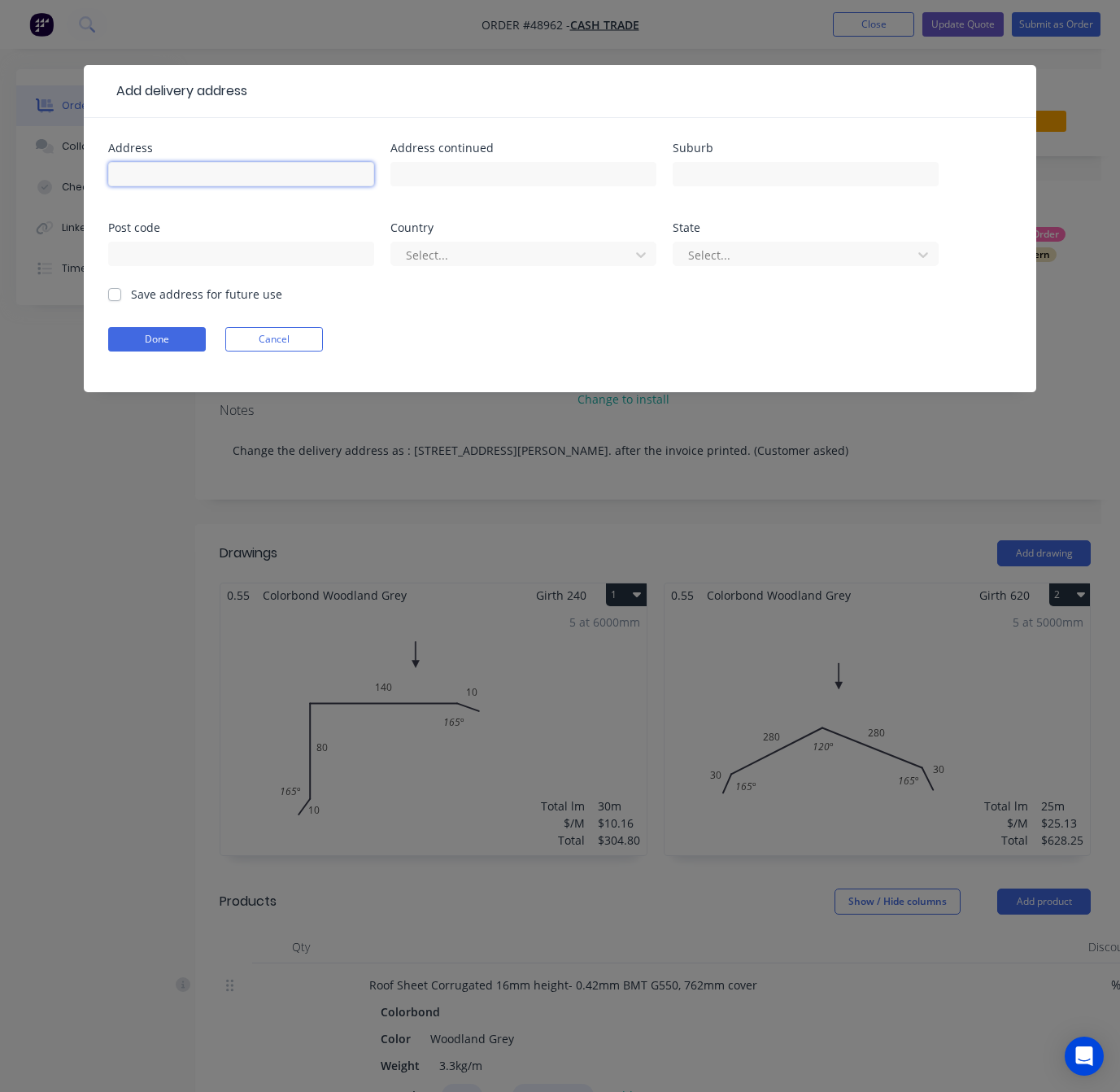
click at [225, 176] on input "text" at bounding box center [241, 173] width 266 height 24
paste input "[STREET_ADDRESS][PERSON_NAME]"
type input "2295 Jacoby St"
click at [830, 177] on input "text" at bounding box center [805, 173] width 266 height 24
paste input "Mundaring"
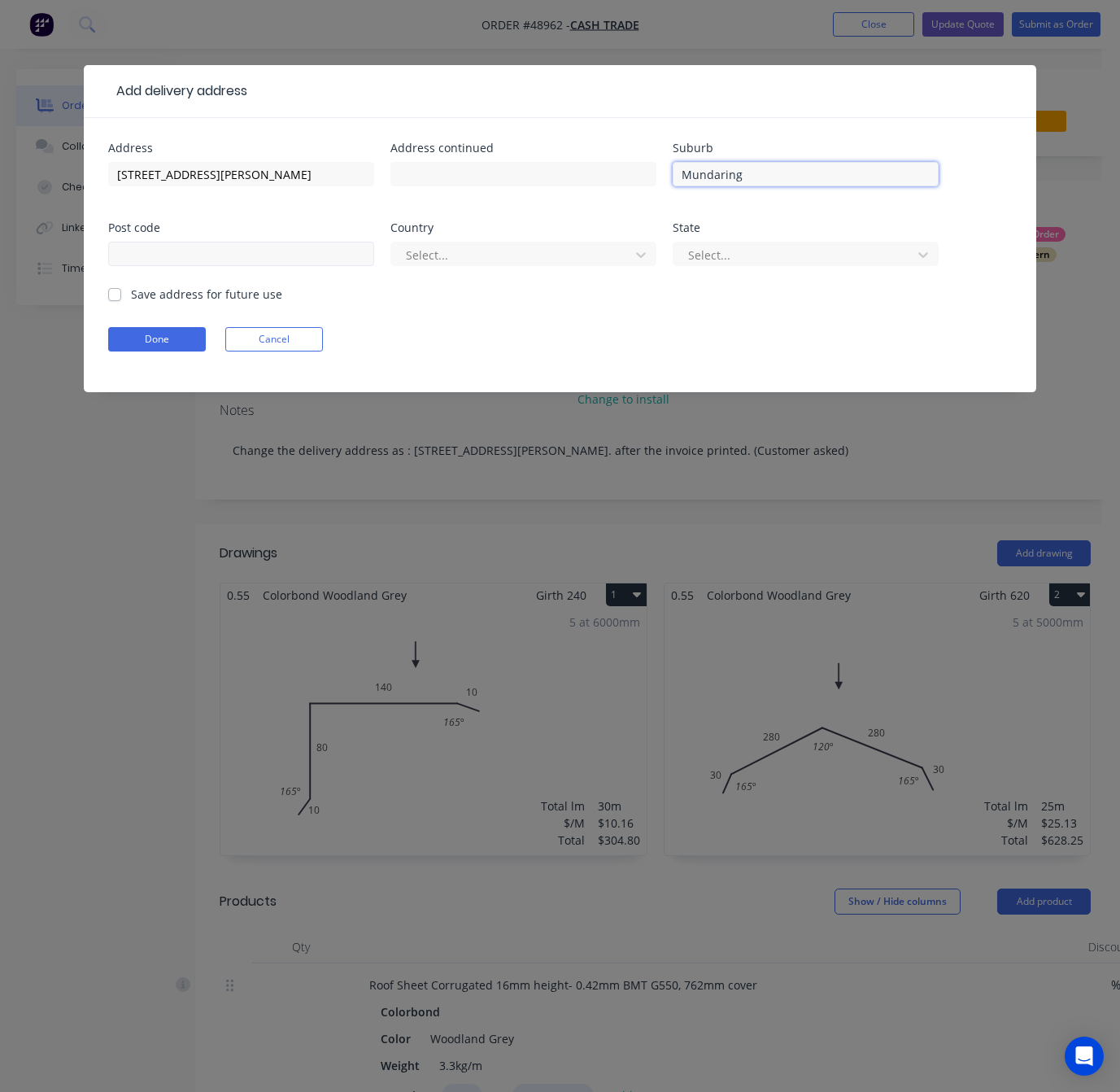
type input "Mundaring"
click at [222, 257] on input "text" at bounding box center [241, 253] width 266 height 24
type input "6073"
click at [420, 256] on div at bounding box center [513, 254] width 217 height 20
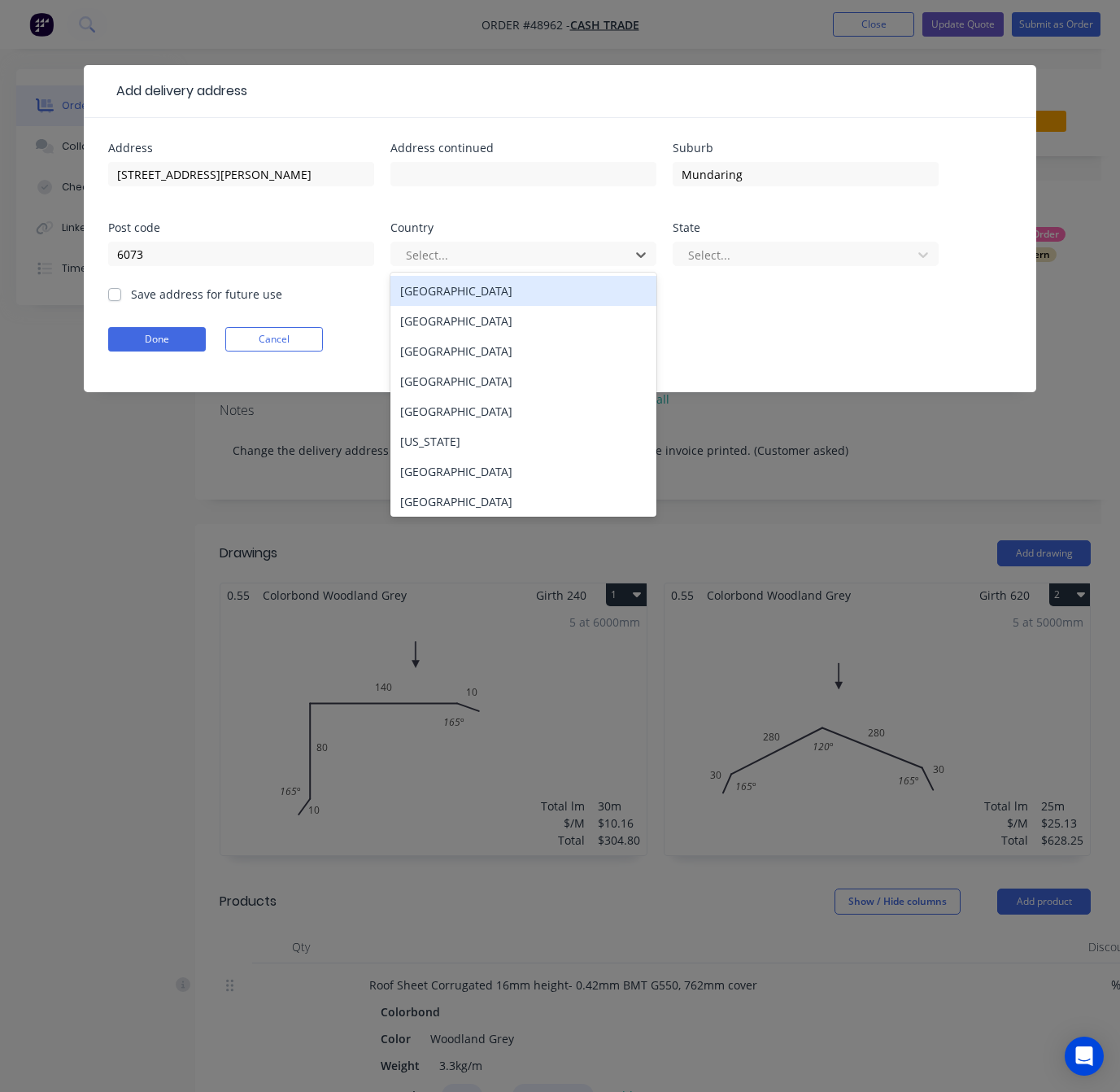
click at [432, 292] on div "Australia" at bounding box center [523, 291] width 266 height 30
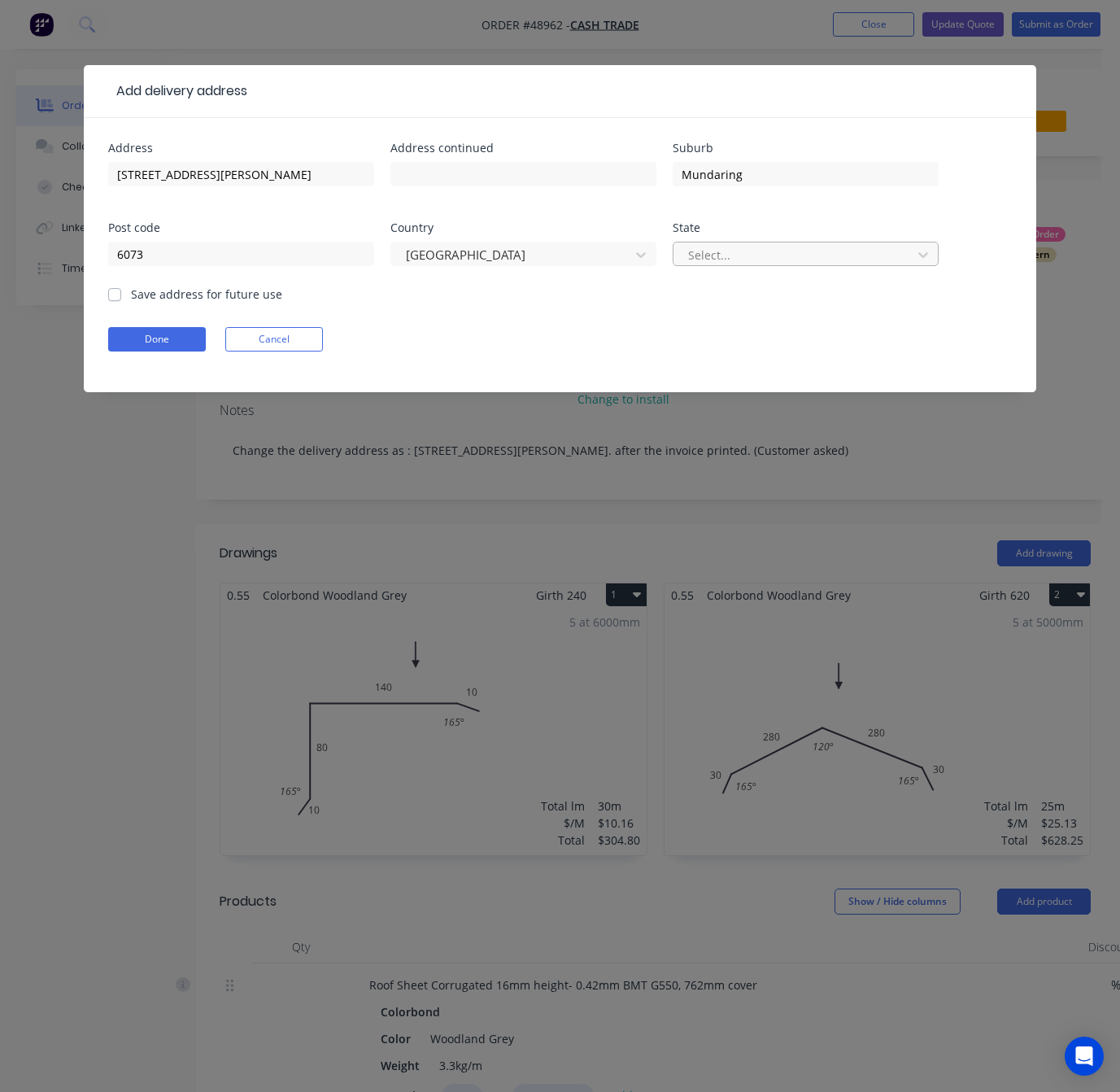
click at [725, 260] on div at bounding box center [795, 254] width 217 height 20
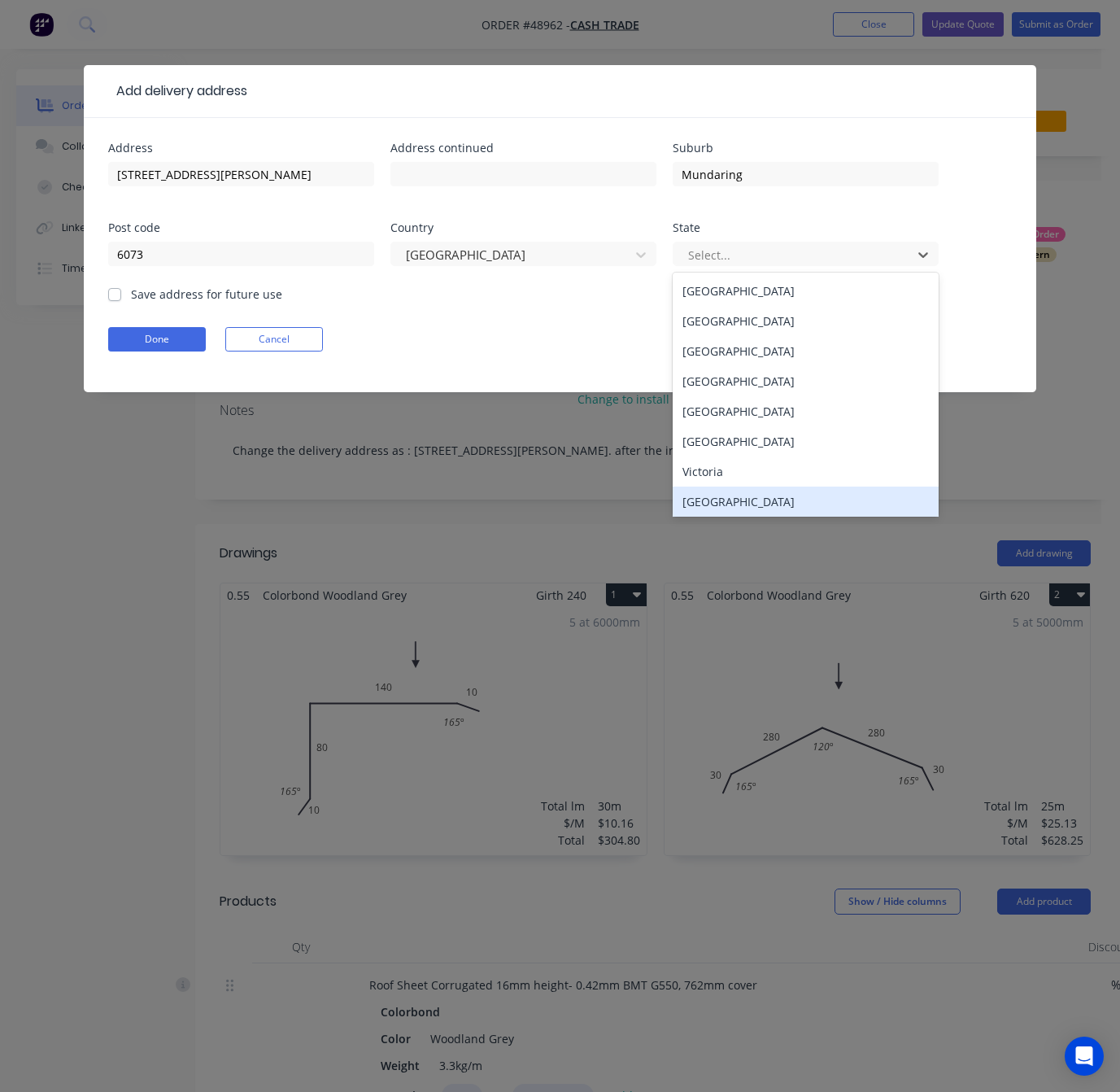
click at [722, 501] on div "Western Australia" at bounding box center [805, 502] width 266 height 30
drag, startPoint x: 721, startPoint y: 499, endPoint x: 700, endPoint y: 502, distance: 21.2
click at [721, 501] on div "Add delivery address Address 2295 Jacoby St Address continued Suburb Mundaring …" at bounding box center [560, 546] width 1120 height 1092
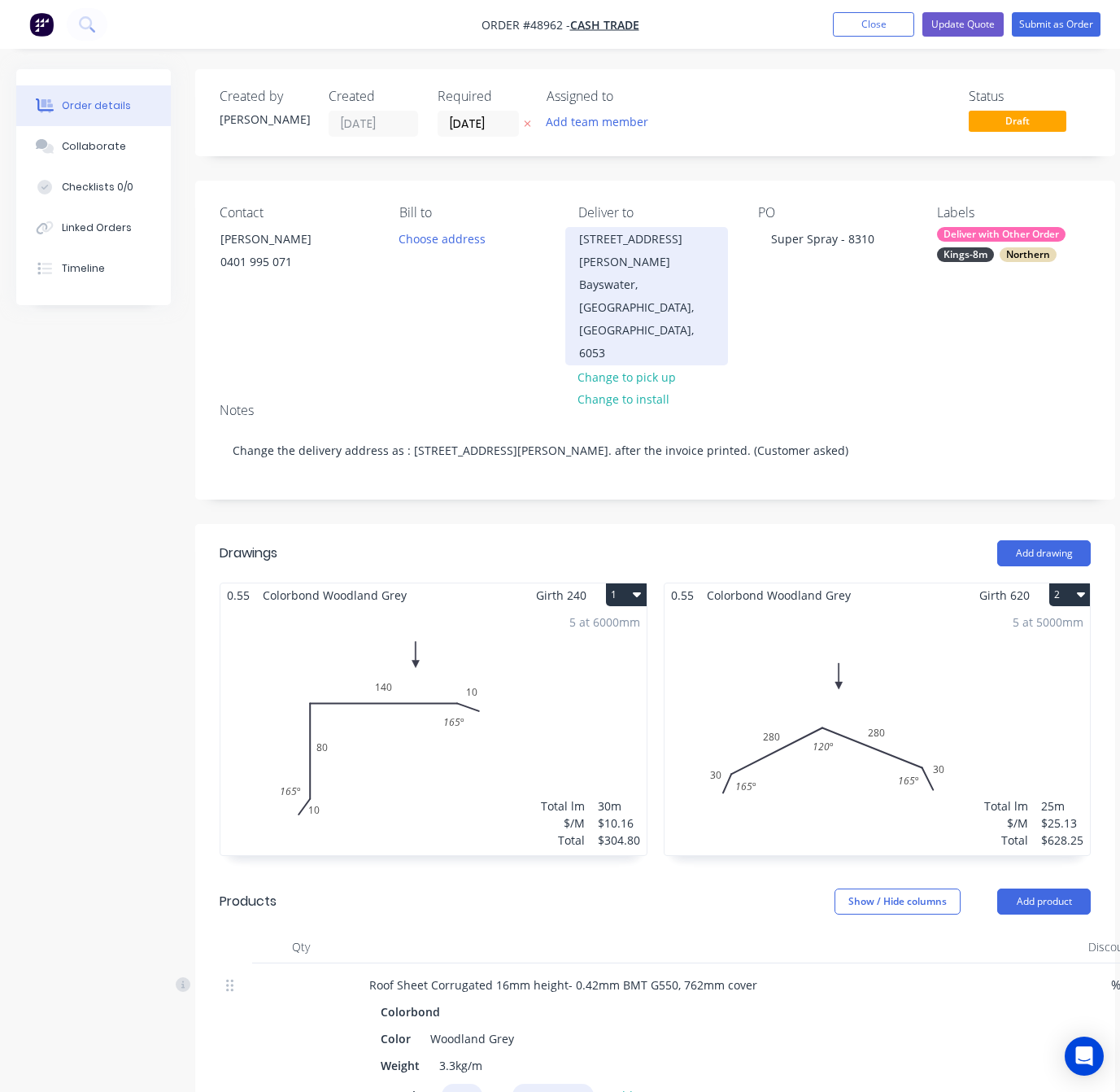
click at [643, 293] on div "Bayswater, Western Australia, Australia, 6053" at bounding box center [646, 318] width 135 height 91
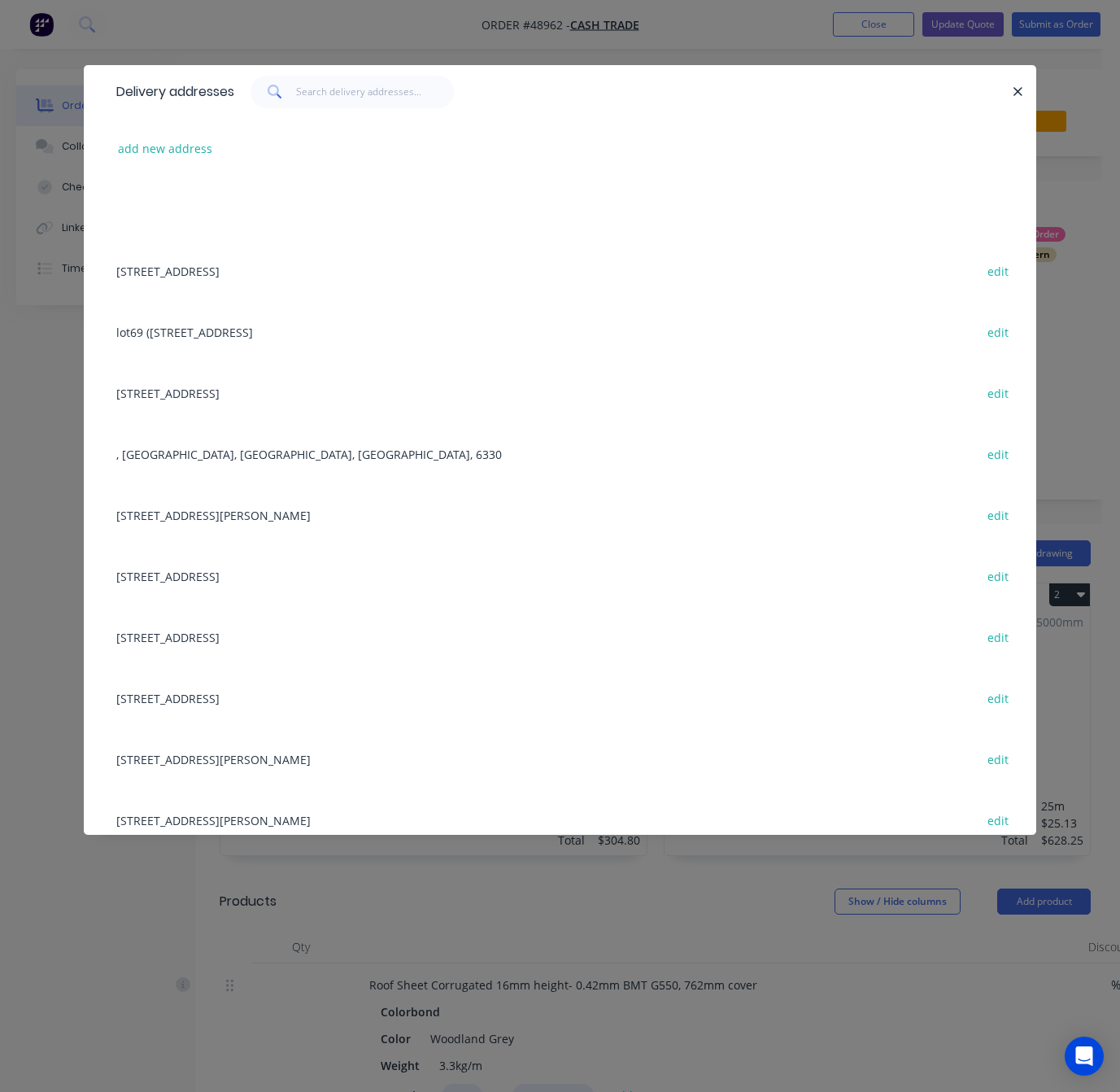
click at [181, 162] on div "add new address" at bounding box center [560, 149] width 903 height 61
click at [176, 154] on button "add new address" at bounding box center [165, 149] width 111 height 22
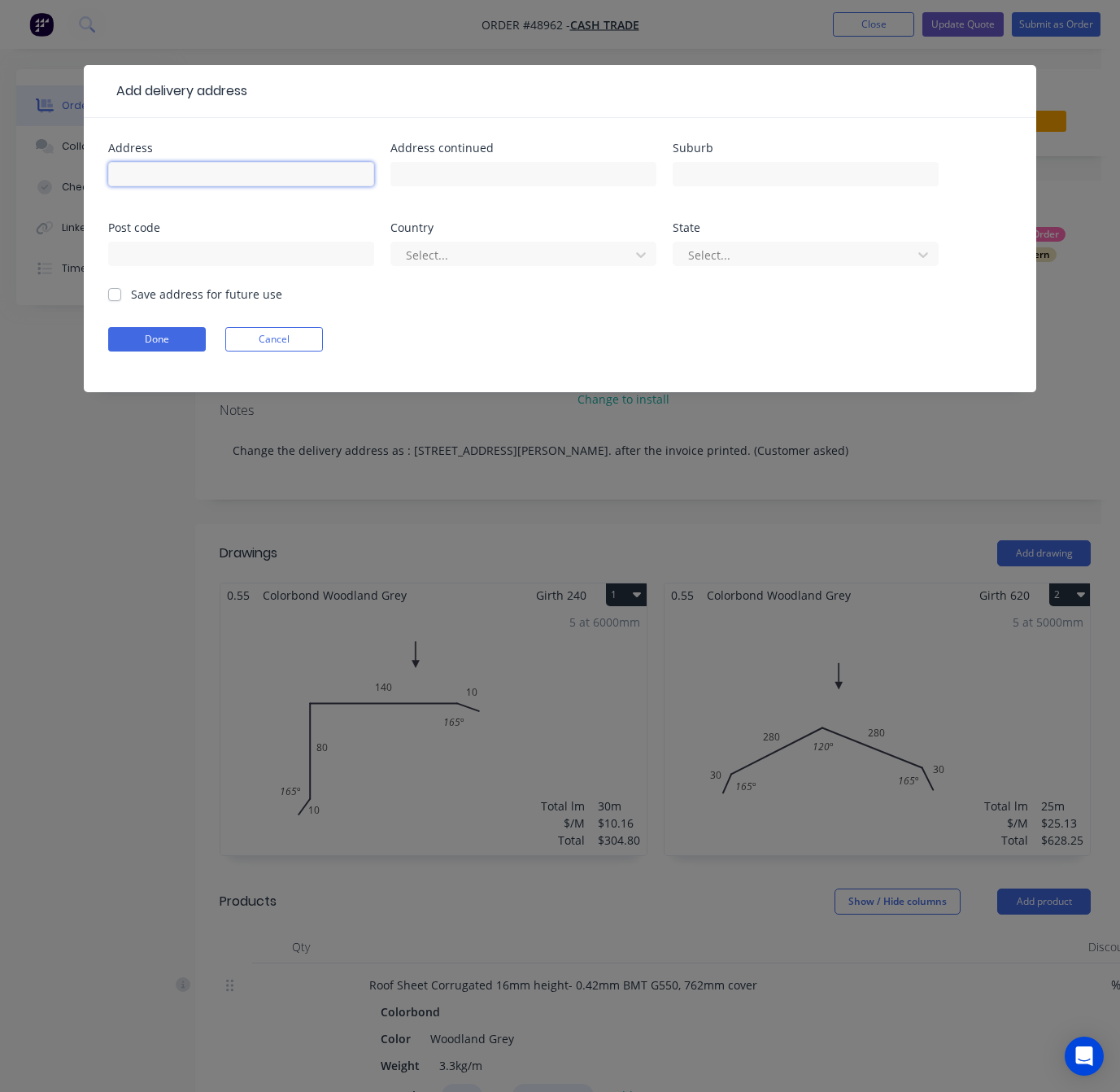
click at [180, 177] on input "text" at bounding box center [241, 173] width 266 height 24
paste input "Mundaring"
type input "Mundaring"
drag, startPoint x: 233, startPoint y: 173, endPoint x: 8, endPoint y: 181, distance: 225.1
click at [8, 181] on div "Add delivery address Address Mundaring Address continued Suburb Post code Count…" at bounding box center [560, 546] width 1120 height 1092
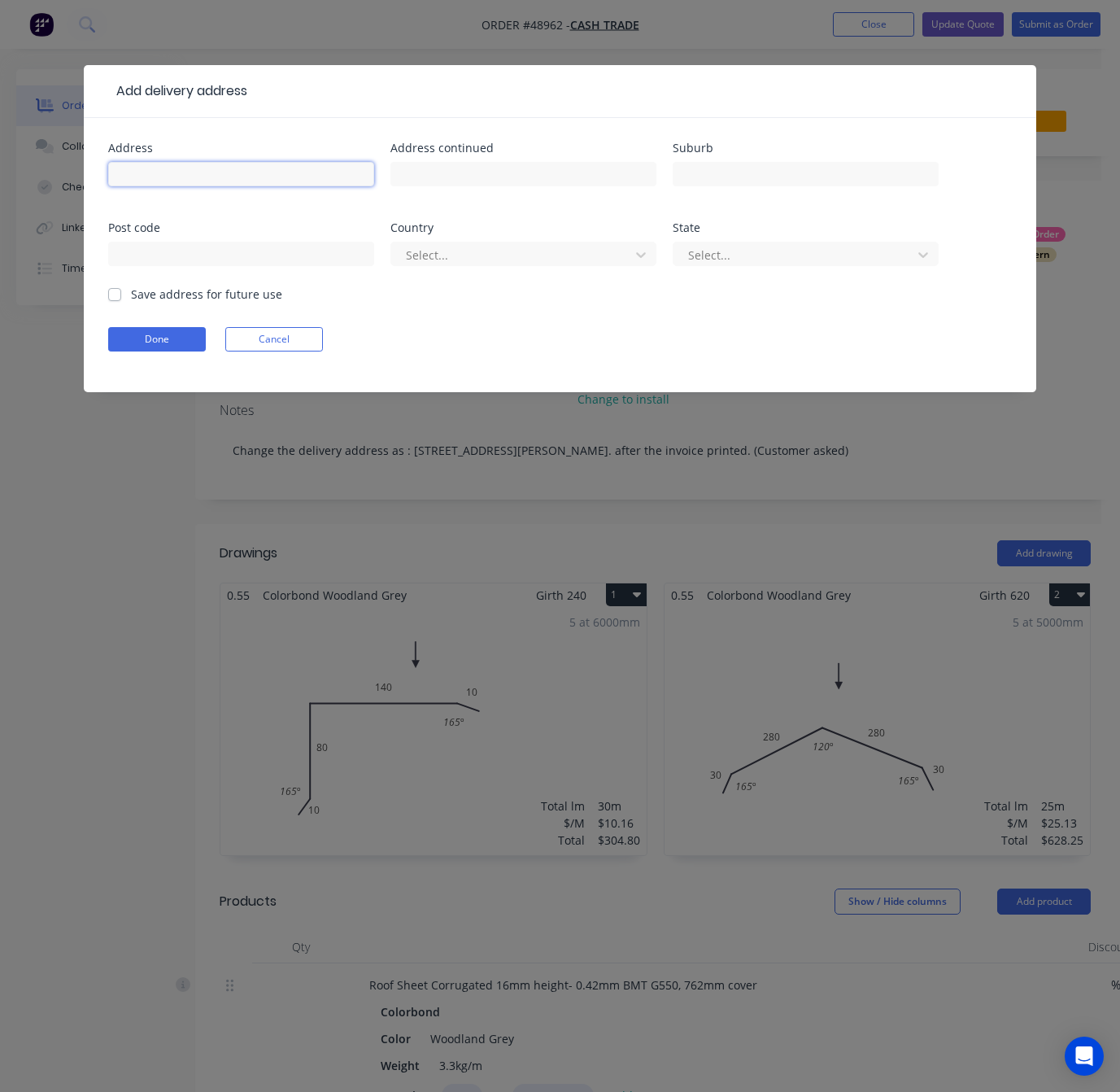
click at [132, 174] on input "text" at bounding box center [241, 173] width 266 height 24
paste input "2295 Jacoby St"
type input "2295 Jacoby St"
click at [508, 168] on input "text" at bounding box center [523, 173] width 266 height 24
click at [734, 171] on input "text" at bounding box center [805, 173] width 266 height 24
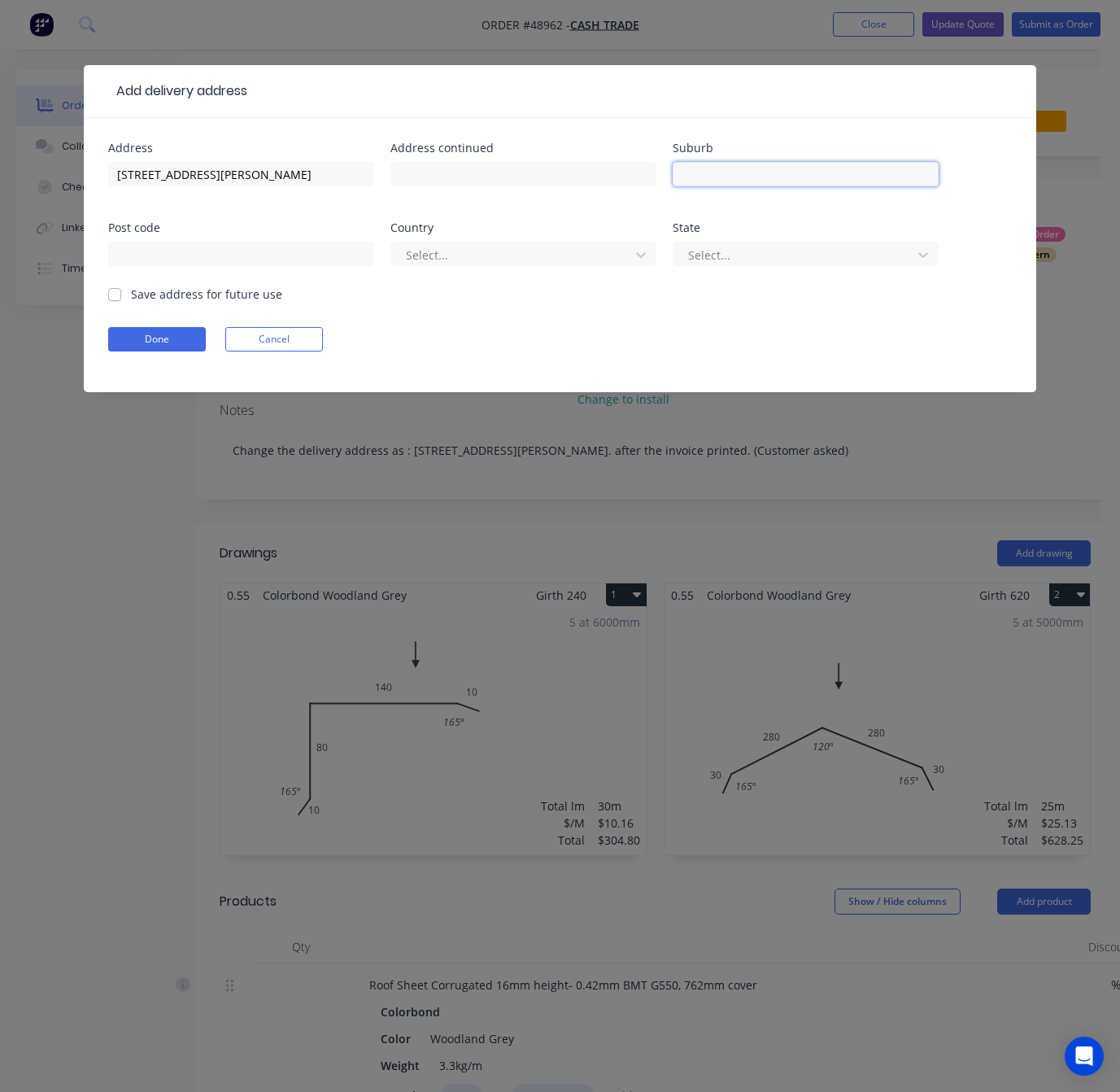
click at [717, 172] on input "text" at bounding box center [805, 173] width 266 height 24
paste input "Mundaring"
type input "Mundaring"
click at [218, 245] on input "text" at bounding box center [241, 253] width 266 height 24
click at [332, 253] on input "text" at bounding box center [241, 253] width 266 height 24
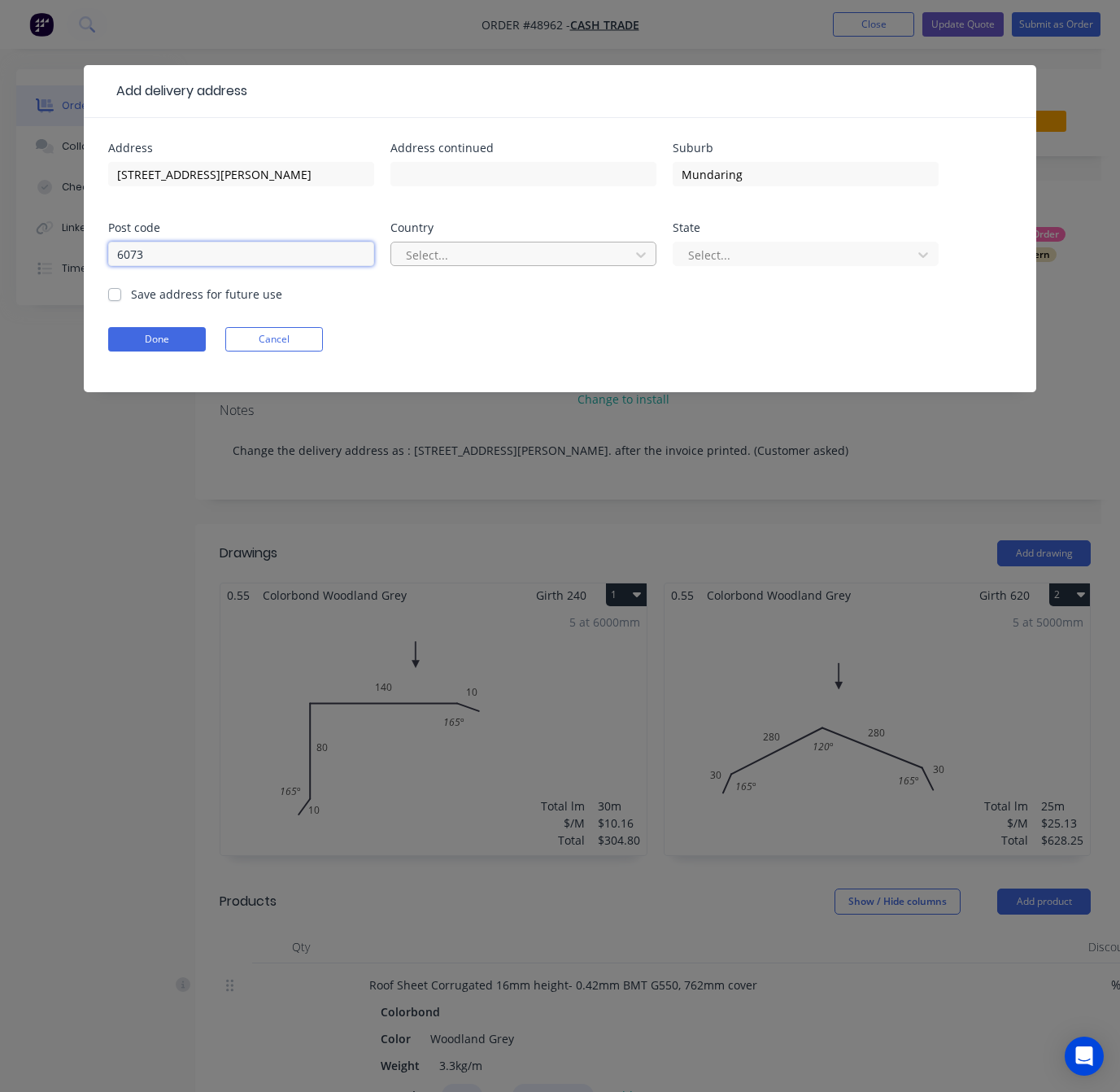
type input "6073"
click at [461, 247] on div at bounding box center [513, 254] width 217 height 20
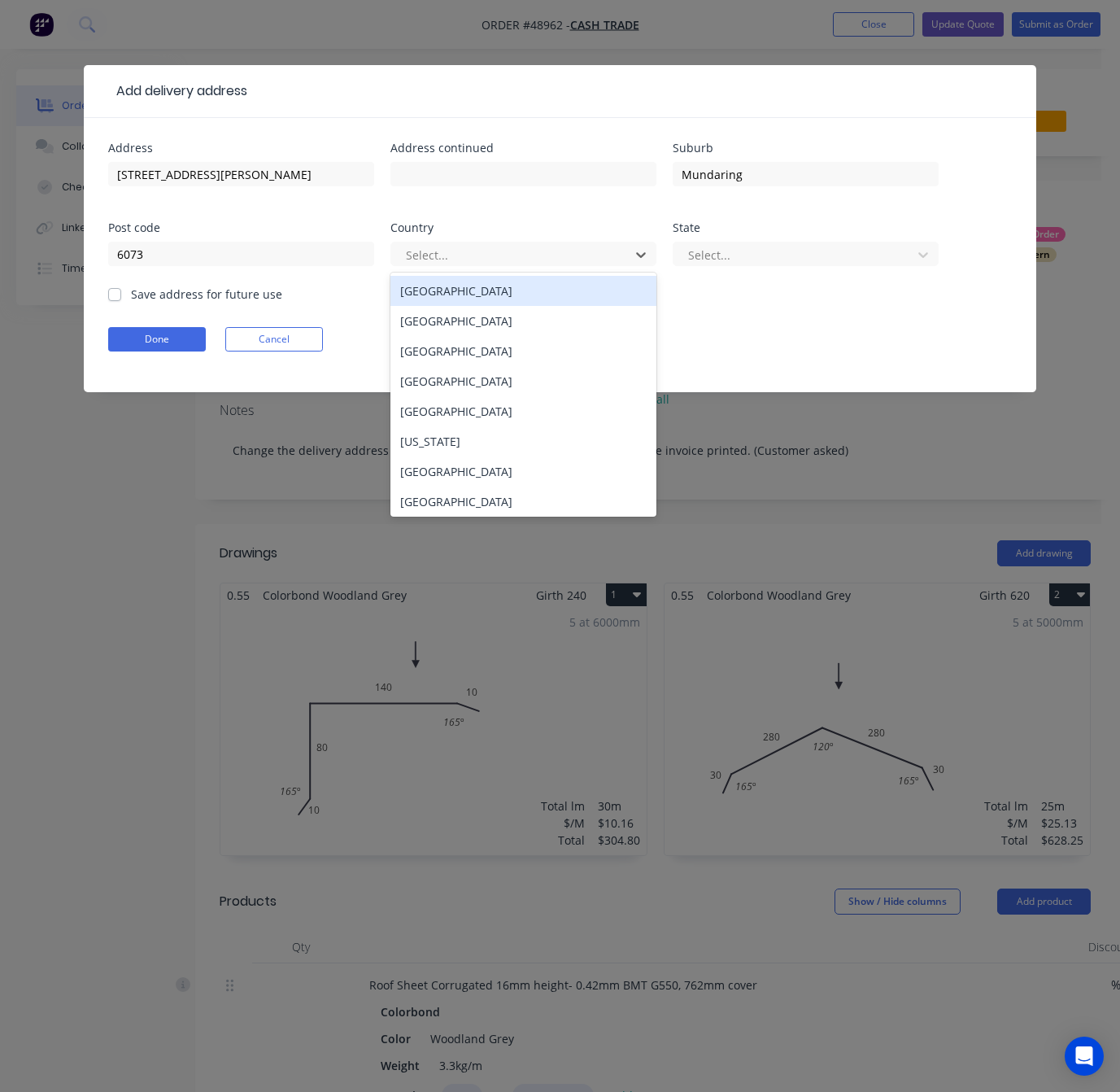
click at [468, 302] on div "Australia" at bounding box center [523, 291] width 266 height 30
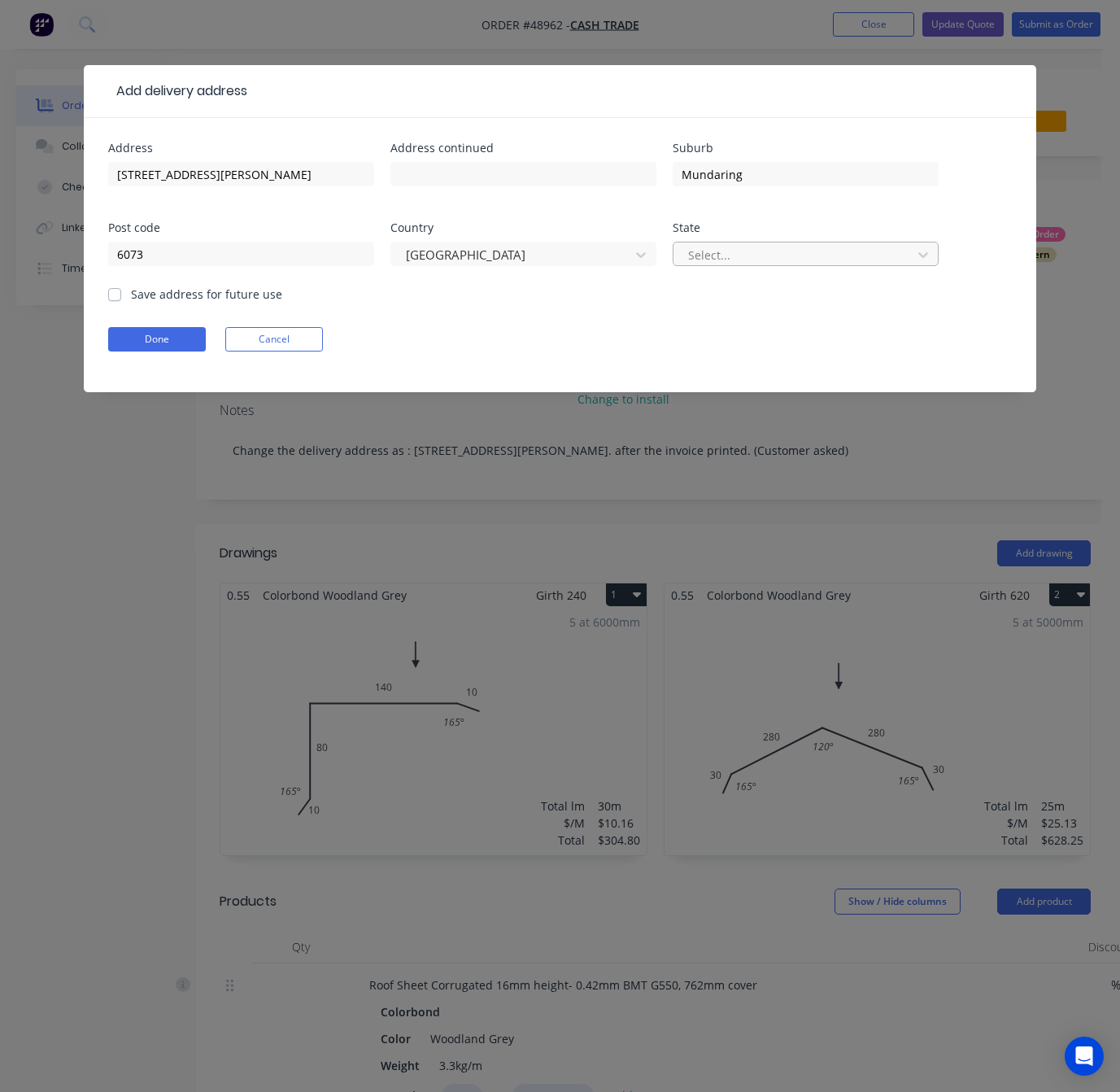
click at [856, 261] on div at bounding box center [795, 254] width 217 height 20
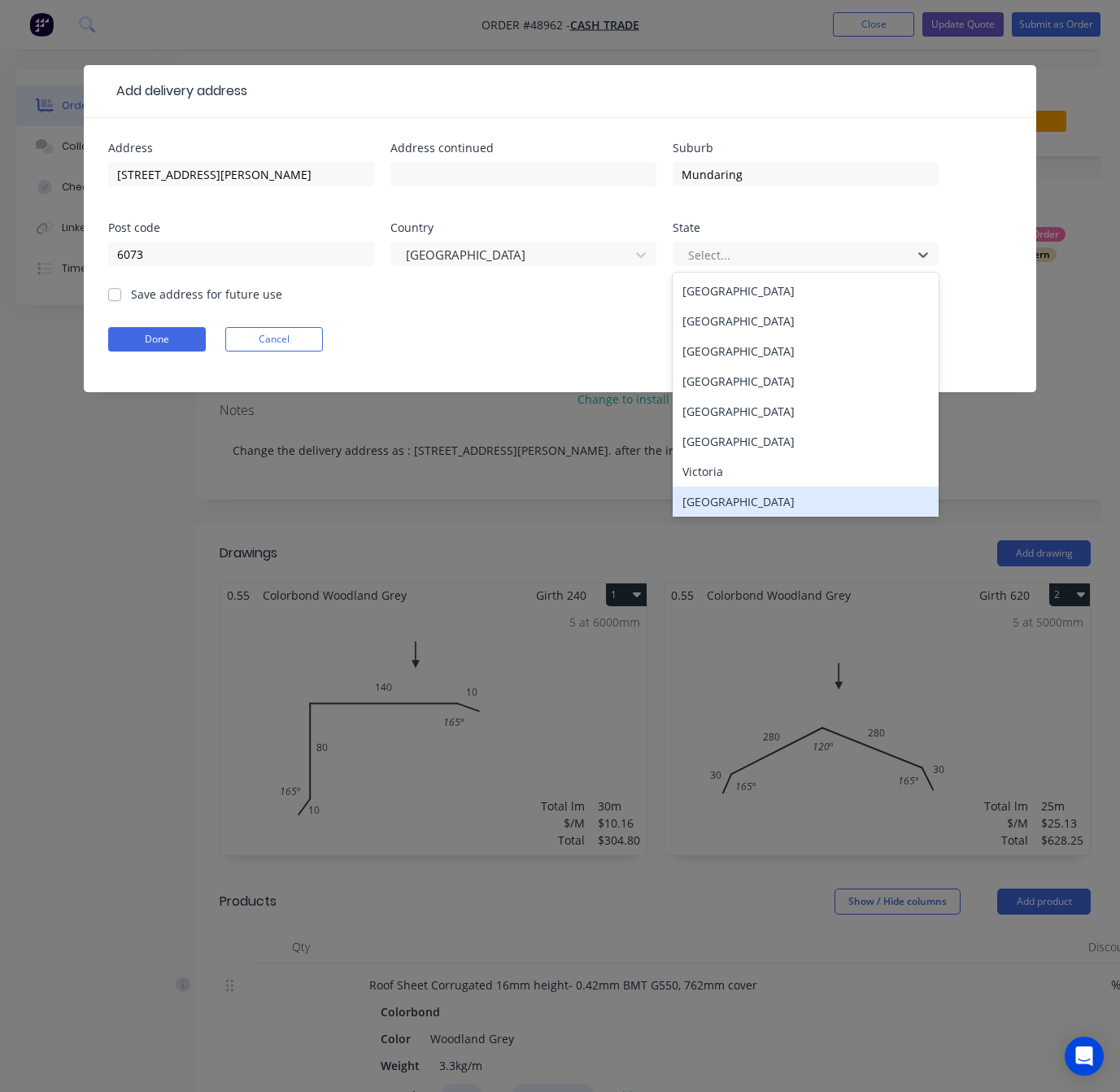
click at [835, 509] on div "Western Australia" at bounding box center [805, 502] width 266 height 30
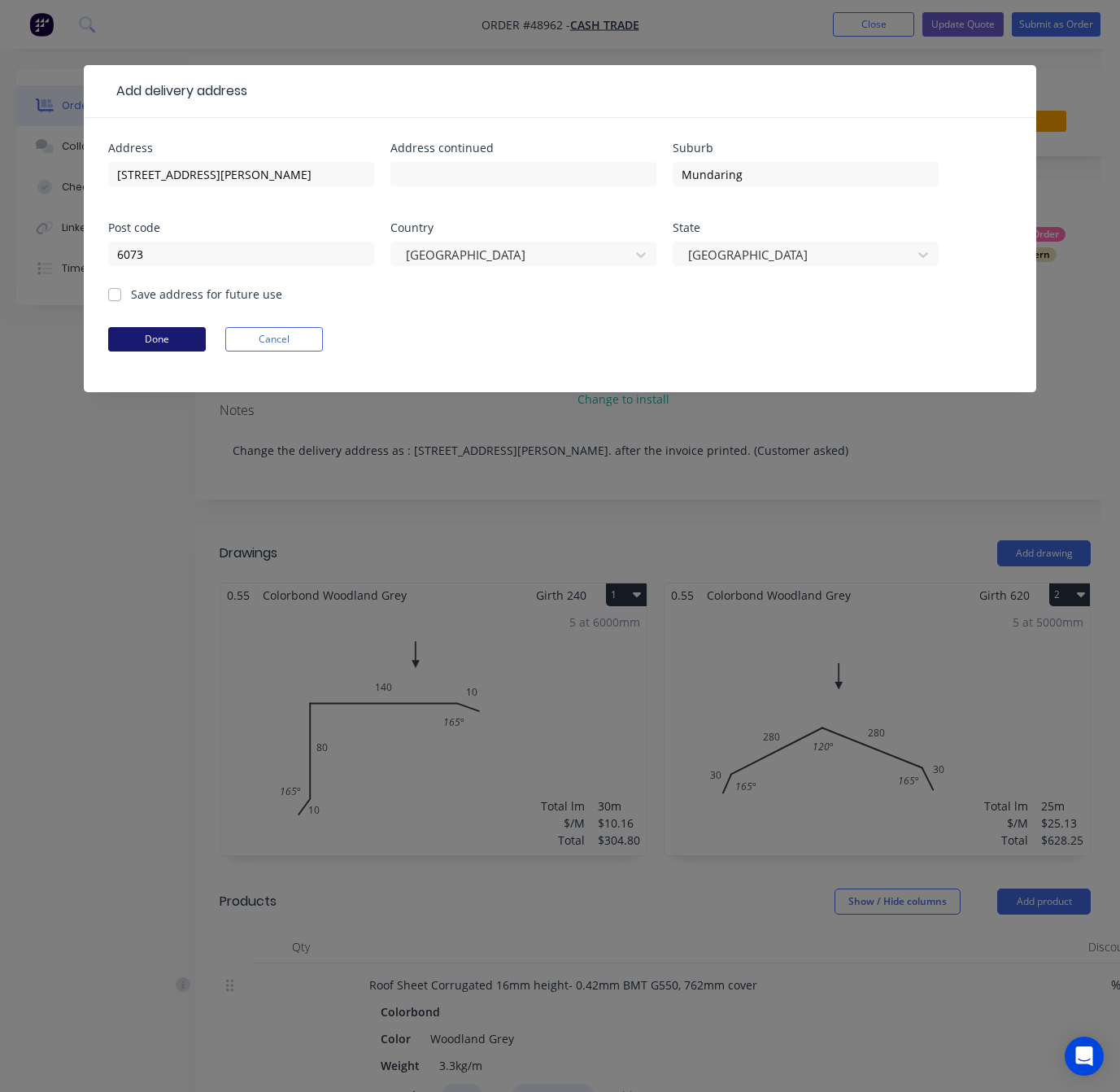
click at [166, 347] on button "Done" at bounding box center [157, 339] width 98 height 24
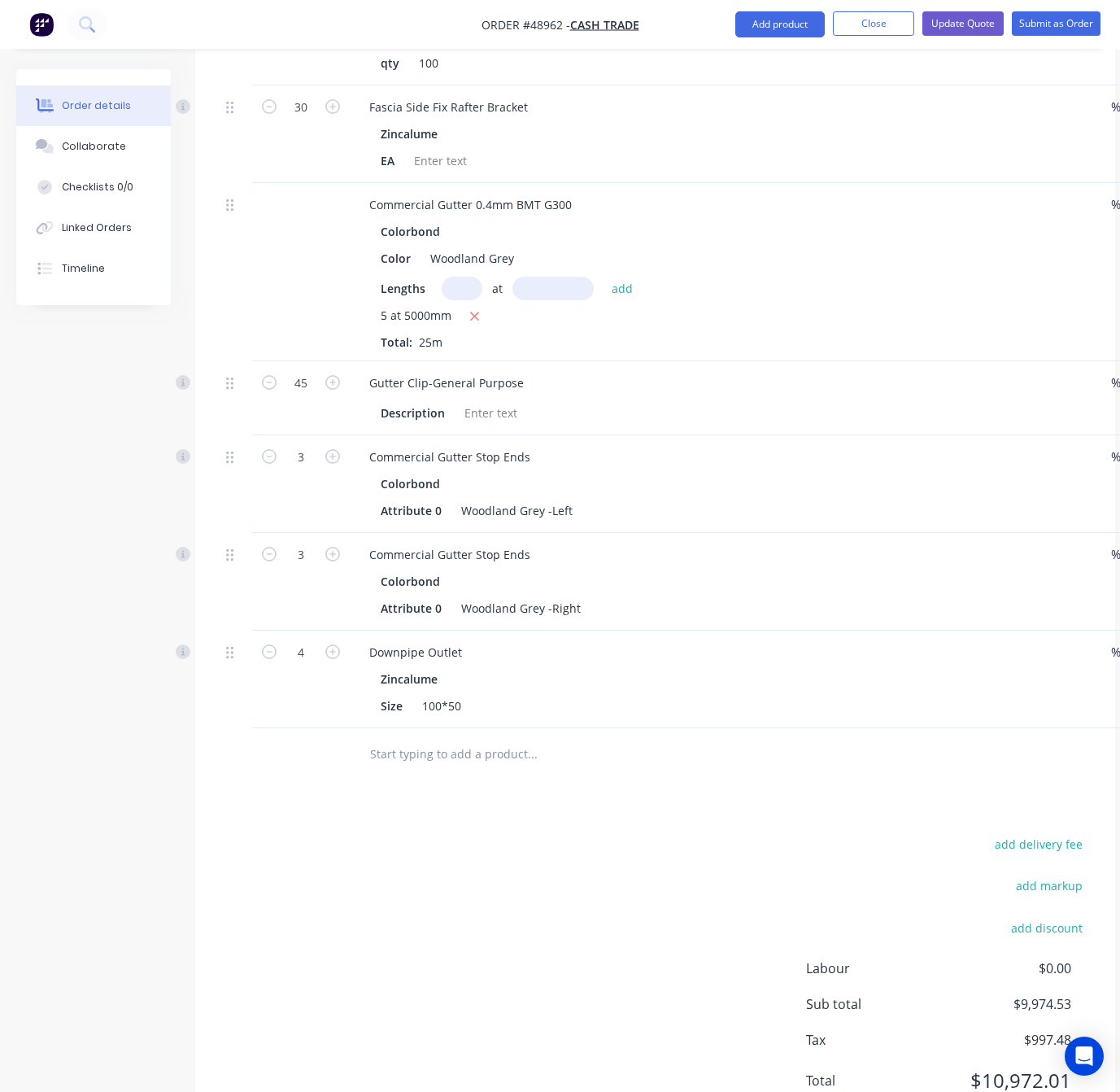
scroll to position [1610, 0]
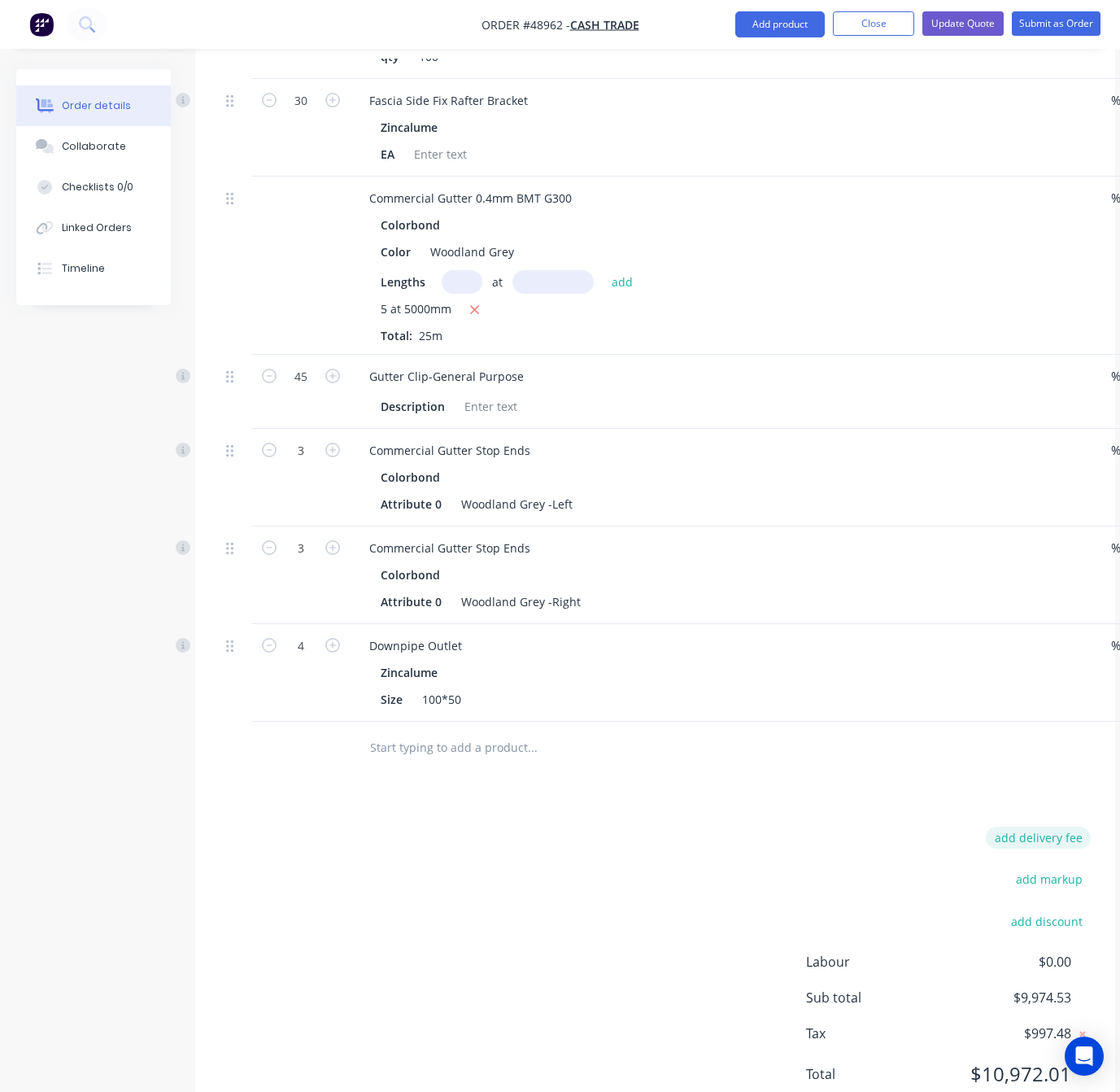
click at [1052, 826] on button "add delivery fee" at bounding box center [1038, 837] width 105 height 22
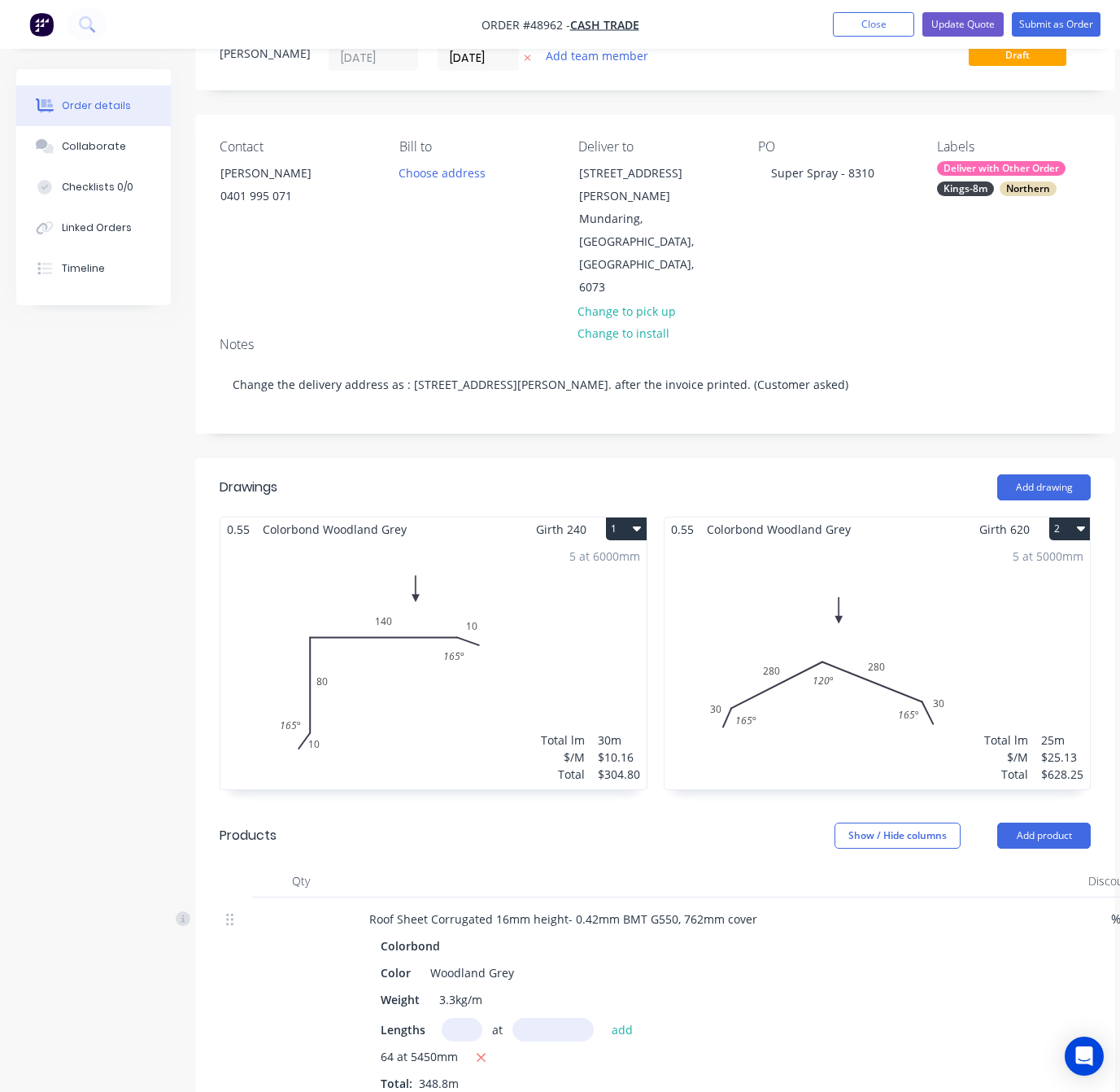
scroll to position [0, 0]
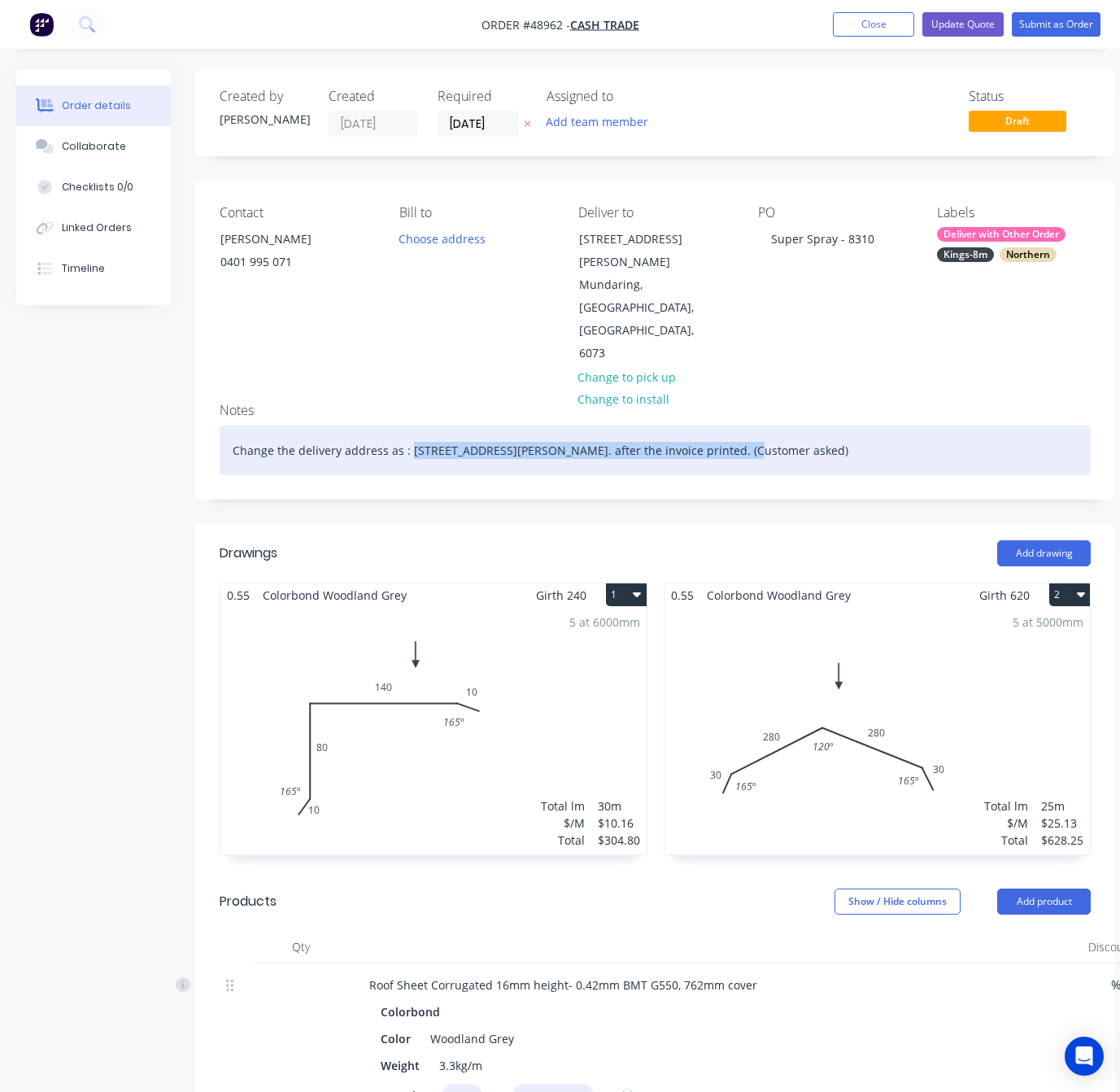
drag, startPoint x: 405, startPoint y: 384, endPoint x: 725, endPoint y: 388, distance: 320.0
click at [725, 425] on div "Change the delivery address as : 2295 Jacoby St Mundaring, Western Australia, A…" at bounding box center [655, 450] width 871 height 50
copy div "2295 Jacoby St Mundaring, Western Australia, Australia, 6073"
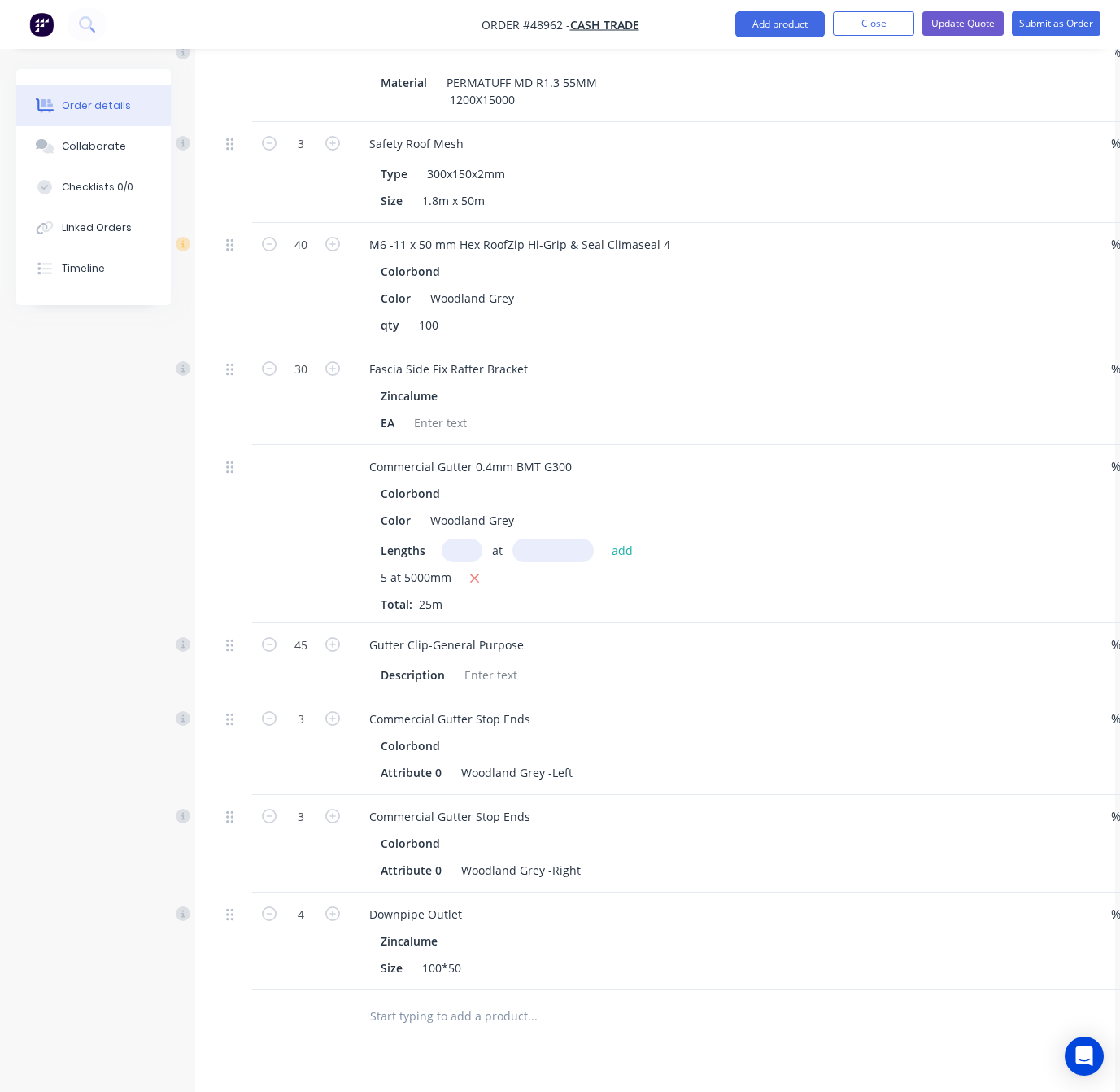
scroll to position [1606, 0]
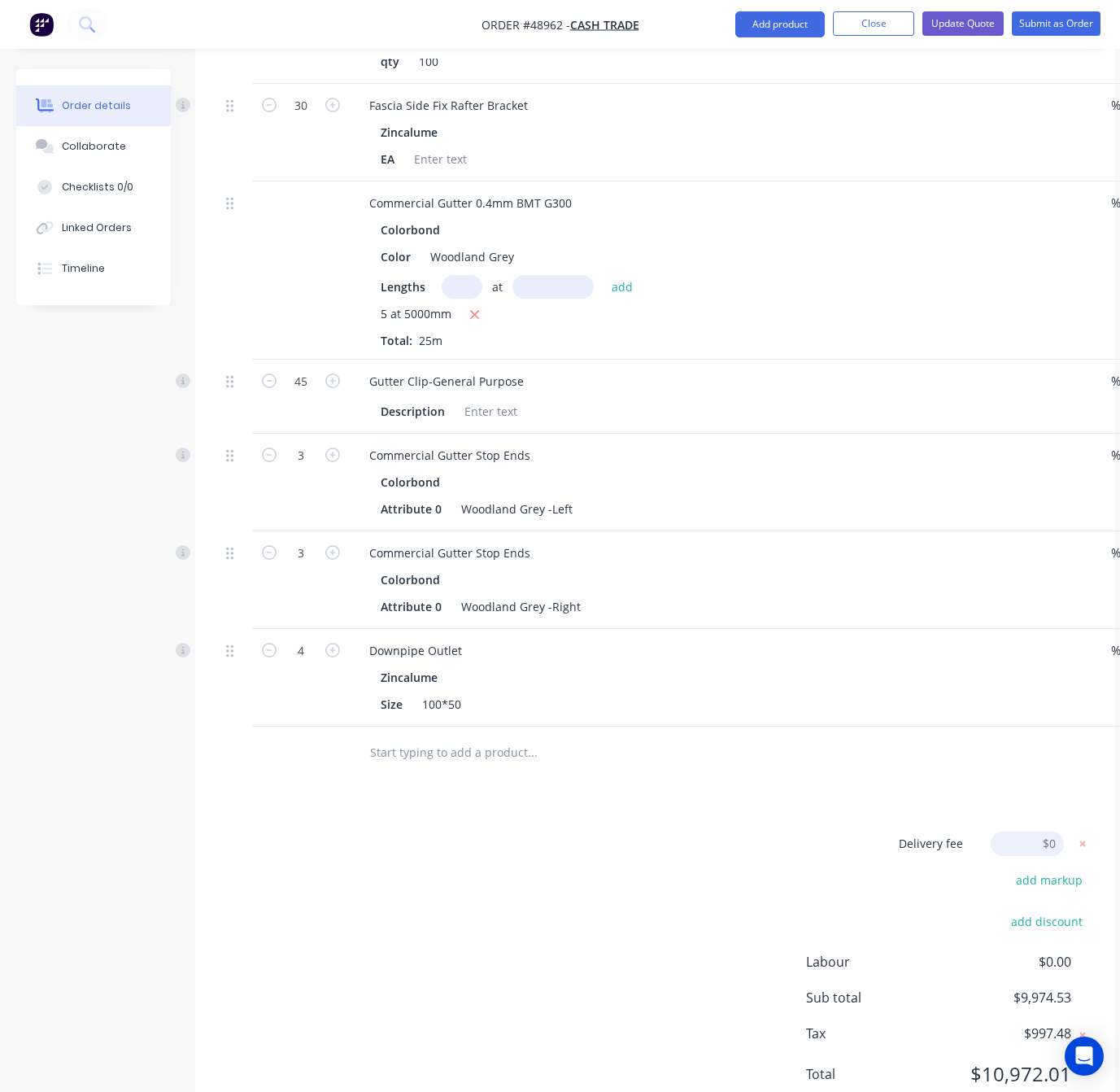
click at [1032, 831] on input at bounding box center [1027, 843] width 73 height 24
type input "360"
click input "submit" at bounding box center [0, 0] width 0 height 0
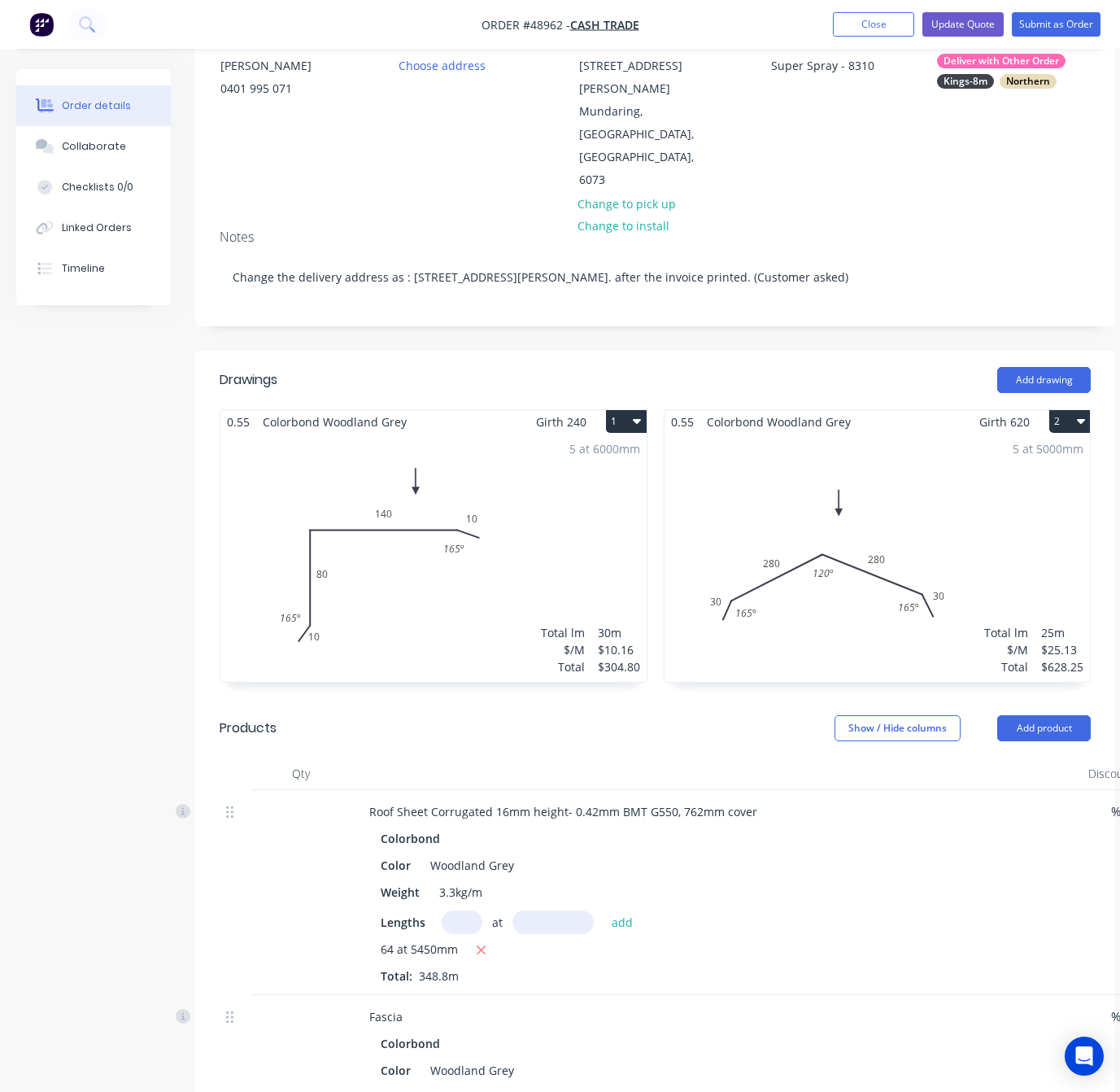
scroll to position [0, 0]
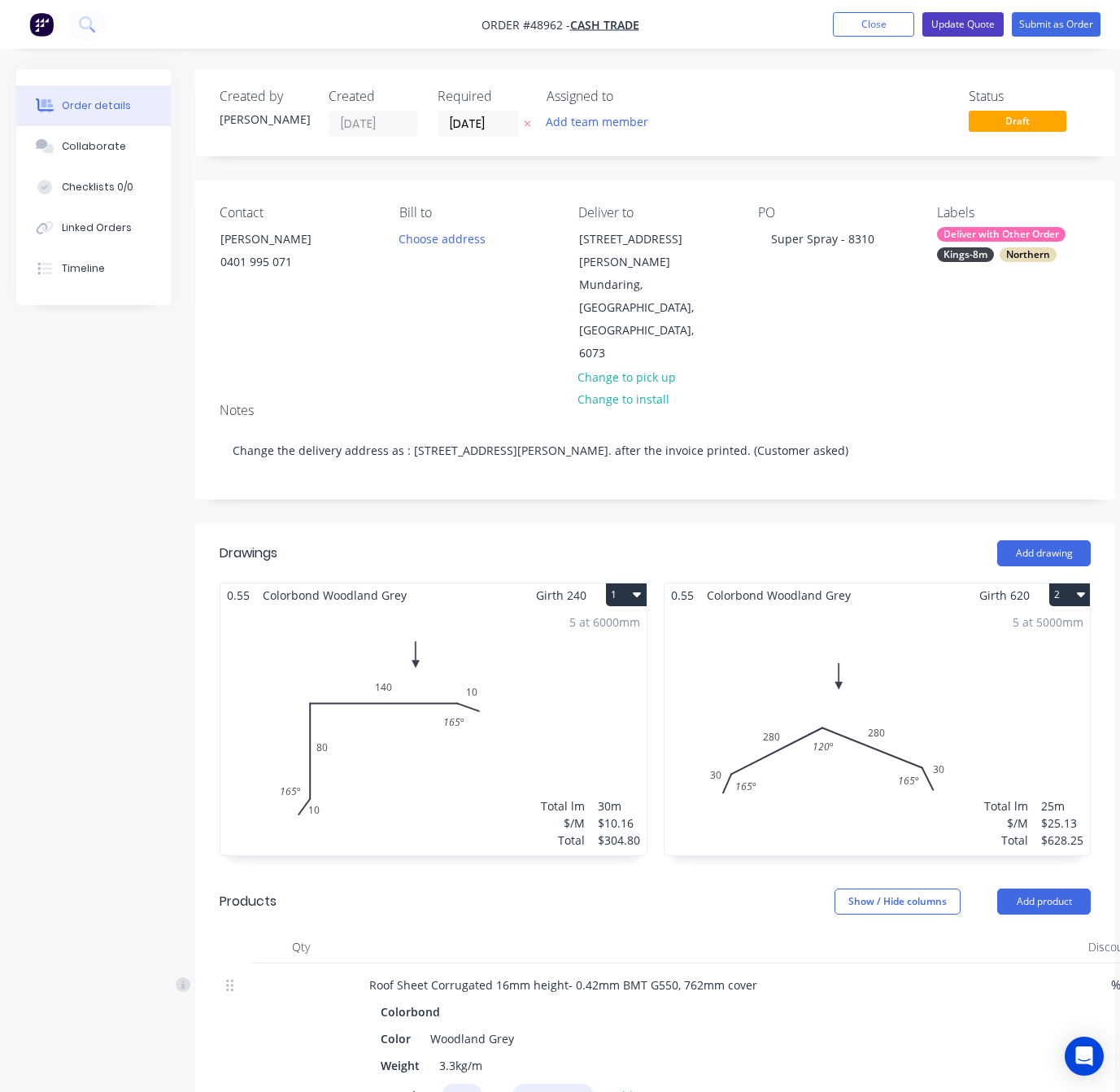
click at [969, 23] on button "Update Quote" at bounding box center [962, 24] width 81 height 24
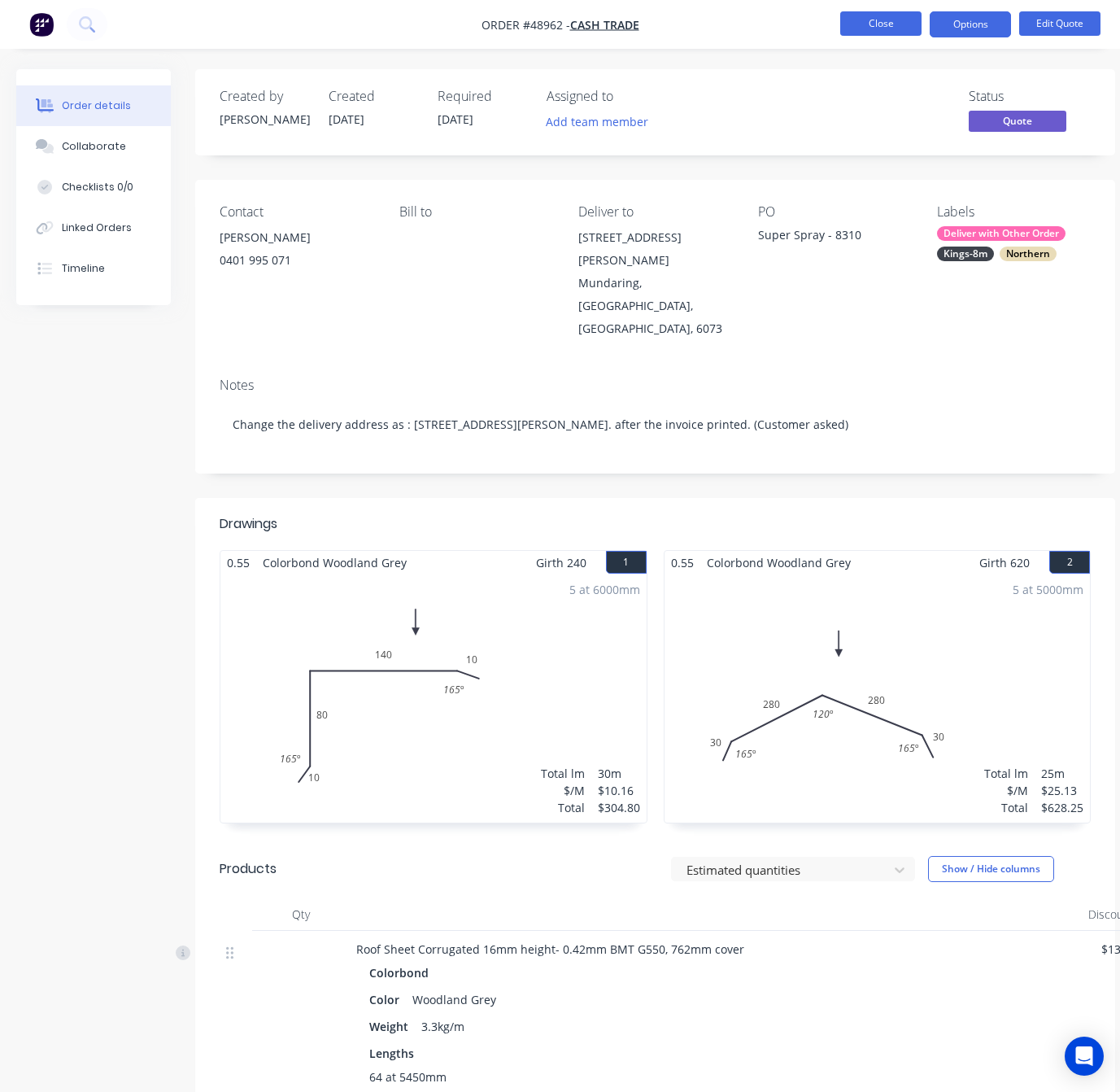
click at [859, 24] on button "Close" at bounding box center [880, 23] width 81 height 24
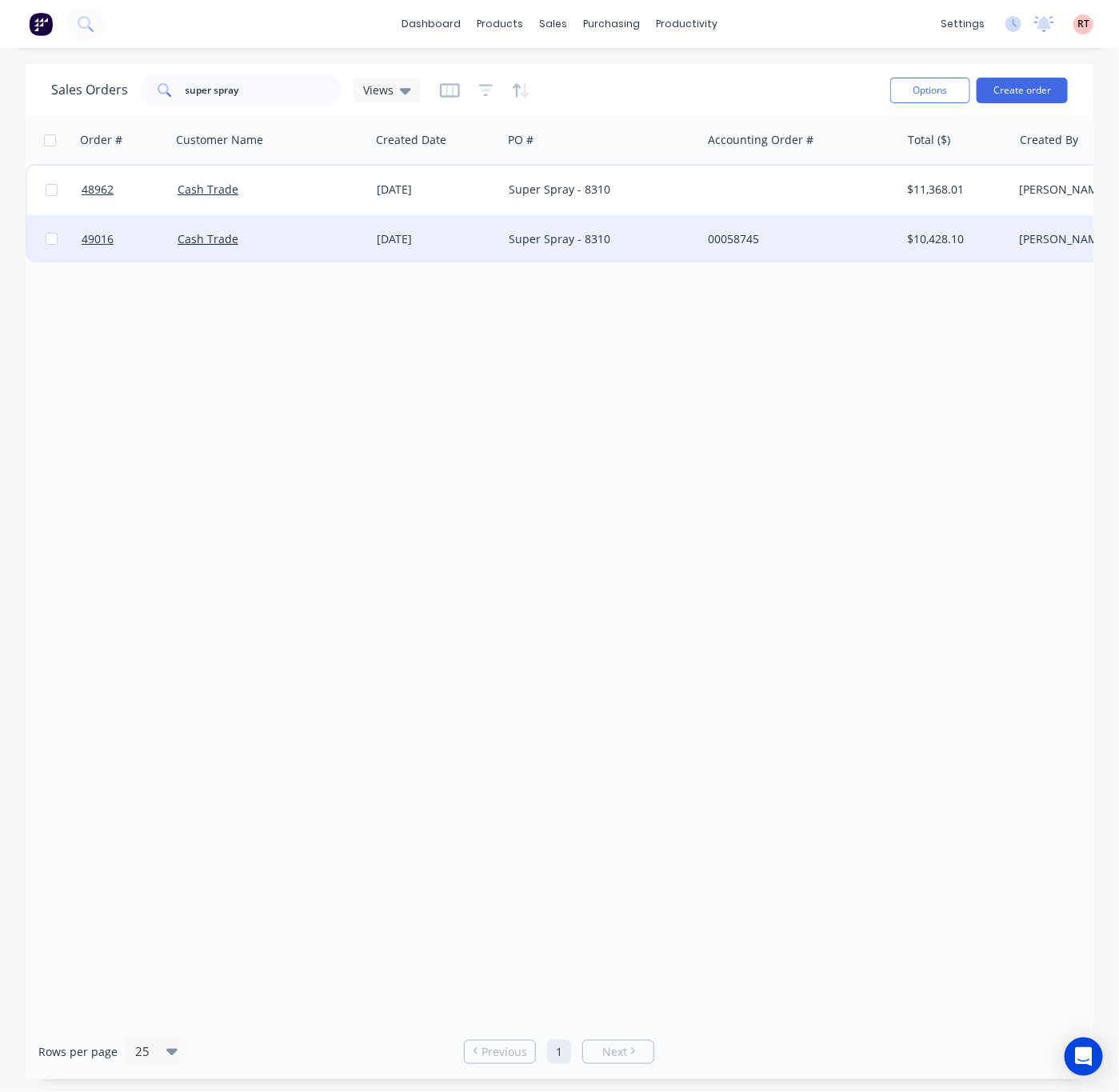
click at [643, 233] on div "Super Spray - 8310" at bounding box center [597, 239] width 177 height 16
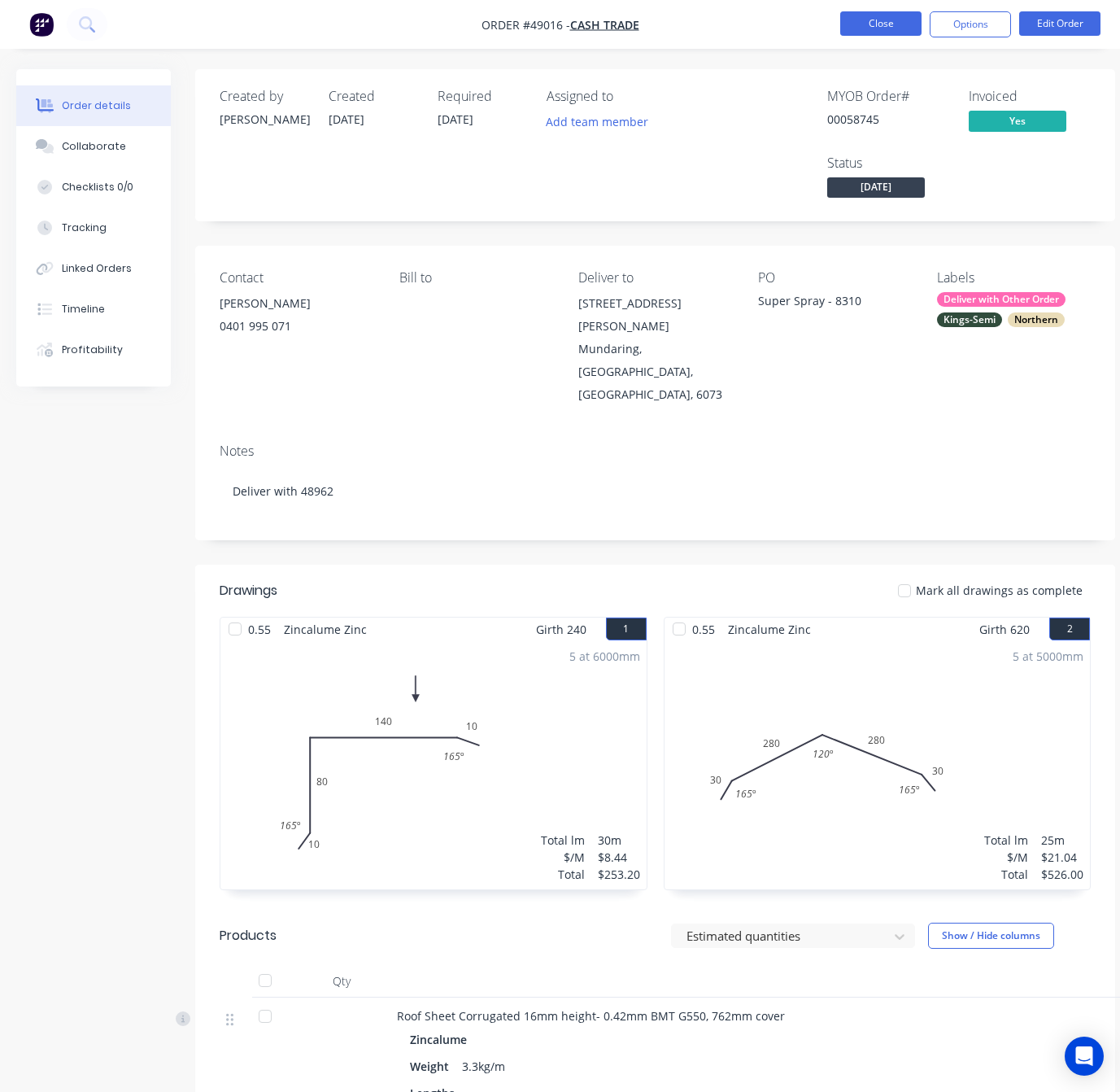
click at [874, 23] on button "Close" at bounding box center [880, 23] width 81 height 24
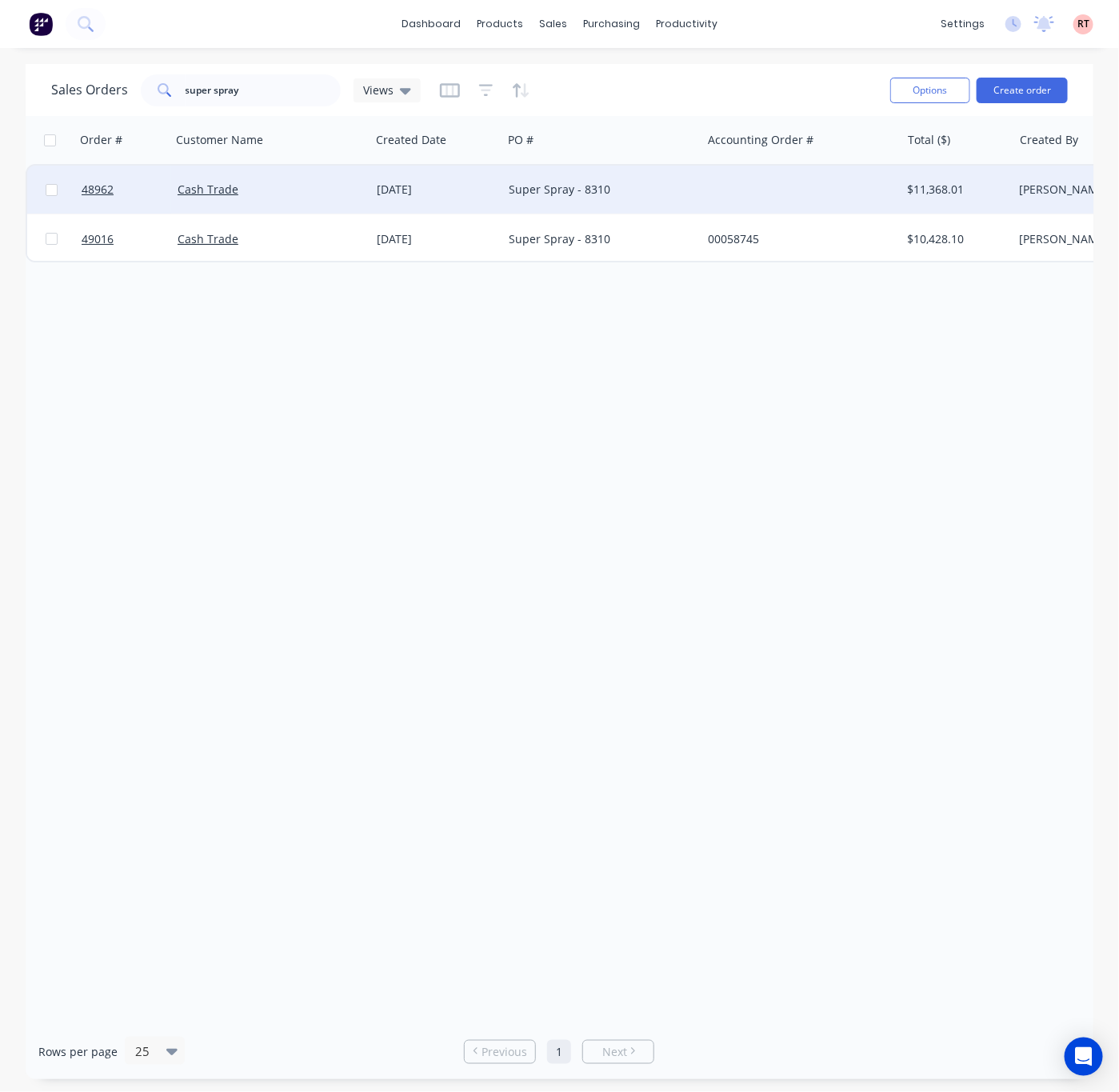
click at [667, 198] on div "Super Spray - 8310" at bounding box center [602, 189] width 199 height 48
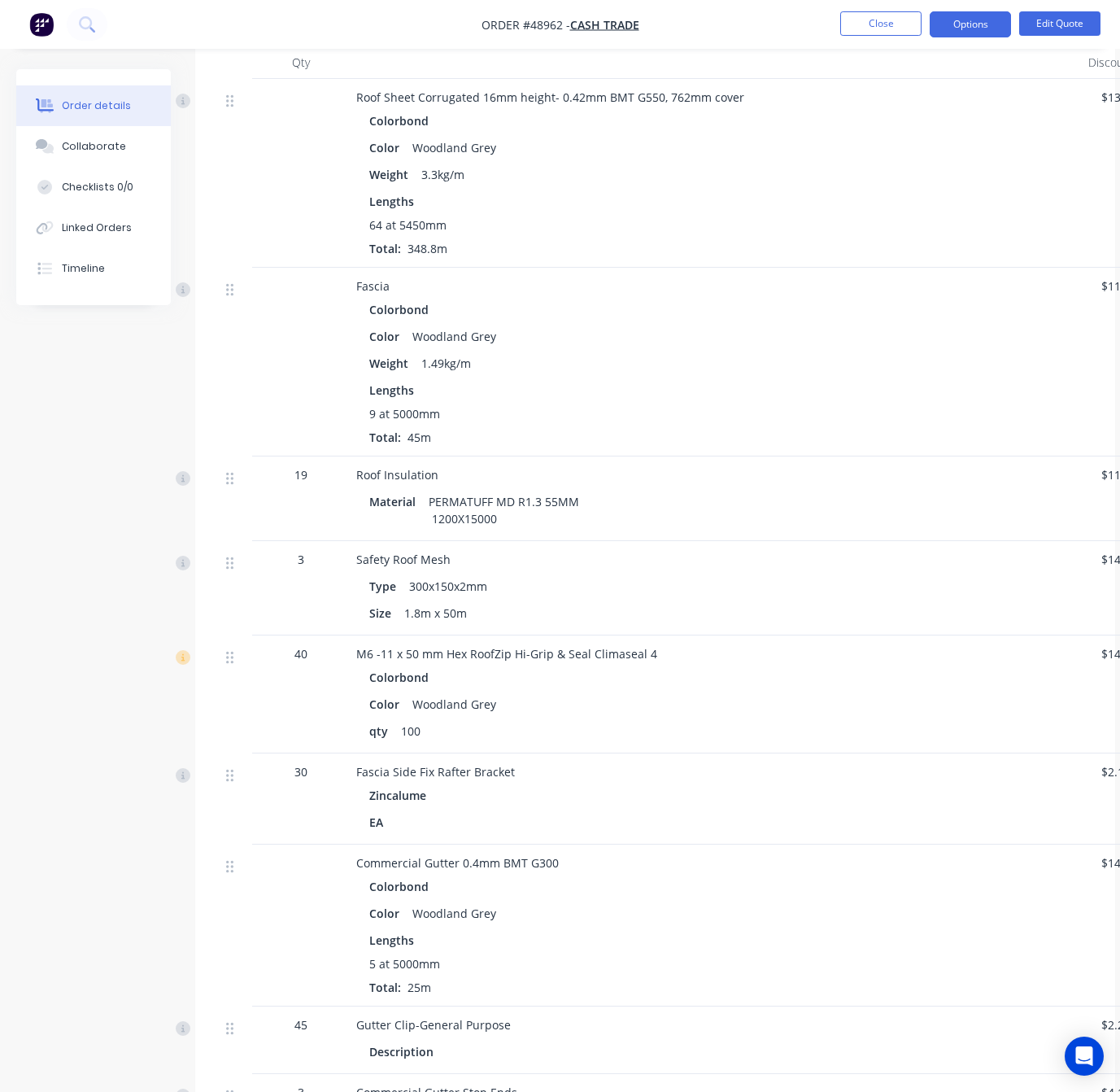
scroll to position [855, 0]
click at [876, 32] on button "Close" at bounding box center [880, 23] width 81 height 24
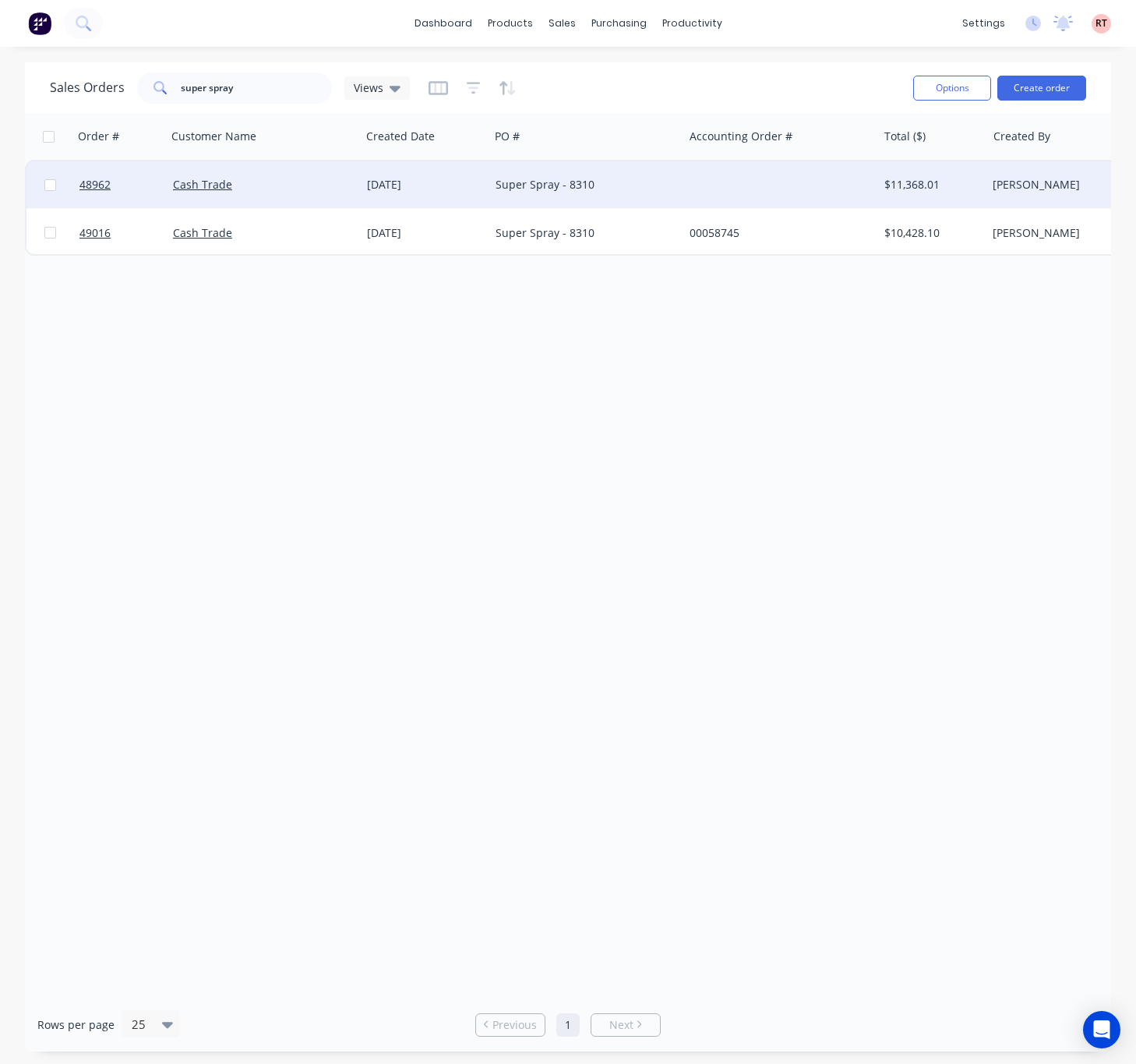
click at [754, 198] on div at bounding box center [780, 184] width 194 height 47
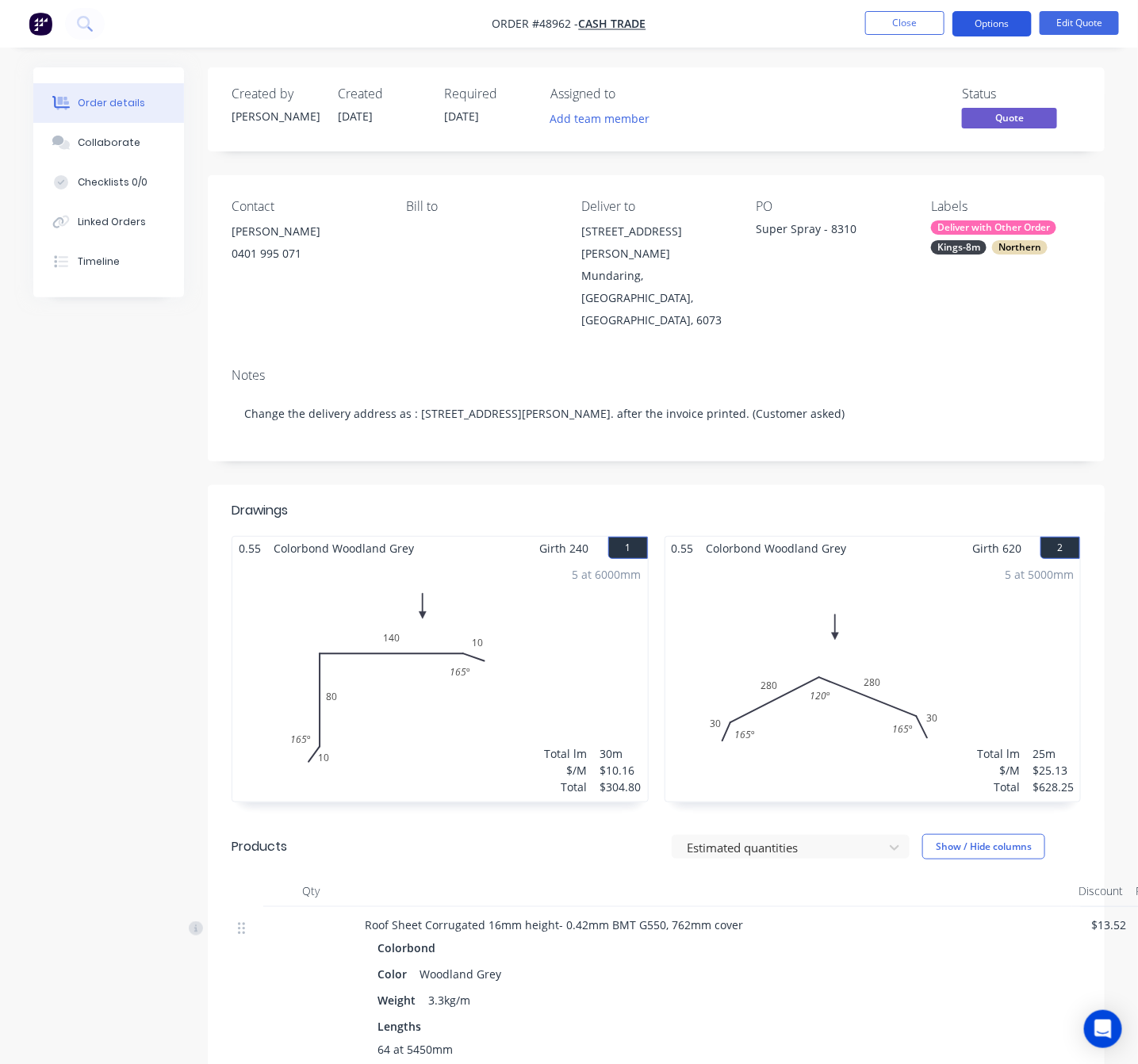
click at [990, 20] on button "Options" at bounding box center [992, 23] width 79 height 25
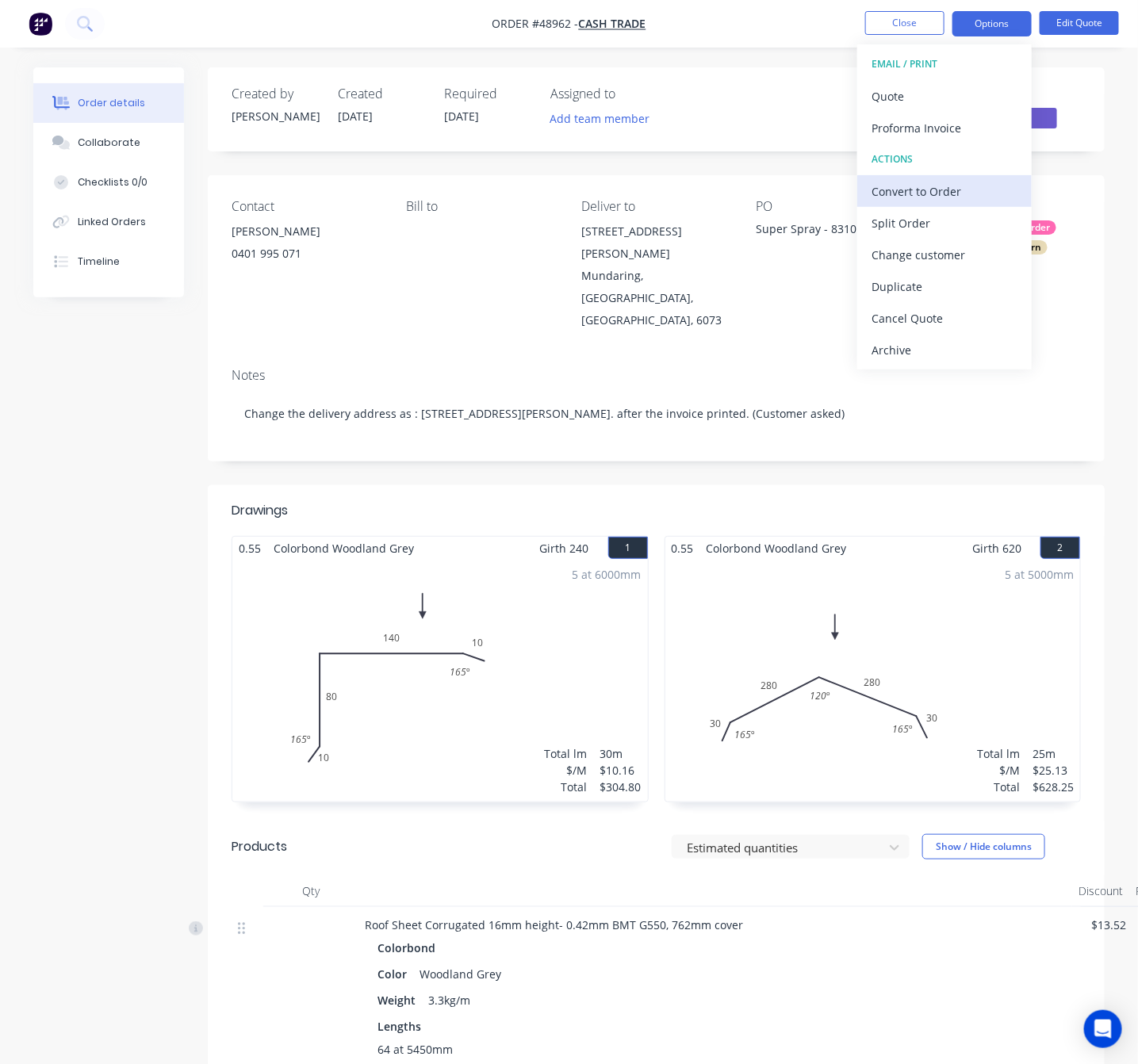
click at [988, 193] on div "Convert to Order" at bounding box center [944, 191] width 146 height 23
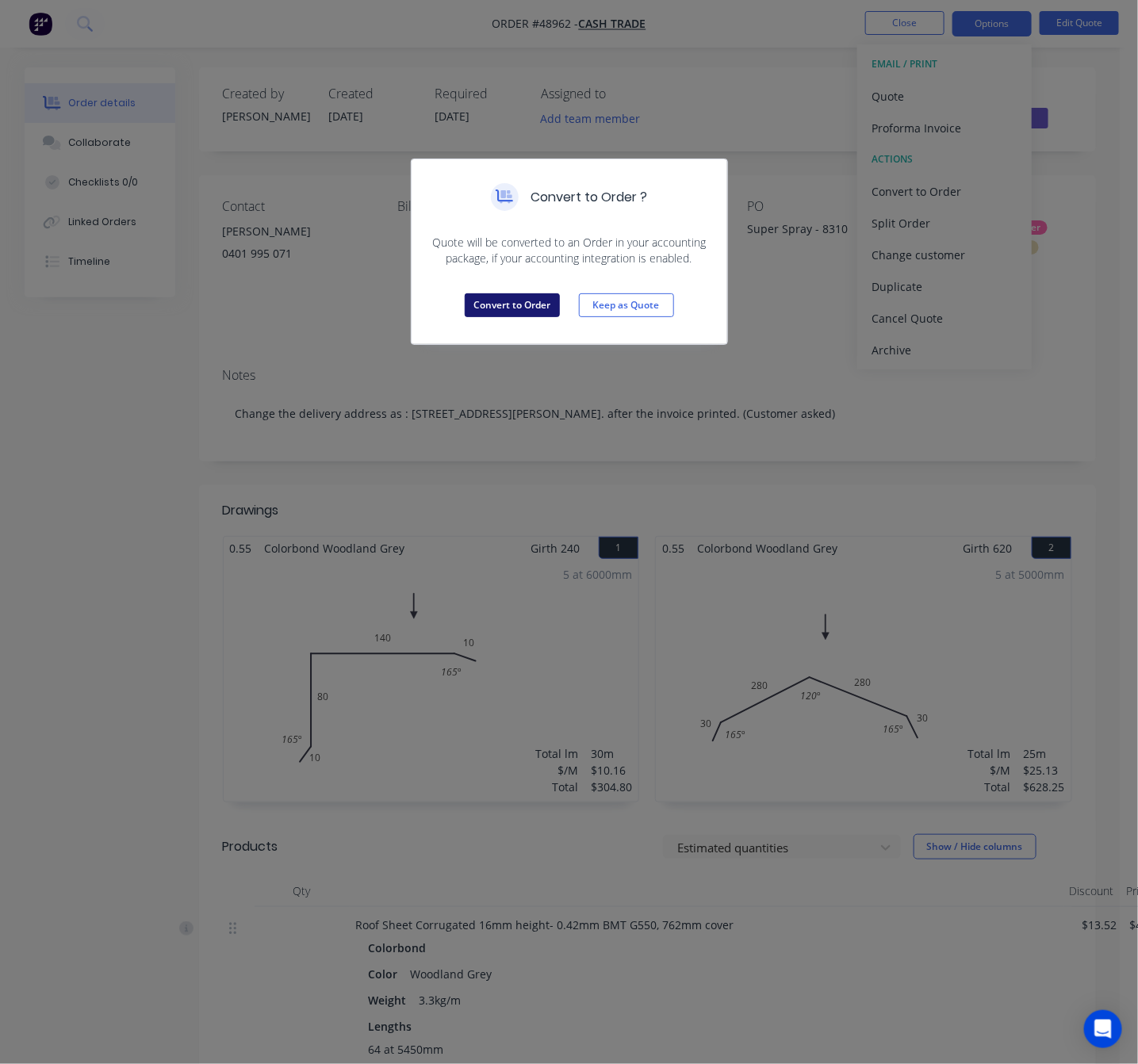
click at [530, 307] on button "Convert to Order" at bounding box center [512, 304] width 95 height 23
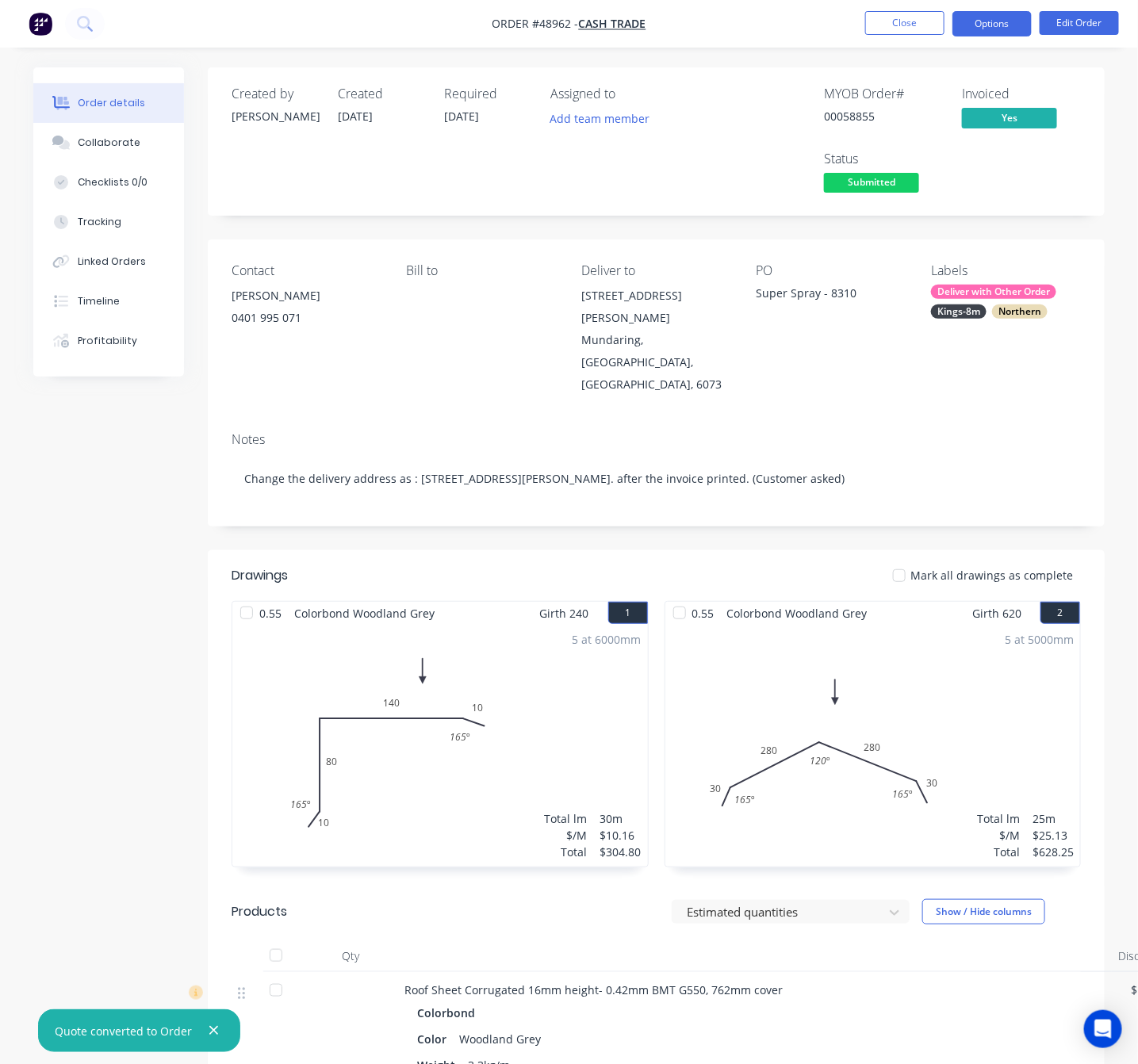
click at [1013, 26] on button "Options" at bounding box center [992, 23] width 79 height 25
click at [883, 183] on span "Submitted" at bounding box center [872, 182] width 95 height 20
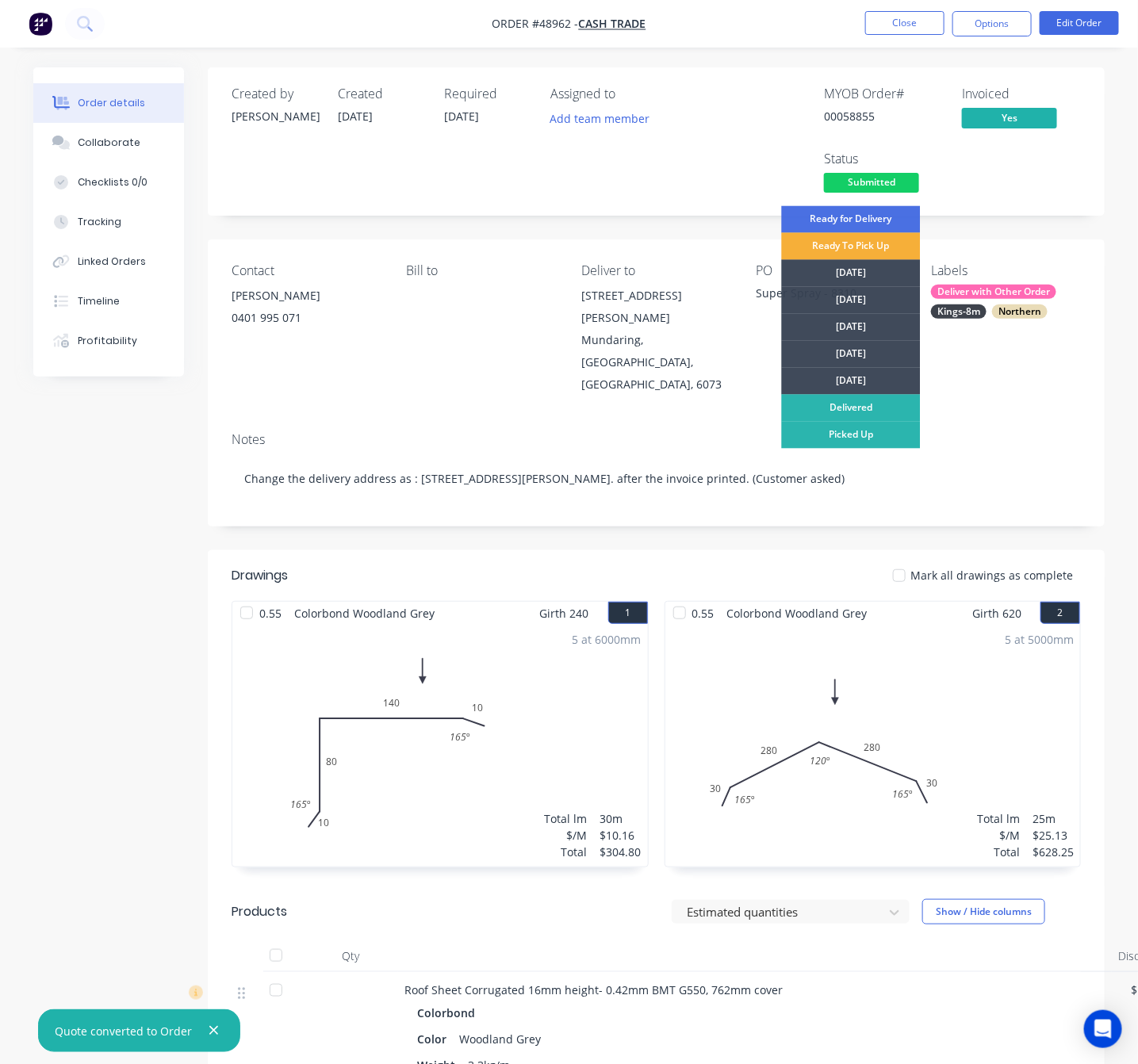
click at [1030, 172] on div "MYOB Order # 00058855 Invoiced Yes Status Submitted Ready for Delivery Ready To…" at bounding box center [894, 141] width 372 height 110
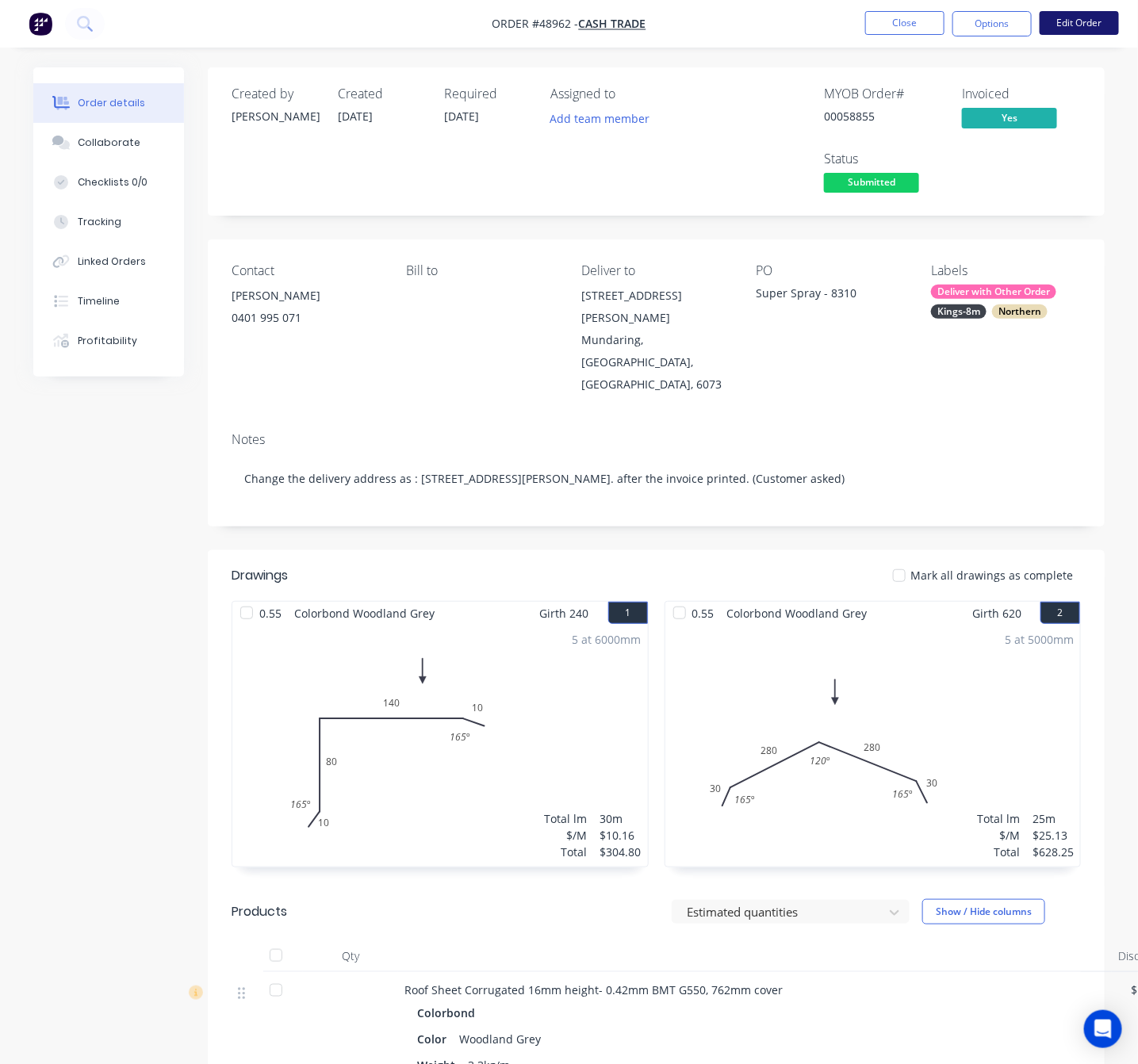
click at [1077, 23] on button "Edit Order" at bounding box center [1078, 23] width 79 height 23
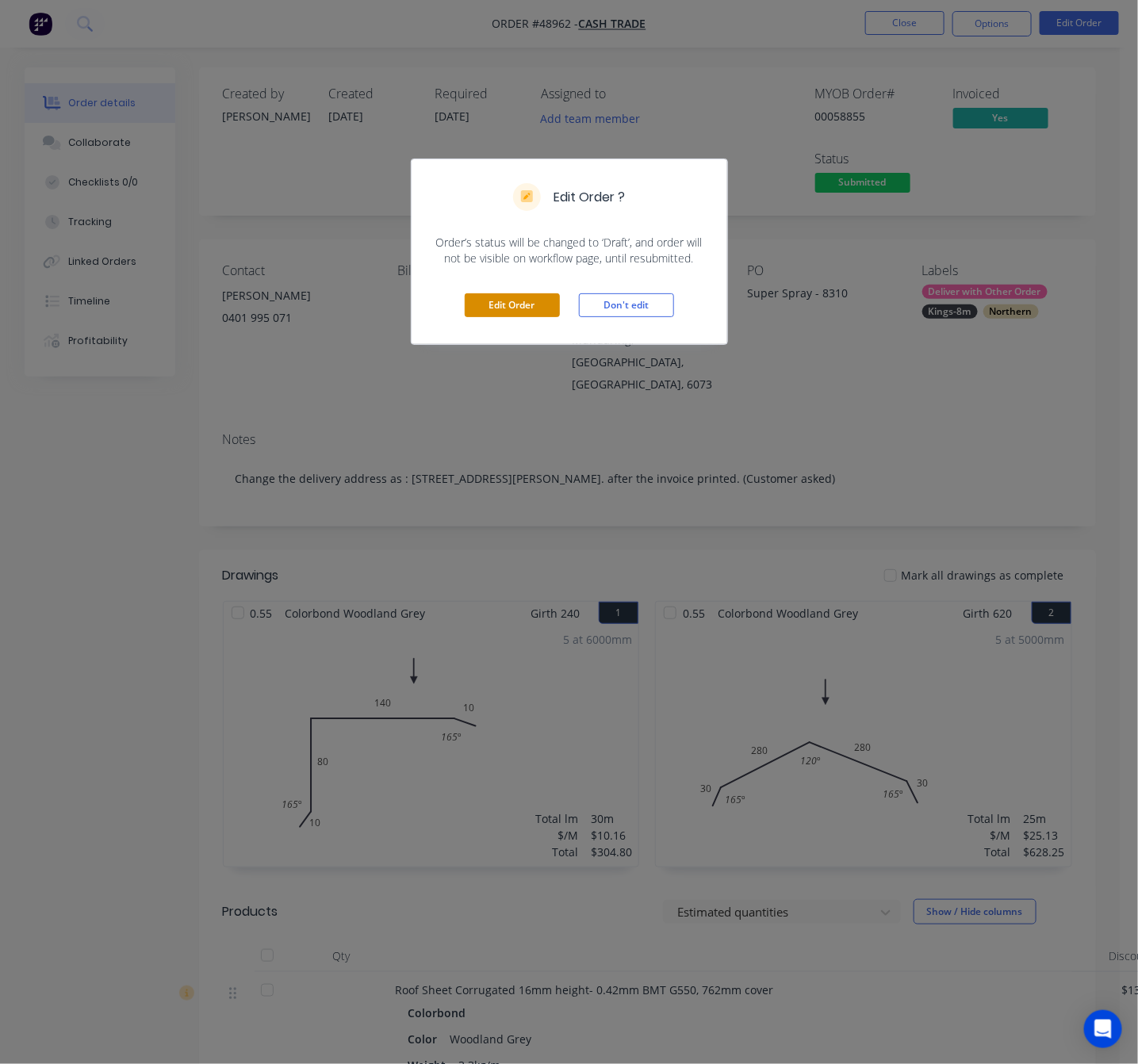
click at [522, 307] on button "Edit Order" at bounding box center [512, 304] width 95 height 23
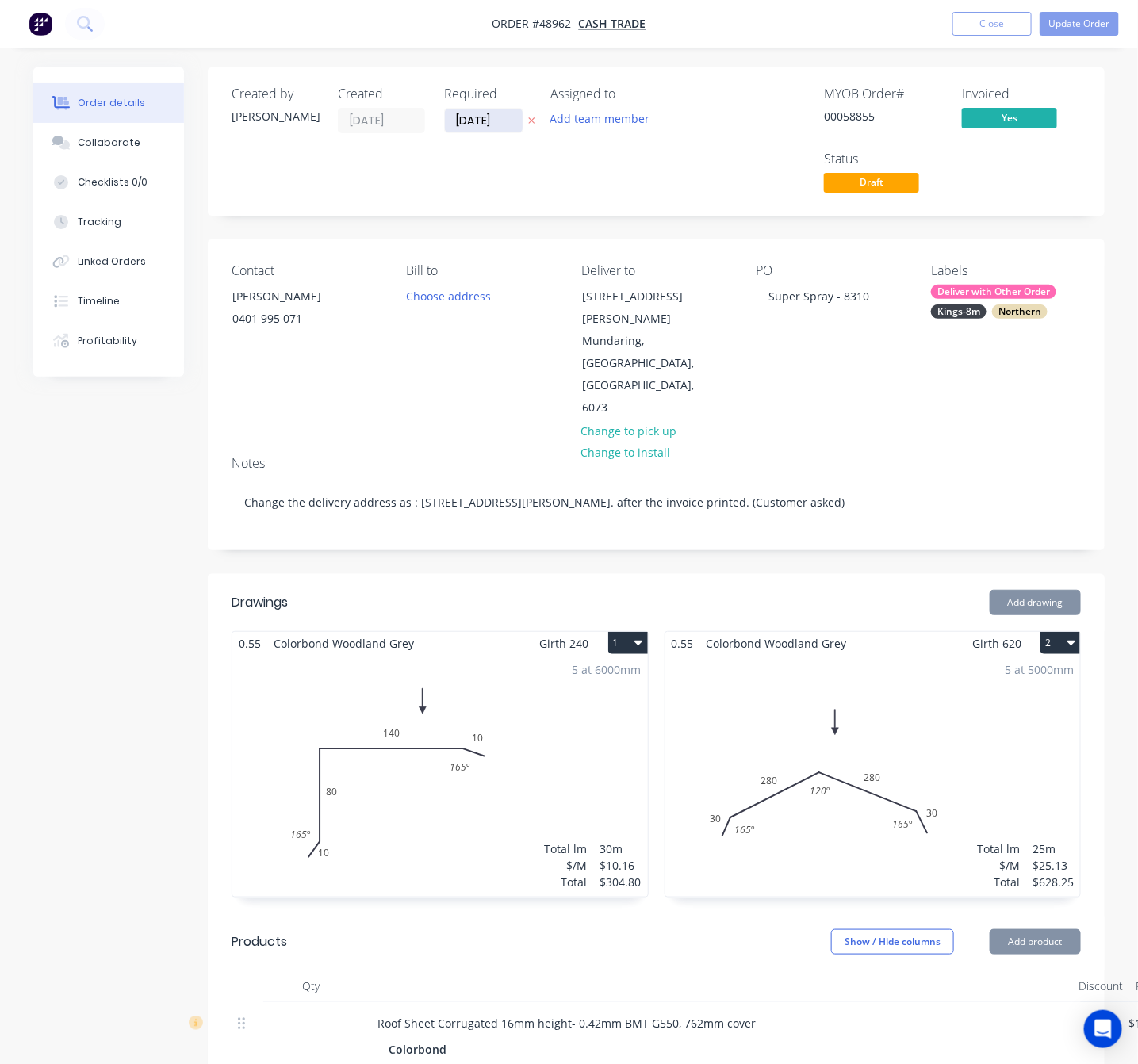
click at [502, 117] on input "06/09/25" at bounding box center [484, 120] width 78 height 23
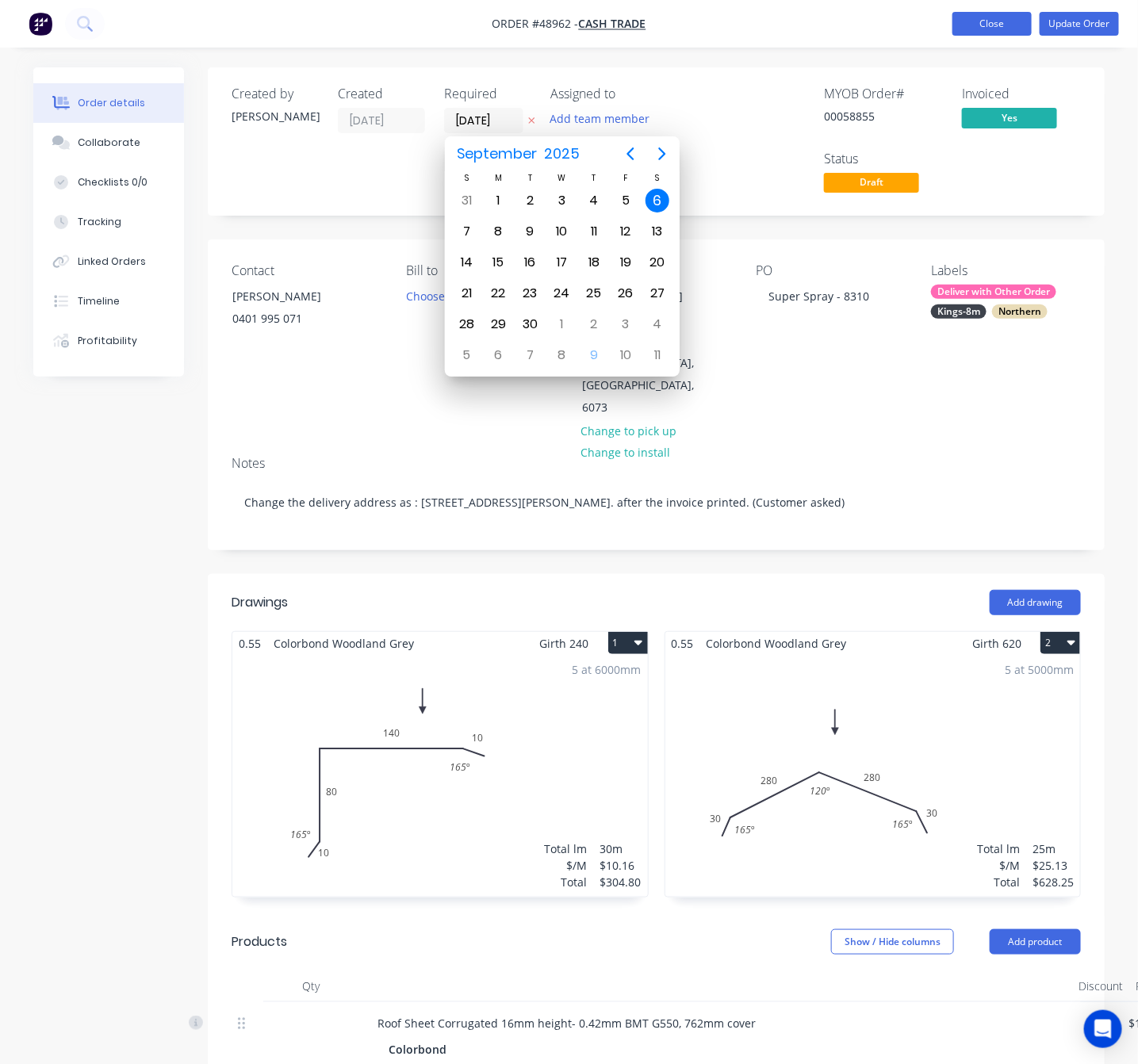
click at [987, 23] on button "Close" at bounding box center [992, 23] width 79 height 23
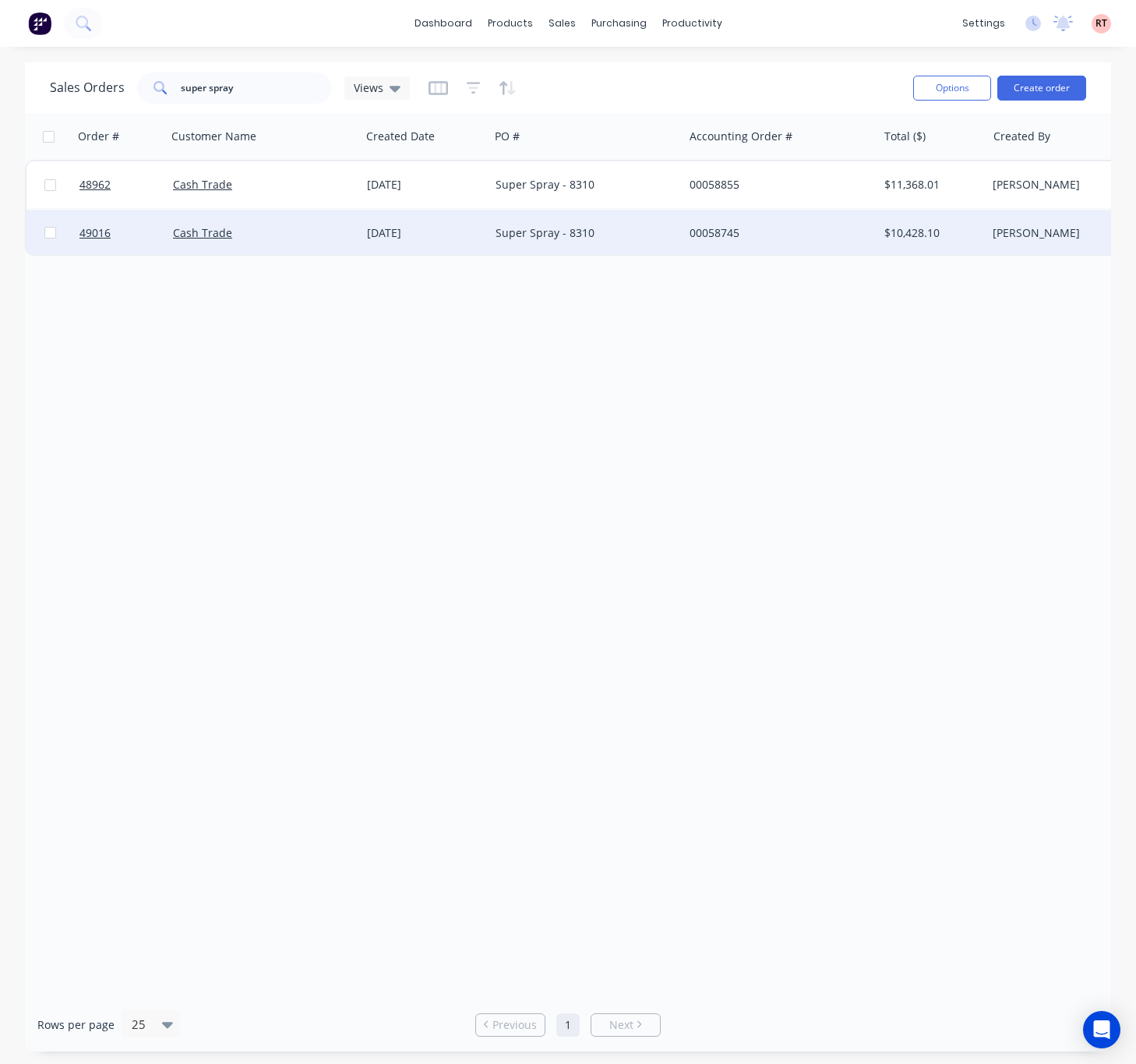
click at [647, 237] on div "Super Spray - 8310" at bounding box center [582, 233] width 173 height 15
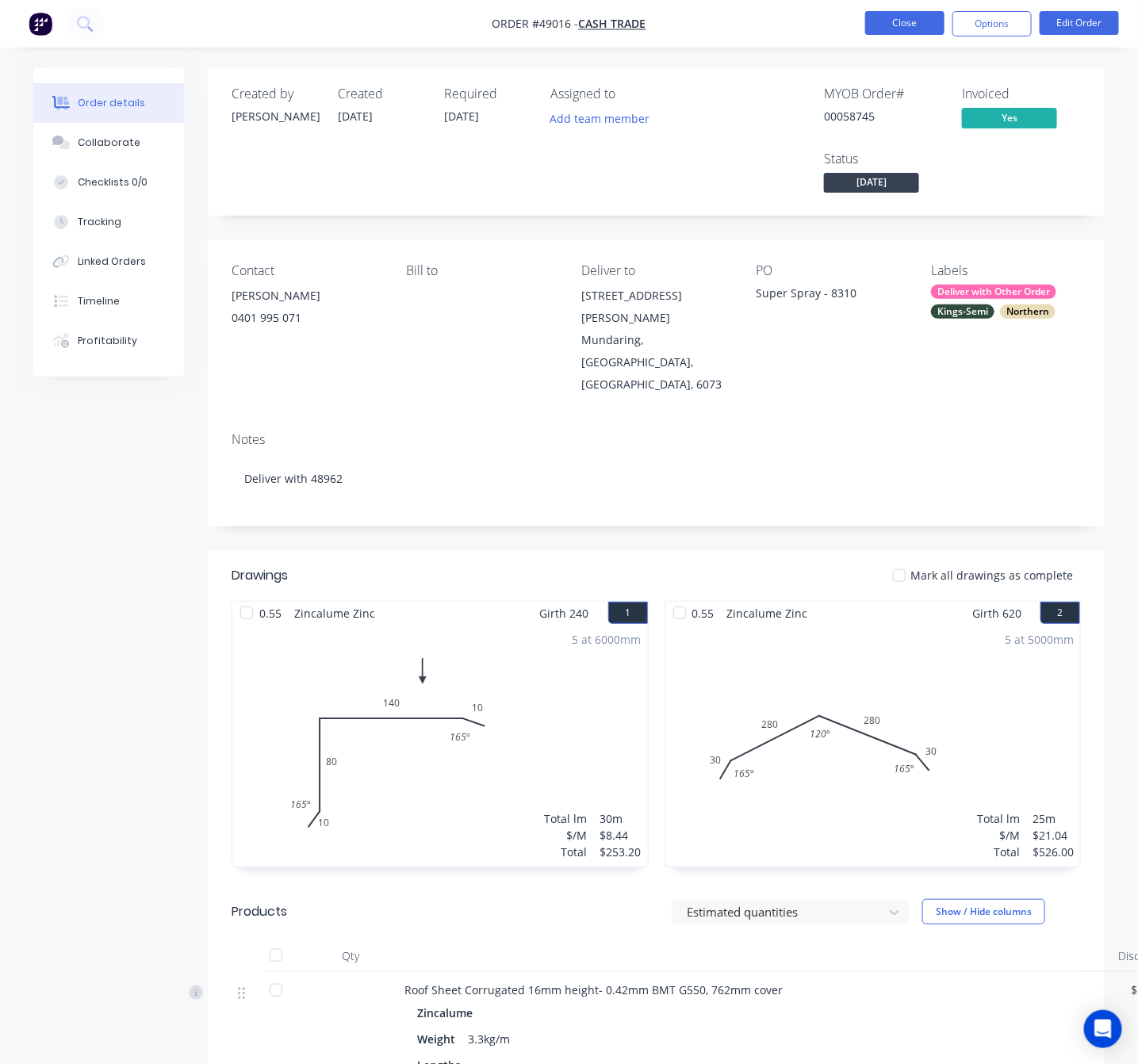
click at [898, 24] on button "Close" at bounding box center [904, 23] width 79 height 23
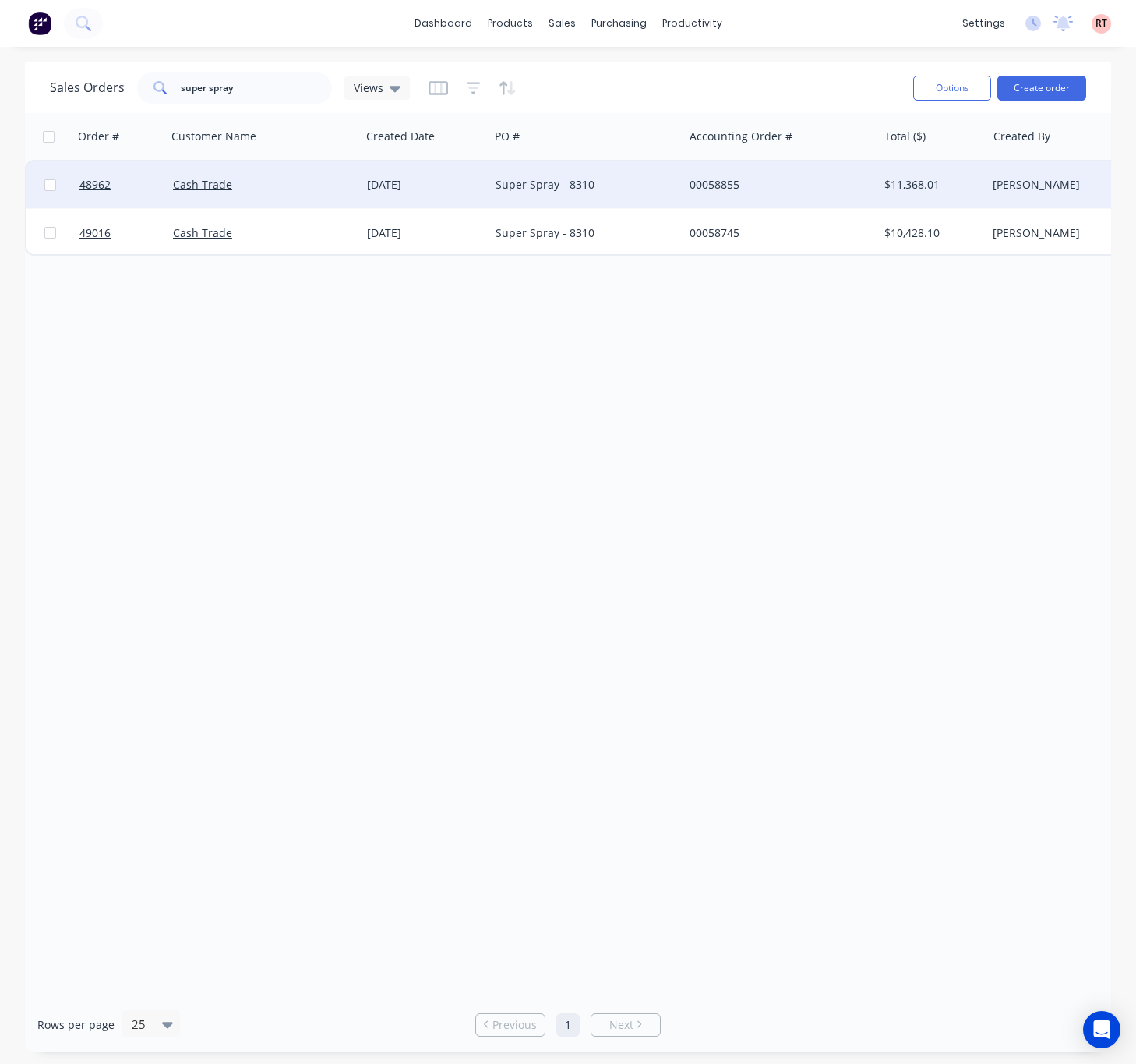
click at [613, 186] on div "Super Spray - 8310" at bounding box center [582, 185] width 173 height 15
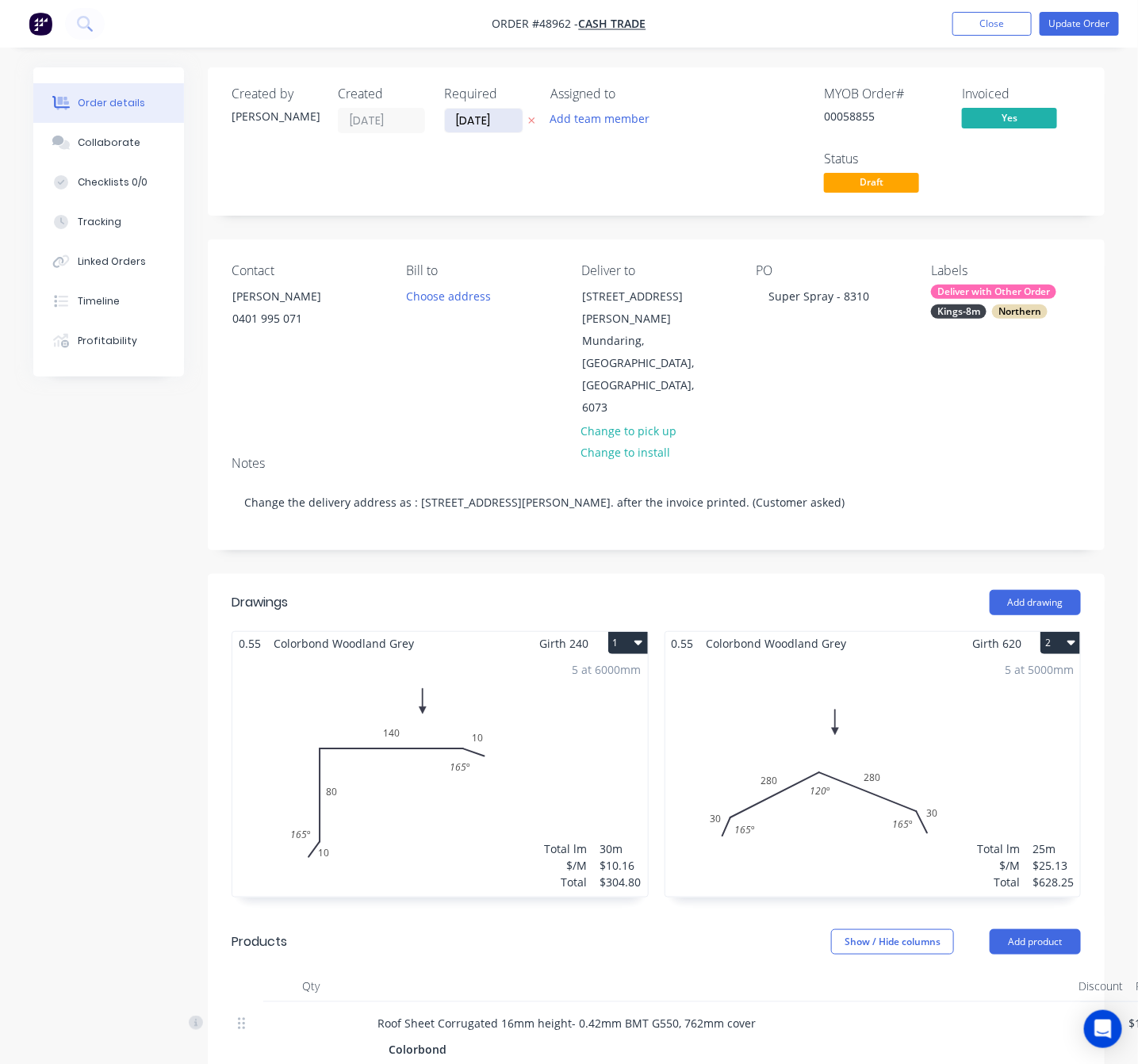
click at [505, 126] on input "06/09/25" at bounding box center [484, 120] width 78 height 23
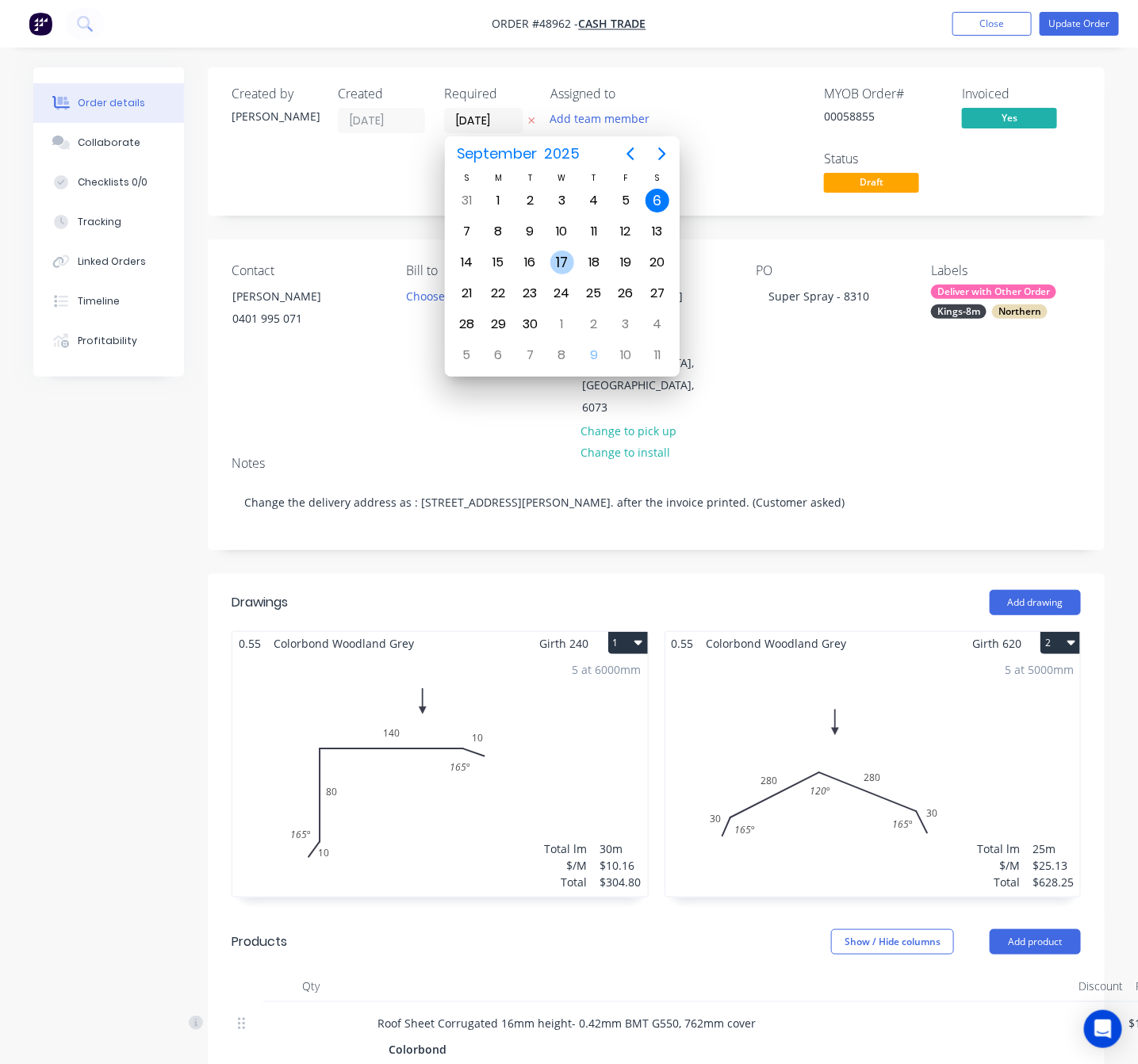
click at [573, 264] on div "17" at bounding box center [562, 262] width 32 height 30
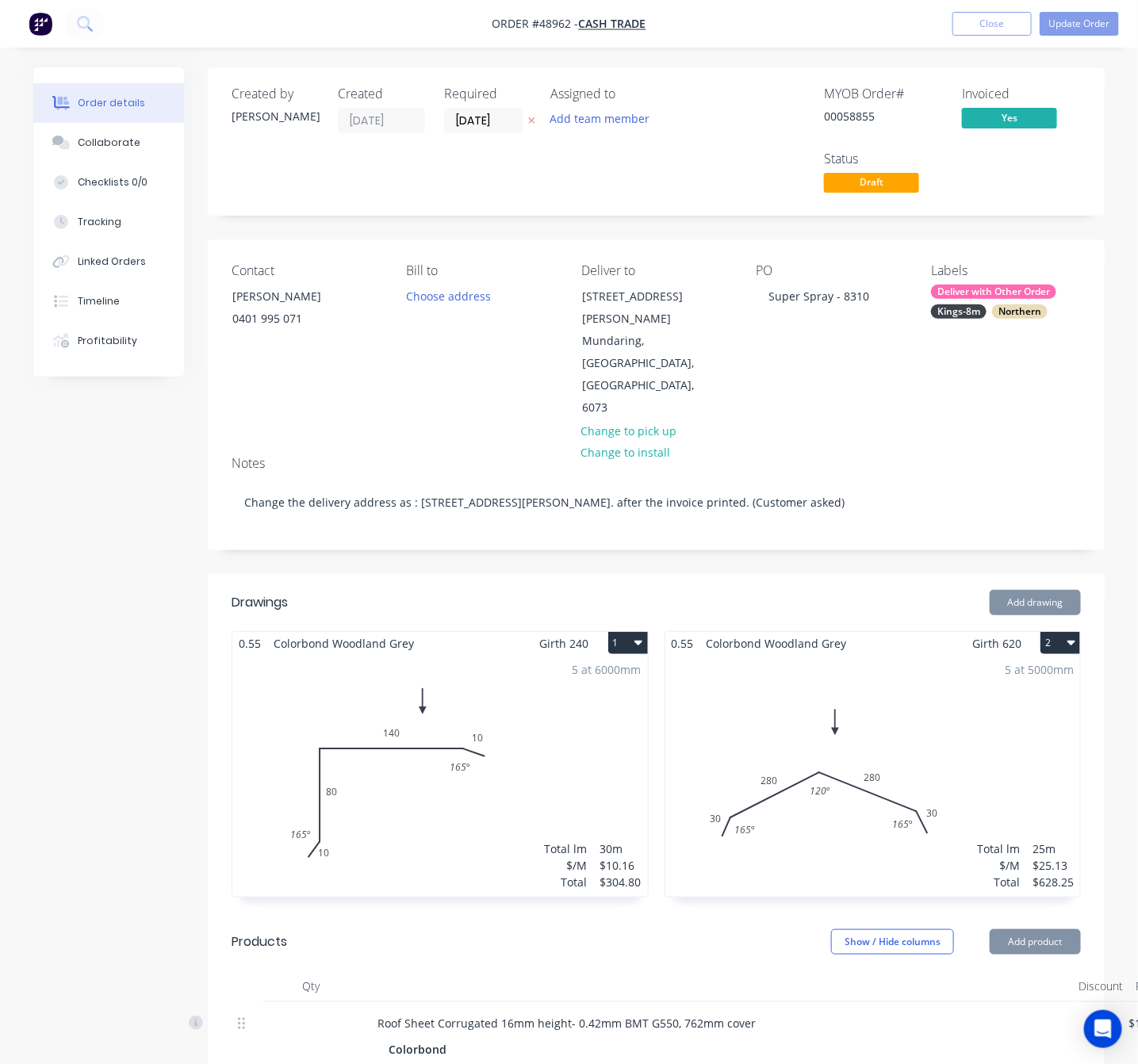
click at [712, 134] on div "MYOB Order # 00058855 Invoiced Yes Status Draft" at bounding box center [894, 141] width 372 height 110
click at [462, 120] on input "17/09/25" at bounding box center [484, 120] width 78 height 23
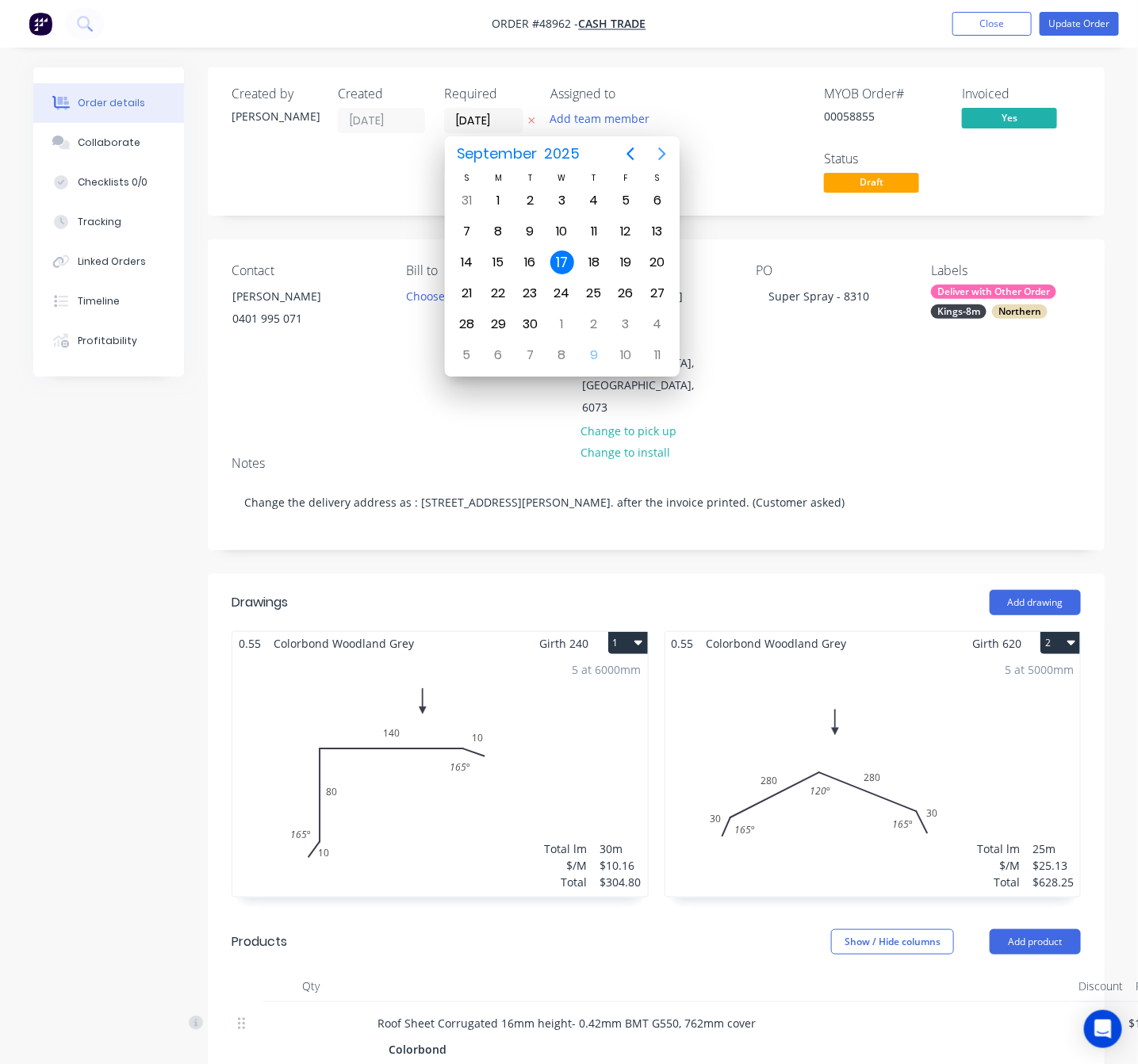
click at [656, 151] on icon "Next page" at bounding box center [662, 153] width 19 height 19
click at [621, 253] on div "17" at bounding box center [625, 262] width 23 height 23
type input "17/10/25"
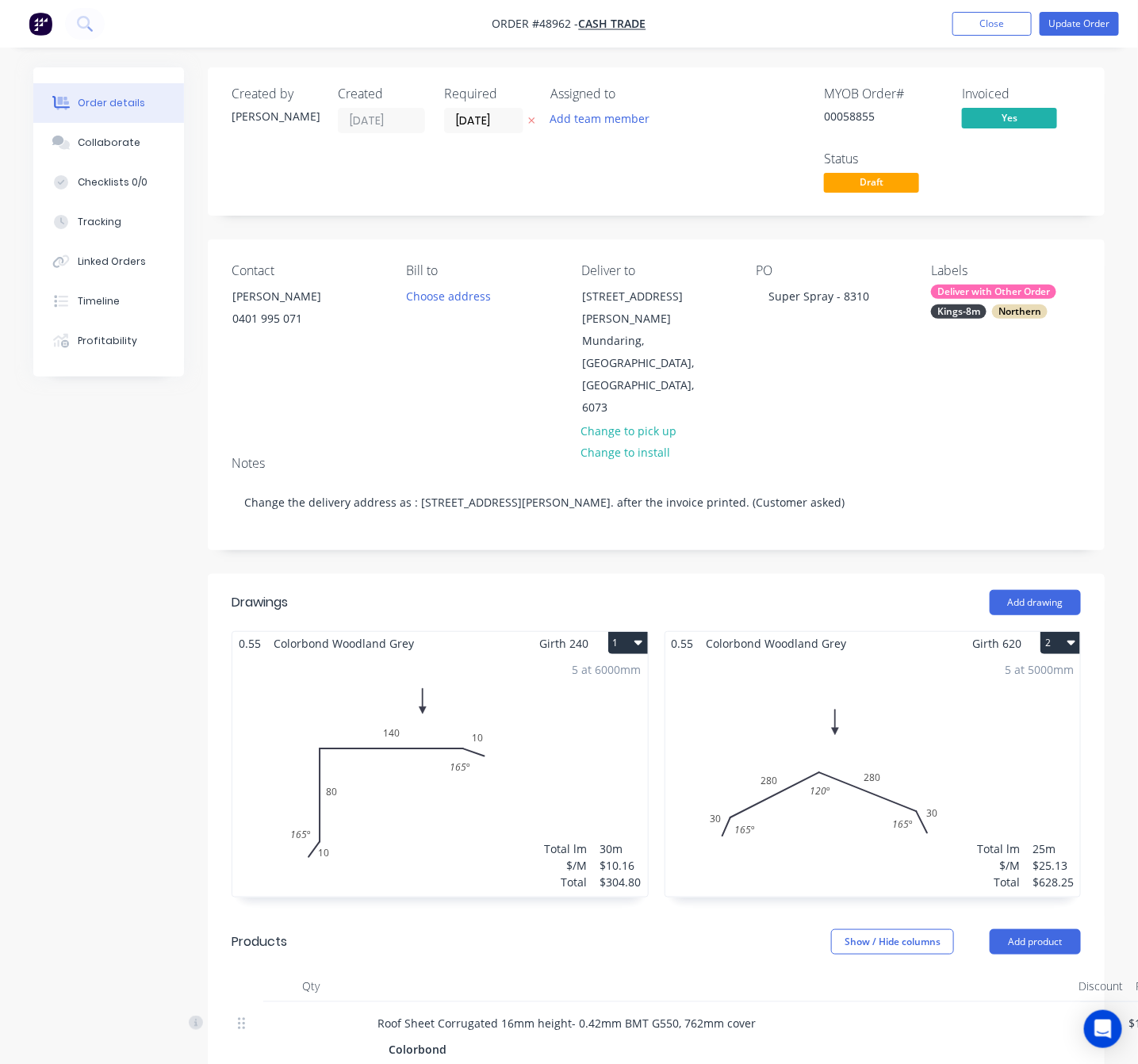
click at [693, 188] on div "Assigned to Add team member" at bounding box center [629, 141] width 159 height 110
click at [1066, 19] on button "Update Order" at bounding box center [1078, 23] width 79 height 23
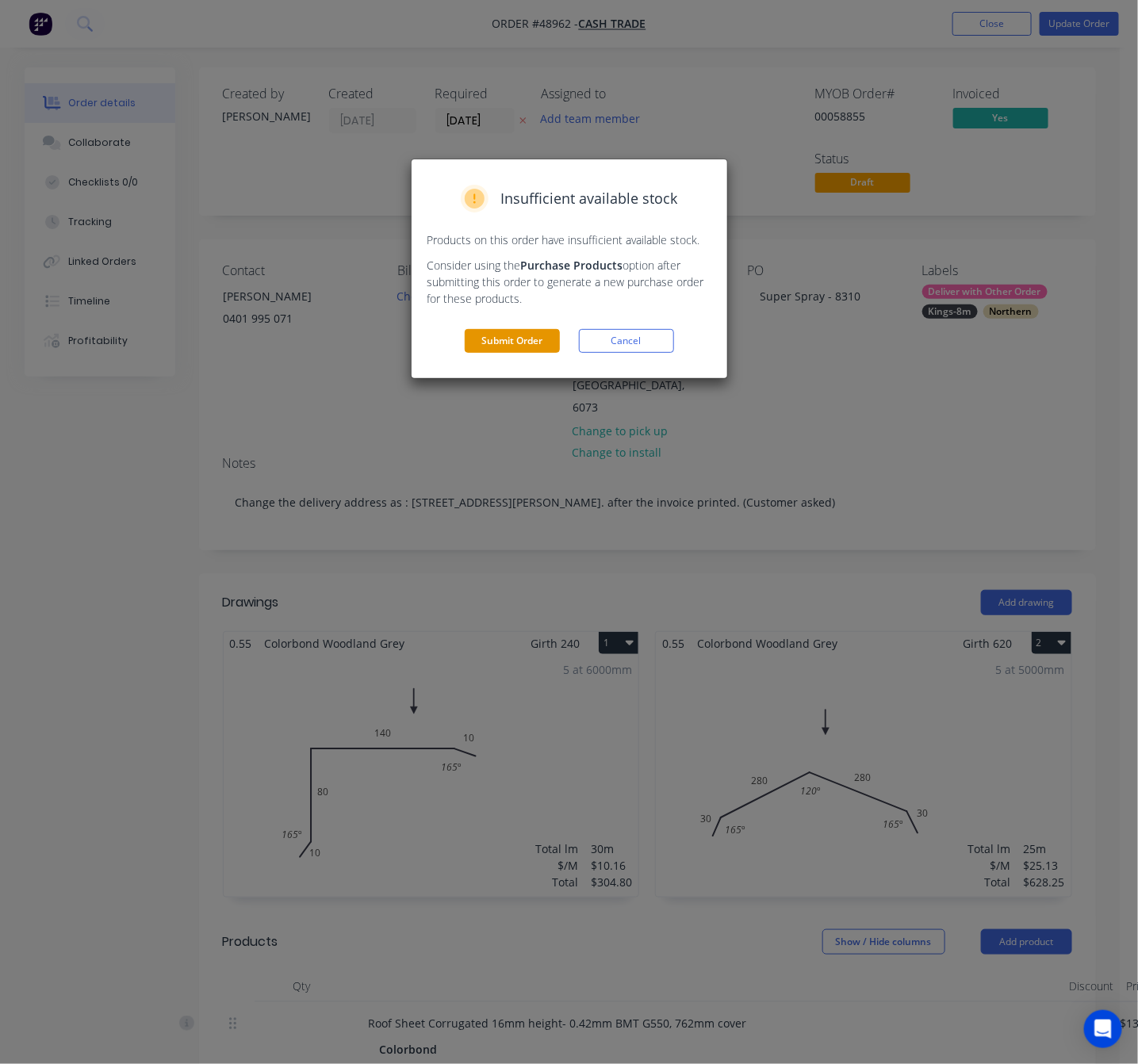
click at [537, 339] on button "Submit Order" at bounding box center [512, 341] width 95 height 23
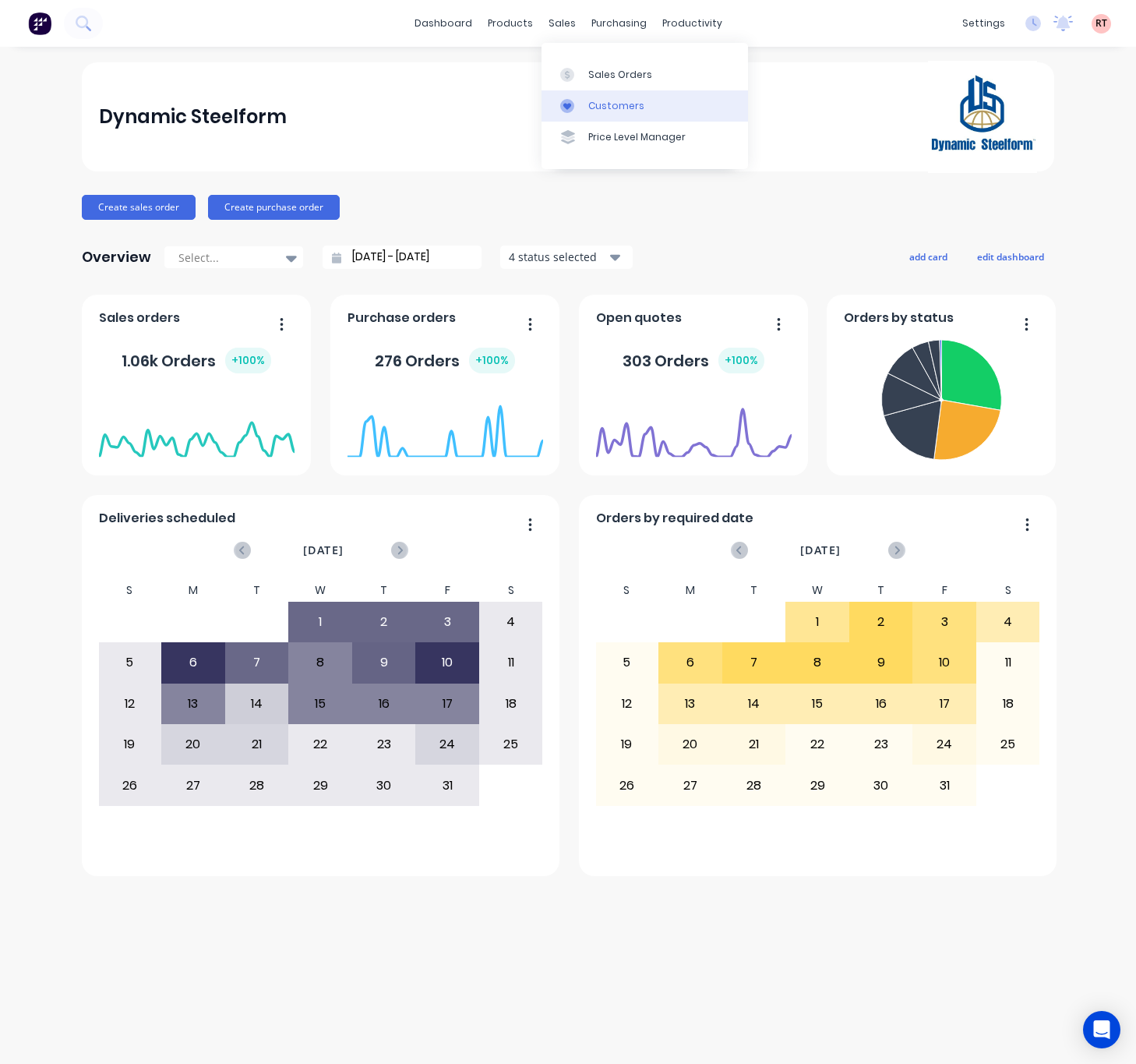
click at [603, 103] on div "Customers" at bounding box center [617, 106] width 56 height 14
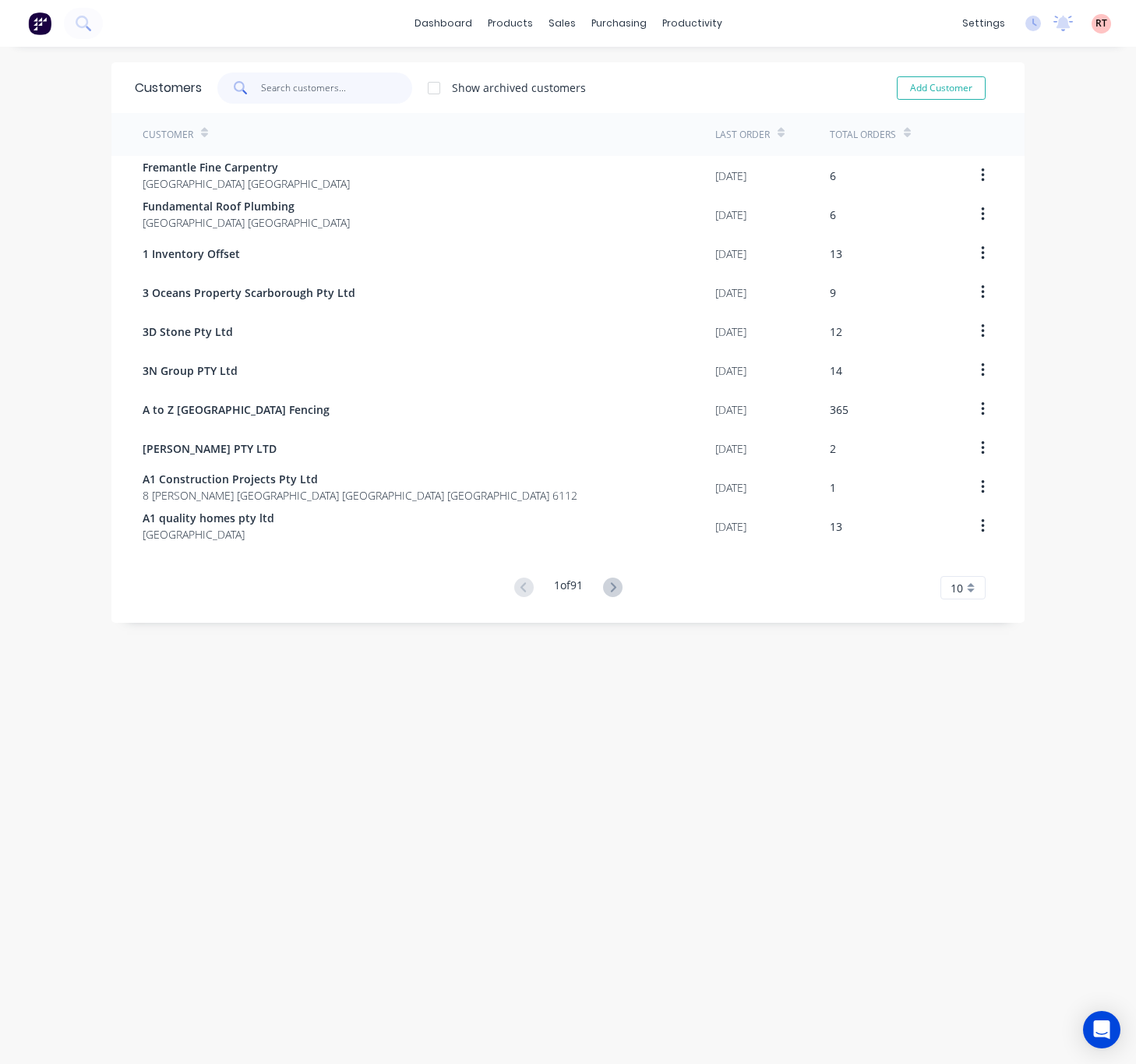
click at [302, 91] on input "text" at bounding box center [336, 88] width 152 height 32
click at [542, 21] on div "sales" at bounding box center [562, 23] width 43 height 23
click at [592, 63] on link "Sales Orders" at bounding box center [635, 74] width 206 height 32
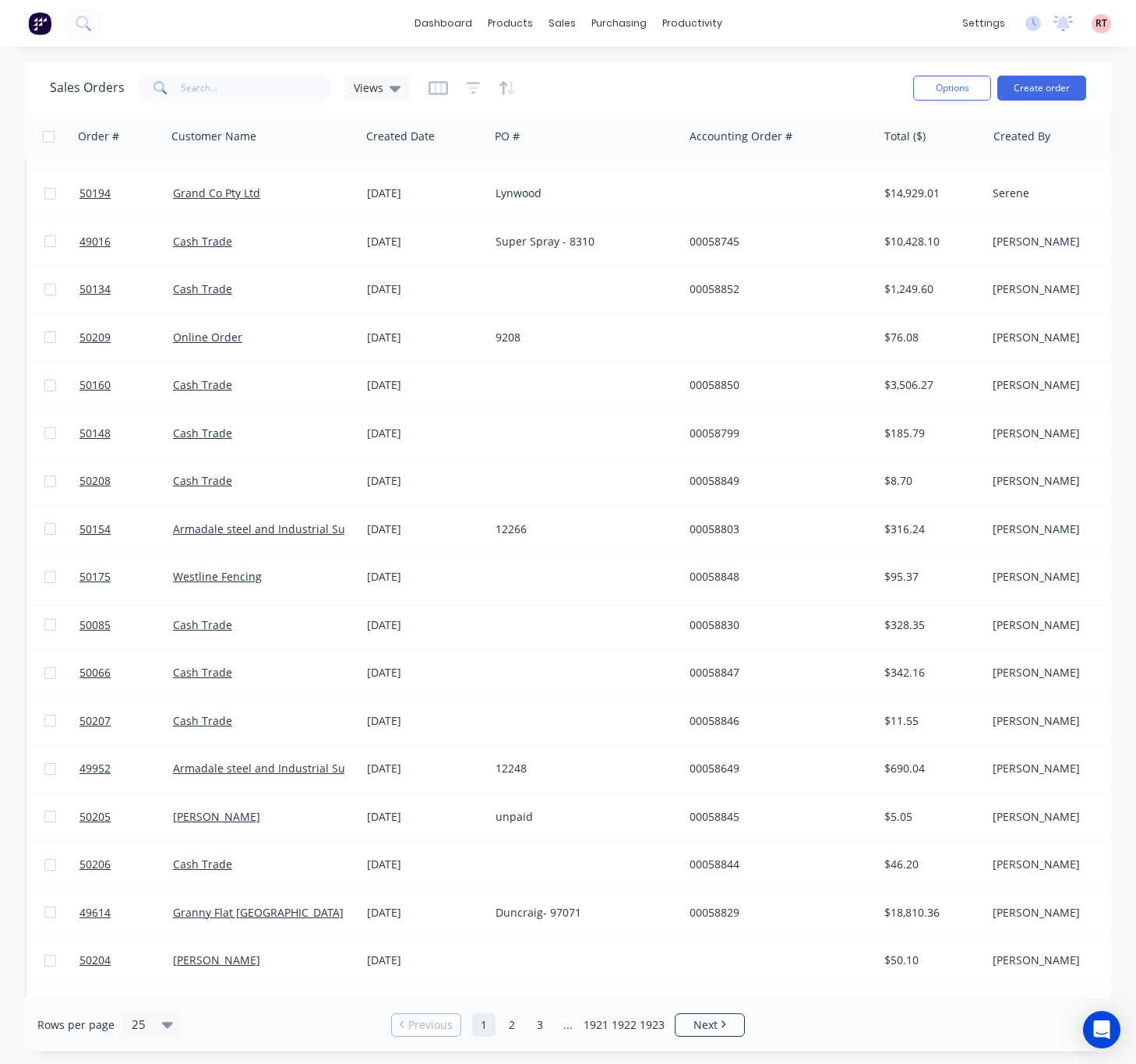
scroll to position [367, 0]
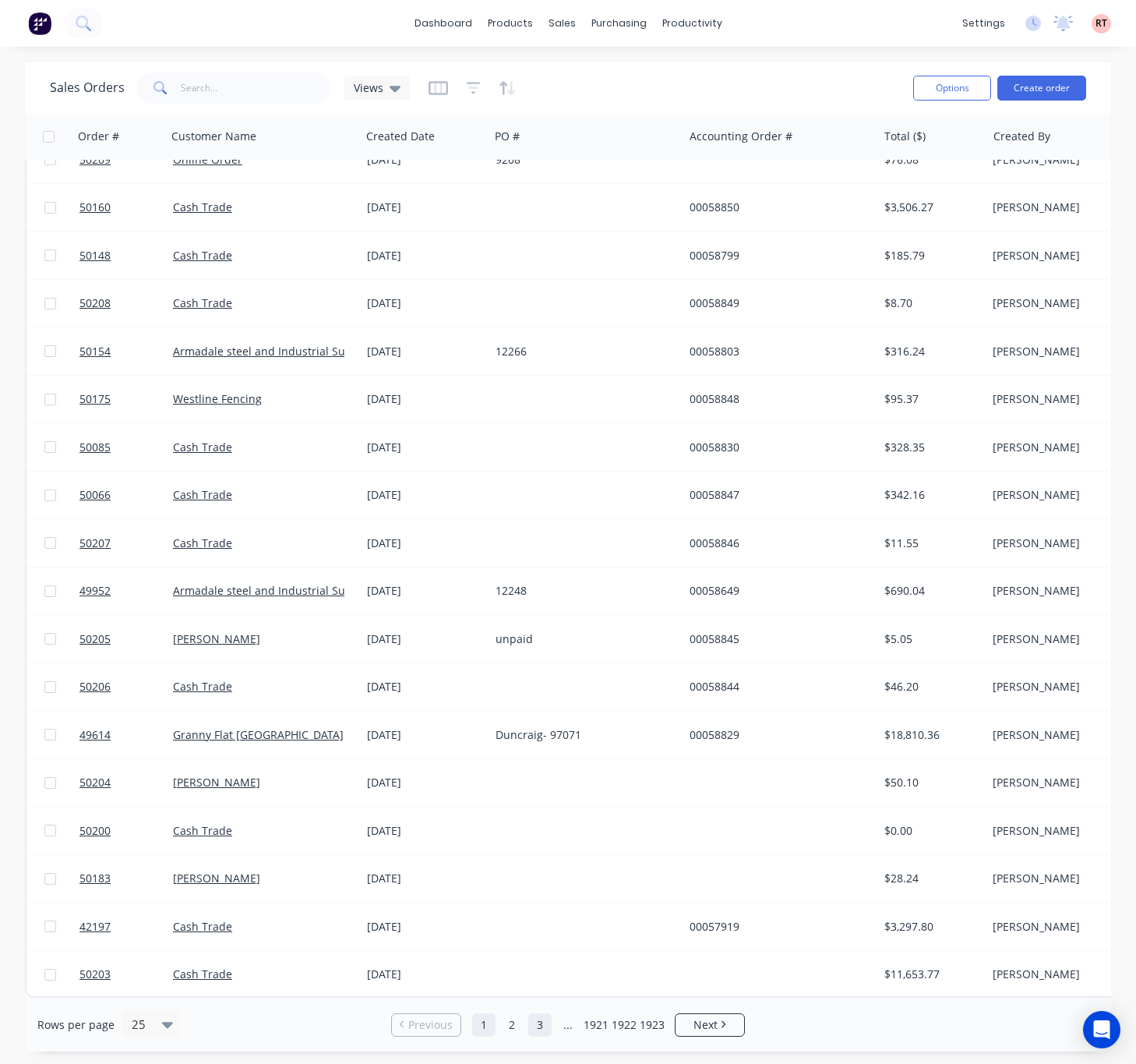
click at [537, 1021] on link "3" at bounding box center [539, 1024] width 23 height 23
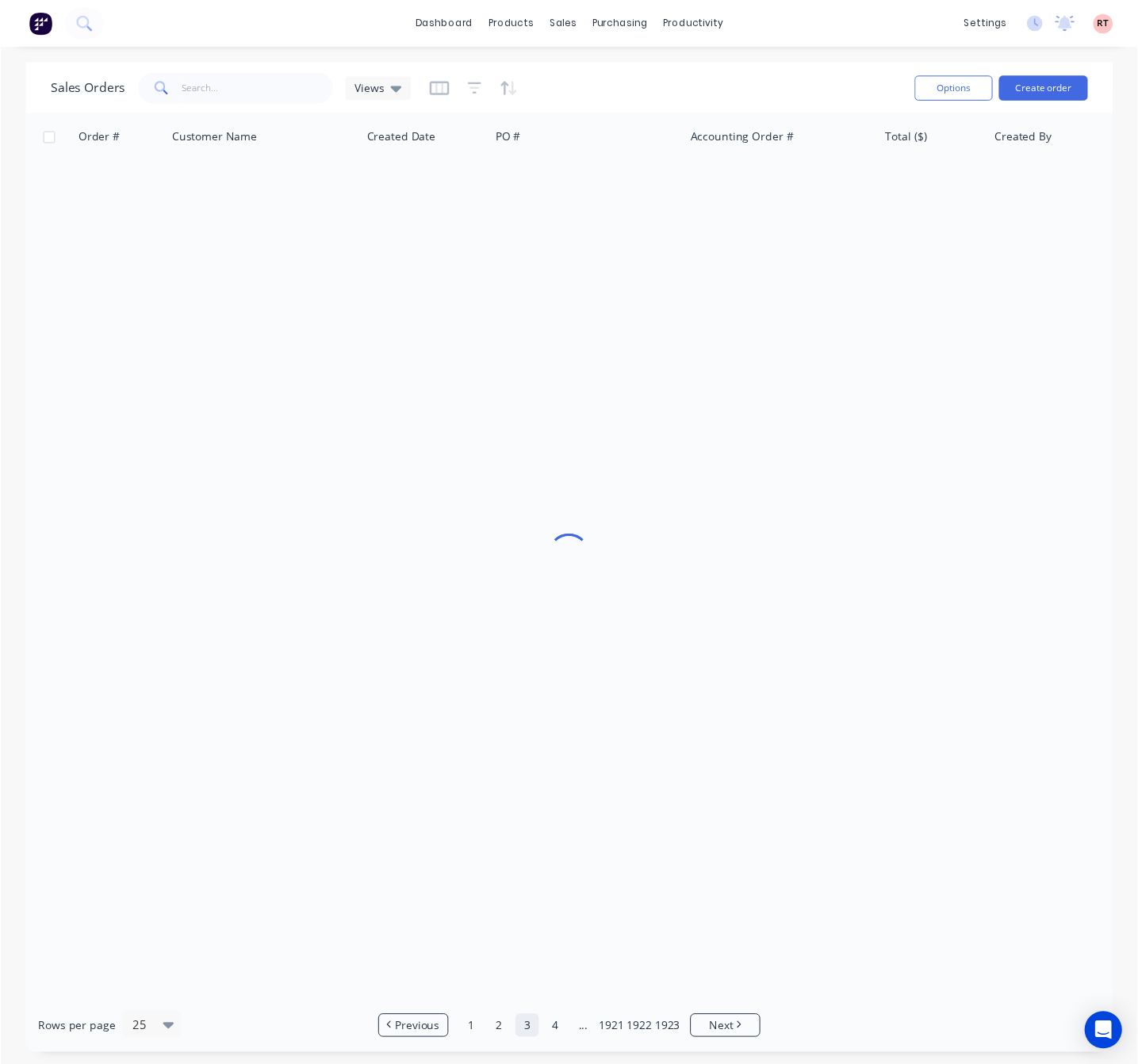
scroll to position [0, 0]
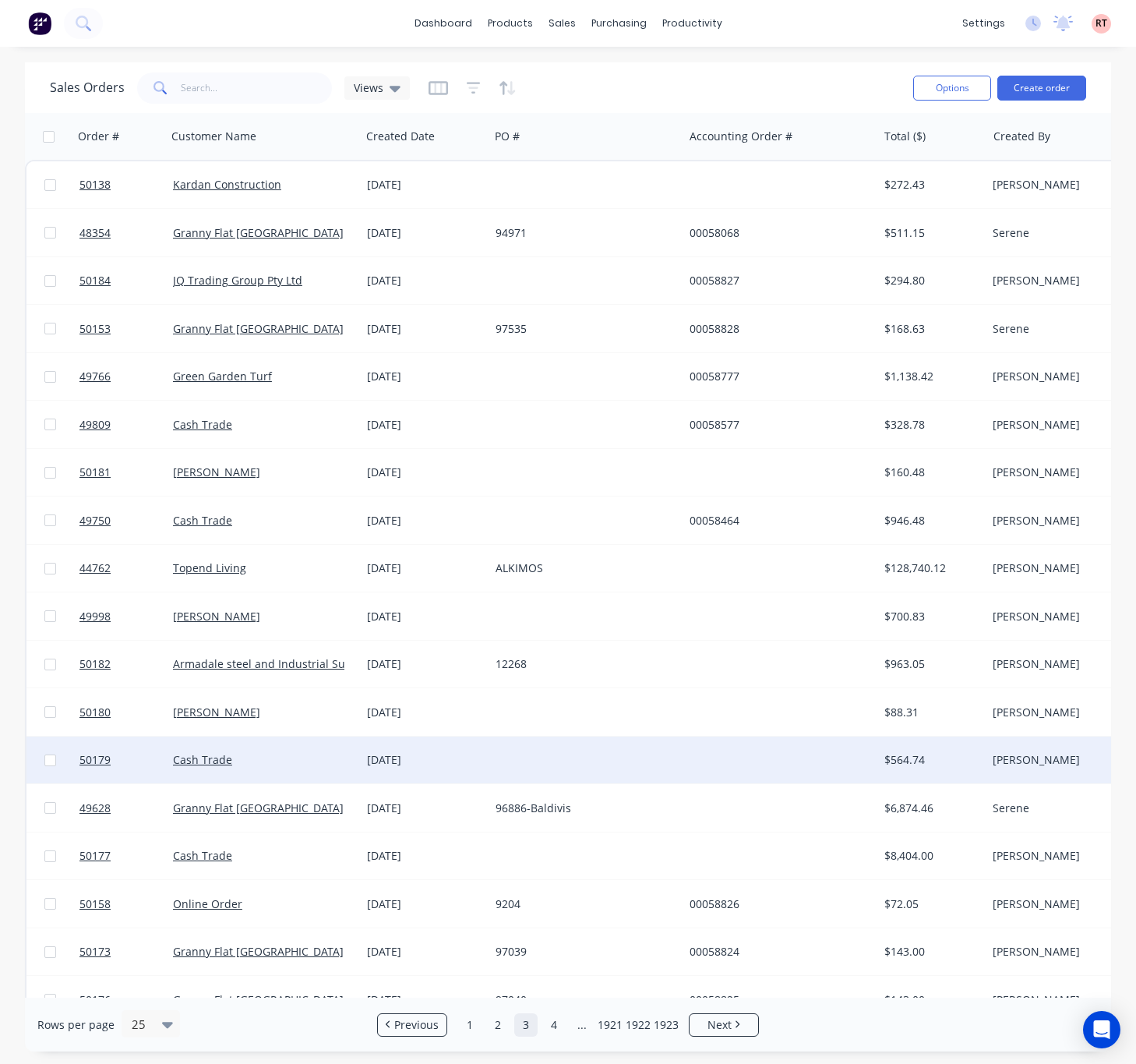
click at [707, 762] on div at bounding box center [780, 760] width 194 height 47
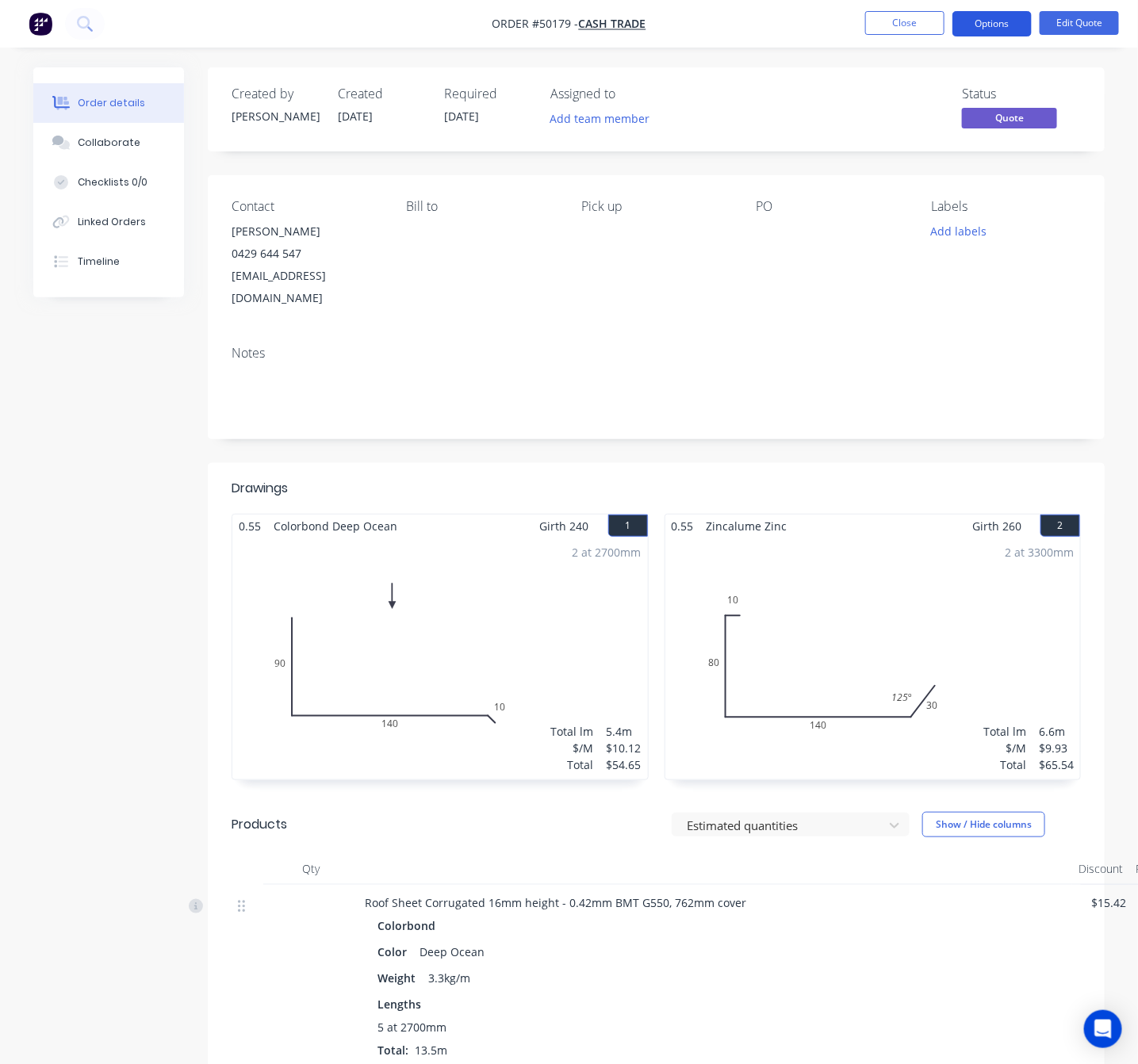
click at [992, 23] on button "Options" at bounding box center [992, 23] width 79 height 25
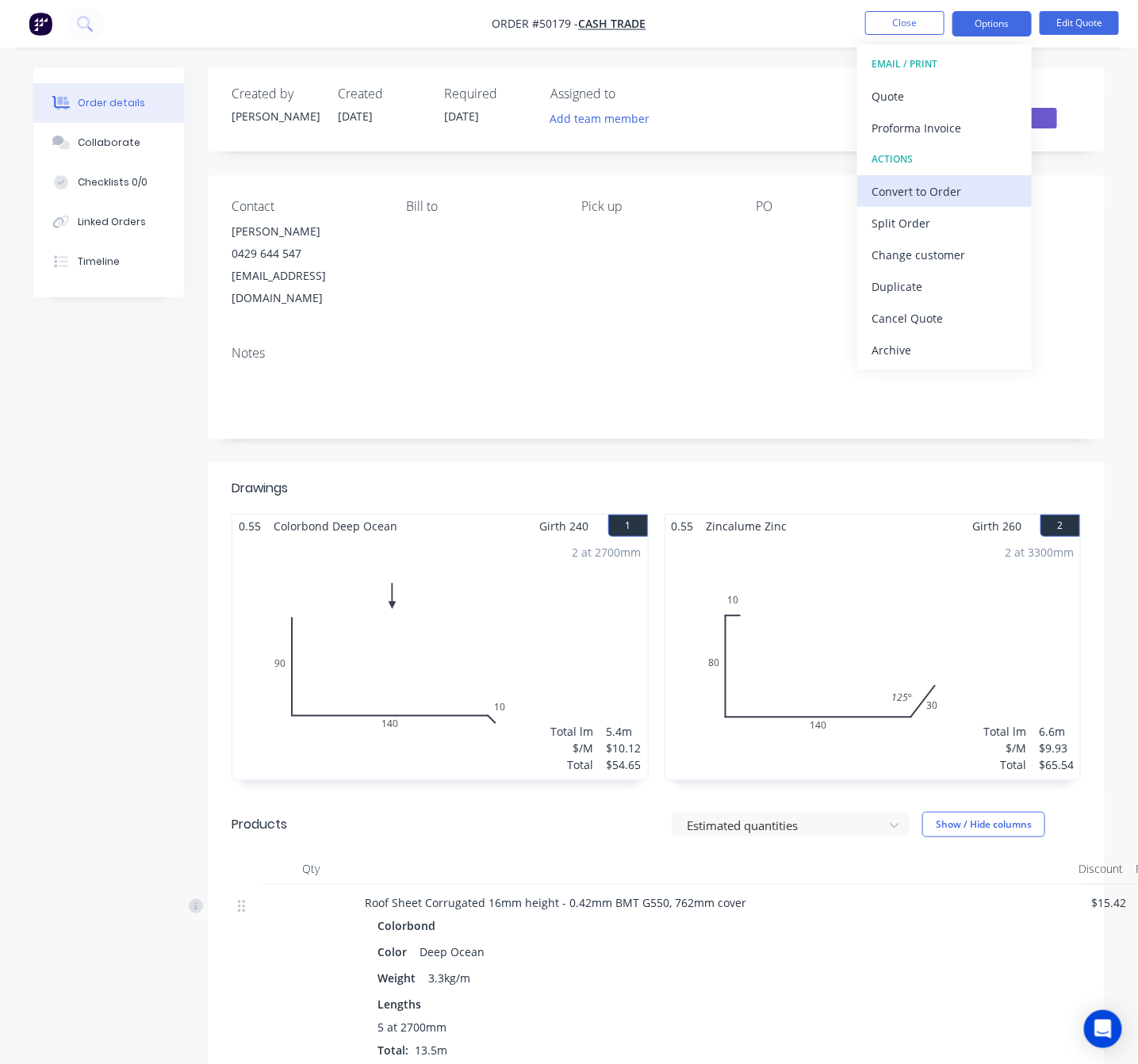
click at [966, 186] on div "Convert to Order" at bounding box center [944, 191] width 146 height 23
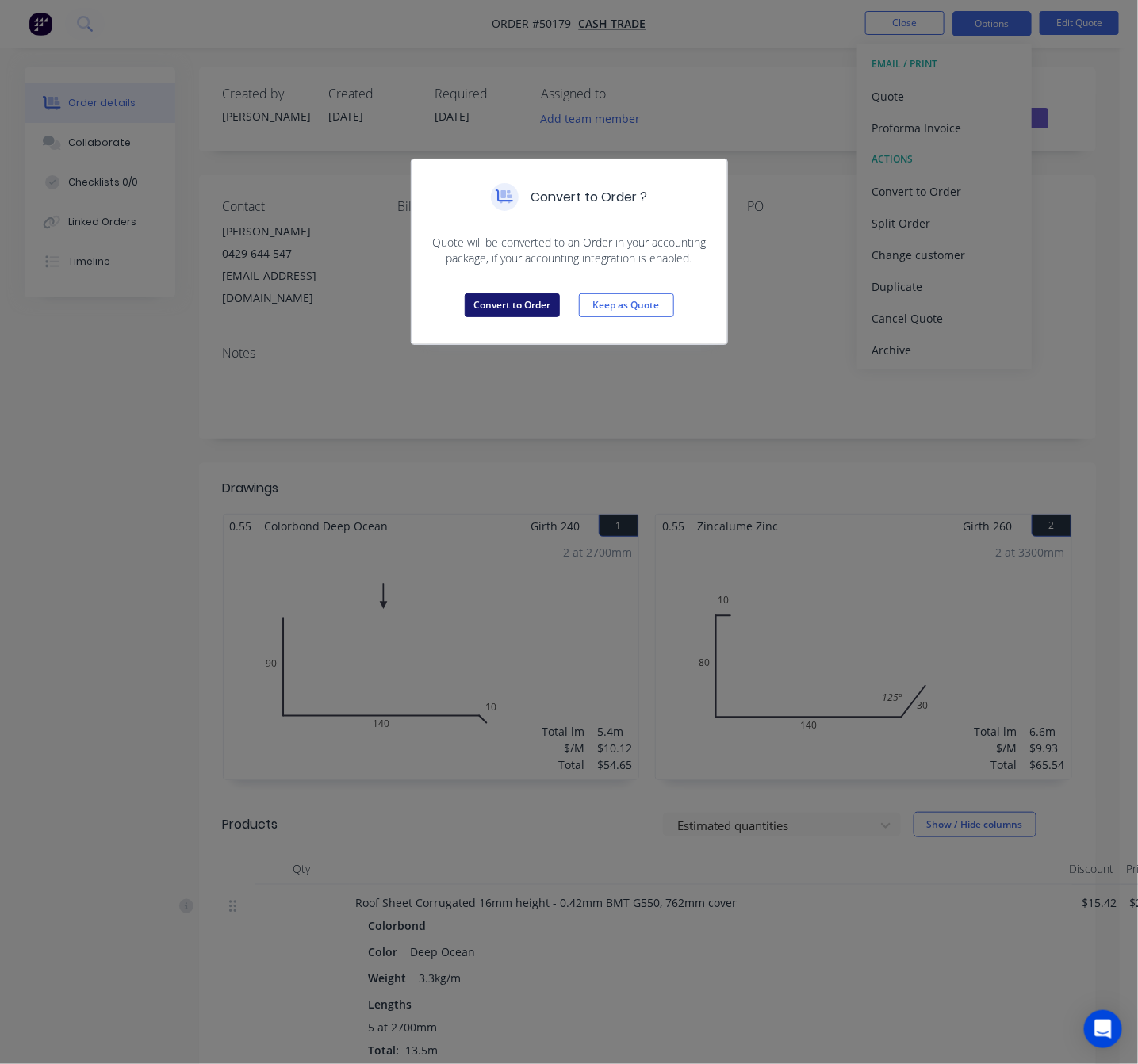
click at [522, 305] on button "Convert to Order" at bounding box center [512, 304] width 95 height 23
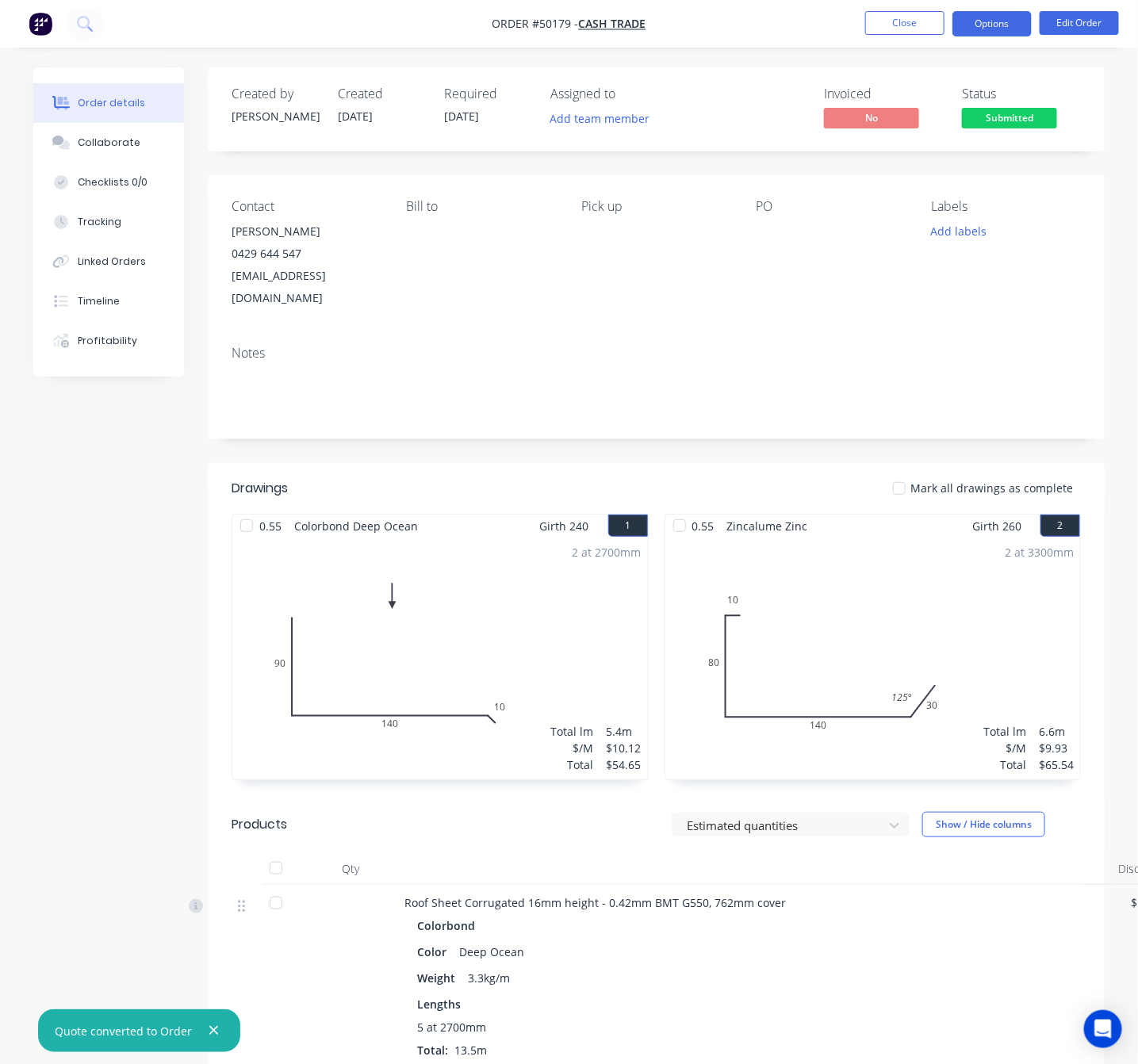
click at [987, 23] on button "Options" at bounding box center [992, 23] width 79 height 25
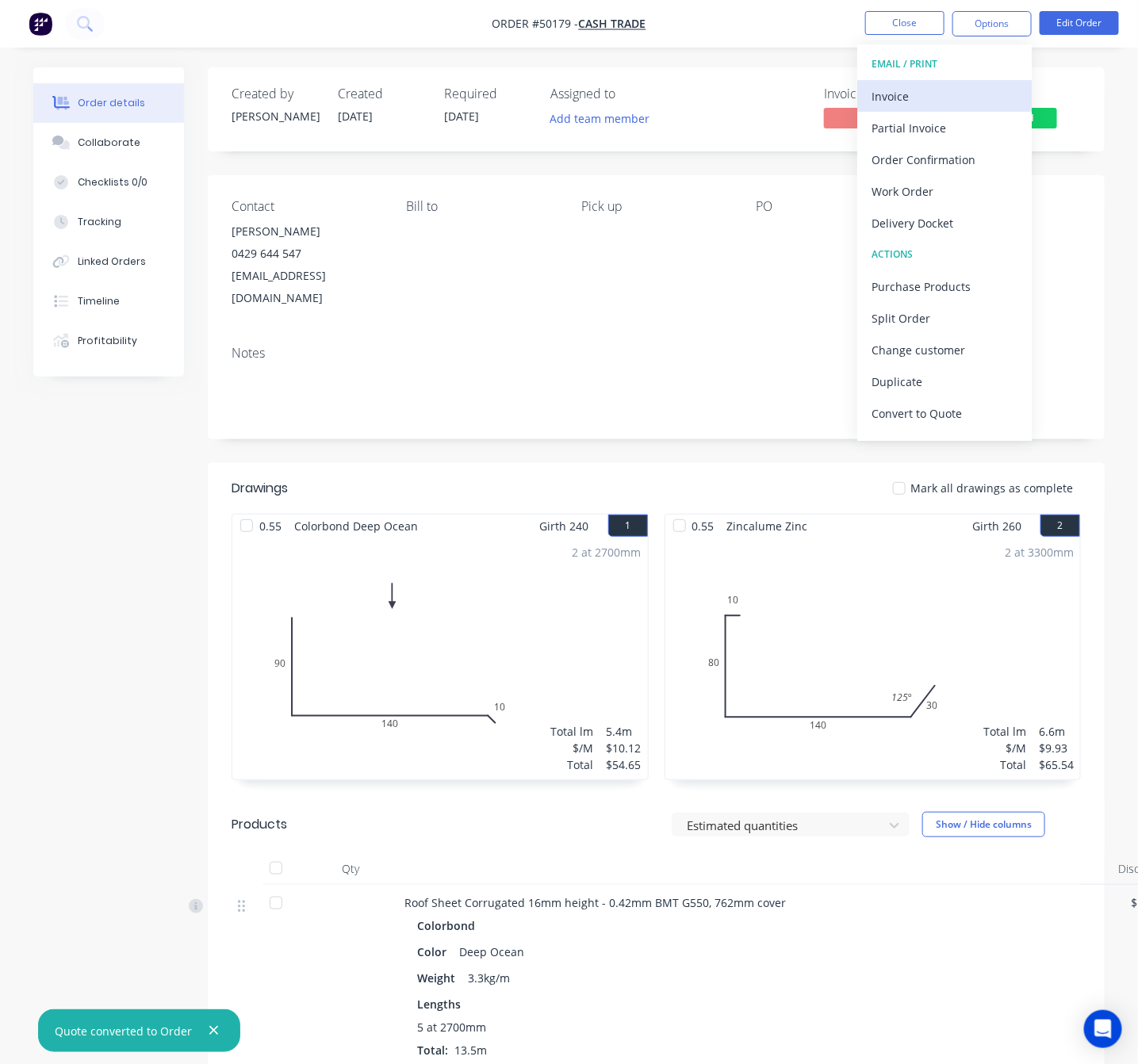
click at [938, 88] on div "Invoice" at bounding box center [944, 96] width 146 height 23
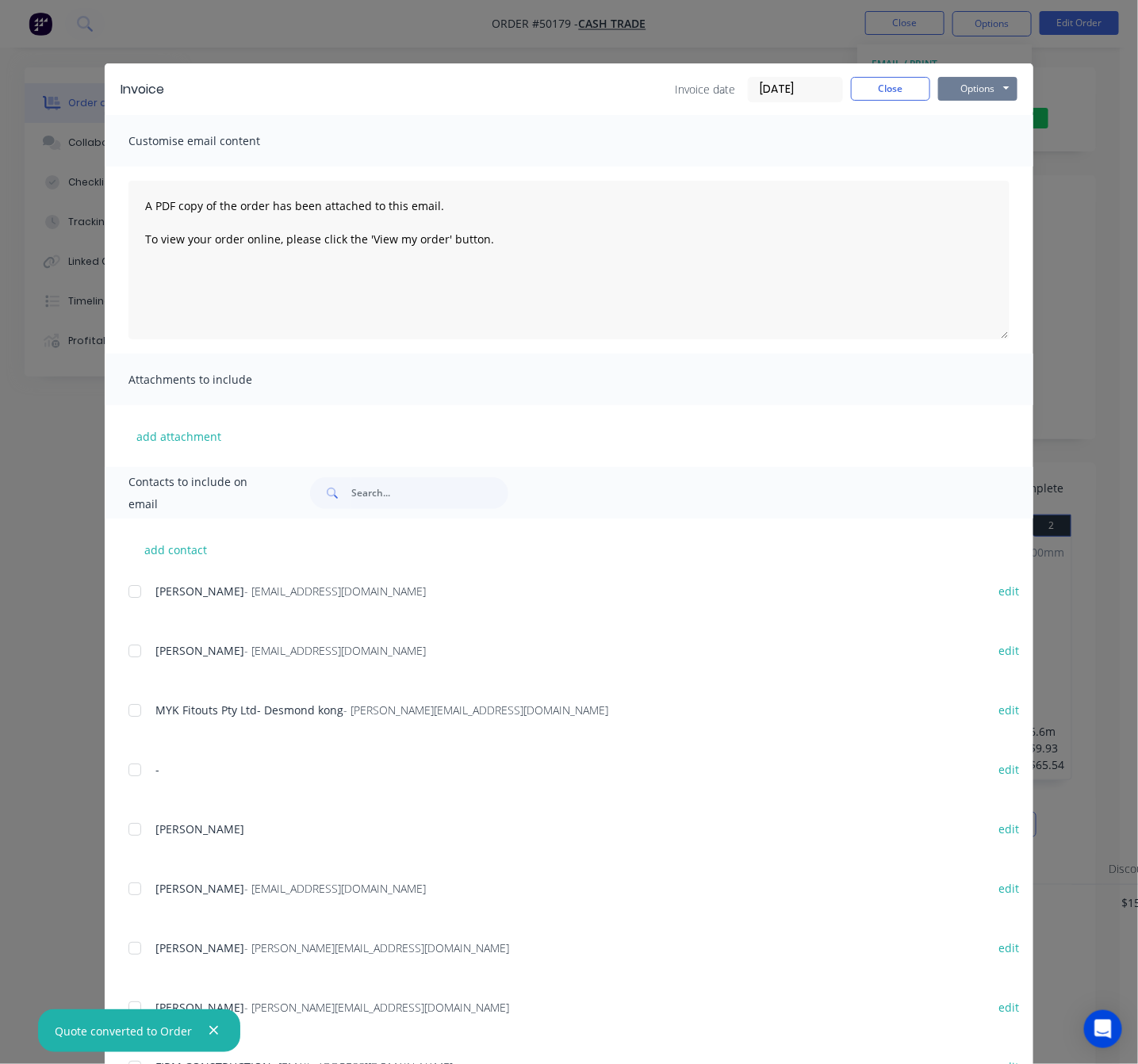
click at [976, 83] on button "Options" at bounding box center [977, 88] width 79 height 23
click at [961, 138] on button "Print" at bounding box center [988, 143] width 101 height 26
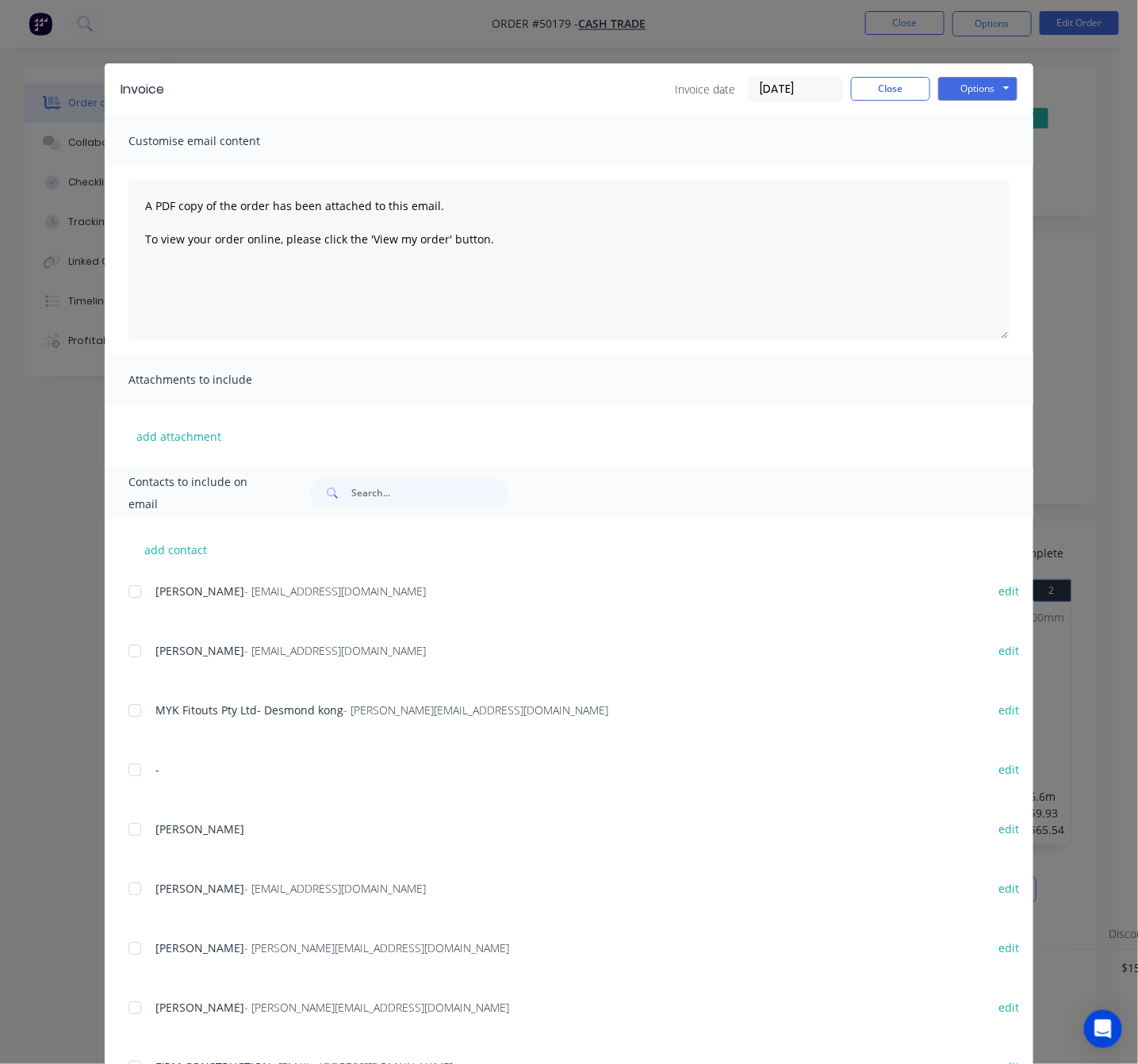
click at [1068, 412] on div "Invoice Invoice date [DATE] Close Options Preview Print Email Customise email c…" at bounding box center [569, 532] width 1138 height 1064
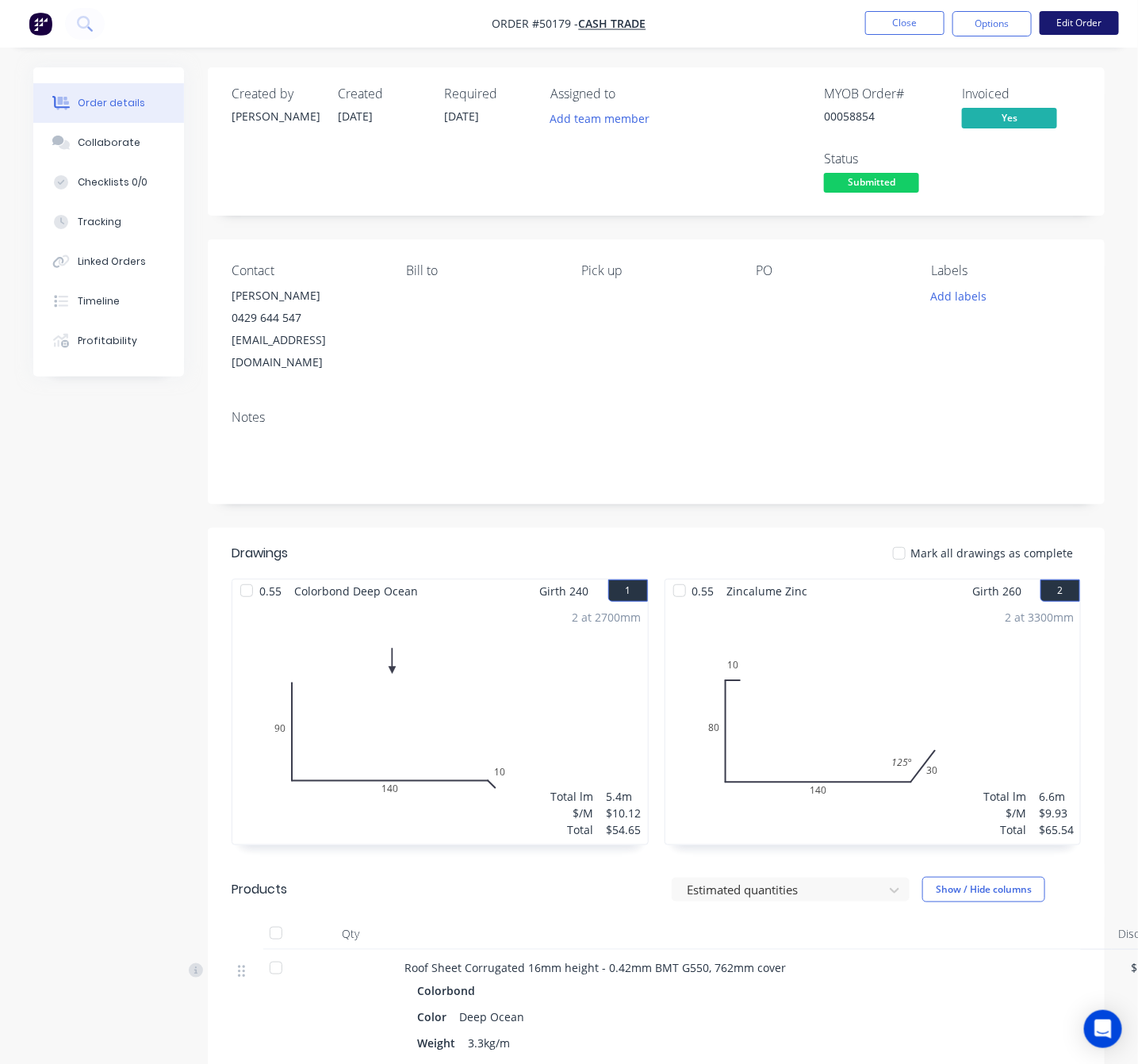
click at [1089, 16] on button "Edit Order" at bounding box center [1078, 23] width 79 height 23
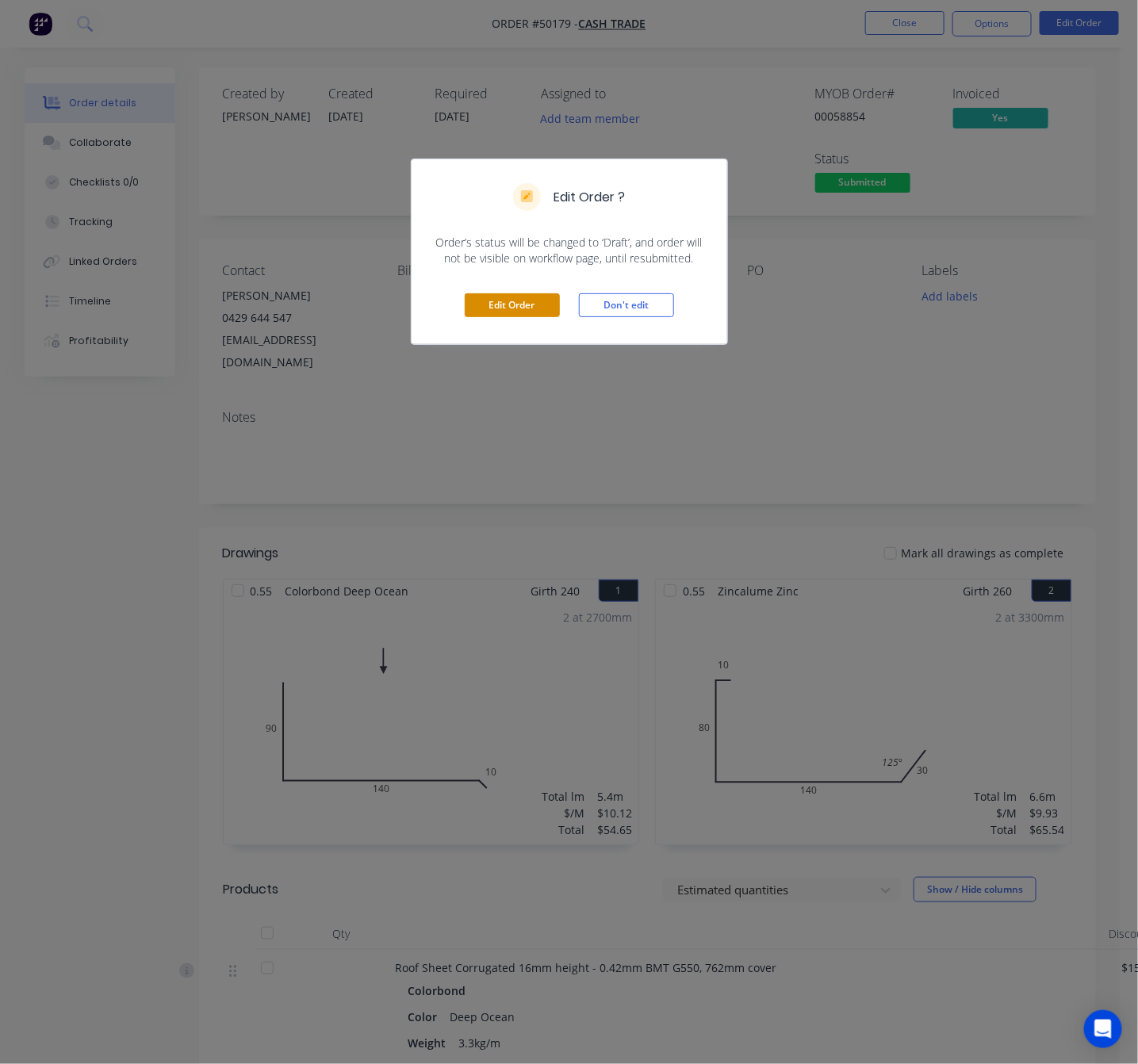
click at [541, 307] on button "Edit Order" at bounding box center [512, 304] width 95 height 23
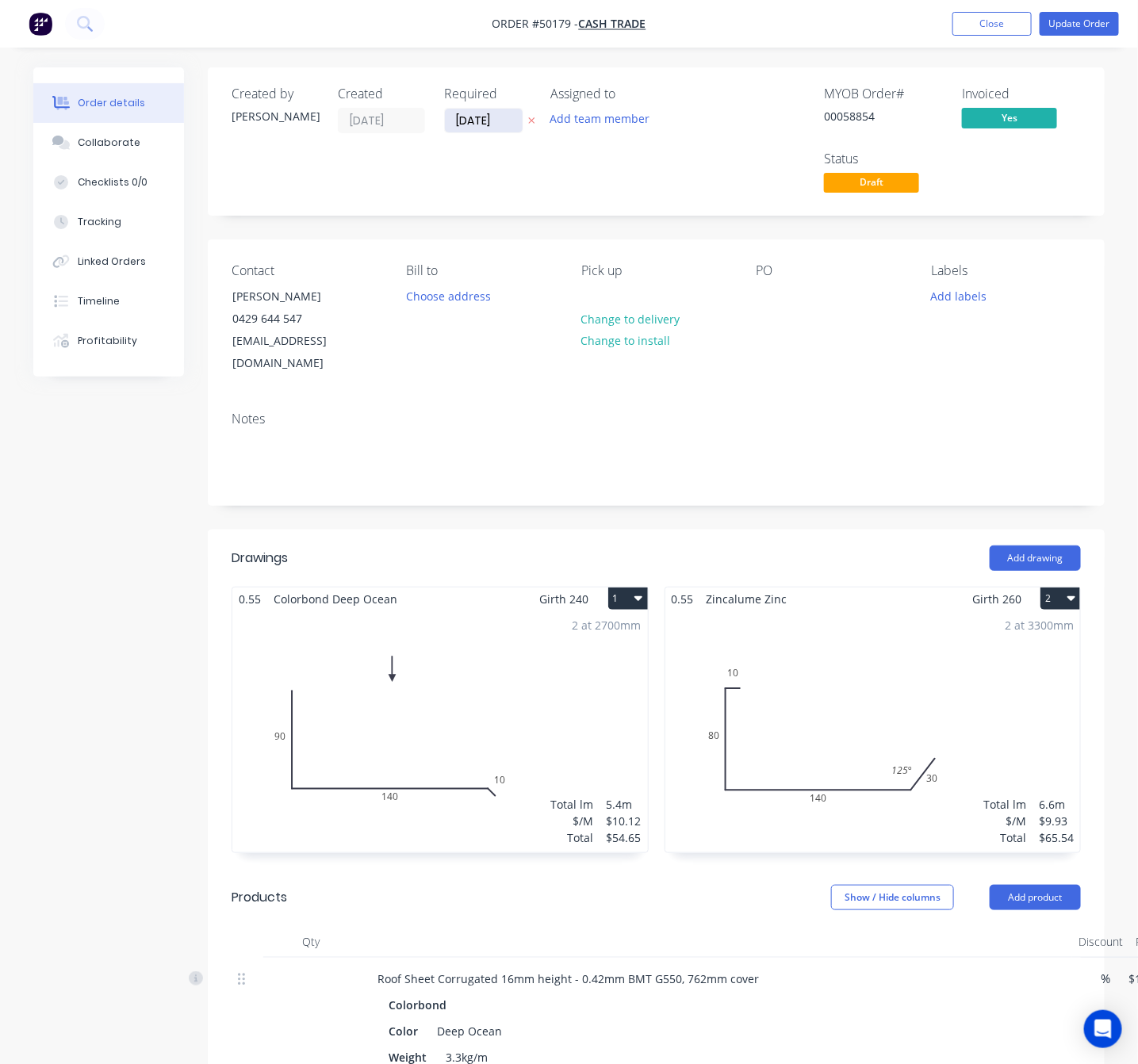
click at [457, 114] on input "[DATE]" at bounding box center [484, 120] width 78 height 23
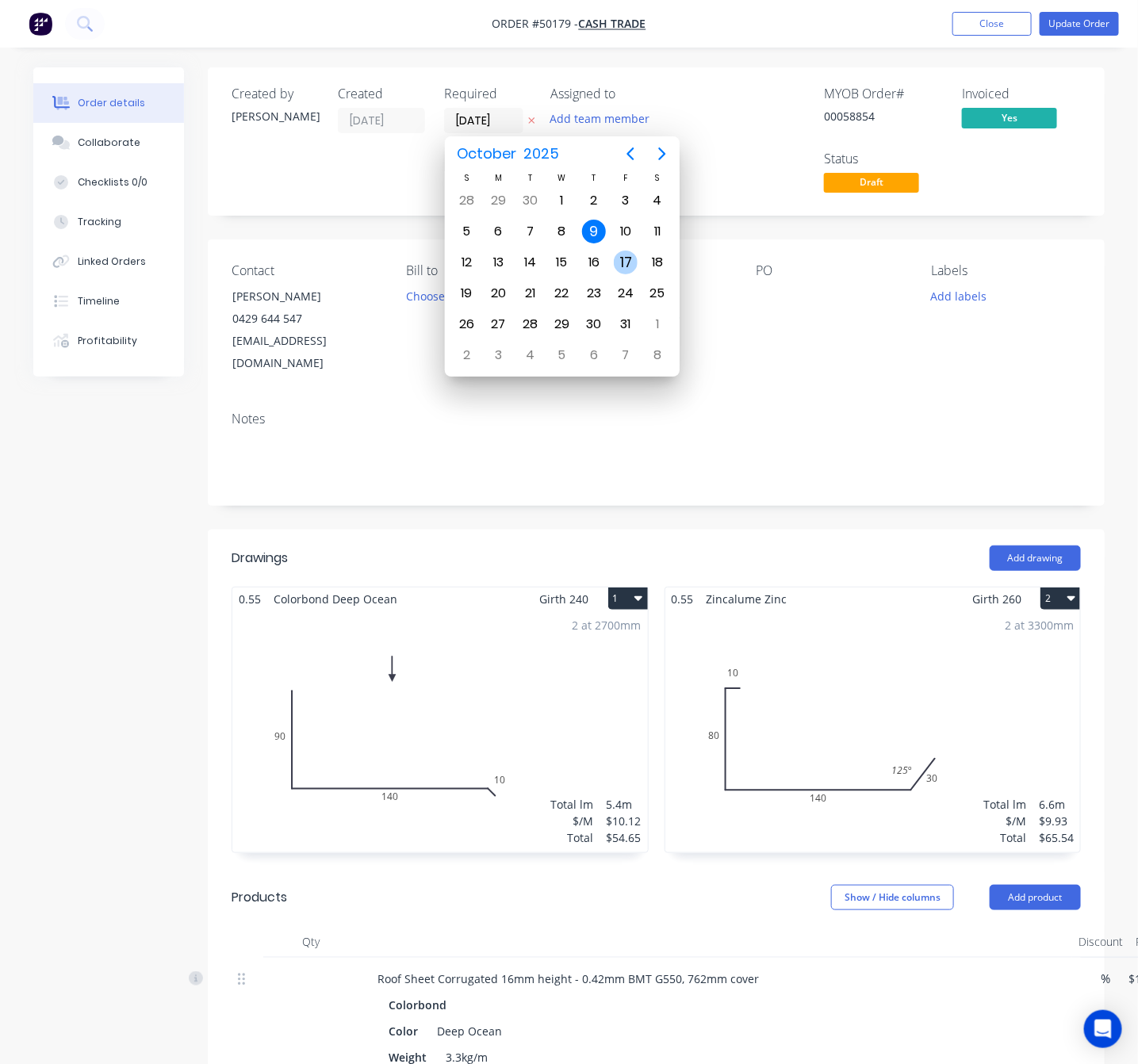
click at [628, 266] on div "17" at bounding box center [625, 262] width 23 height 23
type input "[DATE]"
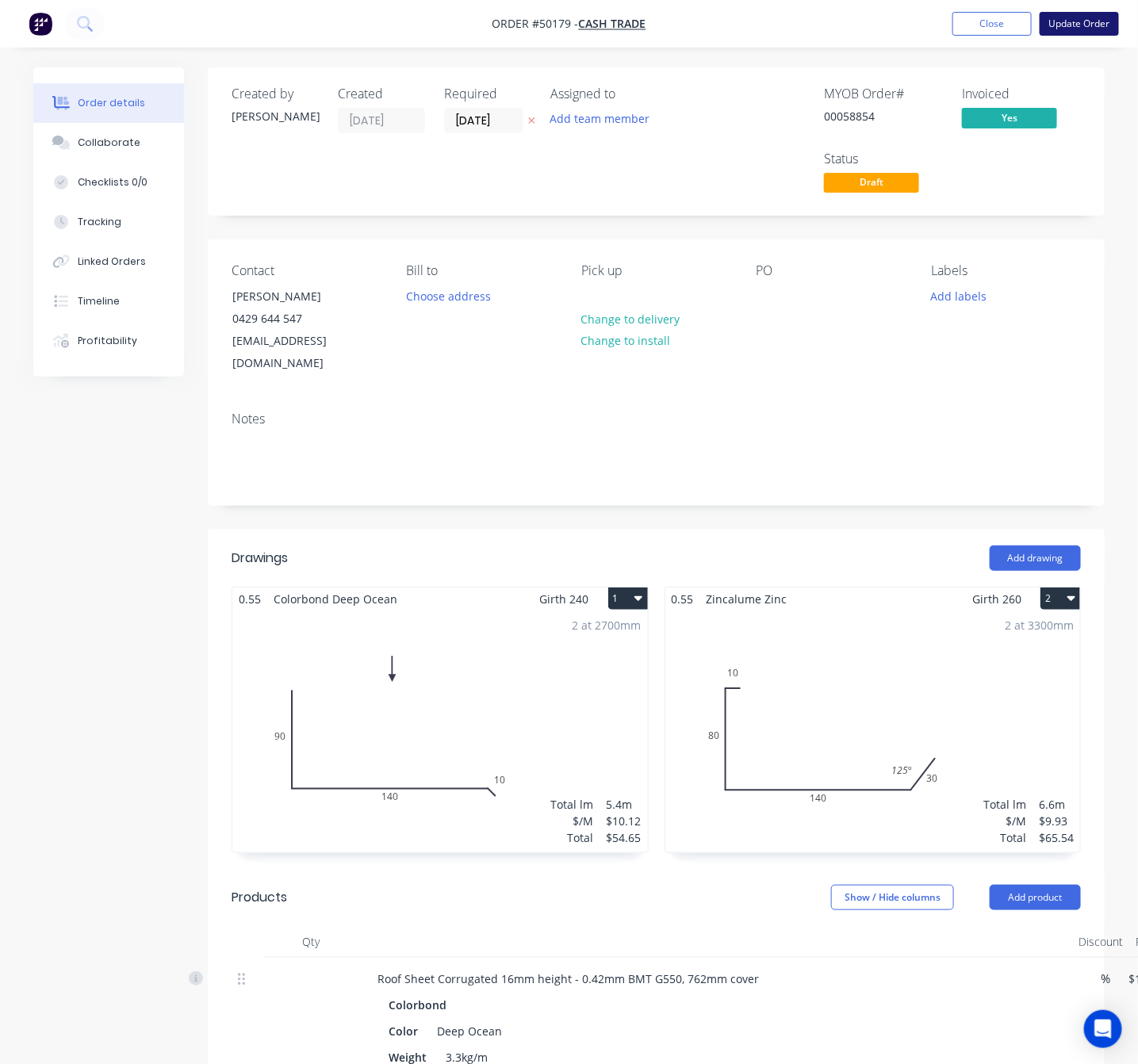
click at [1102, 23] on button "Update Order" at bounding box center [1078, 23] width 79 height 23
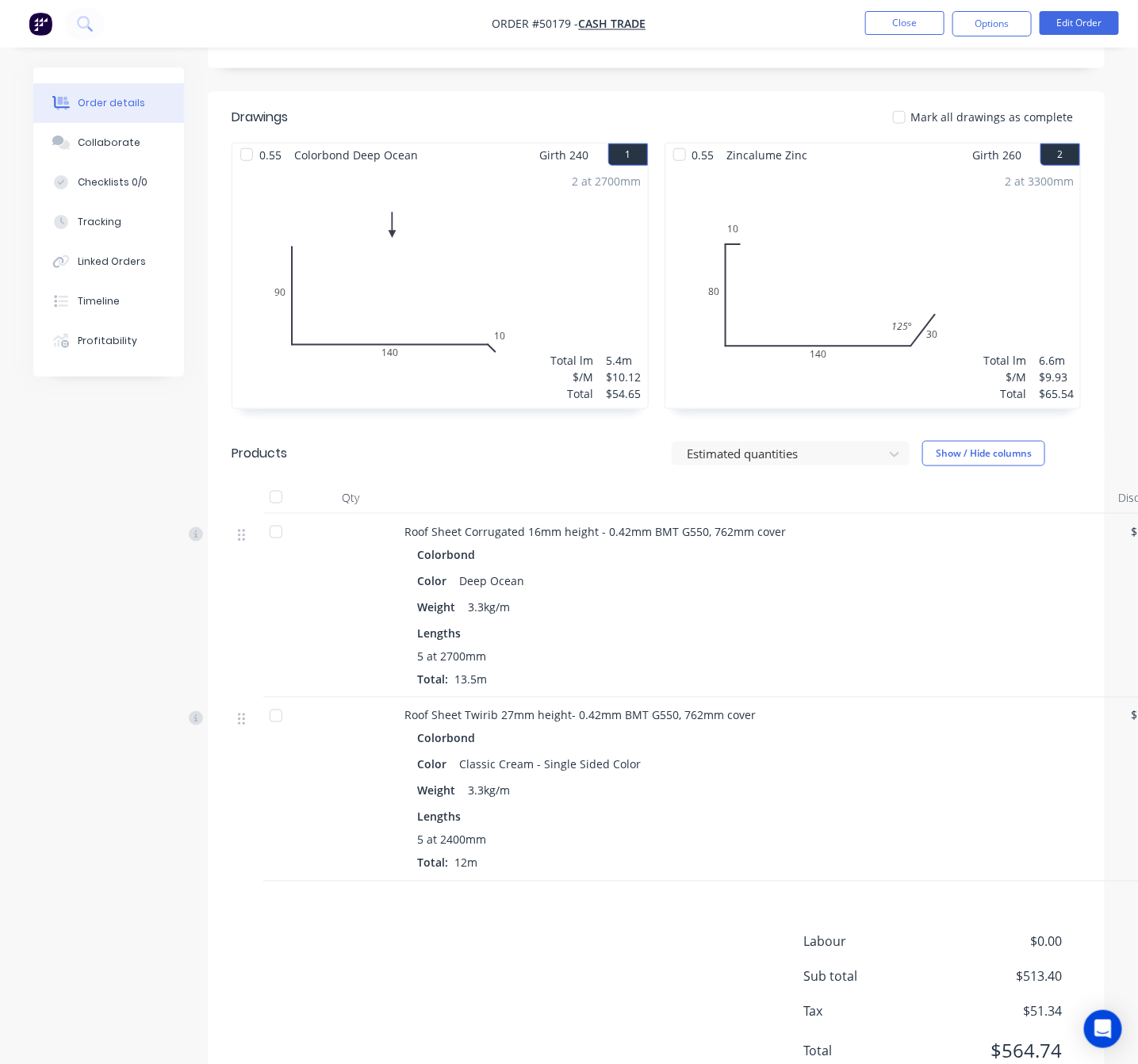
scroll to position [476, 0]
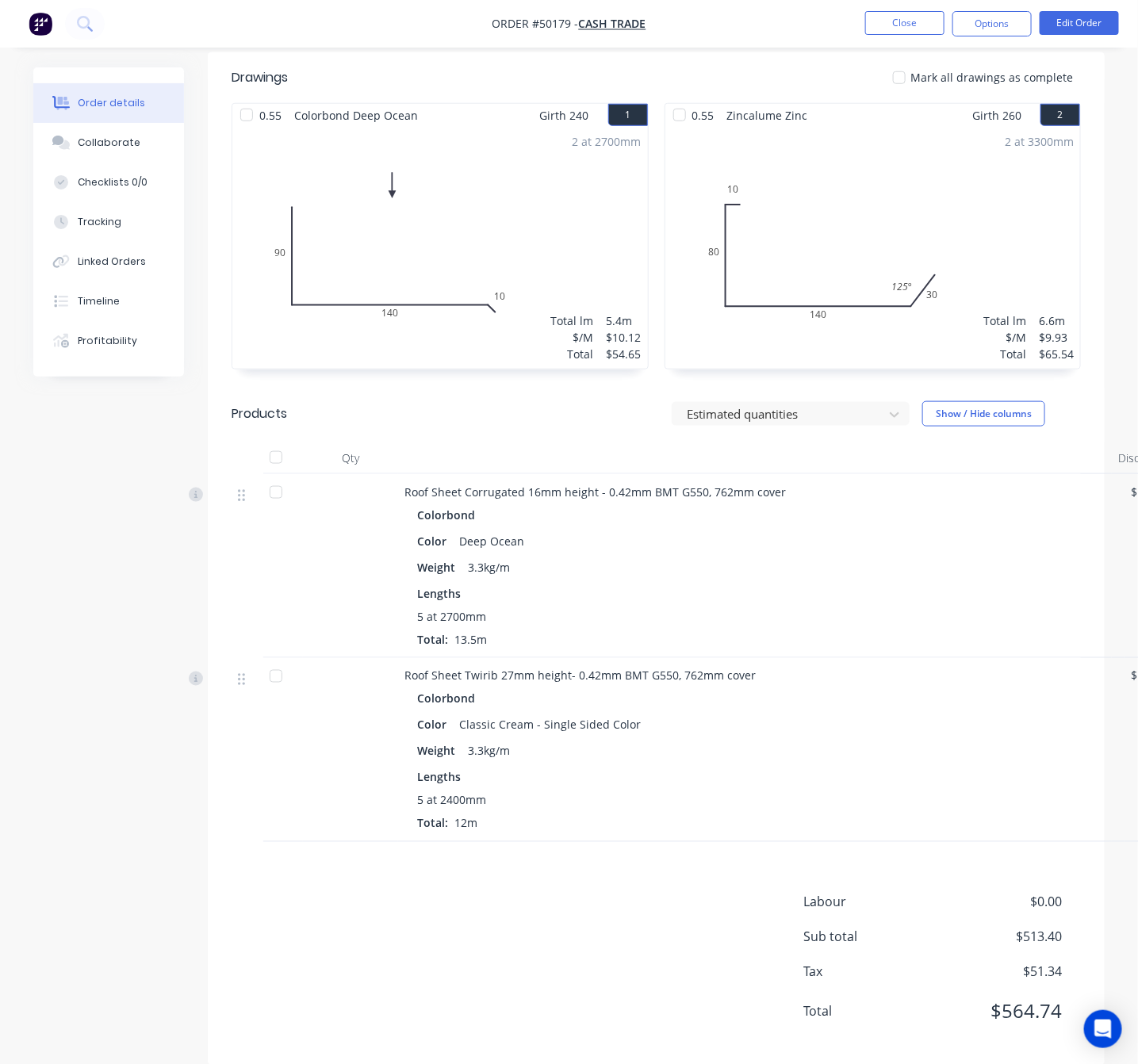
drag, startPoint x: 678, startPoint y: 524, endPoint x: 673, endPoint y: 515, distance: 10.3
click at [678, 529] on div "Color Deep Ocean" at bounding box center [754, 541] width 675 height 23
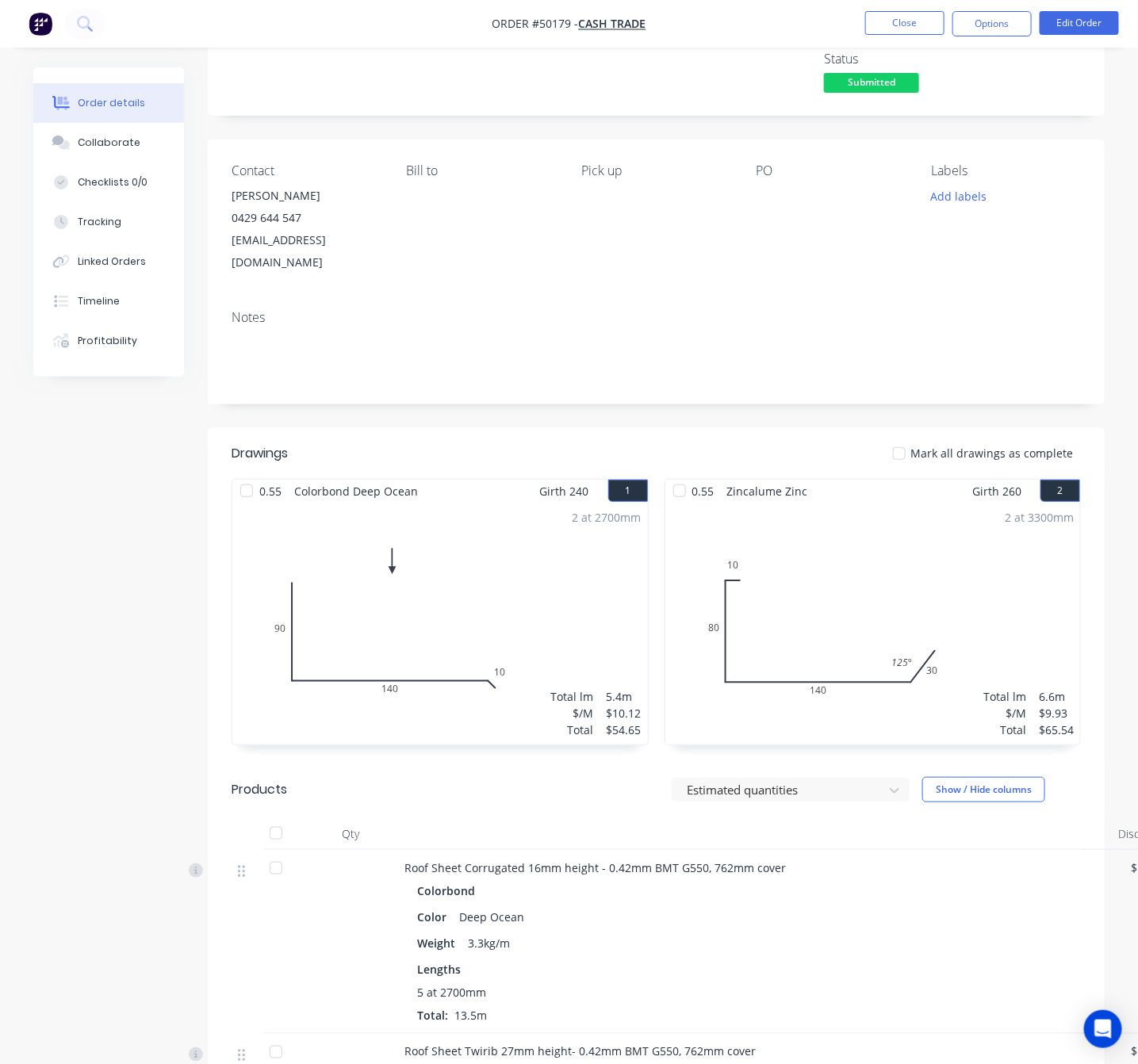
scroll to position [0, 0]
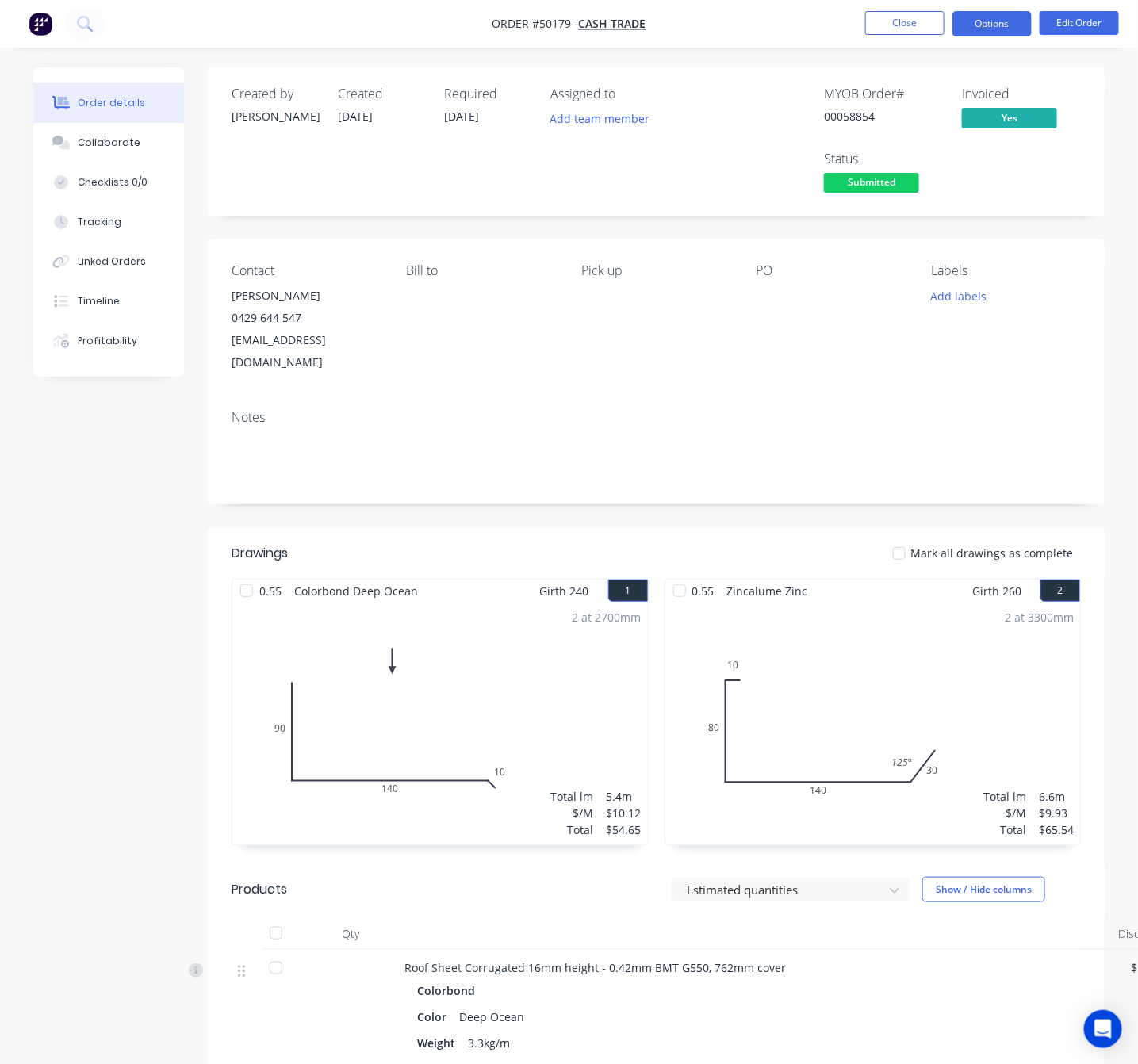
click at [987, 29] on button "Options" at bounding box center [992, 23] width 79 height 25
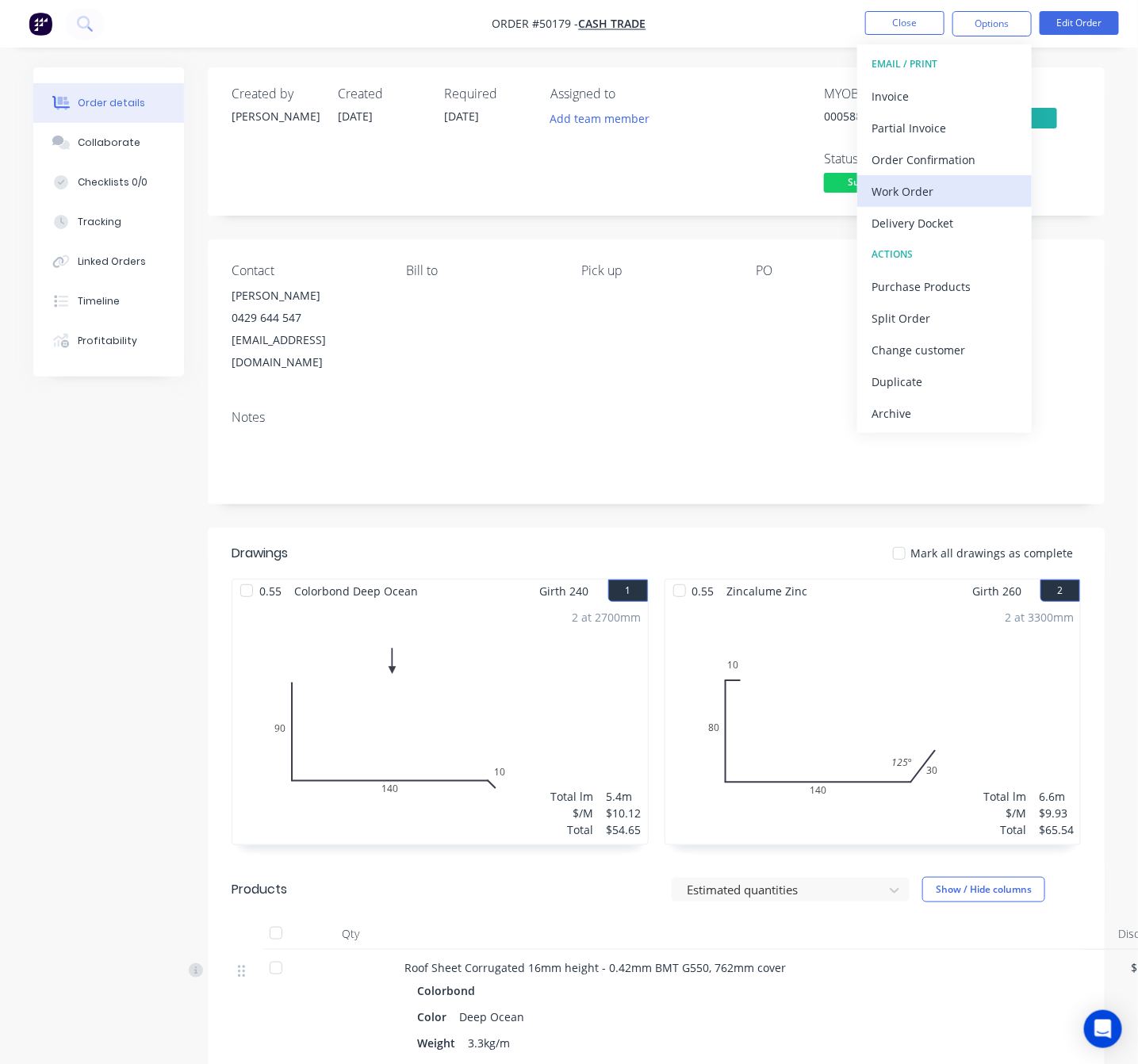
click at [972, 198] on div "Work Order" at bounding box center [944, 191] width 146 height 23
click at [972, 195] on div "Custom" at bounding box center [944, 191] width 146 height 23
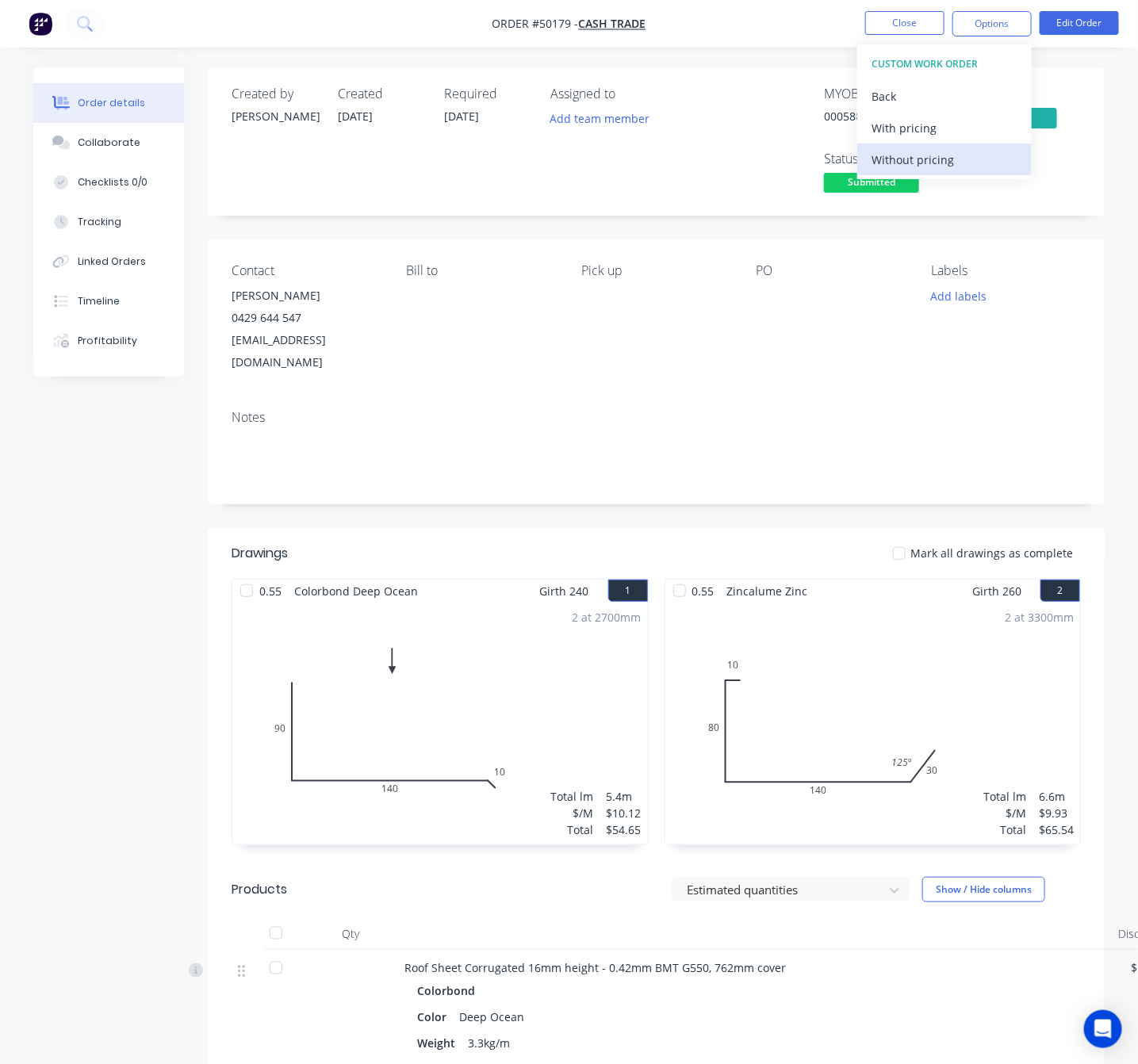
click at [959, 159] on div "Without pricing" at bounding box center [944, 159] width 146 height 23
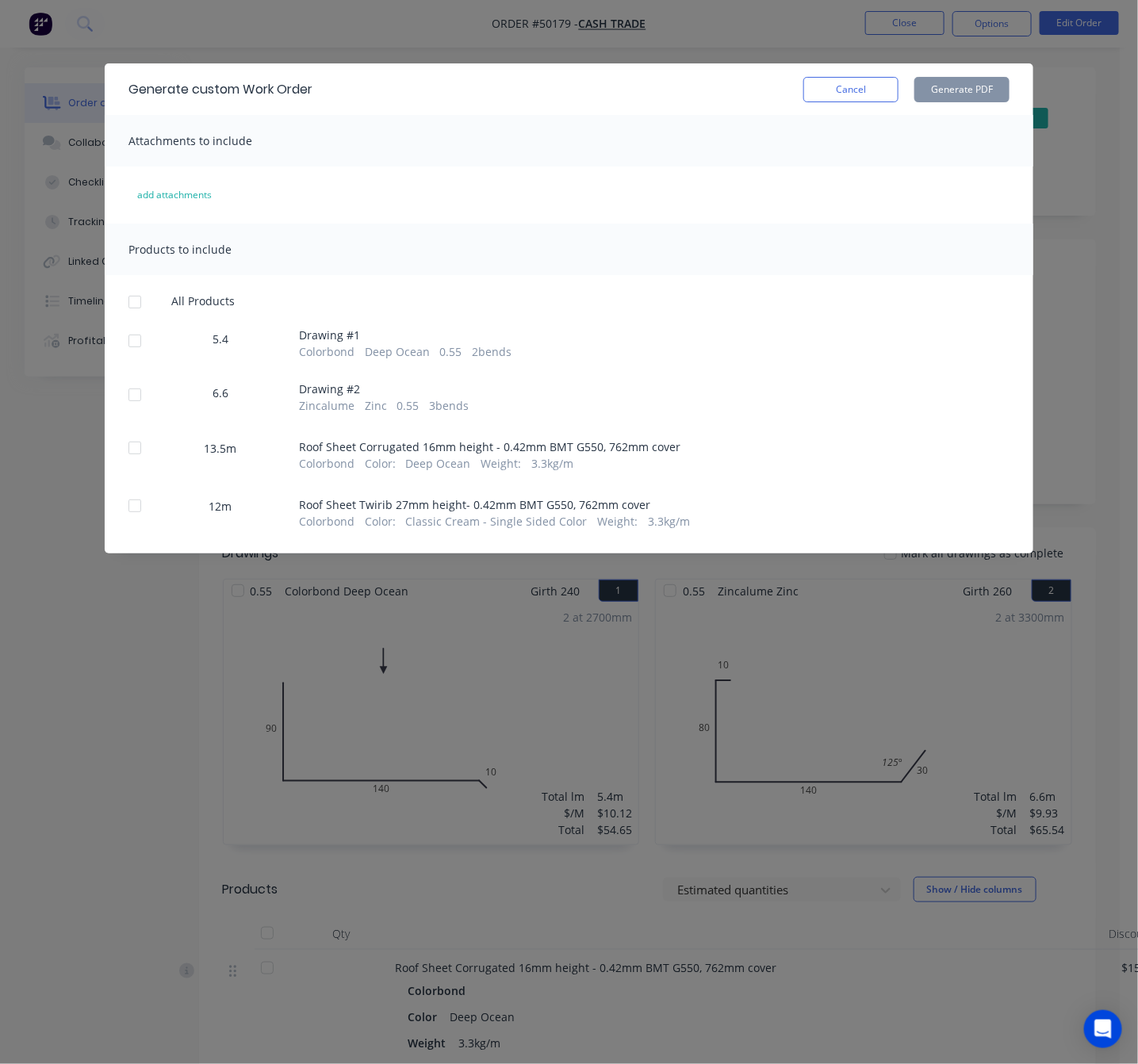
click at [132, 338] on div at bounding box center [134, 341] width 32 height 32
click at [147, 403] on div at bounding box center [134, 394] width 32 height 32
click at [959, 95] on button "Generate PDF" at bounding box center [962, 89] width 95 height 25
click at [129, 455] on div at bounding box center [134, 448] width 32 height 32
click at [138, 502] on div at bounding box center [134, 505] width 32 height 32
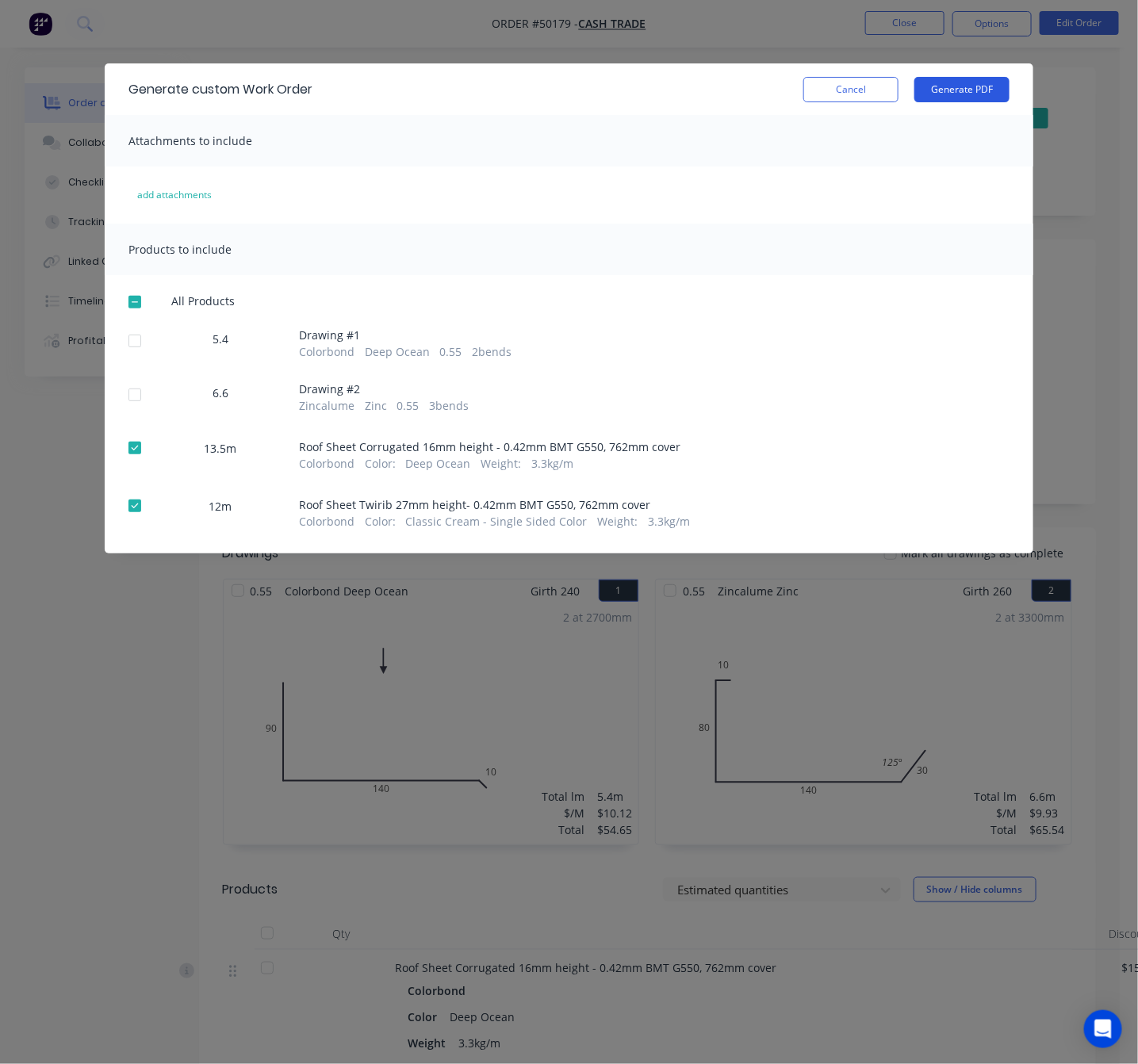
click at [976, 88] on button "Generate PDF" at bounding box center [962, 89] width 95 height 25
click at [1078, 185] on div "Generate custom Work Order Cancel Generate PDF Attachments to include add attac…" at bounding box center [569, 532] width 1138 height 1064
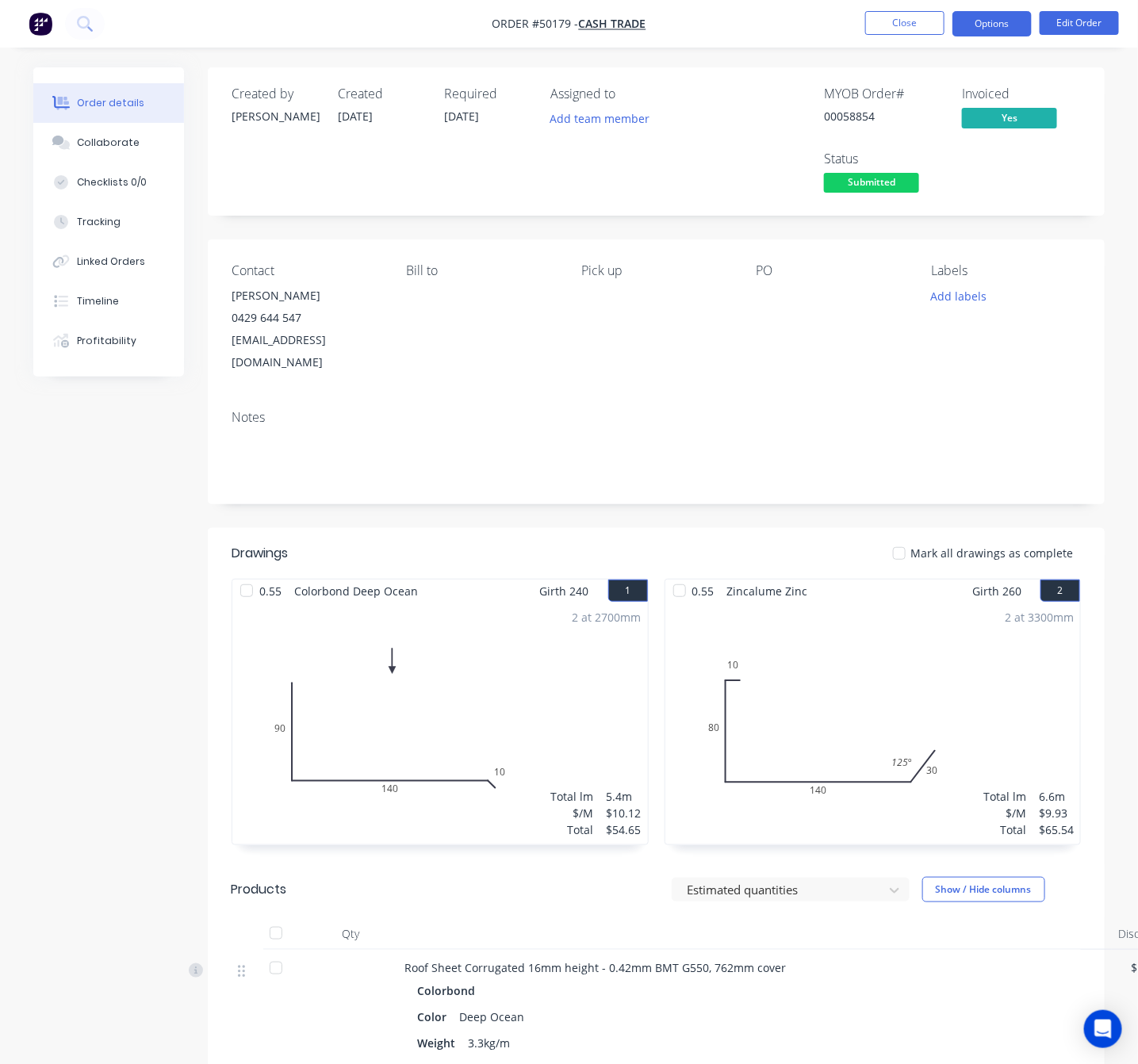
click at [988, 26] on button "Options" at bounding box center [992, 23] width 79 height 25
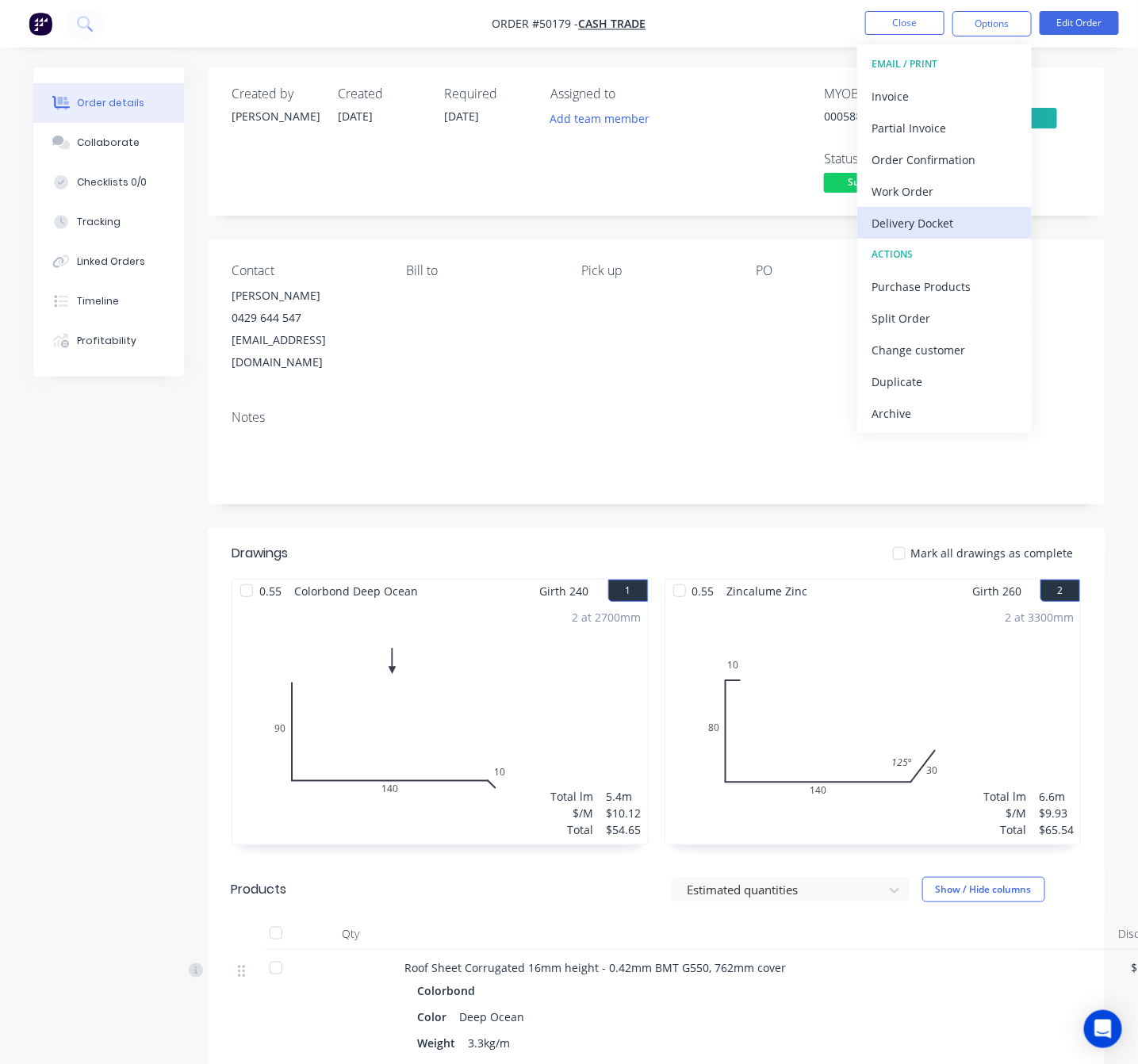
click at [959, 228] on div "Delivery Docket" at bounding box center [944, 223] width 146 height 23
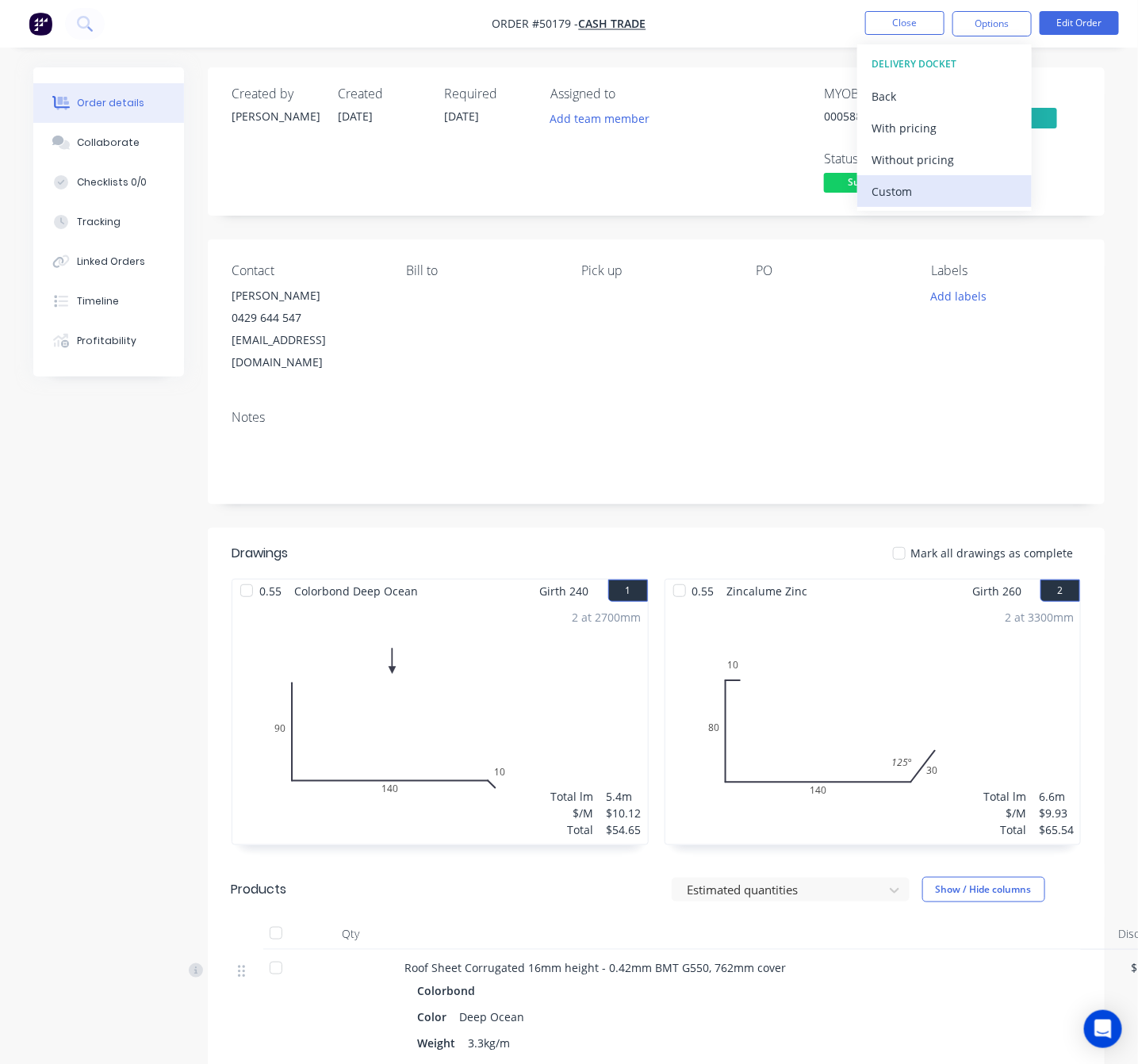
click at [938, 181] on div "Custom" at bounding box center [944, 191] width 146 height 23
click at [966, 81] on button "Back" at bounding box center [944, 95] width 174 height 32
click at [972, 172] on button "Without pricing" at bounding box center [944, 159] width 174 height 32
click at [688, 245] on div "Contact [PERSON_NAME] [PHONE_NUMBER] [EMAIL_ADDRESS][DOMAIN_NAME] Bill to Pick …" at bounding box center [656, 318] width 897 height 158
click at [856, 181] on span "Submitted" at bounding box center [872, 182] width 95 height 20
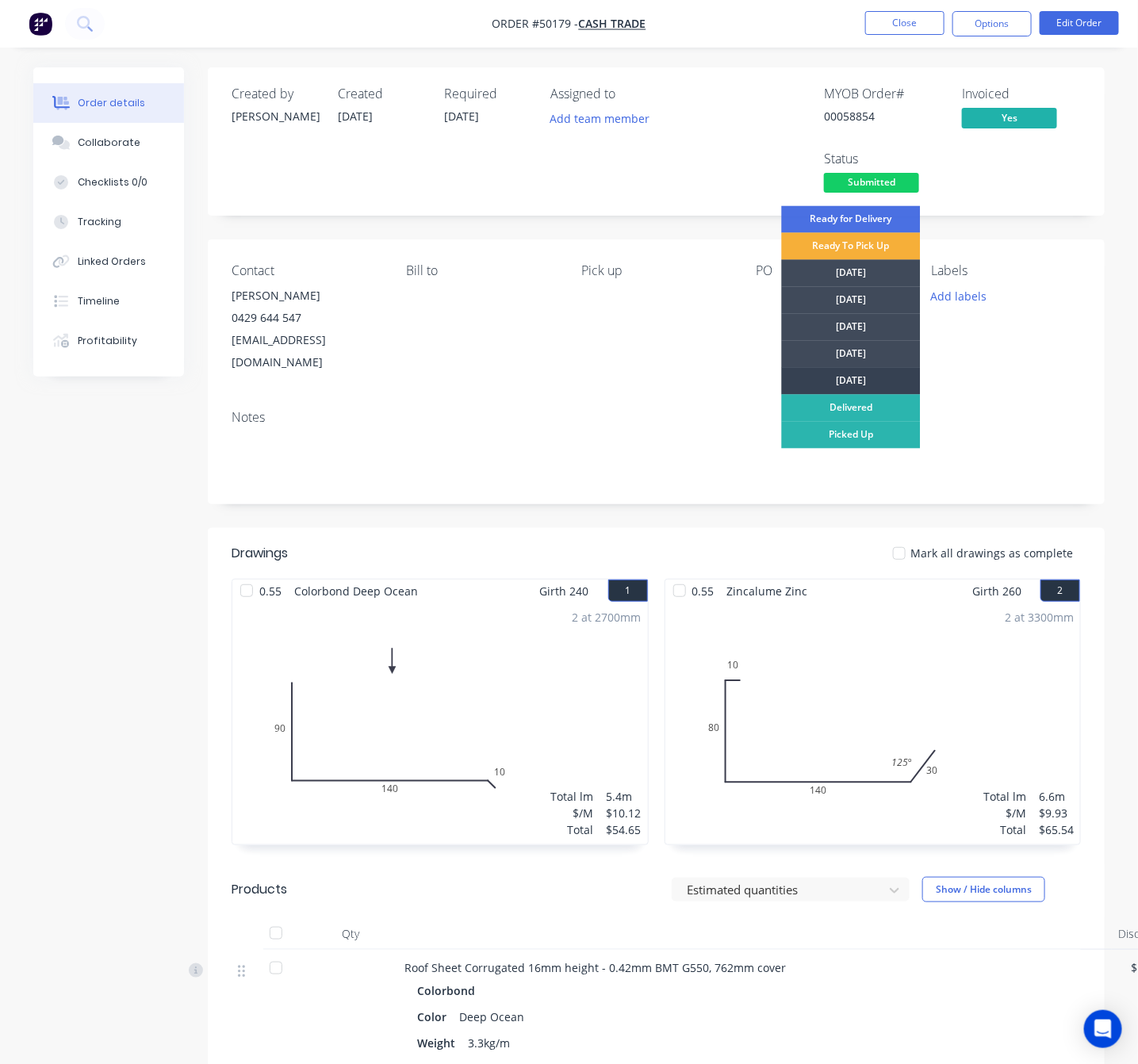
click at [878, 378] on div "[DATE]" at bounding box center [851, 380] width 139 height 27
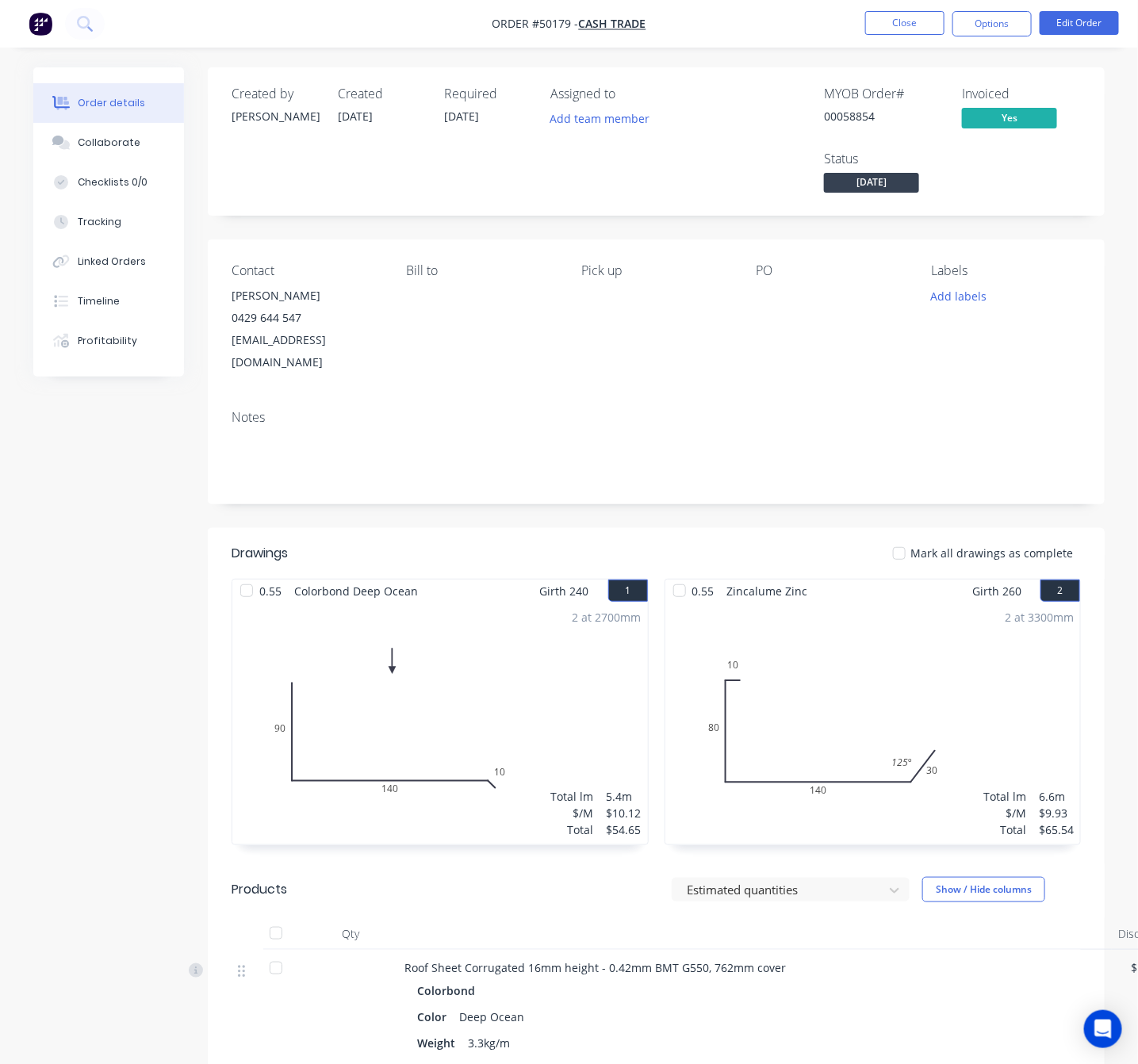
click at [489, 179] on div "Required [DATE]" at bounding box center [487, 141] width 88 height 110
click at [901, 26] on button "Close" at bounding box center [904, 23] width 79 height 23
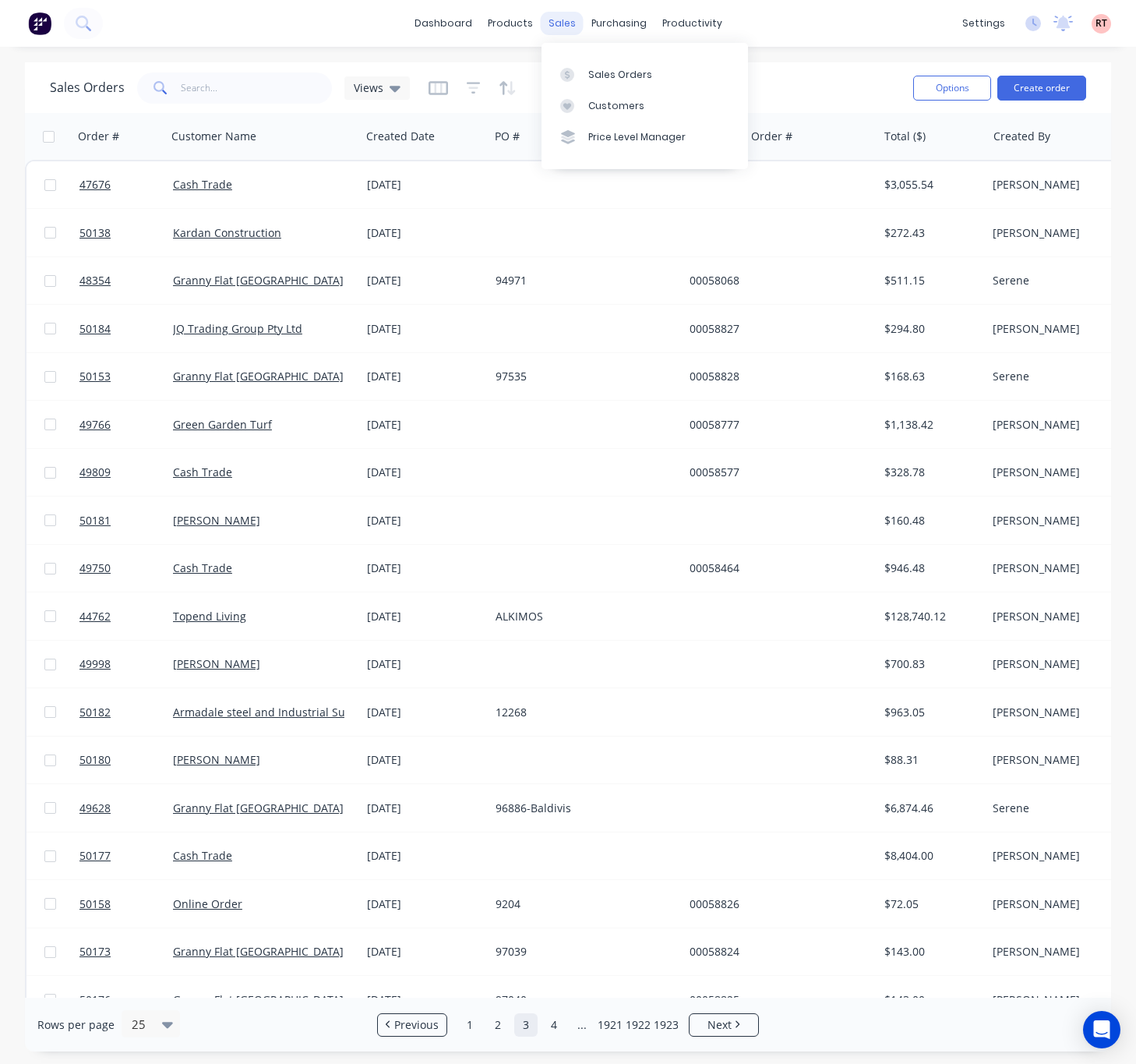
click at [554, 21] on div "sales" at bounding box center [562, 23] width 43 height 23
click at [632, 99] on div "Customers" at bounding box center [617, 106] width 56 height 14
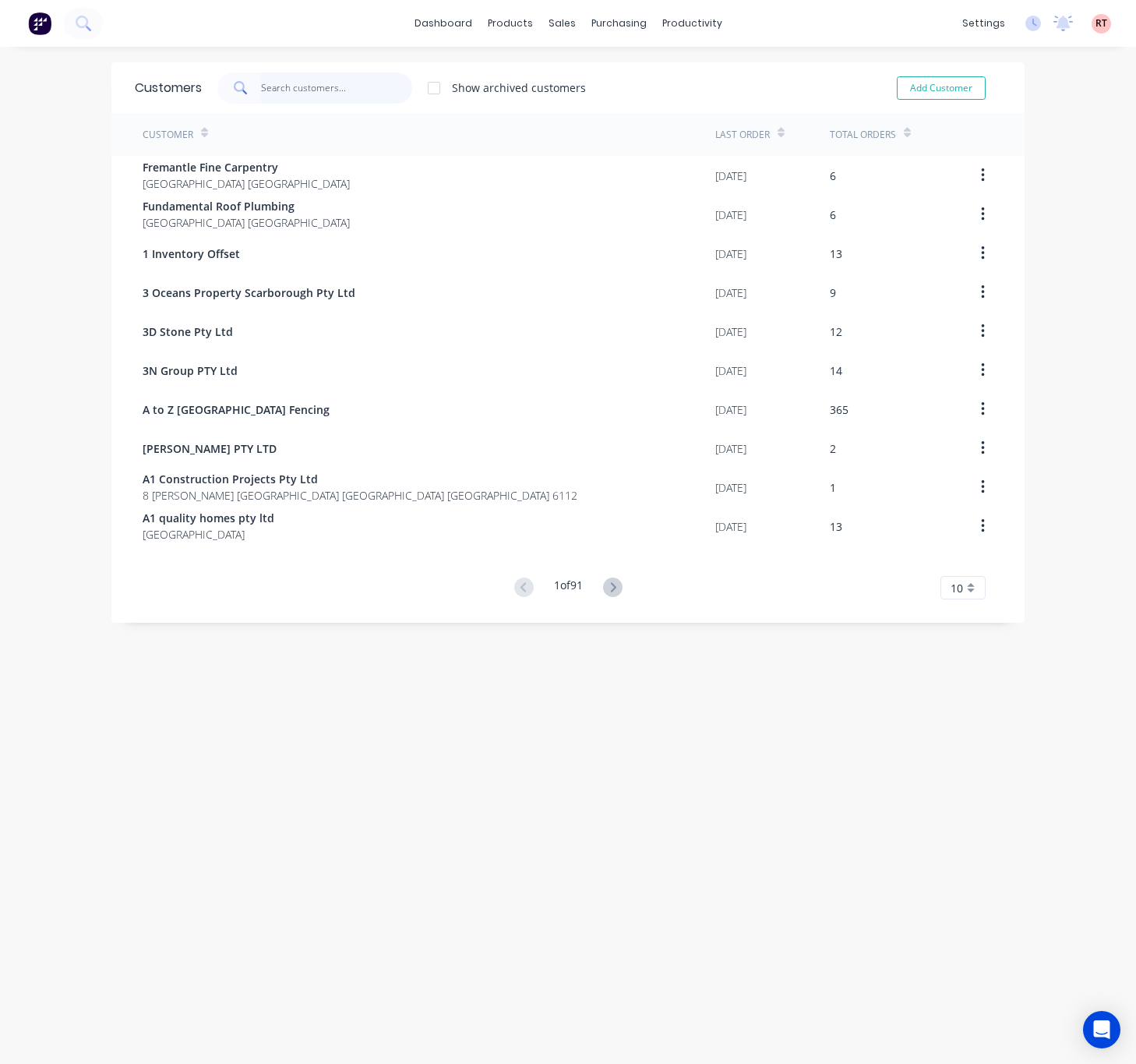
click at [307, 84] on input "text" at bounding box center [336, 88] width 152 height 32
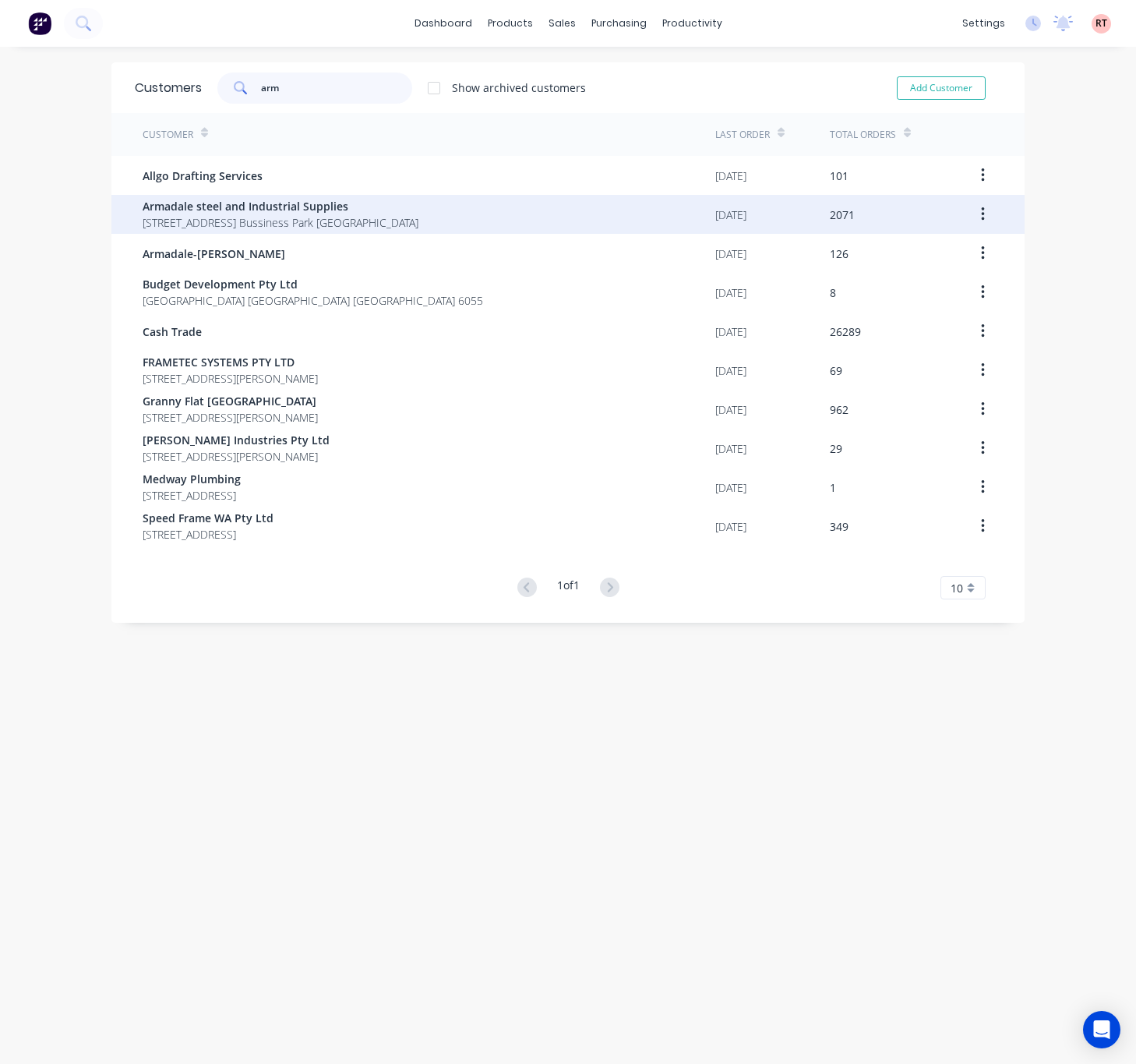
type input "arm"
click at [364, 220] on span "[STREET_ADDRESS] Bussiness Park [GEOGRAPHIC_DATA]" at bounding box center [280, 222] width 276 height 16
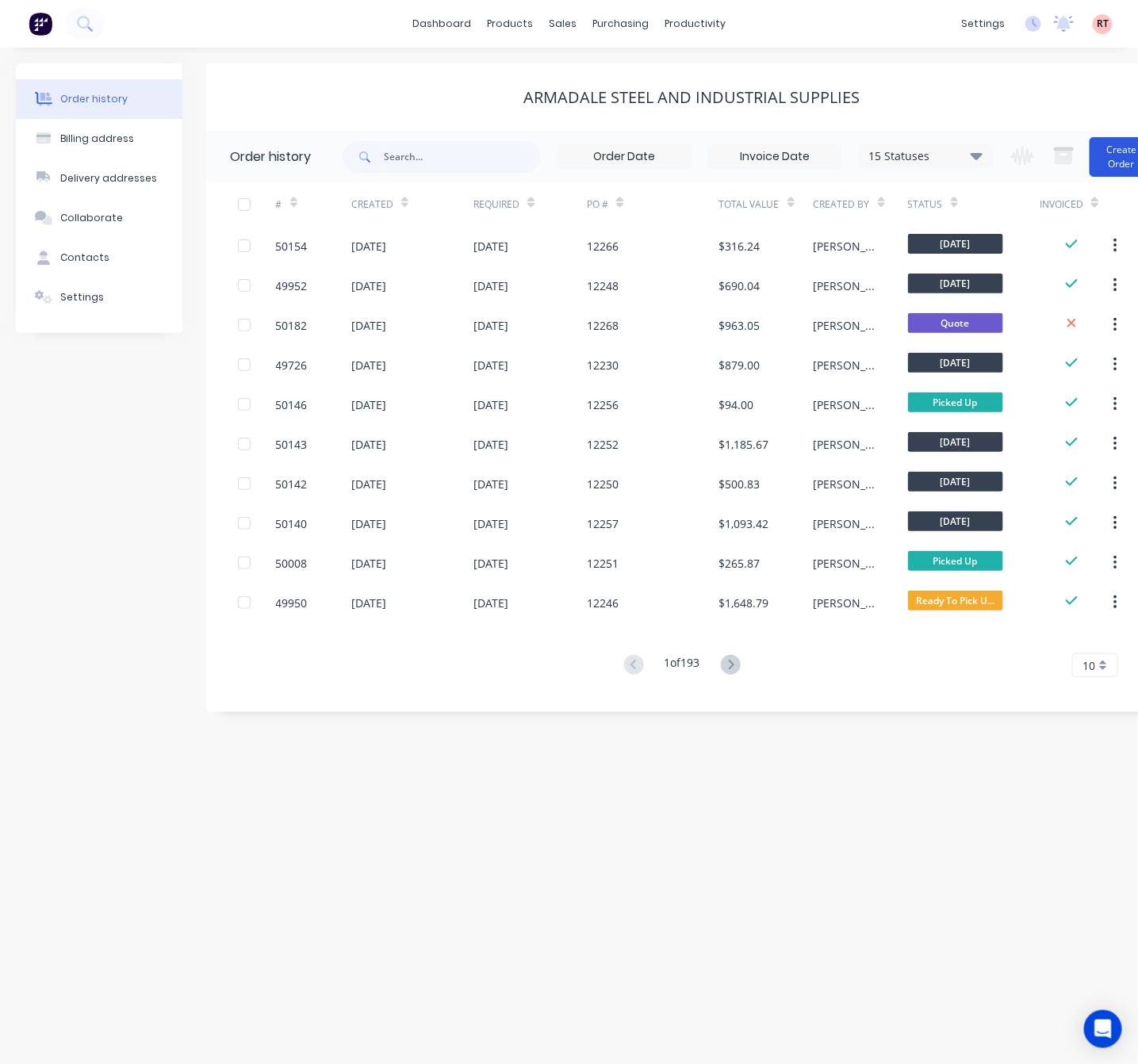
click at [1106, 163] on button "Create Order" at bounding box center [1121, 157] width 63 height 40
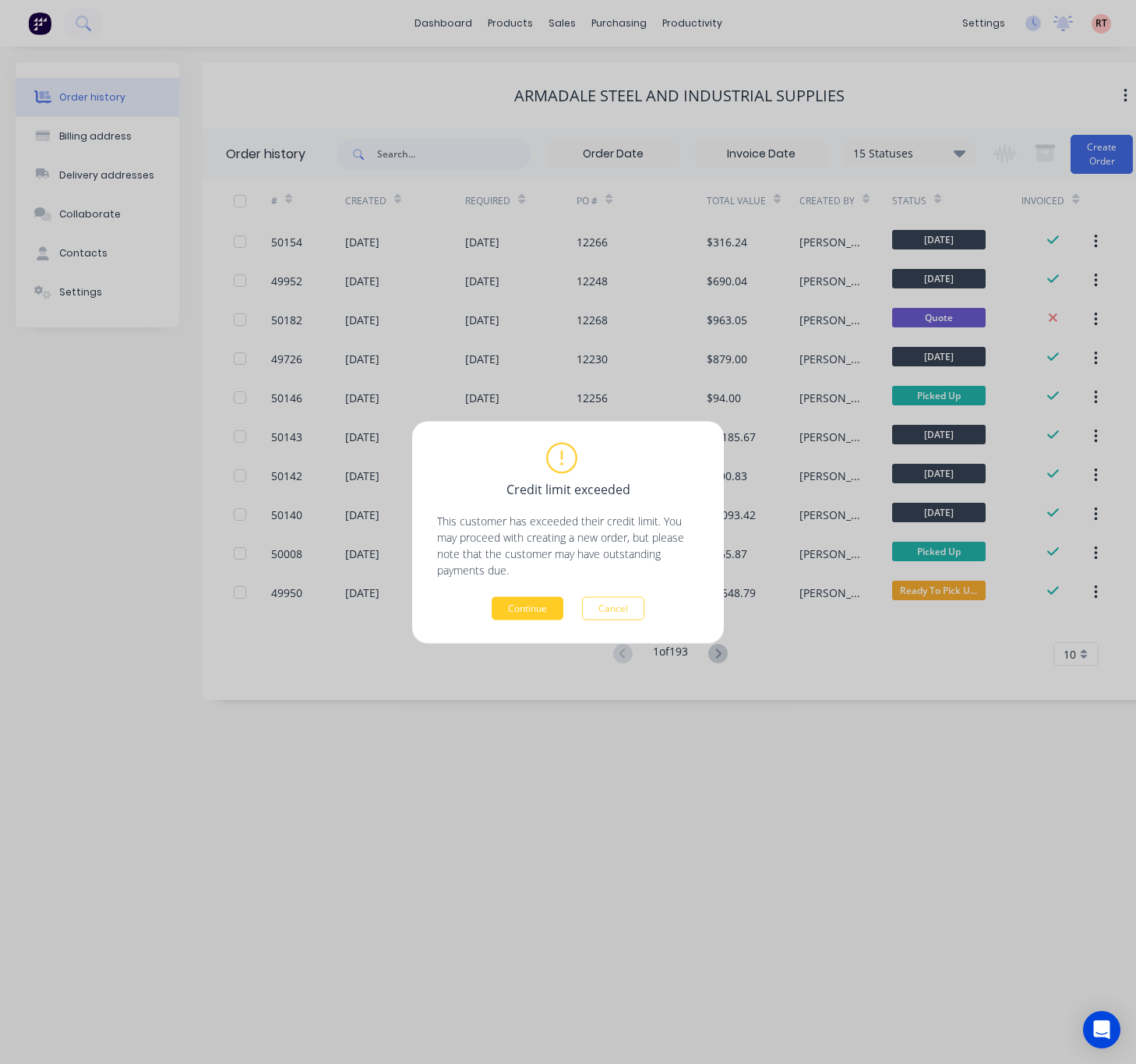
click at [531, 610] on button "Continue" at bounding box center [527, 607] width 72 height 23
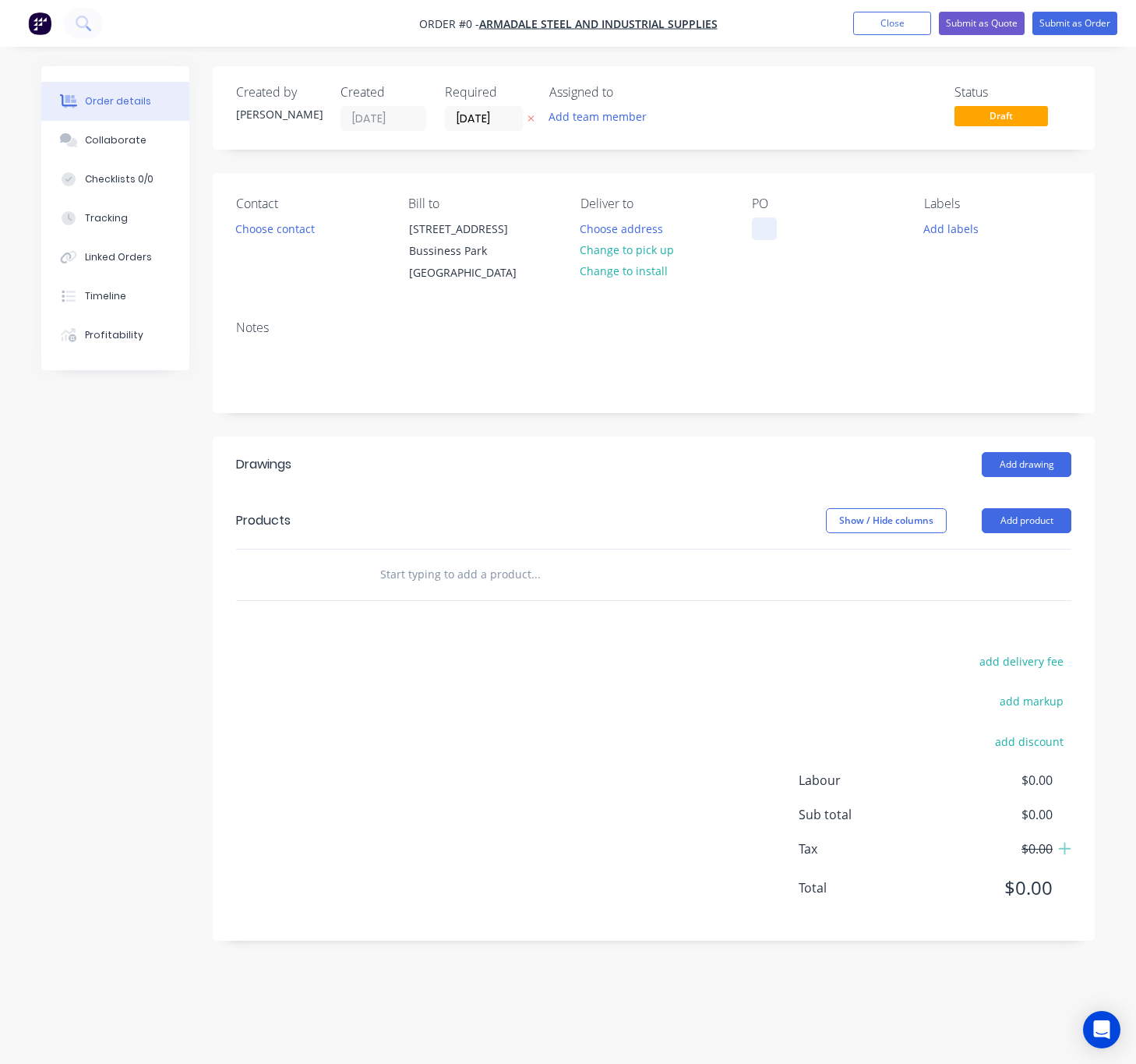
click at [762, 227] on div at bounding box center [764, 228] width 25 height 23
click at [316, 224] on div "Order details Collaborate Checklists 0/0 Tracking Linked Orders Timeline Profit…" at bounding box center [567, 515] width 1084 height 898
click at [279, 246] on div "Contact Choose contact" at bounding box center [309, 240] width 147 height 88
click at [281, 234] on button "Choose contact" at bounding box center [275, 227] width 96 height 21
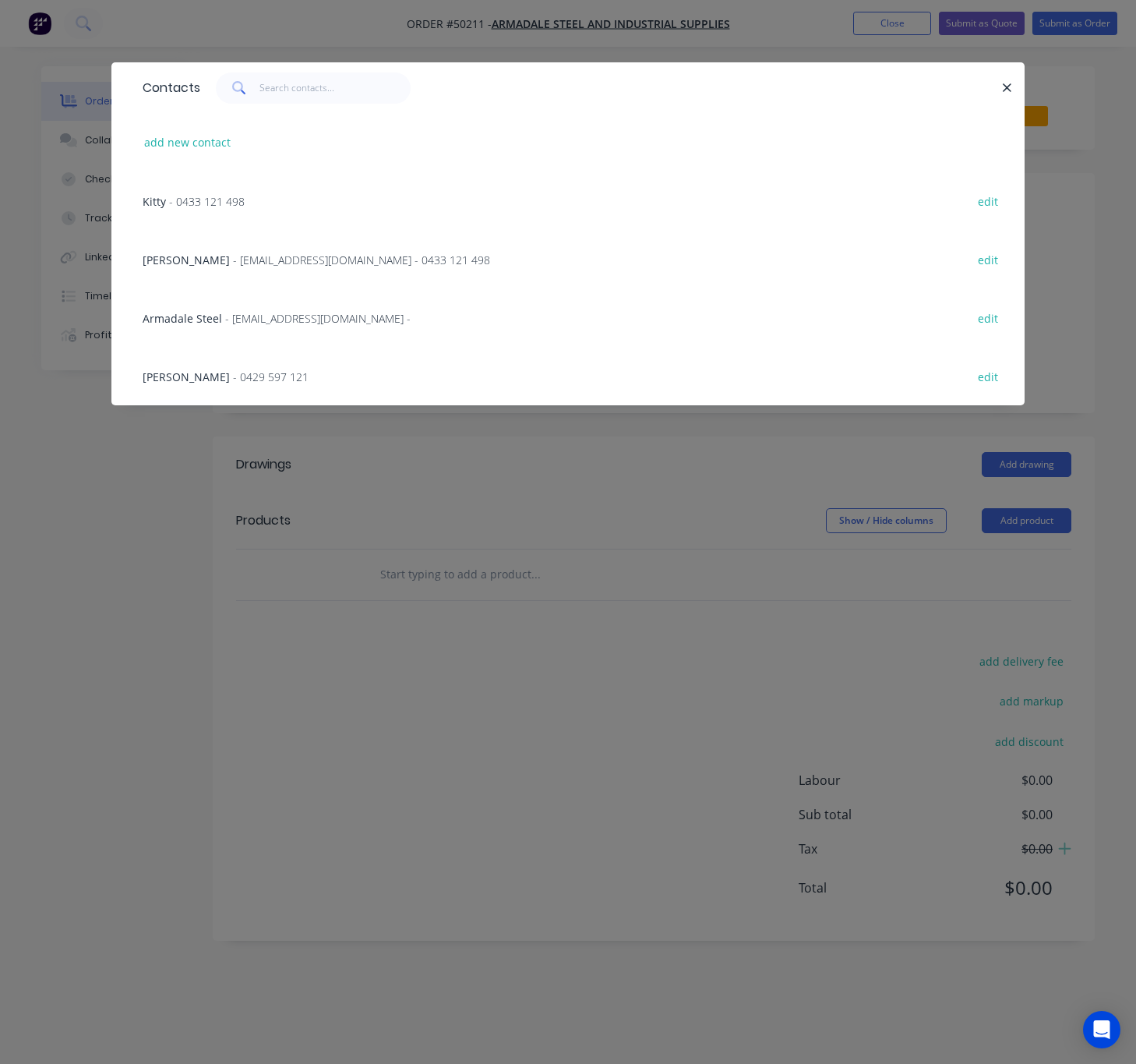
click at [233, 267] on span "- [EMAIL_ADDRESS][DOMAIN_NAME] - 0433 121 498" at bounding box center [362, 259] width 257 height 14
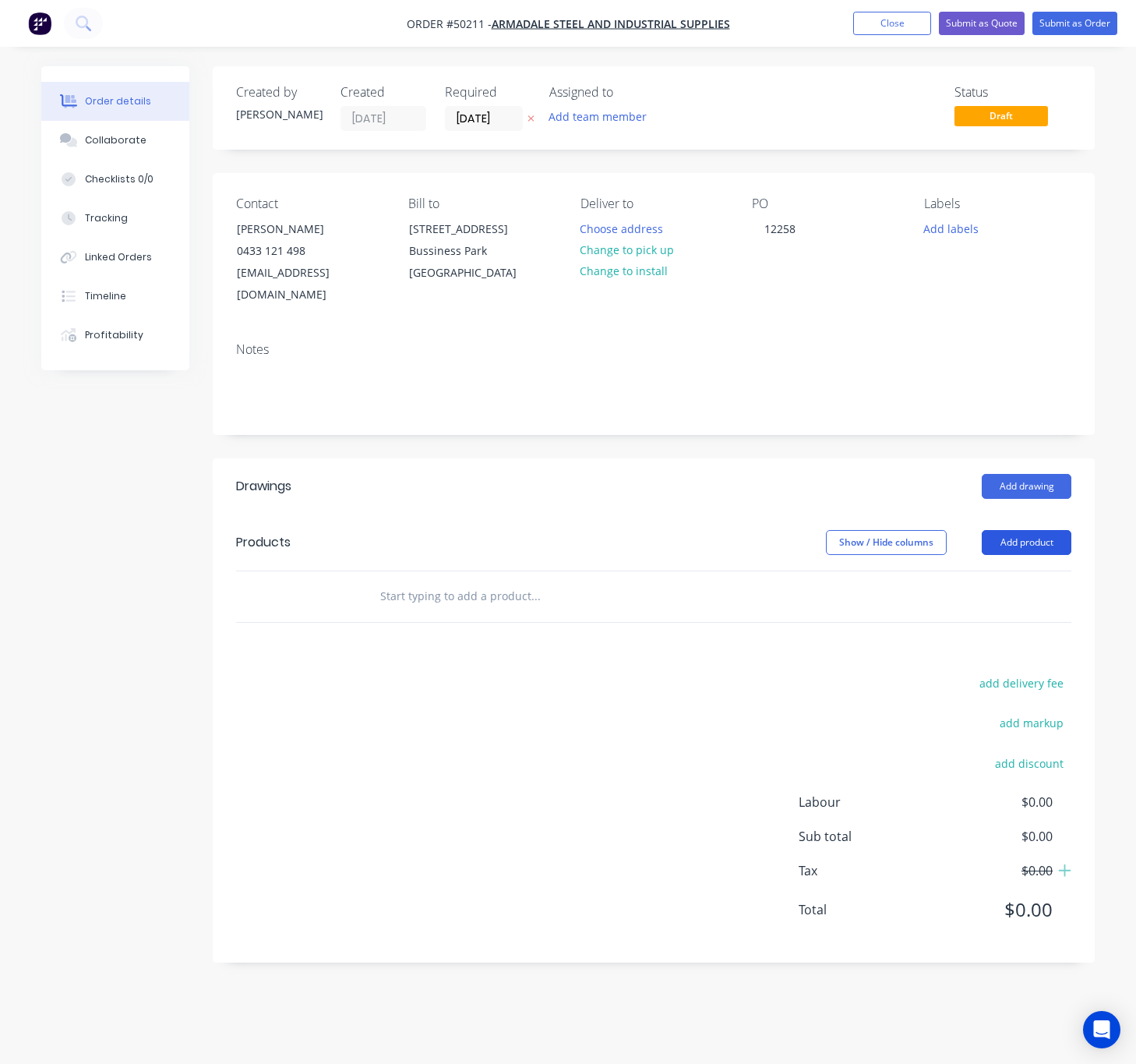
click at [1033, 530] on button "Add product" at bounding box center [1026, 542] width 89 height 25
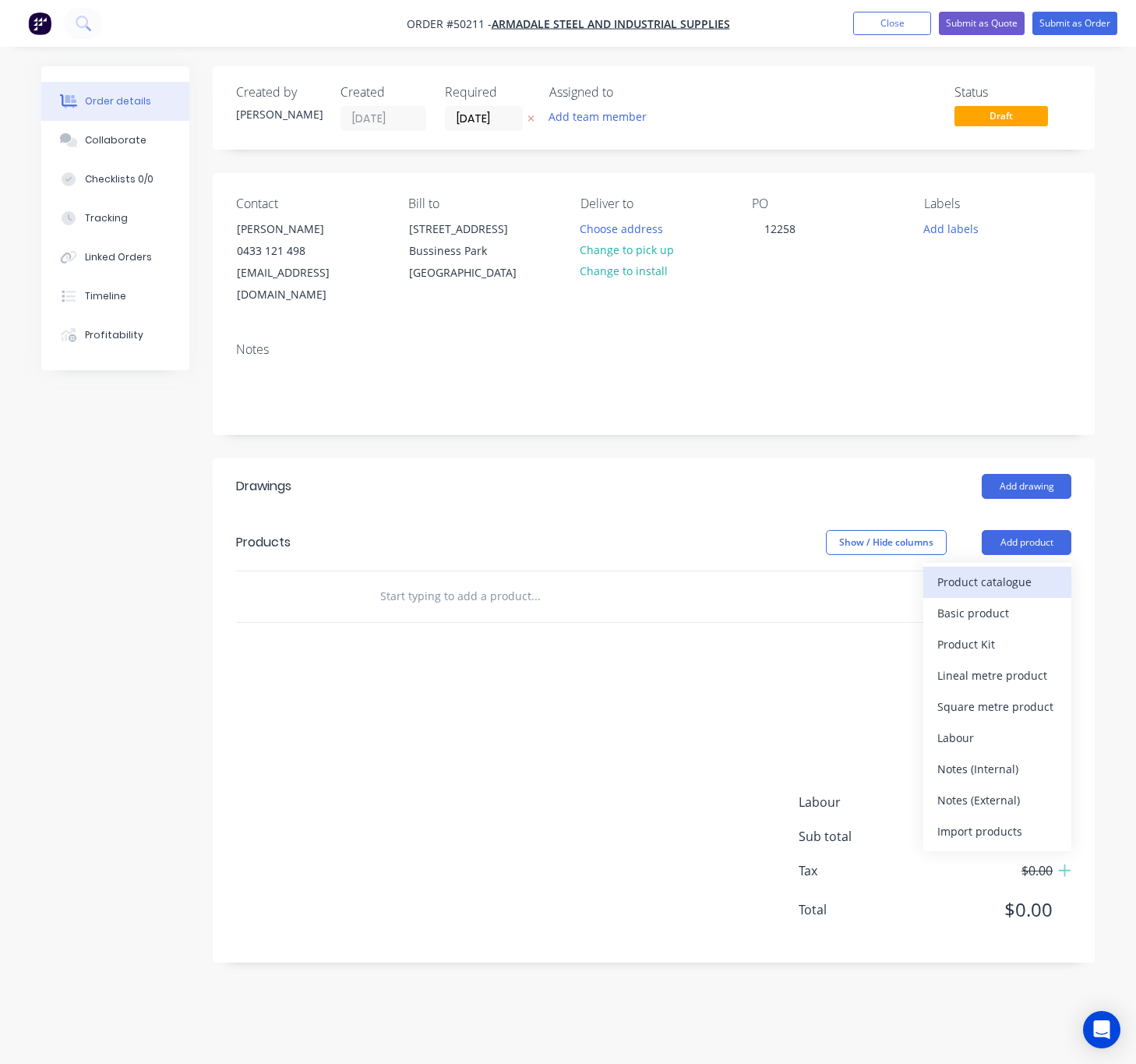
click at [994, 571] on div "Product catalogue" at bounding box center [997, 582] width 120 height 23
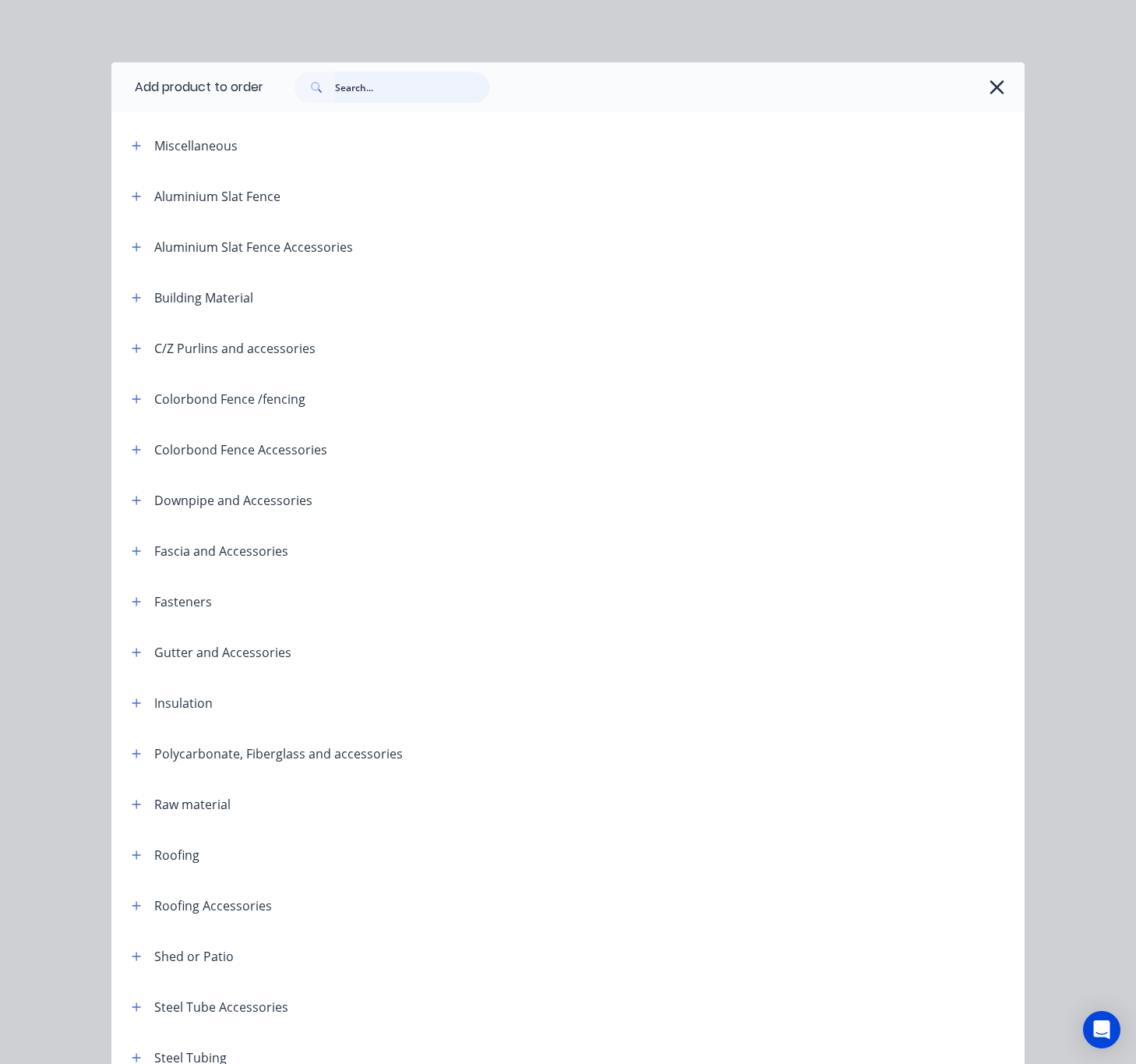
click at [352, 83] on input "text" at bounding box center [411, 87] width 154 height 32
type input "roof"
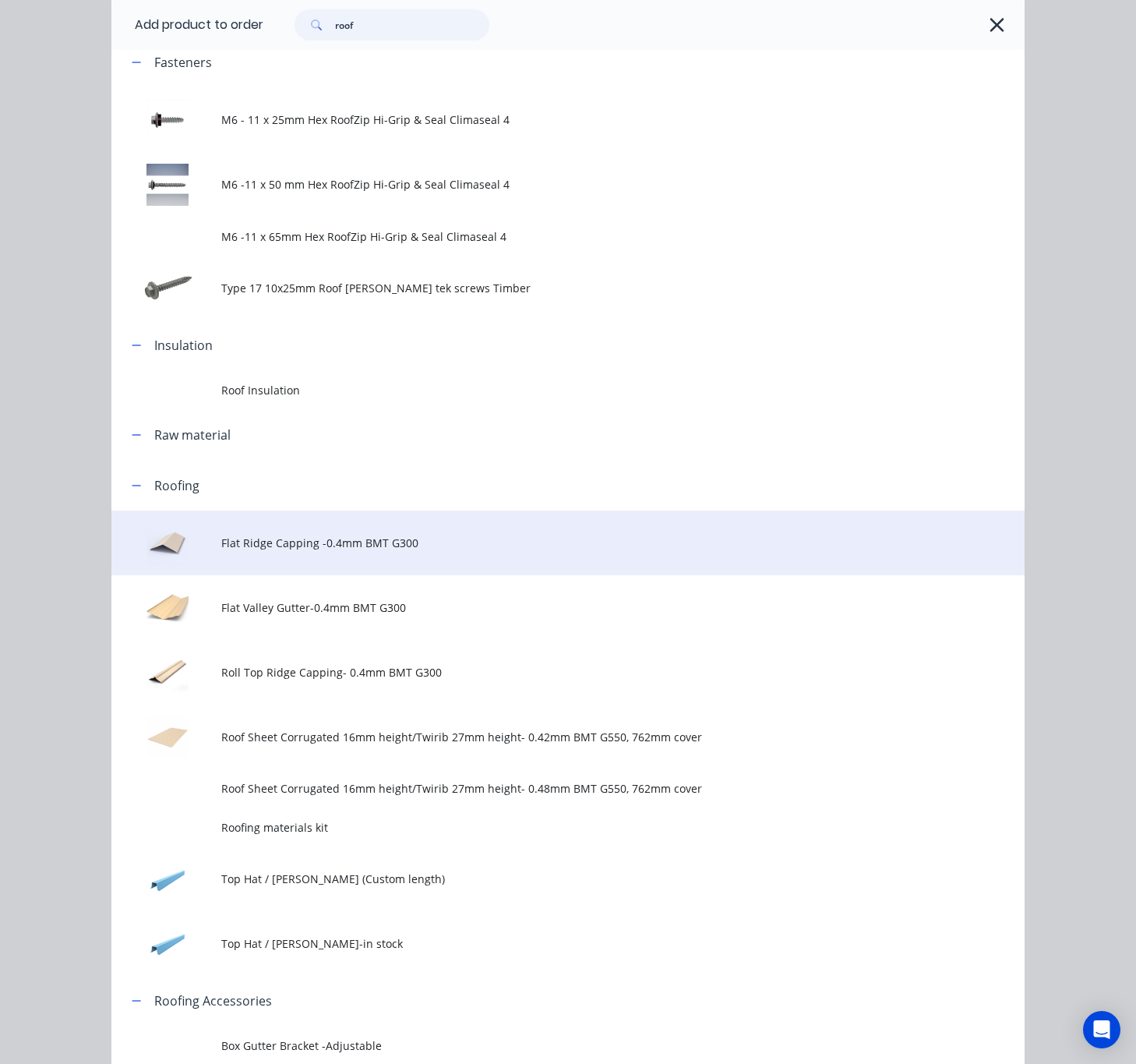
scroll to position [468, 0]
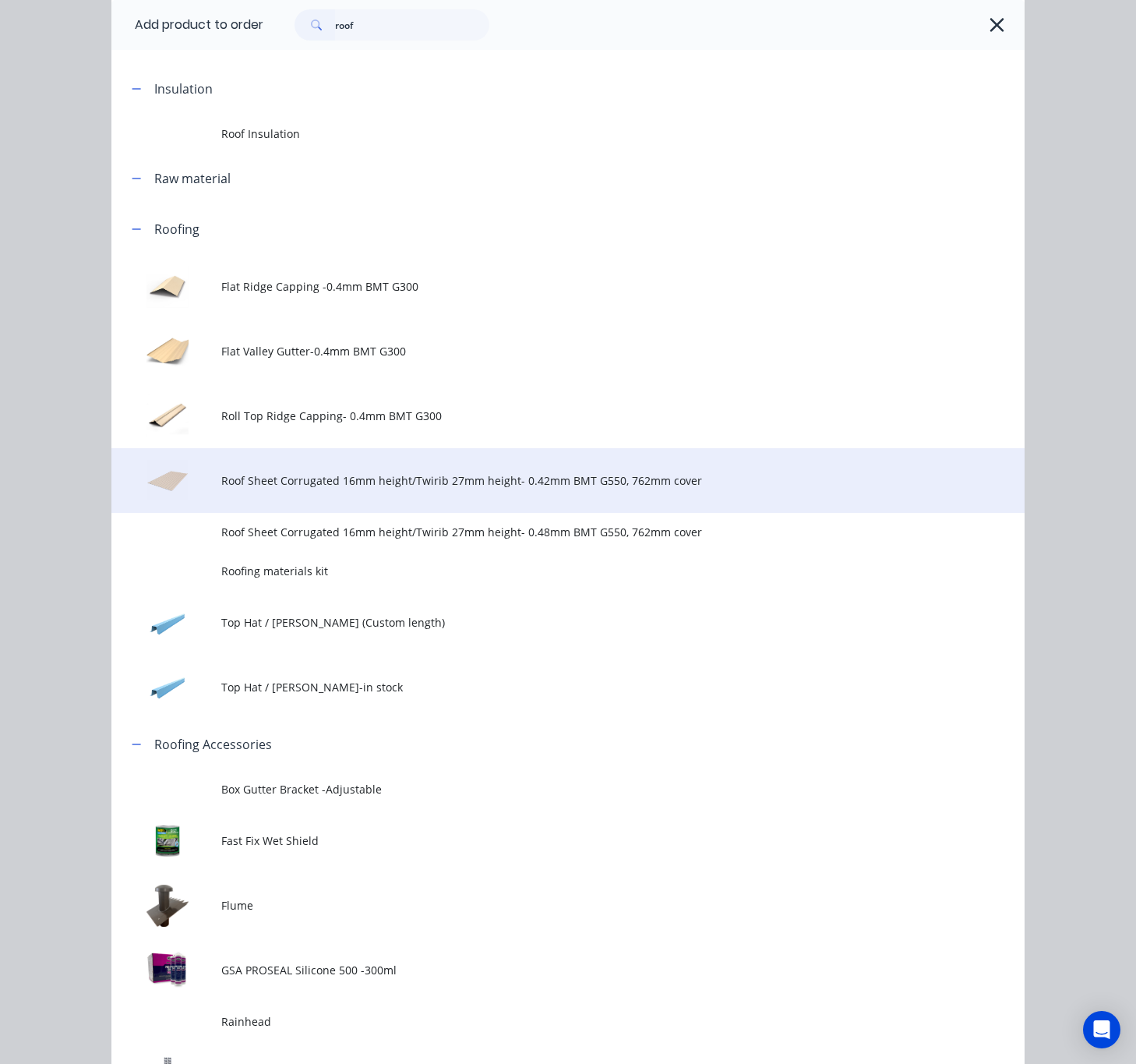
click at [496, 469] on td "Roof Sheet Corrugated 16mm height/Twirib 27mm height- 0.42mm BMT G550, 762mm co…" at bounding box center [623, 480] width 803 height 65
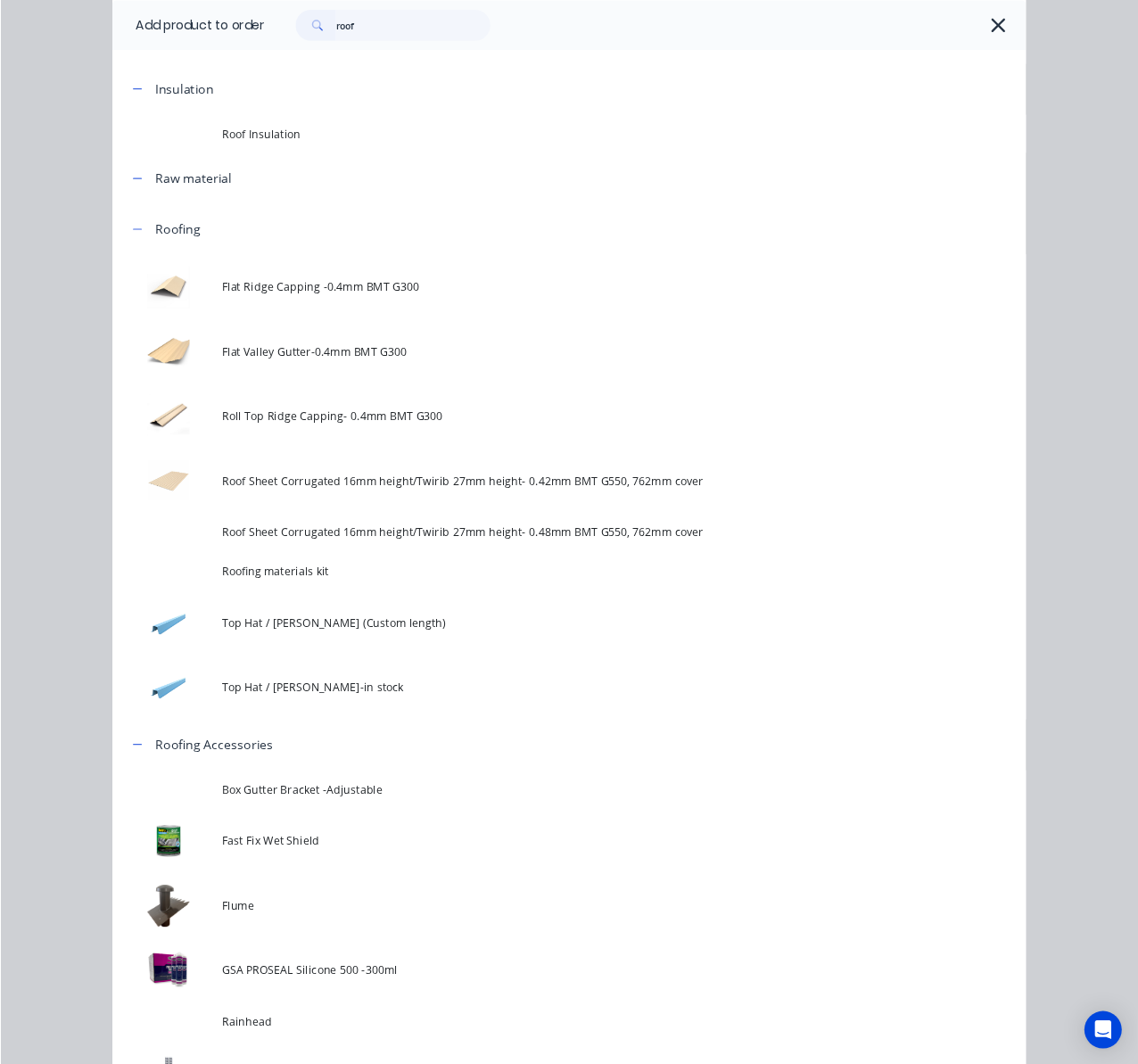
scroll to position [0, 0]
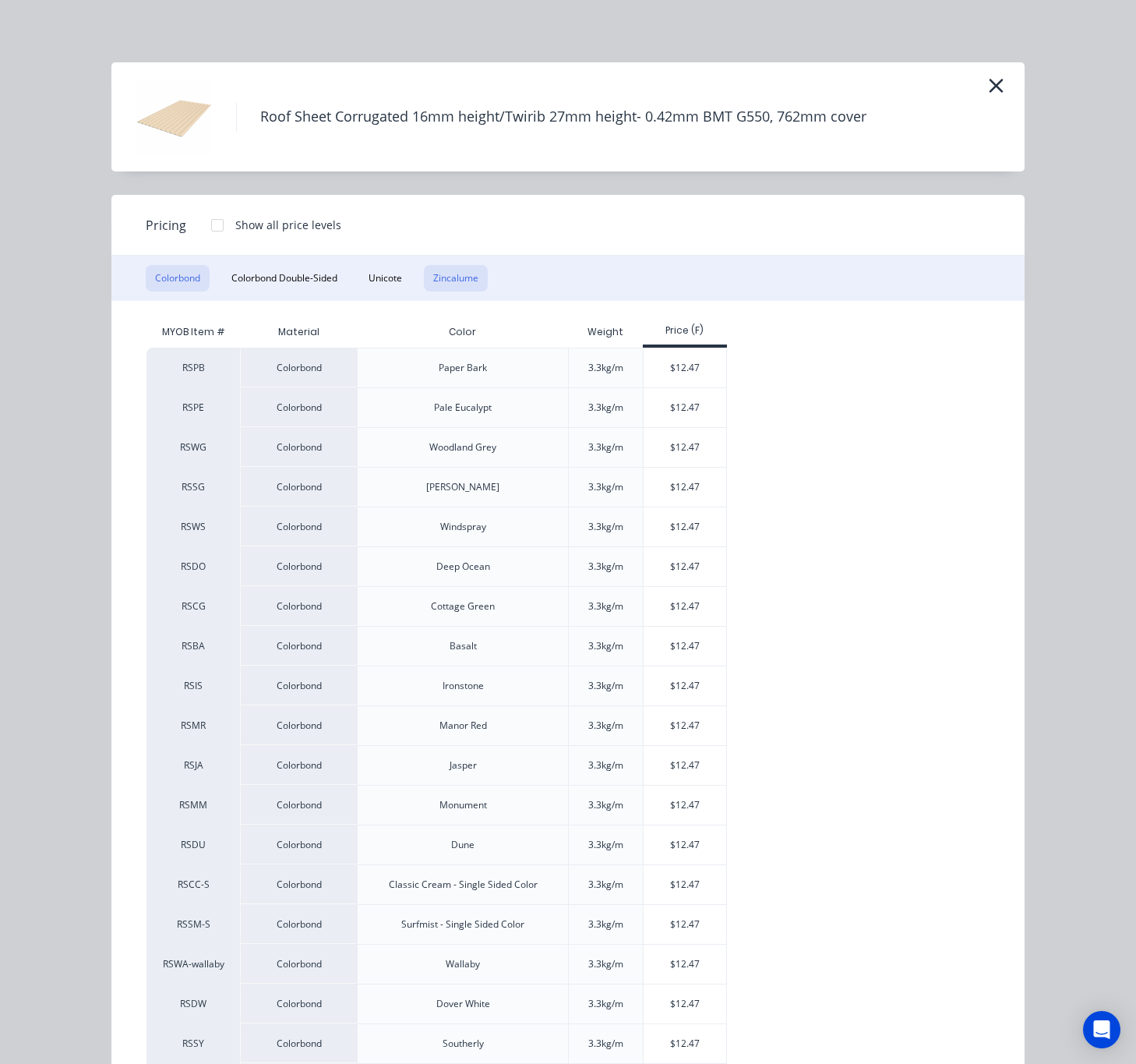
click at [439, 283] on button "Zincalume" at bounding box center [456, 278] width 64 height 26
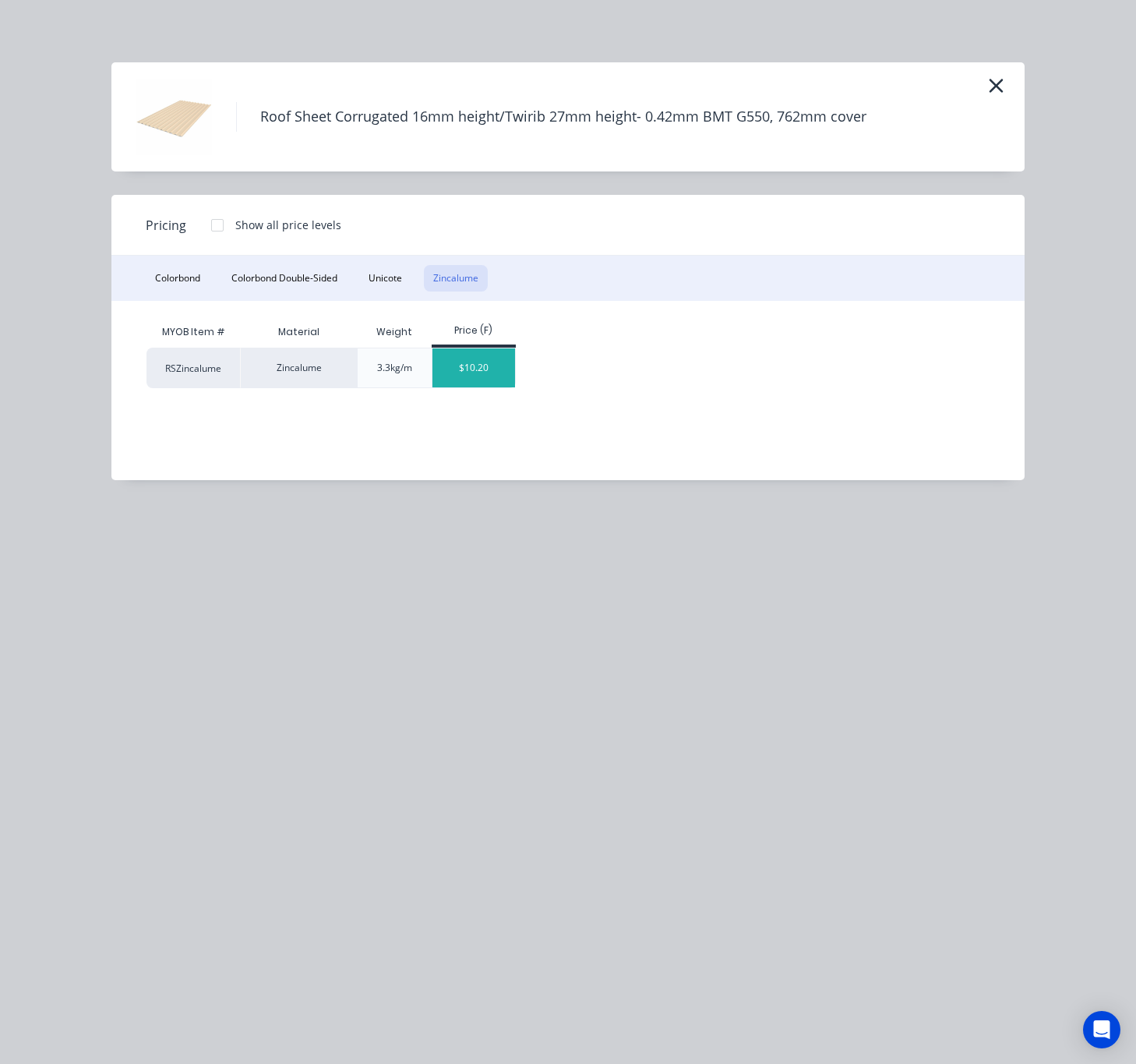
click at [500, 371] on div "$10.20" at bounding box center [474, 368] width 83 height 39
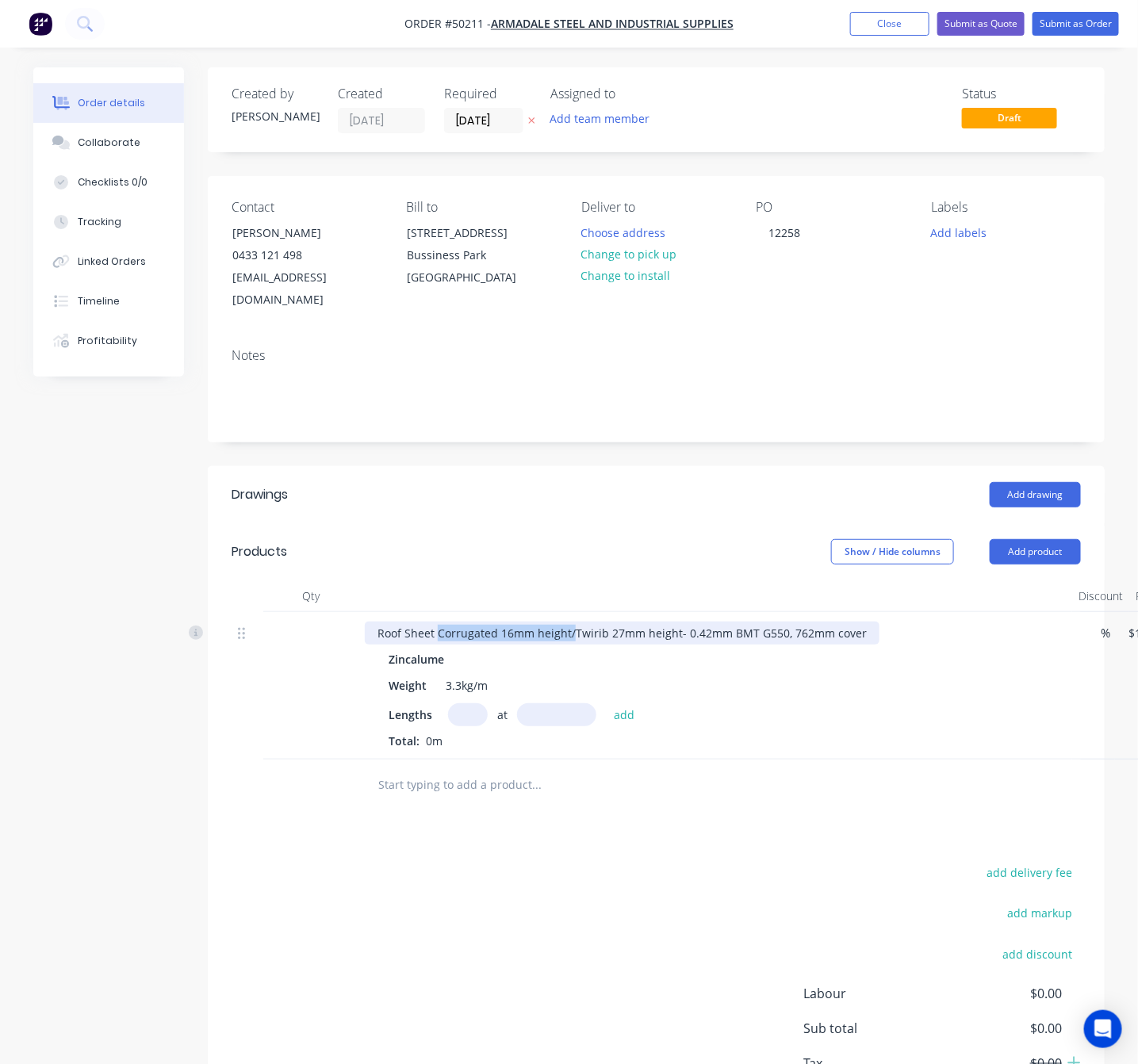
drag, startPoint x: 438, startPoint y: 619, endPoint x: 573, endPoint y: 620, distance: 135.0
click at [573, 621] on div "Roof Sheet Corrugated 16mm height/Twirib 27mm height- 0.42mm BMT G550, 762mm co…" at bounding box center [622, 633] width 515 height 23
click at [471, 703] on input "text" at bounding box center [468, 714] width 40 height 23
type input "6"
click at [550, 703] on input "text" at bounding box center [556, 714] width 79 height 23
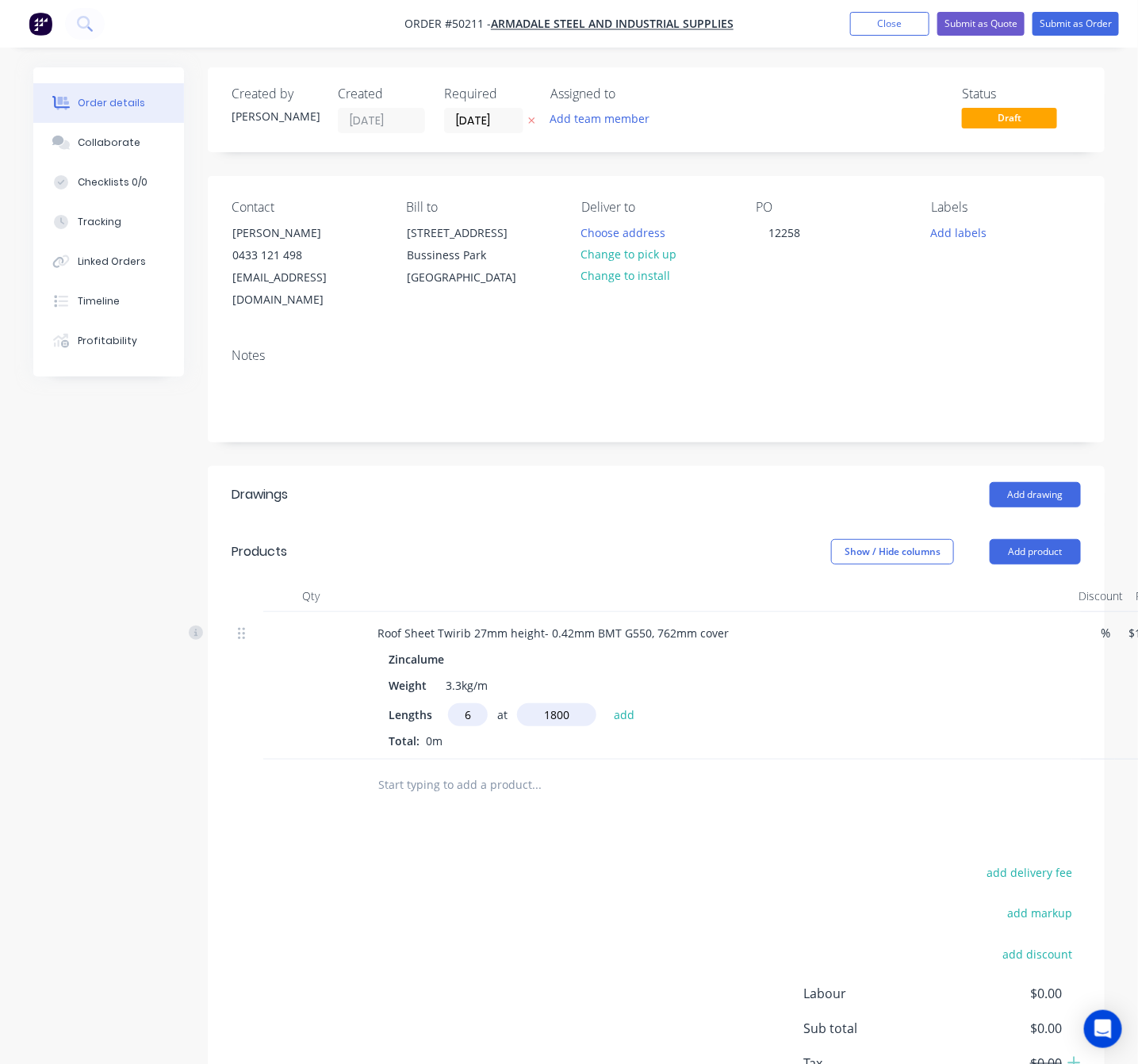
type input "1800"
click at [606, 703] on button "add" at bounding box center [624, 713] width 37 height 22
type input "$110.16"
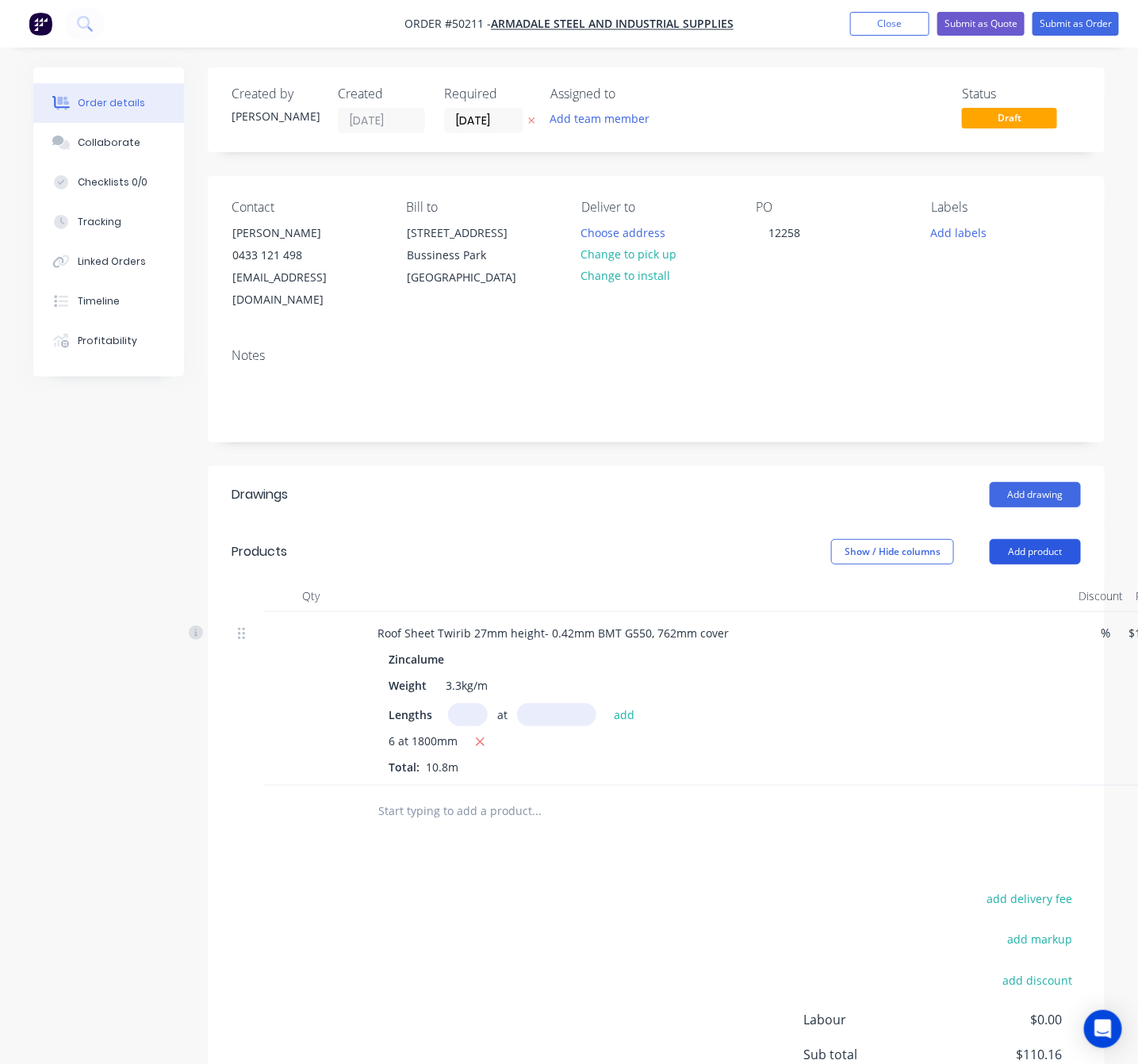
click at [1042, 539] on button "Add product" at bounding box center [1035, 551] width 91 height 25
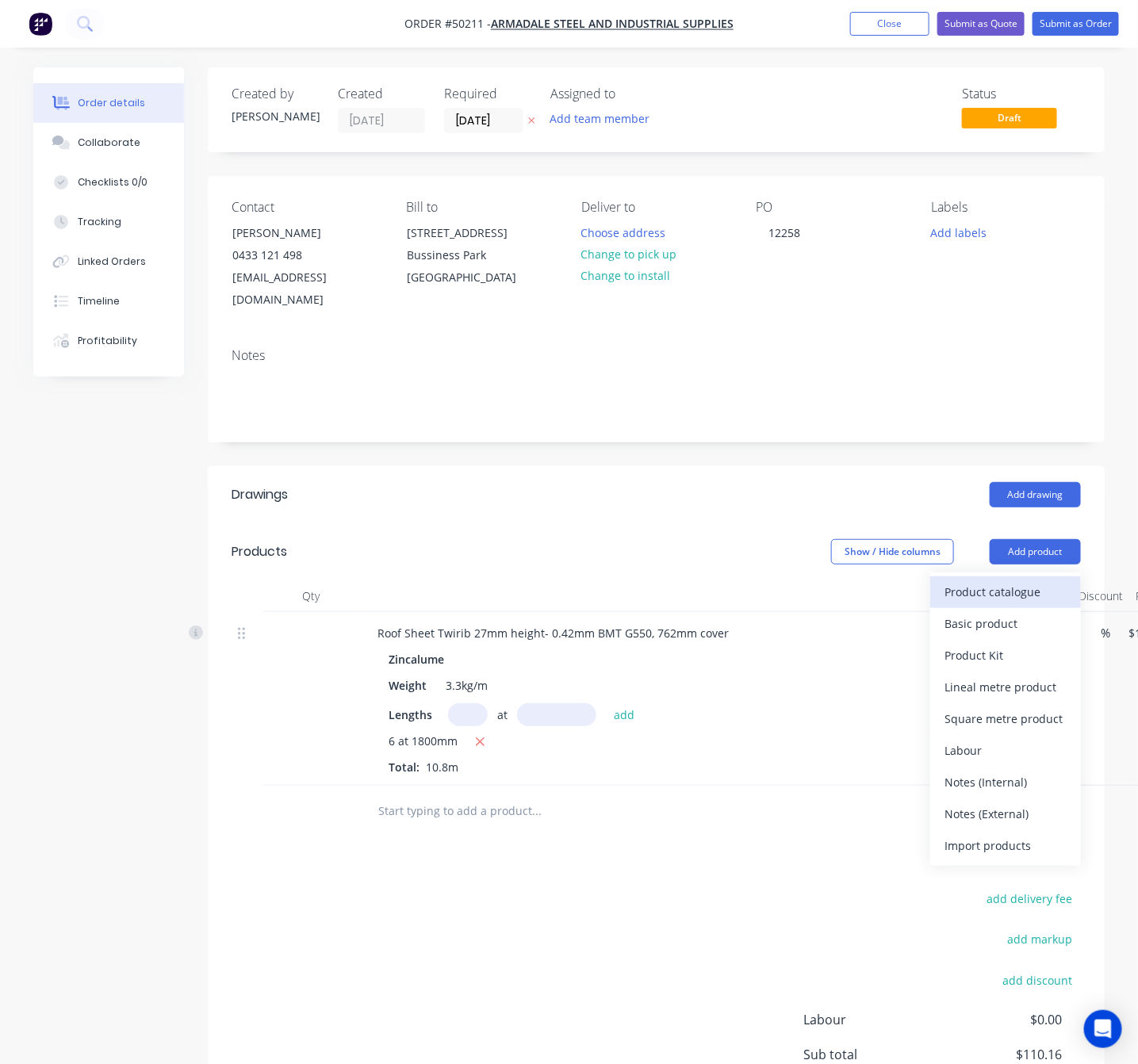
click at [1024, 581] on div "Product catalogue" at bounding box center [1005, 592] width 122 height 23
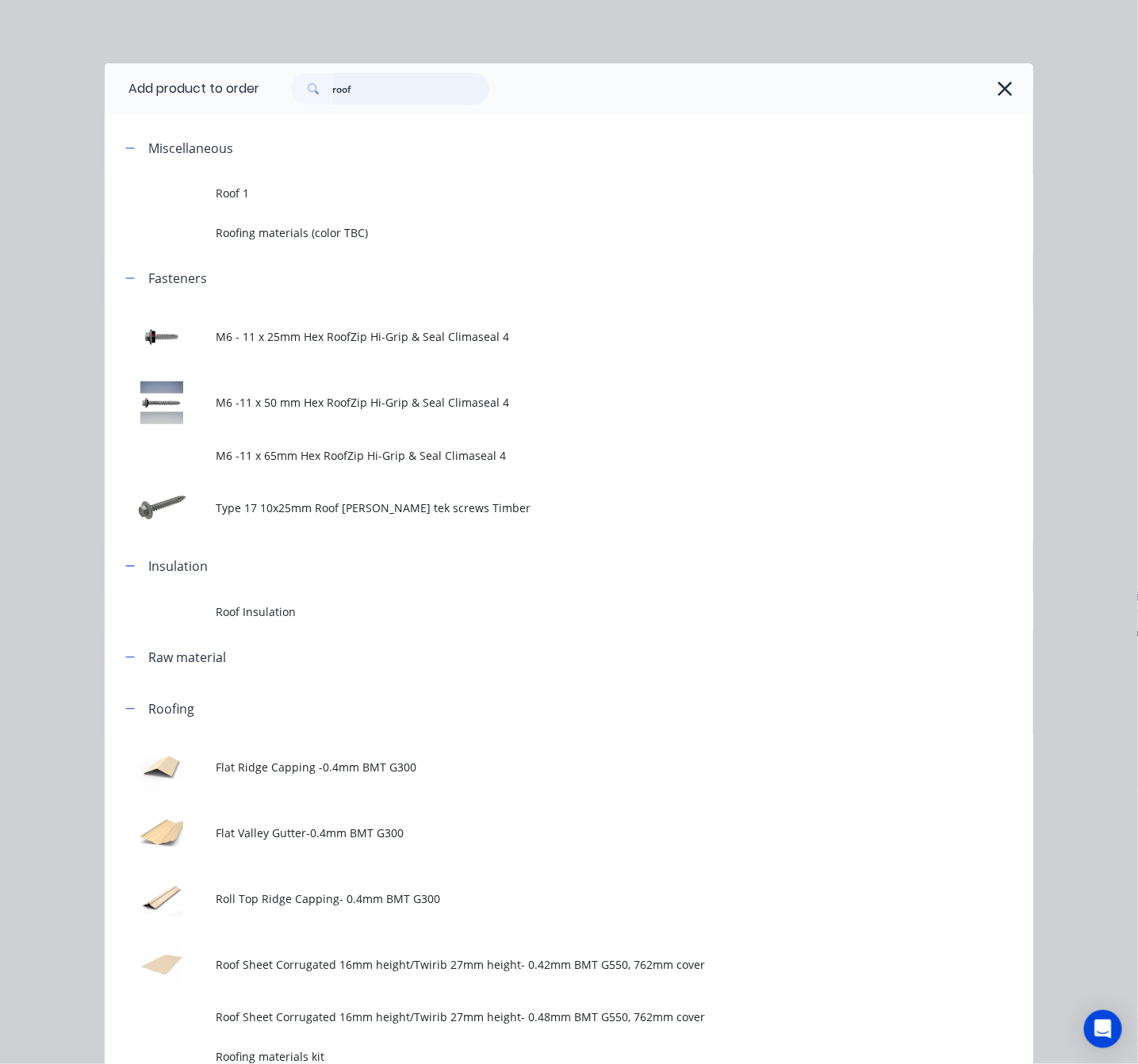
drag, startPoint x: 379, startPoint y: 84, endPoint x: 278, endPoint y: 90, distance: 101.2
click at [278, 90] on div "roof" at bounding box center [381, 88] width 214 height 32
click at [999, 87] on icon "button" at bounding box center [1005, 88] width 14 height 14
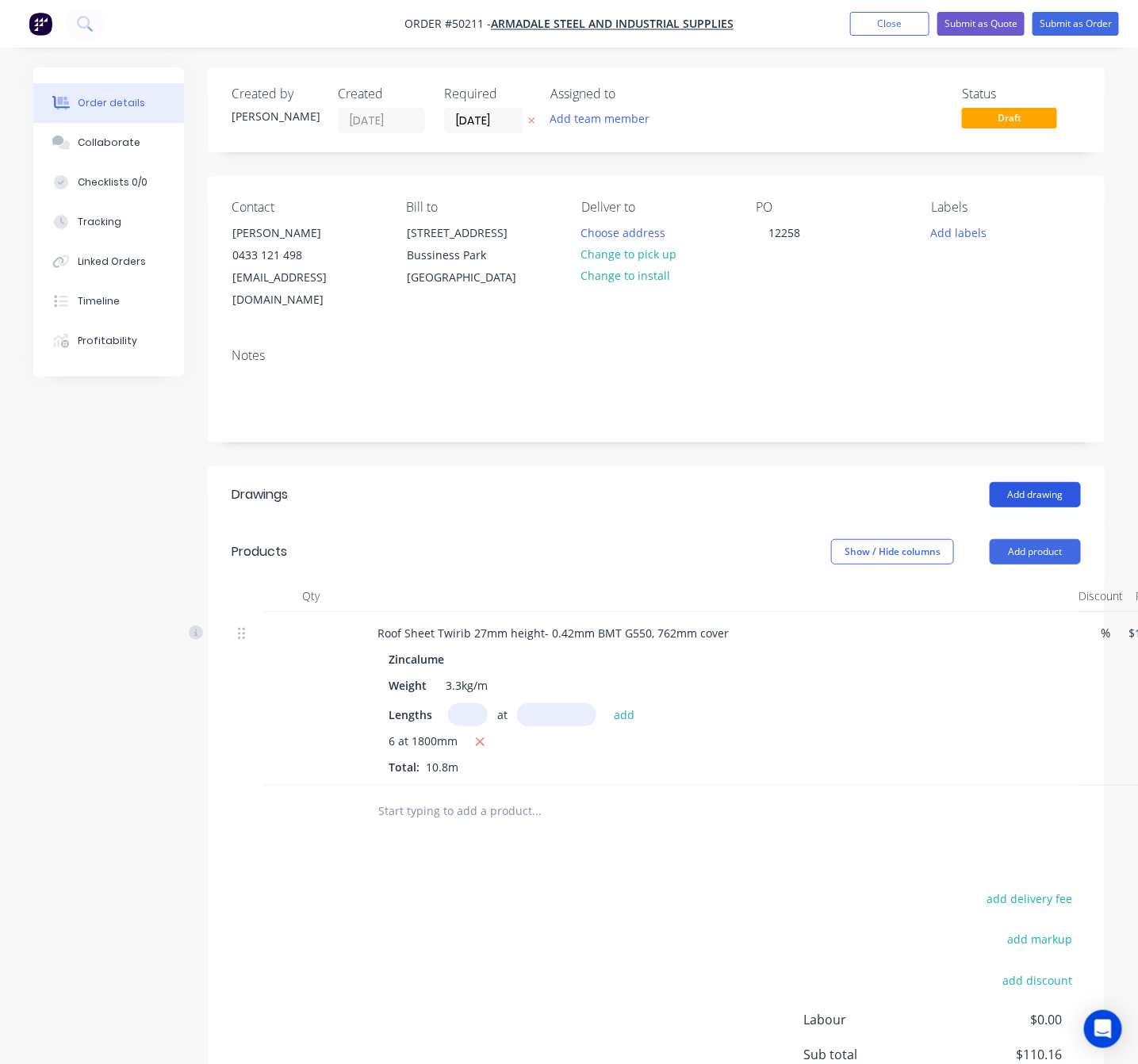
click at [1047, 482] on button "Add drawing" at bounding box center [1035, 494] width 91 height 25
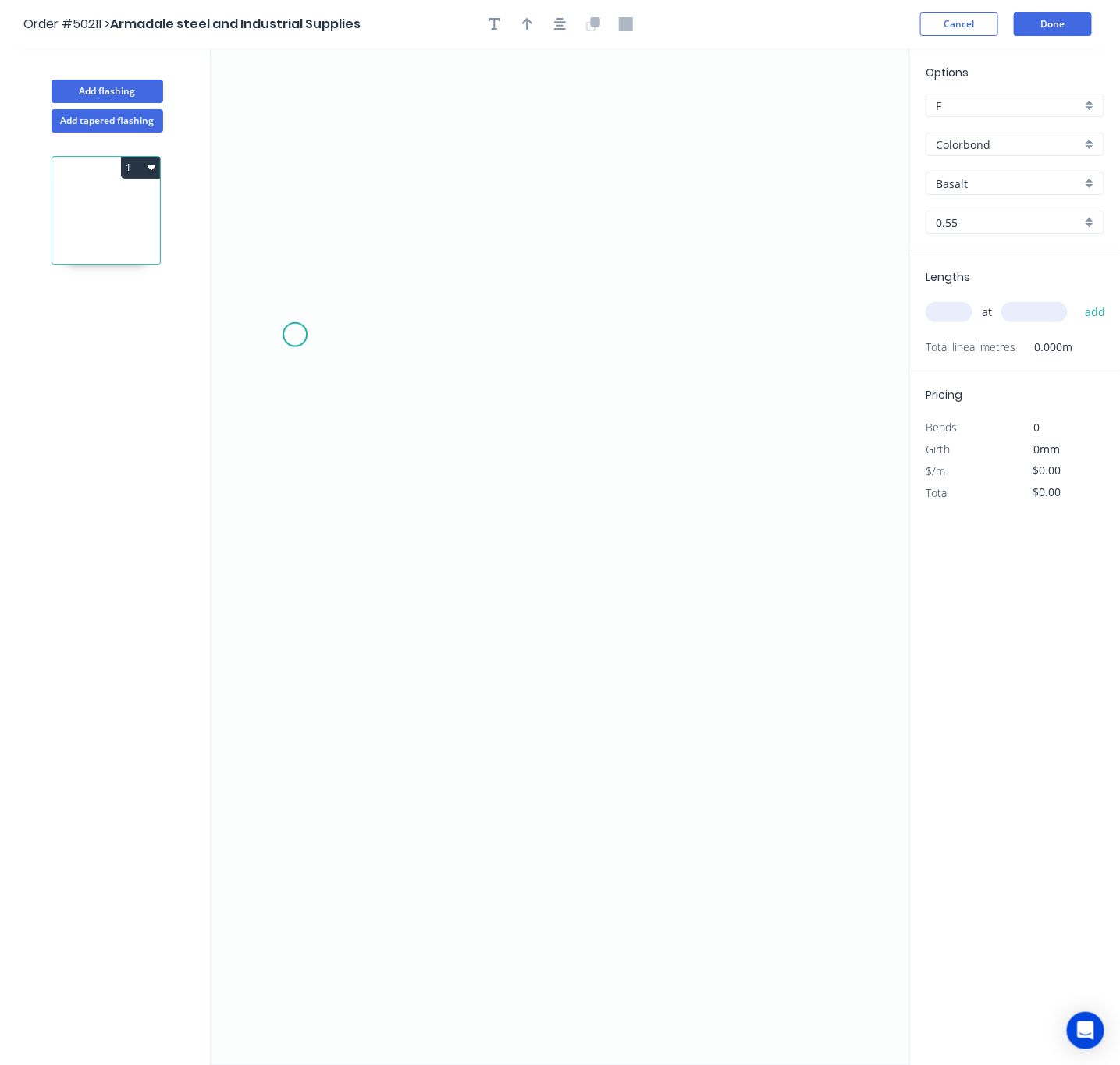
click at [296, 334] on icon "0" at bounding box center [560, 557] width 699 height 1016
click at [307, 747] on icon "0" at bounding box center [560, 557] width 699 height 1016
click at [834, 738] on icon "0 ?" at bounding box center [560, 557] width 699 height 1016
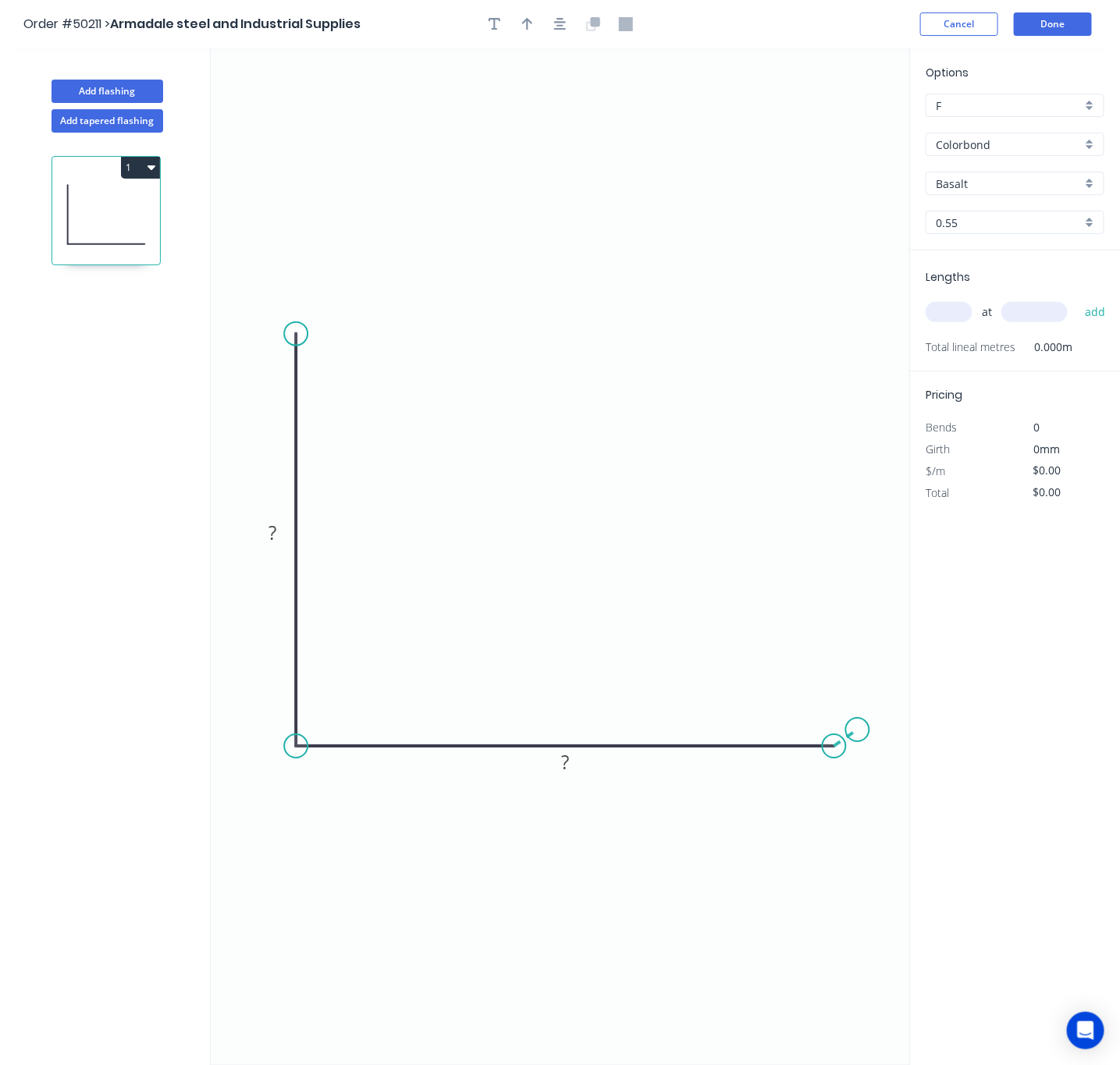
click at [857, 731] on icon "0 ? ?" at bounding box center [560, 557] width 699 height 1016
click at [857, 731] on circle at bounding box center [857, 729] width 23 height 23
click at [857, 730] on circle at bounding box center [857, 729] width 23 height 23
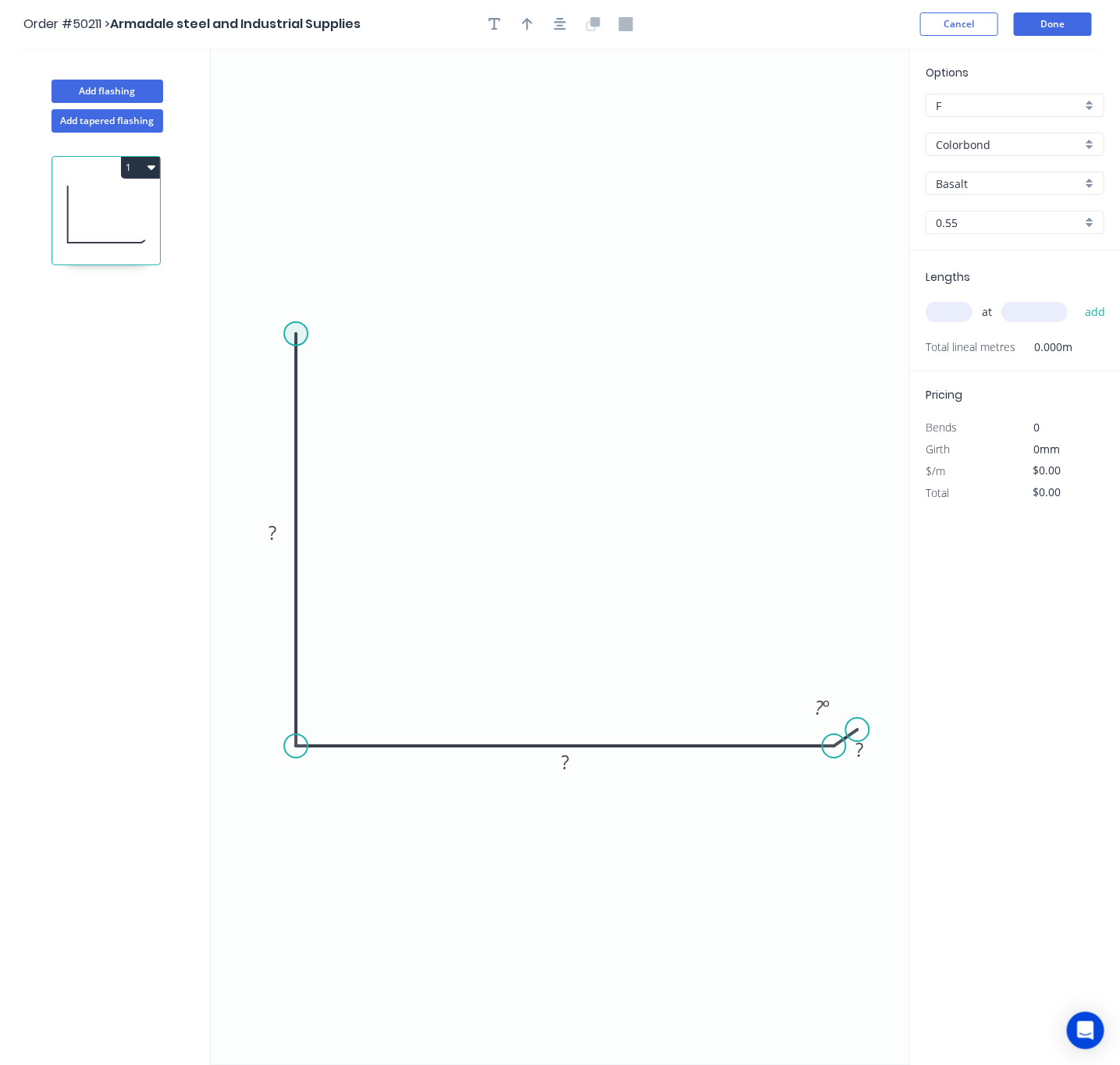
click at [302, 331] on circle at bounding box center [295, 333] width 23 height 23
click at [316, 310] on icon at bounding box center [306, 321] width 21 height 25
click at [316, 310] on circle at bounding box center [316, 309] width 23 height 23
drag, startPoint x: 325, startPoint y: 312, endPoint x: 328, endPoint y: 303, distance: 9.5
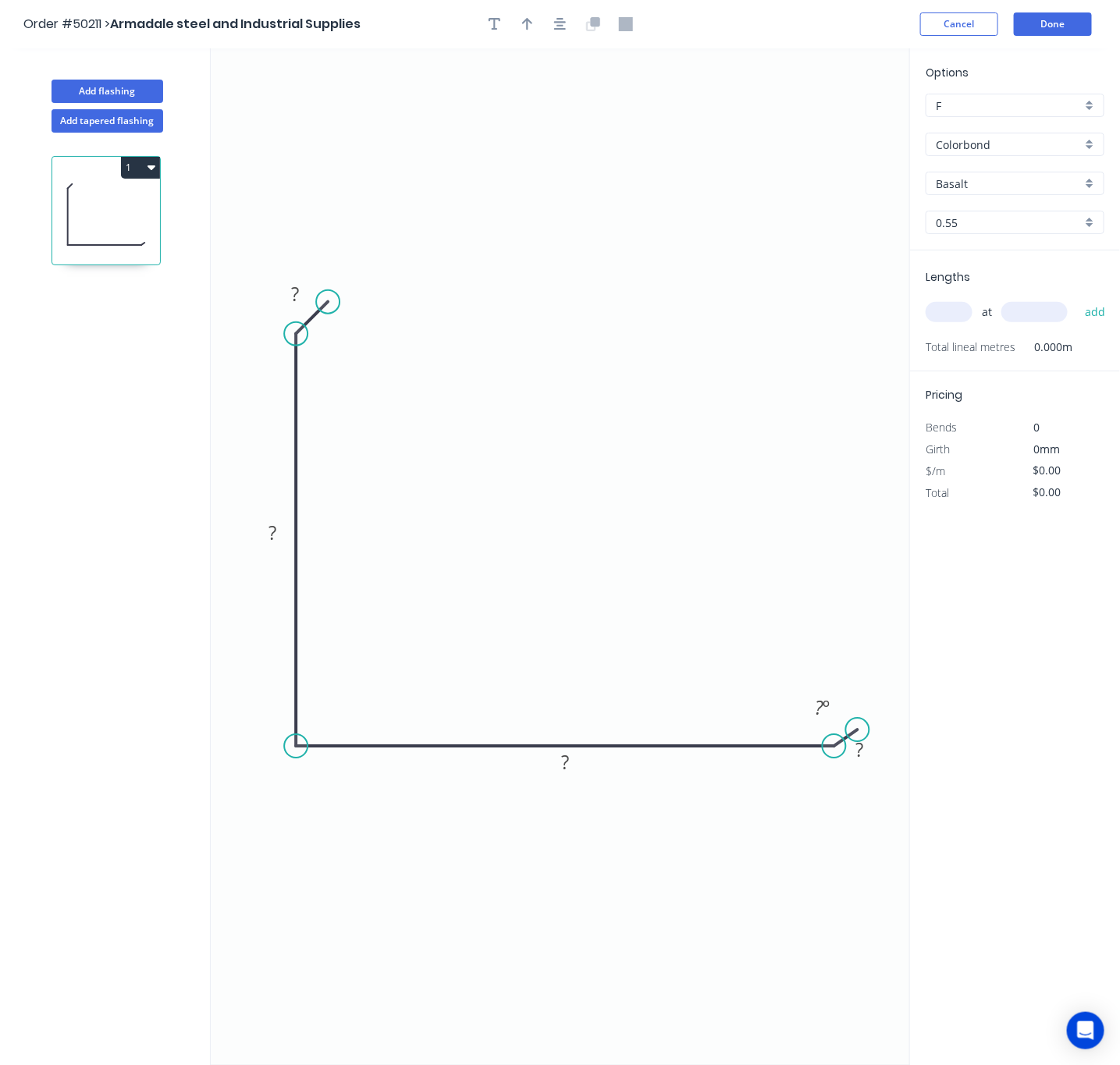
click at [328, 303] on circle at bounding box center [328, 301] width 23 height 23
click at [862, 721] on circle at bounding box center [862, 717] width 23 height 23
click at [572, 766] on rect at bounding box center [565, 763] width 32 height 22
click at [288, 538] on rect at bounding box center [272, 534] width 32 height 22
click at [298, 299] on tspan "?" at bounding box center [295, 293] width 8 height 26
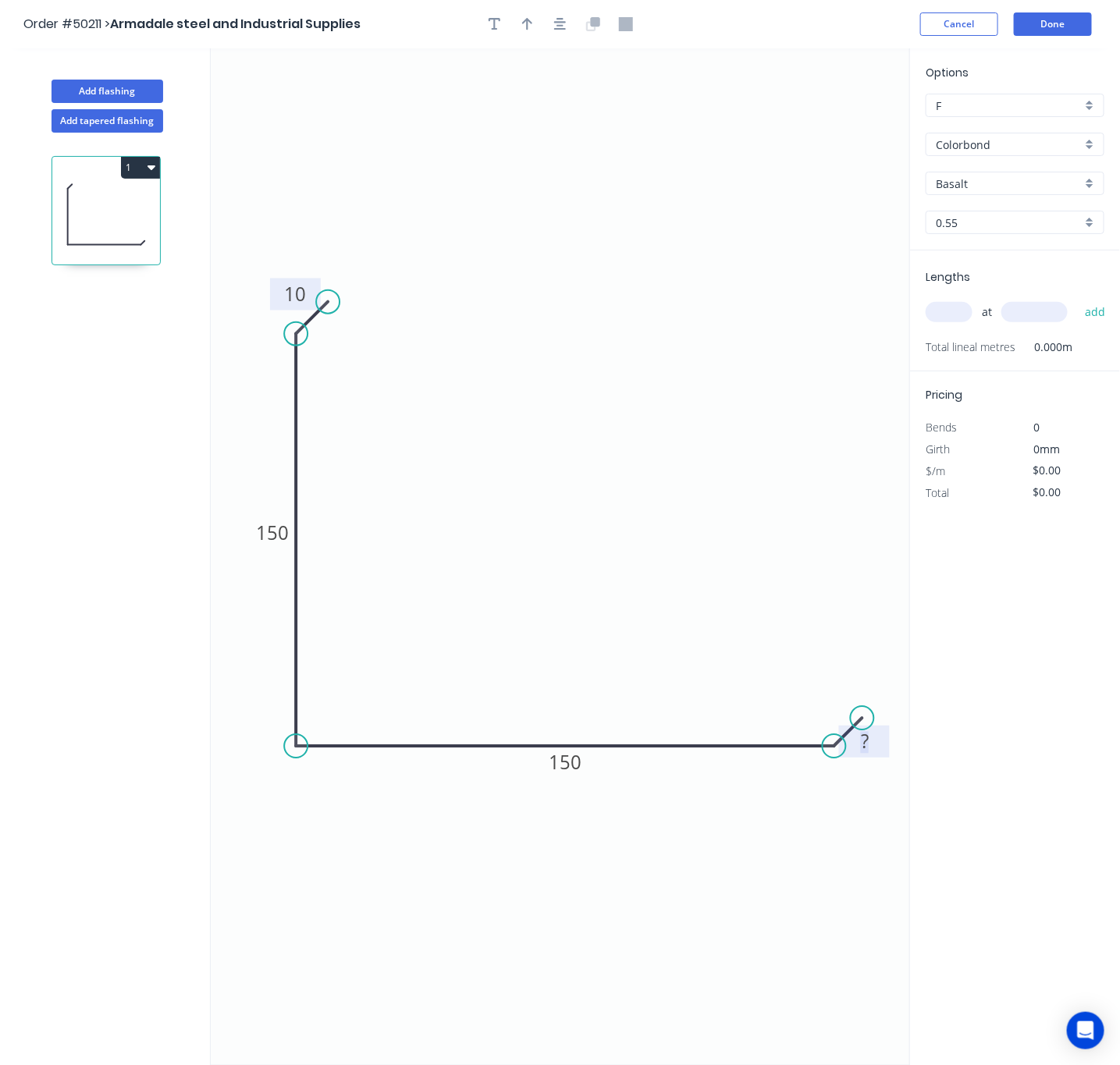
click at [873, 745] on rect at bounding box center [864, 743] width 32 height 22
drag, startPoint x: 1018, startPoint y: 145, endPoint x: 1016, endPoint y: 153, distance: 8.2
click at [1018, 146] on input "Colorbond" at bounding box center [1008, 144] width 146 height 16
type input "$12.42"
click at [995, 197] on div "Zincalume" at bounding box center [1015, 201] width 177 height 27
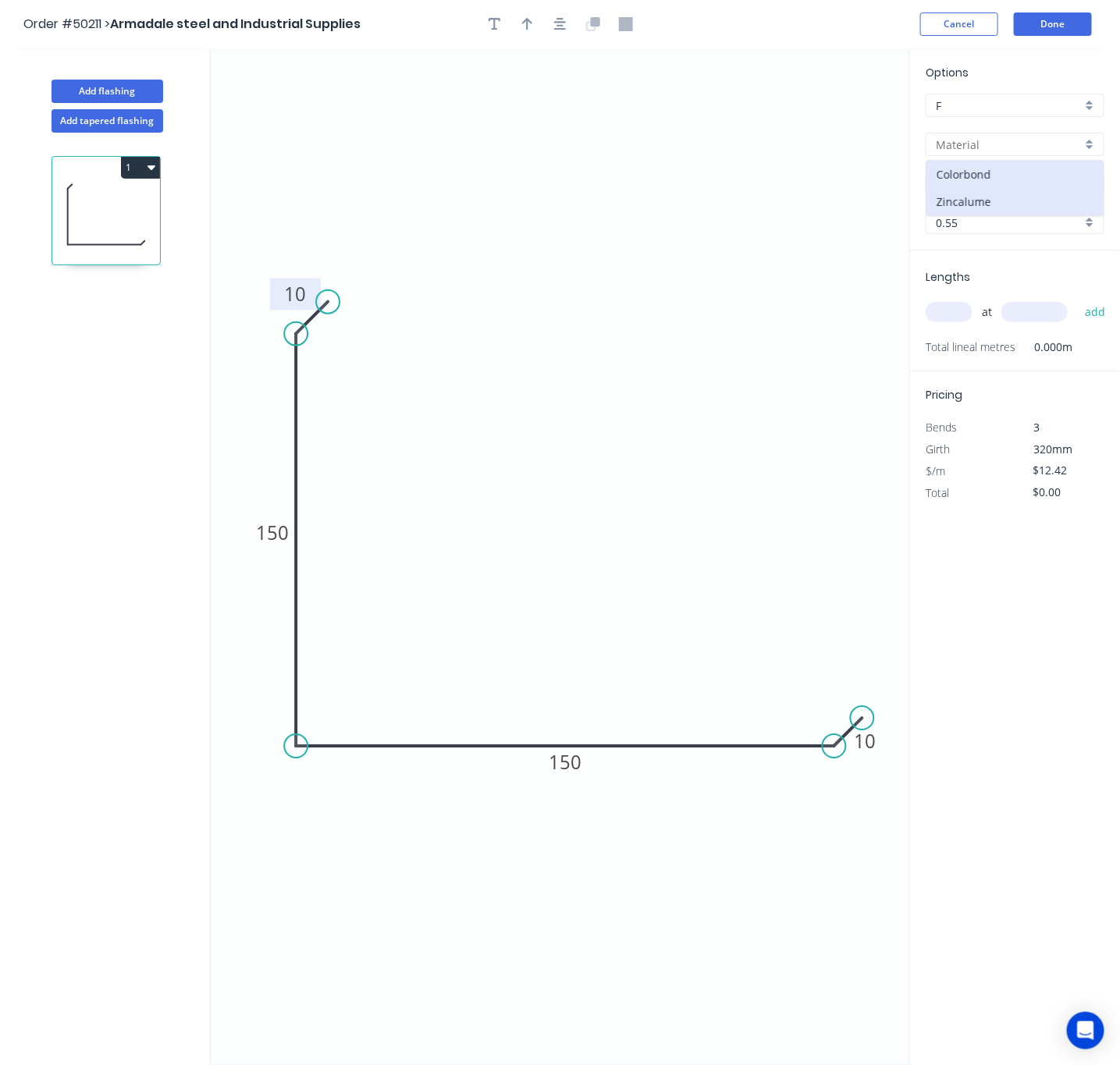
type input "Zincalume"
type input "Zinc"
type input "$10.45"
click at [986, 206] on div "Options F F Zincalume Zincalume Zinc Zinc 0.55 0.55" at bounding box center [1015, 157] width 210 height 187
click at [988, 188] on input "Zinc" at bounding box center [1008, 183] width 146 height 16
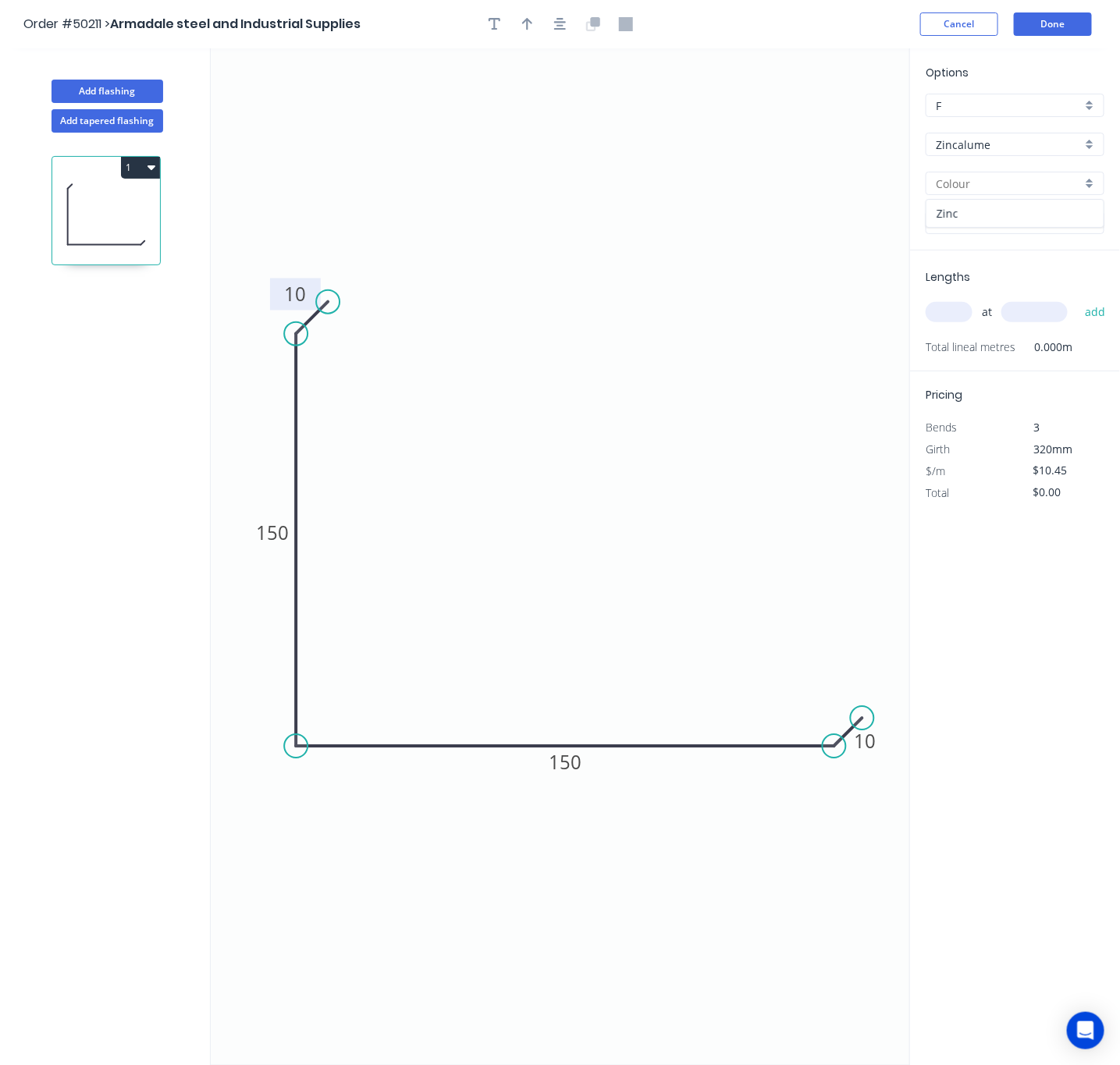
click at [1003, 211] on div "Zinc" at bounding box center [1015, 213] width 177 height 27
type input "Zinc"
click at [966, 310] on input "text" at bounding box center [949, 312] width 47 height 20
type input "2"
click at [1024, 307] on input "text" at bounding box center [1035, 312] width 67 height 20
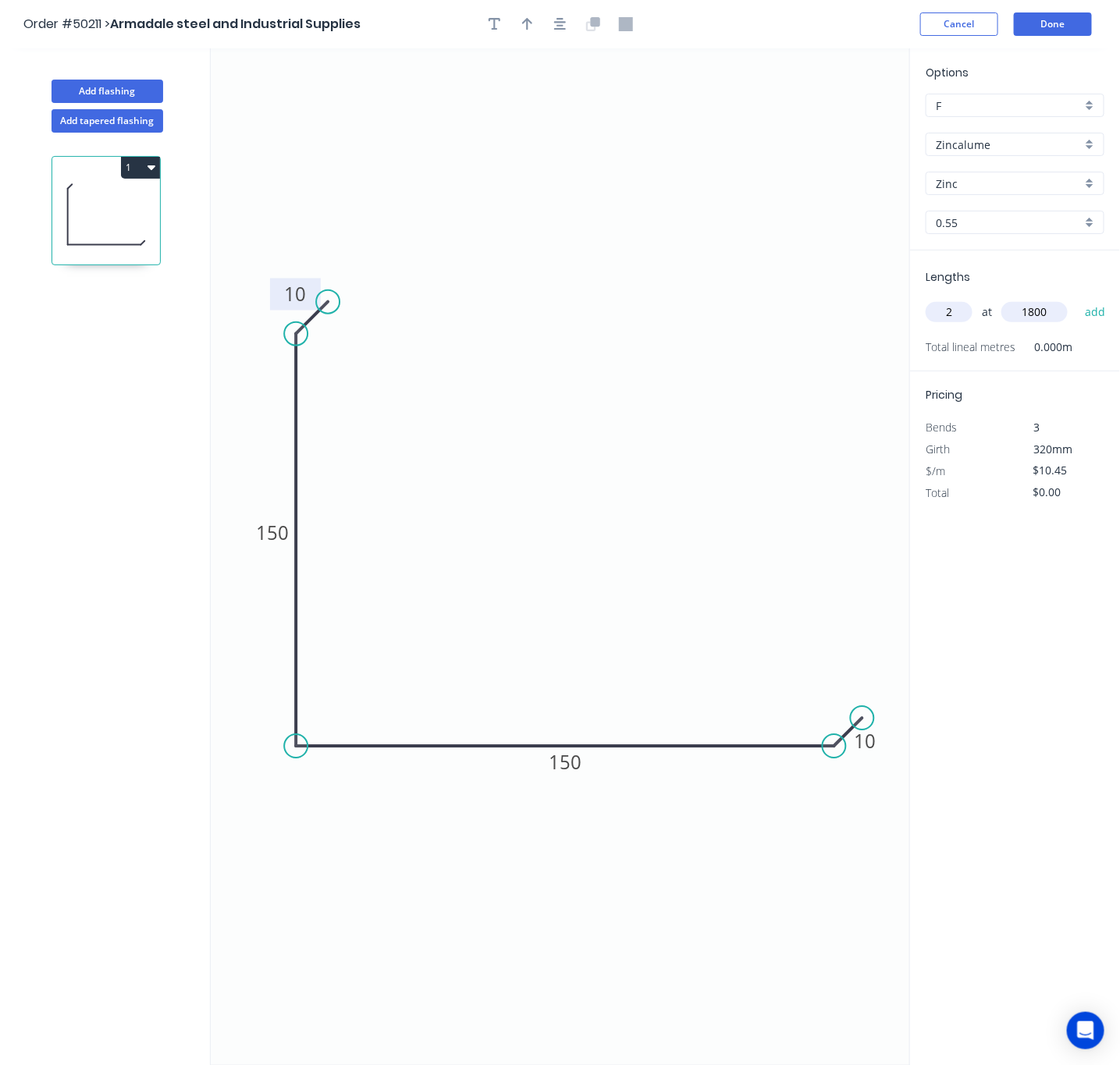
type input "1800"
click at [1076, 298] on button "add" at bounding box center [1094, 311] width 37 height 26
type input "$37.62"
click at [1073, 22] on button "Done" at bounding box center [1052, 24] width 78 height 23
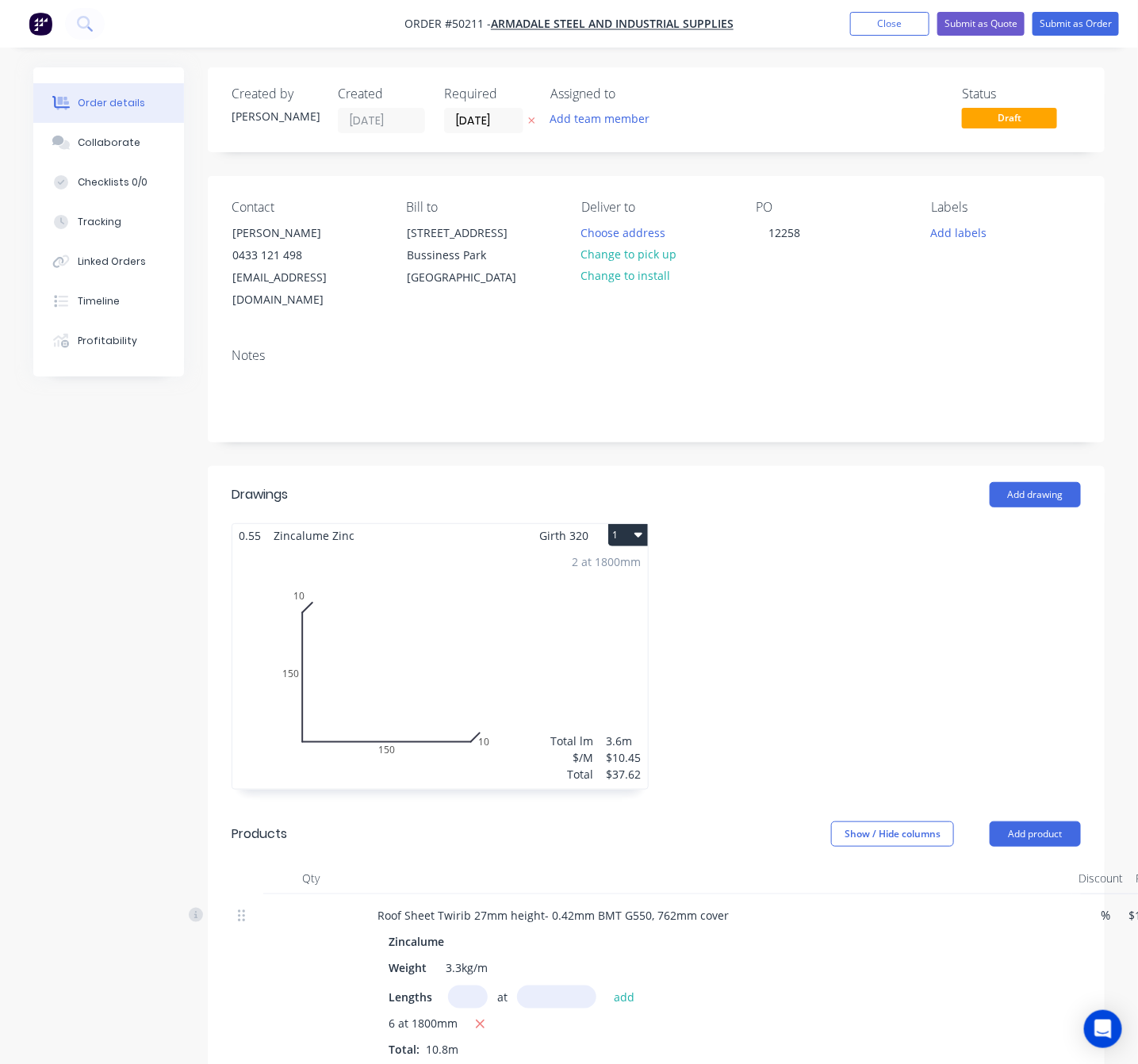
click at [466, 628] on div "2 at 1800mm Total lm $/M Total 3.6m $10.45 $37.62" at bounding box center [439, 667] width 415 height 242
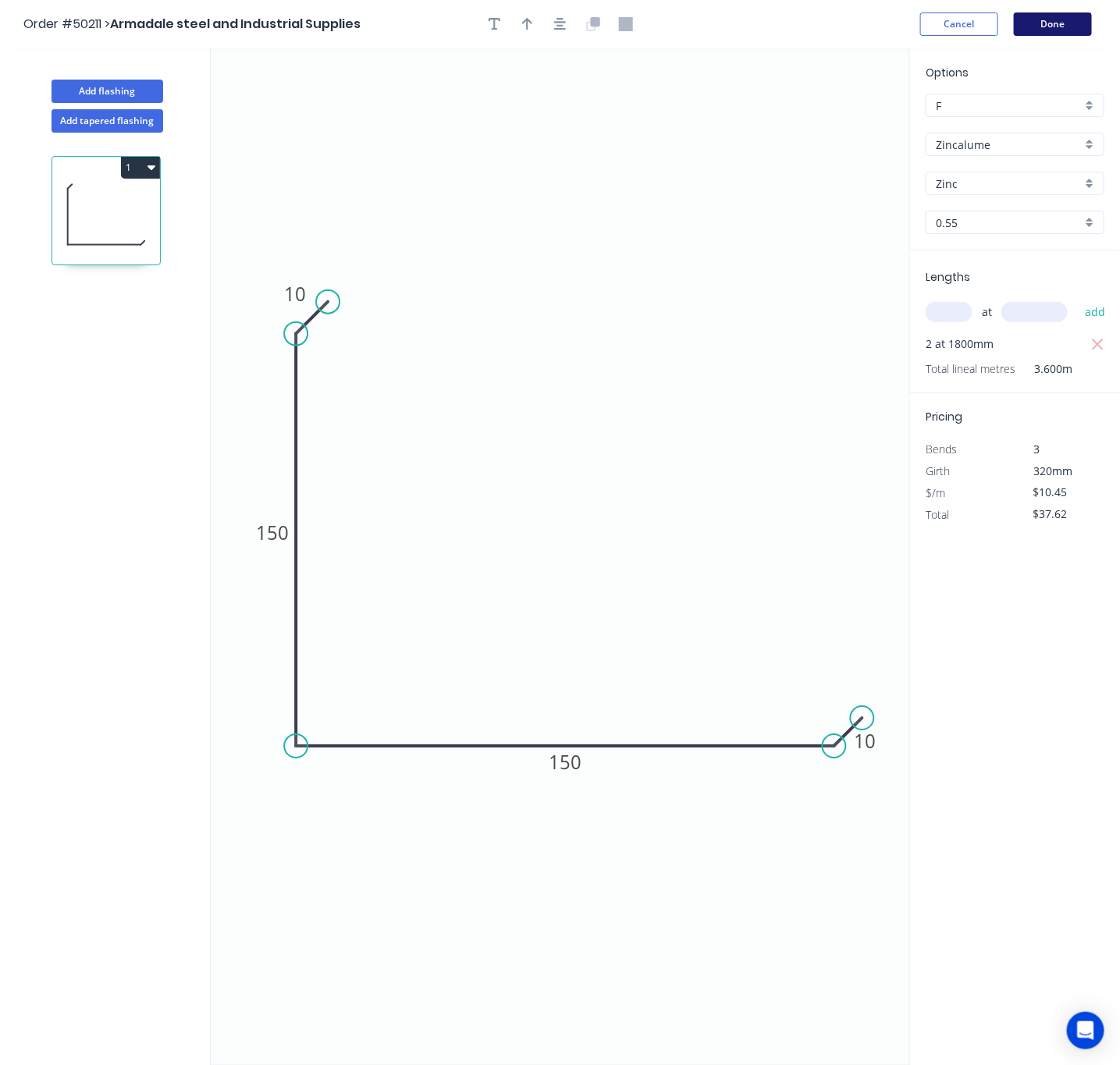
click at [1052, 13] on button "Done" at bounding box center [1052, 24] width 78 height 23
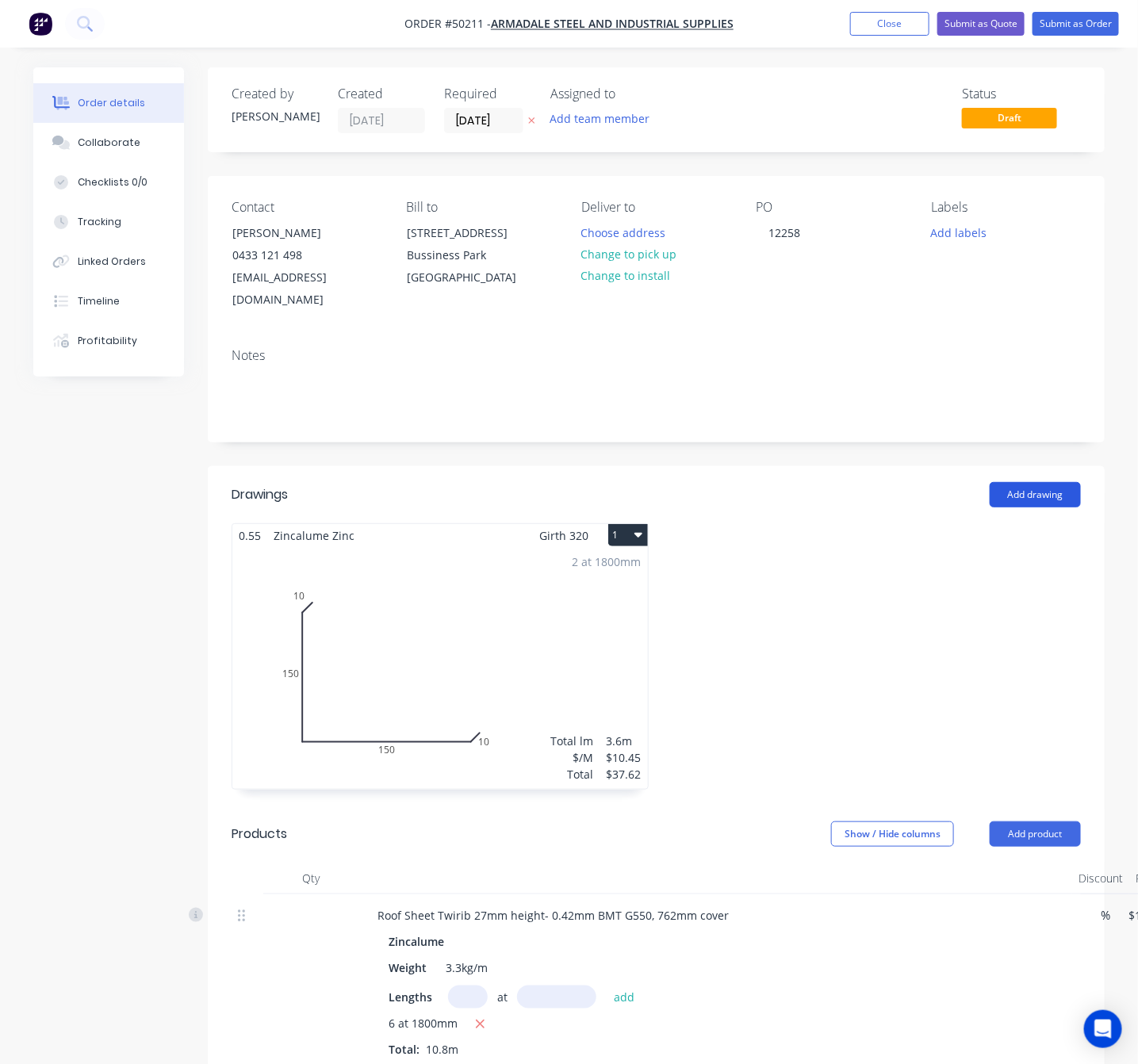
click at [1043, 482] on button "Add drawing" at bounding box center [1035, 494] width 91 height 25
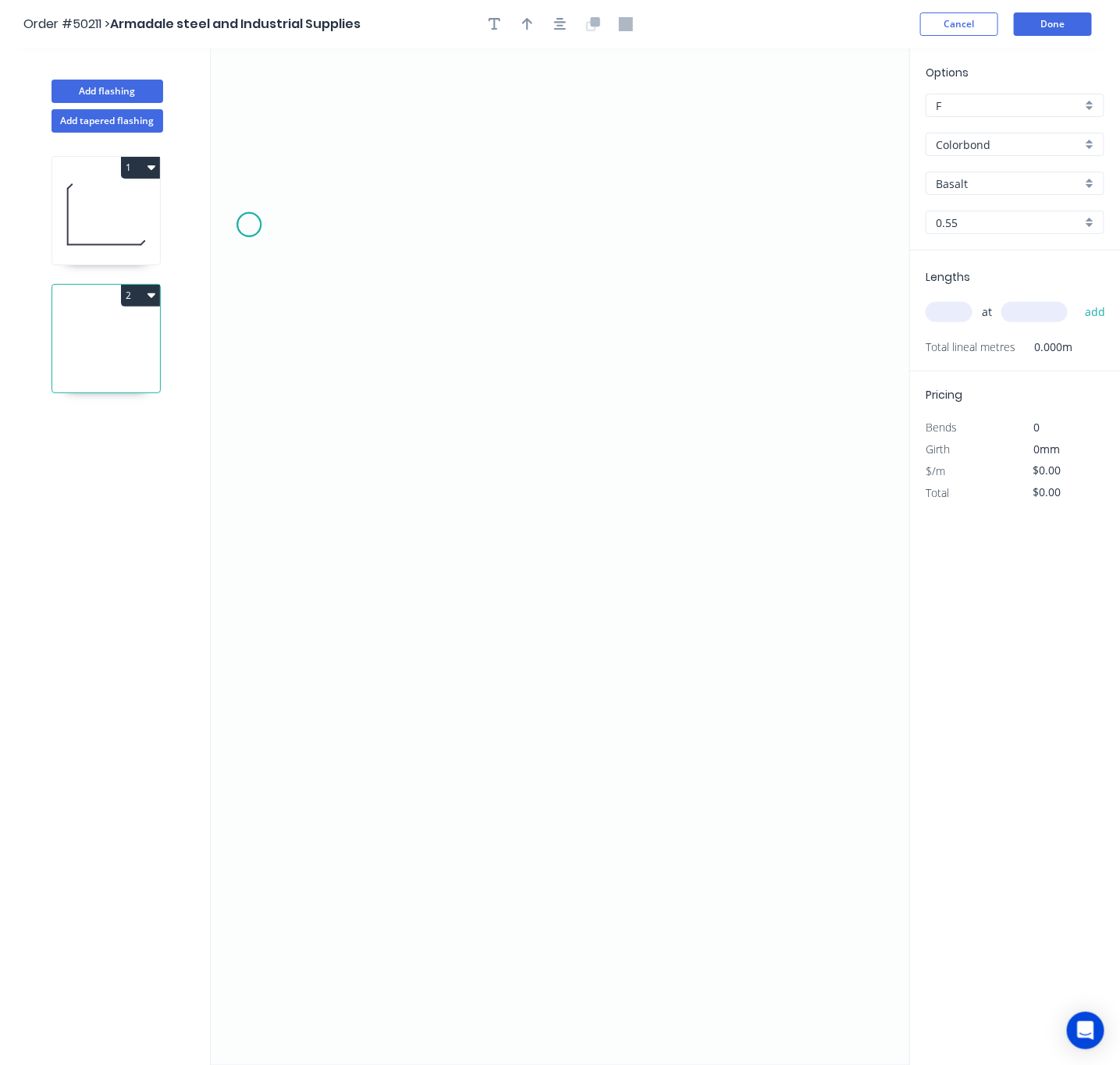
drag, startPoint x: 252, startPoint y: 225, endPoint x: 270, endPoint y: 249, distance: 30.0
click at [252, 227] on icon "0" at bounding box center [560, 557] width 699 height 1016
click at [334, 315] on icon "0" at bounding box center [560, 557] width 699 height 1016
click at [315, 632] on icon "0 ?" at bounding box center [560, 557] width 699 height 1016
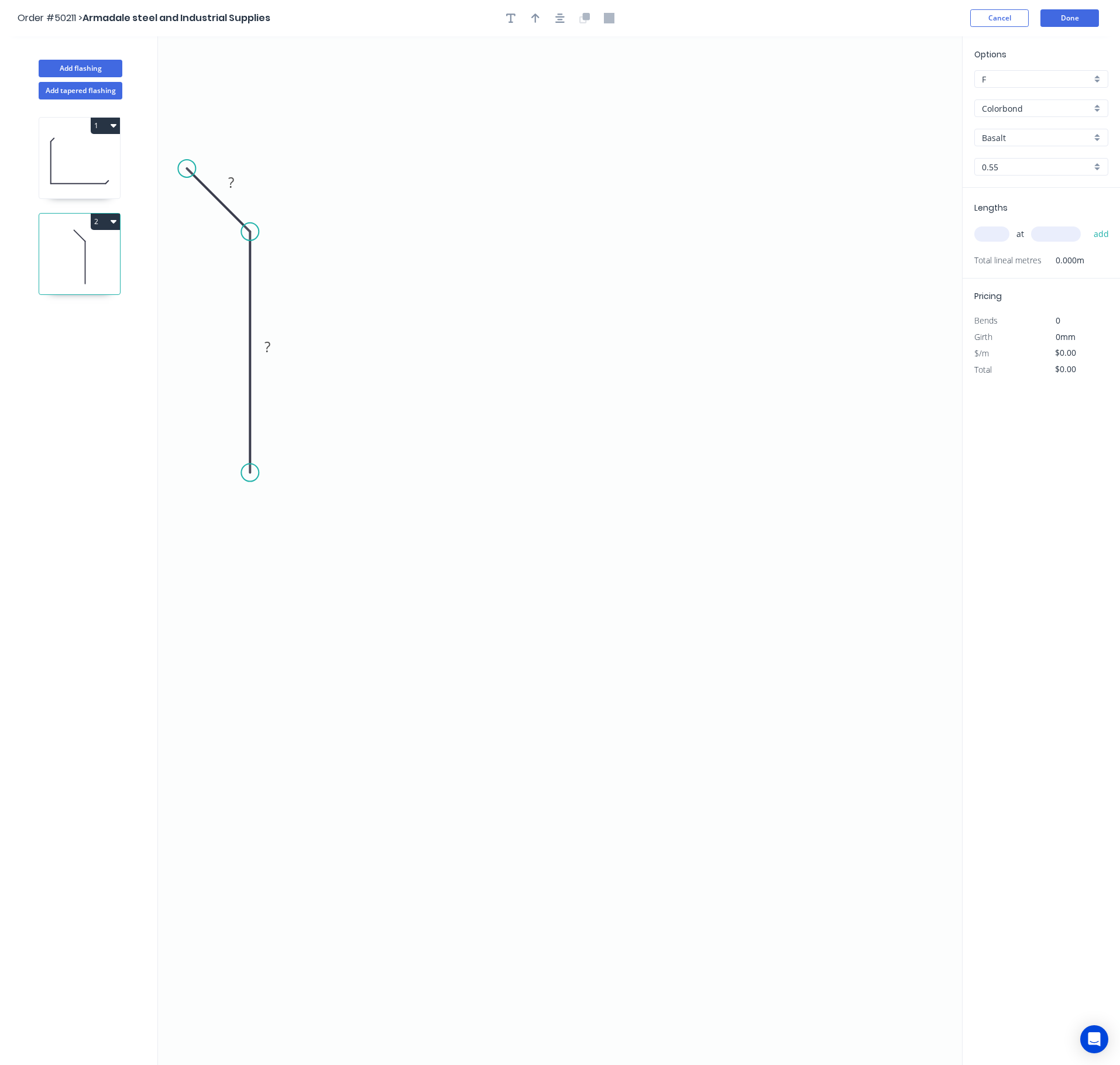
click at [248, 474] on circle at bounding box center [249, 472] width 17 height 17
click at [255, 471] on circle at bounding box center [249, 472] width 17 height 17
click at [853, 464] on icon "0 ? ?" at bounding box center [560, 551] width 804 height 1029
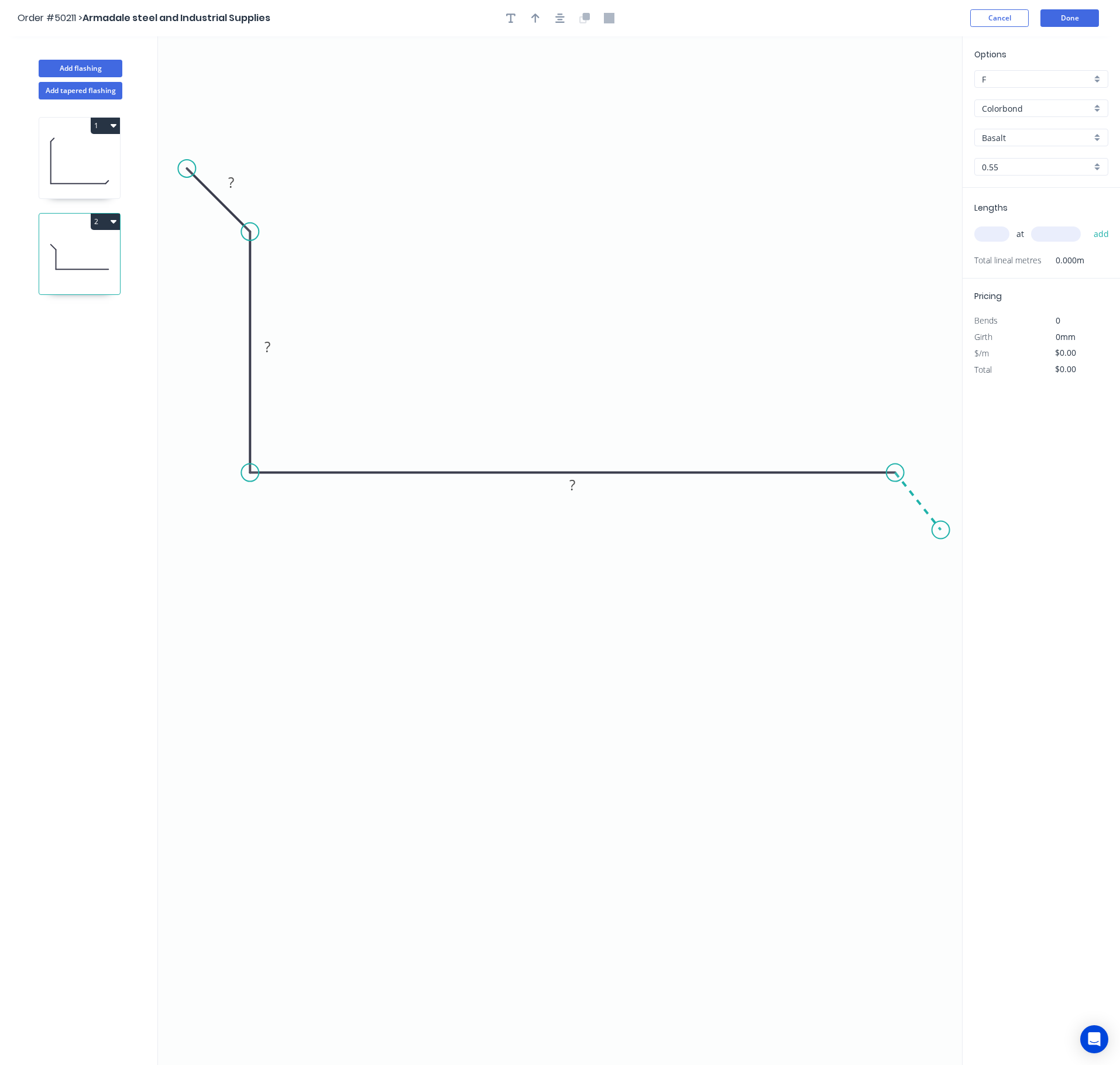
click at [853, 532] on icon "0 ? ? ?" at bounding box center [560, 551] width 804 height 1029
click at [853, 532] on circle at bounding box center [940, 530] width 17 height 17
click at [853, 530] on circle at bounding box center [940, 530] width 17 height 17
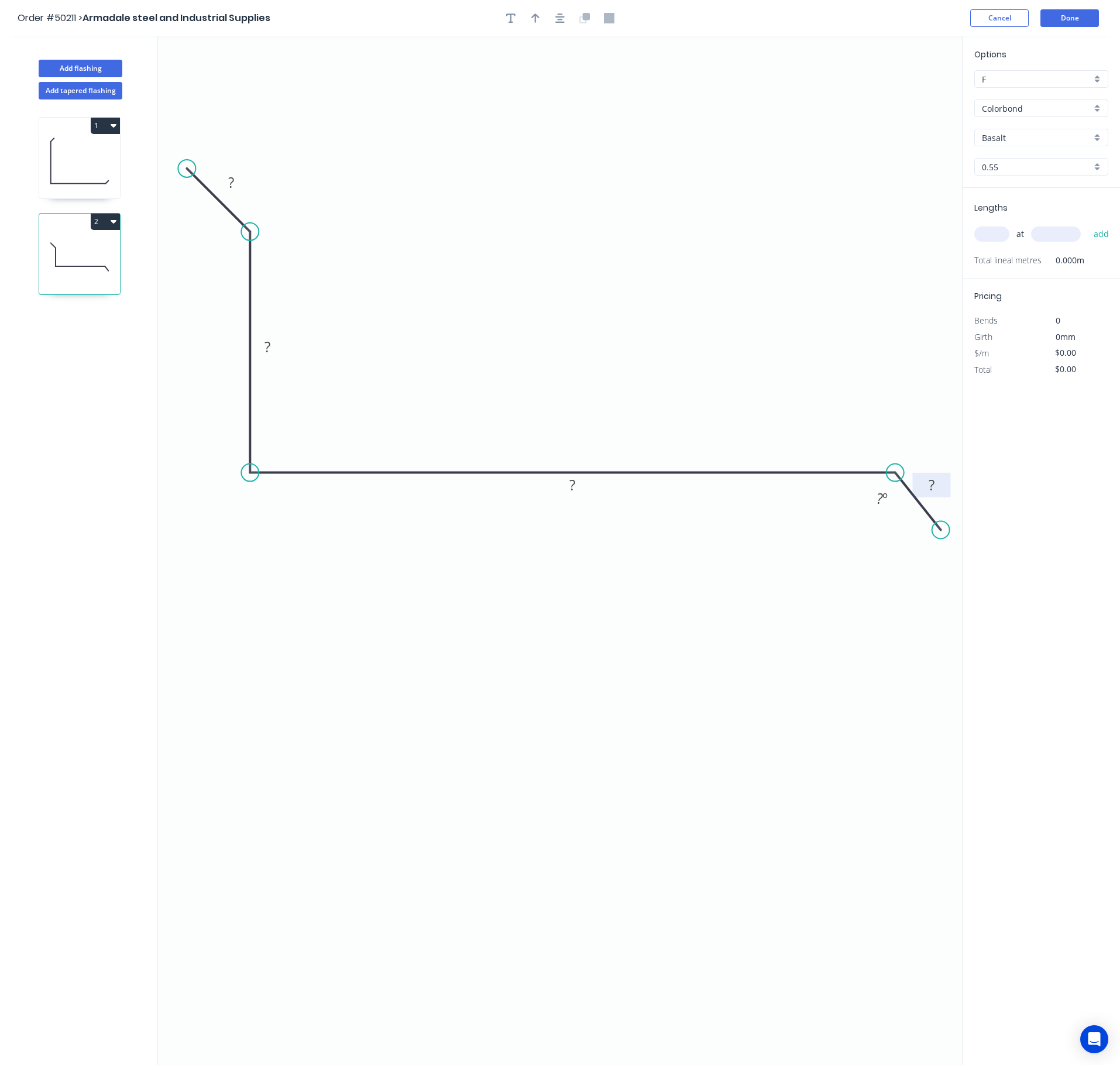
click at [853, 484] on rect at bounding box center [931, 486] width 24 height 17
click at [853, 508] on tspan "?" at bounding box center [879, 498] width 6 height 19
click at [581, 491] on rect at bounding box center [572, 486] width 24 height 17
click at [276, 344] on rect at bounding box center [267, 348] width 24 height 17
click at [234, 185] on tspan "?" at bounding box center [231, 182] width 6 height 19
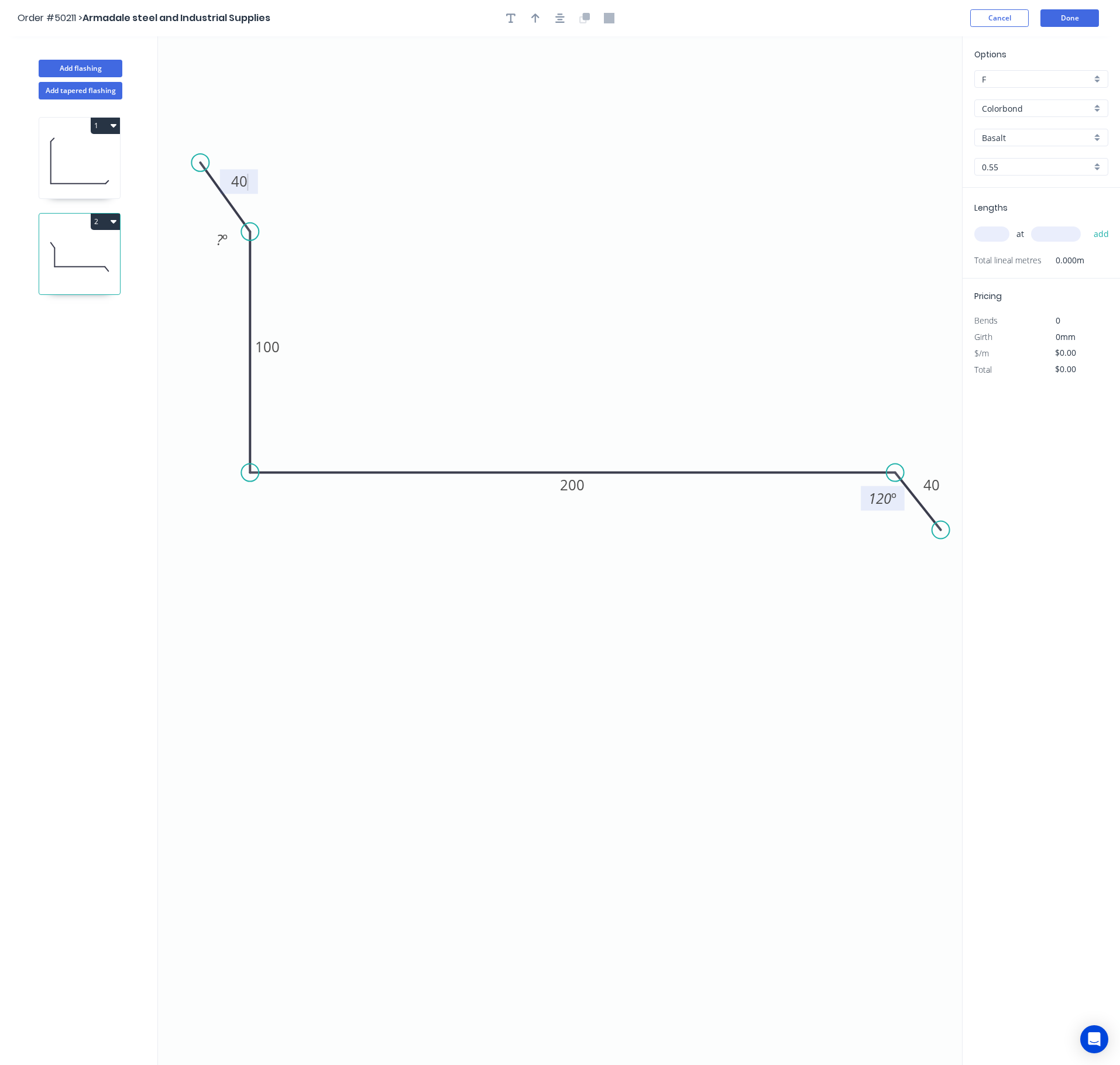
drag, startPoint x: 186, startPoint y: 168, endPoint x: 200, endPoint y: 164, distance: 14.6
click at [200, 164] on circle at bounding box center [200, 162] width 17 height 17
type input "$12.88"
click at [226, 241] on tspan "º" at bounding box center [225, 240] width 5 height 19
click at [853, 132] on input "Basalt" at bounding box center [1036, 138] width 109 height 12
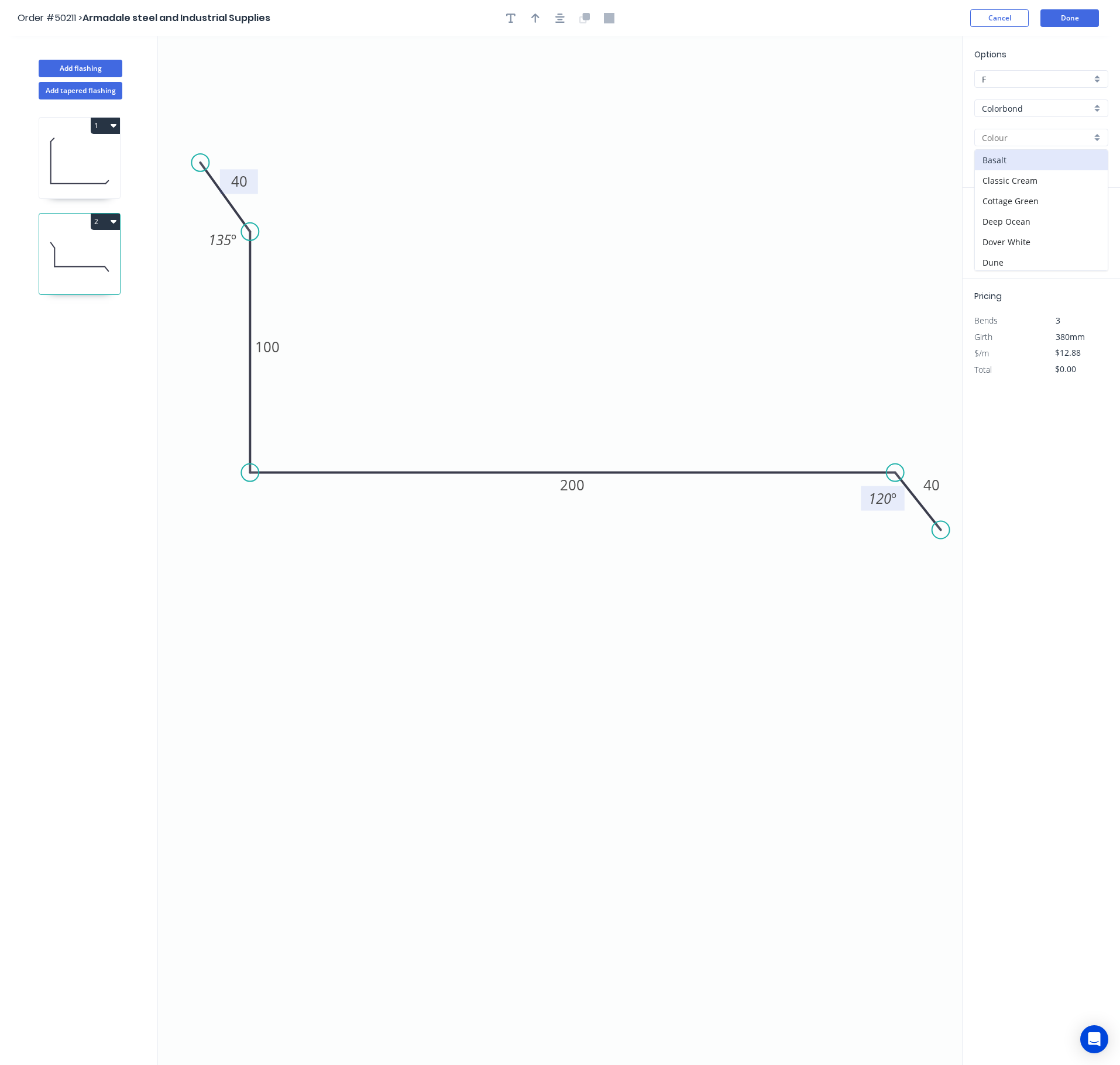
click at [853, 97] on div "Options F F Colorbond Colorbond Basalt Classic Cream Cottage Green Deep Ocean D…" at bounding box center [1041, 118] width 157 height 140
click at [853, 110] on input "Colorbond" at bounding box center [1036, 108] width 109 height 12
click at [853, 150] on div "Zincalume" at bounding box center [1041, 151] width 133 height 20
type input "Zincalume"
type input "Zinc"
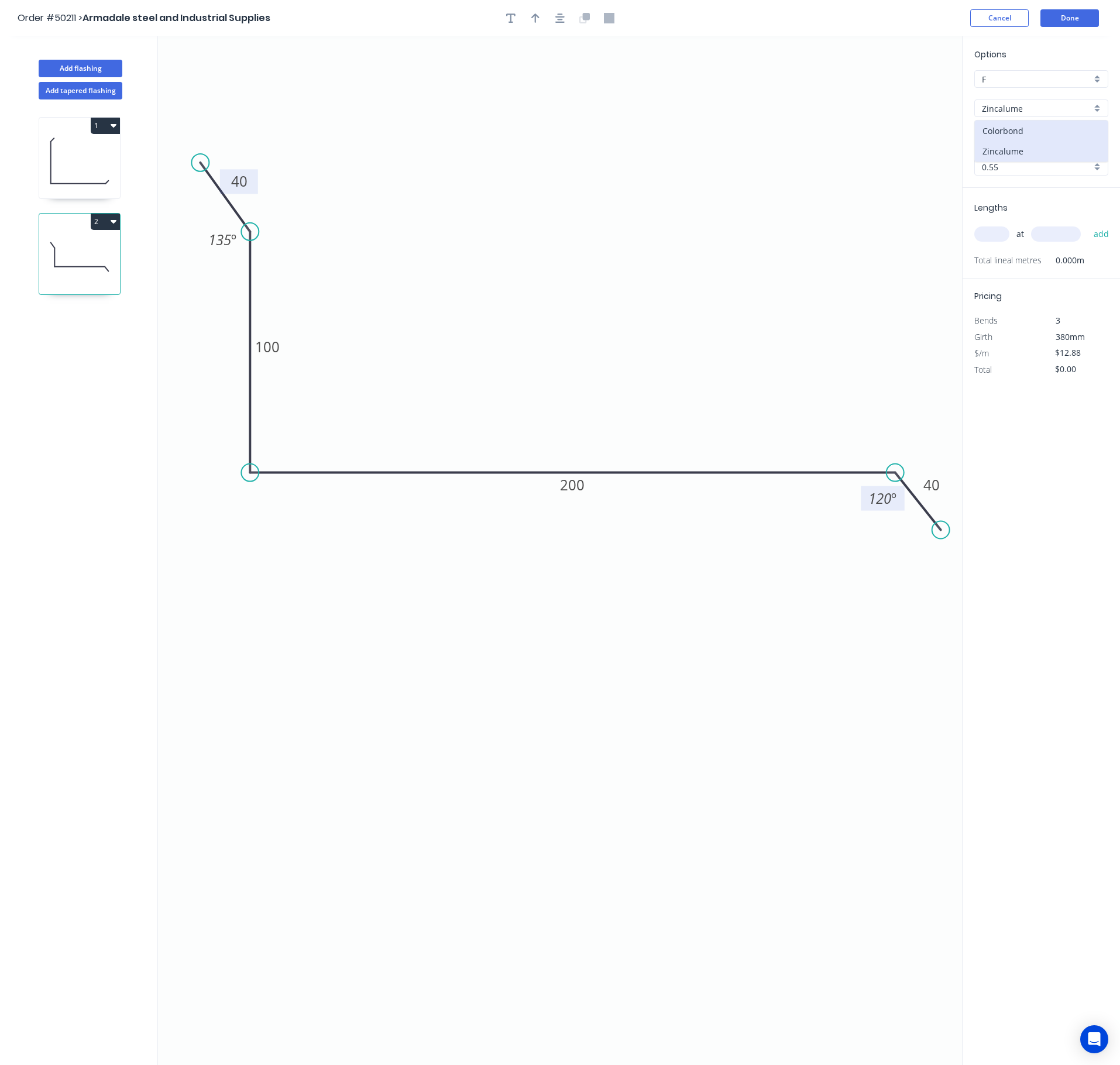
type input "$10.87"
click at [853, 134] on input "Zinc" at bounding box center [1036, 138] width 109 height 12
click at [853, 166] on div "Zinc" at bounding box center [1041, 160] width 133 height 20
type input "Zinc"
click at [853, 234] on input "text" at bounding box center [991, 234] width 35 height 15
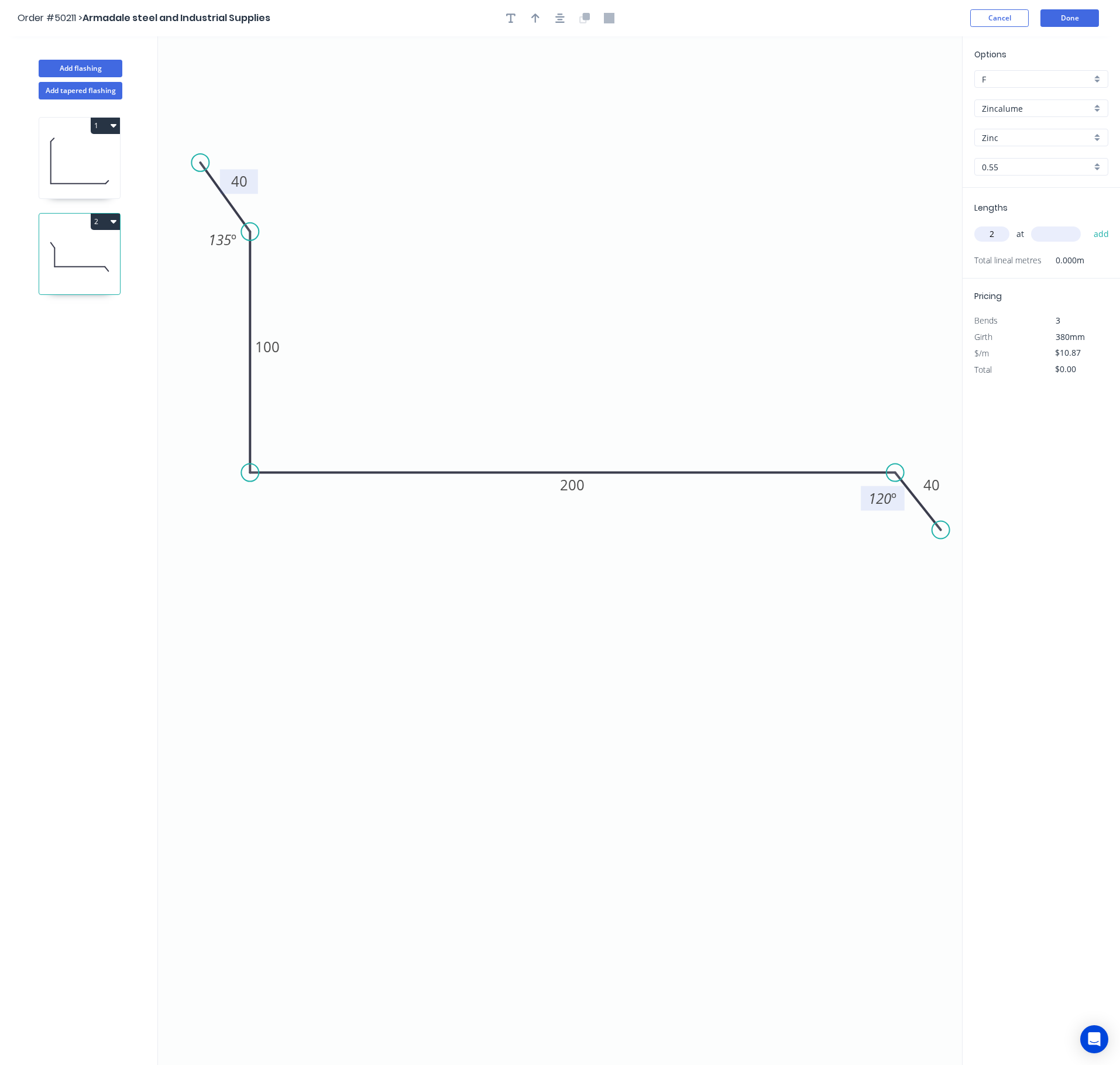
type input "2"
click at [853, 237] on input "text" at bounding box center [1056, 234] width 50 height 15
type input "2100"
click at [853, 224] on button "add" at bounding box center [1101, 233] width 28 height 20
type input "$45.65"
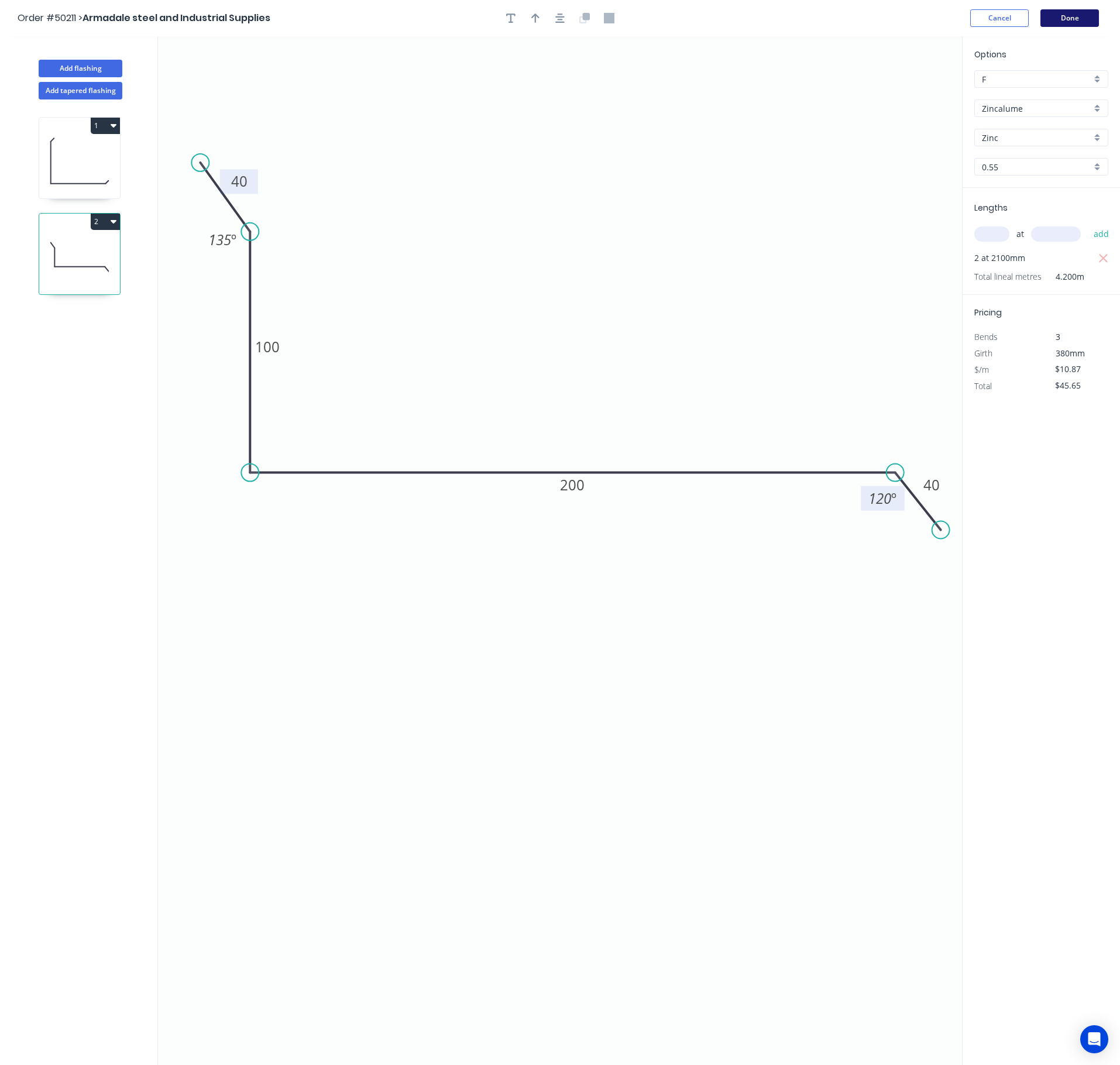
click at [853, 17] on button "Done" at bounding box center [1069, 18] width 58 height 17
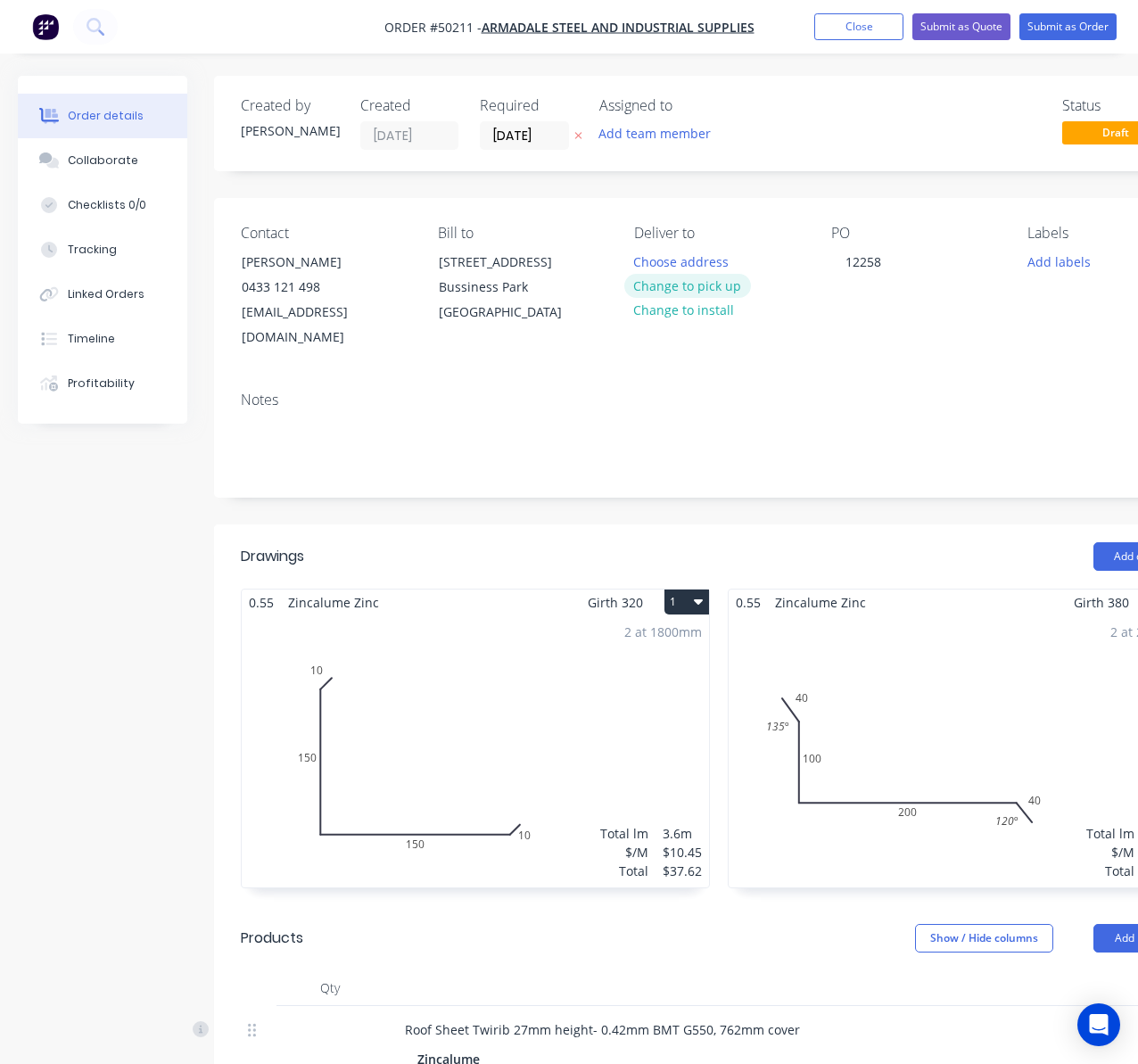
click at [722, 286] on button "Change to pick up" at bounding box center [687, 286] width 127 height 24
click at [539, 137] on input "[DATE]" at bounding box center [525, 135] width 88 height 26
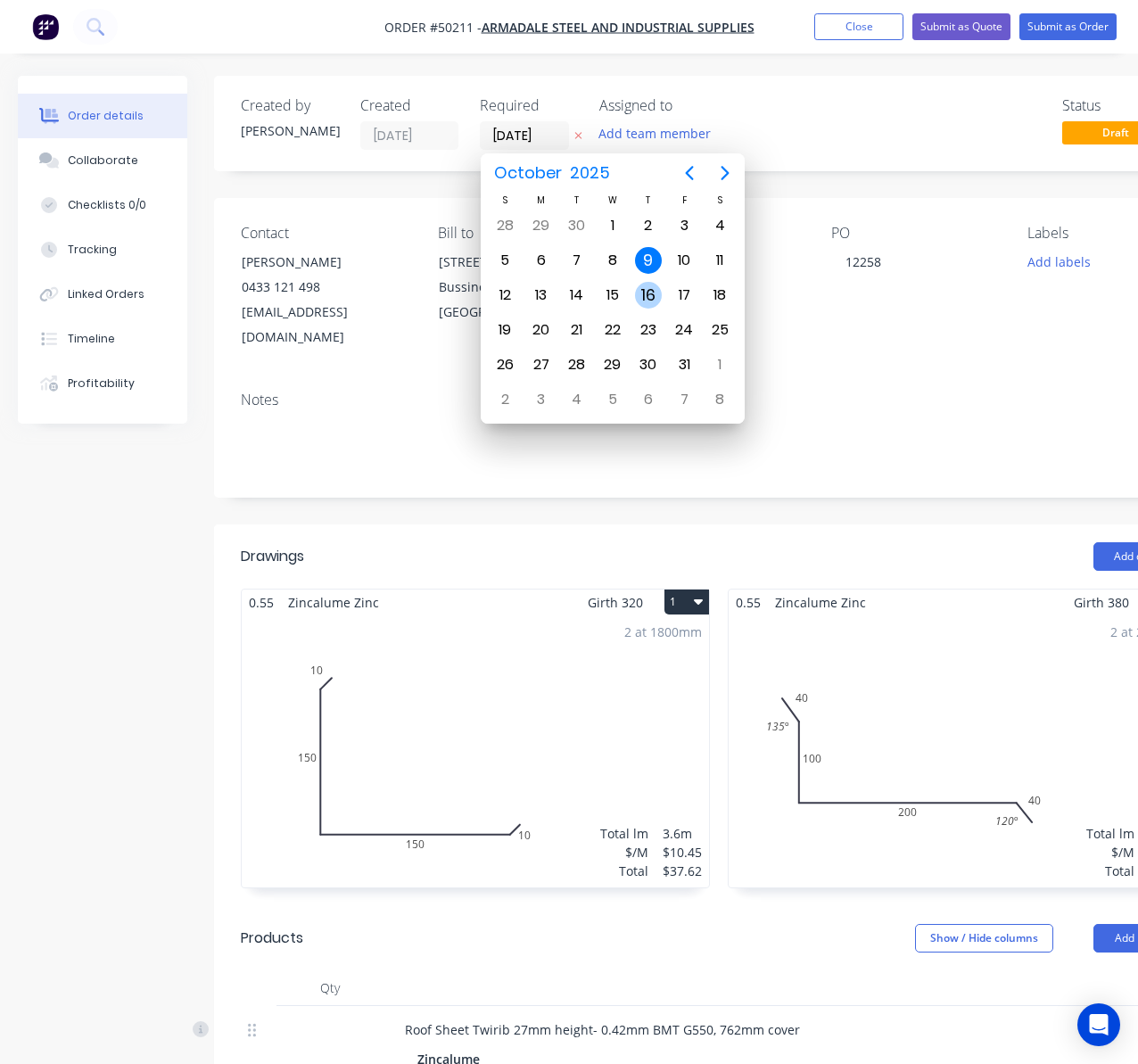
click at [651, 296] on div "16" at bounding box center [647, 295] width 26 height 26
type input "[DATE]"
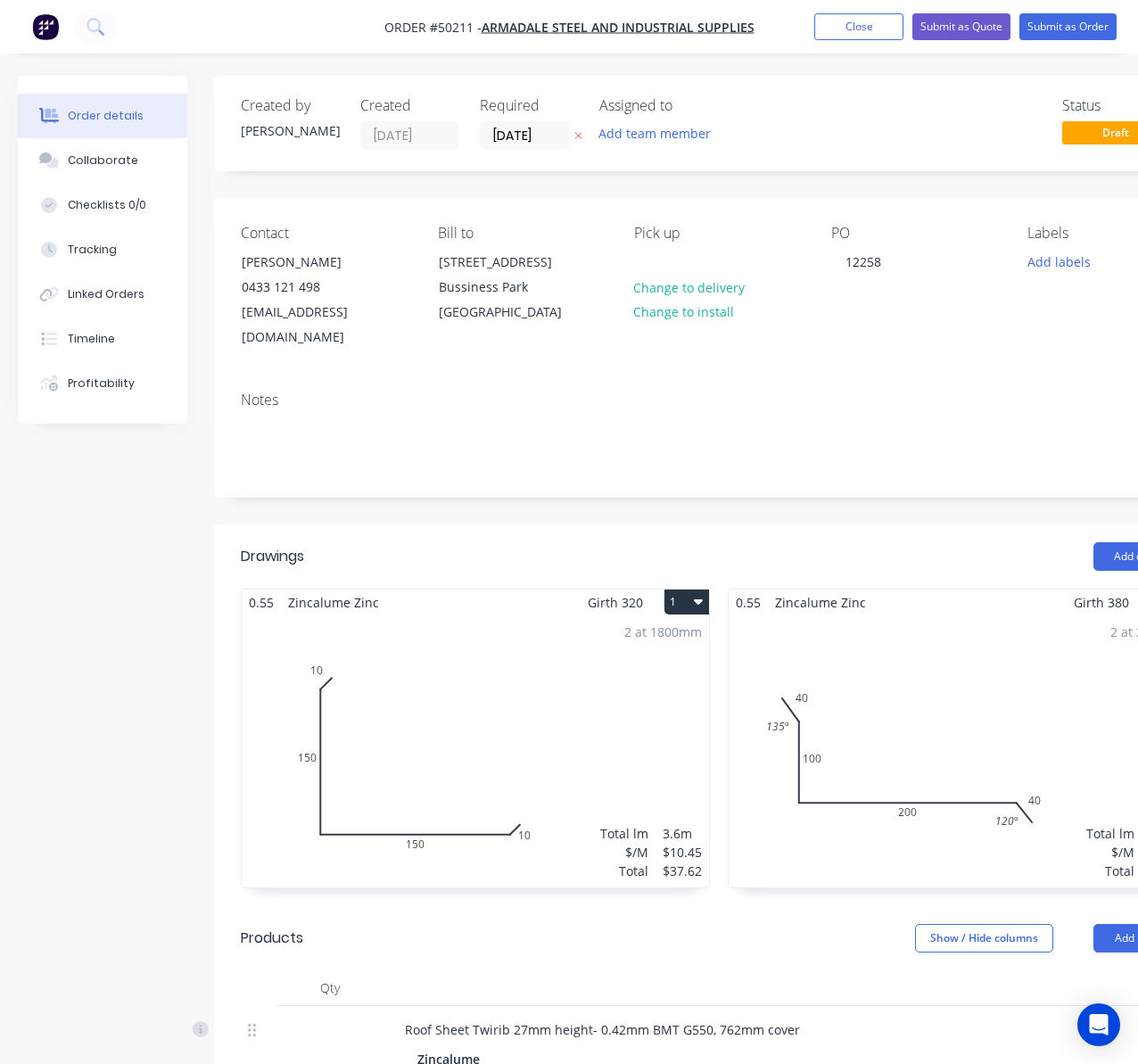
click at [1056, 5] on nav "Order #50211 - Armadale steel and Industrial Supplies Add product Close Submit …" at bounding box center [569, 26] width 1138 height 54
click at [1068, 19] on button "Submit as Order" at bounding box center [1069, 26] width 98 height 26
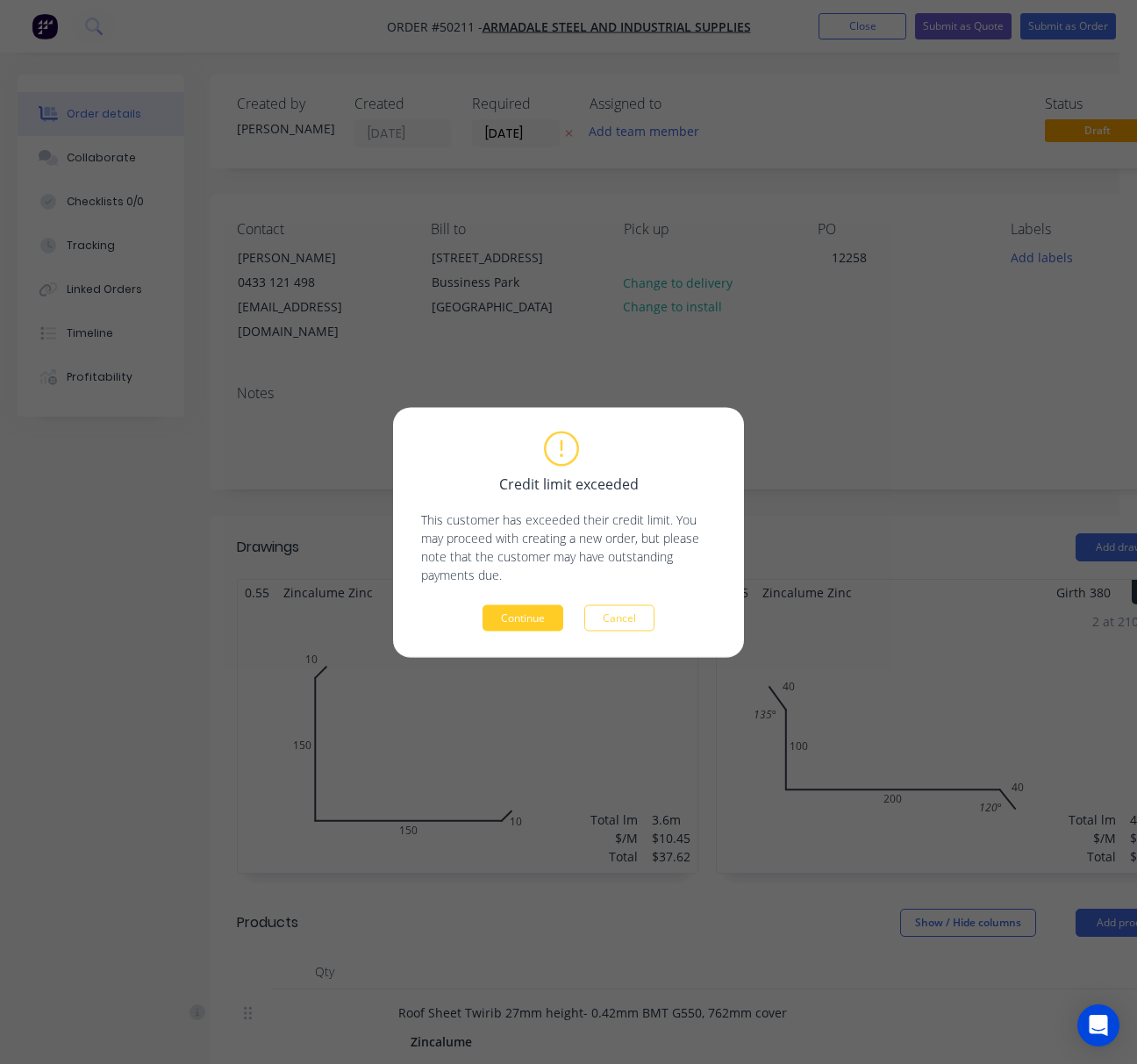
click at [516, 618] on button "Continue" at bounding box center [522, 616] width 81 height 26
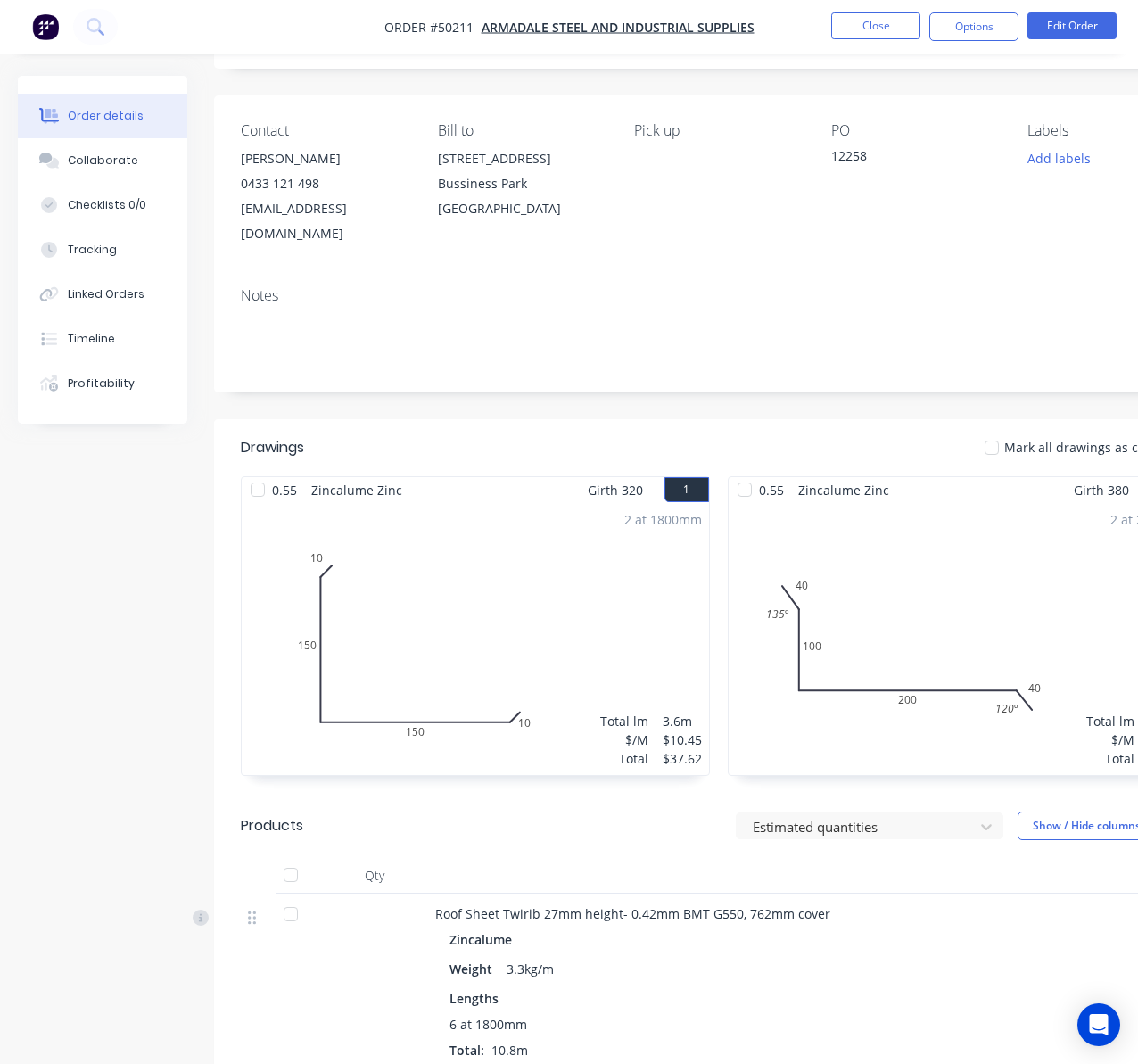
scroll to position [364, 0]
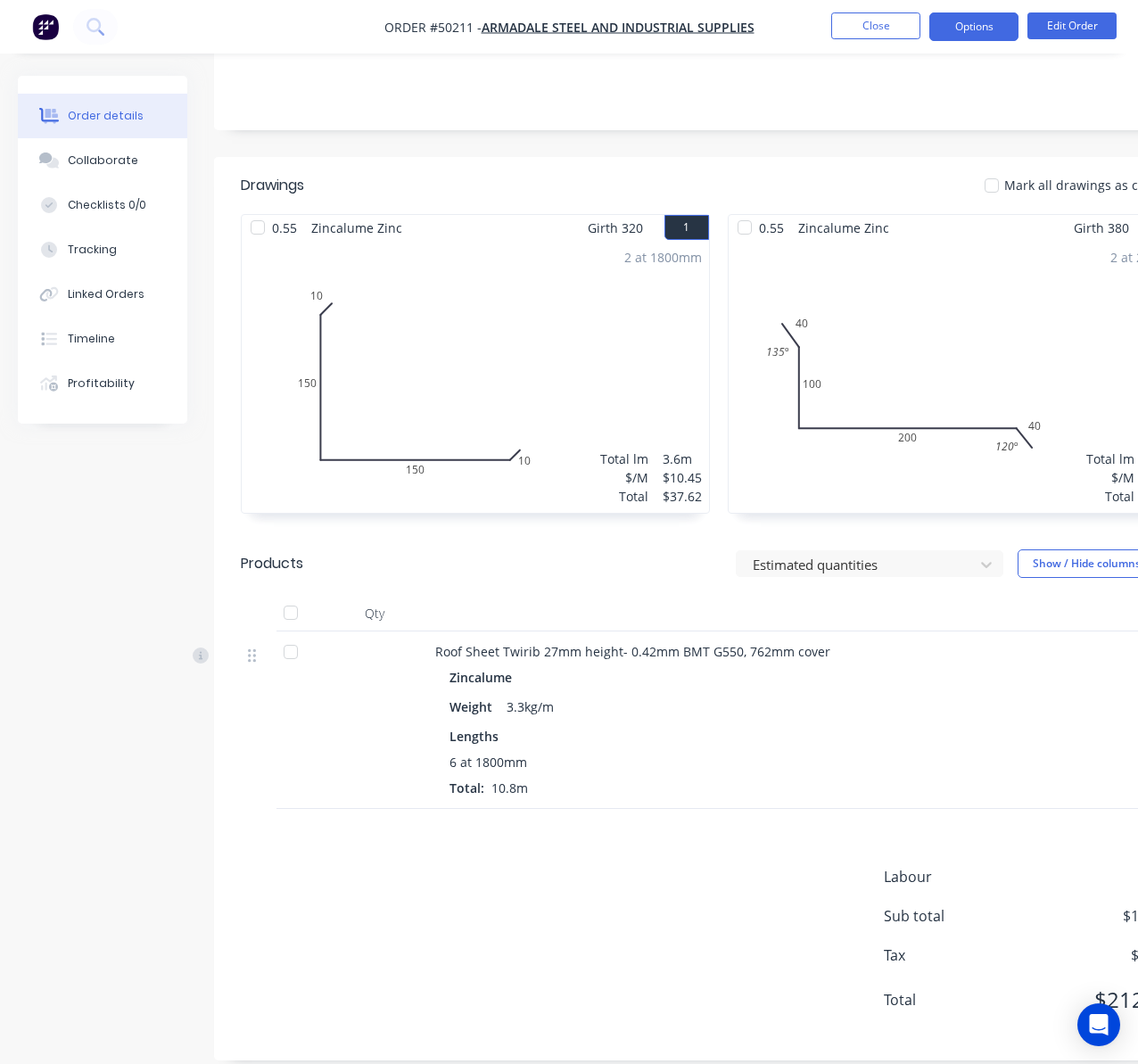
click at [979, 26] on button "Options" at bounding box center [973, 26] width 89 height 28
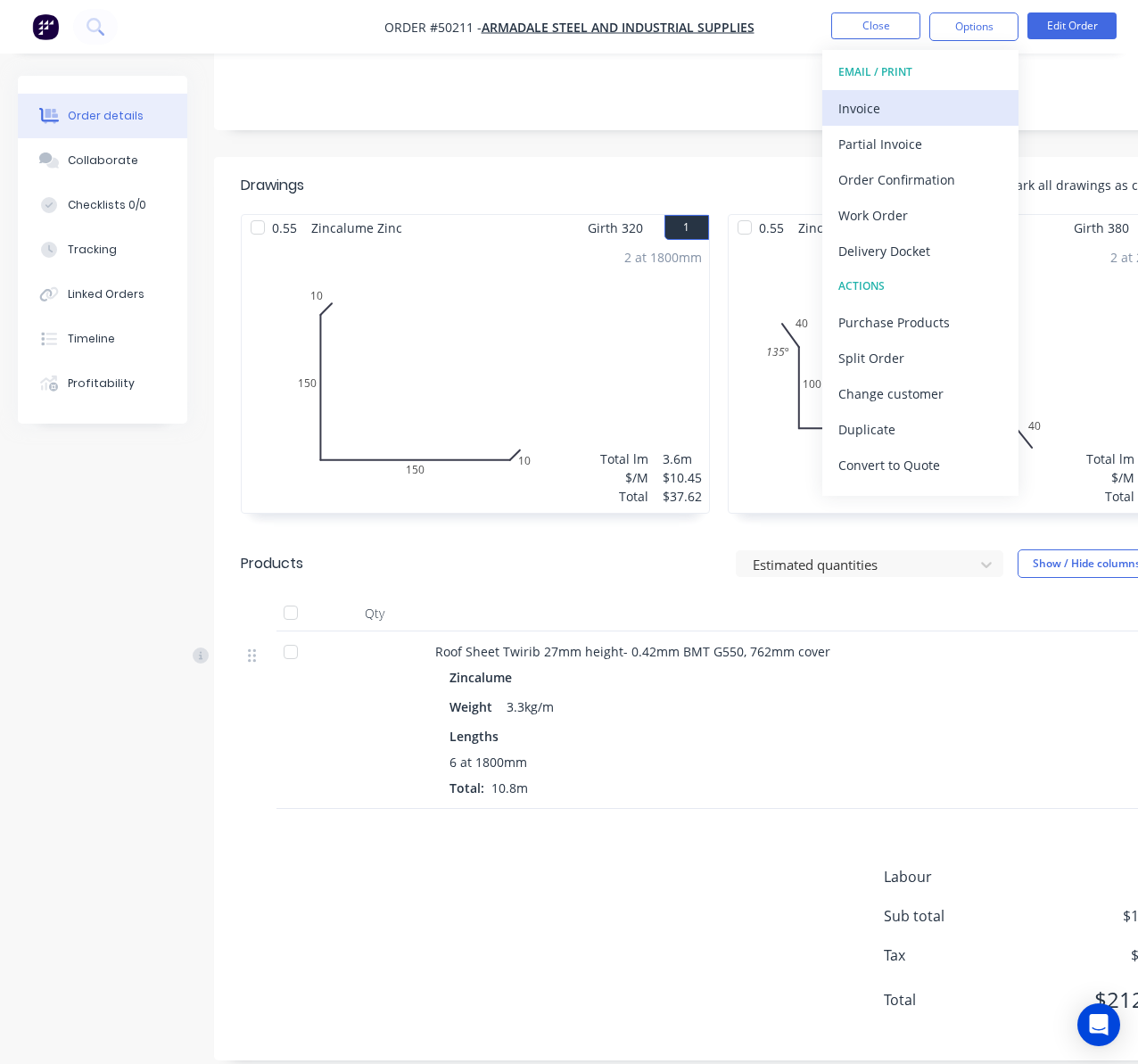
click at [926, 107] on div "Invoice" at bounding box center [921, 108] width 164 height 26
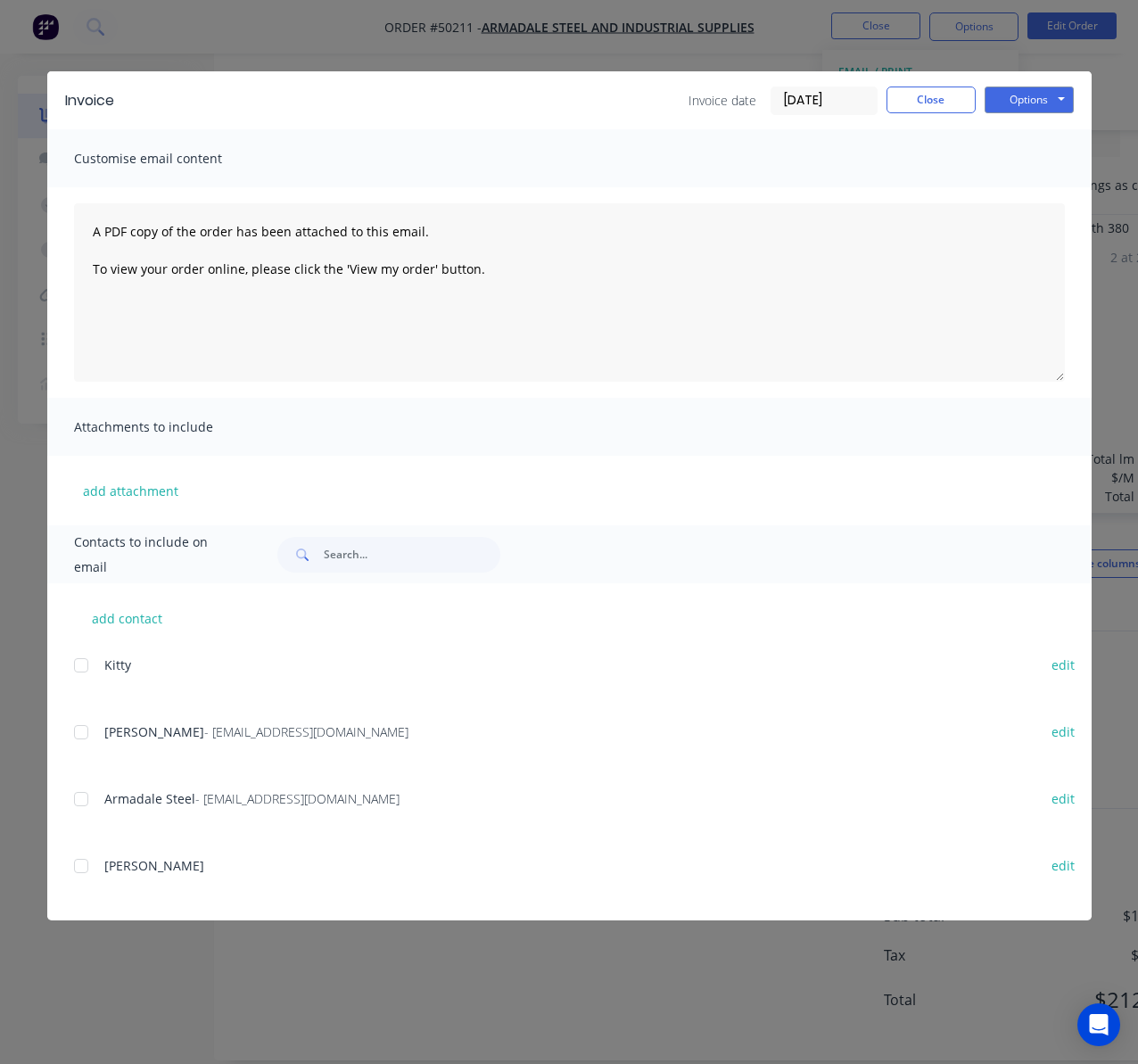
click at [84, 725] on div at bounding box center [81, 732] width 36 height 36
click at [1045, 83] on div "Invoice Invoice date 09/10/25 Close Options Preview Print Email" at bounding box center [569, 99] width 1044 height 58
click at [1045, 90] on button "Options" at bounding box center [1029, 99] width 89 height 26
click at [1045, 189] on button "Email" at bounding box center [1041, 190] width 114 height 29
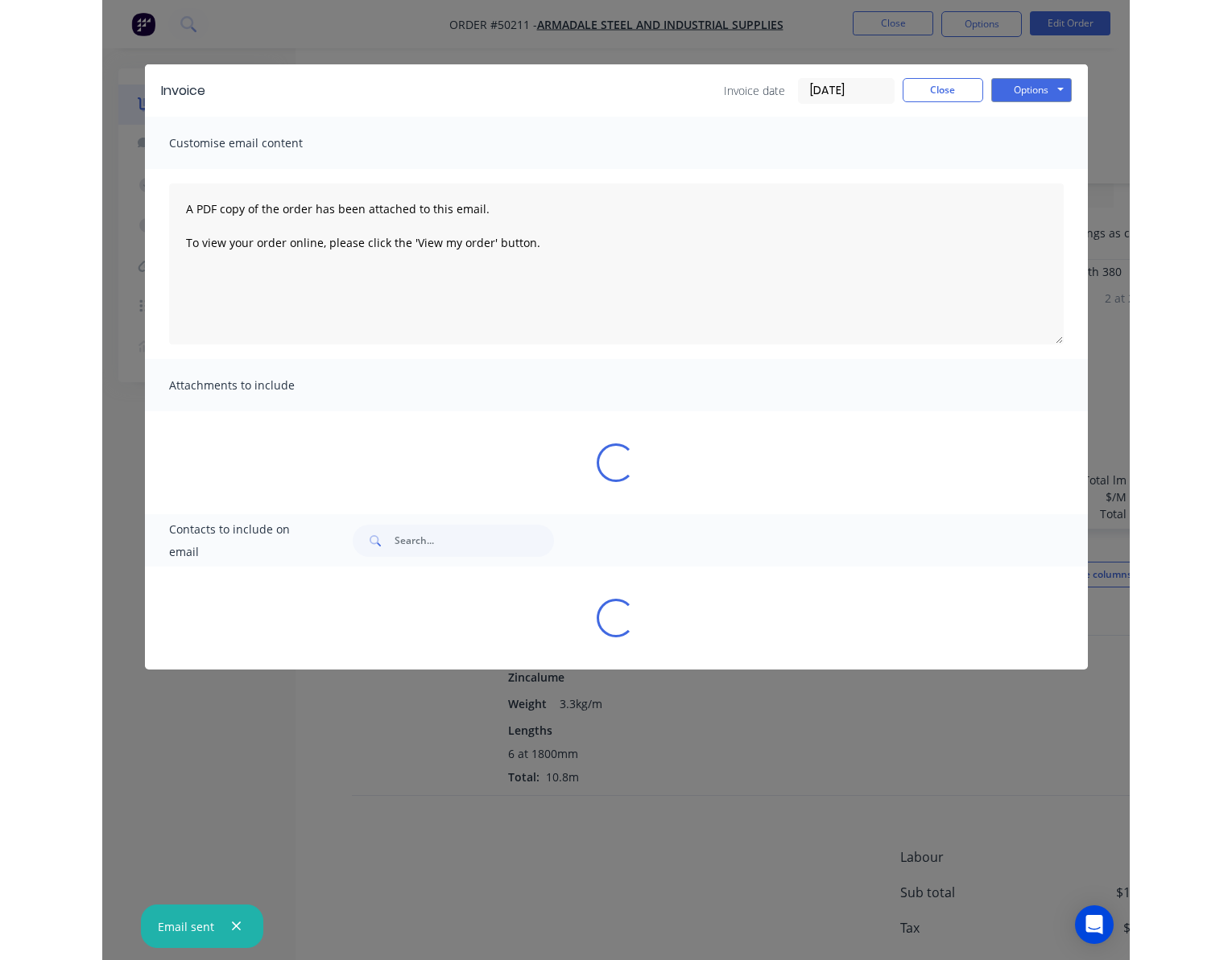
scroll to position [394, 0]
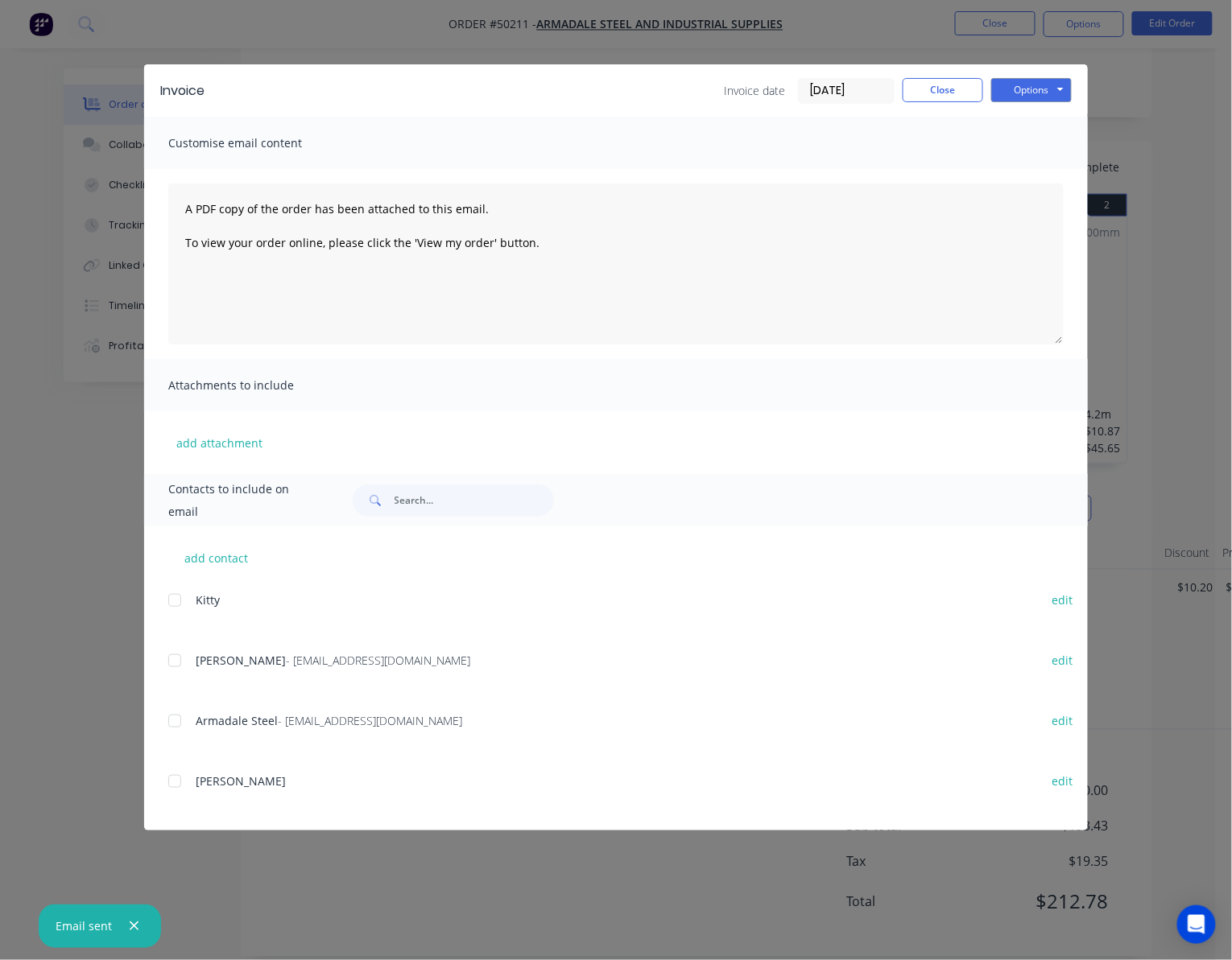
click at [879, 33] on div "Invoice Invoice date 09/10/25 Close Options Preview Print Email Customise email…" at bounding box center [616, 480] width 1232 height 960
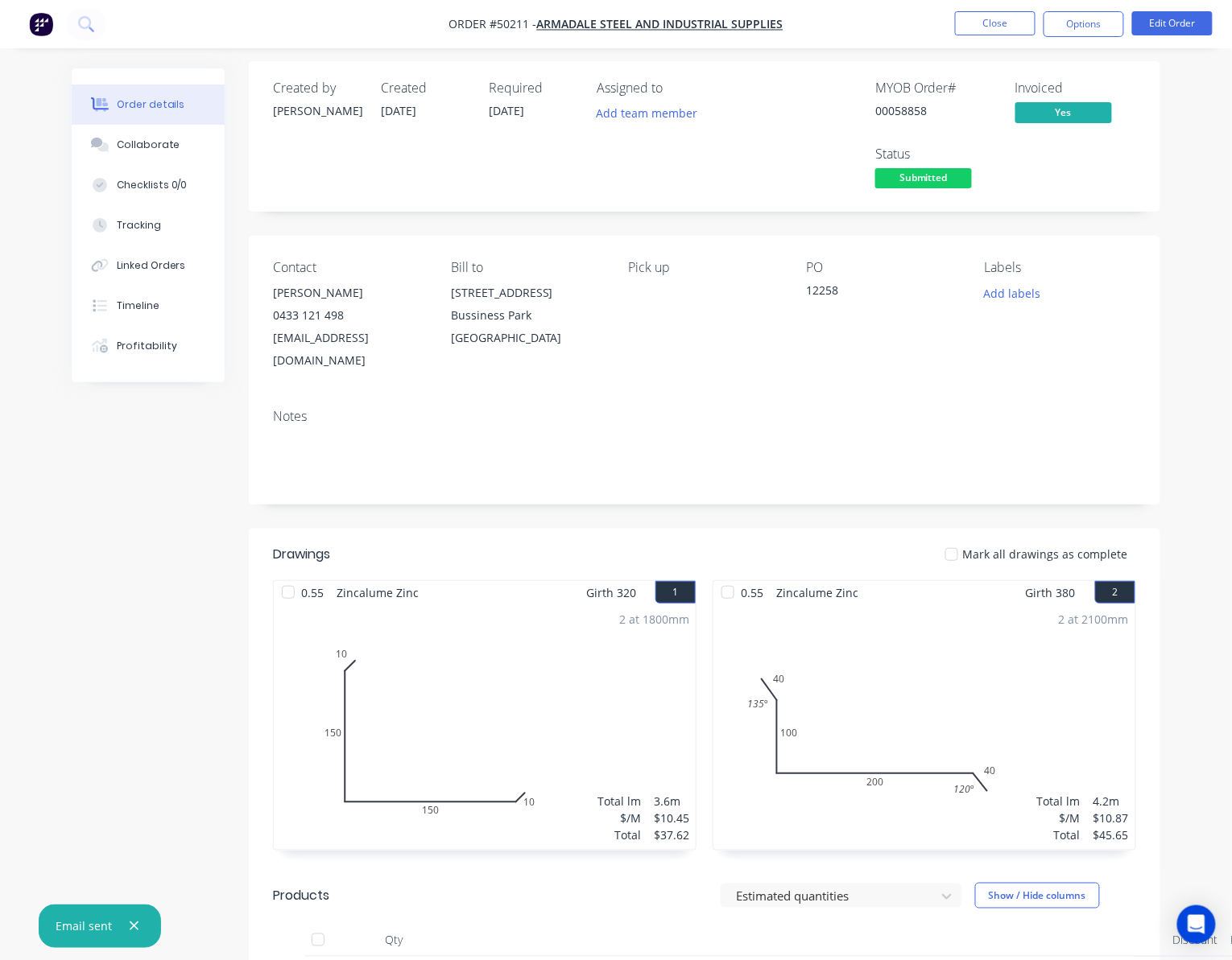
scroll to position [0, 0]
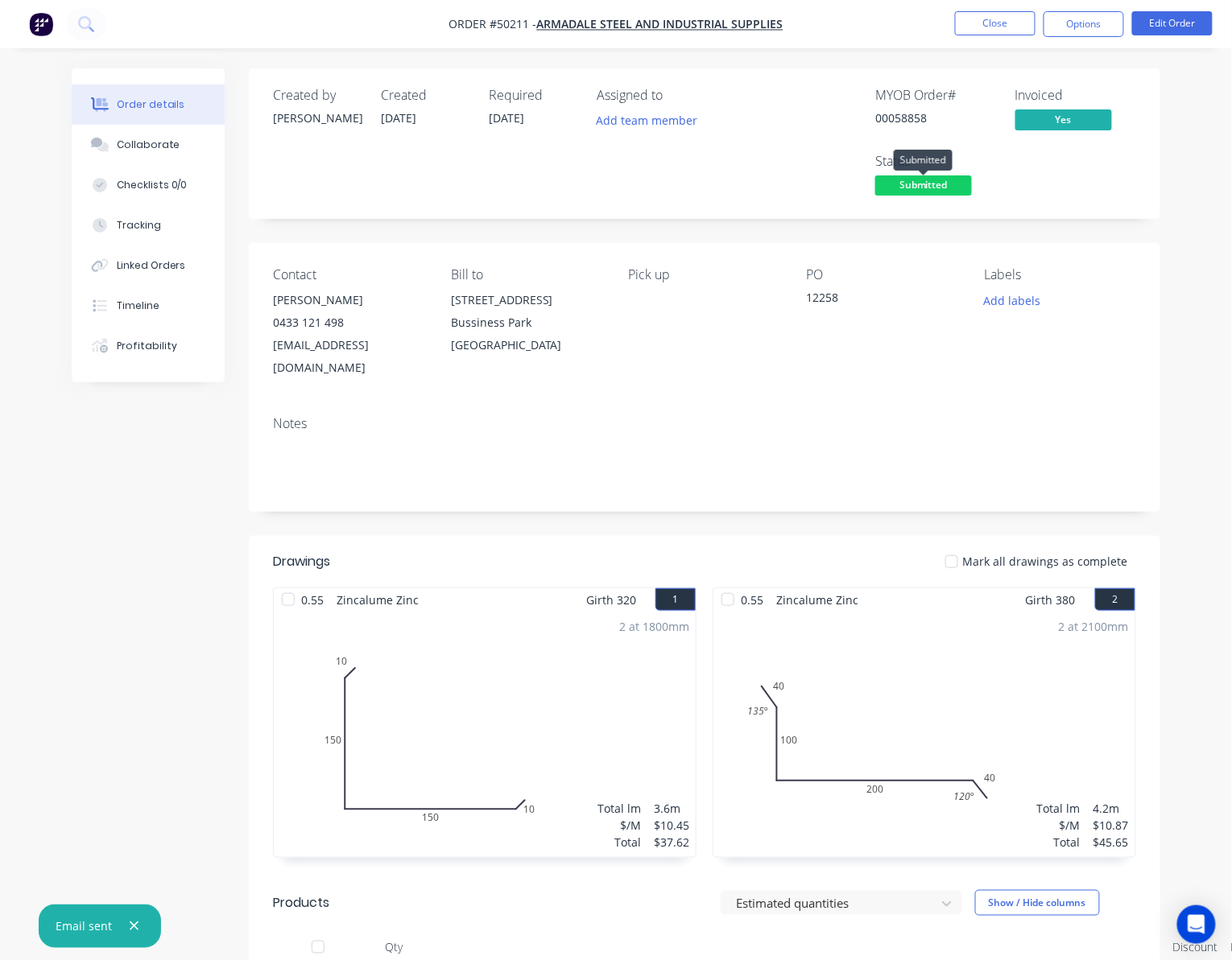
click at [921, 178] on span "Submitted" at bounding box center [923, 185] width 97 height 20
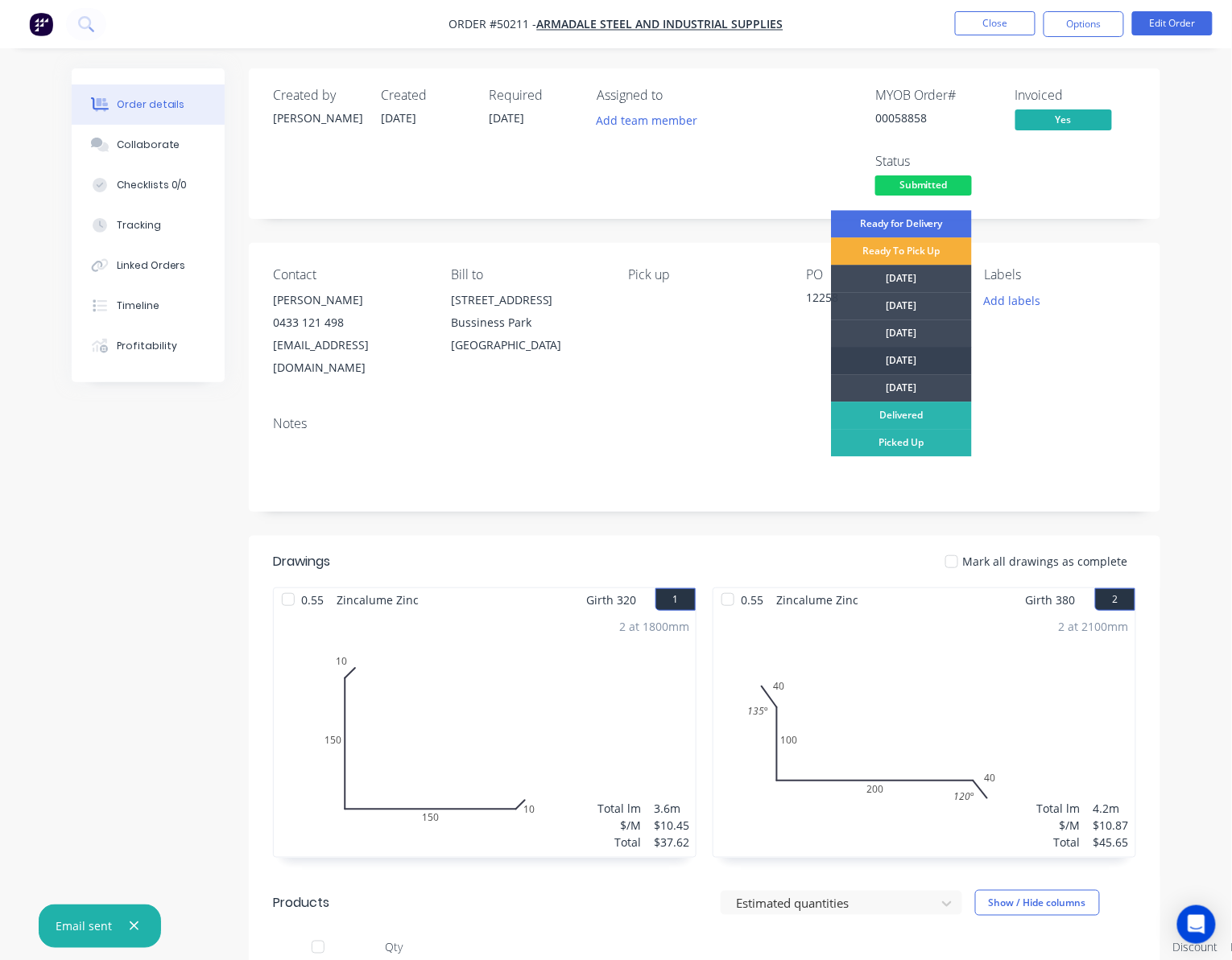
click at [926, 357] on div "Thursday" at bounding box center [901, 360] width 141 height 27
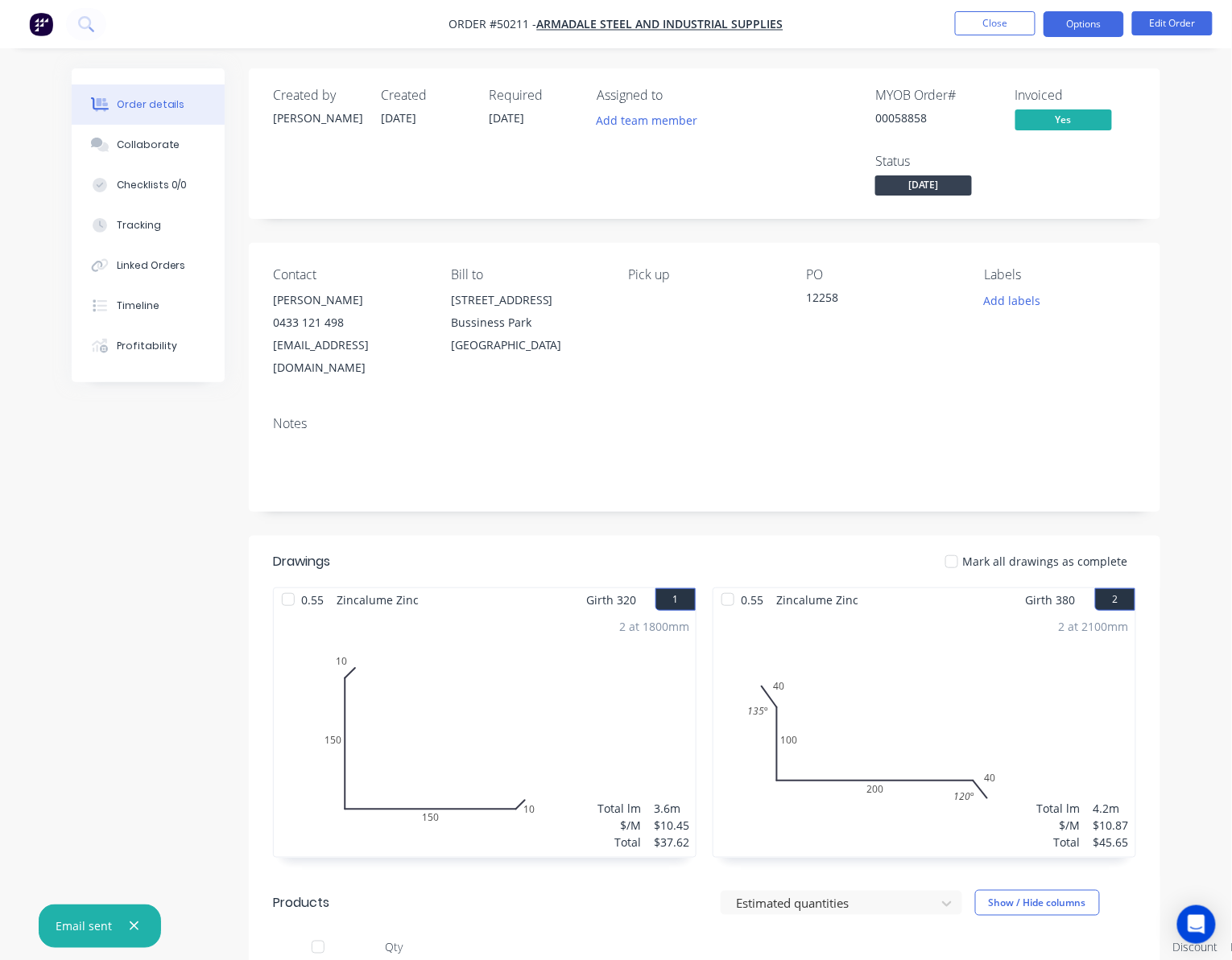
click at [1100, 26] on button "Options" at bounding box center [1083, 24] width 80 height 26
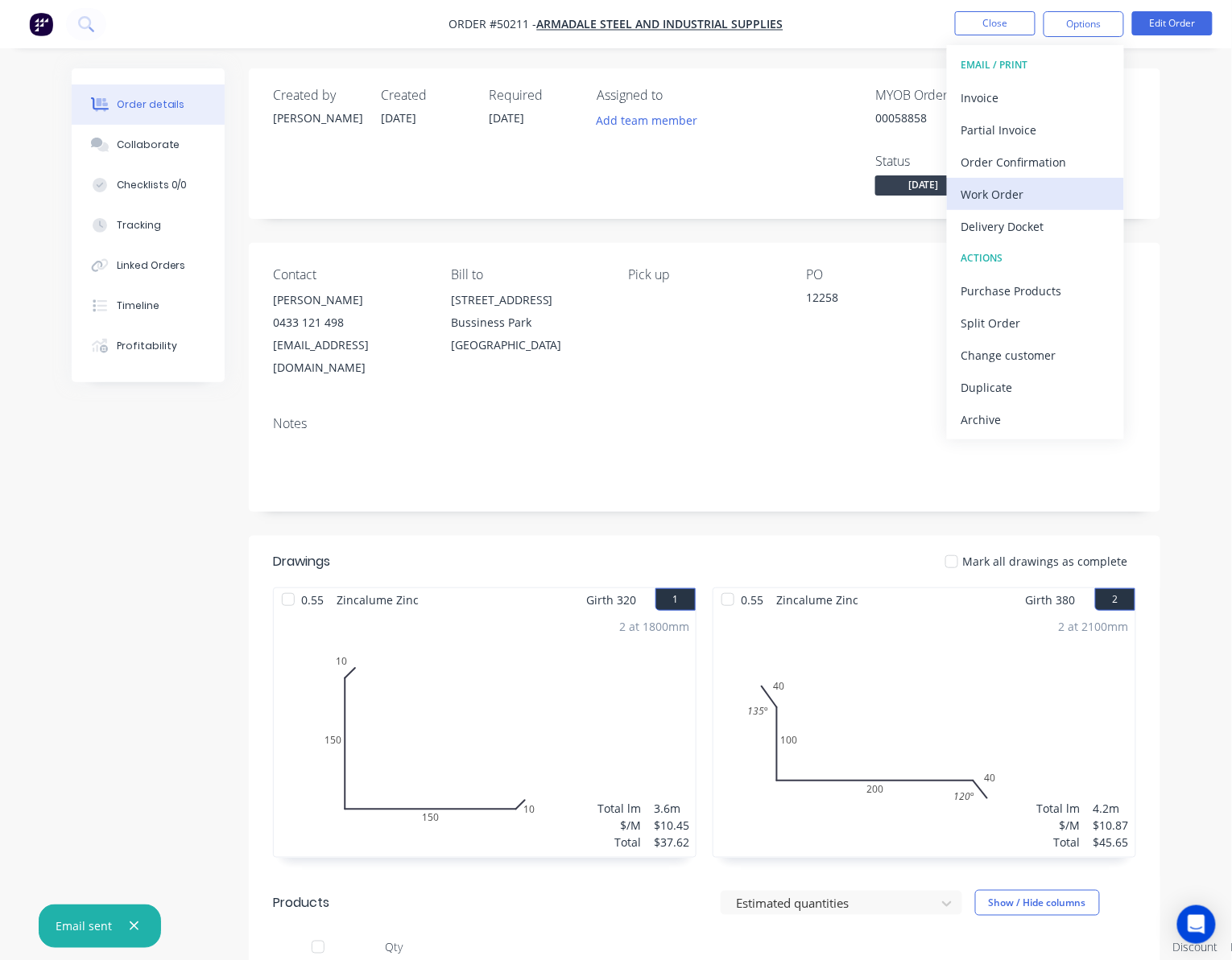
click at [1050, 190] on div "Work Order" at bounding box center [1035, 194] width 148 height 24
click at [1048, 194] on div "Custom" at bounding box center [1035, 194] width 148 height 24
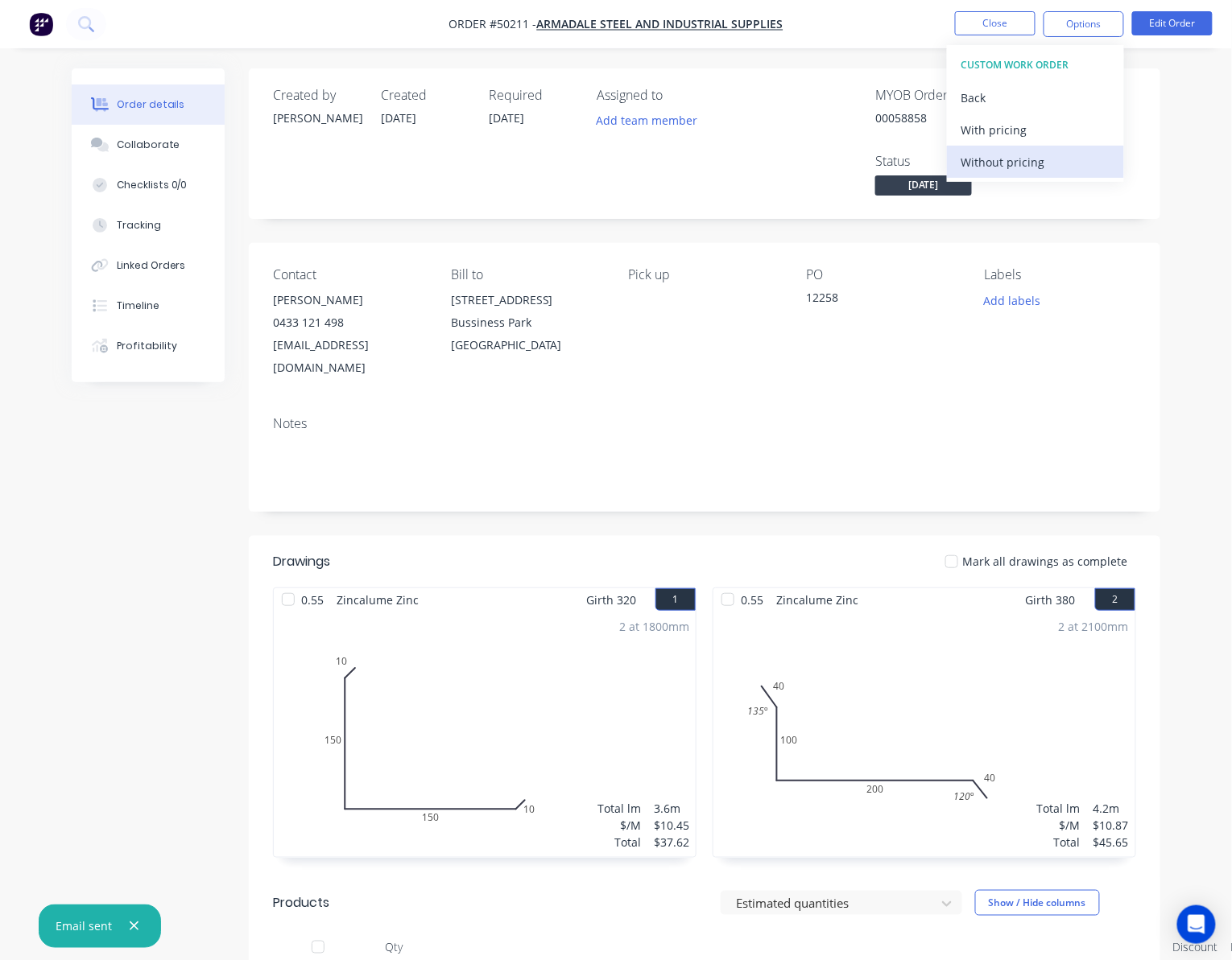
click at [1053, 165] on div "Without pricing" at bounding box center [1035, 162] width 148 height 24
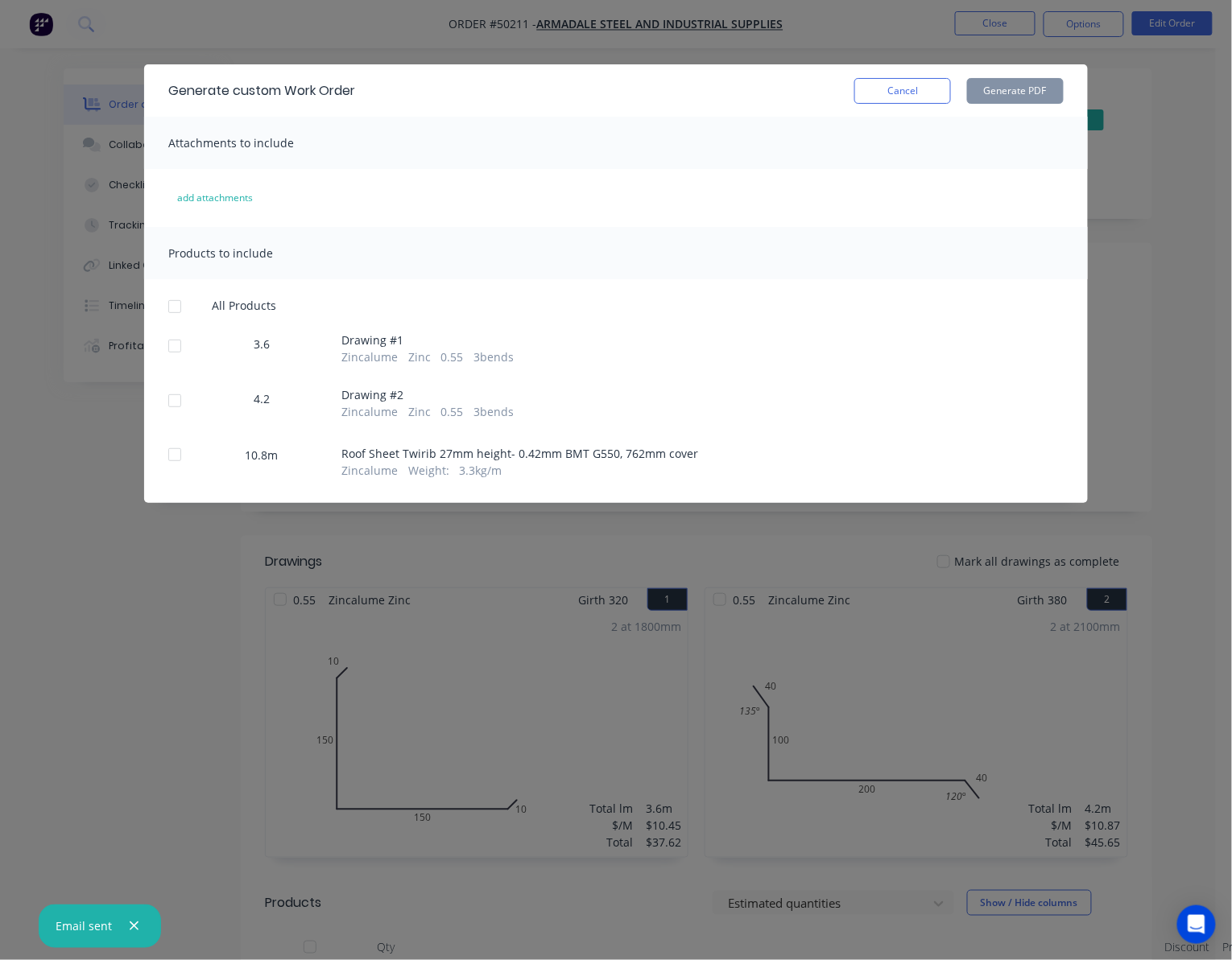
click at [177, 342] on div at bounding box center [174, 346] width 33 height 33
click at [175, 404] on div at bounding box center [174, 400] width 33 height 33
click at [1041, 93] on button "Generate PDF" at bounding box center [1016, 91] width 97 height 26
click at [175, 455] on div at bounding box center [174, 455] width 33 height 33
click at [1009, 84] on button "Generate PDF" at bounding box center [1016, 91] width 97 height 26
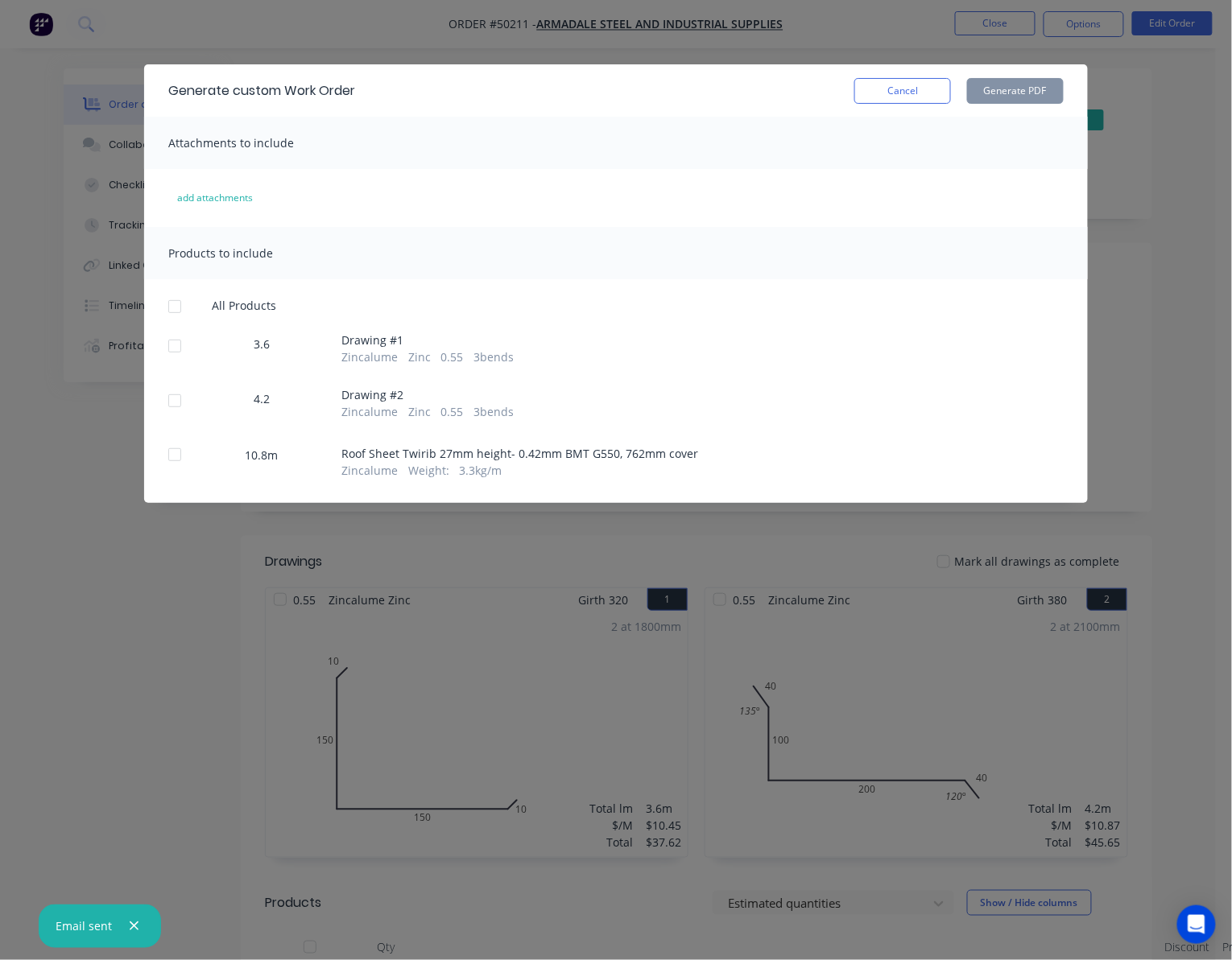
click at [1173, 163] on div "Generate custom Work Order Cancel Generate PDF Attachments to include add attac…" at bounding box center [616, 480] width 1232 height 960
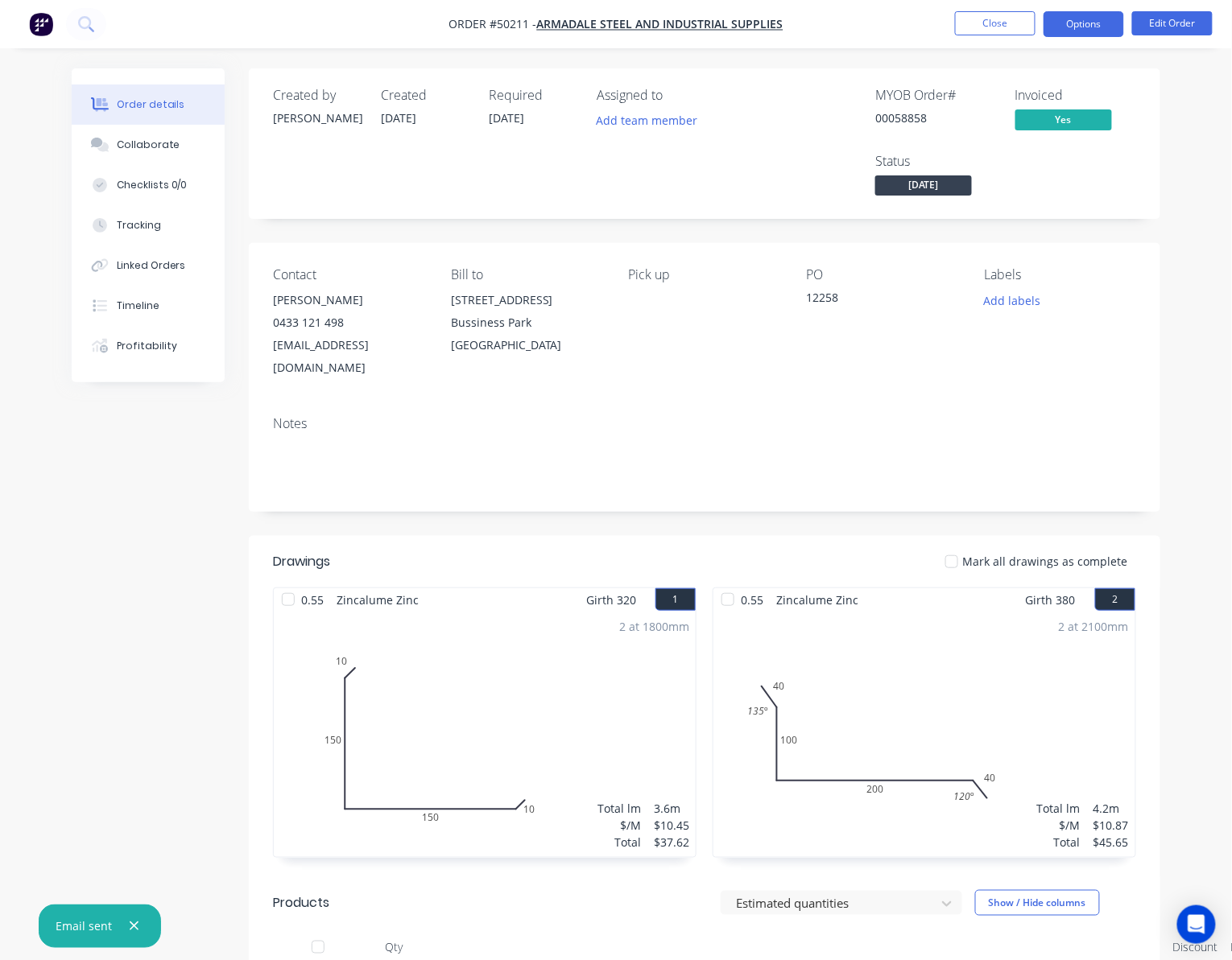
click at [1086, 24] on button "Options" at bounding box center [1083, 24] width 80 height 26
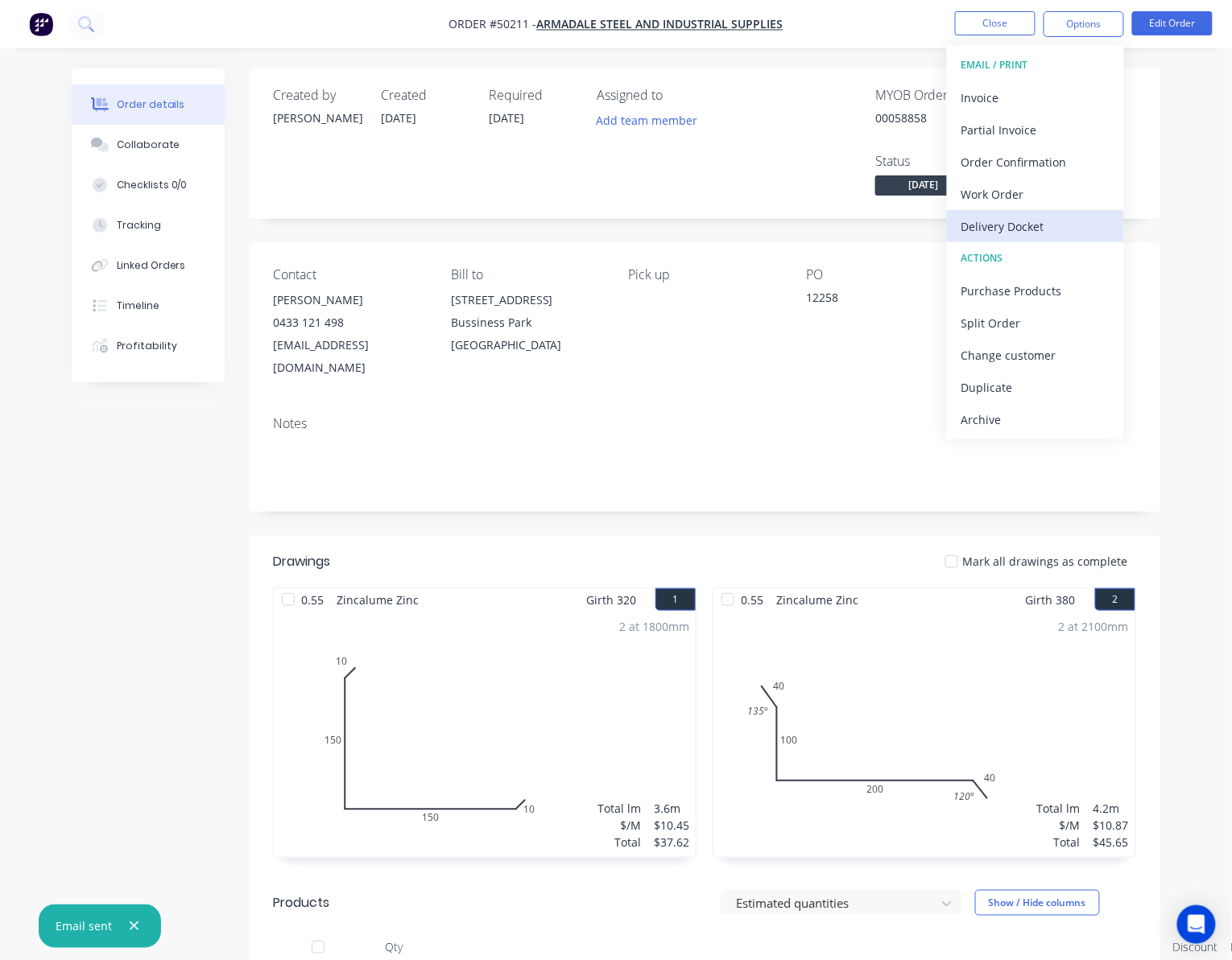
click at [1082, 220] on div "Delivery Docket" at bounding box center [1035, 226] width 148 height 24
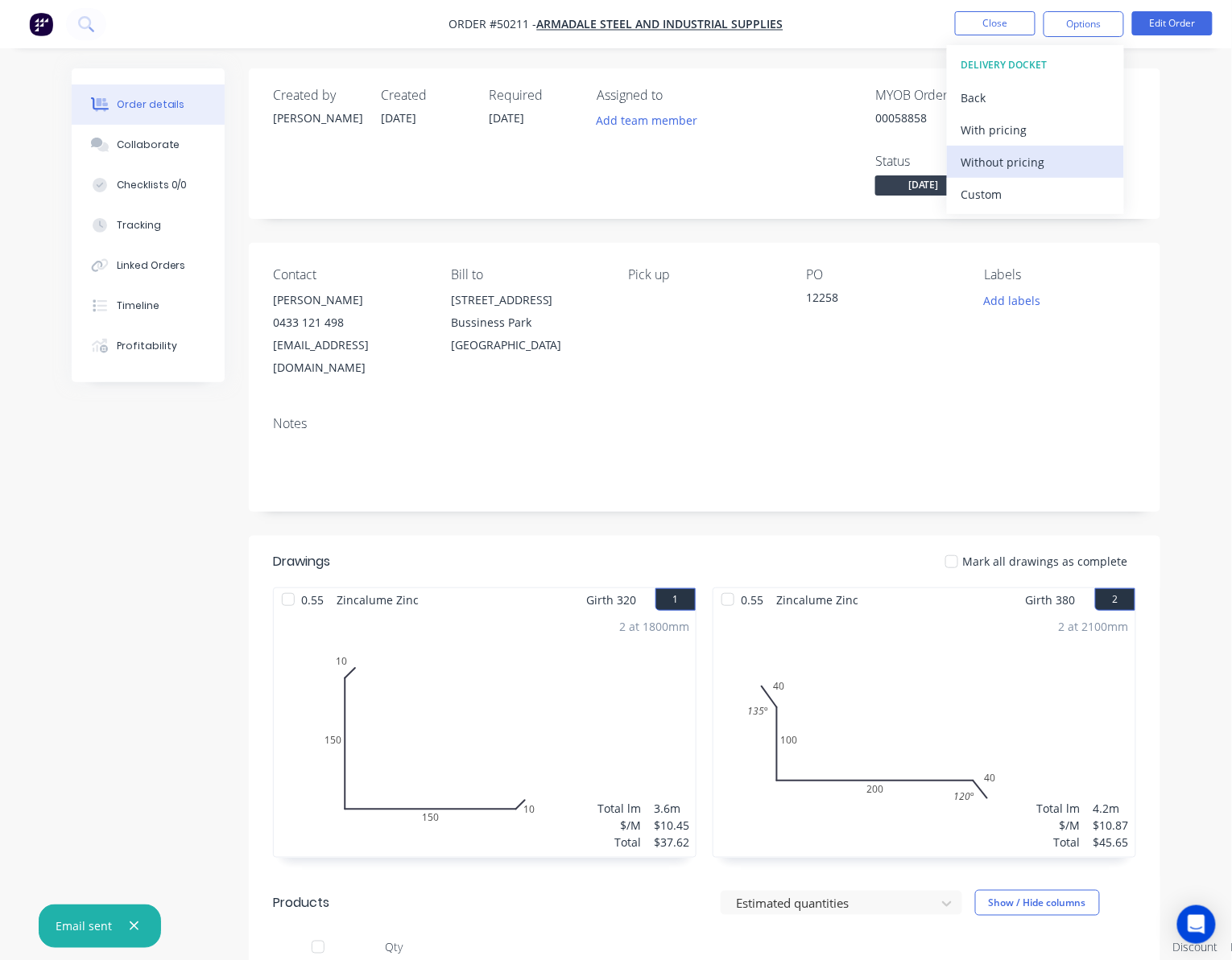
click at [1063, 168] on div "Without pricing" at bounding box center [1035, 162] width 148 height 24
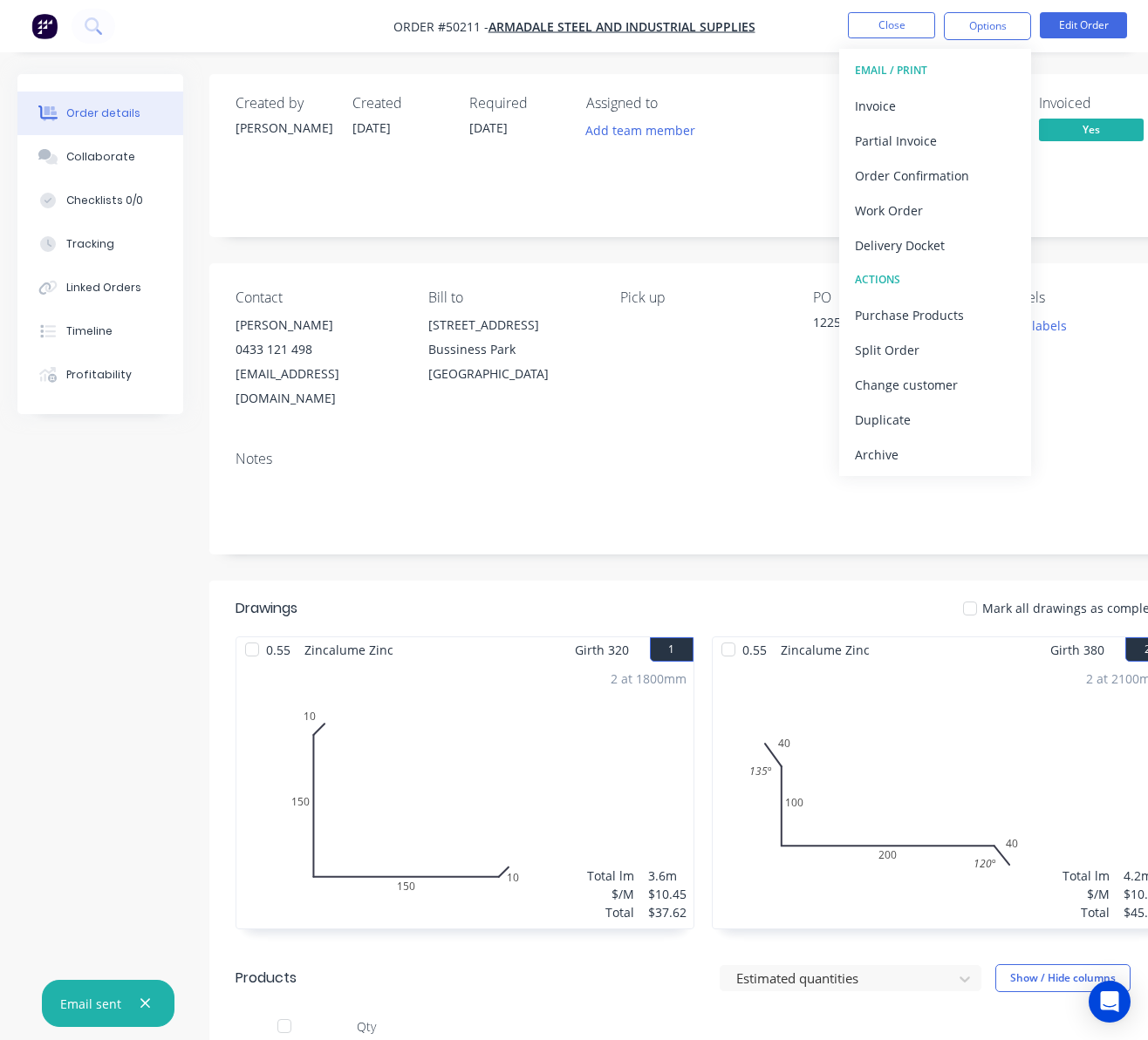
click at [730, 216] on div "Assigned to Add team member" at bounding box center [673, 155] width 174 height 121
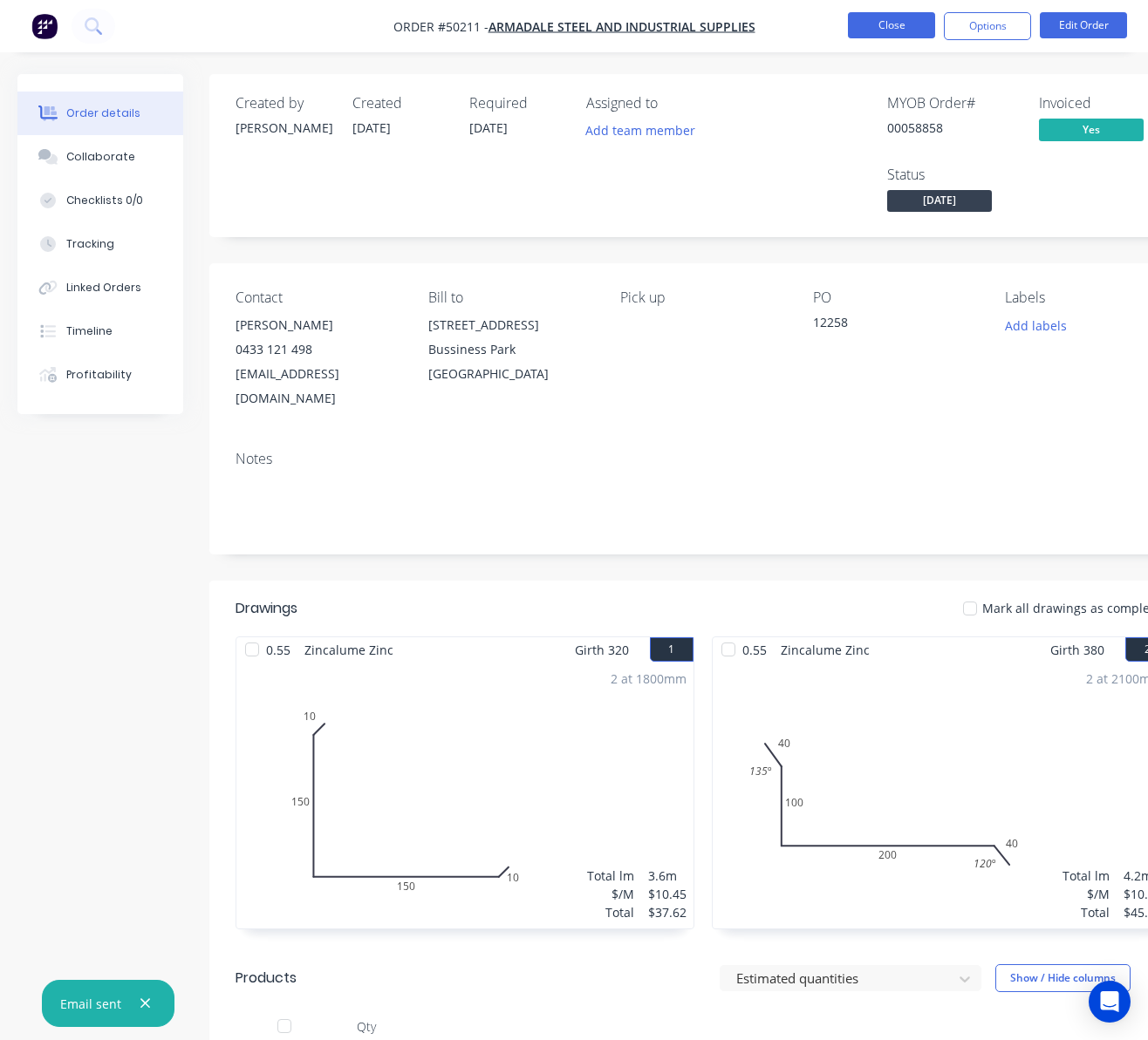
click at [893, 19] on button "Close" at bounding box center [891, 25] width 87 height 26
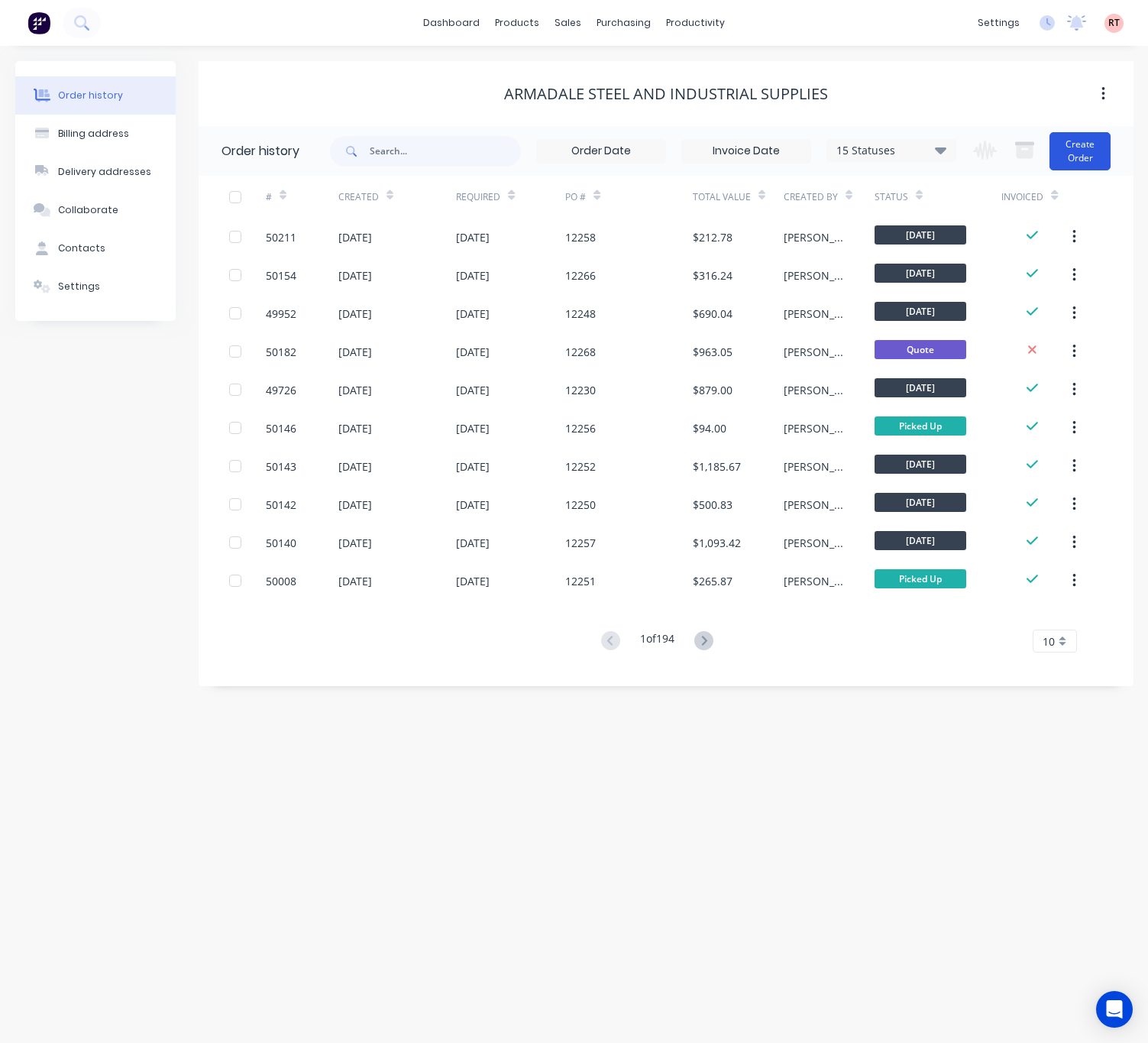
click at [1069, 147] on button "Create Order" at bounding box center [1080, 151] width 61 height 38
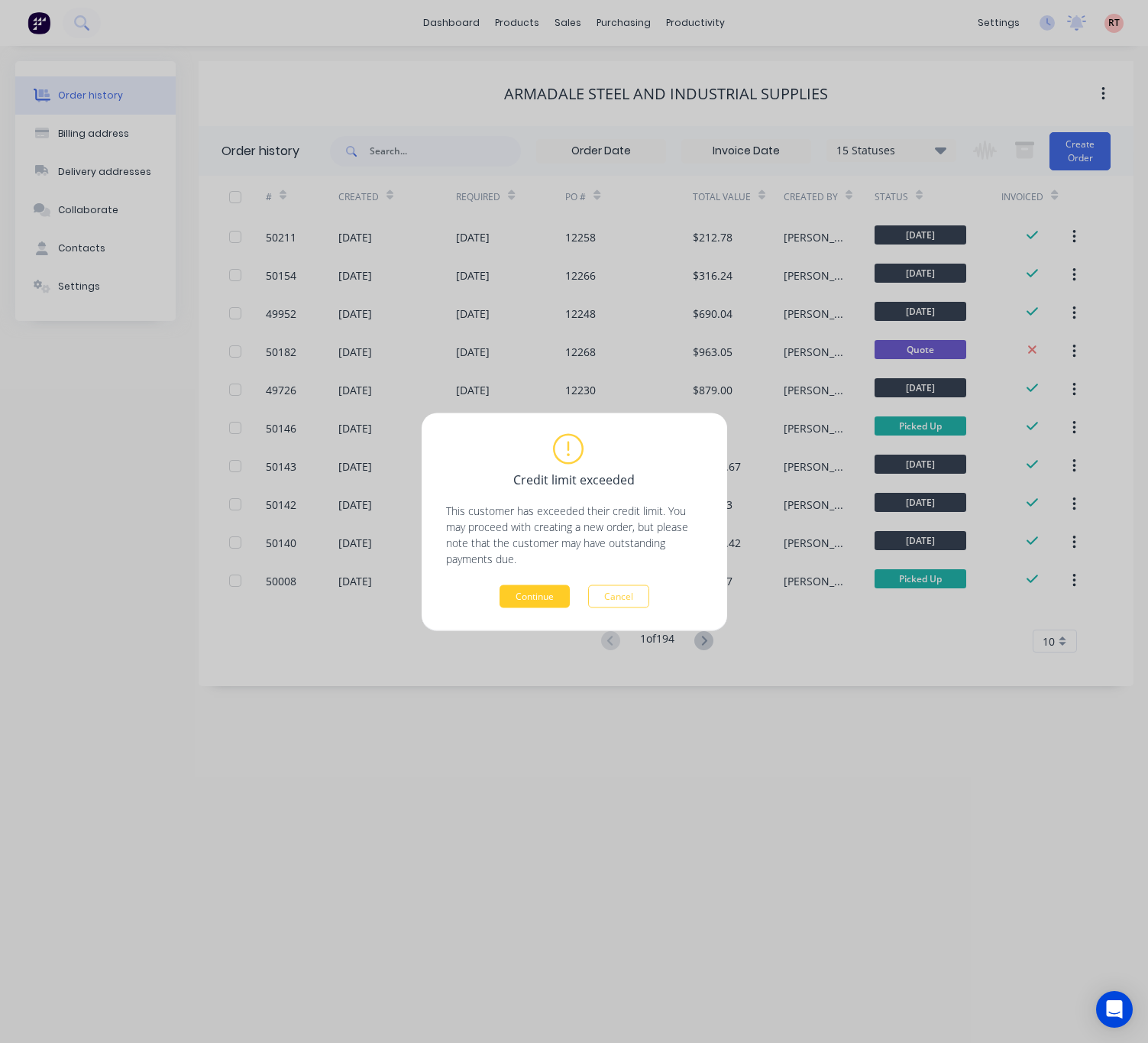
click at [523, 599] on button "Continue" at bounding box center [534, 595] width 70 height 23
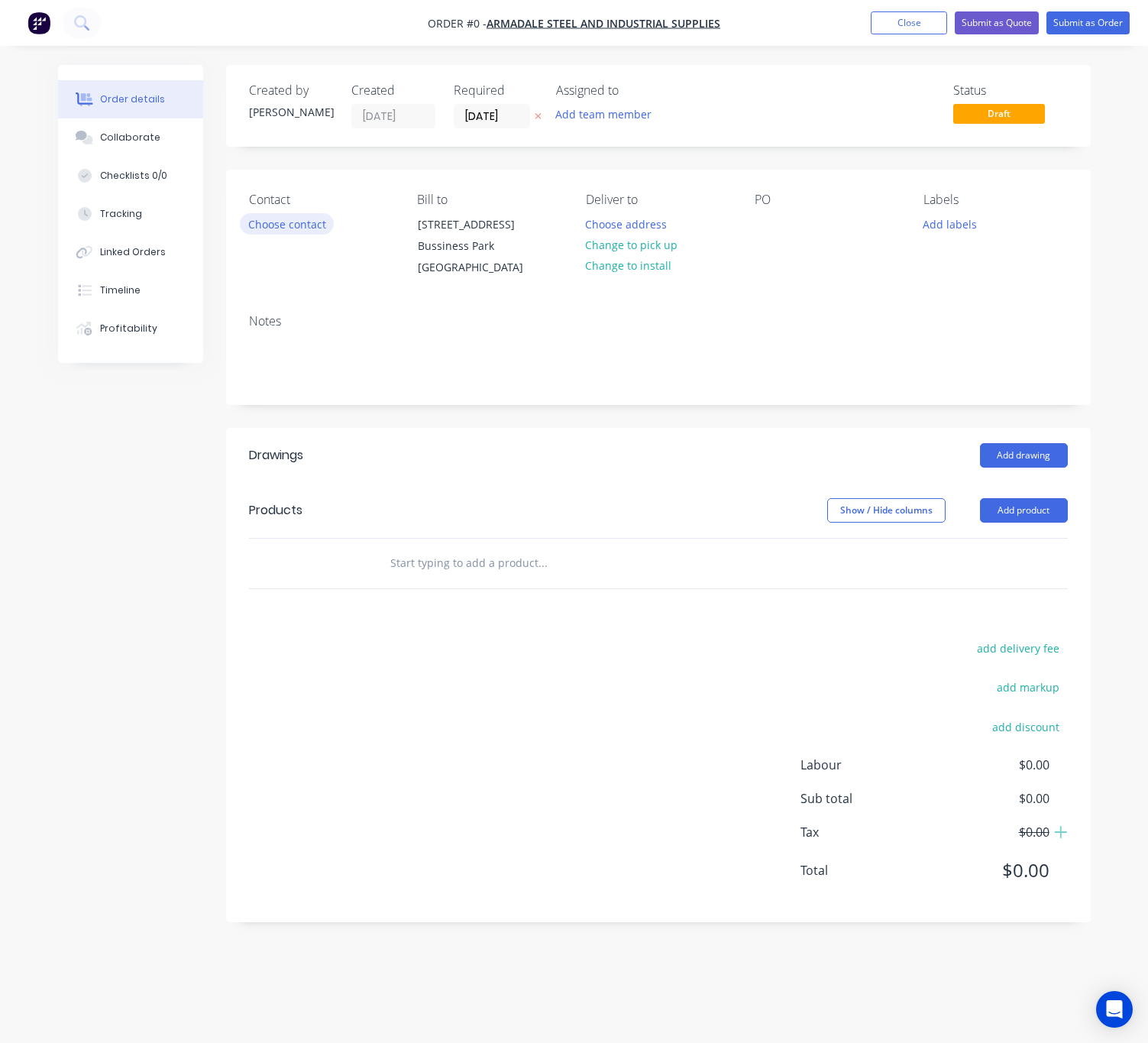
click at [287, 222] on button "Choose contact" at bounding box center [286, 223] width 94 height 21
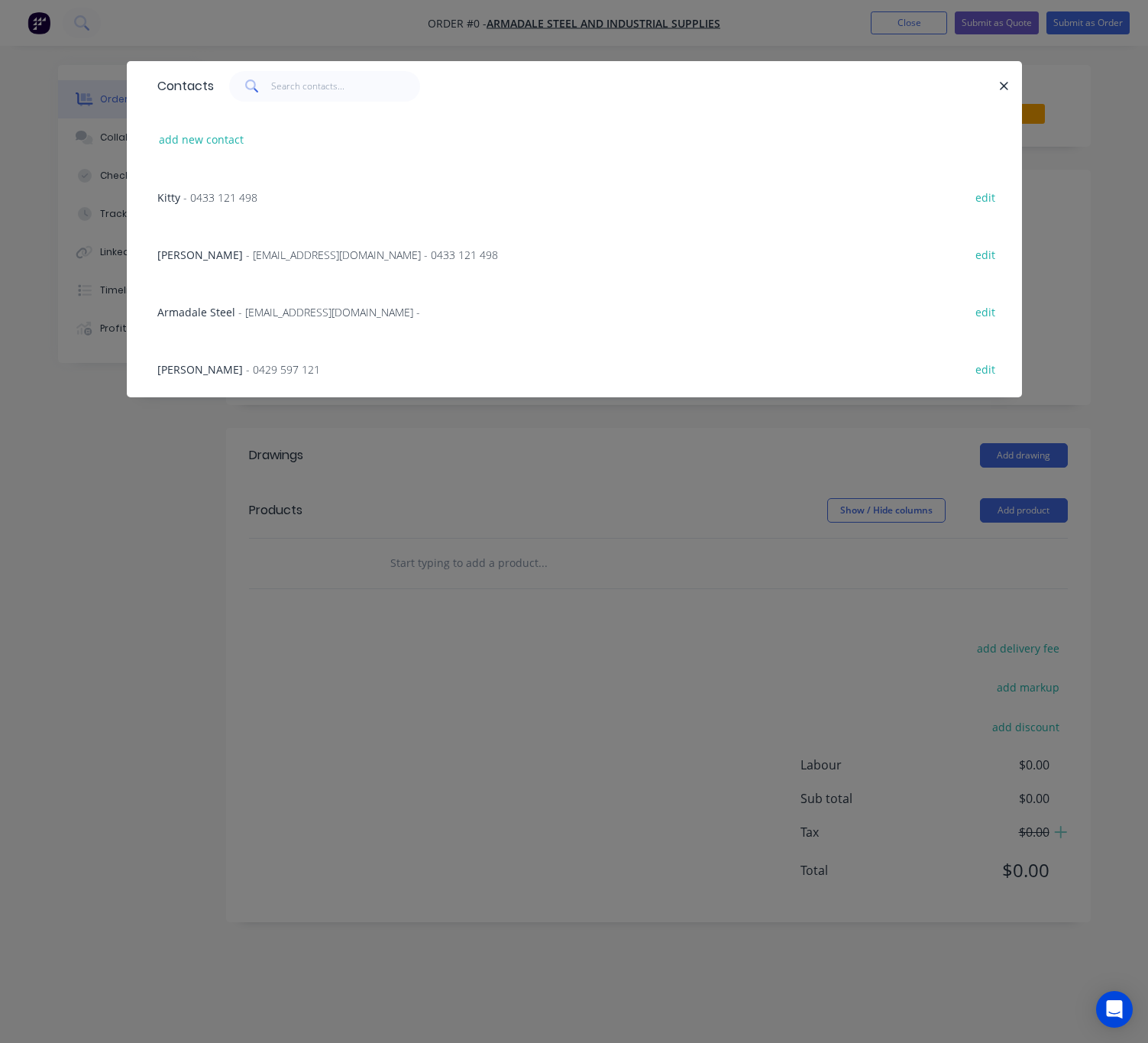
click at [246, 256] on span "- sueyap@armadalesteel.com - 0433 121 498" at bounding box center [372, 254] width 252 height 14
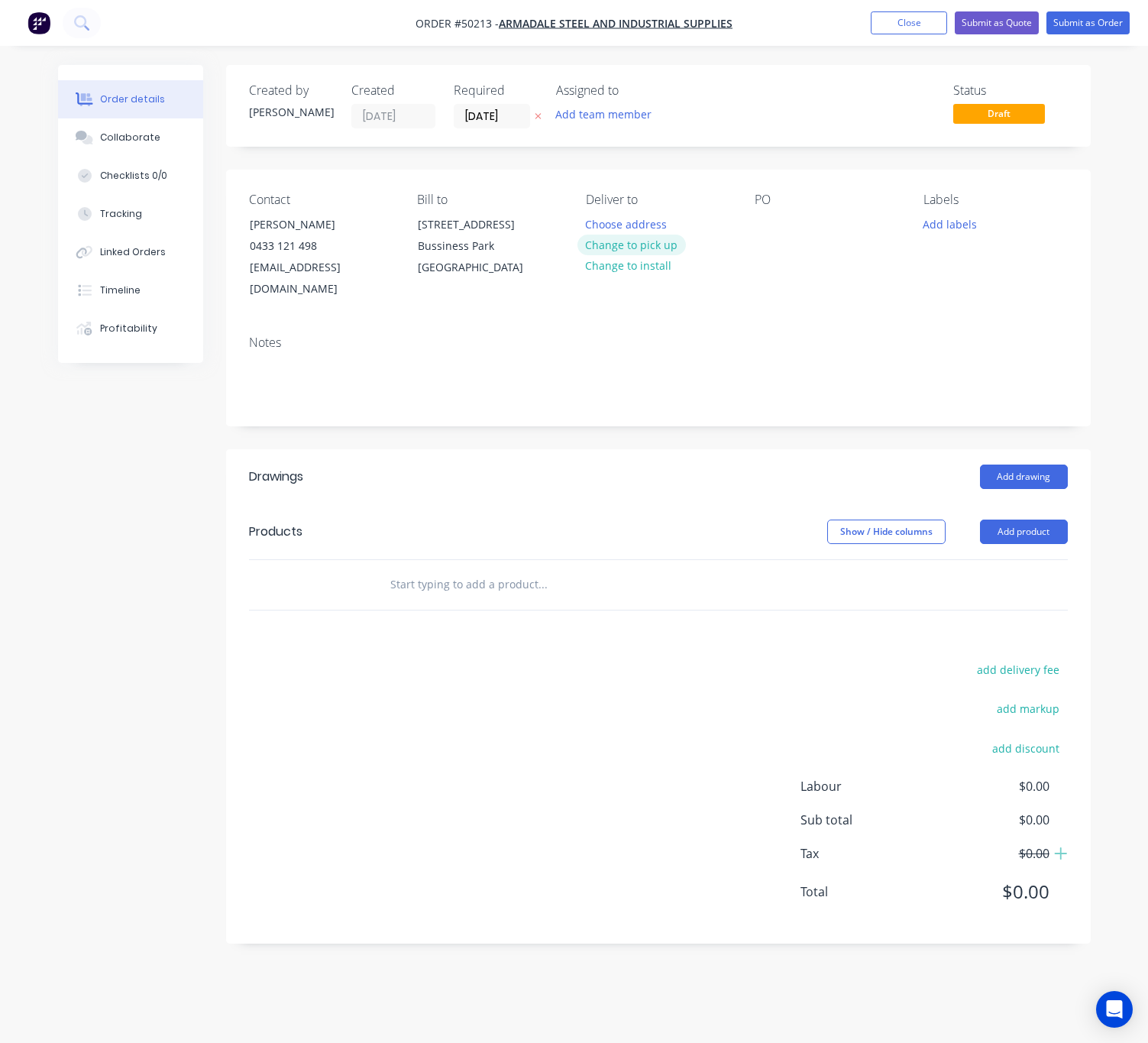
click at [621, 248] on button "Change to pick up" at bounding box center [632, 245] width 109 height 21
click at [1027, 519] on button "Add product" at bounding box center [1024, 531] width 88 height 24
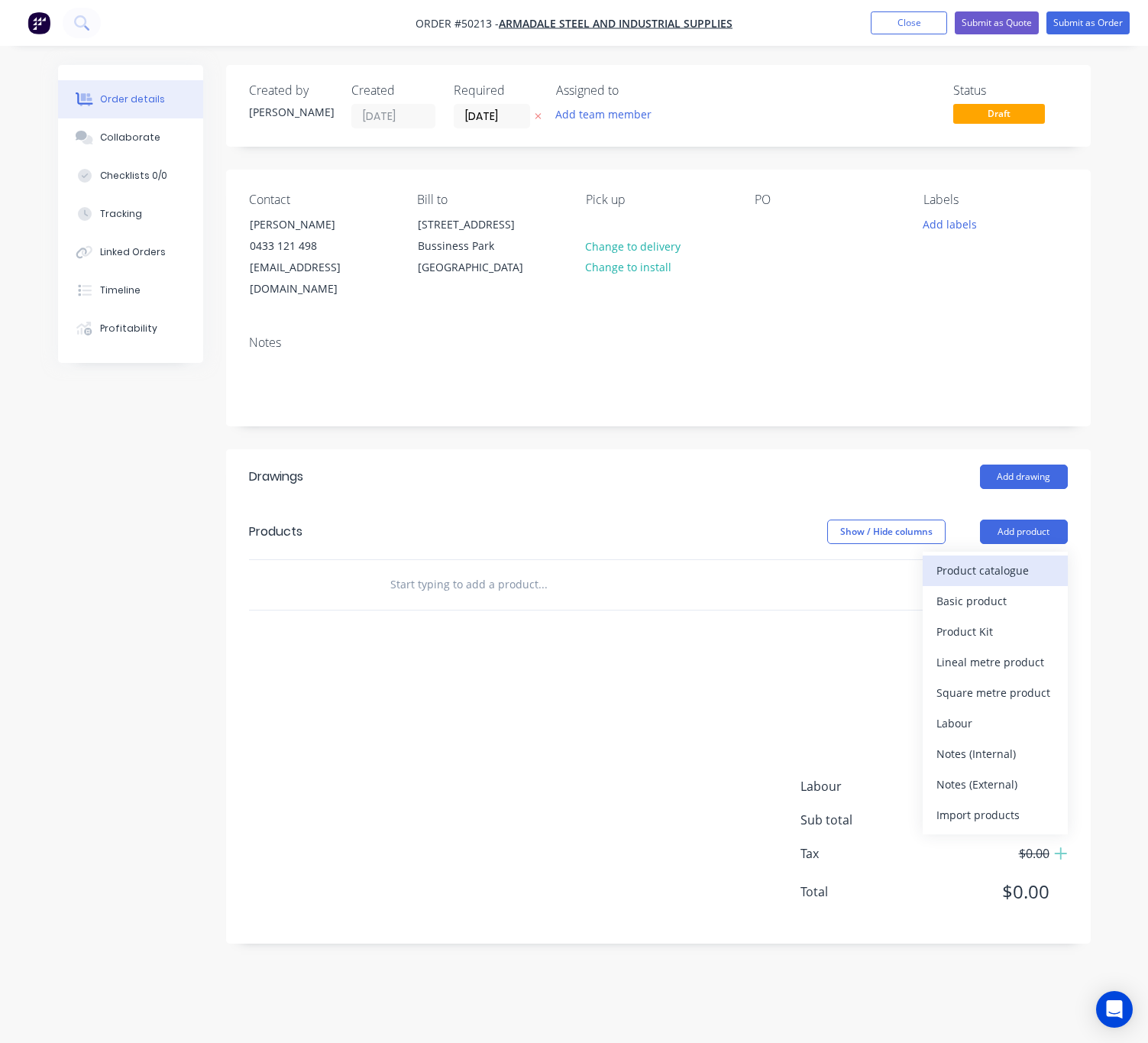
click at [986, 559] on div "Product catalogue" at bounding box center [995, 570] width 118 height 23
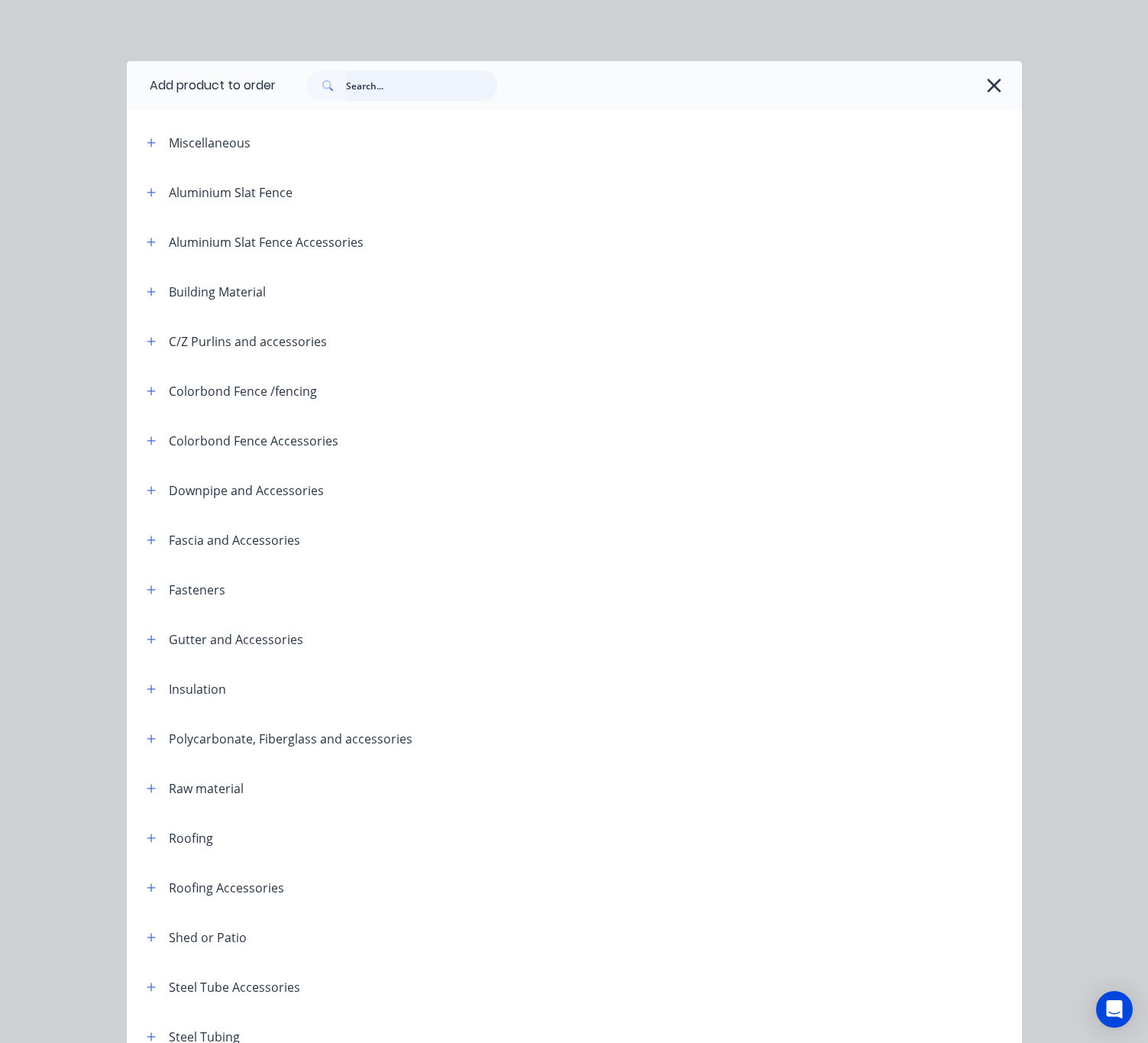
click at [382, 90] on input "text" at bounding box center [421, 85] width 151 height 31
type input "roof"
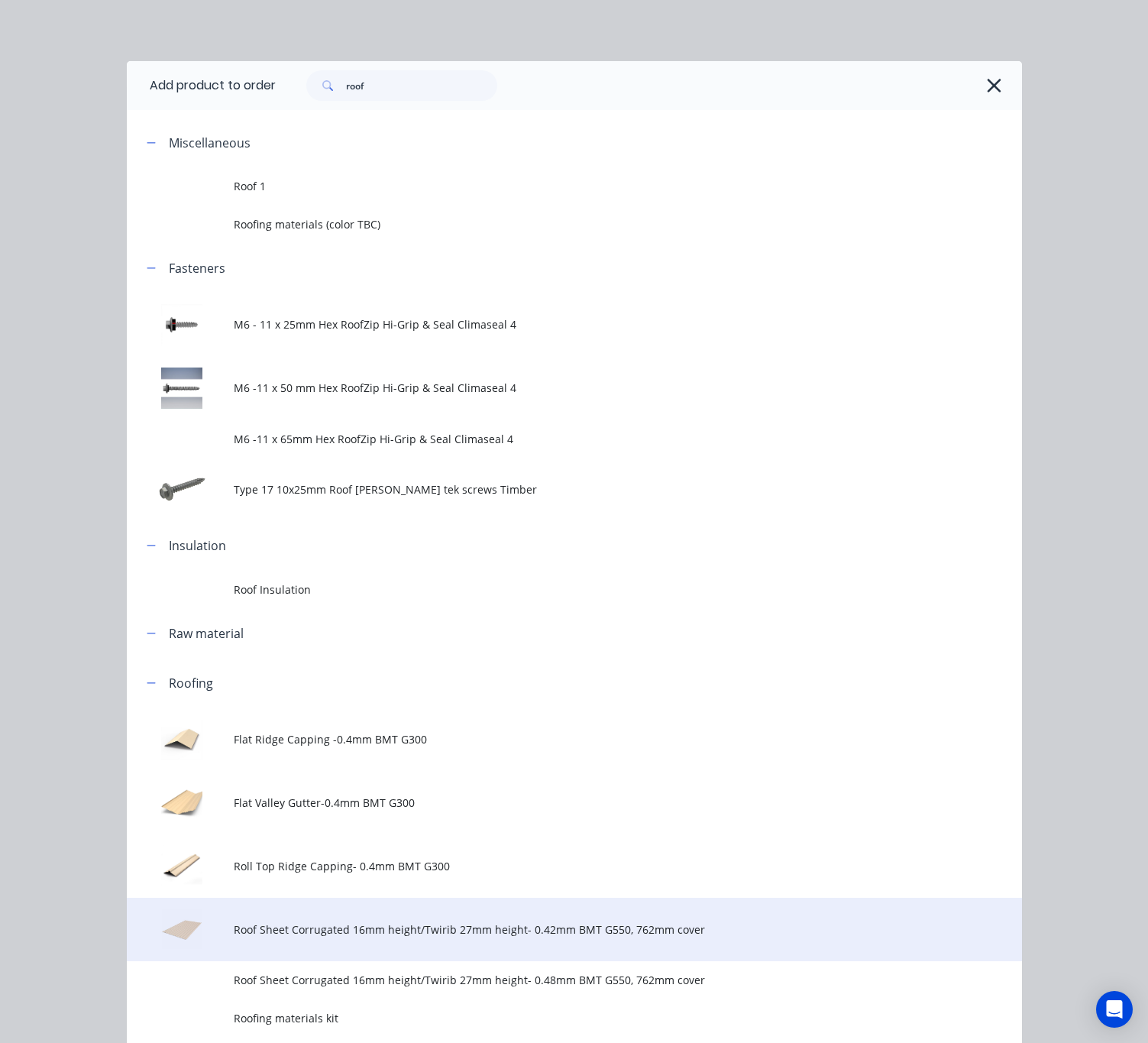
click at [482, 939] on td "Roof Sheet Corrugated 16mm height/Twirib 27mm height- 0.42mm BMT G550, 762mm co…" at bounding box center [627, 929] width 787 height 63
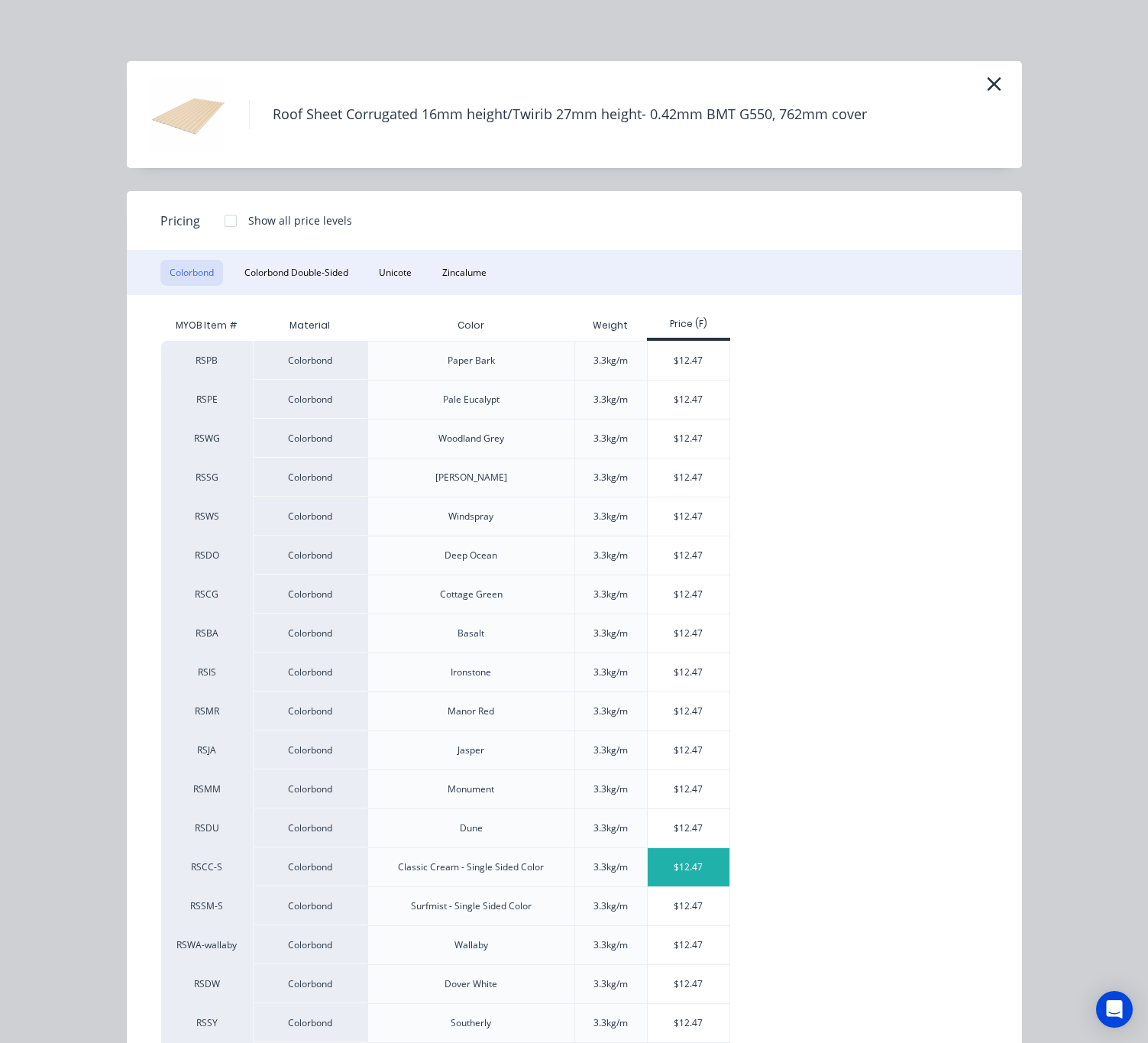
click at [686, 869] on div "$12.47" at bounding box center [689, 867] width 82 height 38
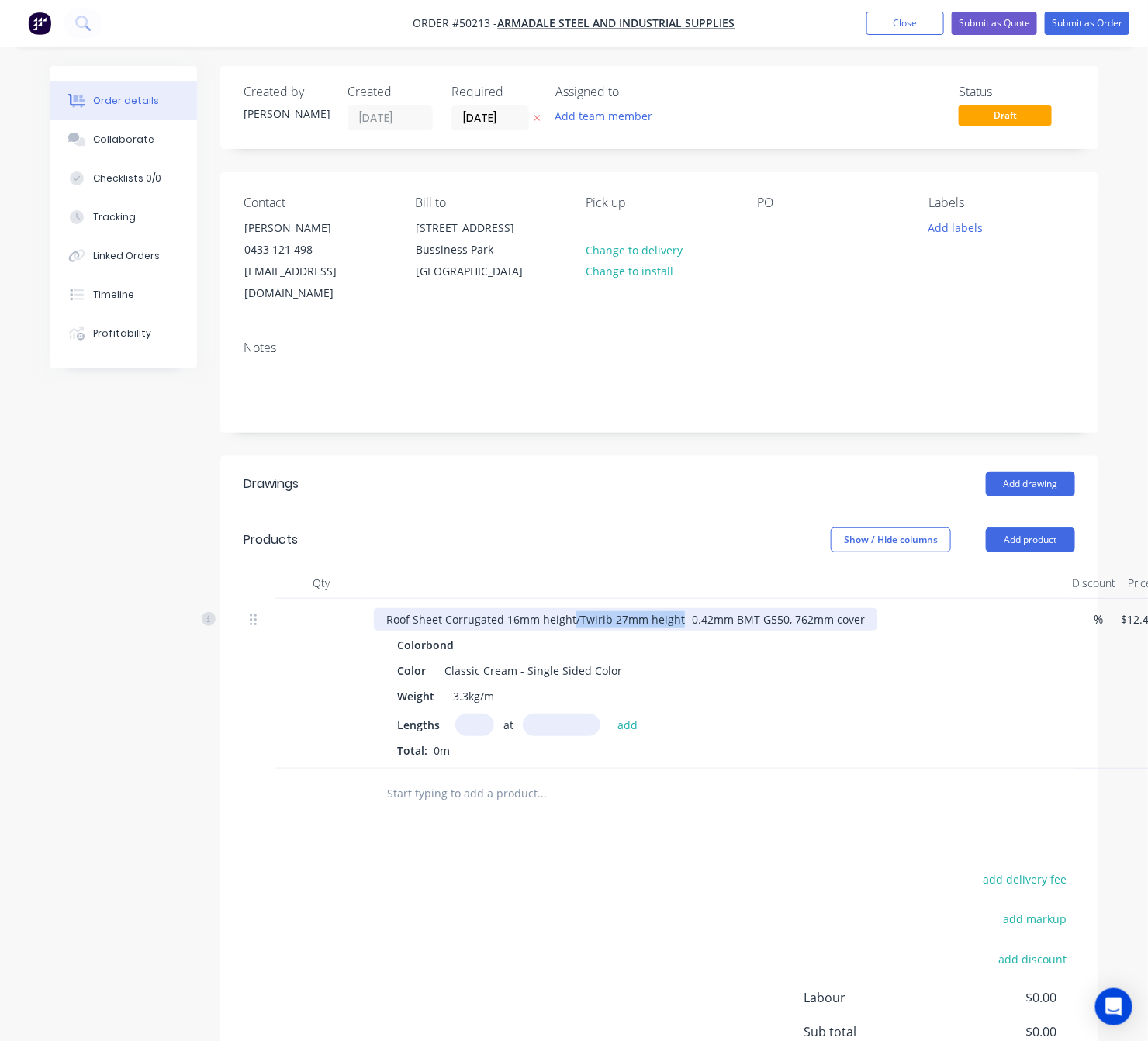
drag, startPoint x: 572, startPoint y: 601, endPoint x: 678, endPoint y: 598, distance: 106.0
click at [678, 608] on div "Roof Sheet Corrugated 16mm height/Twirib 27mm height- 0.42mm BMT G550, 762mm co…" at bounding box center [626, 619] width 504 height 23
click at [464, 714] on input "text" at bounding box center [475, 725] width 39 height 23
type input "5"
click at [548, 714] on input "text" at bounding box center [561, 725] width 77 height 23
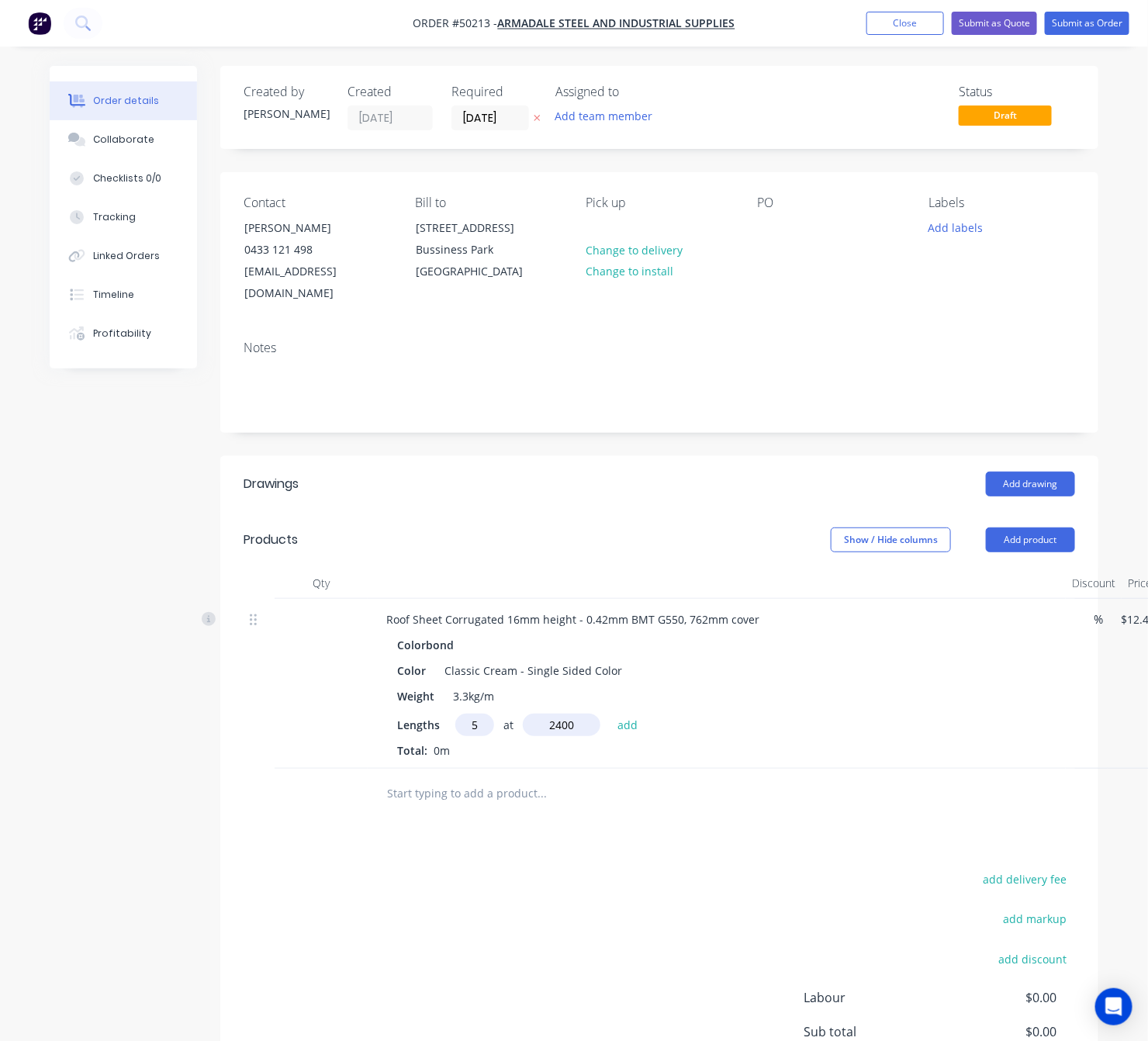
type input "2400"
click at [610, 714] on button "add" at bounding box center [627, 724] width 36 height 21
type input "$149.64"
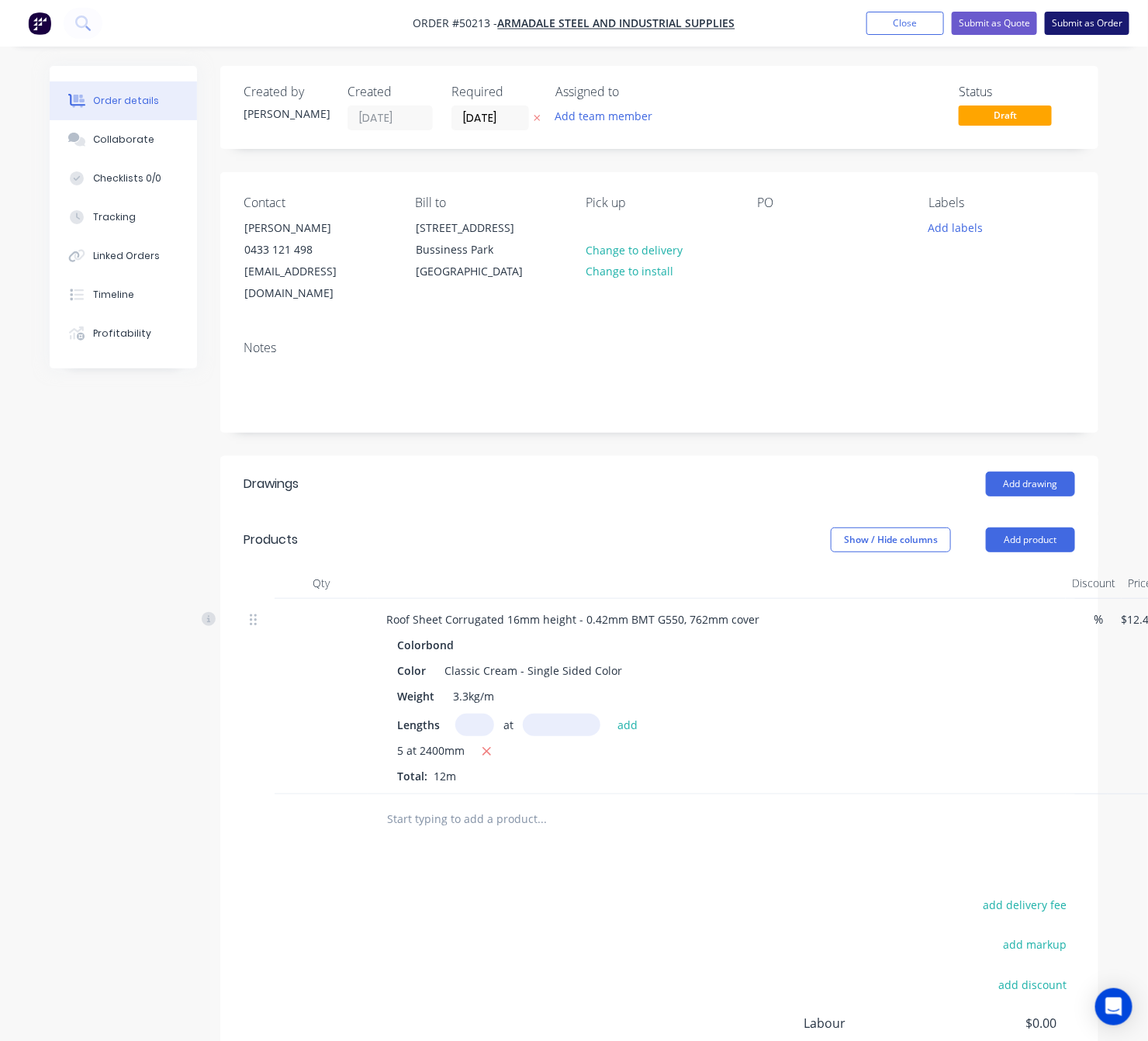
click at [1069, 24] on button "Submit as Order" at bounding box center [1087, 23] width 85 height 23
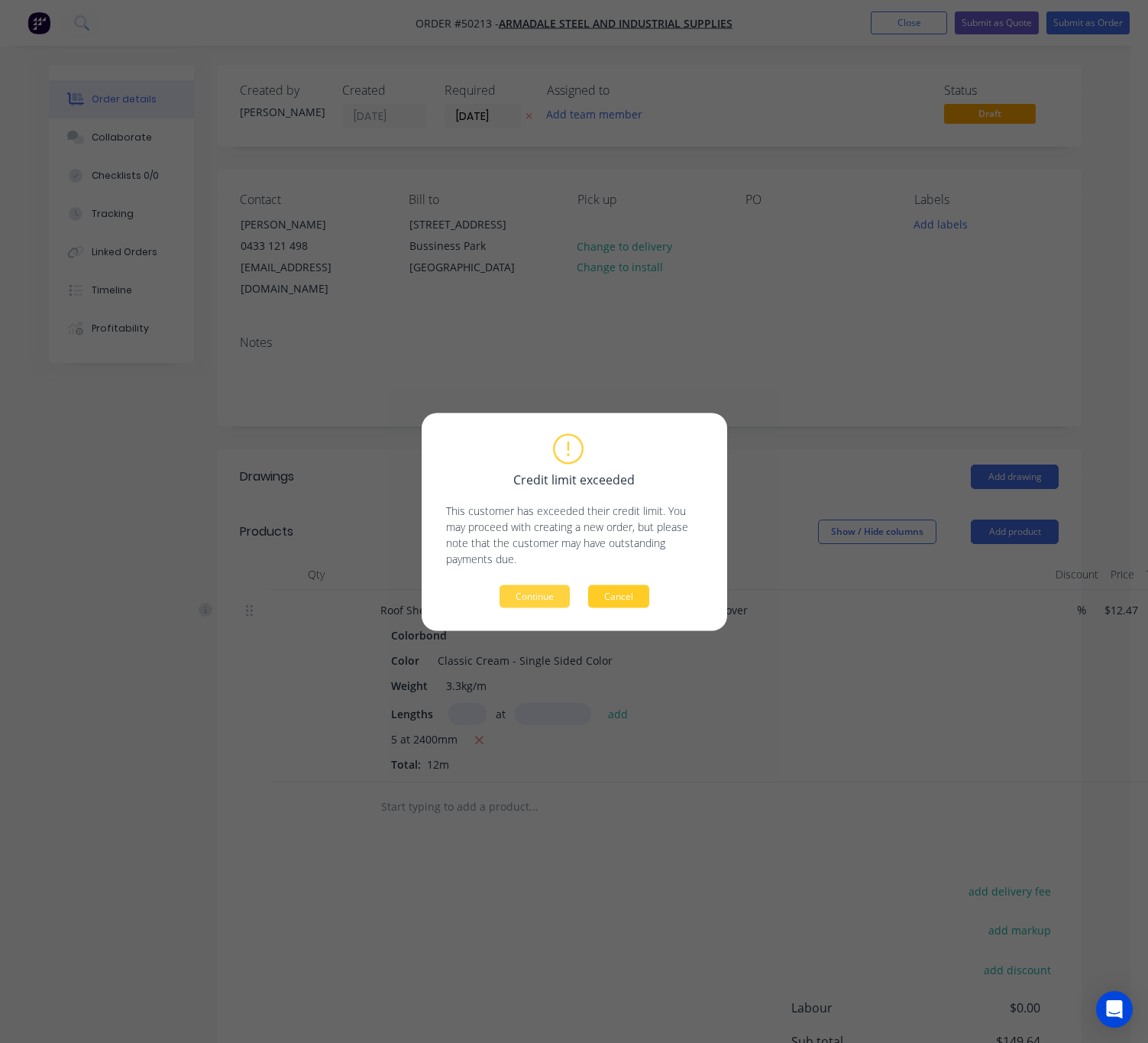
click at [645, 596] on button "Cancel" at bounding box center [618, 595] width 61 height 23
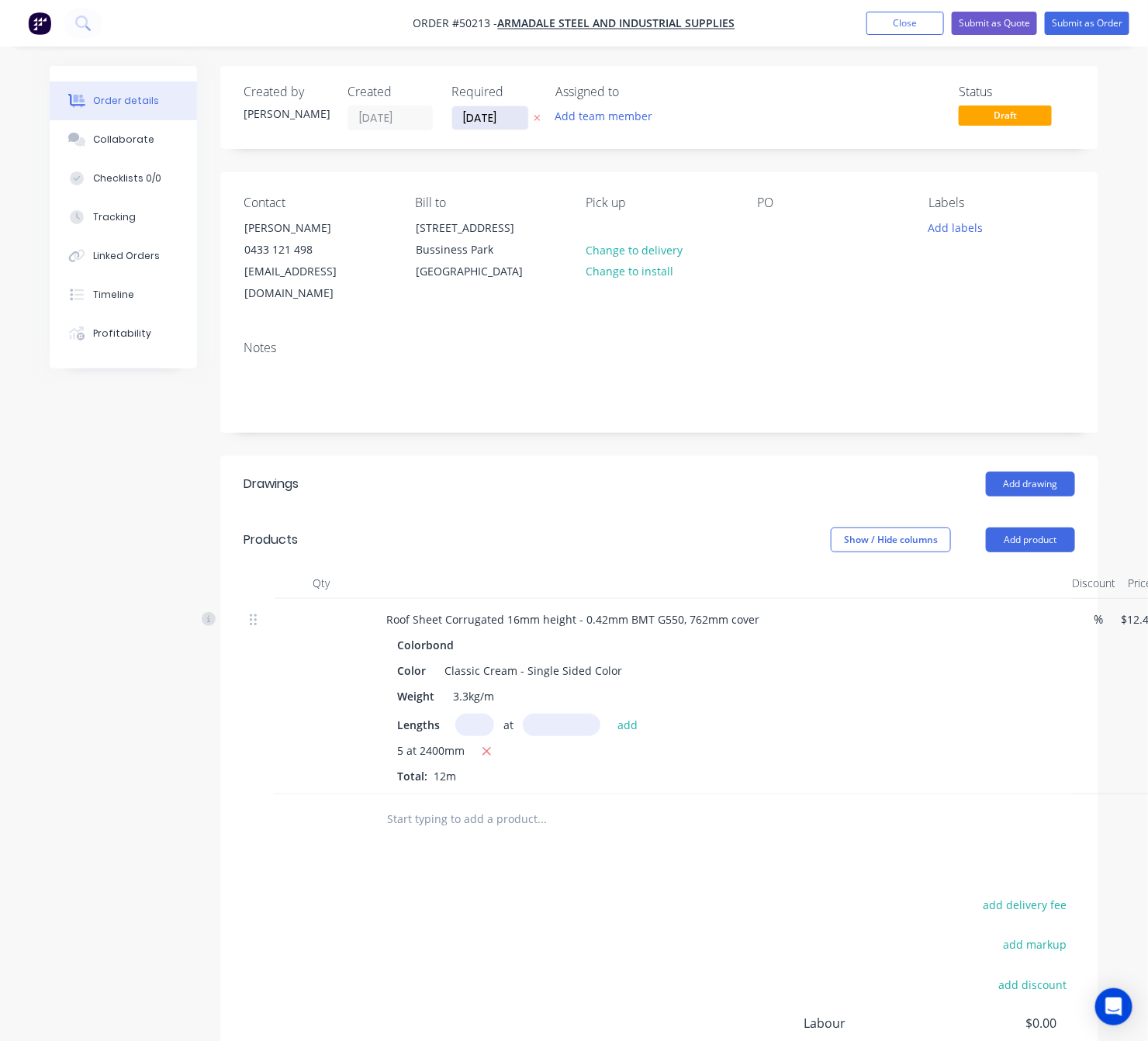
click at [503, 114] on input "09/10/25" at bounding box center [490, 117] width 76 height 23
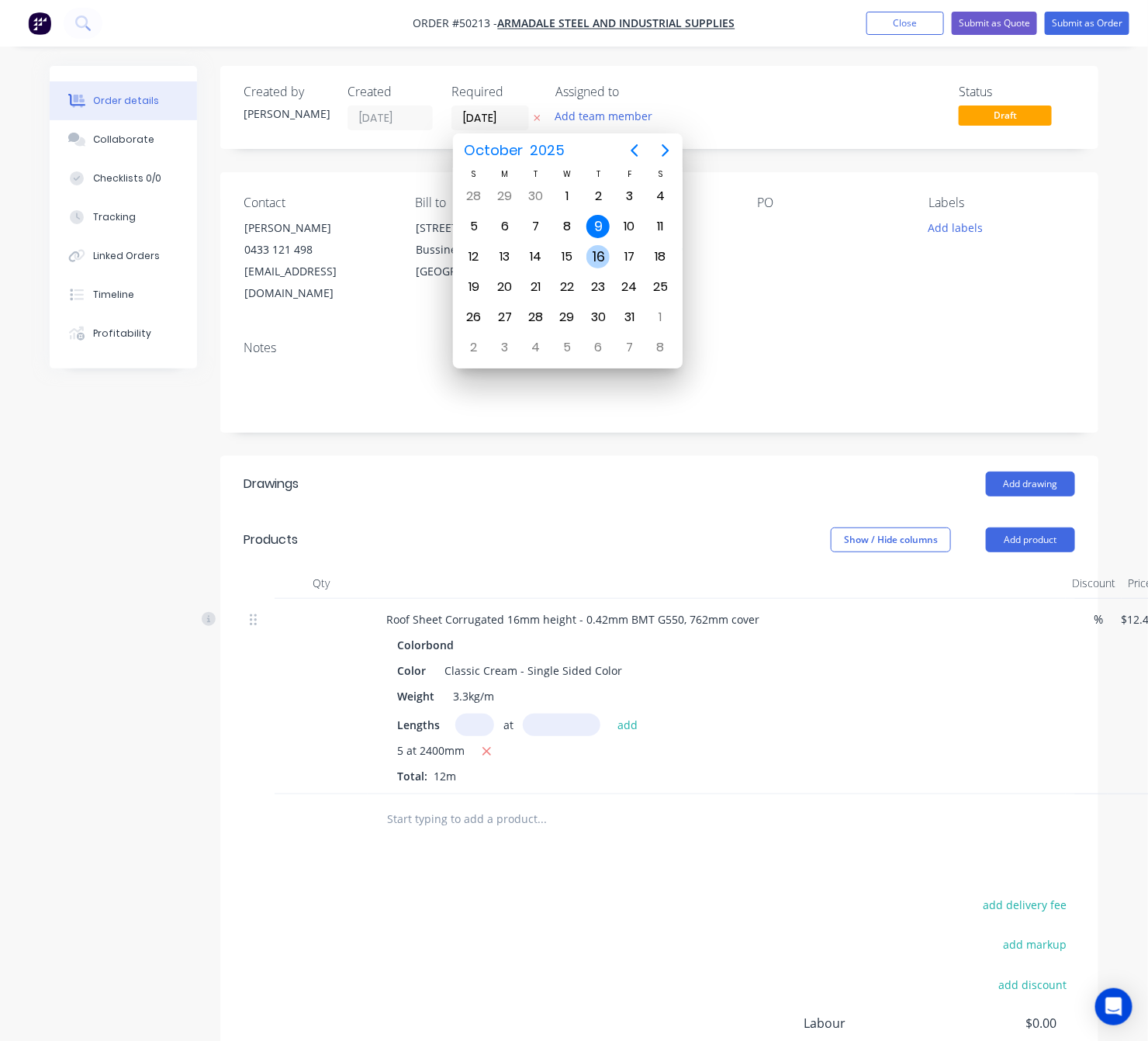
click at [605, 252] on div "16" at bounding box center [598, 256] width 23 height 23
type input "16/10/25"
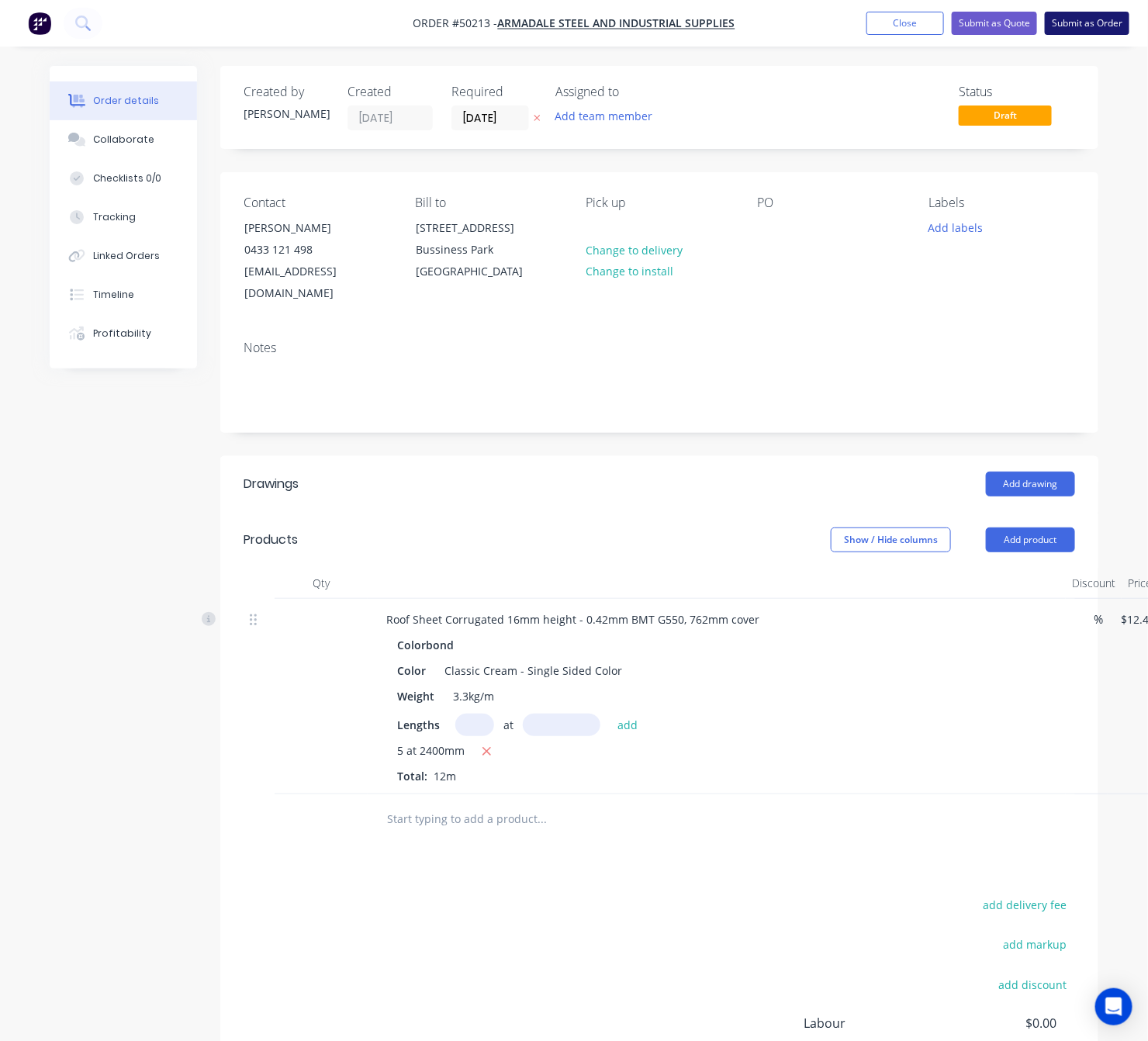
click at [1084, 22] on button "Submit as Order" at bounding box center [1087, 23] width 85 height 23
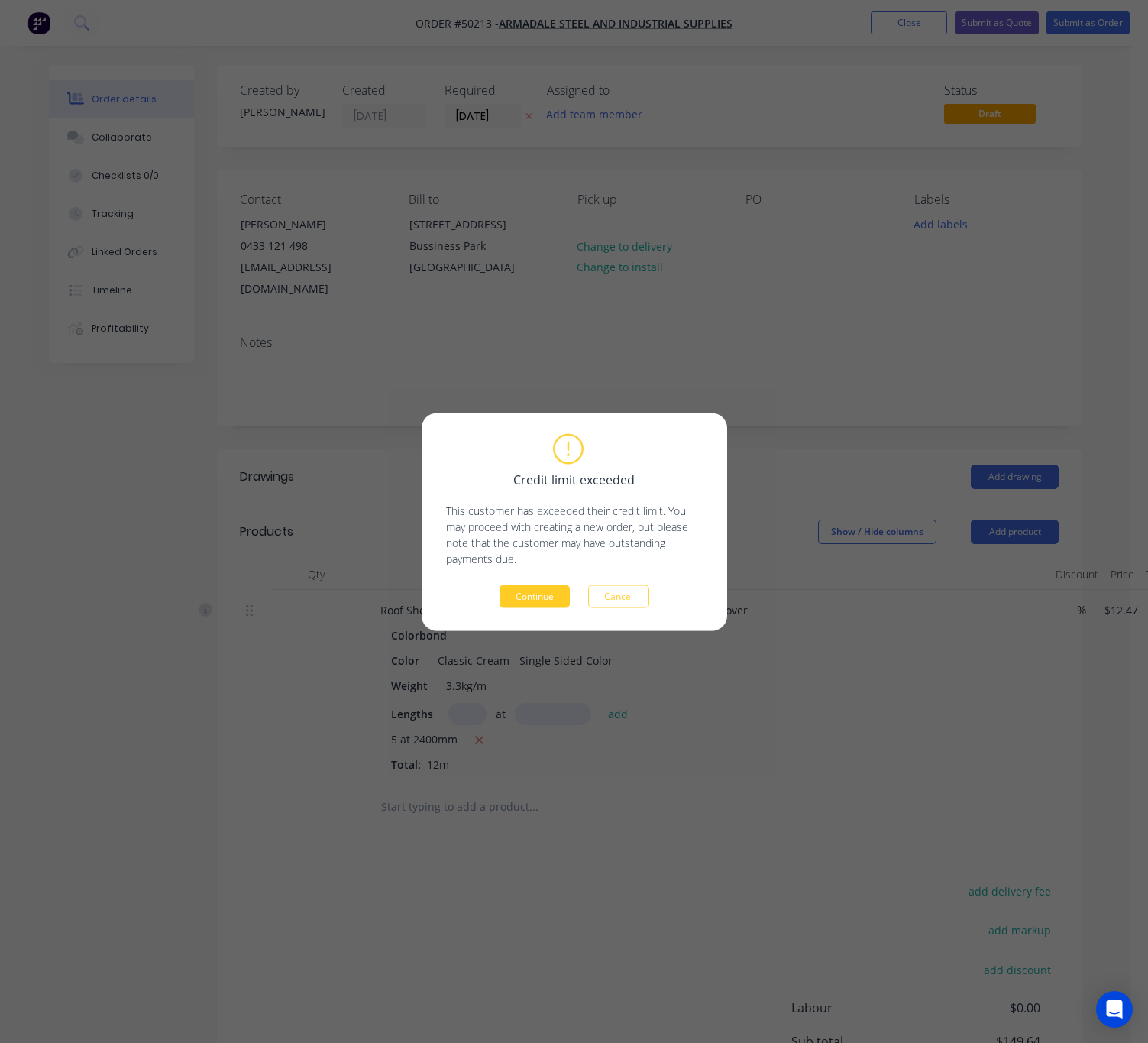
click at [541, 605] on button "Continue" at bounding box center [534, 595] width 70 height 23
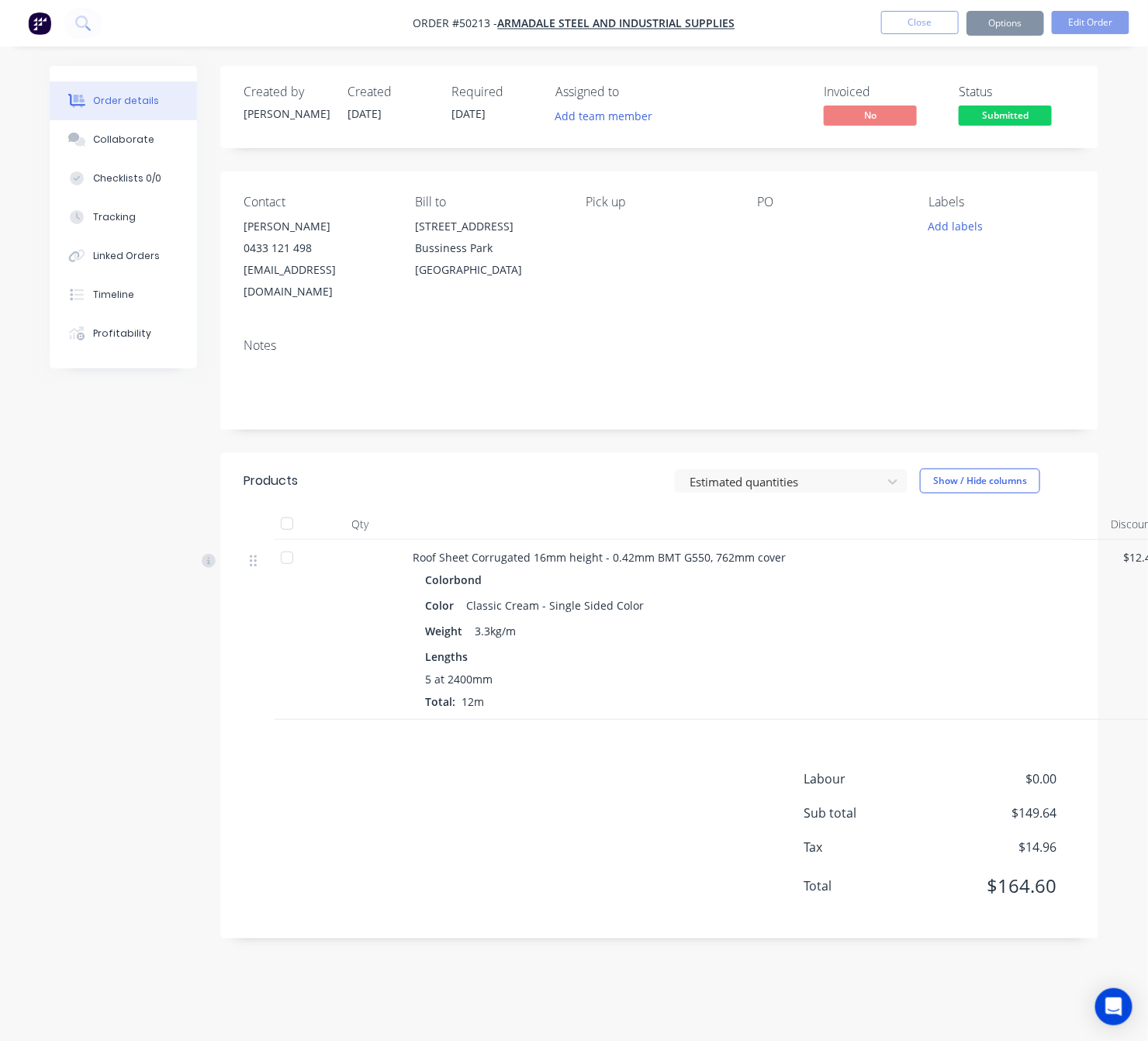
click at [1011, 24] on button "Options" at bounding box center [1005, 23] width 77 height 25
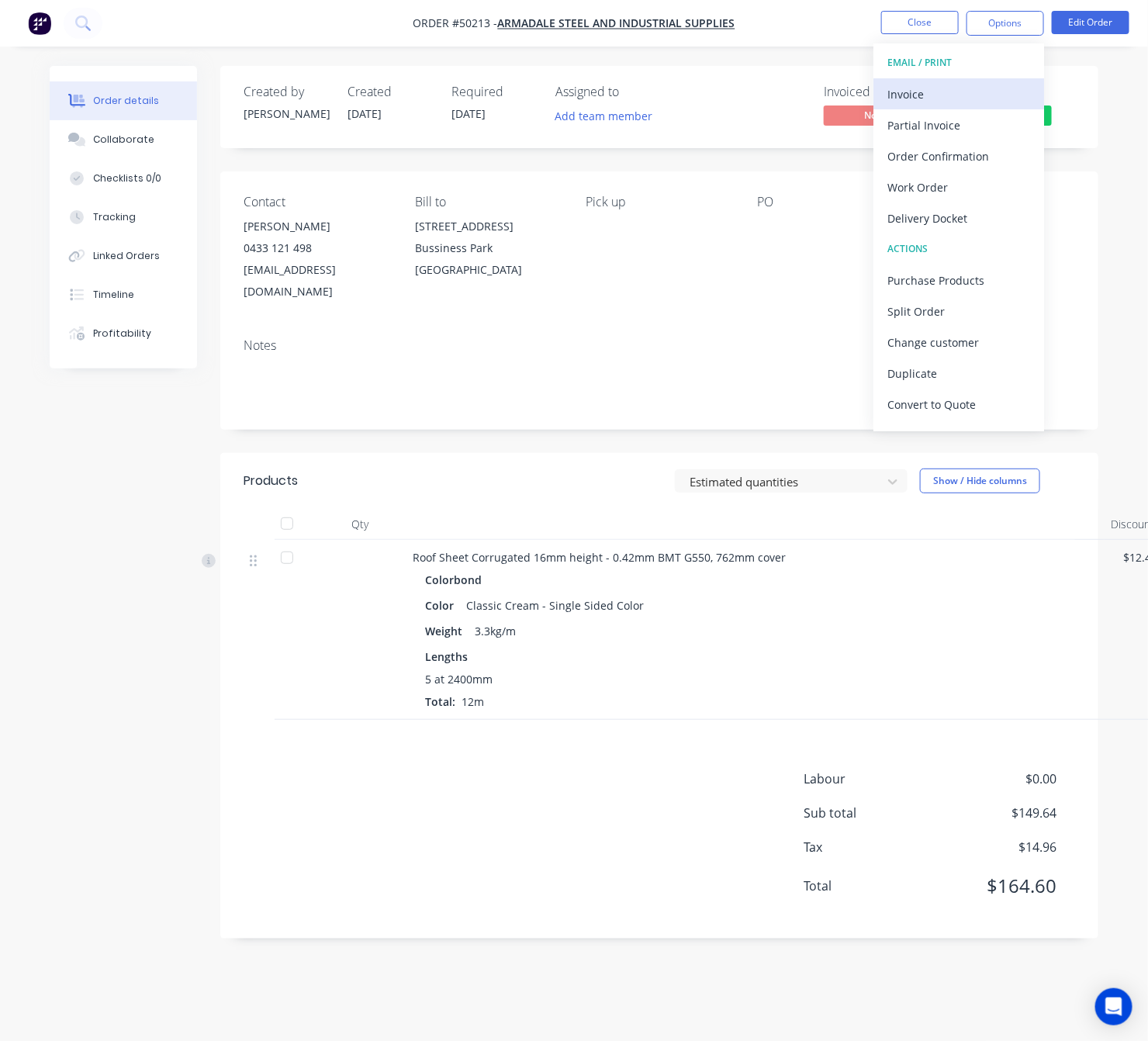
click at [959, 86] on div "Invoice" at bounding box center [959, 94] width 142 height 23
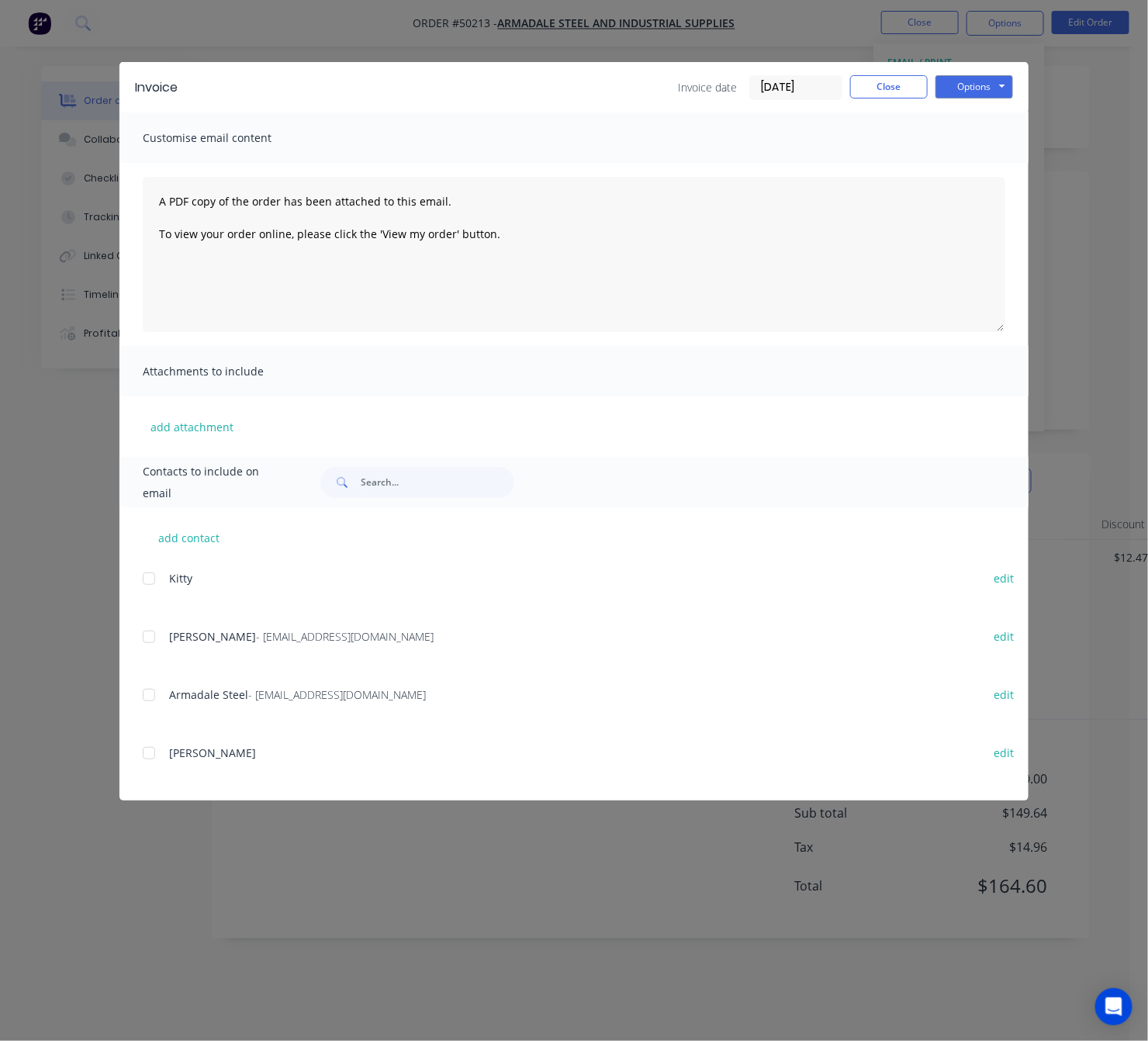
click at [142, 641] on div at bounding box center [148, 637] width 31 height 31
click at [1000, 81] on button "Options" at bounding box center [973, 86] width 77 height 23
click at [1001, 156] on button "Email" at bounding box center [984, 165] width 99 height 25
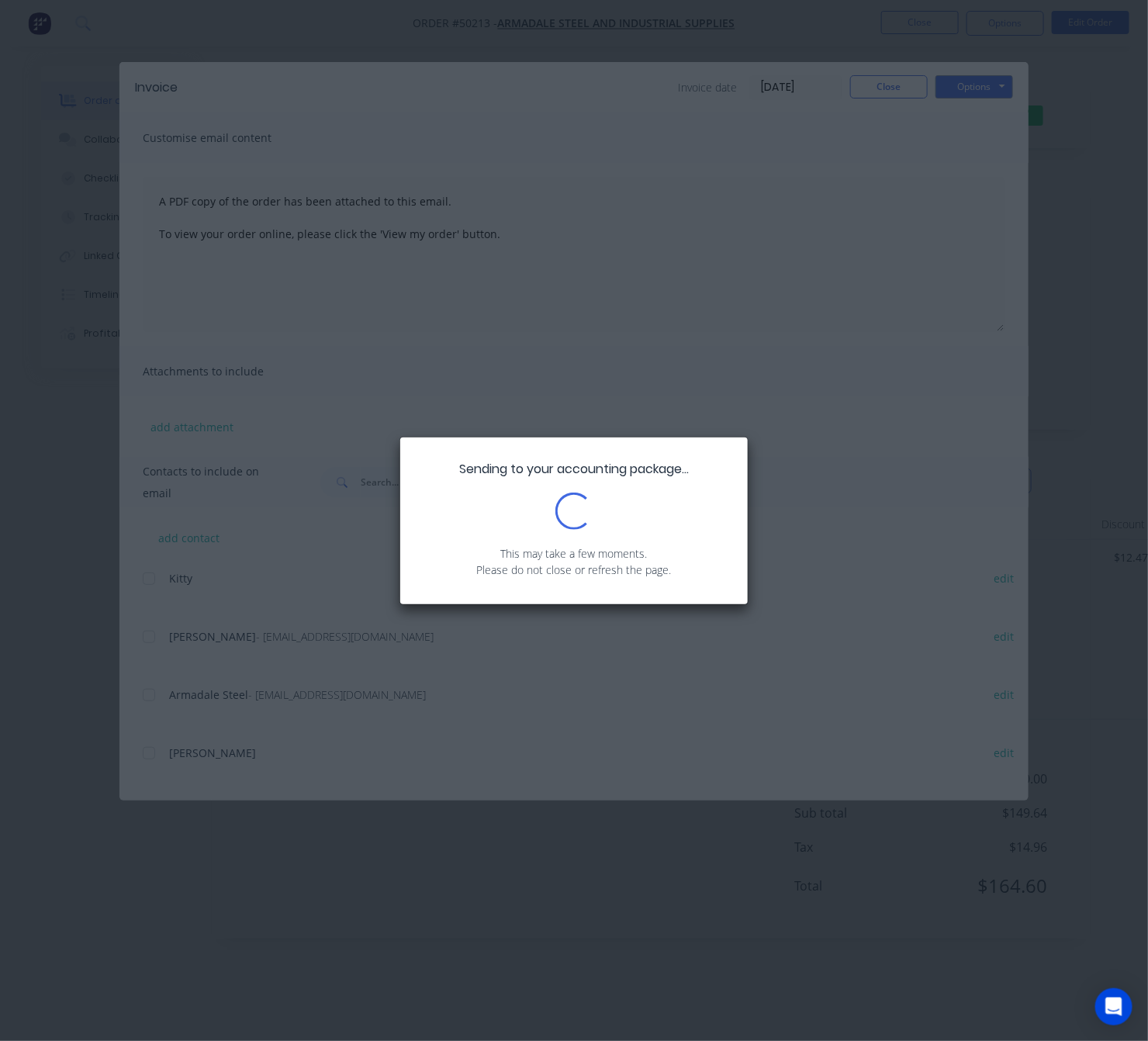
click at [1088, 323] on div "Sending to your accounting package... Loading... This may take a few moments. P…" at bounding box center [574, 520] width 1148 height 1041
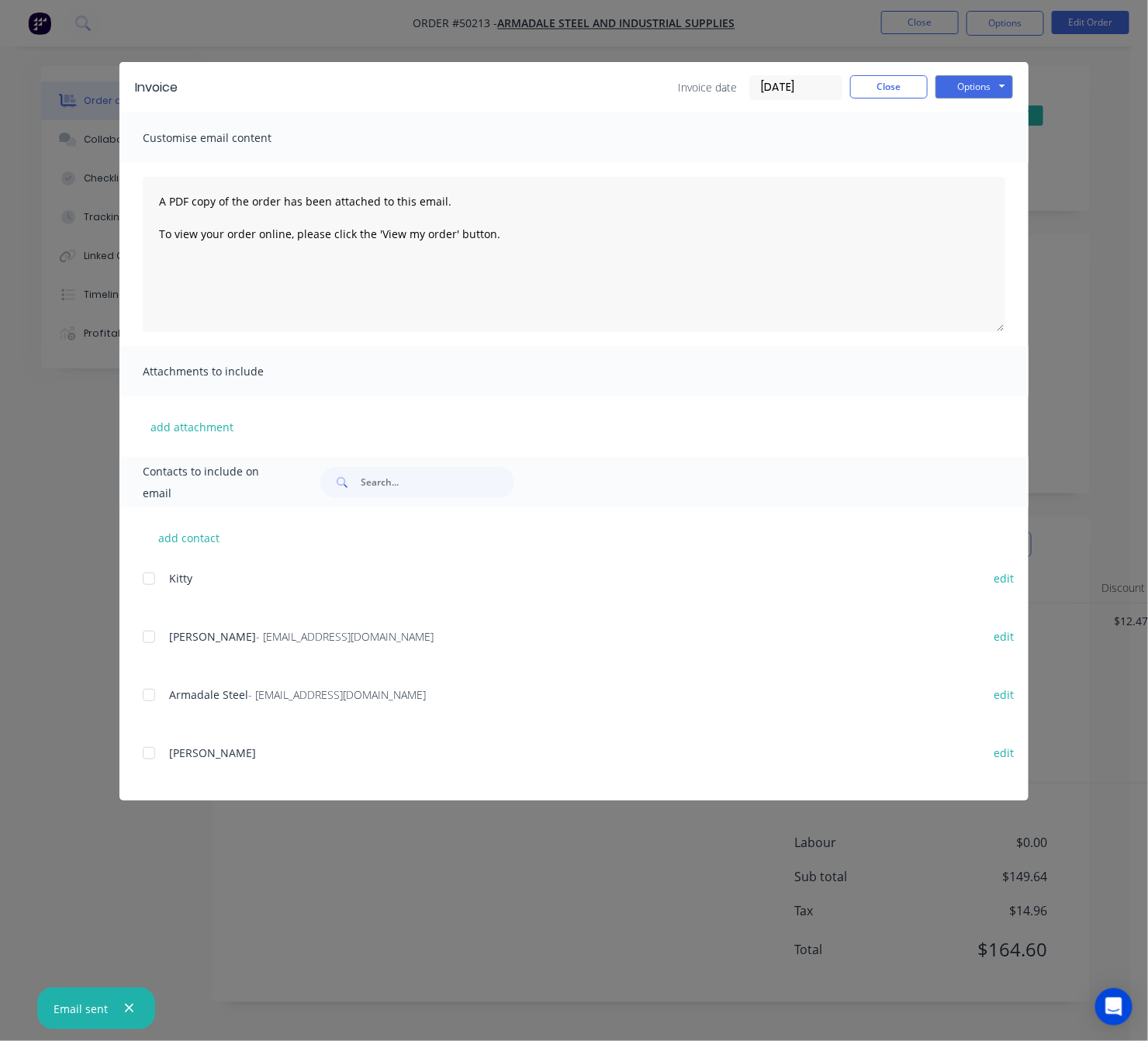
click at [648, 833] on div "Invoice Invoice date 09/10/25 Close Options Preview Print Email Customise email…" at bounding box center [574, 520] width 1148 height 1041
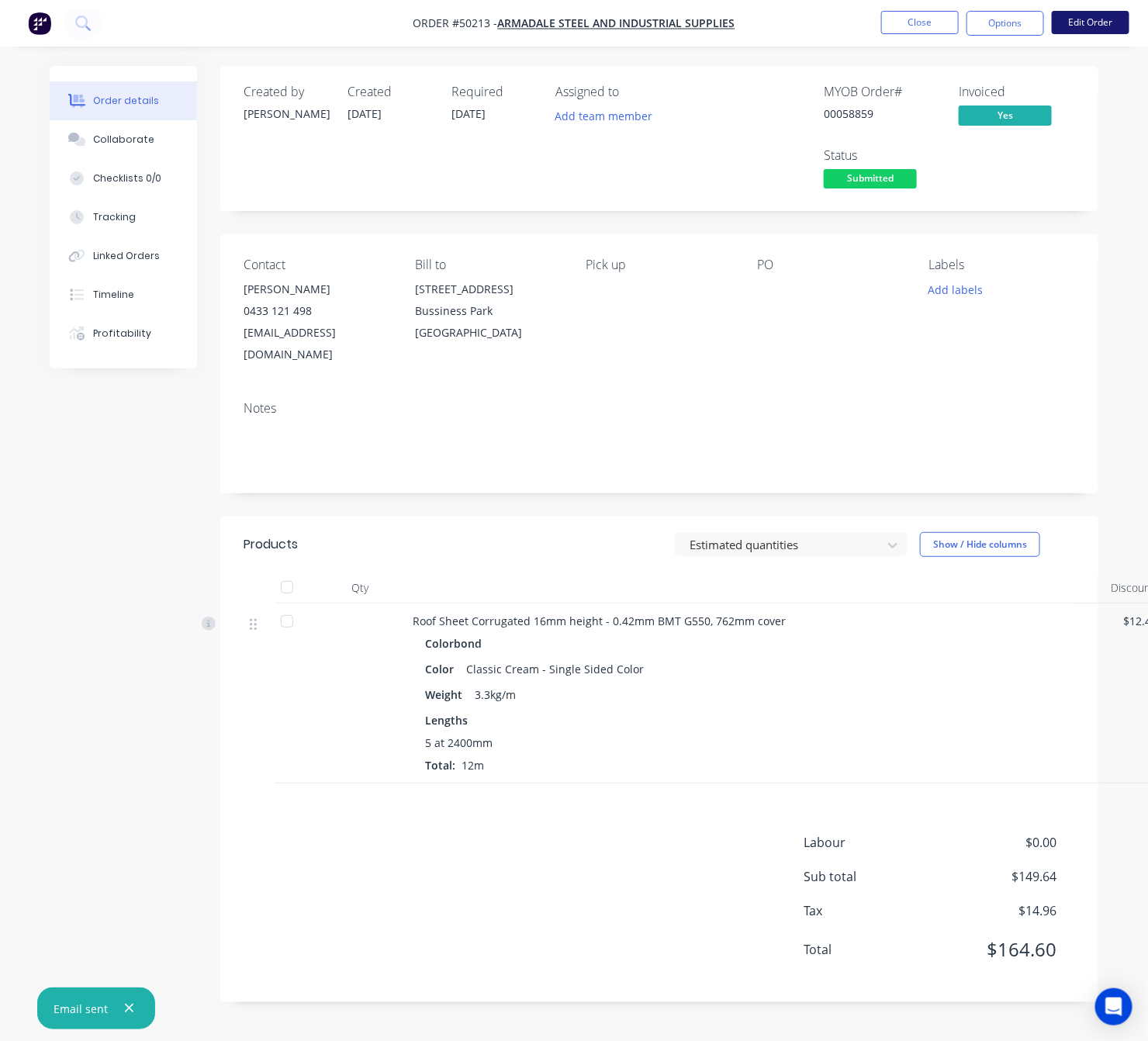
click at [1069, 28] on button "Edit Order" at bounding box center [1090, 22] width 77 height 23
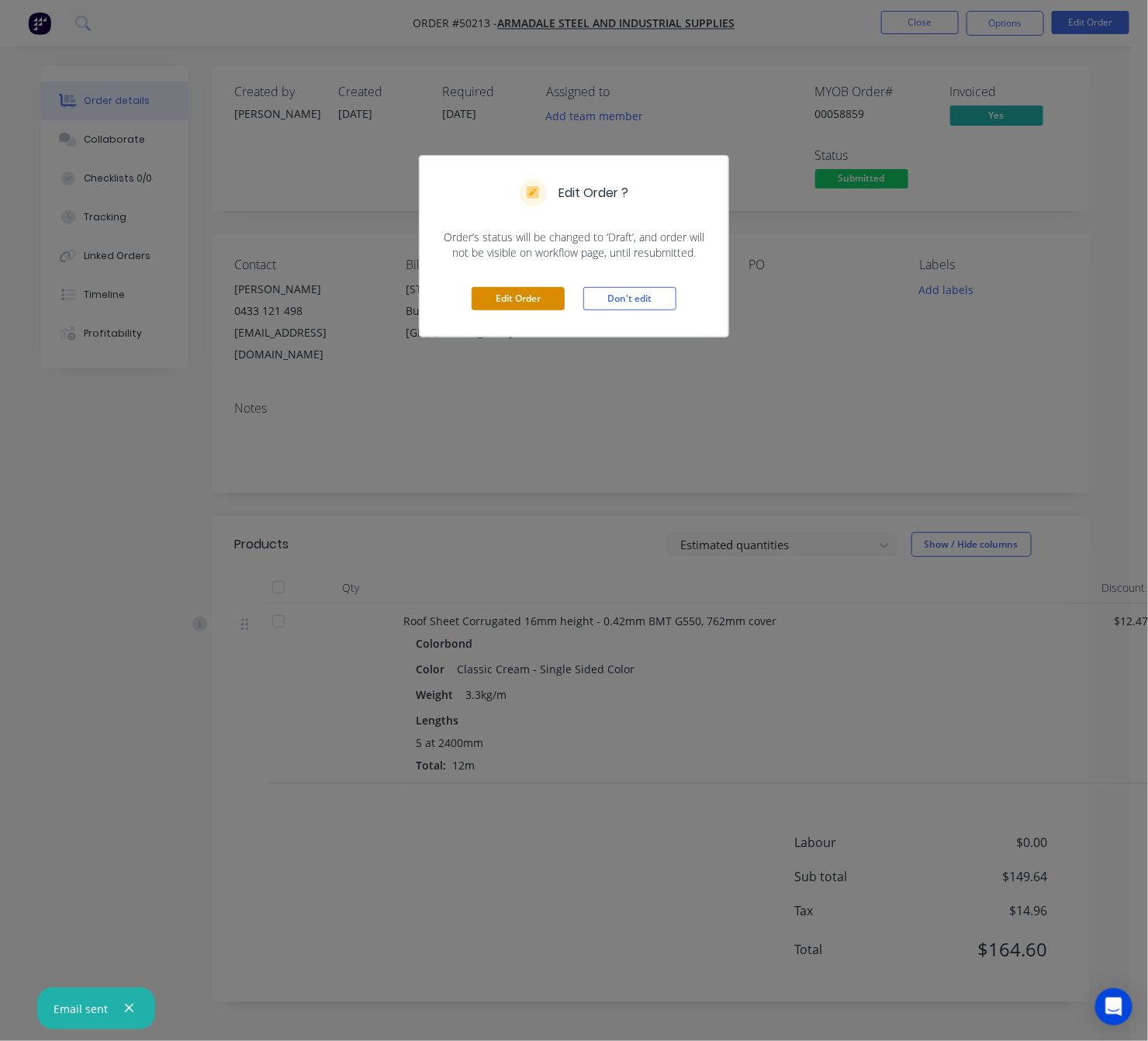
click at [533, 300] on button "Edit Order" at bounding box center [518, 298] width 93 height 23
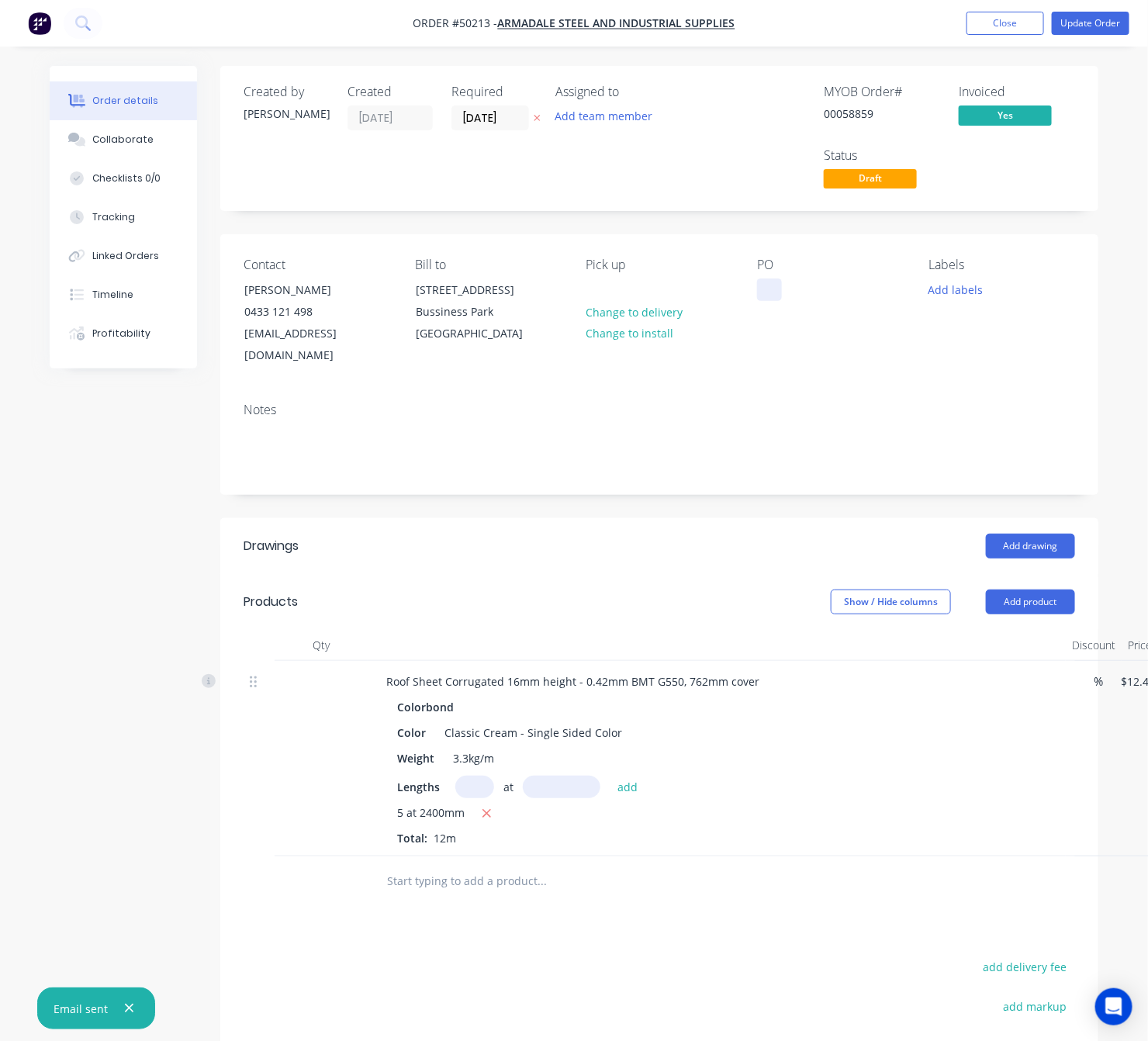
click at [768, 289] on div at bounding box center [769, 289] width 25 height 23
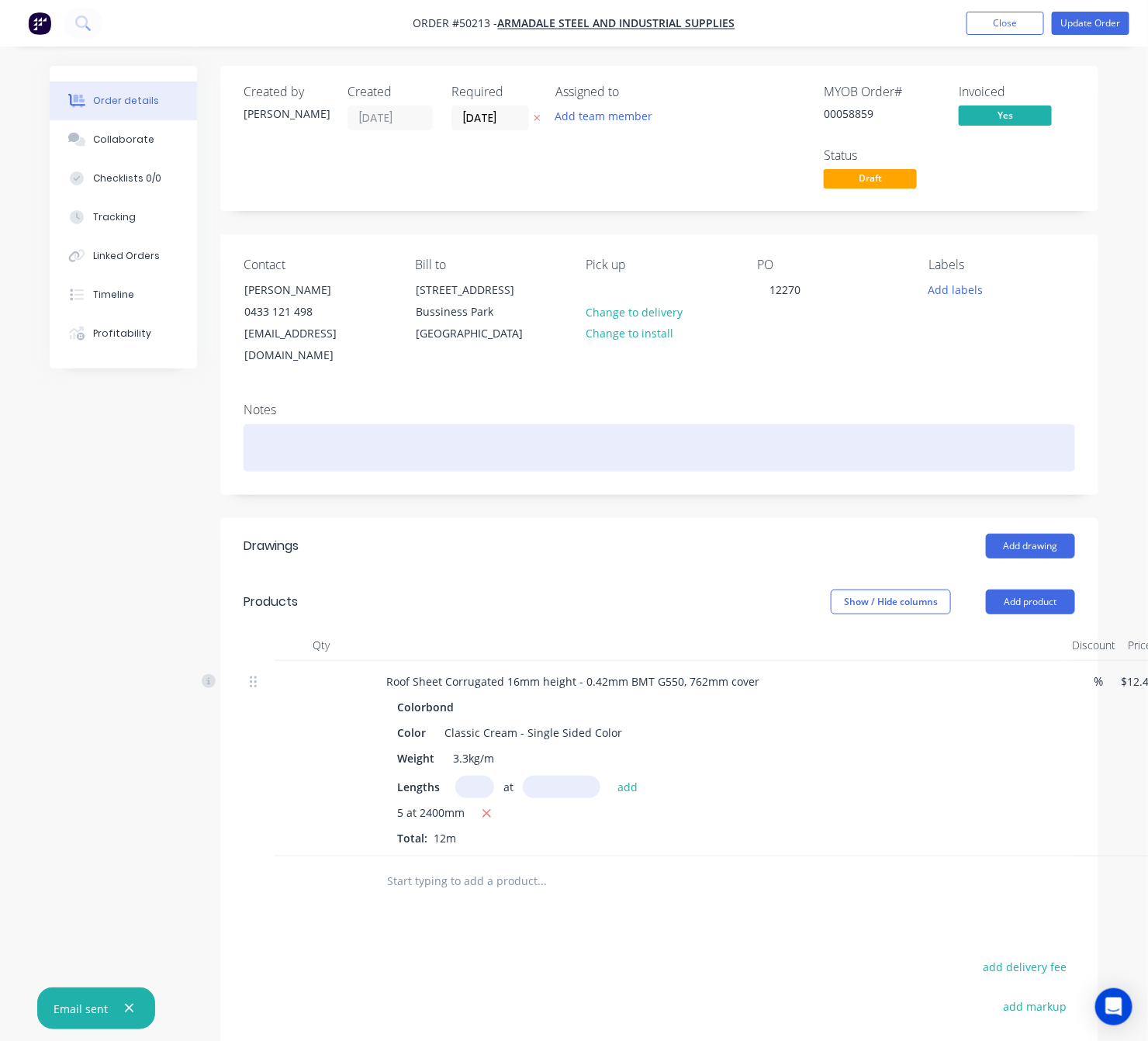
click at [782, 405] on div "Notes" at bounding box center [660, 442] width 878 height 104
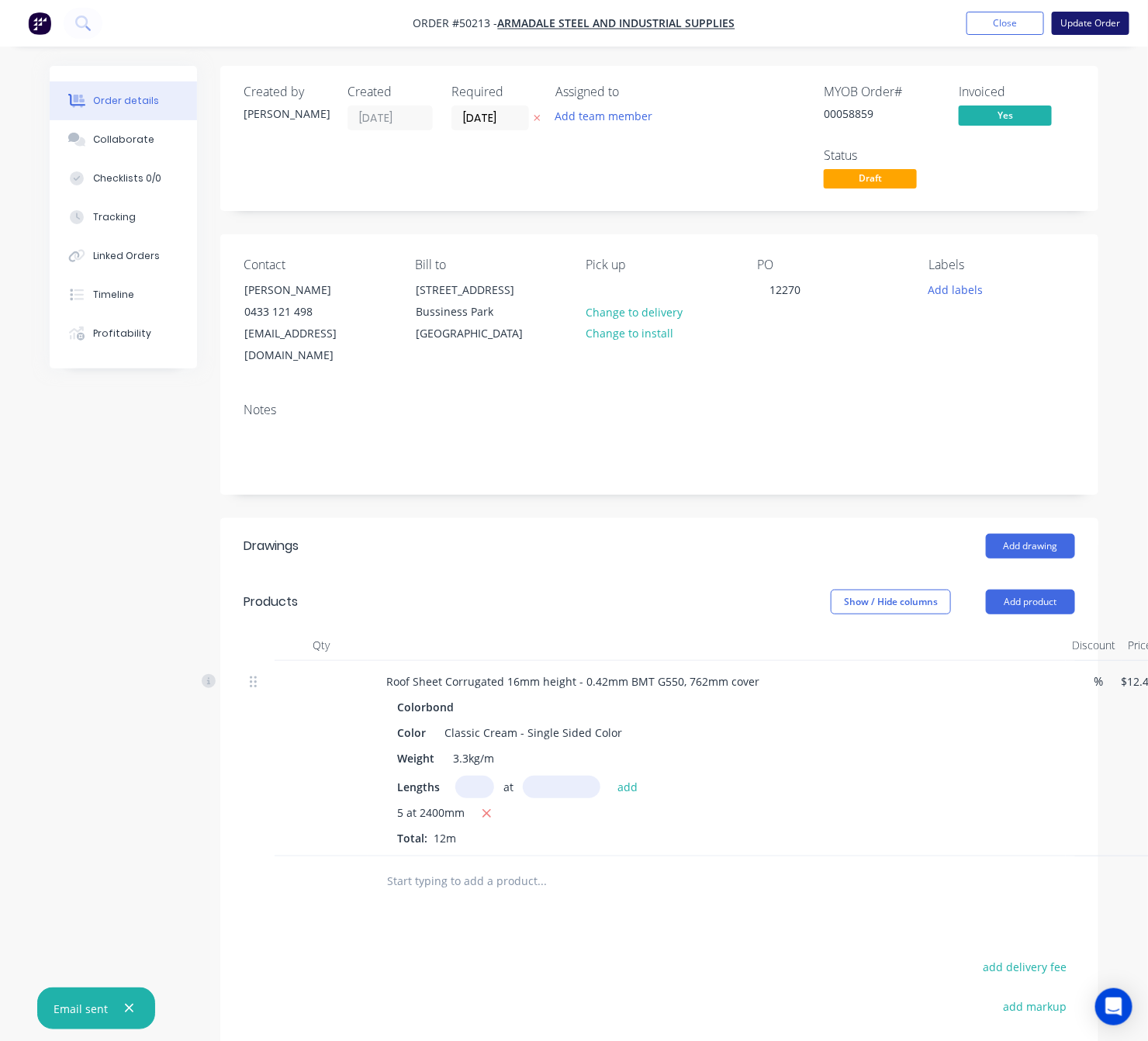
click at [1101, 22] on button "Update Order" at bounding box center [1090, 23] width 77 height 23
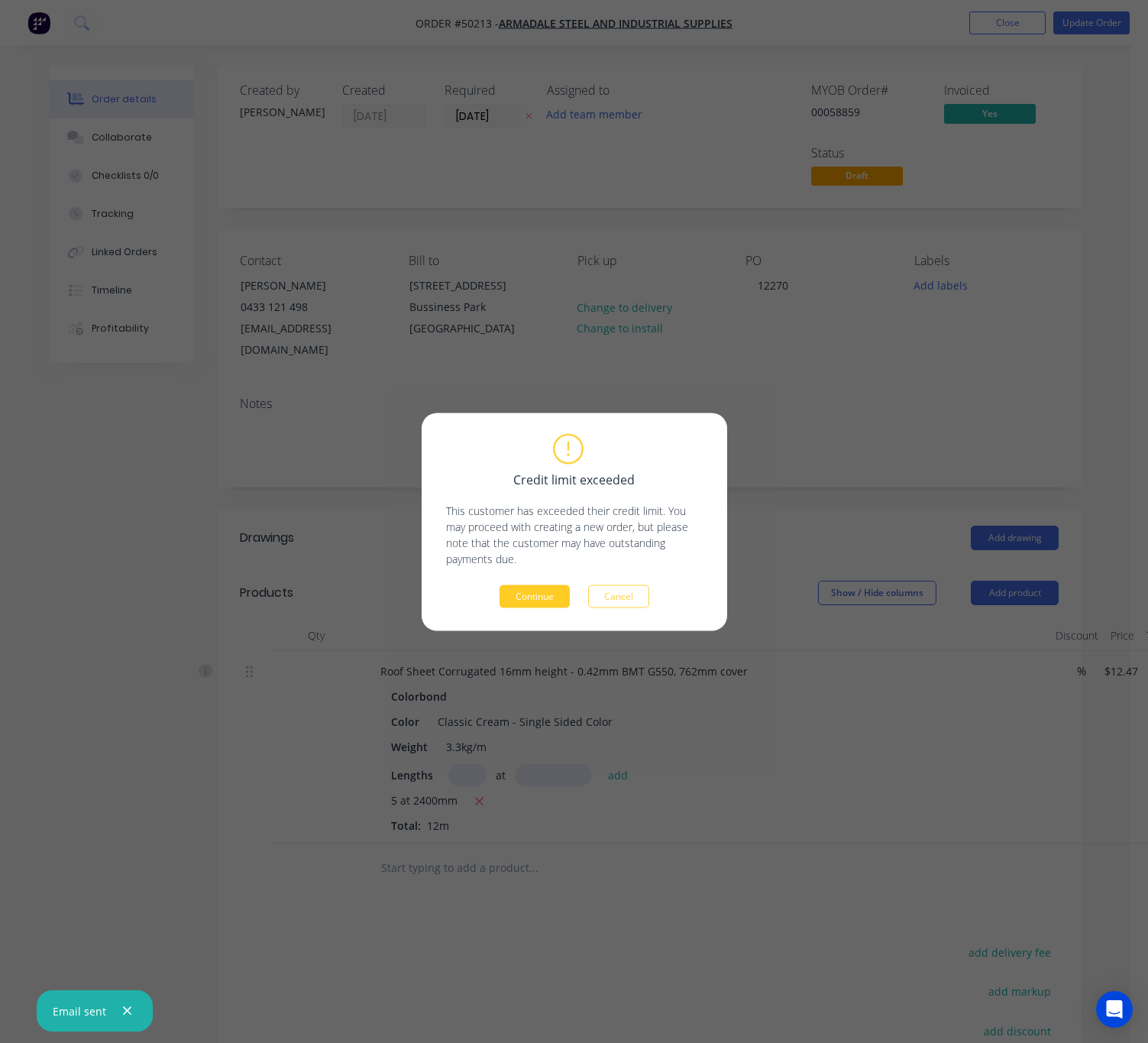
click at [533, 588] on button "Continue" at bounding box center [534, 595] width 70 height 23
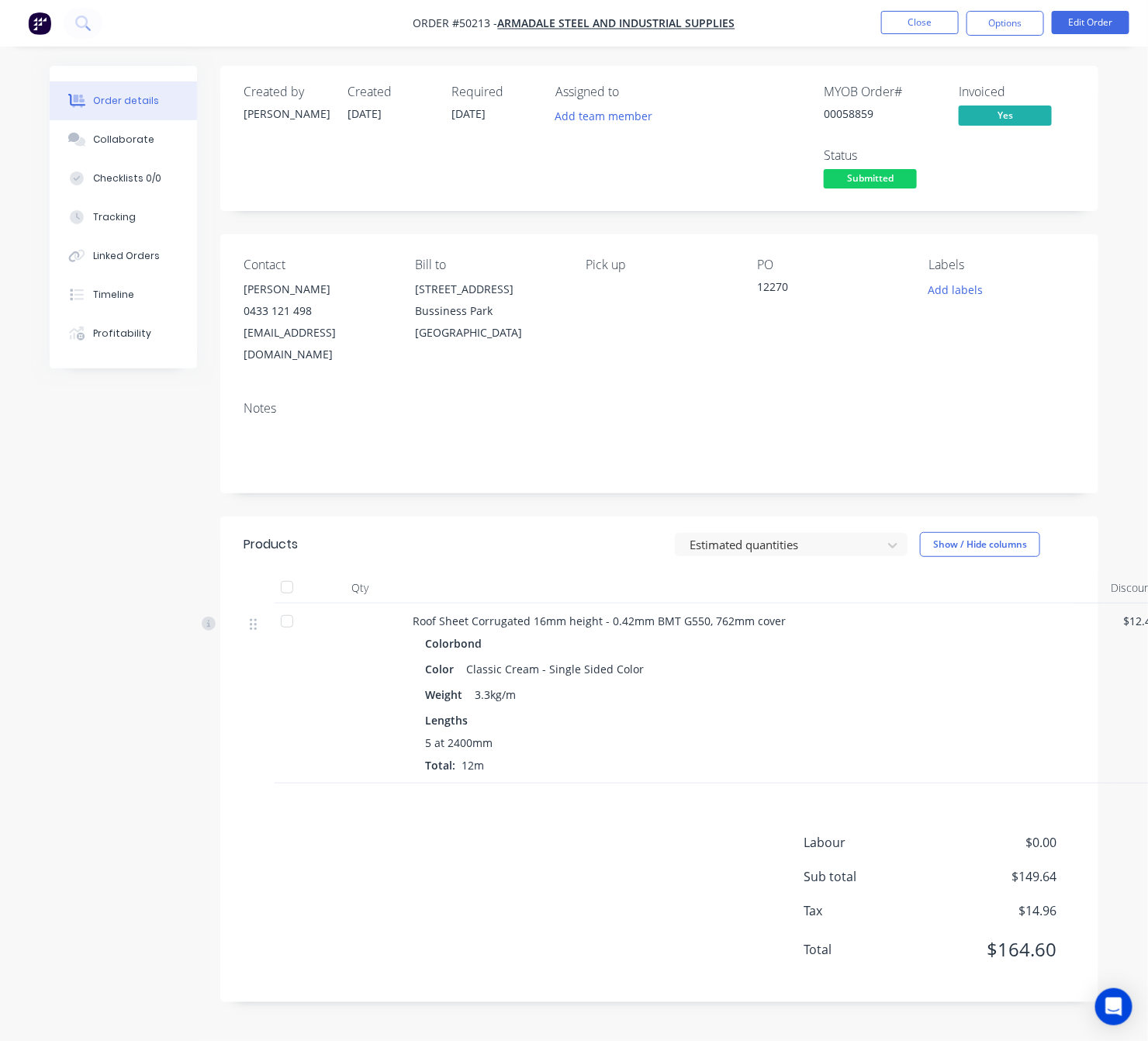
click at [857, 179] on span "Submitted" at bounding box center [871, 178] width 93 height 19
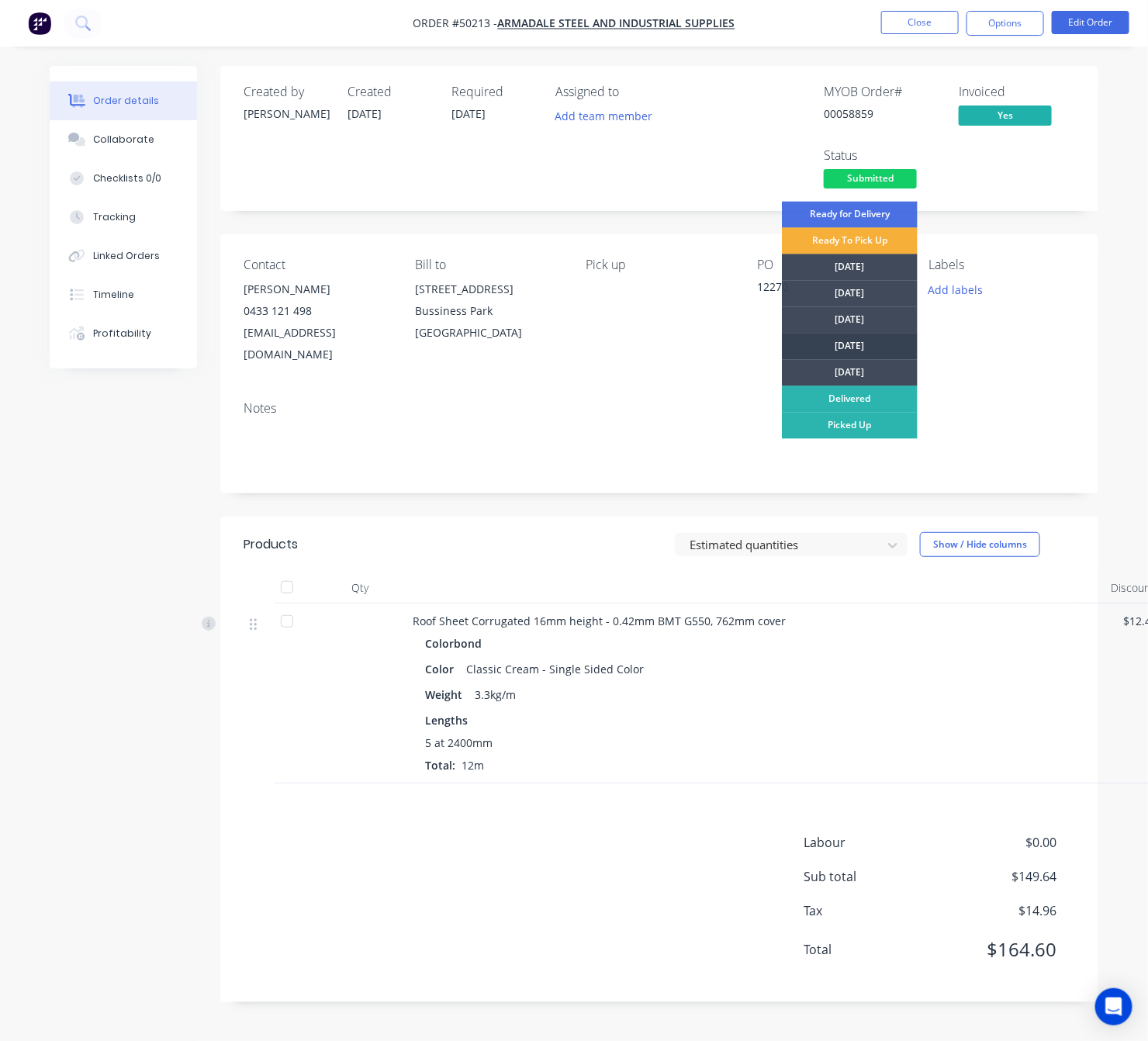
click at [863, 347] on div "Thursday" at bounding box center [850, 346] width 136 height 26
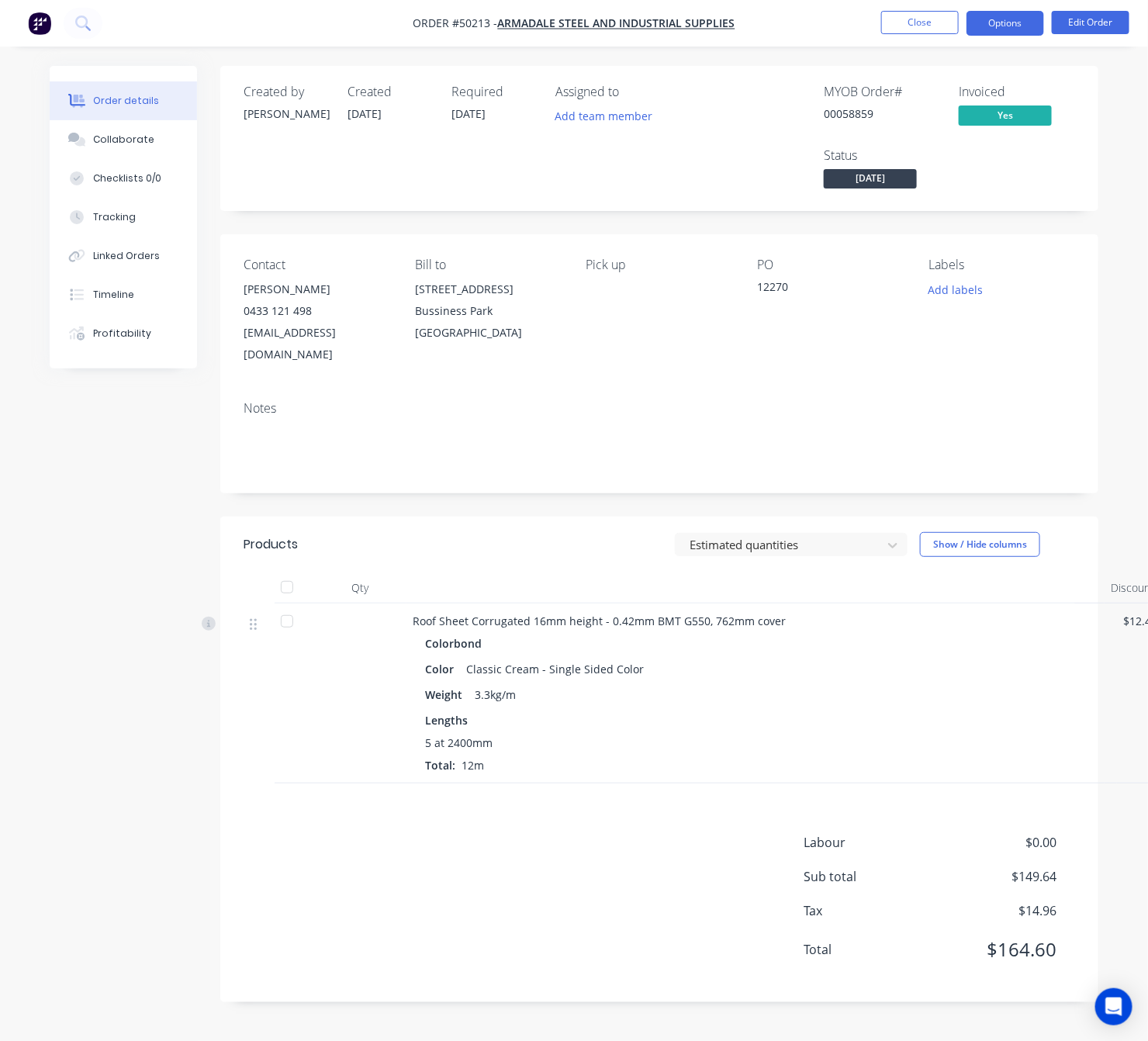
click at [1010, 19] on button "Options" at bounding box center [1005, 23] width 77 height 25
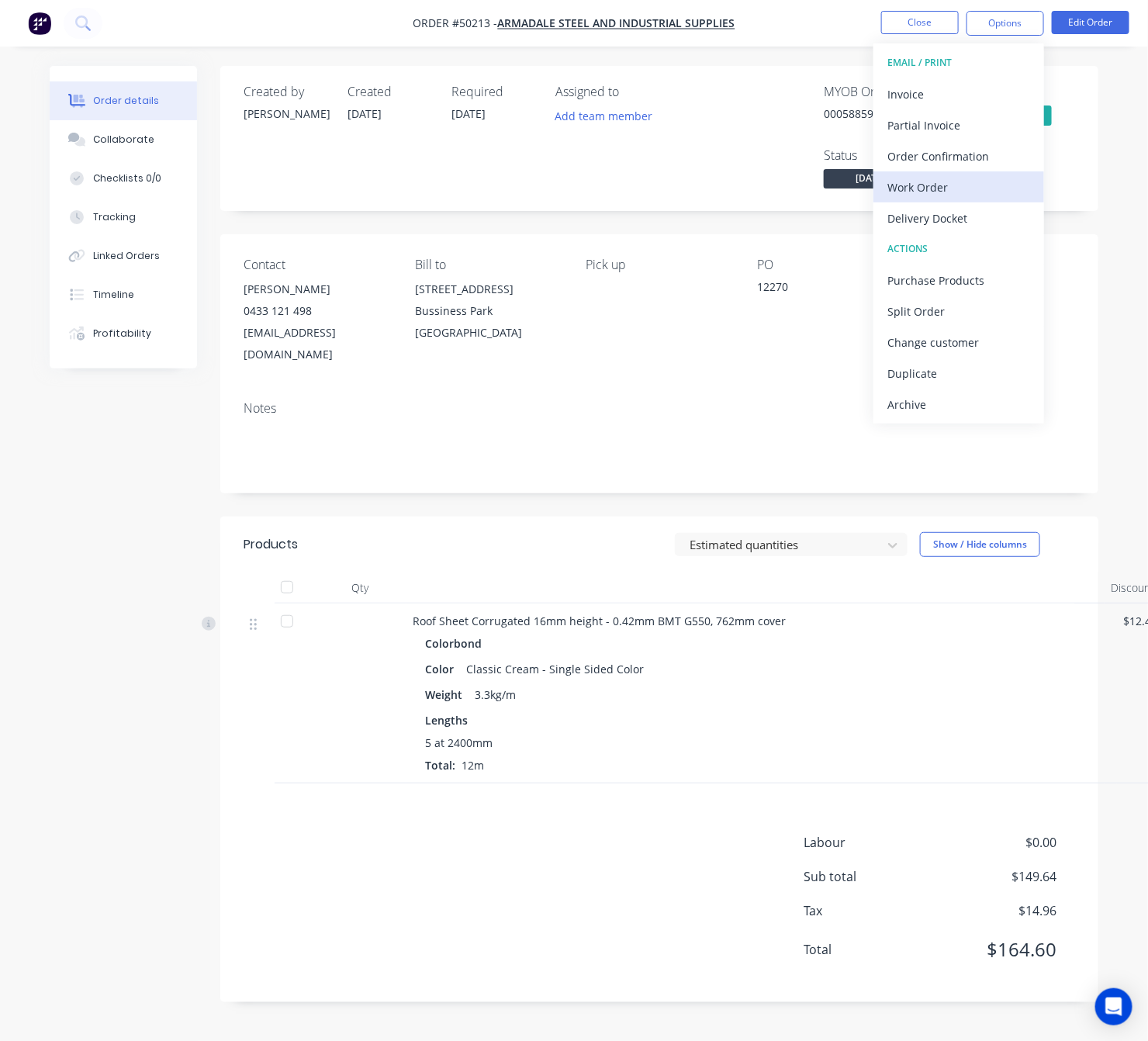
click at [987, 186] on div "Work Order" at bounding box center [959, 187] width 142 height 23
click at [976, 191] on div "Custom" at bounding box center [959, 187] width 142 height 23
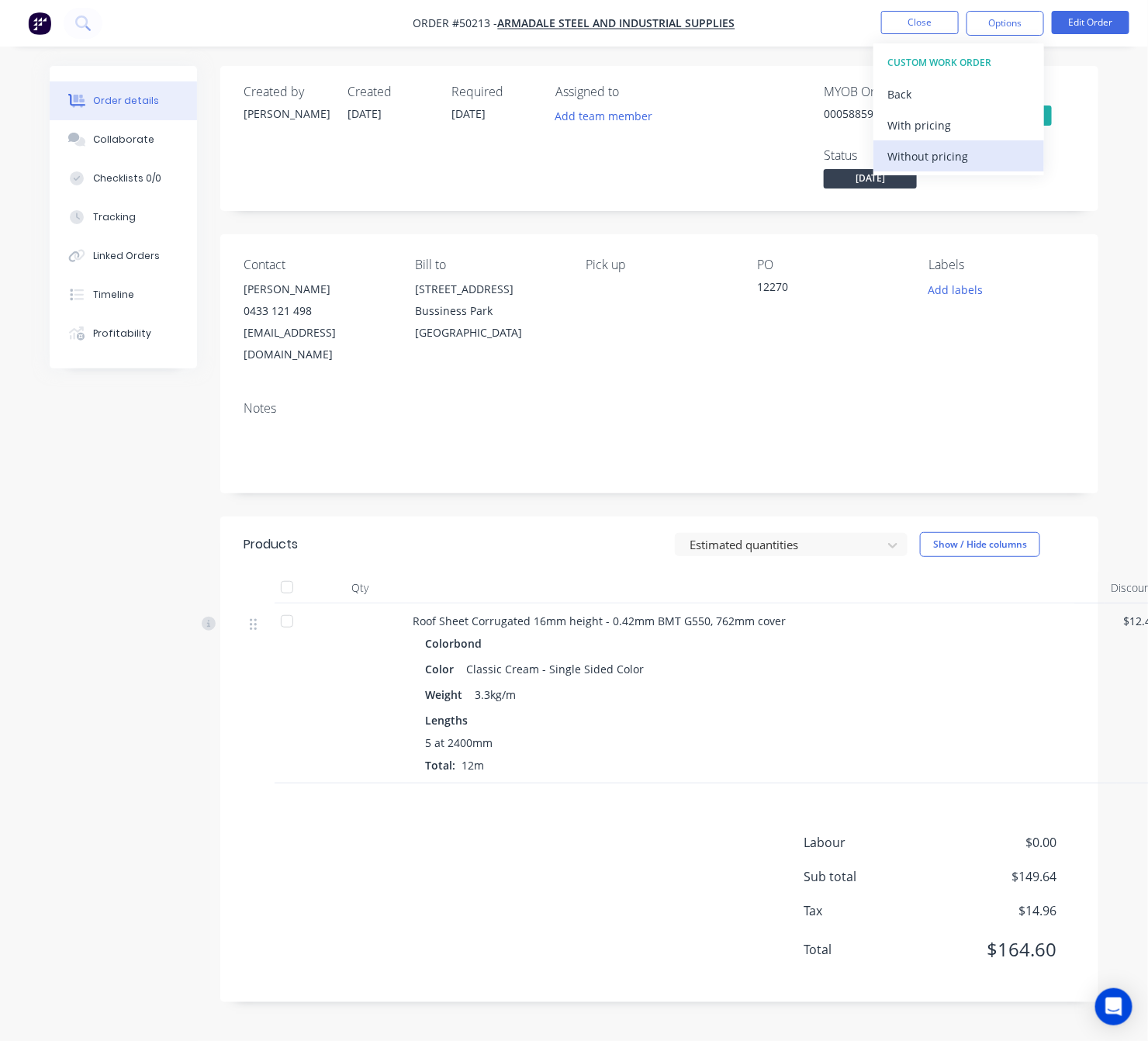
click at [978, 154] on div "Without pricing" at bounding box center [959, 156] width 142 height 23
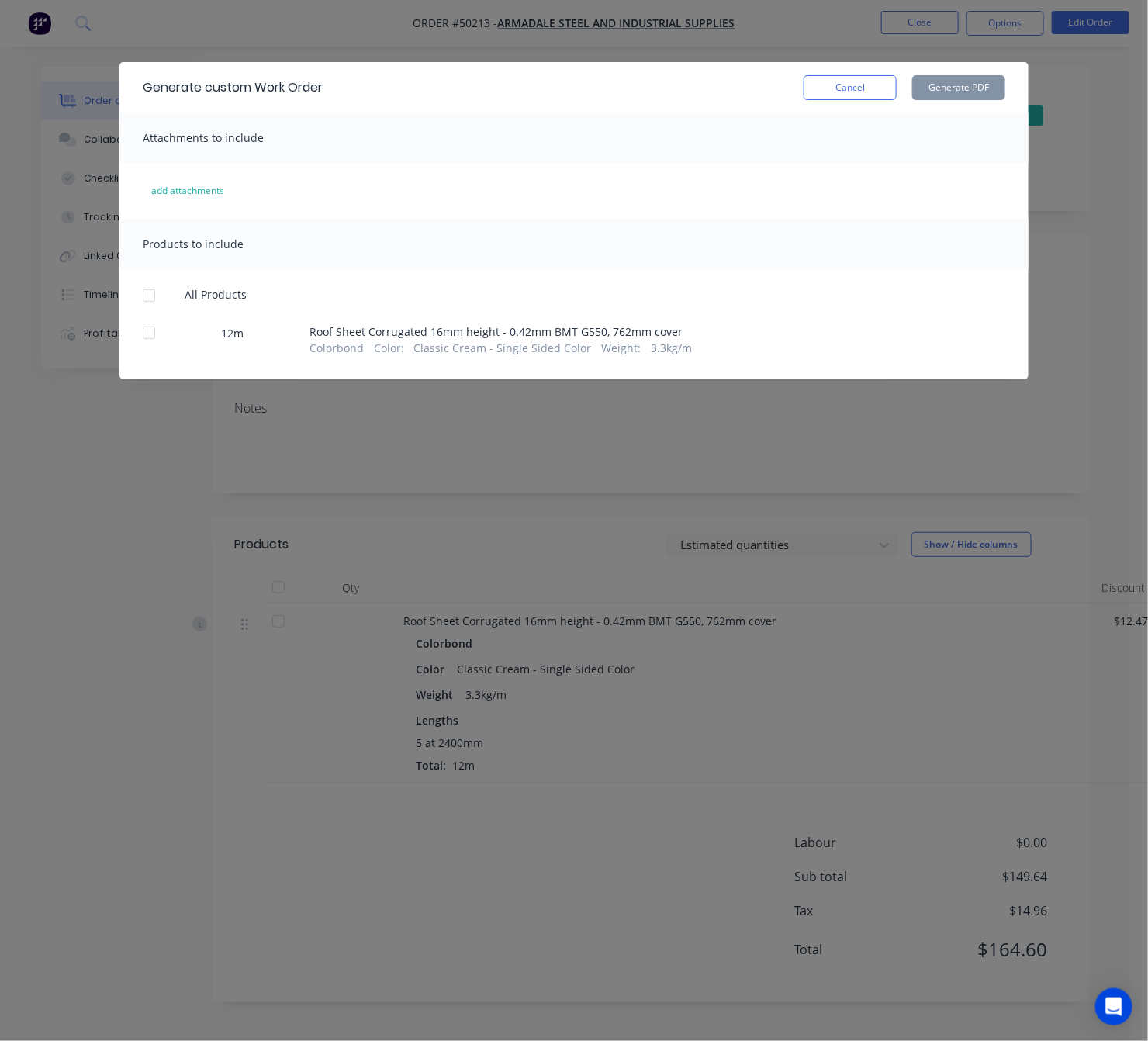
click at [152, 332] on div at bounding box center [148, 332] width 31 height 31
click at [964, 77] on button "Generate PDF" at bounding box center [959, 87] width 93 height 25
click at [755, 36] on div "Generate custom Work Order Cancel Generate PDF Attachments to include add attac…" at bounding box center [574, 520] width 1148 height 1041
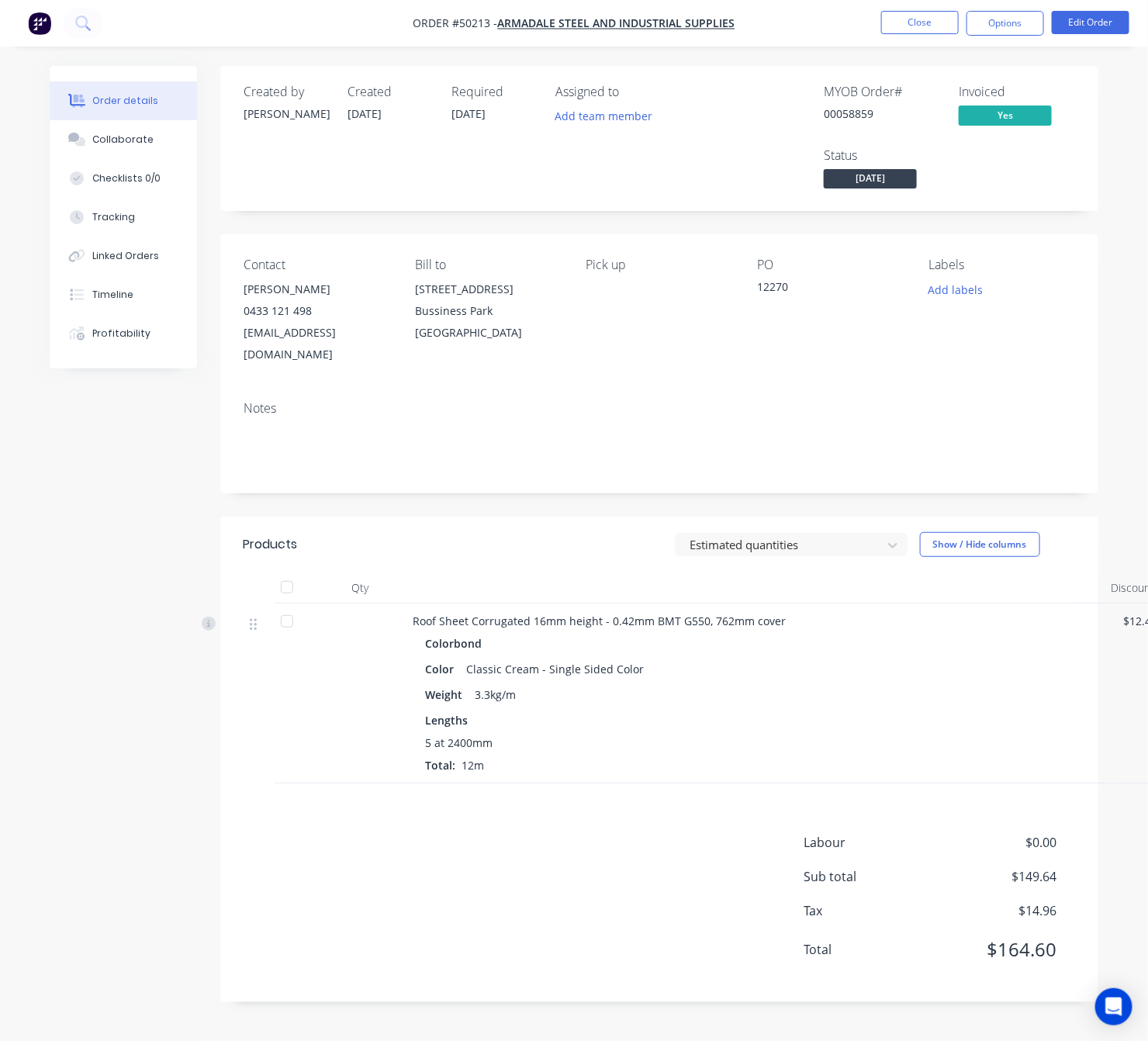
click at [1011, 9] on nav "Order #50213 - Armadale steel and Industrial Supplies Close Options Edit Order" at bounding box center [574, 23] width 1148 height 47
click at [1006, 24] on button "Options" at bounding box center [1005, 23] width 77 height 25
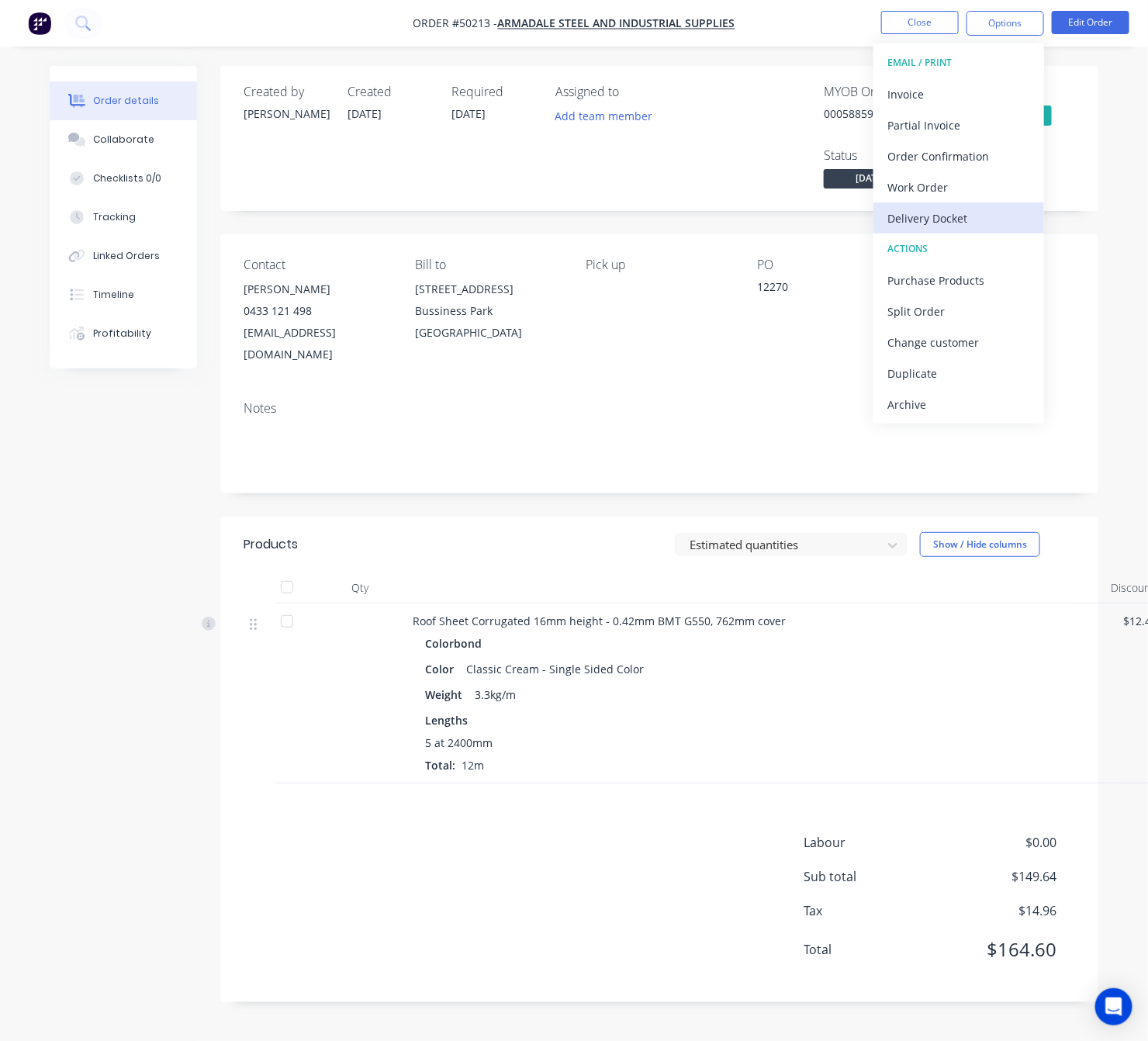
click at [1001, 207] on div "Delivery Docket" at bounding box center [959, 218] width 142 height 23
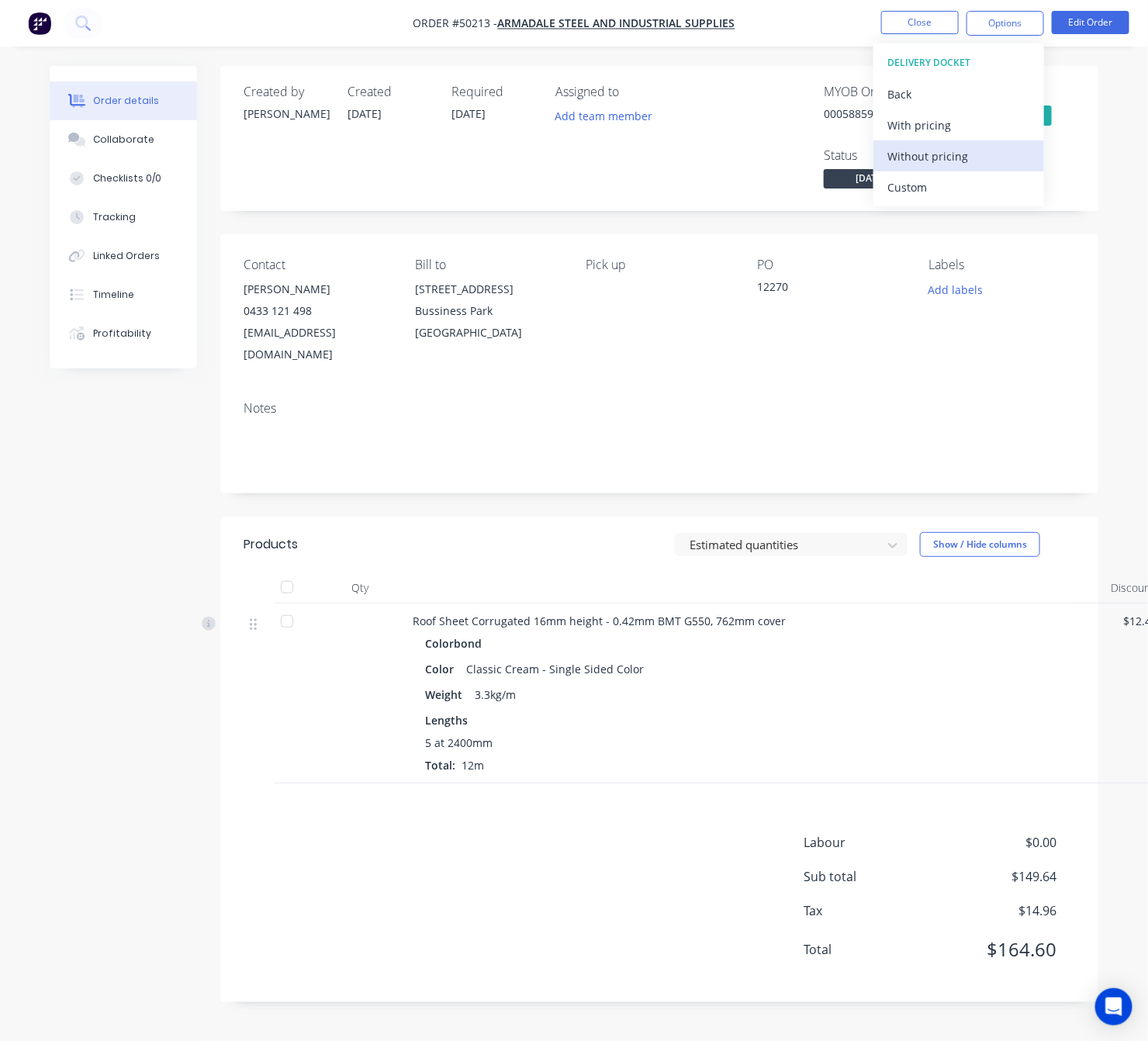
click at [992, 151] on div "Without pricing" at bounding box center [959, 156] width 142 height 23
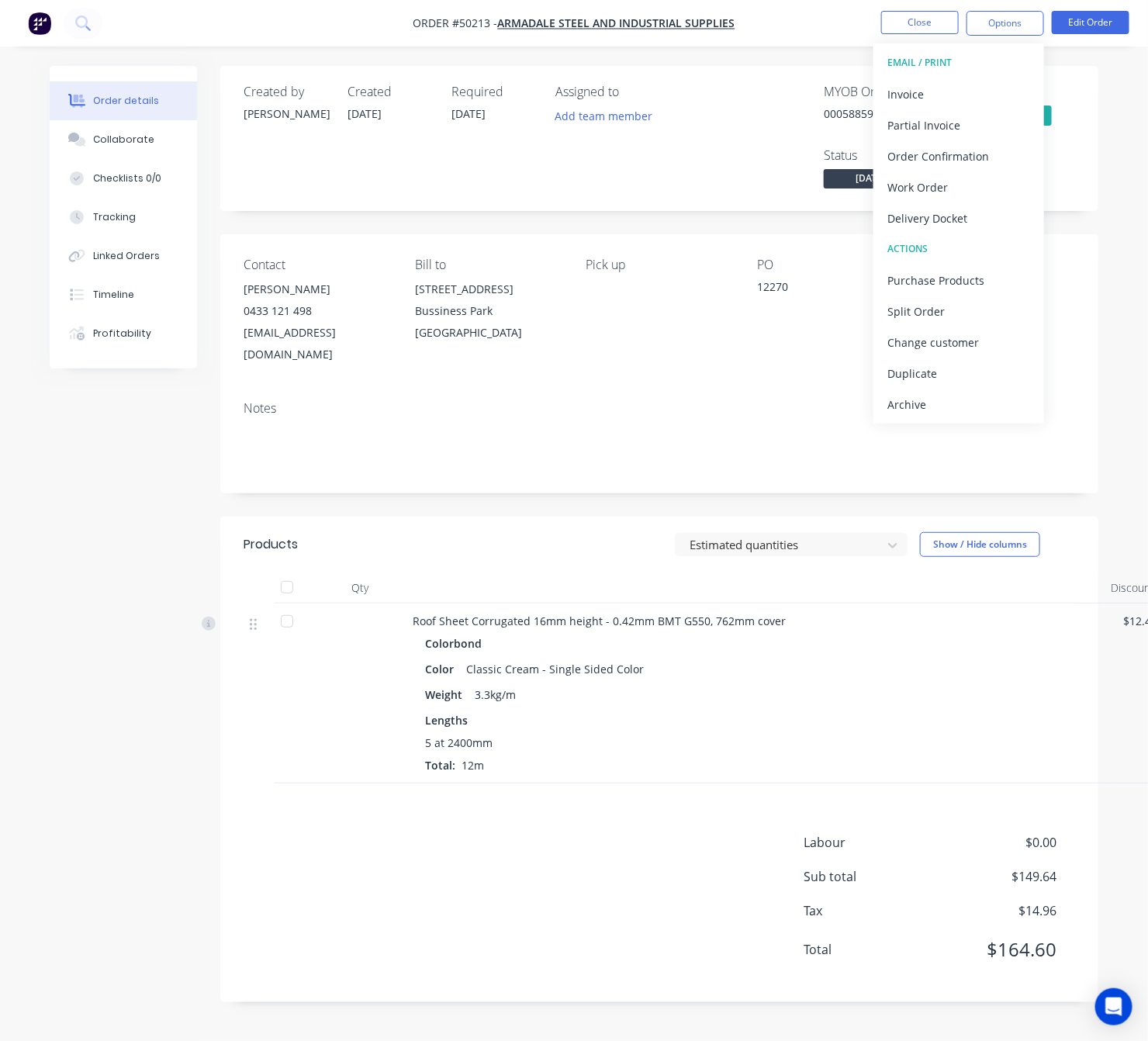
click at [141, 516] on div "Created by Rachel Created 09/10/25 Required 16/10/25 Assigned to Add team membe…" at bounding box center [574, 546] width 1049 height 960
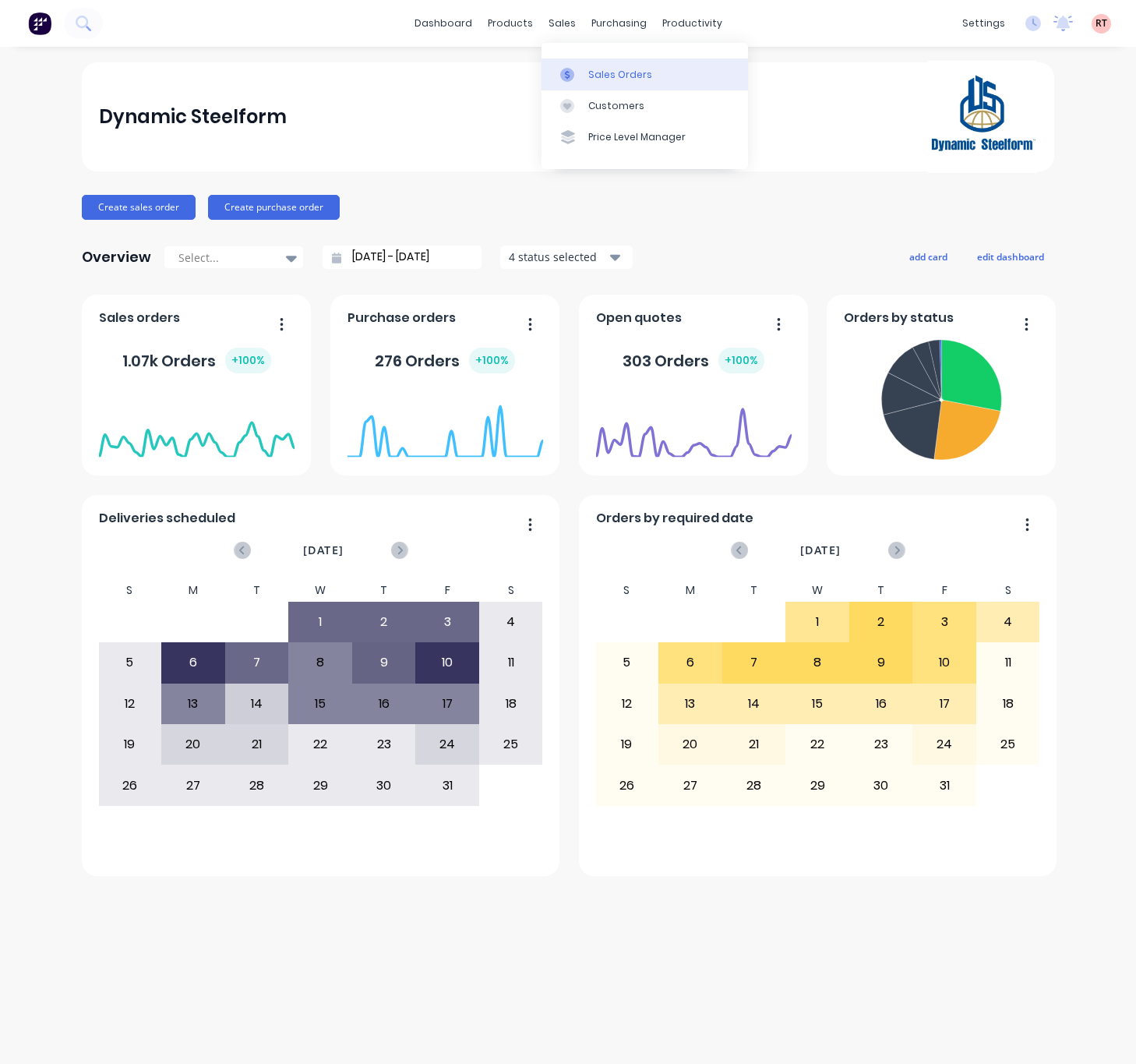
click at [629, 72] on div "Sales Orders" at bounding box center [620, 75] width 64 height 14
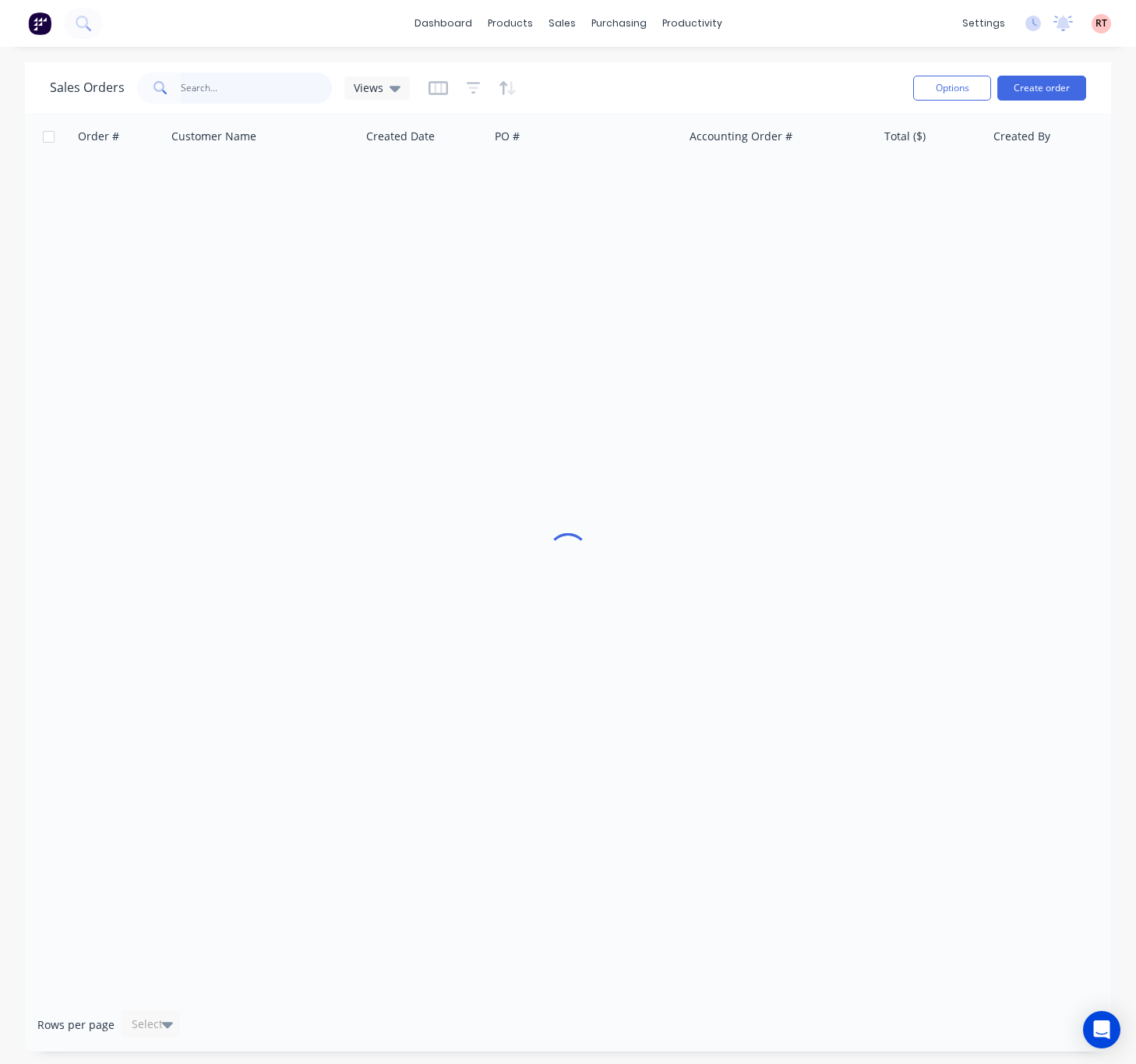
click at [279, 87] on input "text" at bounding box center [256, 88] width 152 height 32
type input "49556"
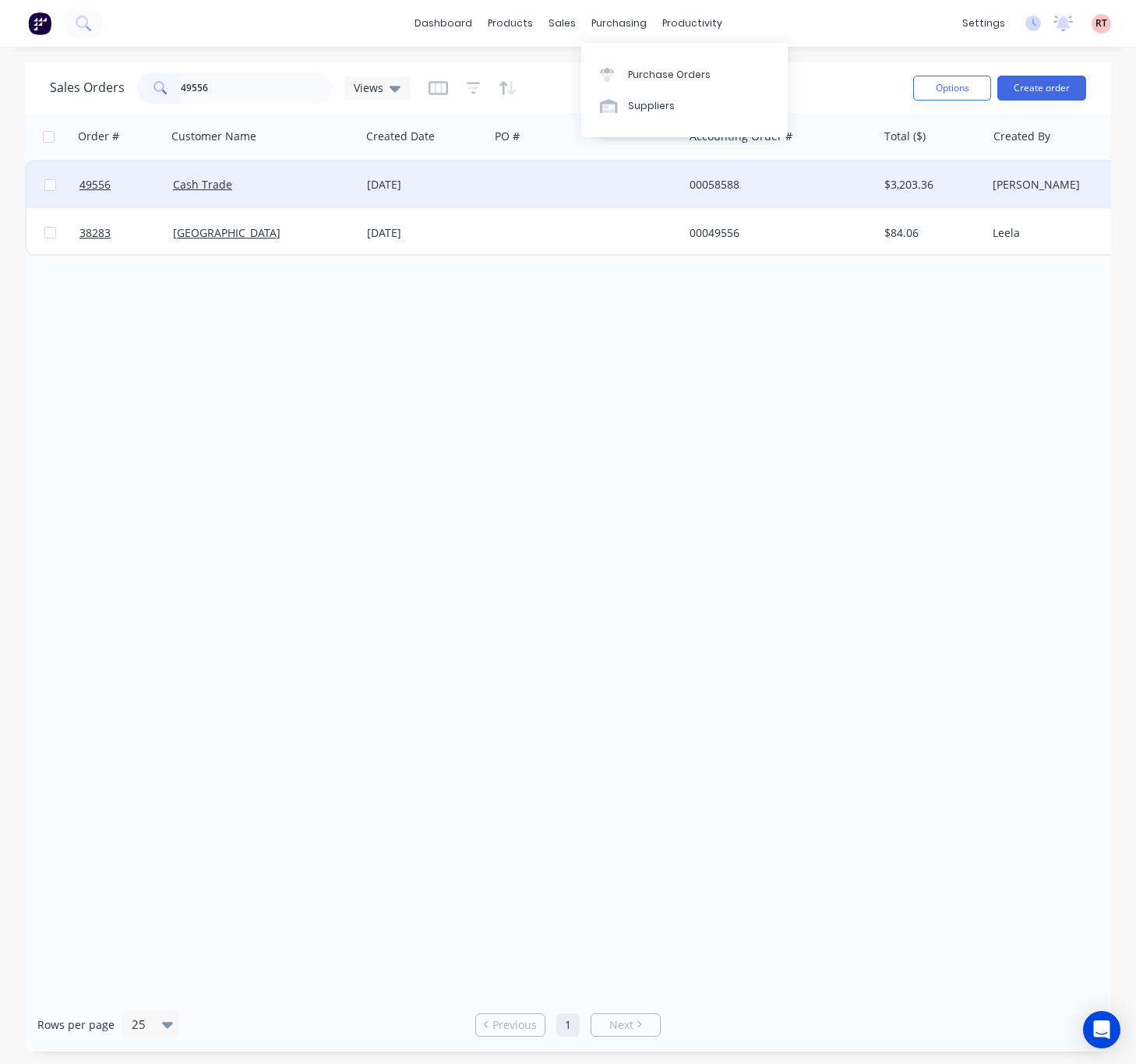
click at [544, 167] on div at bounding box center [587, 184] width 194 height 47
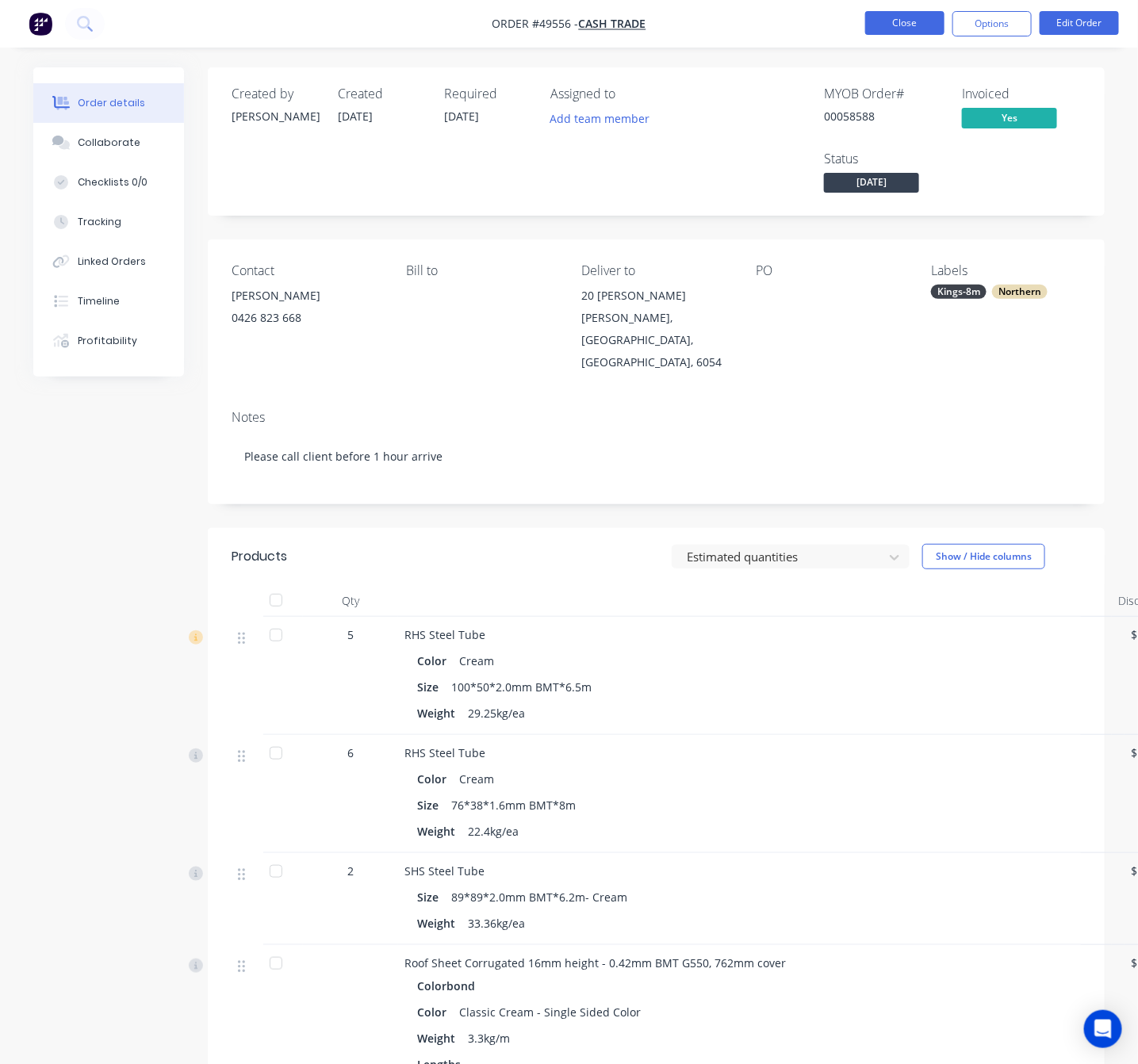
click at [902, 22] on button "Close" at bounding box center [904, 23] width 79 height 23
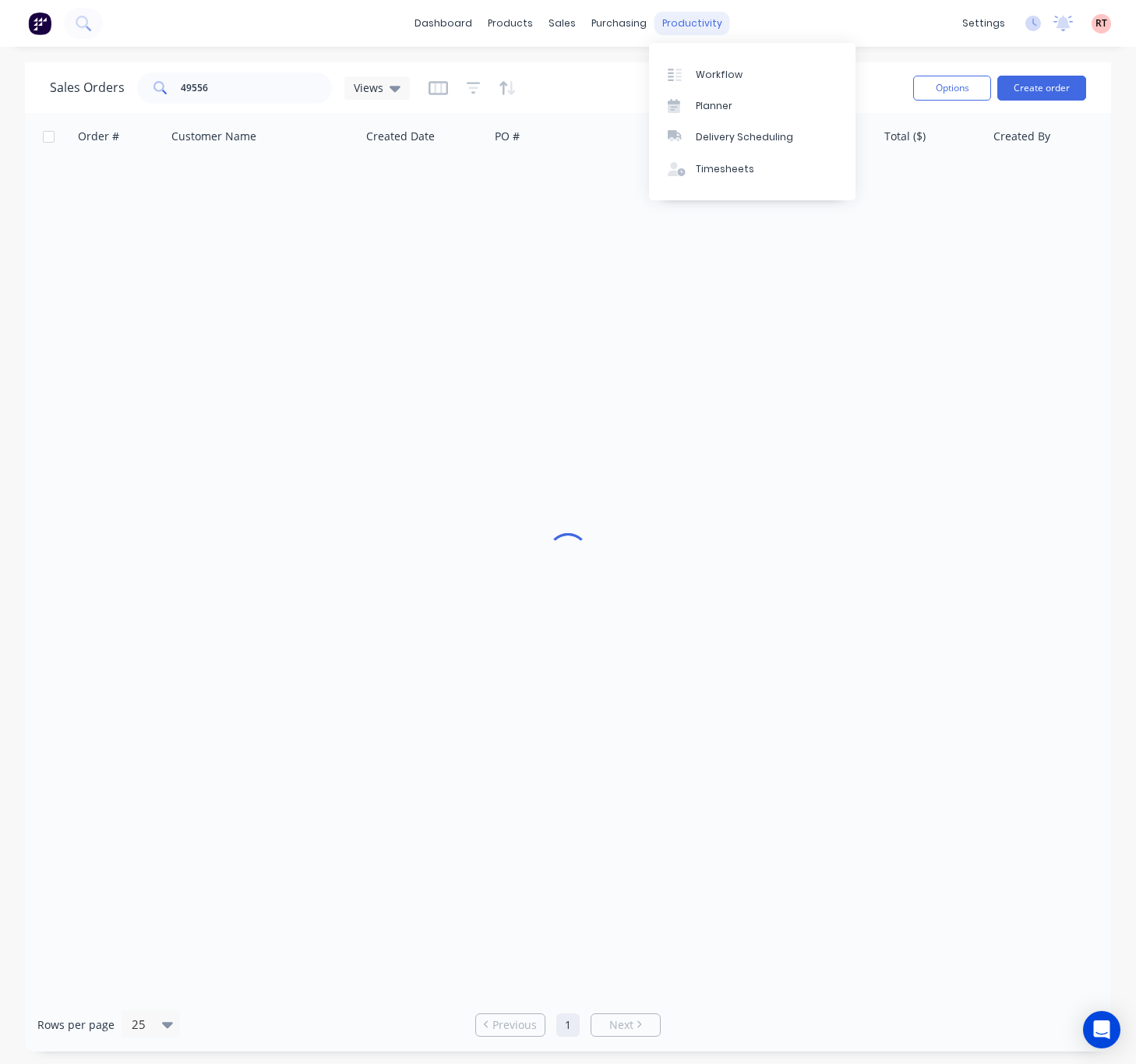
click at [682, 13] on div "productivity" at bounding box center [691, 23] width 76 height 23
click at [751, 139] on div "Delivery Scheduling" at bounding box center [744, 137] width 97 height 14
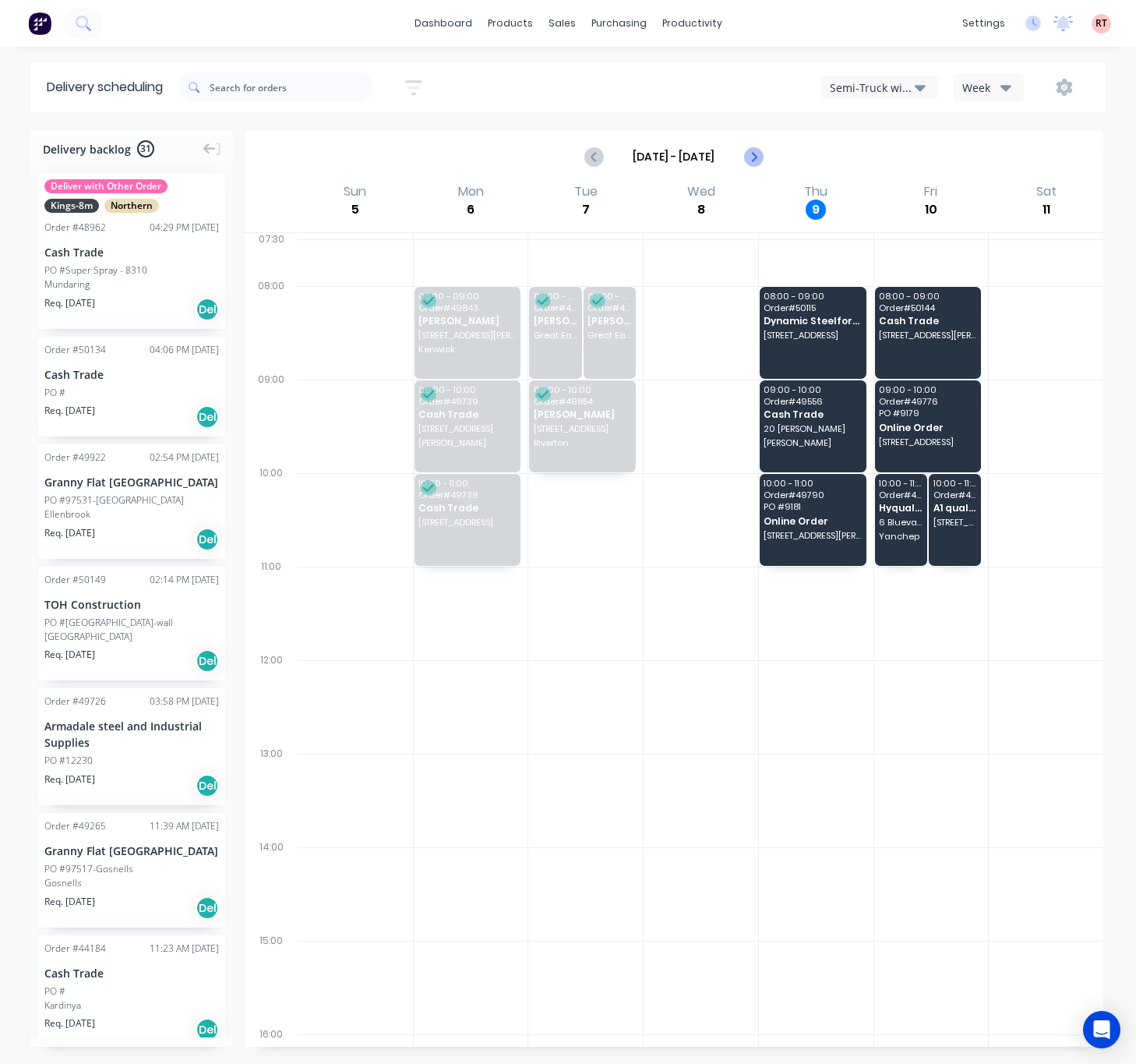
click at [754, 158] on icon "Next page" at bounding box center [753, 157] width 7 height 13
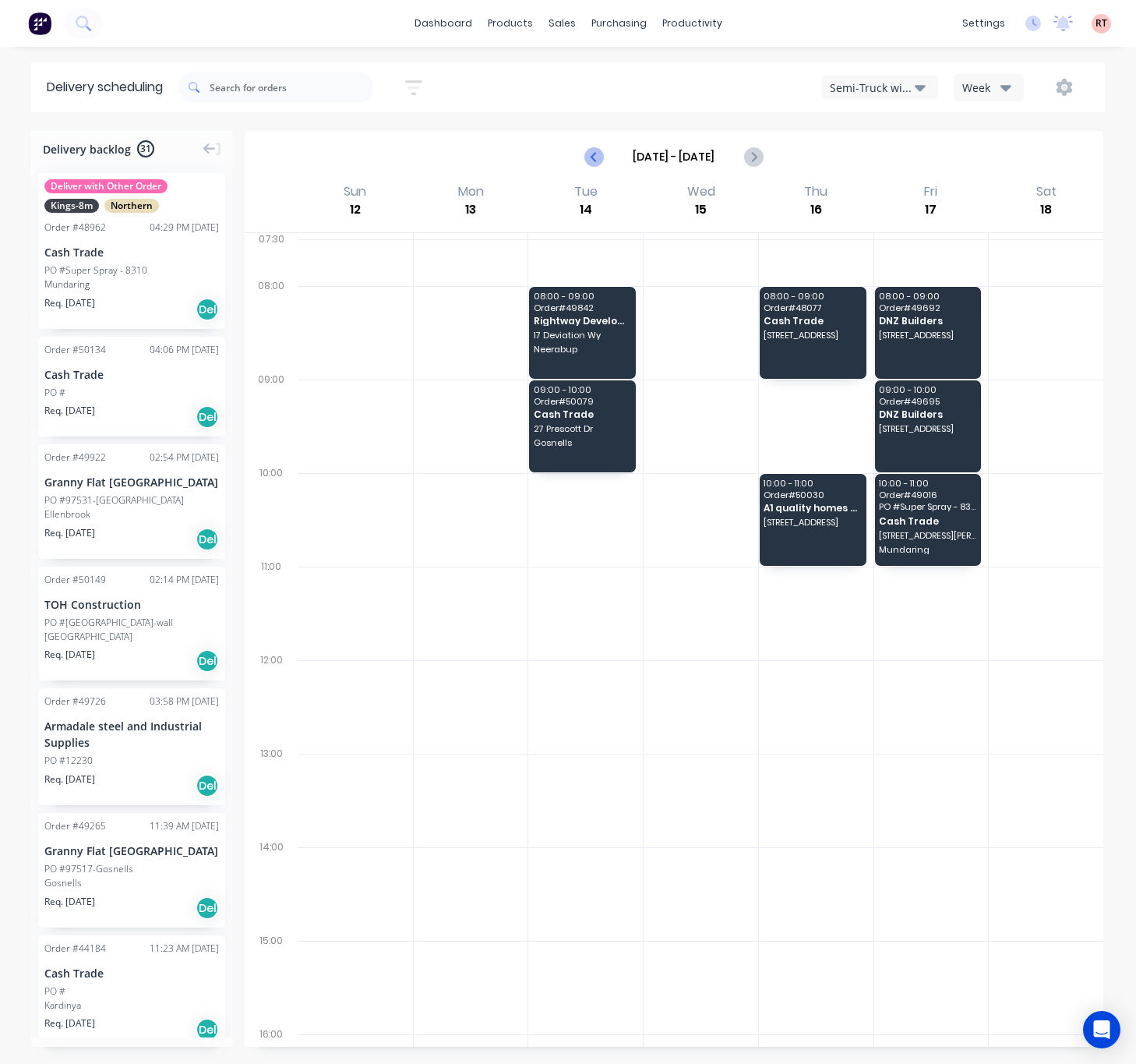
click at [588, 159] on icon "Previous page" at bounding box center [594, 157] width 19 height 19
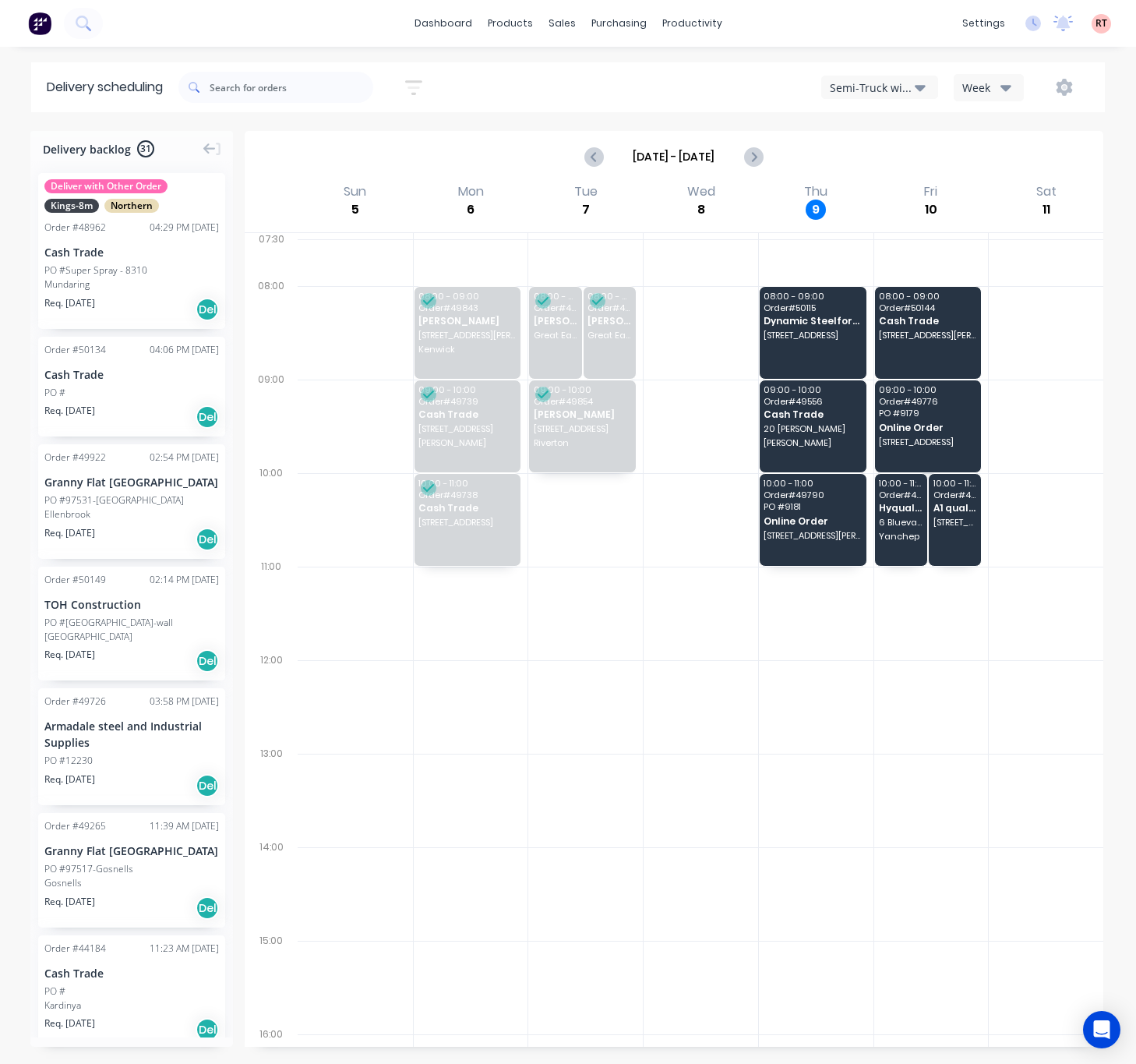
click at [915, 79] on icon "button" at bounding box center [920, 87] width 11 height 17
click at [919, 180] on div "Utes Delivery" at bounding box center [898, 189] width 154 height 32
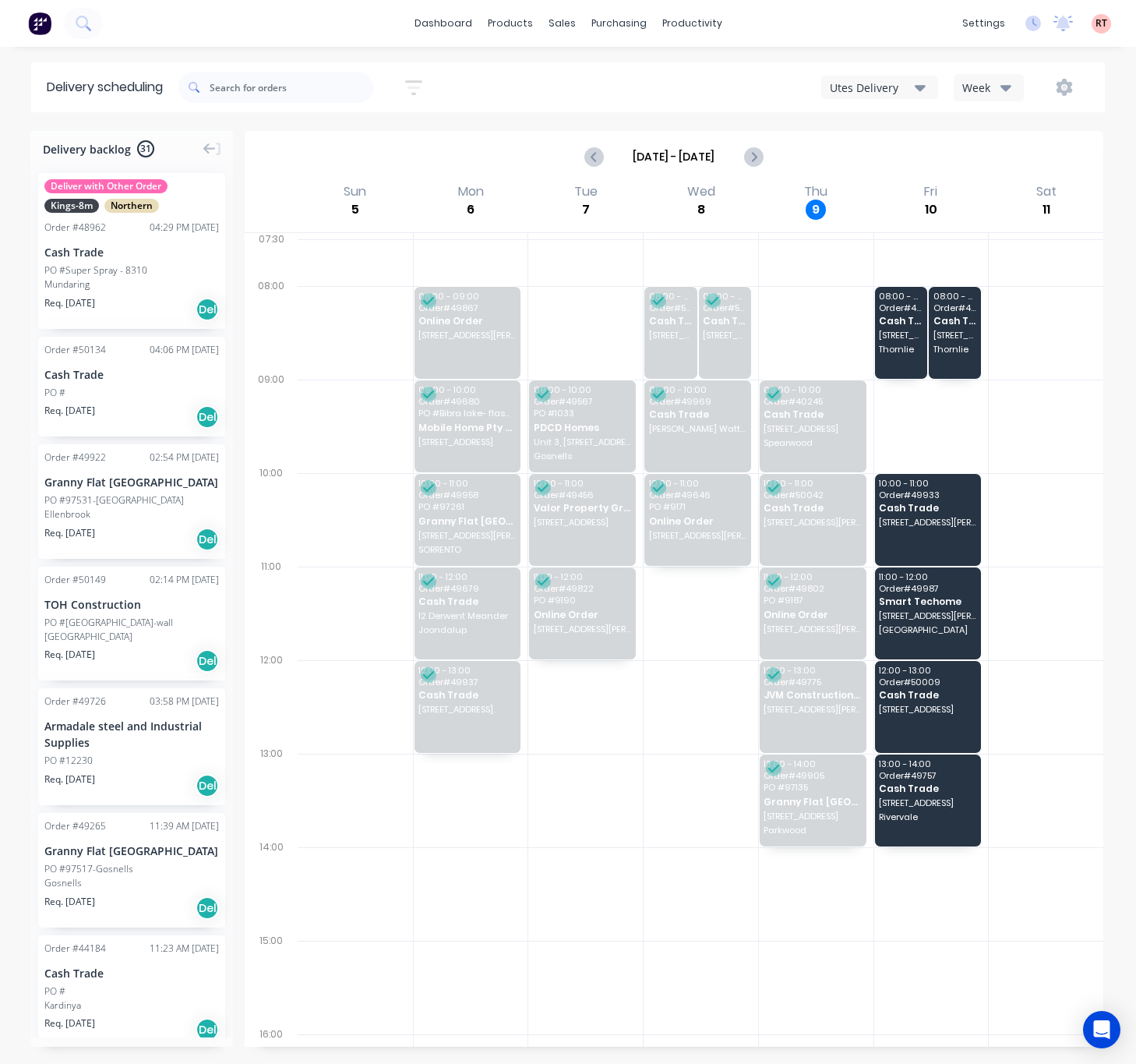
click at [869, 85] on div "Utes Delivery" at bounding box center [872, 87] width 85 height 16
click at [901, 127] on div "Semi-Truck with Hiab" at bounding box center [898, 127] width 154 height 32
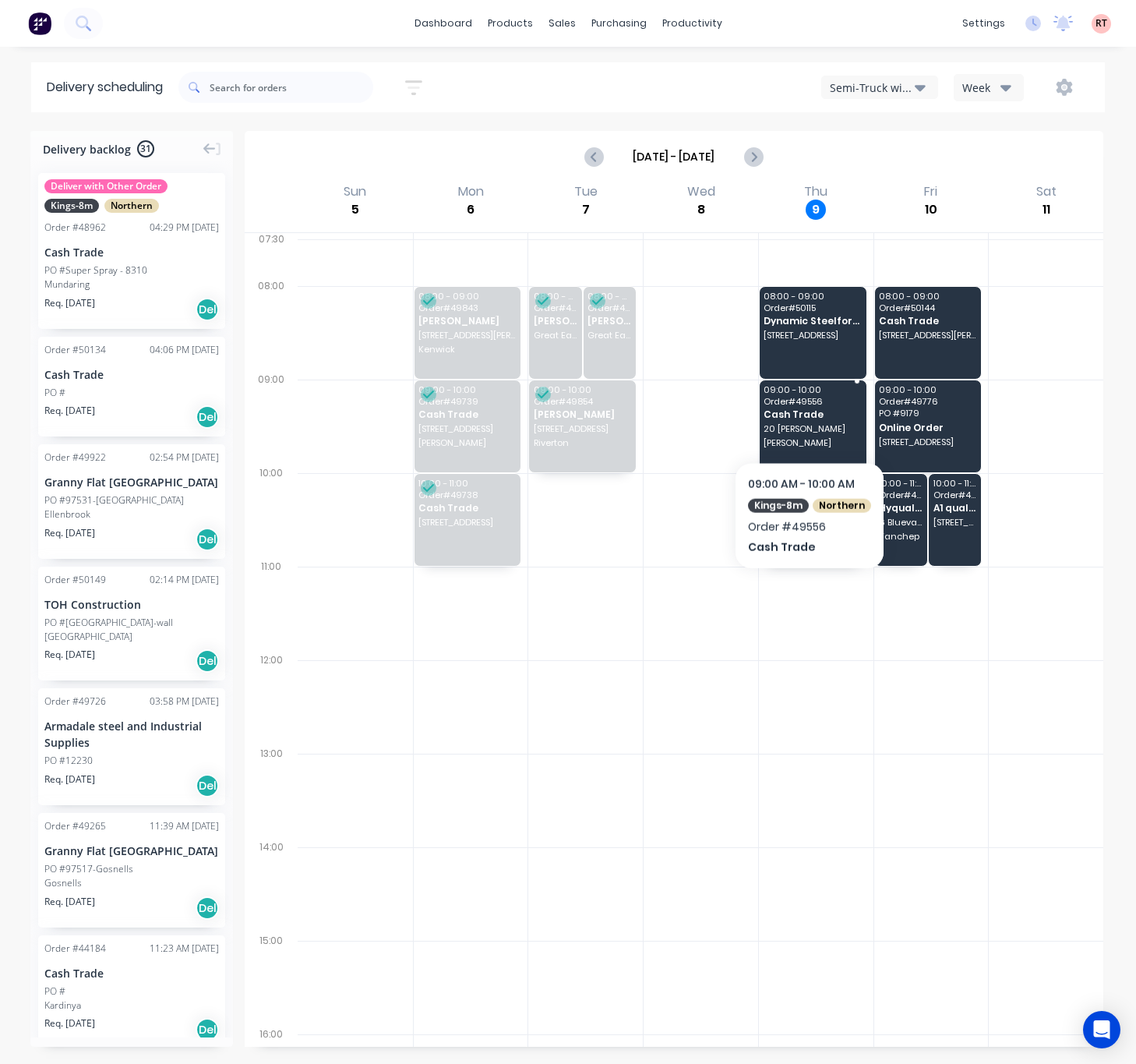
click at [807, 421] on div "09:00 - 10:00 Order # 49556 Cash Trade 20 Diana Cres Lockridge" at bounding box center [812, 426] width 106 height 92
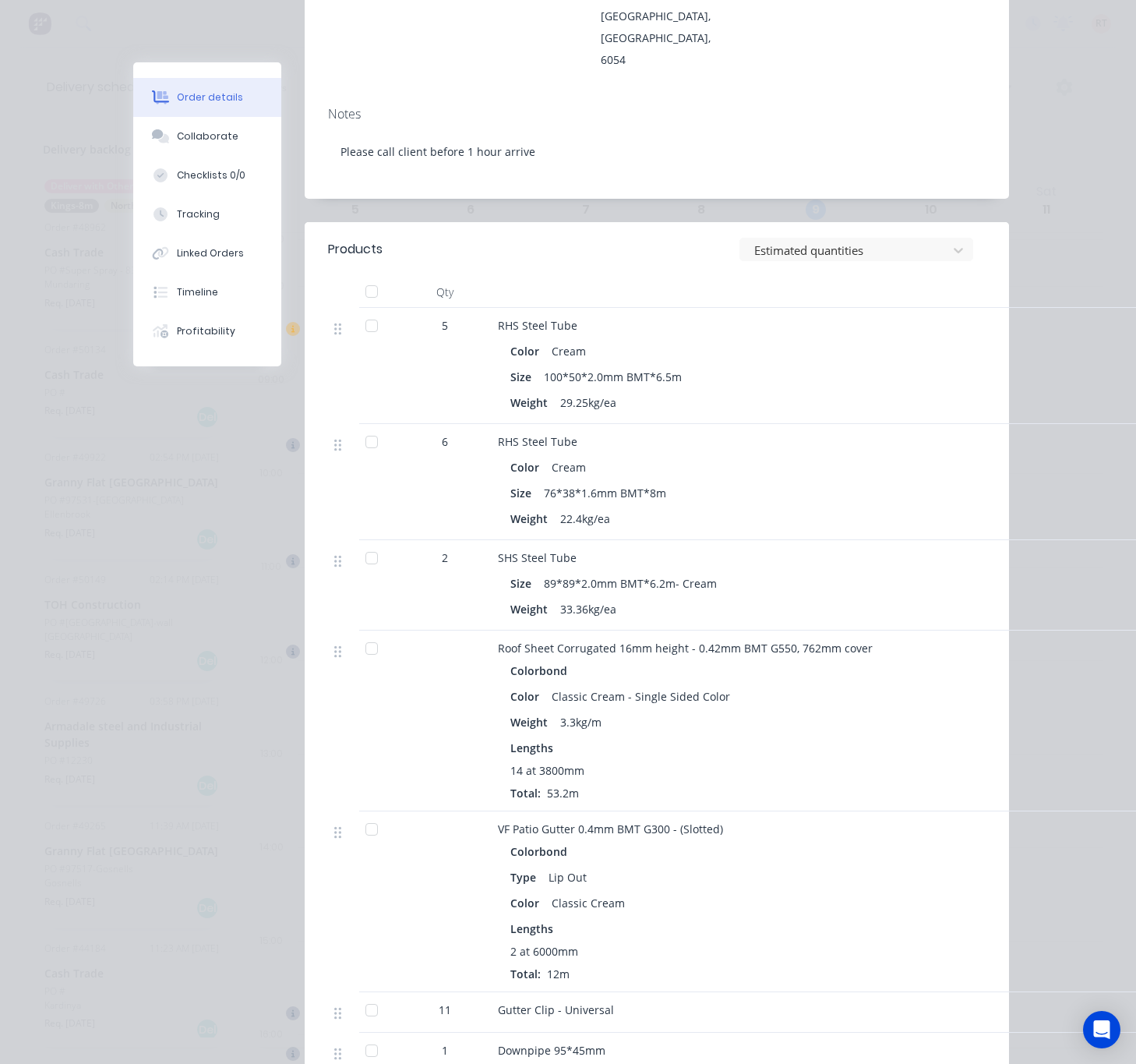
scroll to position [468, 0]
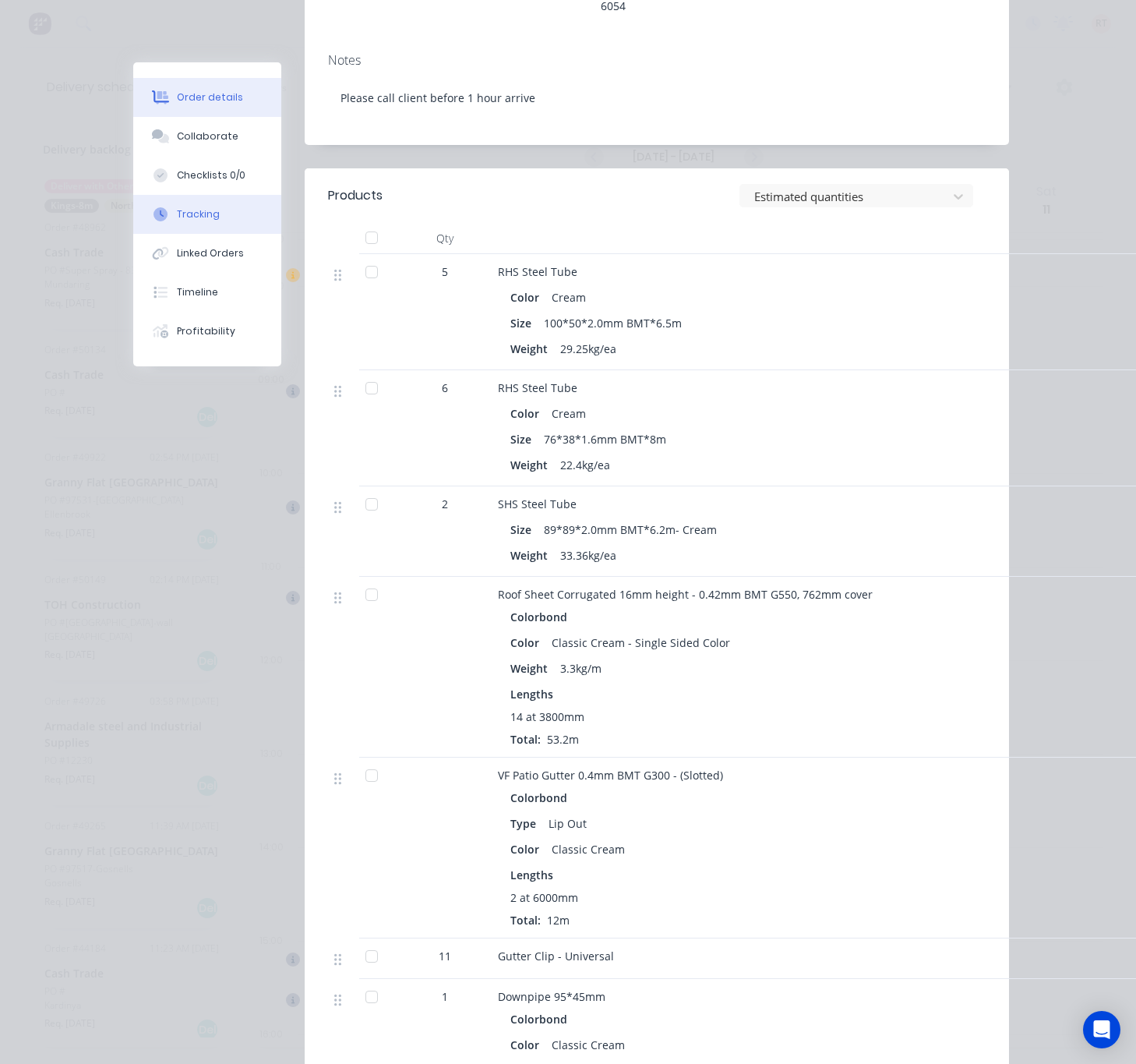
click at [206, 218] on div "Tracking" at bounding box center [198, 214] width 43 height 14
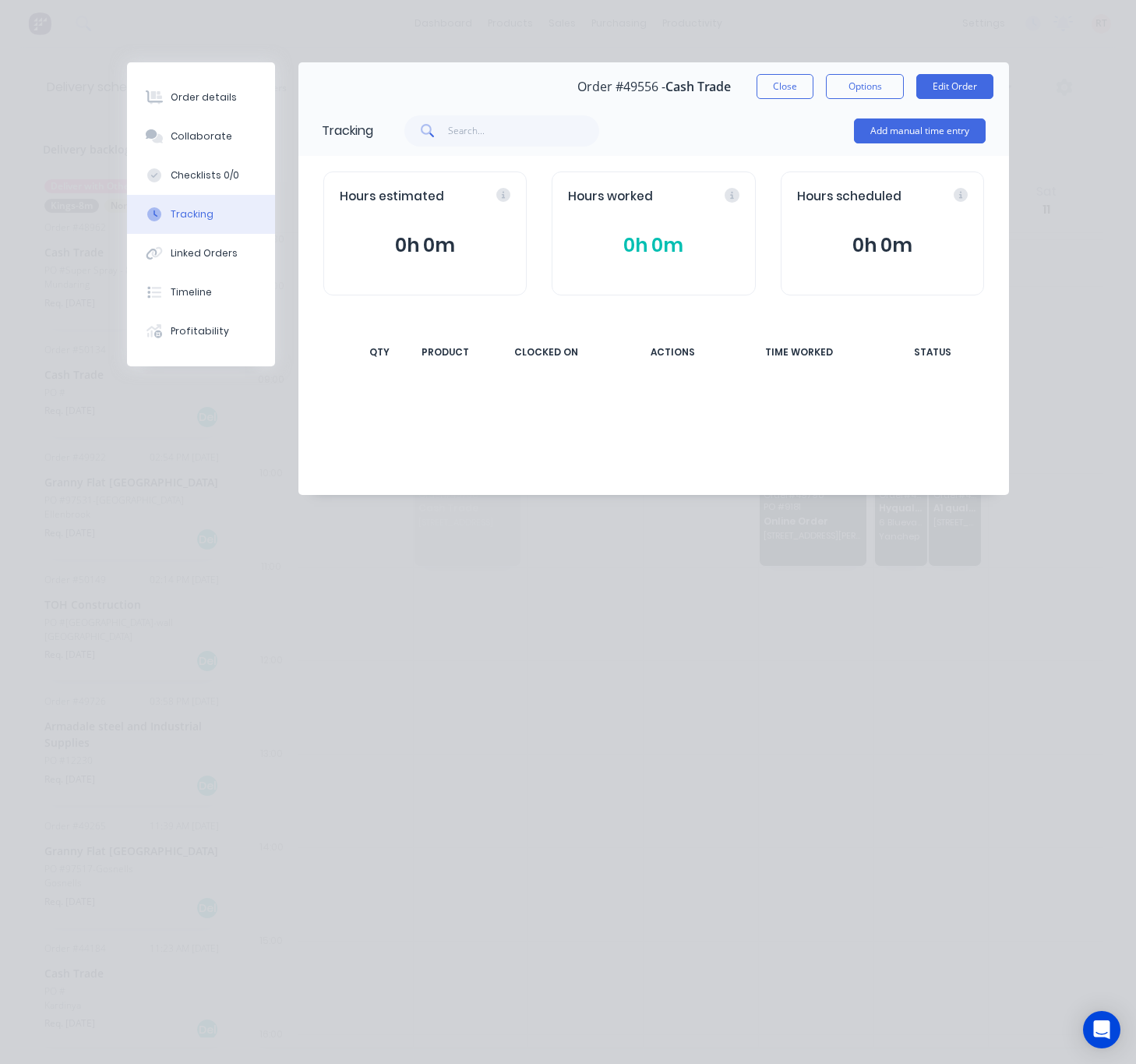
scroll to position [0, 0]
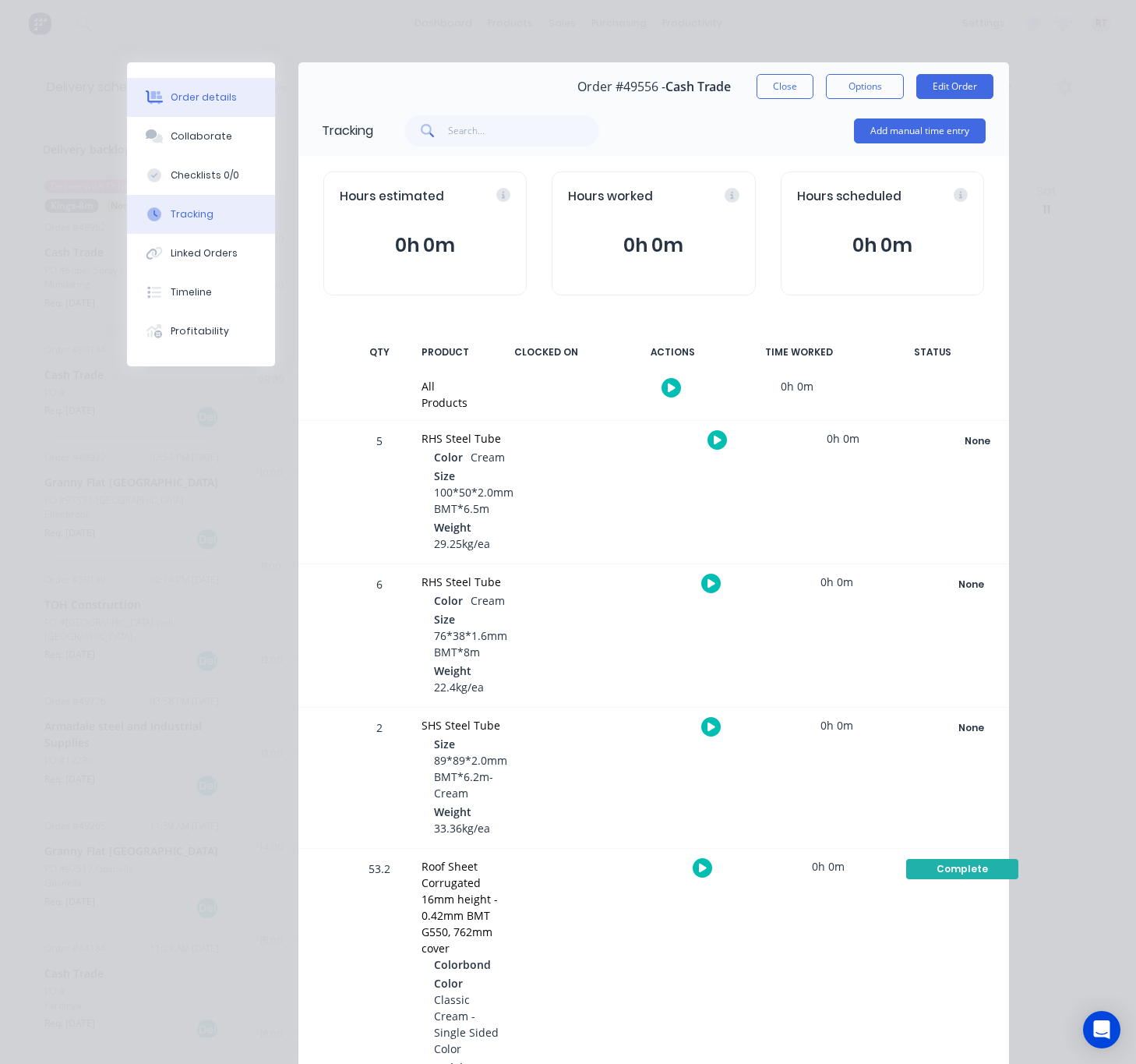
click at [199, 90] on div "Order details" at bounding box center [204, 97] width 66 height 14
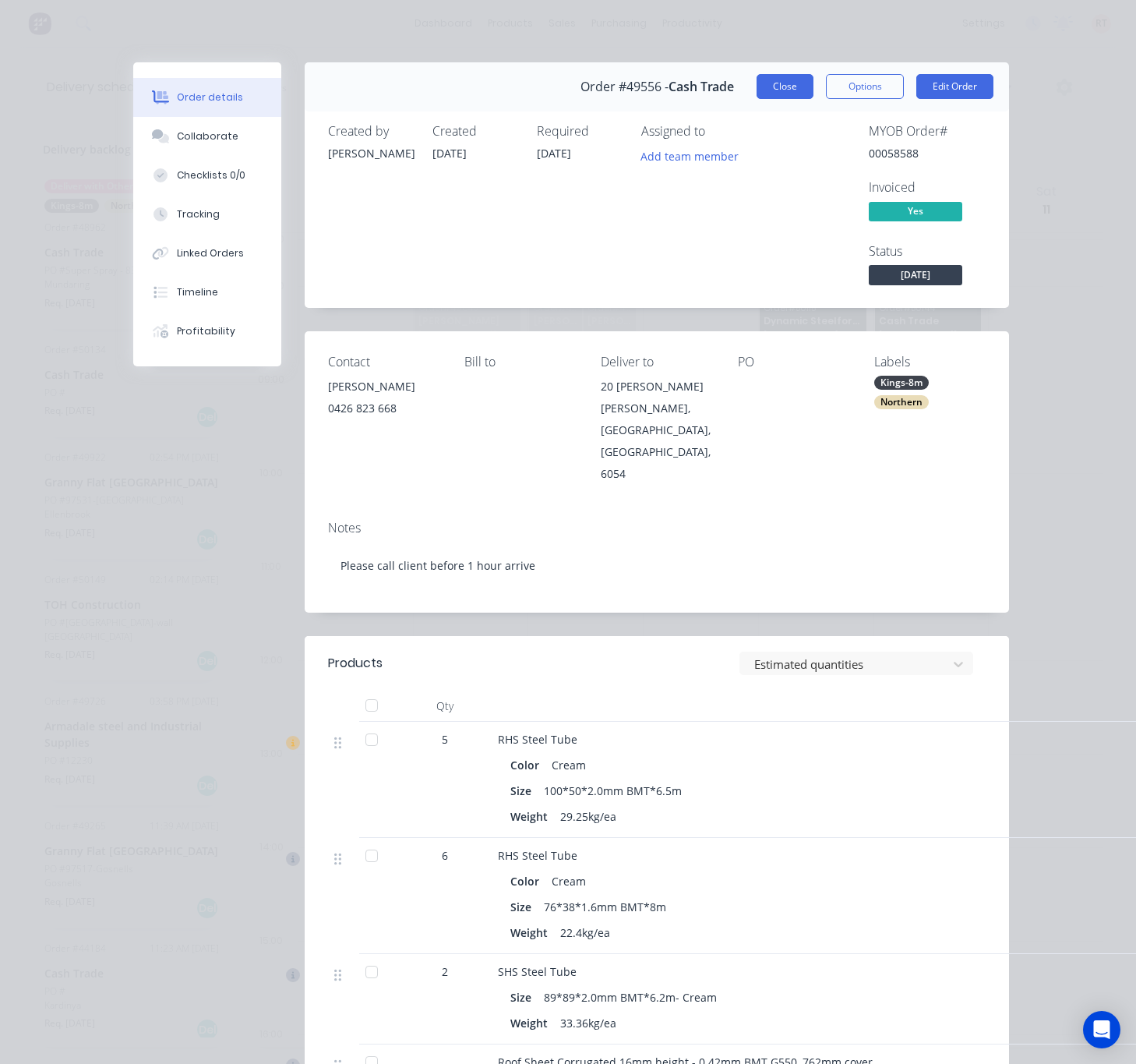
click at [762, 79] on button "Close" at bounding box center [784, 86] width 57 height 25
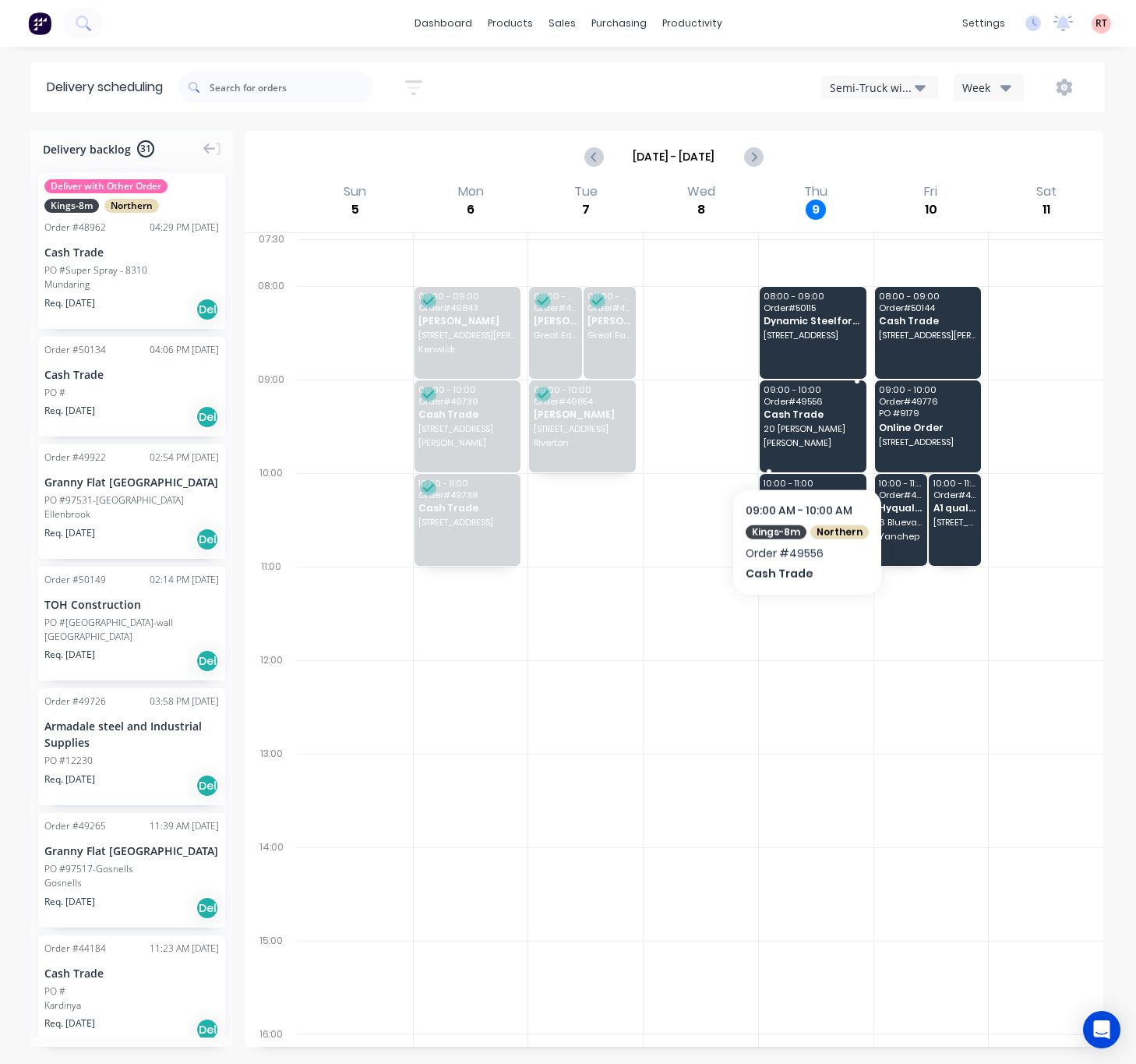
click at [805, 447] on span "Lockridge" at bounding box center [812, 442] width 96 height 9
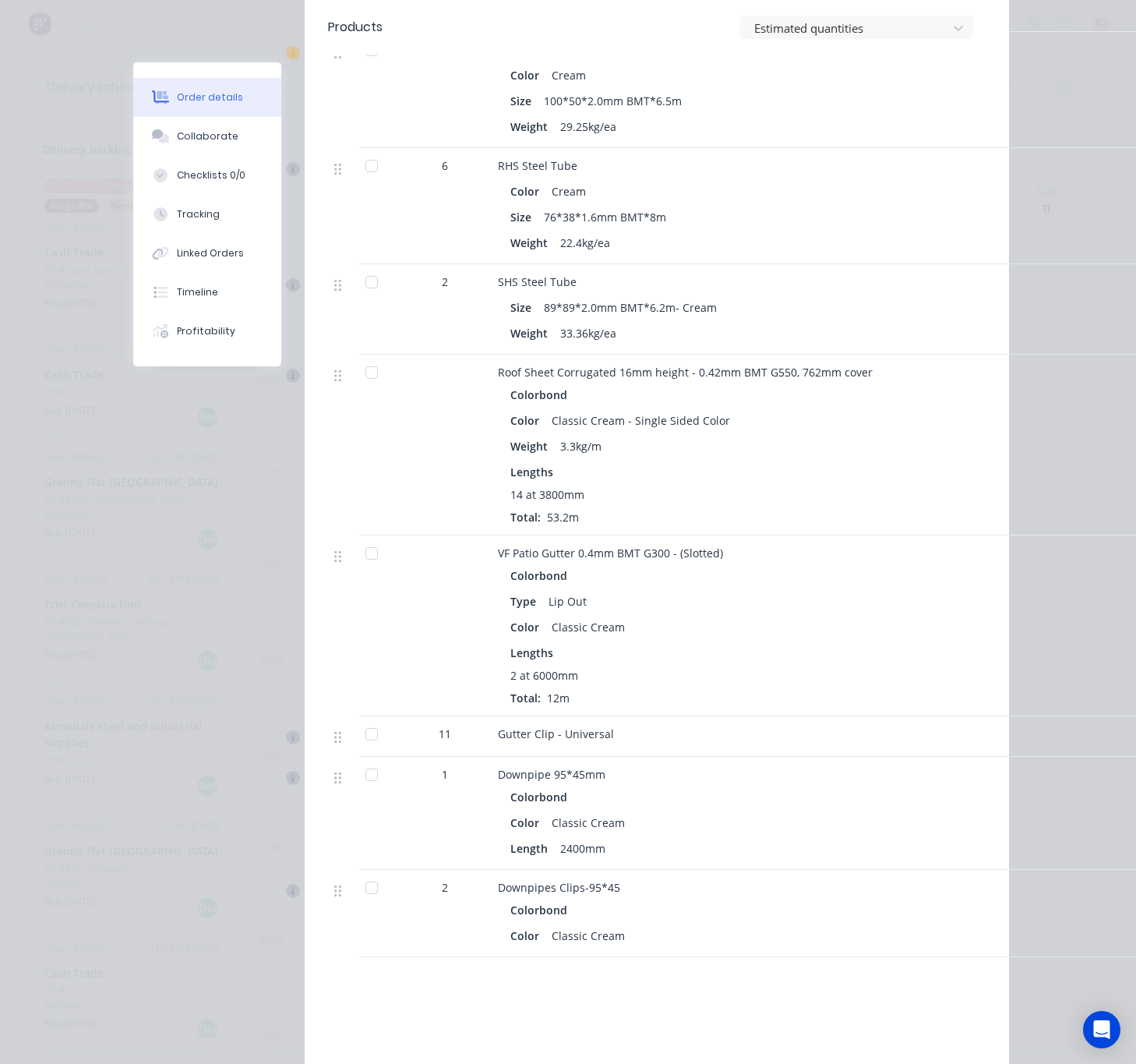
scroll to position [701, 0]
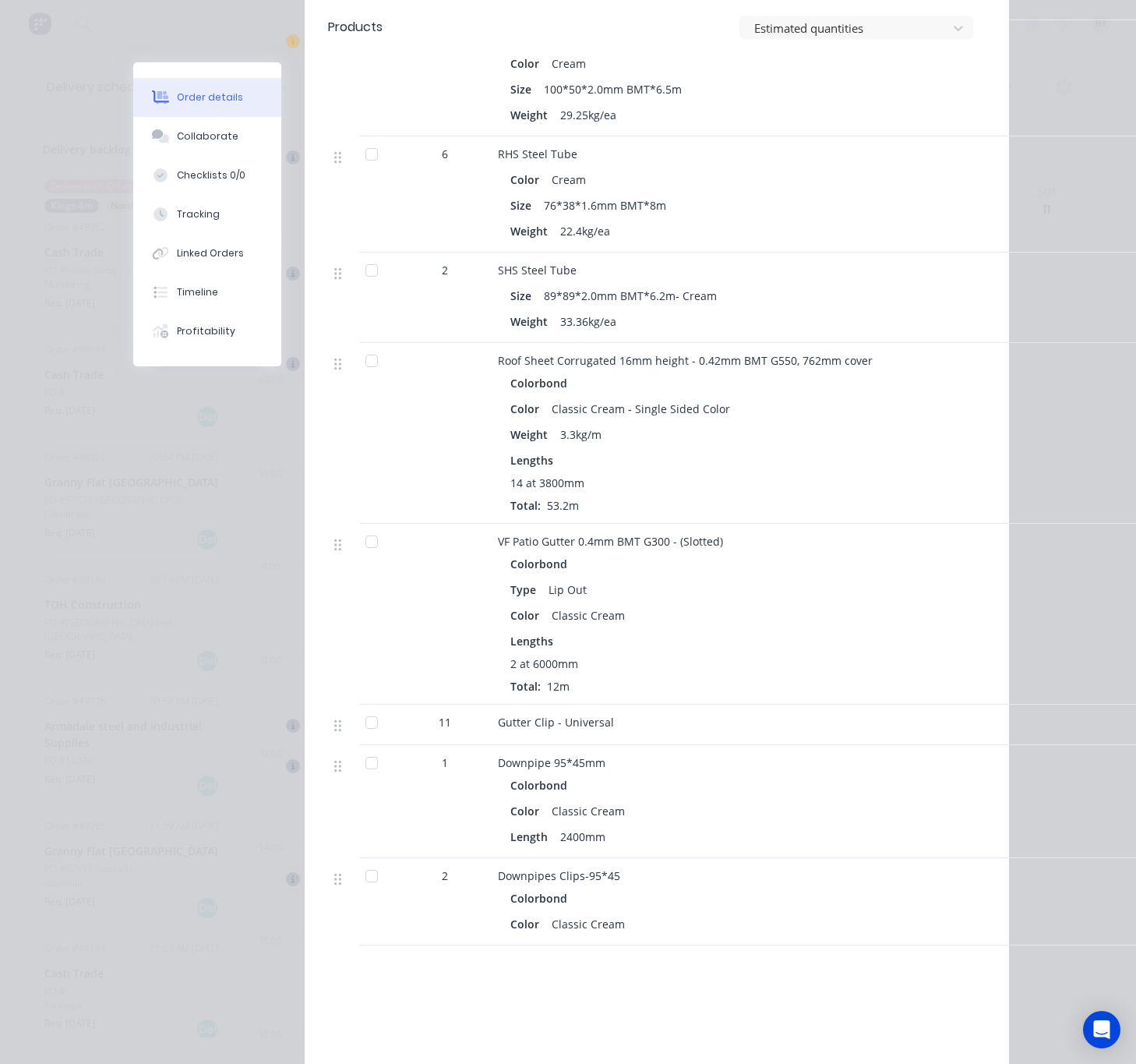
click at [729, 742] on div "5 RHS Steel Tube Color Cream Size 100*50*2.0mm BMT*6.5m Weight 29.25kg/ea 6 RHS…" at bounding box center [657, 483] width 657 height 925
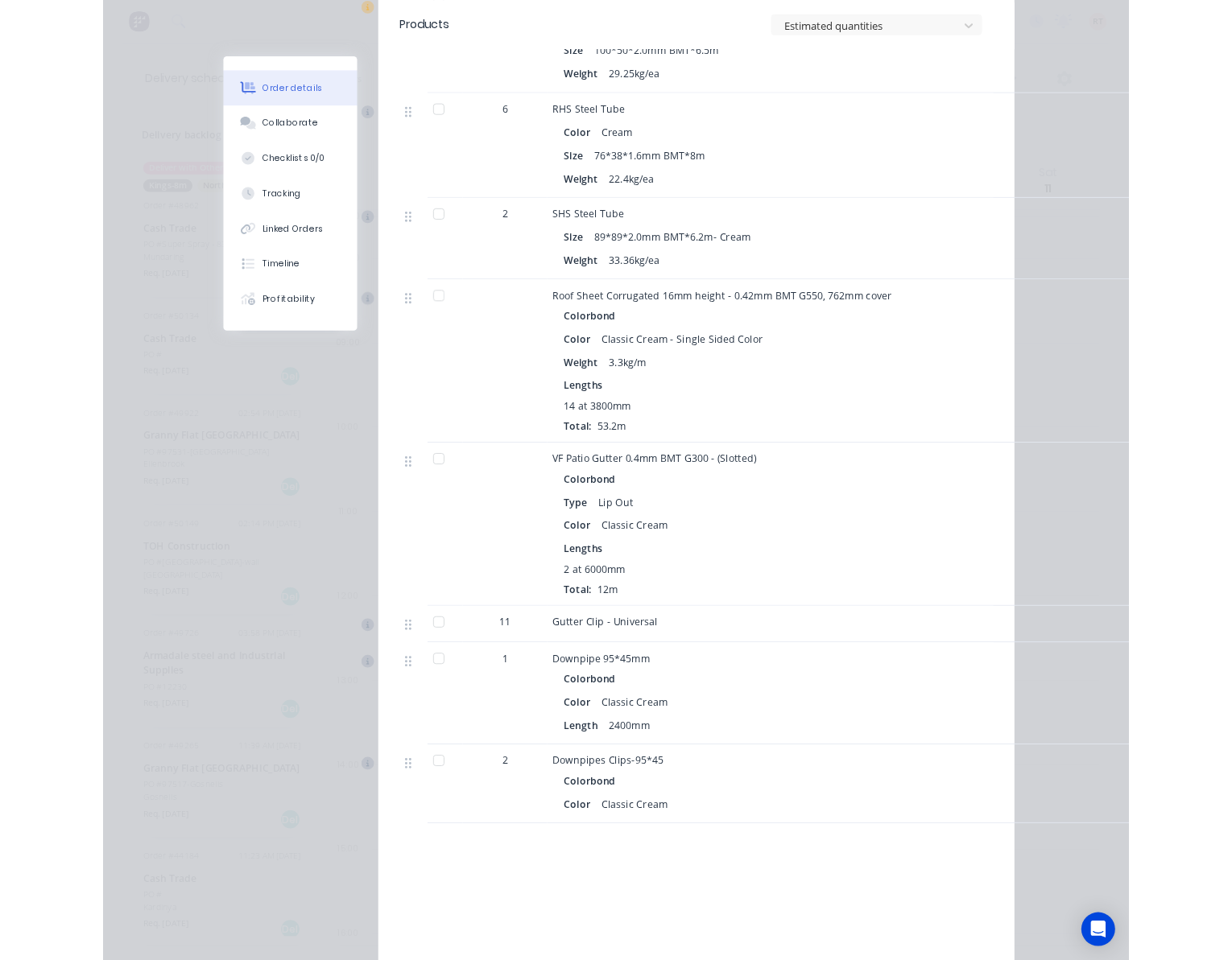
scroll to position [0, 0]
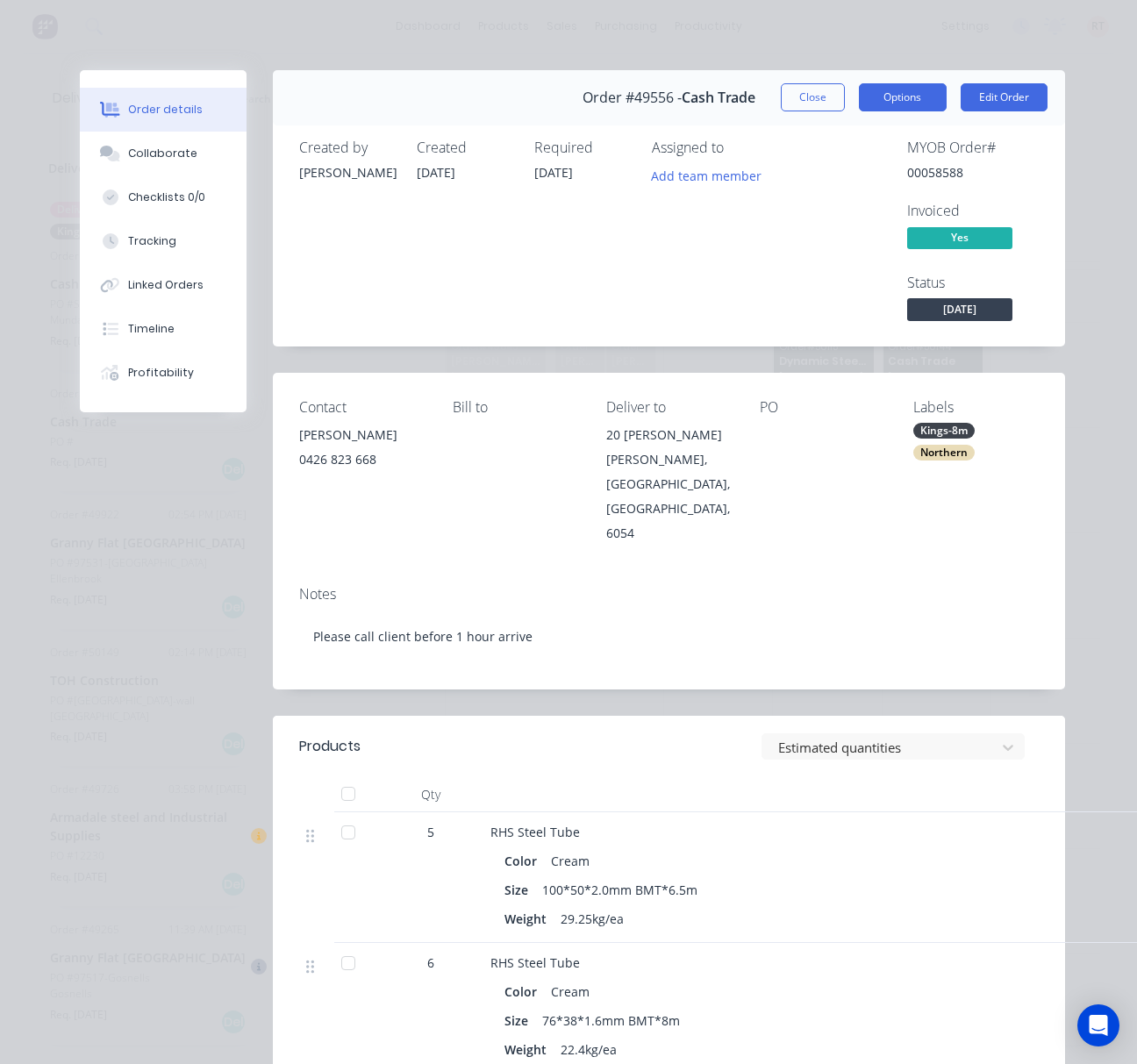
click at [911, 86] on button "Options" at bounding box center [902, 97] width 87 height 28
click at [870, 36] on div "Order details Collaborate Checklists 0/0 Tracking Linked Orders Timeline Profit…" at bounding box center [568, 532] width 1137 height 1064
click at [801, 92] on button "Close" at bounding box center [812, 97] width 64 height 28
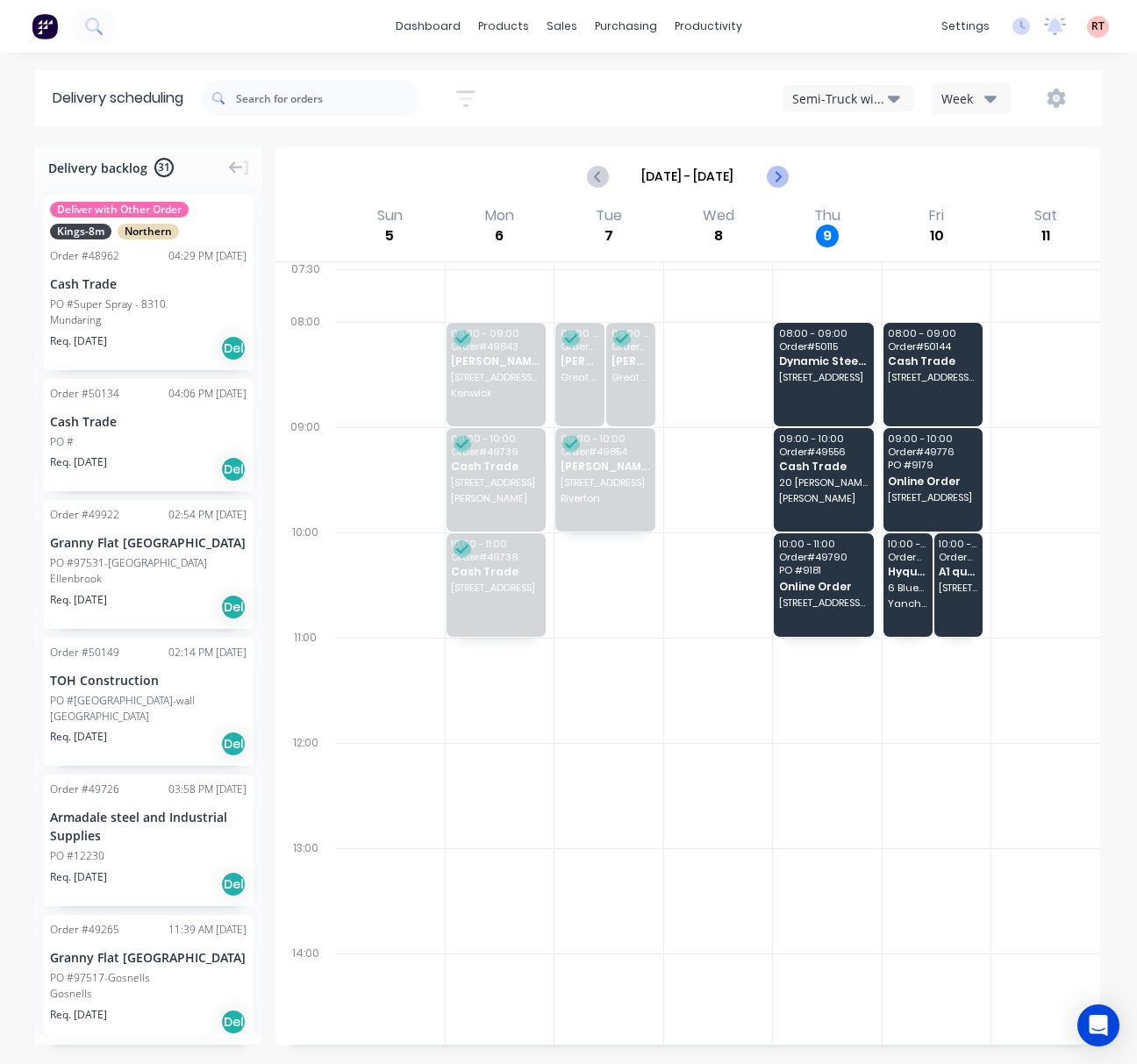
click at [780, 170] on icon "Next page" at bounding box center [777, 176] width 21 height 21
type input "Oct 12 - Oct 18"
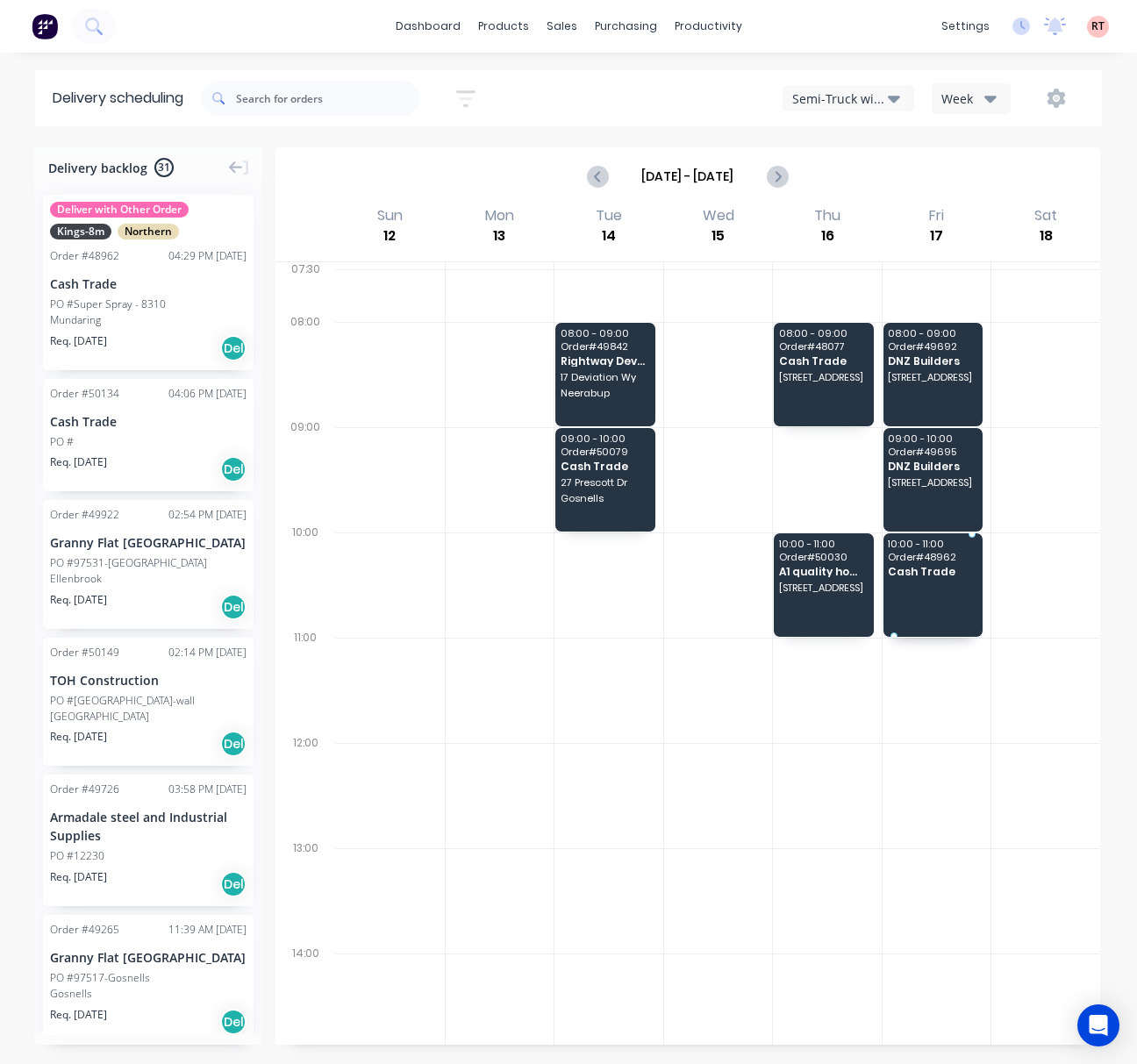
drag, startPoint x: 129, startPoint y: 260, endPoint x: 933, endPoint y: 572, distance: 862.4
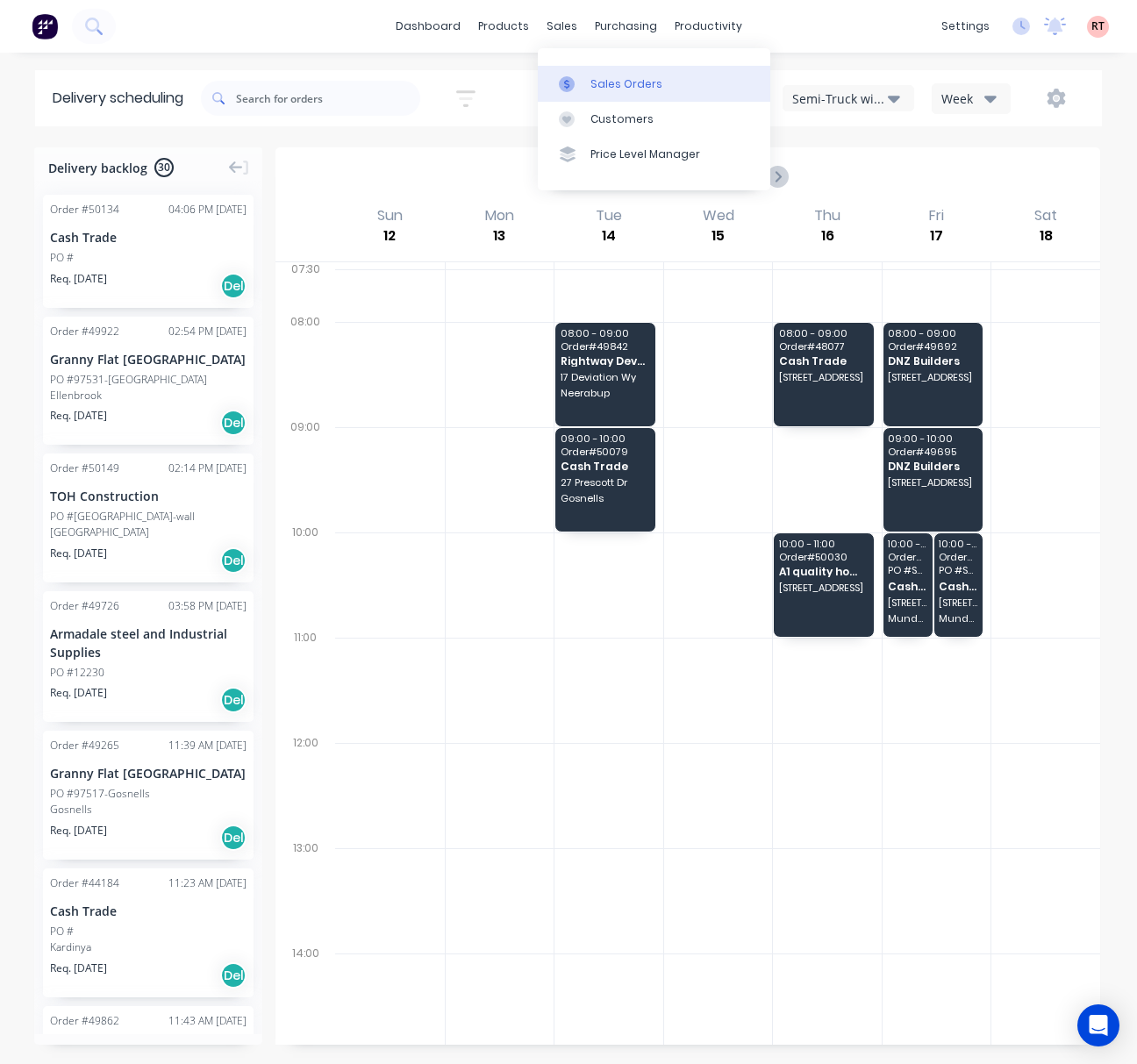
click at [615, 81] on div "Sales Orders" at bounding box center [626, 84] width 72 height 15
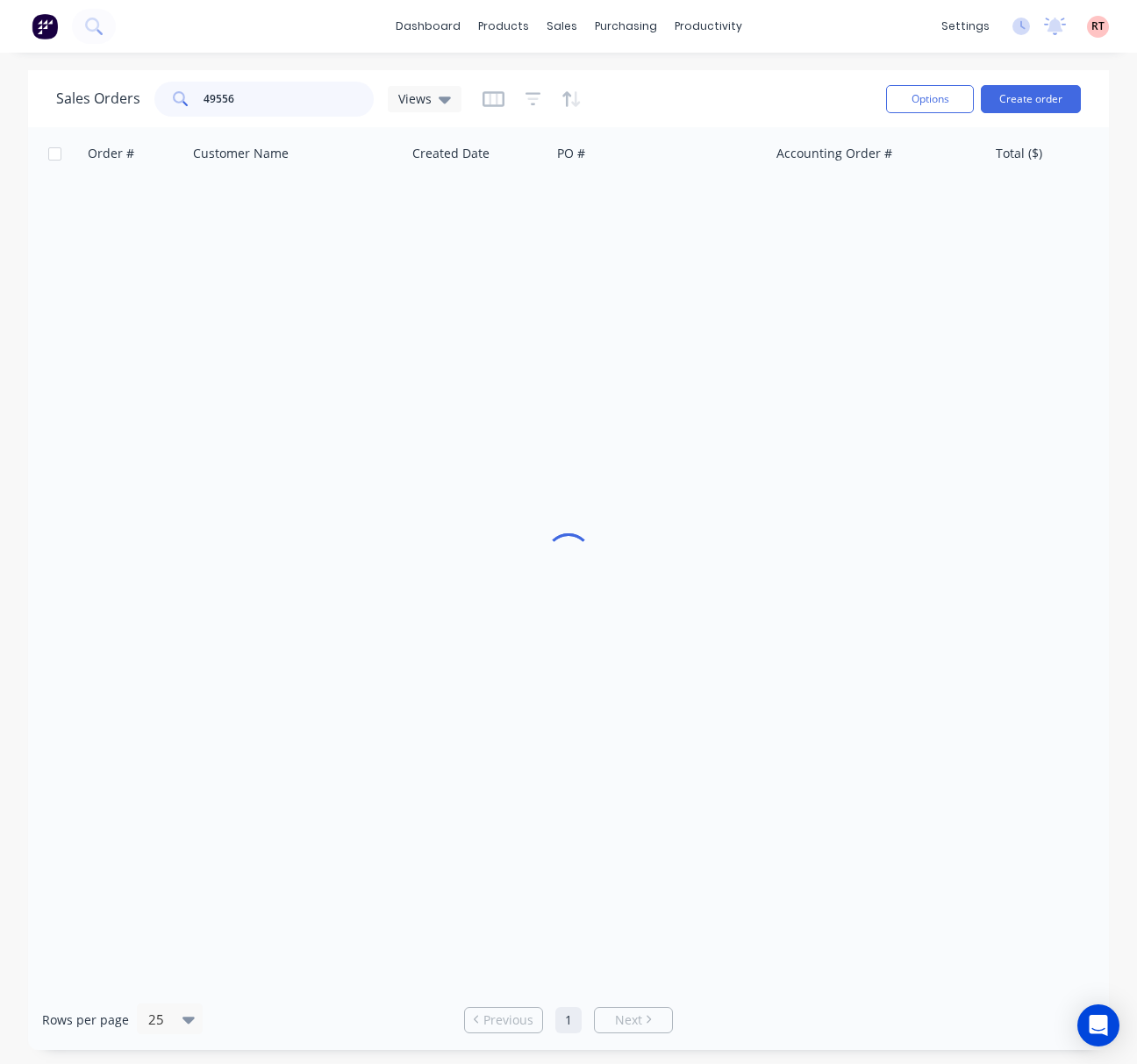
drag, startPoint x: 292, startPoint y: 92, endPoint x: 138, endPoint y: 116, distance: 155.9
click at [156, 112] on div "49556" at bounding box center [264, 99] width 220 height 35
type input "58622"
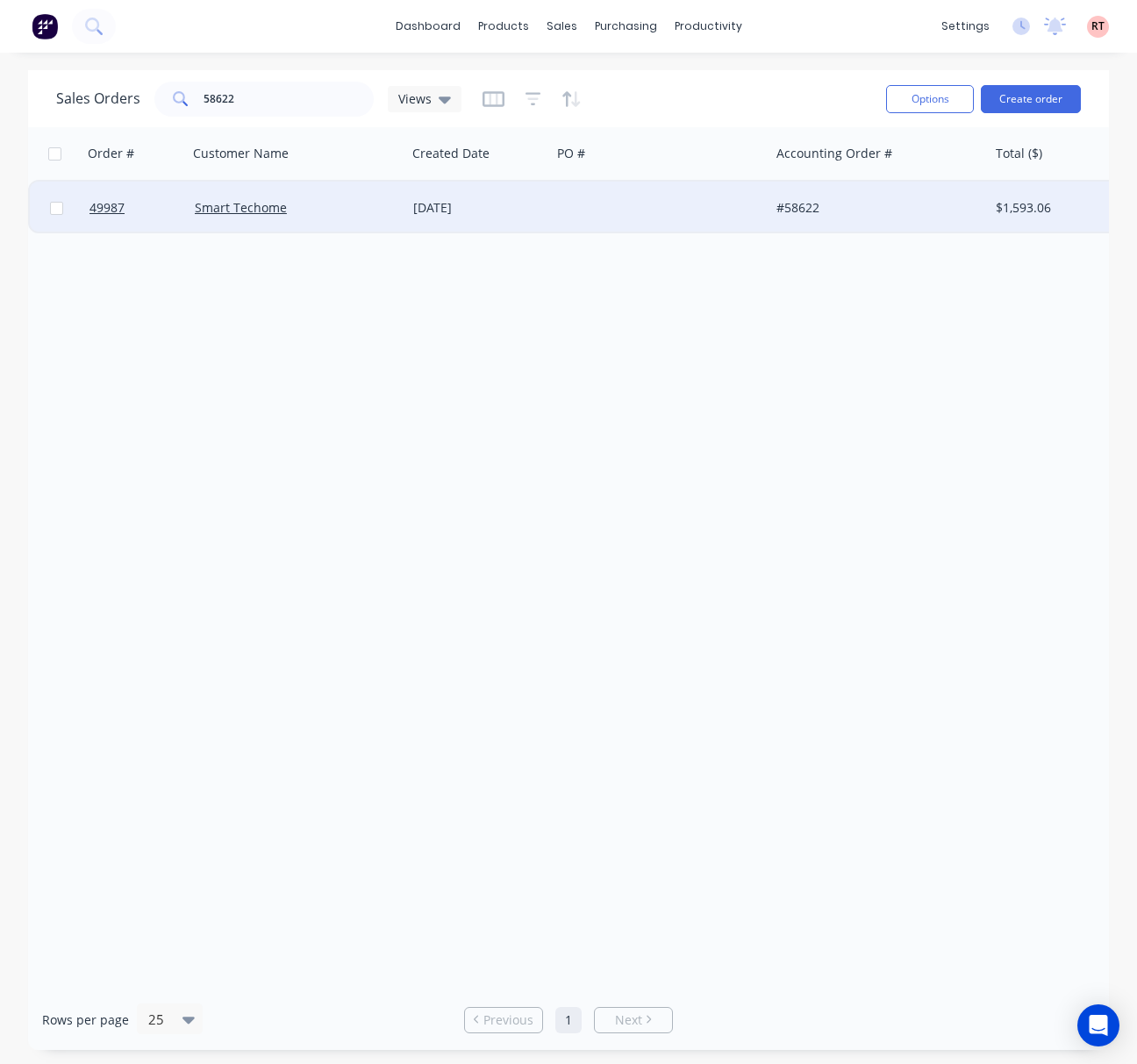
click at [661, 212] on div at bounding box center [661, 207] width 219 height 53
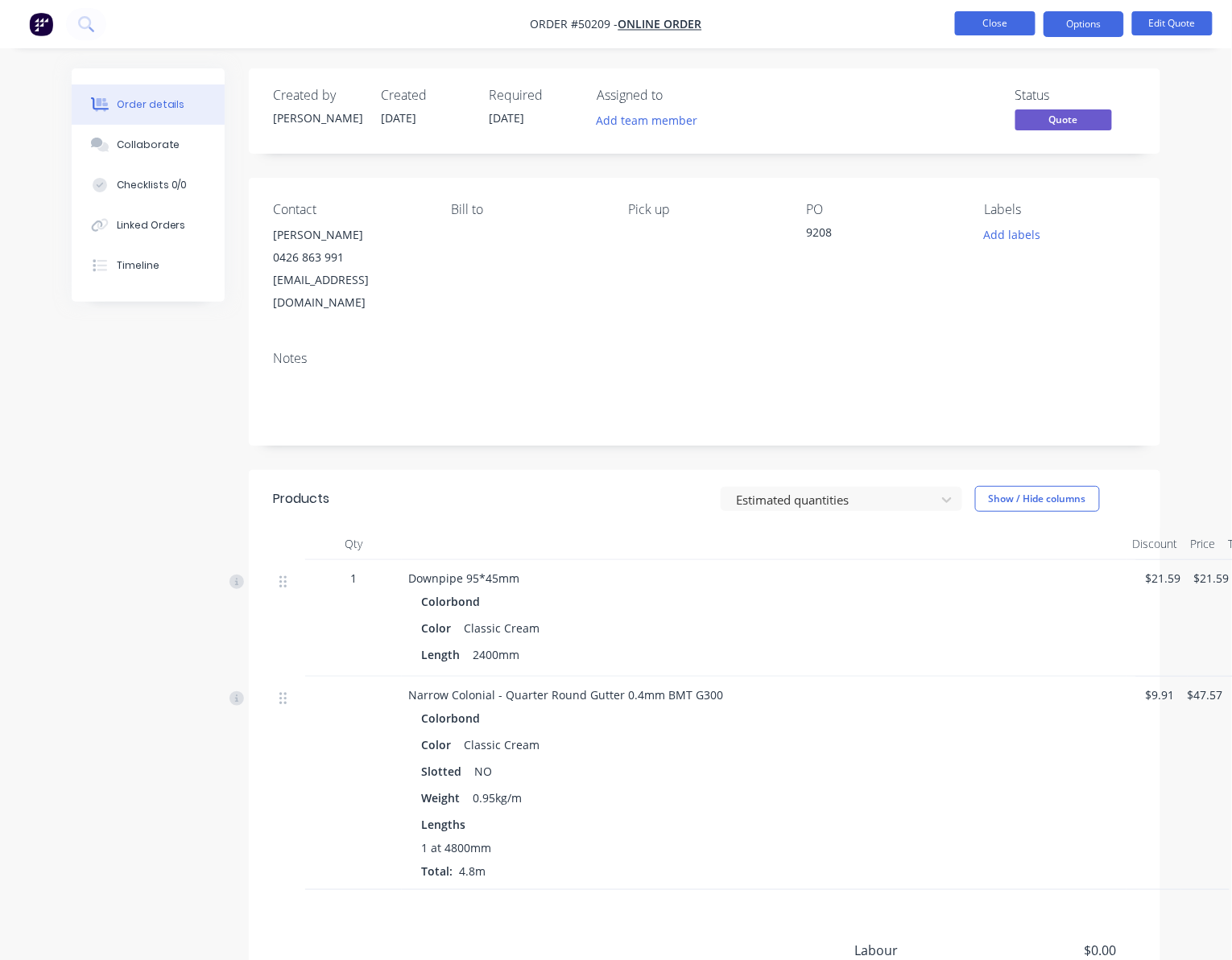
click at [982, 26] on button "Close" at bounding box center [994, 23] width 80 height 24
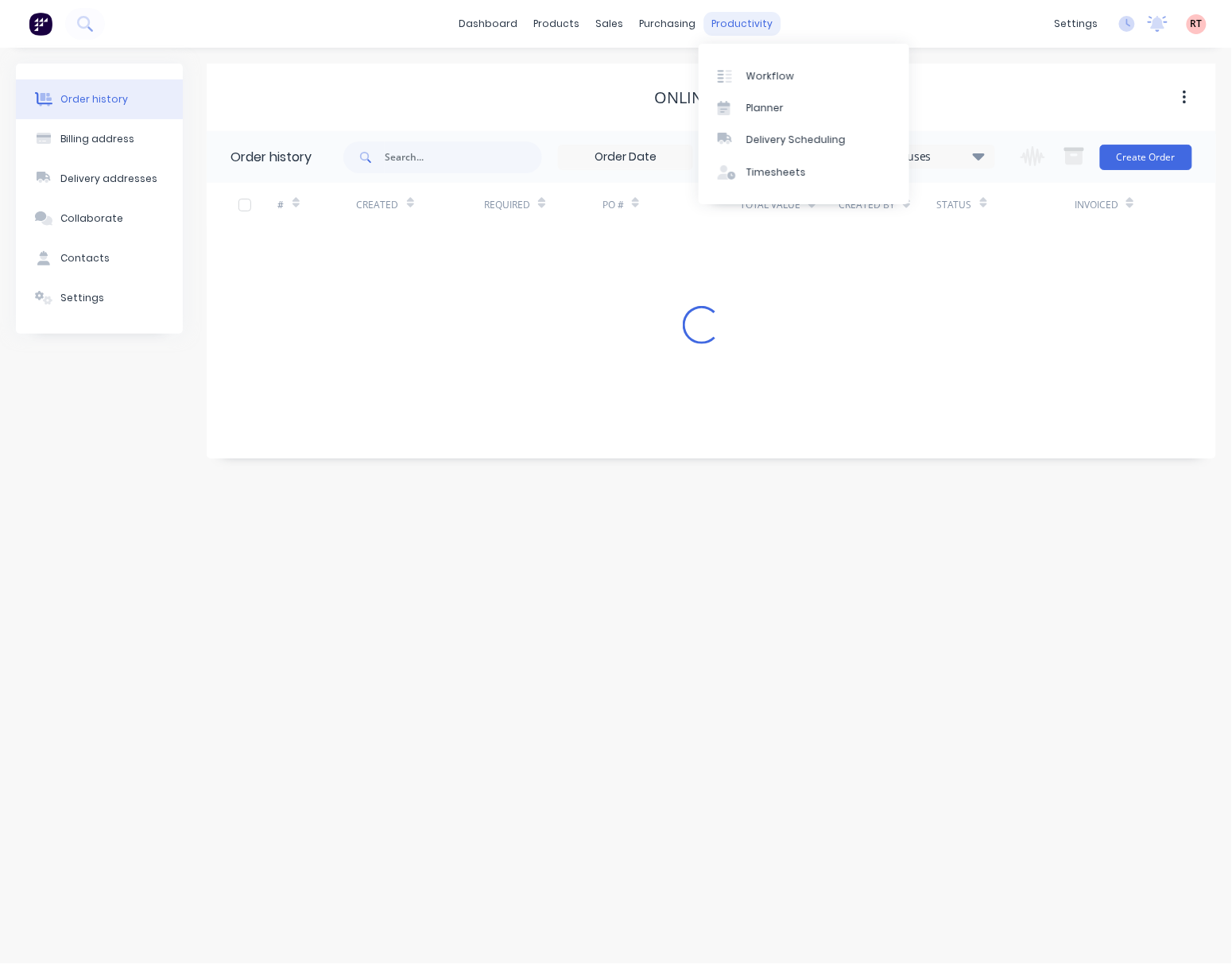
click at [751, 14] on div "productivity" at bounding box center [743, 23] width 77 height 23
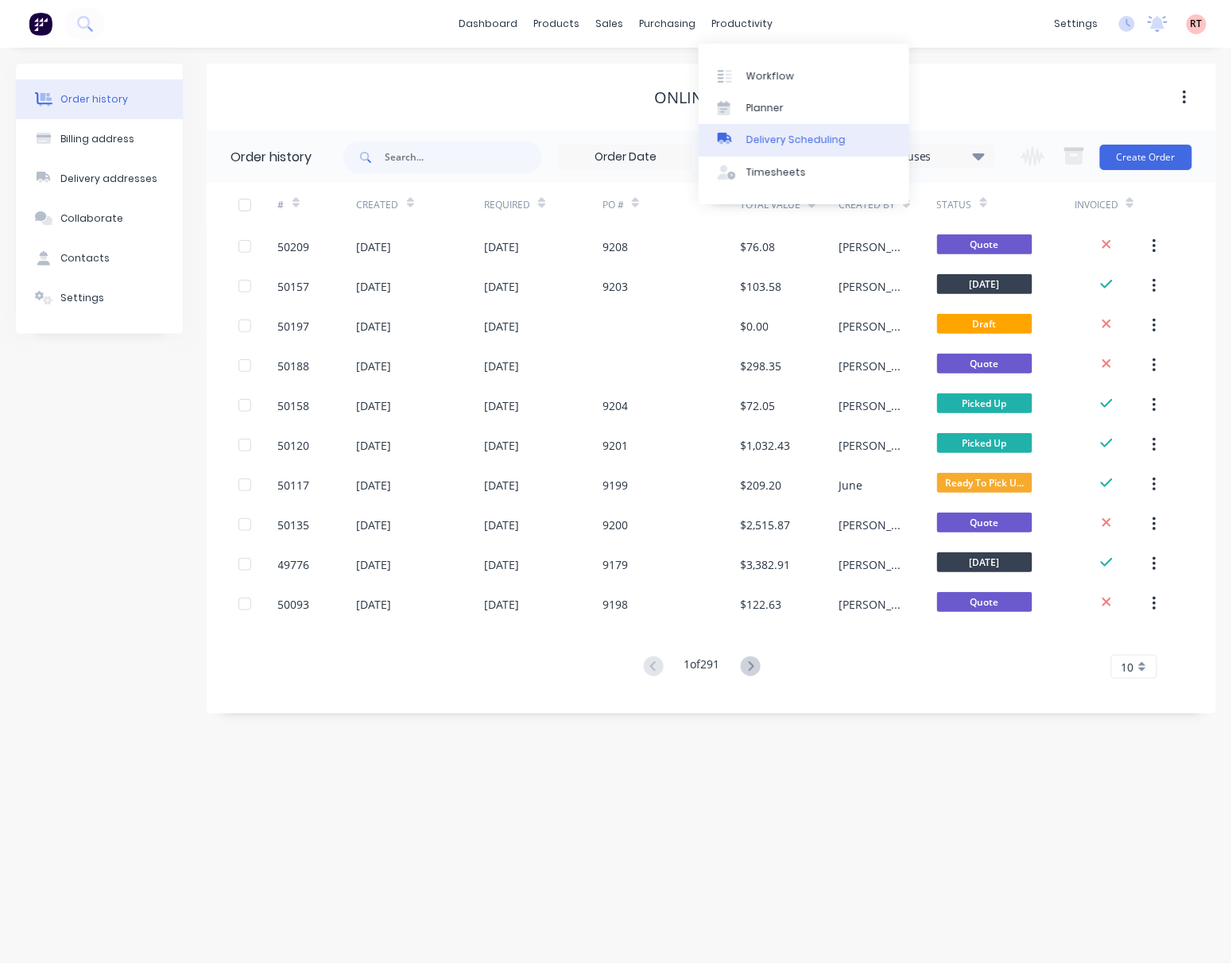
click at [777, 133] on div "Delivery Scheduling" at bounding box center [796, 140] width 99 height 14
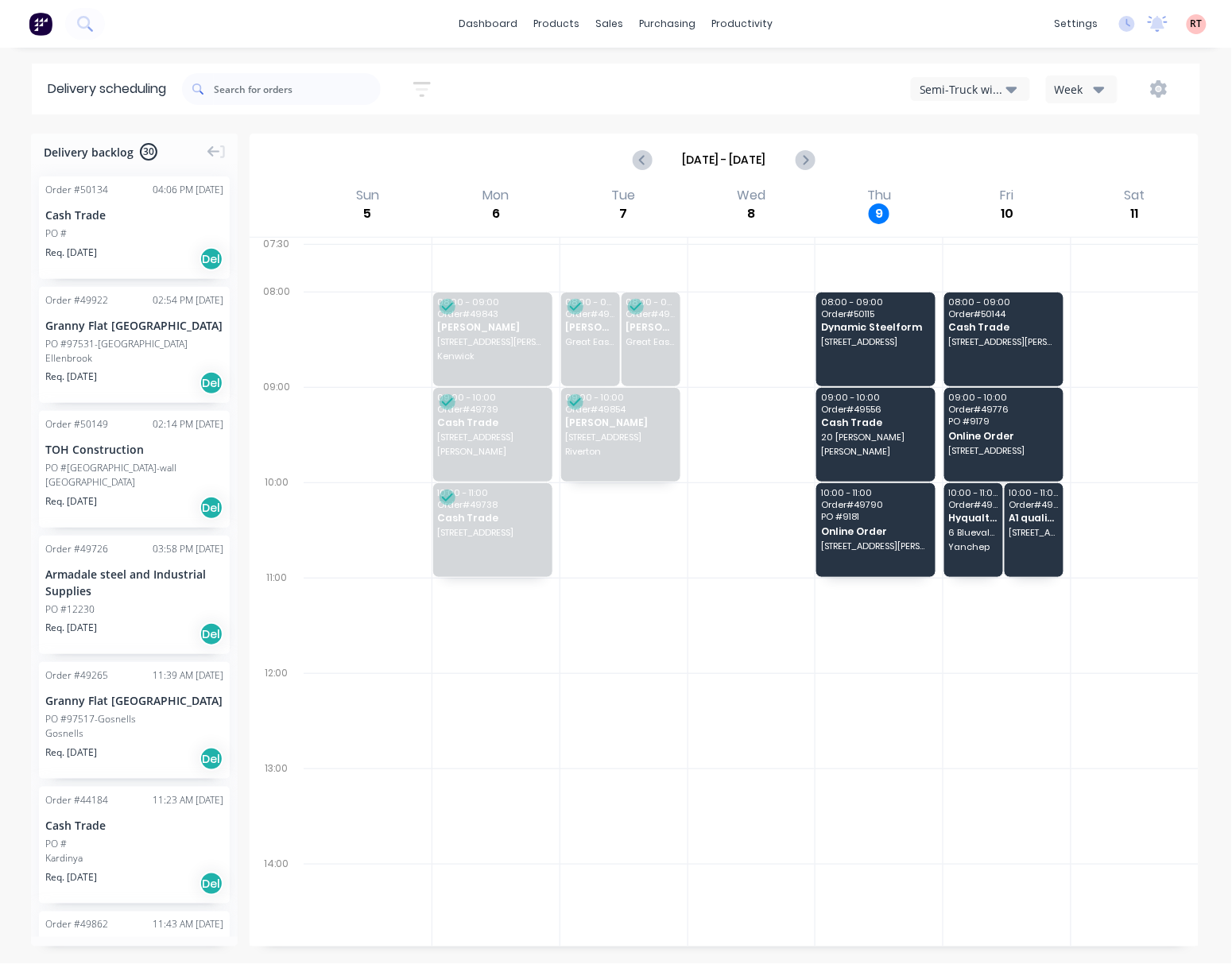
click at [993, 90] on div "Semi-Truck with Hiab" at bounding box center [963, 89] width 87 height 17
click at [992, 189] on div "Utes Delivery" at bounding box center [990, 193] width 157 height 32
